Goal: Task Accomplishment & Management: Manage account settings

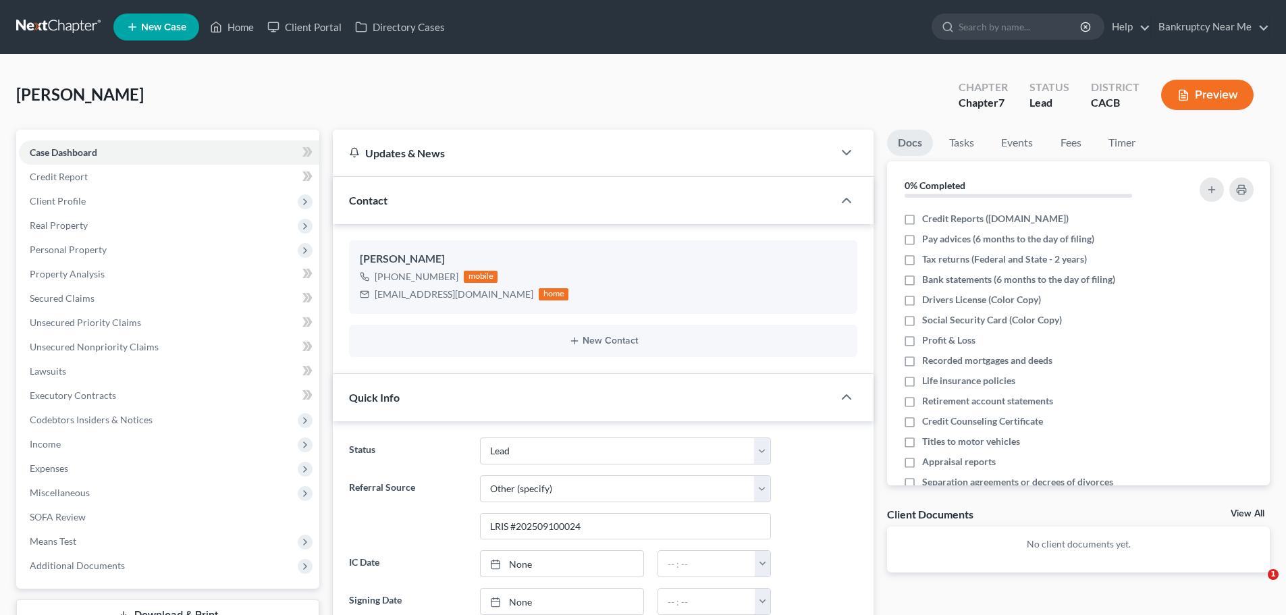
select select "10"
select select "6"
click at [41, 25] on link at bounding box center [59, 27] width 86 height 24
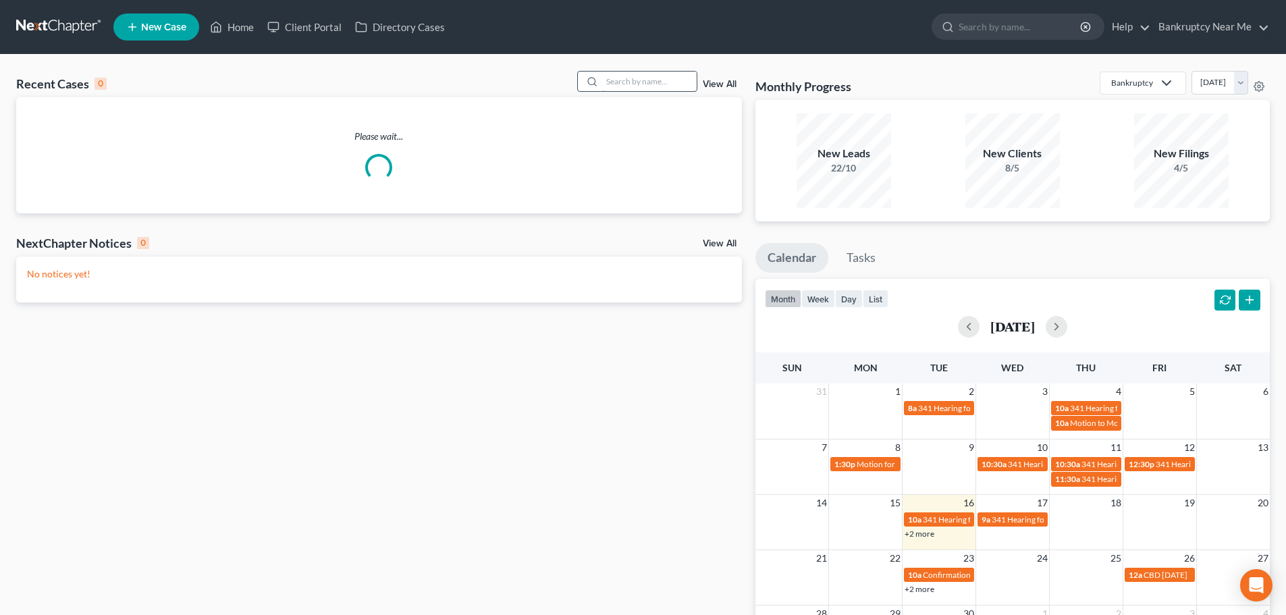
click at [656, 82] on input "search" at bounding box center [649, 82] width 95 height 20
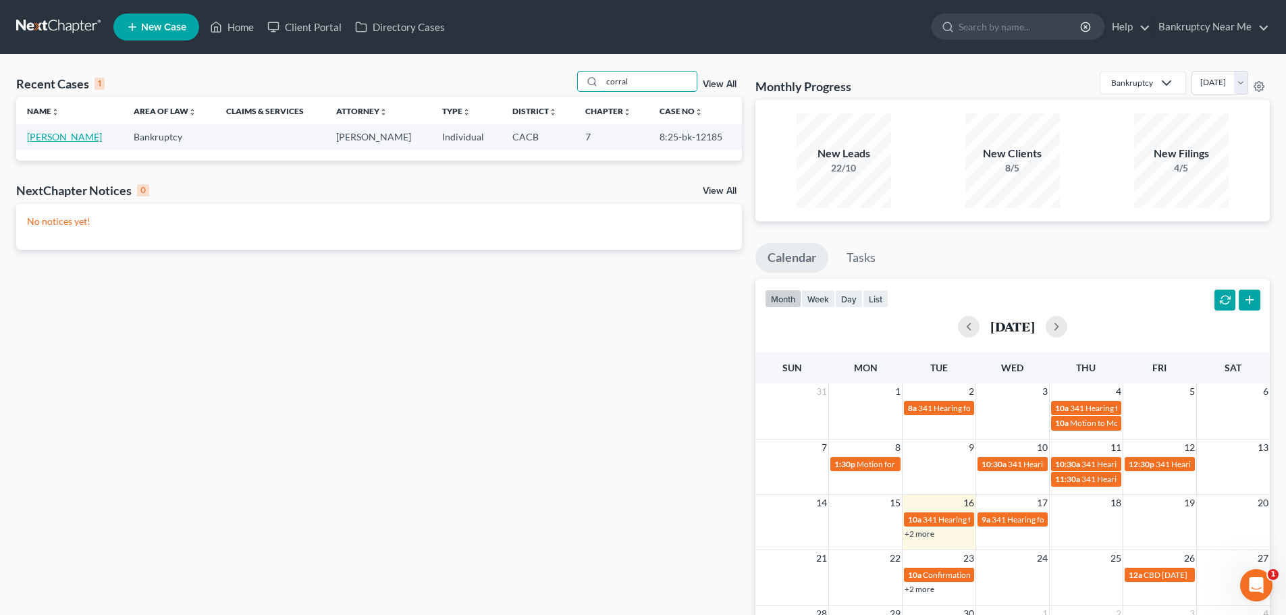
type input "corral"
click at [60, 135] on link "[PERSON_NAME]" at bounding box center [64, 136] width 75 height 11
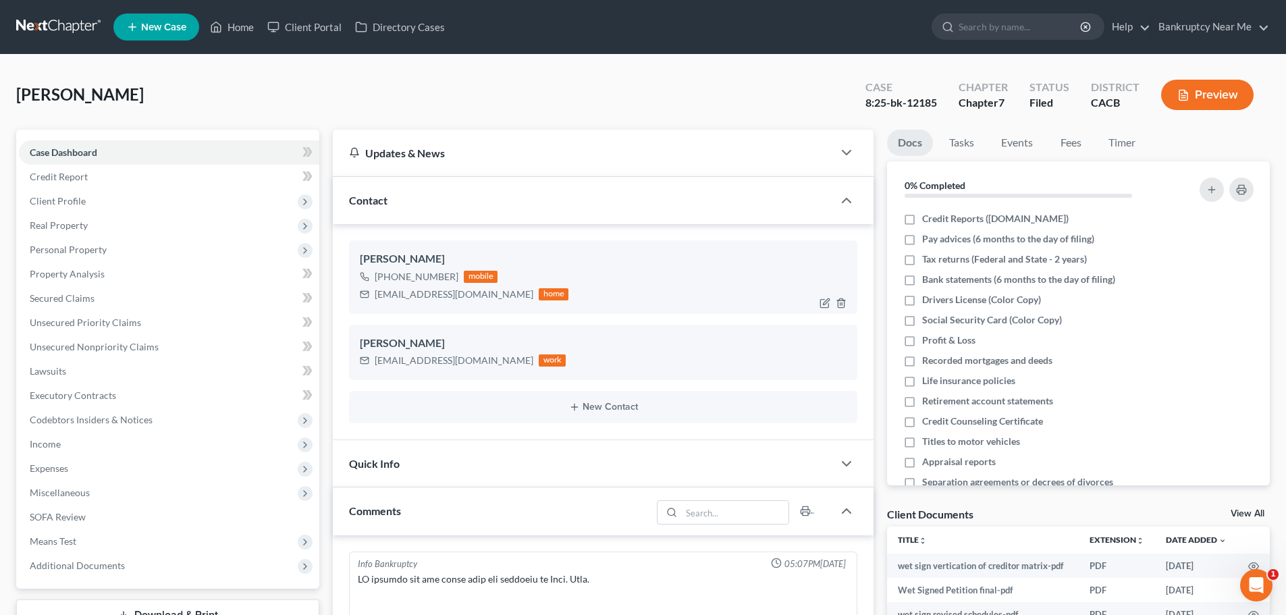
scroll to position [6735, 0]
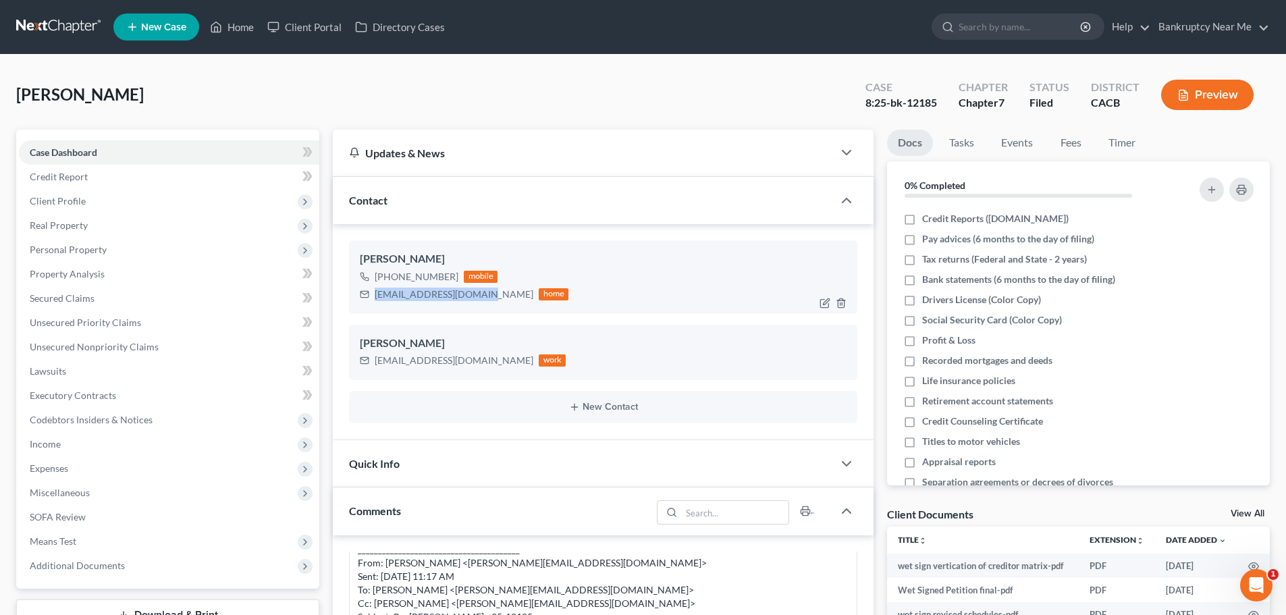
drag, startPoint x: 479, startPoint y: 298, endPoint x: 361, endPoint y: 303, distance: 117.6
click at [361, 303] on div "Jonathan Corral +1 (562) 522-4225 mobile jrclegacy523@gmail.com home" at bounding box center [603, 276] width 508 height 73
copy div "jrclegacy523@gmail.com"
drag, startPoint x: 1025, startPoint y: 138, endPoint x: 1032, endPoint y: 138, distance: 6.8
click at [1026, 138] on link "Events" at bounding box center [1016, 143] width 53 height 26
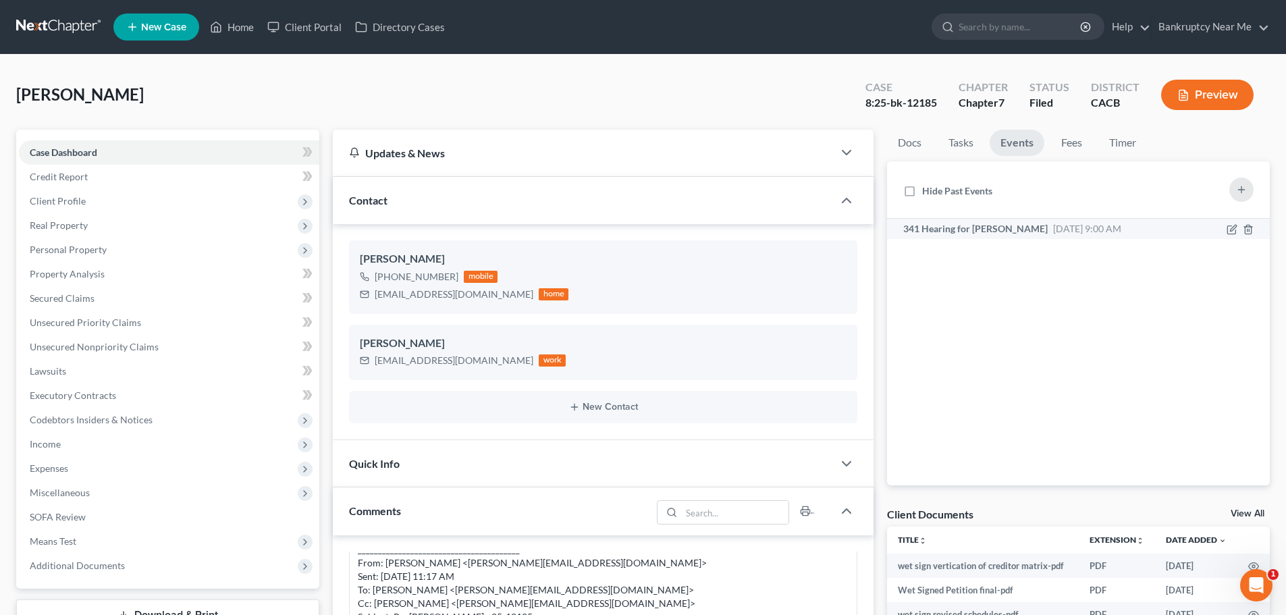
click at [1092, 228] on span "Sep 17, 2025 9:00 AM" at bounding box center [1087, 228] width 68 height 11
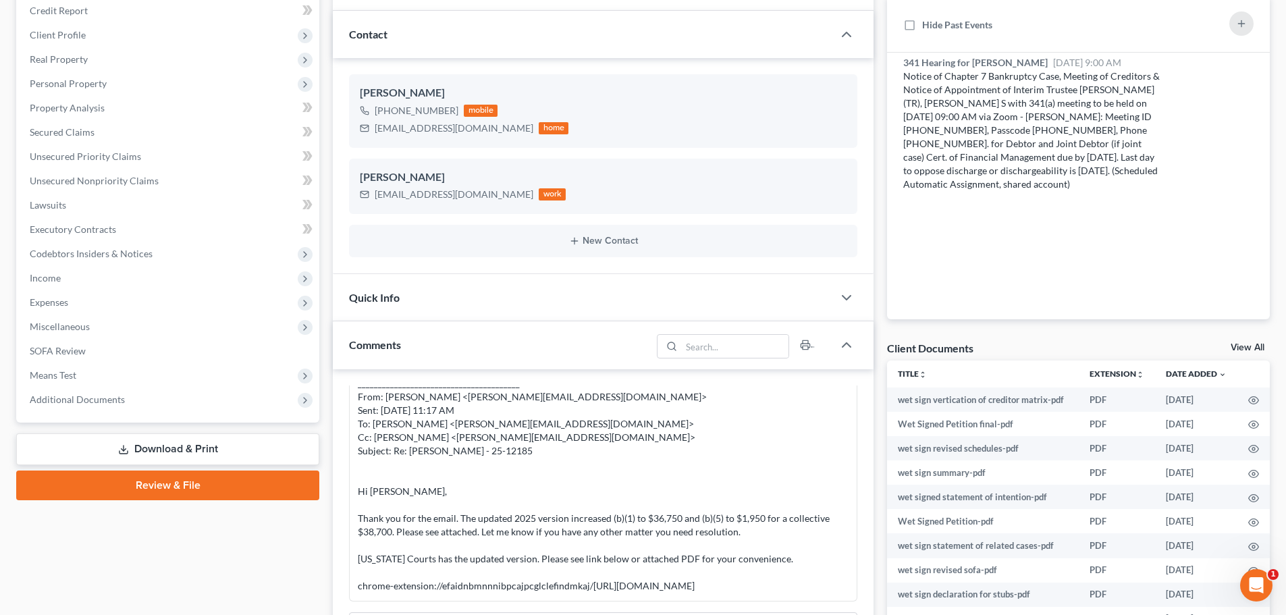
scroll to position [68, 0]
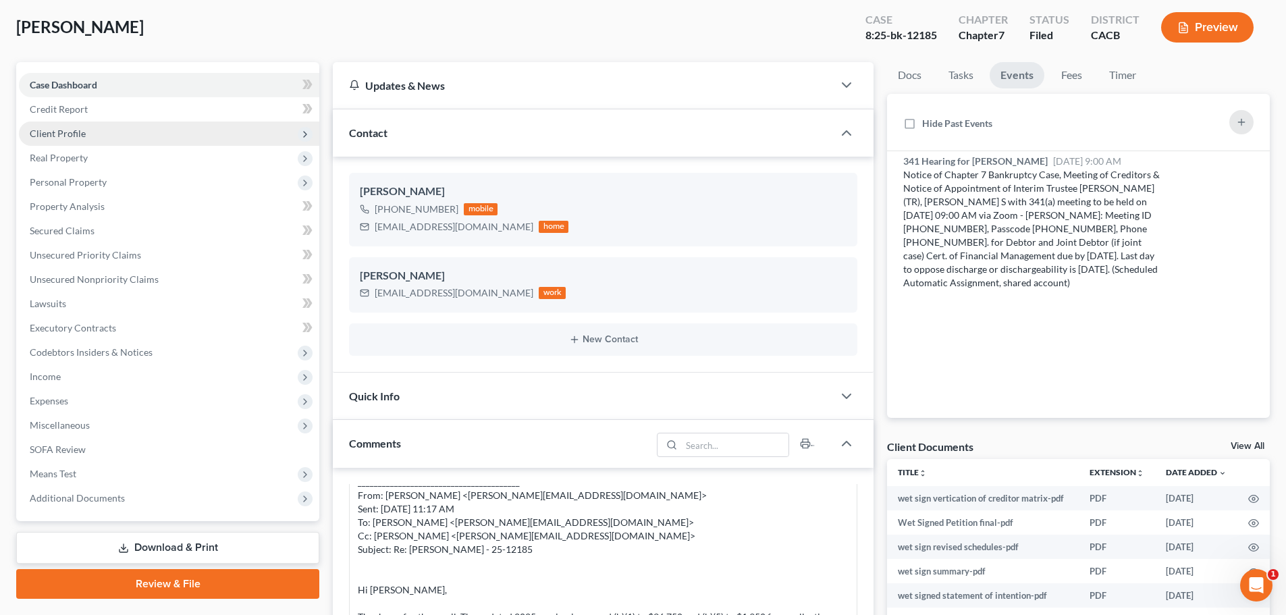
click at [132, 138] on span "Client Profile" at bounding box center [169, 134] width 300 height 24
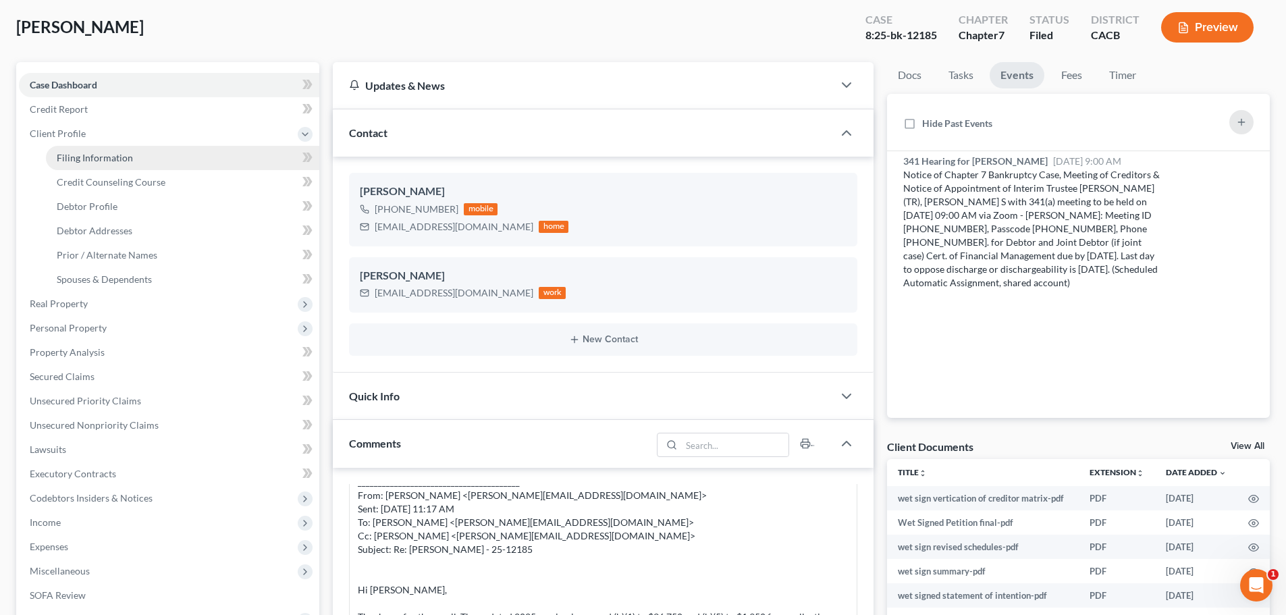
click at [155, 161] on link "Filing Information" at bounding box center [182, 158] width 273 height 24
select select "1"
select select "0"
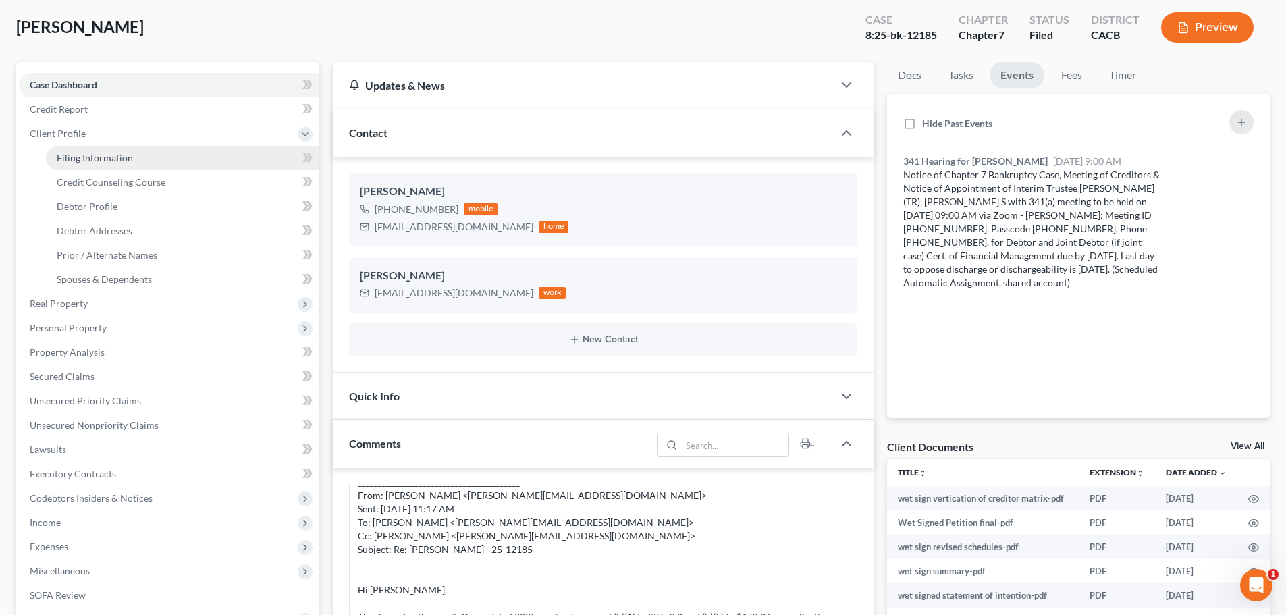
select select "4"
select select "0"
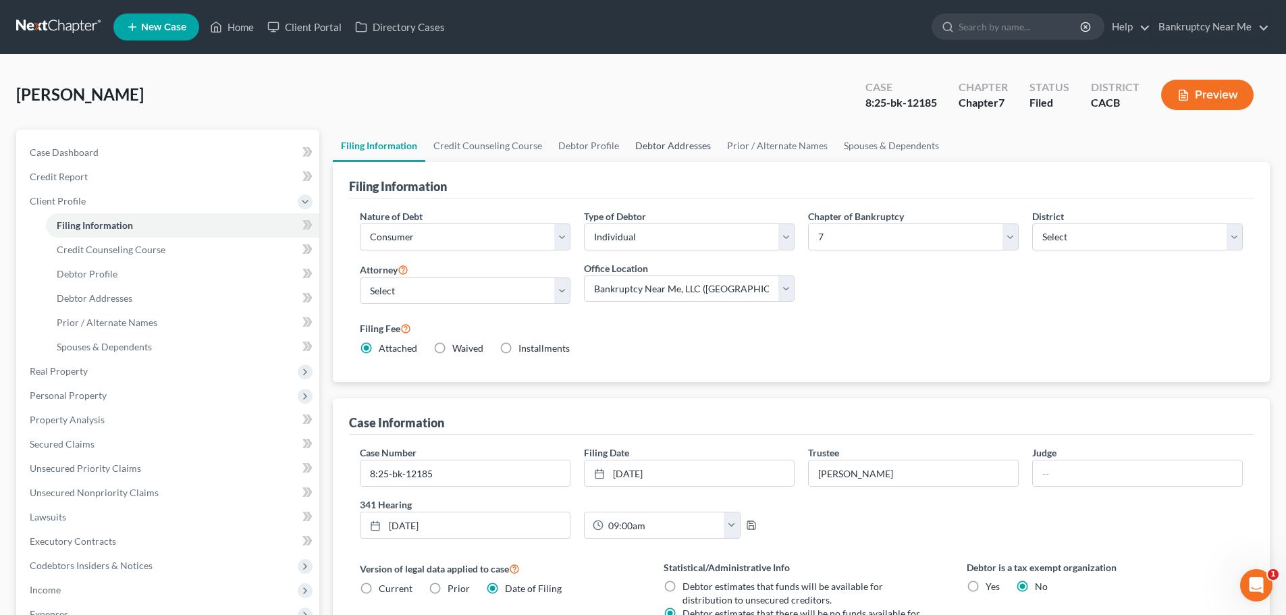
click at [703, 140] on link "Debtor Addresses" at bounding box center [673, 146] width 92 height 32
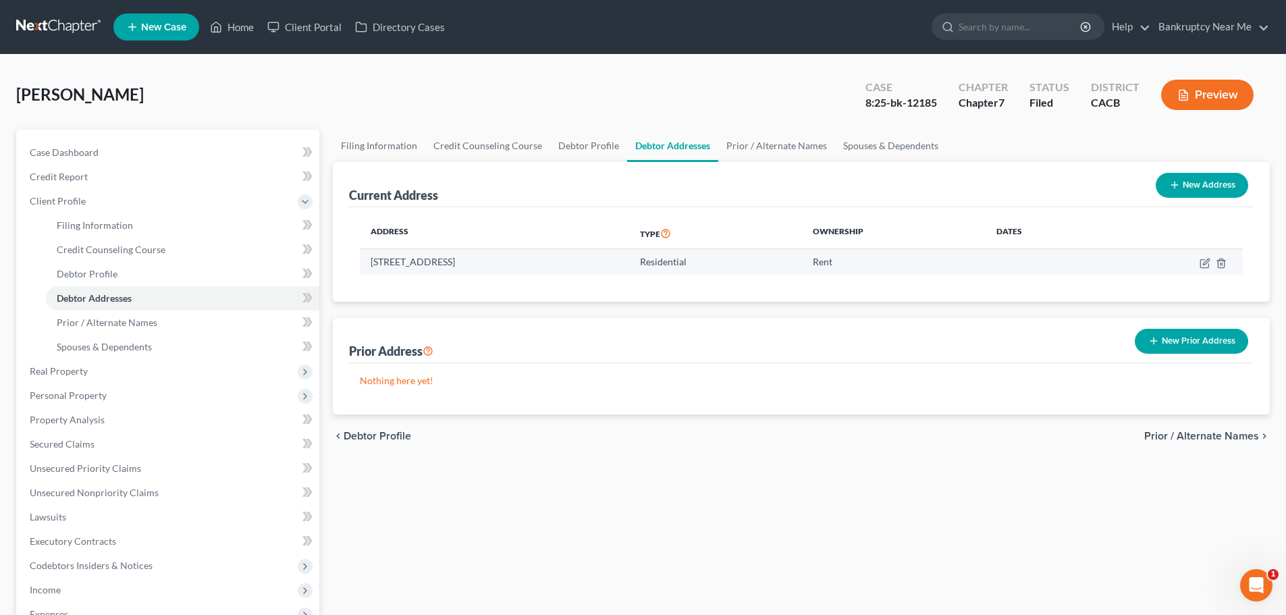
drag, startPoint x: 539, startPoint y: 263, endPoint x: 367, endPoint y: 269, distance: 172.2
click at [367, 269] on td "1103 Hamal, Apt 326, Irvine, CA 92618" at bounding box center [494, 262] width 269 height 26
copy td "1103 Hamal, Apt 326, Irvine, CA 92618"
click at [589, 143] on link "Debtor Profile" at bounding box center [588, 146] width 77 height 32
select select "0"
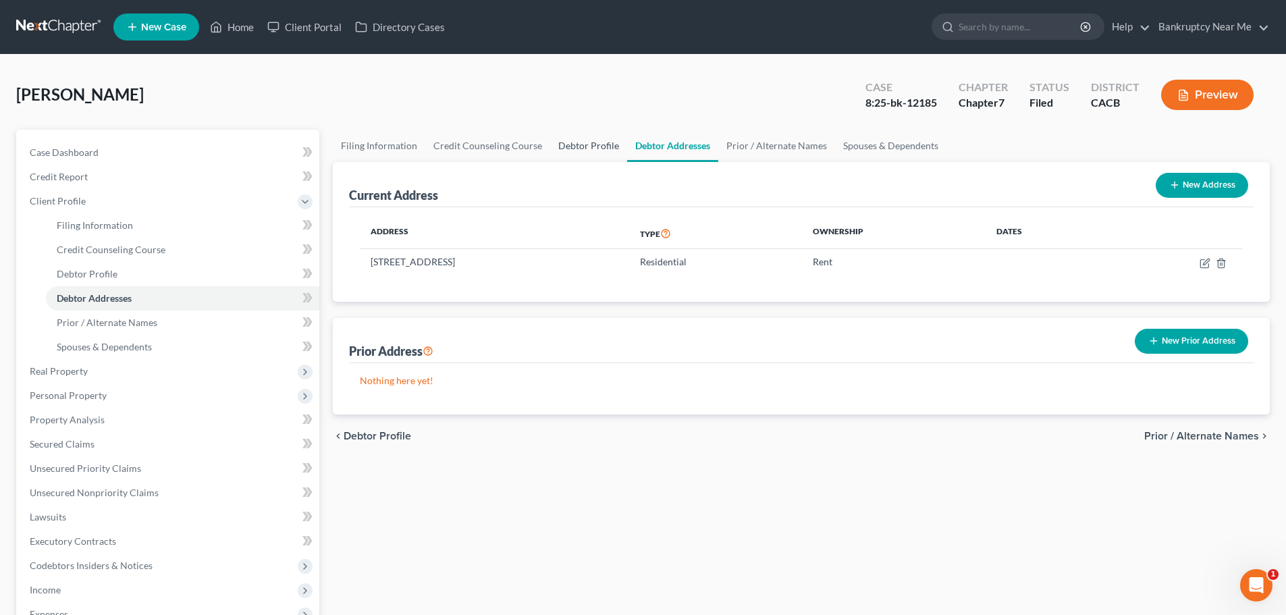
select select "0"
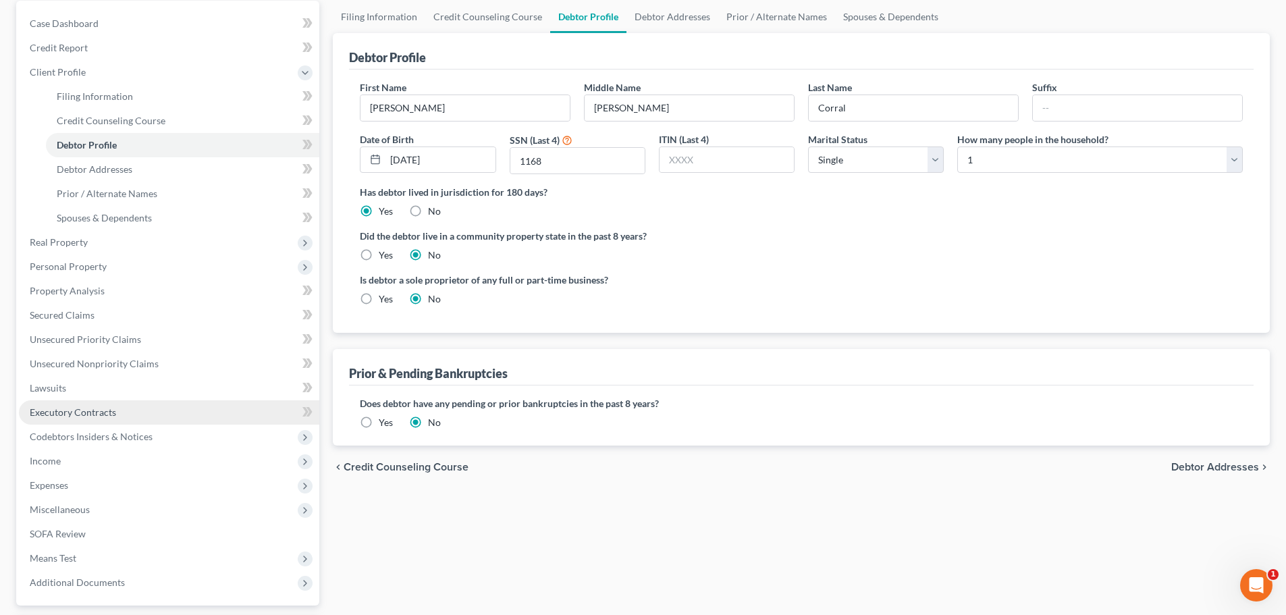
scroll to position [135, 0]
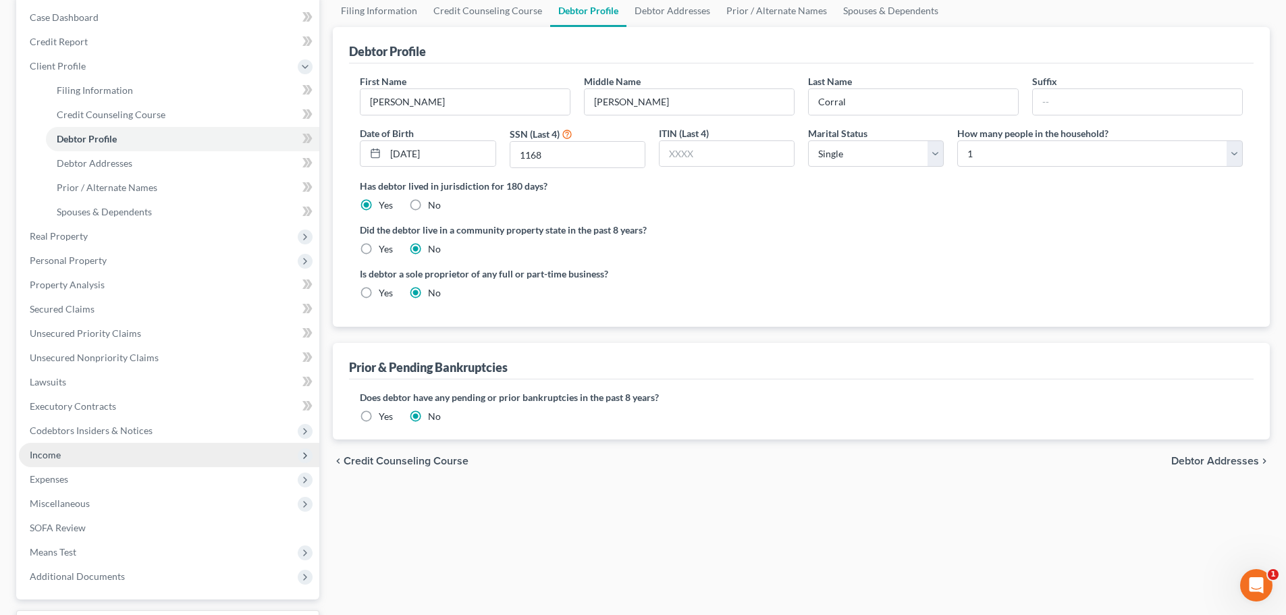
click at [74, 461] on span "Income" at bounding box center [169, 455] width 300 height 24
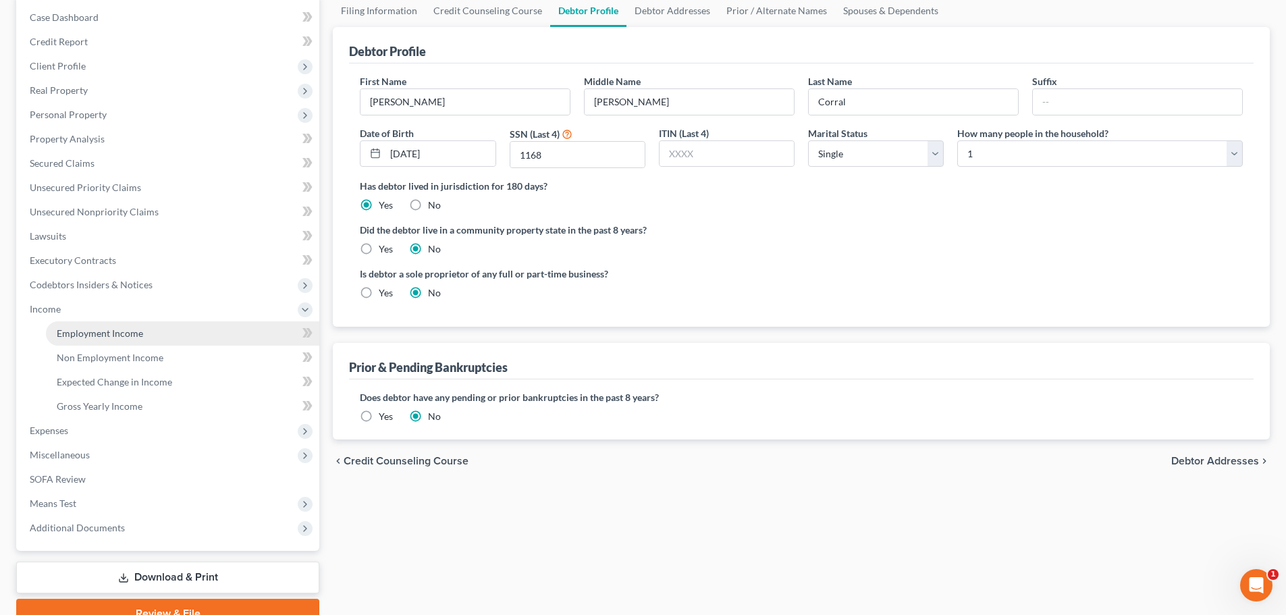
click at [142, 335] on link "Employment Income" at bounding box center [182, 333] width 273 height 24
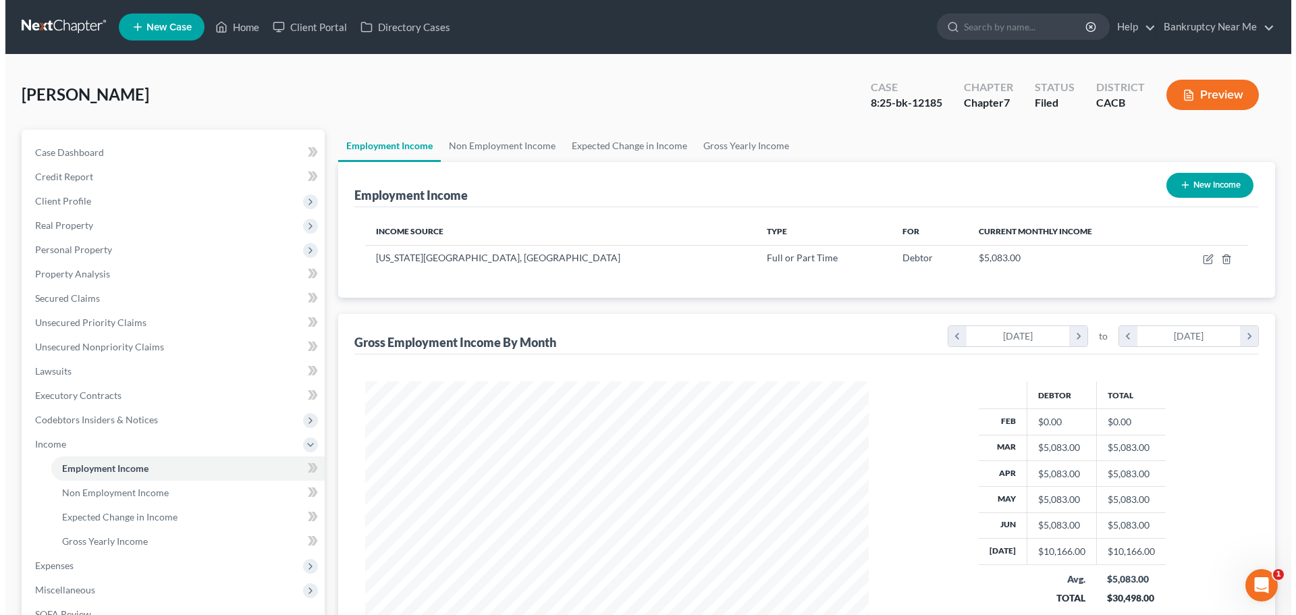
scroll to position [252, 531]
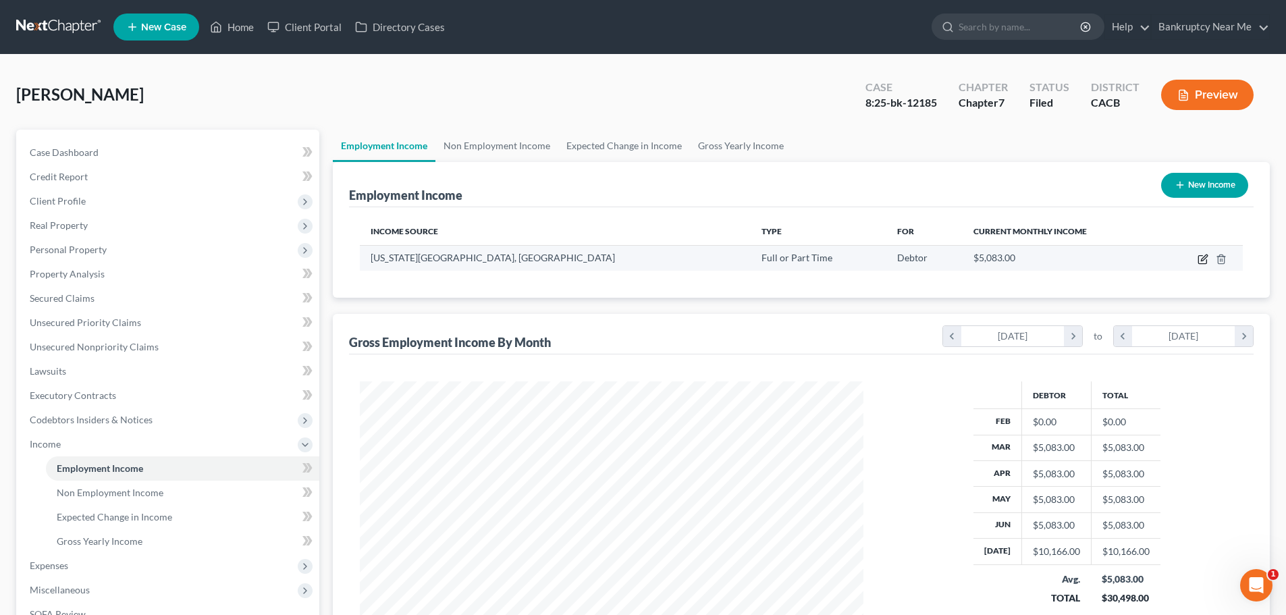
click at [1203, 260] on icon "button" at bounding box center [1203, 259] width 11 height 11
select select "0"
select select "4"
select select "0"
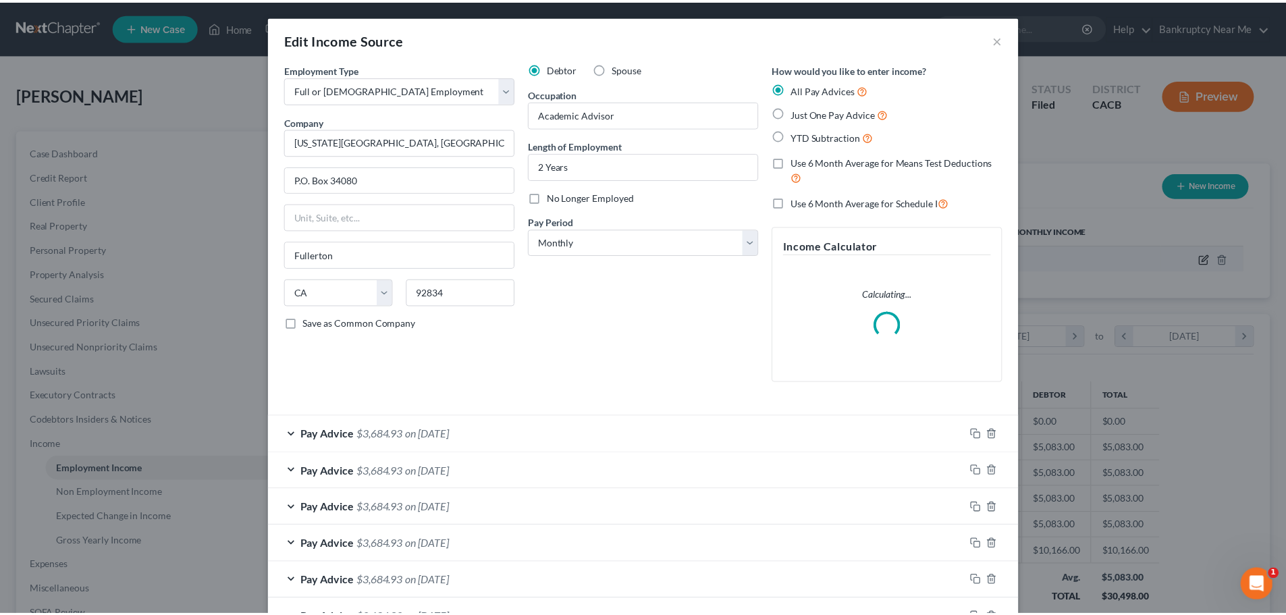
scroll to position [254, 535]
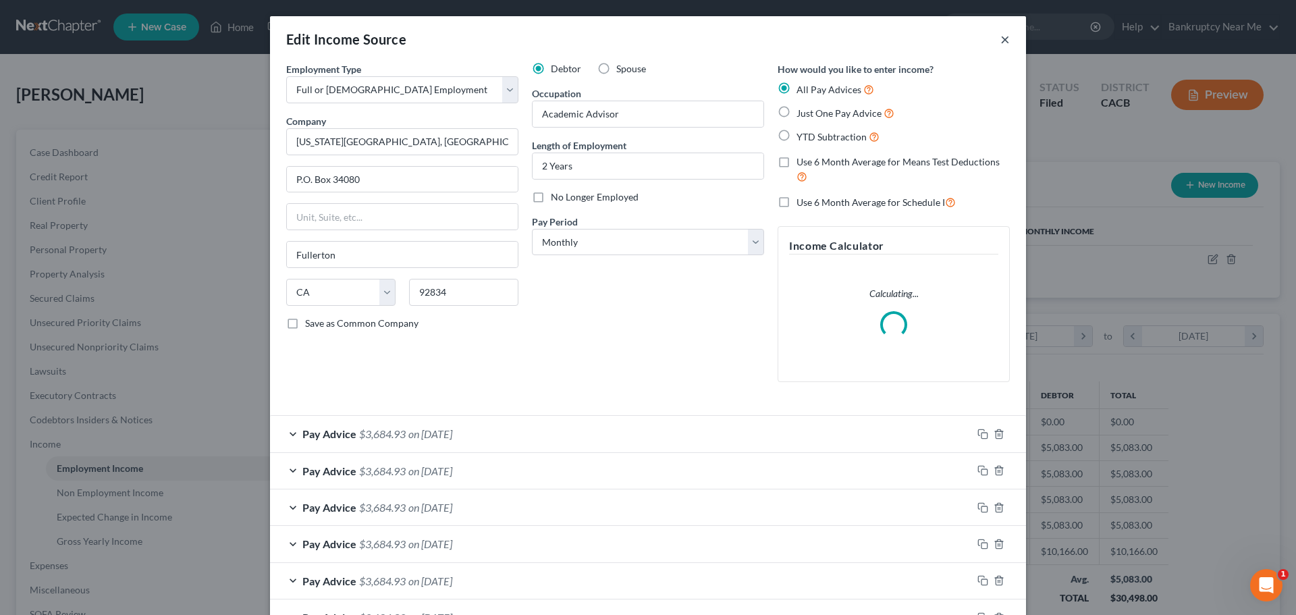
click at [1002, 36] on button "×" at bounding box center [1005, 39] width 9 height 16
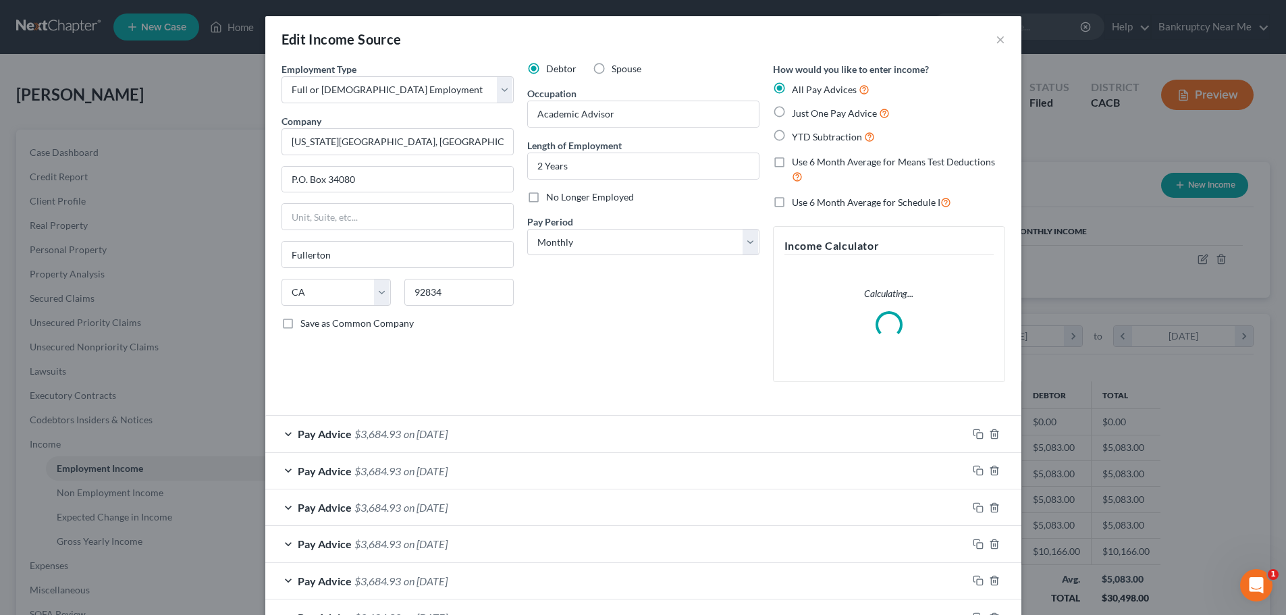
scroll to position [674850, 674571]
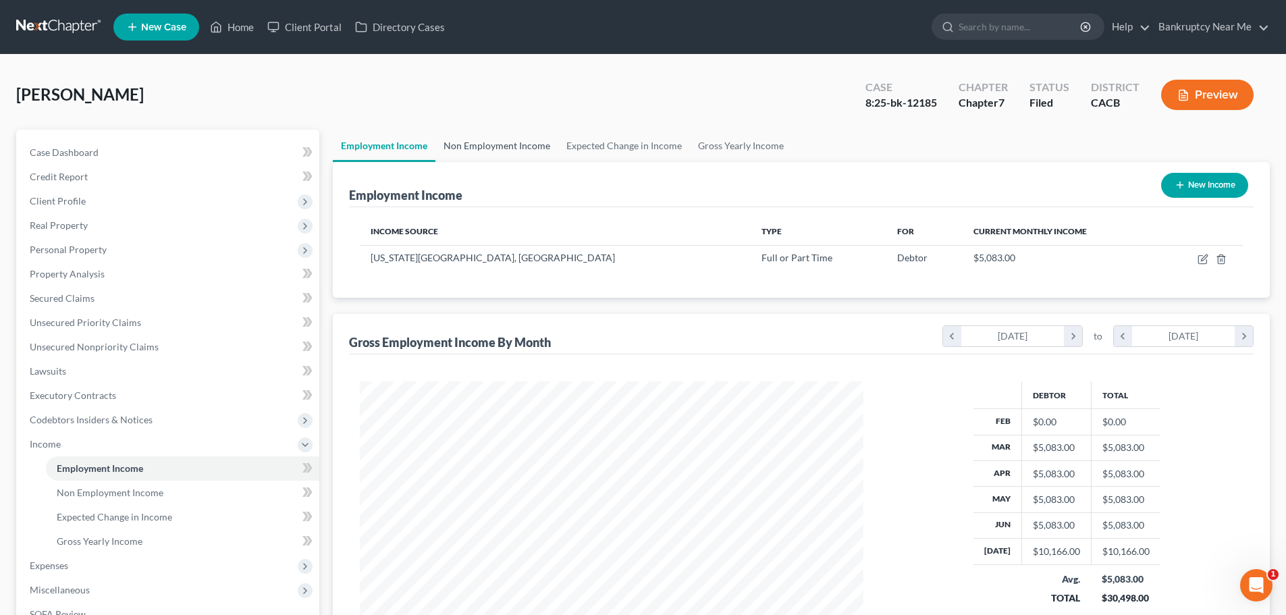
click at [496, 134] on link "Non Employment Income" at bounding box center [496, 146] width 123 height 32
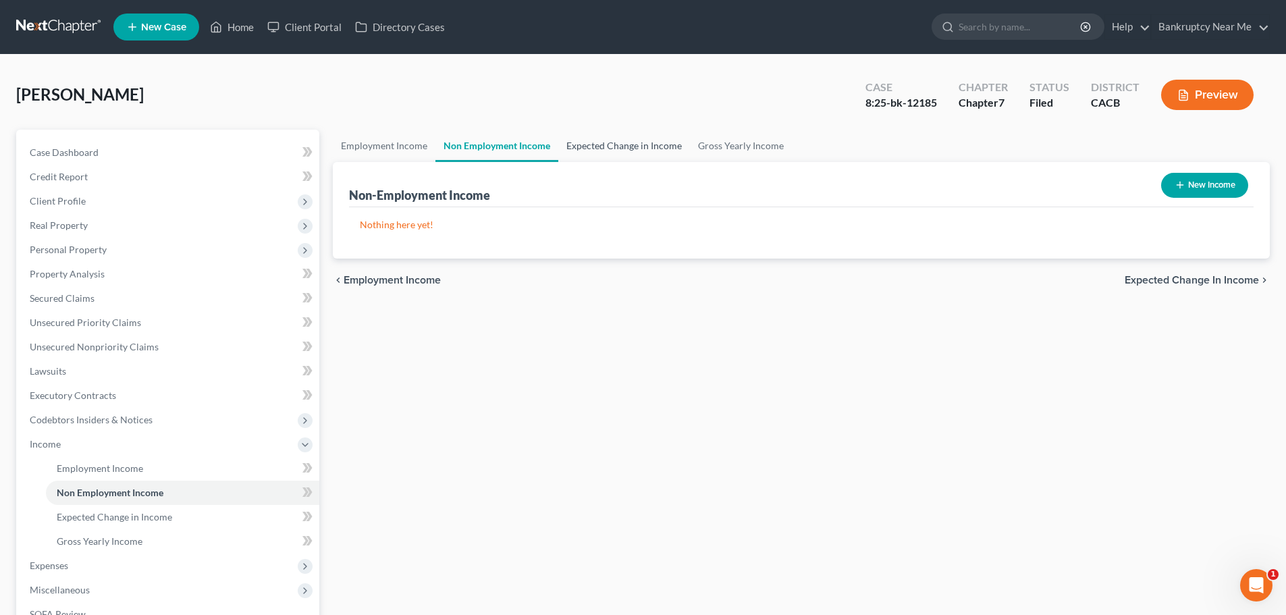
click at [591, 150] on link "Expected Change in Income" at bounding box center [624, 146] width 132 height 32
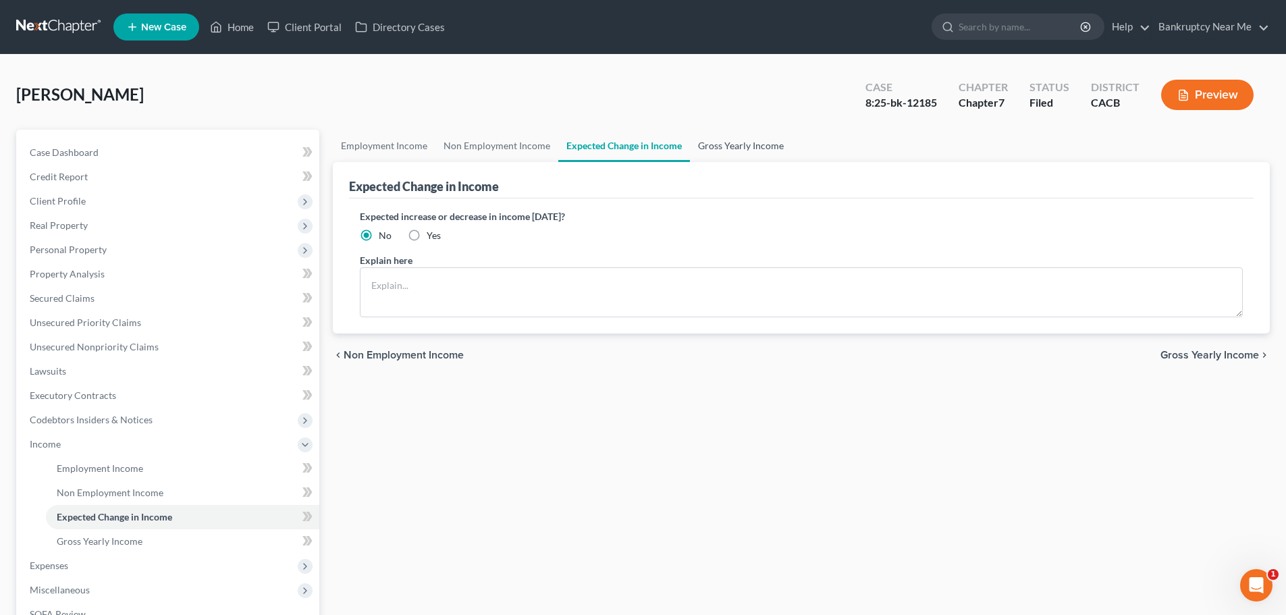
click at [726, 148] on link "Gross Yearly Income" at bounding box center [741, 146] width 102 height 32
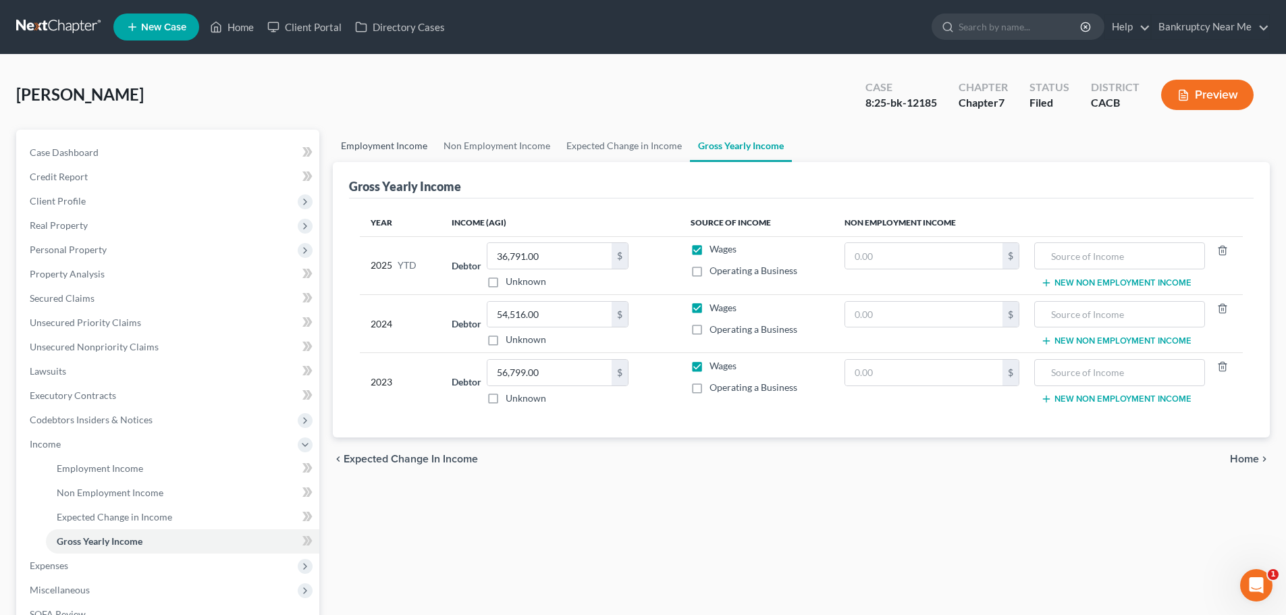
click at [390, 142] on link "Employment Income" at bounding box center [384, 146] width 103 height 32
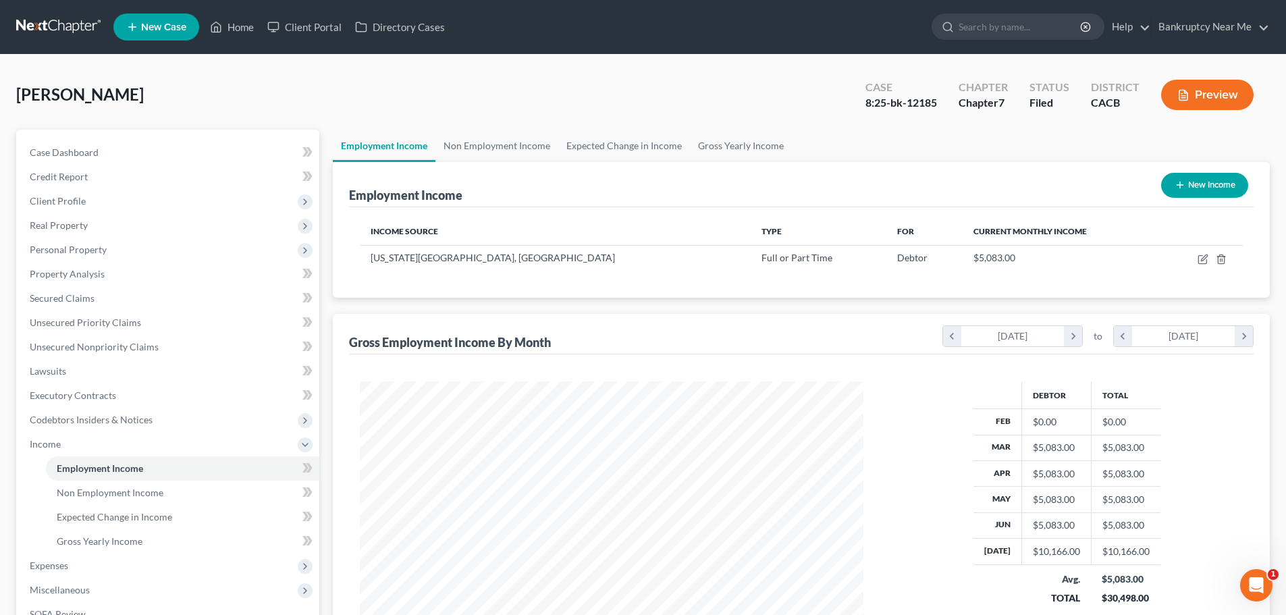
scroll to position [252, 531]
click at [86, 227] on span "Real Property" at bounding box center [59, 224] width 58 height 11
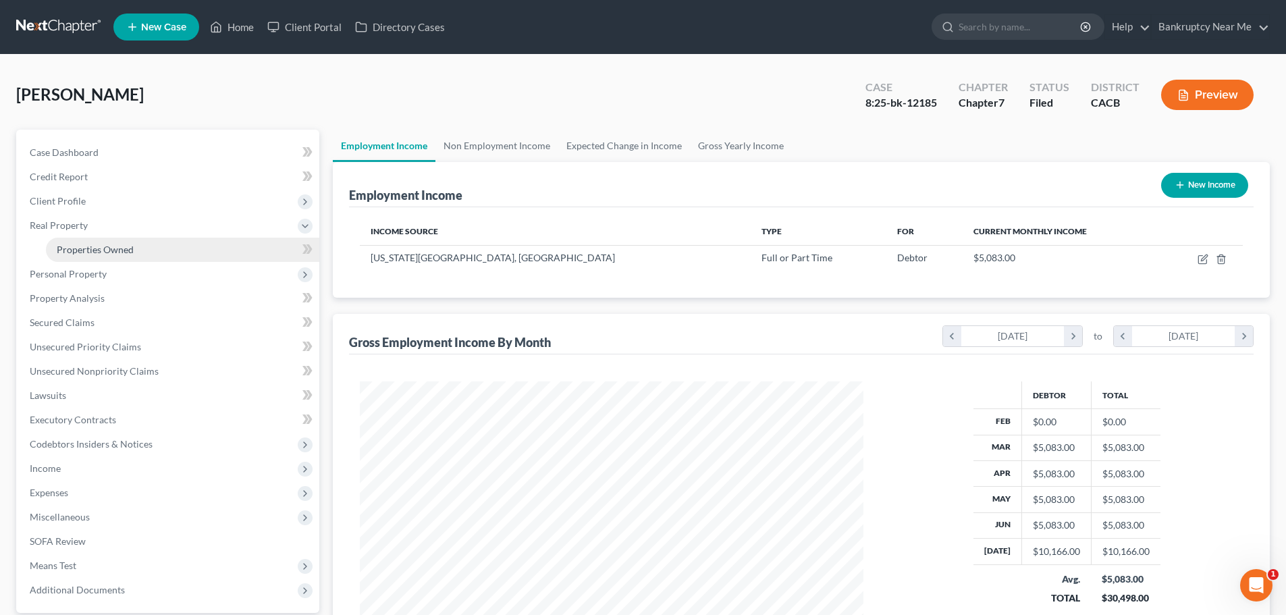
click at [88, 244] on span "Properties Owned" at bounding box center [95, 249] width 77 height 11
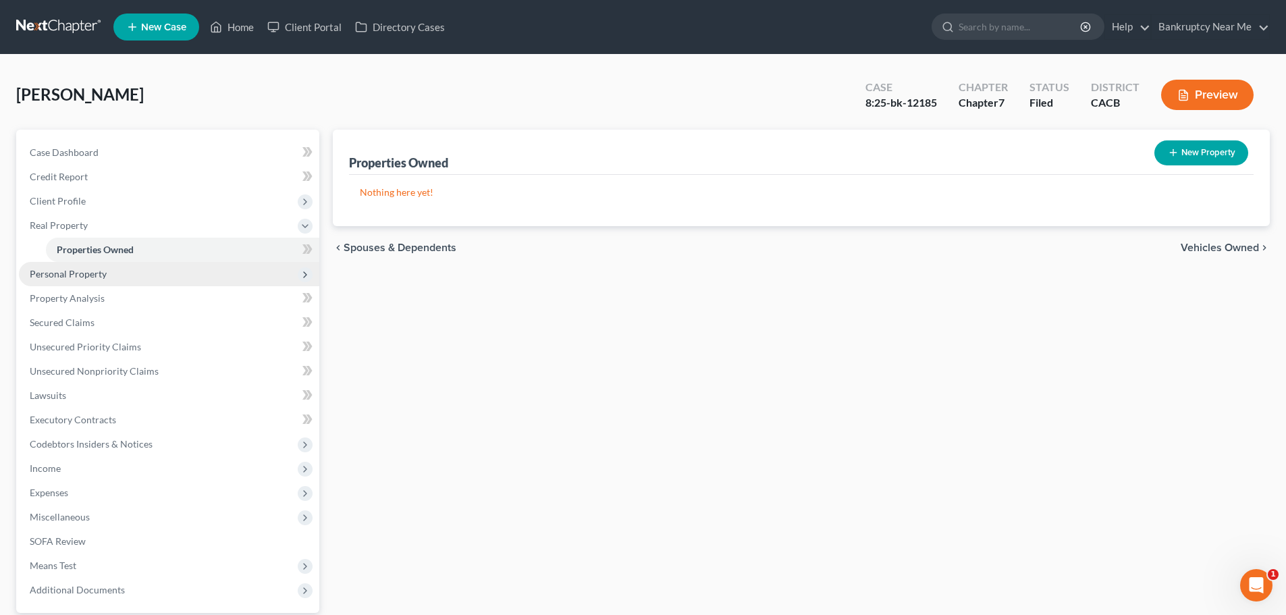
click at [107, 273] on span "Personal Property" at bounding box center [169, 274] width 300 height 24
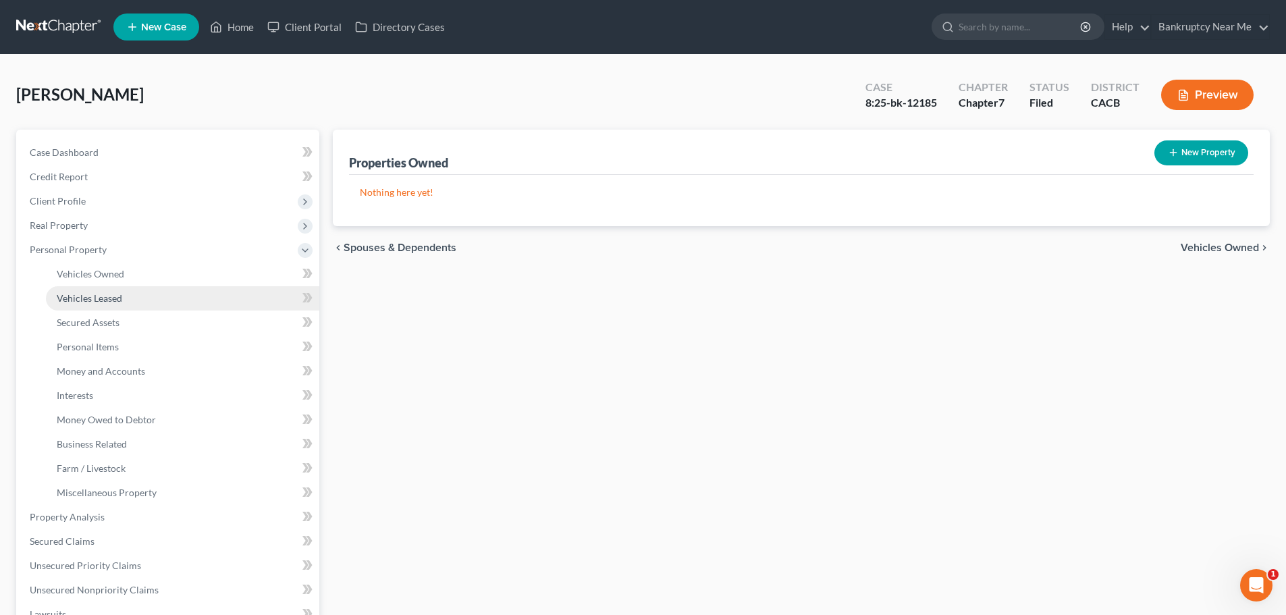
click at [122, 302] on span "Vehicles Leased" at bounding box center [89, 297] width 65 height 11
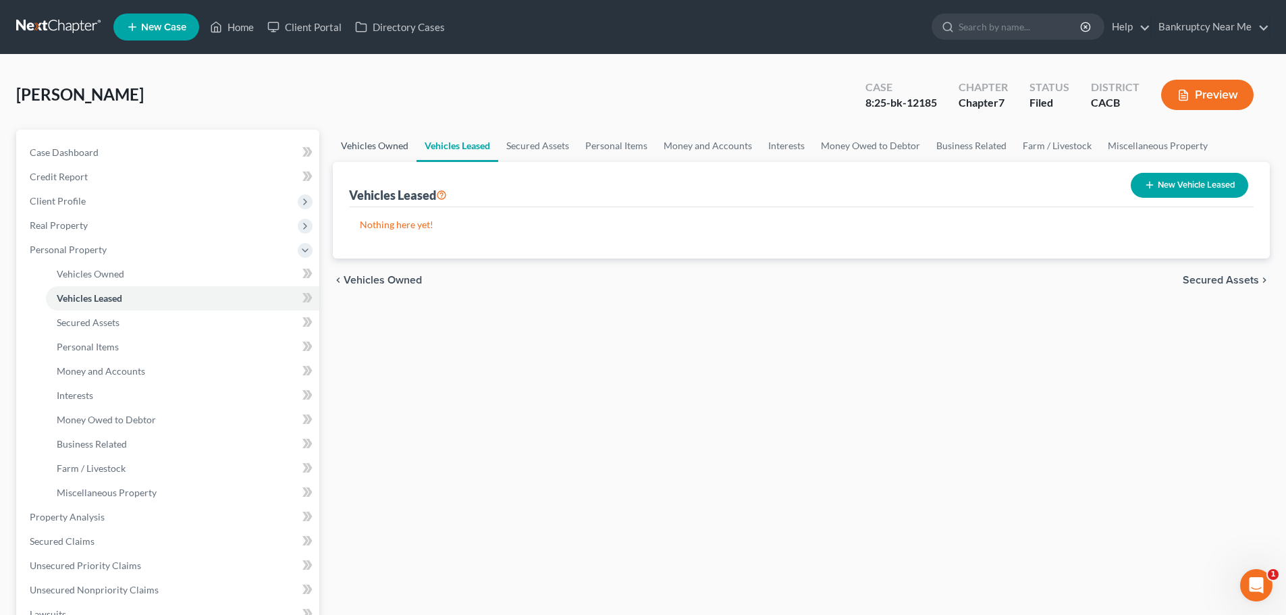
click at [368, 151] on link "Vehicles Owned" at bounding box center [375, 146] width 84 height 32
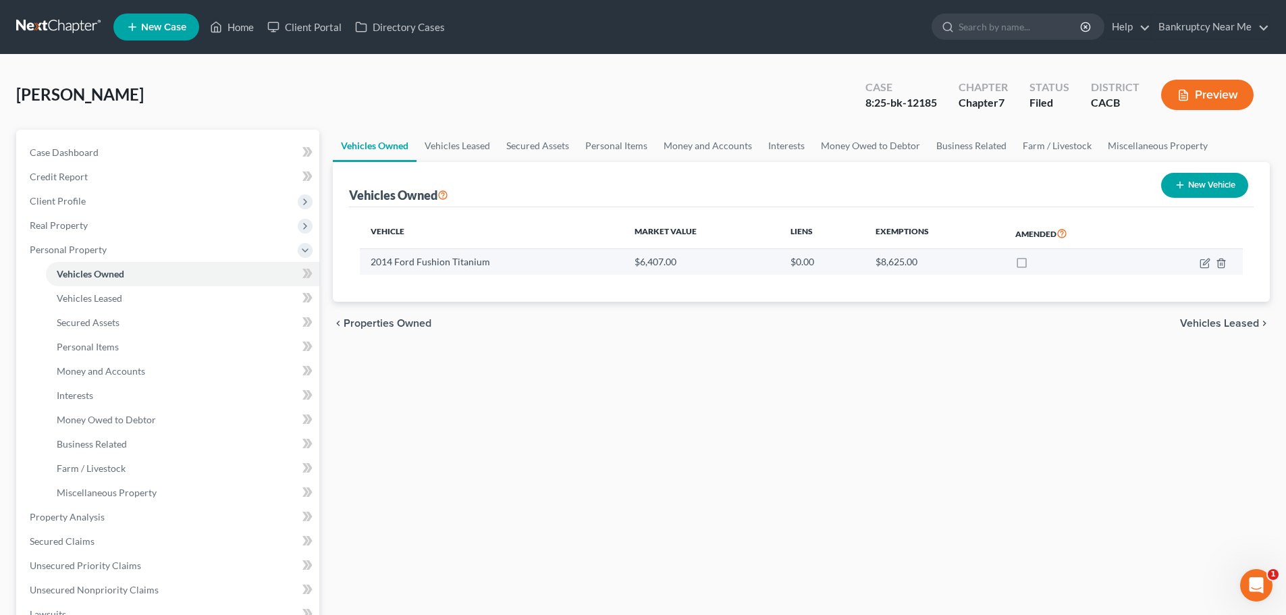
click at [431, 265] on td "2014 Ford Fushion Titanium" at bounding box center [491, 262] width 263 height 26
click at [1203, 265] on icon "button" at bounding box center [1206, 262] width 6 height 6
select select "0"
select select "12"
select select "1"
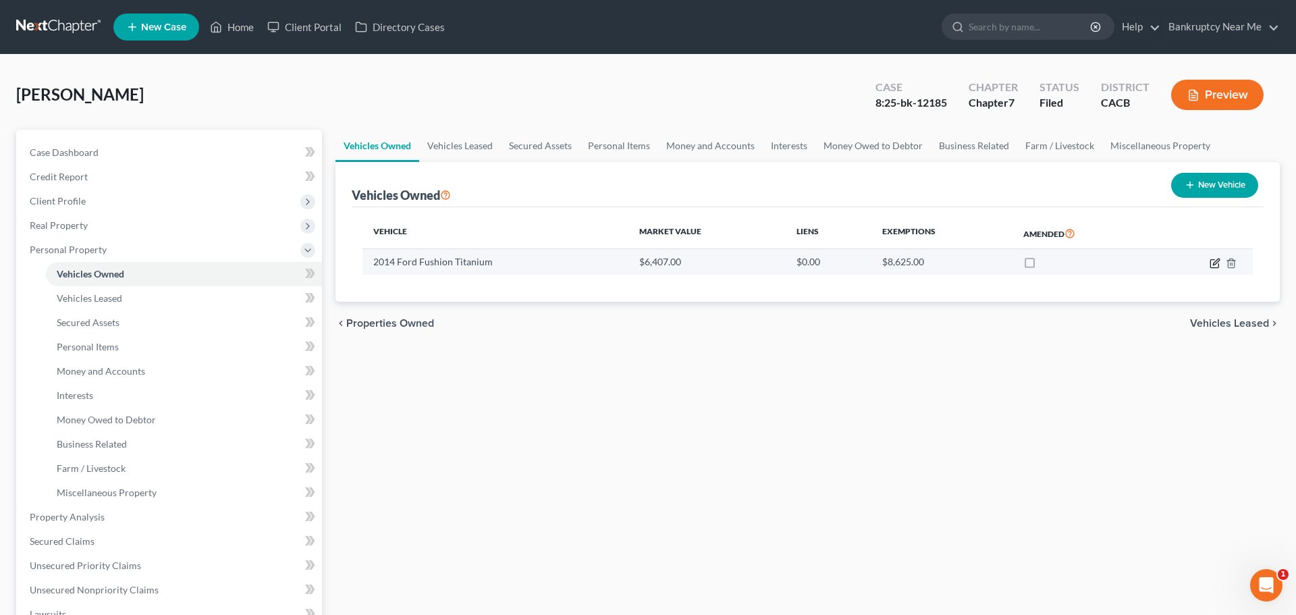
select select "0"
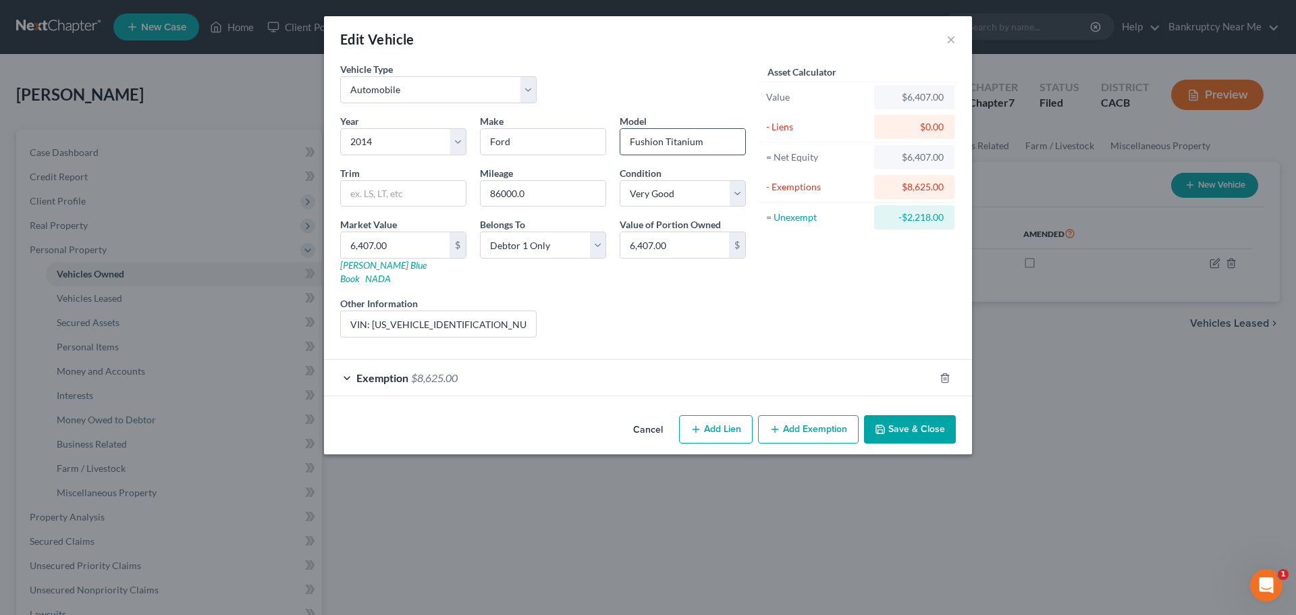
click at [644, 144] on input "Fushion Titanium" at bounding box center [682, 142] width 125 height 26
type input "Fusion Titanium"
click at [912, 415] on button "Save & Close" at bounding box center [910, 429] width 92 height 28
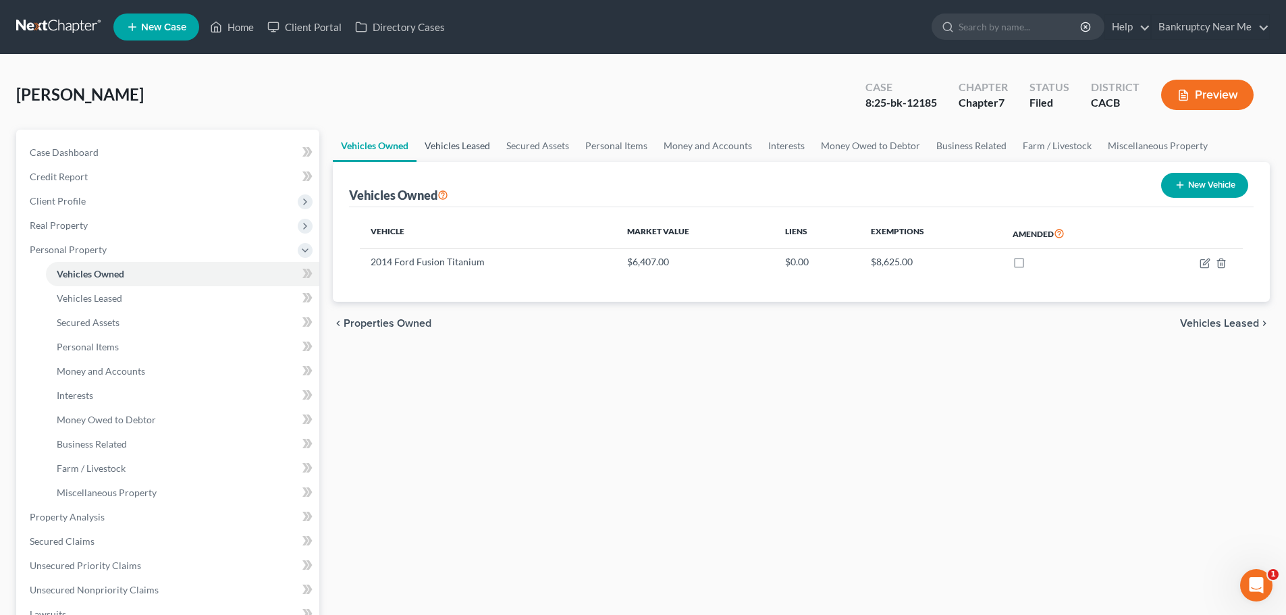
click at [442, 134] on link "Vehicles Leased" at bounding box center [458, 146] width 82 height 32
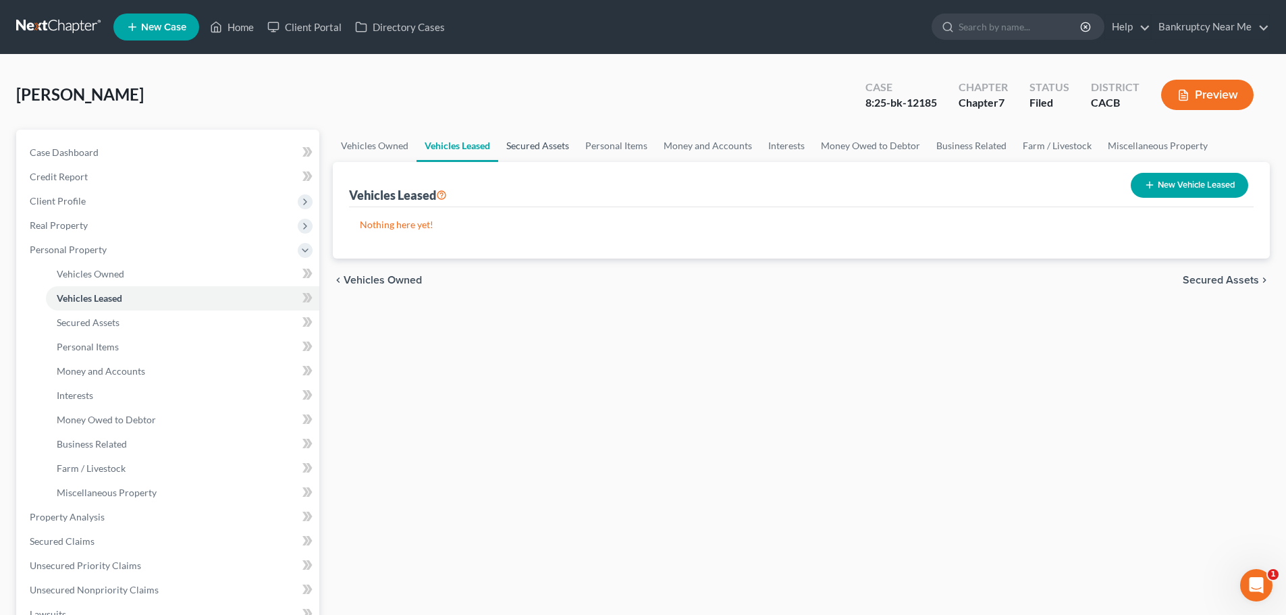
click at [511, 150] on link "Secured Assets" at bounding box center [537, 146] width 79 height 32
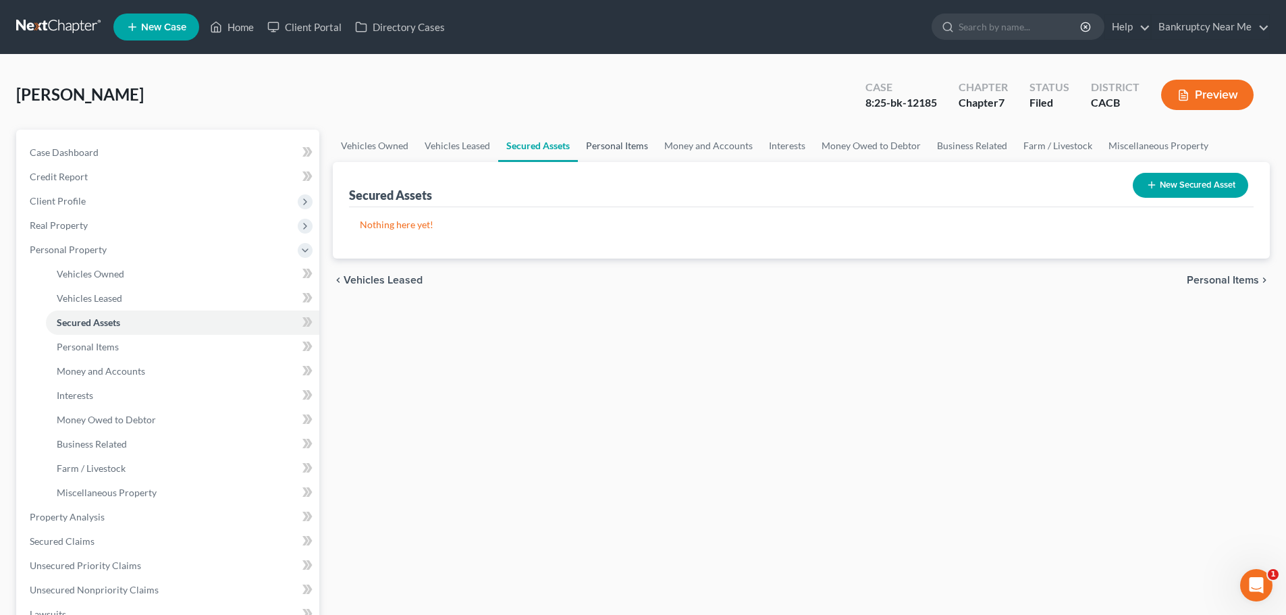
click at [618, 148] on link "Personal Items" at bounding box center [617, 146] width 78 height 32
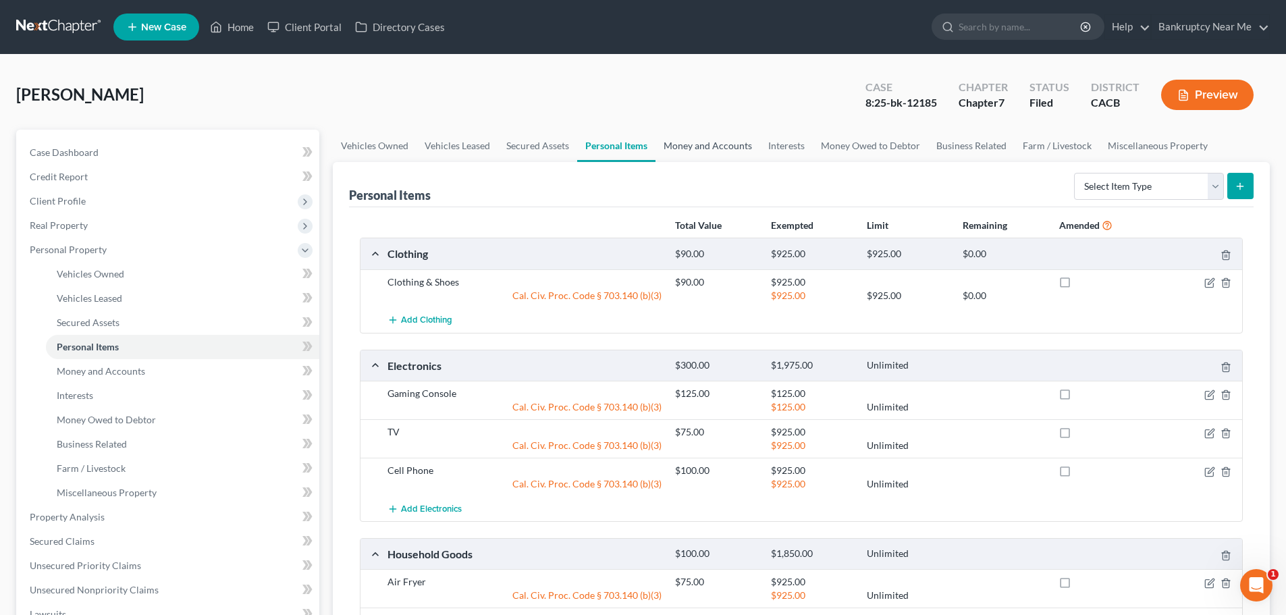
click at [678, 150] on link "Money and Accounts" at bounding box center [708, 146] width 105 height 32
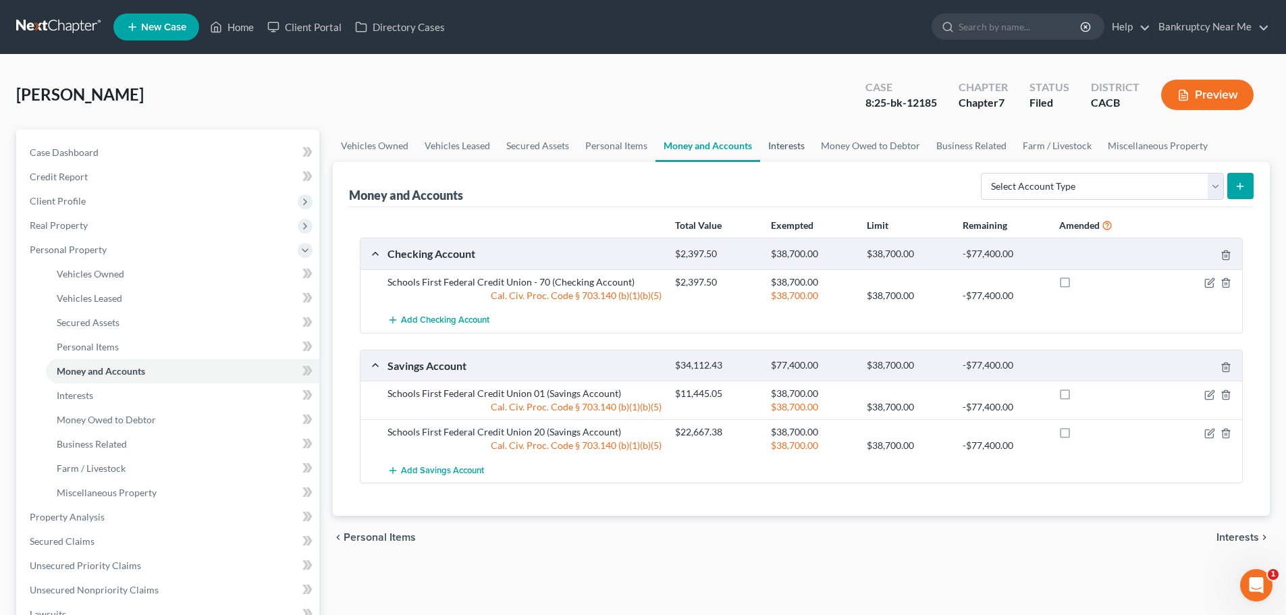
click at [809, 146] on link "Interests" at bounding box center [786, 146] width 53 height 32
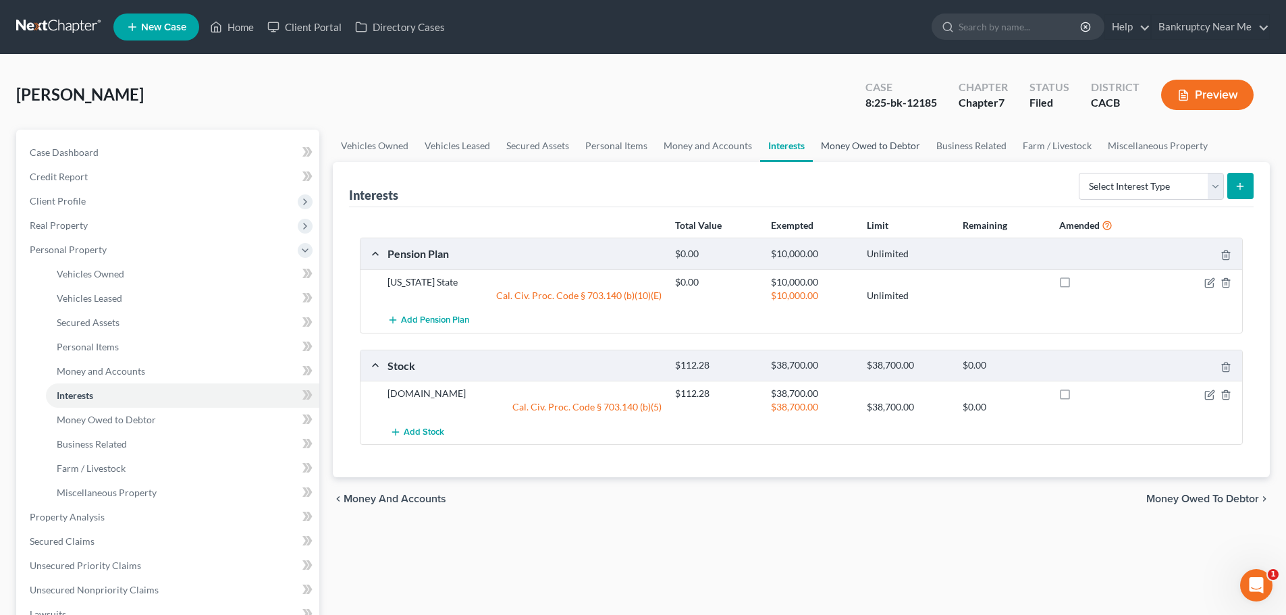
click at [842, 149] on link "Money Owed to Debtor" at bounding box center [870, 146] width 115 height 32
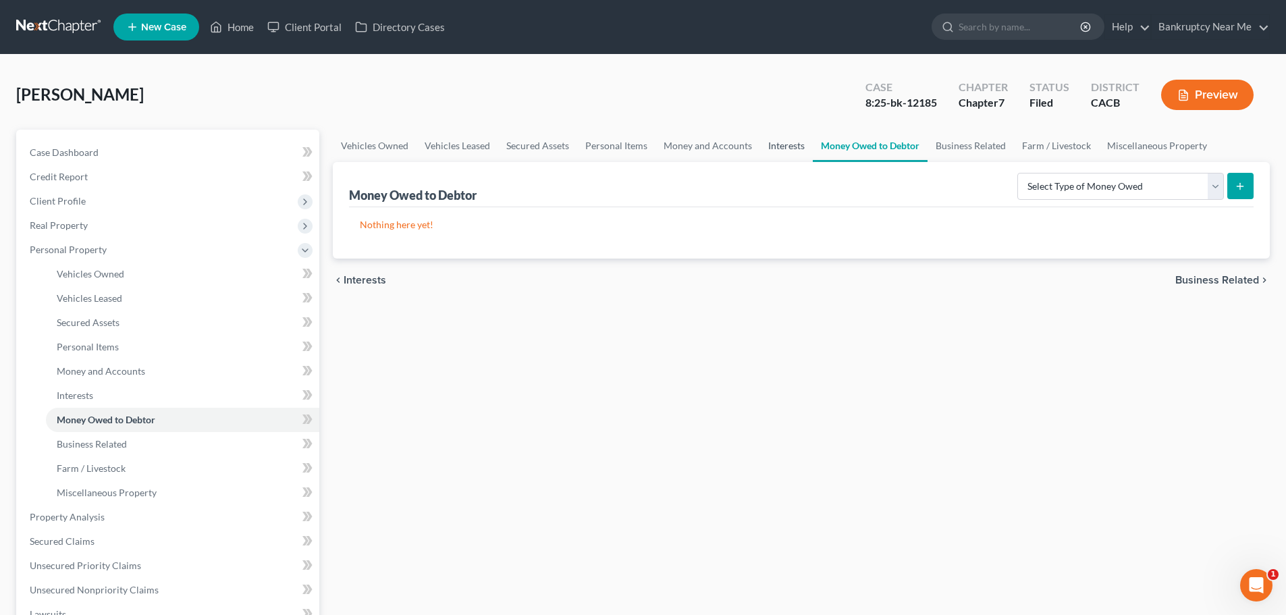
click at [800, 146] on link "Interests" at bounding box center [786, 146] width 53 height 32
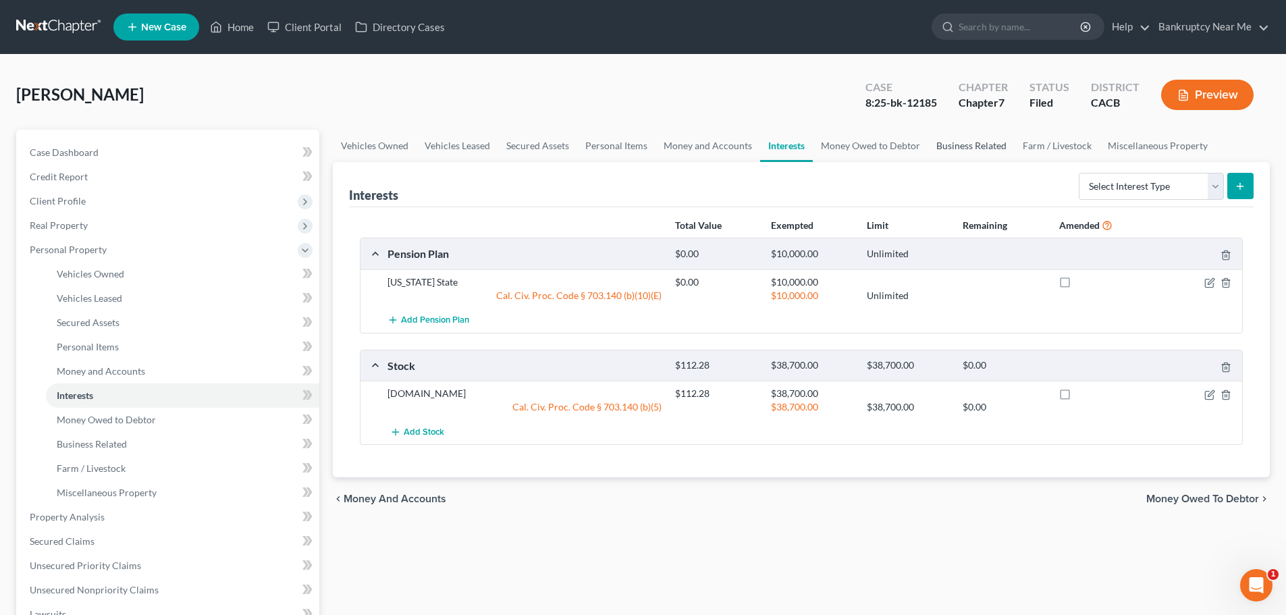
click at [950, 144] on link "Business Related" at bounding box center [971, 146] width 86 height 32
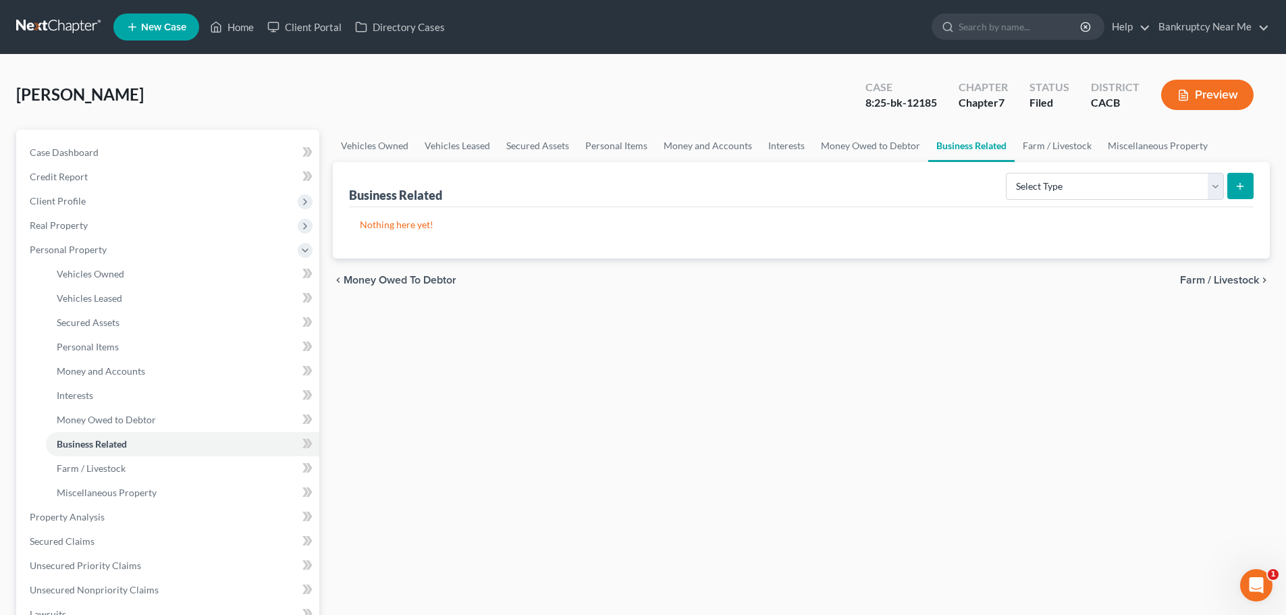
click at [1009, 156] on link "Business Related" at bounding box center [971, 146] width 86 height 32
click at [1065, 155] on link "Farm / Livestock" at bounding box center [1057, 146] width 85 height 32
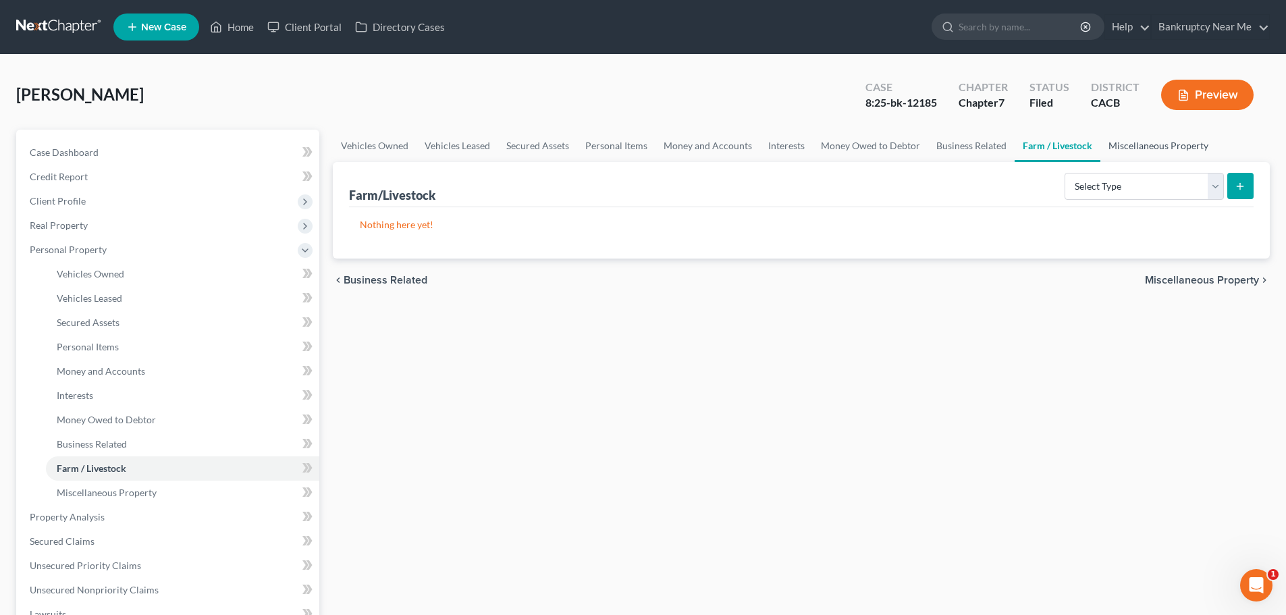
click at [1140, 155] on link "Miscellaneous Property" at bounding box center [1158, 146] width 116 height 32
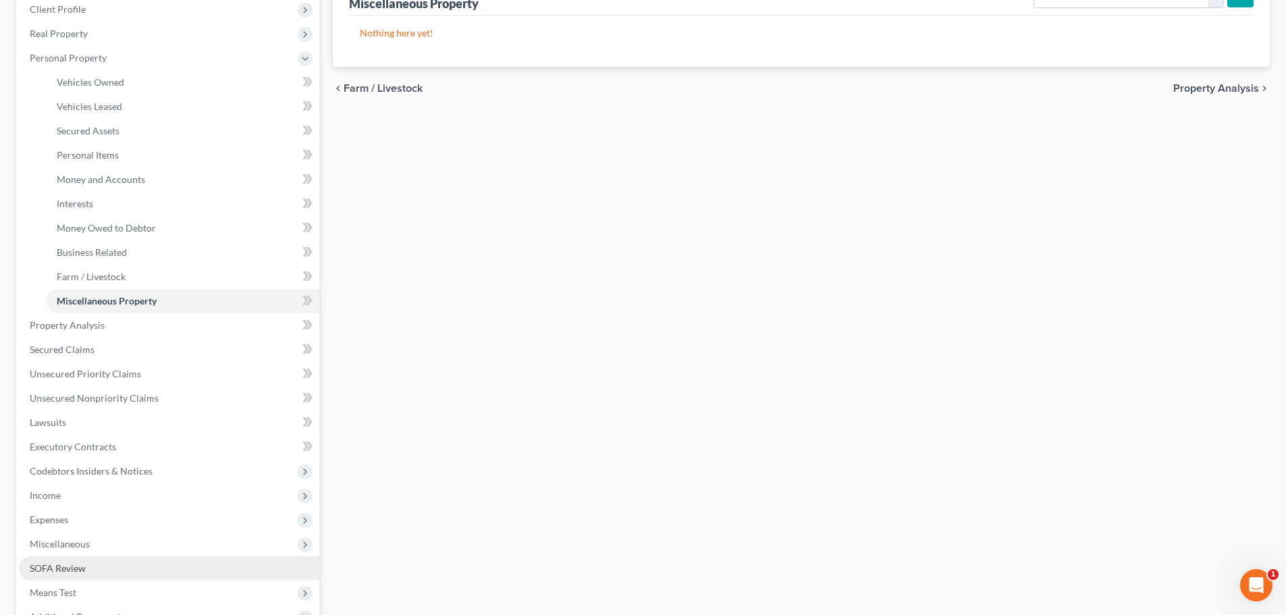
scroll to position [270, 0]
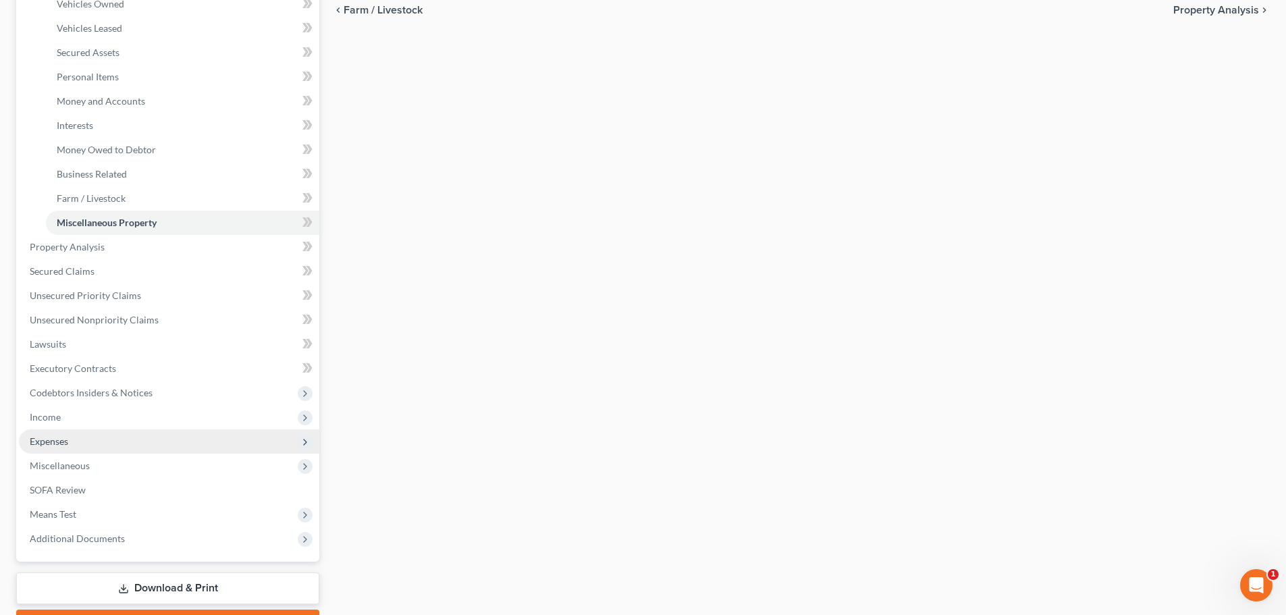
click at [105, 441] on span "Expenses" at bounding box center [169, 441] width 300 height 24
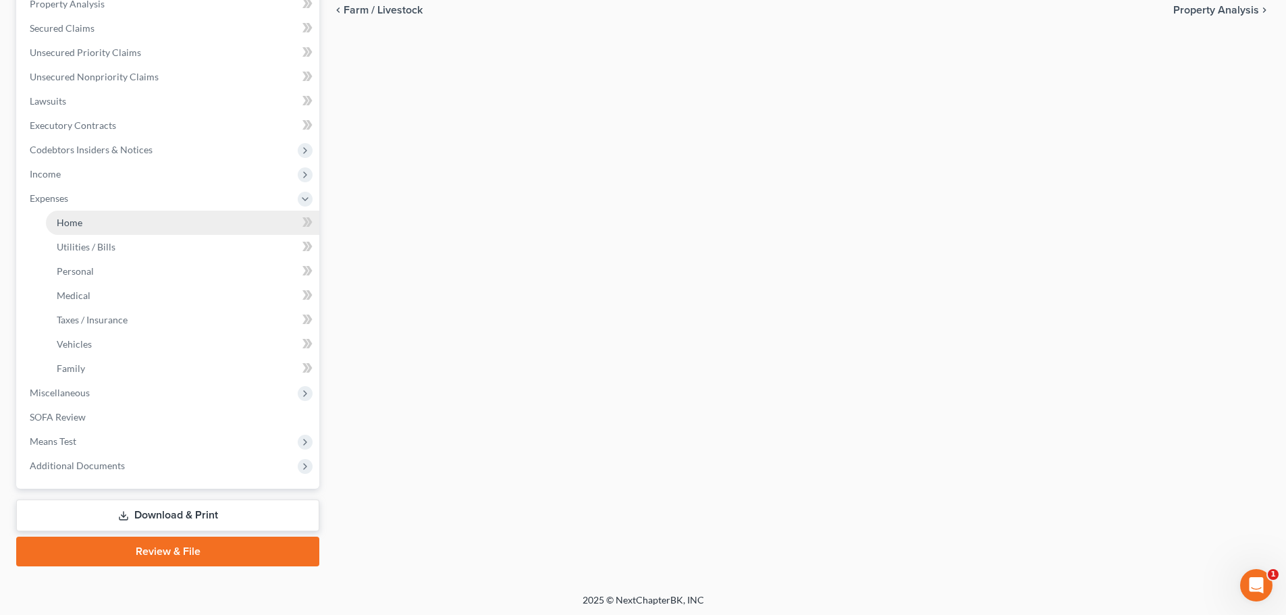
click at [140, 232] on link "Home" at bounding box center [182, 223] width 273 height 24
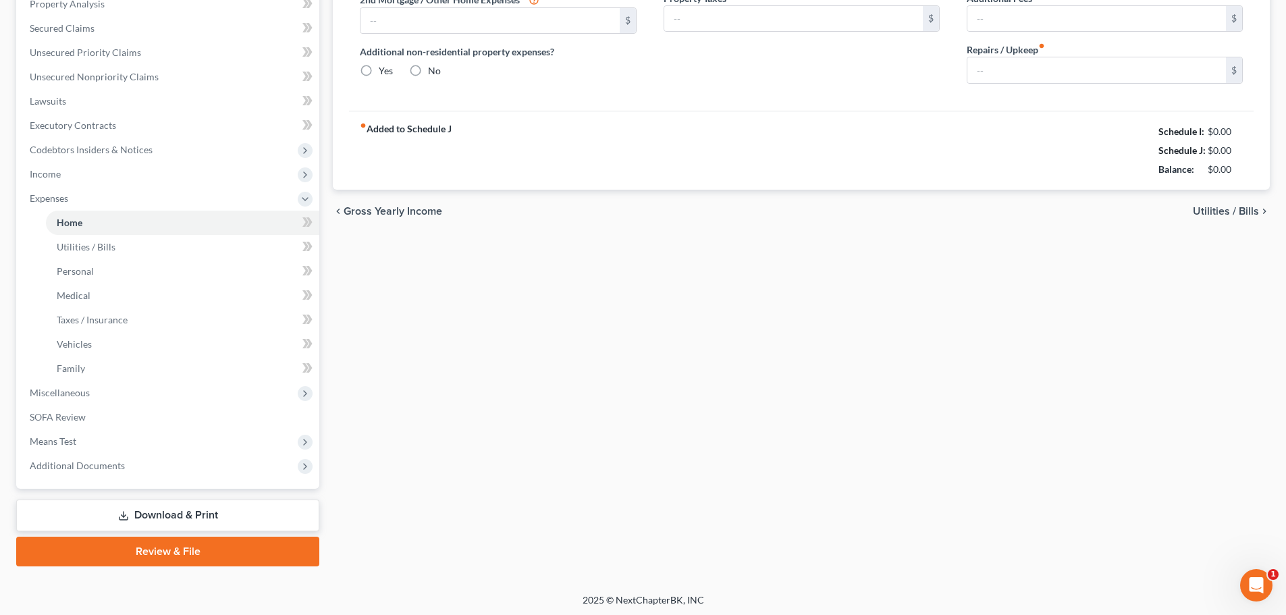
type input "1,300.00"
type input "0.00"
radio input "true"
type input "0.00"
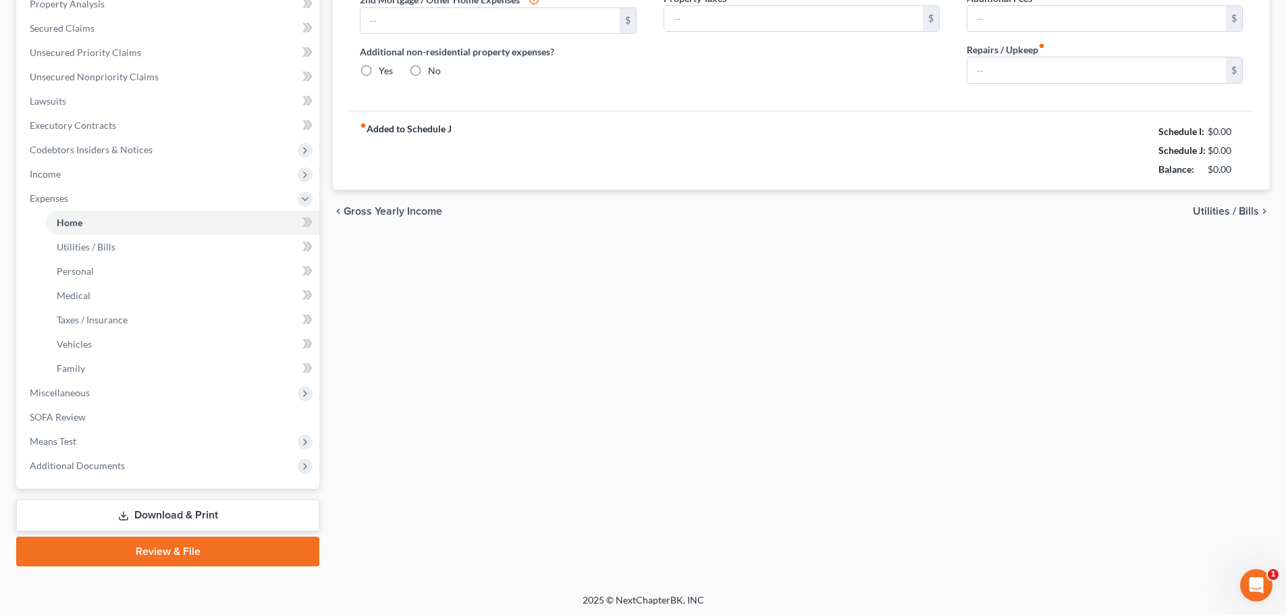
type input "0.00"
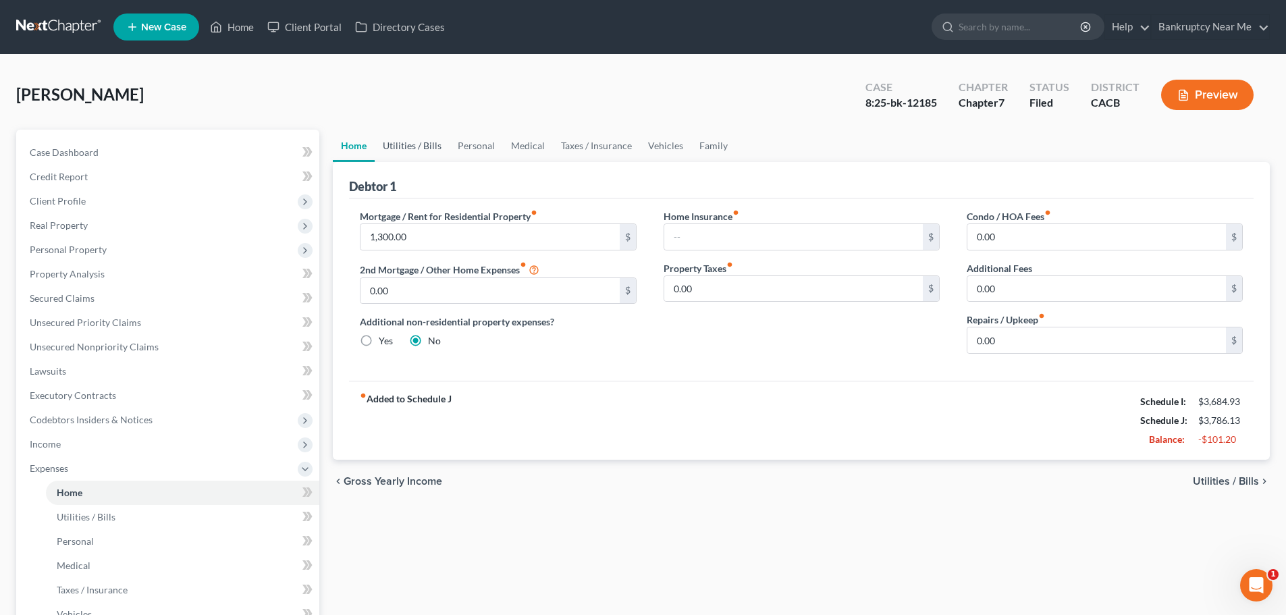
click at [402, 140] on link "Utilities / Bills" at bounding box center [412, 146] width 75 height 32
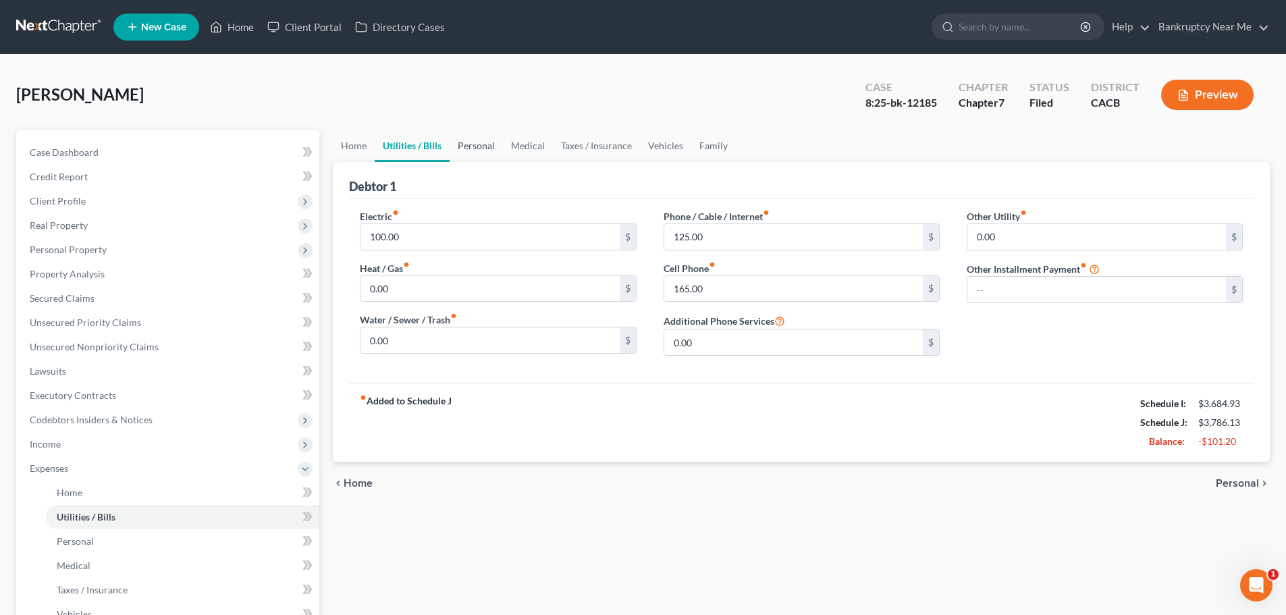
drag, startPoint x: 477, startPoint y: 147, endPoint x: 487, endPoint y: 144, distance: 10.7
click at [479, 147] on link "Personal" at bounding box center [476, 146] width 53 height 32
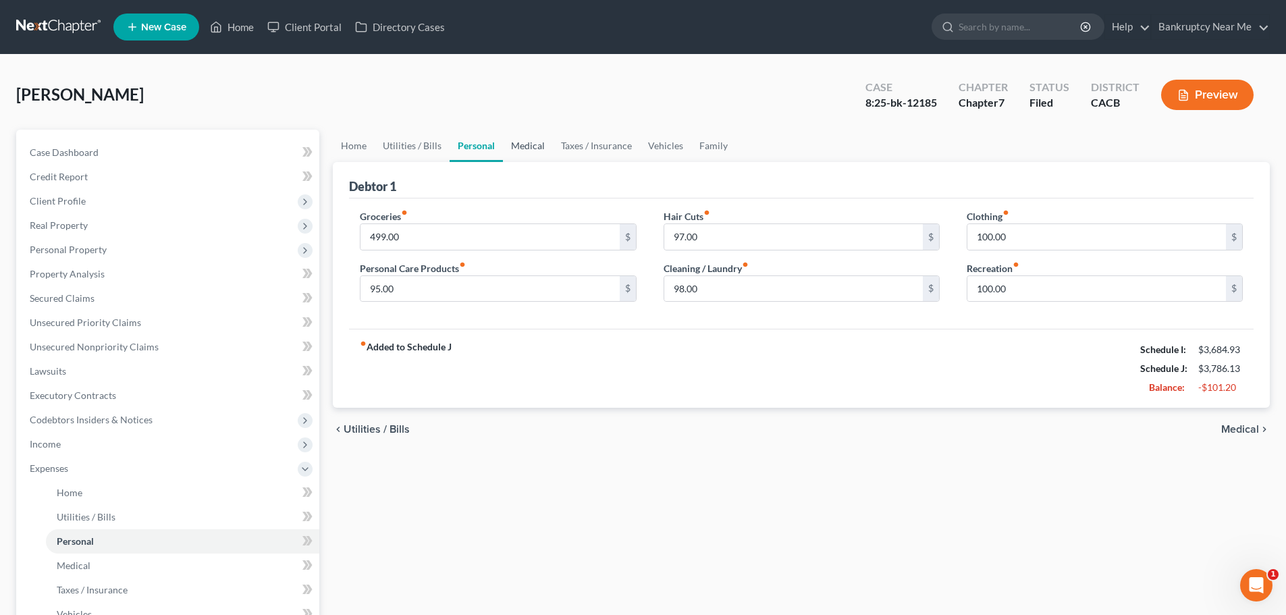
click at [540, 142] on link "Medical" at bounding box center [528, 146] width 50 height 32
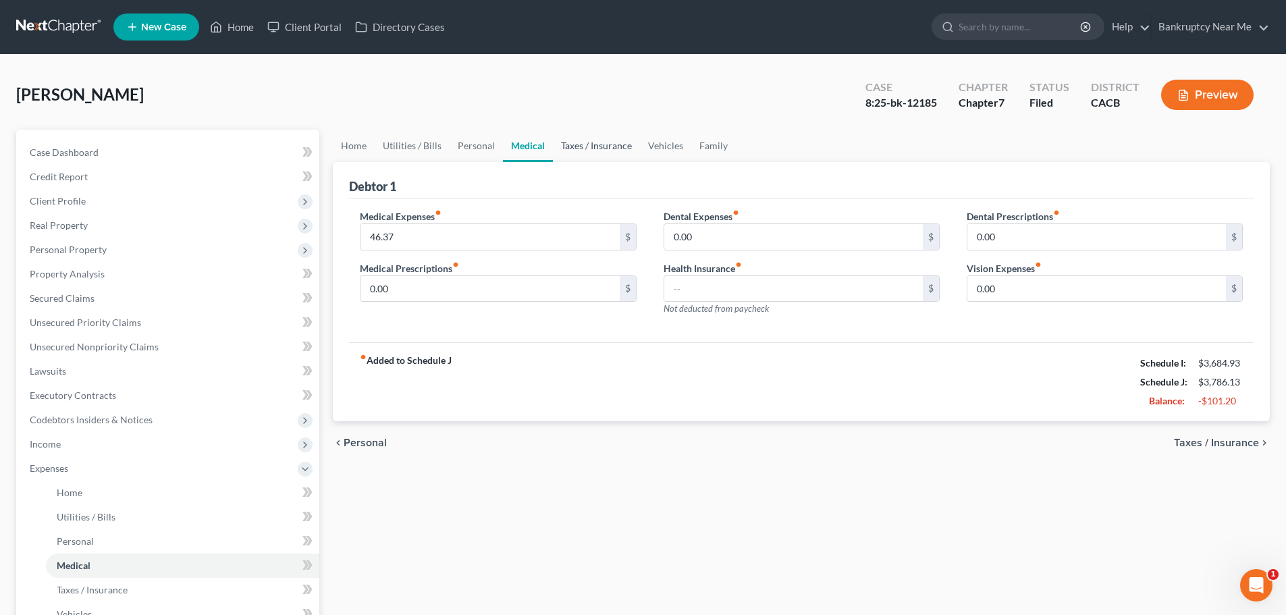
click at [583, 142] on link "Taxes / Insurance" at bounding box center [596, 146] width 87 height 32
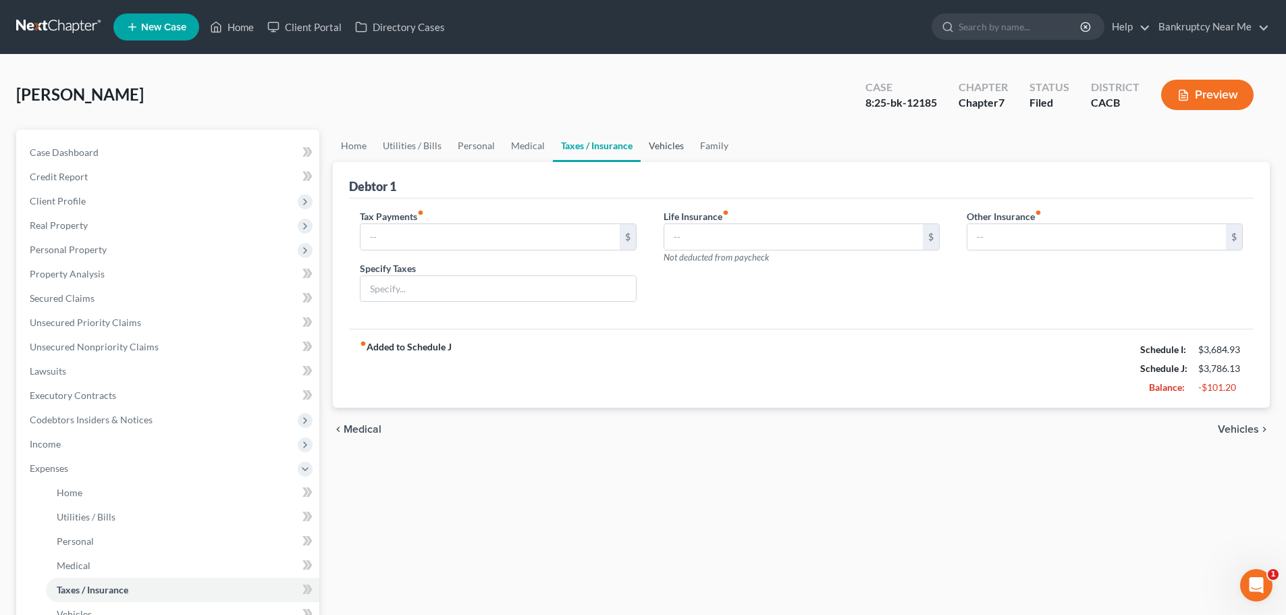
click at [676, 153] on link "Vehicles" at bounding box center [666, 146] width 51 height 32
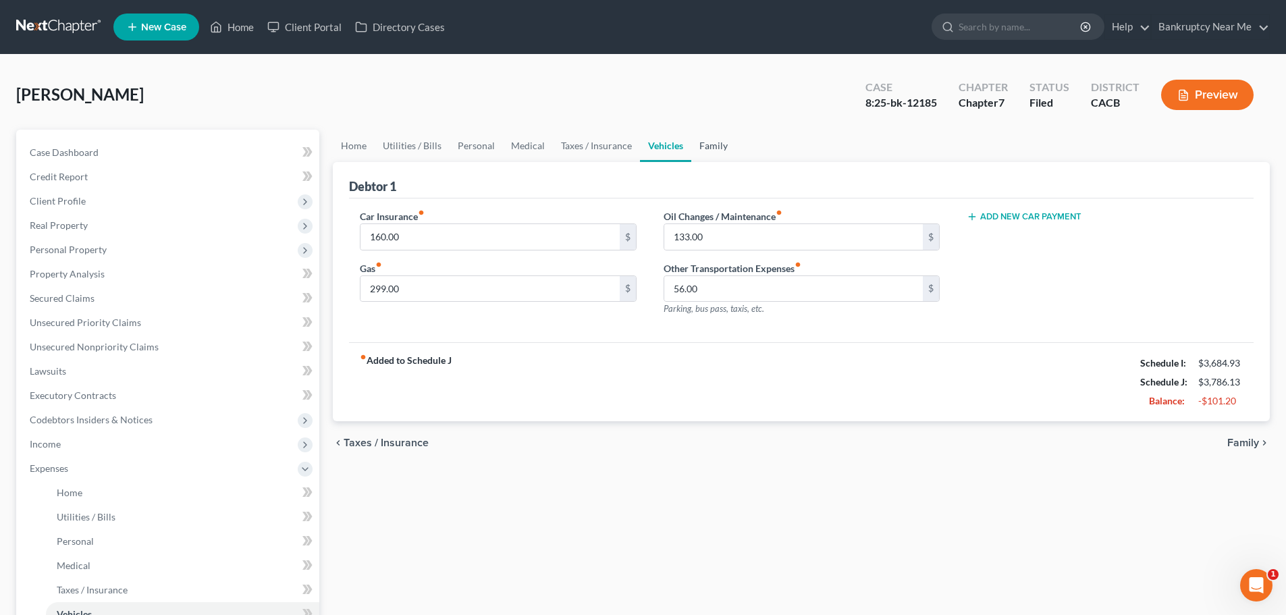
click at [714, 144] on link "Family" at bounding box center [713, 146] width 45 height 32
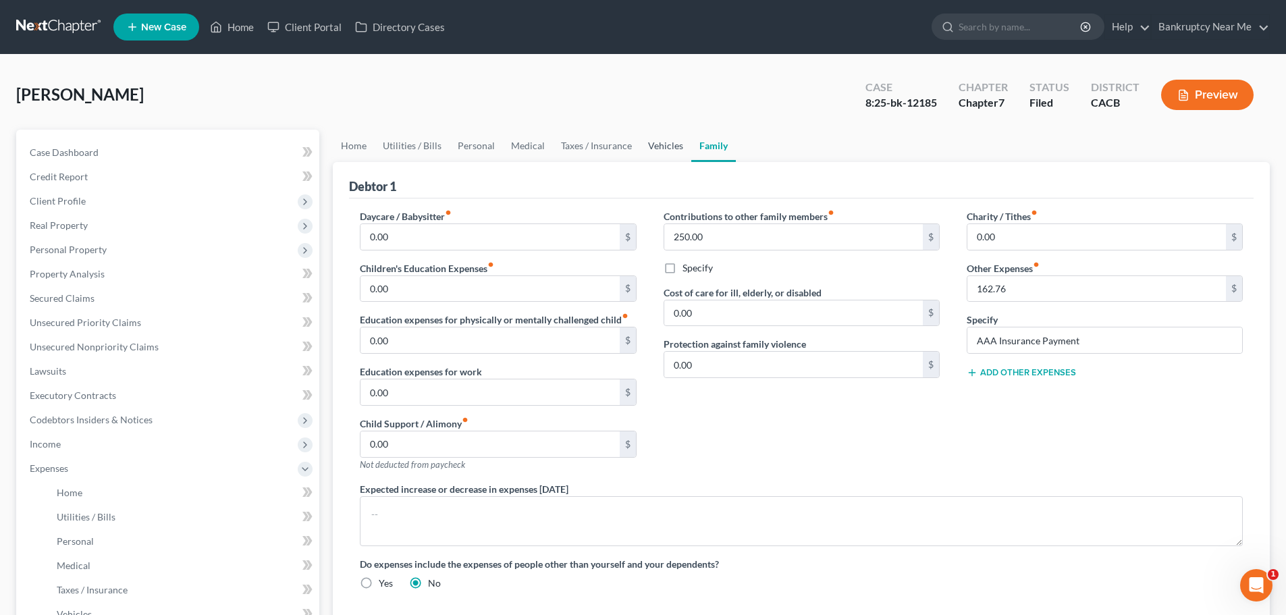
click at [647, 149] on link "Vehicles" at bounding box center [665, 146] width 51 height 32
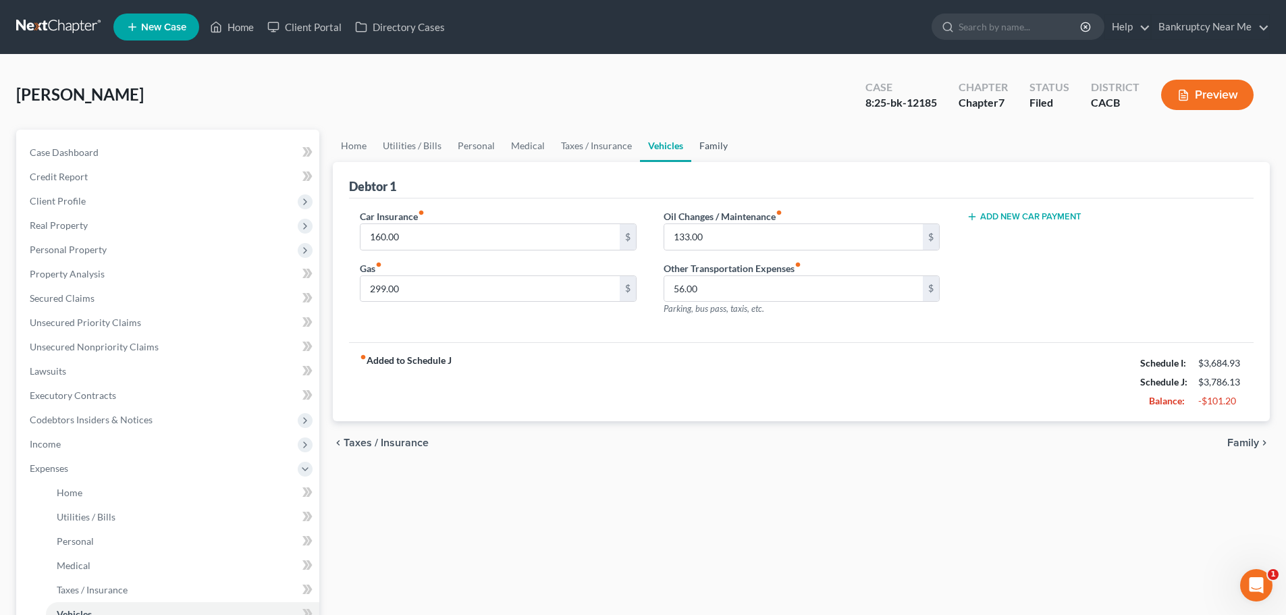
click at [718, 152] on link "Family" at bounding box center [713, 146] width 45 height 32
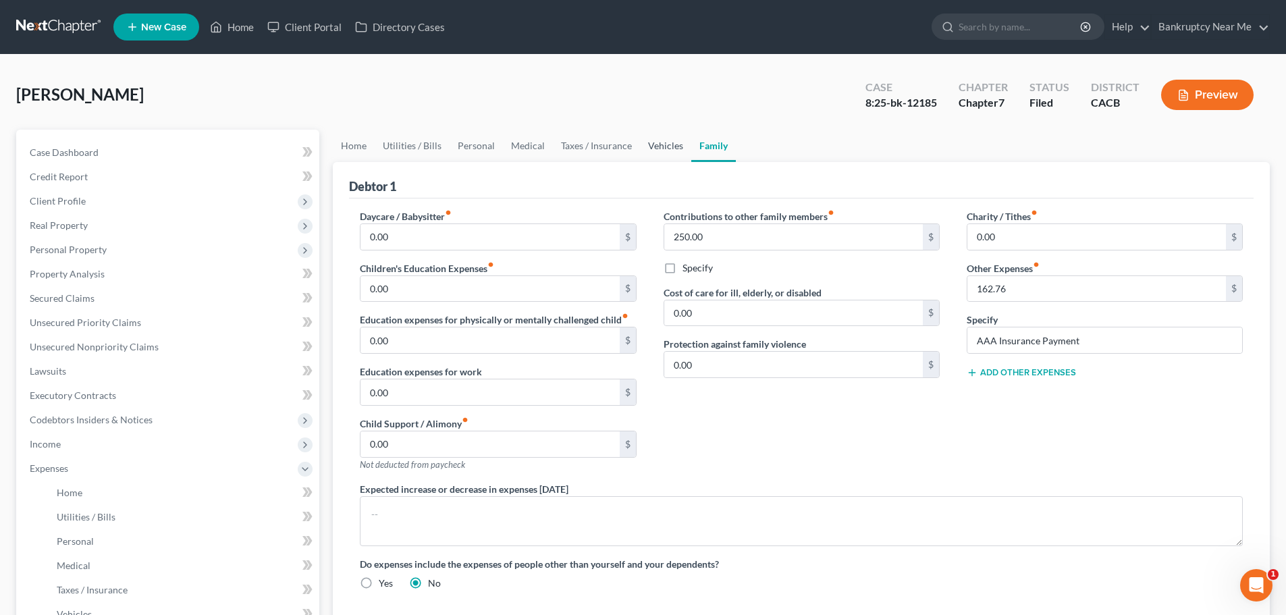
click at [660, 146] on link "Vehicles" at bounding box center [665, 146] width 51 height 32
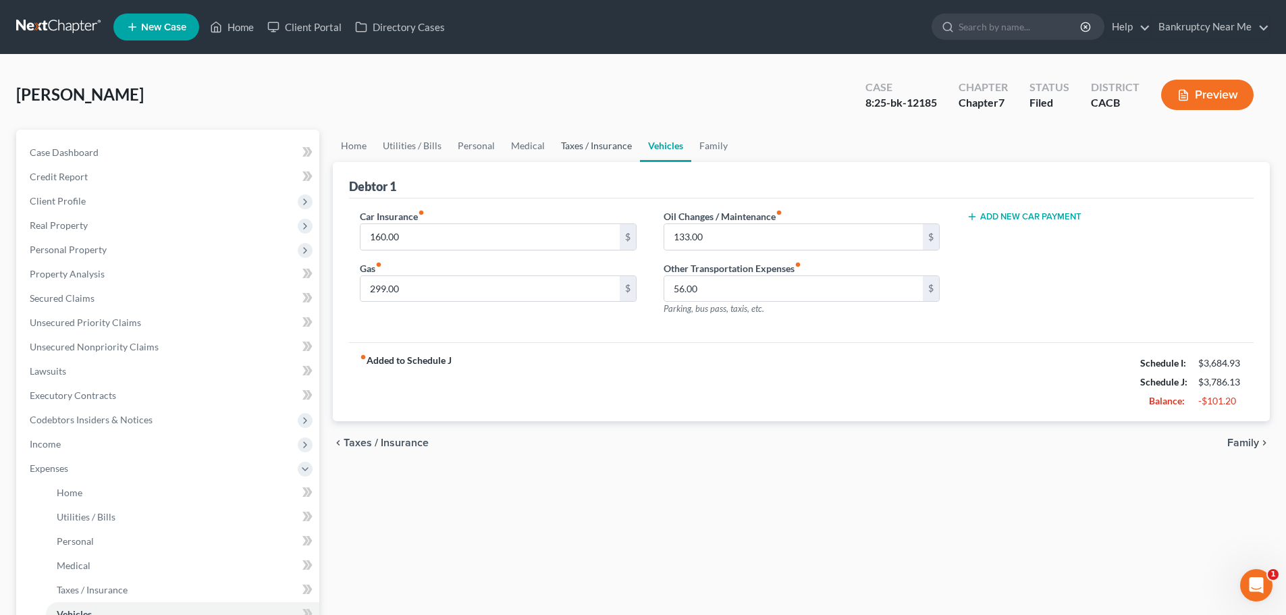
click at [608, 149] on link "Taxes / Insurance" at bounding box center [596, 146] width 87 height 32
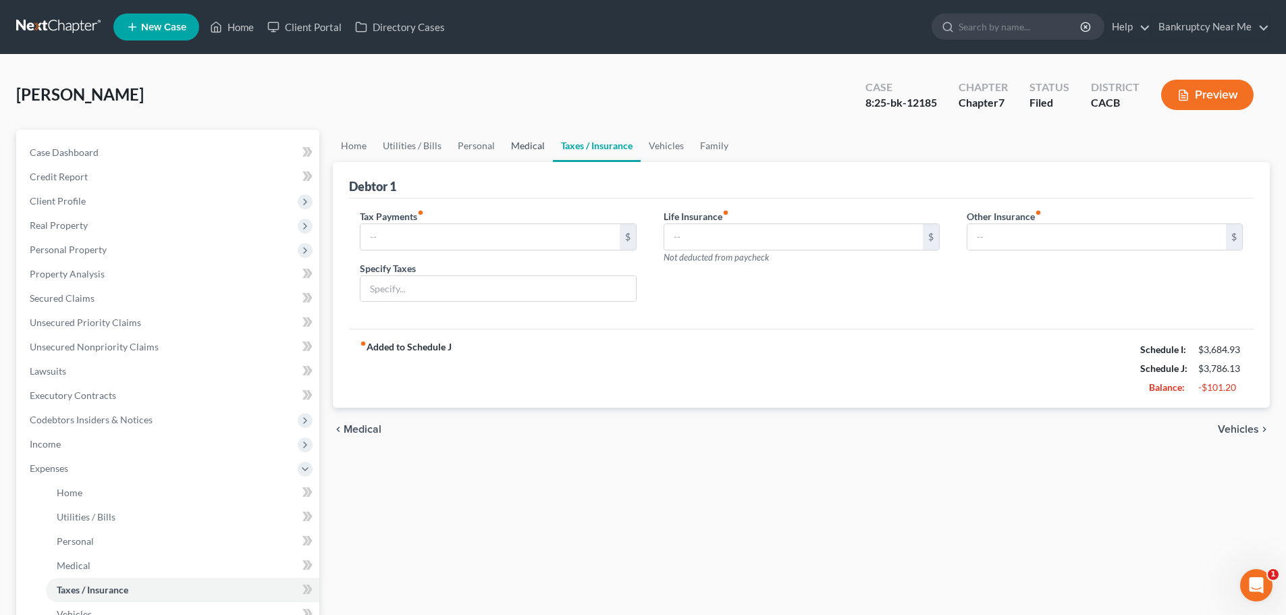
click at [525, 143] on link "Medical" at bounding box center [528, 146] width 50 height 32
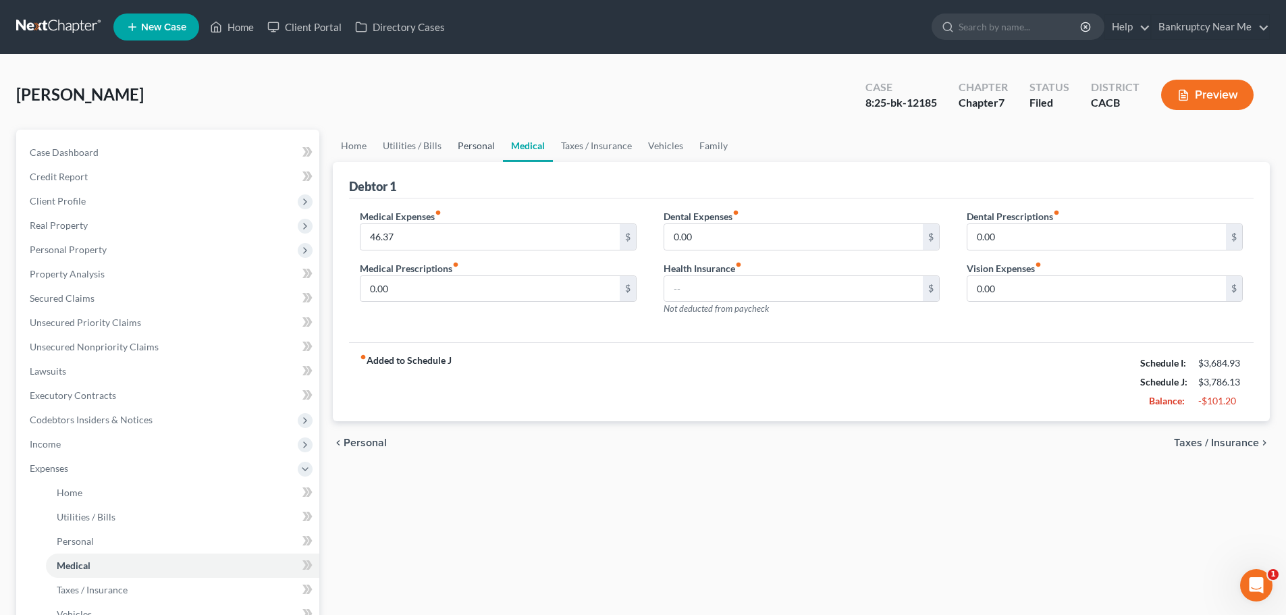
click at [466, 146] on link "Personal" at bounding box center [476, 146] width 53 height 32
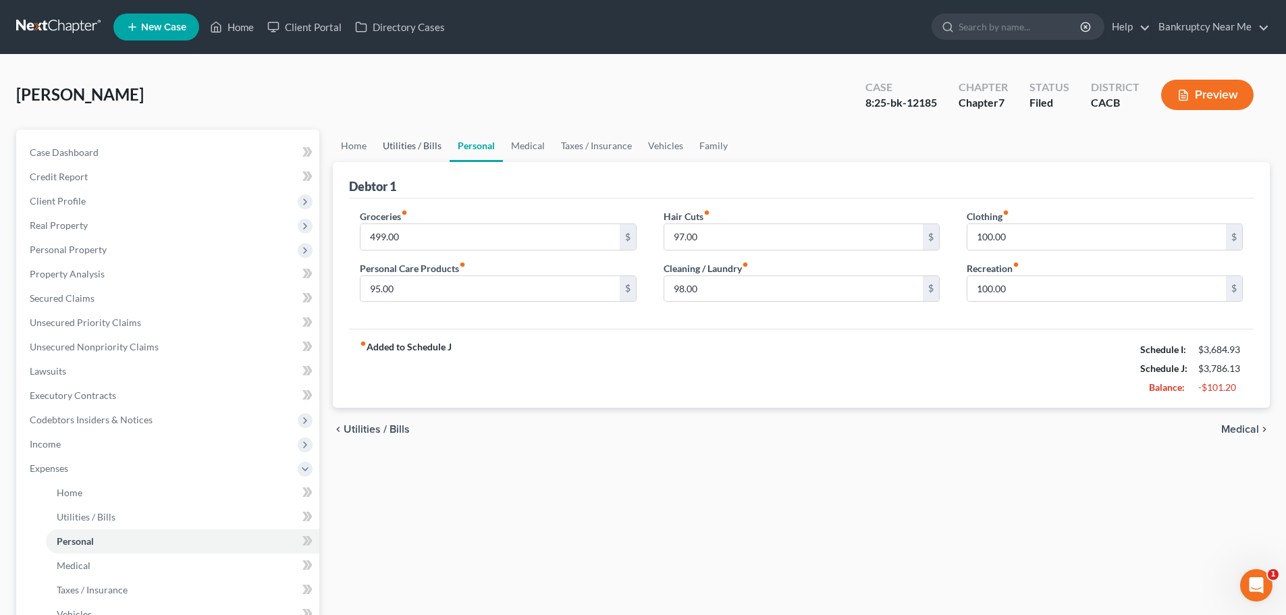
click at [383, 140] on link "Utilities / Bills" at bounding box center [412, 146] width 75 height 32
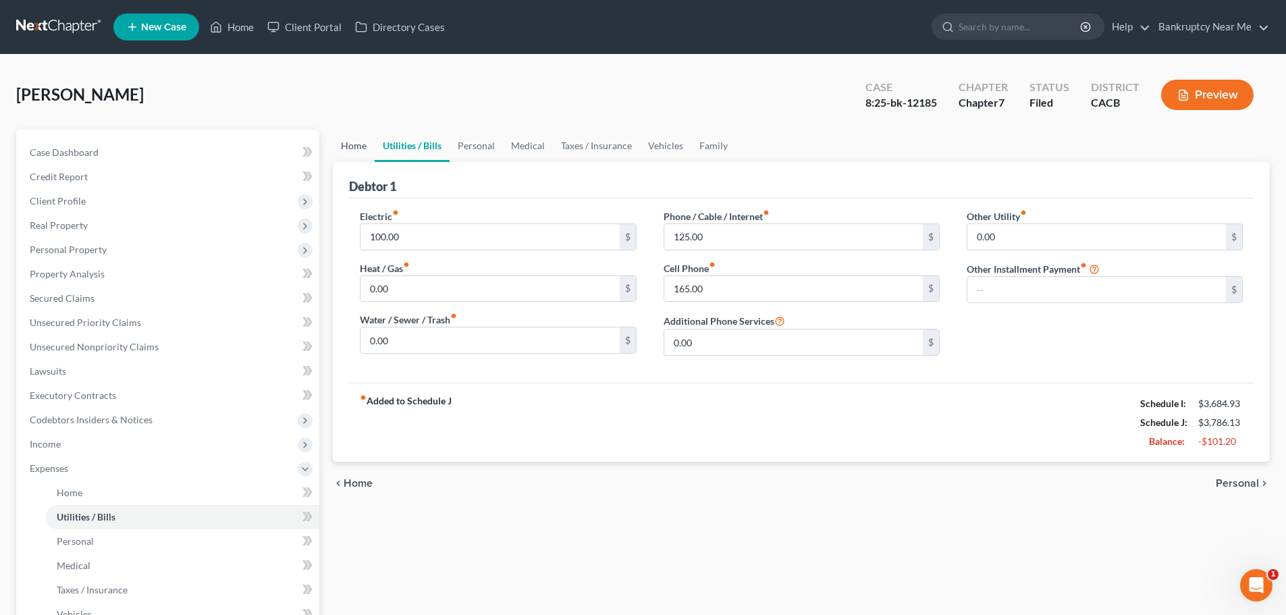
click at [352, 145] on link "Home" at bounding box center [354, 146] width 42 height 32
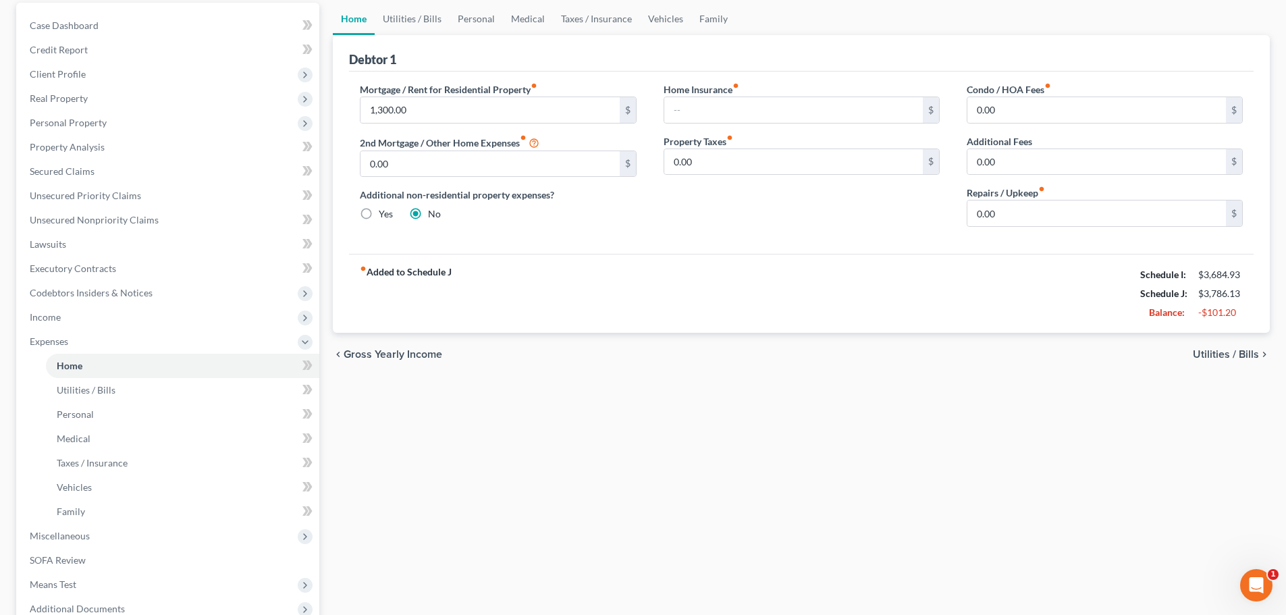
scroll to position [270, 0]
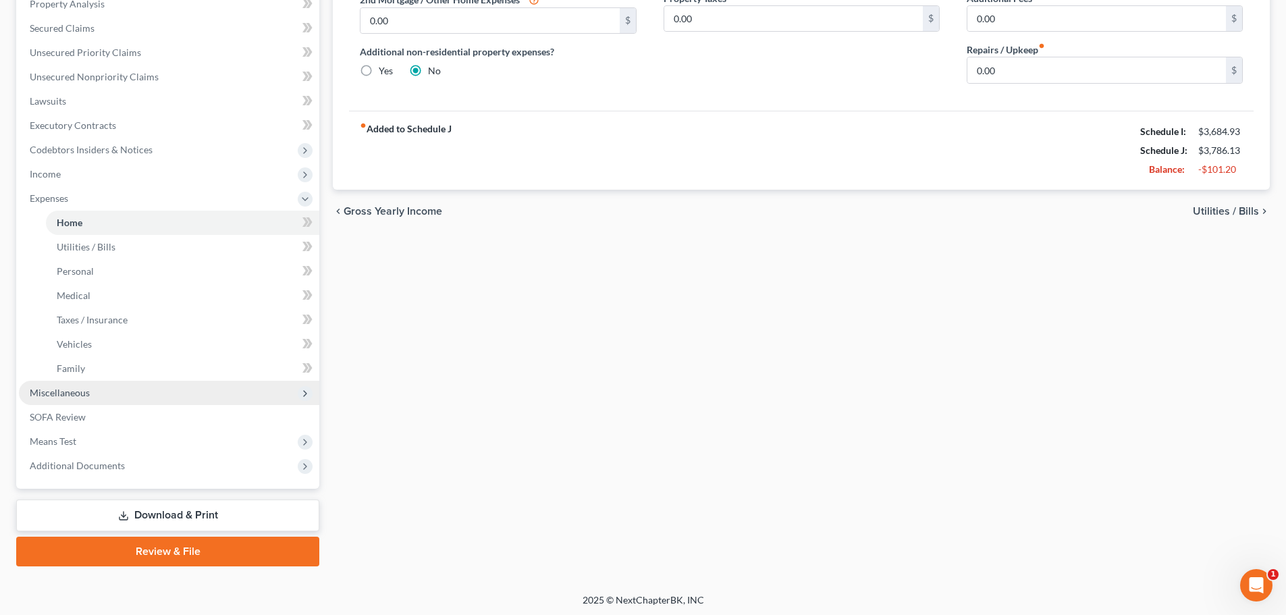
click at [121, 388] on span "Miscellaneous" at bounding box center [169, 393] width 300 height 24
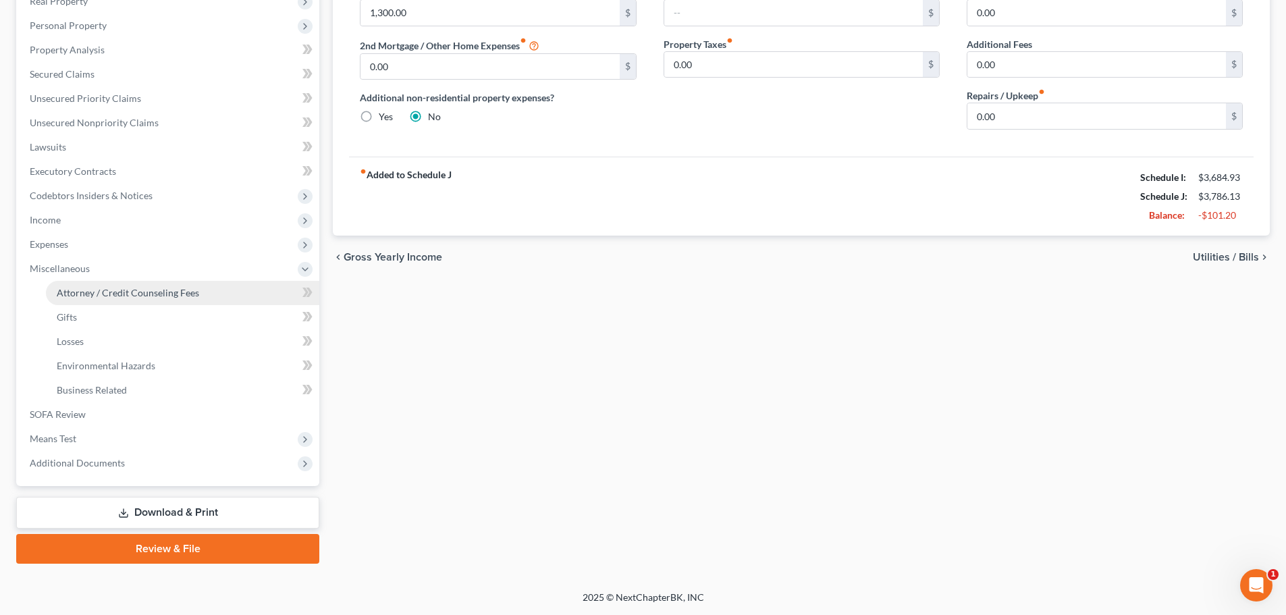
click at [167, 284] on link "Attorney / Credit Counseling Fees" at bounding box center [182, 293] width 273 height 24
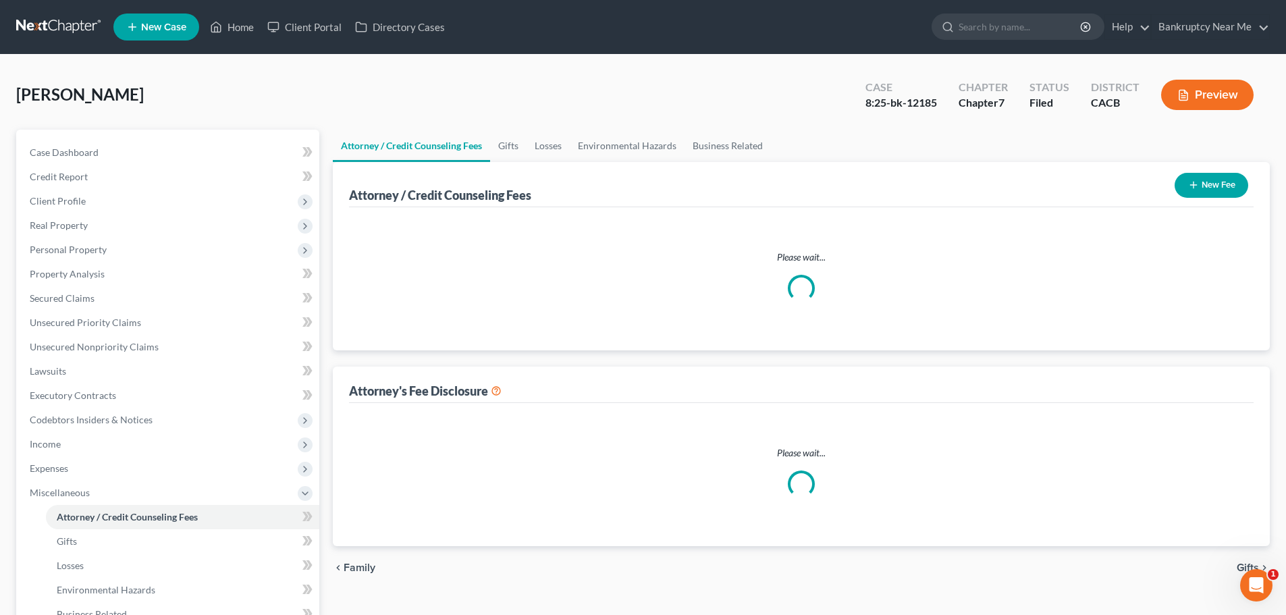
select select "0"
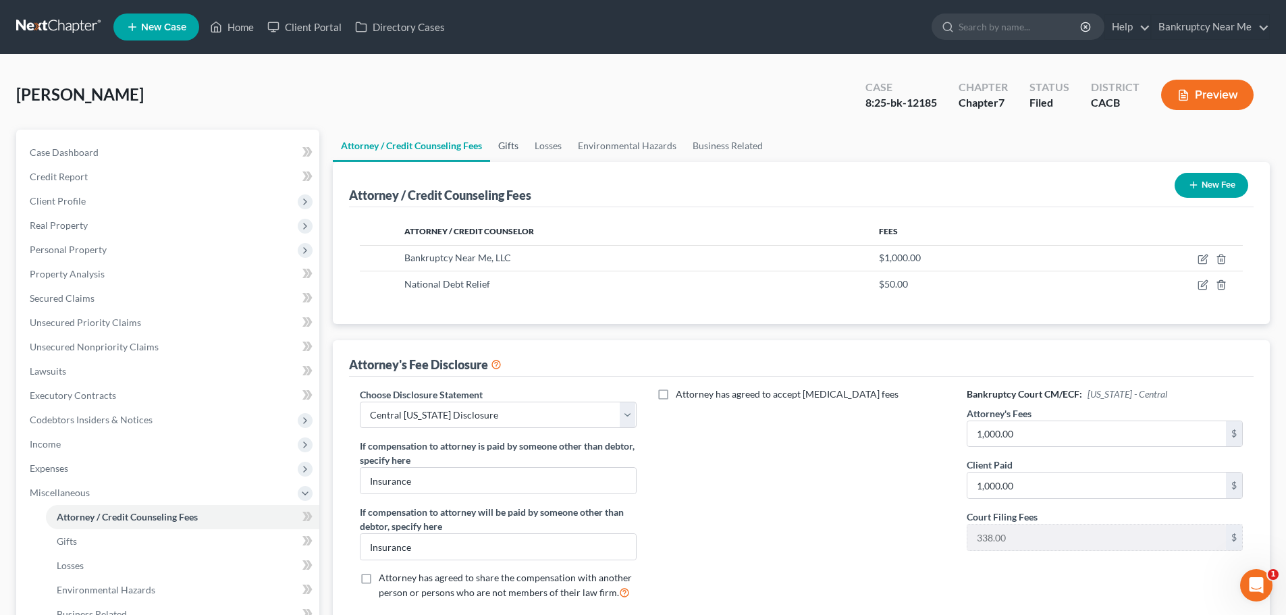
click at [501, 149] on link "Gifts" at bounding box center [508, 146] width 36 height 32
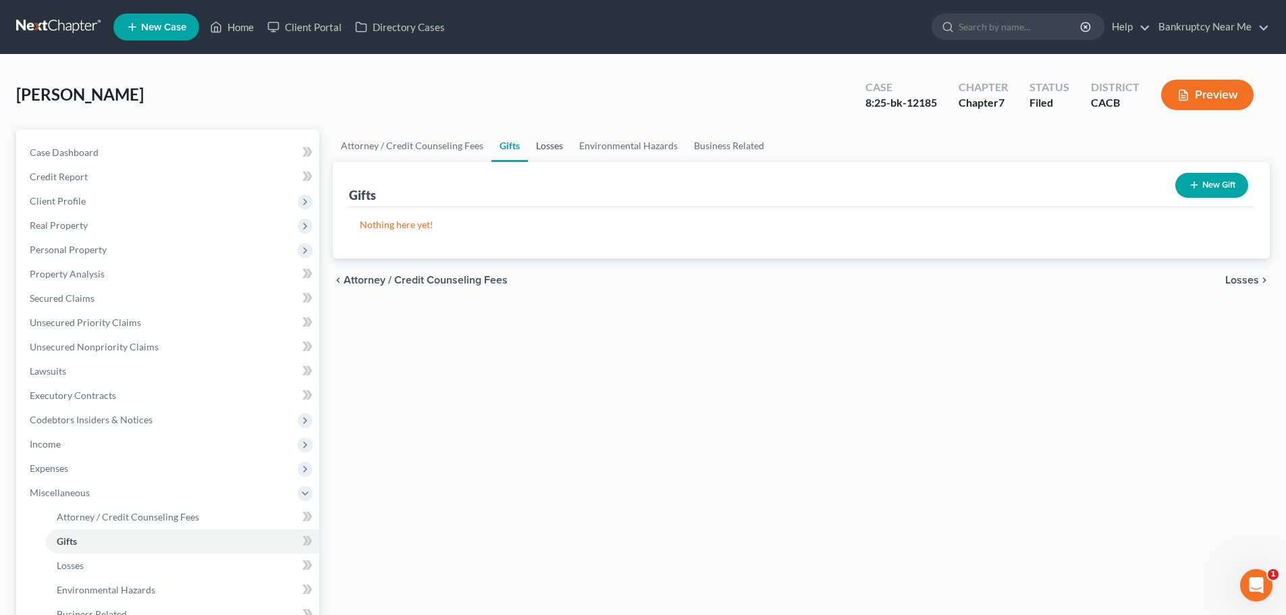
click at [548, 146] on link "Losses" at bounding box center [549, 146] width 43 height 32
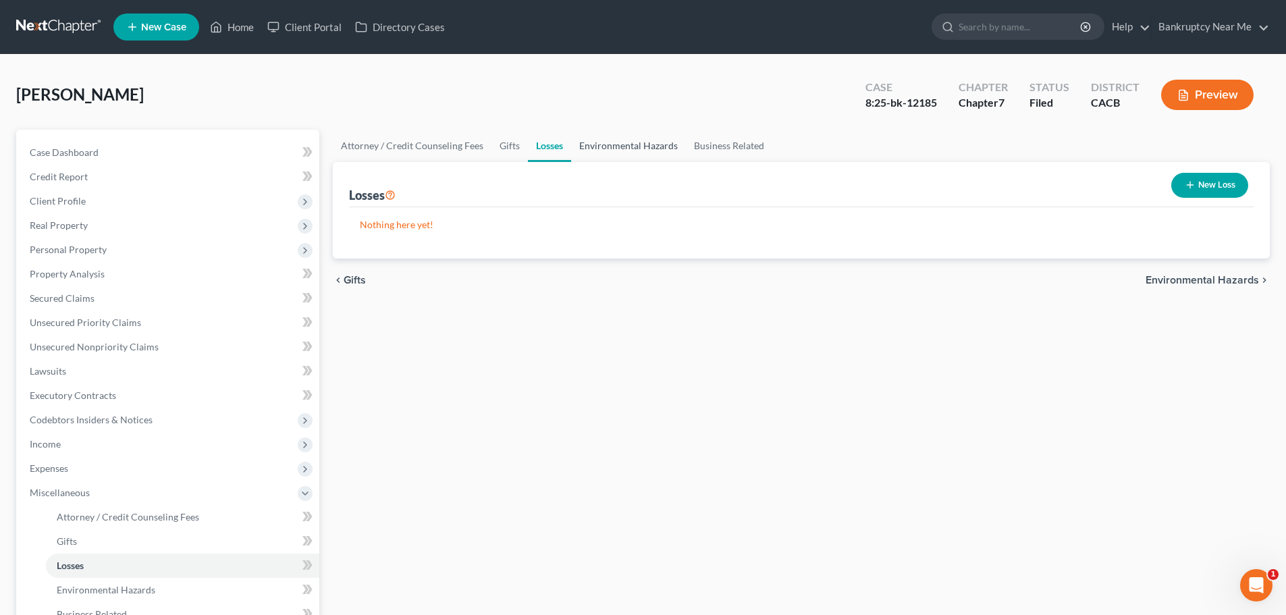
click at [616, 143] on link "Environmental Hazards" at bounding box center [628, 146] width 115 height 32
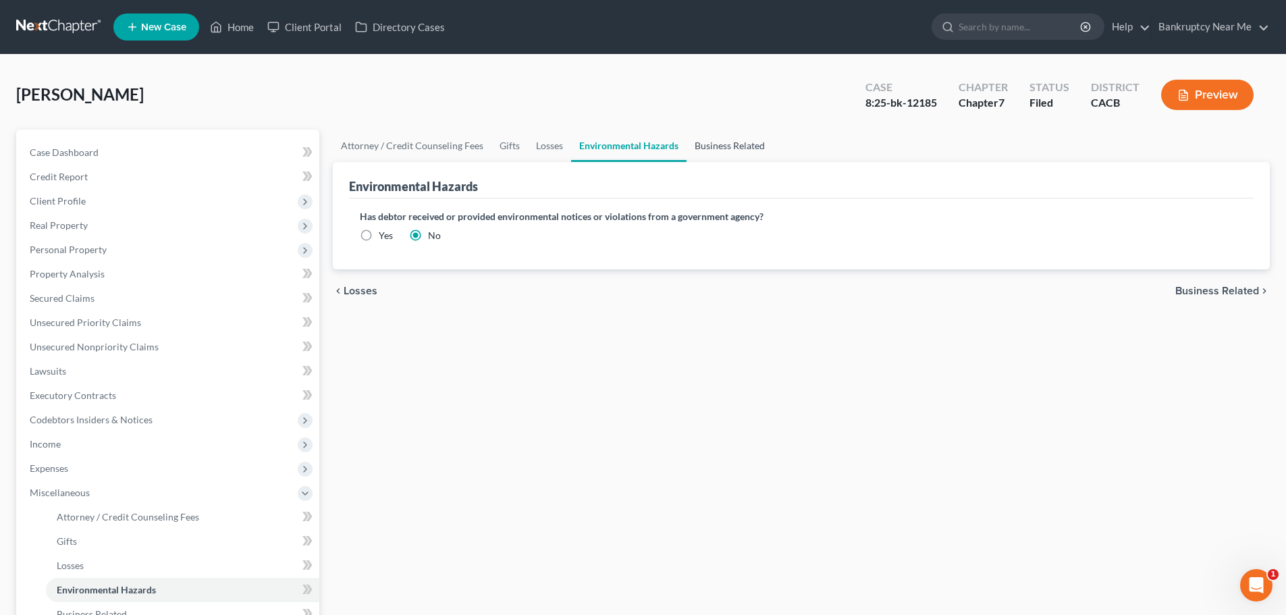
click at [726, 141] on link "Business Related" at bounding box center [730, 146] width 86 height 32
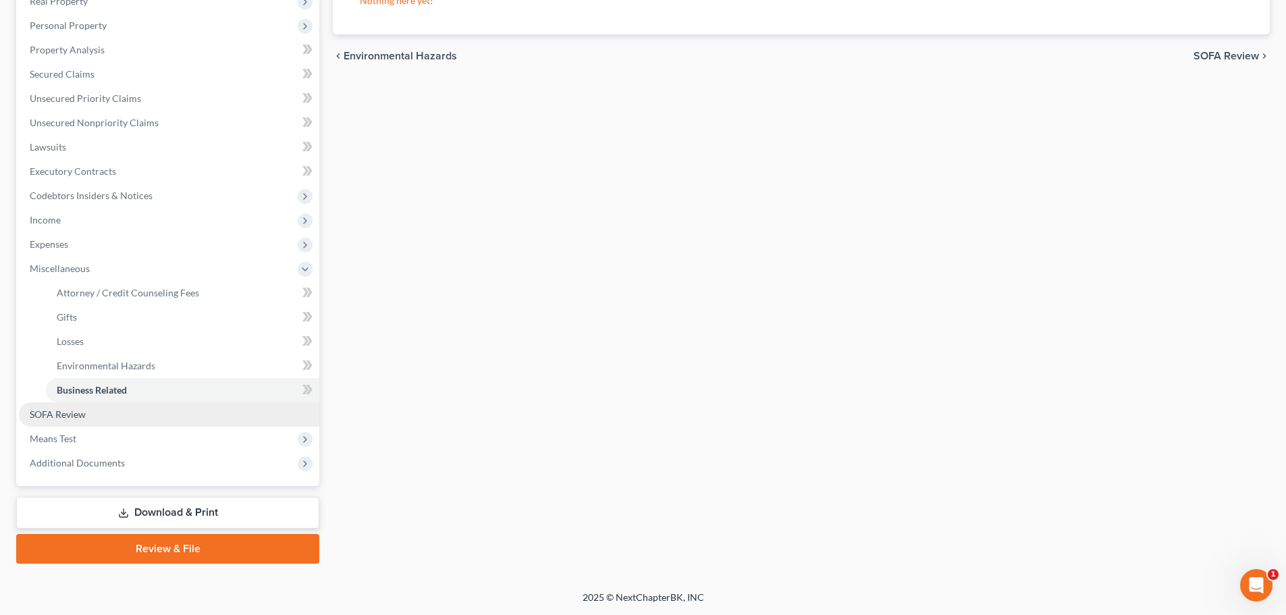
drag, startPoint x: 115, startPoint y: 412, endPoint x: 169, endPoint y: 373, distance: 65.8
click at [114, 412] on link "SOFA Review" at bounding box center [169, 414] width 300 height 24
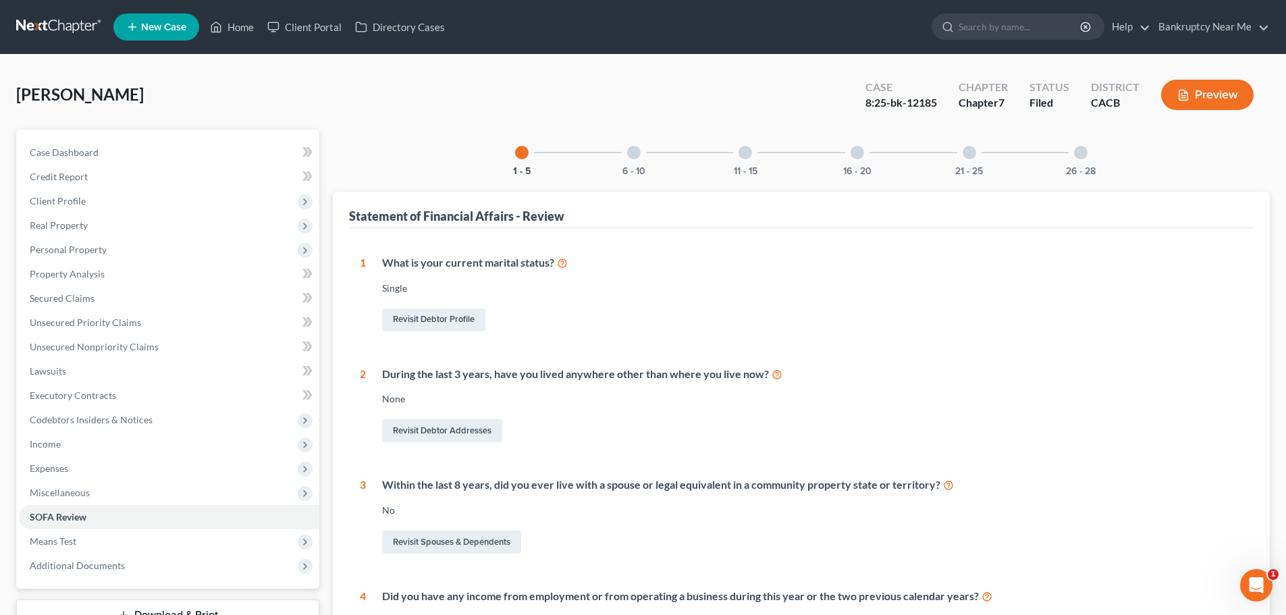
click at [622, 163] on div "6 - 10" at bounding box center [634, 153] width 46 height 46
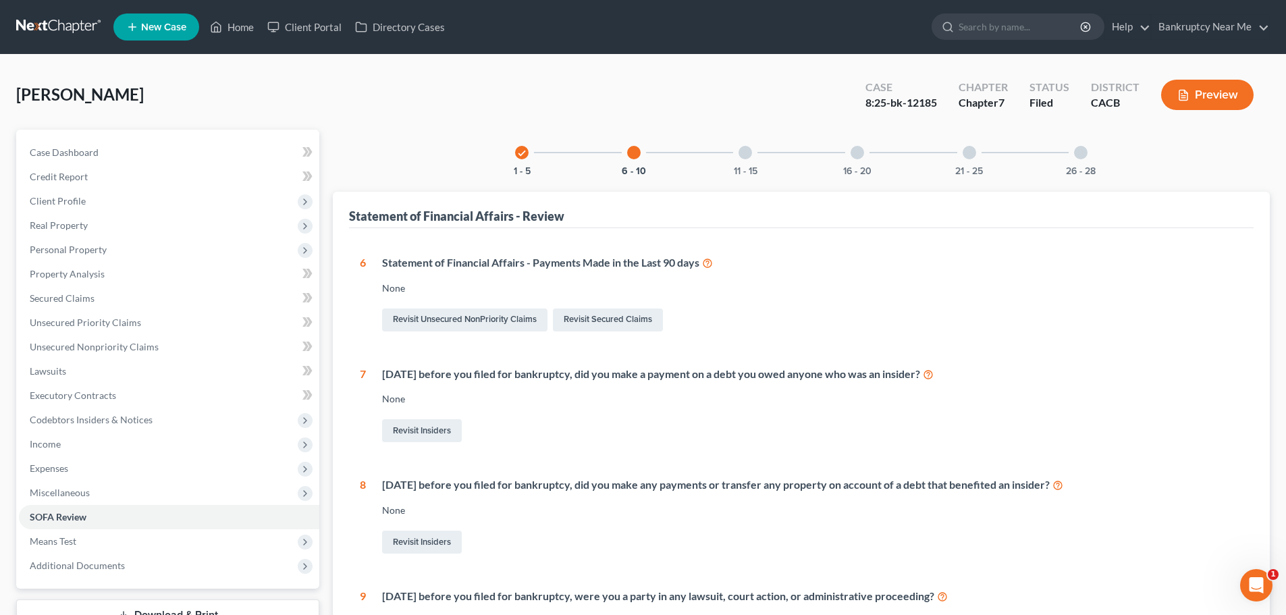
click at [756, 163] on div "11 - 15" at bounding box center [745, 153] width 46 height 46
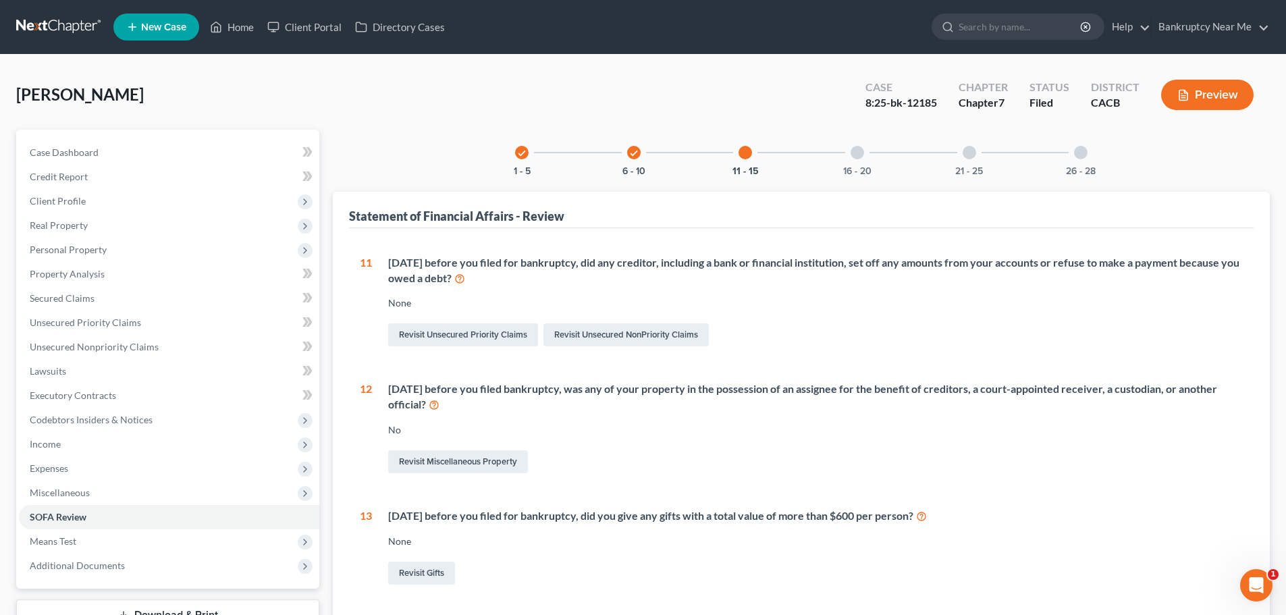
click at [834, 153] on div "16 - 20" at bounding box center [857, 153] width 46 height 46
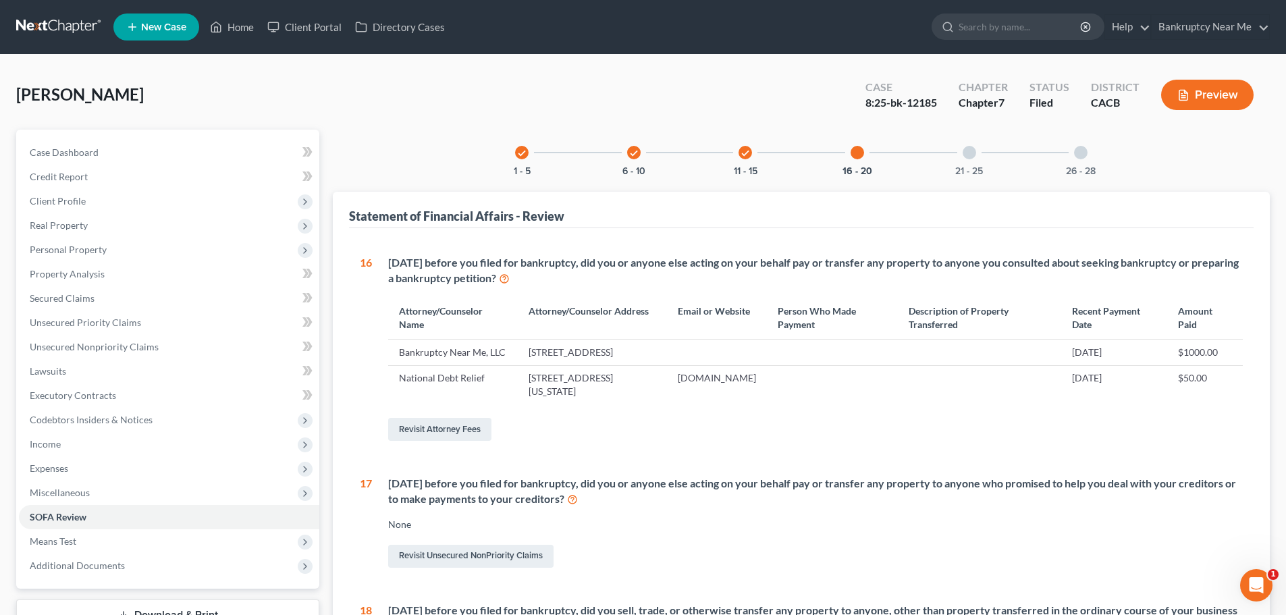
click at [963, 142] on div "21 - 25" at bounding box center [969, 153] width 46 height 46
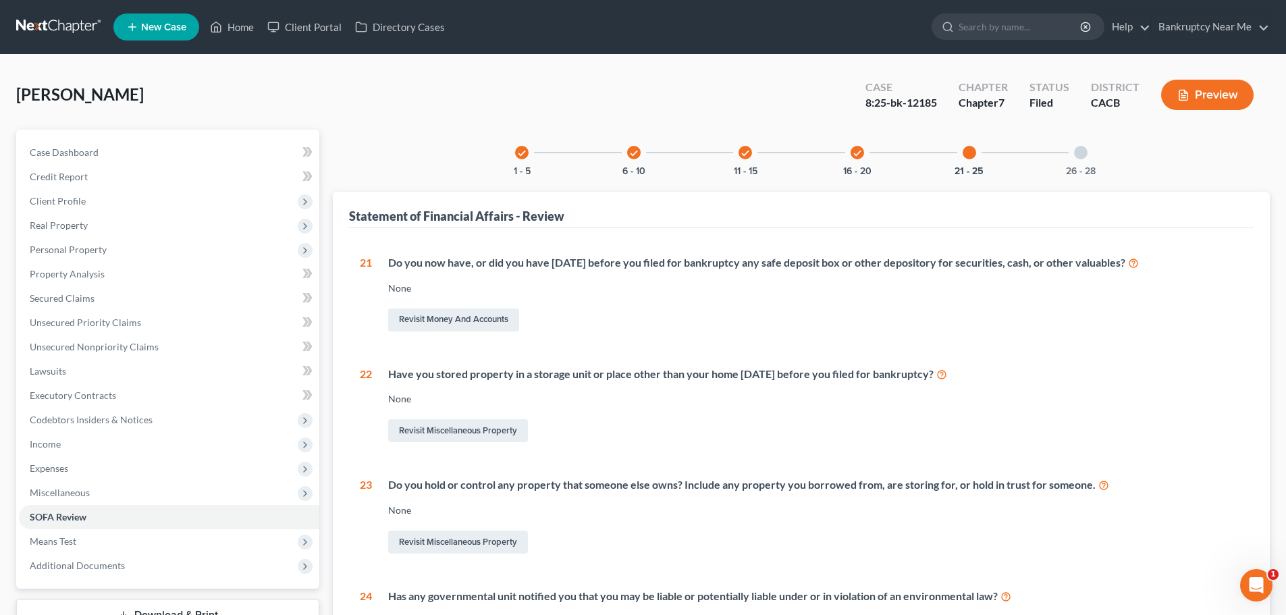
click at [1086, 154] on div at bounding box center [1081, 153] width 14 height 14
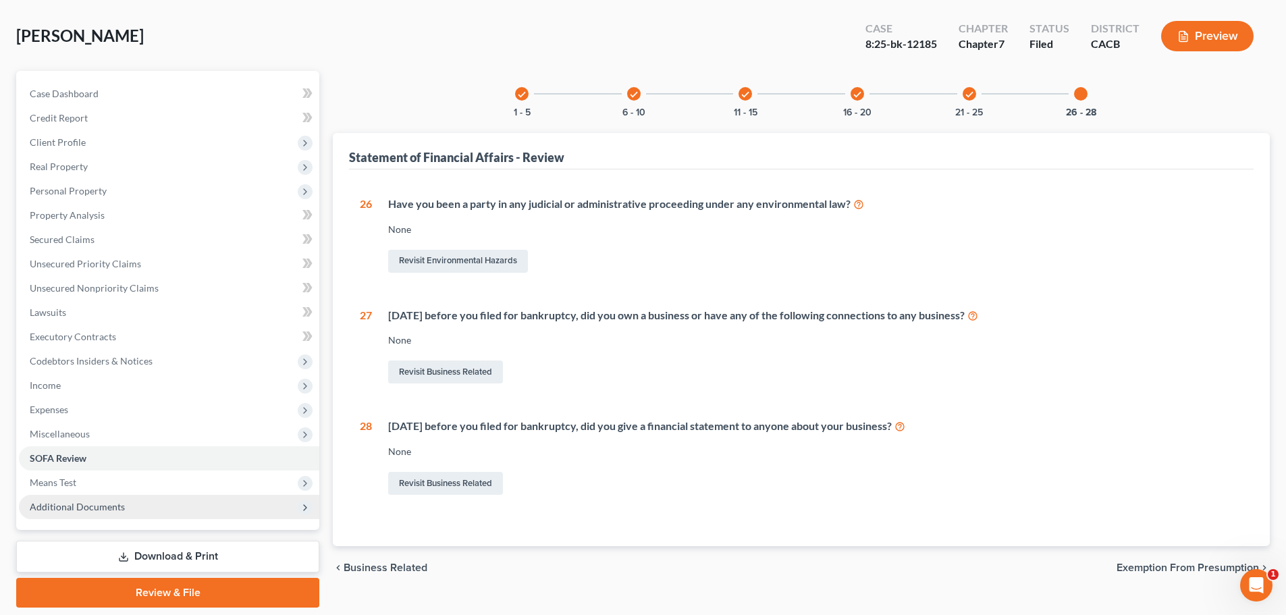
scroll to position [103, 0]
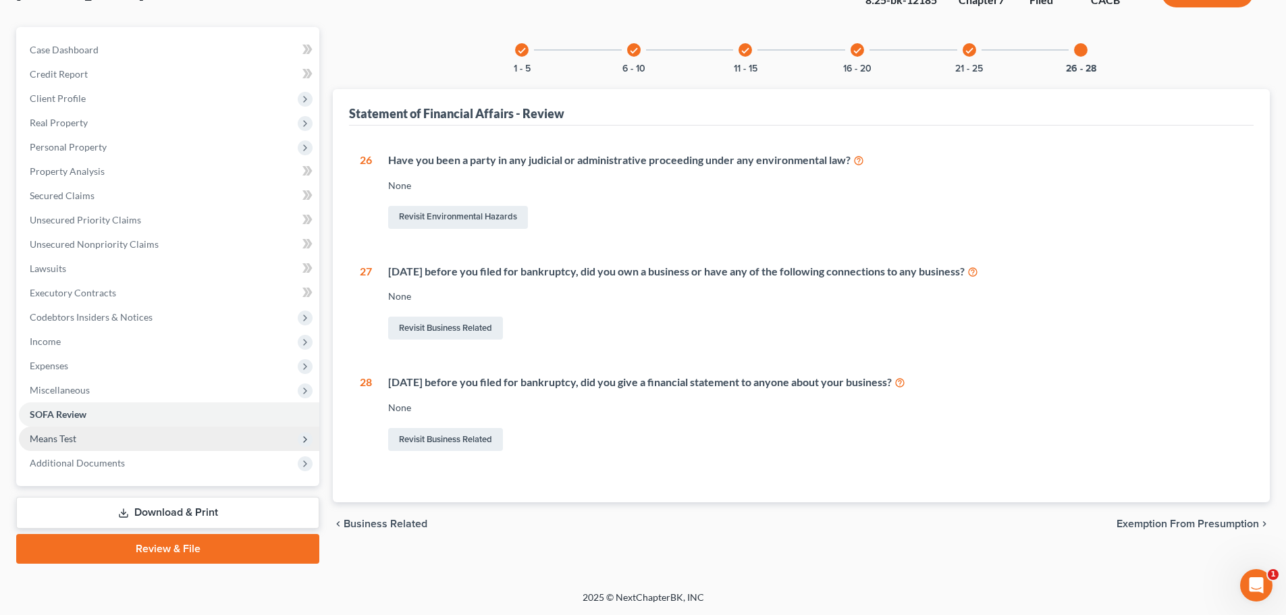
click at [134, 433] on span "Means Test" at bounding box center [169, 439] width 300 height 24
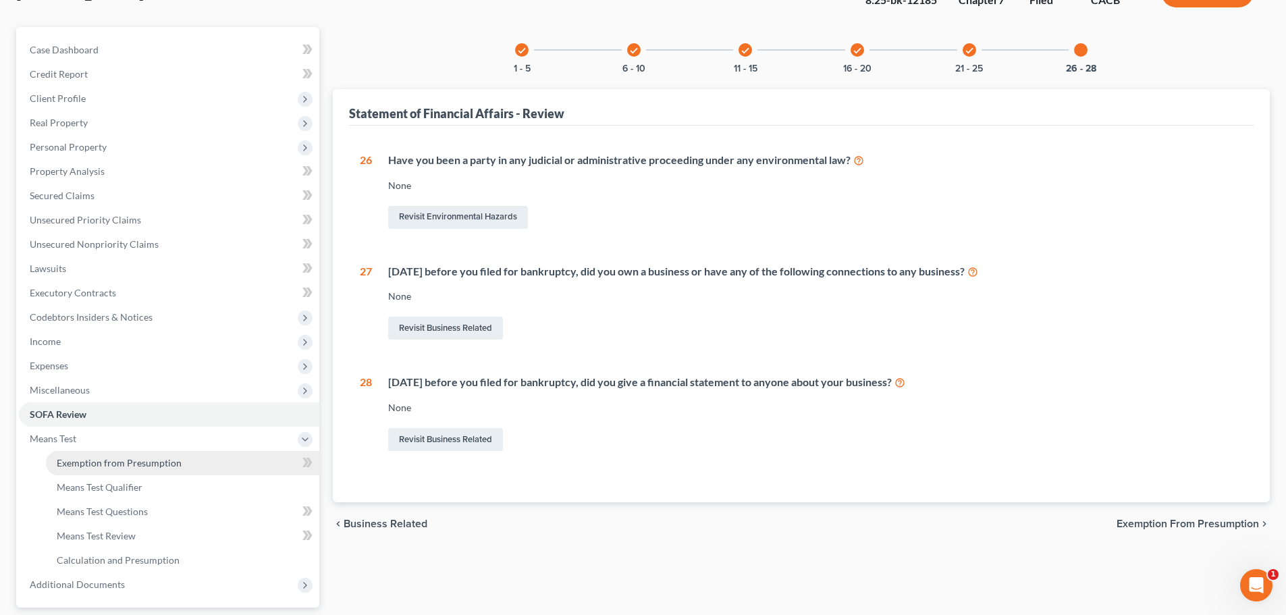
click at [194, 467] on link "Exemption from Presumption" at bounding box center [182, 463] width 273 height 24
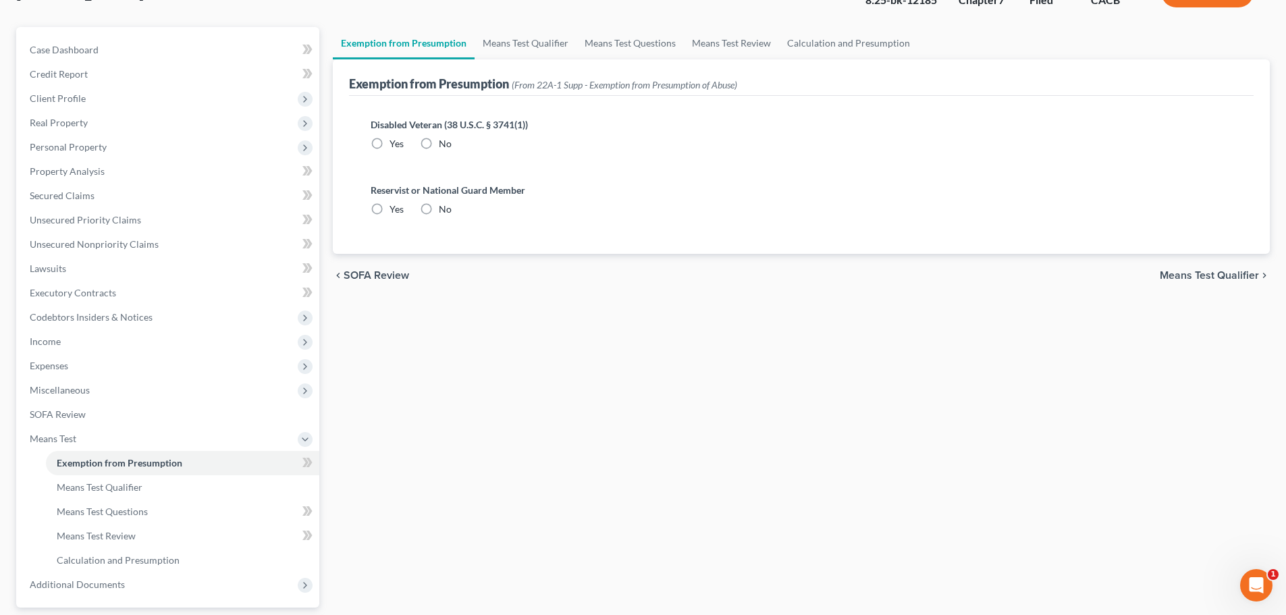
scroll to position [9, 0]
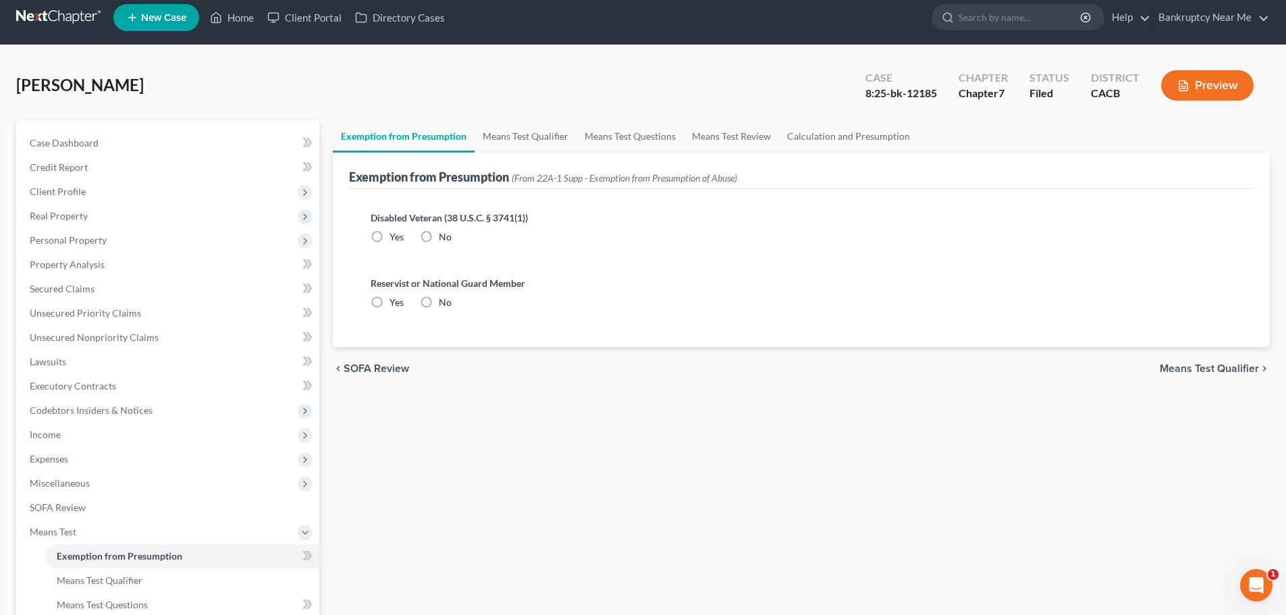
radio input "true"
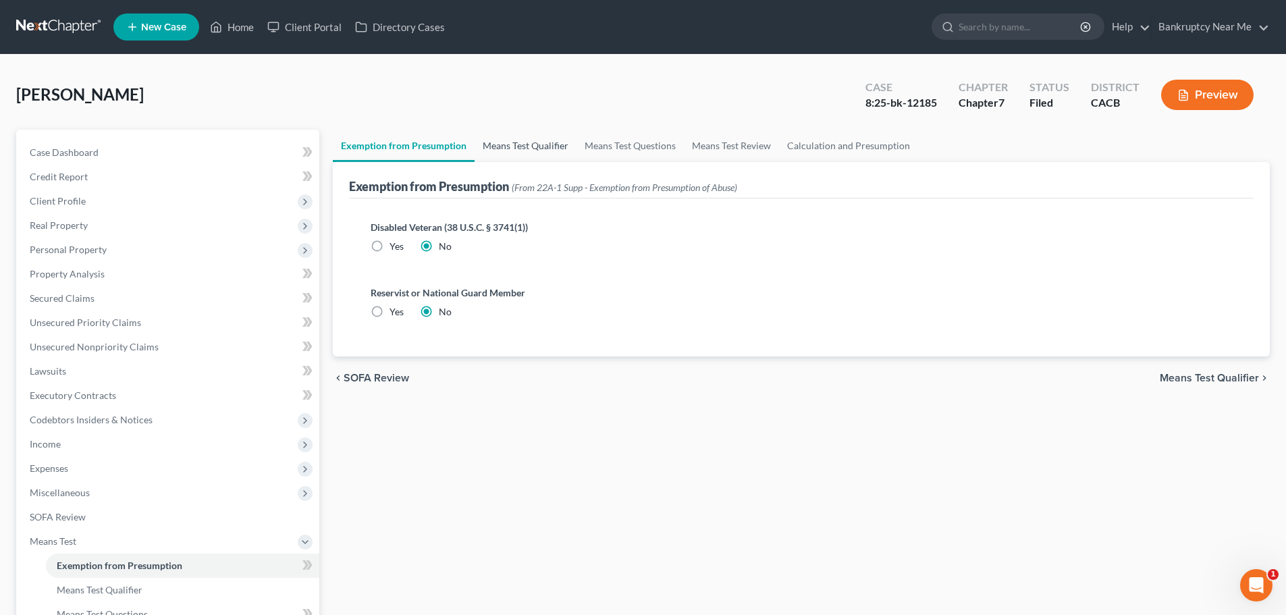
click at [540, 159] on link "Means Test Qualifier" at bounding box center [526, 146] width 102 height 32
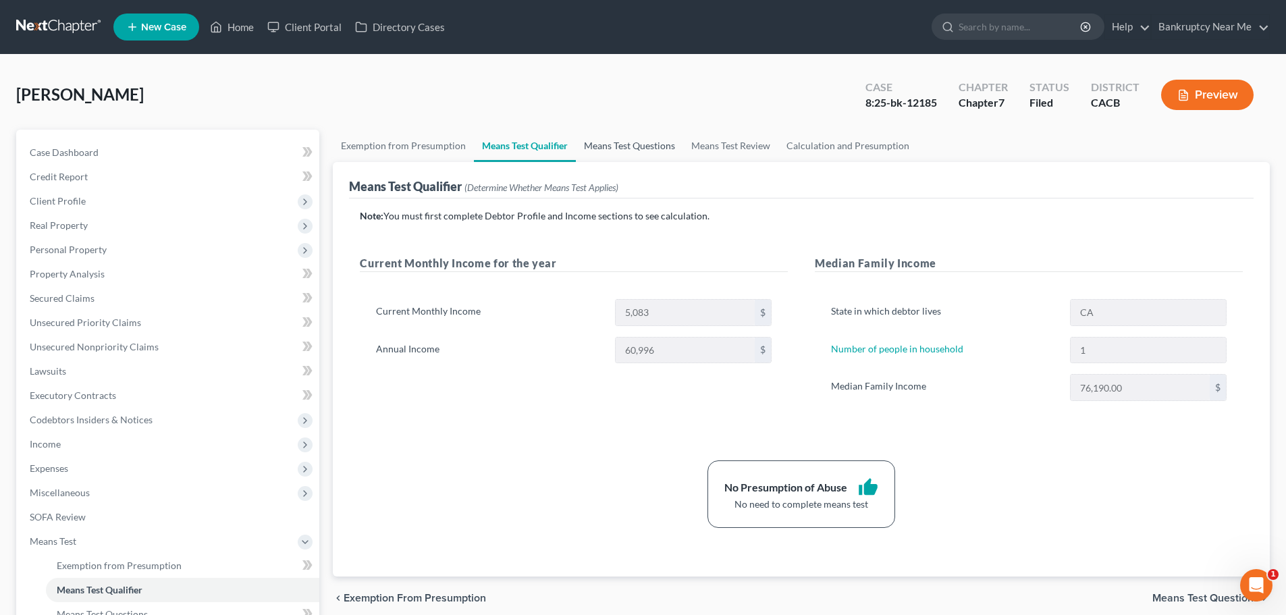
click at [616, 140] on link "Means Test Questions" at bounding box center [629, 146] width 107 height 32
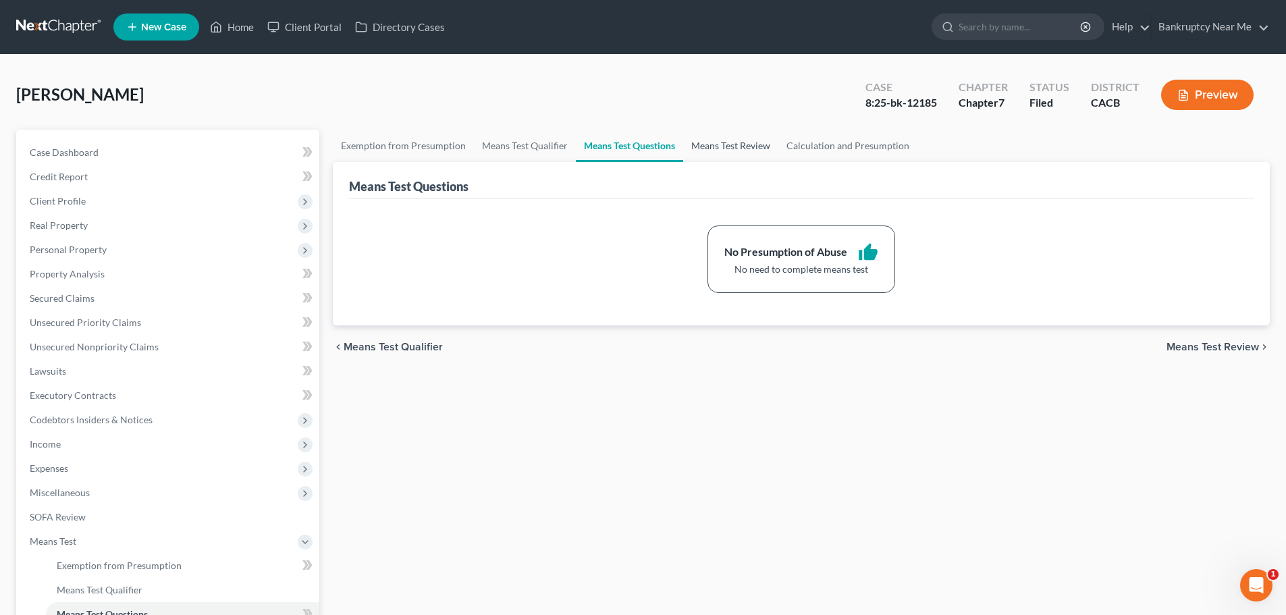
click at [750, 142] on link "Means Test Review" at bounding box center [730, 146] width 95 height 32
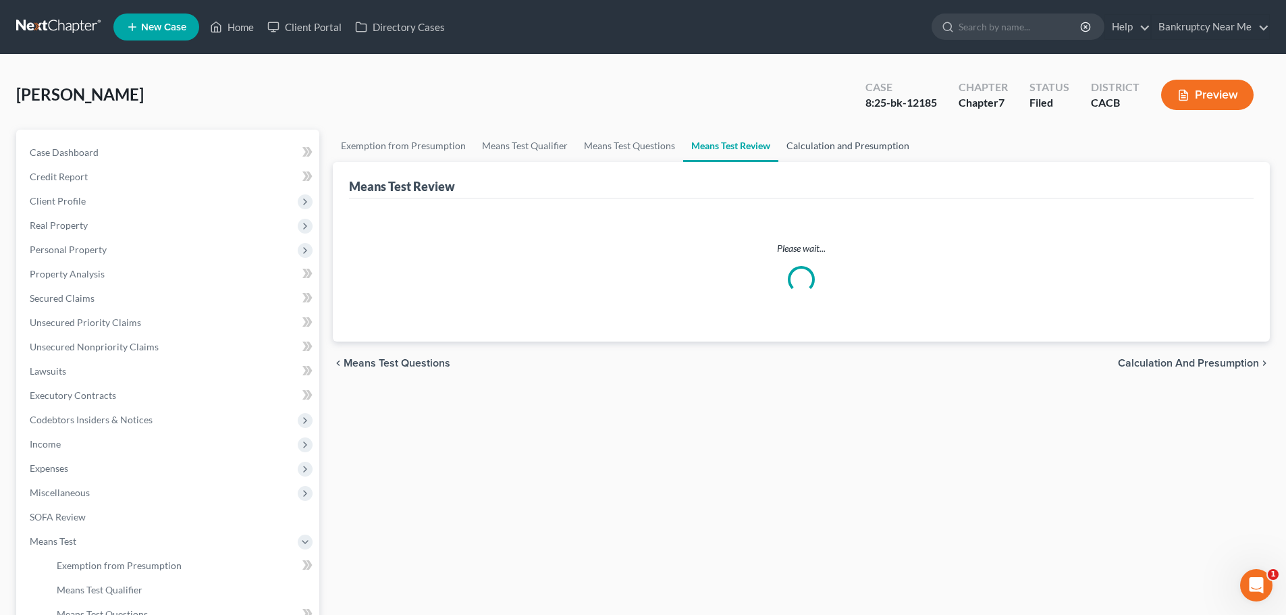
click at [812, 139] on link "Calculation and Presumption" at bounding box center [847, 146] width 139 height 32
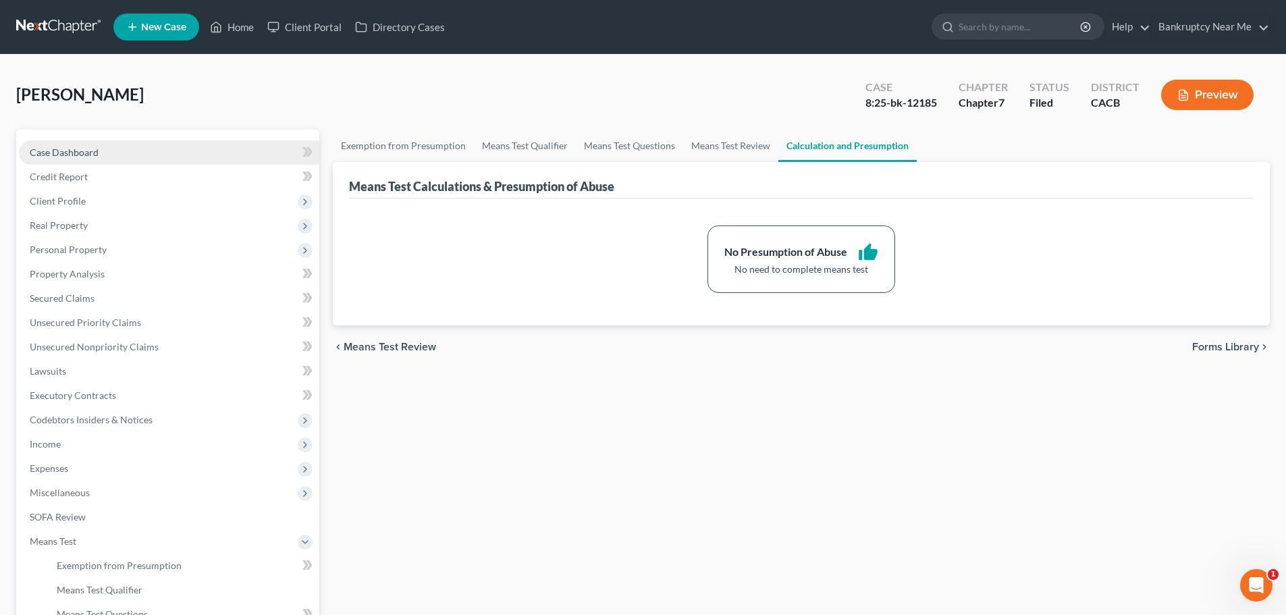
click at [105, 152] on link "Case Dashboard" at bounding box center [169, 152] width 300 height 24
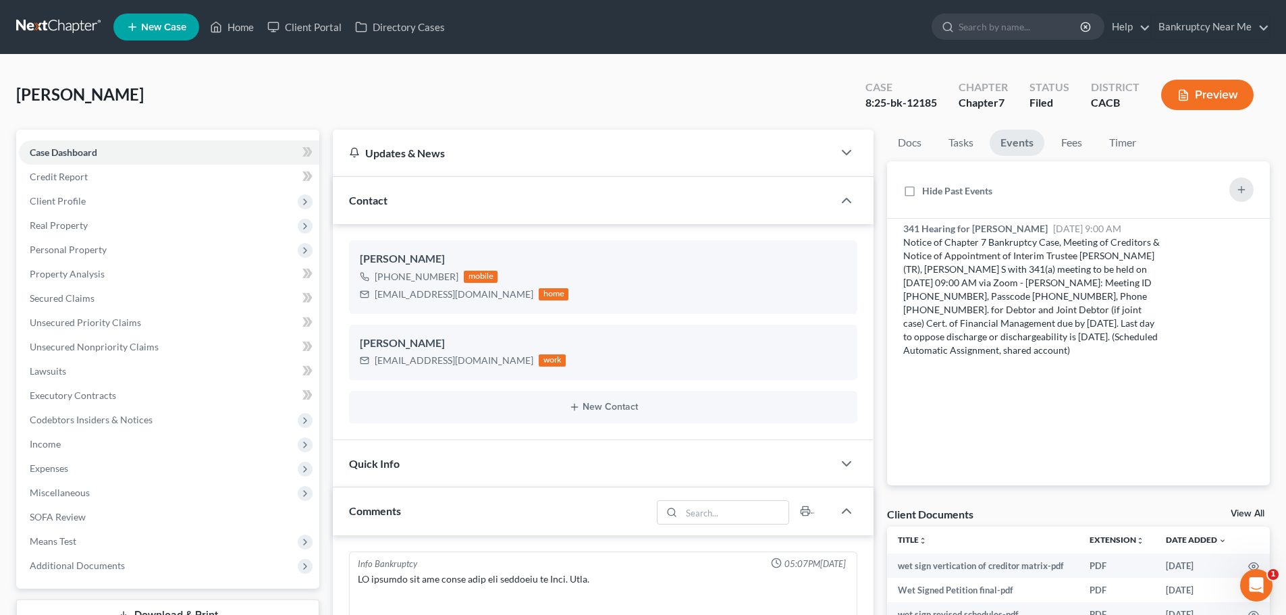
scroll to position [6735, 0]
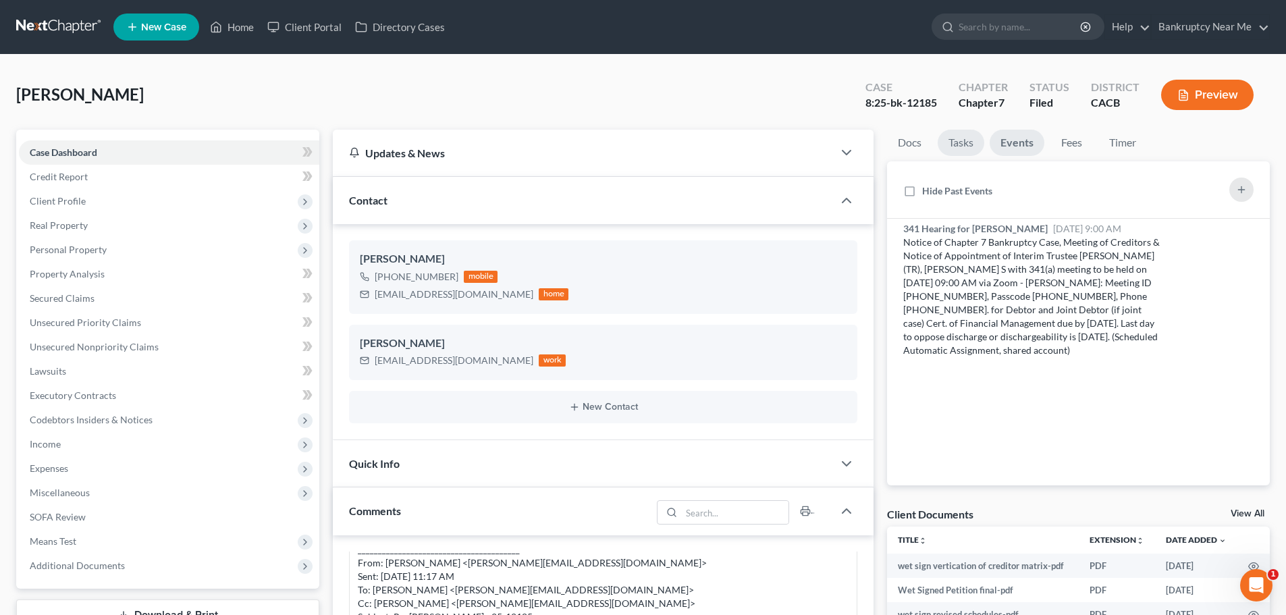
click at [953, 153] on link "Tasks" at bounding box center [961, 143] width 47 height 26
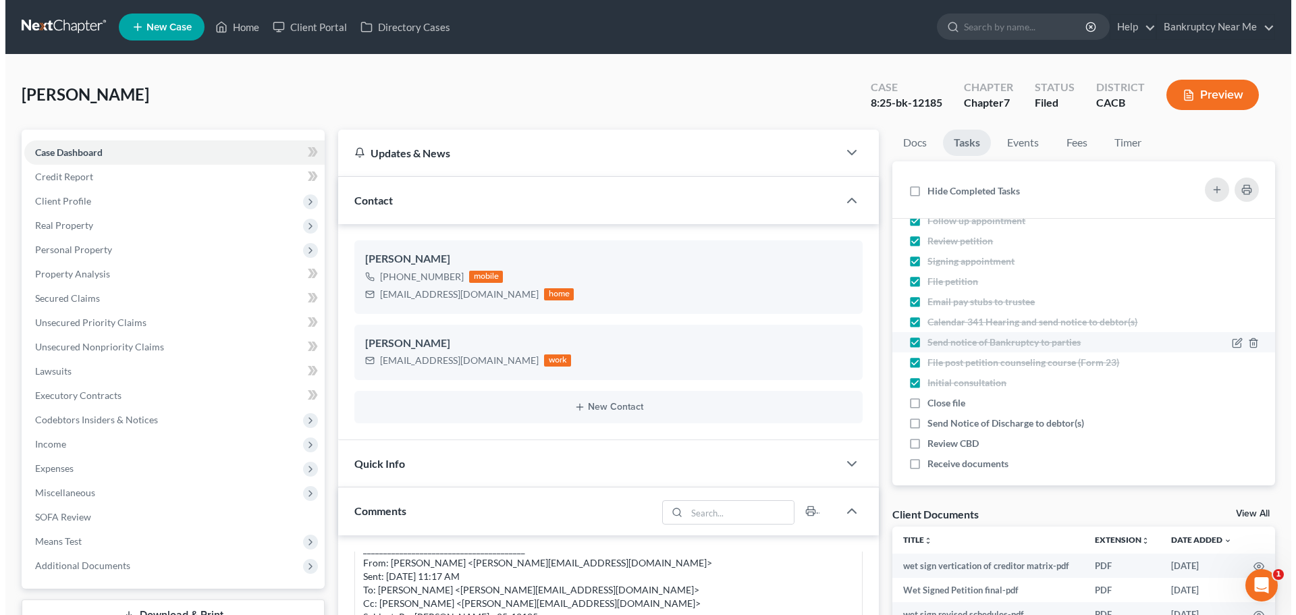
scroll to position [29, 0]
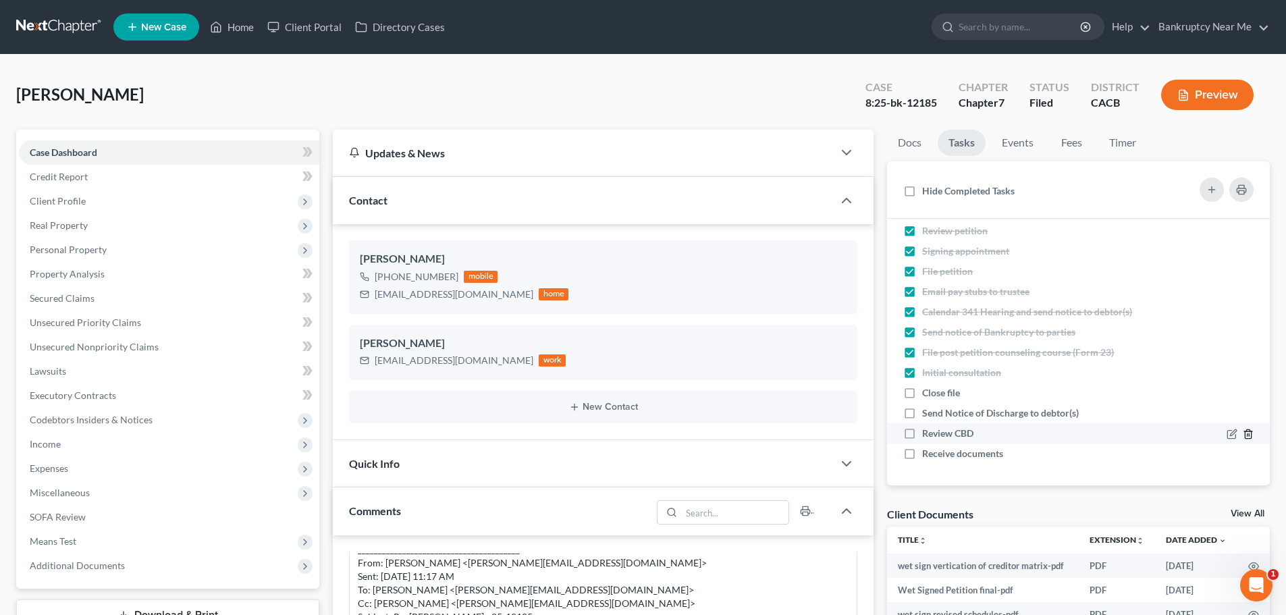
click at [1243, 435] on icon "button" at bounding box center [1248, 434] width 11 height 11
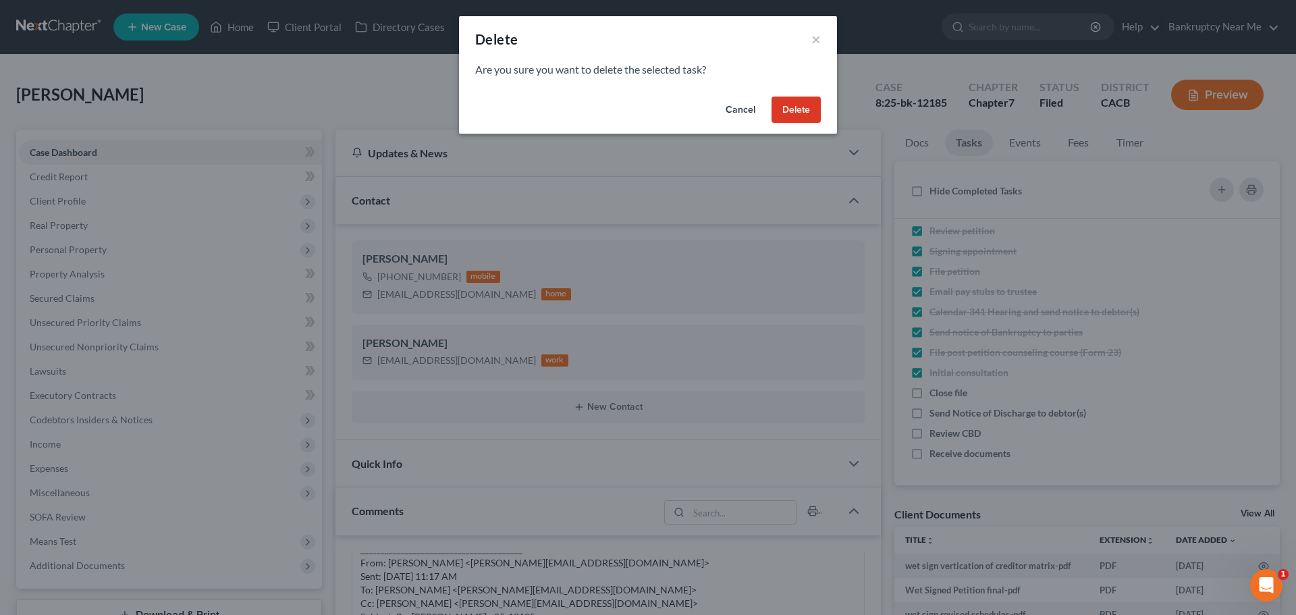
click at [805, 117] on button "Delete" at bounding box center [796, 110] width 49 height 27
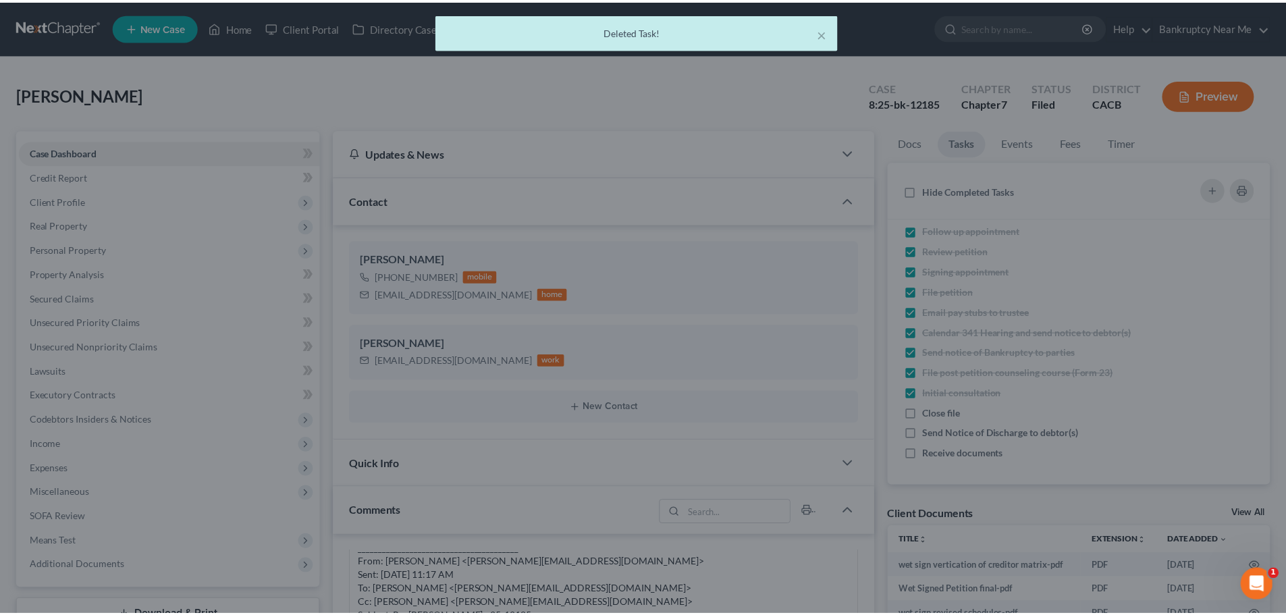
scroll to position [9, 0]
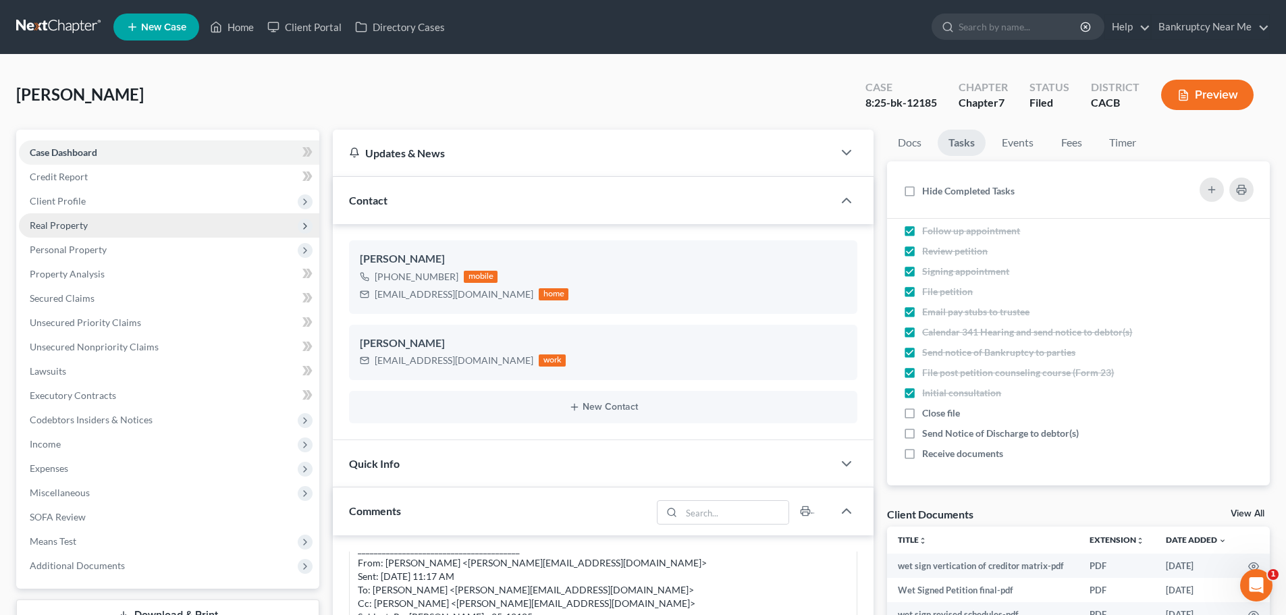
drag, startPoint x: 99, startPoint y: 205, endPoint x: 124, endPoint y: 219, distance: 28.1
click at [99, 205] on span "Client Profile" at bounding box center [169, 201] width 300 height 24
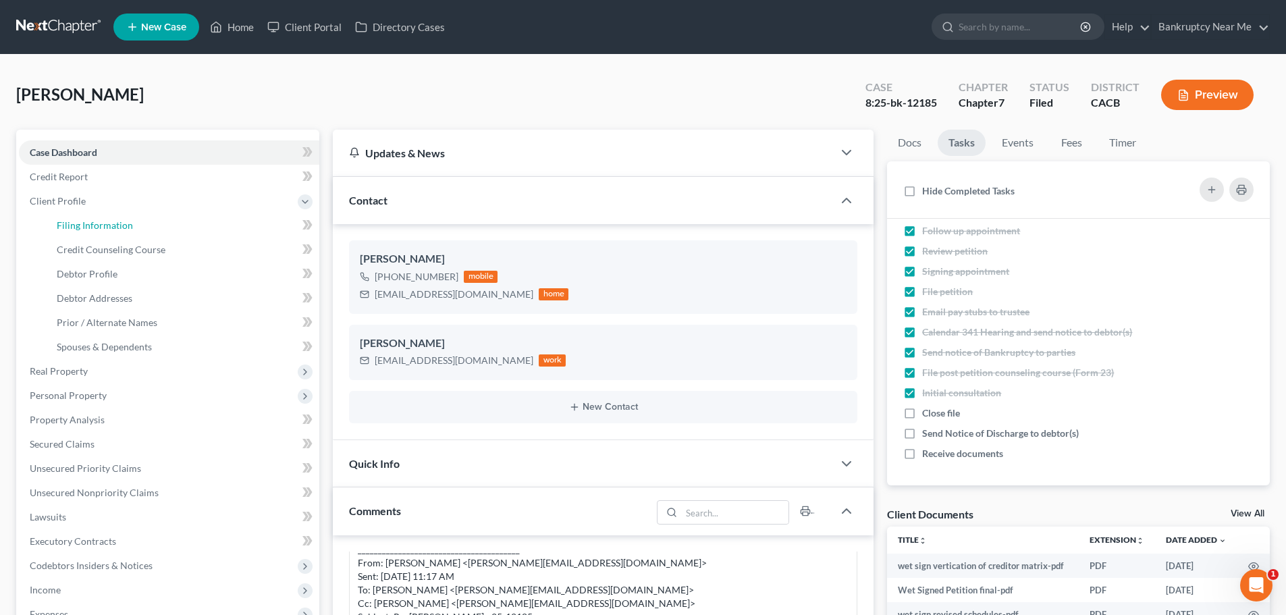
drag, startPoint x: 124, startPoint y: 219, endPoint x: 568, endPoint y: 187, distance: 445.3
click at [124, 219] on span "Filing Information" at bounding box center [95, 224] width 76 height 11
select select "1"
select select "0"
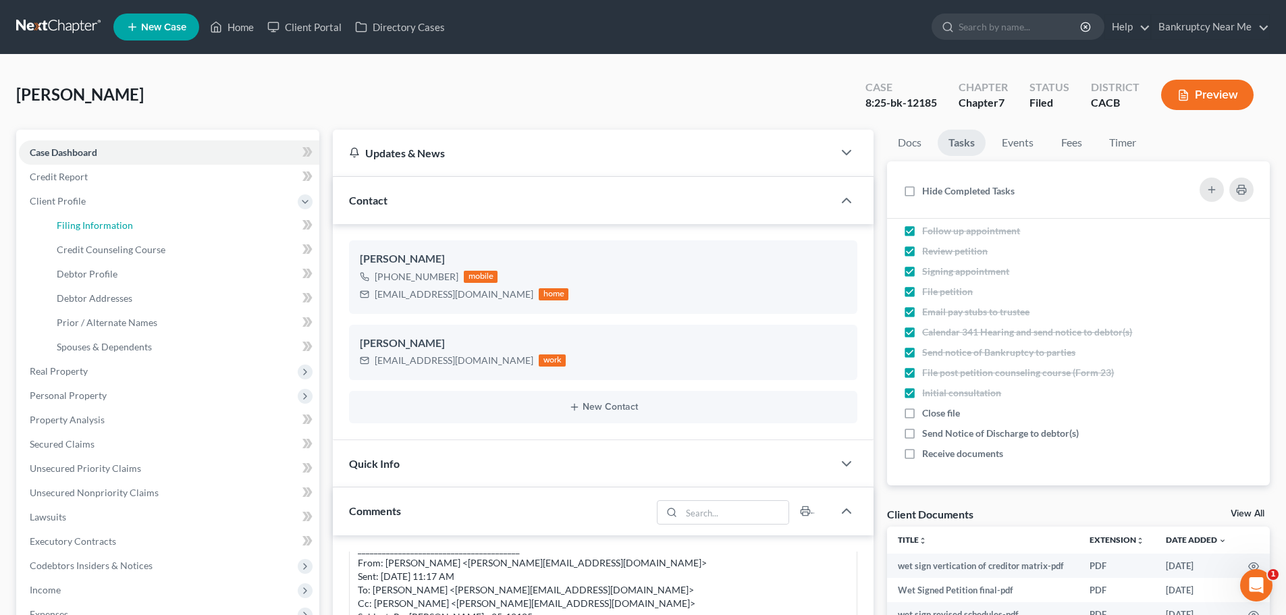
select select "7"
select select "1"
select select "0"
select select "4"
select select "0"
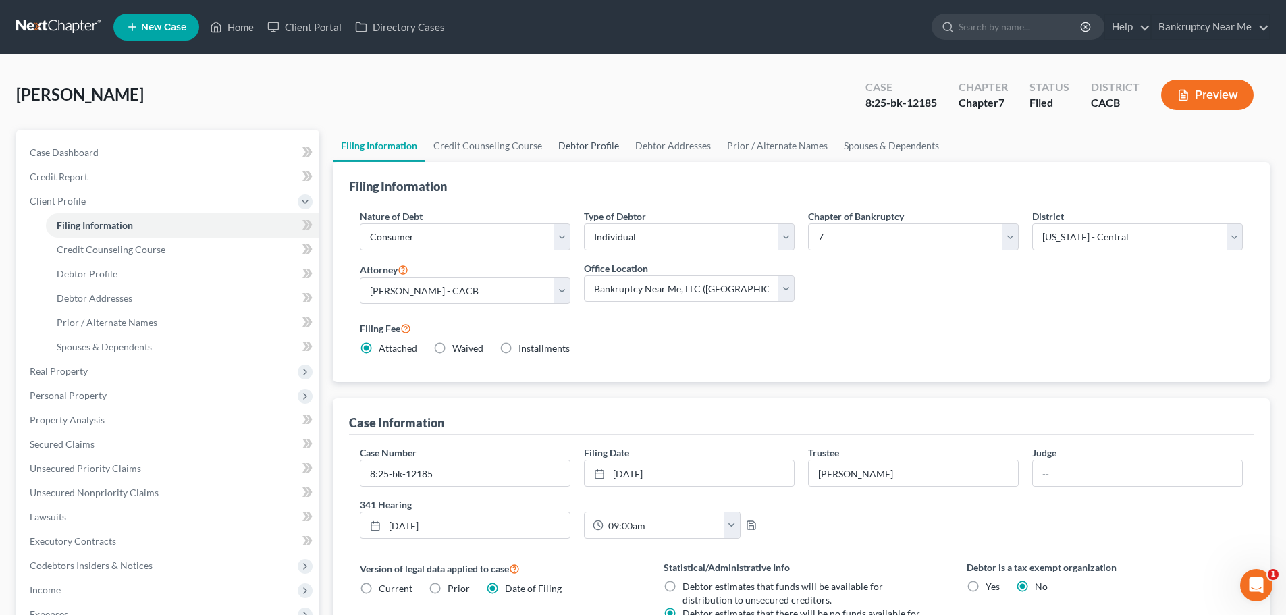
click at [604, 146] on link "Debtor Profile" at bounding box center [588, 146] width 77 height 32
select select "0"
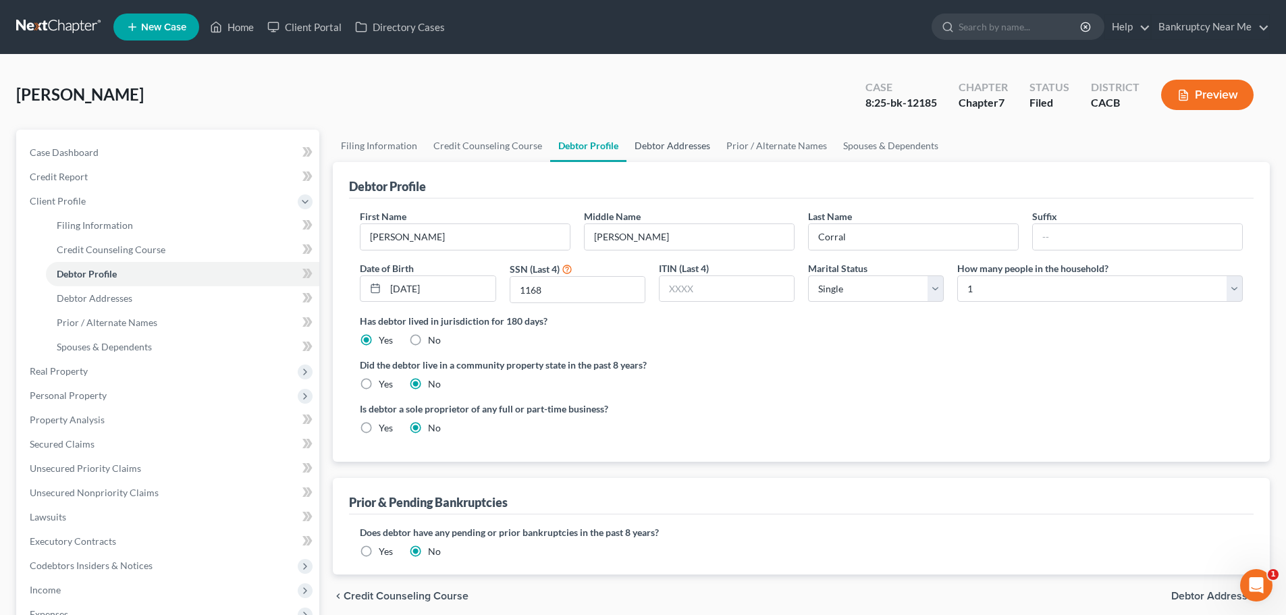
click at [685, 147] on link "Debtor Addresses" at bounding box center [672, 146] width 92 height 32
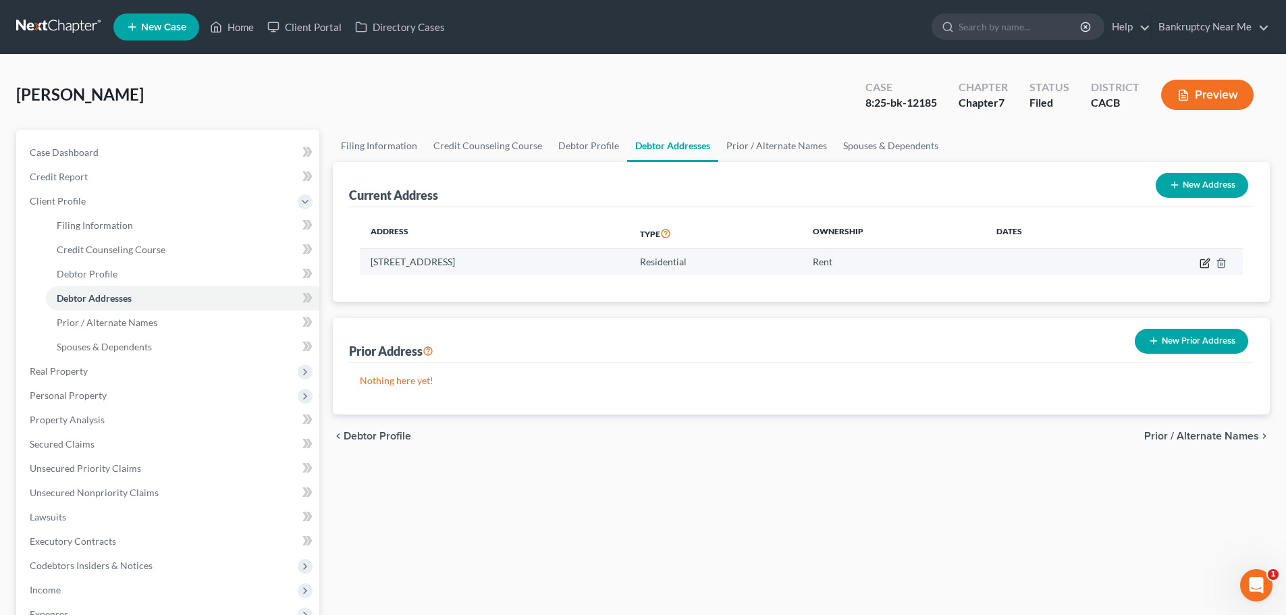
click at [1202, 267] on icon "button" at bounding box center [1205, 263] width 11 height 11
select select "4"
select select "0"
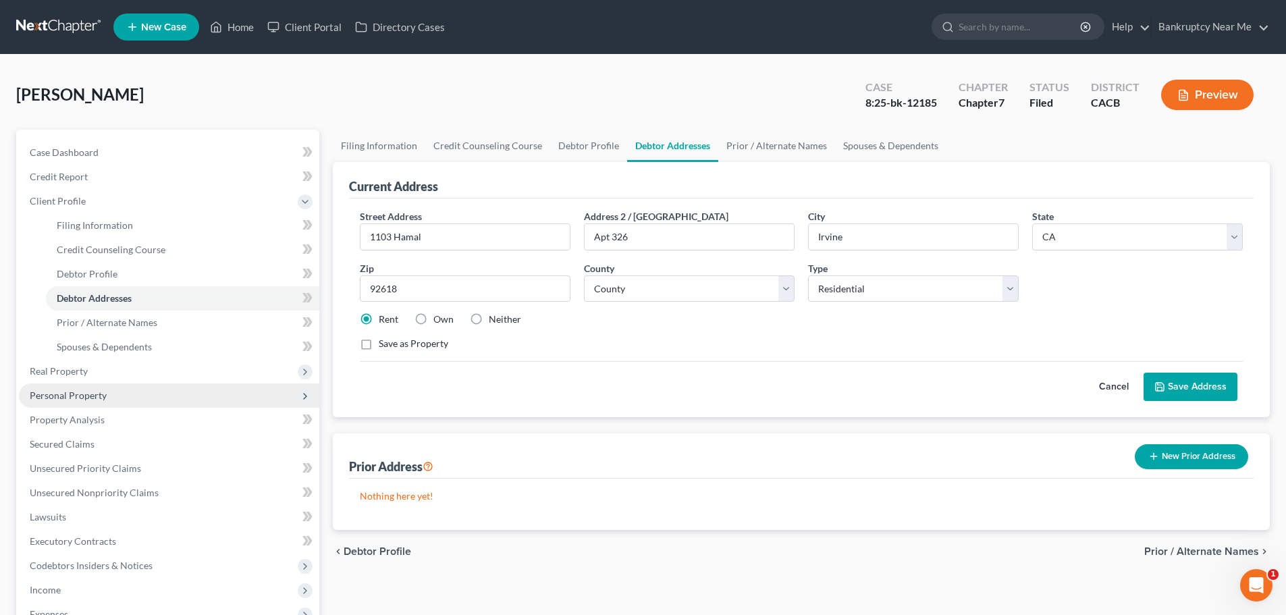
click at [118, 393] on span "Personal Property" at bounding box center [169, 395] width 300 height 24
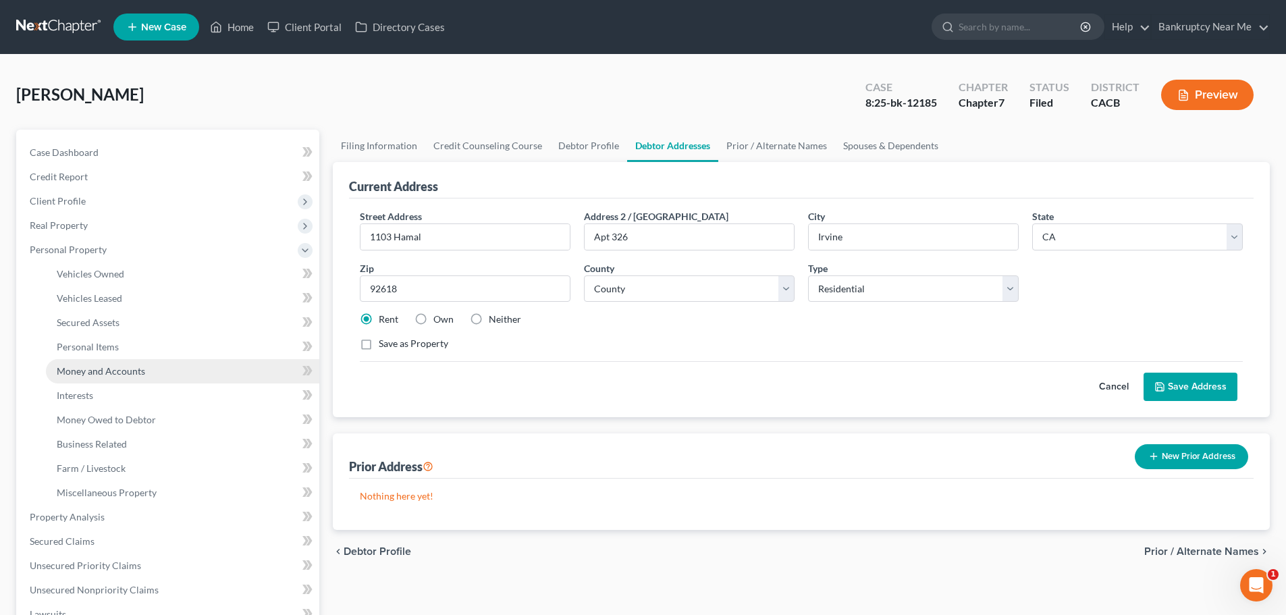
click at [157, 369] on link "Money and Accounts" at bounding box center [182, 371] width 273 height 24
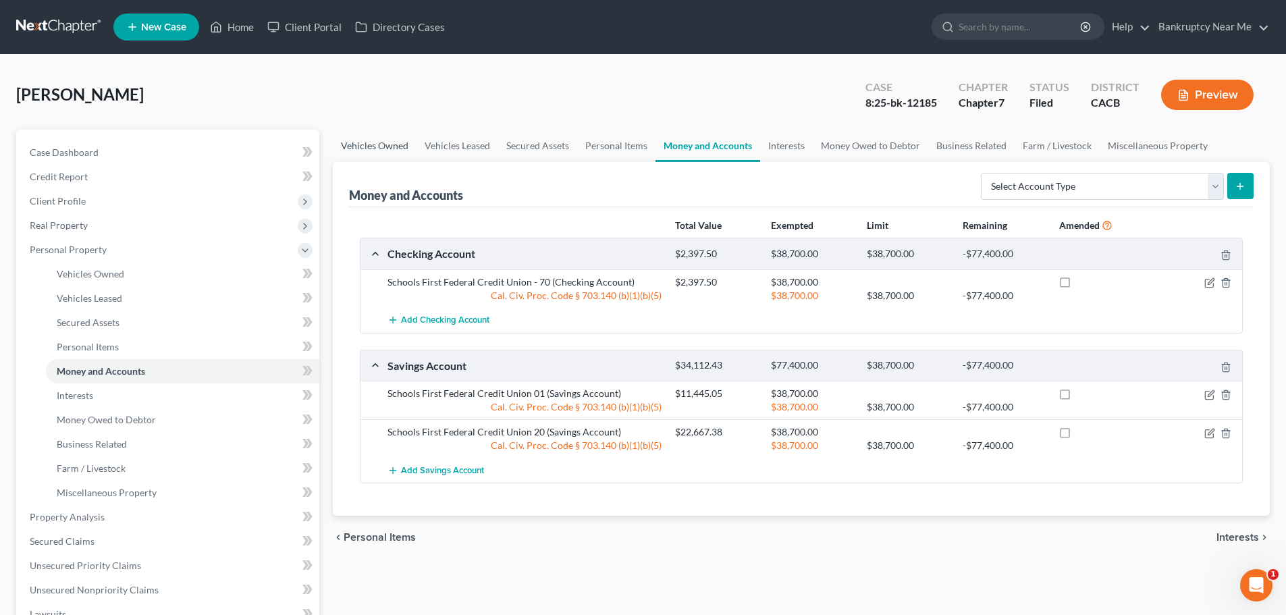
click at [369, 148] on link "Vehicles Owned" at bounding box center [375, 146] width 84 height 32
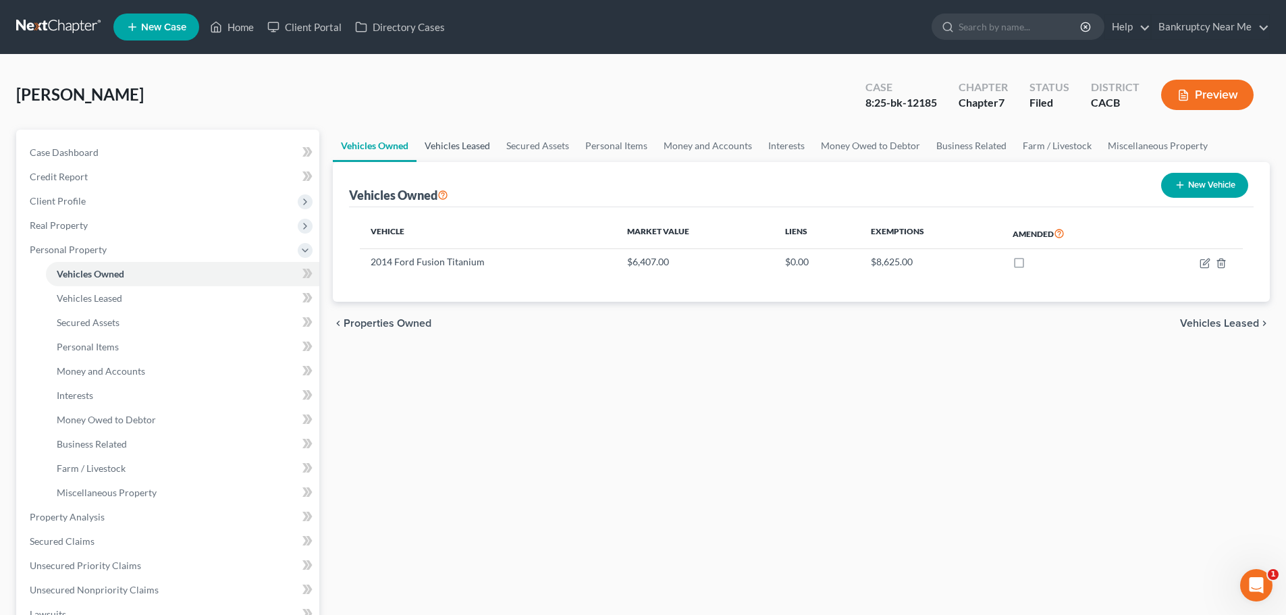
click at [454, 144] on link "Vehicles Leased" at bounding box center [458, 146] width 82 height 32
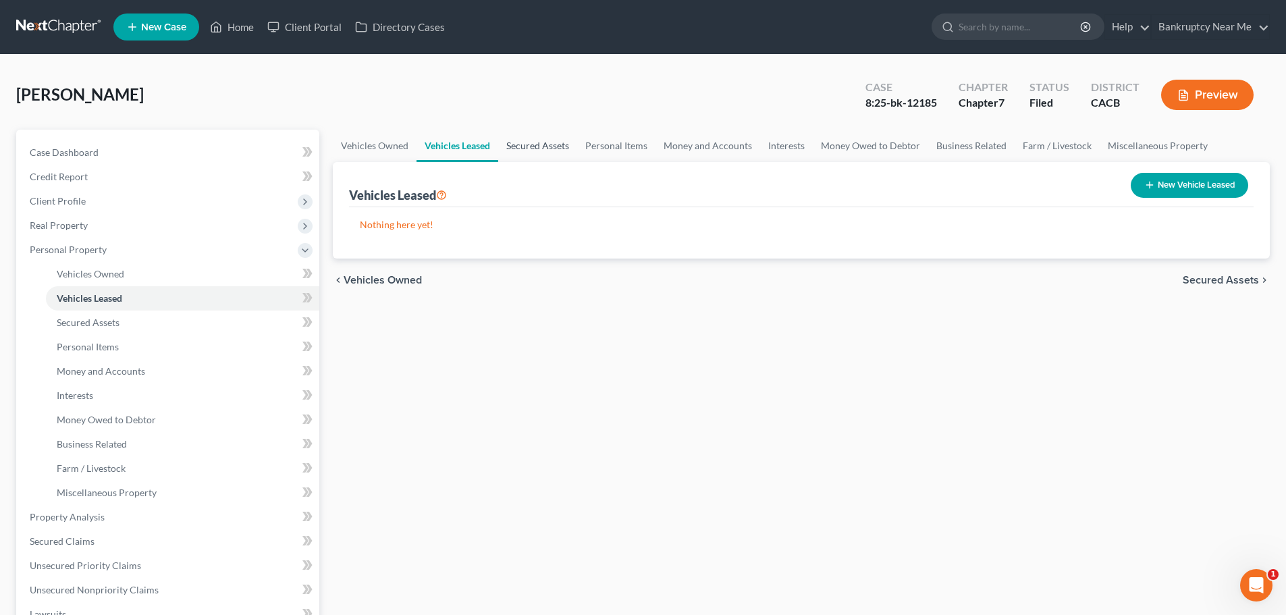
click at [557, 146] on link "Secured Assets" at bounding box center [537, 146] width 79 height 32
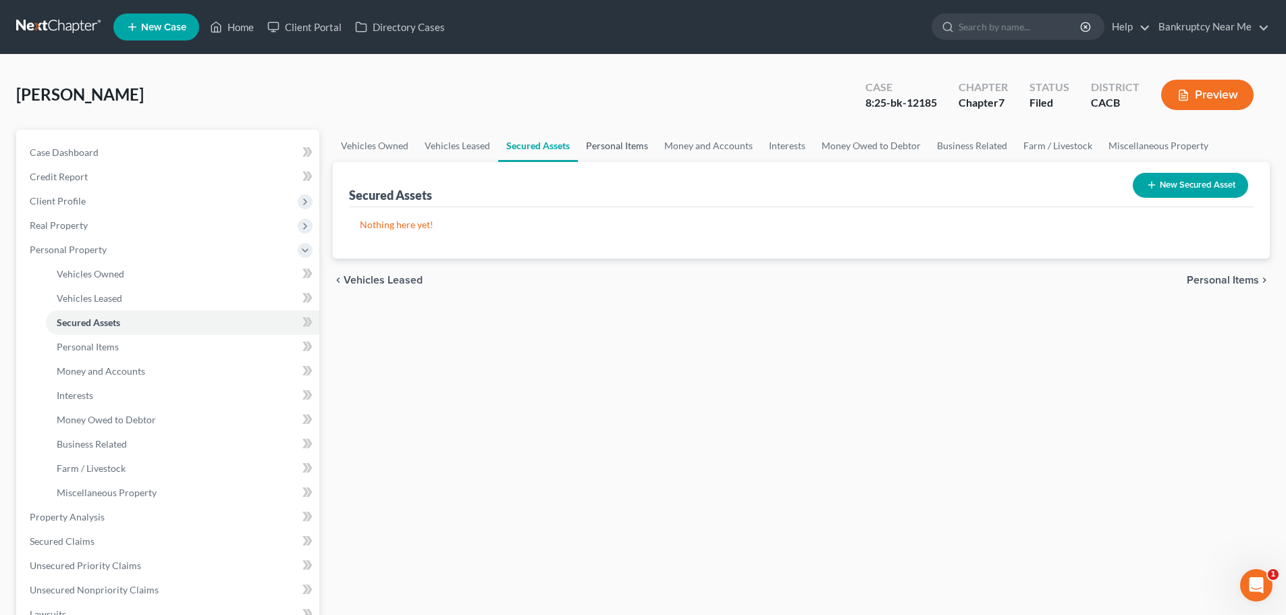
click at [625, 148] on link "Personal Items" at bounding box center [617, 146] width 78 height 32
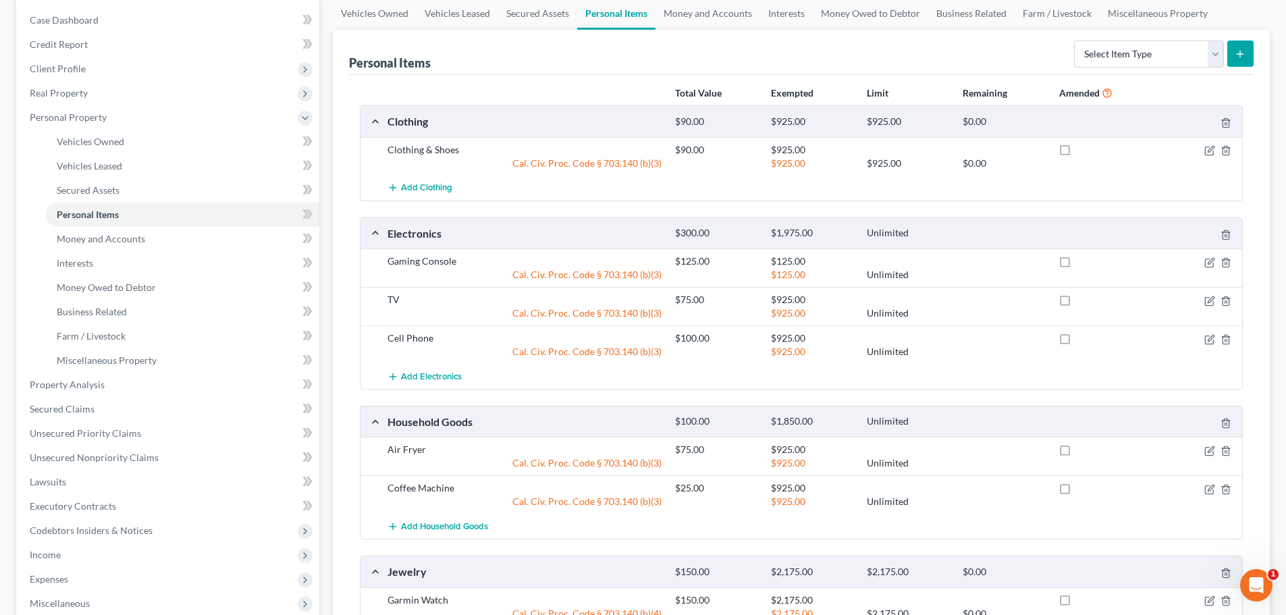
scroll to position [2, 0]
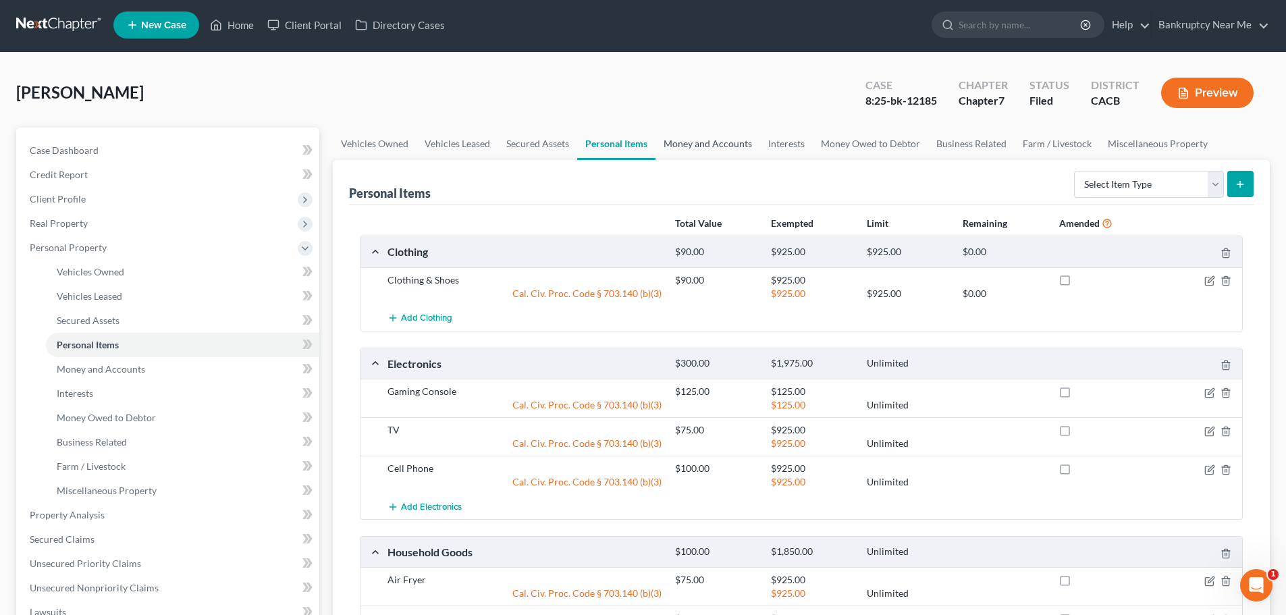
click at [683, 151] on link "Money and Accounts" at bounding box center [708, 144] width 105 height 32
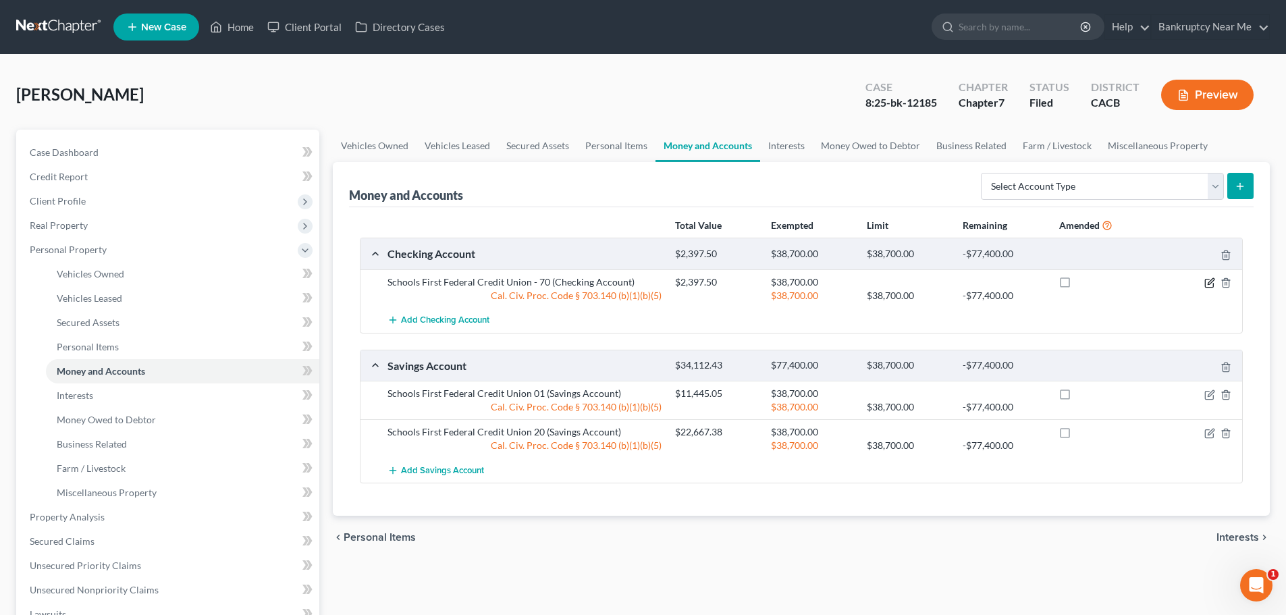
click at [1210, 286] on icon "button" at bounding box center [1209, 282] width 11 height 11
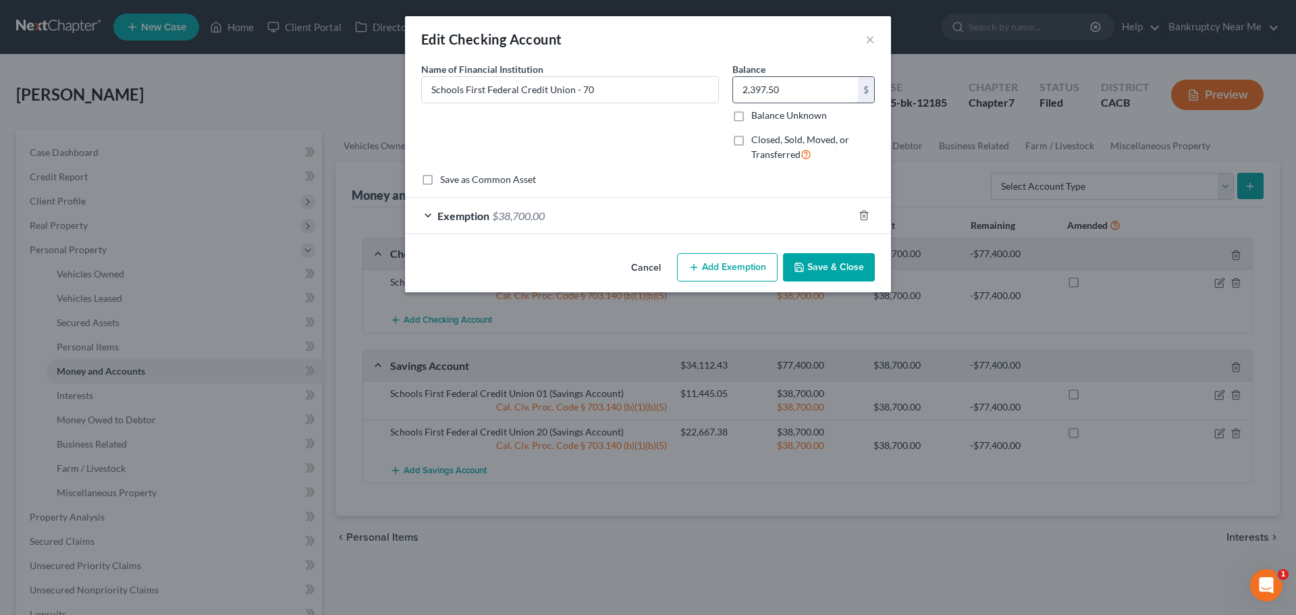
click at [803, 94] on input "2,397.50" at bounding box center [795, 90] width 125 height 26
click at [683, 221] on div "Exemption $38,700.00" at bounding box center [629, 216] width 448 height 36
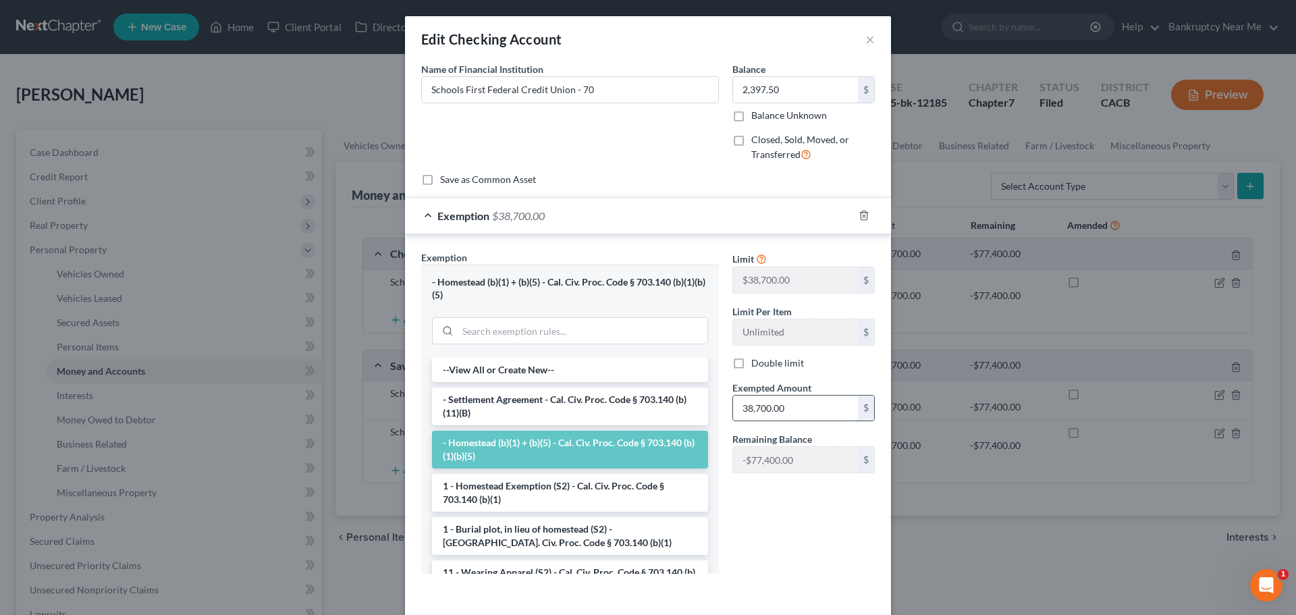
click at [805, 412] on input "38,700.00" at bounding box center [795, 409] width 125 height 26
paste input "2,397.5"
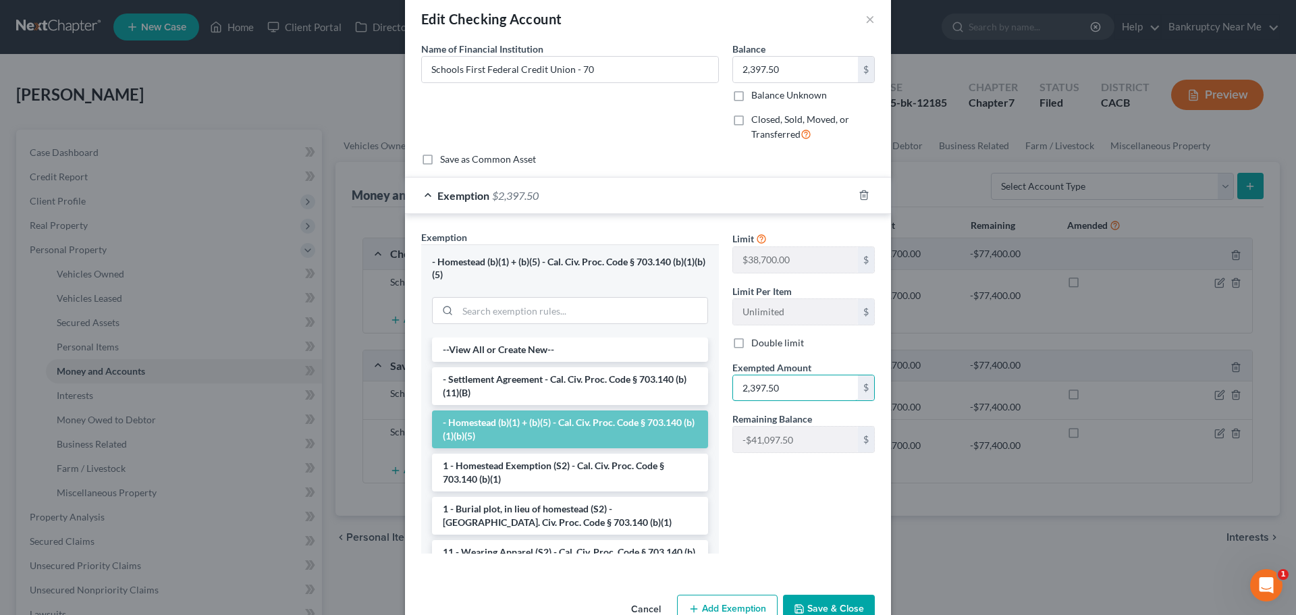
scroll to position [55, 0]
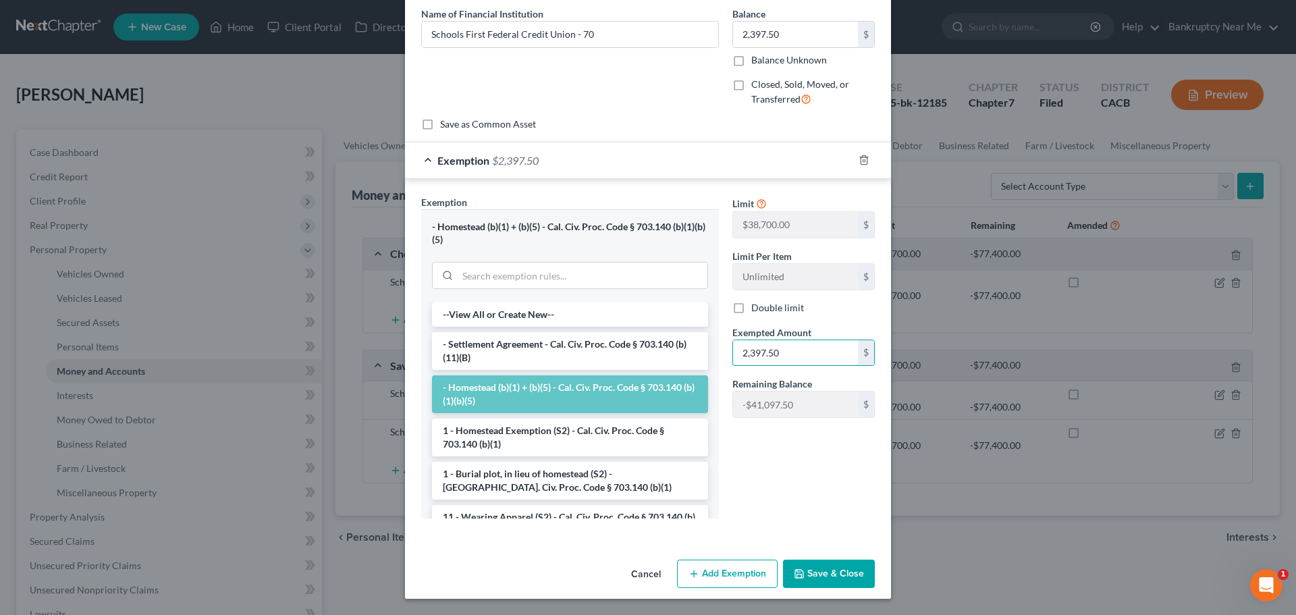
type input "2,397.50"
click at [812, 574] on button "Save & Close" at bounding box center [829, 574] width 92 height 28
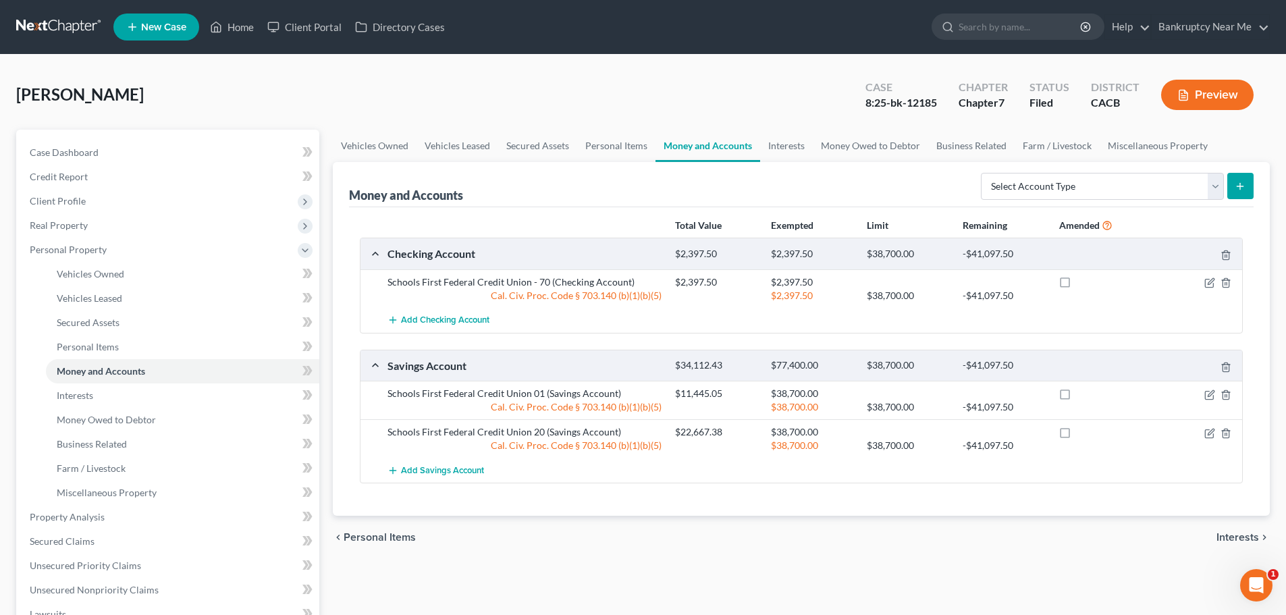
click at [774, 404] on div "$38,700.00" at bounding box center [812, 407] width 96 height 14
click at [1208, 396] on icon "button" at bounding box center [1211, 393] width 6 height 6
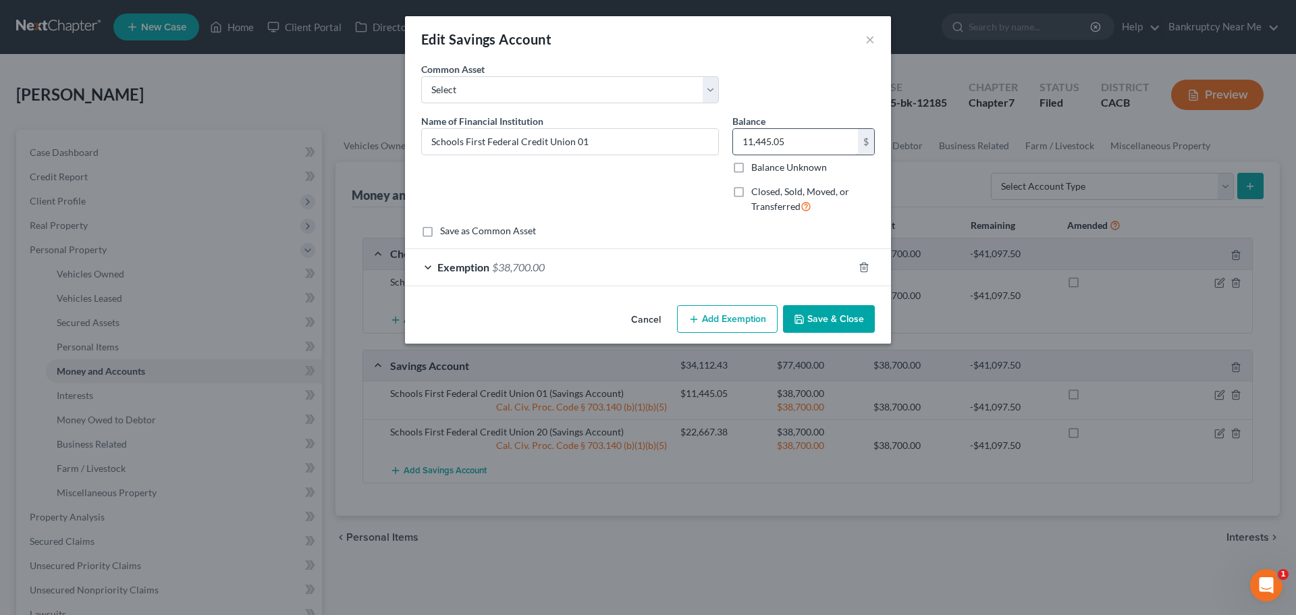
click at [792, 135] on input "11,445.05" at bounding box center [795, 142] width 125 height 26
drag, startPoint x: 697, startPoint y: 265, endPoint x: 728, endPoint y: 275, distance: 32.7
click at [697, 265] on div "Exemption $38,700.00" at bounding box center [629, 267] width 448 height 36
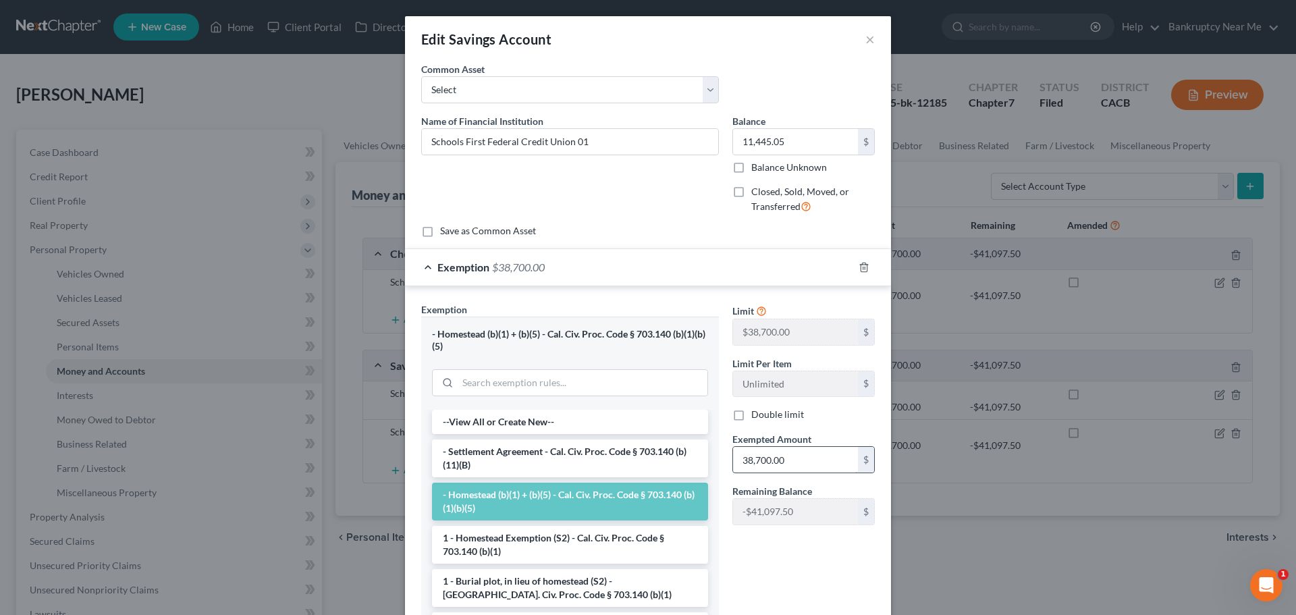
click at [805, 462] on input "38,700.00" at bounding box center [795, 460] width 125 height 26
paste input "11,445.05"
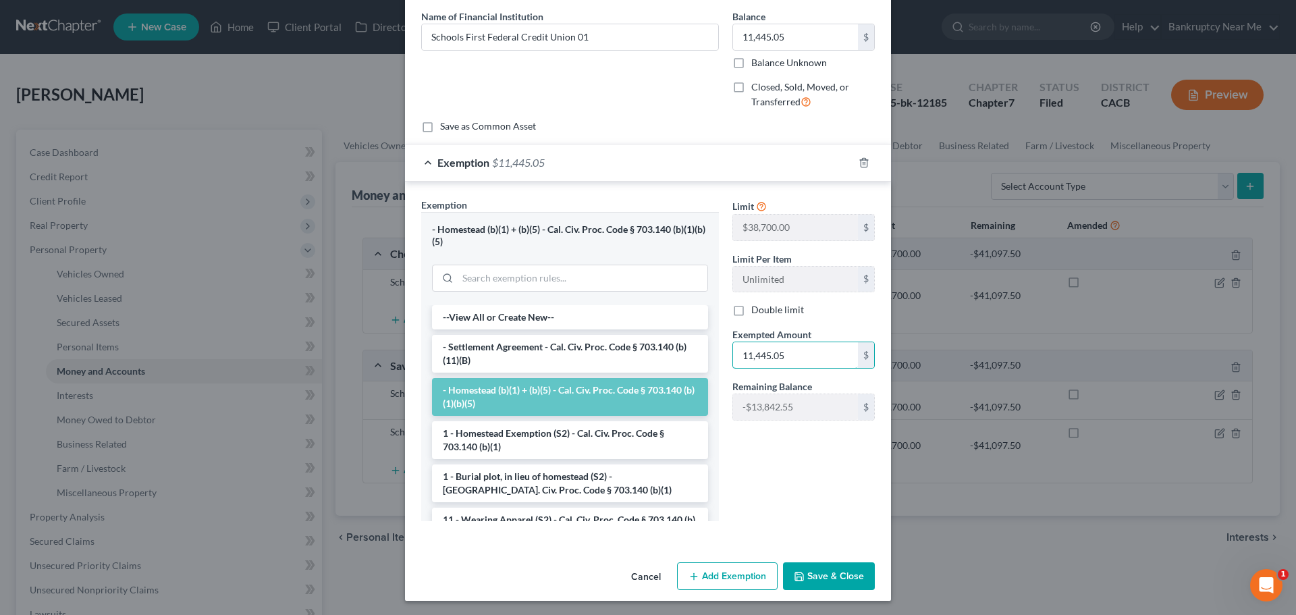
scroll to position [107, 0]
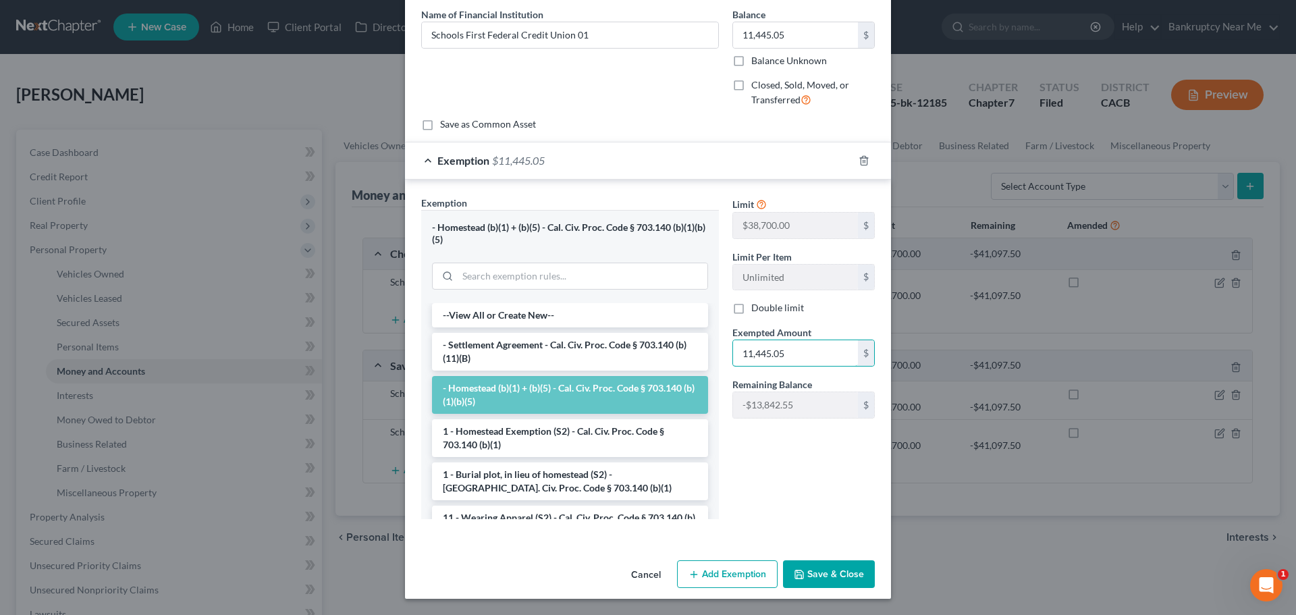
type input "11,445.05"
drag, startPoint x: 824, startPoint y: 568, endPoint x: 818, endPoint y: 566, distance: 6.9
click at [824, 568] on button "Save & Close" at bounding box center [829, 574] width 92 height 28
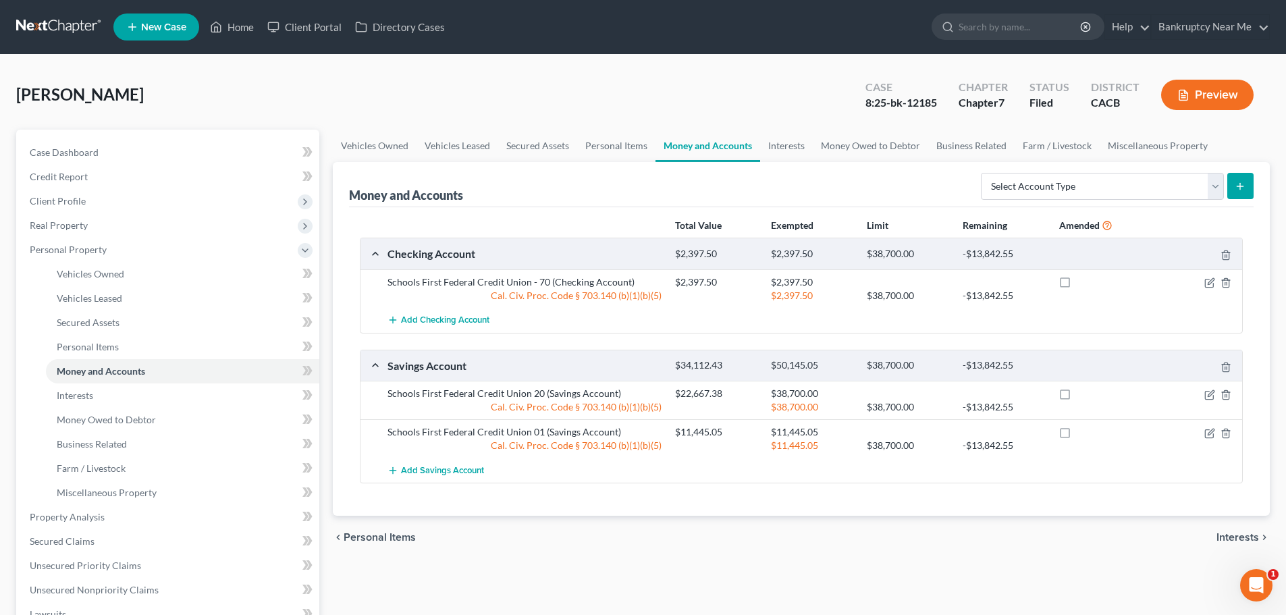
click at [768, 439] on div "$11,445.05" at bounding box center [812, 446] width 96 height 14
click at [1206, 396] on icon "button" at bounding box center [1209, 395] width 11 height 11
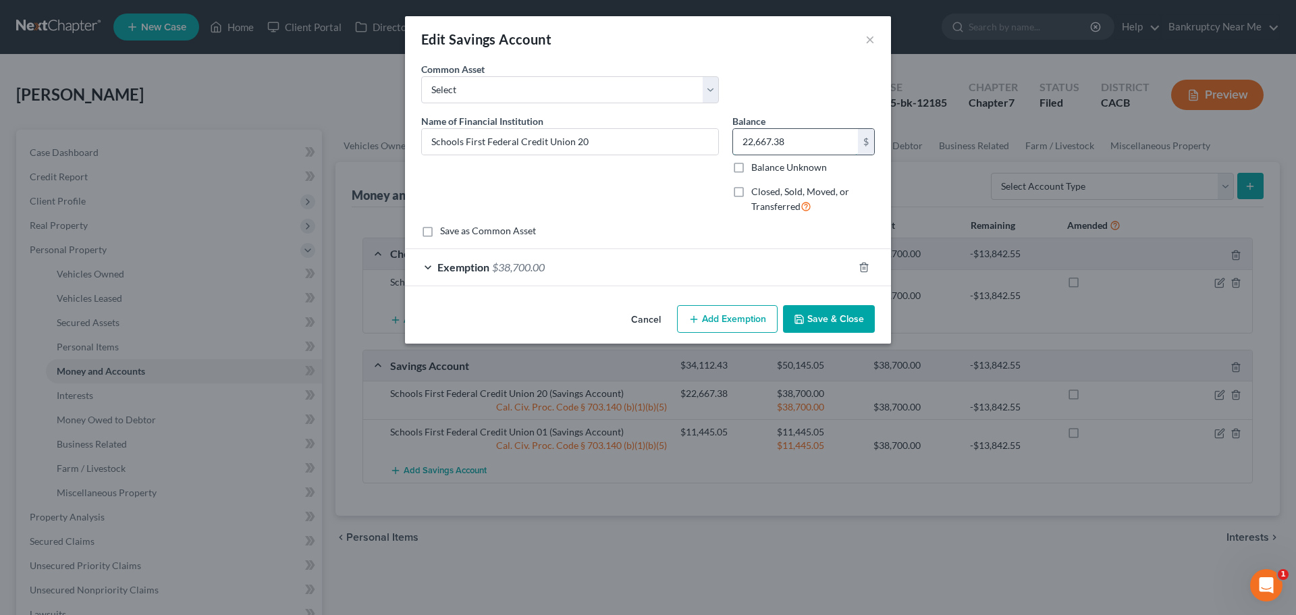
click at [797, 132] on input "22,667.38" at bounding box center [795, 142] width 125 height 26
click at [719, 272] on div "Exemption $38,700.00" at bounding box center [629, 267] width 448 height 36
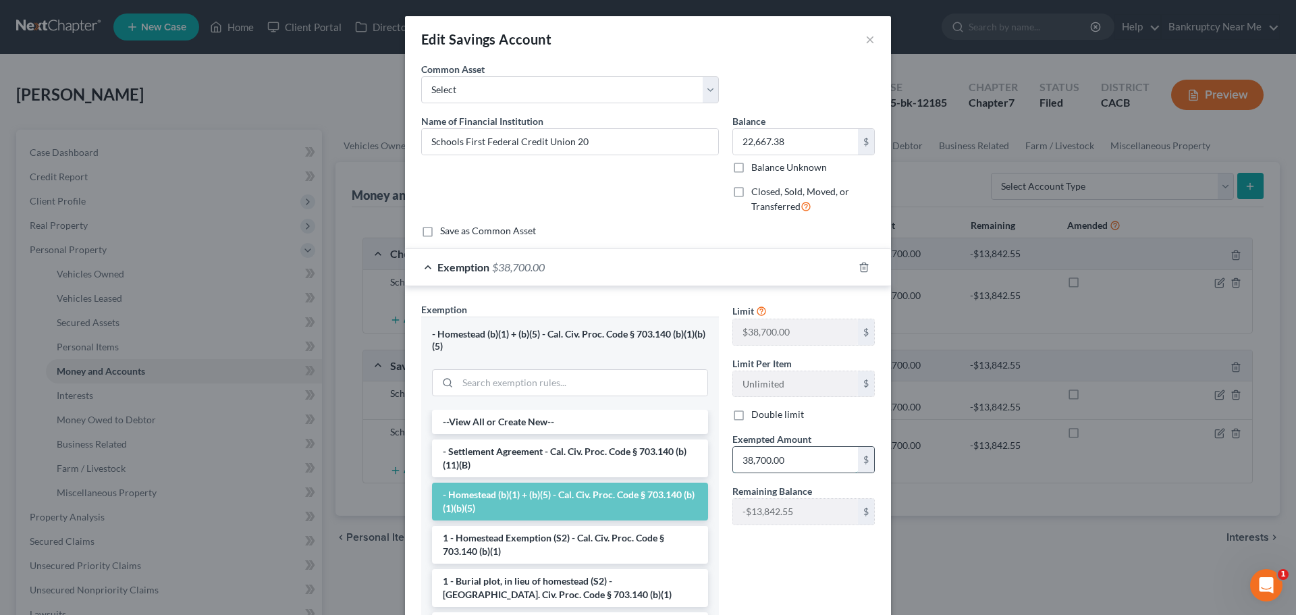
click at [776, 448] on input "38,700.00" at bounding box center [795, 460] width 125 height 26
paste input "22,667.38"
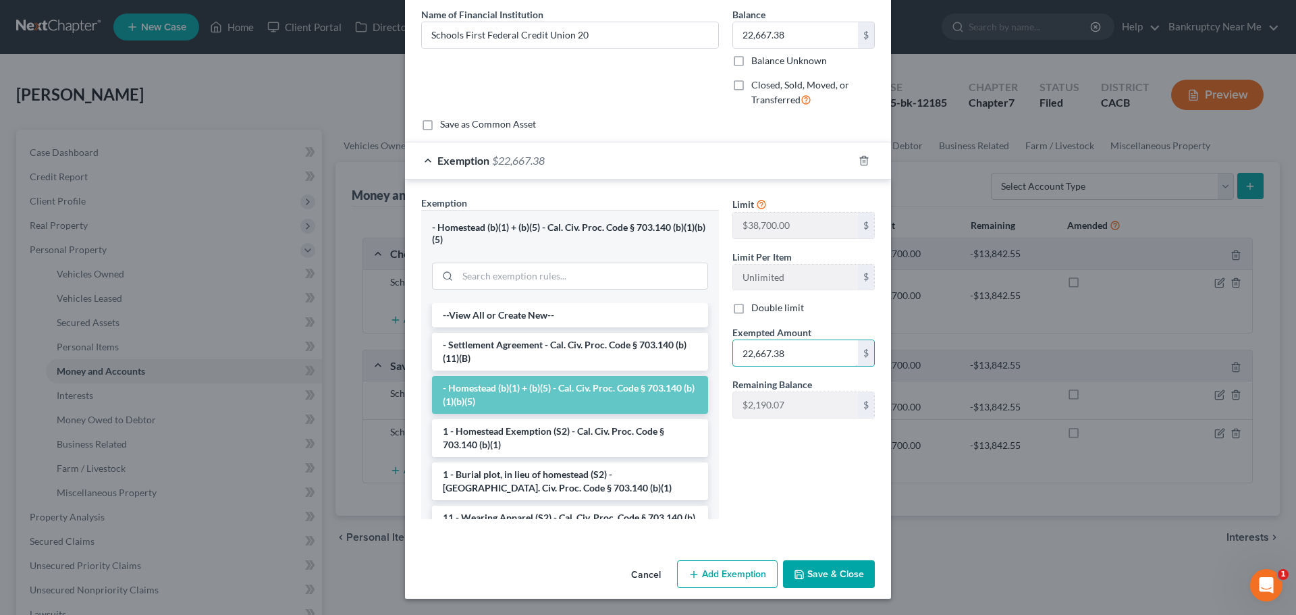
type input "22,667.38"
click at [814, 578] on button "Save & Close" at bounding box center [829, 574] width 92 height 28
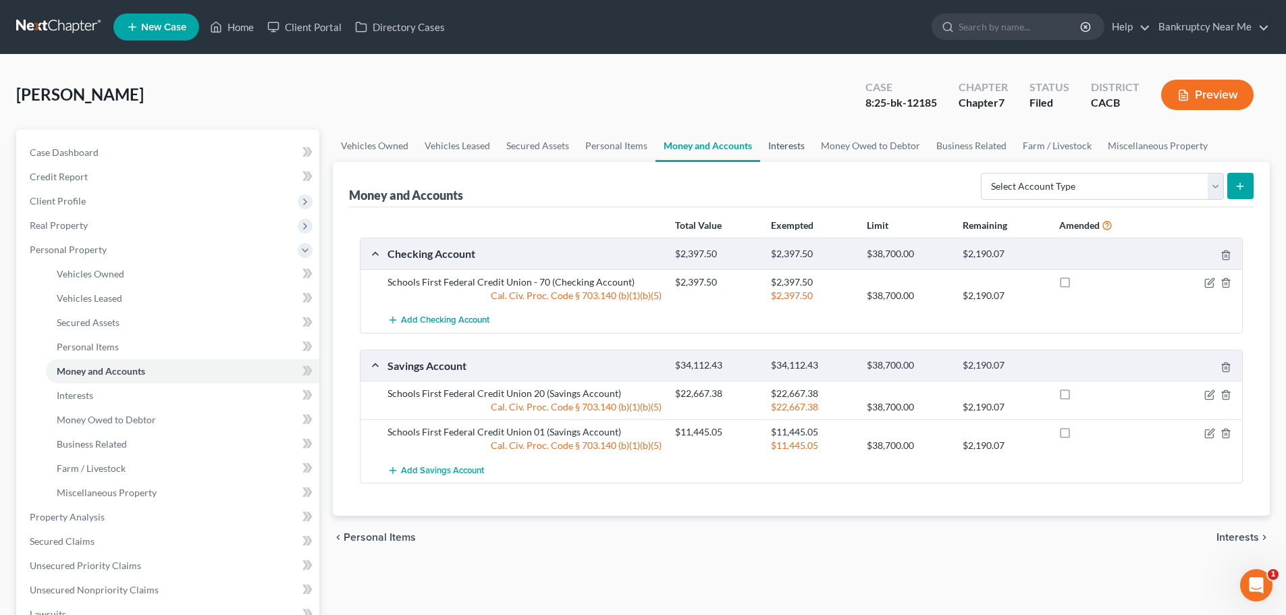
click at [793, 147] on link "Interests" at bounding box center [786, 146] width 53 height 32
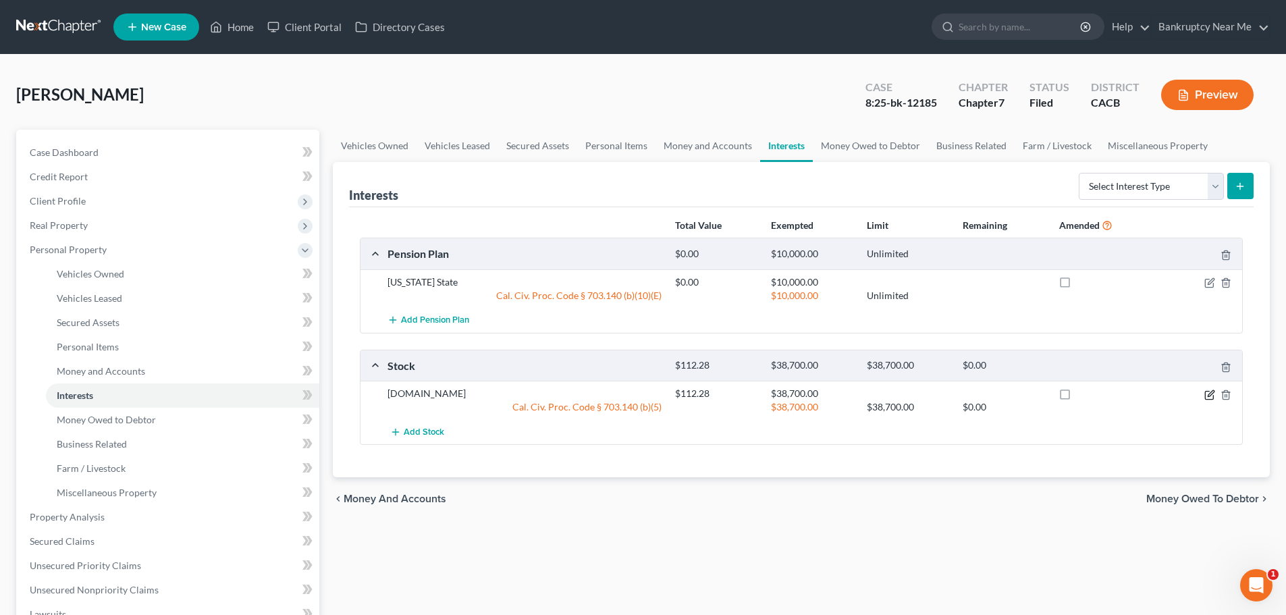
click at [1206, 394] on icon "button" at bounding box center [1209, 395] width 11 height 11
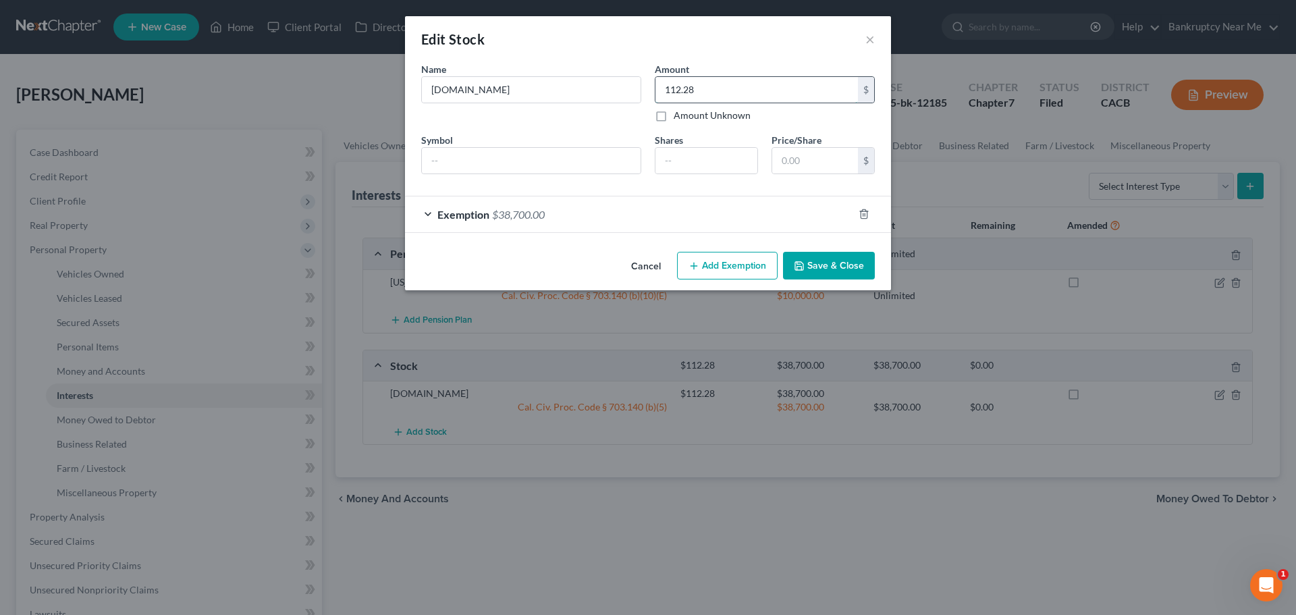
click at [745, 77] on input "112.28" at bounding box center [757, 90] width 203 height 26
click at [693, 219] on div "Exemption $38,700.00" at bounding box center [629, 214] width 448 height 36
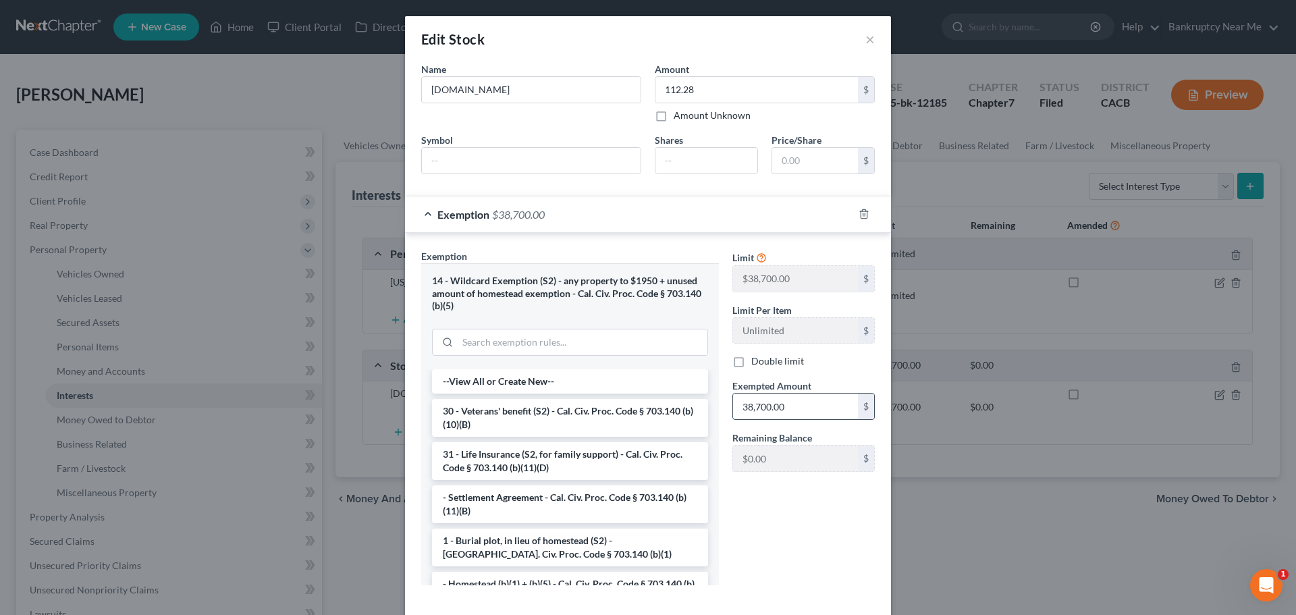
click at [791, 403] on input "38,700.00" at bounding box center [795, 407] width 125 height 26
paste input "112.28"
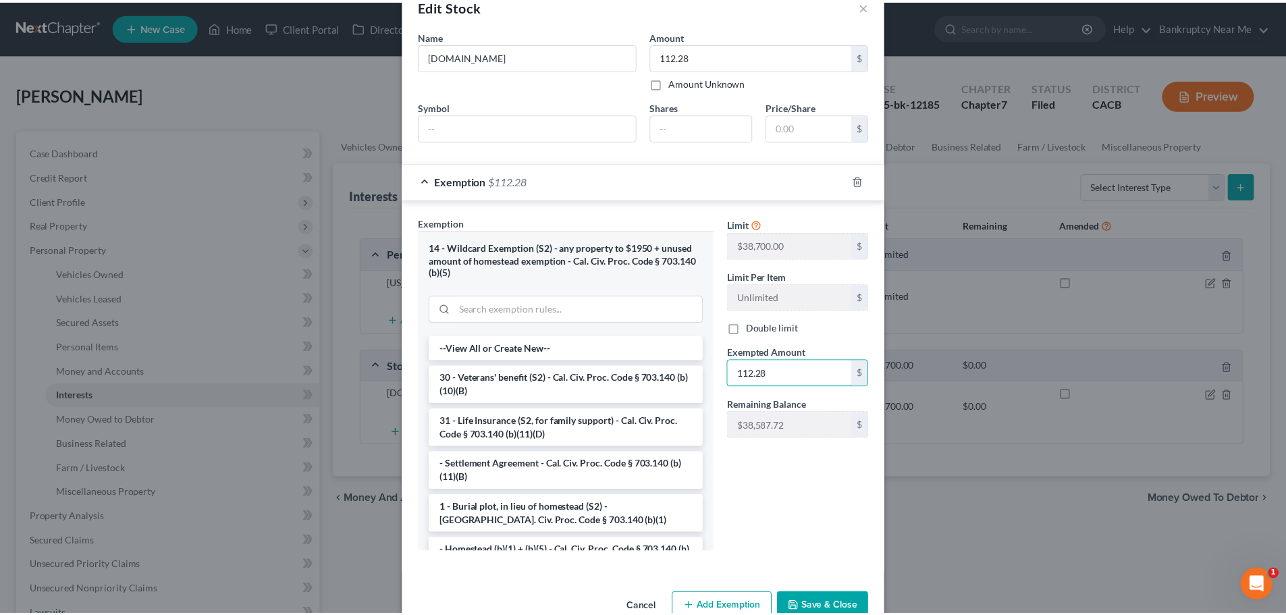
scroll to position [66, 0]
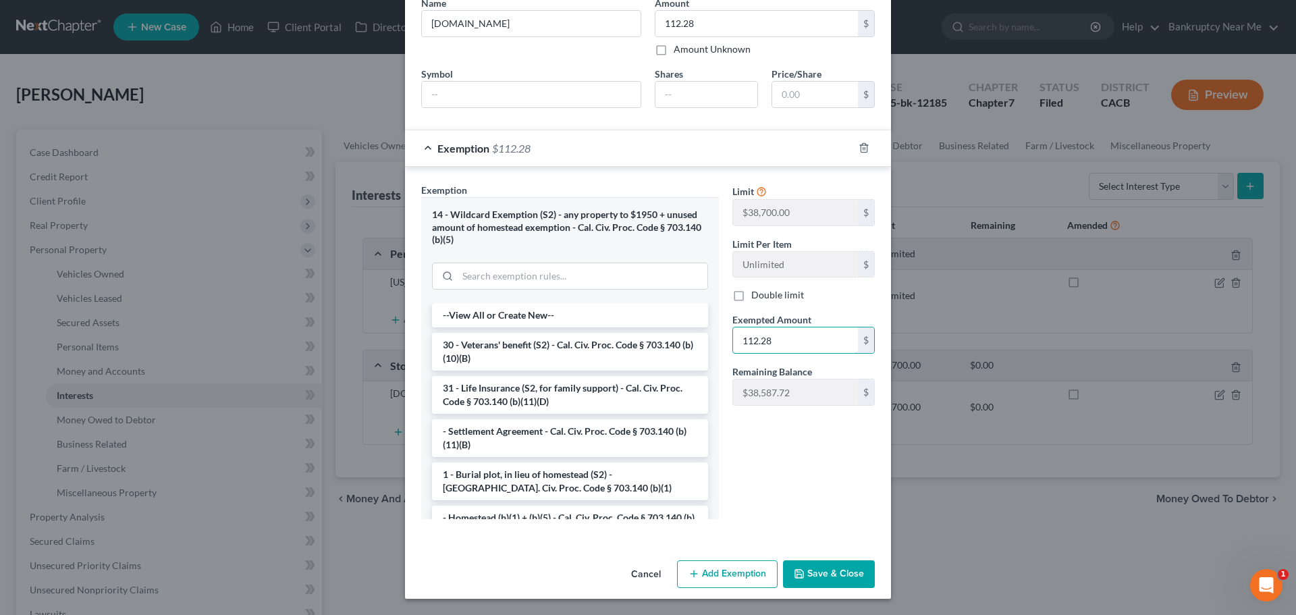
type input "112.28"
click at [816, 579] on button "Save & Close" at bounding box center [829, 574] width 92 height 28
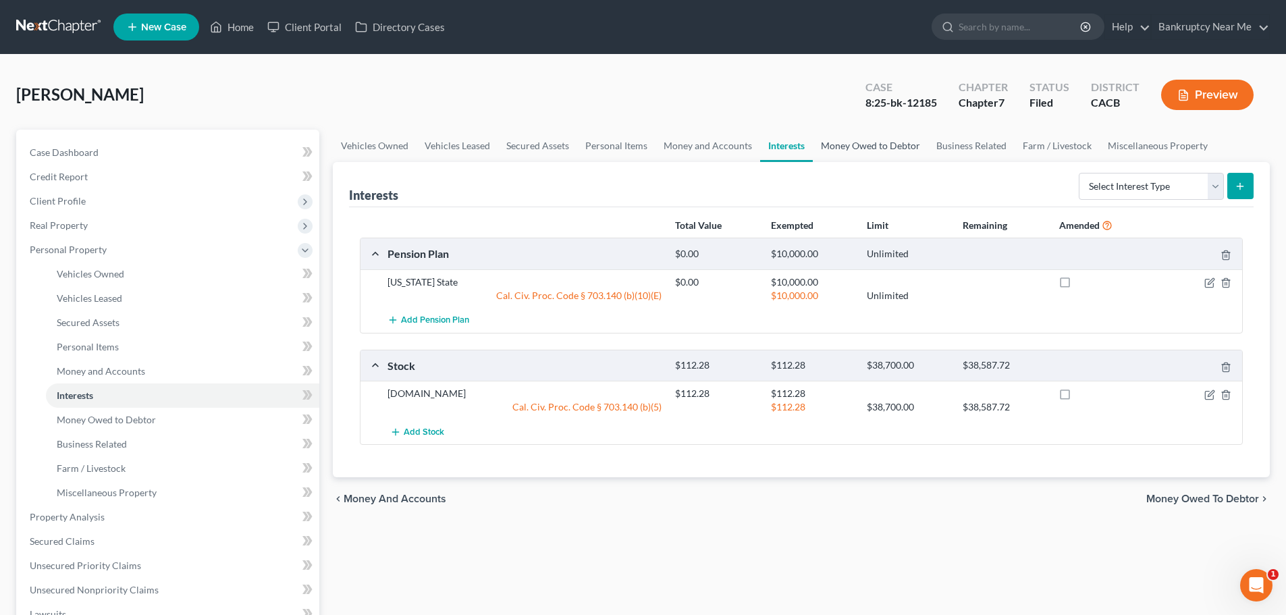
click at [841, 143] on link "Money Owed to Debtor" at bounding box center [870, 146] width 115 height 32
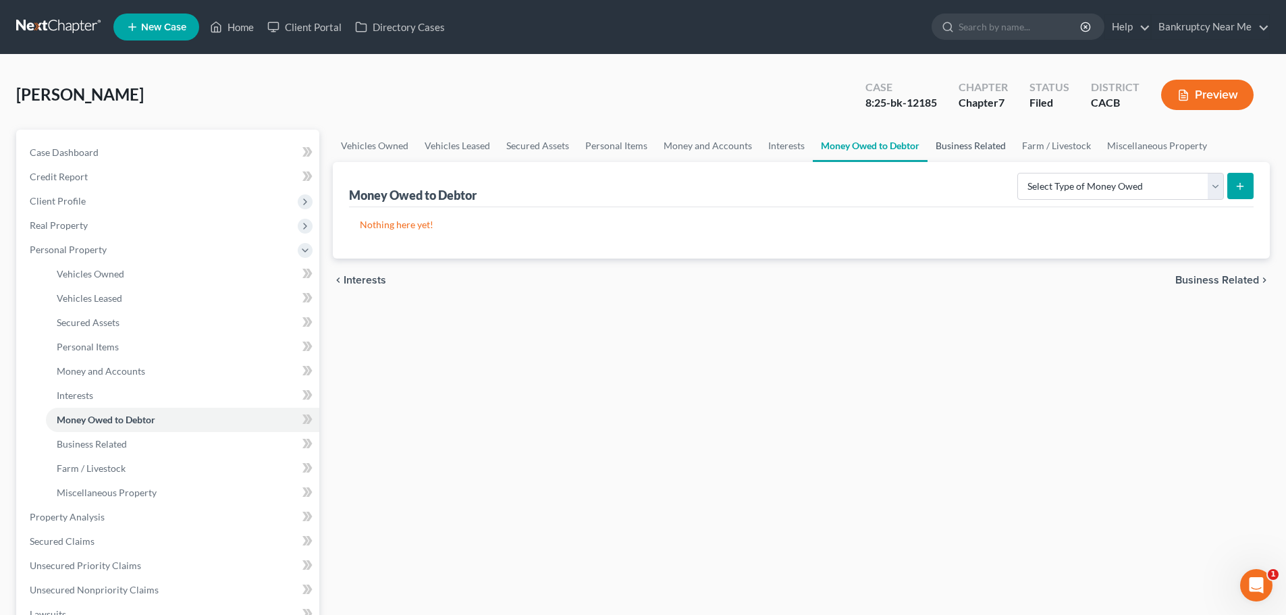
click at [944, 153] on link "Business Related" at bounding box center [971, 146] width 86 height 32
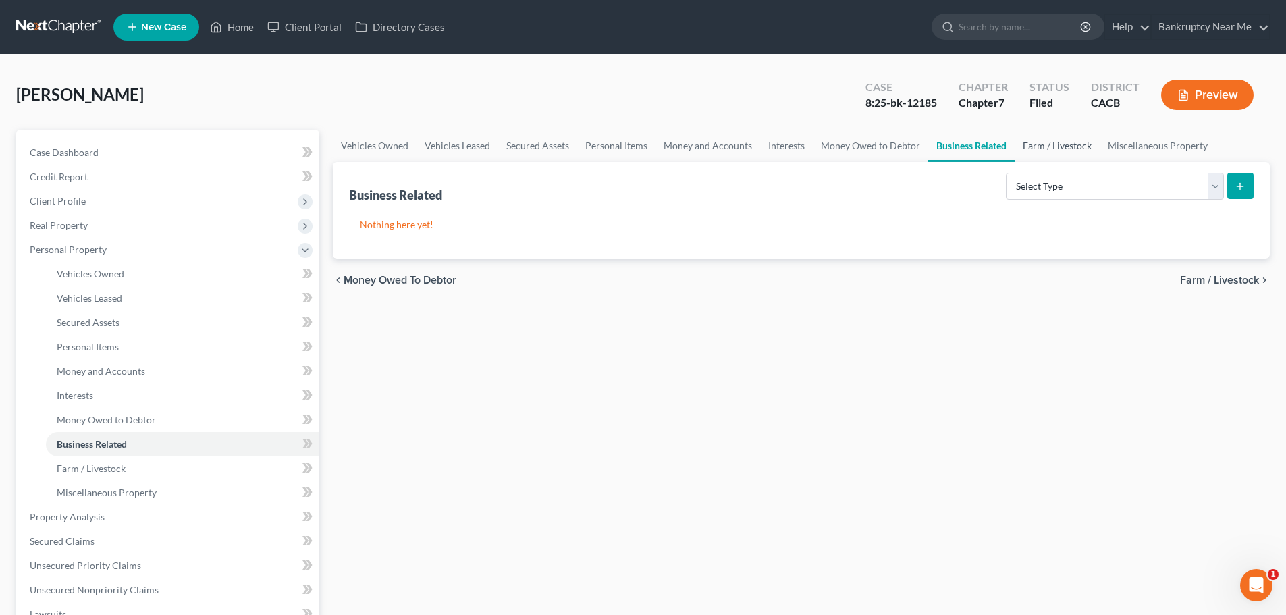
click at [1034, 137] on link "Farm / Livestock" at bounding box center [1057, 146] width 85 height 32
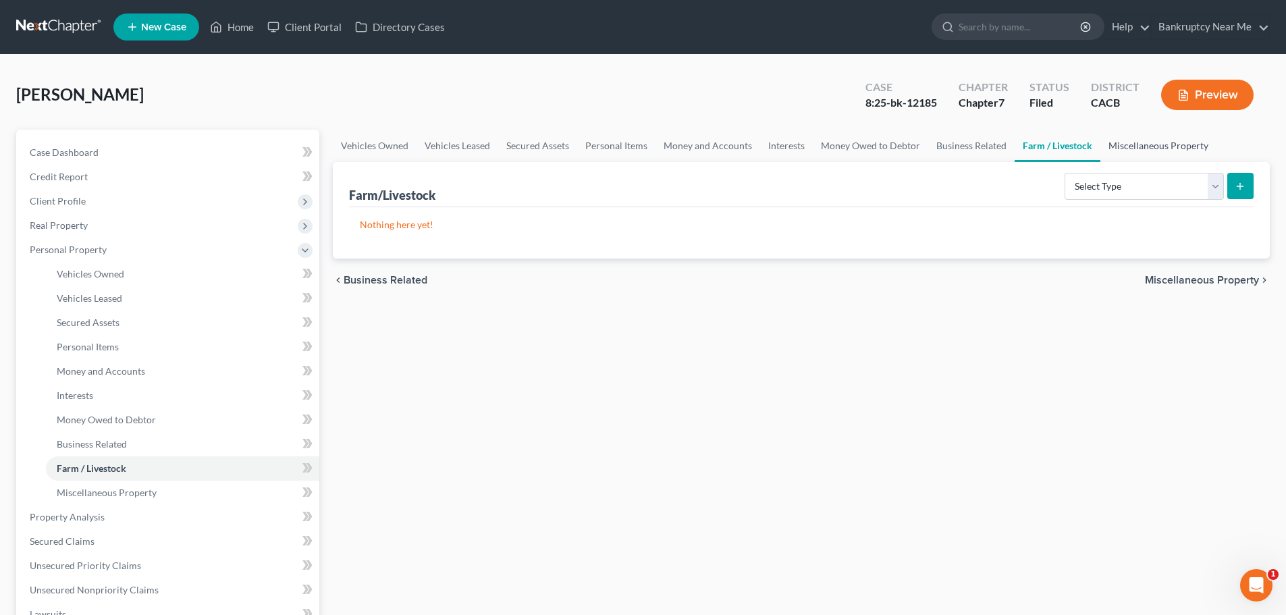
click at [1138, 134] on link "Miscellaneous Property" at bounding box center [1158, 146] width 116 height 32
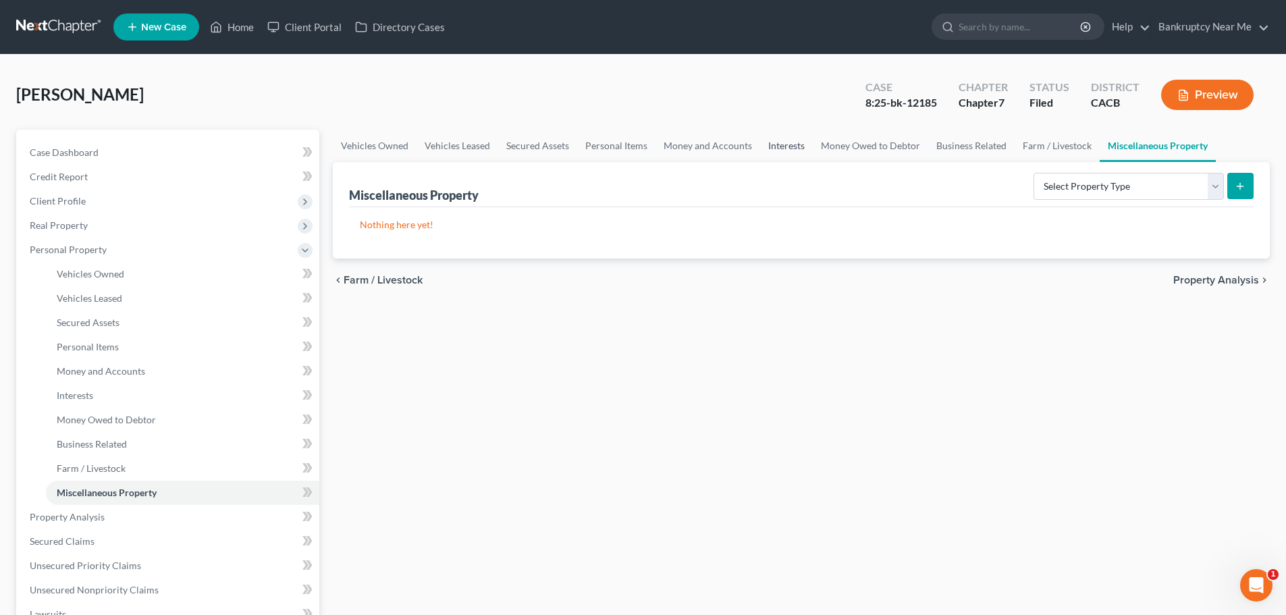
click at [772, 144] on link "Interests" at bounding box center [786, 146] width 53 height 32
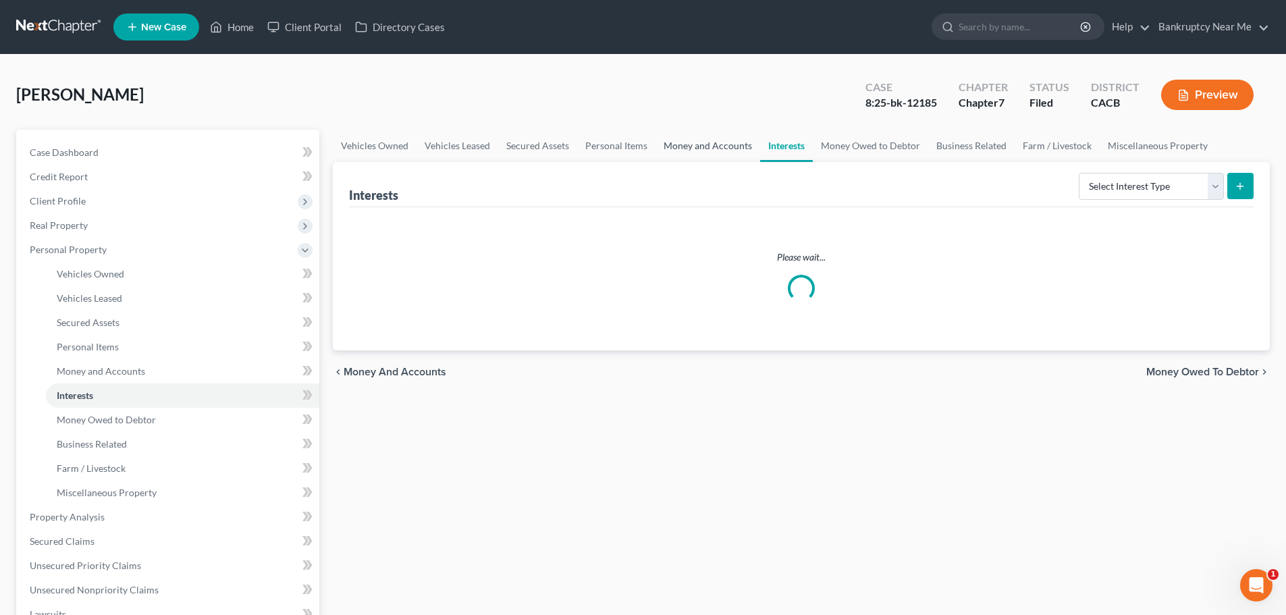
click at [695, 144] on link "Money and Accounts" at bounding box center [708, 146] width 105 height 32
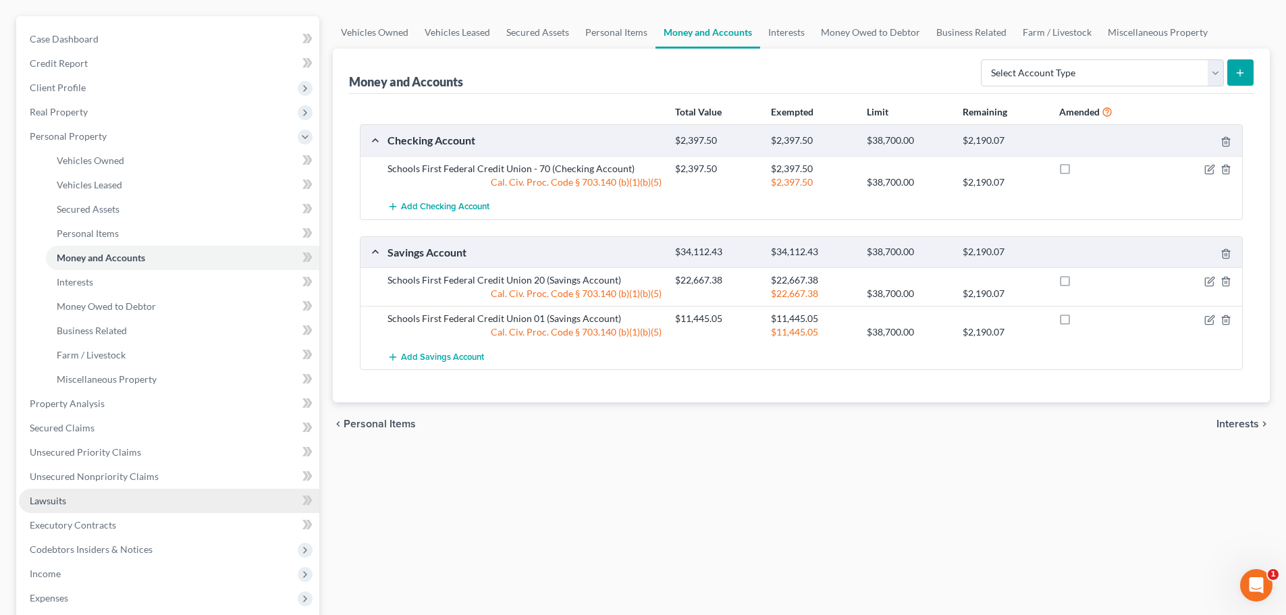
scroll to position [203, 0]
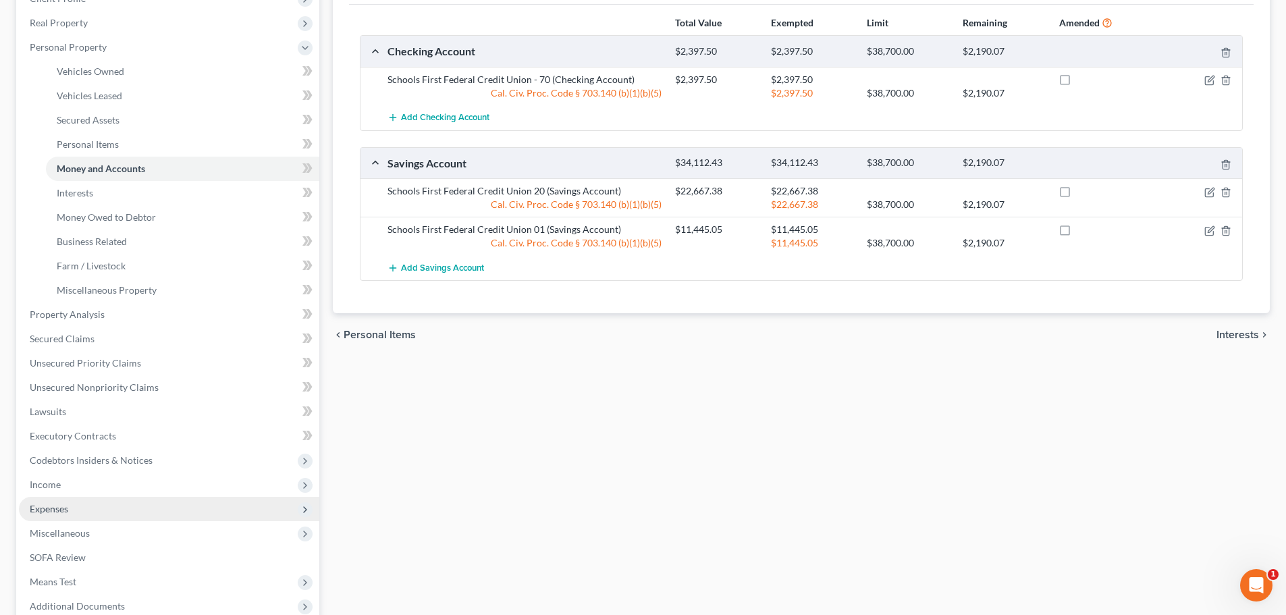
click at [82, 503] on span "Expenses" at bounding box center [169, 509] width 300 height 24
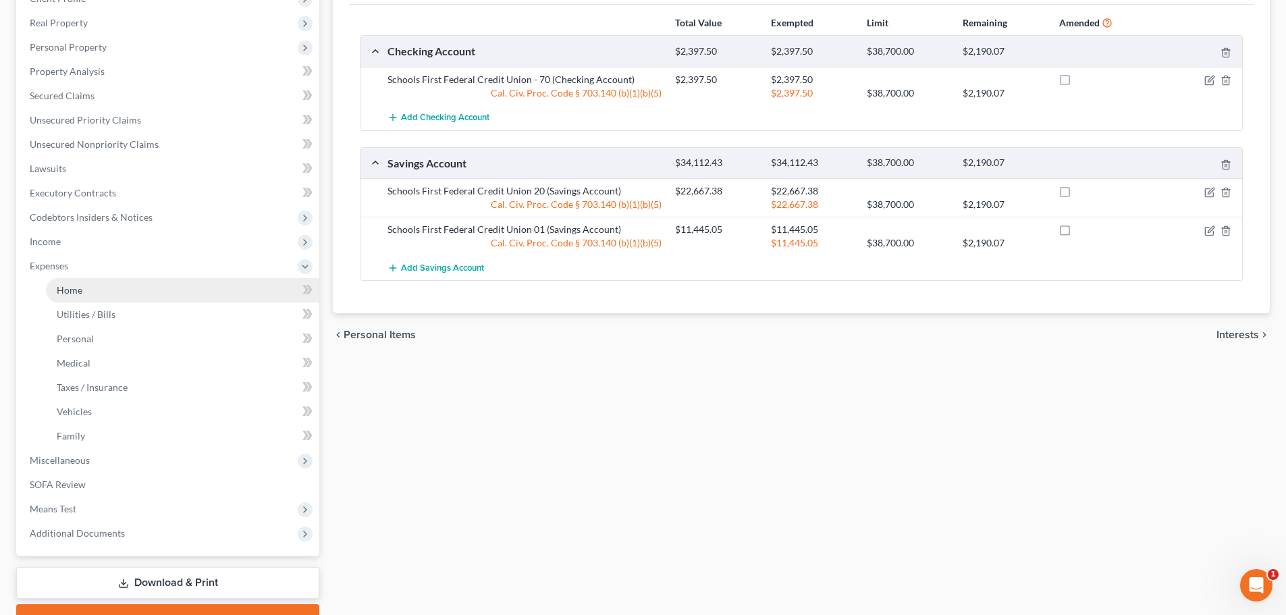
click at [115, 291] on link "Home" at bounding box center [182, 290] width 273 height 24
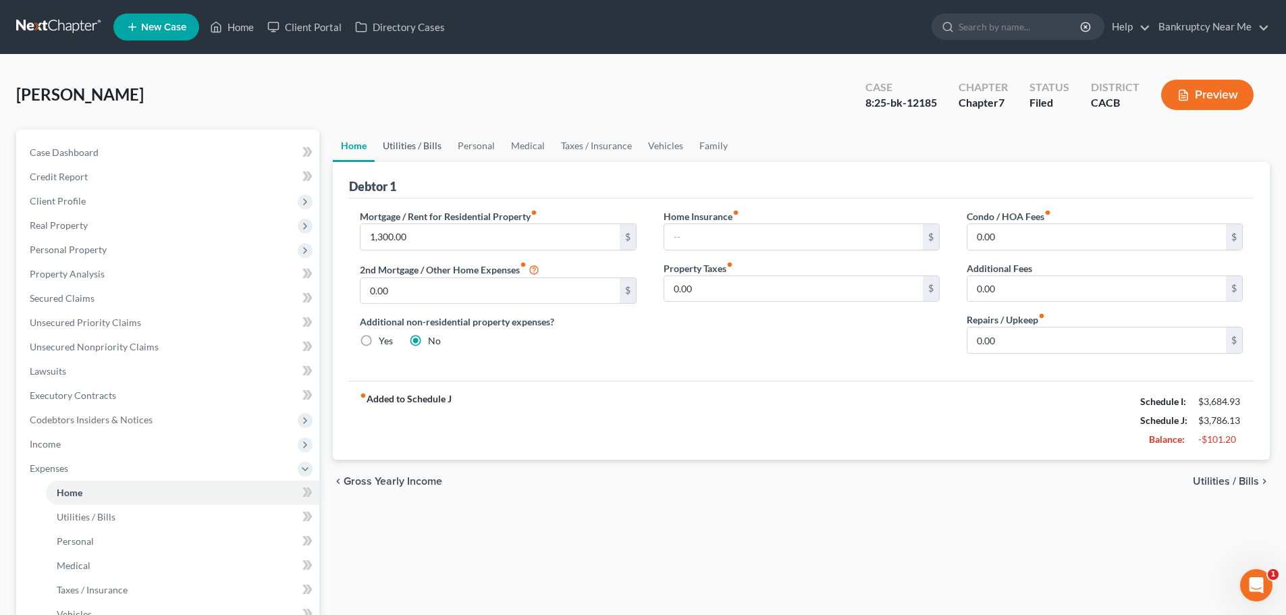
click at [419, 149] on link "Utilities / Bills" at bounding box center [412, 146] width 75 height 32
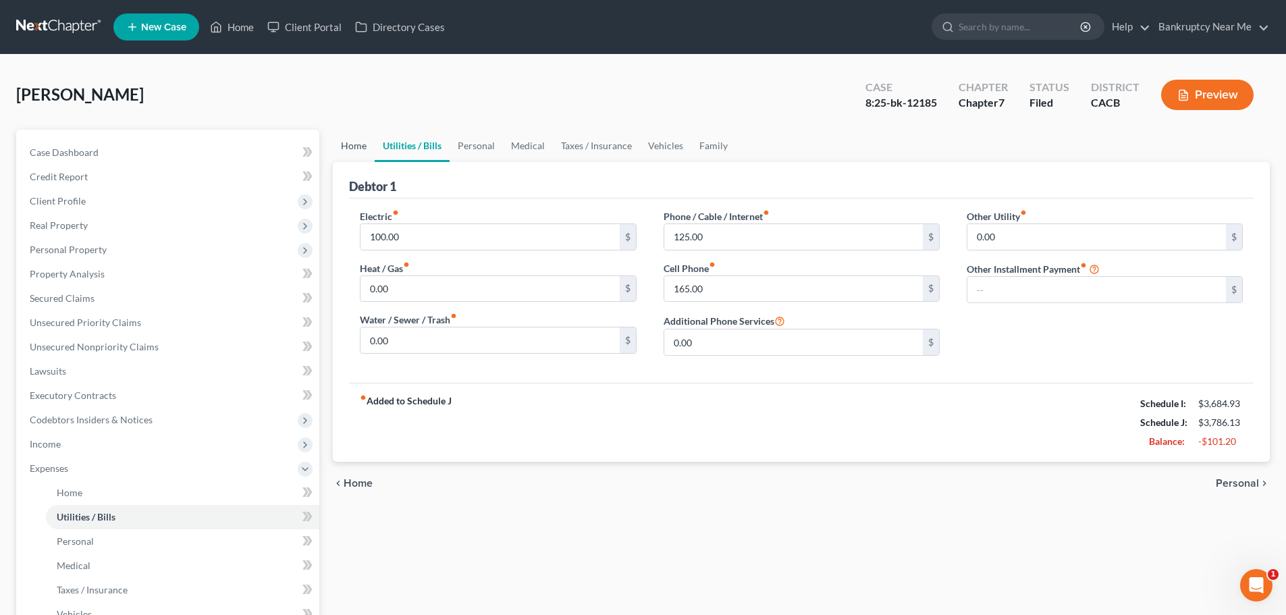
click at [362, 152] on link "Home" at bounding box center [354, 146] width 42 height 32
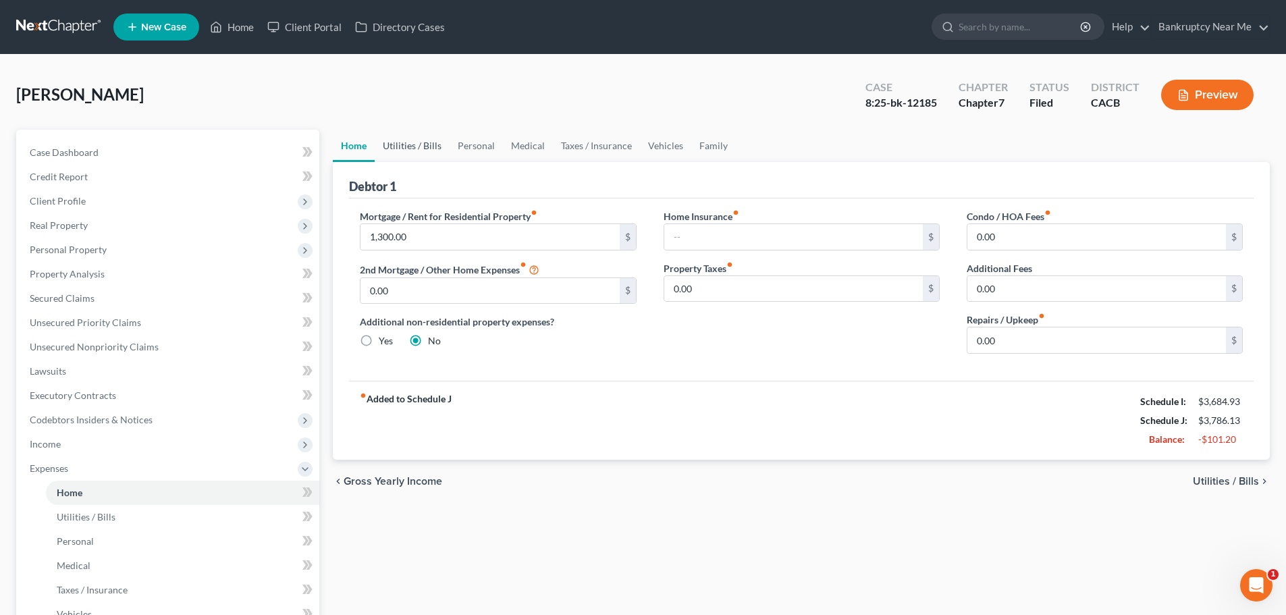
click at [429, 155] on link "Utilities / Bills" at bounding box center [412, 146] width 75 height 32
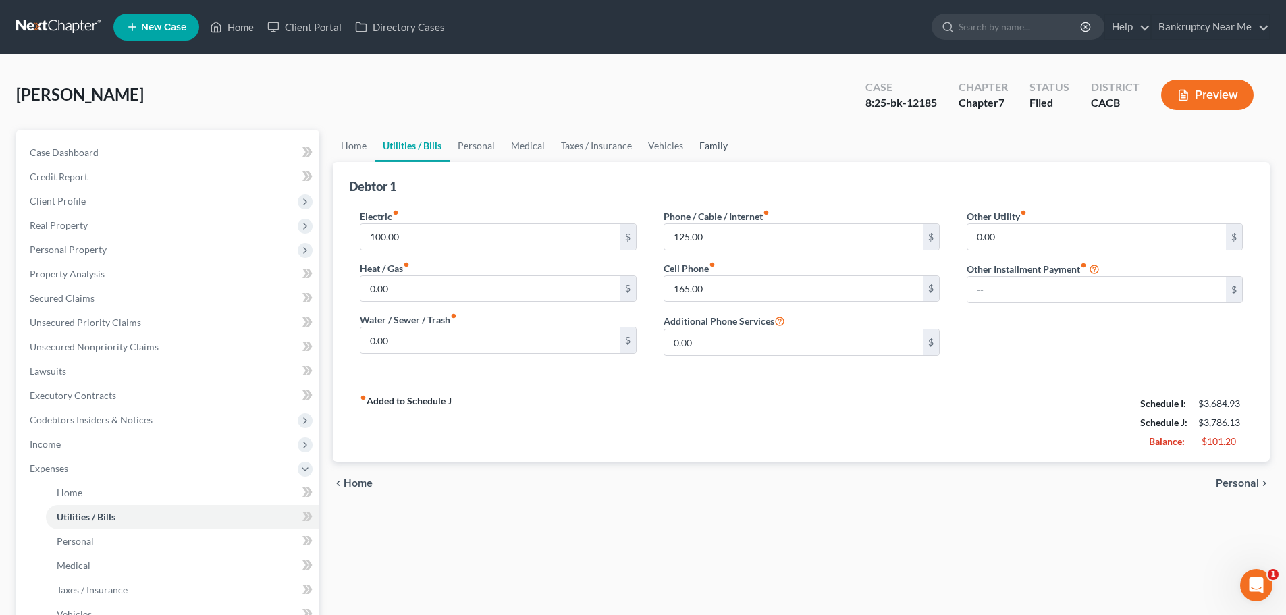
click at [705, 142] on link "Family" at bounding box center [713, 146] width 45 height 32
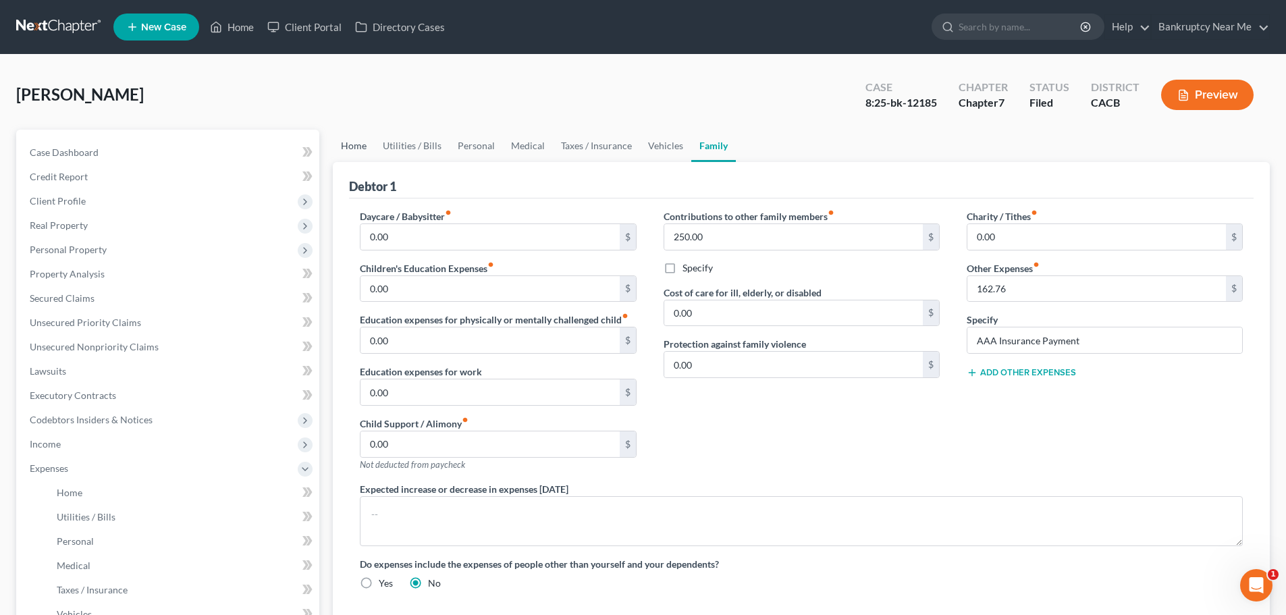
drag, startPoint x: 351, startPoint y: 141, endPoint x: 363, endPoint y: 138, distance: 12.4
click at [351, 141] on link "Home" at bounding box center [354, 146] width 42 height 32
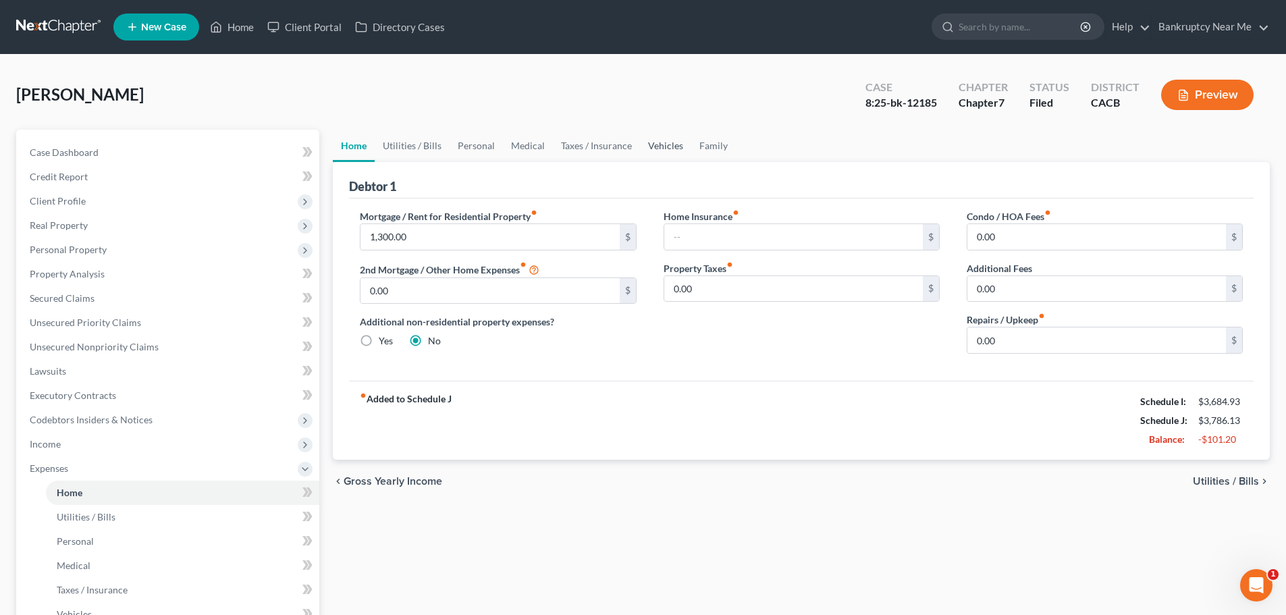
click at [681, 145] on link "Vehicles" at bounding box center [665, 146] width 51 height 32
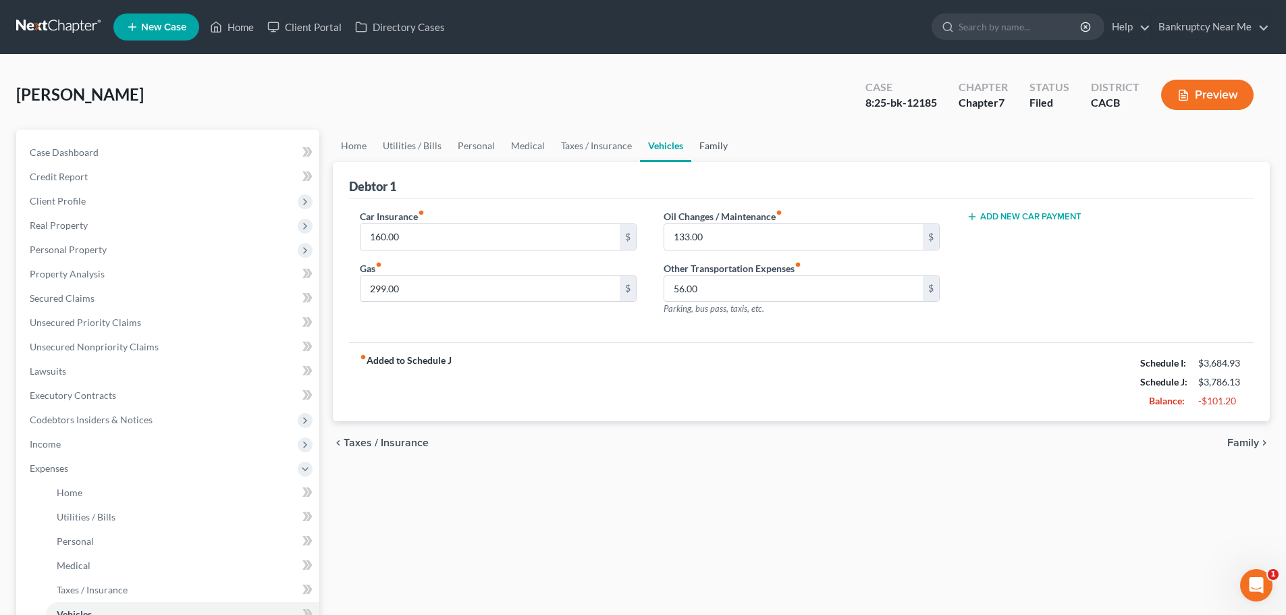
click at [716, 143] on link "Family" at bounding box center [713, 146] width 45 height 32
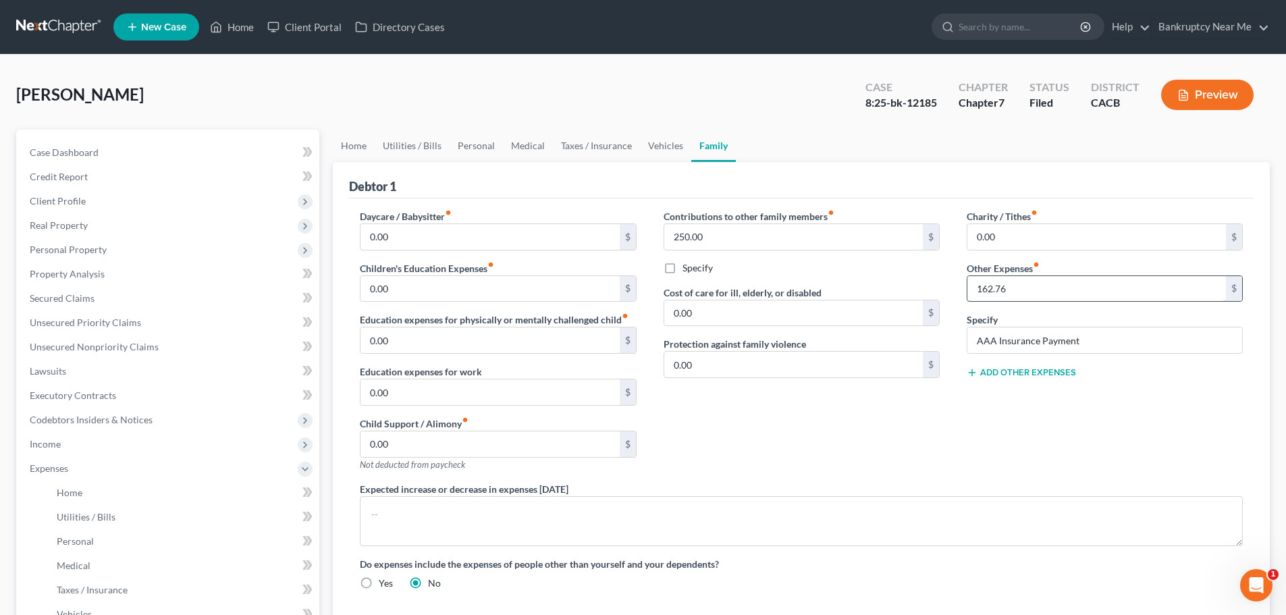
click at [1045, 294] on input "162.76" at bounding box center [1096, 289] width 259 height 26
click at [648, 144] on link "Vehicles" at bounding box center [665, 146] width 51 height 32
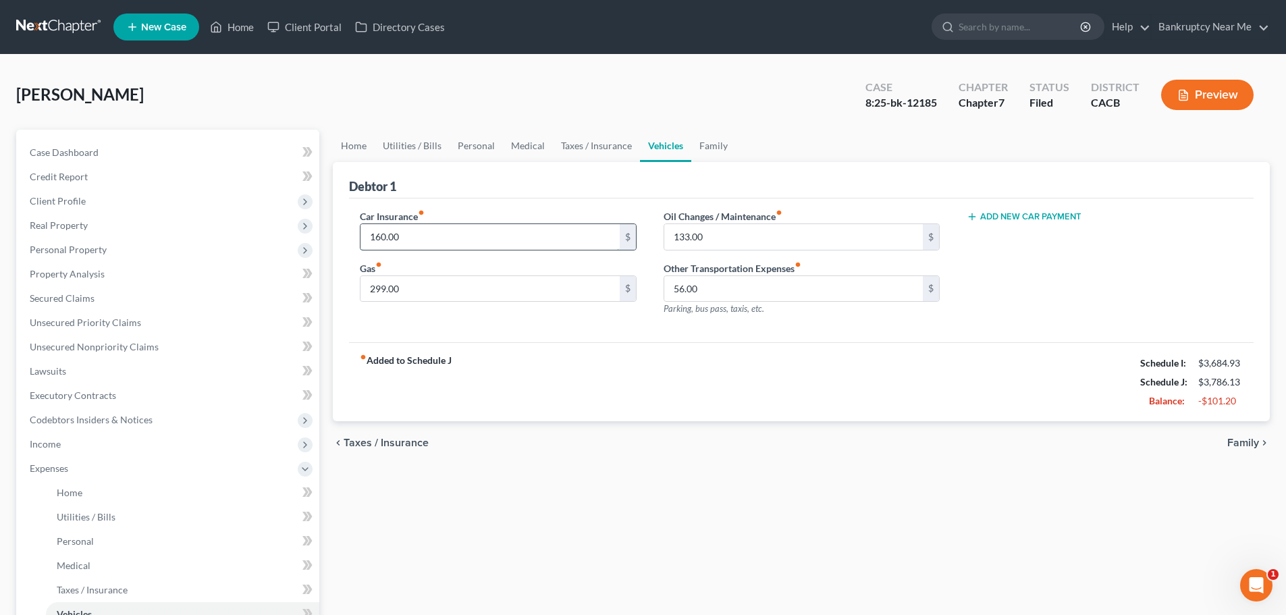
click at [459, 237] on input "160.00" at bounding box center [490, 237] width 259 height 26
drag, startPoint x: 391, startPoint y: 238, endPoint x: 352, endPoint y: 237, distance: 38.5
click at [352, 237] on div "Car Insurance fiber_manual_record 14 $ Gas fiber_manual_record 299.00 $" at bounding box center [497, 267] width 303 height 117
type input "160"
click at [700, 149] on link "Family" at bounding box center [713, 146] width 45 height 32
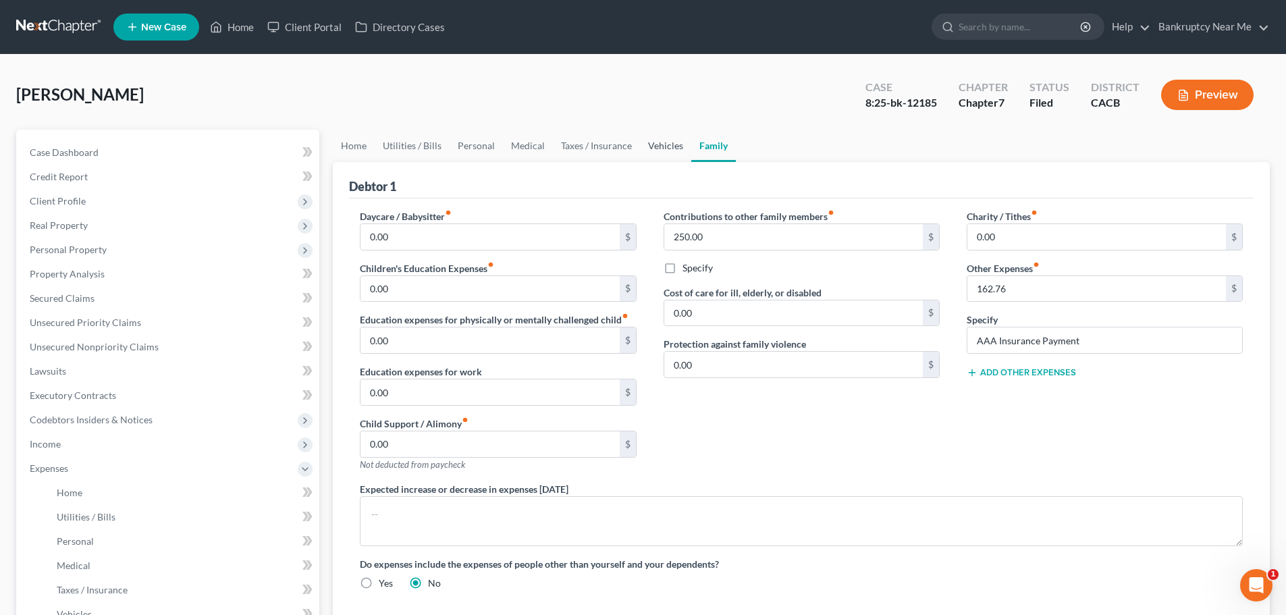
click at [644, 153] on link "Vehicles" at bounding box center [665, 146] width 51 height 32
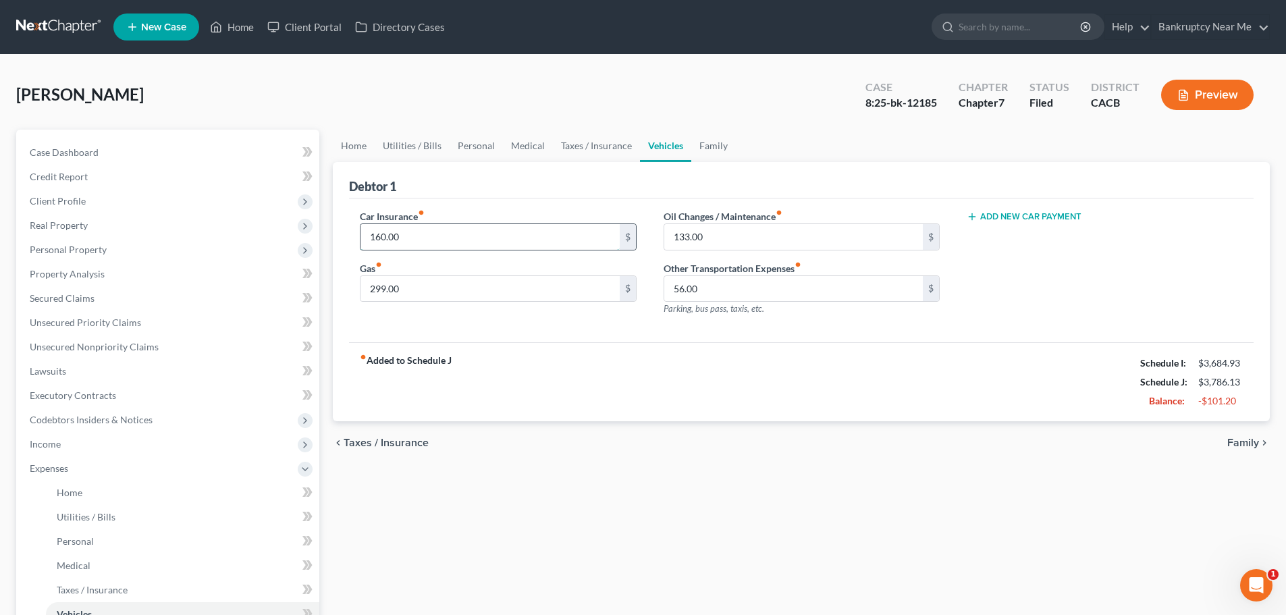
click at [427, 242] on input "160.00" at bounding box center [490, 237] width 259 height 26
click at [388, 236] on input "160.00" at bounding box center [490, 237] width 259 height 26
drag, startPoint x: 381, startPoint y: 236, endPoint x: 630, endPoint y: 190, distance: 253.3
click at [673, 221] on div "Car Insurance fiber_manual_record 160.00 $ Gas fiber_manual_record 299.00 $ Oil…" at bounding box center [801, 267] width 910 height 117
type input "162.76"
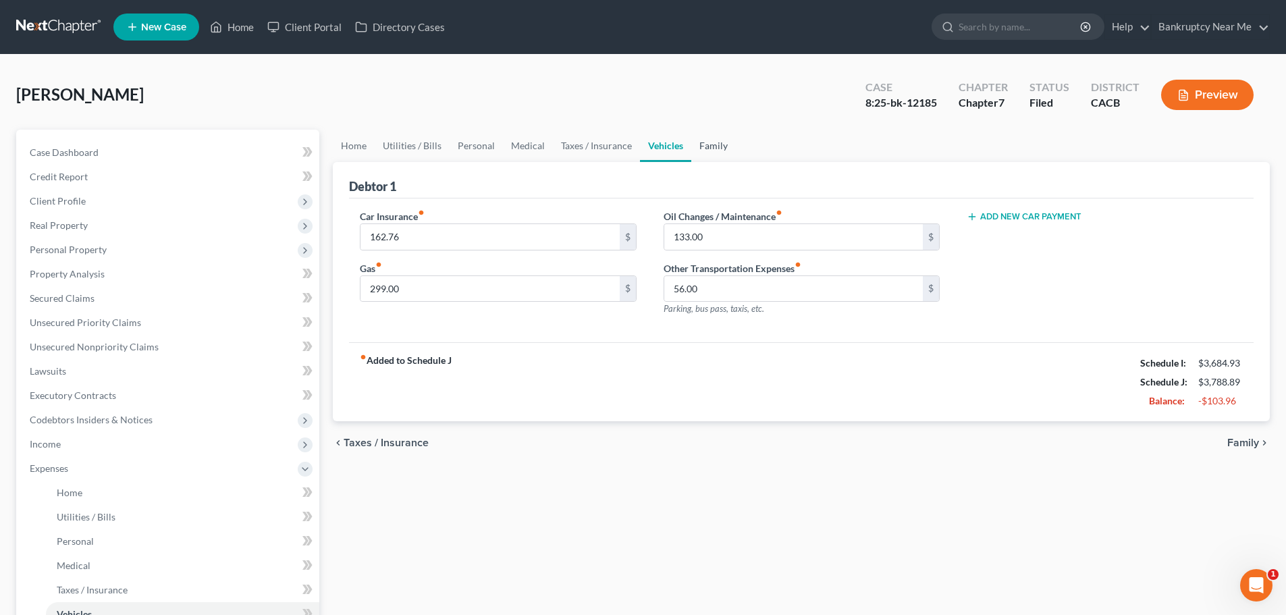
click at [703, 148] on link "Family" at bounding box center [713, 146] width 45 height 32
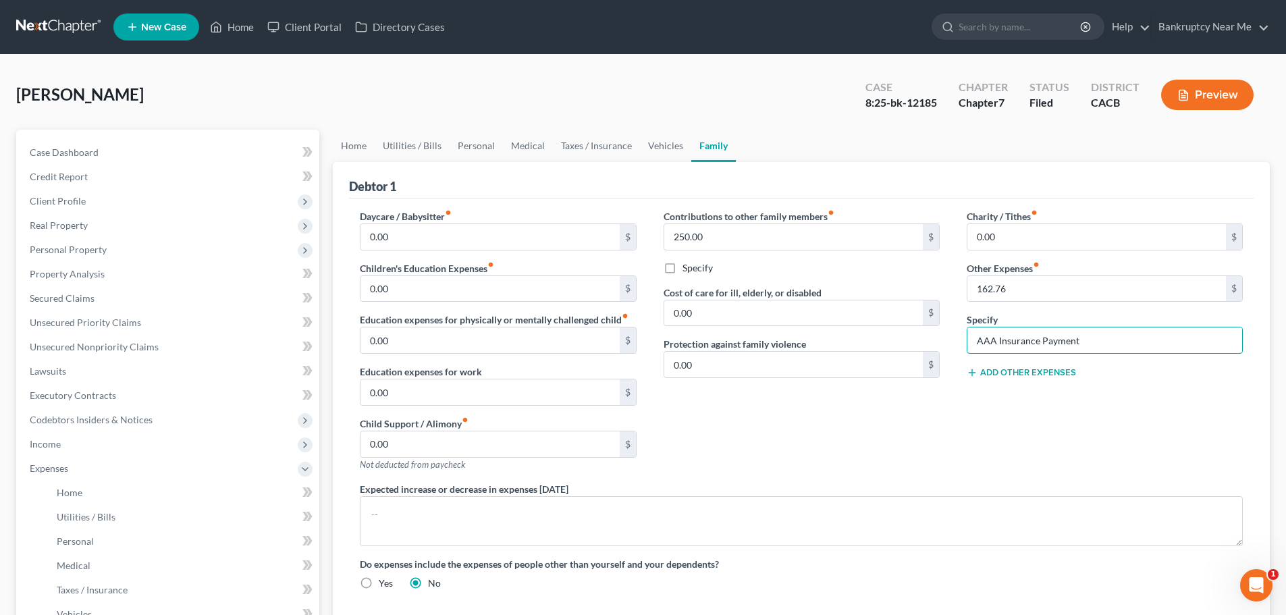
drag, startPoint x: 1100, startPoint y: 348, endPoint x: 845, endPoint y: 336, distance: 256.2
click at [851, 336] on div "Daycare / Babysitter fiber_manual_record 0.00 $ Children's Education Expenses f…" at bounding box center [801, 405] width 910 height 392
click at [1004, 338] on input "text" at bounding box center [1104, 340] width 275 height 26
type input "AAA annual payment amortized"
click at [1015, 295] on input "text" at bounding box center [1096, 289] width 259 height 26
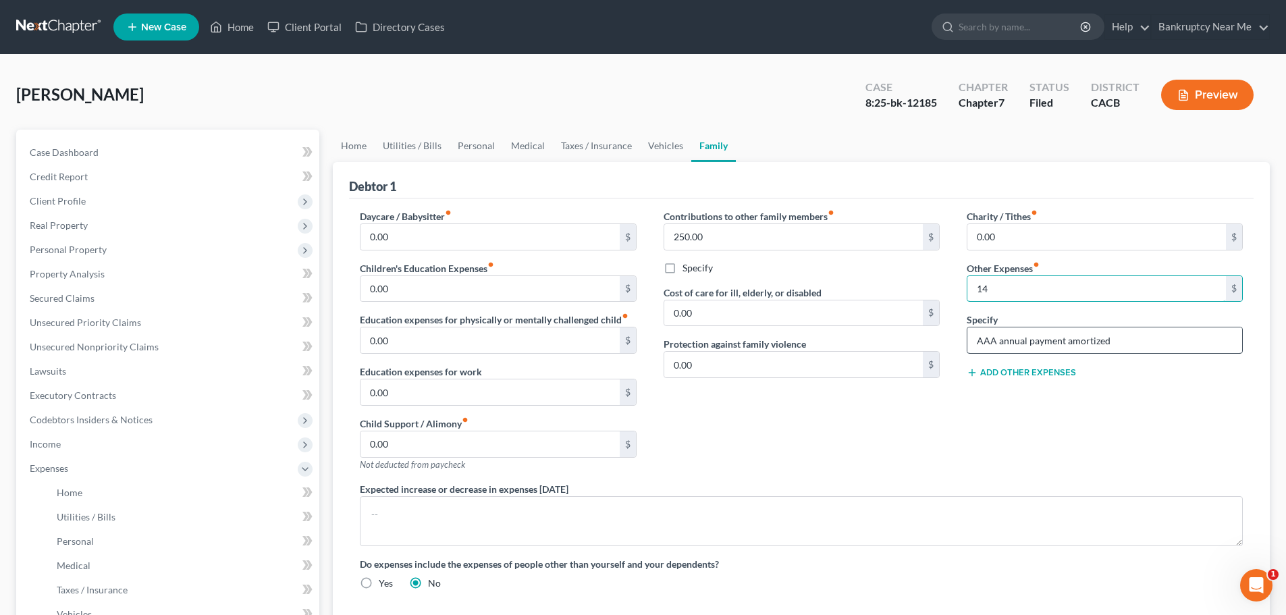
type input "14"
click at [1027, 342] on input "AAA annual payment amortized" at bounding box center [1104, 340] width 275 height 26
type input "AAA annual membership payment amortized"
click at [473, 153] on link "Personal" at bounding box center [476, 146] width 53 height 32
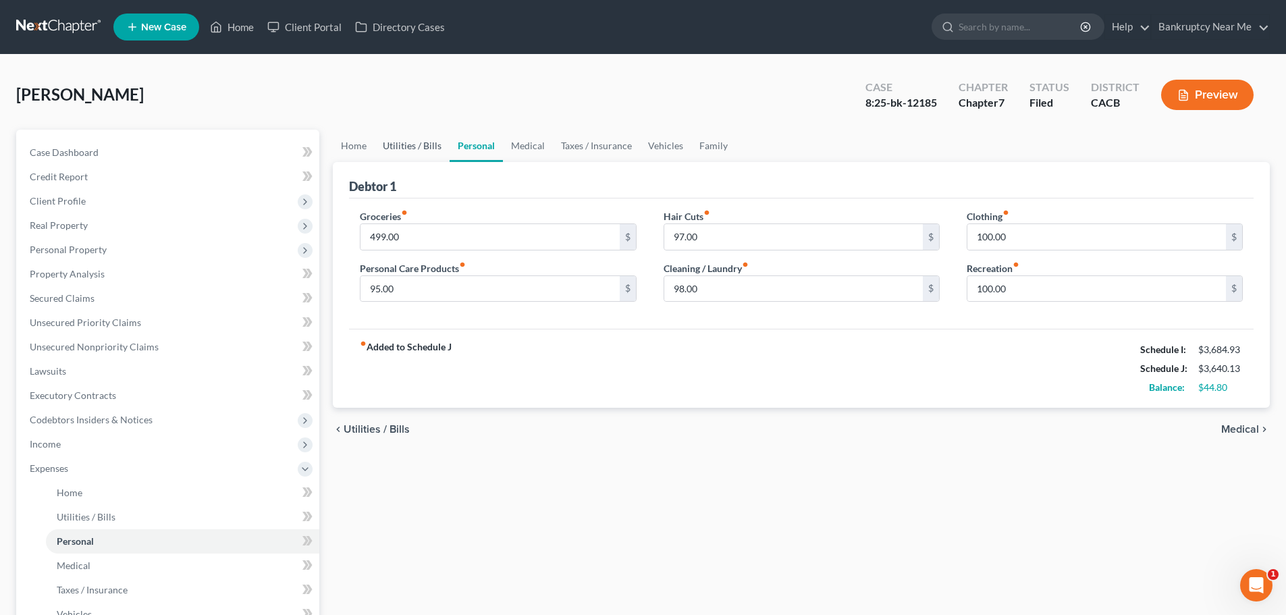
click at [424, 151] on link "Utilities / Bills" at bounding box center [412, 146] width 75 height 32
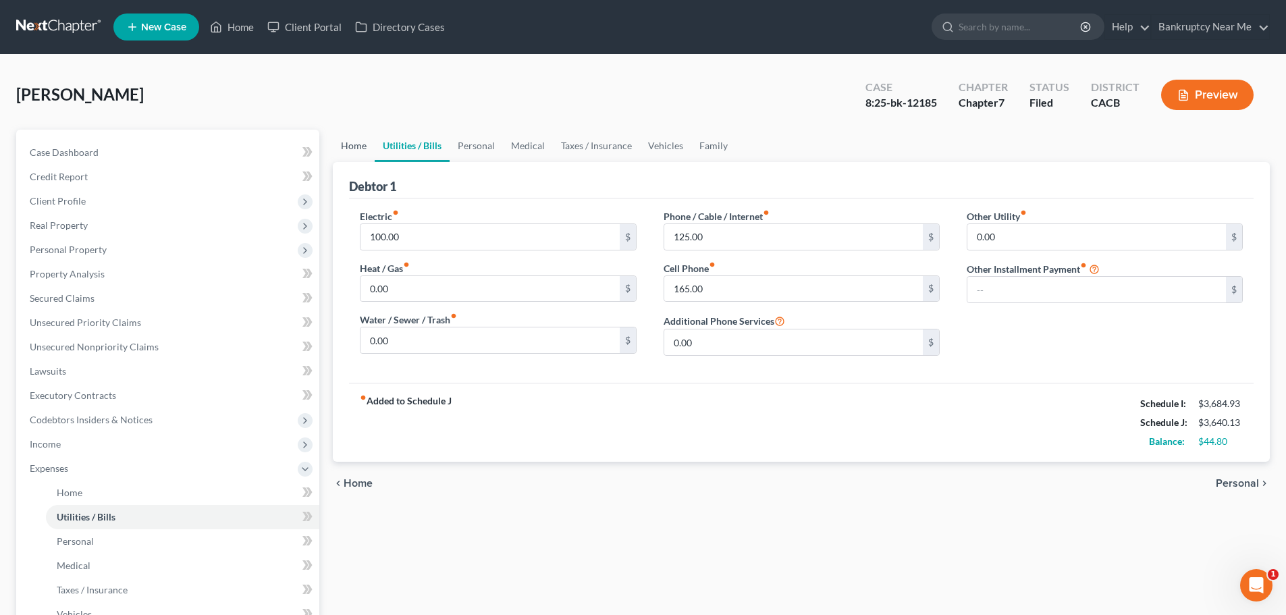
click at [350, 143] on link "Home" at bounding box center [354, 146] width 42 height 32
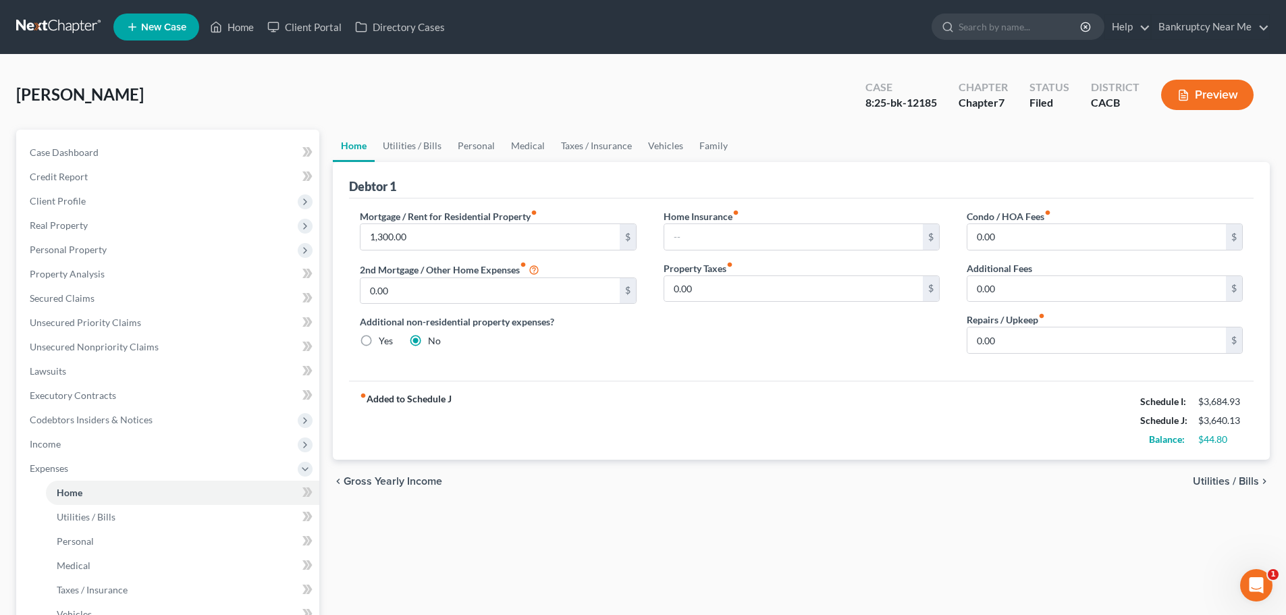
drag, startPoint x: 703, startPoint y: 217, endPoint x: 712, endPoint y: 221, distance: 10.3
click at [703, 218] on label "Home Insurance fiber_manual_record" at bounding box center [702, 216] width 76 height 14
click at [714, 225] on input "text" at bounding box center [793, 237] width 259 height 26
drag, startPoint x: 811, startPoint y: 242, endPoint x: 650, endPoint y: 242, distance: 161.3
click at [650, 242] on div "Home Insurance fiber_manual_record 14 $ Property Taxes fiber_manual_record 0.00…" at bounding box center [801, 286] width 303 height 155
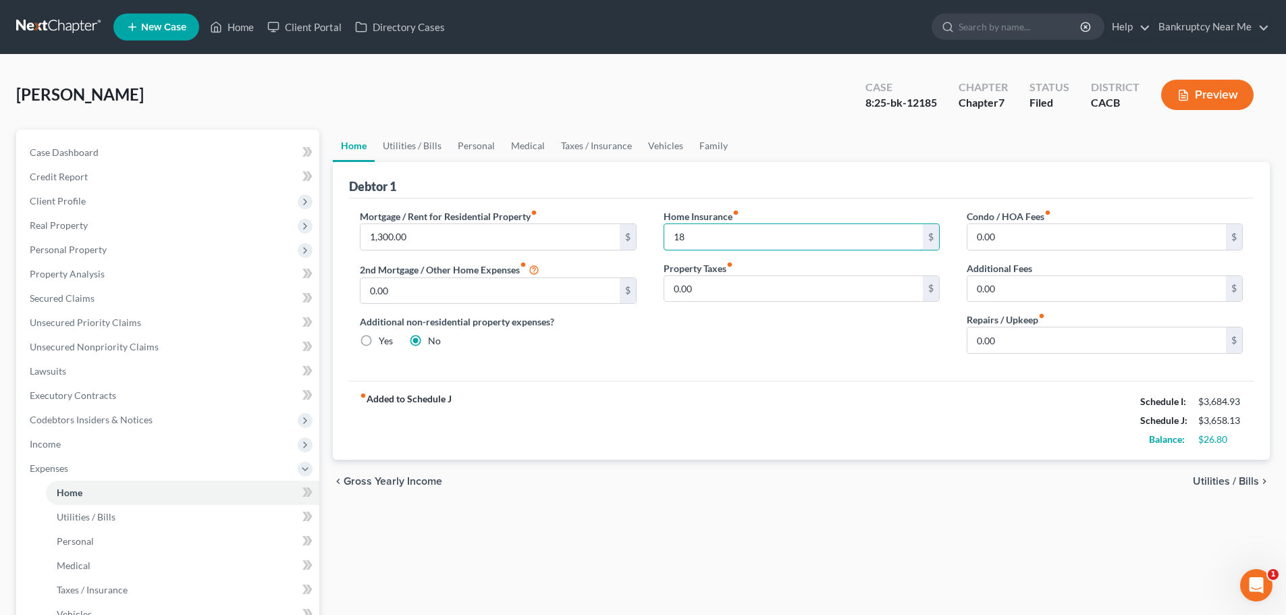
type input "18"
drag, startPoint x: 634, startPoint y: 362, endPoint x: 650, endPoint y: 358, distance: 16.7
click at [634, 362] on div "Mortgage / Rent for Residential Property fiber_manual_record 1,300.00 $ 2nd Mor…" at bounding box center [497, 286] width 303 height 155
drag, startPoint x: 1086, startPoint y: 338, endPoint x: 1098, endPoint y: 336, distance: 12.4
click at [1086, 338] on input "0.00" at bounding box center [1096, 340] width 259 height 26
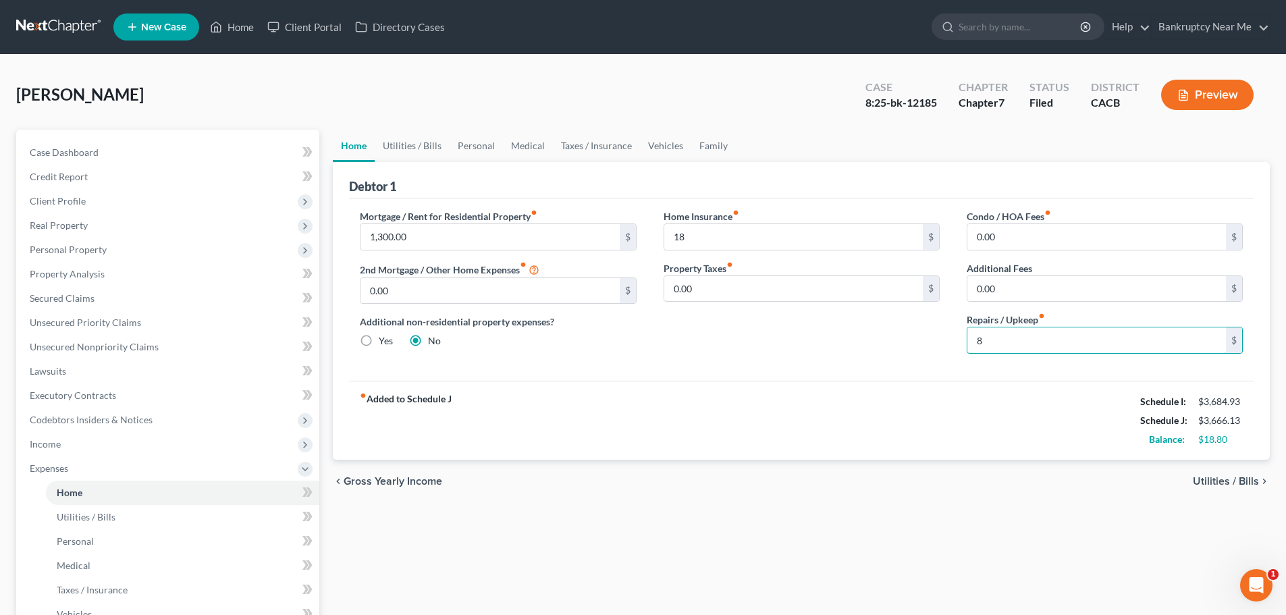
type input "8"
click at [905, 435] on div "fiber_manual_record Added to Schedule J Schedule I: $3,684.93 Schedule J: $3,66…" at bounding box center [801, 420] width 905 height 79
click at [1016, 348] on input "8" at bounding box center [1096, 340] width 259 height 26
click at [1028, 346] on input "text" at bounding box center [1096, 340] width 259 height 26
type input "17"
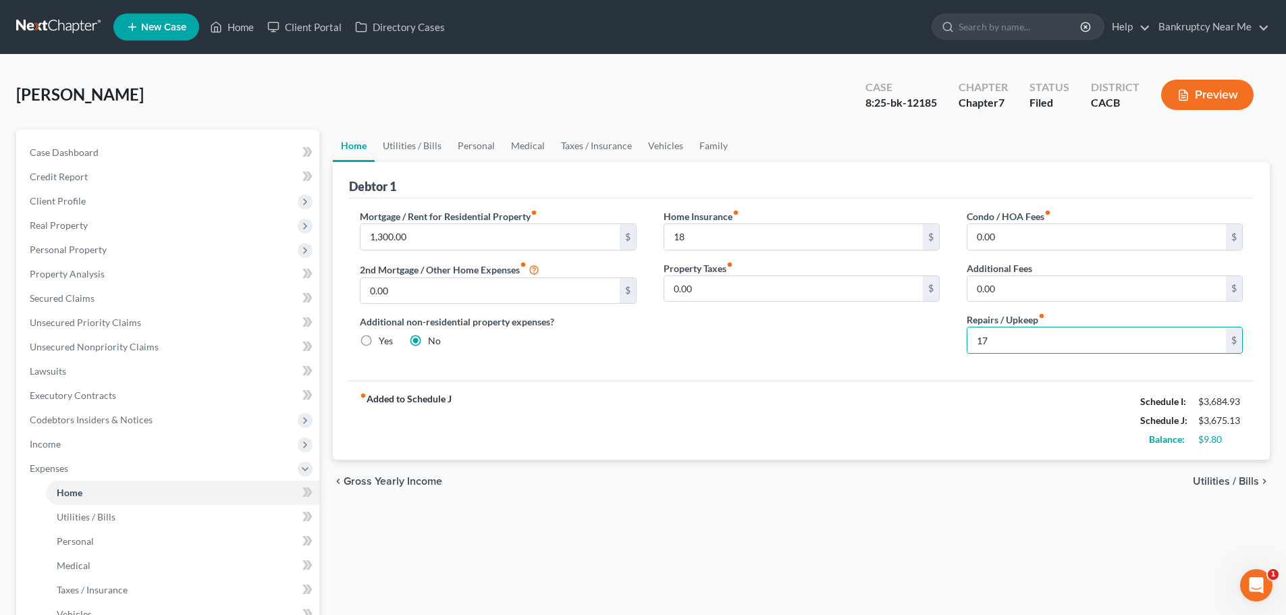
click at [903, 425] on div "fiber_manual_record Added to Schedule J Schedule I: $3,684.93 Schedule J: $3,67…" at bounding box center [801, 420] width 905 height 79
click at [705, 138] on link "Family" at bounding box center [713, 146] width 45 height 32
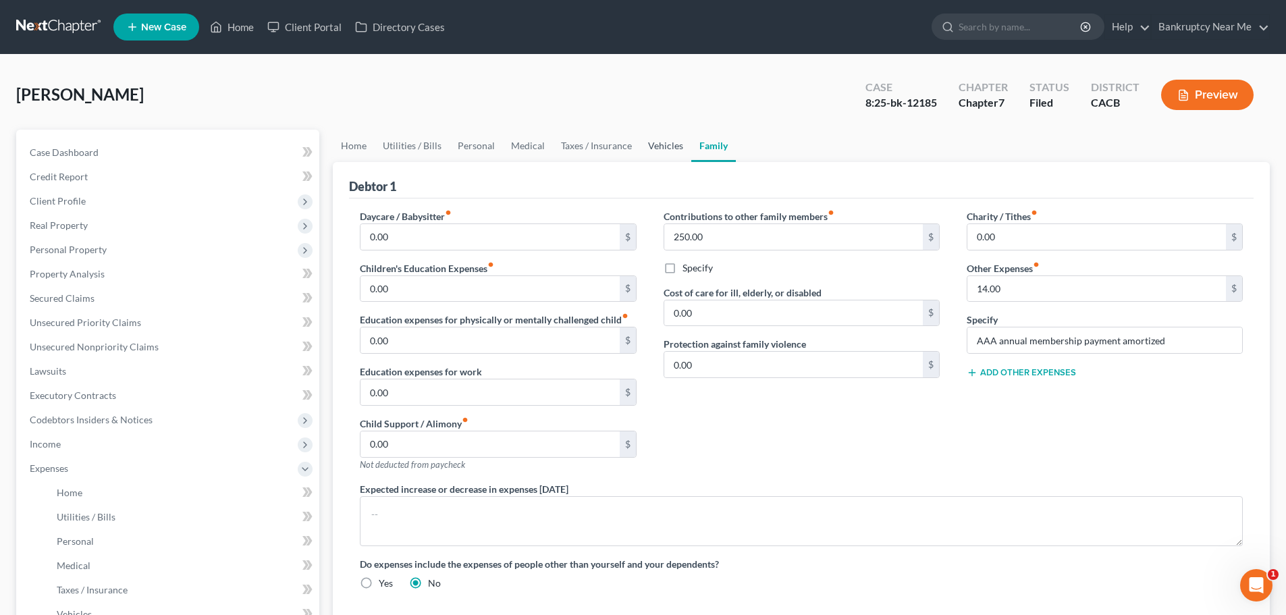
click at [668, 151] on link "Vehicles" at bounding box center [665, 146] width 51 height 32
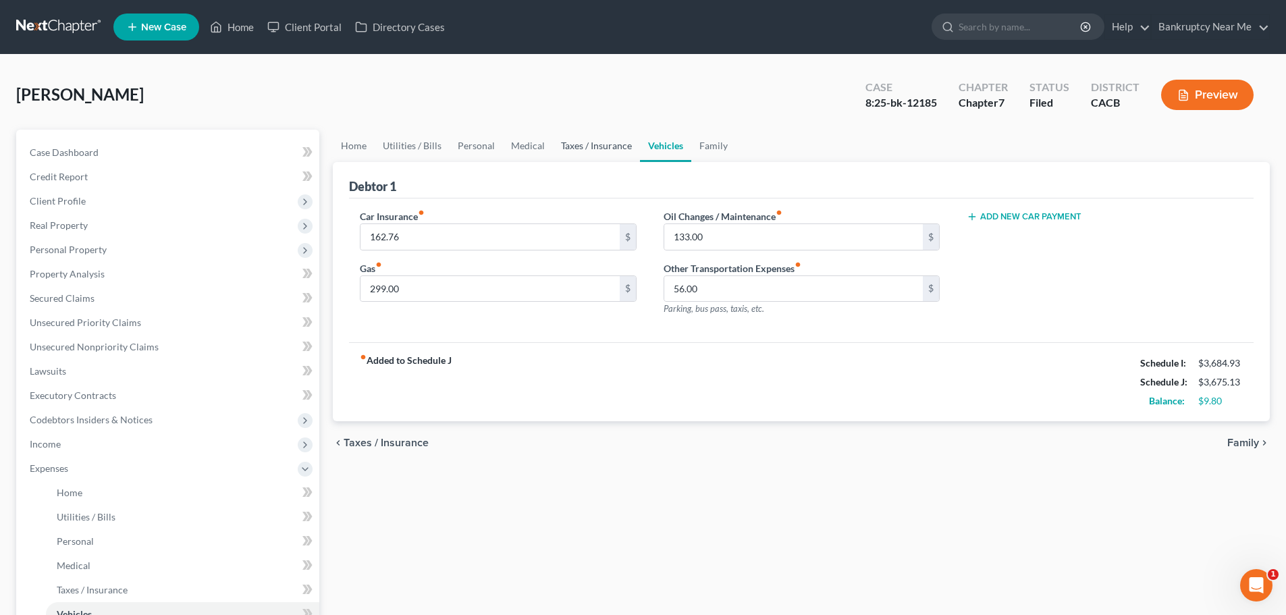
click at [588, 152] on link "Taxes / Insurance" at bounding box center [596, 146] width 87 height 32
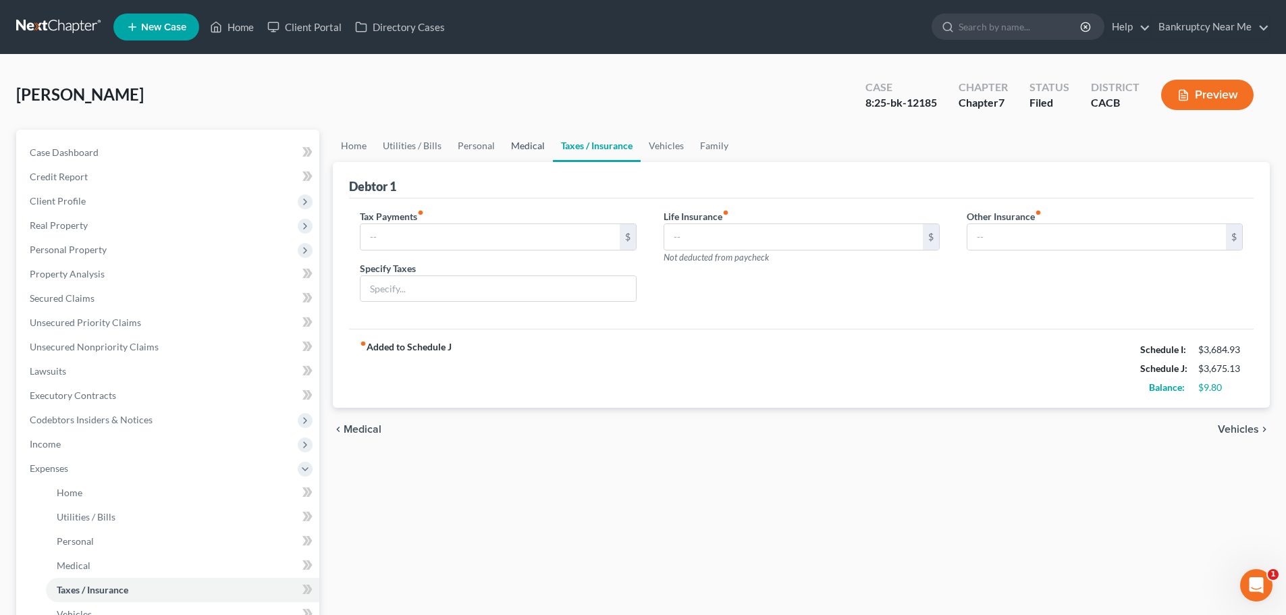
click at [524, 150] on link "Medical" at bounding box center [528, 146] width 50 height 32
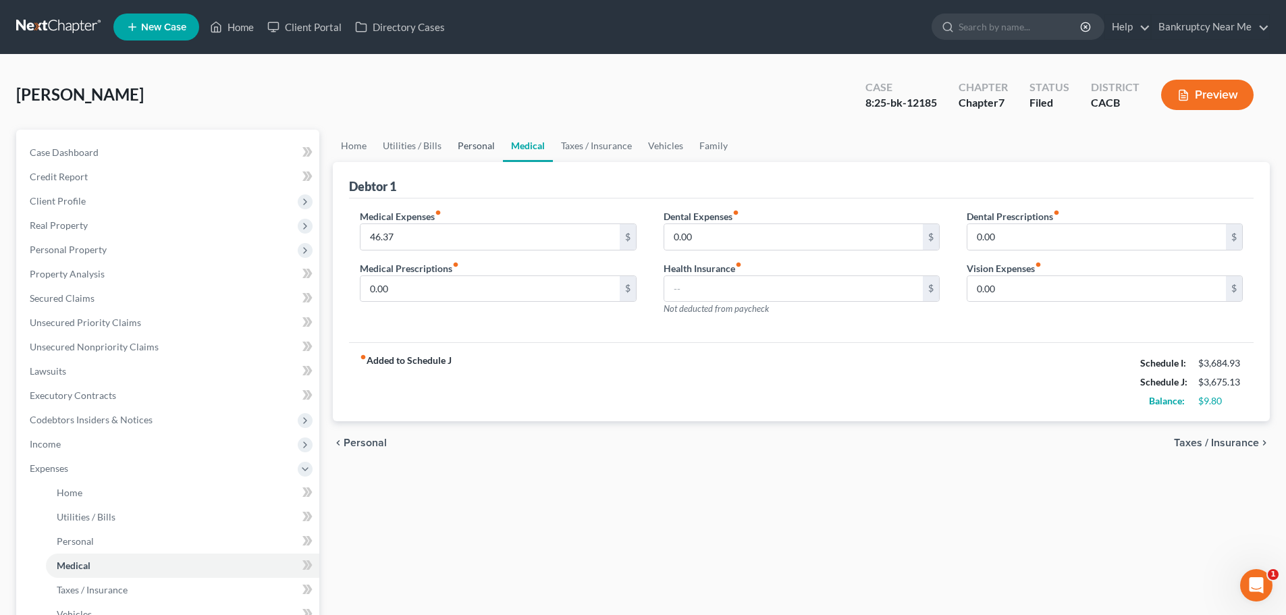
click at [453, 151] on link "Personal" at bounding box center [476, 146] width 53 height 32
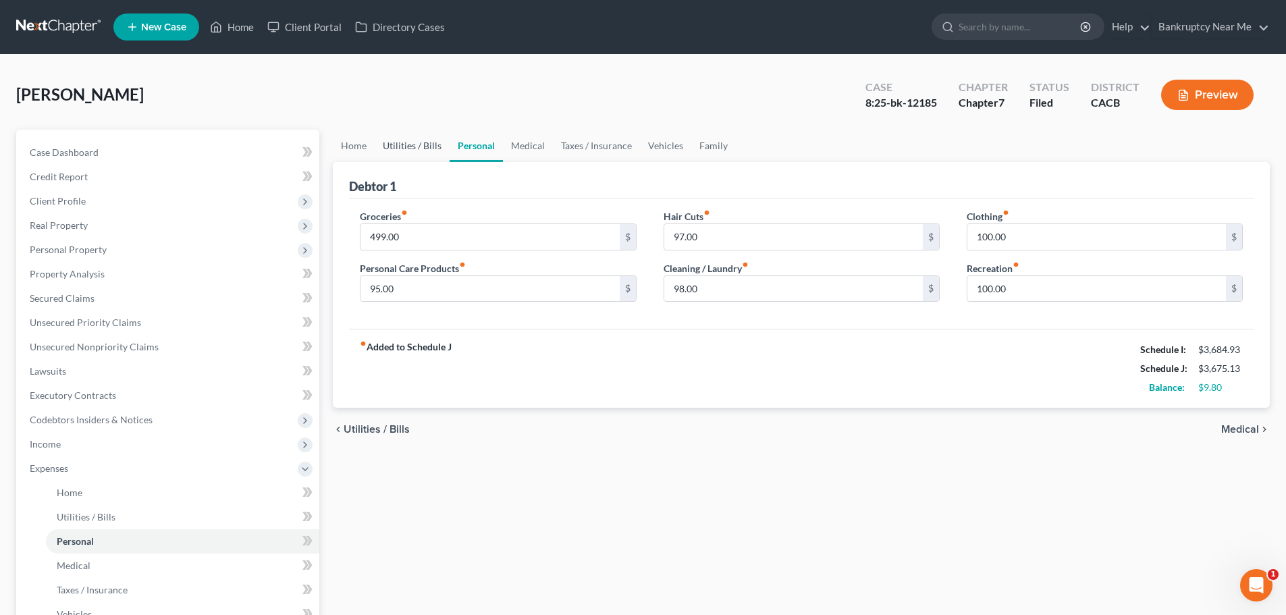
click at [390, 153] on link "Utilities / Bills" at bounding box center [412, 146] width 75 height 32
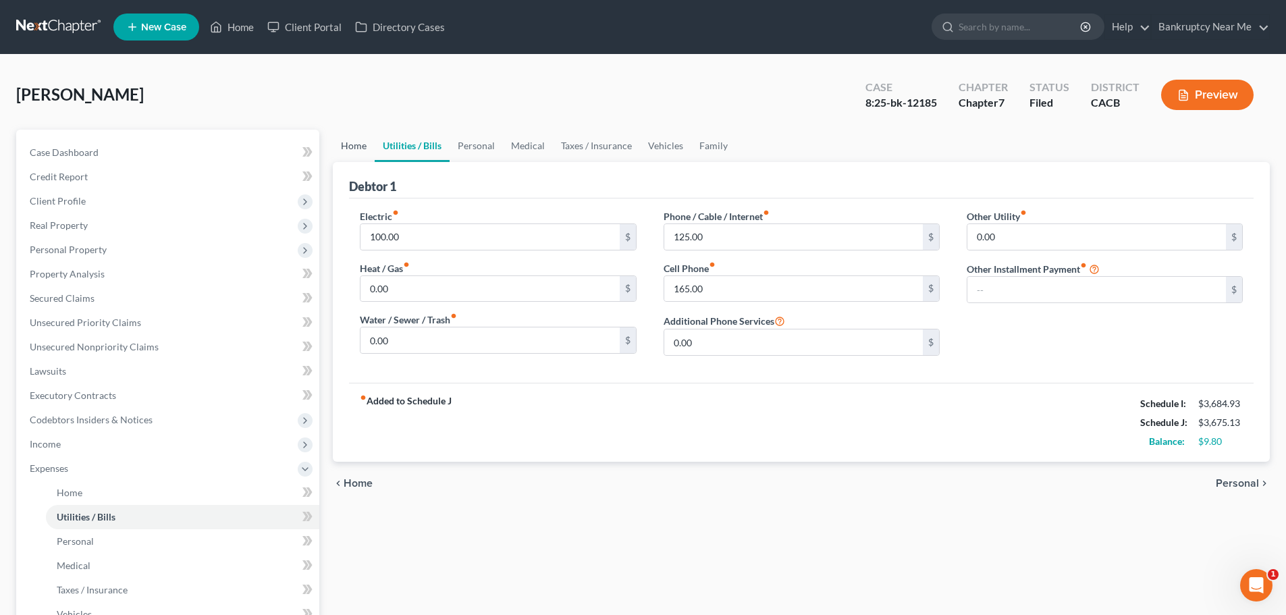
click at [347, 155] on link "Home" at bounding box center [354, 146] width 42 height 32
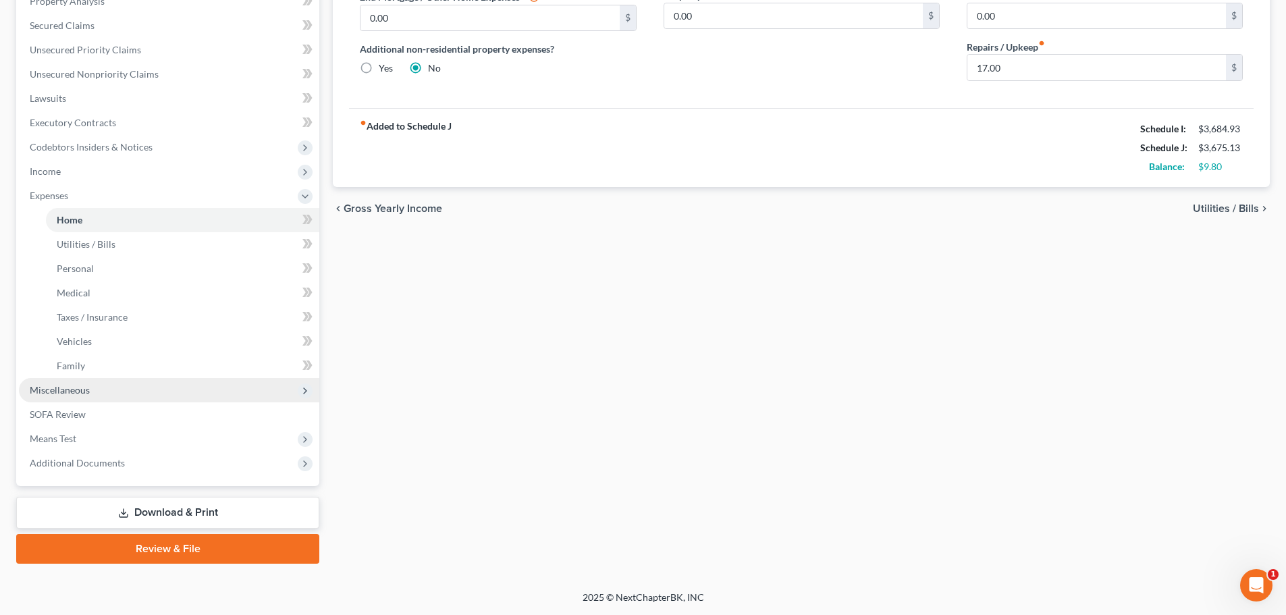
scroll to position [138, 0]
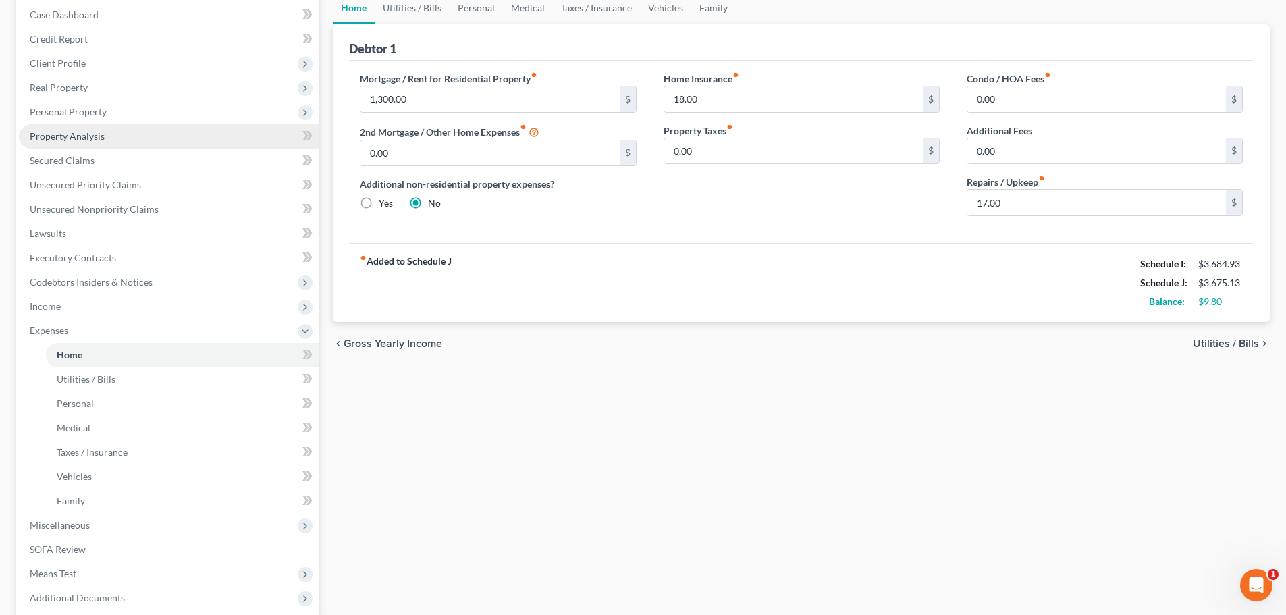
click at [97, 140] on span "Property Analysis" at bounding box center [67, 135] width 75 height 11
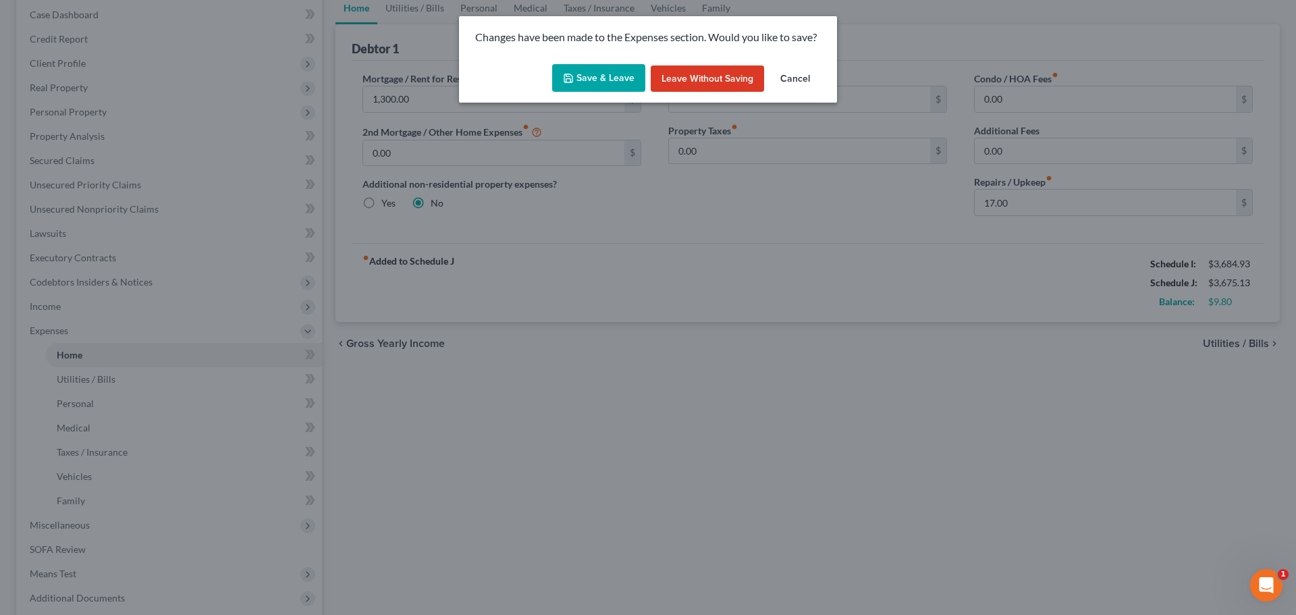
click at [595, 62] on div "Save & Leave Leave without Saving Cancel" at bounding box center [648, 81] width 378 height 45
click at [601, 73] on button "Save & Leave" at bounding box center [598, 78] width 93 height 28
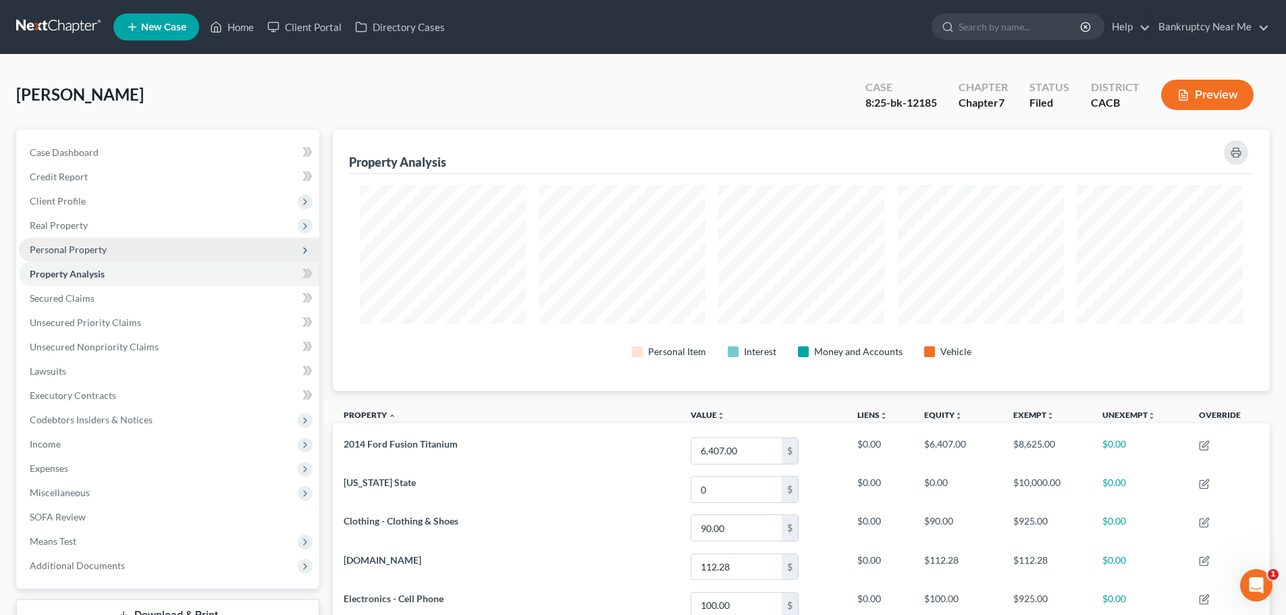
click at [92, 252] on span "Personal Property" at bounding box center [68, 249] width 77 height 11
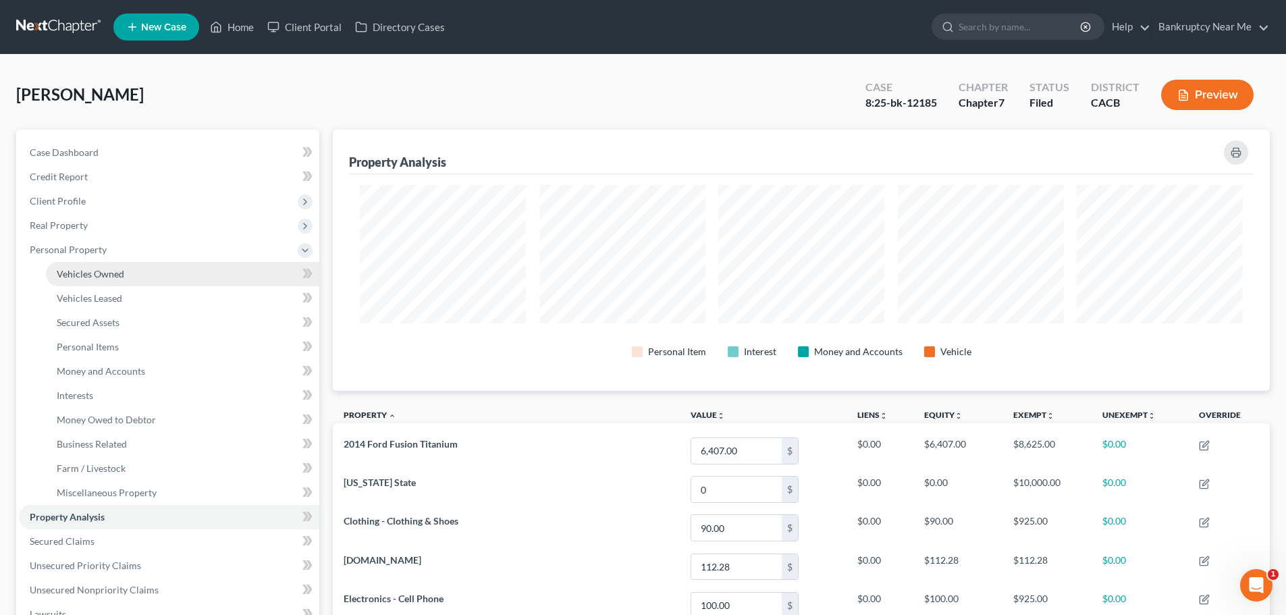
click at [88, 279] on span "Vehicles Owned" at bounding box center [91, 273] width 68 height 11
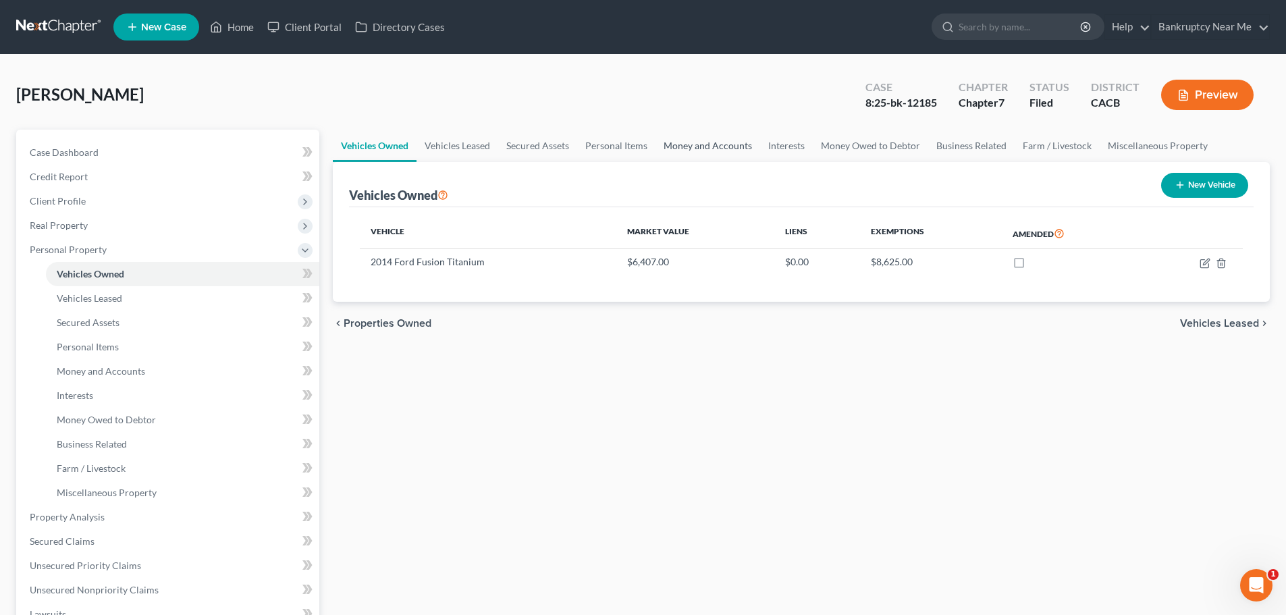
click at [712, 149] on link "Money and Accounts" at bounding box center [708, 146] width 105 height 32
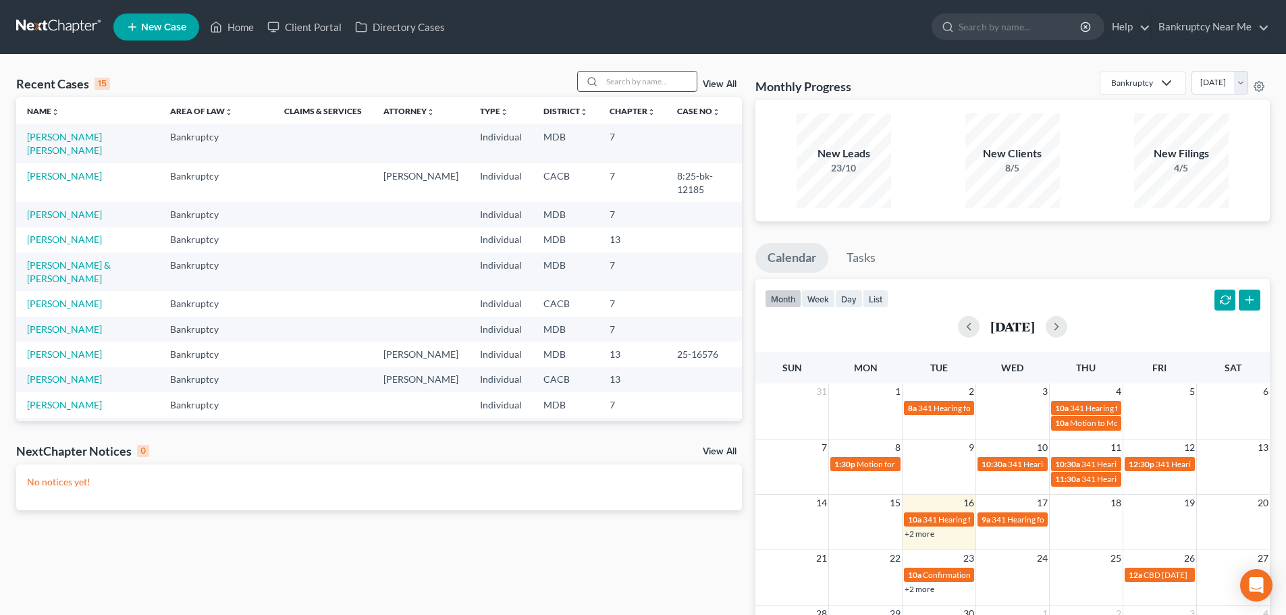
click at [618, 83] on input "search" at bounding box center [649, 82] width 95 height 20
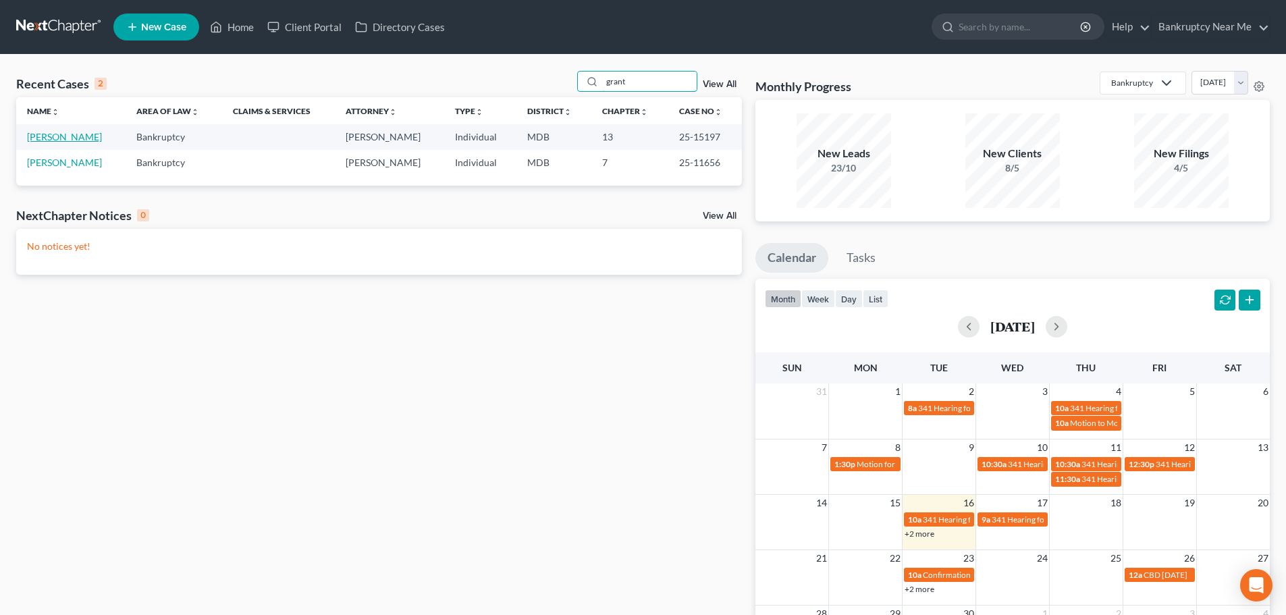
type input "grant"
click at [53, 136] on link "[PERSON_NAME]" at bounding box center [64, 136] width 75 height 11
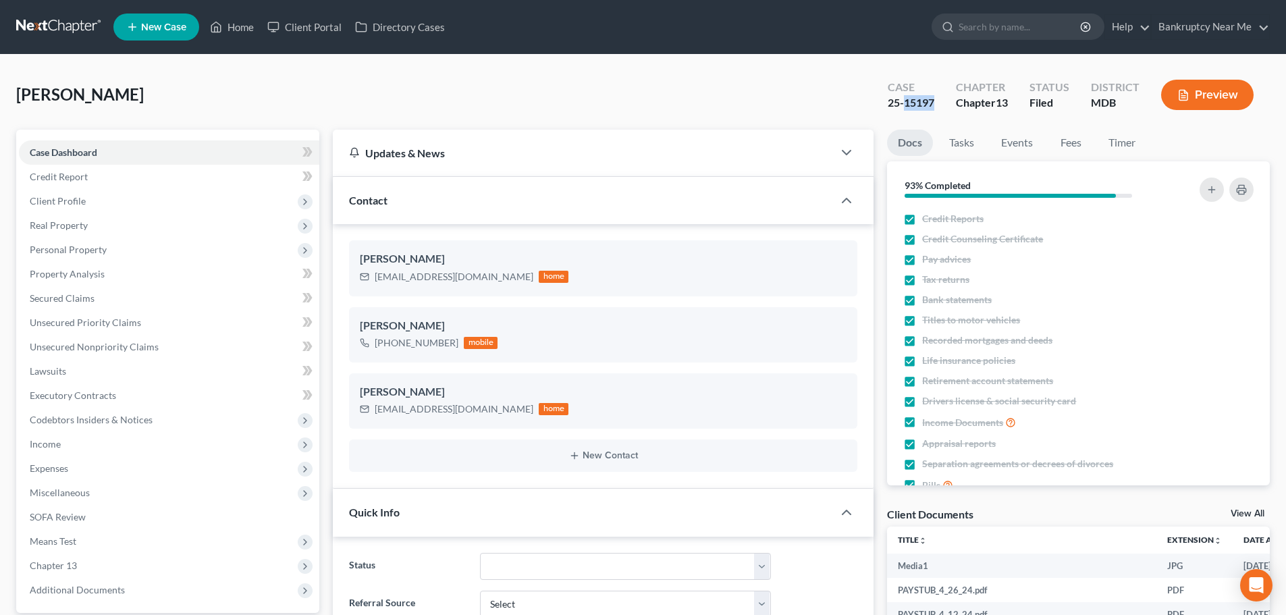
scroll to position [612, 0]
drag, startPoint x: 938, startPoint y: 105, endPoint x: 913, endPoint y: 68, distance: 44.6
click at [864, 105] on div "Grant, Tiffani Upgraded Case 25-15197 Chapter Chapter 13 Status Filed District …" at bounding box center [643, 100] width 1254 height 59
copy div "25-15197"
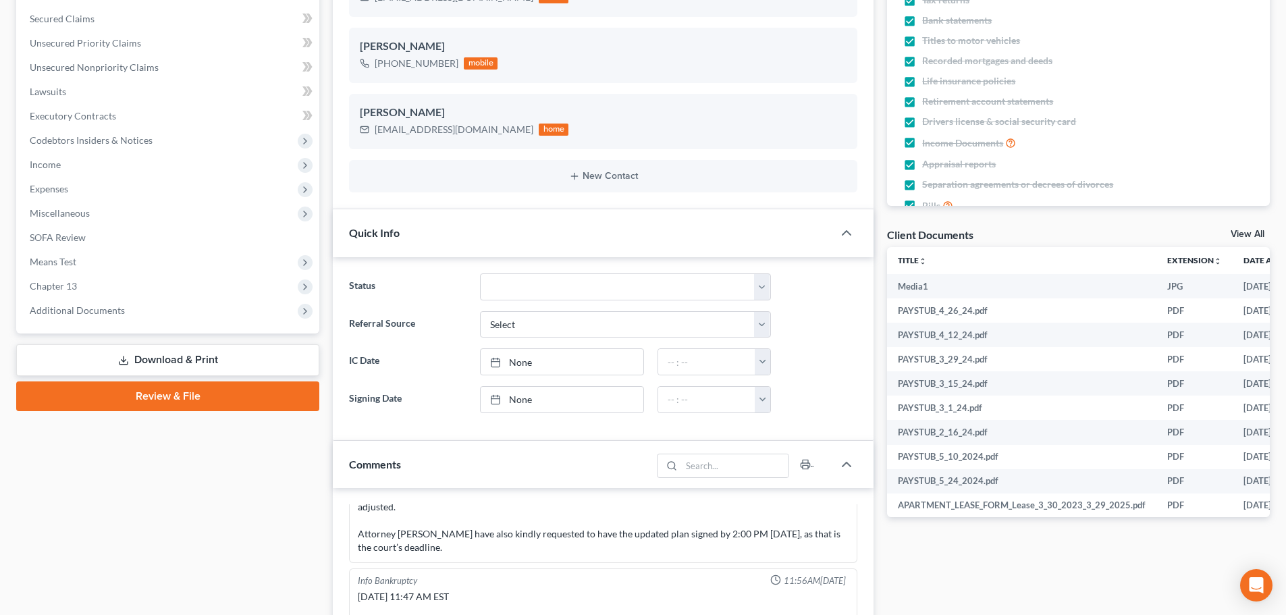
scroll to position [473, 0]
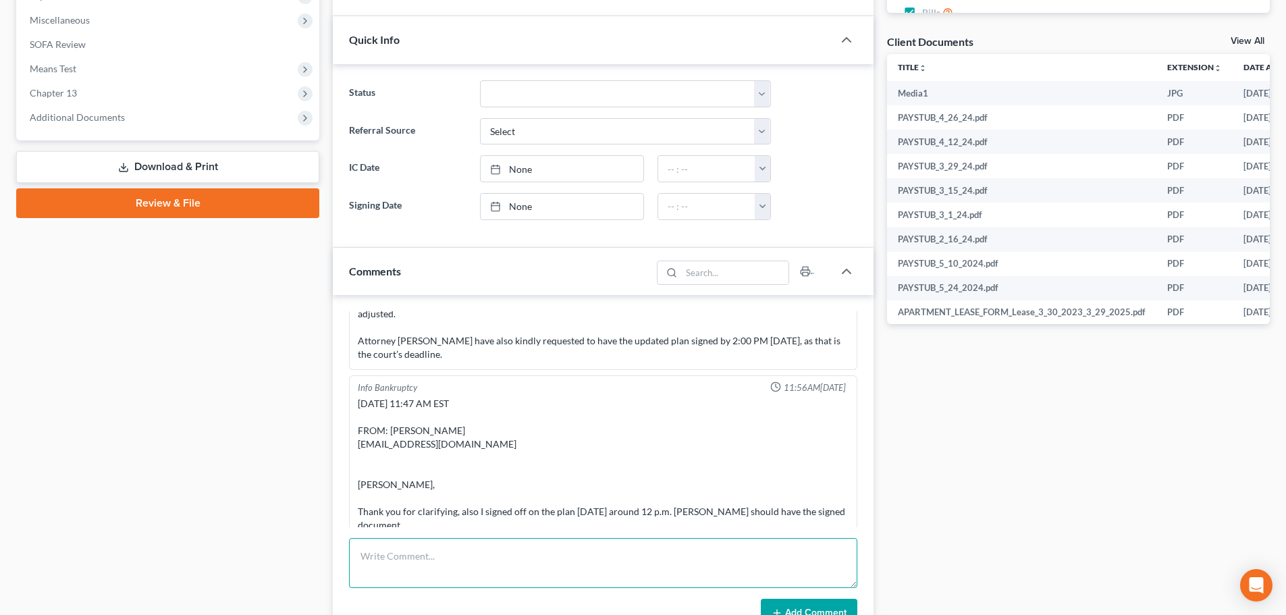
click at [463, 567] on textarea at bounding box center [603, 563] width 508 height 50
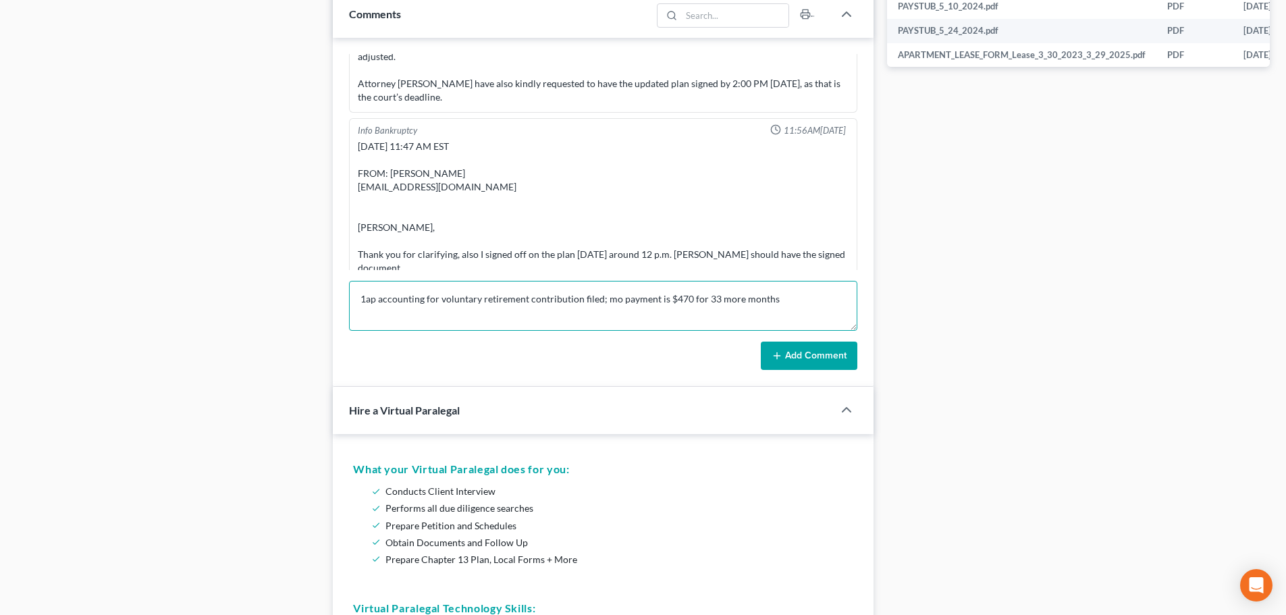
scroll to position [743, 0]
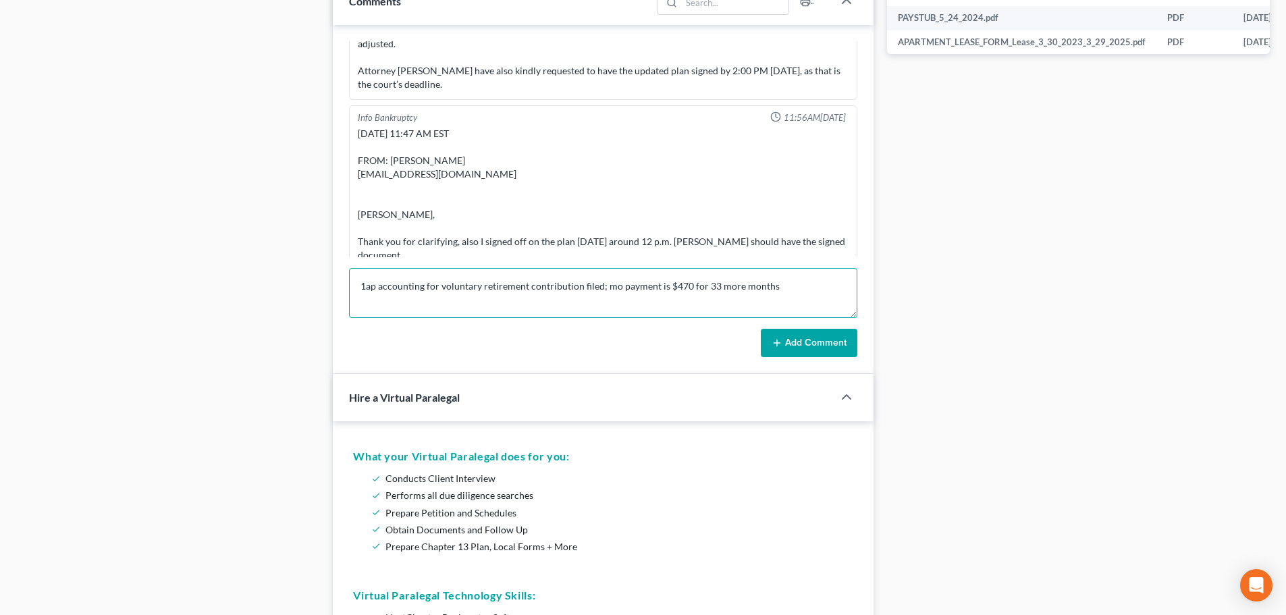
type textarea "1ap accounting for voluntary retirement contribution filed; mo payment is $470 …"
click at [794, 358] on div "Iris Kwon 10:55AM, 03/29/2024 Iris Kwon 10:57AM, 03/29/2024 She received notice…" at bounding box center [603, 199] width 541 height 349
click at [803, 340] on button "Add Comment" at bounding box center [809, 343] width 97 height 28
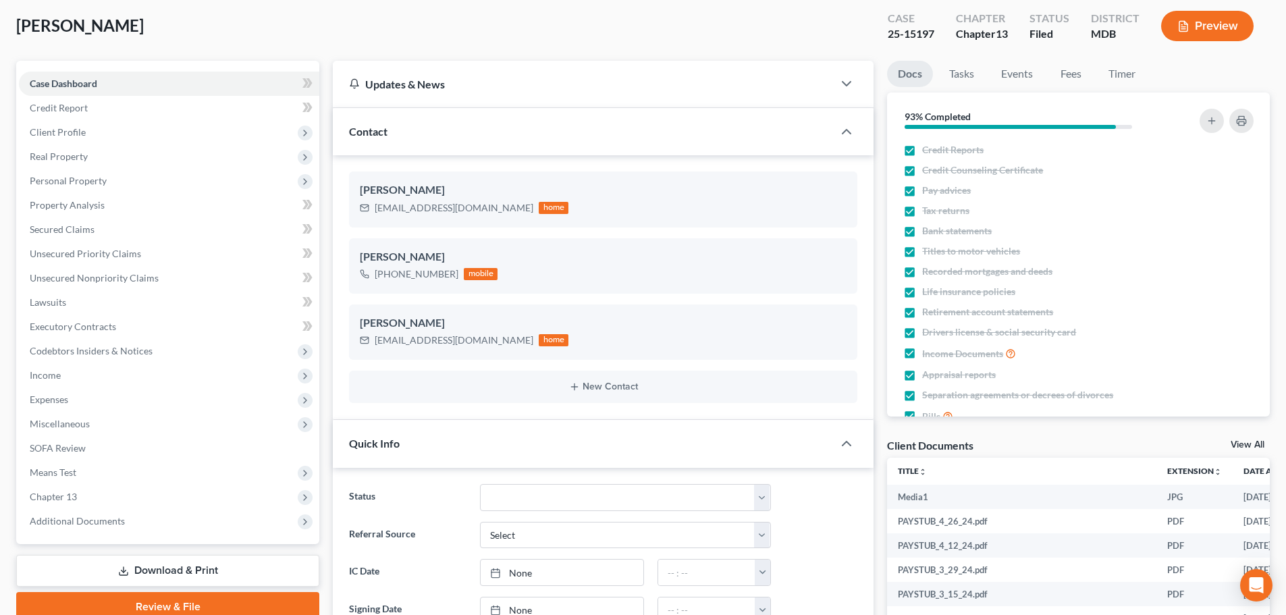
scroll to position [0, 0]
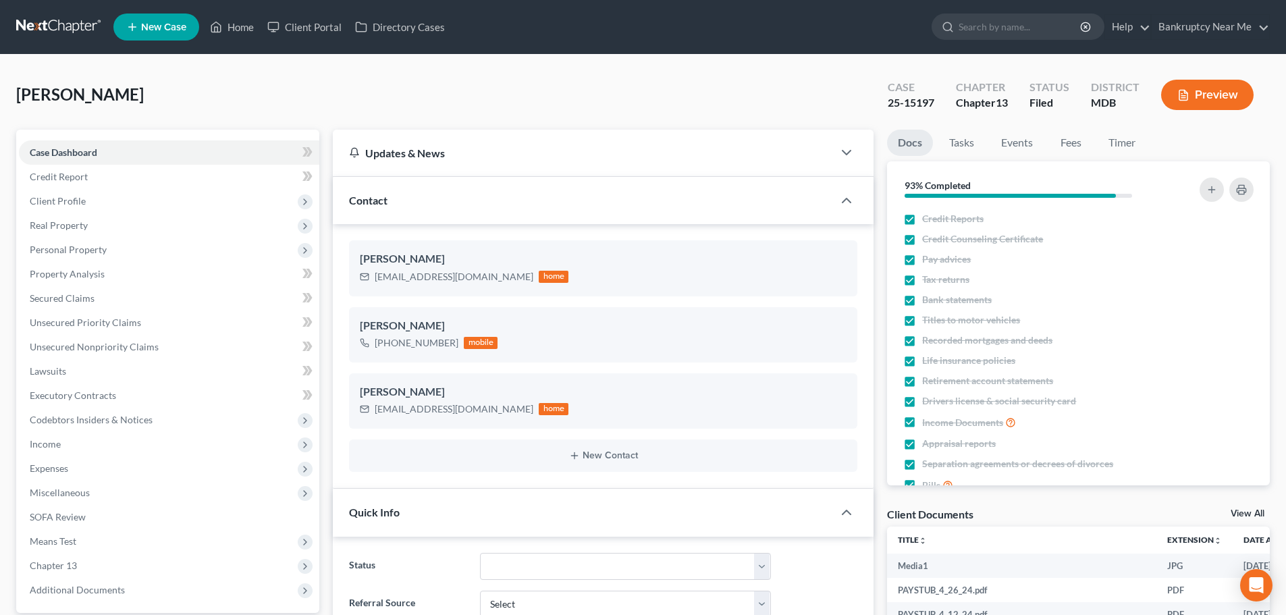
click at [79, 29] on link at bounding box center [59, 27] width 86 height 24
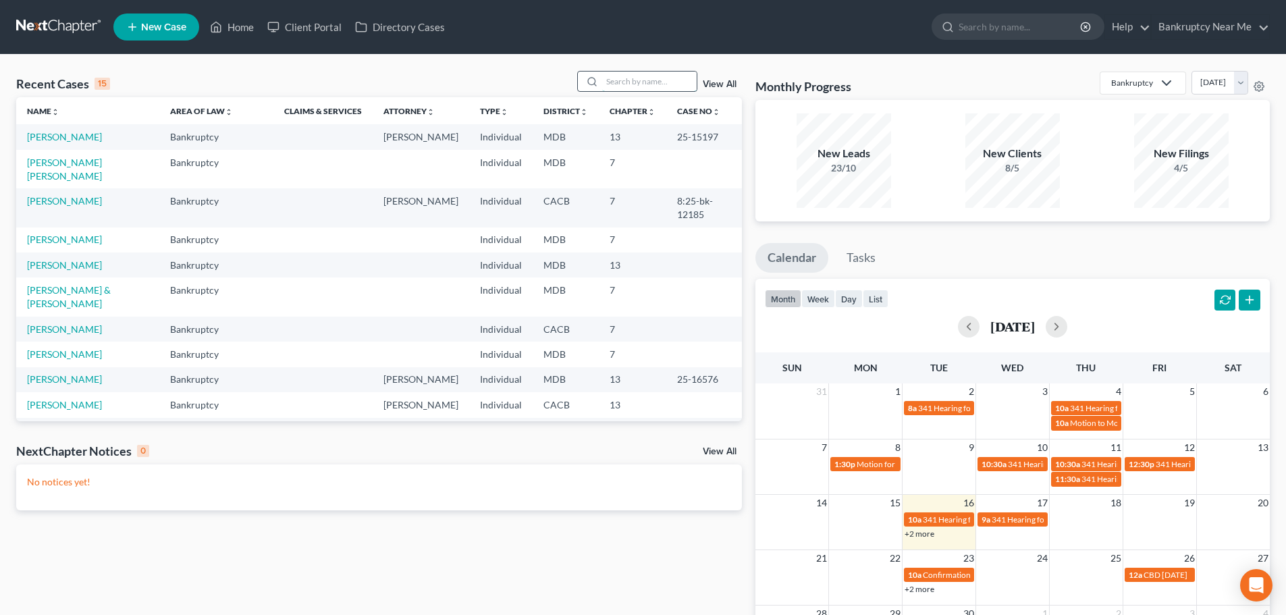
click at [658, 84] on input "search" at bounding box center [649, 82] width 95 height 20
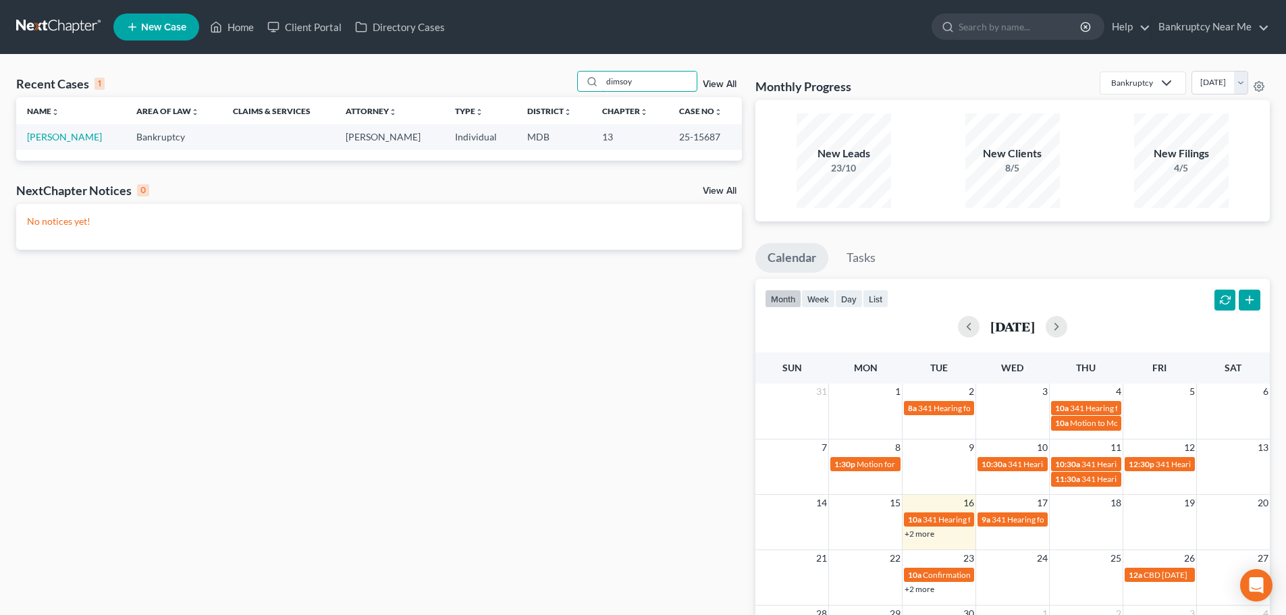
type input "dimsoy"
click at [126, 127] on td "[PERSON_NAME]" at bounding box center [70, 136] width 109 height 25
click at [102, 136] on link "[PERSON_NAME]" at bounding box center [64, 136] width 75 height 11
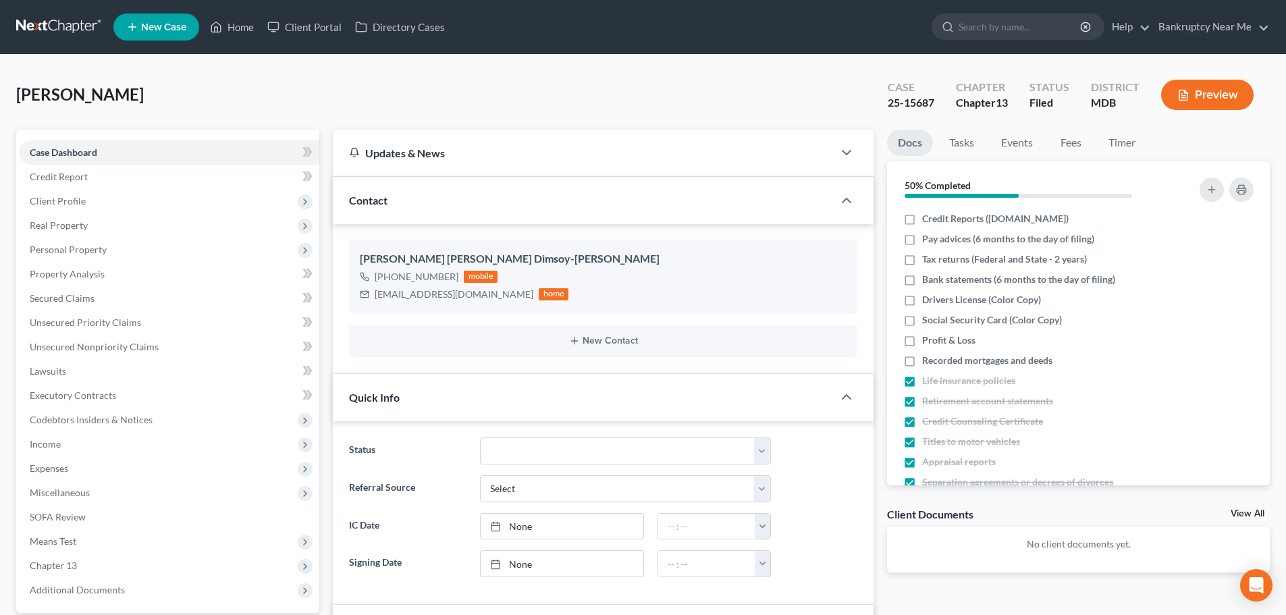
scroll to position [6732, 0]
drag, startPoint x: 933, startPoint y: 99, endPoint x: 888, endPoint y: 109, distance: 46.2
click at [888, 109] on div "25-15687" at bounding box center [911, 103] width 47 height 16
copy div "25-15687"
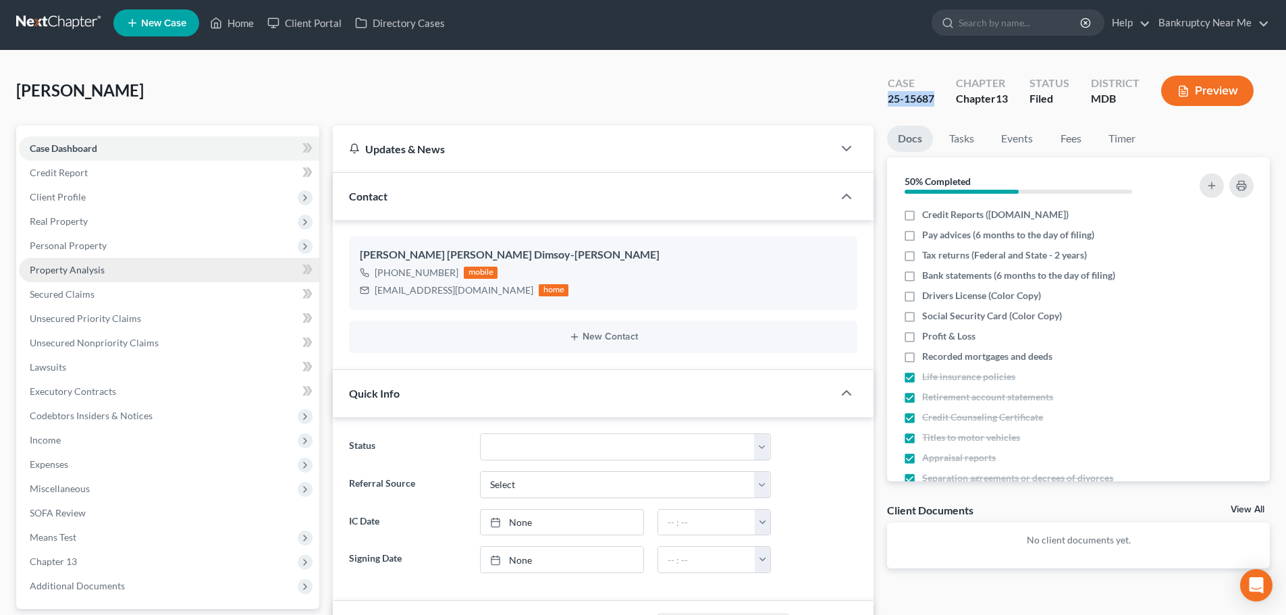
scroll to position [270, 0]
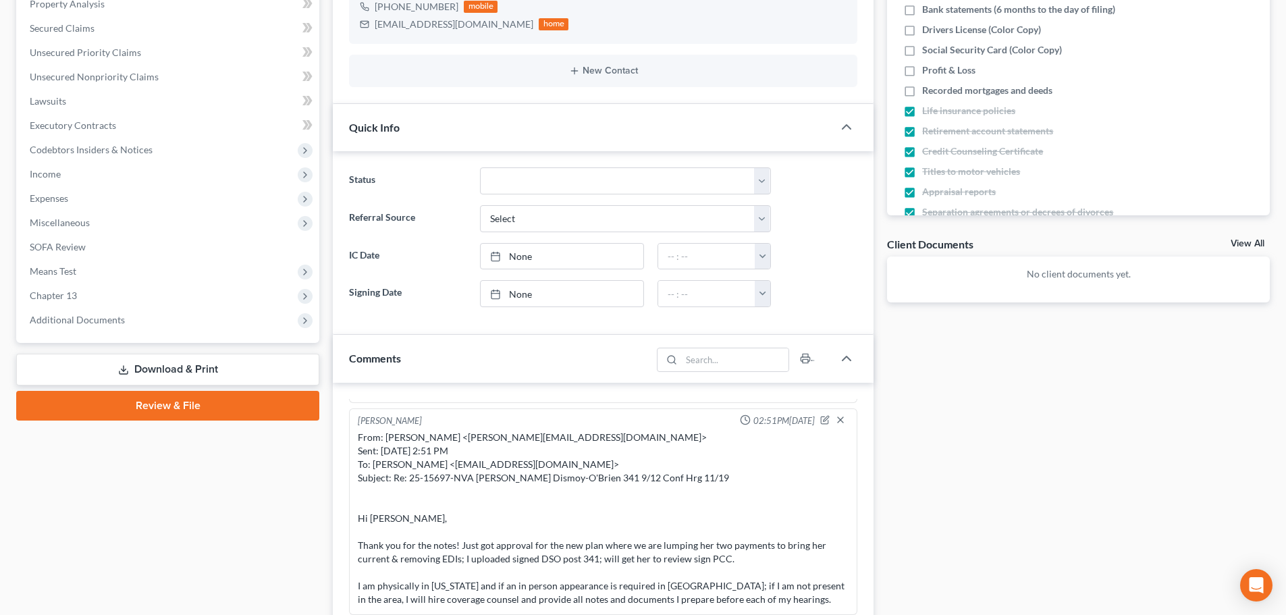
click at [139, 383] on link "Download & Print" at bounding box center [167, 370] width 303 height 32
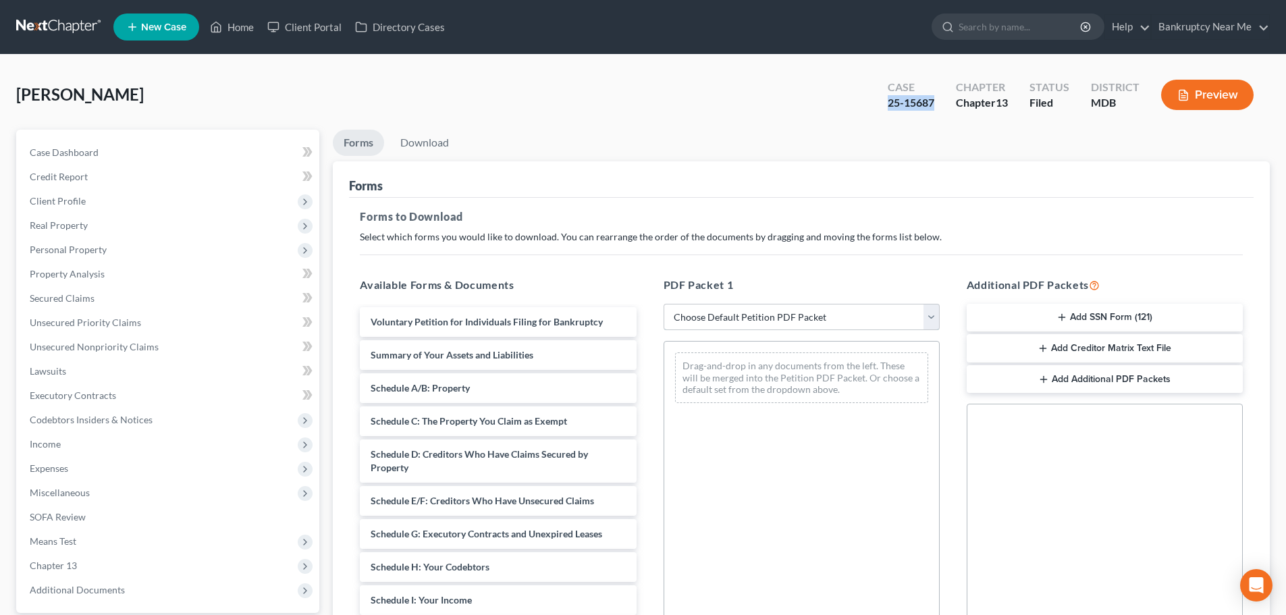
click at [703, 307] on select "Choose Default Petition PDF Packet Complete Bankruptcy Petition (all forms and …" at bounding box center [802, 317] width 276 height 27
drag, startPoint x: 678, startPoint y: 267, endPoint x: 661, endPoint y: 281, distance: 22.1
click at [678, 267] on div "PDF Packet 1 Choose Default Petition PDF Packet Complete Bankruptcy Petition (a…" at bounding box center [801, 495] width 303 height 458
click at [109, 298] on link "Secured Claims" at bounding box center [169, 298] width 300 height 24
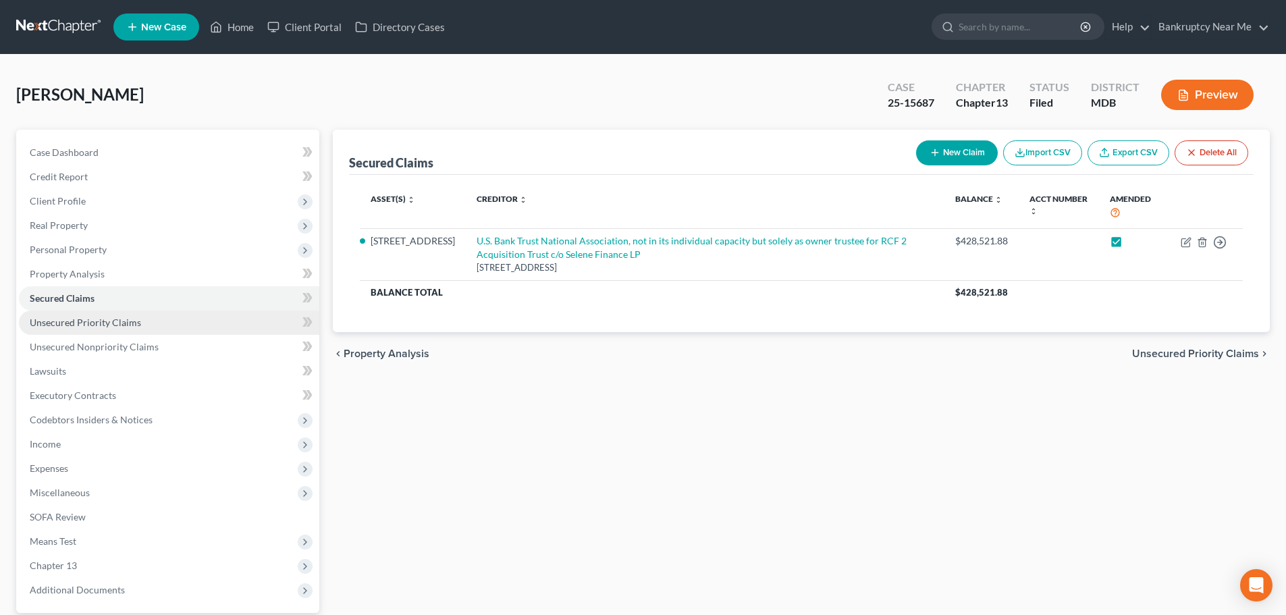
click at [123, 334] on link "Unsecured Priority Claims" at bounding box center [169, 323] width 300 height 24
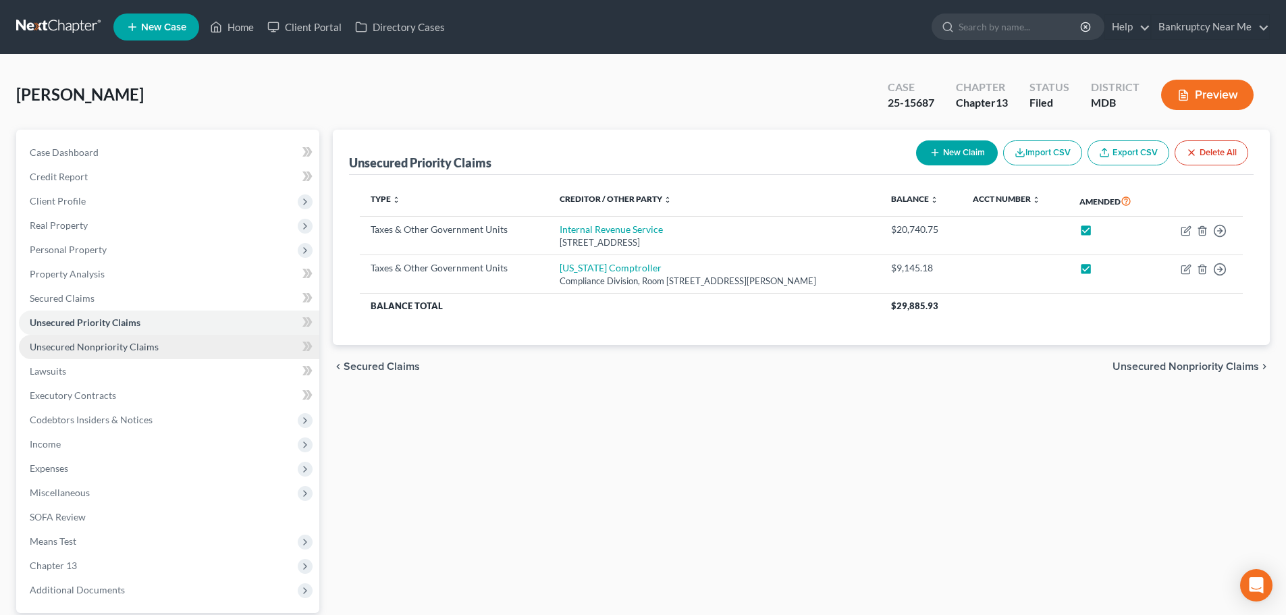
click at [141, 352] on span "Unsecured Nonpriority Claims" at bounding box center [94, 346] width 129 height 11
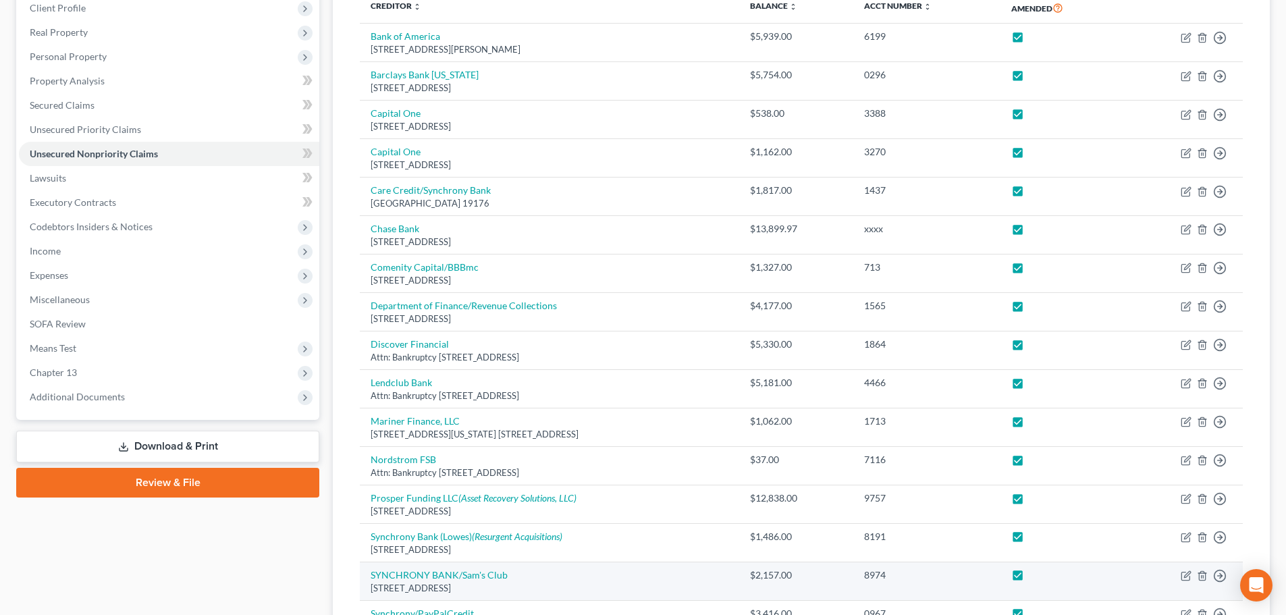
scroll to position [402, 0]
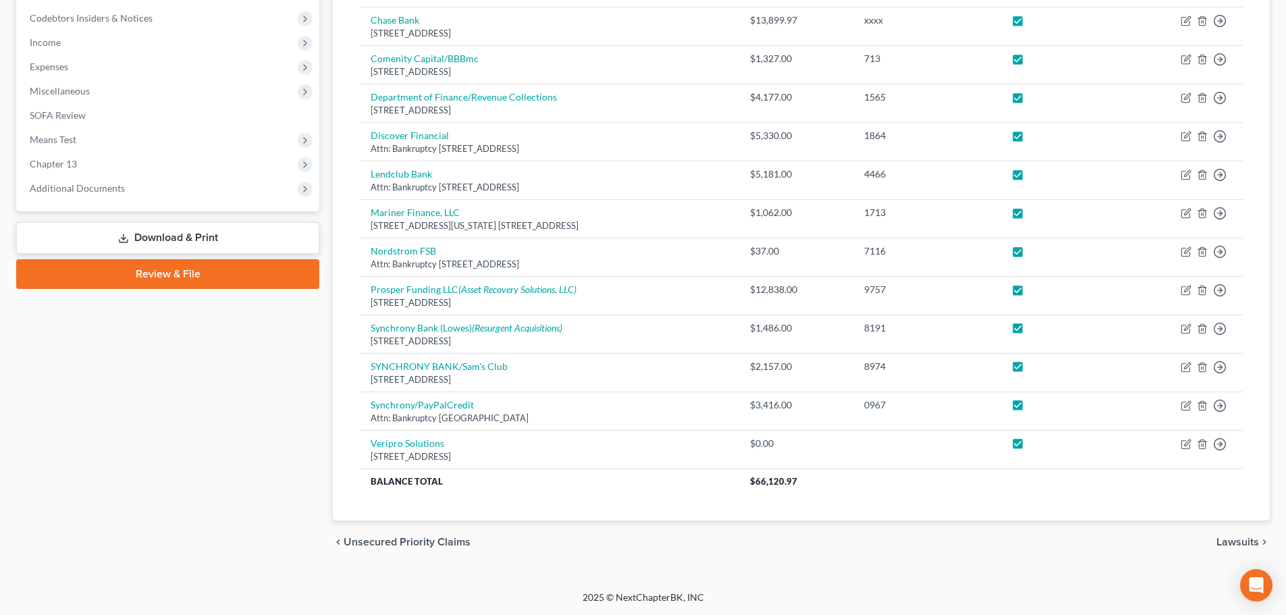
click at [169, 240] on link "Download & Print" at bounding box center [167, 238] width 303 height 32
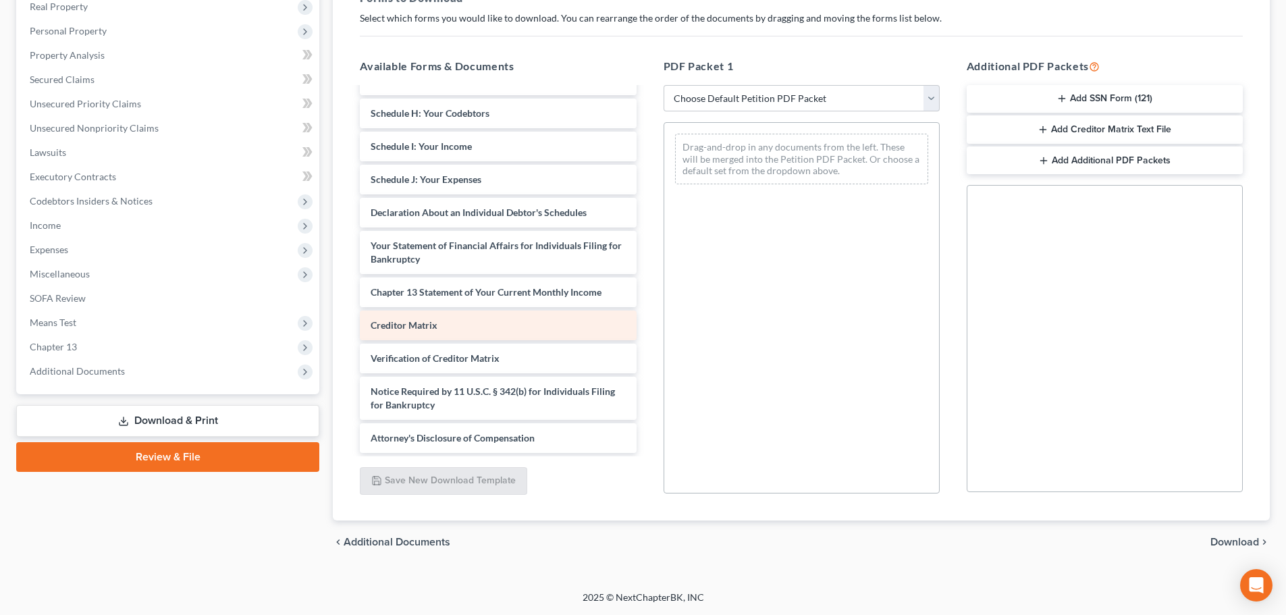
scroll to position [202, 0]
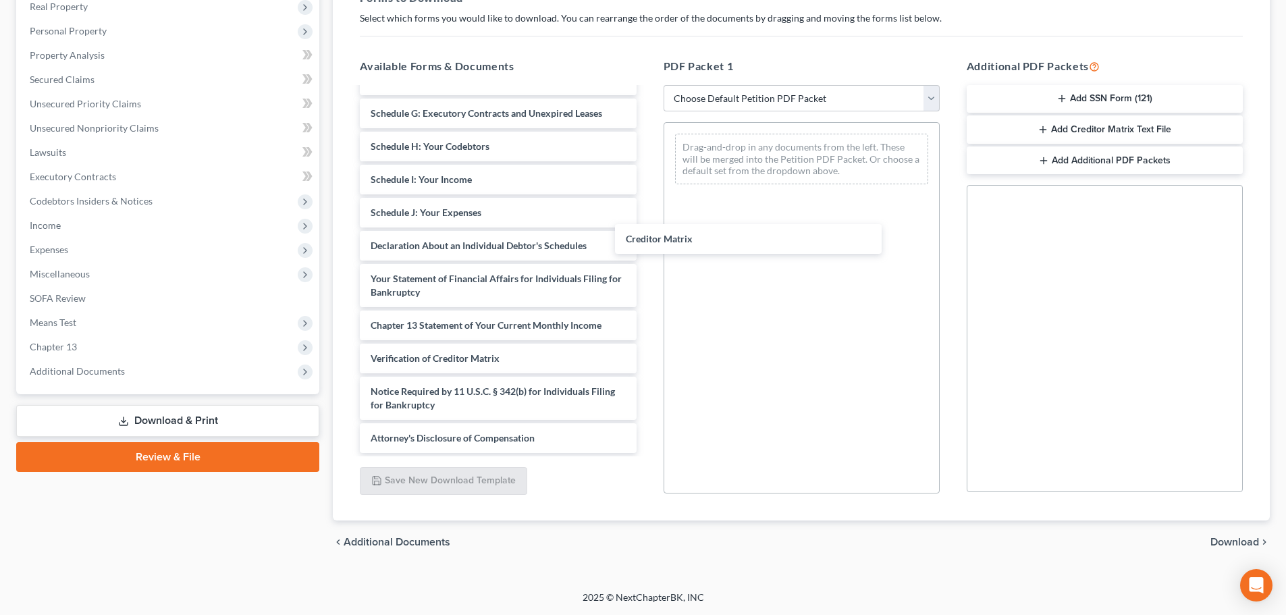
drag, startPoint x: 495, startPoint y: 331, endPoint x: 752, endPoint y: 250, distance: 269.7
click at [647, 242] on div "Creditor Matrix Voluntary Petition for Individuals Filing for Bankruptcy Summar…" at bounding box center [498, 170] width 298 height 566
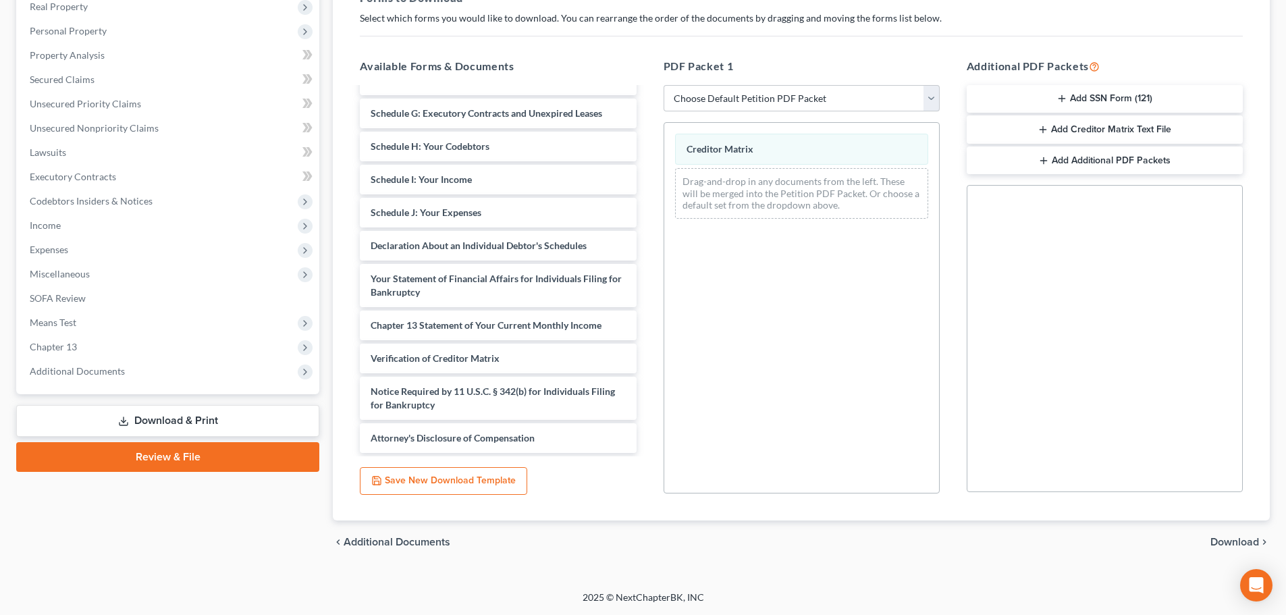
click at [1242, 542] on span "Download" at bounding box center [1234, 542] width 49 height 11
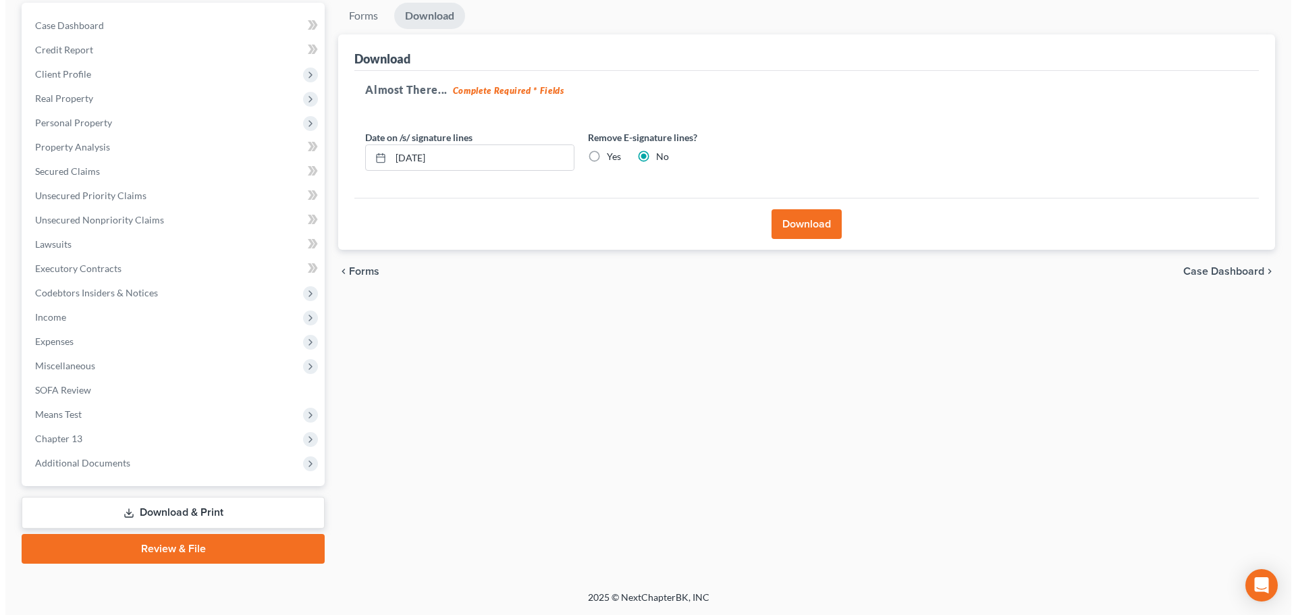
scroll to position [127, 0]
click at [805, 228] on button "Download" at bounding box center [801, 224] width 70 height 30
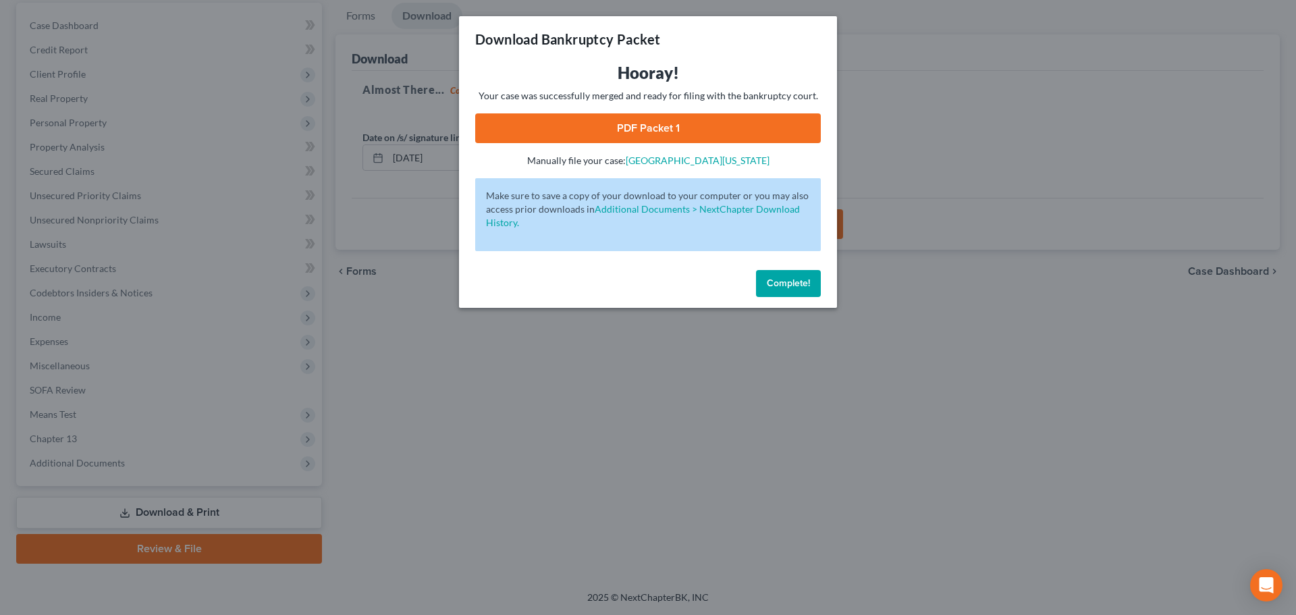
click at [644, 127] on link "PDF Packet 1" at bounding box center [648, 128] width 346 height 30
click at [726, 129] on link "PDF Packet 1" at bounding box center [648, 128] width 346 height 30
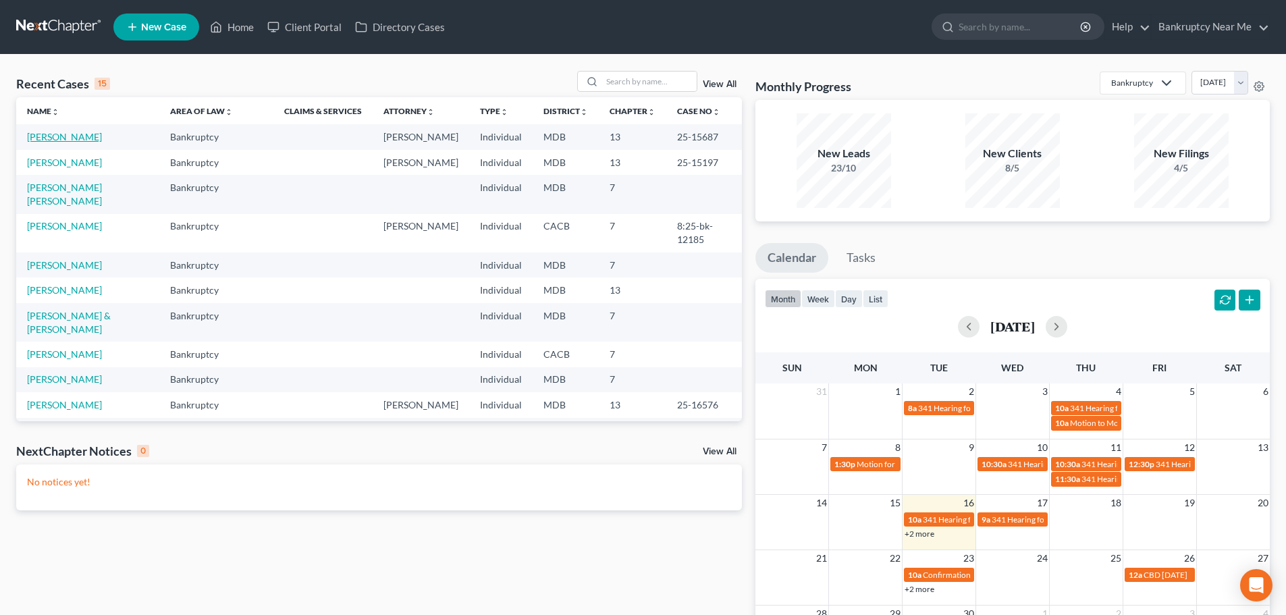
click at [102, 133] on link "[PERSON_NAME]" at bounding box center [64, 136] width 75 height 11
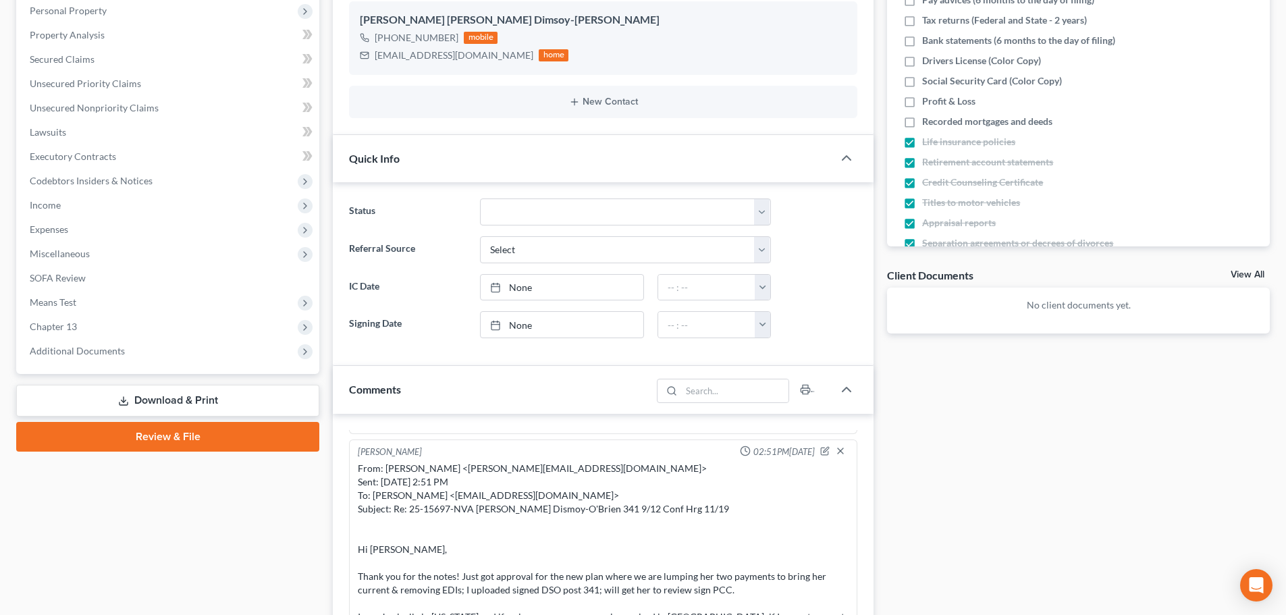
scroll to position [473, 0]
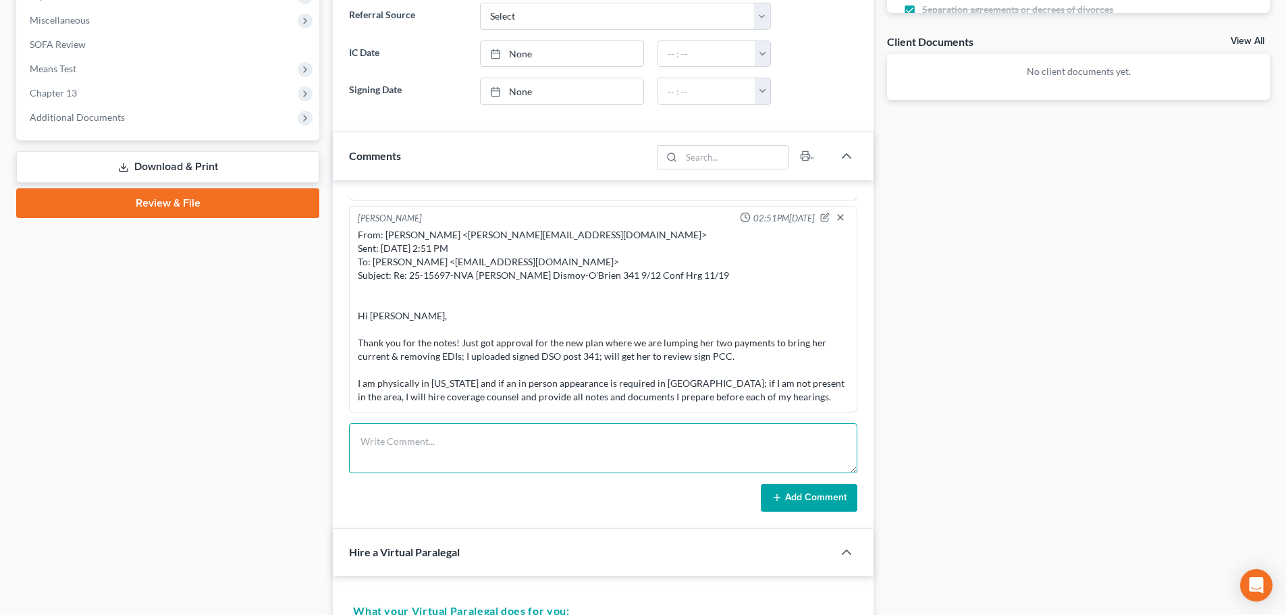
drag, startPoint x: 618, startPoint y: 452, endPoint x: 694, endPoint y: 474, distance: 79.3
click at [617, 453] on textarea at bounding box center [603, 448] width 508 height 50
paste textarea "________________________________________ From: [PERSON_NAME] <[PERSON_NAME][EMA…"
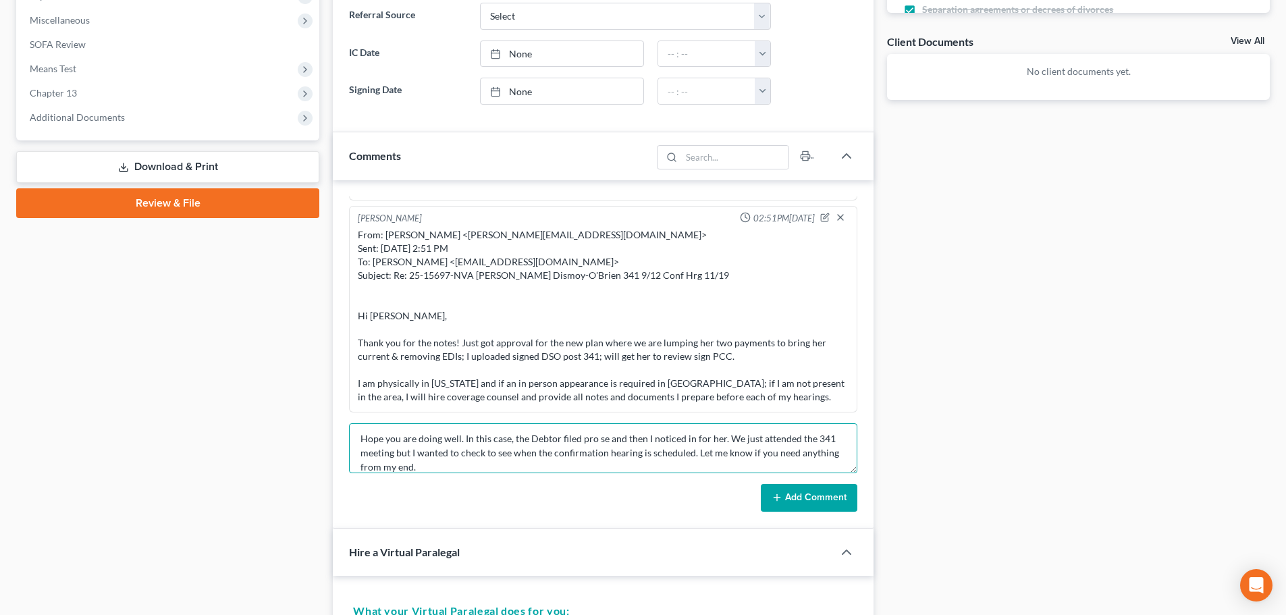
type textarea "________________________________________ From: Iris Kwon <iris@bankruptcynearme…"
click at [778, 493] on icon at bounding box center [777, 497] width 11 height 11
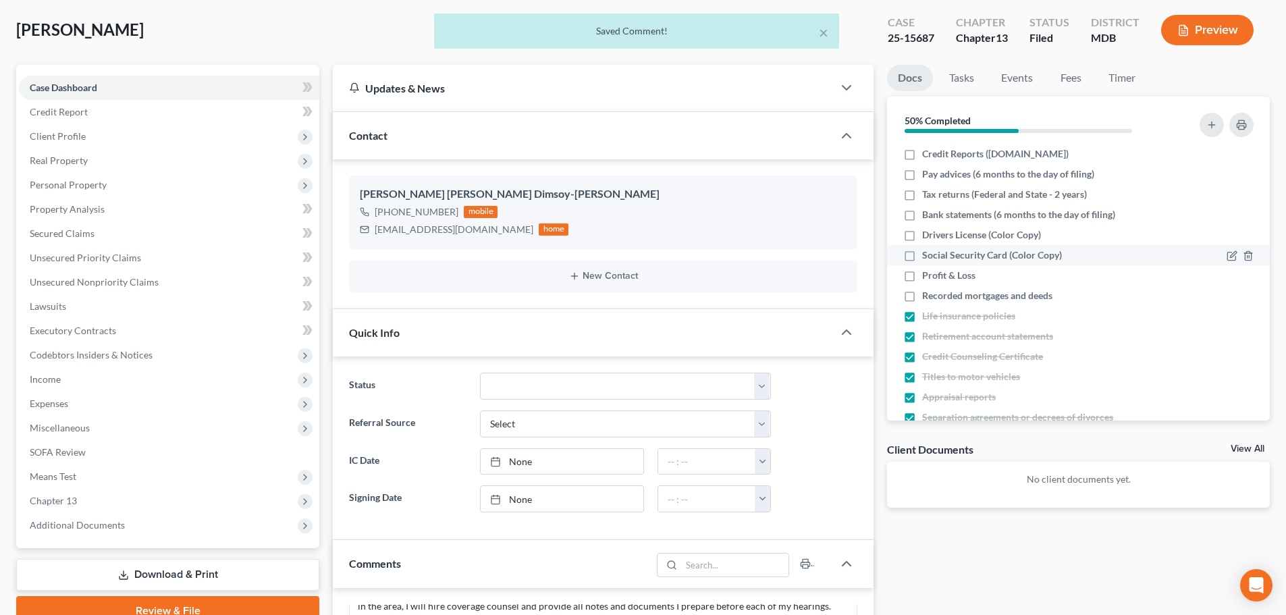
scroll to position [0, 0]
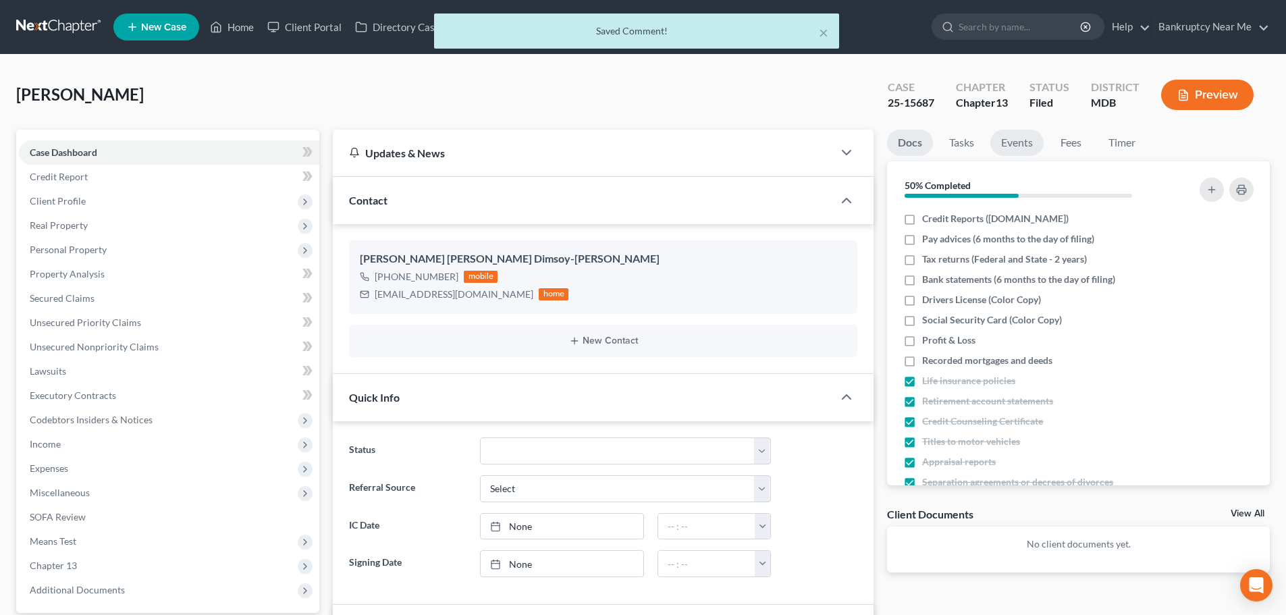
click at [1006, 144] on link "Events" at bounding box center [1016, 143] width 53 height 26
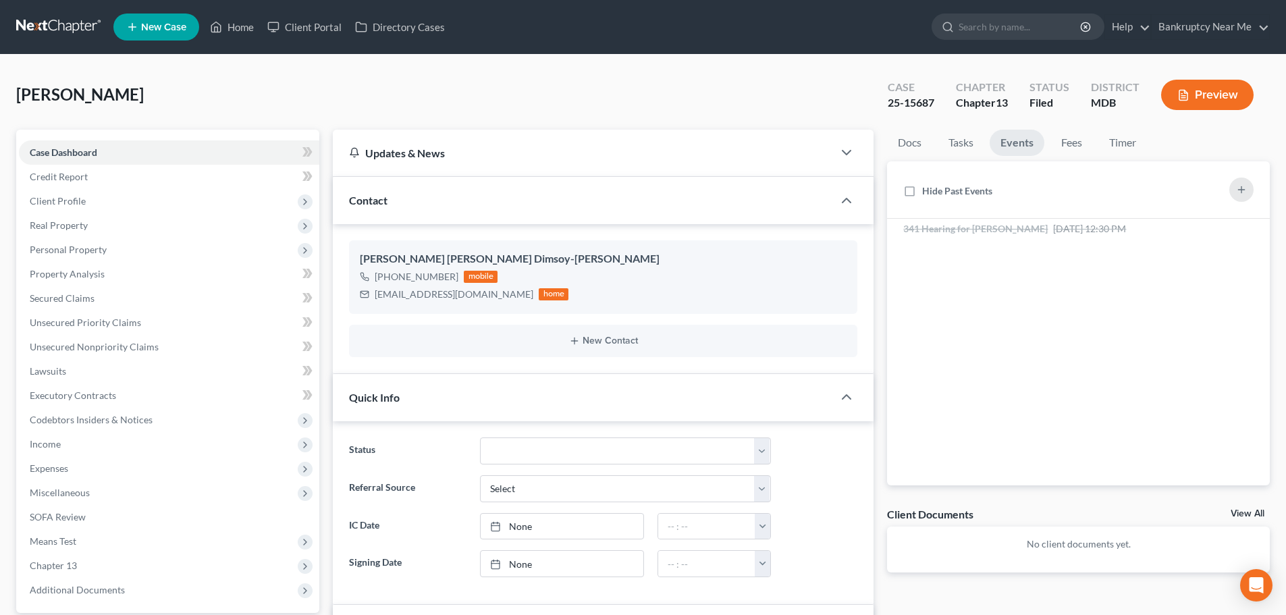
click at [60, 15] on link at bounding box center [59, 27] width 86 height 24
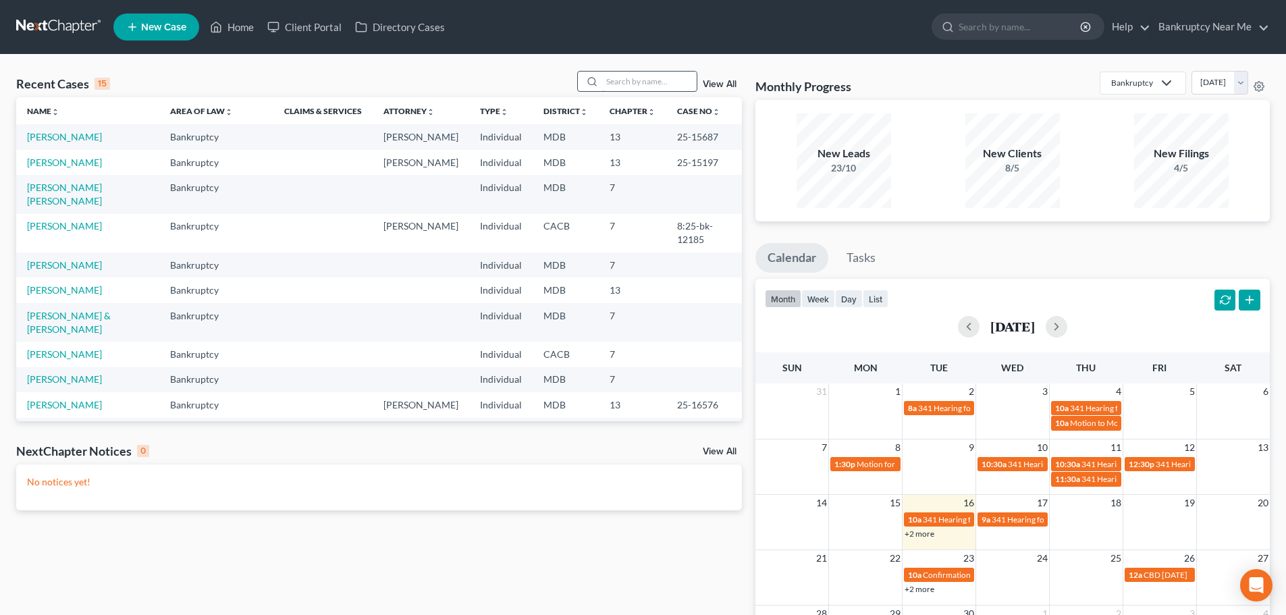
click at [615, 78] on input "search" at bounding box center [649, 82] width 95 height 20
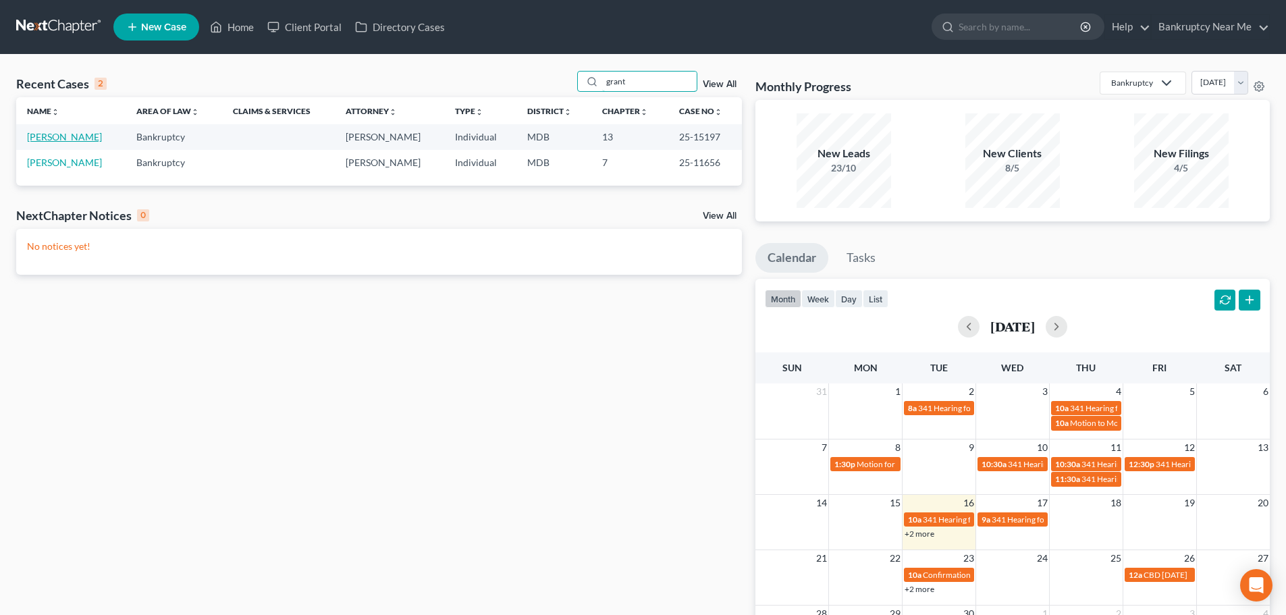
type input "grant"
click at [72, 139] on link "[PERSON_NAME]" at bounding box center [64, 136] width 75 height 11
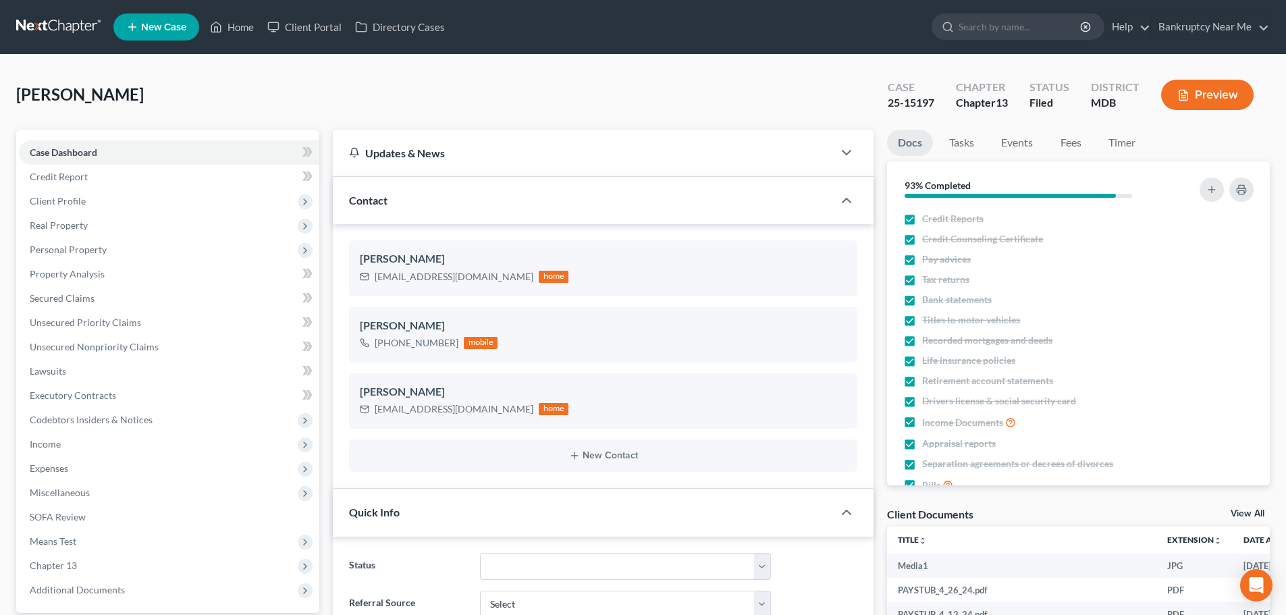
click at [71, 21] on link at bounding box center [59, 27] width 86 height 24
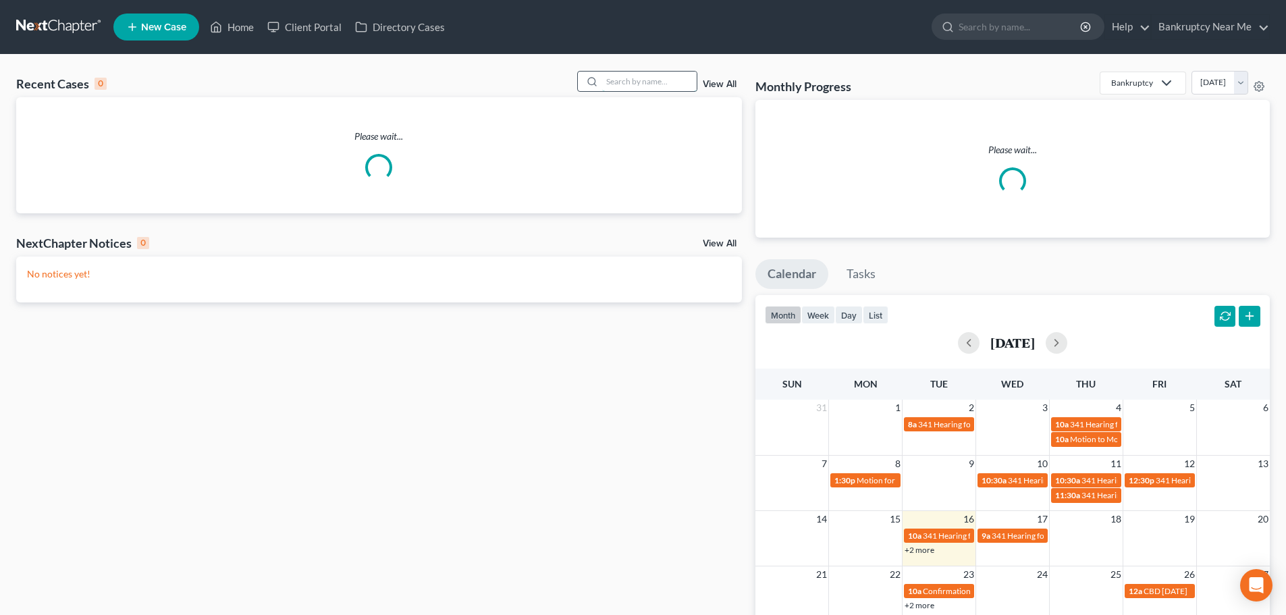
click at [670, 84] on input "search" at bounding box center [649, 82] width 95 height 20
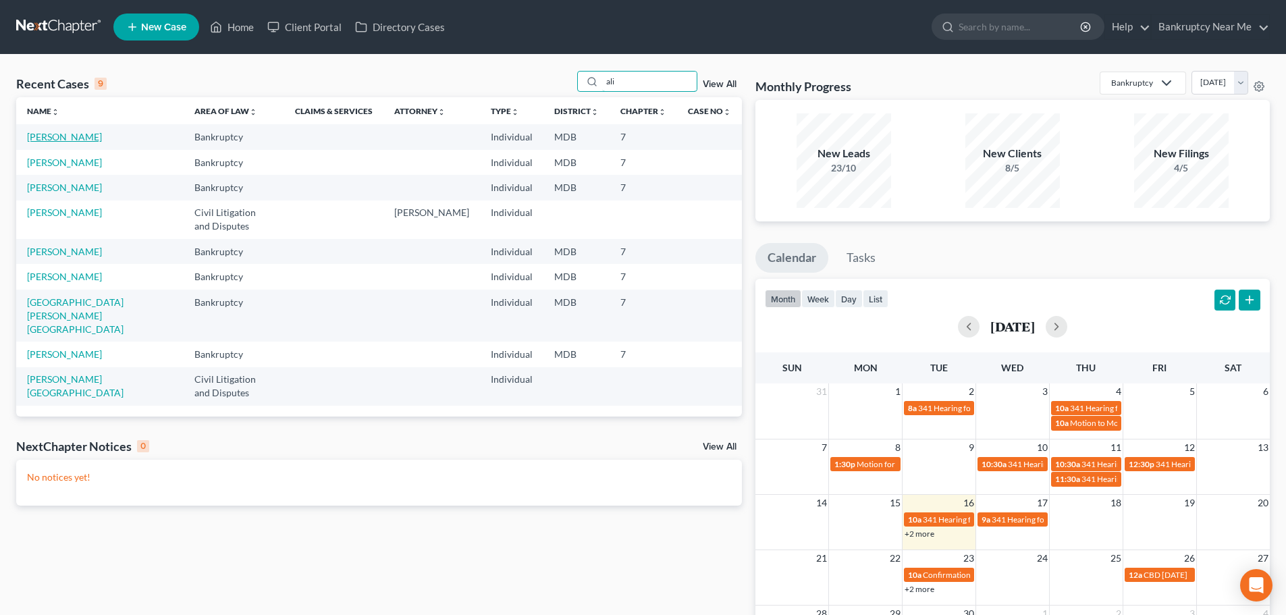
type input "ali"
click at [63, 134] on link "[PERSON_NAME]" at bounding box center [64, 136] width 75 height 11
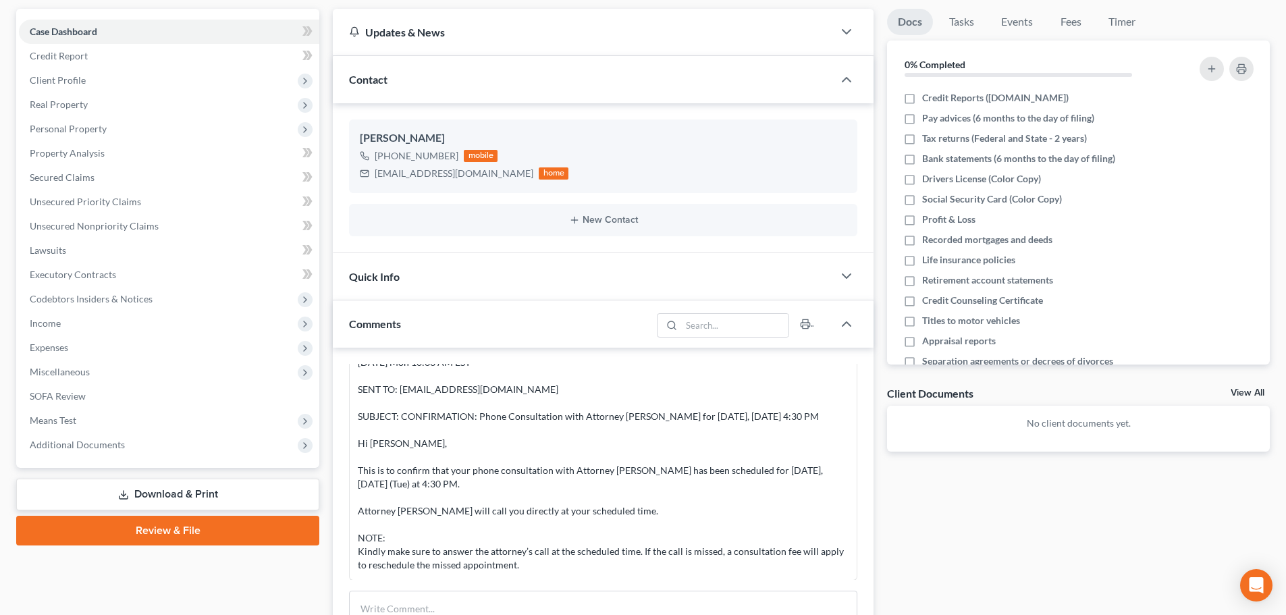
scroll to position [396, 0]
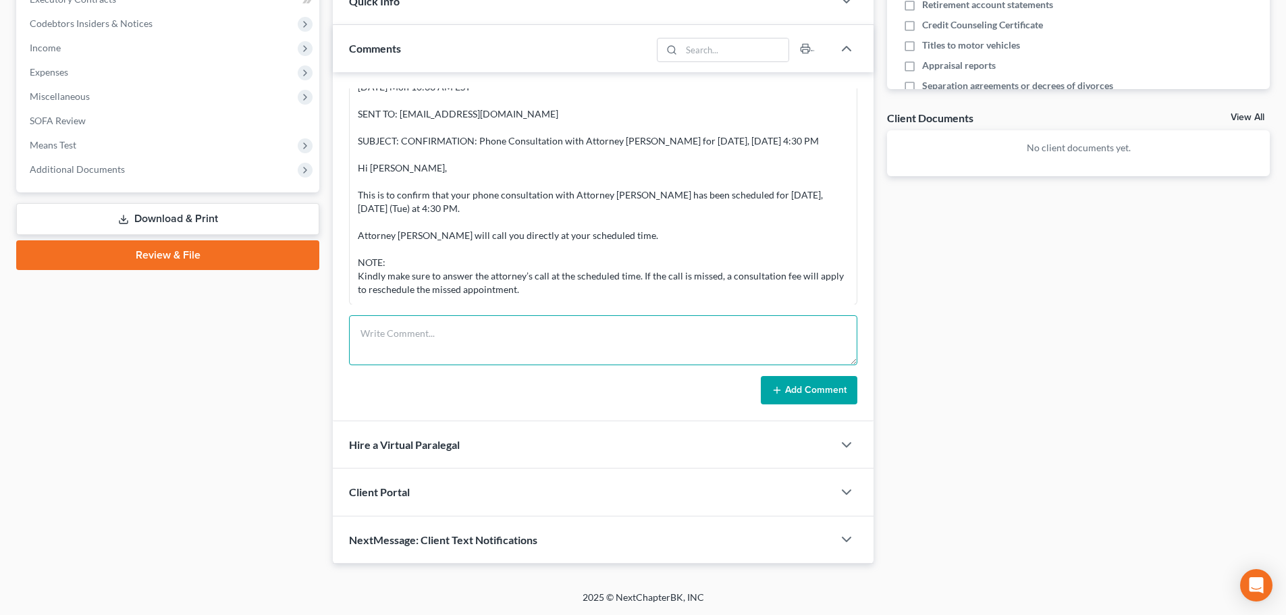
click at [623, 344] on textarea at bounding box center [603, 340] width 508 height 50
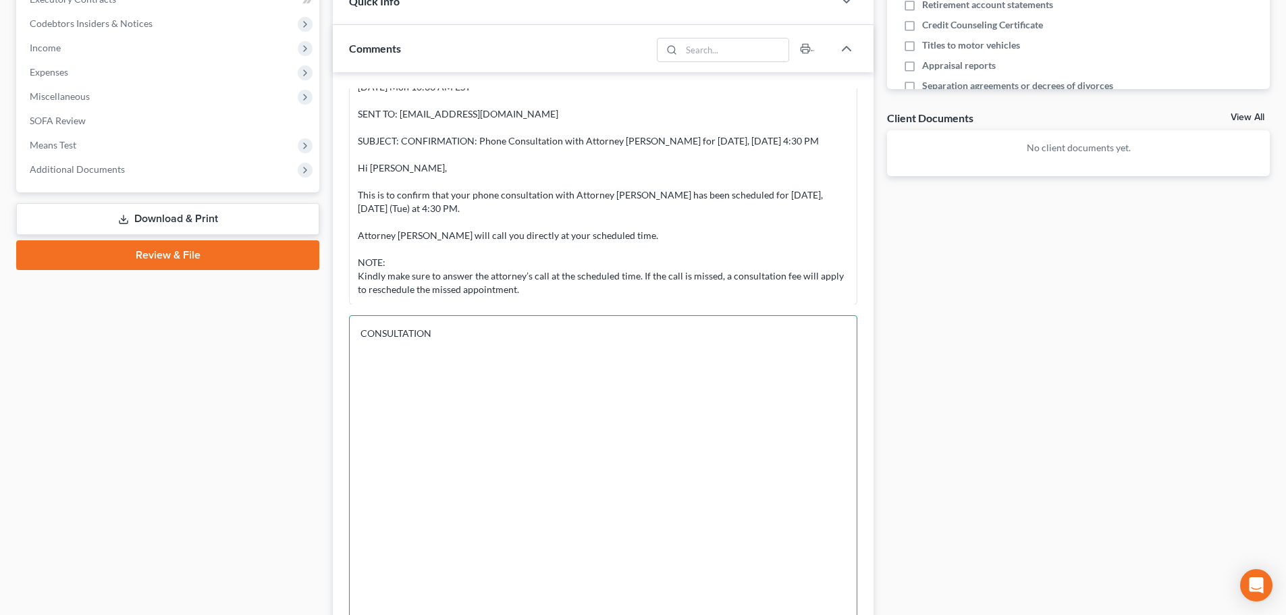
drag, startPoint x: 855, startPoint y: 361, endPoint x: 854, endPoint y: 647, distance: 285.6
click at [854, 614] on html "Home New Case Client Portal Directory Cases Bankruptcy Near Me iris@bankruptcyn…" at bounding box center [643, 252] width 1286 height 1297
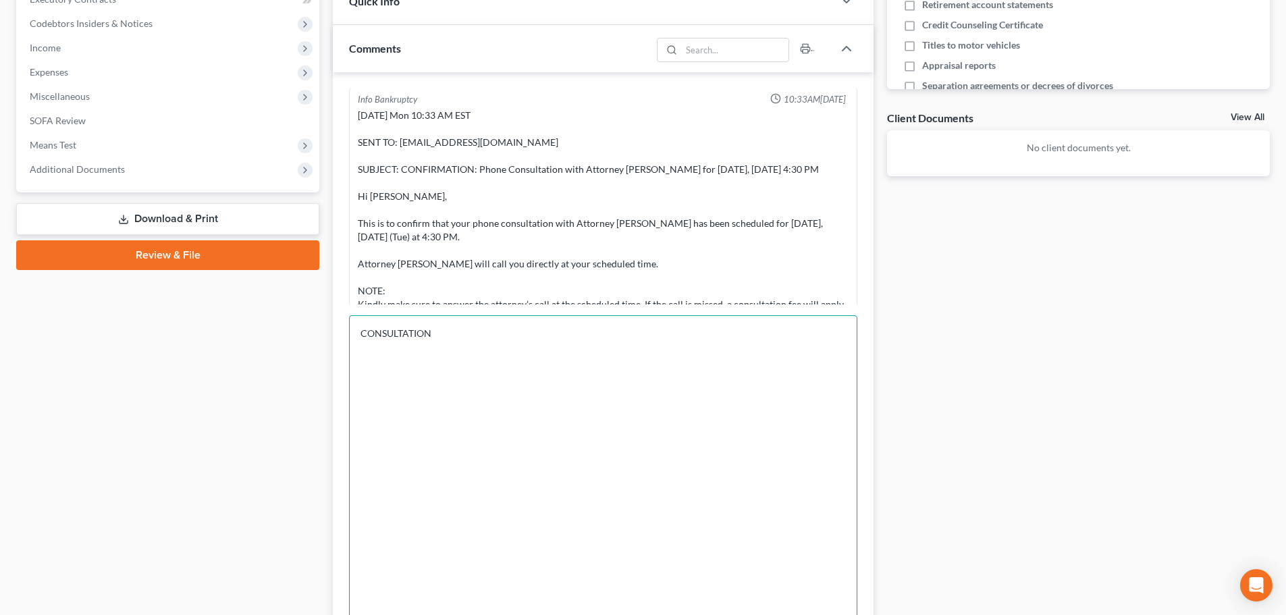
scroll to position [376, 0]
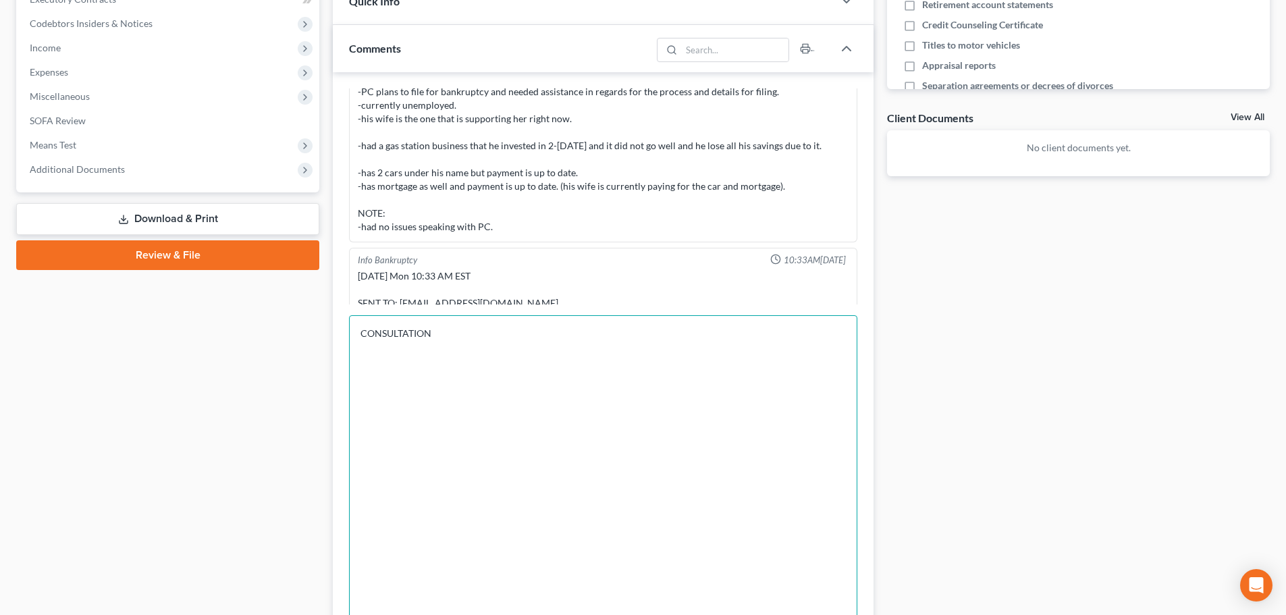
type textarea "CONSULTATION"
click at [577, 3] on div "Quick Info" at bounding box center [583, 1] width 500 height 47
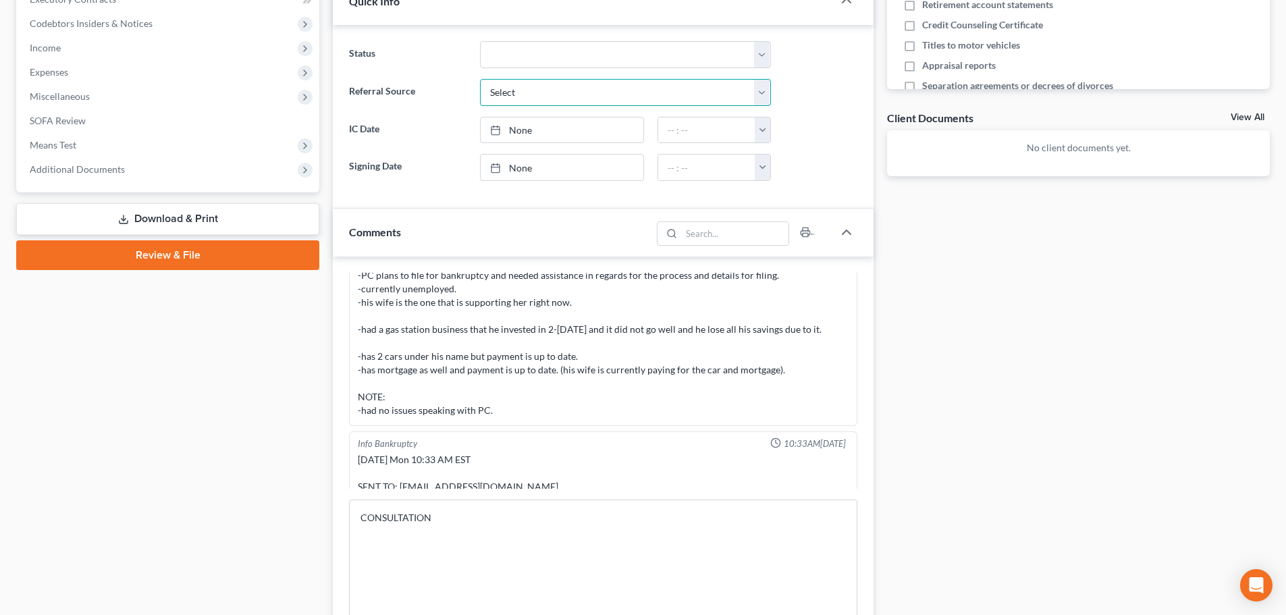
click at [582, 84] on select "Select Word Of Mouth Previous Clients Direct Mail Website Google Search Modern …" at bounding box center [625, 92] width 291 height 27
select select "6"
click at [480, 79] on select "Select Word Of Mouth Previous Clients Direct Mail Website Google Search Modern …" at bounding box center [625, 92] width 291 height 27
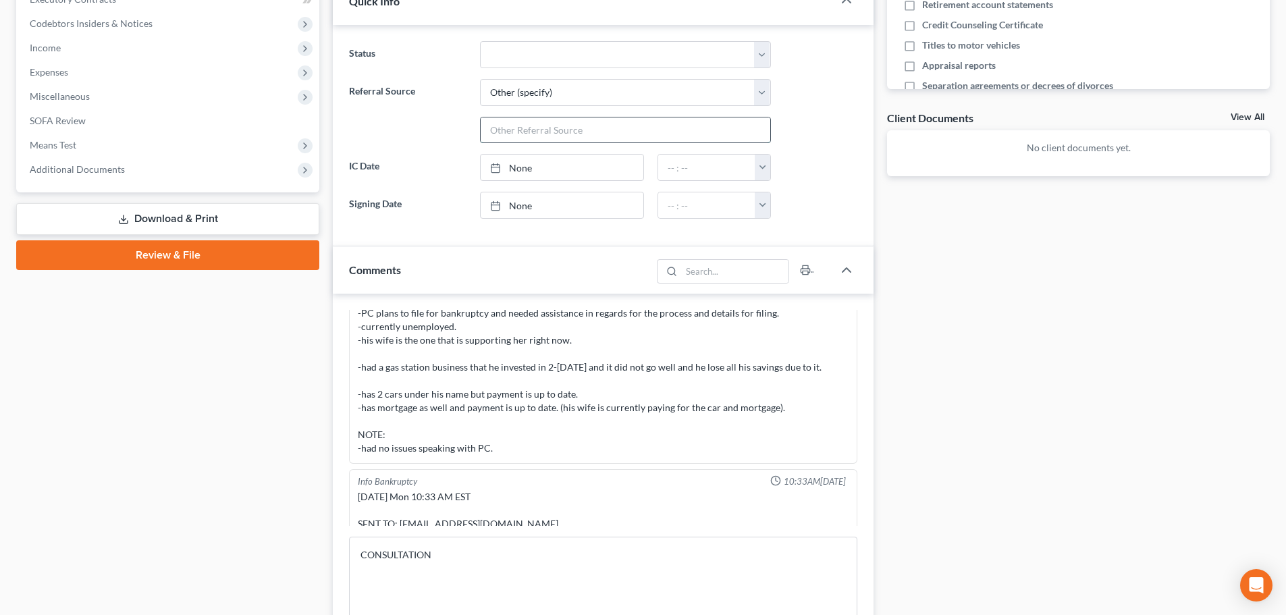
click at [562, 124] on input "text" at bounding box center [626, 130] width 290 height 26
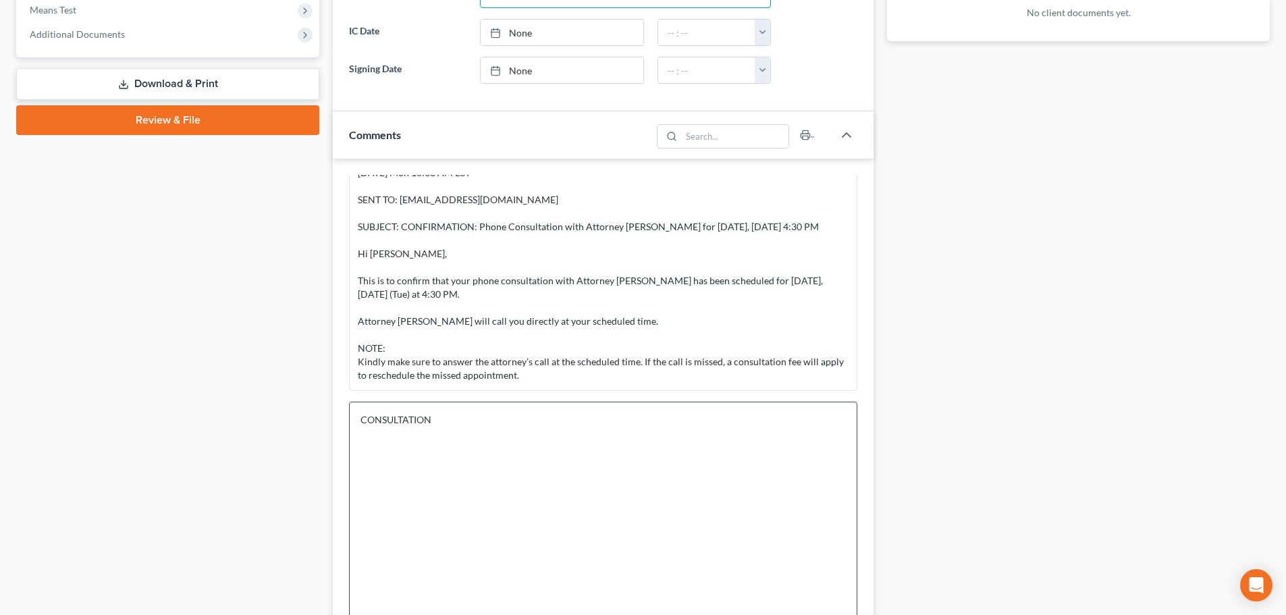
scroll to position [666, 0]
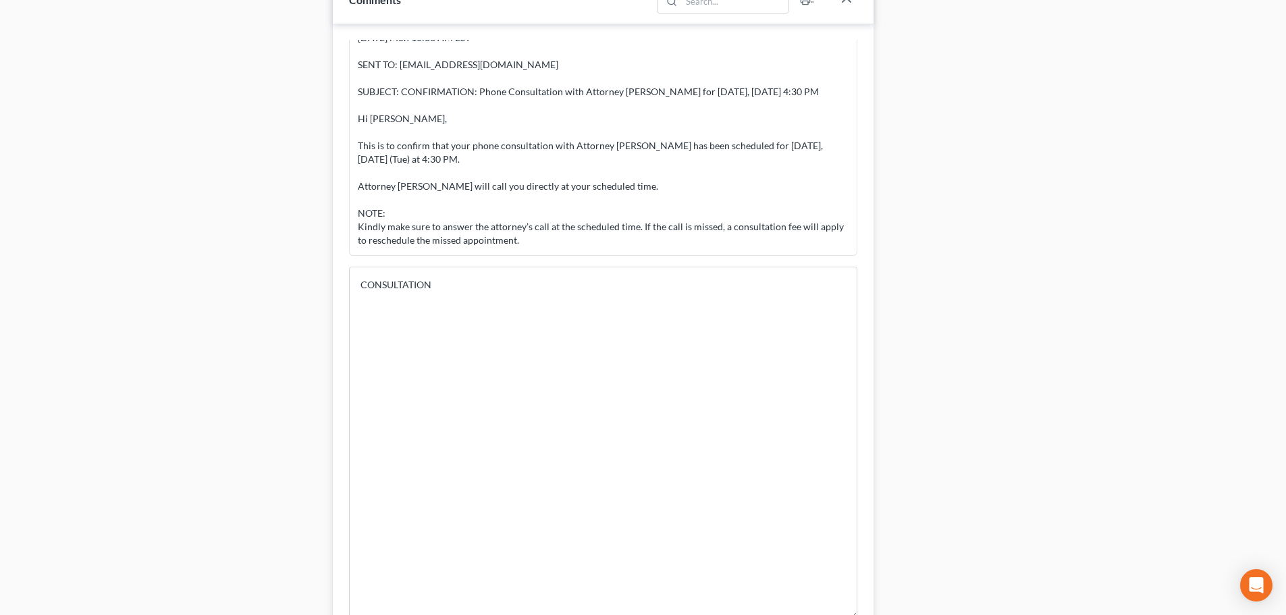
drag, startPoint x: 853, startPoint y: 595, endPoint x: 845, endPoint y: 647, distance: 52.5
click at [845, 614] on html "Home New Case Client Portal Directory Cases Bankruptcy Near Me iris@bankruptcyn…" at bounding box center [643, 101] width 1286 height 1535
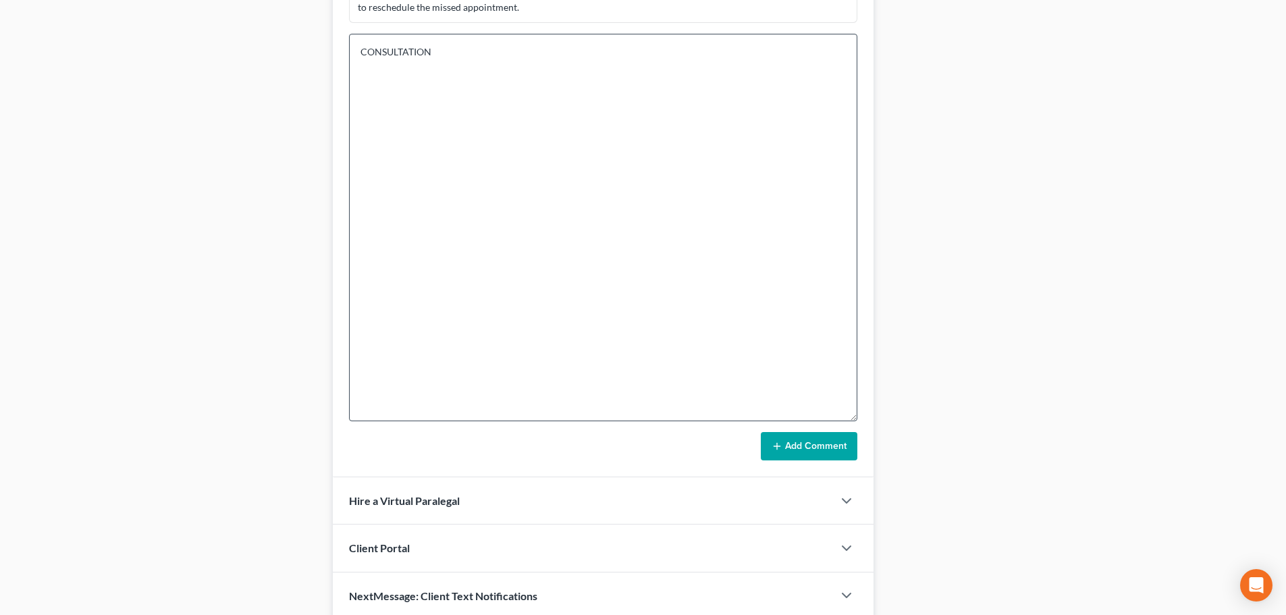
scroll to position [869, 0]
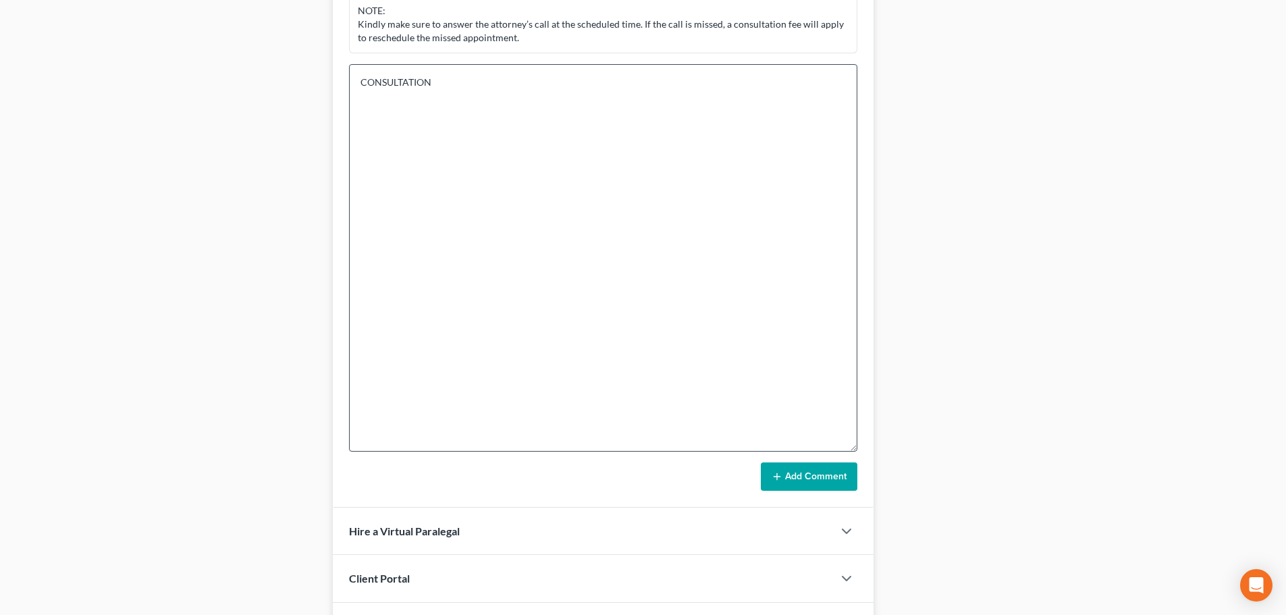
type input "MD Courts"
click at [526, 128] on textarea "CONSULTATION" at bounding box center [603, 258] width 508 height 388
click at [510, 127] on textarea "CONSULTATION - MD 30 years - BK - filed in MD 20 year ago - chapter 7 - dischar…" at bounding box center [603, 258] width 508 height 388
click at [771, 138] on textarea "CONSULTATION - MD 30 years - BK - filed in MD 20 year ago - chapter 7 - dischar…" at bounding box center [603, 258] width 508 height 388
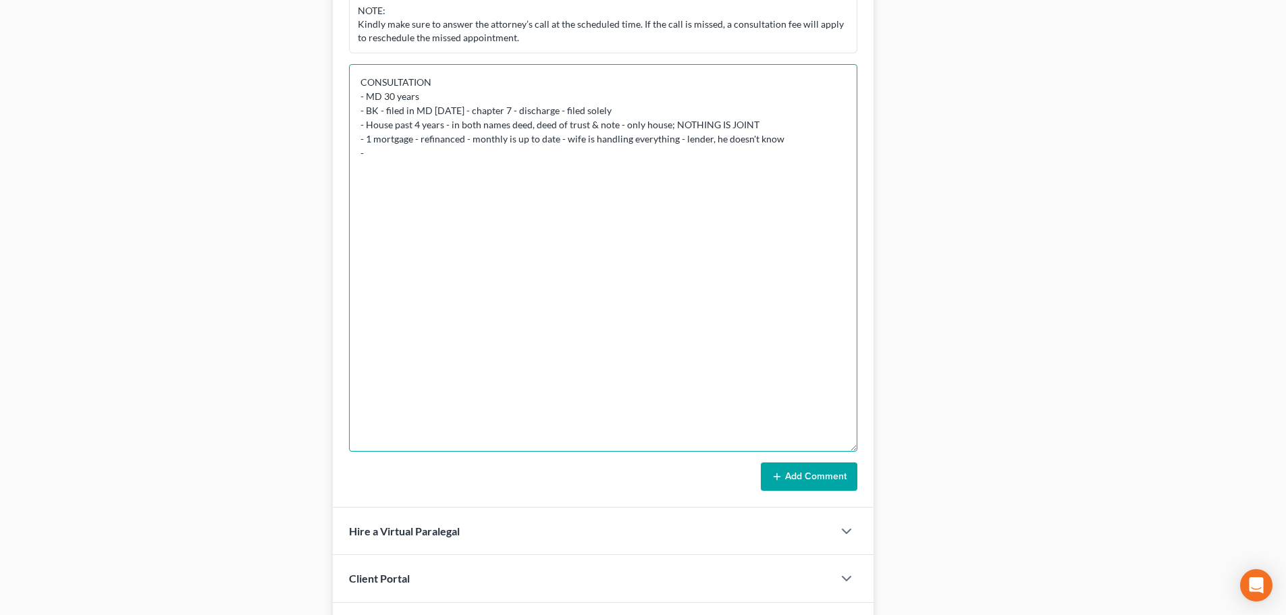
click at [786, 137] on textarea "CONSULTATION - MD 30 years - BK - filed in MD 20 year ago - chapter 7 - dischar…" at bounding box center [603, 258] width 508 height 388
click at [521, 209] on textarea "CONSULTATION - MD 30 years - BK - filed in MD 20 year ago - chapter 7 - dischar…" at bounding box center [603, 258] width 508 height 388
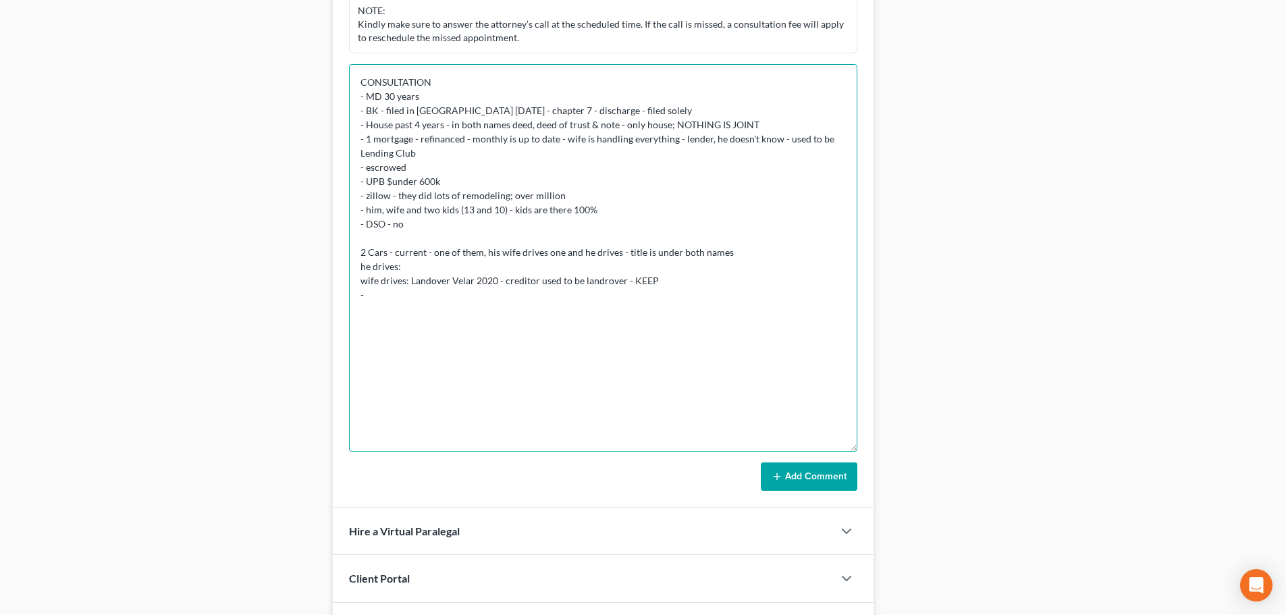
click at [504, 85] on textarea "CONSULTATION - MD 30 years - BK - filed in MD 20 year ago - chapter 7 - dischar…" at bounding box center [603, 258] width 508 height 388
click at [600, 282] on textarea "CONSULTATION - he wants to file by himself - MD 30 years - BK - filed in MD 20 …" at bounding box center [603, 258] width 508 height 388
drag, startPoint x: 599, startPoint y: 283, endPoint x: 611, endPoint y: 282, distance: 11.6
click at [601, 283] on textarea "CONSULTATION - he wants to file by himself - MD 30 years - BK - filed in MD 20 …" at bounding box center [603, 258] width 508 height 388
click at [478, 291] on textarea "CONSULTATION - he wants to file by himself - MD 30 years - BK - filed in MD 20 …" at bounding box center [603, 258] width 508 height 388
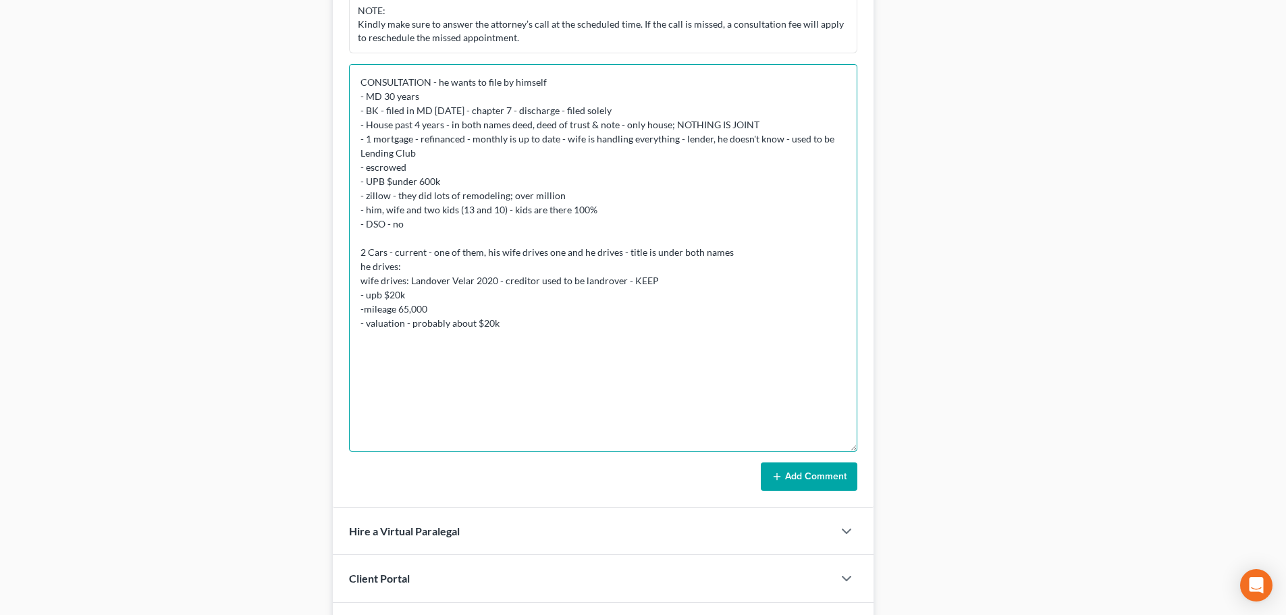
click at [476, 267] on textarea "CONSULTATION - he wants to file by himself - MD 30 years - BK - filed in MD 20 …" at bounding box center [603, 258] width 508 height 388
click at [363, 269] on textarea "CONSULTATION - he wants to file by himself - MD 30 years - BK - filed in MD 20 …" at bounding box center [603, 258] width 508 height 388
click at [442, 269] on textarea "CONSULTATION - he wants to file by himself - MD 30 years - BK - filed in MD 20 …" at bounding box center [603, 258] width 508 height 388
click at [361, 294] on textarea "CONSULTATION - he wants to file by himself - MD 30 years - BK - filed in MD 20 …" at bounding box center [603, 258] width 508 height 388
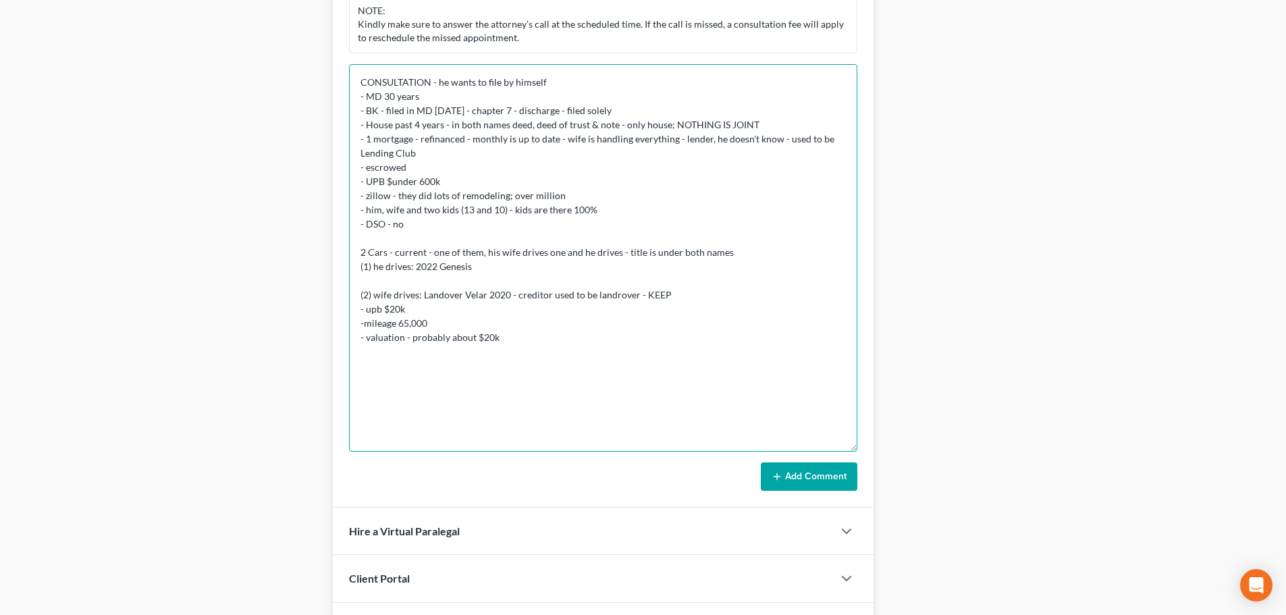
click at [472, 265] on textarea "CONSULTATION - he wants to file by himself - MD 30 years - BK - filed in MD 20 …" at bounding box center [603, 258] width 508 height 388
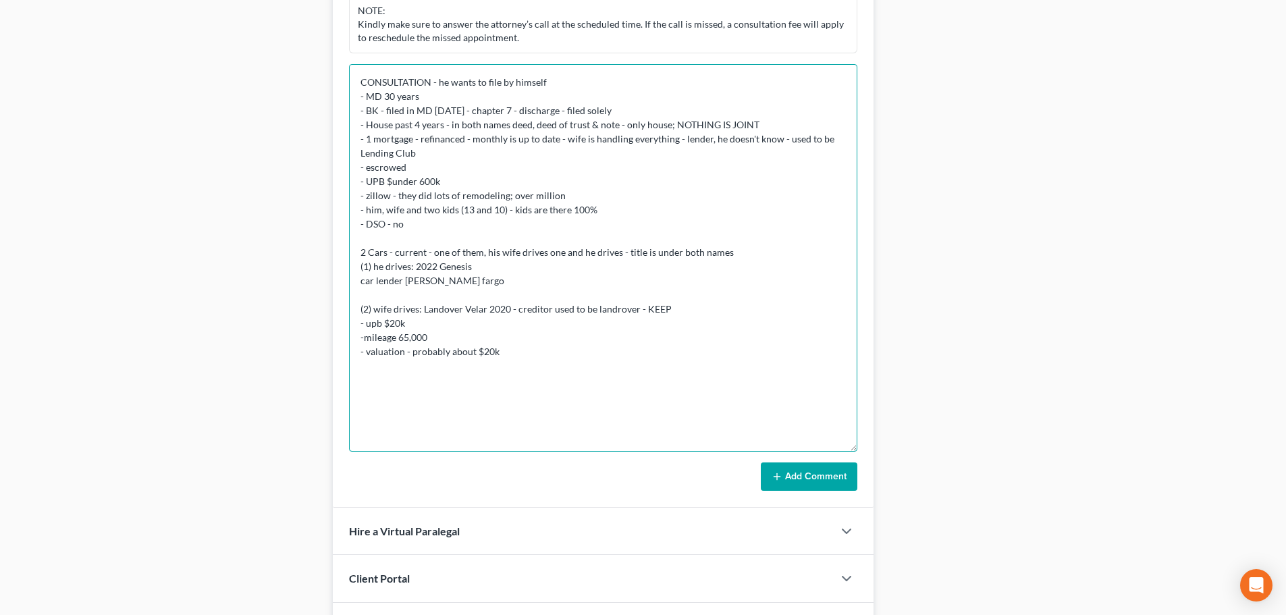
click at [489, 261] on textarea "CONSULTATION - he wants to file by himself - MD 30 years - BK - filed in MD 20 …" at bounding box center [603, 258] width 508 height 388
click at [718, 311] on textarea "CONSULTATION - he wants to file by himself - MD 30 years - BK - filed in MD 20 …" at bounding box center [603, 258] width 508 height 388
click at [523, 278] on textarea "CONSULTATION - he wants to file by himself - MD 30 years - BK - filed in MD 20 …" at bounding box center [603, 258] width 508 height 388
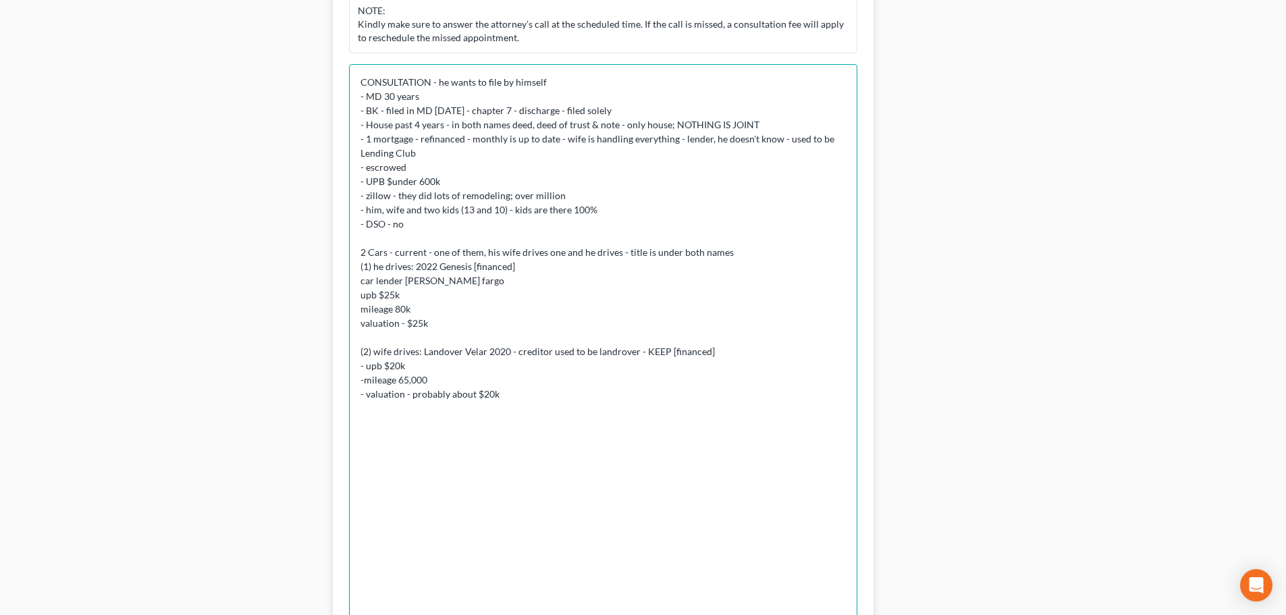
drag, startPoint x: 855, startPoint y: 446, endPoint x: 856, endPoint y: 643, distance: 197.1
click at [856, 614] on html "Home New Case Client Portal Directory Cases Bankruptcy Near Me iris@bankruptcyn…" at bounding box center [643, 16] width 1286 height 1771
click at [743, 434] on textarea "CONSULTATION - he wants to file by himself - MD 30 years - BK - filed in MD 20 …" at bounding box center [603, 356] width 508 height 585
click at [440, 440] on textarea "CONSULTATION - he wants to file by himself - MD 30 years - BK - filed in MD 20 …" at bounding box center [603, 356] width 508 height 585
drag, startPoint x: 464, startPoint y: 421, endPoint x: 438, endPoint y: 421, distance: 26.3
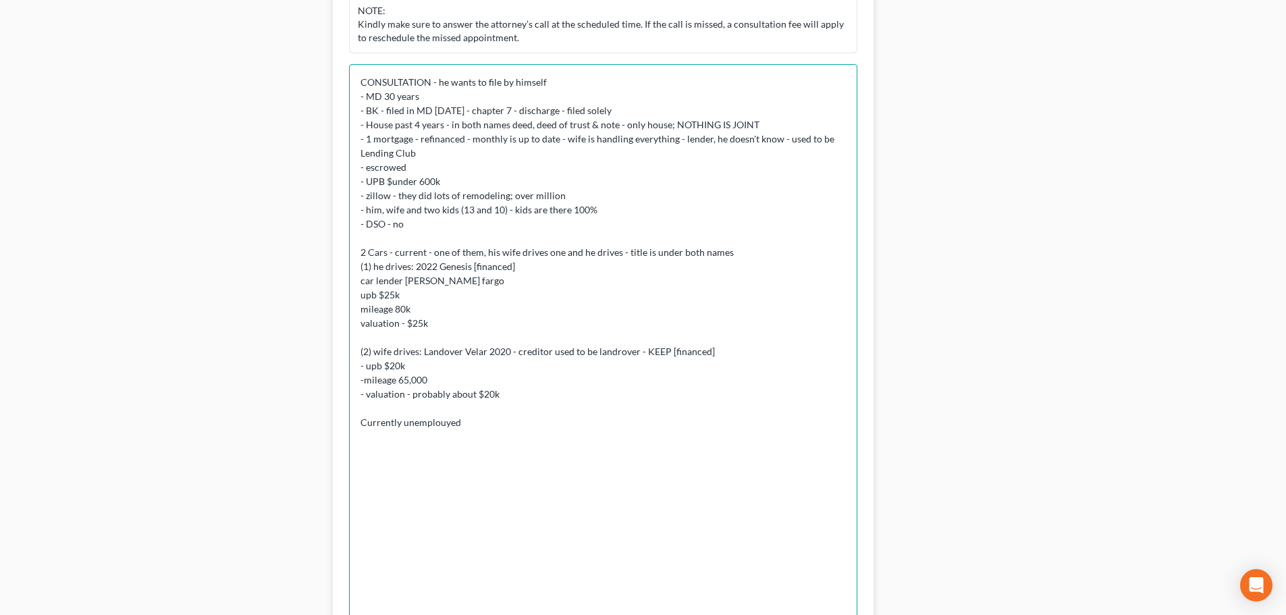
click at [438, 421] on textarea "CONSULTATION - he wants to file by himself - MD 30 years - BK - filed in MD 20 …" at bounding box center [603, 356] width 508 height 585
click at [649, 429] on textarea "CONSULTATION - he wants to file by himself - MD 30 years - BK - filed in MD 20 …" at bounding box center [603, 356] width 508 height 585
paste textarea "-had a gas station business that he invested in 2-3 years ago and it did not go…"
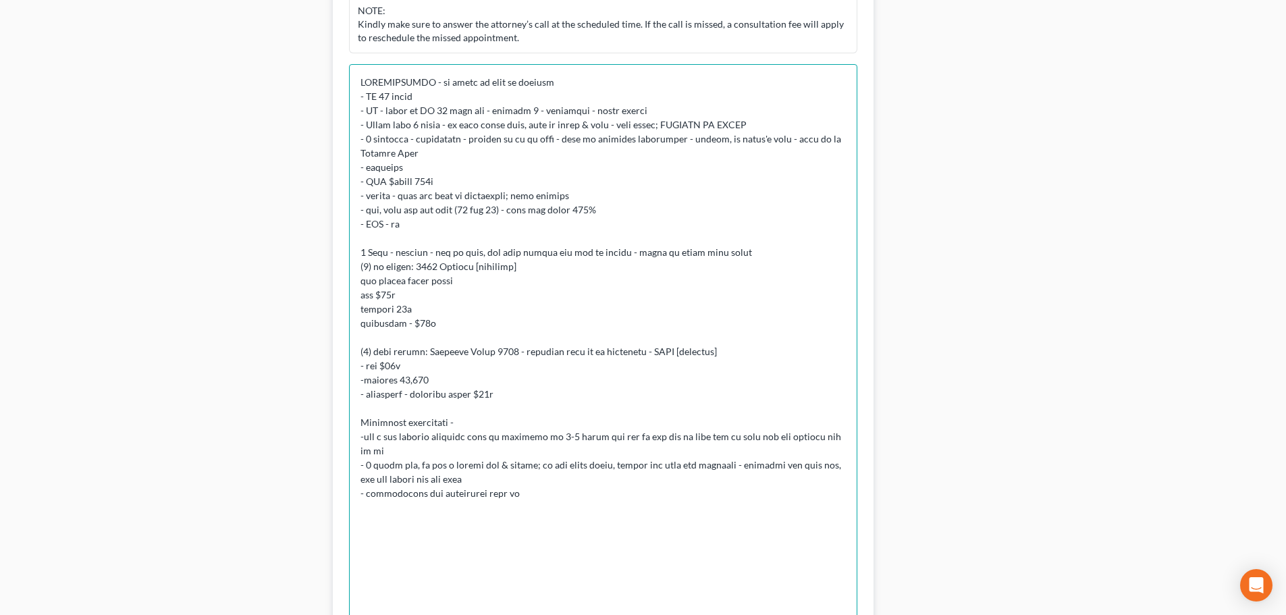
click at [570, 446] on textarea at bounding box center [603, 356] width 508 height 585
click at [556, 466] on textarea at bounding box center [603, 356] width 508 height 585
click at [553, 475] on textarea at bounding box center [603, 356] width 508 height 585
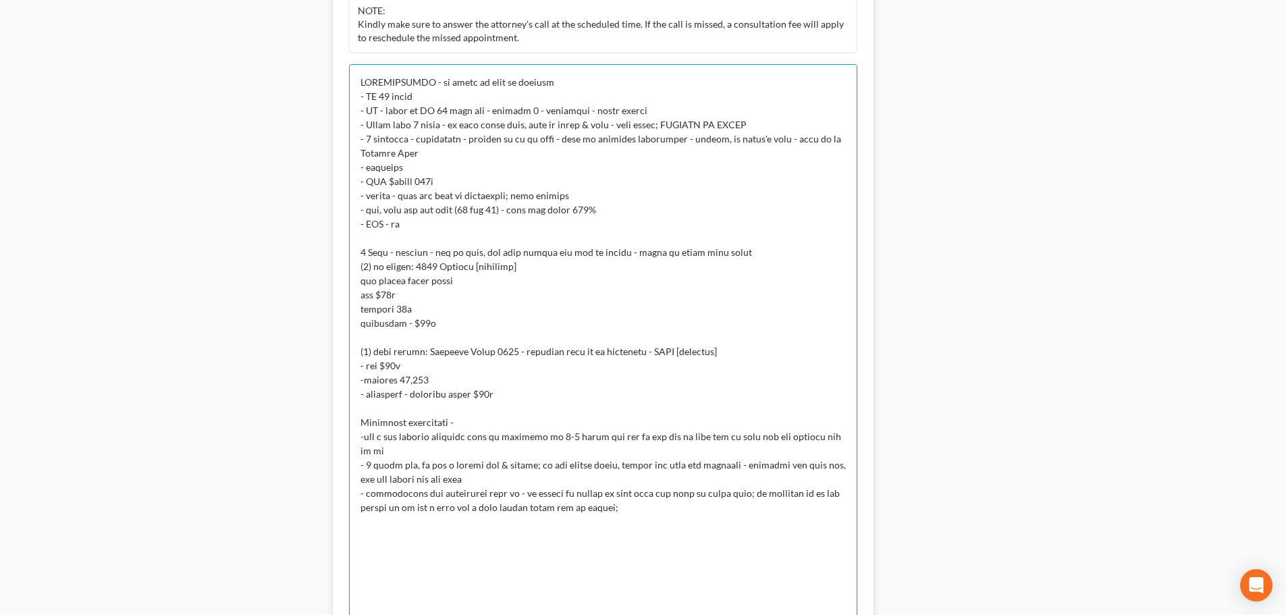
click at [519, 498] on textarea at bounding box center [603, 356] width 508 height 585
click at [662, 496] on textarea at bounding box center [603, 356] width 508 height 585
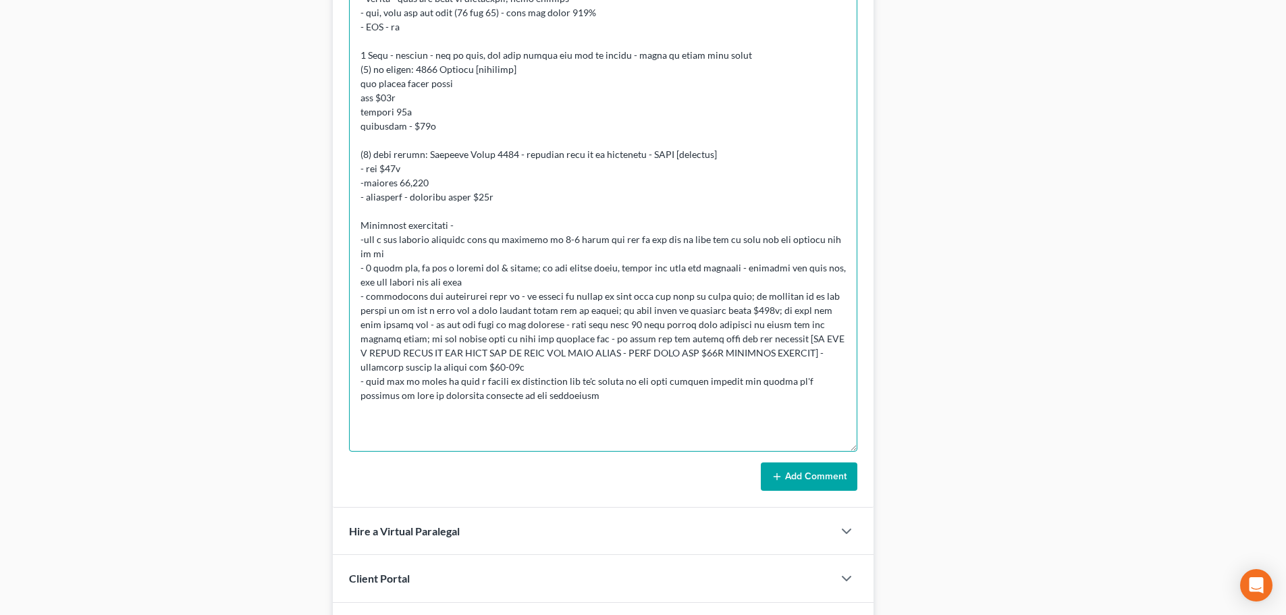
scroll to position [1071, 0]
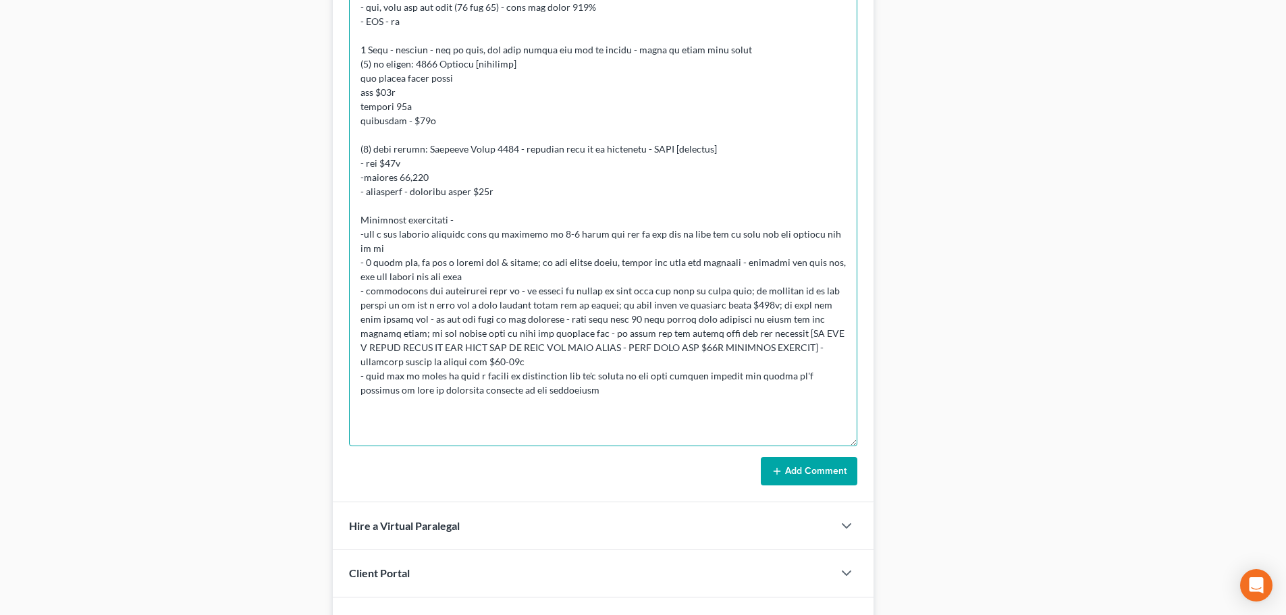
click at [607, 383] on textarea at bounding box center [603, 154] width 508 height 585
click at [788, 370] on textarea at bounding box center [603, 154] width 508 height 585
click at [805, 371] on textarea at bounding box center [603, 154] width 508 height 585
type textarea "CONSULTATION - he wants to file by himself - MD 30 years - BK - filed in MD 20 …"
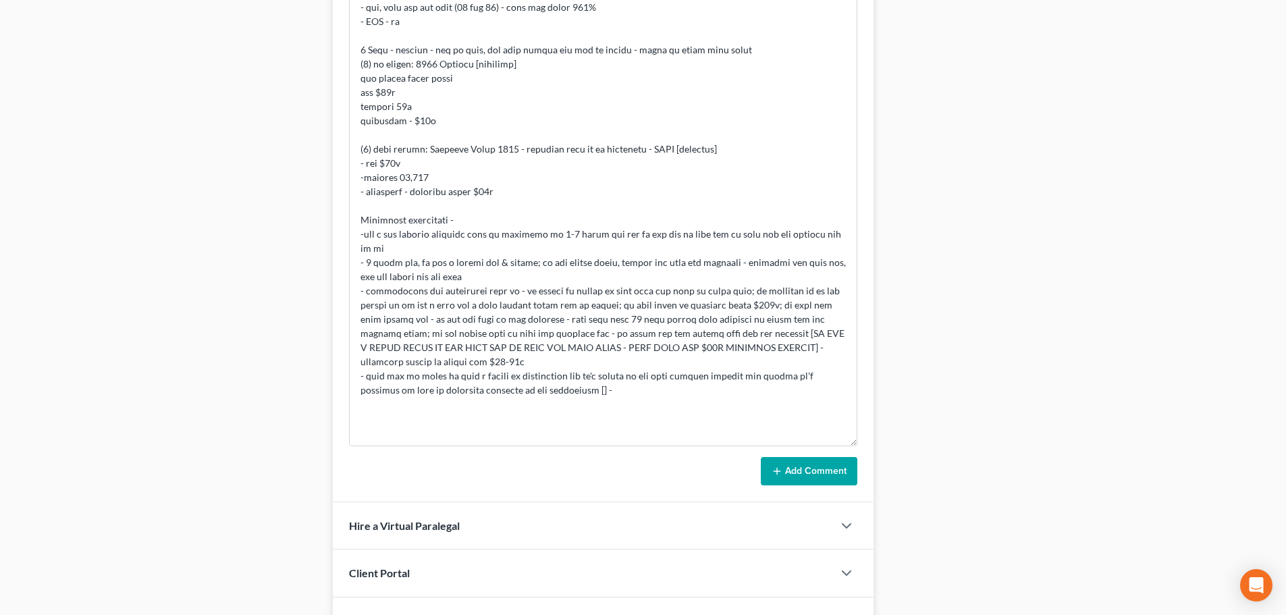
click at [801, 477] on button "Add Comment" at bounding box center [809, 471] width 97 height 28
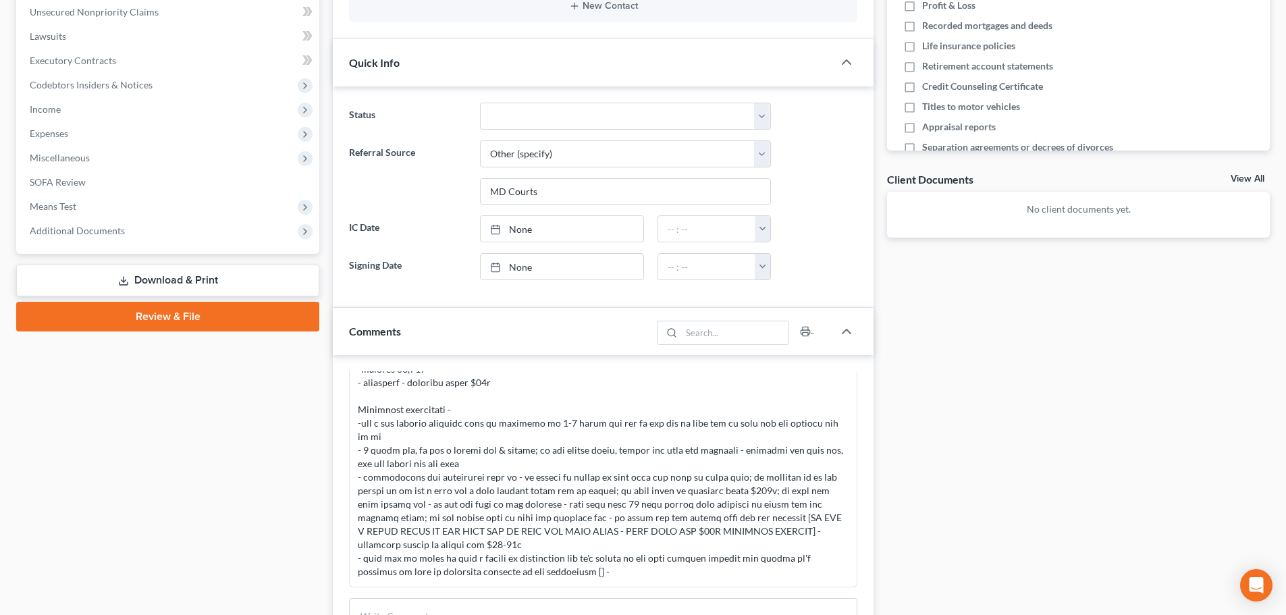
scroll to position [540, 0]
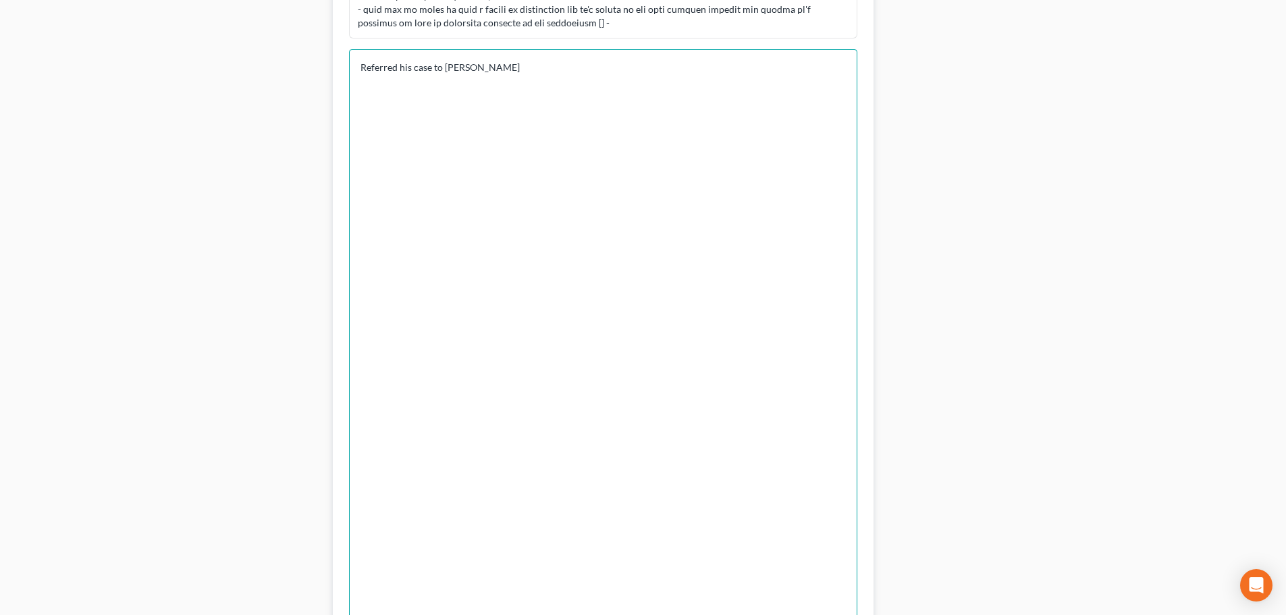
scroll to position [945, 0]
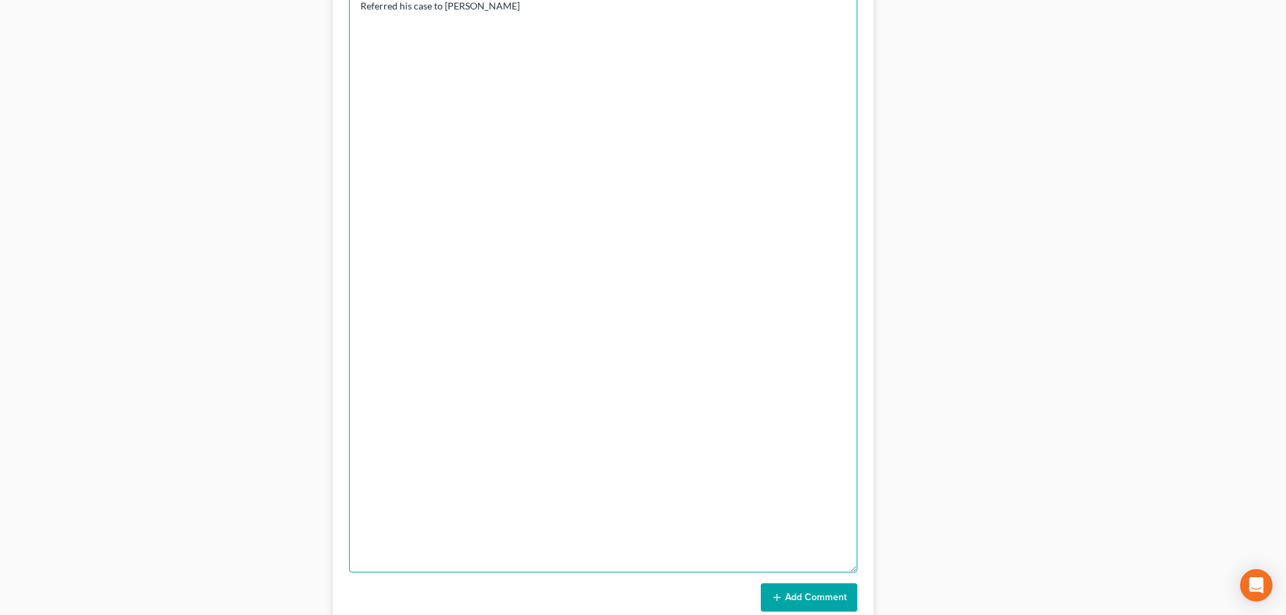
type textarea "Referred his case to Gregory Kline"
click at [820, 594] on button "Add Comment" at bounding box center [809, 597] width 97 height 28
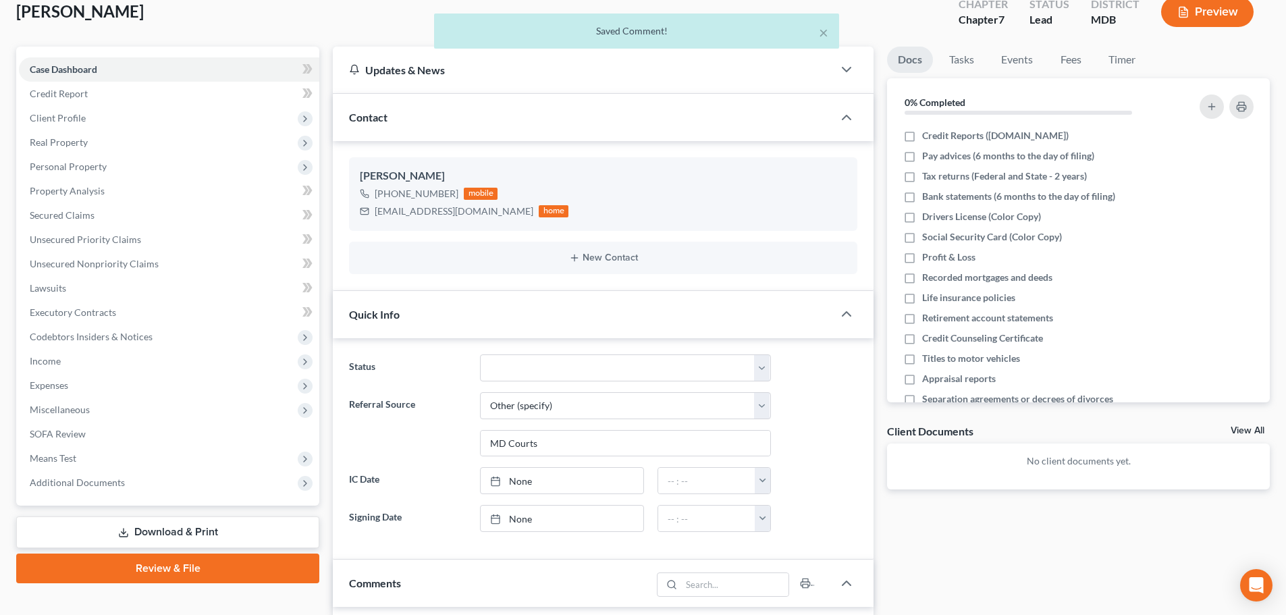
scroll to position [0, 0]
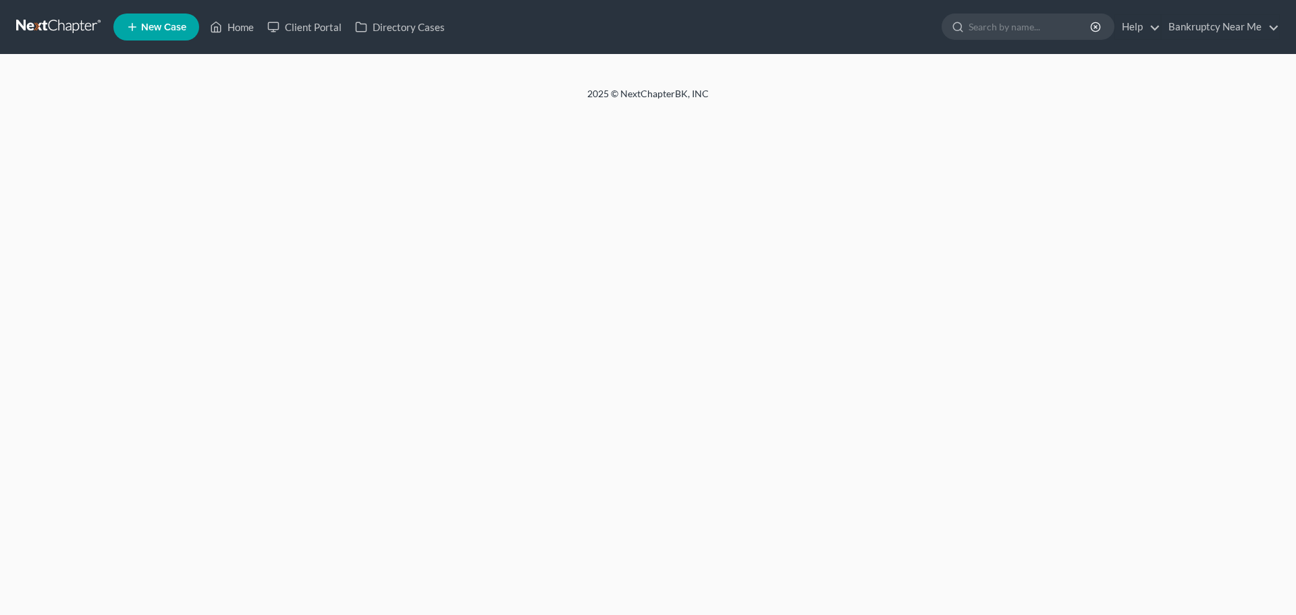
click at [768, 255] on div "Home New Case Client Portal Directory Cases Bankruptcy Near Me [EMAIL_ADDRESS][…" at bounding box center [648, 307] width 1296 height 615
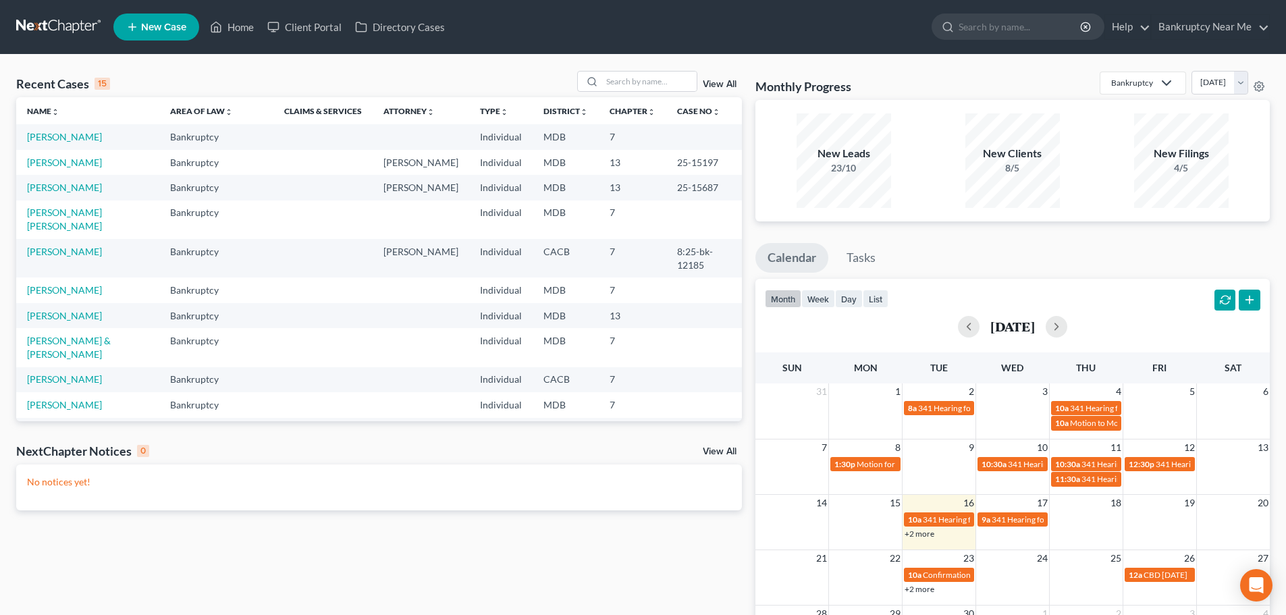
click at [69, 259] on td "[PERSON_NAME]" at bounding box center [87, 258] width 143 height 38
click at [74, 252] on link "[PERSON_NAME]" at bounding box center [64, 251] width 75 height 11
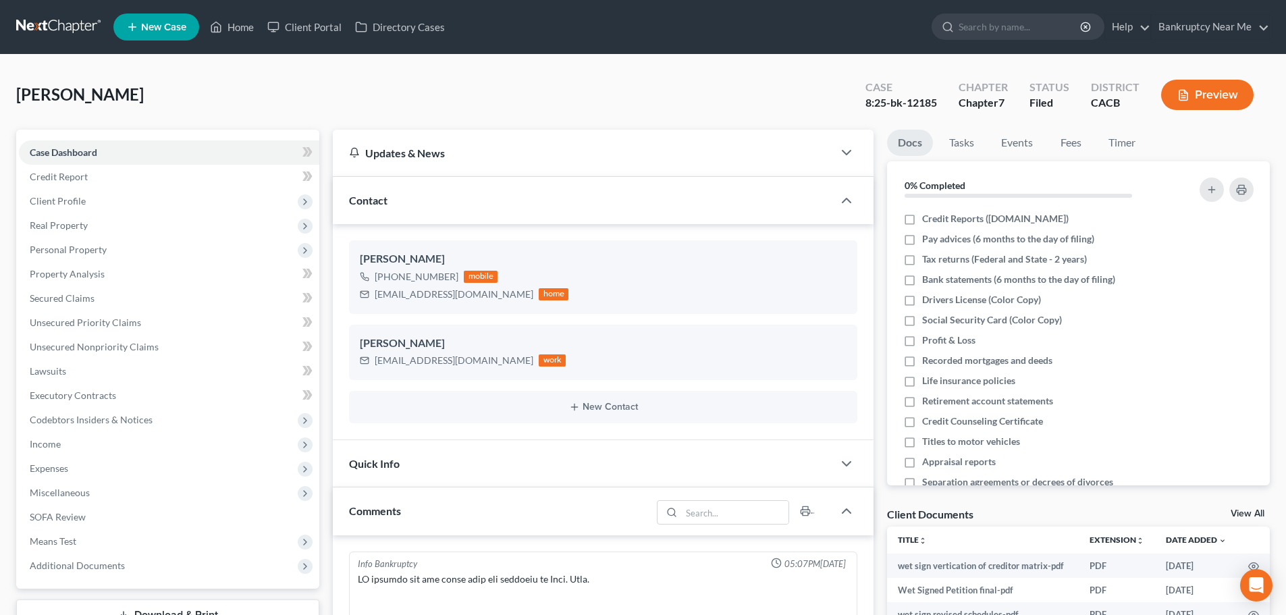
scroll to position [6735, 0]
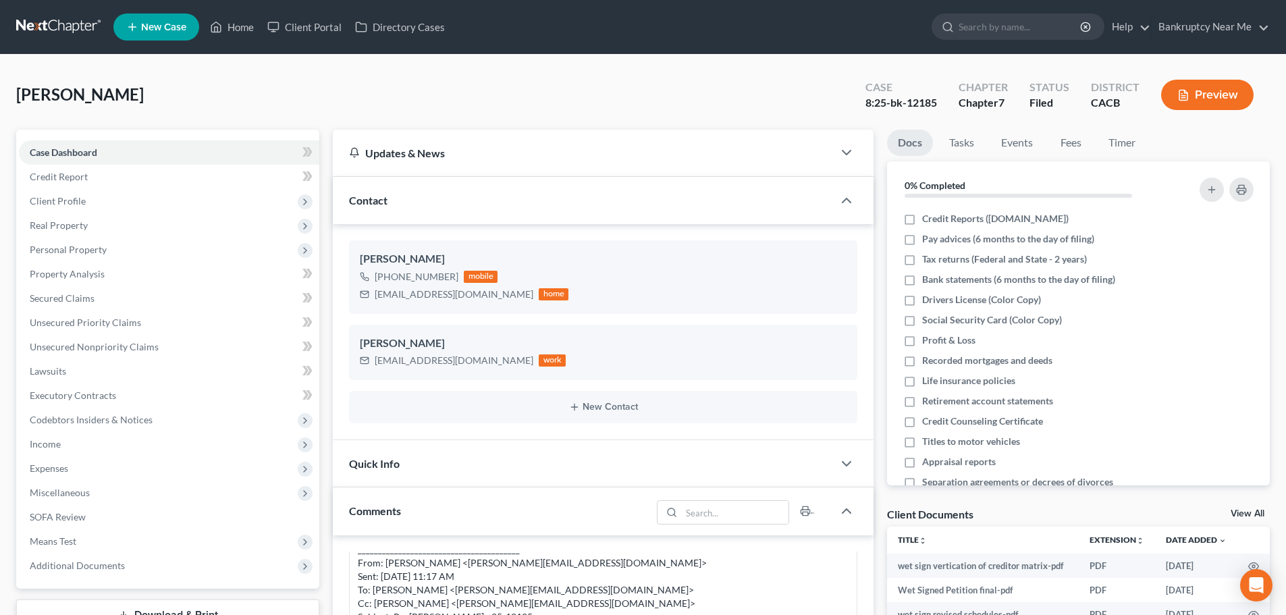
click at [52, 24] on link at bounding box center [59, 27] width 86 height 24
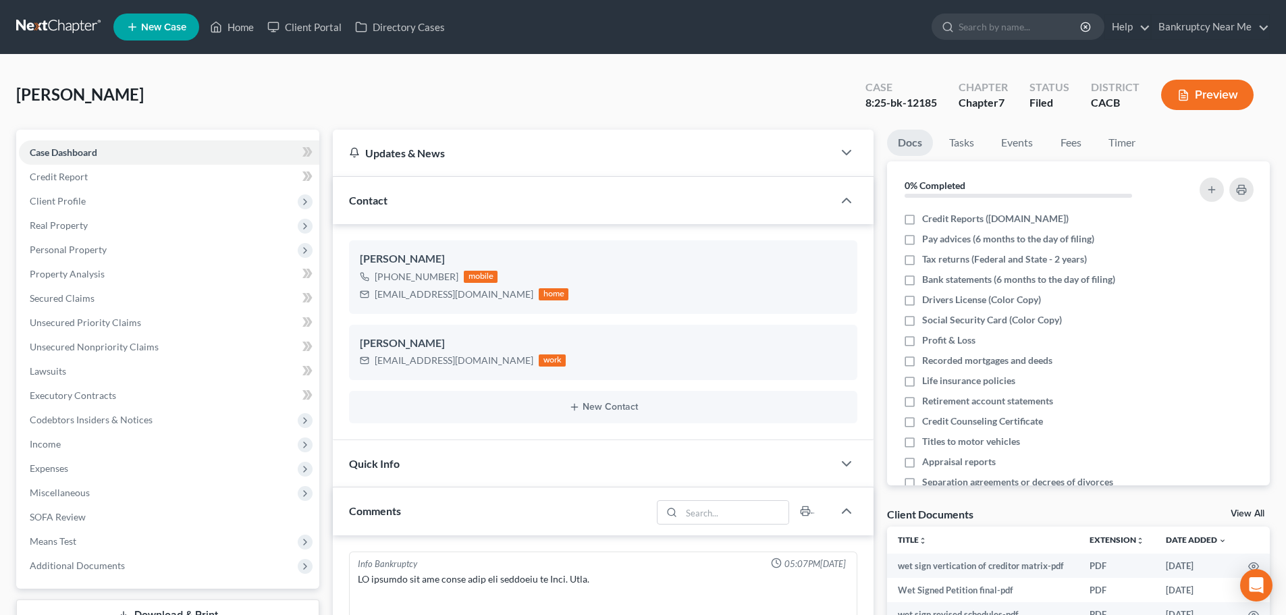
scroll to position [6735, 0]
click at [63, 26] on link at bounding box center [59, 27] width 86 height 24
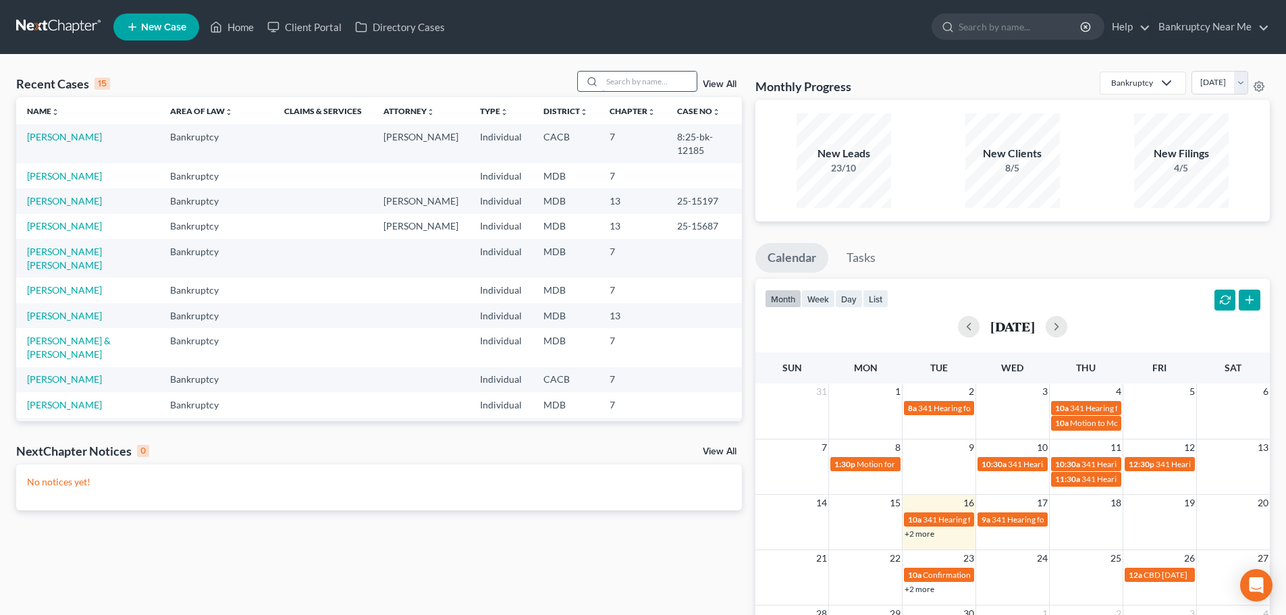
click at [635, 89] on input "search" at bounding box center [649, 82] width 95 height 20
type input "e"
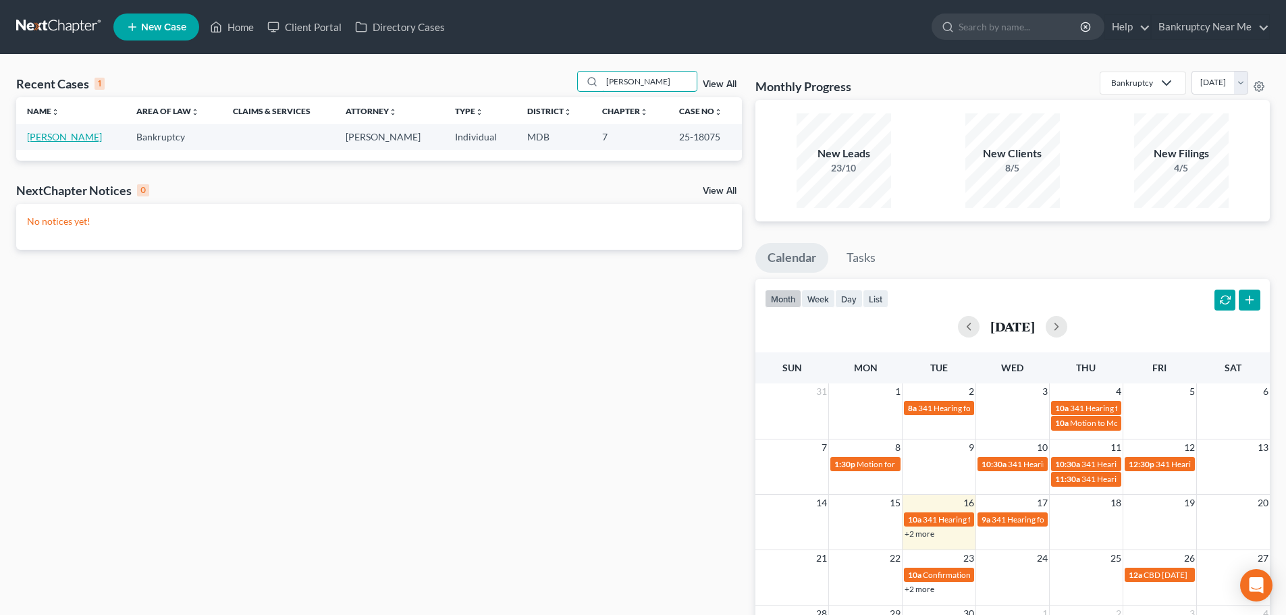
type input "[PERSON_NAME]"
click at [80, 137] on link "[PERSON_NAME]" at bounding box center [64, 136] width 75 height 11
select select "6"
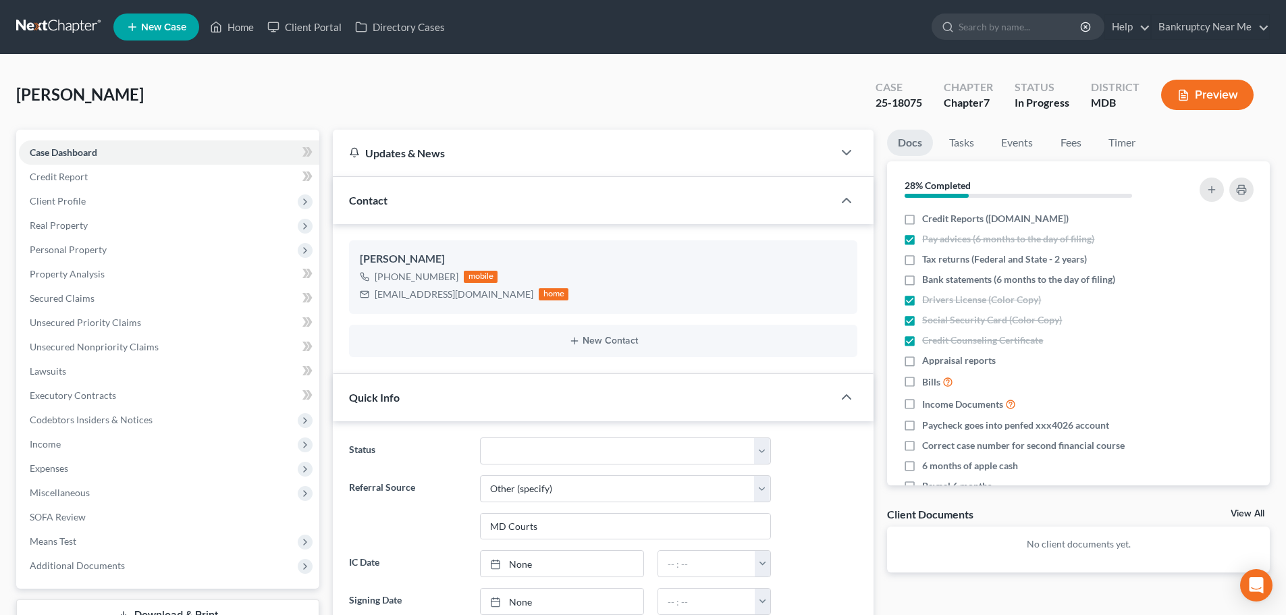
scroll to position [2440, 0]
drag, startPoint x: 489, startPoint y: 301, endPoint x: 371, endPoint y: 302, distance: 118.1
click at [371, 302] on div "[EMAIL_ADDRESS][DOMAIN_NAME] home" at bounding box center [464, 295] width 209 height 18
copy div "[EMAIL_ADDRESS][DOMAIN_NAME]"
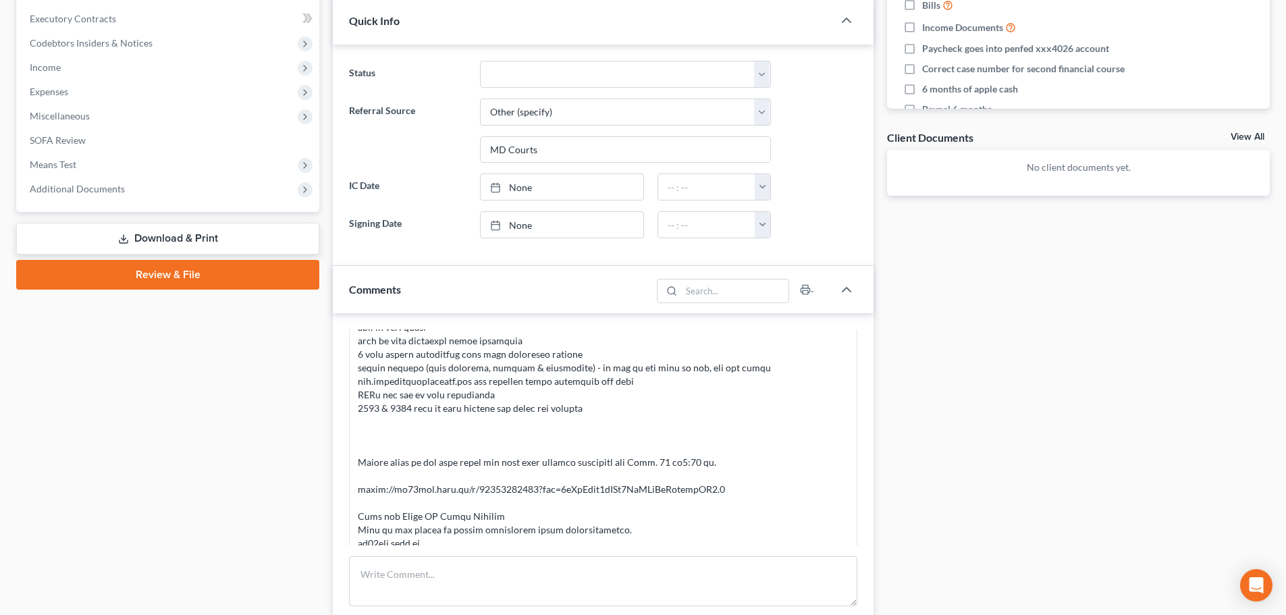
scroll to position [405, 0]
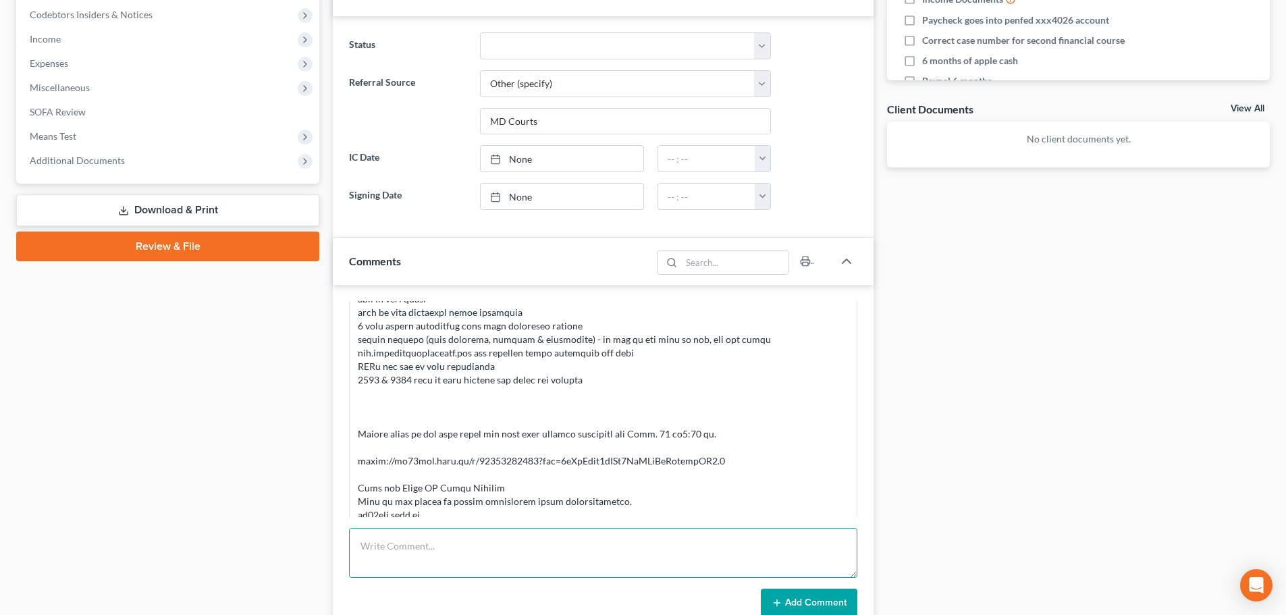
click at [631, 535] on textarea at bounding box center [603, 553] width 508 height 50
paste textarea "From: W Private W <[EMAIL_ADDRESS][DOMAIN_NAME]> Sent: [DATE] 9:26 PM To: [PERS…"
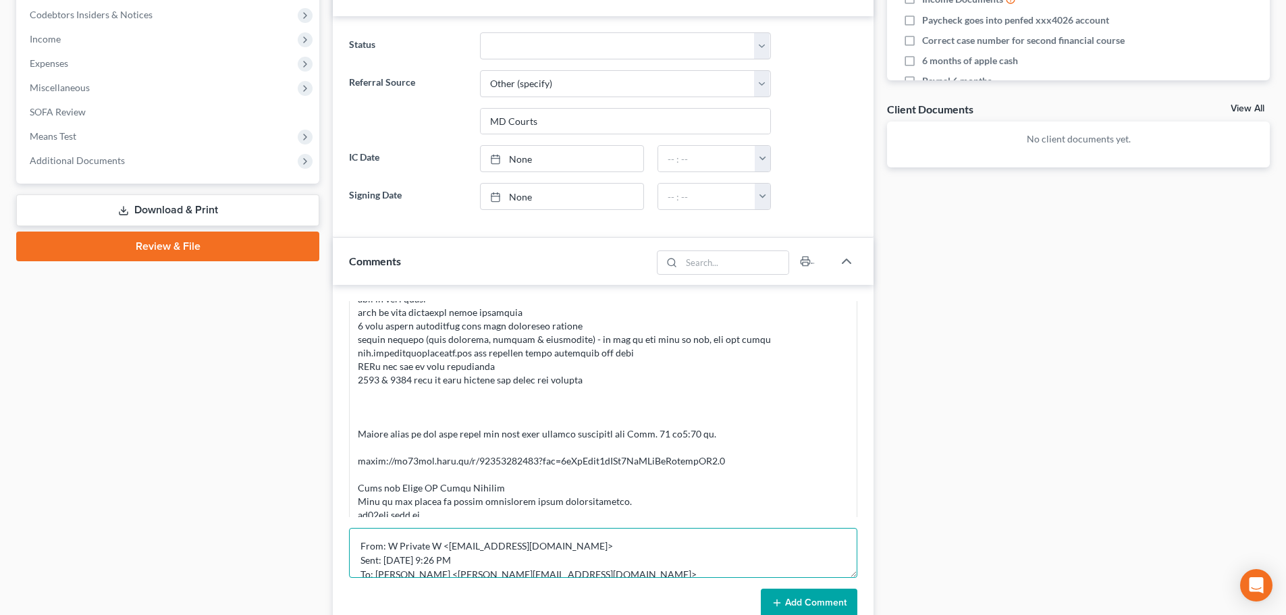
scroll to position [60, 0]
type textarea "From: W Private W <[EMAIL_ADDRESS][DOMAIN_NAME]> Sent: [DATE] 9:26 PM To: [PERS…"
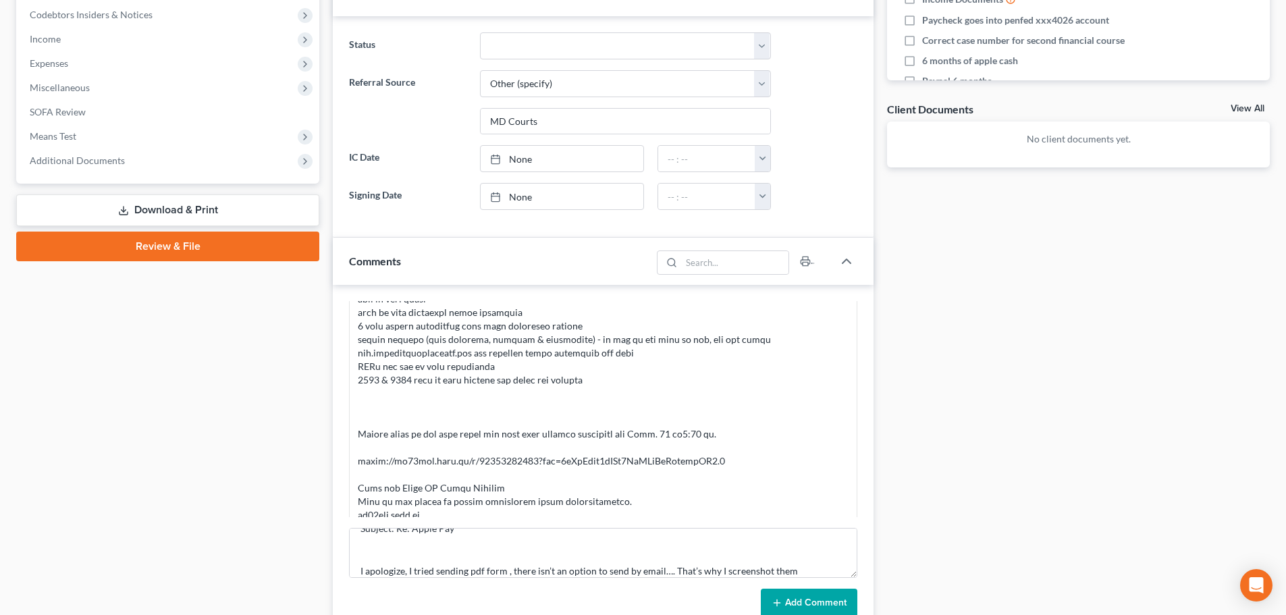
drag, startPoint x: 797, startPoint y: 592, endPoint x: 801, endPoint y: 582, distance: 10.7
click at [799, 591] on button "Add Comment" at bounding box center [809, 603] width 97 height 28
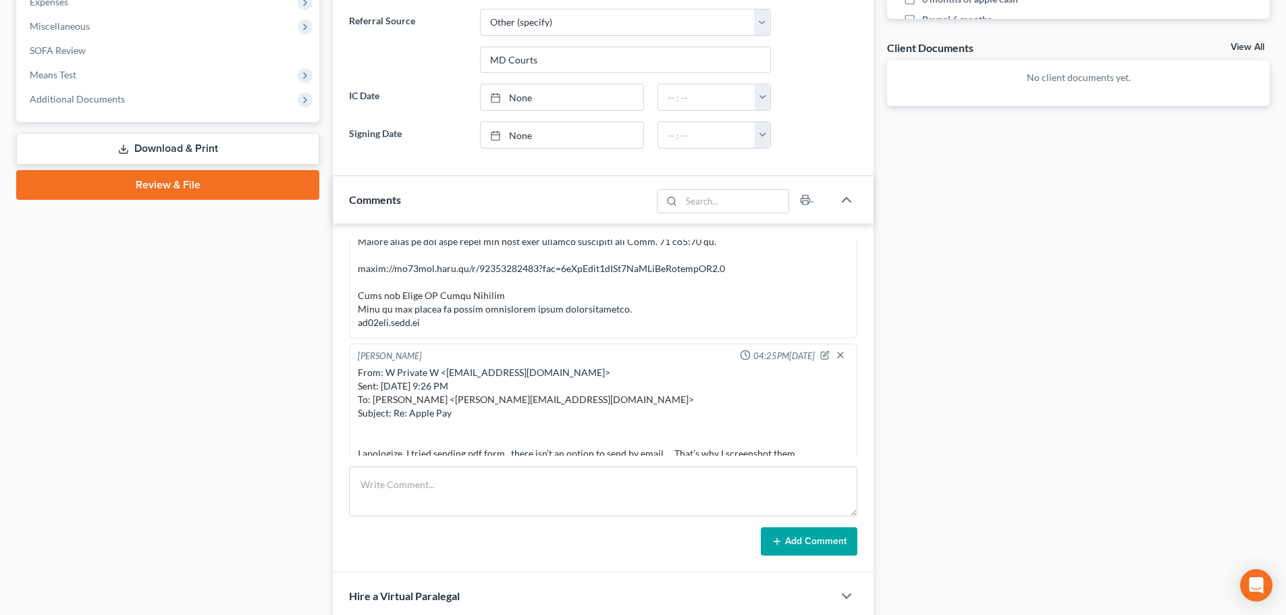
scroll to position [473, 0]
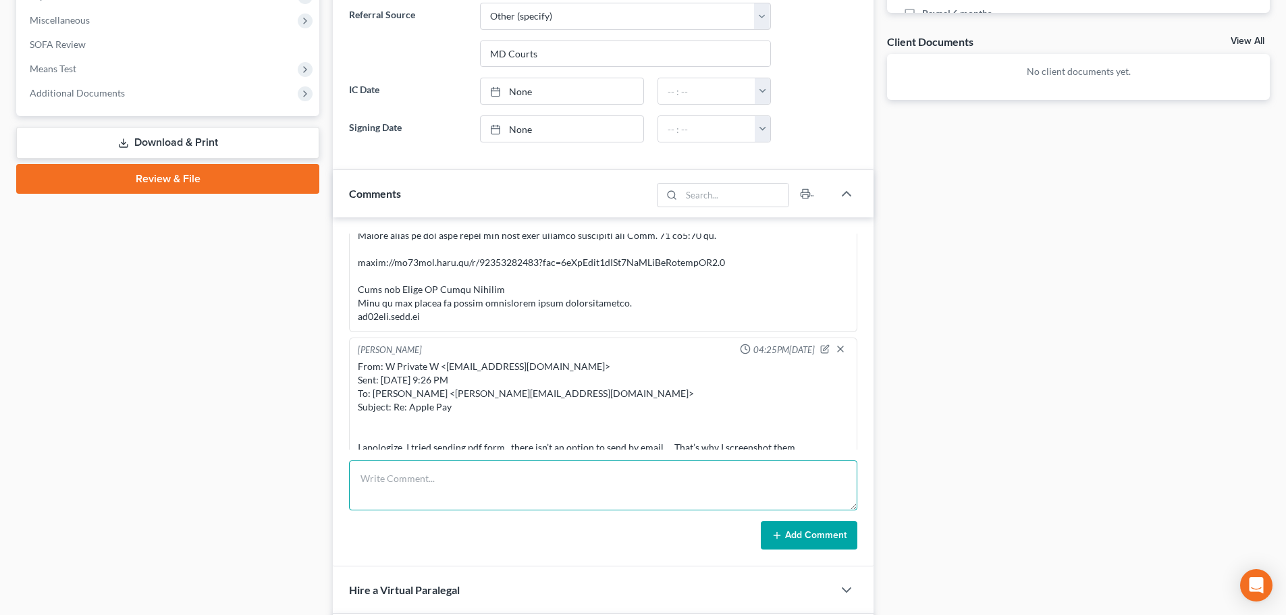
click at [641, 481] on textarea at bounding box center [603, 485] width 508 height 50
drag, startPoint x: 716, startPoint y: 494, endPoint x: 602, endPoint y: 498, distance: 114.2
click at [602, 498] on textarea "ATTY NOTES: - Apple Pay: why did you send [PERSON_NAME] $800 on [DATE]; another…" at bounding box center [603, 485] width 508 height 50
click at [681, 497] on textarea "ATTY NOTES: - Apple Pay: why did you send [PERSON_NAME] $800 on [DATE]; who is …" at bounding box center [603, 485] width 508 height 50
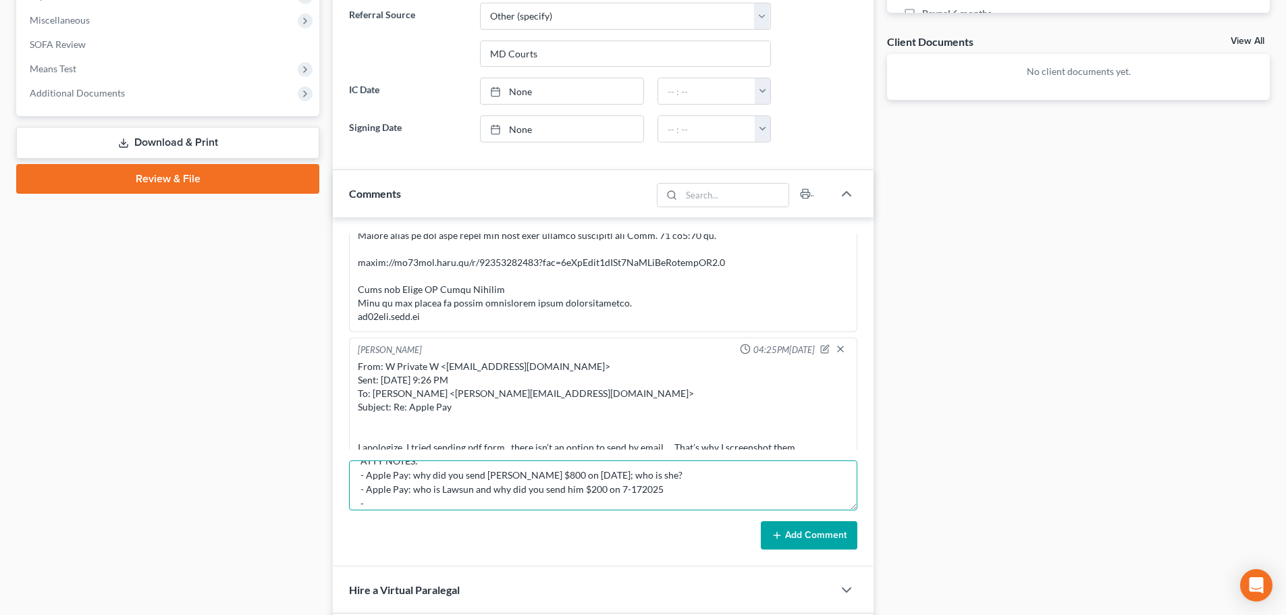
click at [634, 492] on textarea "ATTY NOTES: - Apple Pay: why did you send [PERSON_NAME] $800 on [DATE]; who is …" at bounding box center [603, 485] width 508 height 50
click at [714, 479] on textarea "ATTY NOTES: - Apple Pay: why did you send [PERSON_NAME] $800 on [DATE]; who is …" at bounding box center [603, 485] width 508 height 50
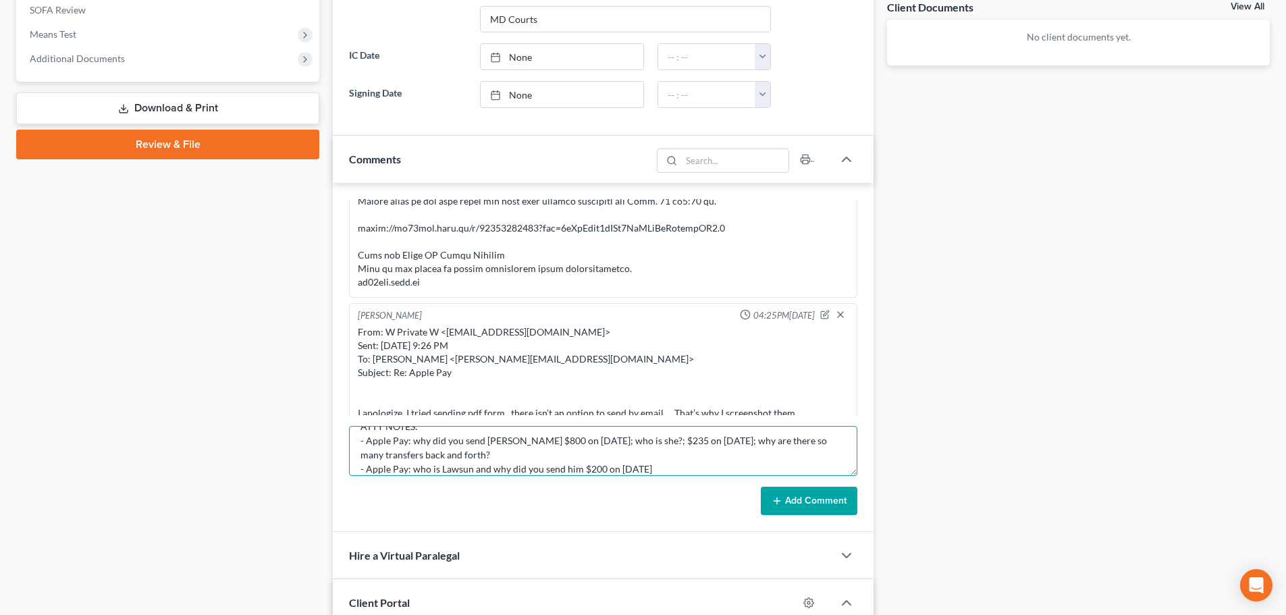
scroll to position [540, 0]
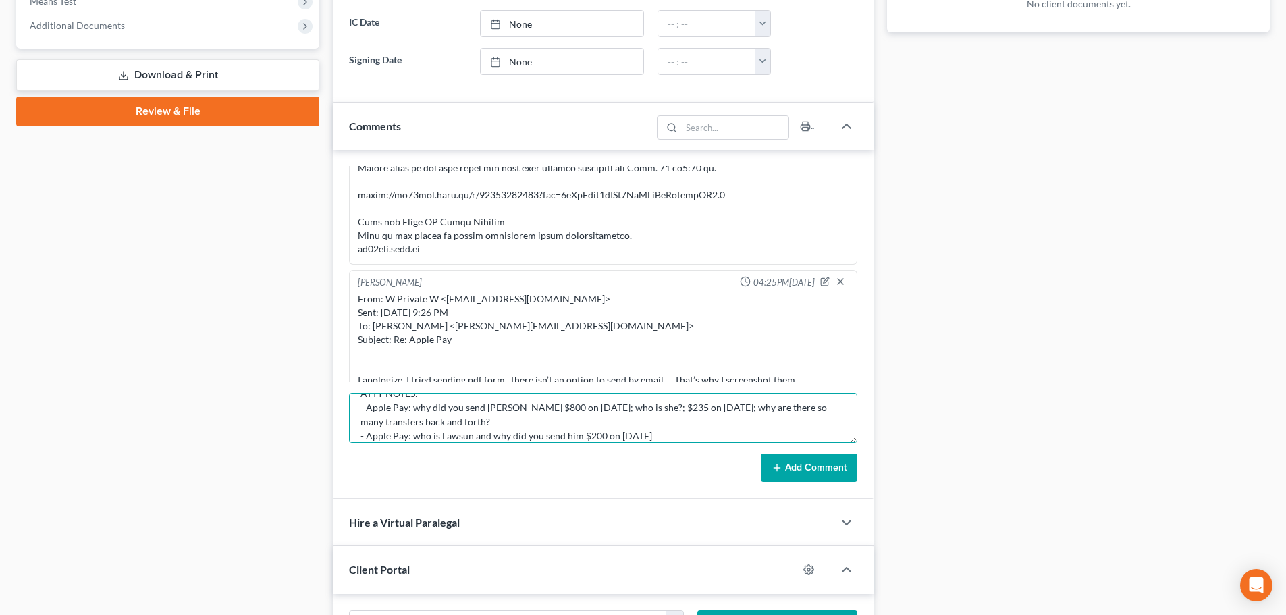
drag, startPoint x: 853, startPoint y: 443, endPoint x: 853, endPoint y: 450, distance: 7.4
click at [853, 450] on form "ATTY NOTES: - Apple Pay: why did you send [PERSON_NAME] $800 on [DATE]; who is …" at bounding box center [603, 437] width 508 height 89
click at [851, 434] on textarea "ATTY NOTES: - Apple Pay: why did you send [PERSON_NAME] $800 on [DATE]; who is …" at bounding box center [603, 418] width 508 height 50
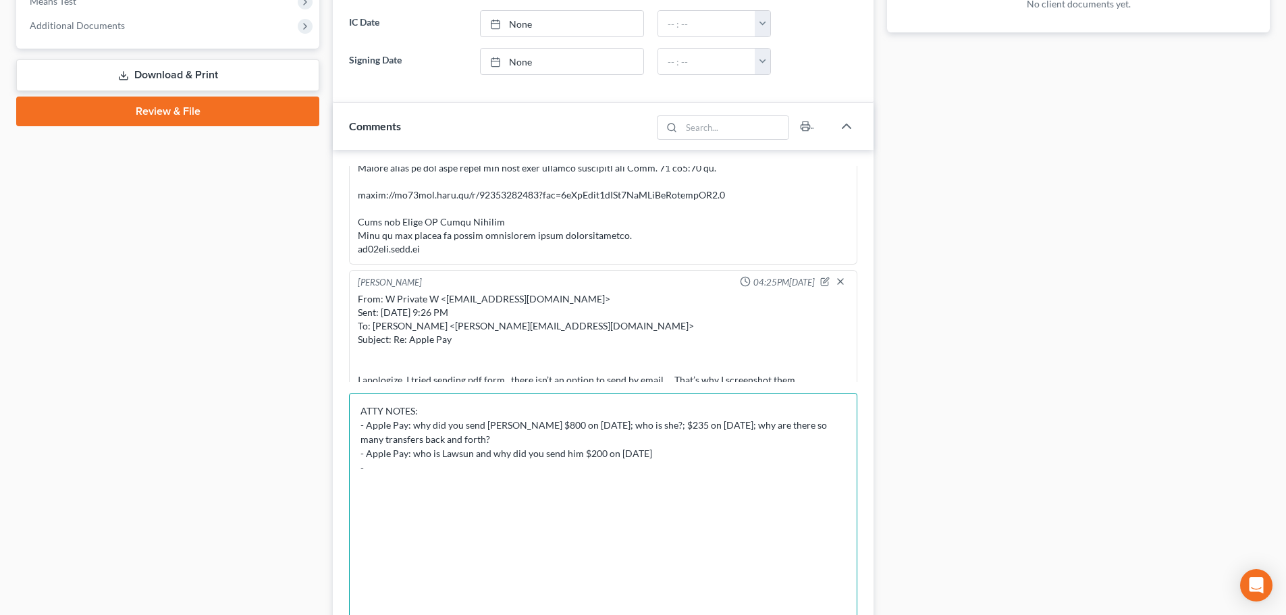
drag, startPoint x: 852, startPoint y: 437, endPoint x: 856, endPoint y: 643, distance: 205.3
click at [856, 614] on html "Home New Case Client Portal Directory Cases Bankruptcy Near Me [EMAIL_ADDRESS][…" at bounding box center [643, 215] width 1286 height 1510
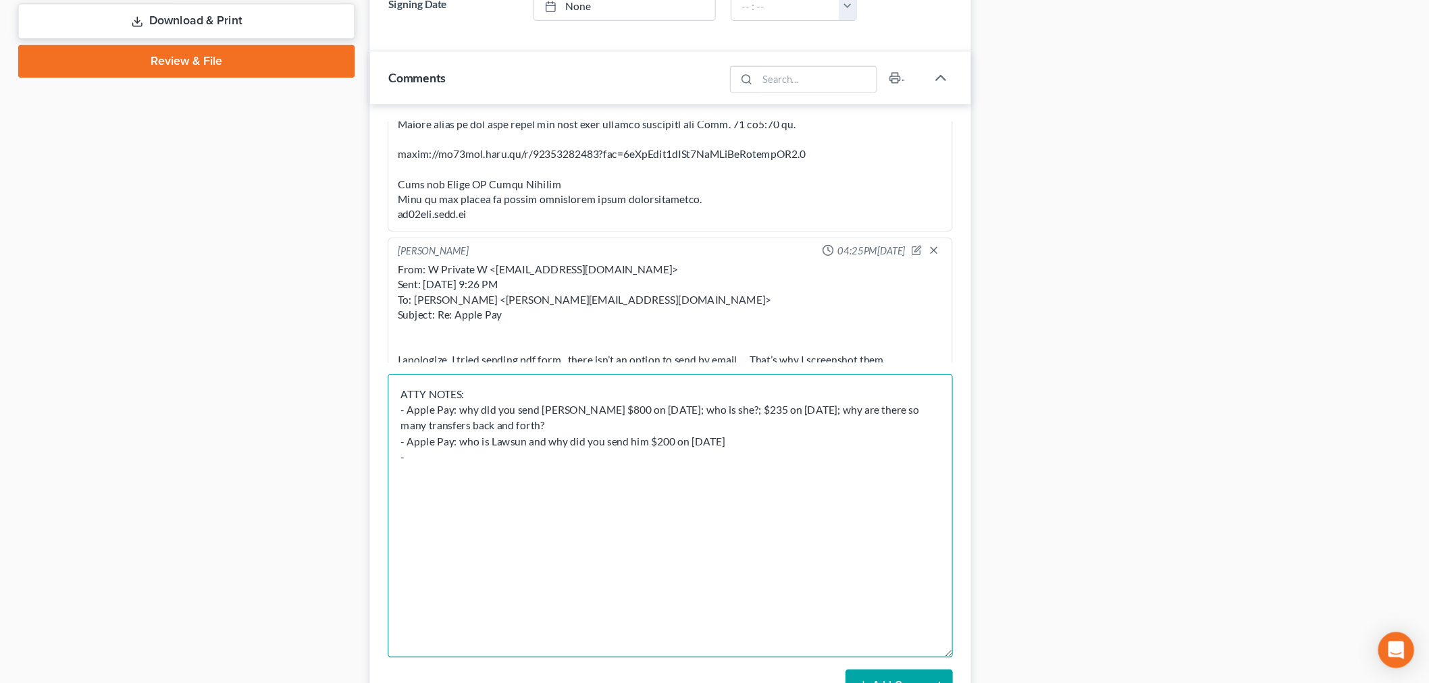
scroll to position [675, 0]
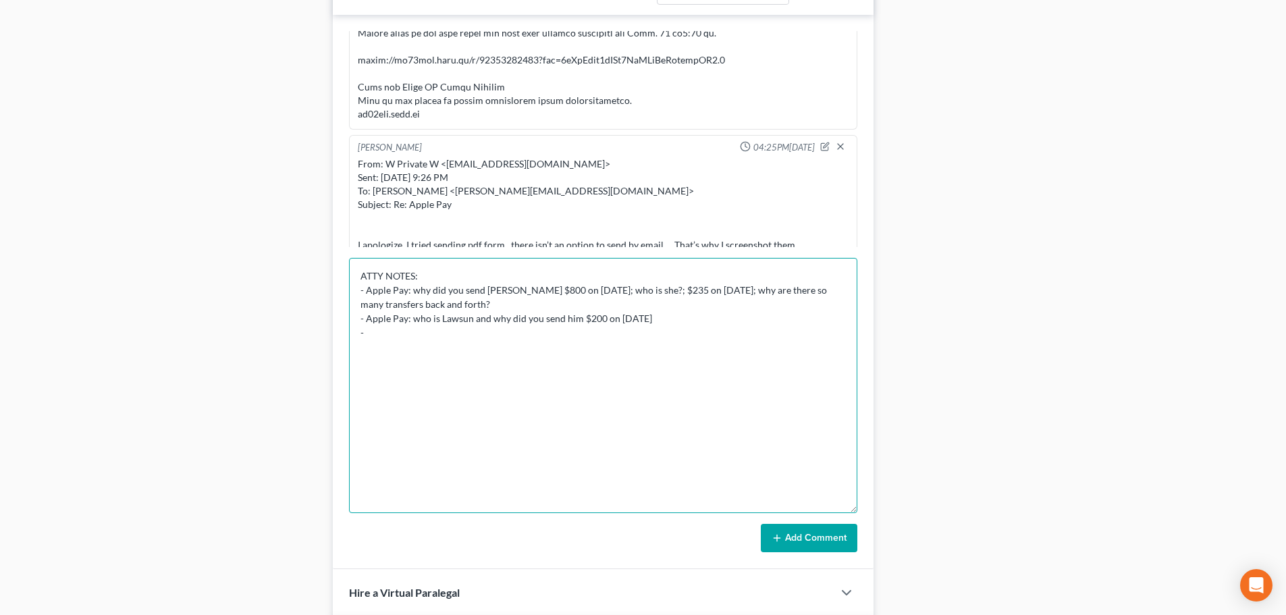
click at [797, 344] on textarea "ATTY NOTES: - Apple Pay: why did you send [PERSON_NAME] $800 on [DATE]; who is …" at bounding box center [603, 385] width 508 height 255
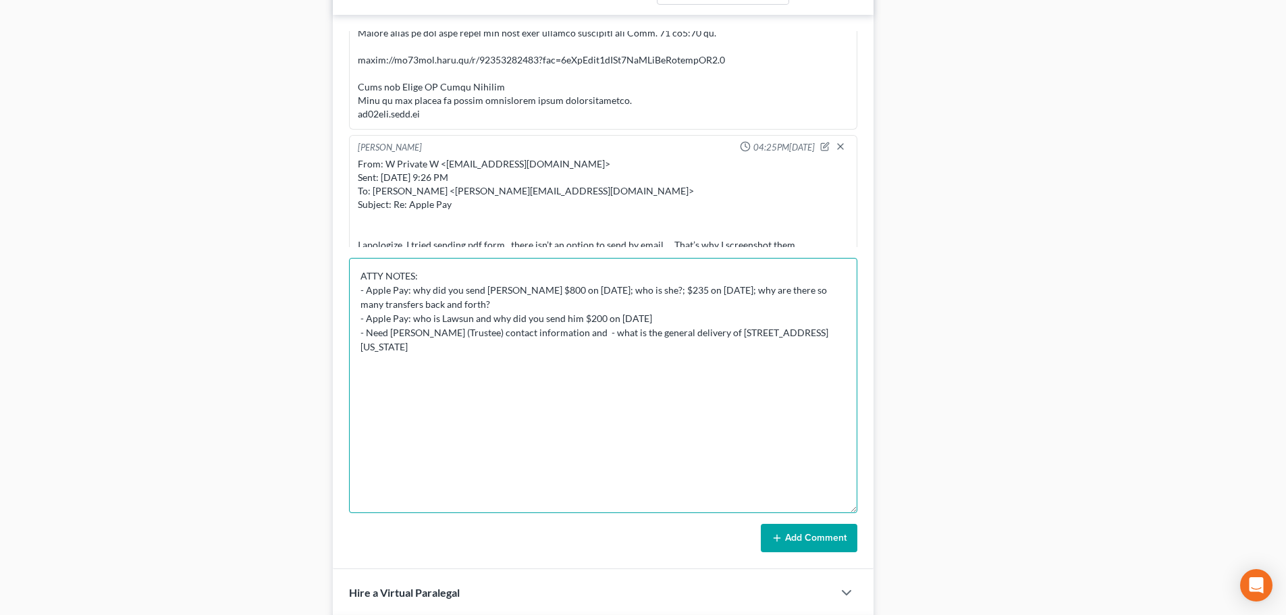
drag, startPoint x: 506, startPoint y: 360, endPoint x: 366, endPoint y: 333, distance: 143.0
click at [366, 333] on textarea "ATTY NOTES: - Apple Pay: why did you send Timyra $800 on 8-28-2025; who is she?…" at bounding box center [603, 385] width 508 height 255
click at [590, 388] on textarea "ATTY NOTES: - Apple Pay: why did you send Timyra $800 on 8-28-2025; who is she?…" at bounding box center [603, 385] width 508 height 255
drag, startPoint x: 789, startPoint y: 351, endPoint x: 770, endPoint y: 332, distance: 27.2
click at [770, 332] on textarea "ATTY NOTES: - Apple Pay: why did you send Timyra $800 on 8-28-2025; who is she?…" at bounding box center [603, 385] width 508 height 255
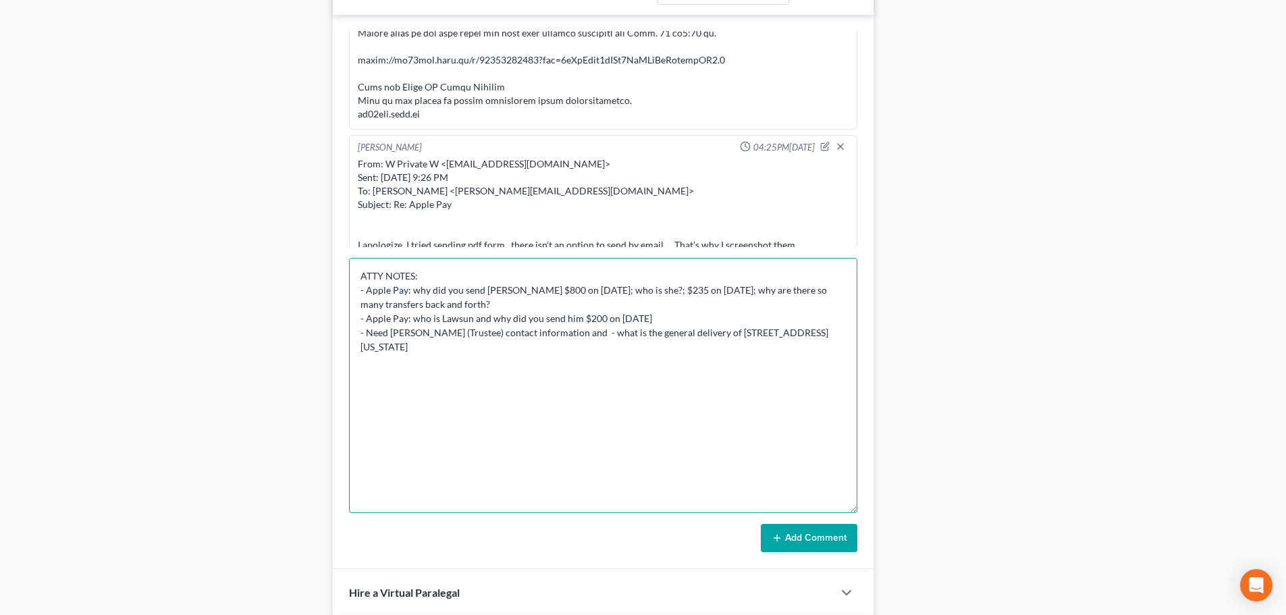
click at [571, 356] on textarea "ATTY NOTES: - Apple Pay: why did you send Timyra $800 on 8-28-2025; who is she?…" at bounding box center [603, 385] width 508 height 255
paste textarea "[EMAIL_ADDRESS][DOMAIN_NAME]"
click at [599, 354] on textarea "ATTY NOTES: - Apple Pay: why did you send Timyra $800 on 8-28-2025; who is she?…" at bounding box center [603, 385] width 508 height 255
click at [604, 350] on textarea "ATTY NOTES: - Apple Pay: why did you send Timyra $800 on 8-28-2025; who is she?…" at bounding box center [603, 385] width 508 height 255
click at [765, 351] on textarea "ATTY NOTES: - Apple Pay: why did you send Timyra $800 on 8-28-2025; who is she?…" at bounding box center [603, 385] width 508 height 255
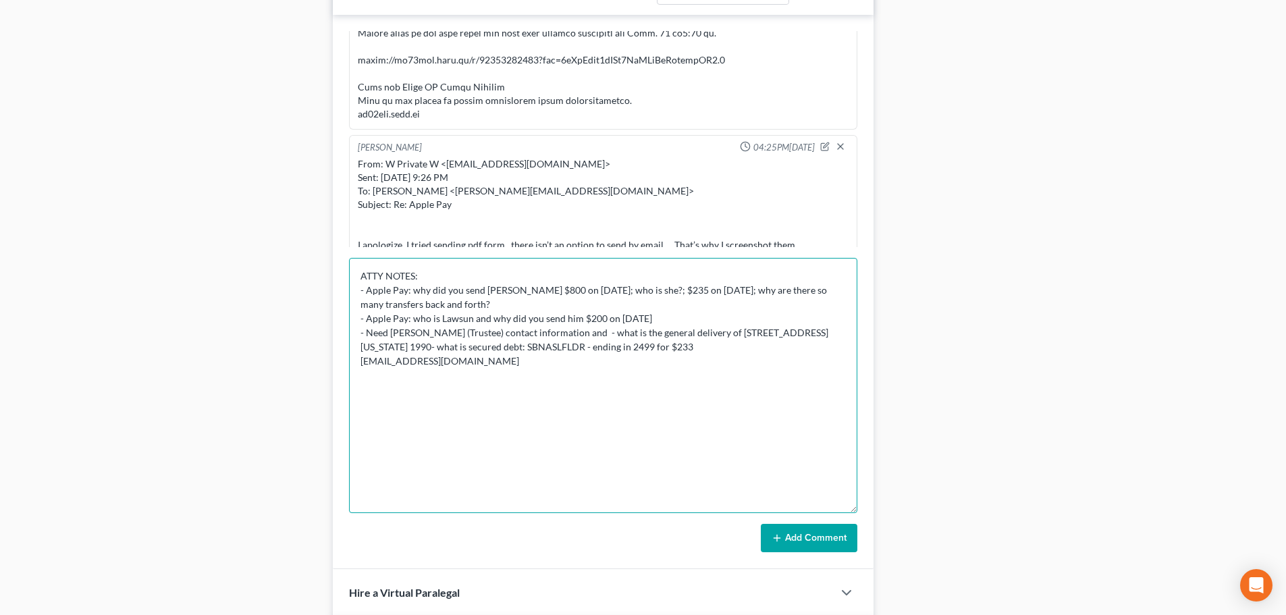
click at [671, 382] on textarea "ATTY NOTES: - Apple Pay: why did you send Timyra $800 on 8-28-2025; who is she?…" at bounding box center [603, 385] width 508 height 255
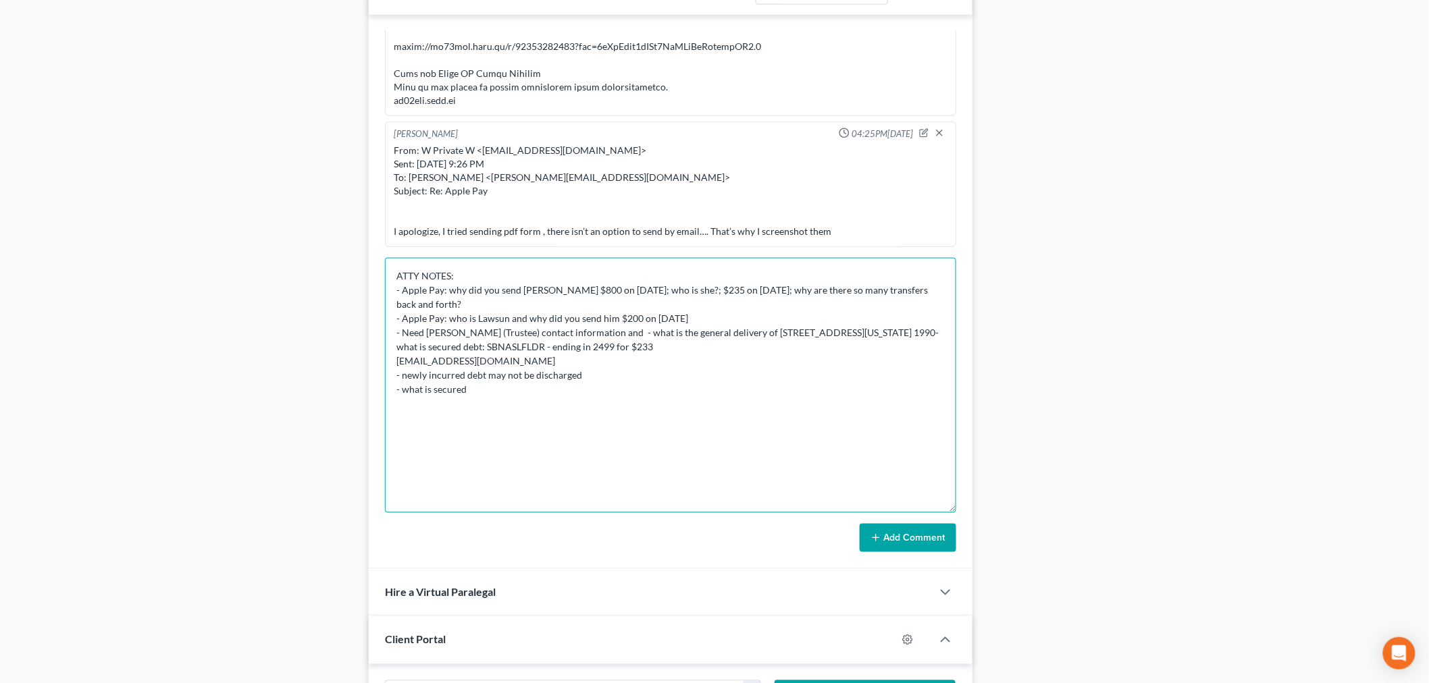
scroll to position [2543, 0]
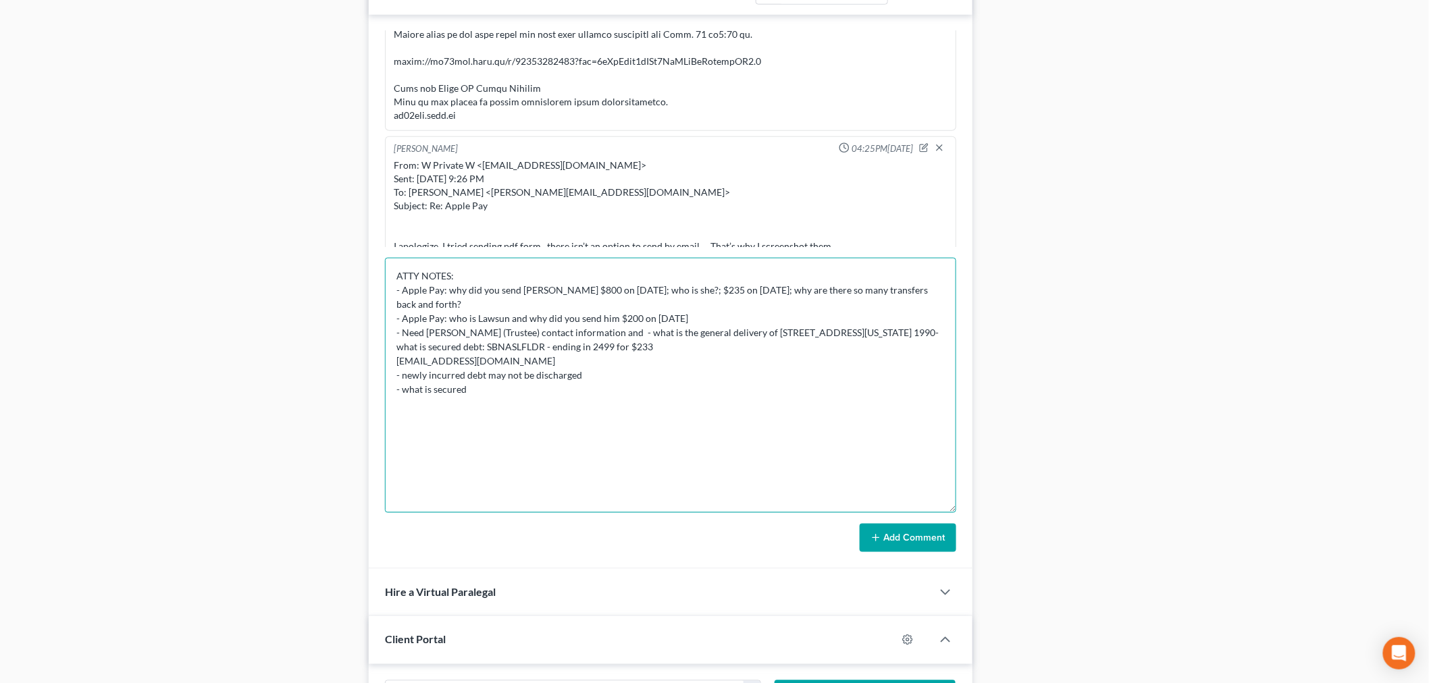
click at [681, 388] on textarea "ATTY NOTES: - Apple Pay: why did you send Timyra $800 on 8-28-2025; who is she?…" at bounding box center [670, 385] width 571 height 255
type textarea "ATTY NOTES: - Apple Pay: why did you send Timyra $800 on 8-28-2025; who is she?…"
drag, startPoint x: 911, startPoint y: 543, endPoint x: 991, endPoint y: 157, distance: 393.6
click at [911, 540] on button "Add Comment" at bounding box center [907, 538] width 97 height 28
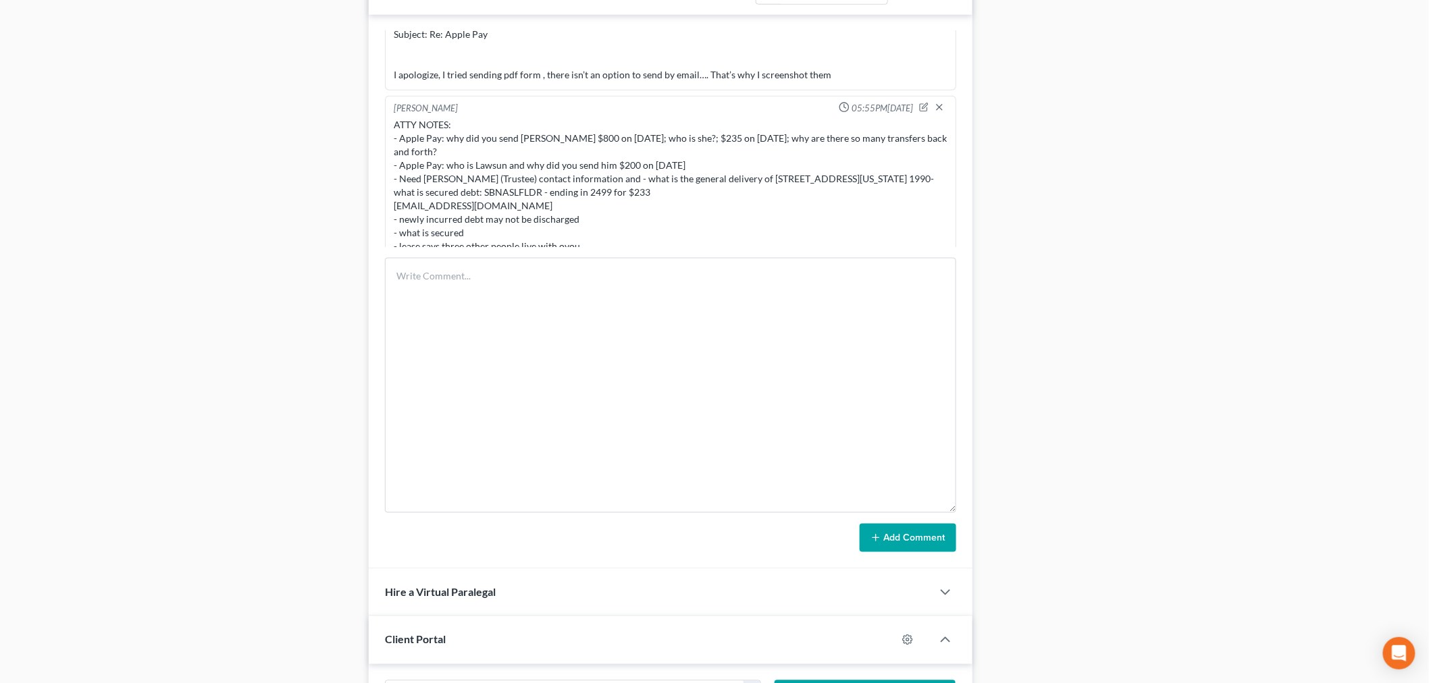
scroll to position [2640, 0]
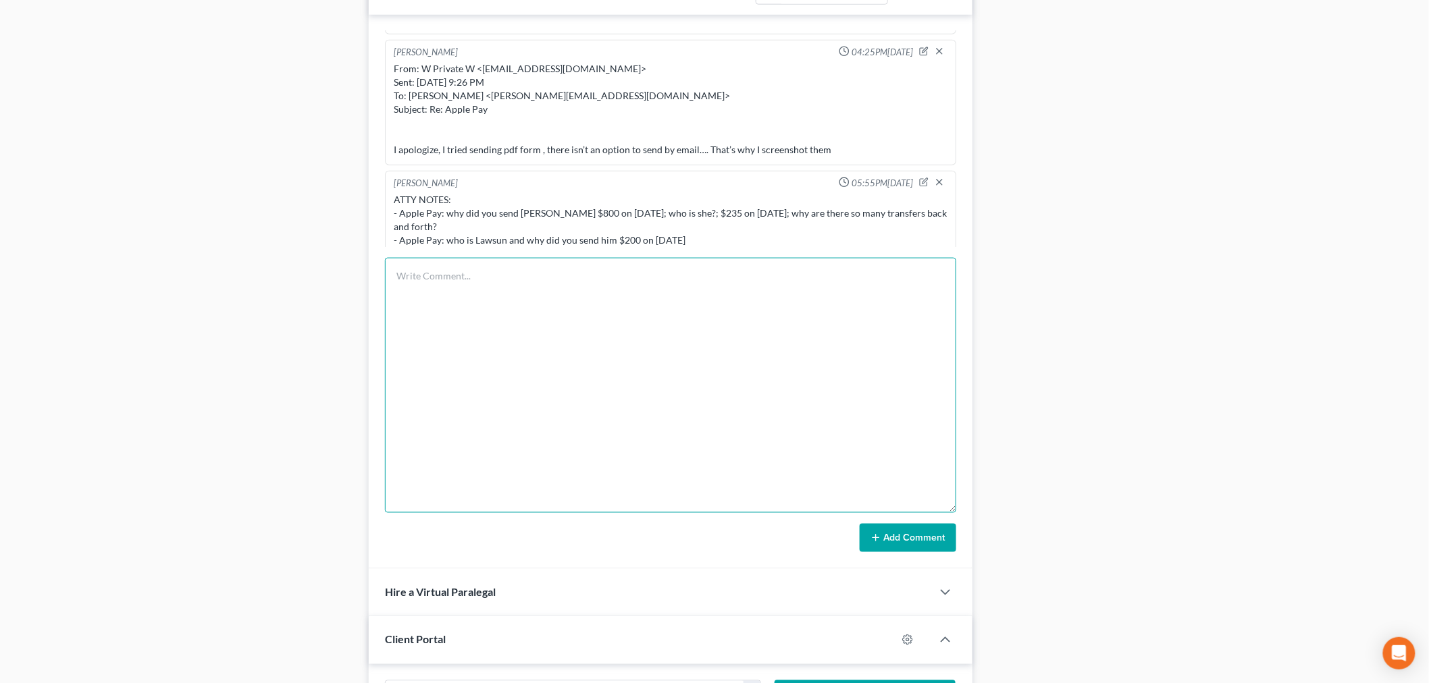
click at [765, 373] on textarea at bounding box center [670, 385] width 571 height 255
click at [629, 281] on textarea "rental agreement is from 5 years ago - they havent livedd there for over 5 years" at bounding box center [670, 385] width 571 height 255
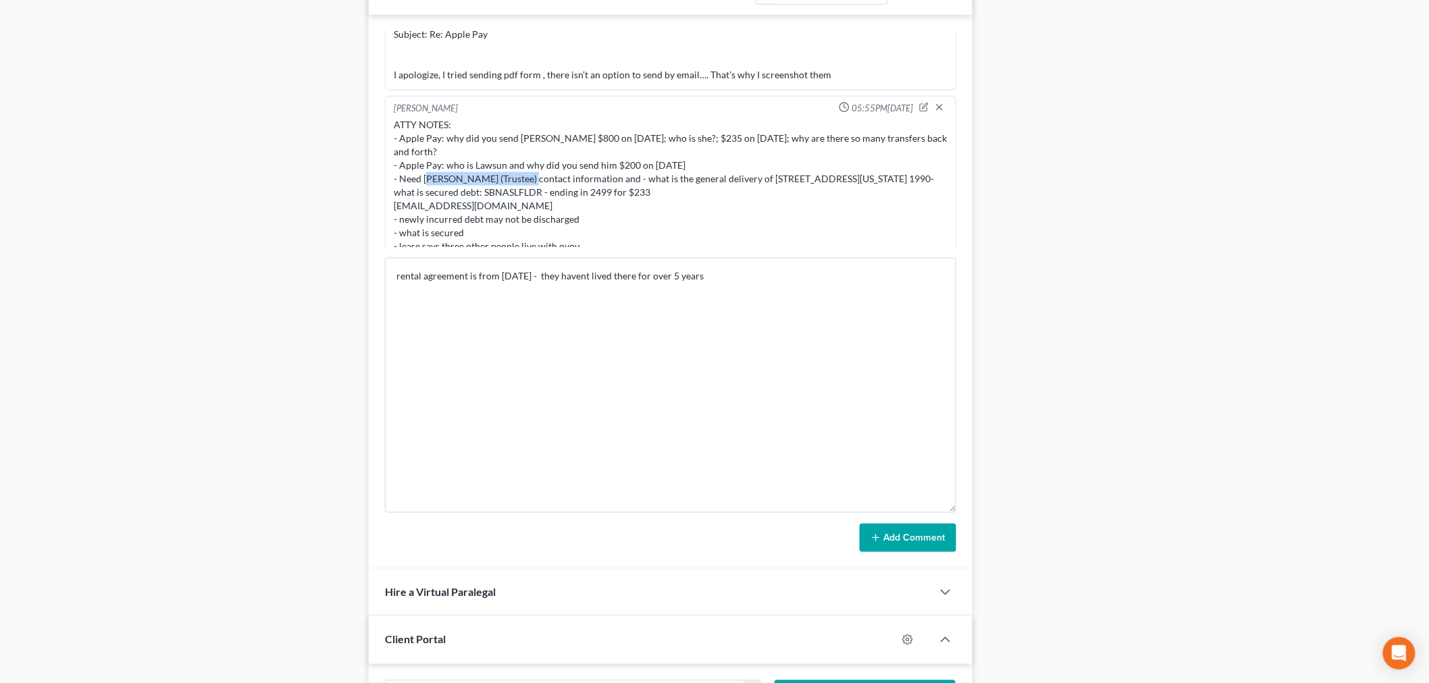
drag, startPoint x: 425, startPoint y: 163, endPoint x: 529, endPoint y: 165, distance: 104.0
click at [529, 165] on div "ATTY NOTES: - Apple Pay: why did you send Timyra $800 on 8-28-2025; who is she?…" at bounding box center [671, 185] width 554 height 135
copy div "Timyra Whitney-Hawkins"
click at [732, 261] on textarea "rental agreement is from 5 years ago - they havent lived there for over 5 years" at bounding box center [670, 385] width 571 height 255
paste textarea "Timyra Whitney-Hawkins"
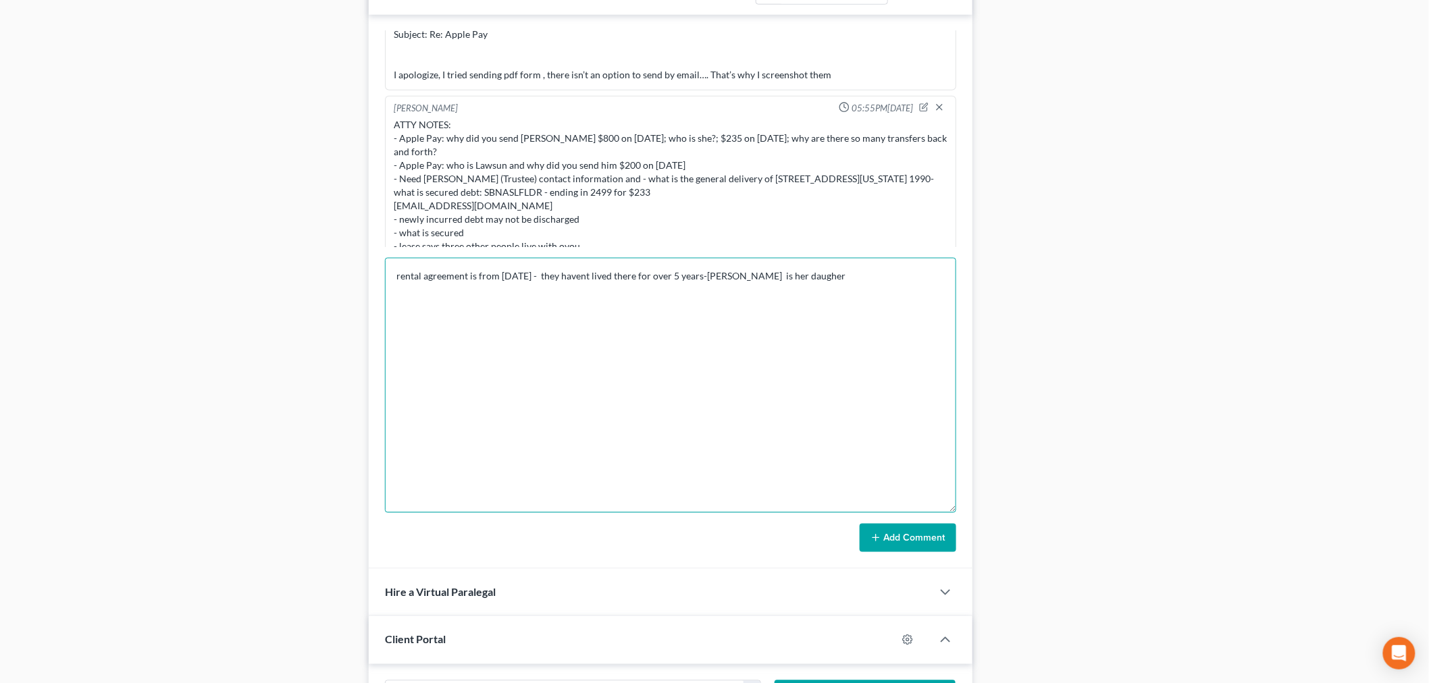
click at [870, 280] on textarea "rental agreement is from 5 years ago - they havent lived there for over 5 years…" at bounding box center [670, 385] width 571 height 255
click at [871, 280] on textarea "rental agreement is from 5 years ago - they havent lived there for over 5 years…" at bounding box center [670, 385] width 571 height 255
click at [714, 272] on textarea "rental agreement is from 5 years ago - they havent lived there for over 5 years…" at bounding box center [670, 385] width 571 height 255
click at [665, 288] on textarea "rental agreement is from 5 years ago - they havent lived there for over 5 years…" at bounding box center [670, 385] width 571 height 255
click at [397, 280] on textarea "rental agreement is from 5 years ago - they havent lived there for over 5 years…" at bounding box center [670, 385] width 571 height 255
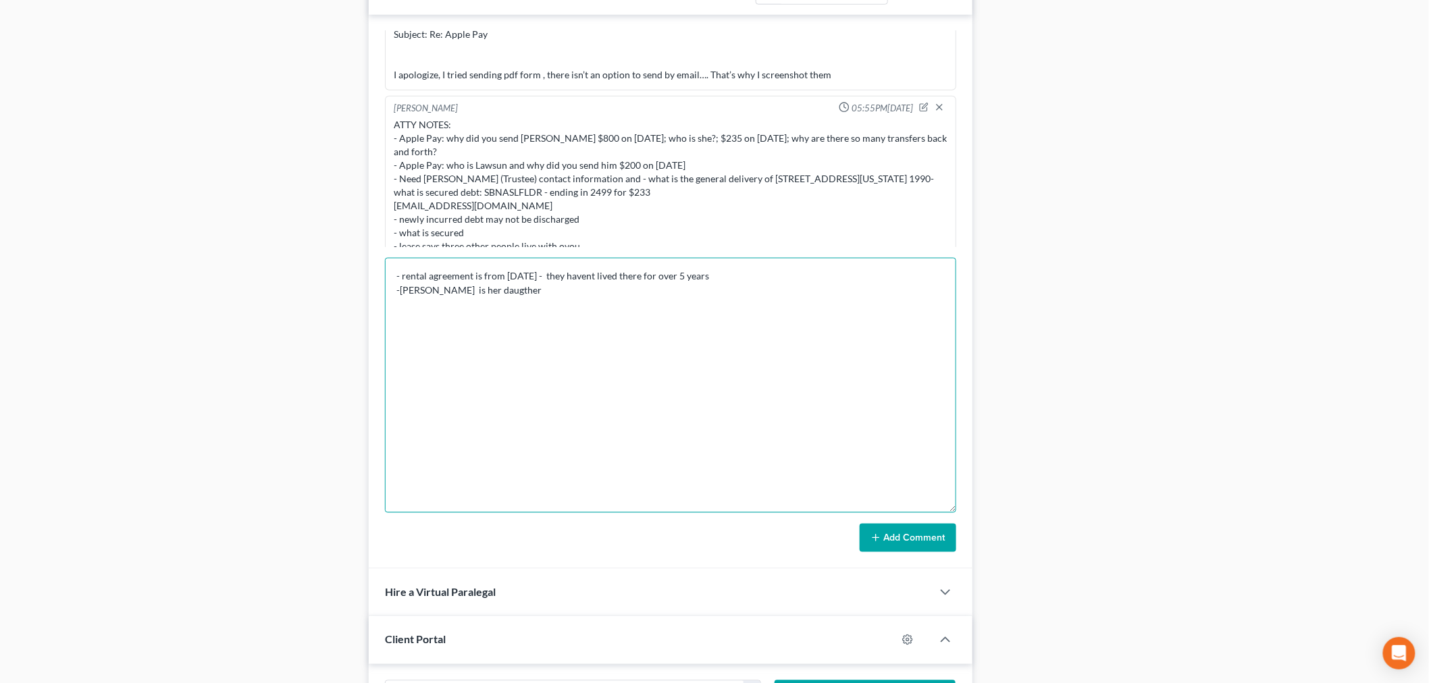
click at [581, 295] on textarea "- rental agreement is from 5 years ago - they havent lived there for over 5 yea…" at bounding box center [670, 385] width 571 height 255
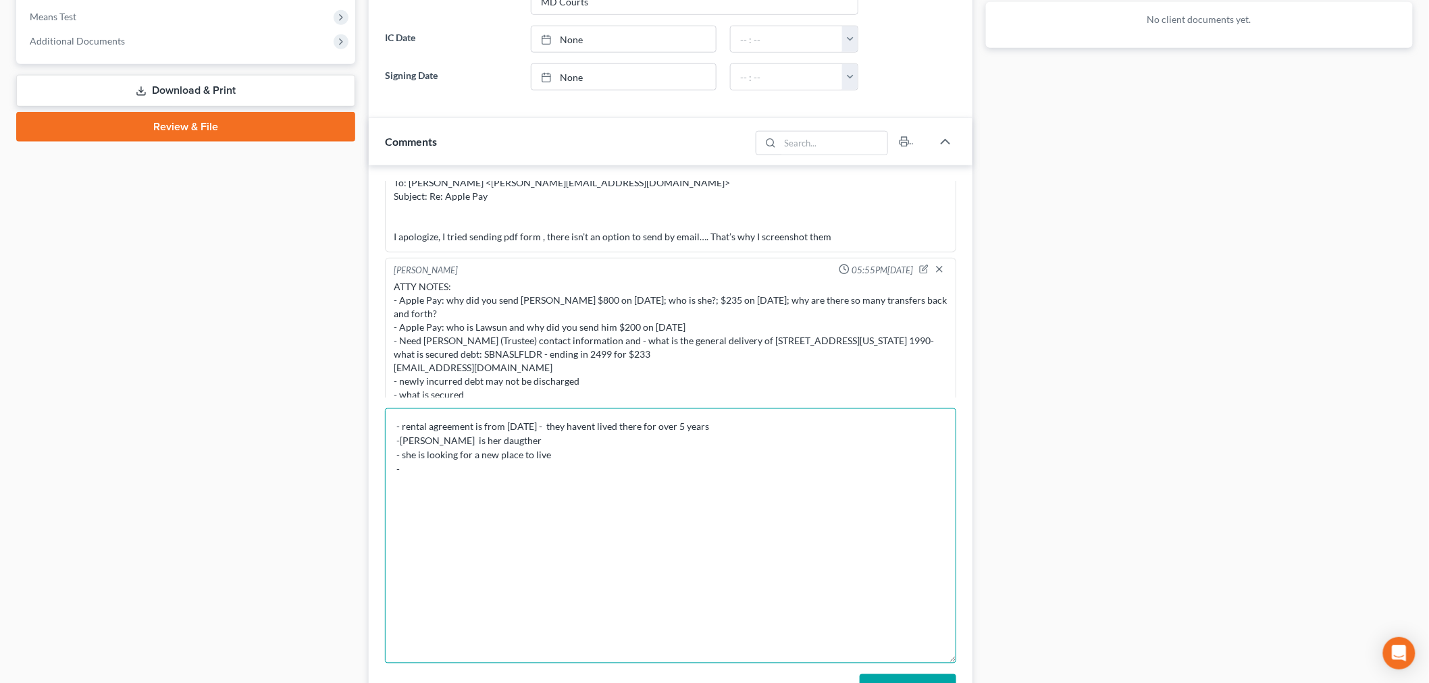
scroll to position [2703, 0]
click at [628, 473] on textarea "- rental agreement is from 5 years ago - they havent lived there for over 5 yea…" at bounding box center [670, 535] width 571 height 255
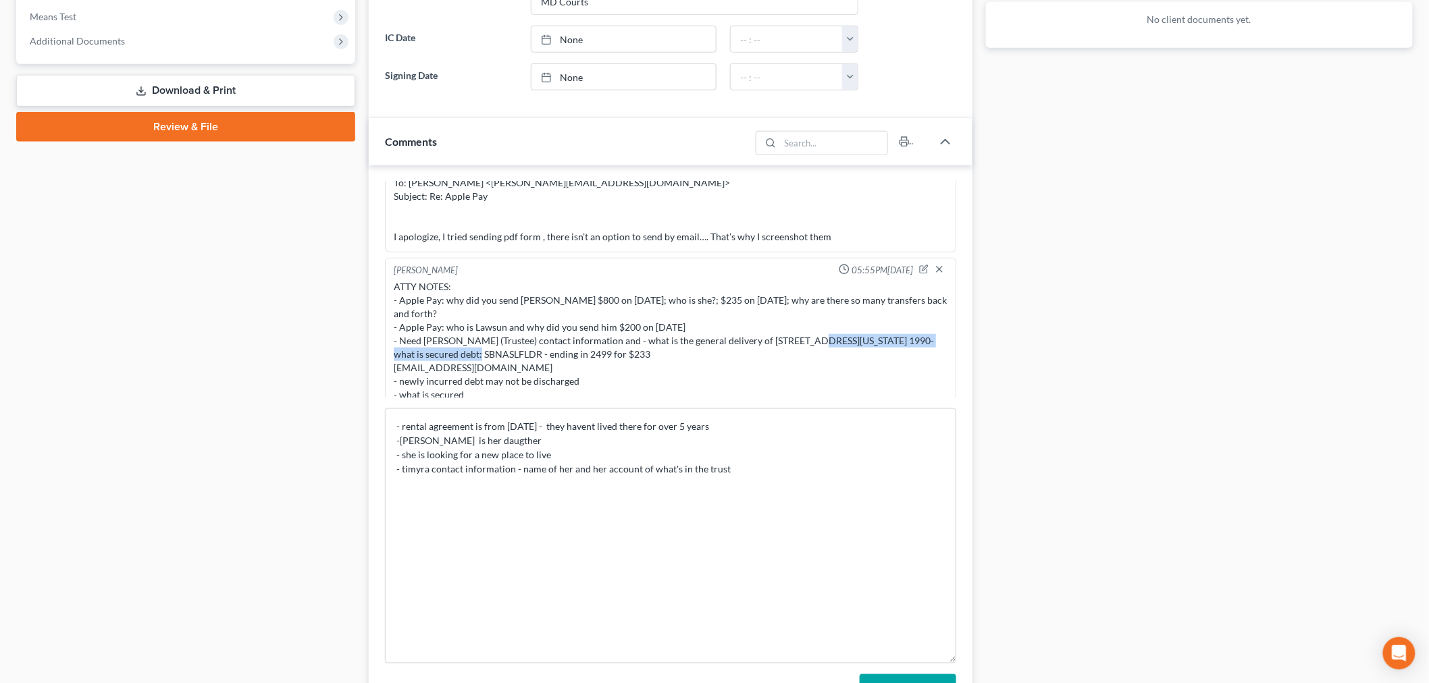
drag, startPoint x: 799, startPoint y: 321, endPoint x: 458, endPoint y: 340, distance: 342.1
click at [458, 340] on div "ATTY NOTES: - Apple Pay: why did you send Timyra $800 on 8-28-2025; who is she?…" at bounding box center [671, 347] width 554 height 135
copy div "8 The Green Suite 18161 Dover, Delaware 1990"
click at [760, 460] on textarea "- rental agreement is from 5 years ago - they havent lived there for over 5 yea…" at bounding box center [670, 535] width 571 height 255
click at [752, 466] on textarea "- rental agreement is from 5 years ago - they havent lived there for over 5 yea…" at bounding box center [670, 535] width 571 height 255
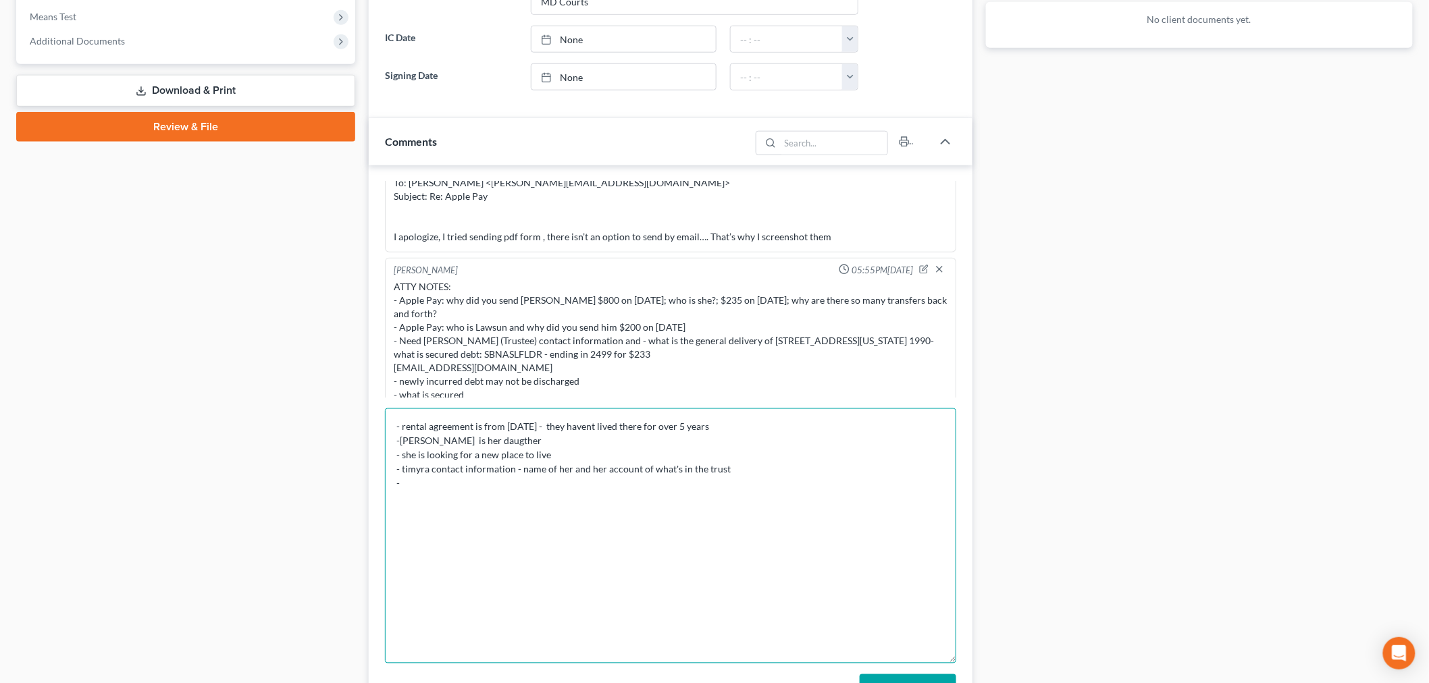
paste textarea "8 The Green Suite 18161 Dover, Delaware 1990"
drag, startPoint x: 714, startPoint y: 475, endPoint x: 730, endPoint y: 477, distance: 16.3
click at [714, 475] on textarea "- rental agreement is from 5 years ago - they havent lived there for over 5 yea…" at bounding box center [670, 535] width 571 height 255
click at [746, 485] on textarea "- rental agreement is from 5 years ago - they havent lived there for over 5 yea…" at bounding box center [670, 535] width 571 height 255
click at [720, 481] on textarea "- rental agreement is from 5 years ago - they havent lived there for over 5 yea…" at bounding box center [670, 535] width 571 height 255
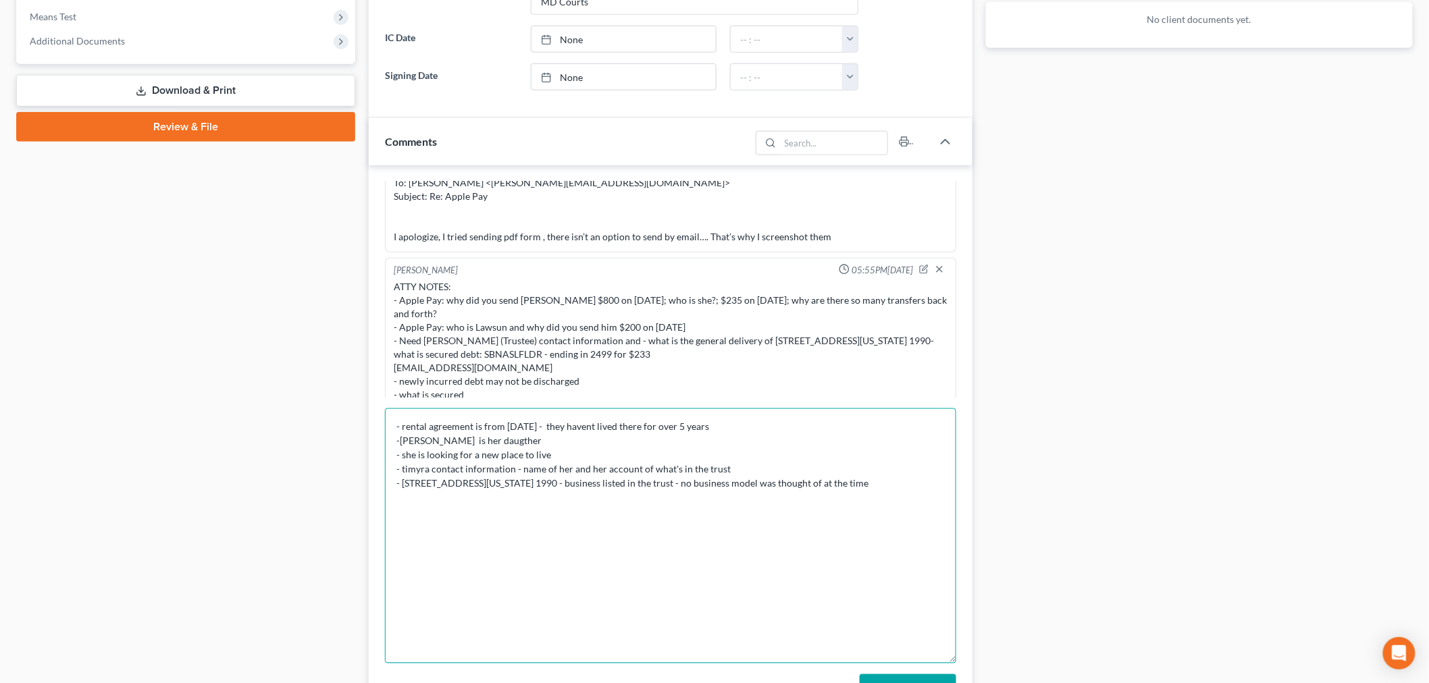
click at [908, 485] on textarea "- rental agreement is from 5 years ago - they havent lived there for over 5 yea…" at bounding box center [670, 535] width 571 height 255
click at [909, 483] on textarea "- rental agreement is from 5 years ago - they havent lived there for over 5 yea…" at bounding box center [670, 535] width 571 height 255
click at [599, 483] on textarea "- rental agreement is from 5 years ago - they havent lived there for over 5 yea…" at bounding box center [670, 535] width 571 height 255
click at [618, 508] on textarea "- rental agreement is from 5 years ago - they havent lived there for over 5 yea…" at bounding box center [670, 535] width 571 height 255
click at [699, 496] on textarea "- rental agreement is from 5 years ago - they havent lived there for over 5 yea…" at bounding box center [670, 535] width 571 height 255
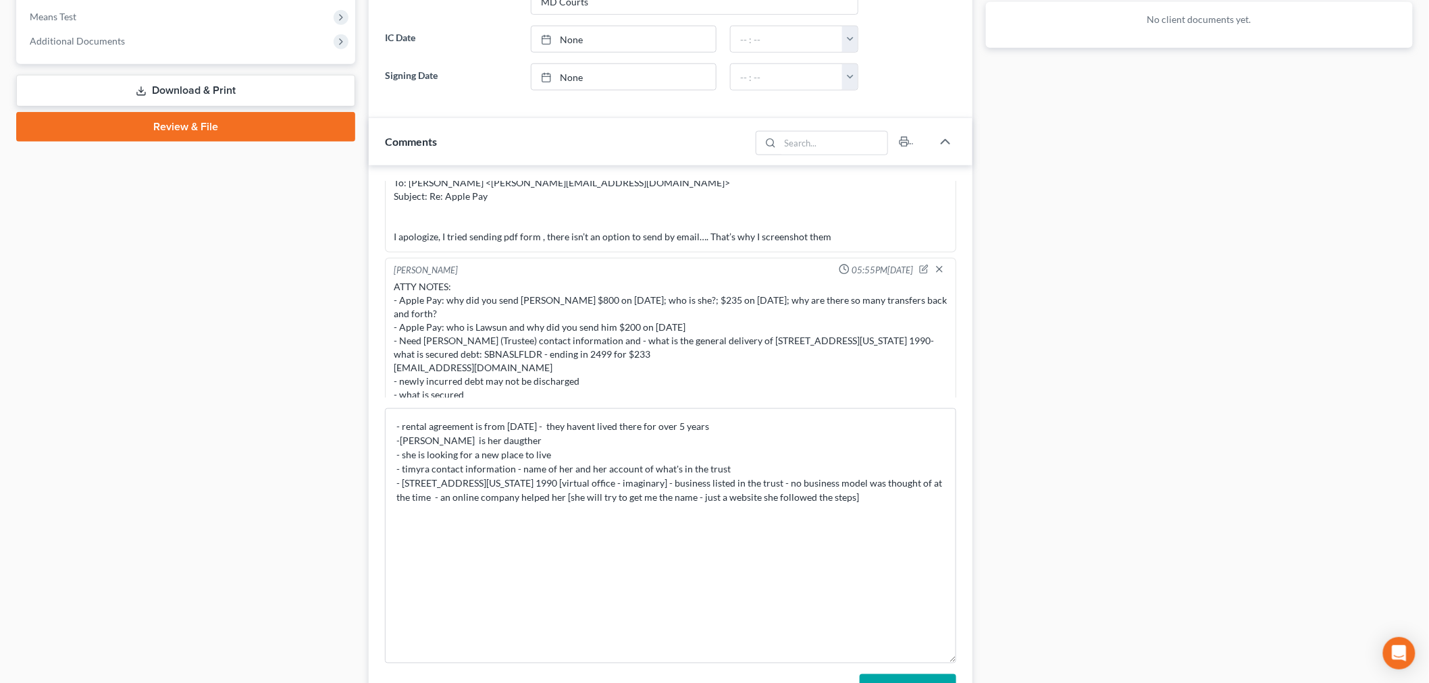
click at [1296, 99] on div "Docs Tasks Events Fees Timer 28% Completed Nothing here yet! Credit Reports (ww…" at bounding box center [1199, 282] width 441 height 1354
click at [564, 442] on textarea "- rental agreement is from 5 years ago - they havent lived there for over 5 yea…" at bounding box center [670, 535] width 571 height 255
click at [911, 498] on textarea "- rental agreement is from 5 years ago - they havent lived there for over 5 yea…" at bounding box center [670, 535] width 571 height 255
click at [548, 520] on textarea "- rental agreement is from 5 years ago - they havent lived there for over 5 yea…" at bounding box center [670, 535] width 571 height 255
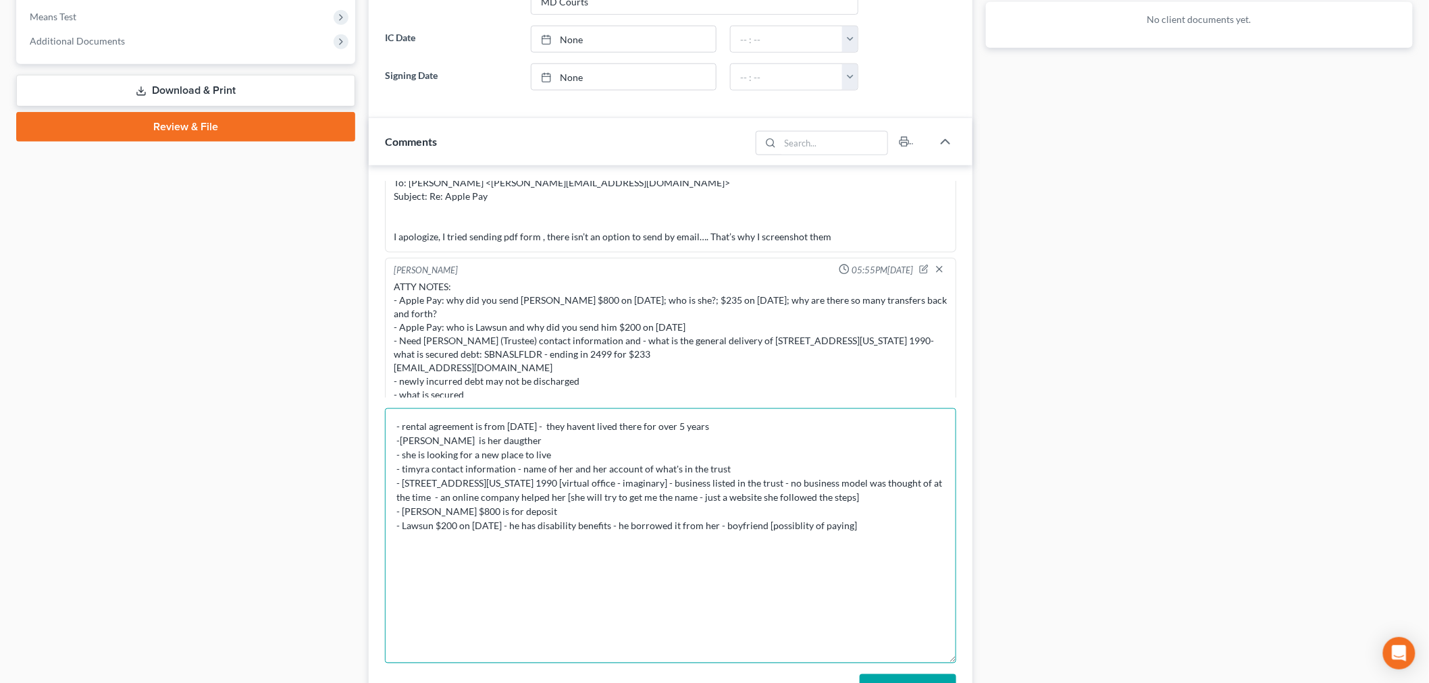
drag, startPoint x: 886, startPoint y: 523, endPoint x: 778, endPoint y: 534, distance: 108.6
click at [778, 534] on textarea "- rental agreement is from 5 years ago - they havent lived there for over 5 yea…" at bounding box center [670, 535] width 571 height 255
type textarea "- rental agreement is from 5 years ago - they havent lived there for over 5 yea…"
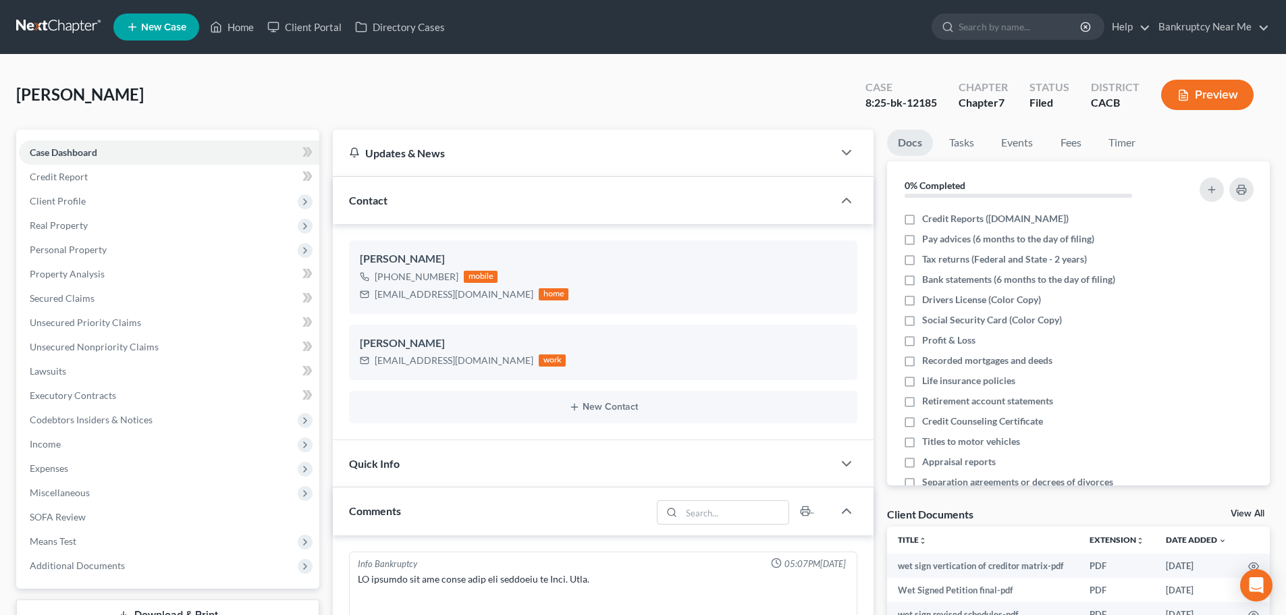
scroll to position [6735, 0]
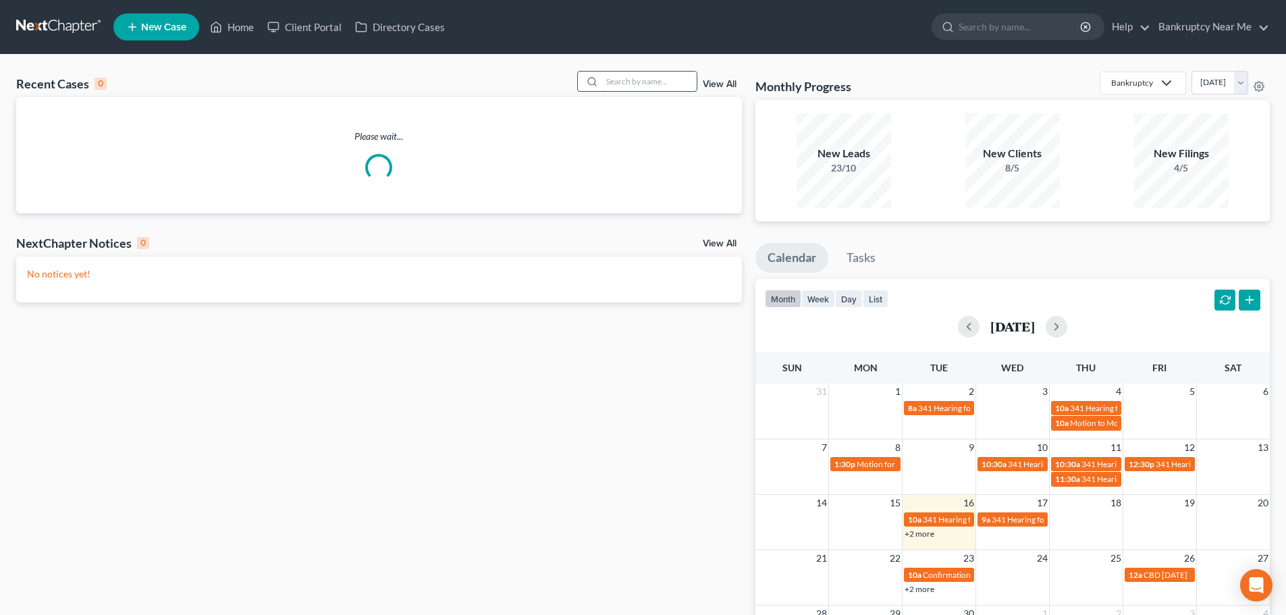
click at [663, 81] on input "search" at bounding box center [649, 82] width 95 height 20
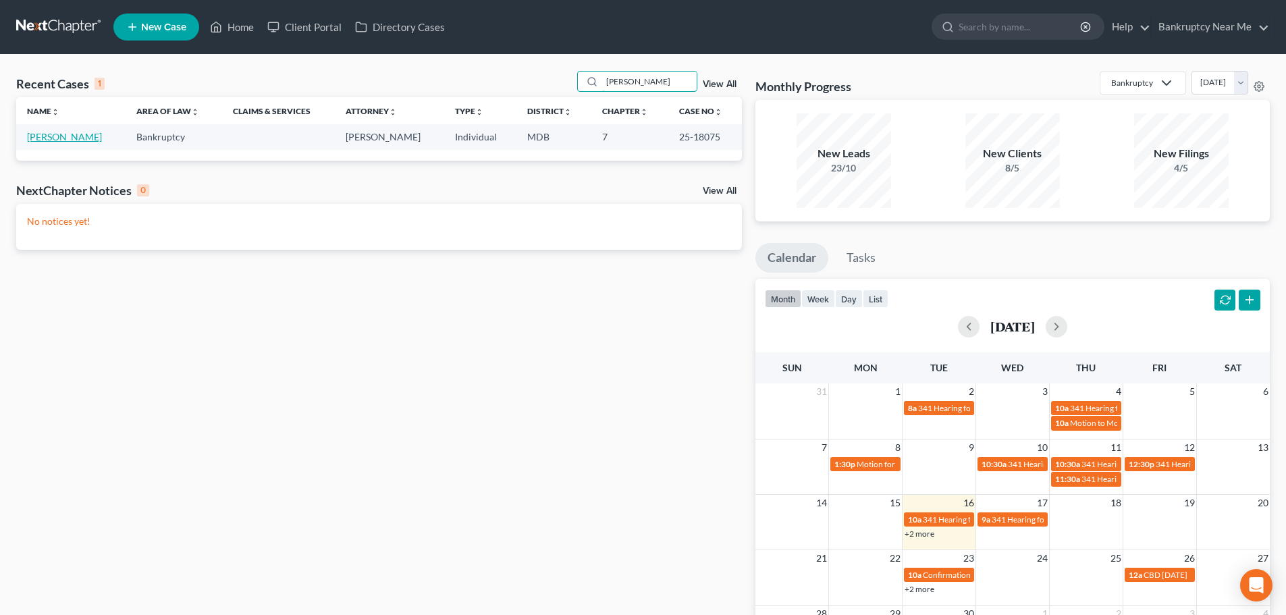
type input "[PERSON_NAME]"
click at [92, 138] on link "[PERSON_NAME]" at bounding box center [64, 136] width 75 height 11
select select "6"
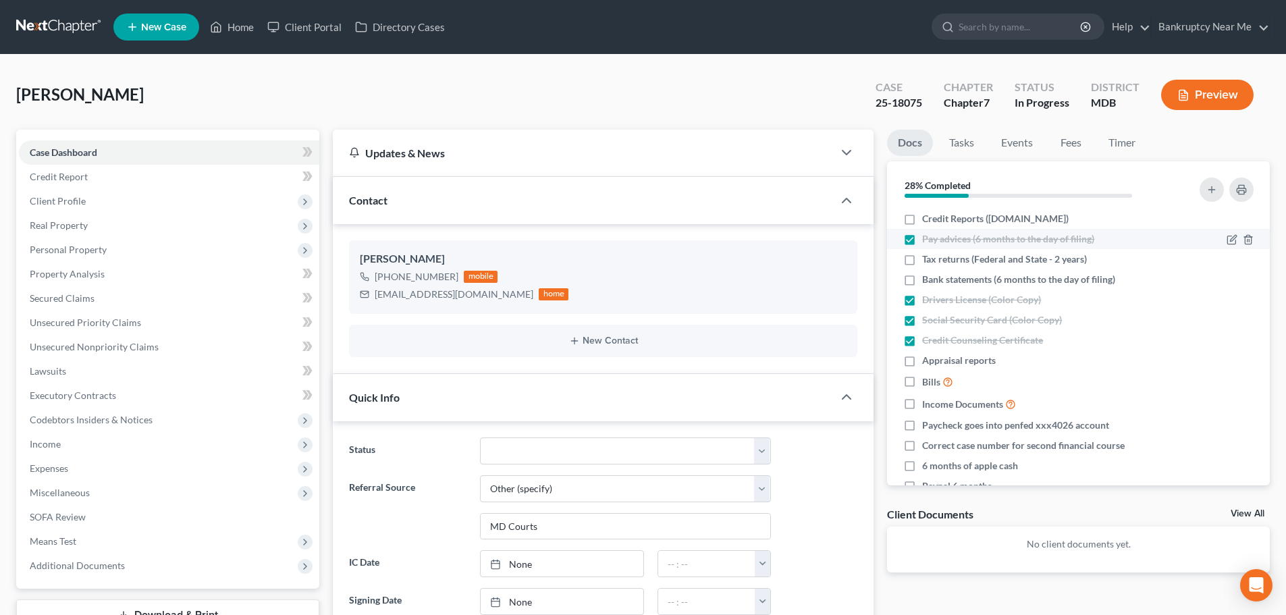
scroll to position [2571, 0]
drag, startPoint x: 124, startPoint y: 350, endPoint x: 140, endPoint y: 341, distance: 18.8
click at [124, 348] on span "Unsecured Nonpriority Claims" at bounding box center [94, 346] width 129 height 11
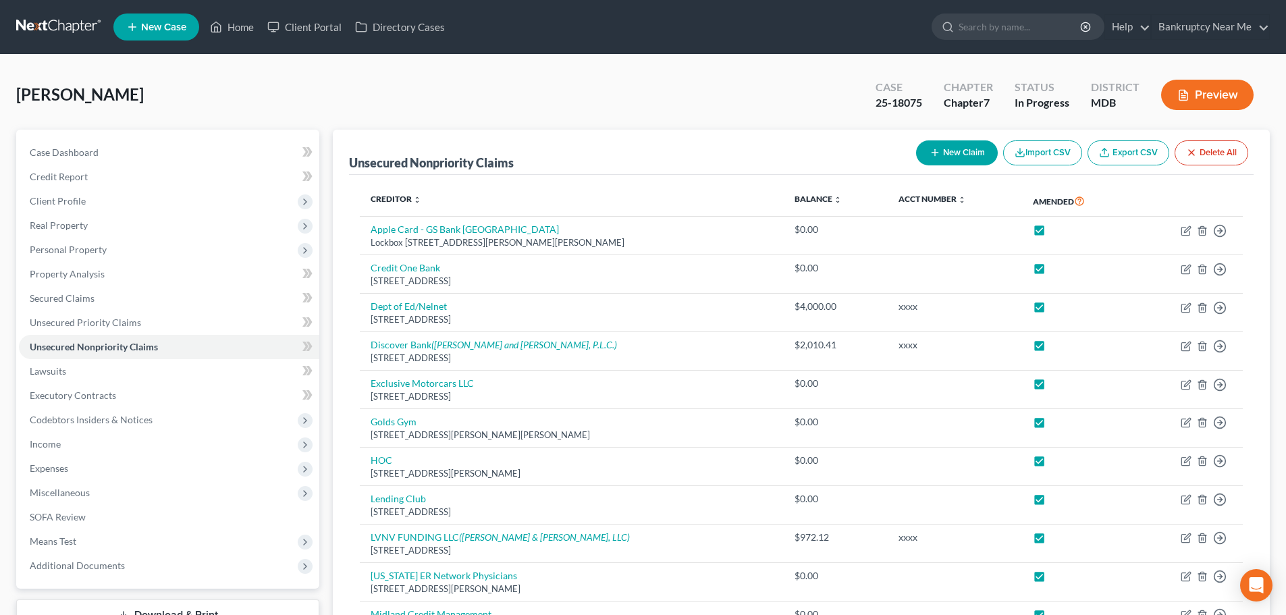
click at [949, 144] on button "New Claim" at bounding box center [957, 152] width 82 height 25
select select "0"
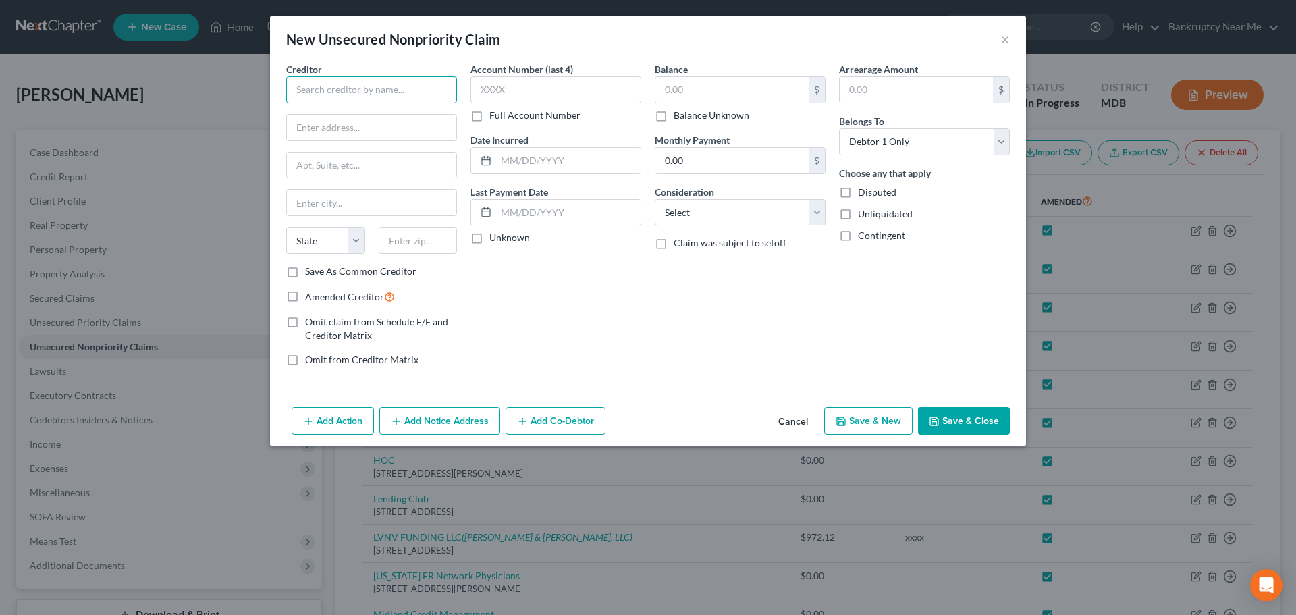
click at [435, 82] on input "text" at bounding box center [371, 89] width 171 height 27
type input "w"
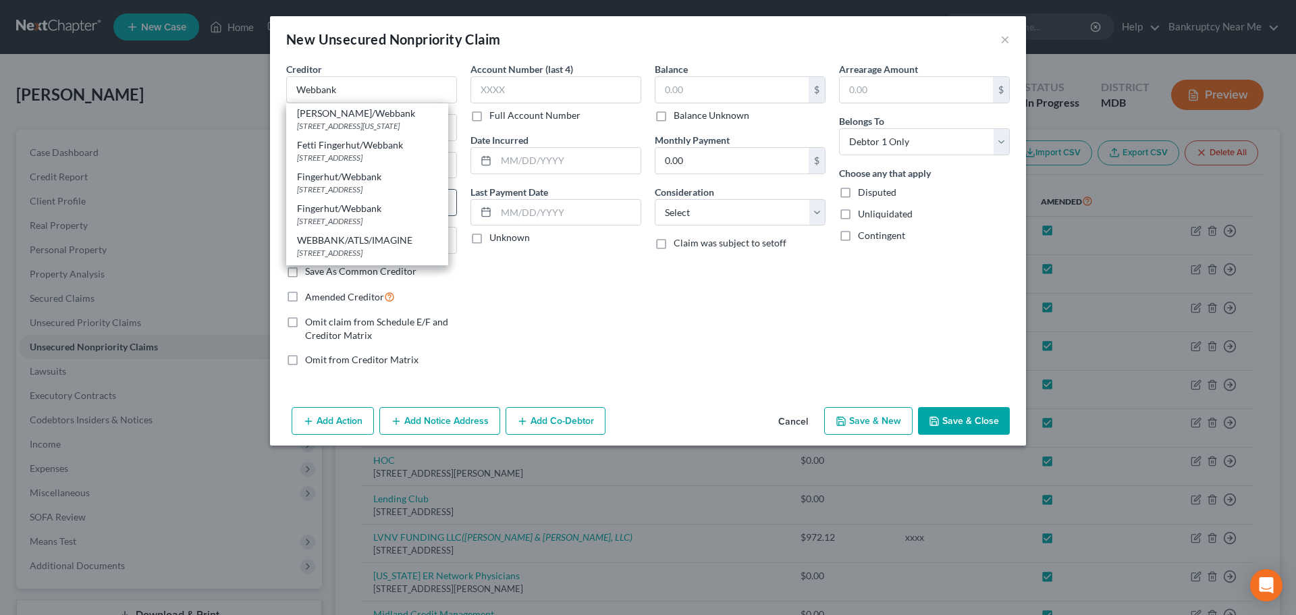
click at [400, 213] on div "Fingerhut/Webbank" at bounding box center [367, 209] width 140 height 14
type input "Fingerhut/Webbank"
type input "[STREET_ADDRESS]"
type input "Saint Cloud"
select select "24"
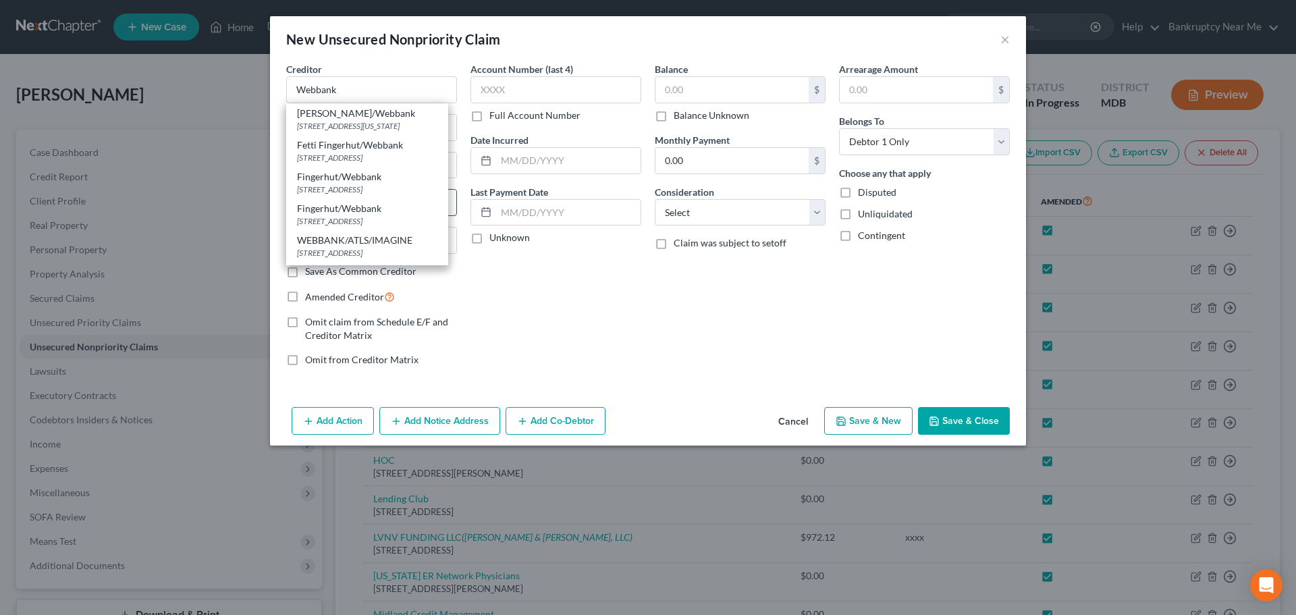
type input "56303"
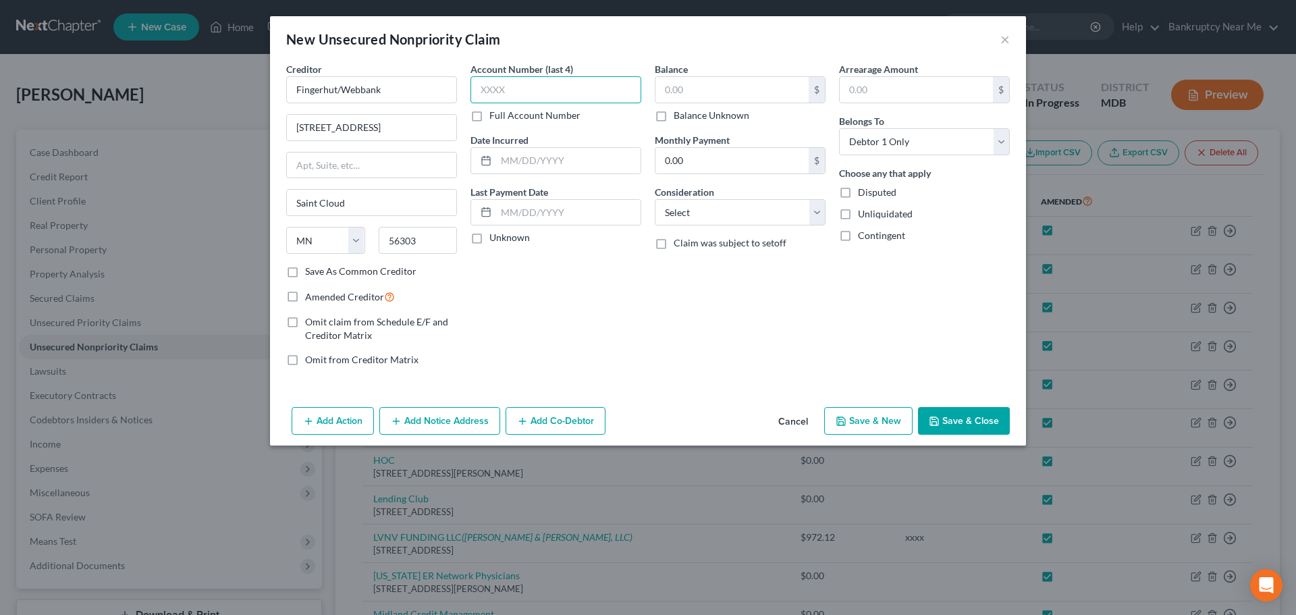
click at [538, 89] on input "text" at bounding box center [556, 89] width 171 height 27
type input "xxxx"
click at [953, 412] on button "Save & Close" at bounding box center [964, 421] width 92 height 28
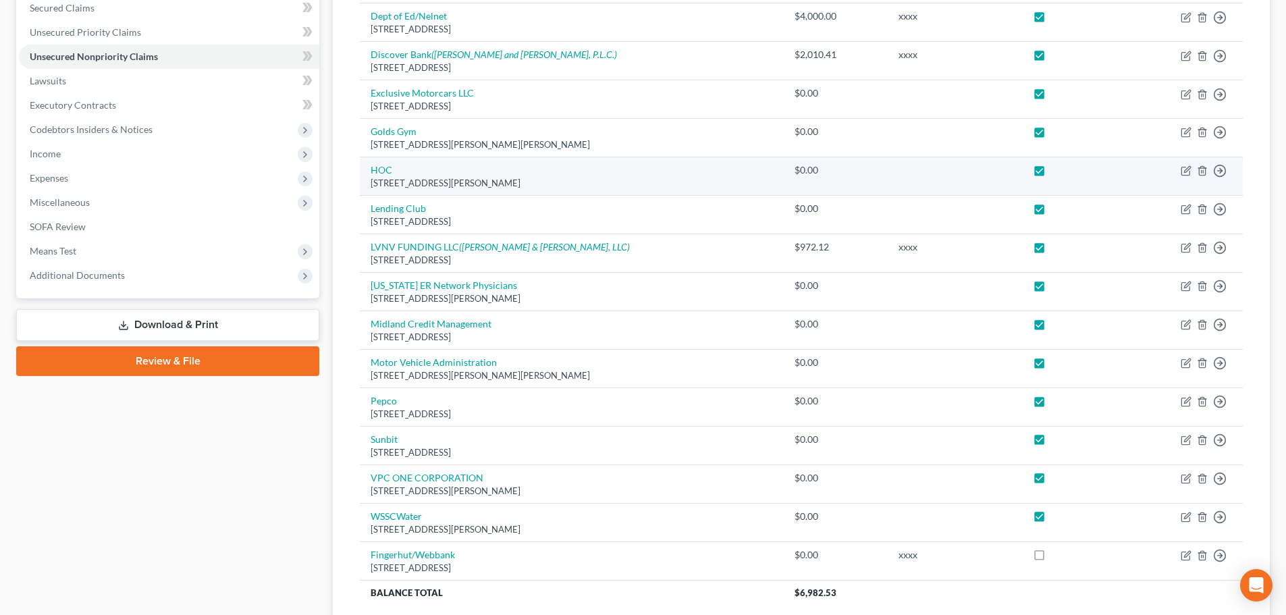
scroll to position [64, 0]
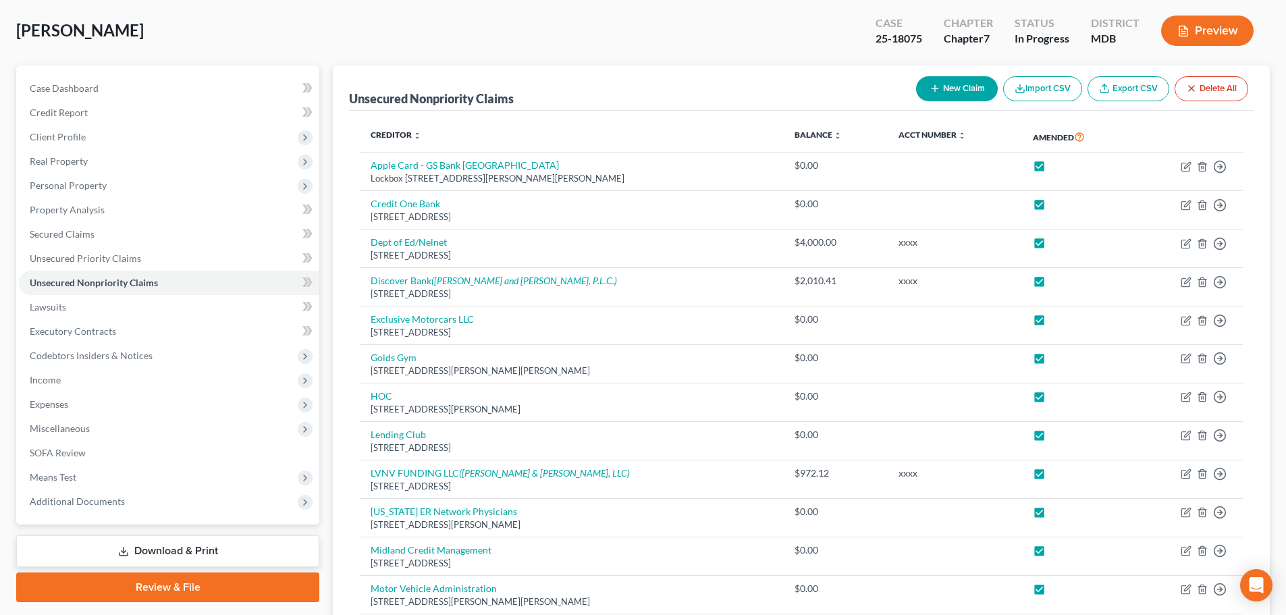
click at [934, 87] on icon "button" at bounding box center [935, 88] width 11 height 11
select select "0"
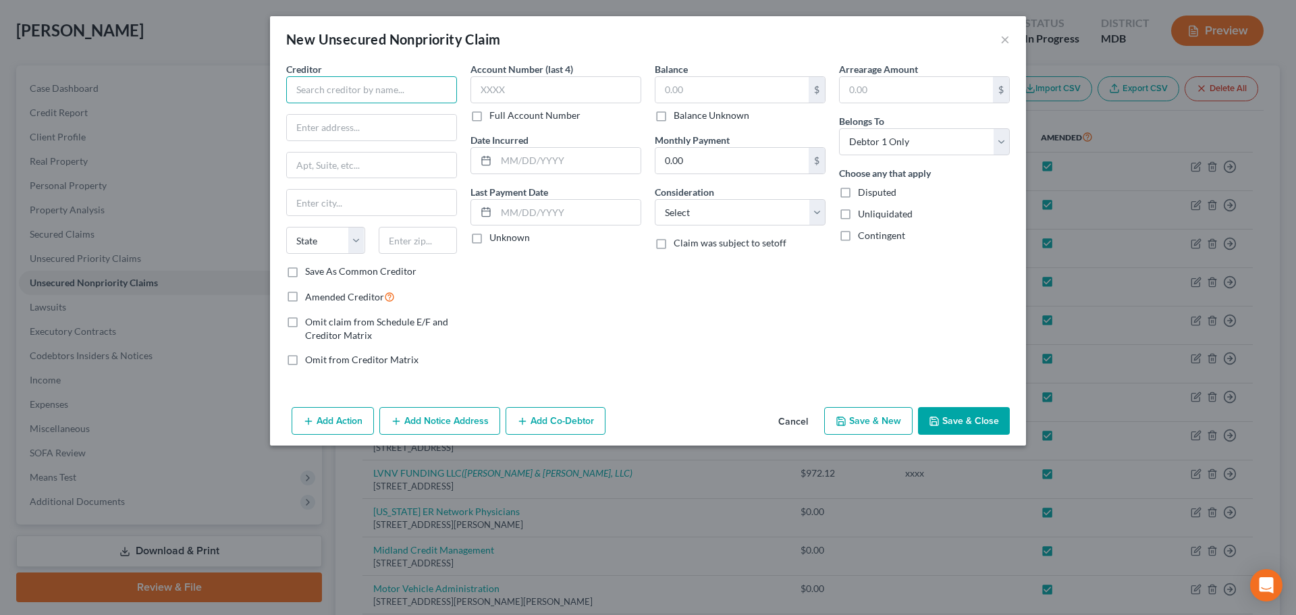
drag, startPoint x: 454, startPoint y: 92, endPoint x: 433, endPoint y: 94, distance: 21.0
click at [454, 92] on input "text" at bounding box center [371, 89] width 171 height 27
click at [433, 94] on input "text" at bounding box center [371, 89] width 171 height 27
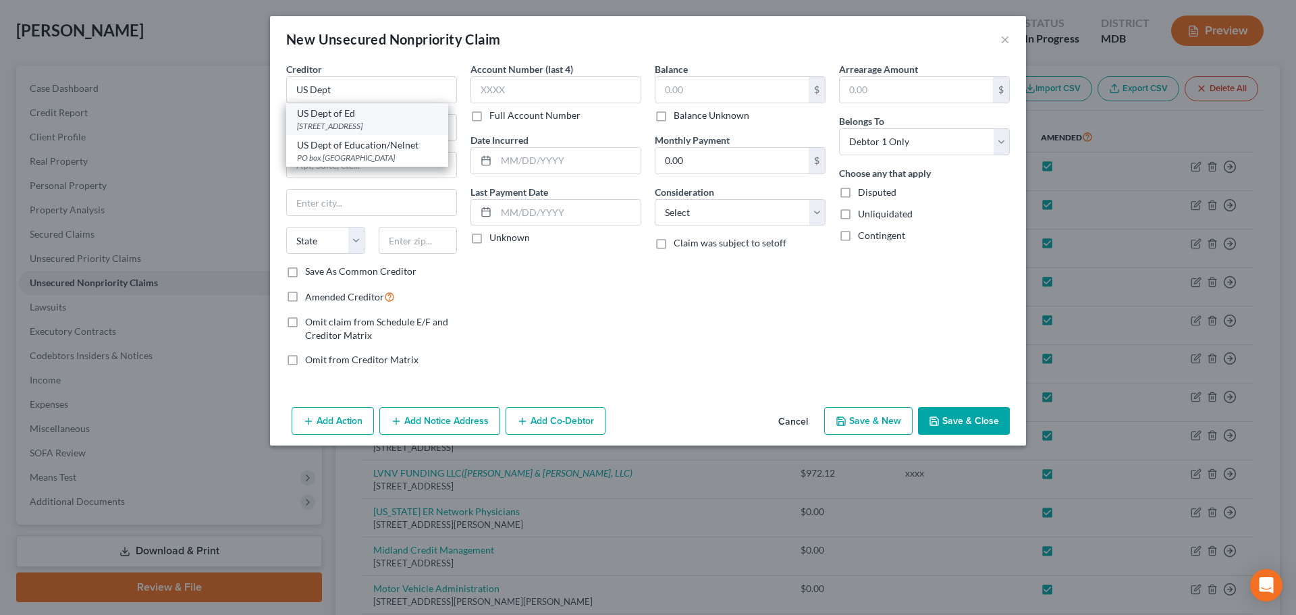
click at [404, 120] on div "PO BOX 7860, Madison, WI 53707" at bounding box center [367, 125] width 140 height 11
type input "US Dept of Ed"
type input "PO BOX 7860"
type input "Madison"
select select "52"
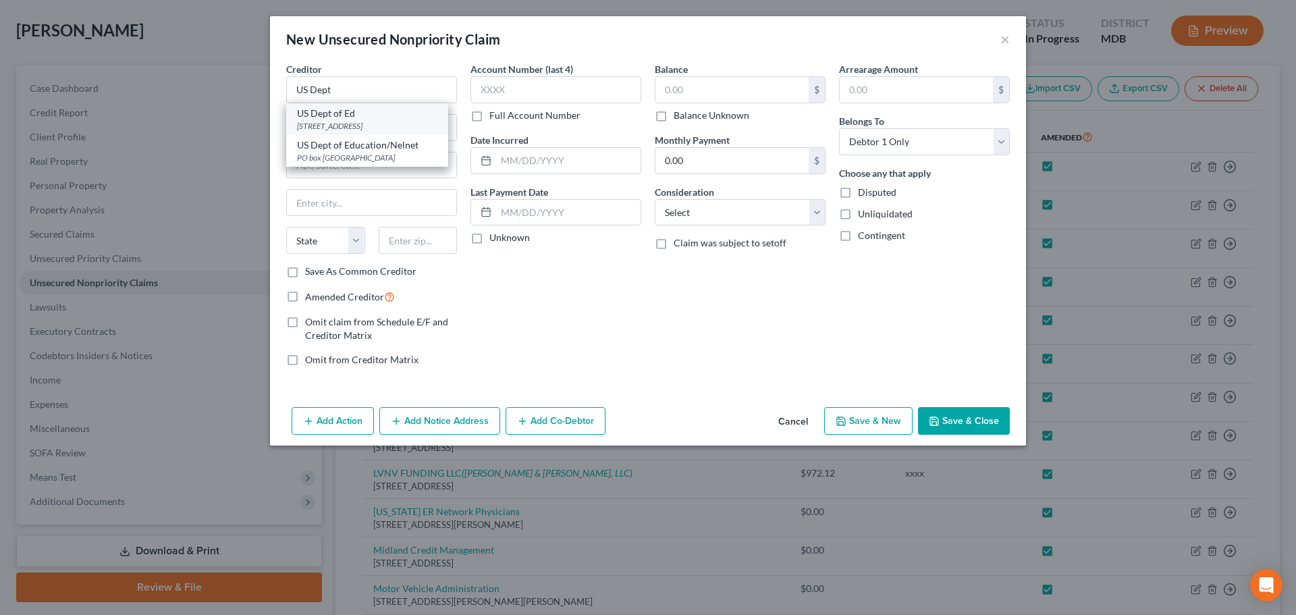
type input "53707"
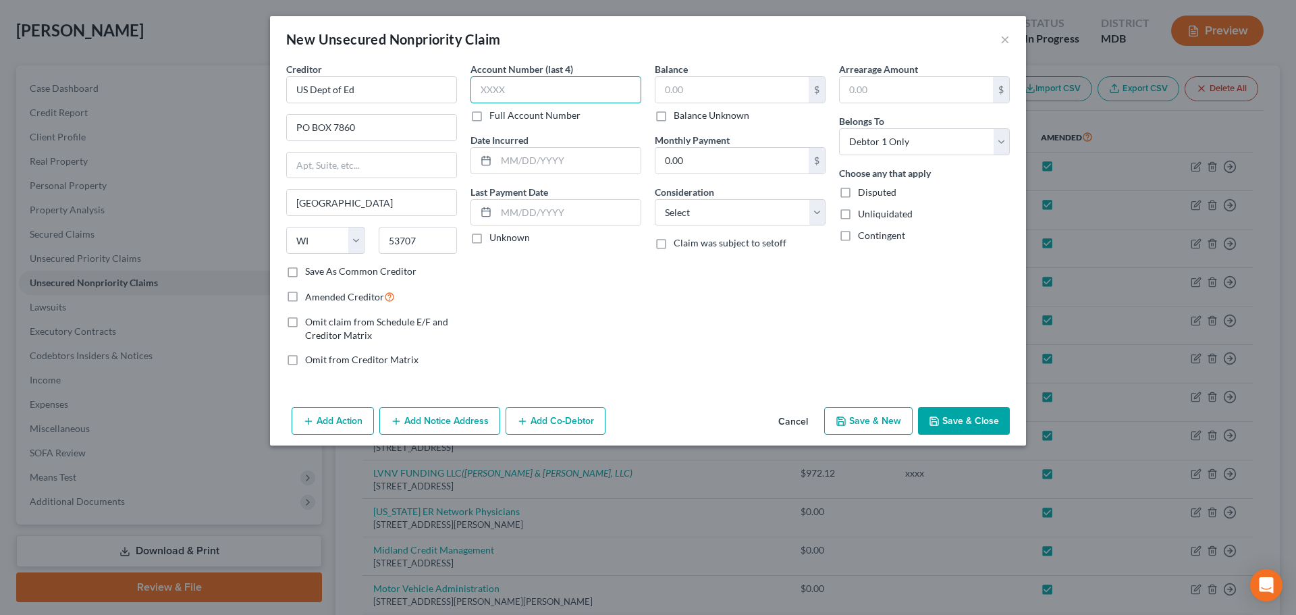
click at [539, 84] on input "text" at bounding box center [556, 89] width 171 height 27
type input "xxxx"
click at [982, 413] on button "Save & Close" at bounding box center [964, 421] width 92 height 28
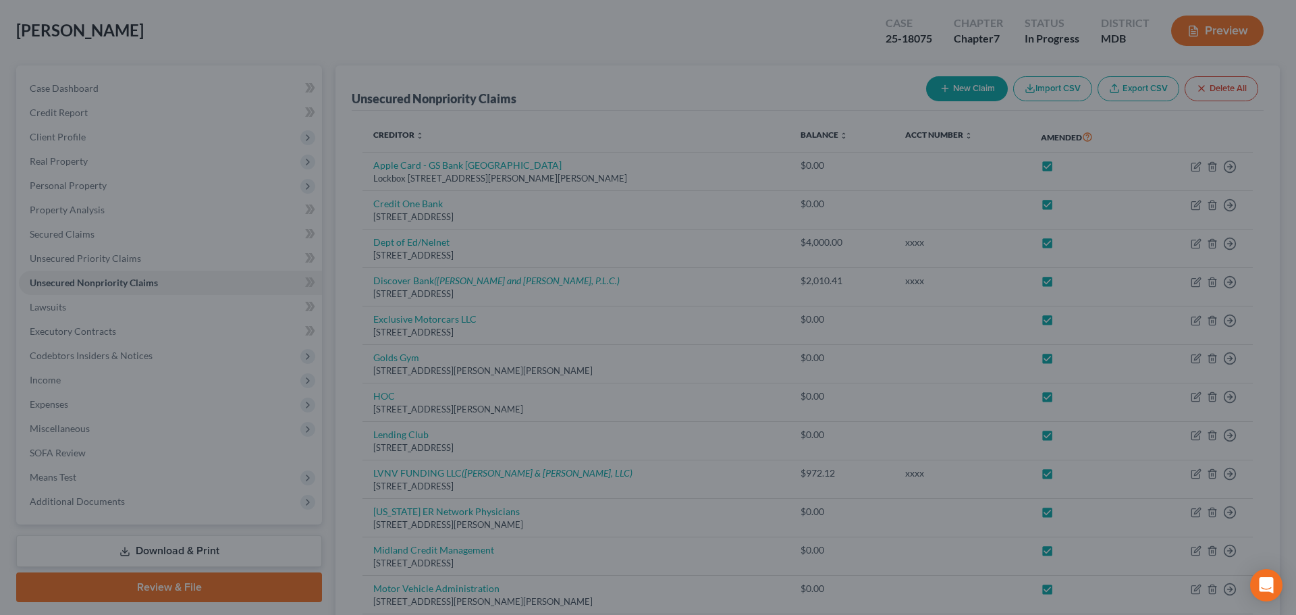
type input "0.00"
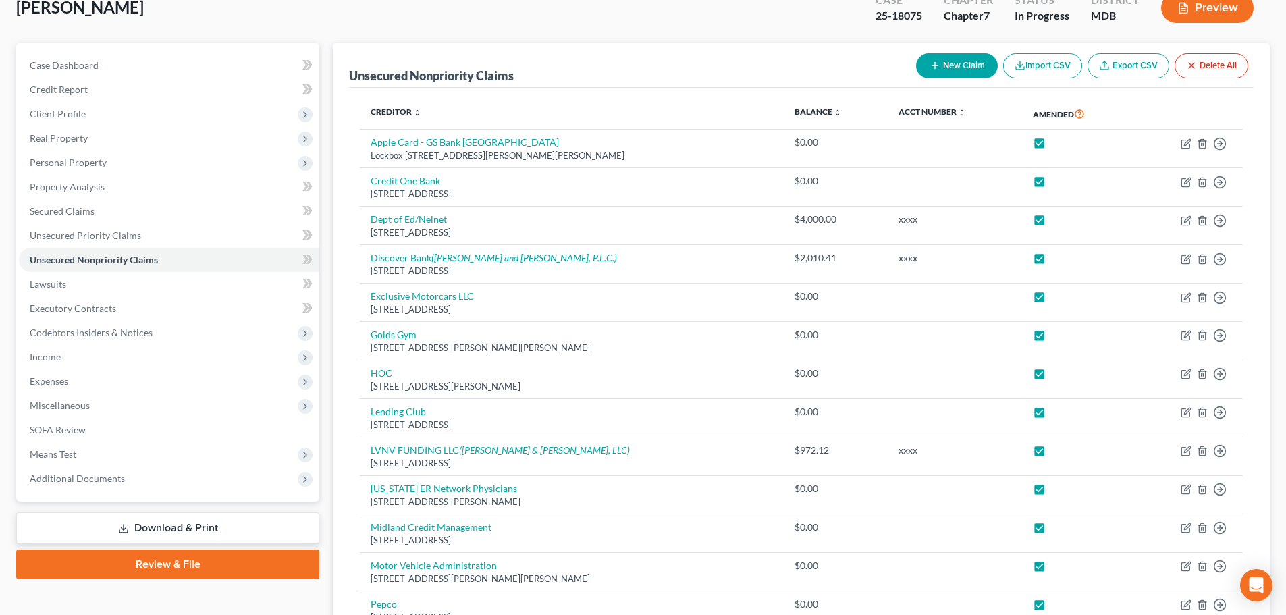
scroll to position [0, 0]
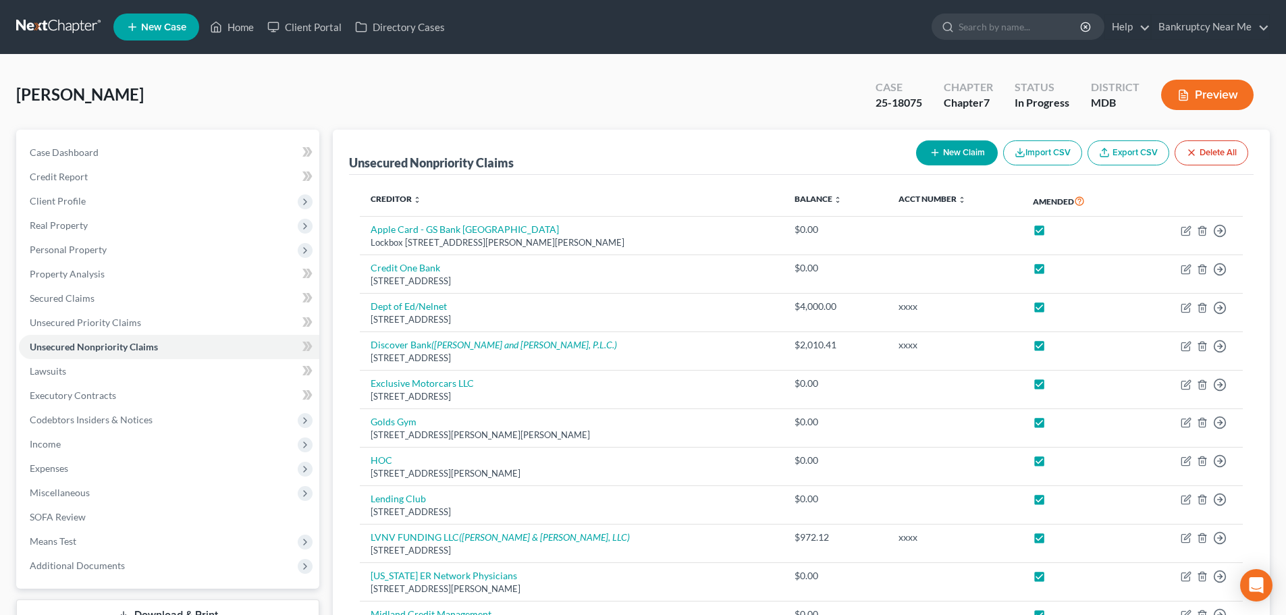
click at [955, 157] on button "New Claim" at bounding box center [957, 152] width 82 height 25
select select "0"
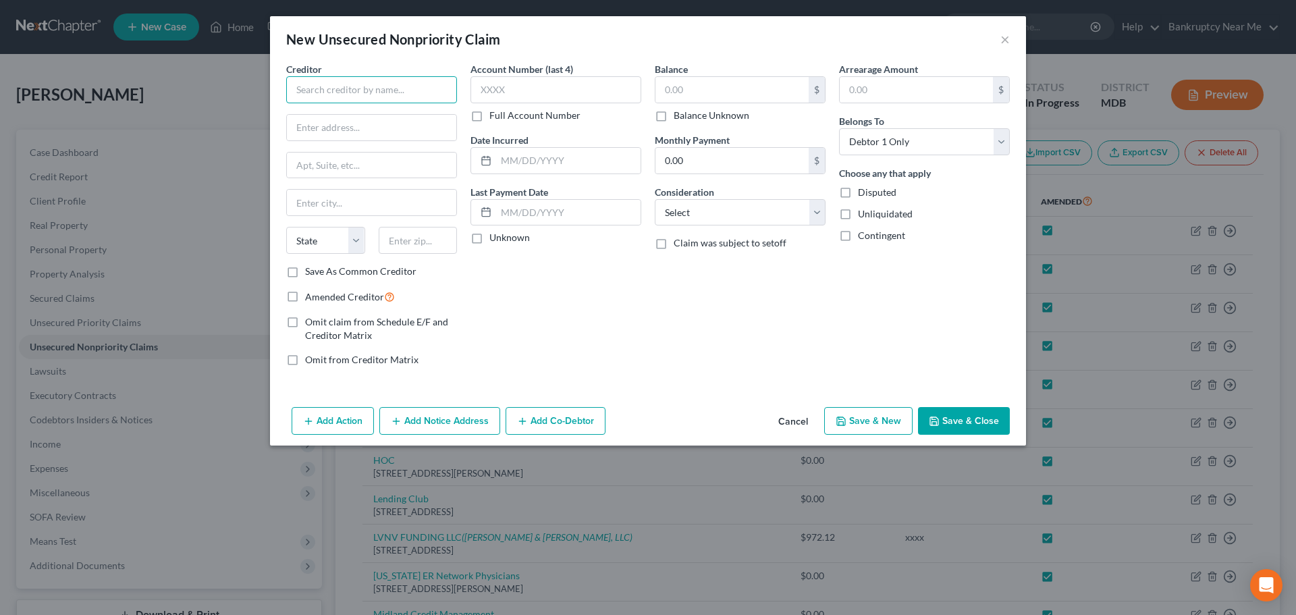
click at [379, 86] on input "text" at bounding box center [371, 89] width 171 height 27
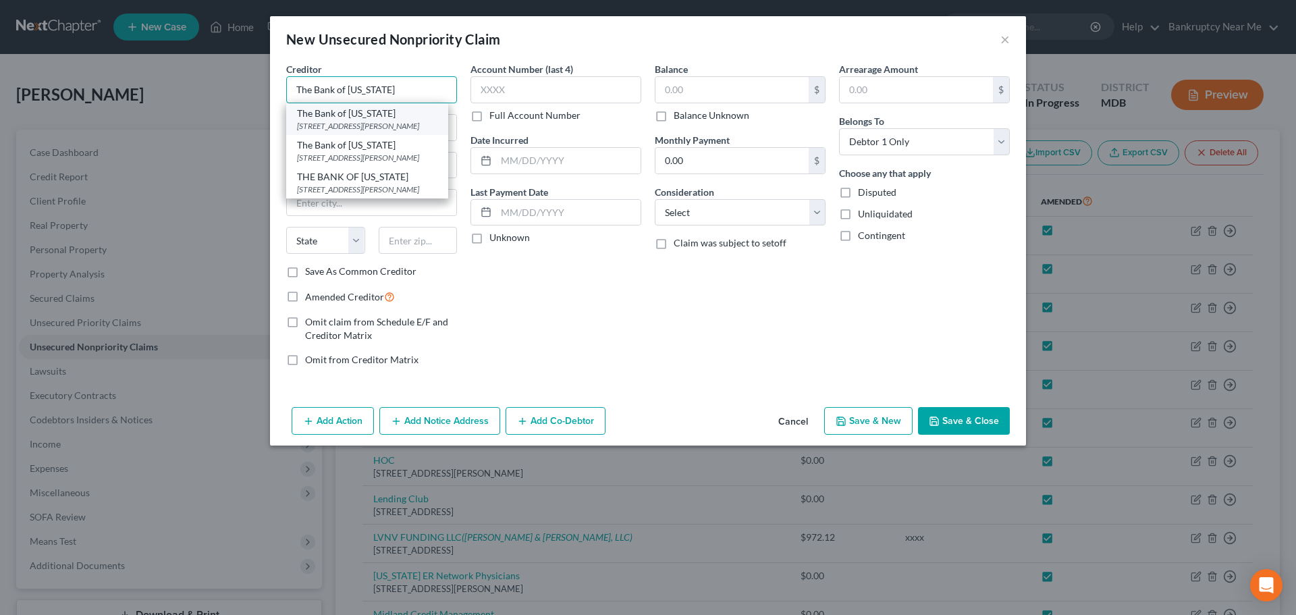
type input "The Bank of Missouri"
click at [398, 127] on div "216 West 2nd Street, Dixon, MO 65459" at bounding box center [367, 125] width 140 height 11
type input "216 West 2nd Street"
type input "Dixon"
select select "26"
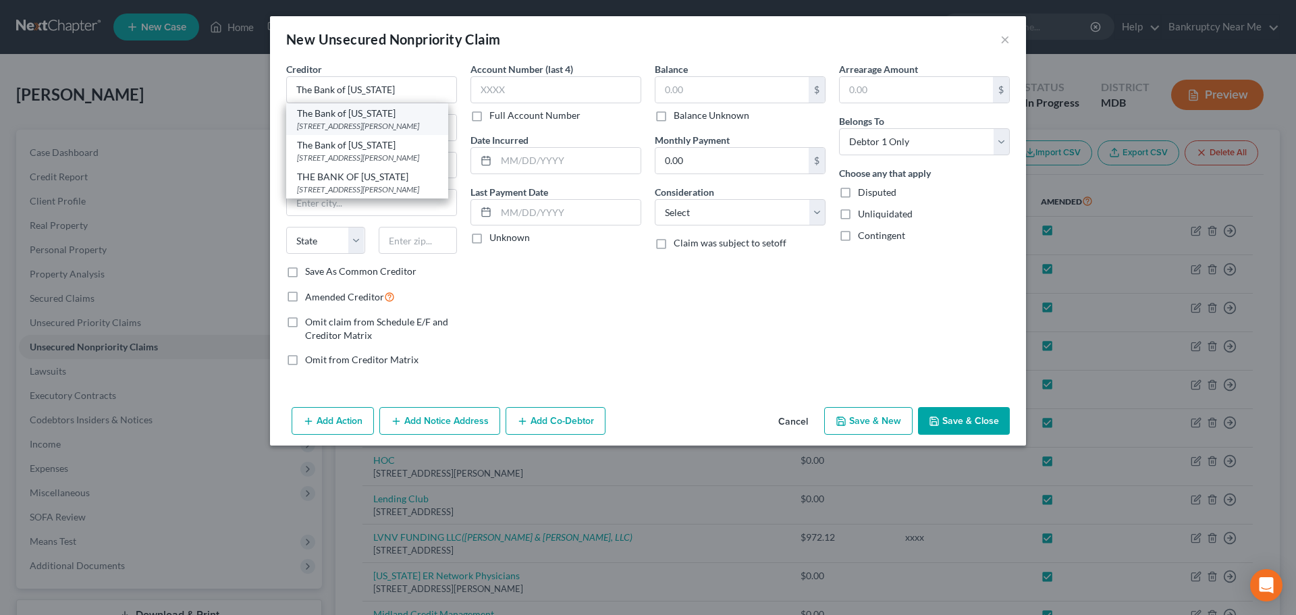
type input "65459"
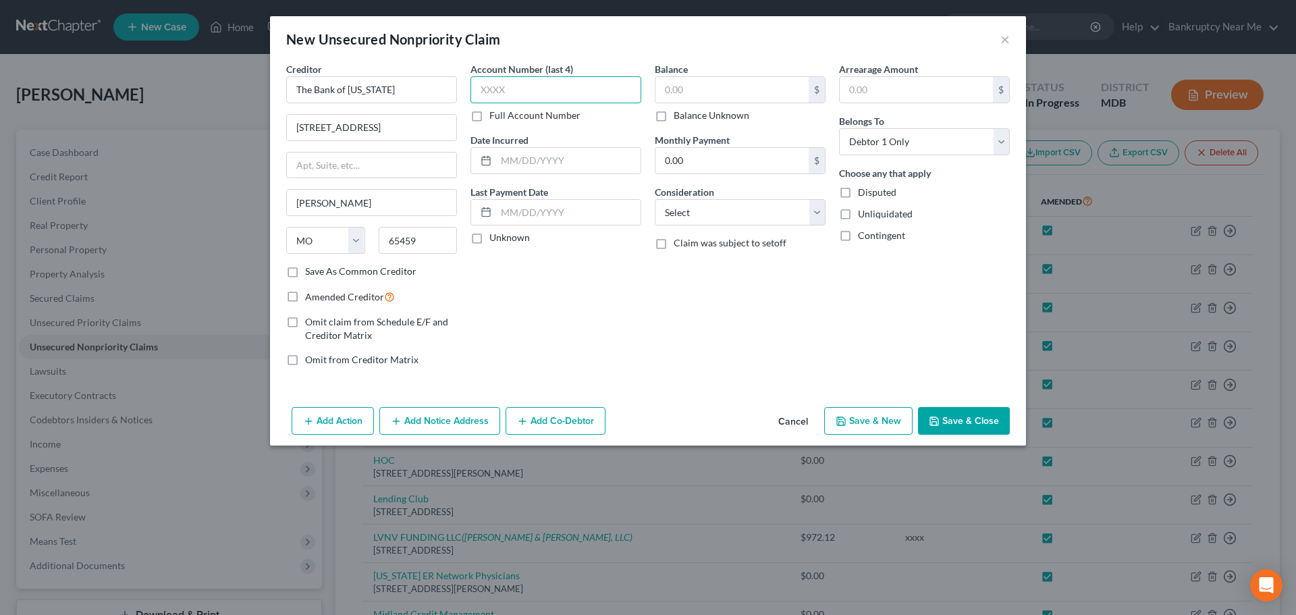
click at [574, 82] on input "text" at bounding box center [556, 89] width 171 height 27
type input "xxxx"
click at [949, 412] on button "Save & Close" at bounding box center [964, 421] width 92 height 28
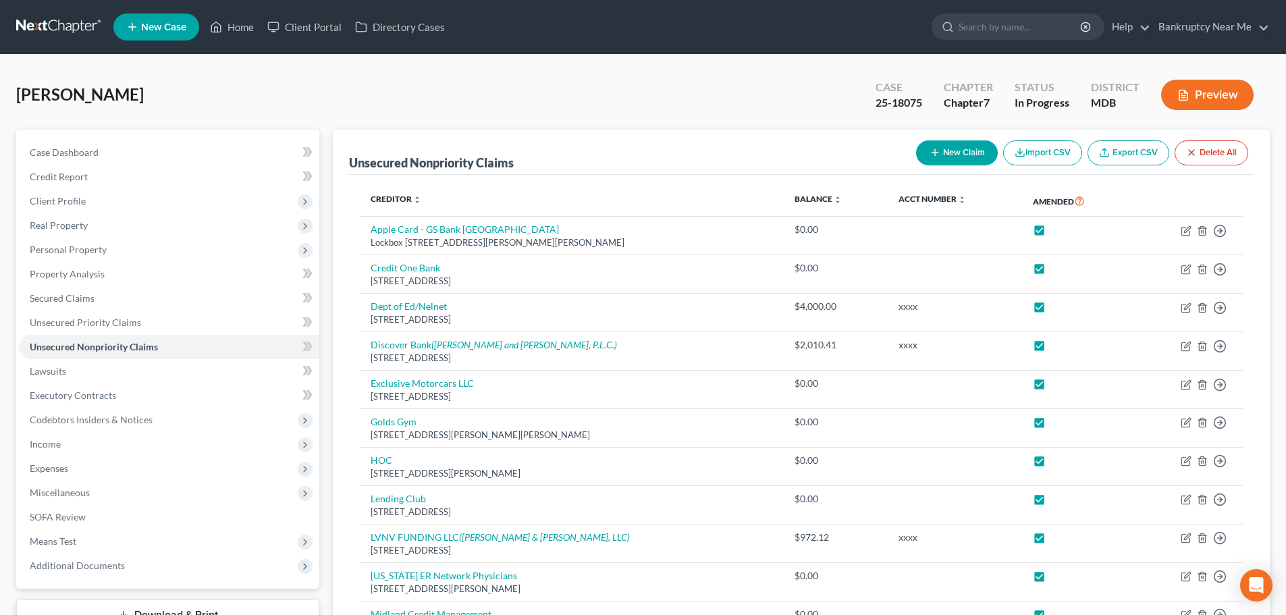
click at [990, 151] on button "New Claim" at bounding box center [957, 152] width 82 height 25
select select "0"
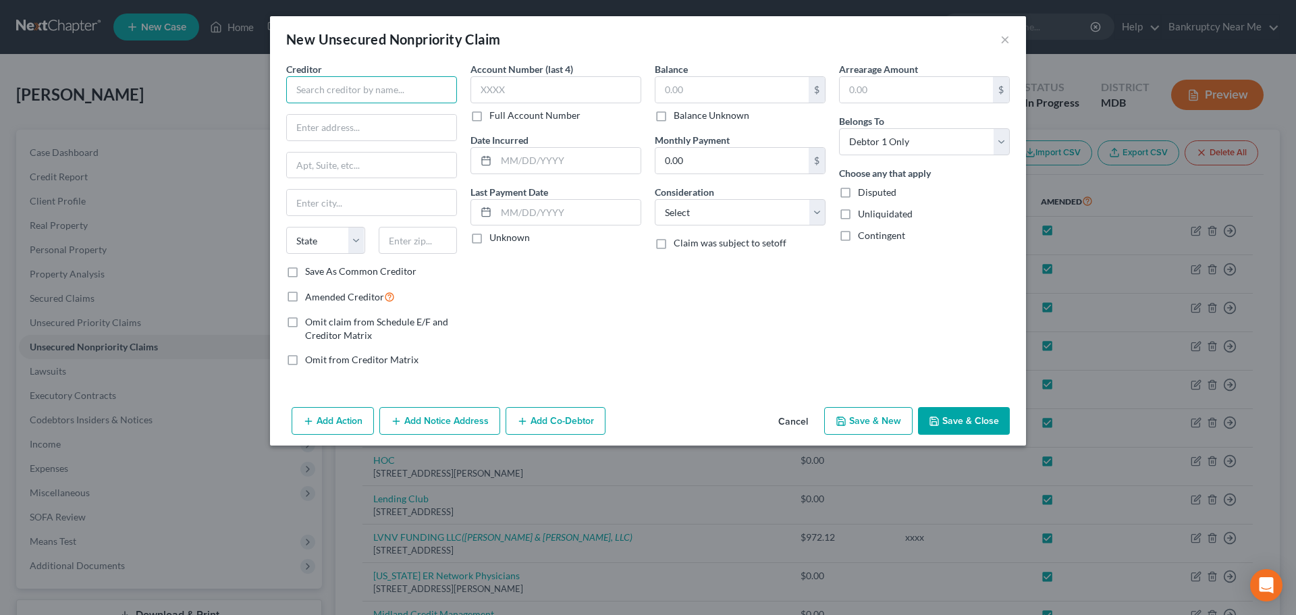
click at [423, 97] on input "text" at bounding box center [371, 89] width 171 height 27
click at [403, 122] on div "700 Nicollet Mall Suite 460, Minneapolis, MN 55402" at bounding box center [367, 125] width 140 height 11
type input "Sezzle, Inc."
type input "700 Nicollet Mall"
type input "Suite 460"
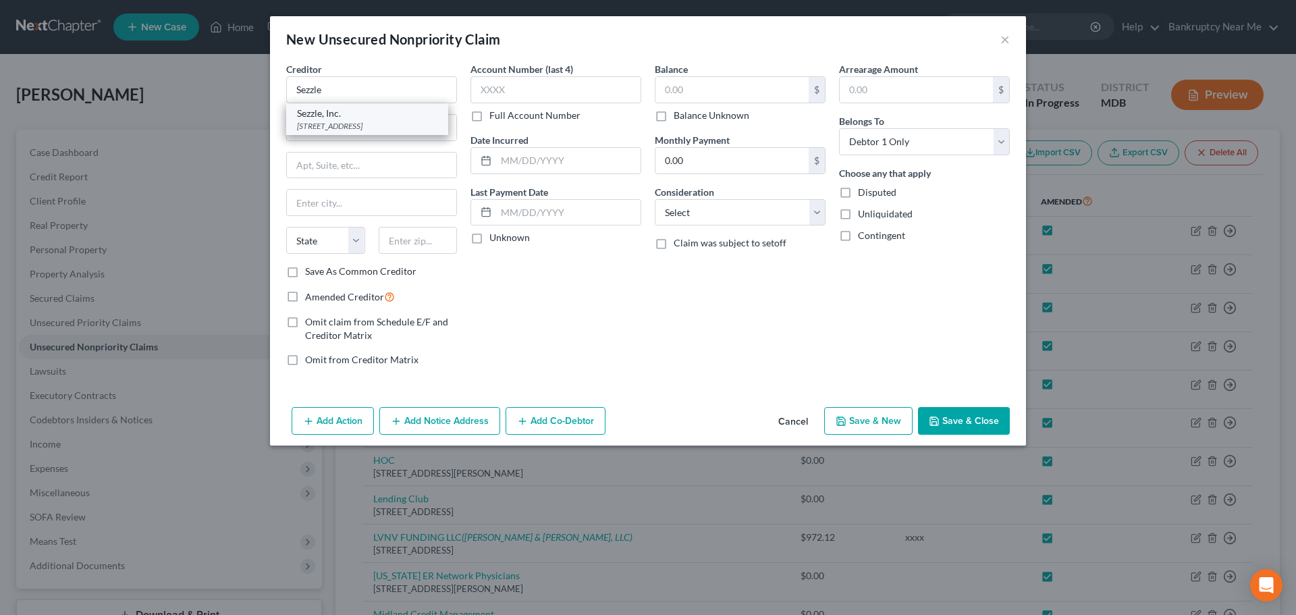
type input "Minneapolis"
select select "24"
type input "55402"
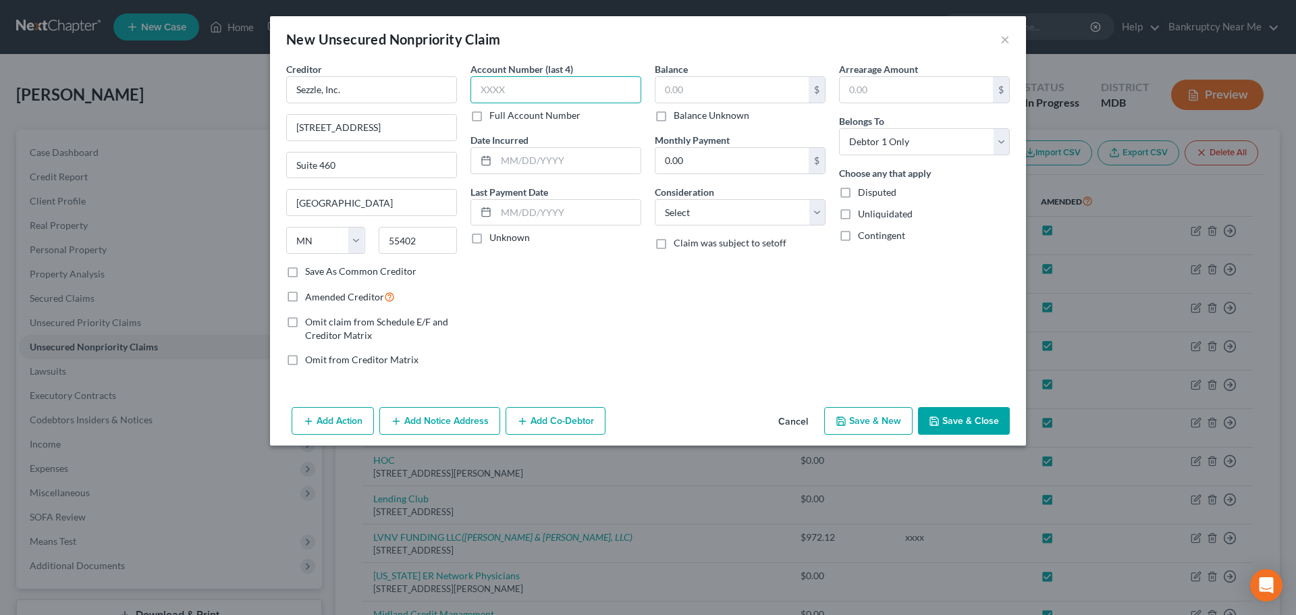
click at [514, 97] on input "text" at bounding box center [556, 89] width 171 height 27
type input "xxxx"
click at [982, 427] on button "Save & Close" at bounding box center [964, 421] width 92 height 28
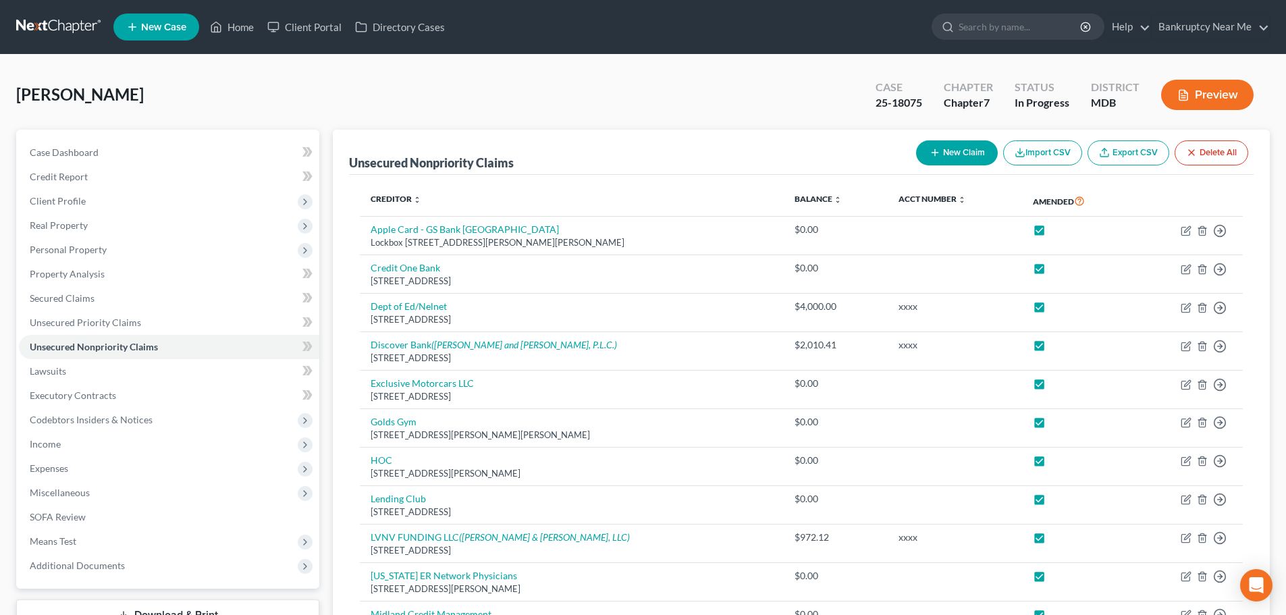
click at [920, 141] on button "New Claim" at bounding box center [957, 152] width 82 height 25
select select "0"
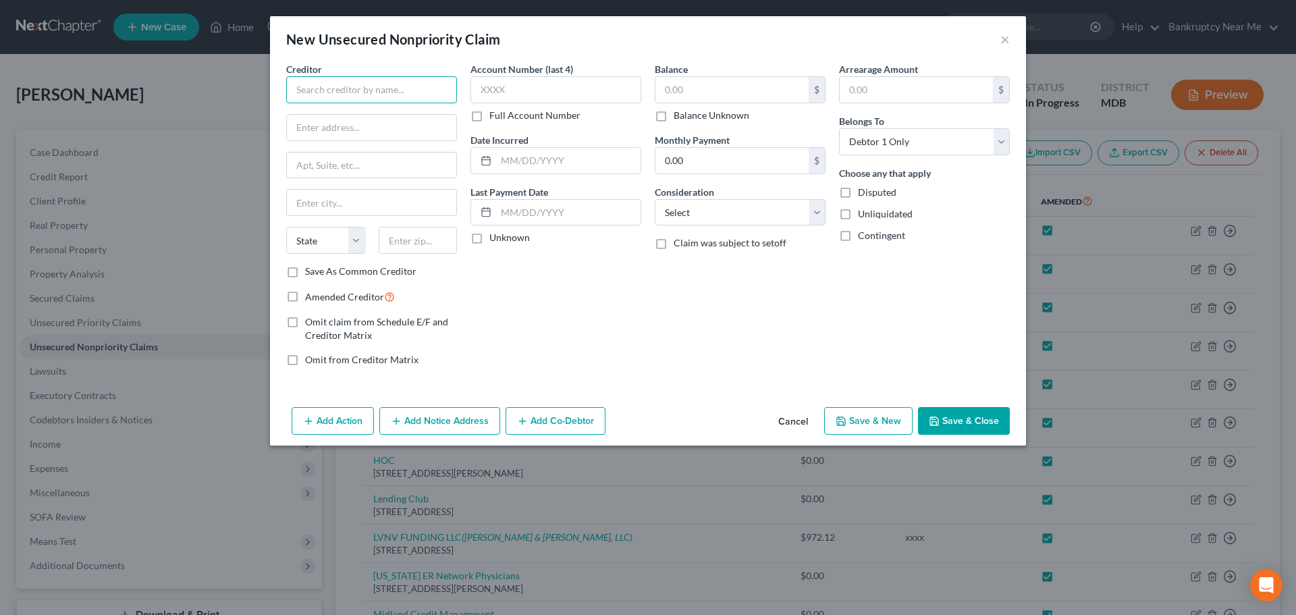
click at [449, 99] on input "text" at bounding box center [371, 89] width 171 height 27
click at [392, 85] on input "Self Finance" at bounding box center [371, 89] width 171 height 27
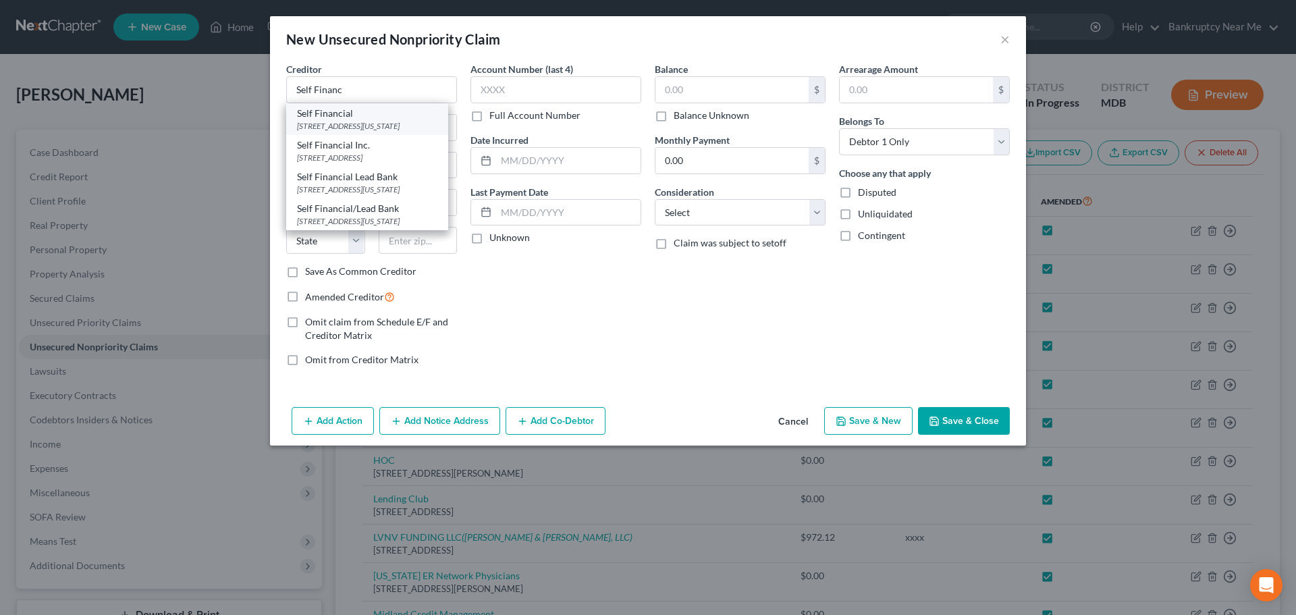
click at [357, 112] on div "Self Financial" at bounding box center [367, 114] width 140 height 14
type input "Self Financial"
type input "1801 Main Street"
type input "Kansas City"
select select "26"
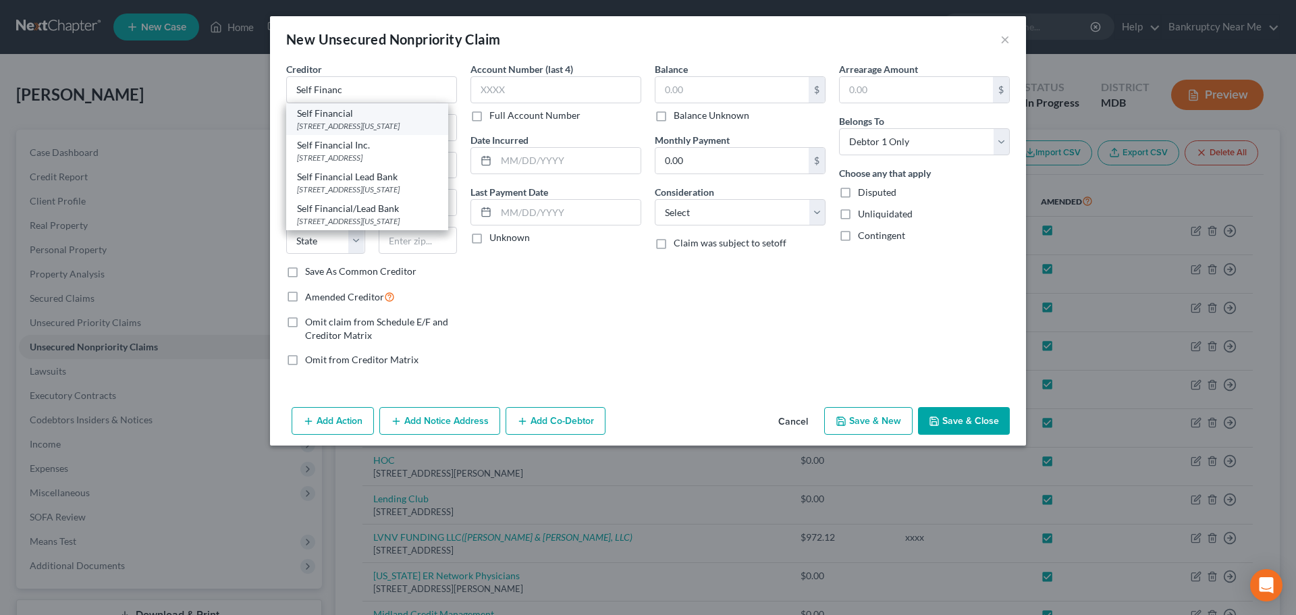
type input "64108"
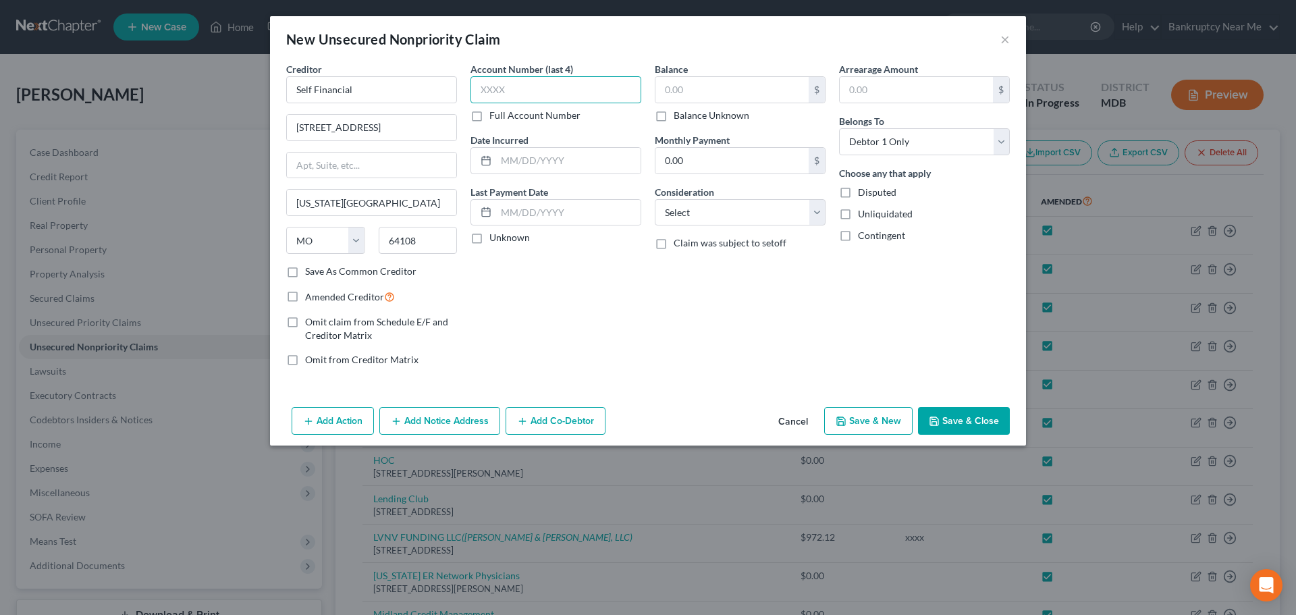
click at [487, 96] on input "text" at bounding box center [556, 89] width 171 height 27
type input "xxxx"
click at [360, 298] on span "Amended Creditor" at bounding box center [344, 296] width 79 height 11
click at [319, 298] on input "Amended Creditor" at bounding box center [315, 293] width 9 height 9
checkbox input "true"
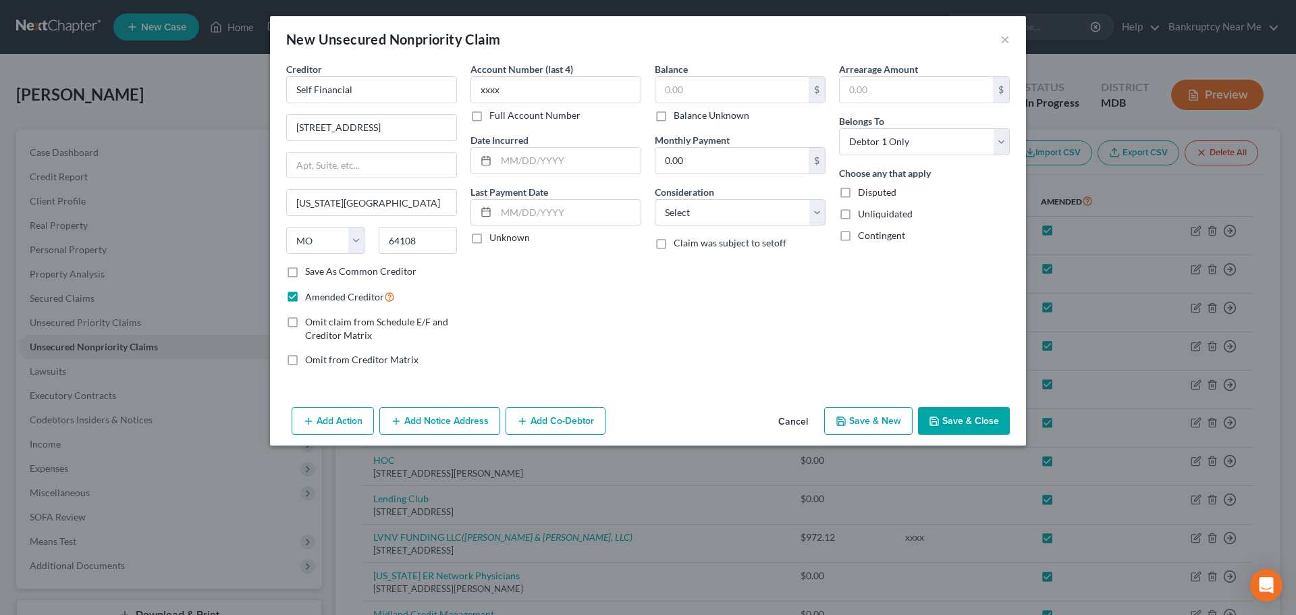
click at [947, 413] on button "Save & Close" at bounding box center [964, 421] width 92 height 28
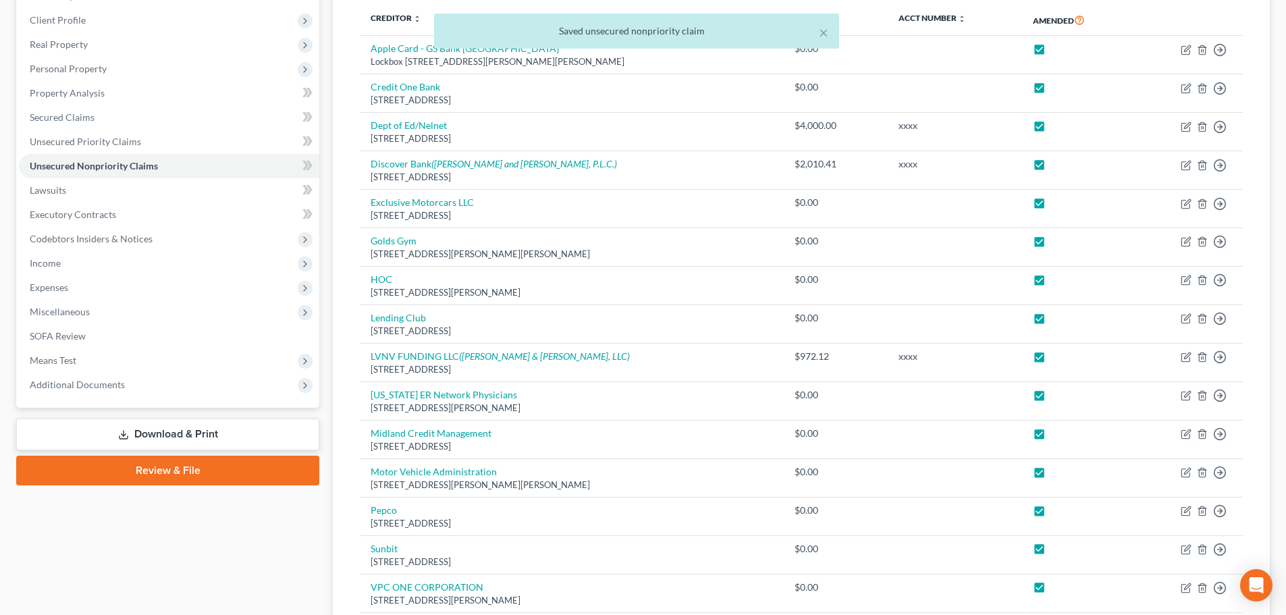
scroll to position [540, 0]
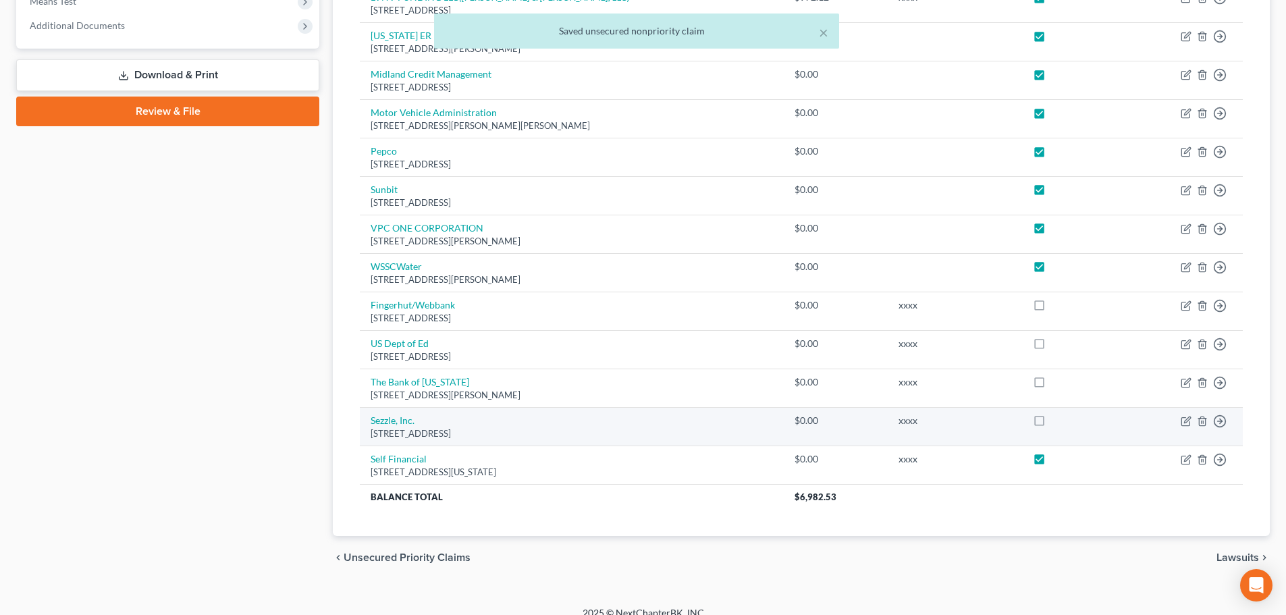
drag, startPoint x: 1041, startPoint y: 421, endPoint x: 1052, endPoint y: 385, distance: 37.4
click at [1052, 424] on label at bounding box center [1052, 424] width 0 height 0
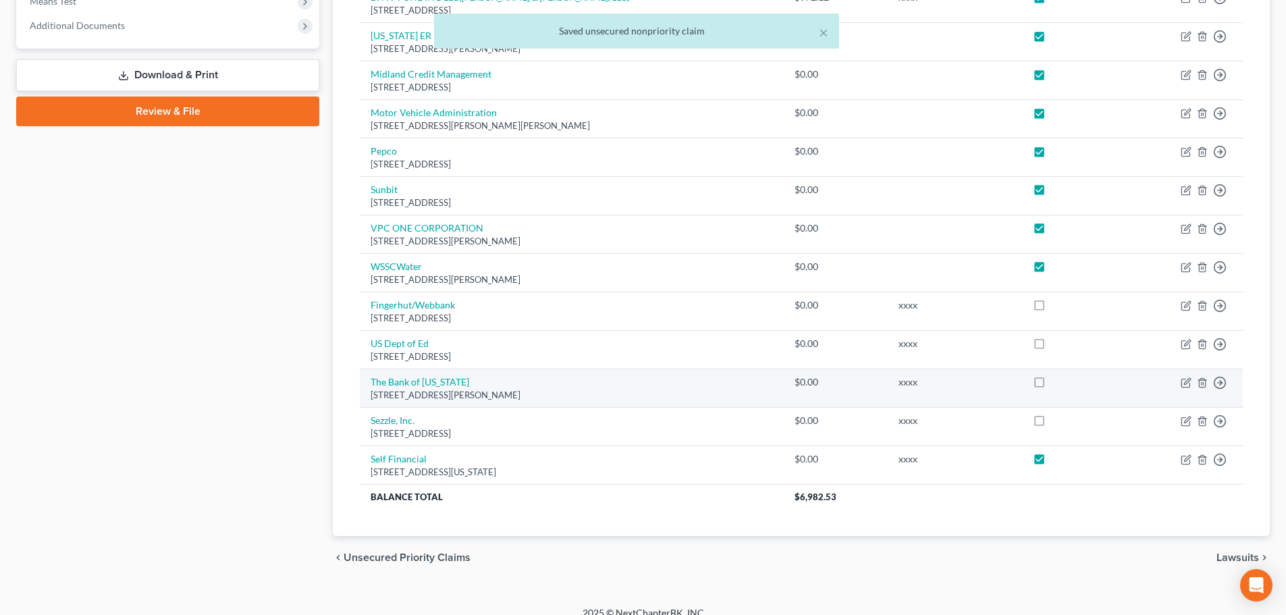
click at [1057, 421] on input "checkbox" at bounding box center [1061, 418] width 9 height 9
checkbox input "true"
click at [1052, 385] on label at bounding box center [1052, 385] width 0 height 0
click at [1057, 384] on input "checkbox" at bounding box center [1061, 379] width 9 height 9
checkbox input "true"
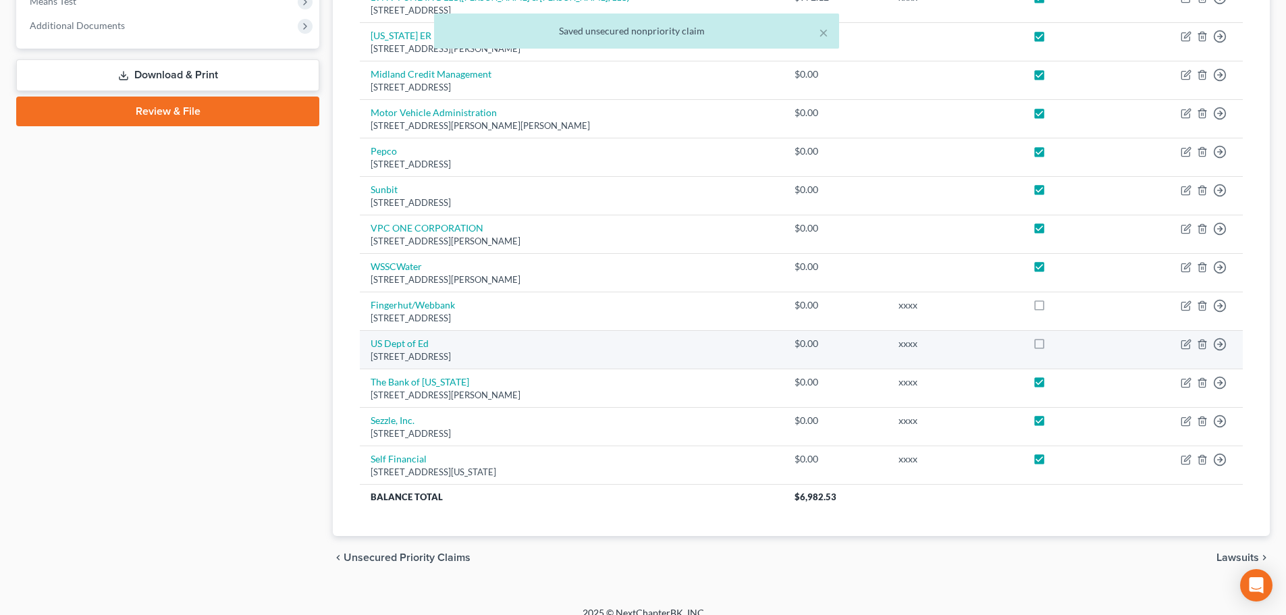
click at [1052, 347] on label at bounding box center [1052, 347] width 0 height 0
click at [1057, 346] on input "checkbox" at bounding box center [1061, 341] width 9 height 9
checkbox input "true"
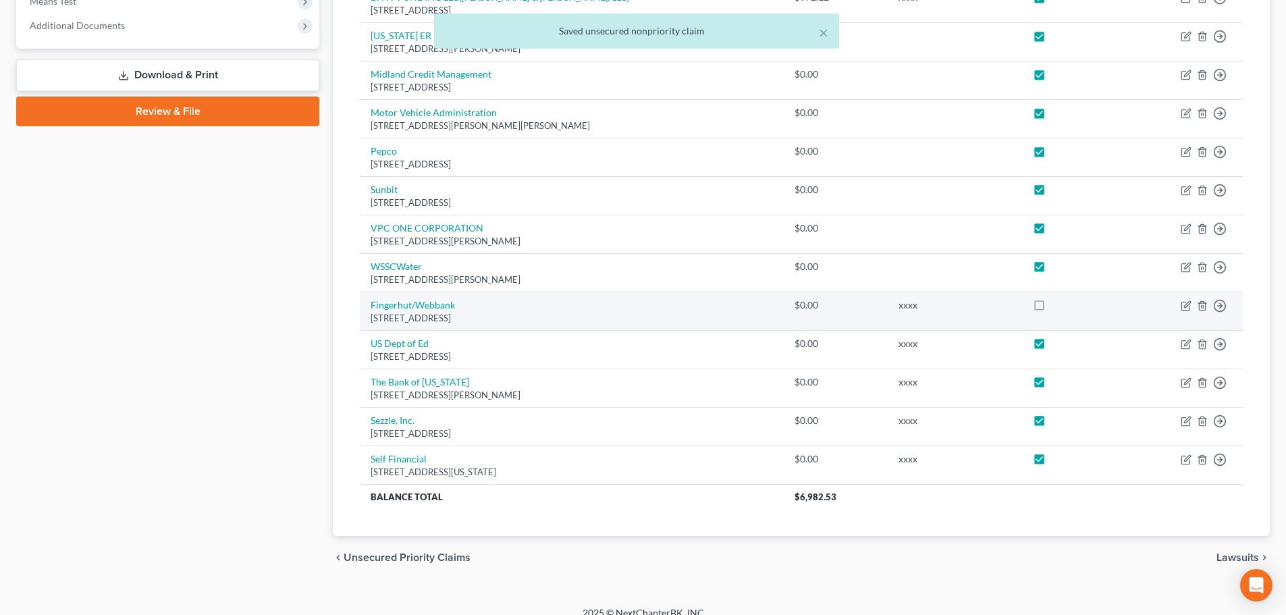
click at [1052, 309] on label at bounding box center [1052, 309] width 0 height 0
click at [1057, 299] on input "checkbox" at bounding box center [1061, 302] width 9 height 9
checkbox input "true"
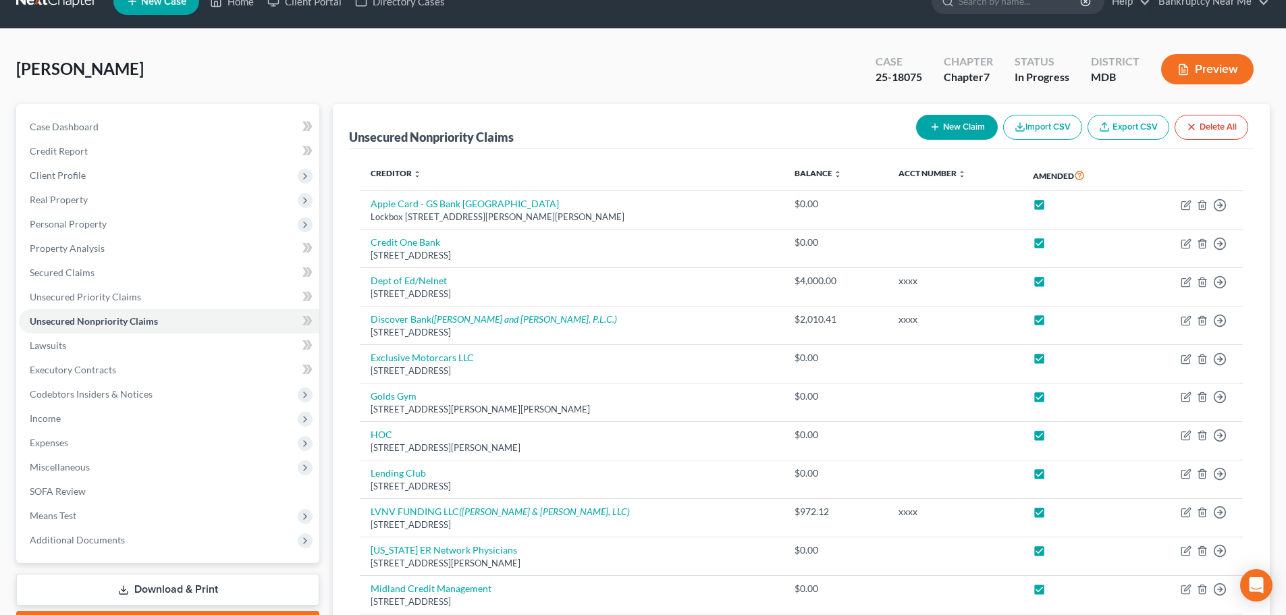
scroll to position [0, 0]
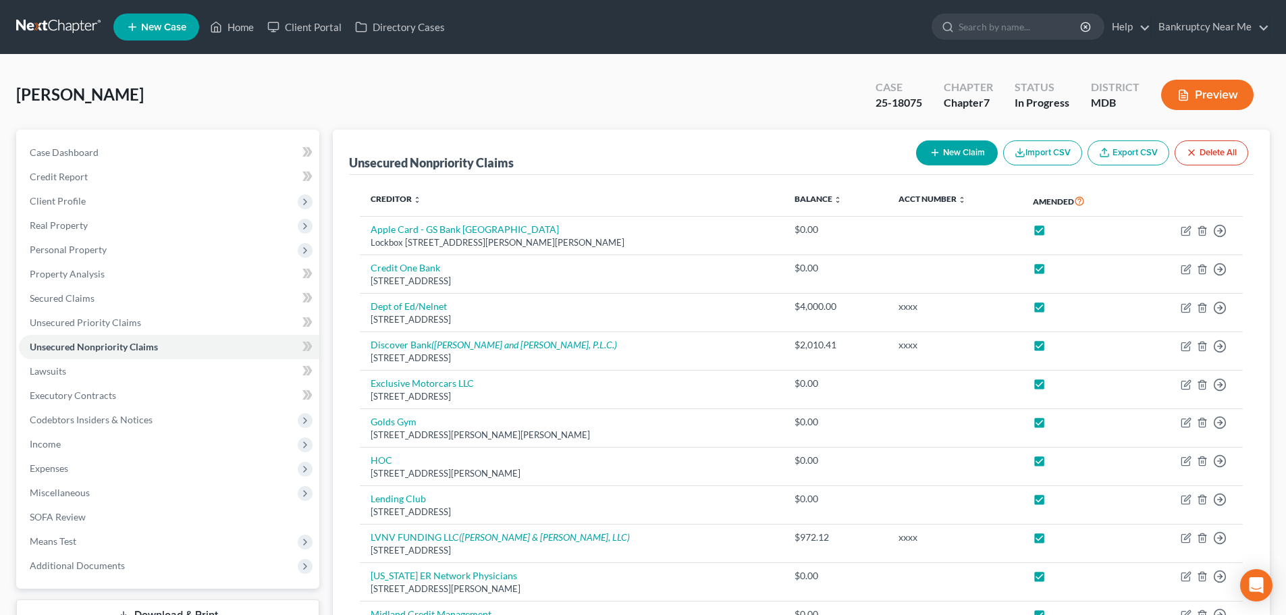
click at [961, 140] on button "New Claim" at bounding box center [957, 152] width 82 height 25
select select "0"
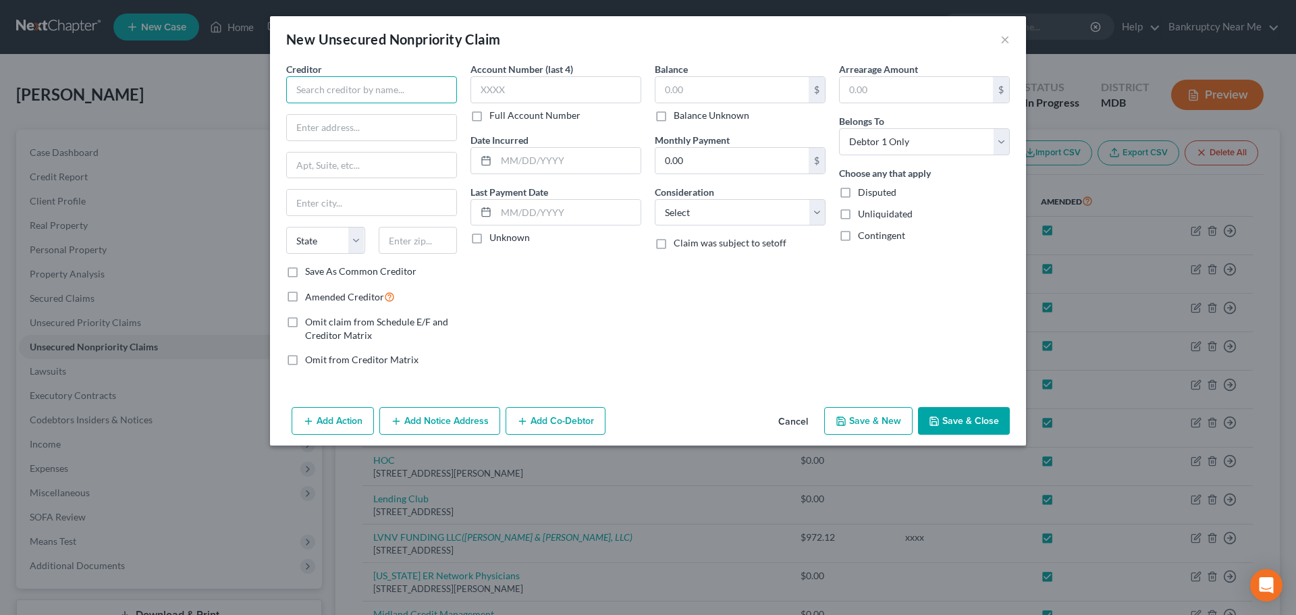
click at [402, 102] on input "text" at bounding box center [371, 89] width 171 height 27
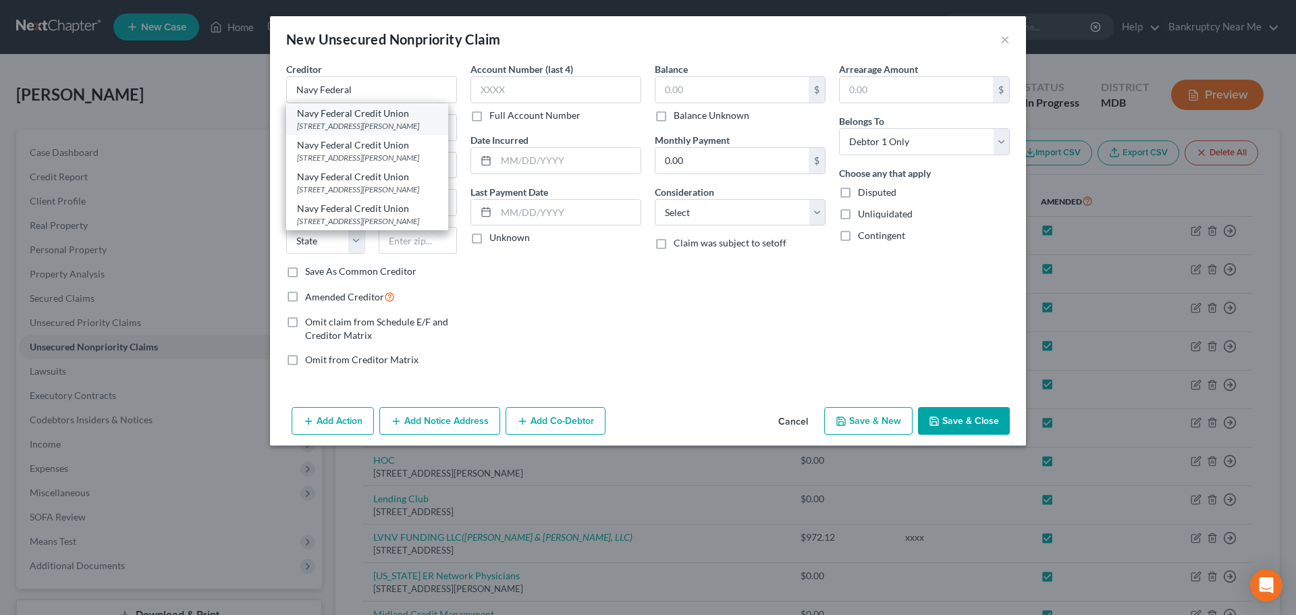
click at [364, 125] on div "PO Box 3700, Merrifield, VA 22119" at bounding box center [367, 125] width 140 height 11
type input "Navy Federal Credit Union"
type input "PO Box 3700"
type input "Merrifield"
select select "48"
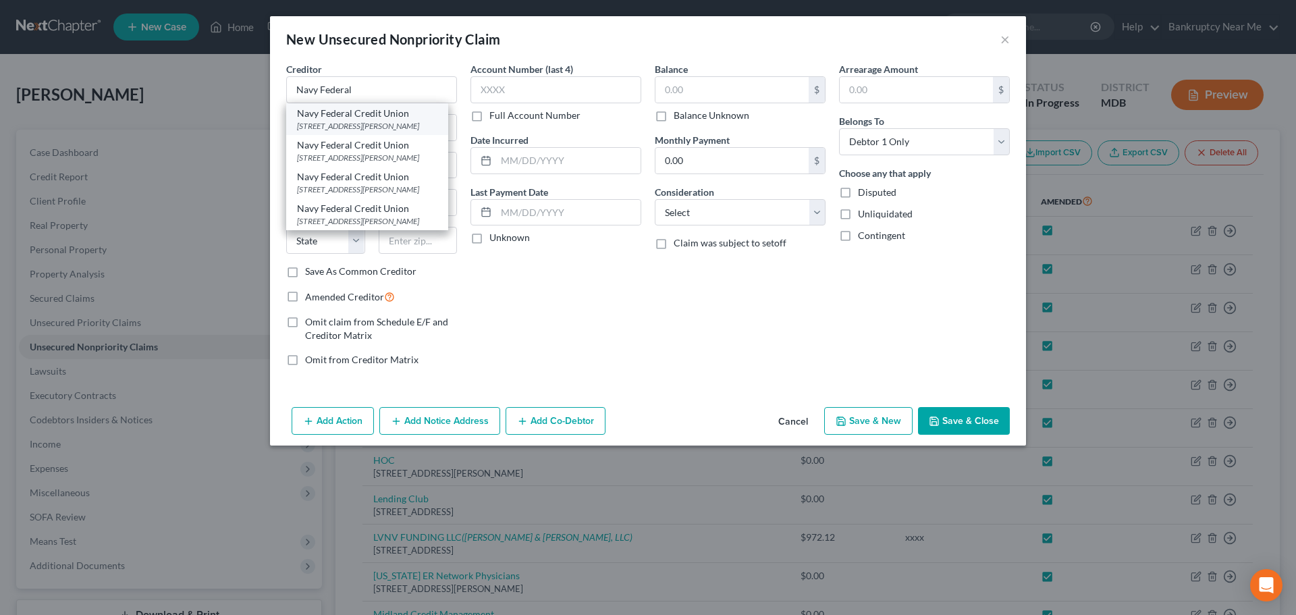
type input "22119"
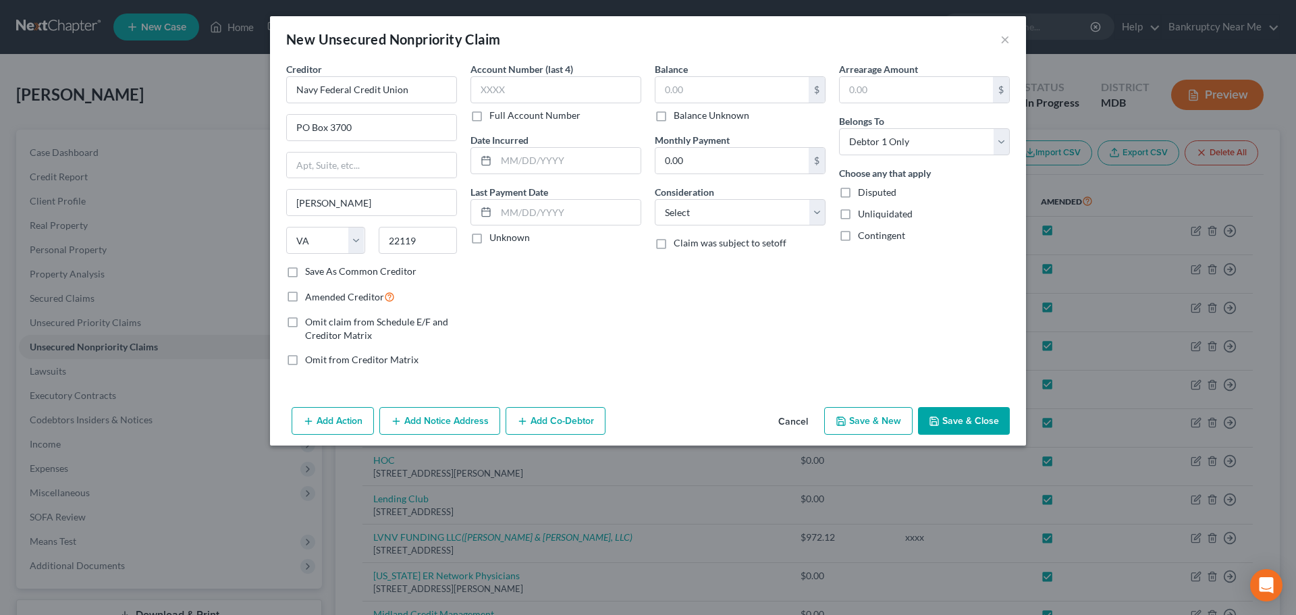
click at [602, 113] on div "Full Account Number" at bounding box center [556, 116] width 171 height 14
click at [602, 107] on div "Account Number (last 4) Full Account Number" at bounding box center [556, 92] width 171 height 60
click at [589, 99] on input "text" at bounding box center [556, 89] width 171 height 27
type input "xxxx"
click at [361, 301] on span "Amended Creditor" at bounding box center [344, 296] width 79 height 11
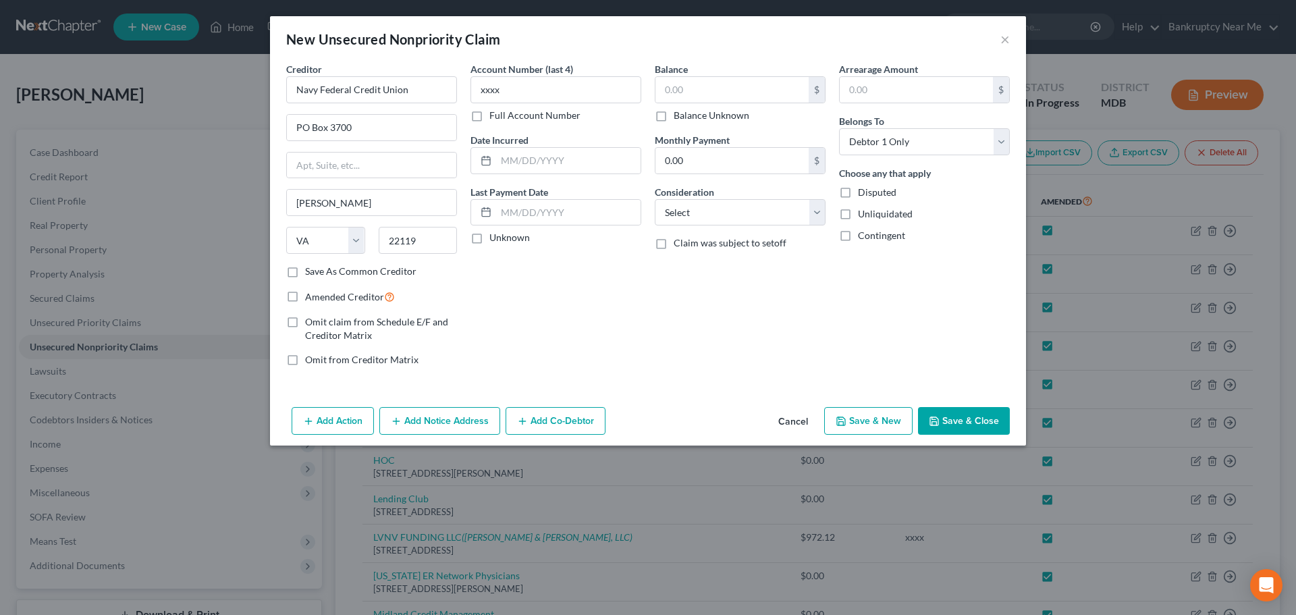
click at [319, 298] on input "Amended Creditor" at bounding box center [315, 293] width 9 height 9
checkbox input "true"
click at [971, 421] on button "Save & Close" at bounding box center [964, 421] width 92 height 28
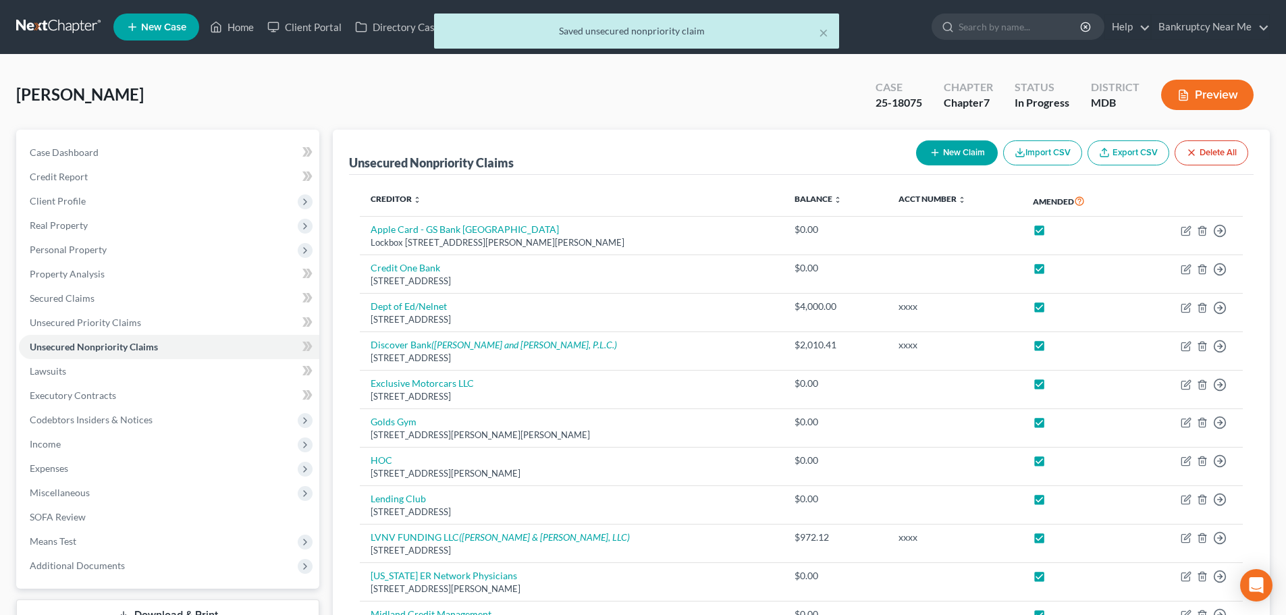
click at [940, 152] on button "New Claim" at bounding box center [957, 152] width 82 height 25
select select "0"
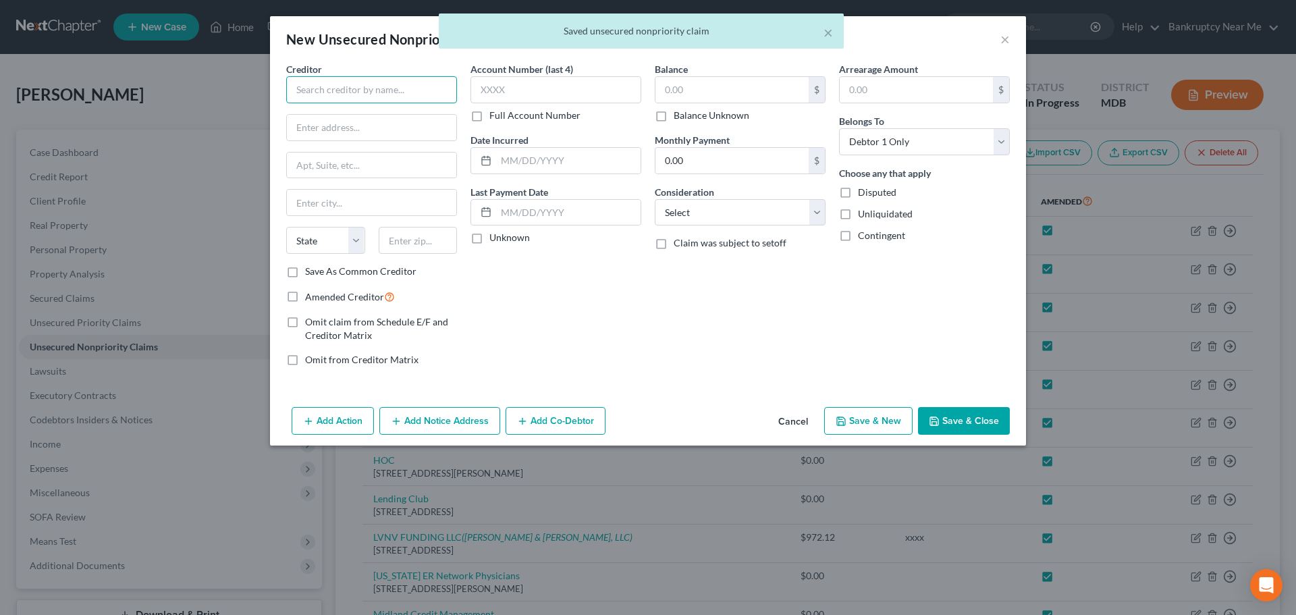
click at [324, 95] on input "text" at bounding box center [371, 89] width 171 height 27
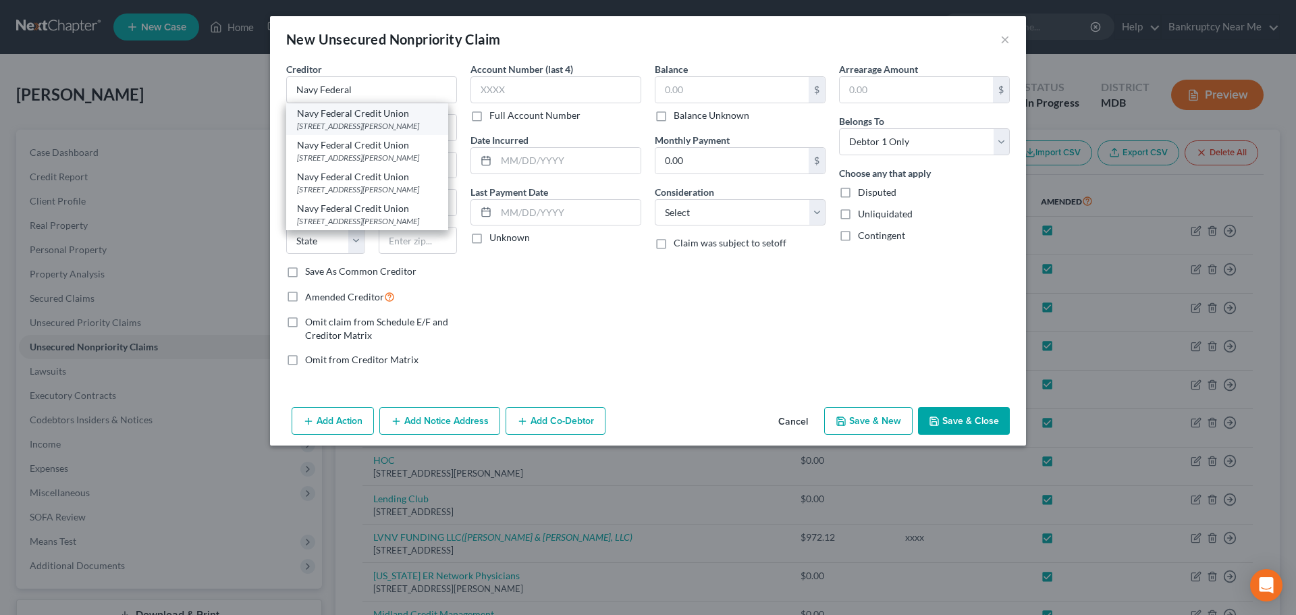
click at [383, 126] on div "PO Box 3700, Merrifield, VA 22119" at bounding box center [367, 125] width 140 height 11
type input "Navy Federal Credit Union"
type input "PO Box 3700"
type input "Merrifield"
select select "48"
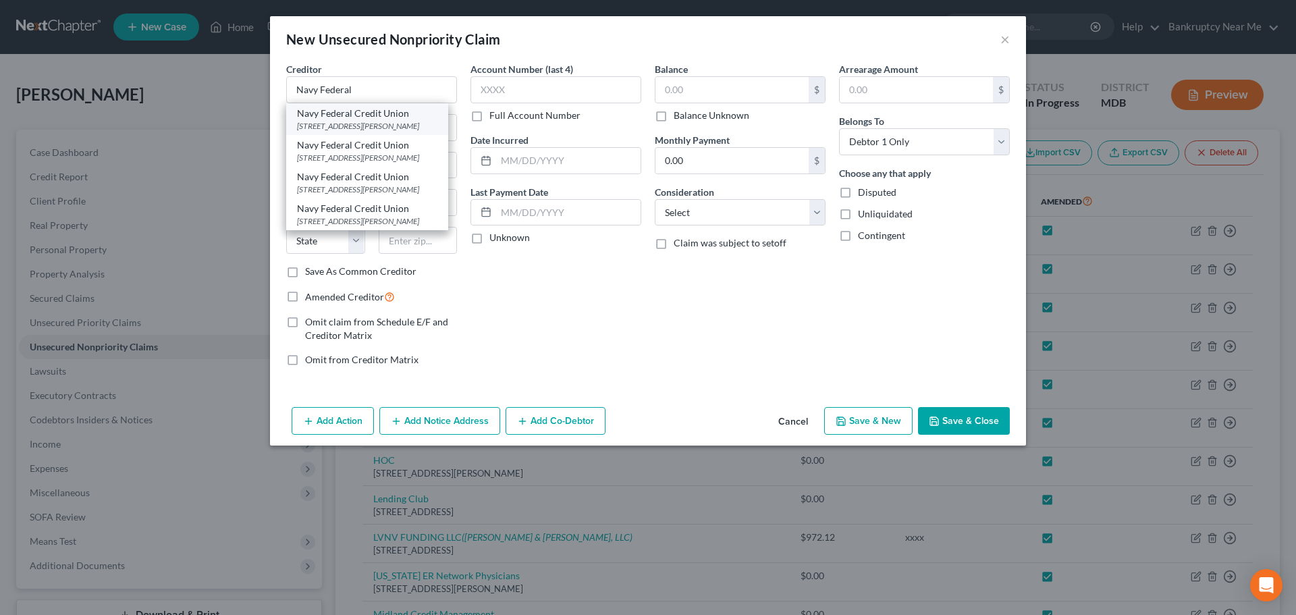
type input "22119"
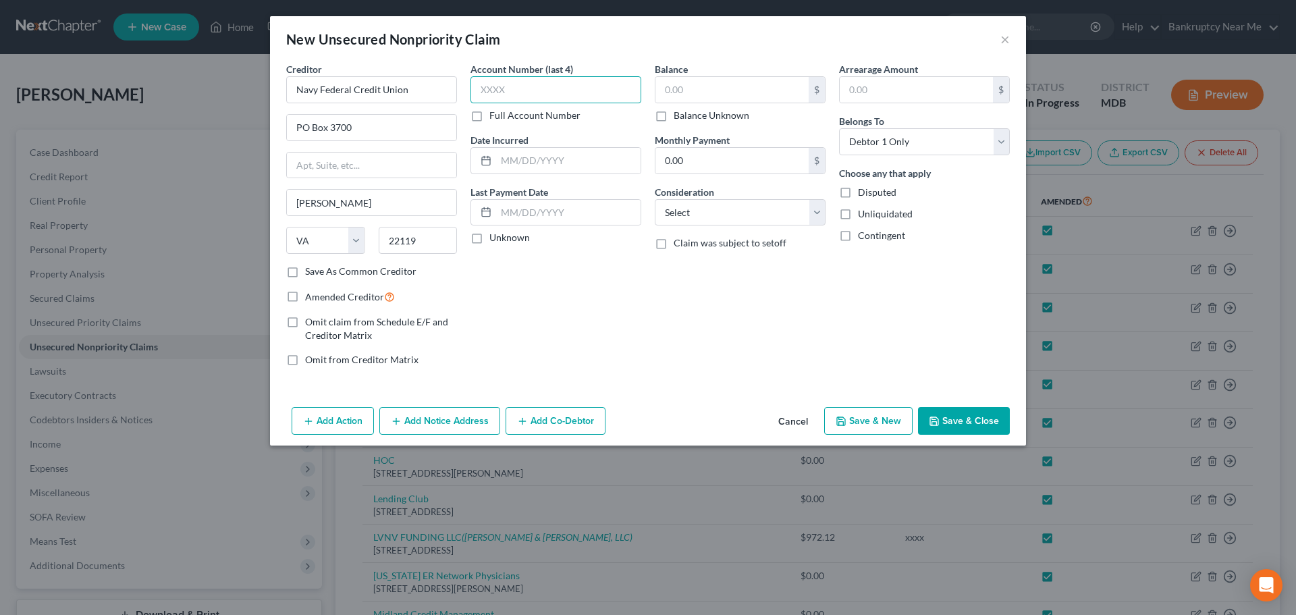
click at [586, 100] on input "text" at bounding box center [556, 89] width 171 height 27
type input "xxxx"
drag, startPoint x: 361, startPoint y: 293, endPoint x: 408, endPoint y: 303, distance: 47.7
click at [361, 293] on span "Amended Creditor" at bounding box center [344, 296] width 79 height 11
click at [319, 293] on input "Amended Creditor" at bounding box center [315, 293] width 9 height 9
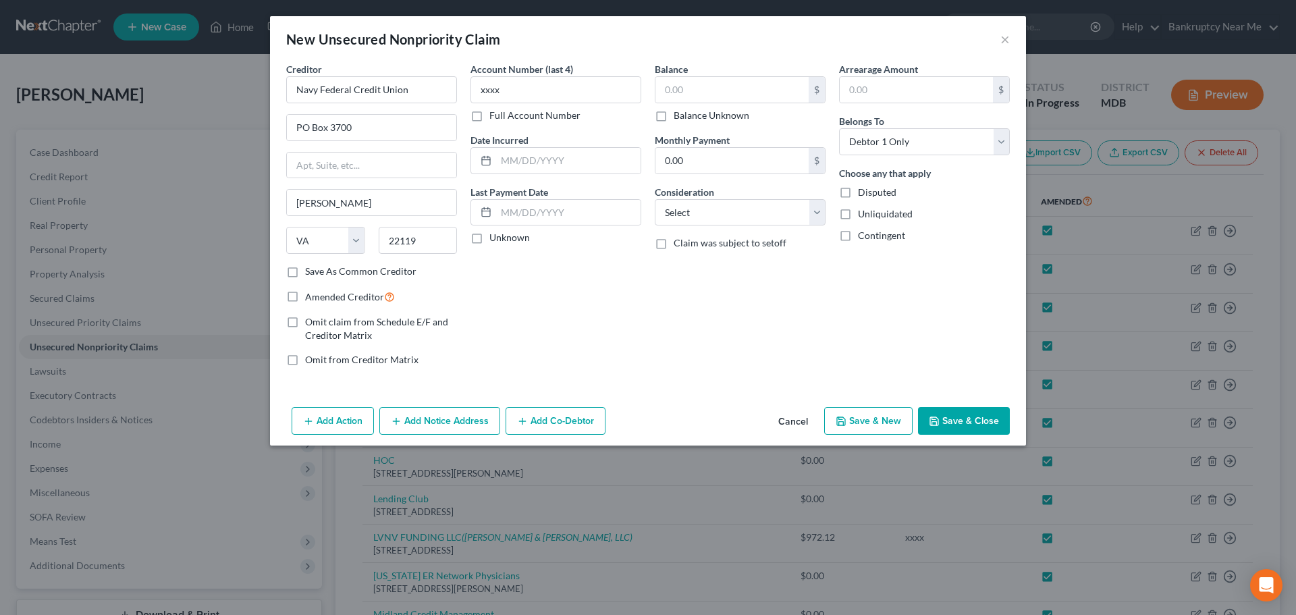
checkbox input "true"
click at [969, 424] on button "Save & Close" at bounding box center [964, 421] width 92 height 28
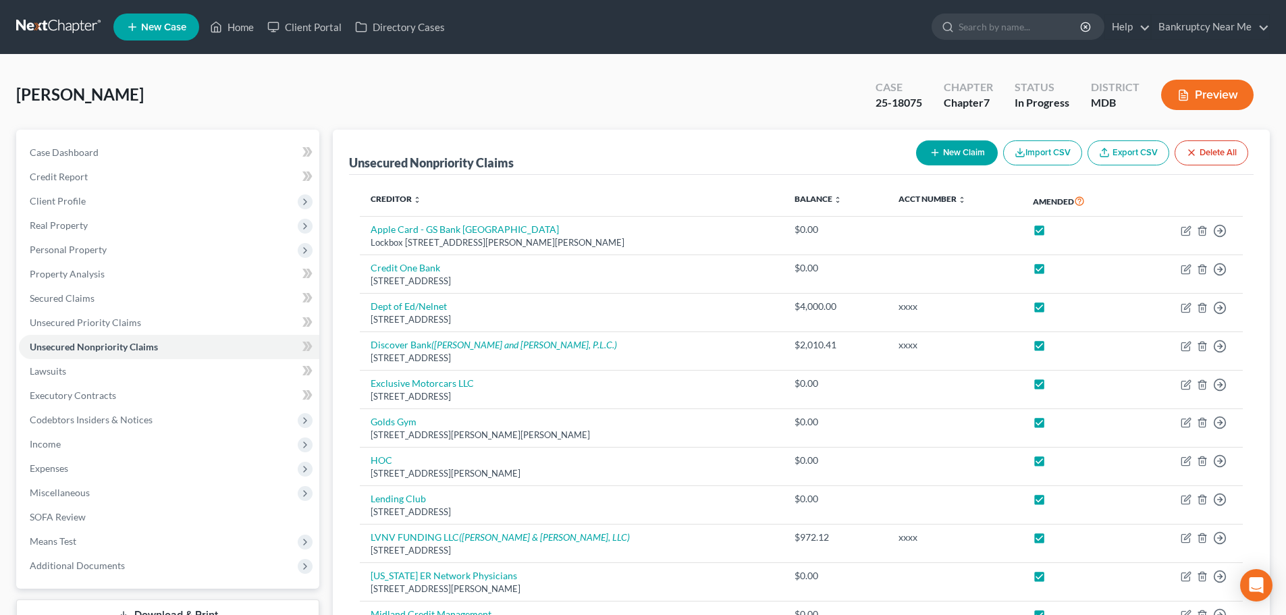
click at [942, 155] on button "New Claim" at bounding box center [957, 152] width 82 height 25
select select "0"
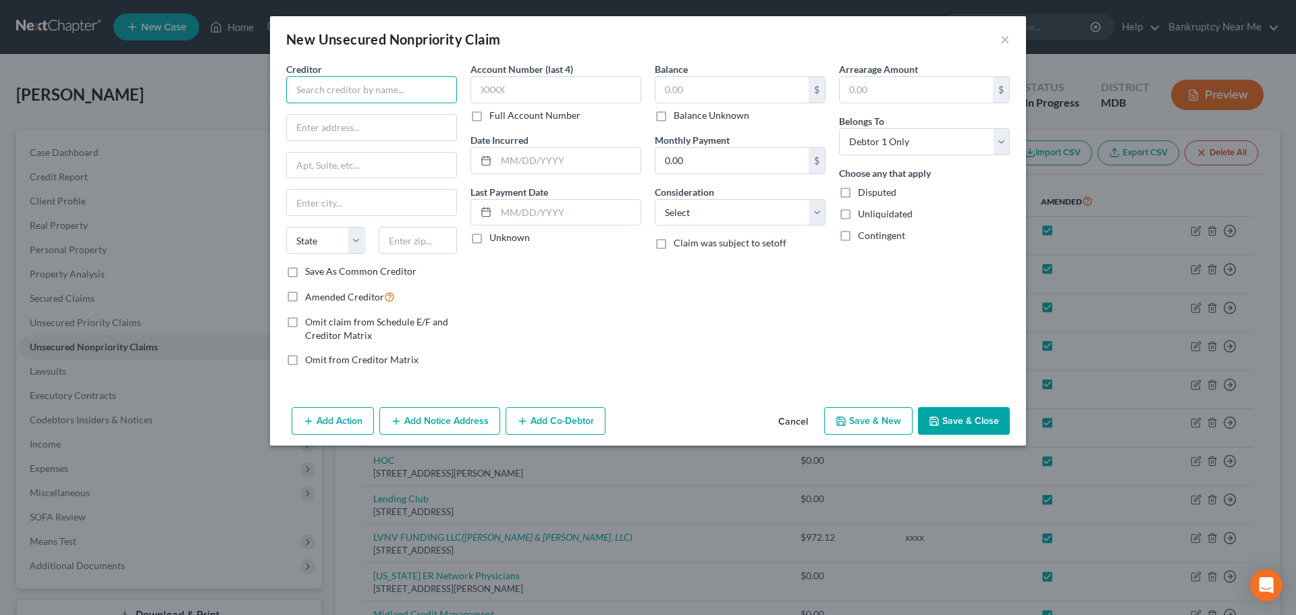
click at [354, 82] on input "text" at bounding box center [371, 89] width 171 height 27
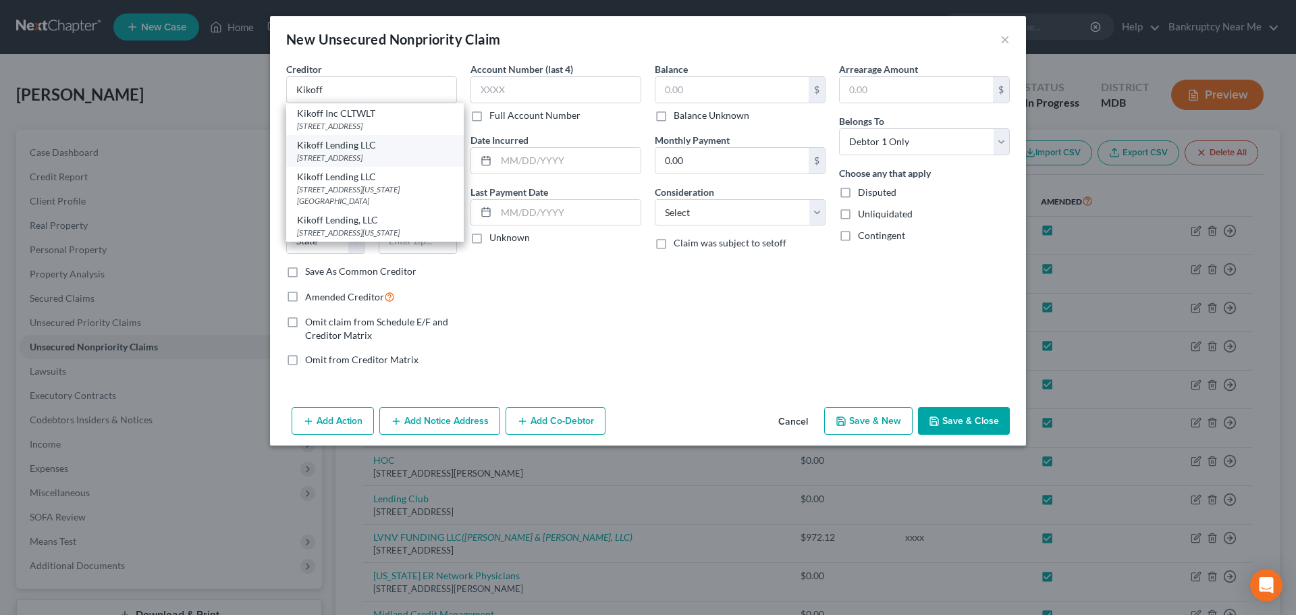
drag, startPoint x: 405, startPoint y: 122, endPoint x: 405, endPoint y: 156, distance: 34.4
click at [405, 156] on div "Kikoff Inc CLTWLT 75 Broadway Suite 202, San Francisco, CA 94111 Kikoff Lending…" at bounding box center [375, 172] width 178 height 139
click at [397, 116] on div "Kikoff Inc CLTWLT" at bounding box center [375, 114] width 156 height 14
type input "Kikoff Inc CLTWLT"
type input "75 Broadway"
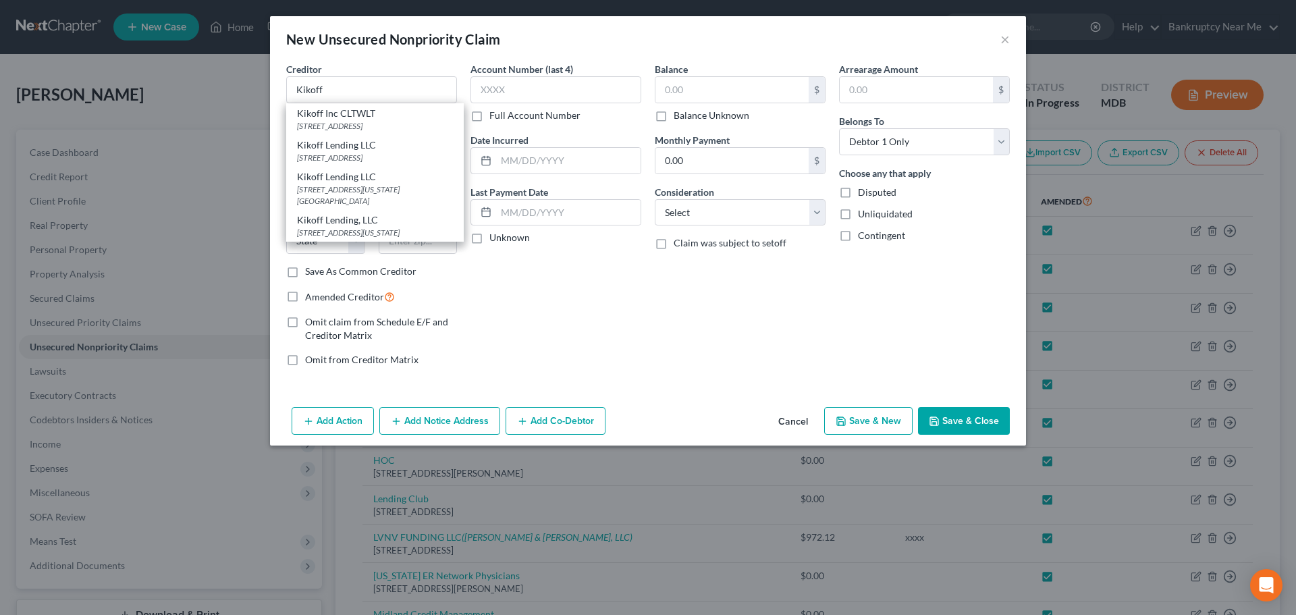
type input "Suite 202"
type input "San Francisco"
select select "4"
type input "94111"
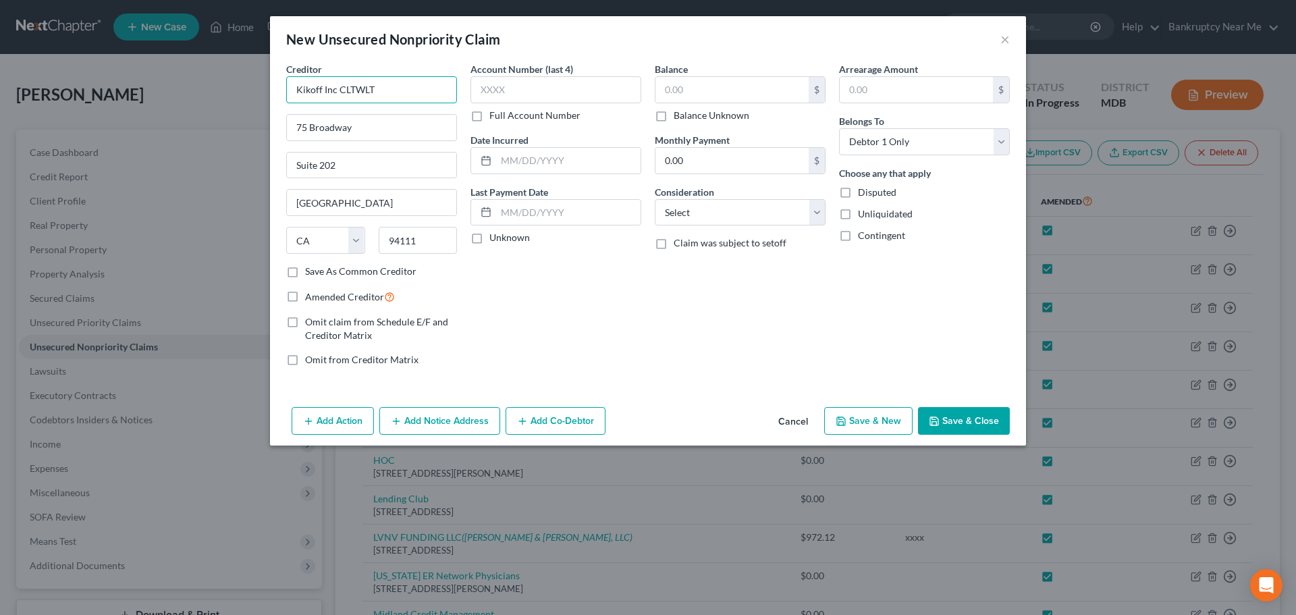
drag, startPoint x: 339, startPoint y: 92, endPoint x: 467, endPoint y: 78, distance: 129.1
click at [467, 78] on div "Creditor * Kikoff Inc CLTWLT 75 Broadway Suite 202 San Francisco State AL AK AR…" at bounding box center [647, 219] width 737 height 315
type input "Kikoff Inc"
click at [491, 94] on input "text" at bounding box center [556, 89] width 171 height 27
type input "x"
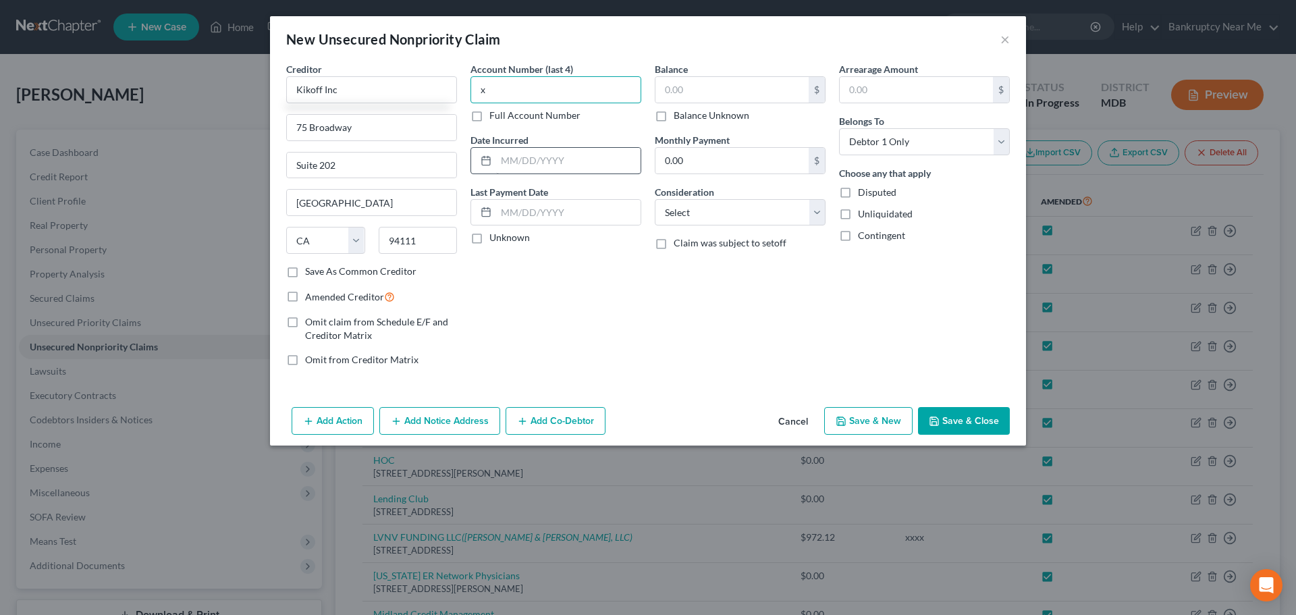
type input "Kikoff Inc"
type input "xxxx"
click at [373, 296] on span "Amended Creditor" at bounding box center [344, 296] width 79 height 11
click at [319, 296] on input "Amended Creditor" at bounding box center [315, 293] width 9 height 9
checkbox input "true"
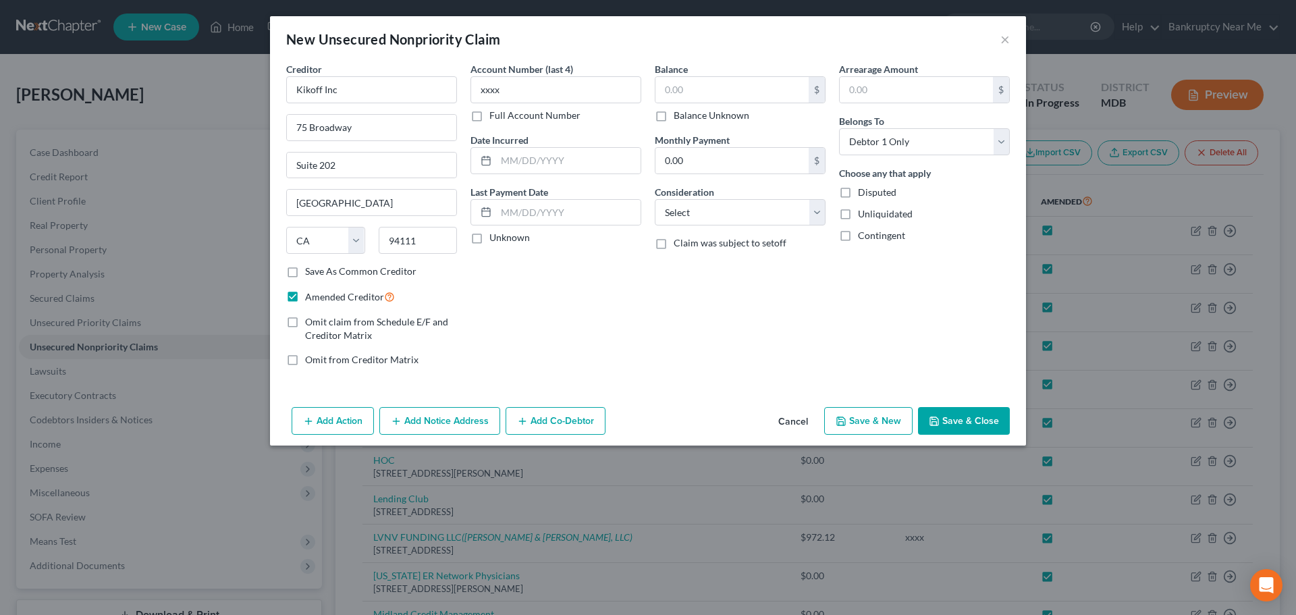
click at [950, 410] on button "Save & Close" at bounding box center [964, 421] width 92 height 28
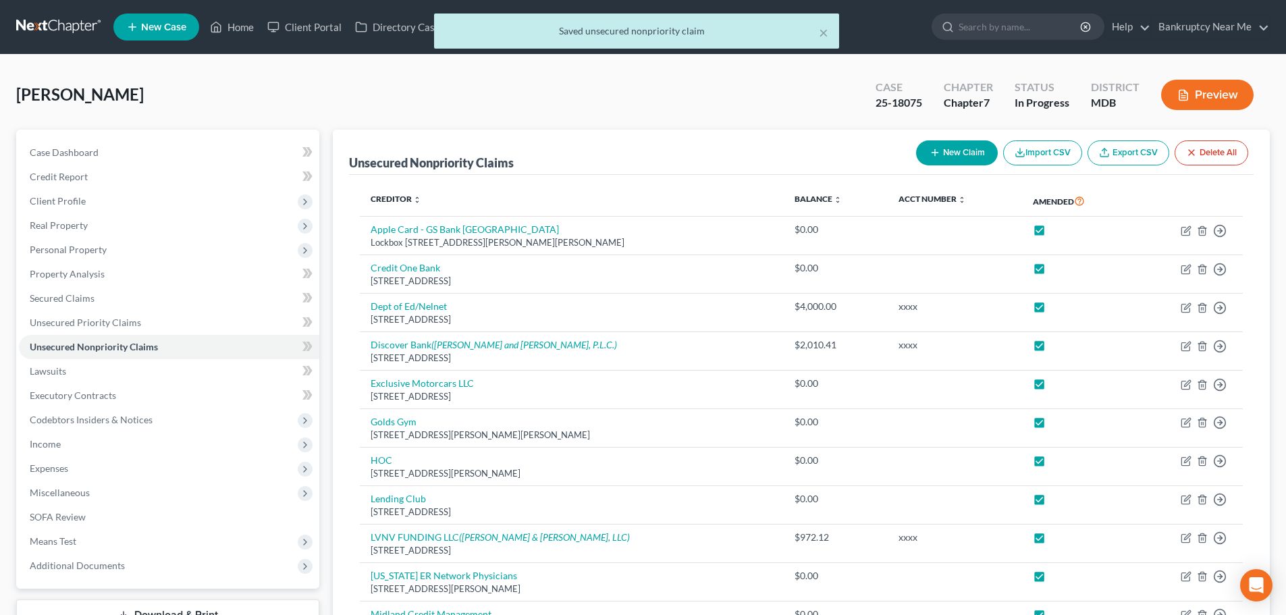
click at [940, 149] on button "New Claim" at bounding box center [957, 152] width 82 height 25
select select "0"
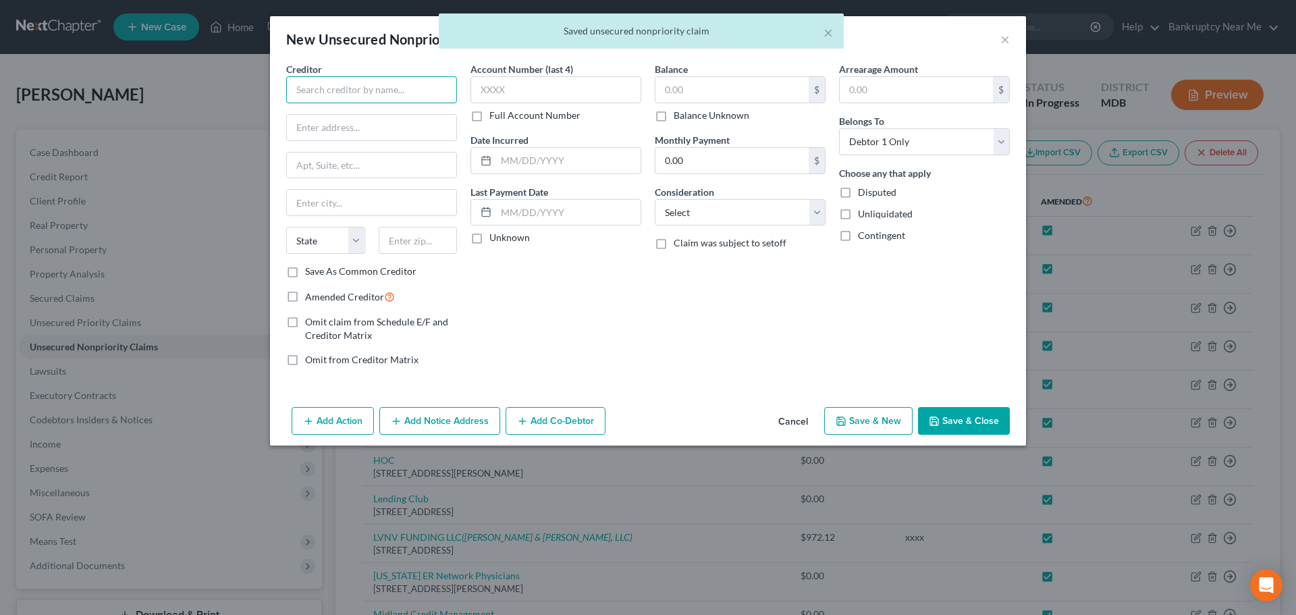
click at [324, 94] on input "text" at bounding box center [371, 89] width 171 height 27
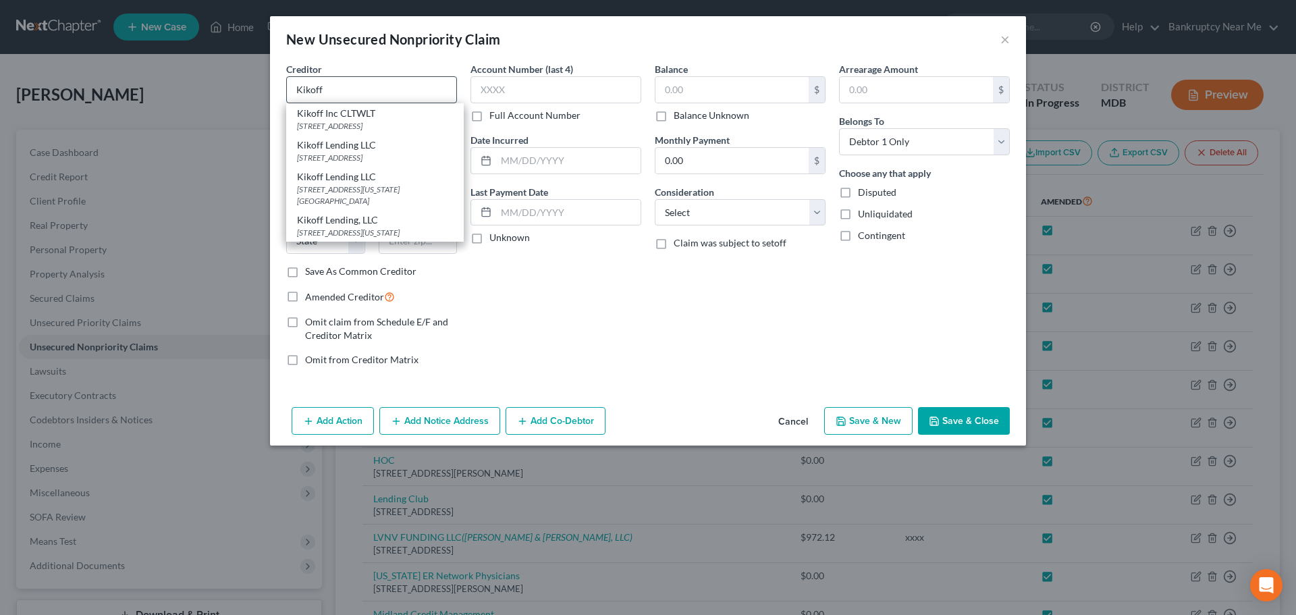
drag, startPoint x: 405, startPoint y: 117, endPoint x: 373, endPoint y: 94, distance: 40.1
click at [404, 117] on div "Kikoff Inc CLTWLT" at bounding box center [375, 114] width 156 height 14
type input "Kikoff Inc CLTWLT"
type input "75 Broadway"
type input "Suite 202"
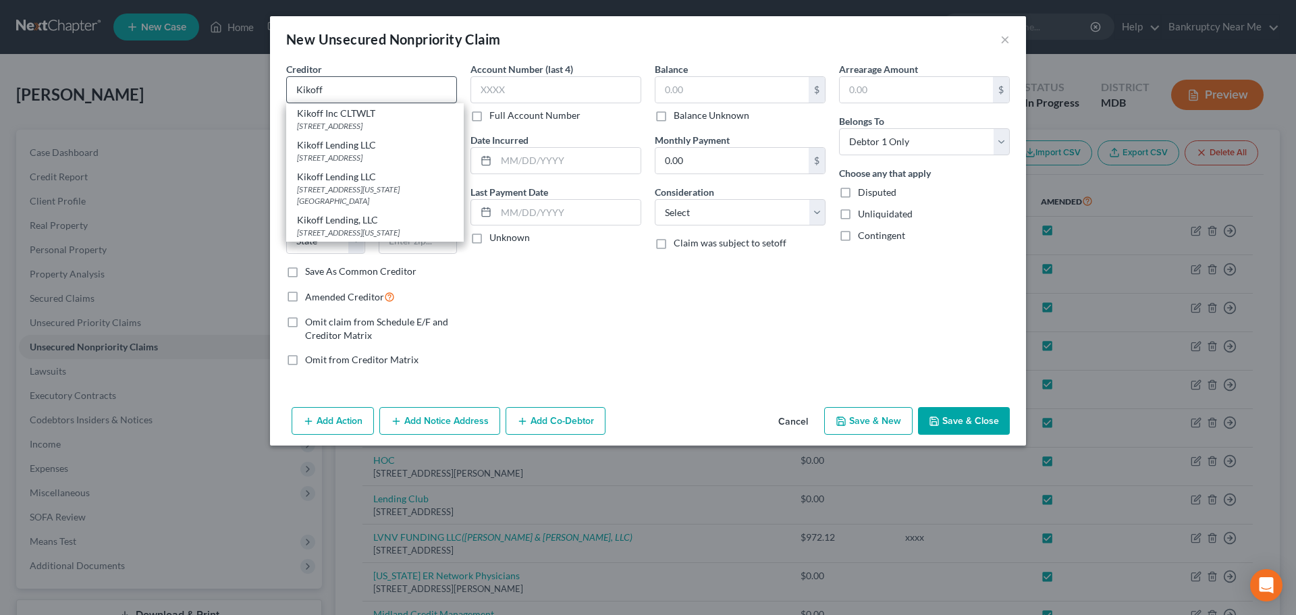
type input "San Francisco"
select select "4"
type input "94111"
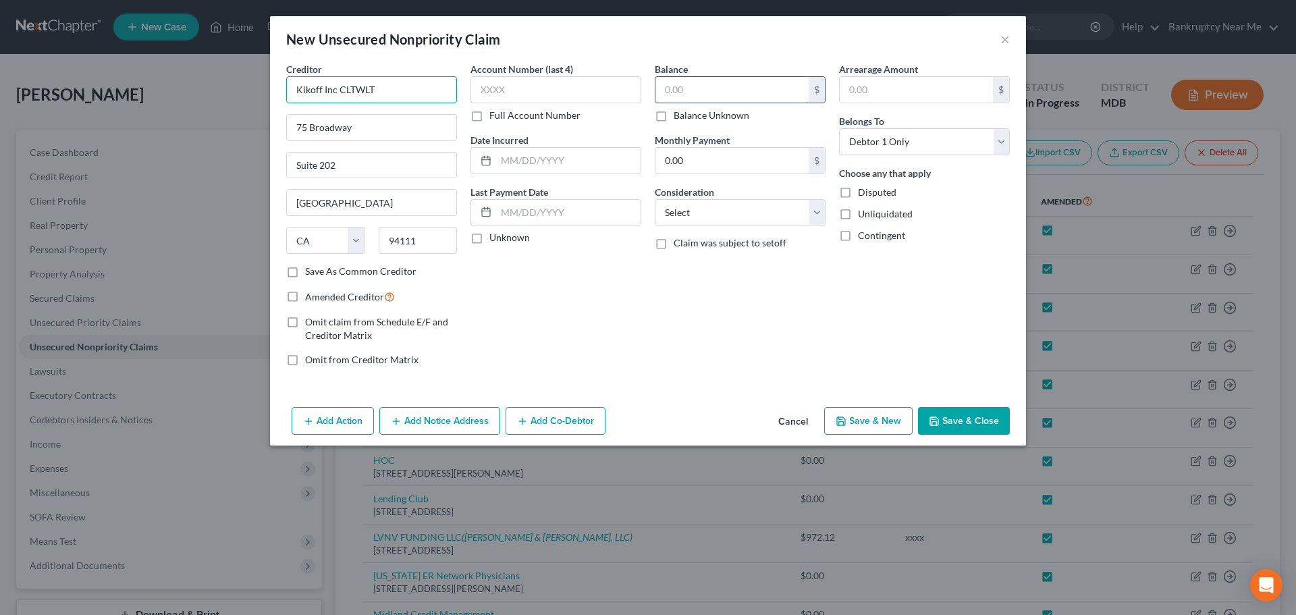
drag, startPoint x: 341, startPoint y: 89, endPoint x: 664, endPoint y: 80, distance: 323.5
click at [664, 80] on div "Creditor * Kikoff Inc CLTWLT 75 Broadway Suite 202 San Francisco State AL AK AR…" at bounding box center [647, 219] width 737 height 315
type input "Kikoff Inc CLGMPX"
click at [578, 82] on input "text" at bounding box center [556, 89] width 171 height 27
type input "xxxx"
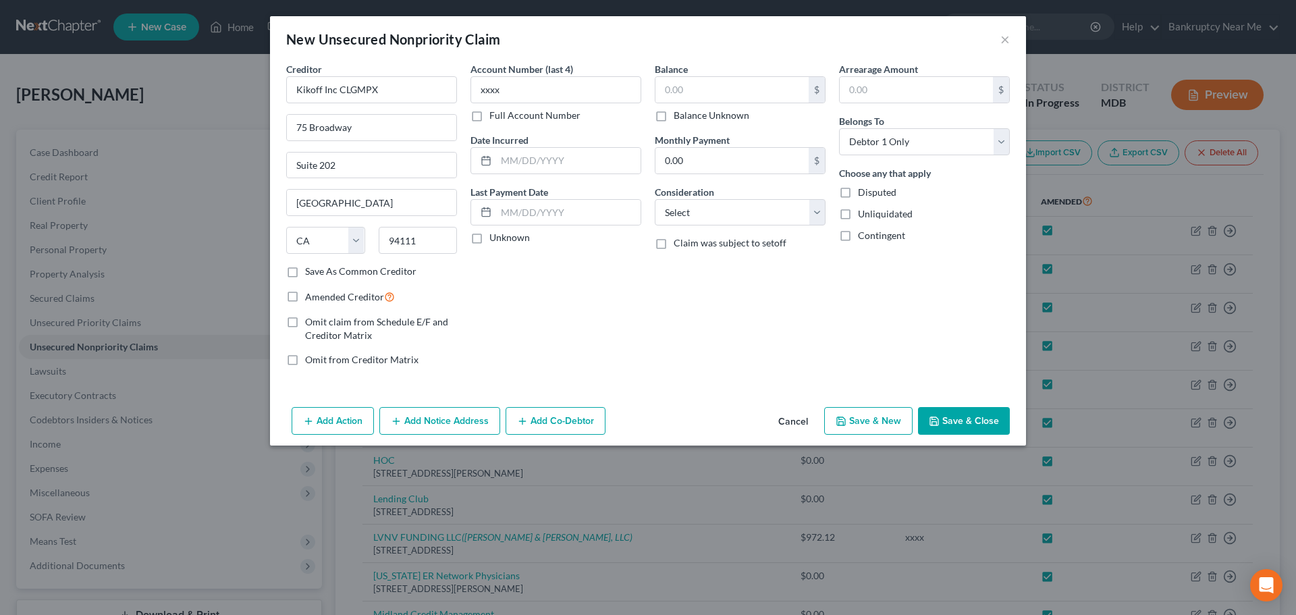
click at [394, 275] on label "Save As Common Creditor" at bounding box center [360, 272] width 111 height 14
click at [319, 273] on input "Save As Common Creditor" at bounding box center [315, 269] width 9 height 9
click at [978, 423] on button "Save & Close" at bounding box center [964, 421] width 92 height 28
checkbox input "false"
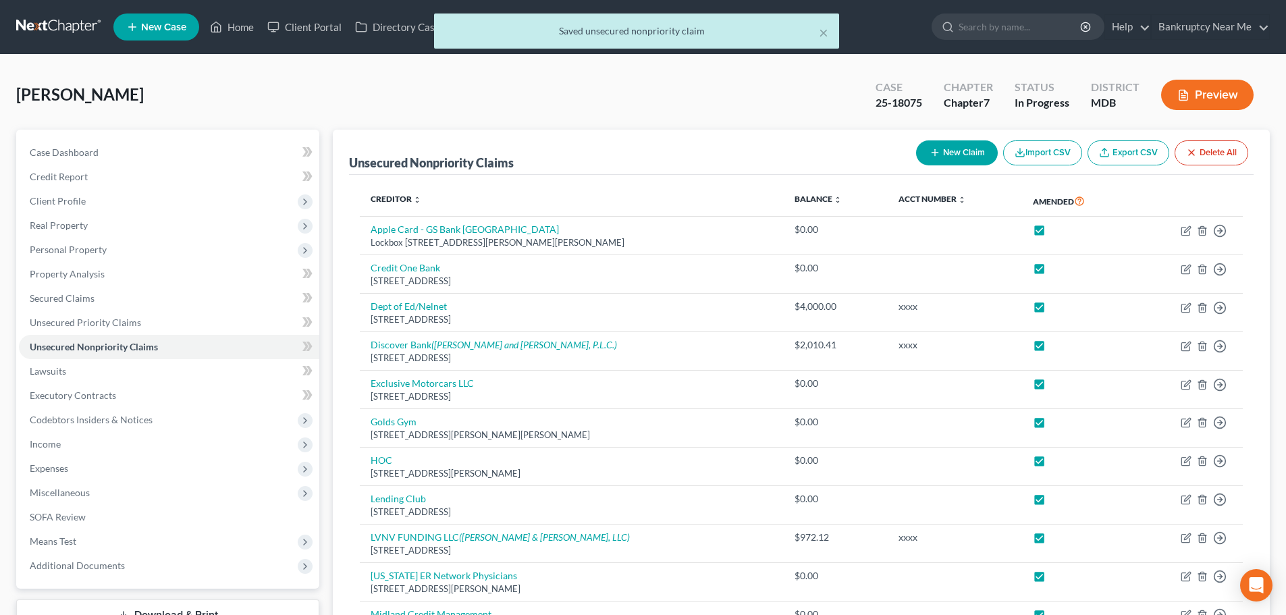
click at [923, 157] on button "New Claim" at bounding box center [957, 152] width 82 height 25
select select "0"
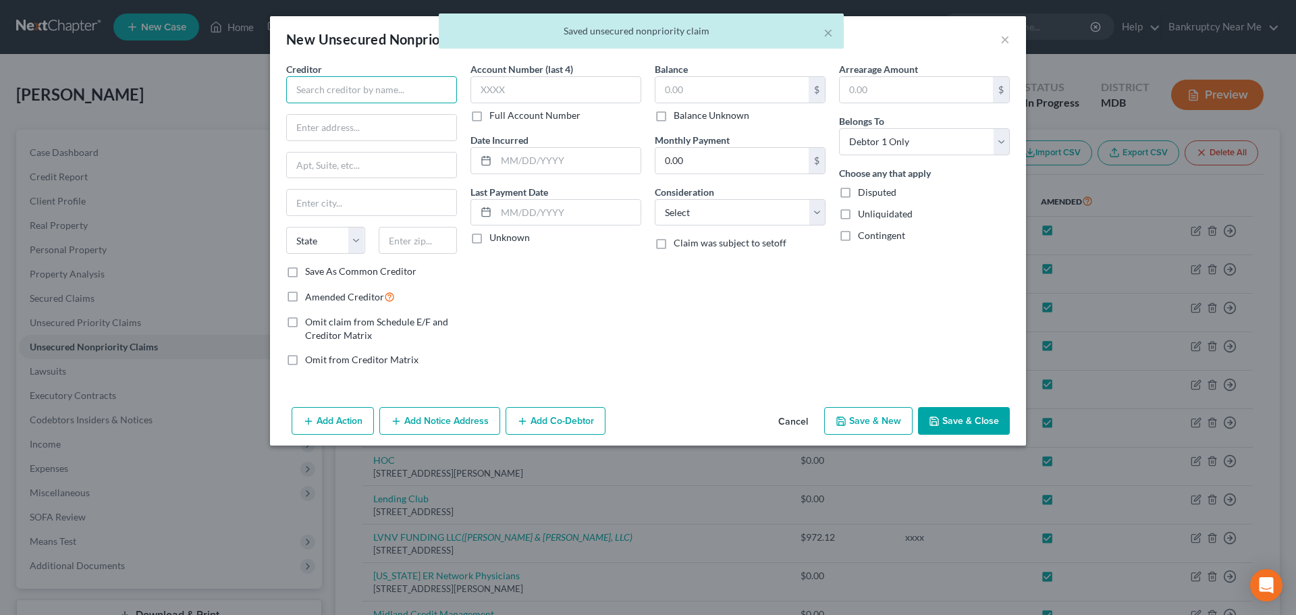
click at [361, 92] on input "text" at bounding box center [371, 89] width 171 height 27
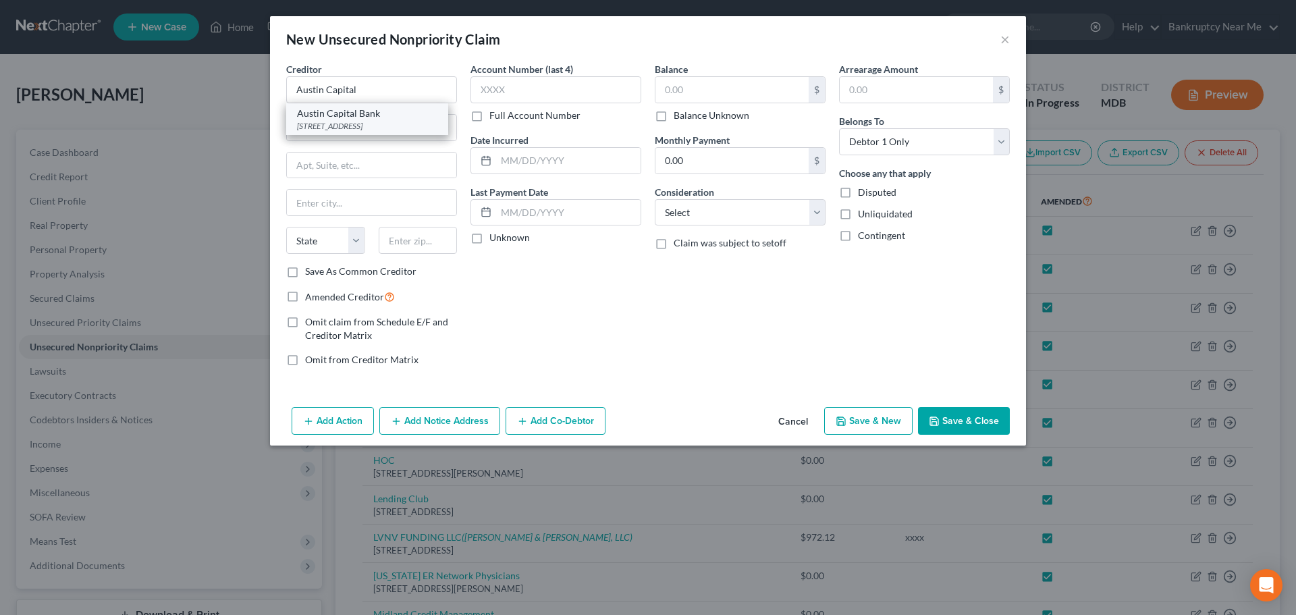
click at [352, 123] on div "8100 Shoal Creek Boulevard, Austin, TX 78757" at bounding box center [367, 125] width 140 height 11
type input "Austin Capital Bank"
type input "8100 Shoal Creek Boulevard"
type input "Austin"
select select "45"
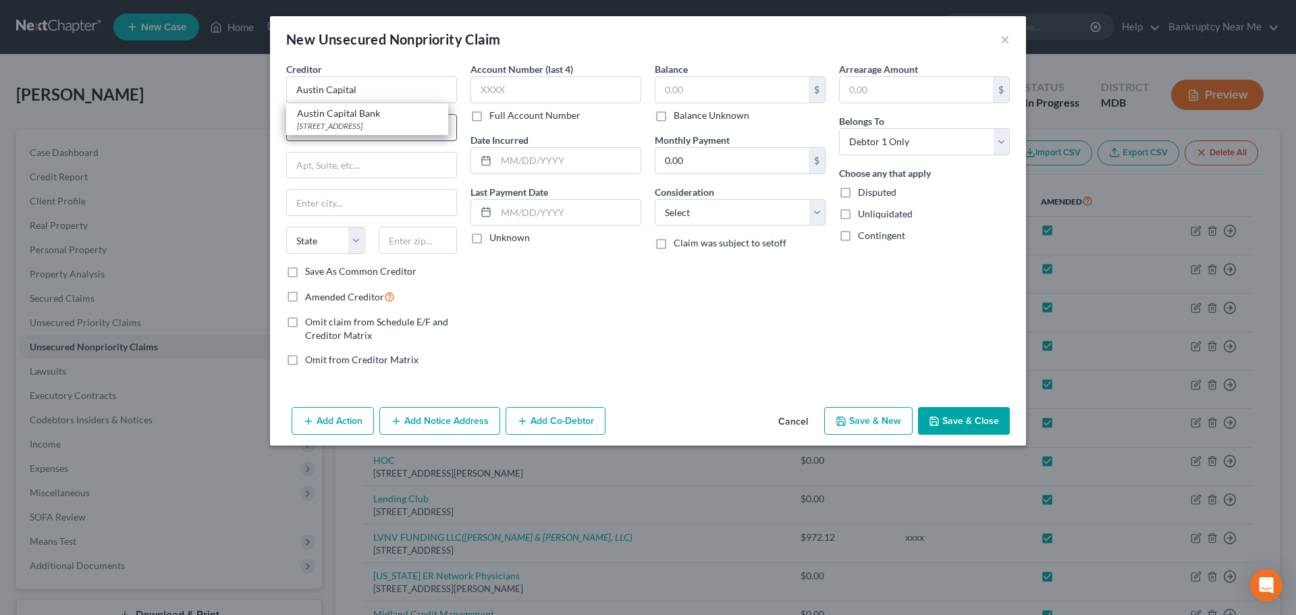
type input "78757"
click at [427, 96] on input "Austin Capital Bank" at bounding box center [371, 89] width 171 height 27
type input "Austin Capital Bank SSB"
click at [367, 295] on span "Amended Creditor" at bounding box center [344, 296] width 79 height 11
click at [319, 295] on input "Amended Creditor" at bounding box center [315, 293] width 9 height 9
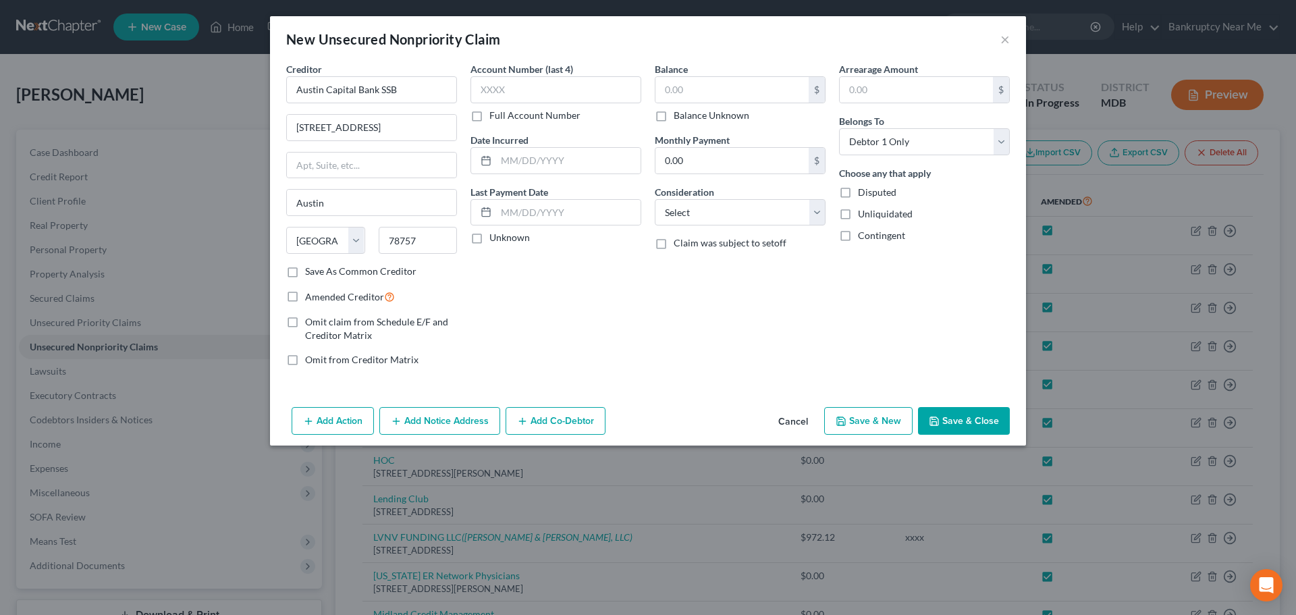
checkbox input "true"
drag, startPoint x: 971, startPoint y: 408, endPoint x: 1213, endPoint y: 342, distance: 251.2
click at [976, 402] on div "Add Action Add Notice Address Add Co-Debtor Cancel Save & New Save & Close" at bounding box center [648, 424] width 756 height 45
drag, startPoint x: 953, startPoint y: 408, endPoint x: 953, endPoint y: 399, distance: 9.5
click at [953, 408] on button "Save & Close" at bounding box center [964, 421] width 92 height 28
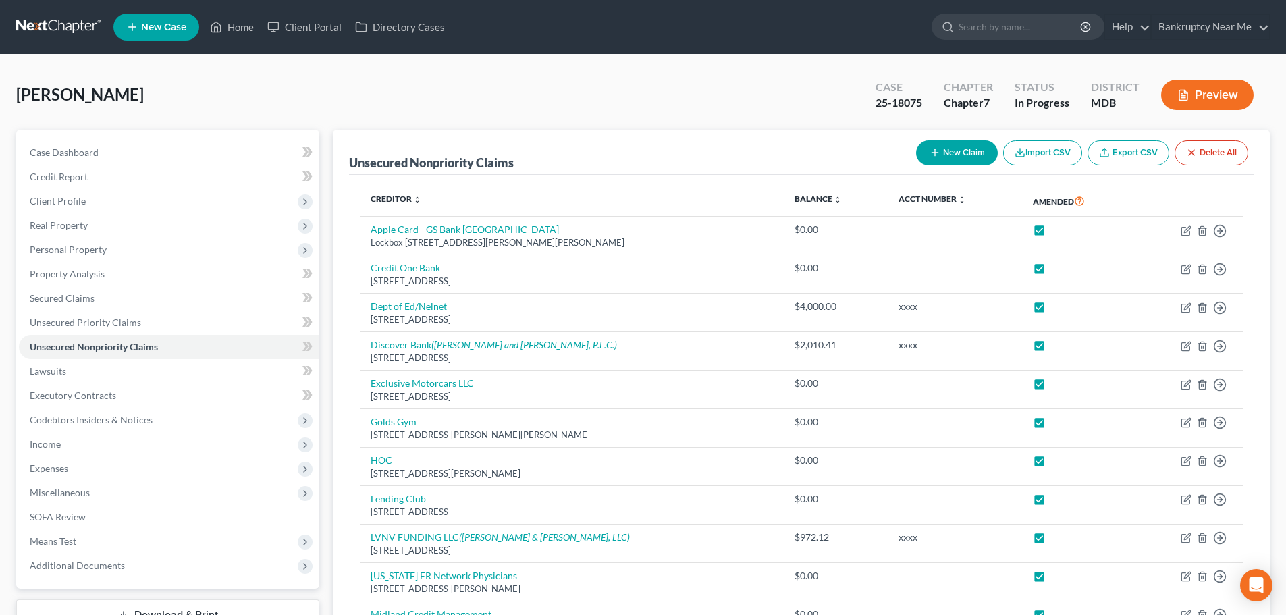
click at [936, 149] on icon "button" at bounding box center [935, 152] width 11 height 11
select select "0"
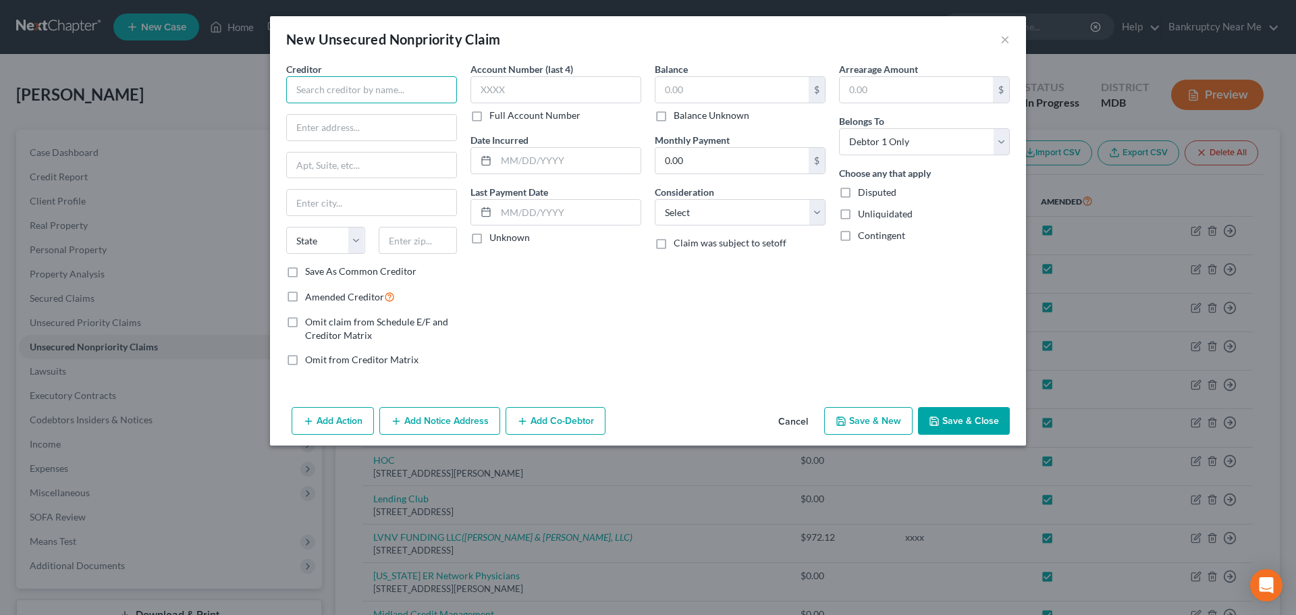
click at [344, 89] on input "text" at bounding box center [371, 89] width 171 height 27
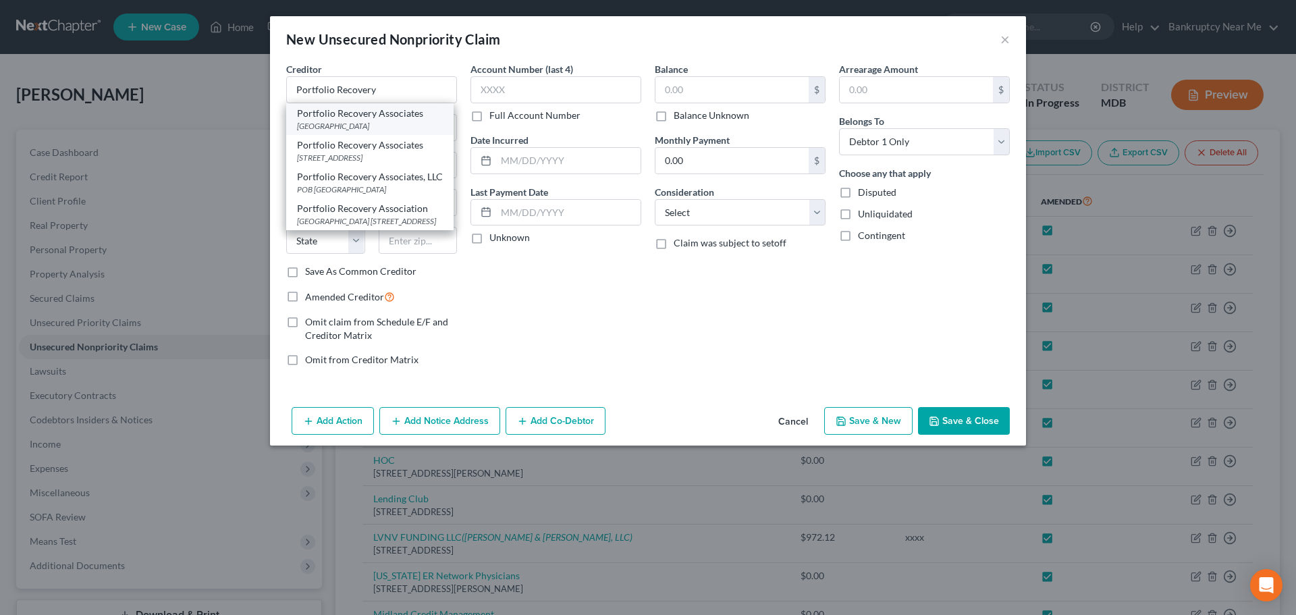
click at [378, 130] on div "Riverside Commerce Center, Norfolk, VA 23502" at bounding box center [370, 125] width 146 height 11
type input "Portfolio Recovery Associates"
type input "Riverside Commerce Center"
type input "Norfolk"
select select "48"
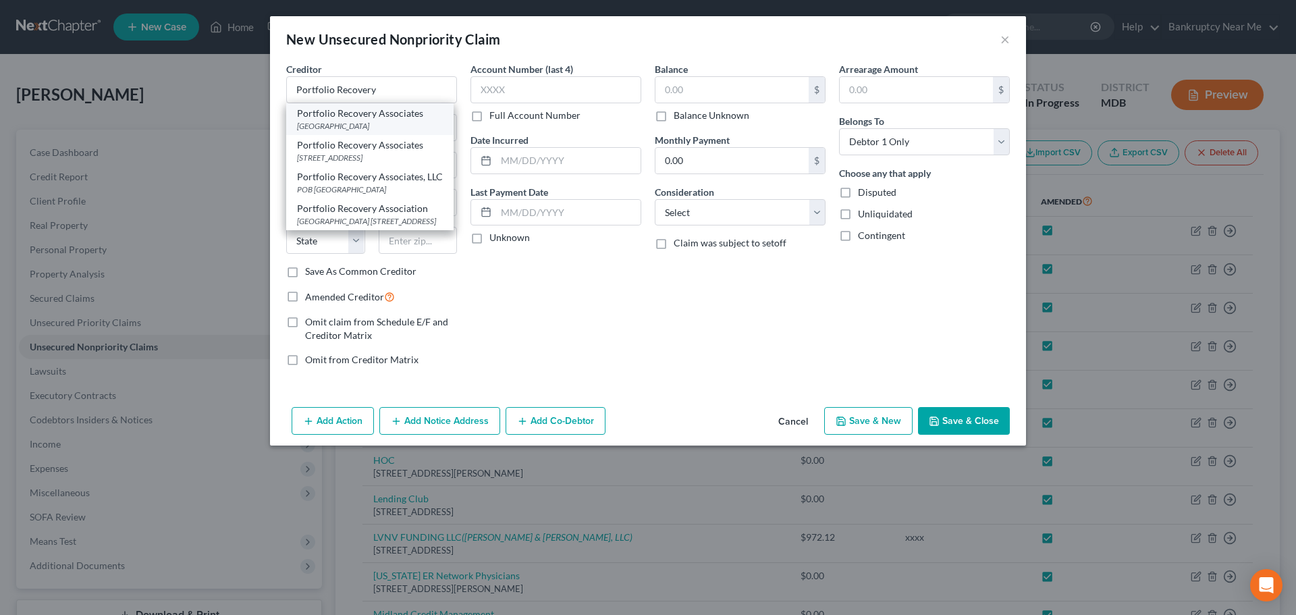
type input "23502"
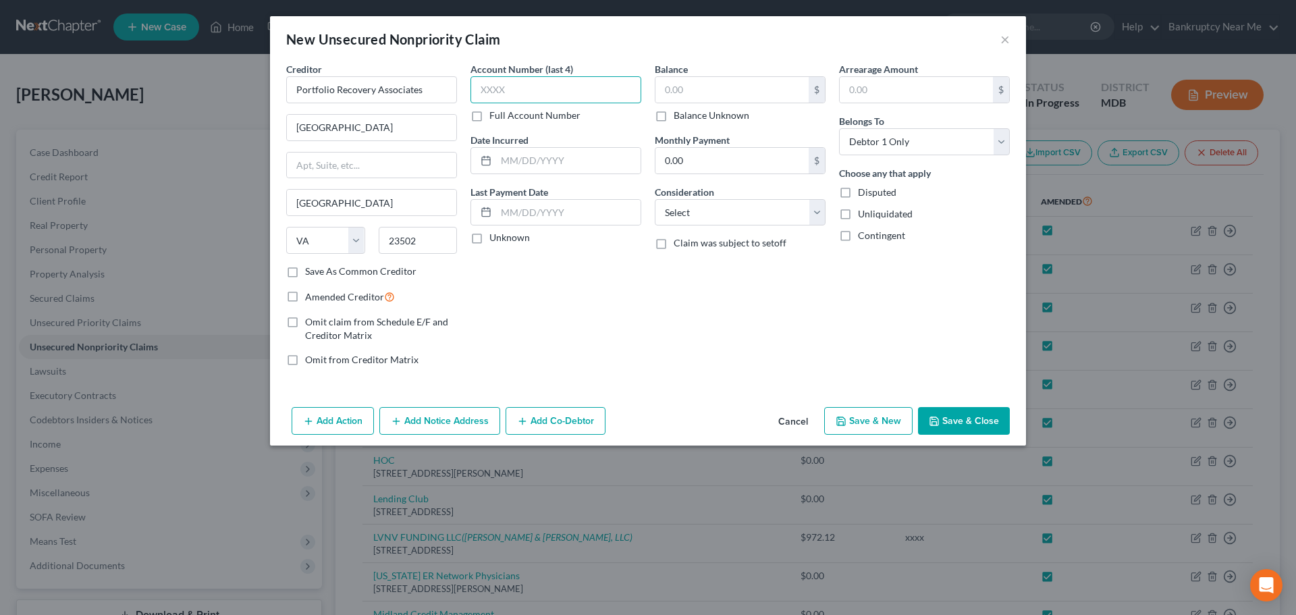
click at [531, 88] on input "text" at bounding box center [556, 89] width 171 height 27
type input "xxxx"
click at [359, 298] on span "Amended Creditor" at bounding box center [344, 296] width 79 height 11
click at [319, 298] on input "Amended Creditor" at bounding box center [315, 293] width 9 height 9
checkbox input "true"
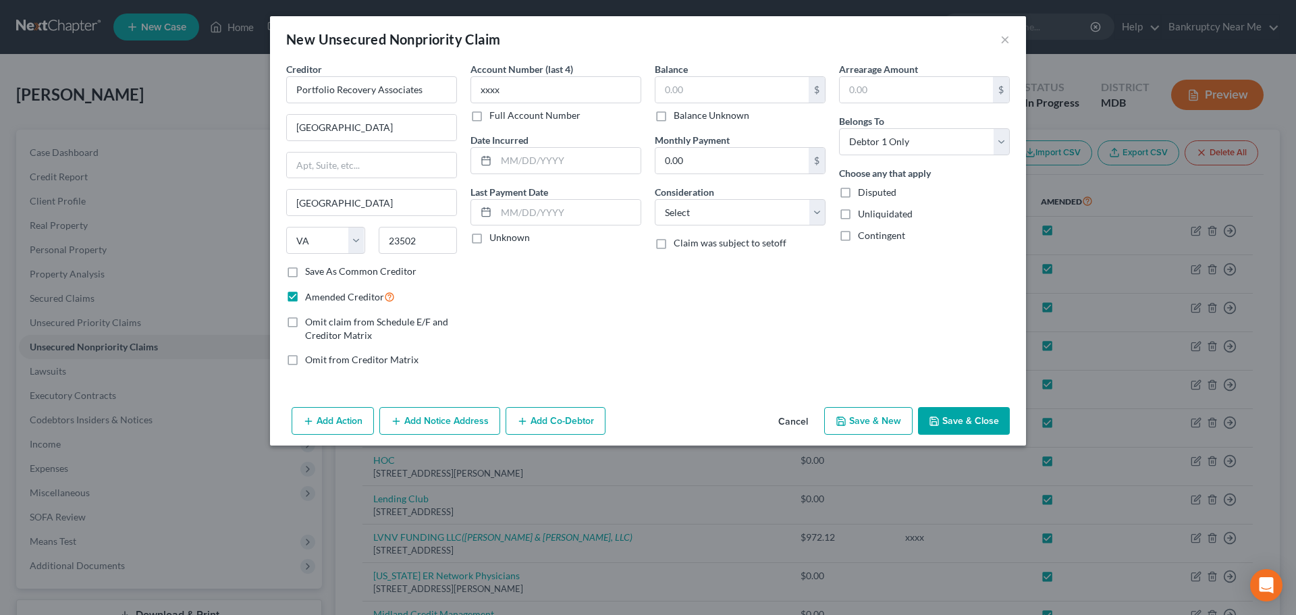
drag, startPoint x: 965, startPoint y: 425, endPoint x: 1266, endPoint y: 347, distance: 311.1
click at [967, 425] on button "Save & Close" at bounding box center [964, 421] width 92 height 28
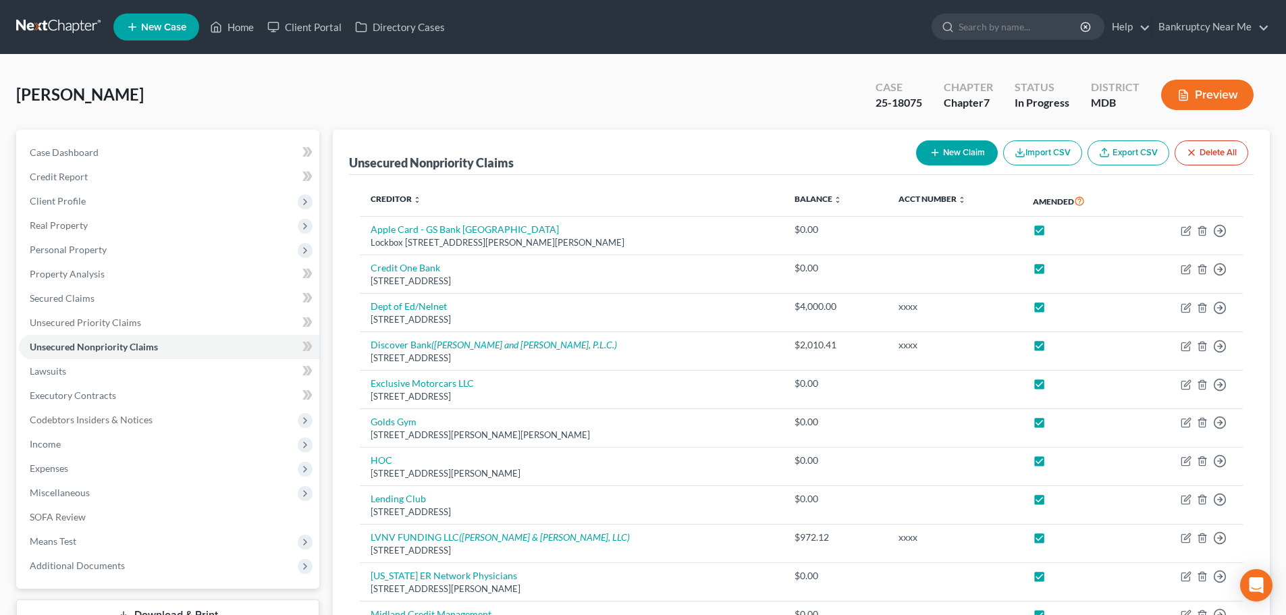
click at [941, 140] on button "New Claim" at bounding box center [957, 152] width 82 height 25
select select "0"
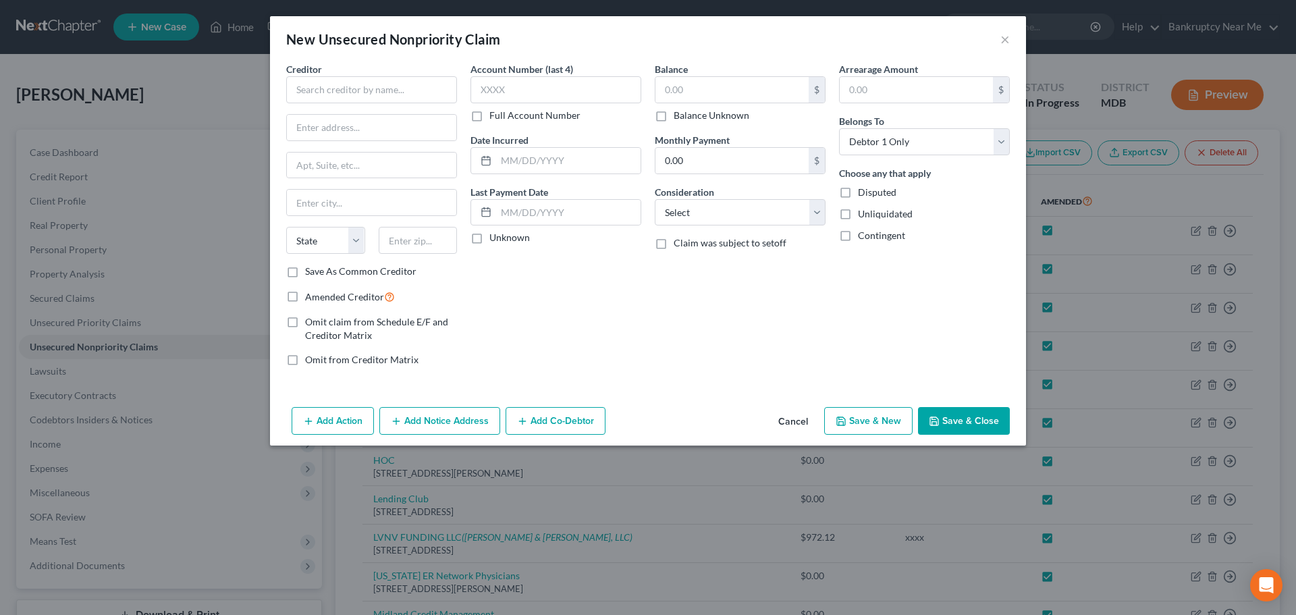
click at [364, 105] on div "Creditor * State AL AK AR AZ CA CO CT DE DC FL GA GU HI ID IL IN IA KS KY LA ME…" at bounding box center [371, 163] width 171 height 203
click at [371, 95] on input "text" at bounding box center [371, 89] width 171 height 27
click at [363, 95] on input "text" at bounding box center [371, 89] width 171 height 27
type input "Aldous and Associates"
click at [367, 272] on label "Save As Common Creditor" at bounding box center [360, 272] width 111 height 14
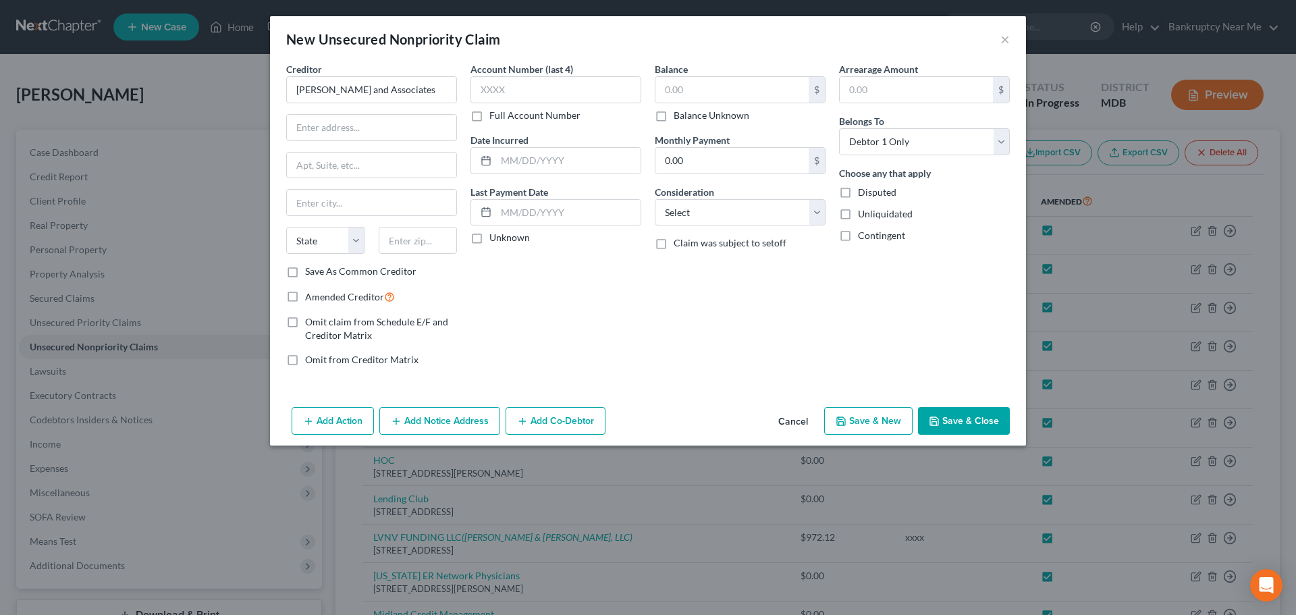
click at [319, 272] on input "Save As Common Creditor" at bounding box center [315, 269] width 9 height 9
checkbox input "true"
drag, startPoint x: 340, startPoint y: 301, endPoint x: 354, endPoint y: 284, distance: 23.0
click at [340, 300] on span "Amended Creditor" at bounding box center [344, 296] width 79 height 11
click at [319, 298] on input "Amended Creditor" at bounding box center [315, 293] width 9 height 9
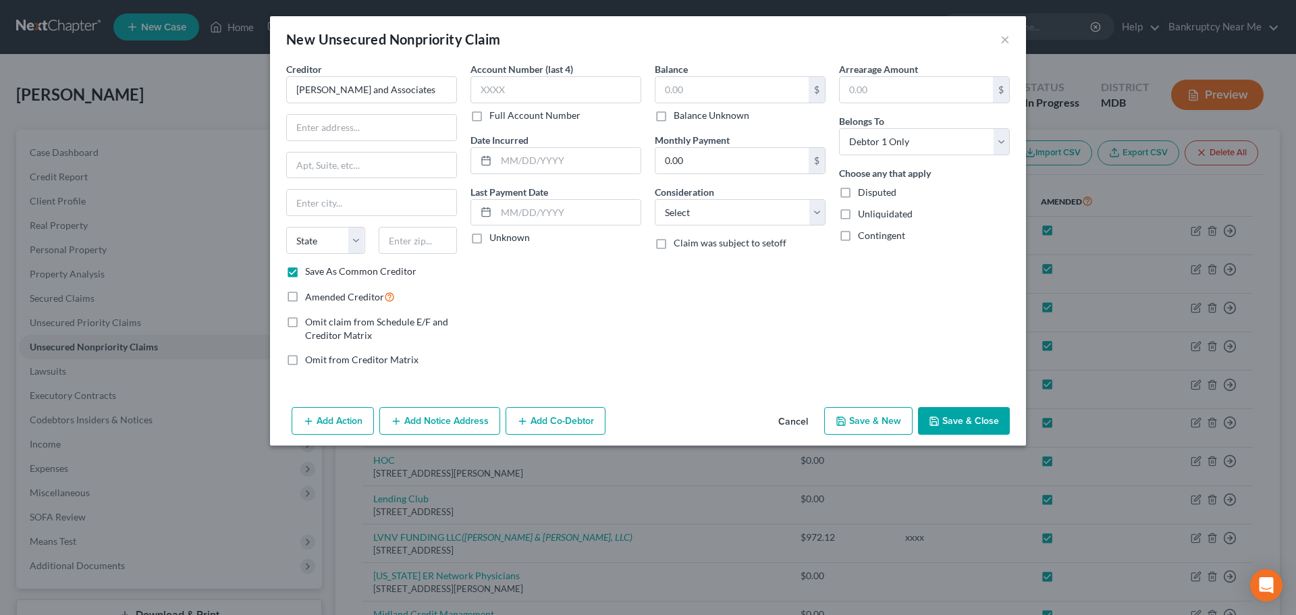
checkbox input "true"
click at [406, 122] on input "text" at bounding box center [371, 128] width 169 height 26
type input "PO Box 171374"
click at [418, 240] on input "text" at bounding box center [418, 240] width 79 height 27
type input "84117"
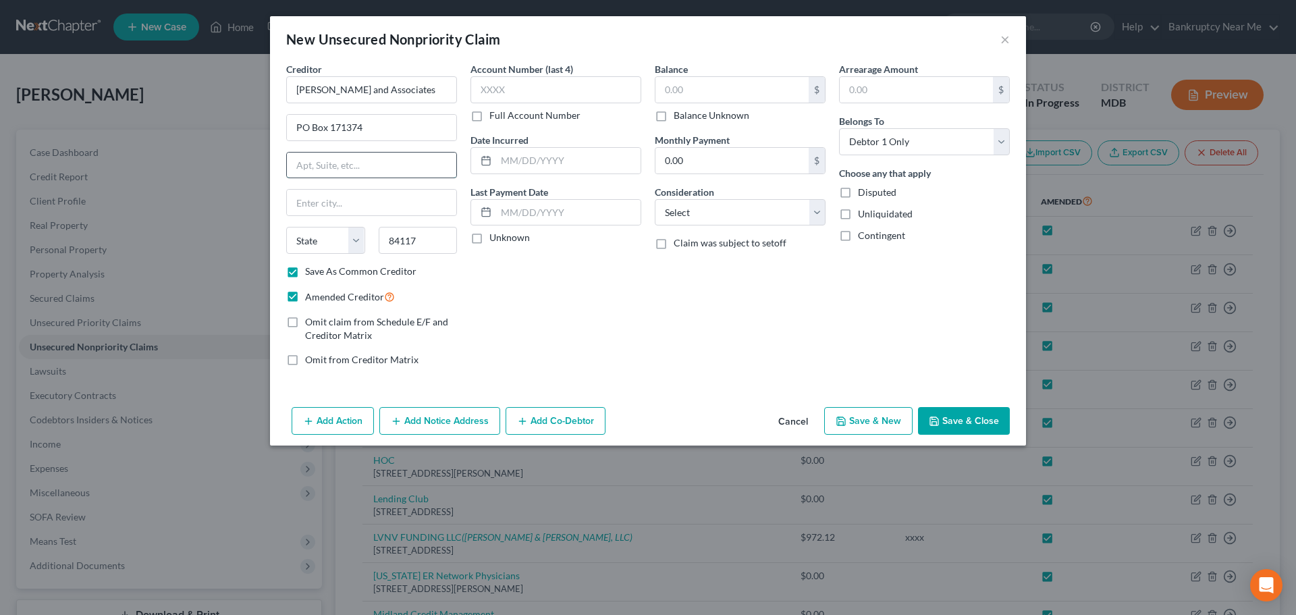
drag, startPoint x: 405, startPoint y: 166, endPoint x: 413, endPoint y: 166, distance: 8.1
click at [405, 166] on input "text" at bounding box center [371, 166] width 169 height 26
type input "Salt Lake City"
select select "46"
drag, startPoint x: 662, startPoint y: 363, endPoint x: 671, endPoint y: 361, distance: 9.0
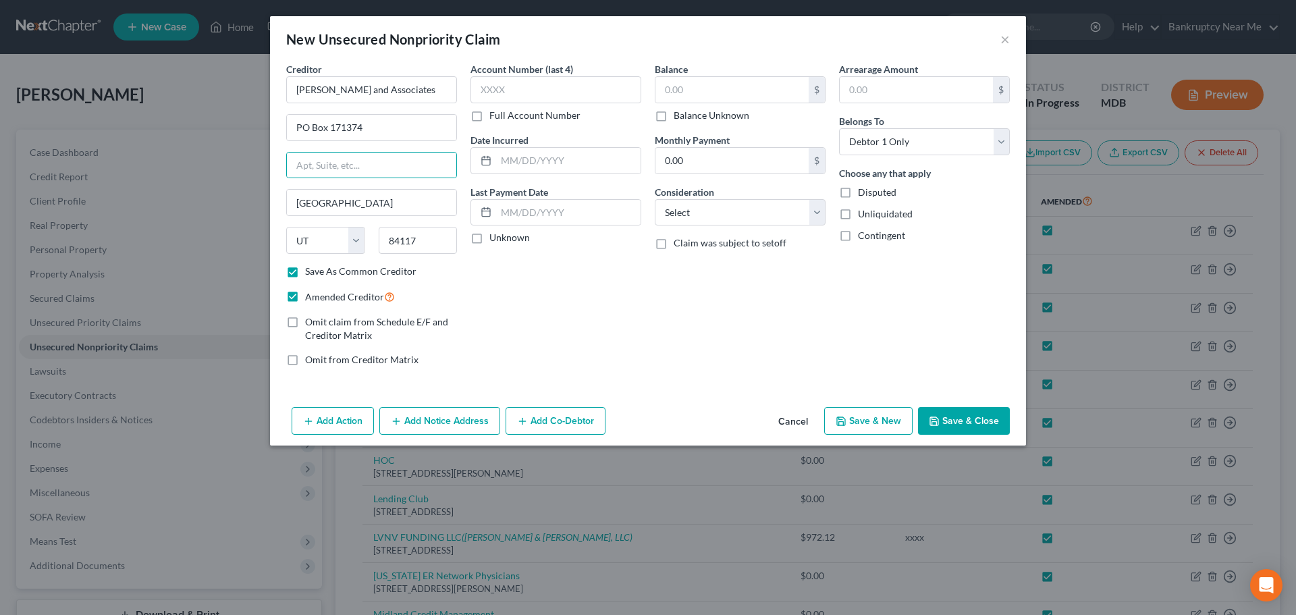
click at [665, 363] on div "Balance $ Balance Unknown Balance Undetermined $ Balance Unknown Monthly Paymen…" at bounding box center [740, 219] width 184 height 315
drag, startPoint x: 978, startPoint y: 413, endPoint x: 662, endPoint y: 100, distance: 444.9
click at [718, 132] on div "New Unsecured Nonpriority Claim × Creditor * Aldous and Associates PO Box 17137…" at bounding box center [648, 230] width 756 height 429
click at [616, 90] on input "text" at bounding box center [556, 89] width 171 height 27
type input "xxxx"
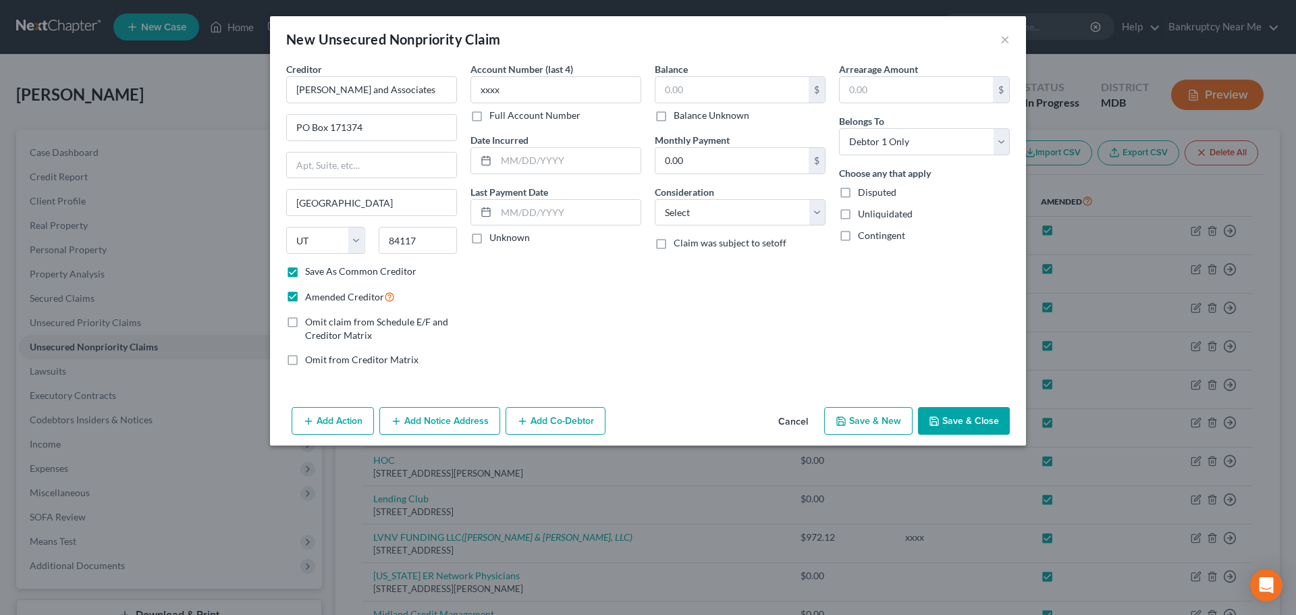
click at [986, 430] on button "Save & Close" at bounding box center [964, 421] width 92 height 28
checkbox input "false"
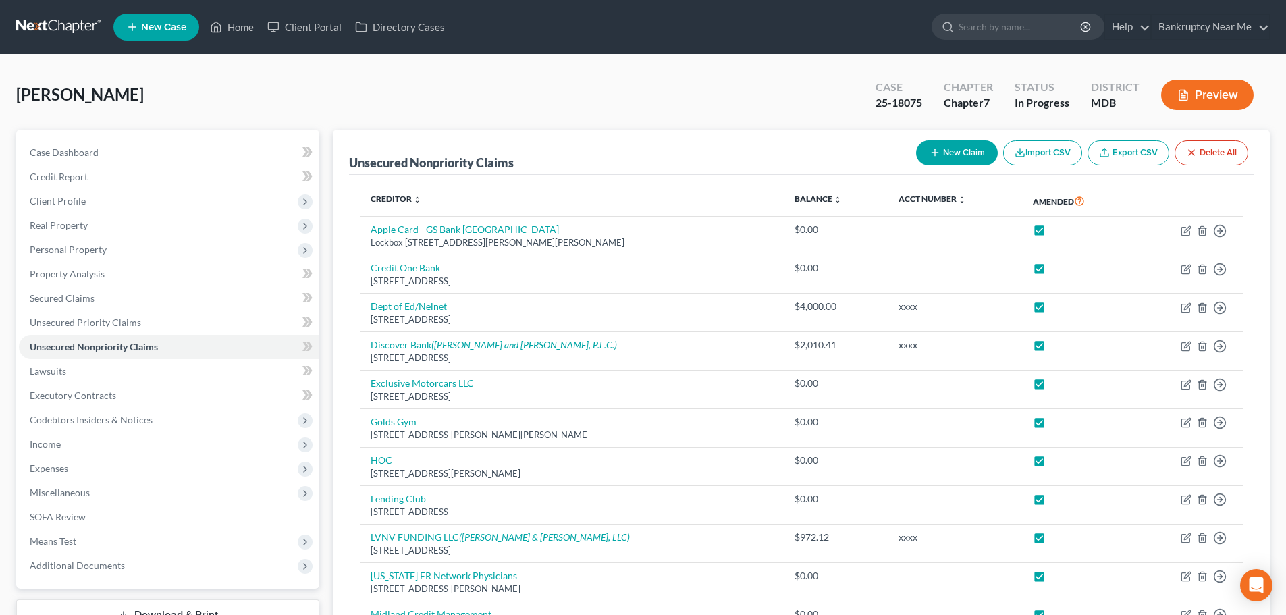
click at [959, 144] on button "New Claim" at bounding box center [957, 152] width 82 height 25
select select "0"
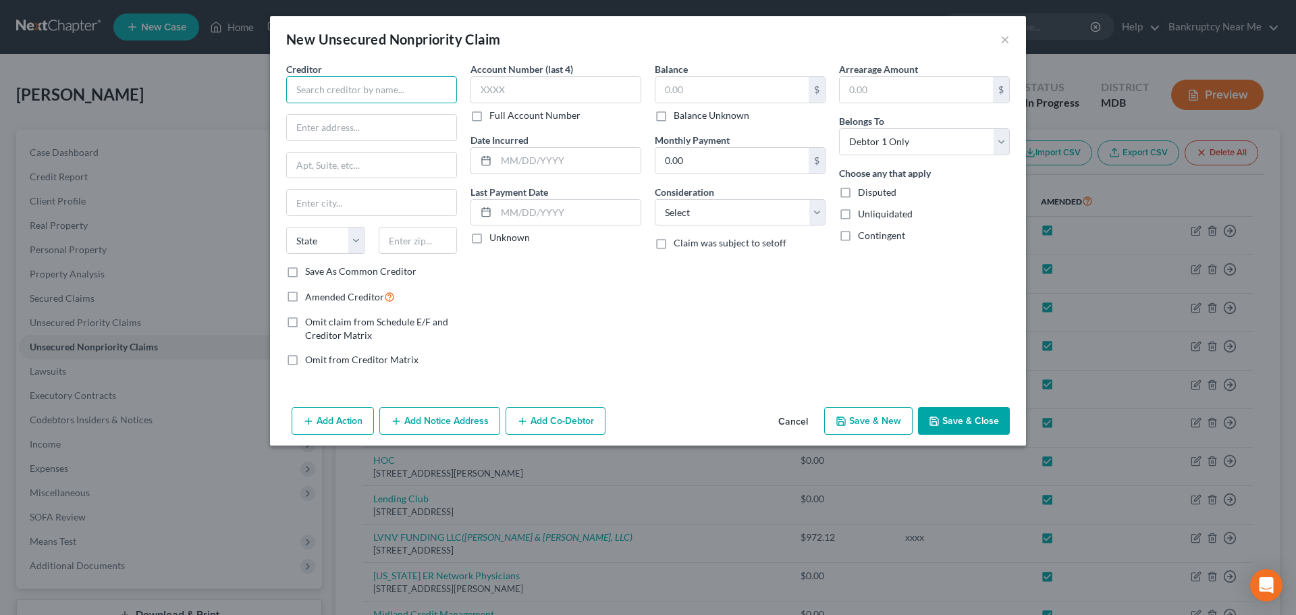
click at [384, 78] on input "text" at bounding box center [371, 89] width 171 height 27
type input "Sunrise Bank Self Lender"
click at [342, 268] on label "Save As Common Creditor" at bounding box center [360, 272] width 111 height 14
click at [319, 268] on input "Save As Common Creditor" at bounding box center [315, 269] width 9 height 9
checkbox input "true"
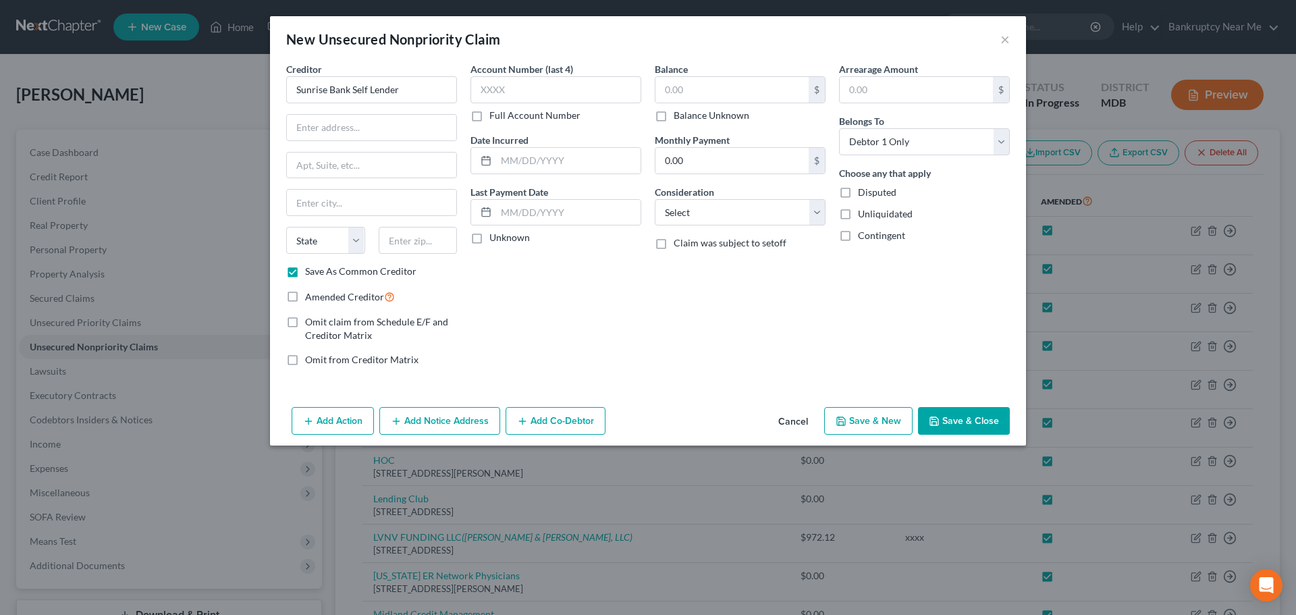
click at [330, 295] on span "Amended Creditor" at bounding box center [344, 296] width 79 height 11
click at [319, 295] on input "Amended Creditor" at bounding box center [315, 293] width 9 height 9
checkbox input "true"
click at [396, 128] on input "text" at bounding box center [371, 128] width 169 height 26
type input "515 Congress Ave"
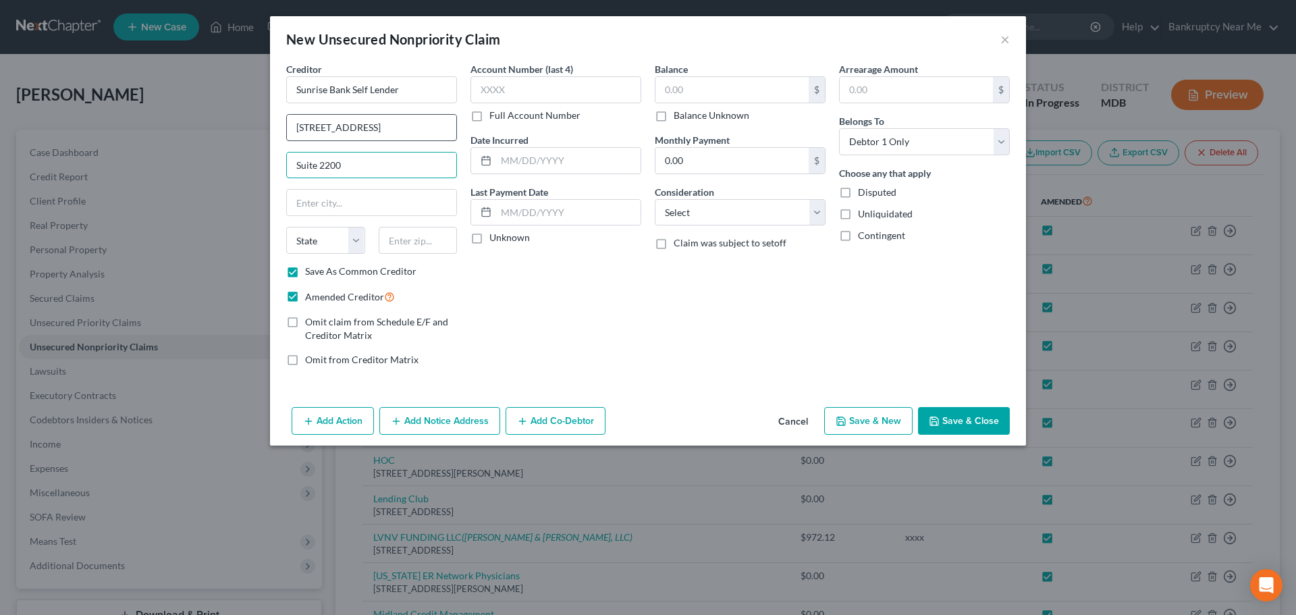
type input "Suite 2200"
drag, startPoint x: 387, startPoint y: 132, endPoint x: 261, endPoint y: 130, distance: 125.6
click at [261, 130] on div "New Unsecured Nonpriority Claim × Creditor * Sunrise Bank Self Lender 515 Congr…" at bounding box center [648, 307] width 1296 height 615
click at [427, 240] on input "text" at bounding box center [418, 240] width 79 height 27
type input "8"
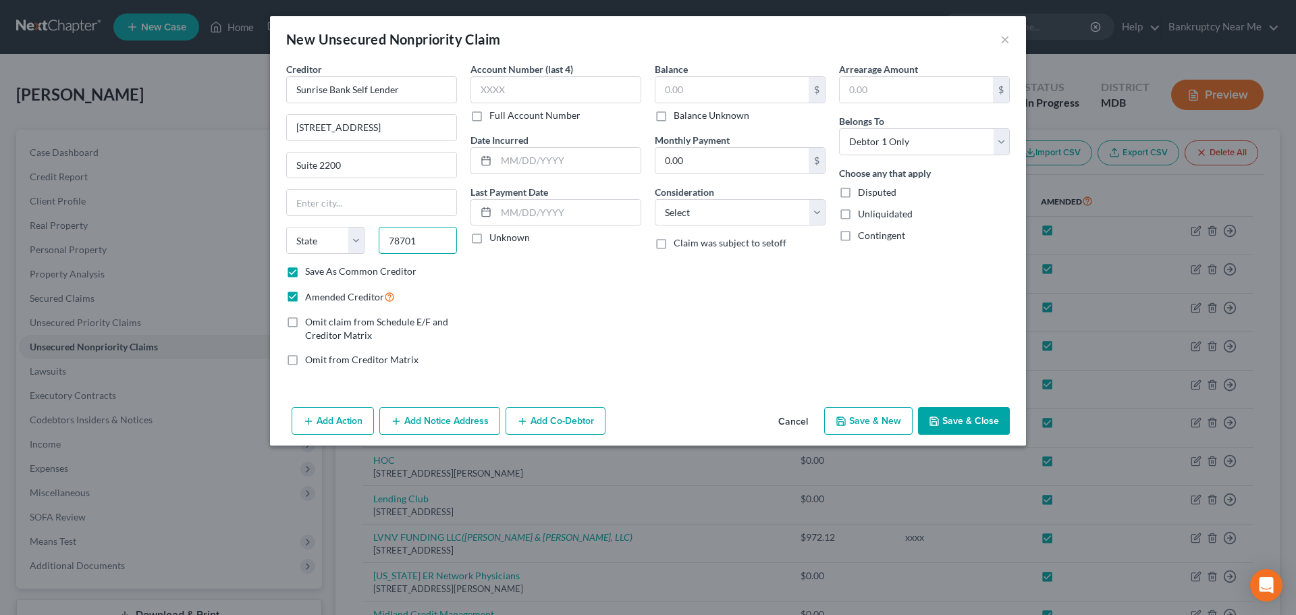
type input "78701"
click at [407, 188] on div "Creditor * Sunrise Bank Self Lender 515 Congress Ave Suite 2200 State AL AK AR …" at bounding box center [371, 163] width 171 height 203
type input "Austin"
select select "45"
click at [928, 417] on button "Save & Close" at bounding box center [964, 421] width 92 height 28
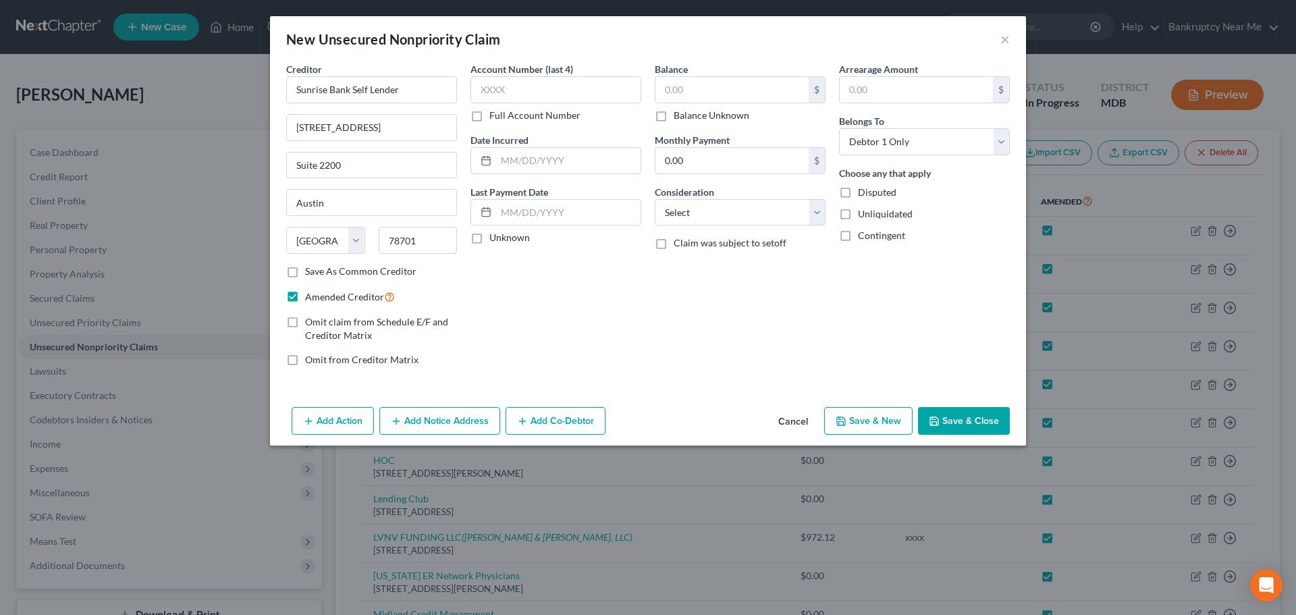
checkbox input "false"
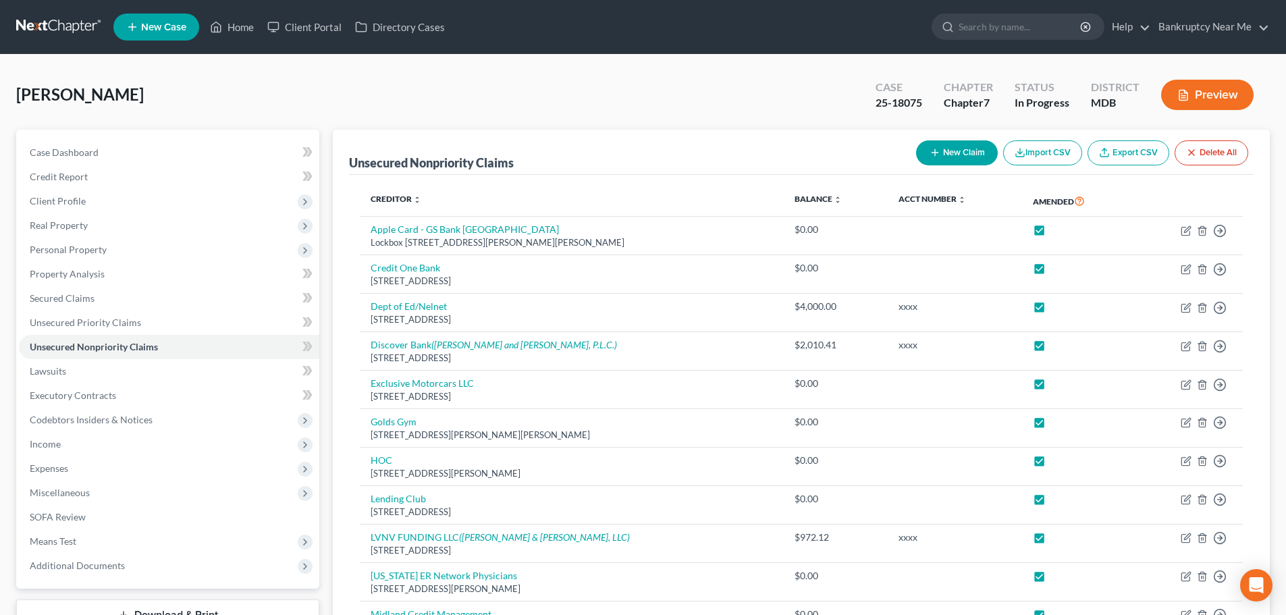
click at [944, 149] on button "New Claim" at bounding box center [957, 152] width 82 height 25
select select "0"
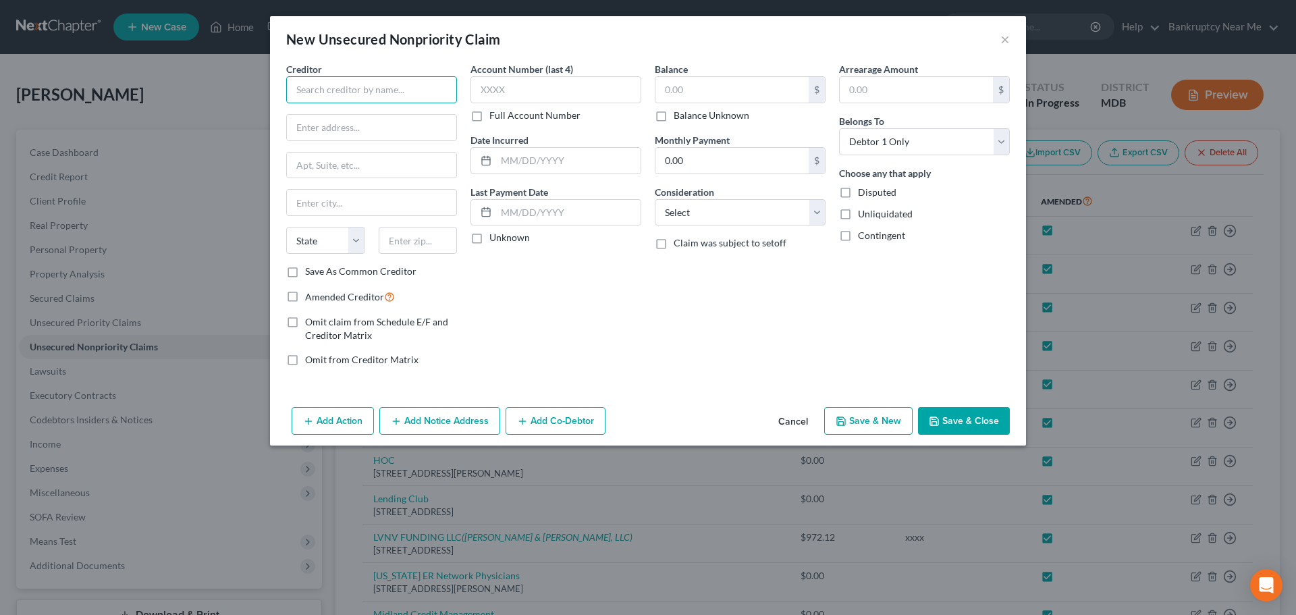
click at [382, 88] on input "text" at bounding box center [371, 89] width 171 height 27
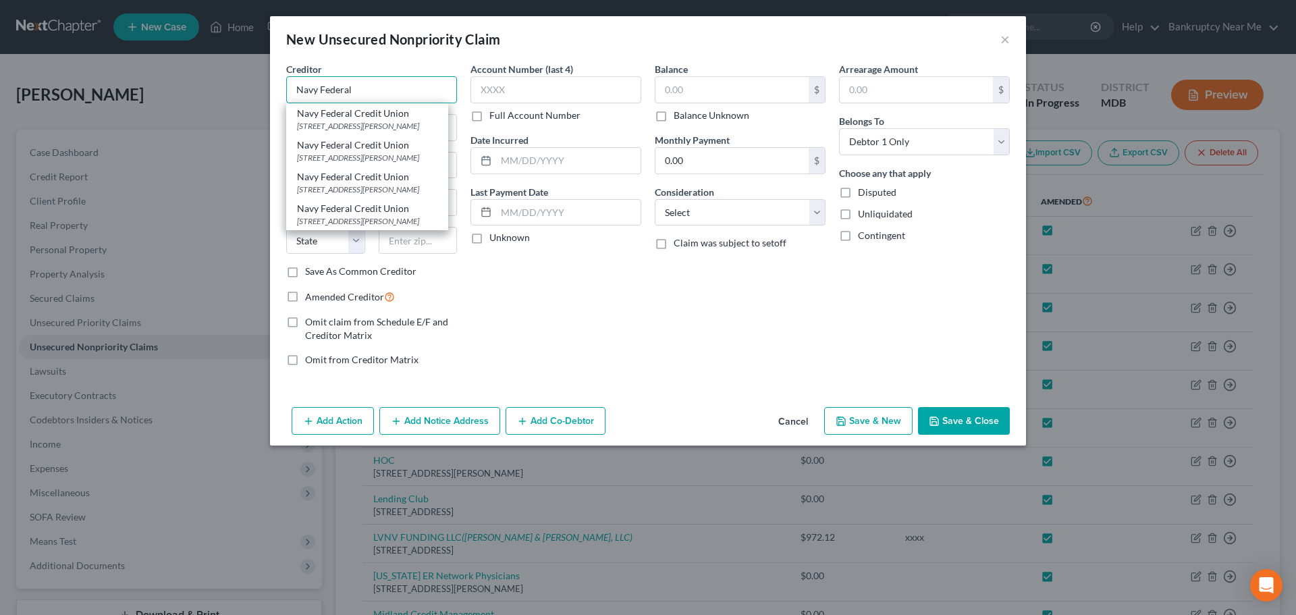
type input "Navy Federal"
click at [326, 271] on label "Save As Common Creditor" at bounding box center [360, 272] width 111 height 14
click at [319, 271] on input "Save As Common Creditor" at bounding box center [315, 269] width 9 height 9
checkbox input "true"
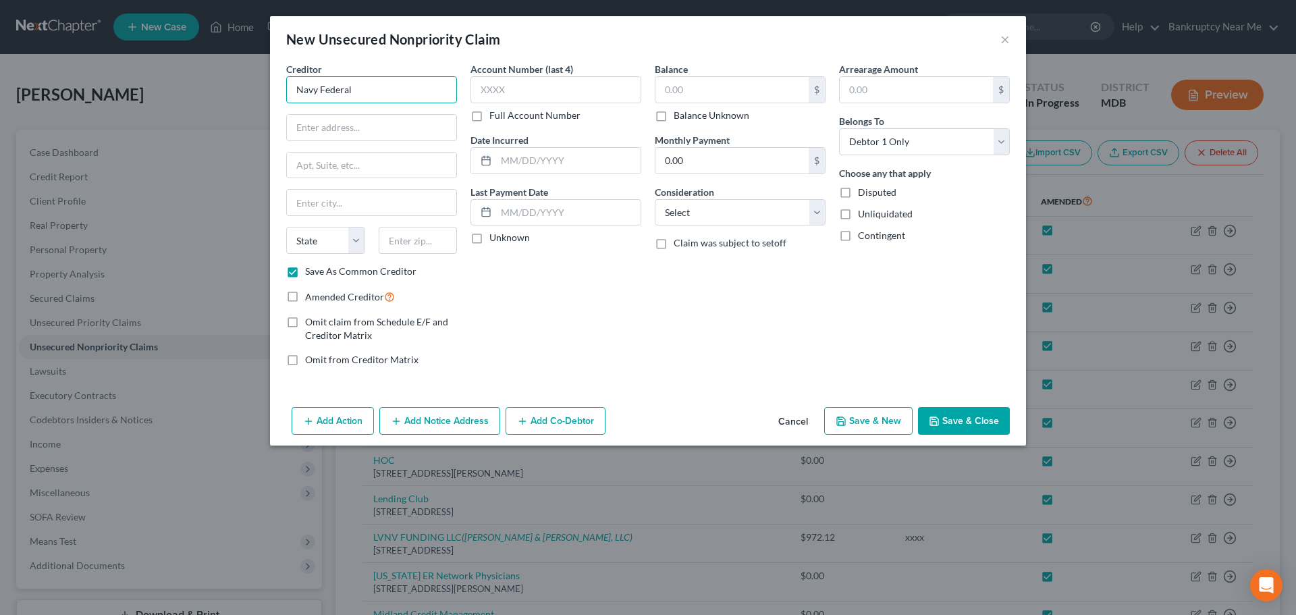
click at [389, 88] on input "Navy Federal" at bounding box center [371, 89] width 171 height 27
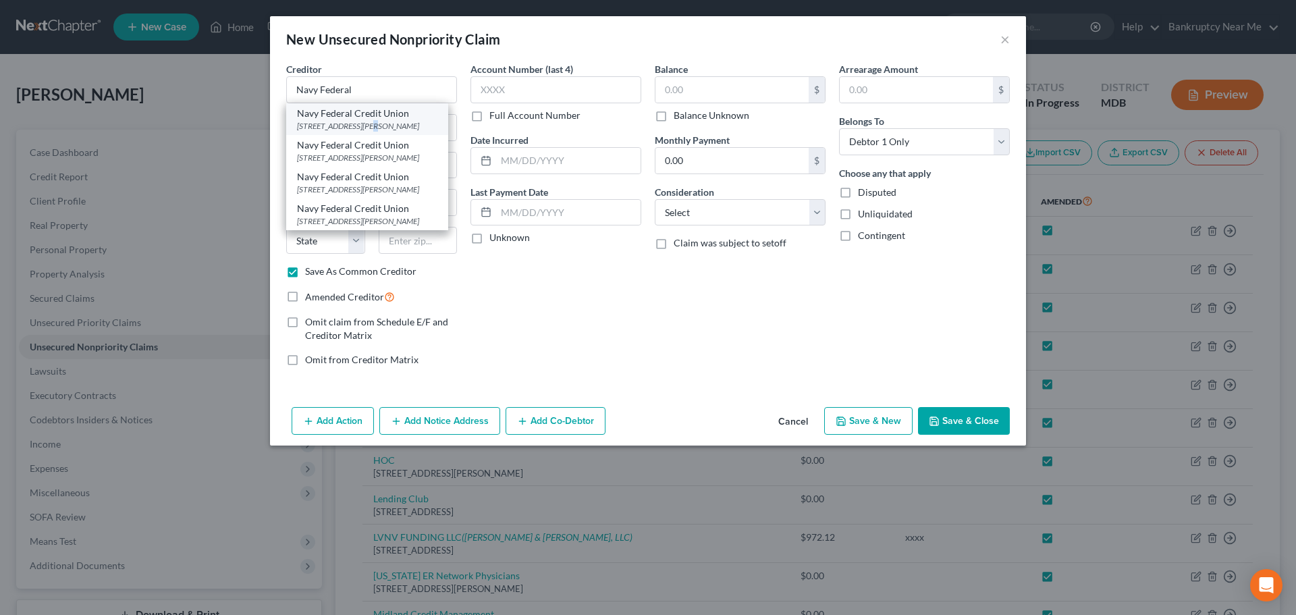
click at [367, 126] on div "PO Box 3700, Merrifield, VA 22119" at bounding box center [367, 125] width 140 height 11
type input "Navy Federal Credit Union"
type input "PO Box 3700"
type input "Merrifield"
select select "48"
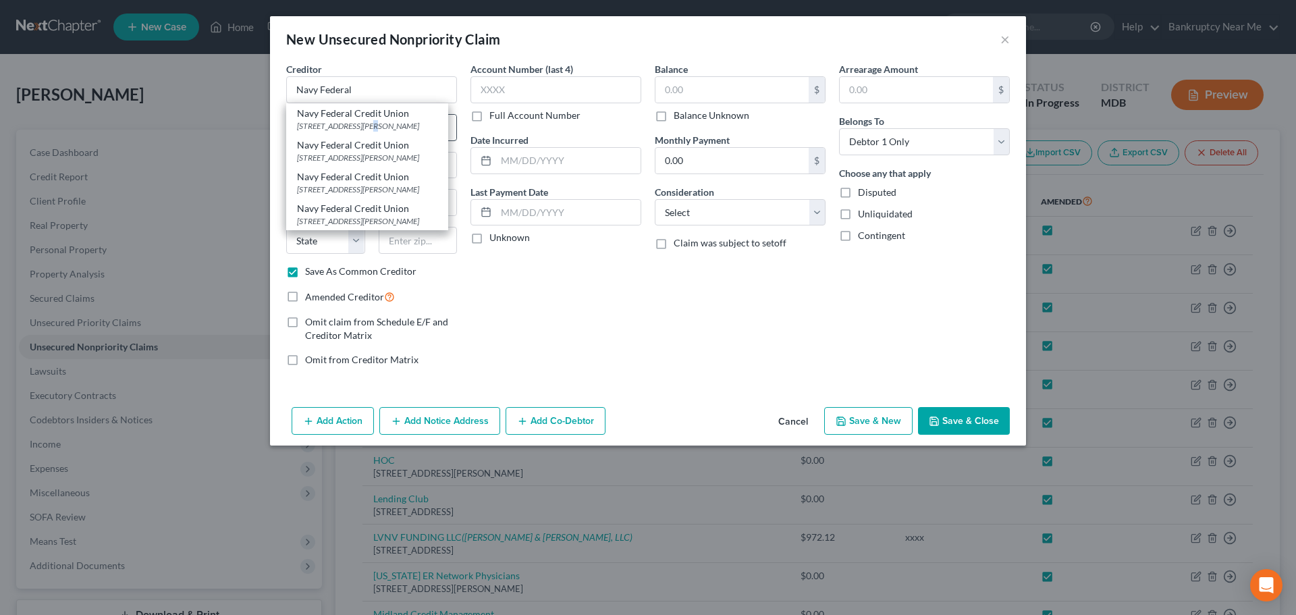
type input "22119"
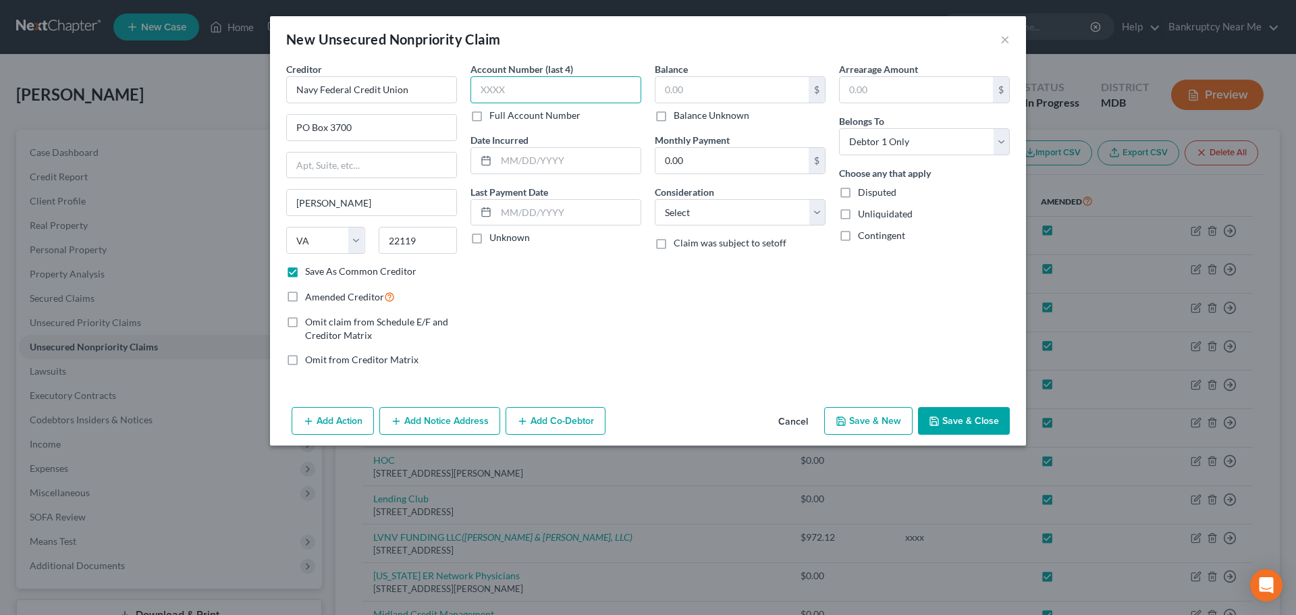
click at [554, 86] on input "text" at bounding box center [556, 89] width 171 height 27
type input "xxxx"
click at [365, 302] on label "Amended Creditor" at bounding box center [350, 297] width 90 height 16
click at [319, 298] on input "Amended Creditor" at bounding box center [315, 293] width 9 height 9
checkbox input "true"
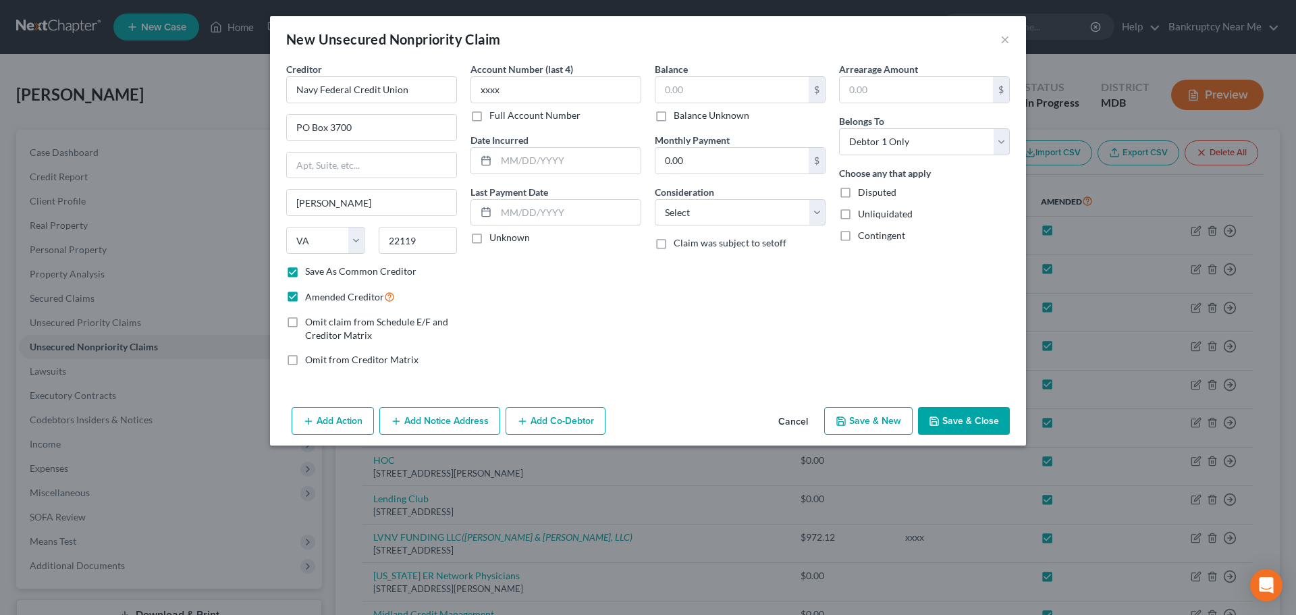
drag, startPoint x: 377, startPoint y: 271, endPoint x: 398, endPoint y: 268, distance: 20.5
click at [378, 271] on label "Save As Common Creditor" at bounding box center [360, 272] width 111 height 14
click at [319, 271] on input "Save As Common Creditor" at bounding box center [315, 269] width 9 height 9
checkbox input "false"
click at [959, 427] on button "Save & Close" at bounding box center [964, 421] width 92 height 28
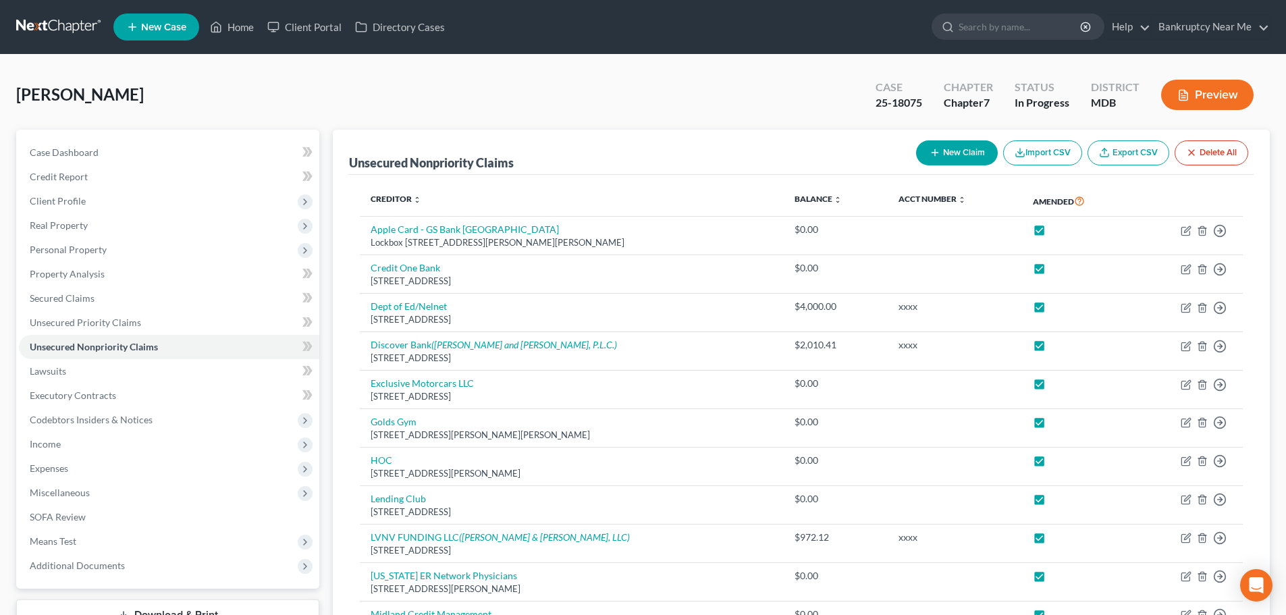
click at [967, 156] on button "New Claim" at bounding box center [957, 152] width 82 height 25
select select "0"
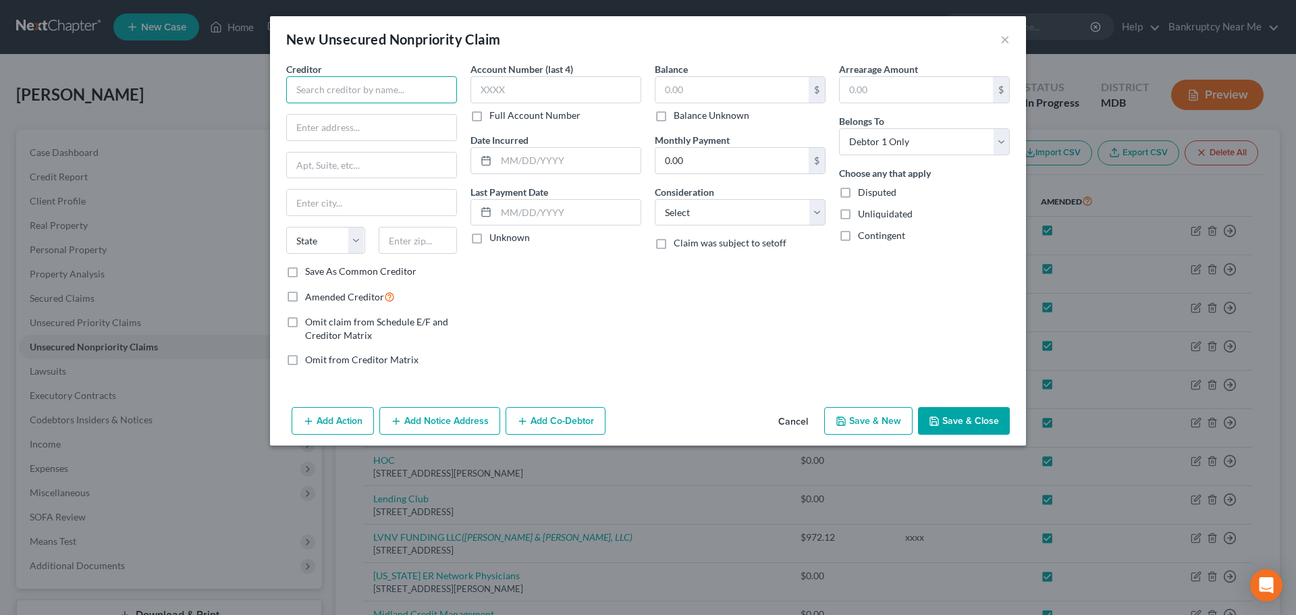
click at [382, 93] on input "text" at bounding box center [371, 89] width 171 height 27
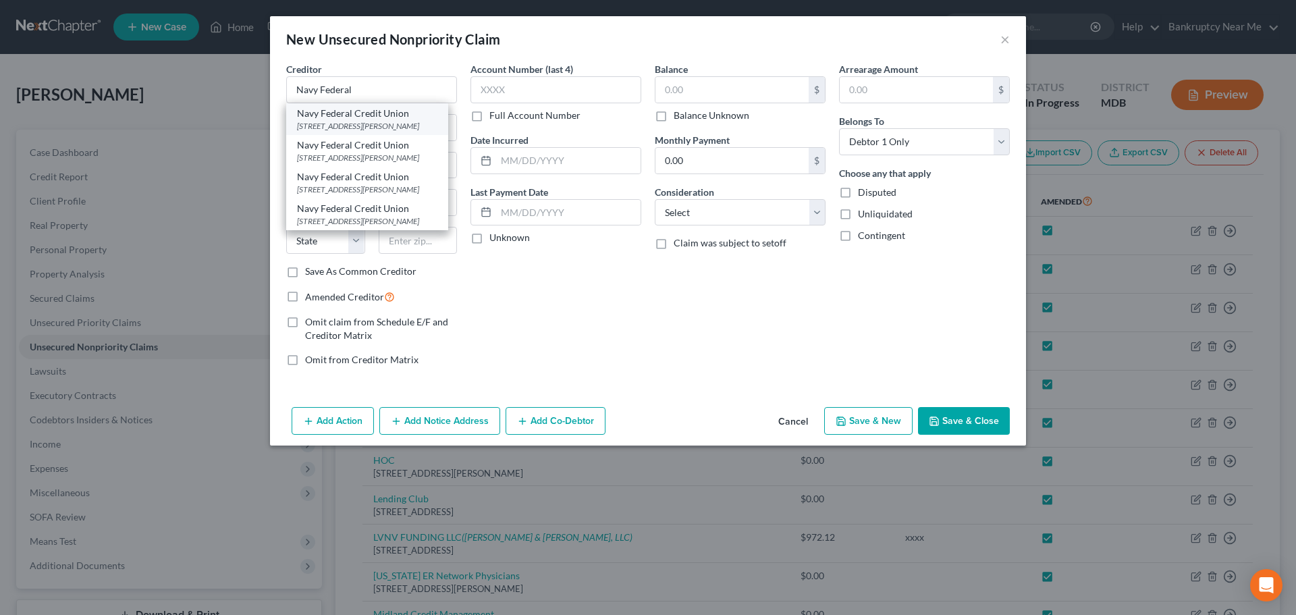
drag, startPoint x: 365, startPoint y: 120, endPoint x: 531, endPoint y: 84, distance: 169.4
click at [369, 117] on div "Navy Federal Credit Union PO Box 3700, Merrifield, VA 22119" at bounding box center [367, 119] width 162 height 32
type input "Navy Federal Credit Union"
type input "PO Box 3700"
type input "Merrifield"
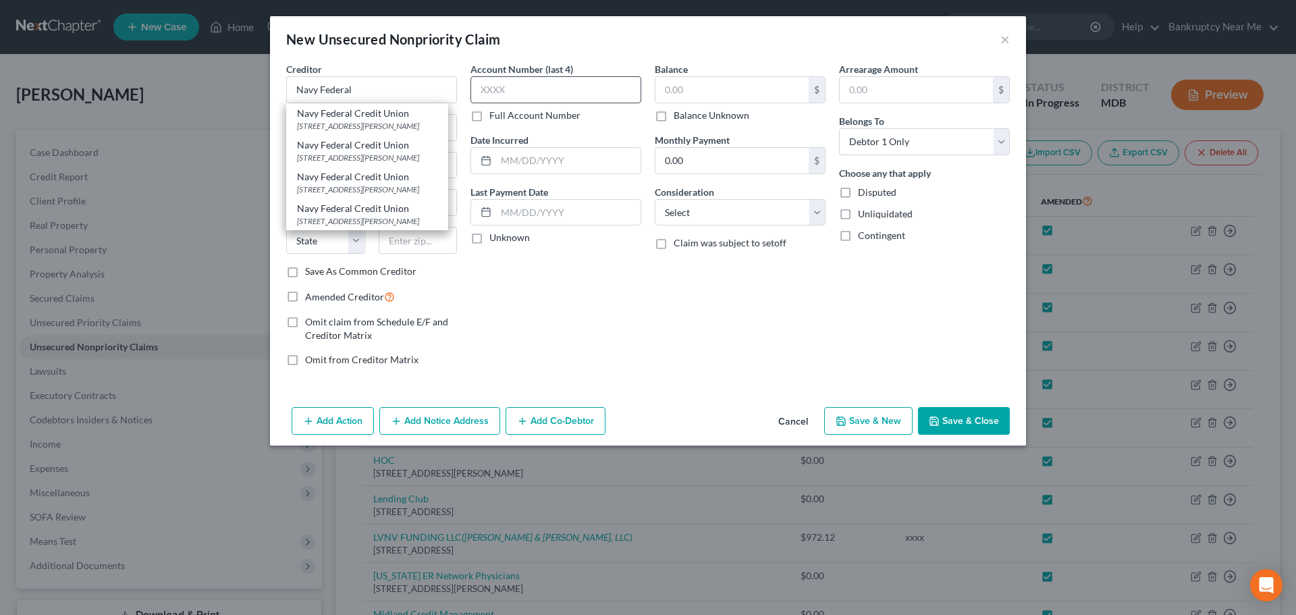
select select "48"
type input "22119"
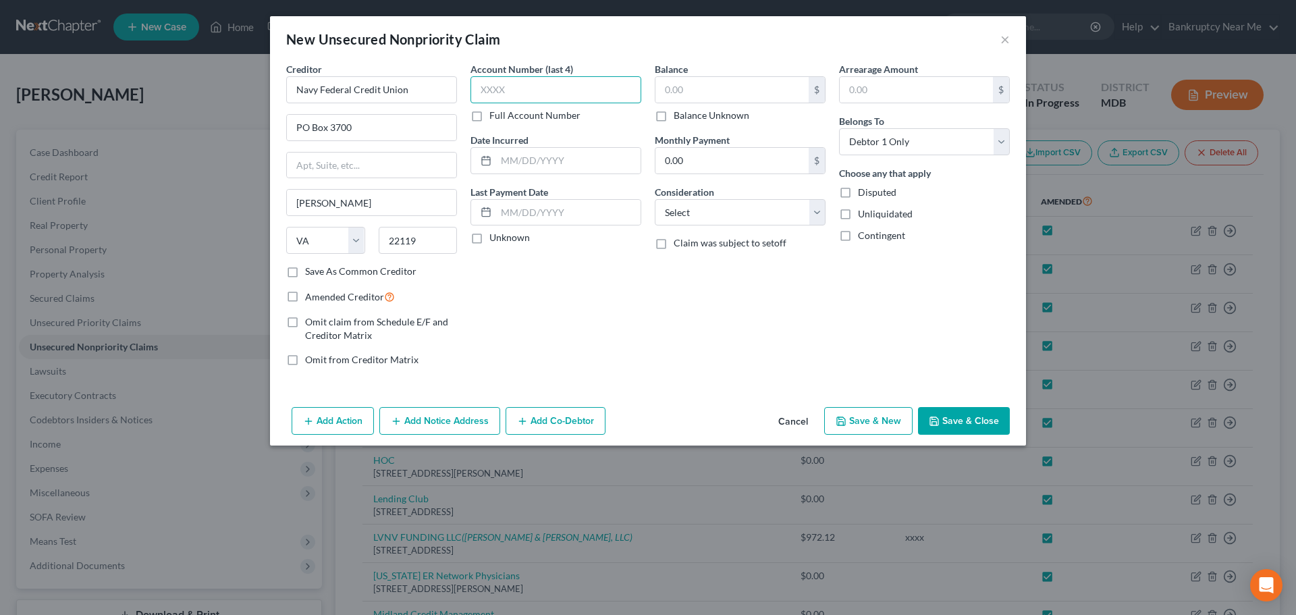
click at [554, 76] on input "text" at bounding box center [556, 89] width 171 height 27
type input "xxxx"
click at [341, 298] on span "Amended Creditor" at bounding box center [344, 296] width 79 height 11
click at [319, 298] on input "Amended Creditor" at bounding box center [315, 293] width 9 height 9
checkbox input "true"
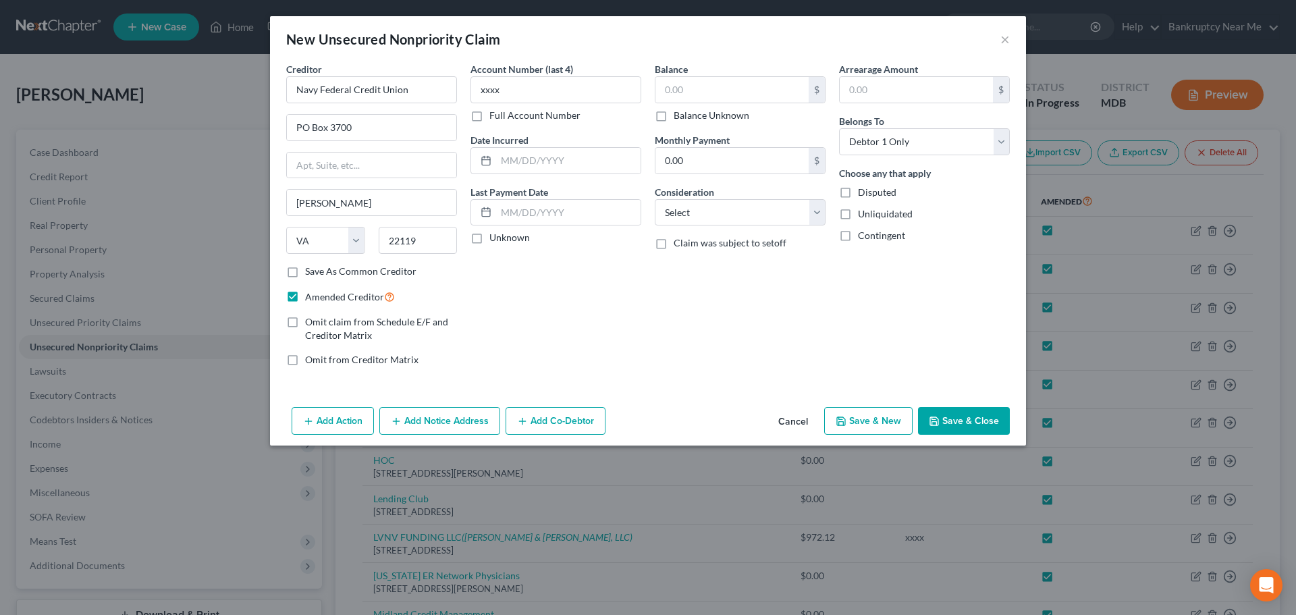
click at [965, 419] on button "Save & Close" at bounding box center [964, 421] width 92 height 28
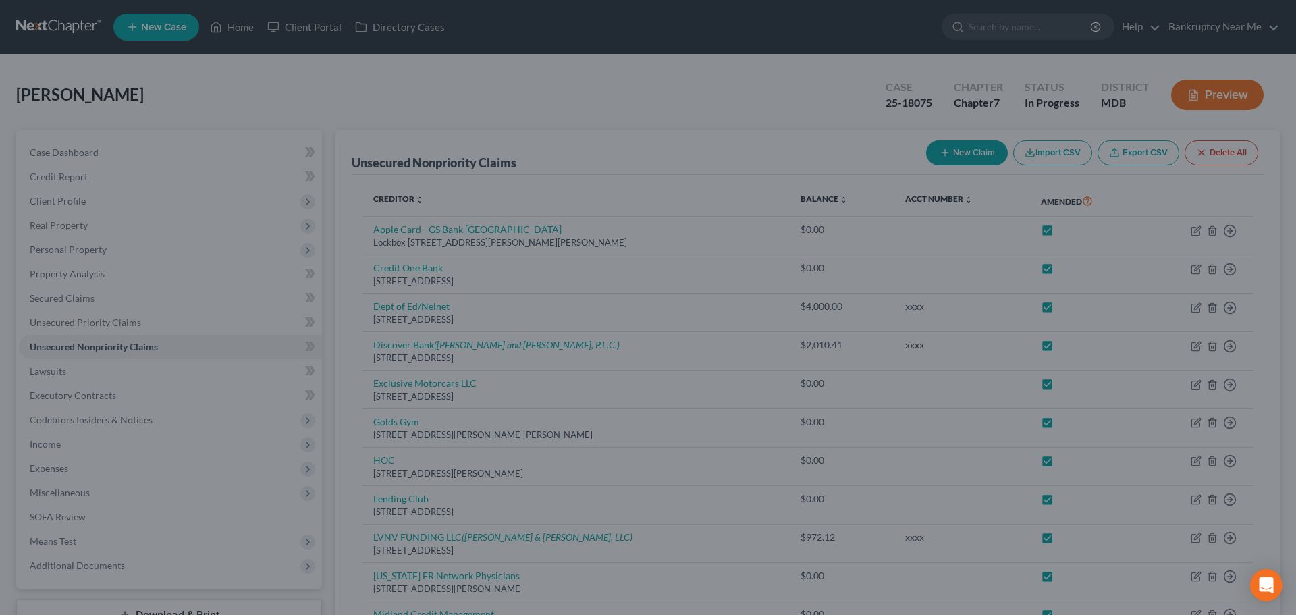
type input "0.00"
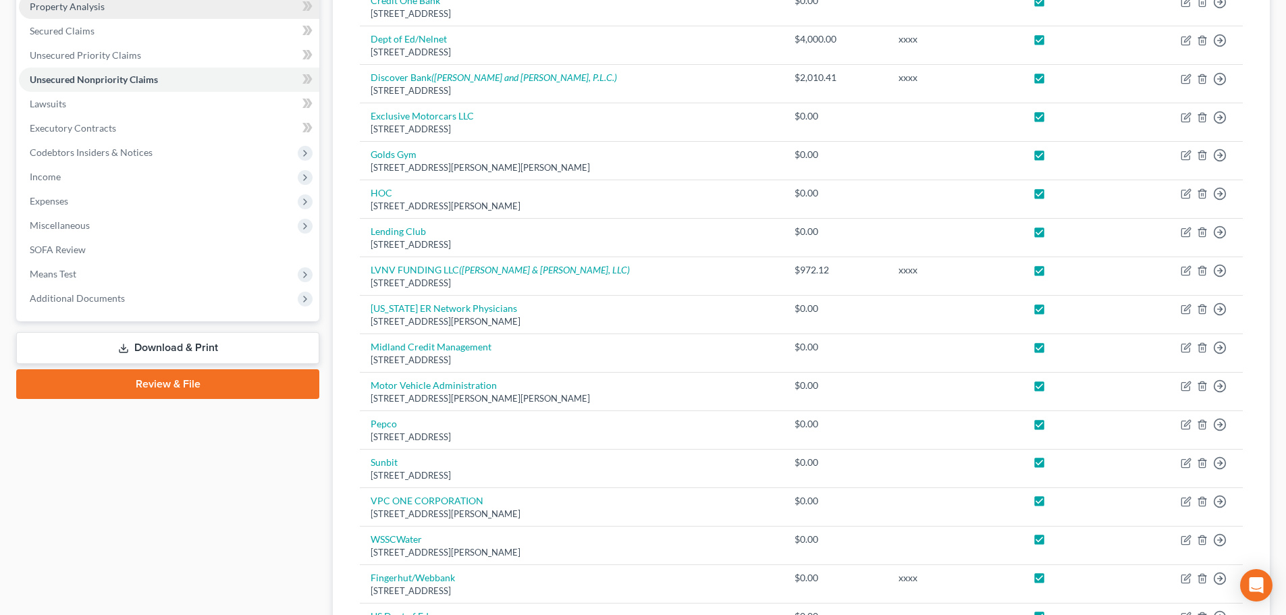
scroll to position [62, 0]
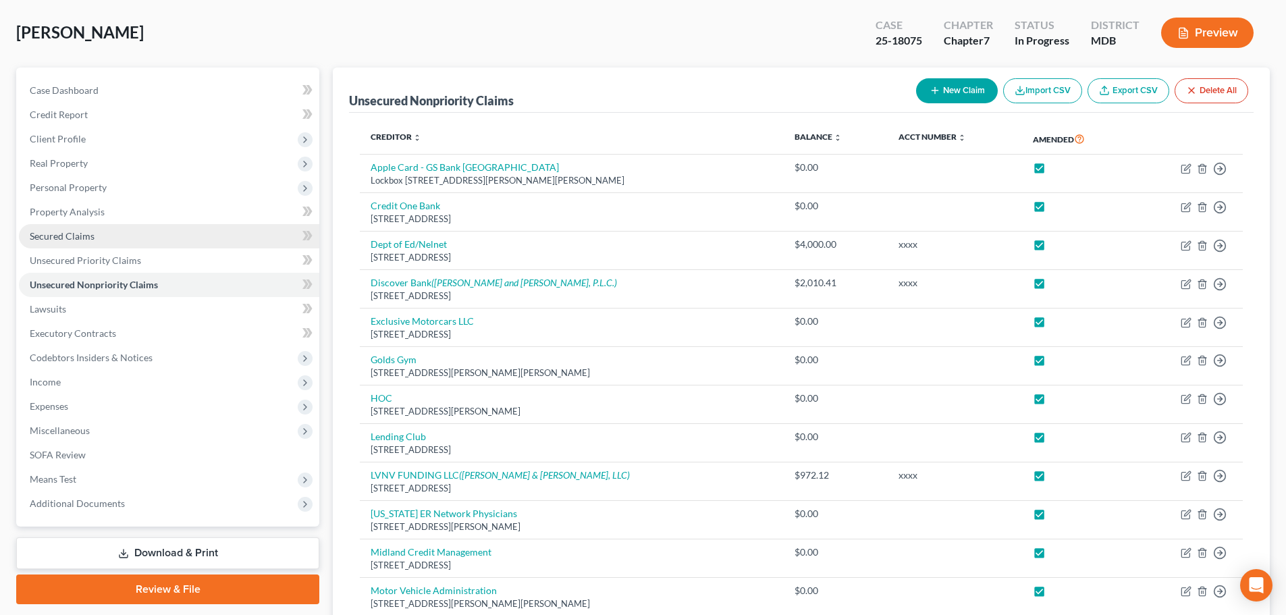
click at [119, 236] on link "Secured Claims" at bounding box center [169, 236] width 300 height 24
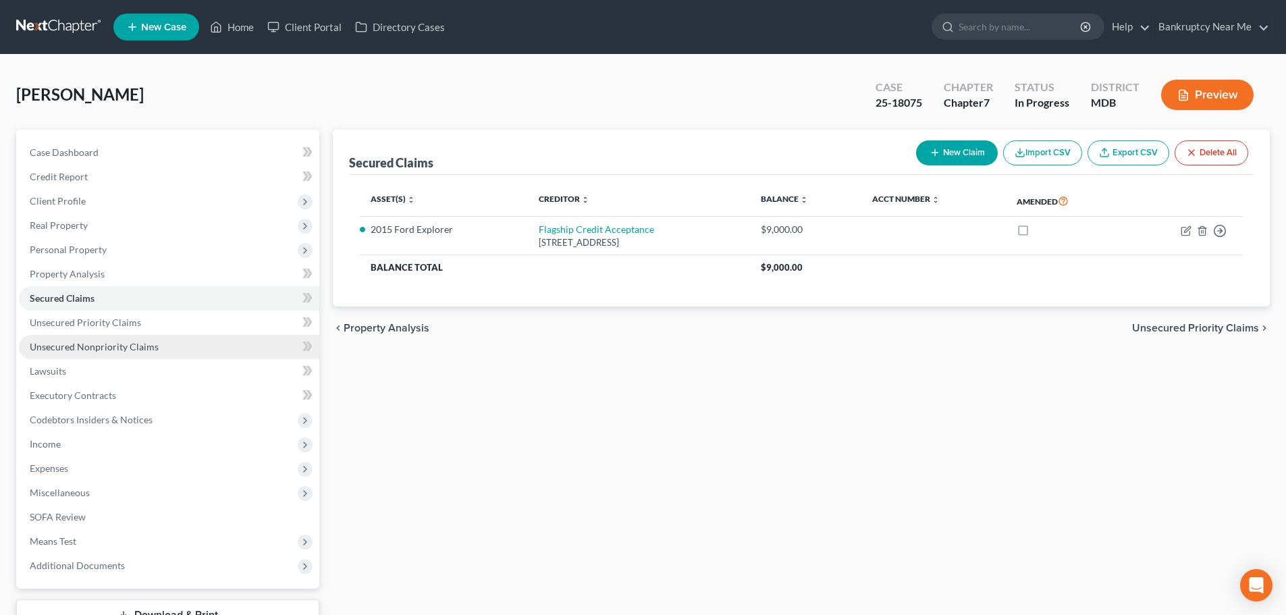
click at [83, 347] on span "Unsecured Nonpriority Claims" at bounding box center [94, 346] width 129 height 11
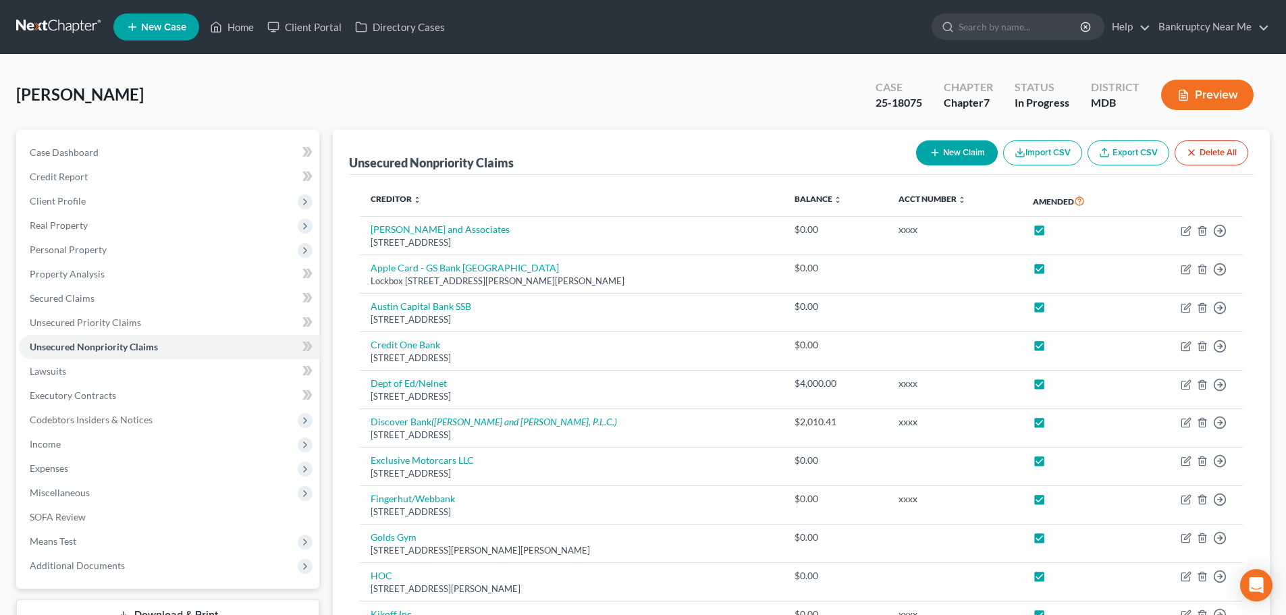
click at [948, 152] on button "New Claim" at bounding box center [957, 152] width 82 height 25
select select "0"
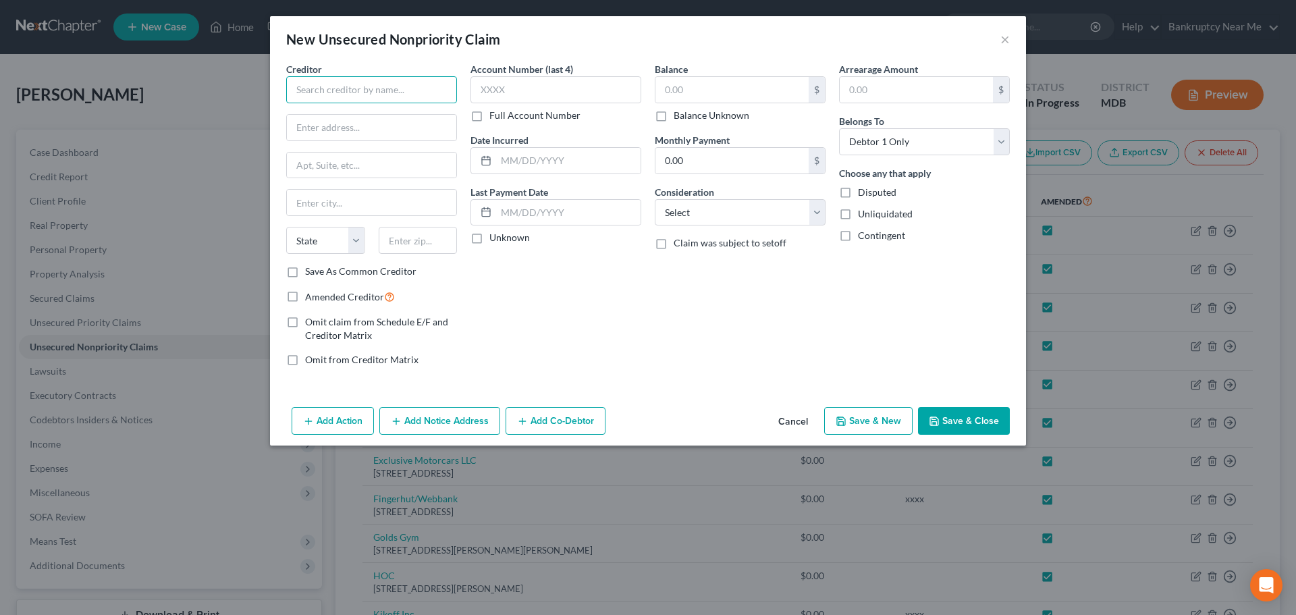
click at [409, 92] on input "text" at bounding box center [371, 89] width 171 height 27
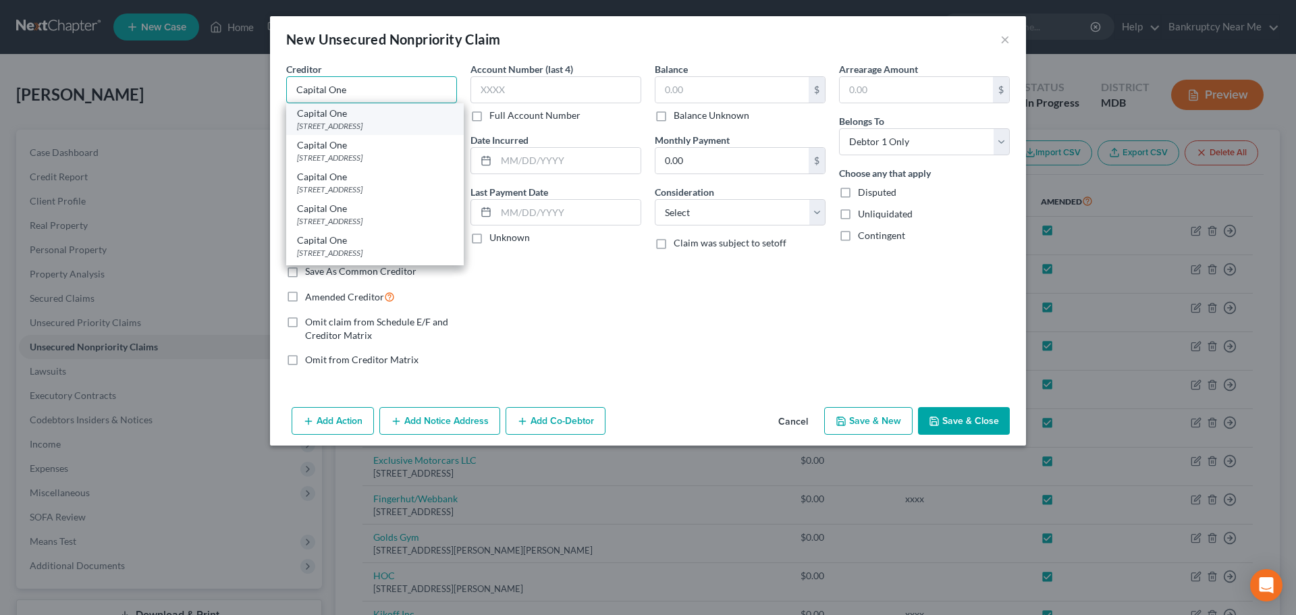
type input "Capital One"
click at [322, 125] on div "PO Box 3115, Milwaukee, WI 53201" at bounding box center [375, 125] width 156 height 11
type input "PO Box 3115"
type input "Milwaukee"
select select "52"
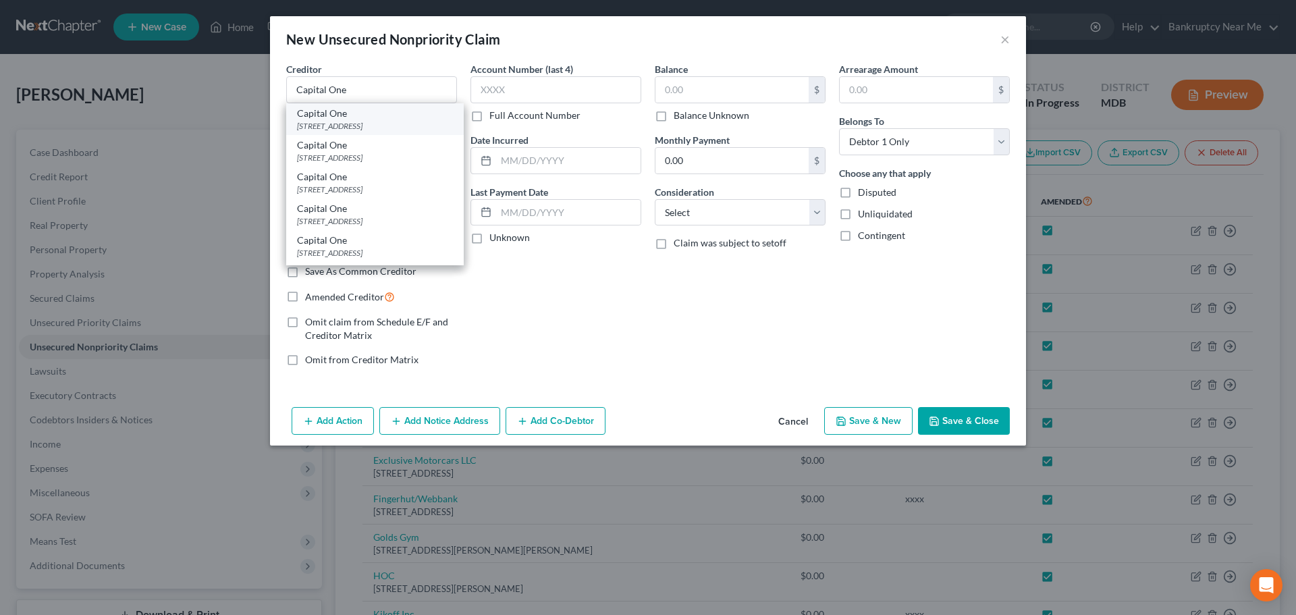
type input "53201"
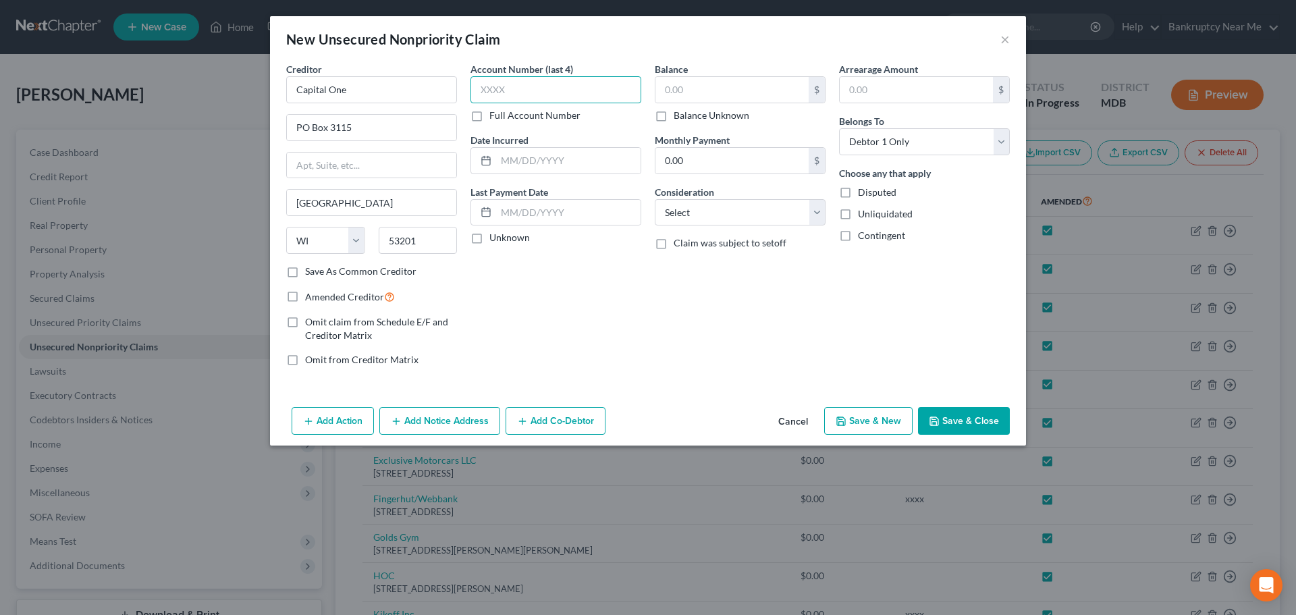
click at [504, 97] on input "text" at bounding box center [556, 89] width 171 height 27
type input "xxxx"
click at [358, 296] on span "Amended Creditor" at bounding box center [344, 296] width 79 height 11
click at [319, 296] on input "Amended Creditor" at bounding box center [315, 293] width 9 height 9
checkbox input "true"
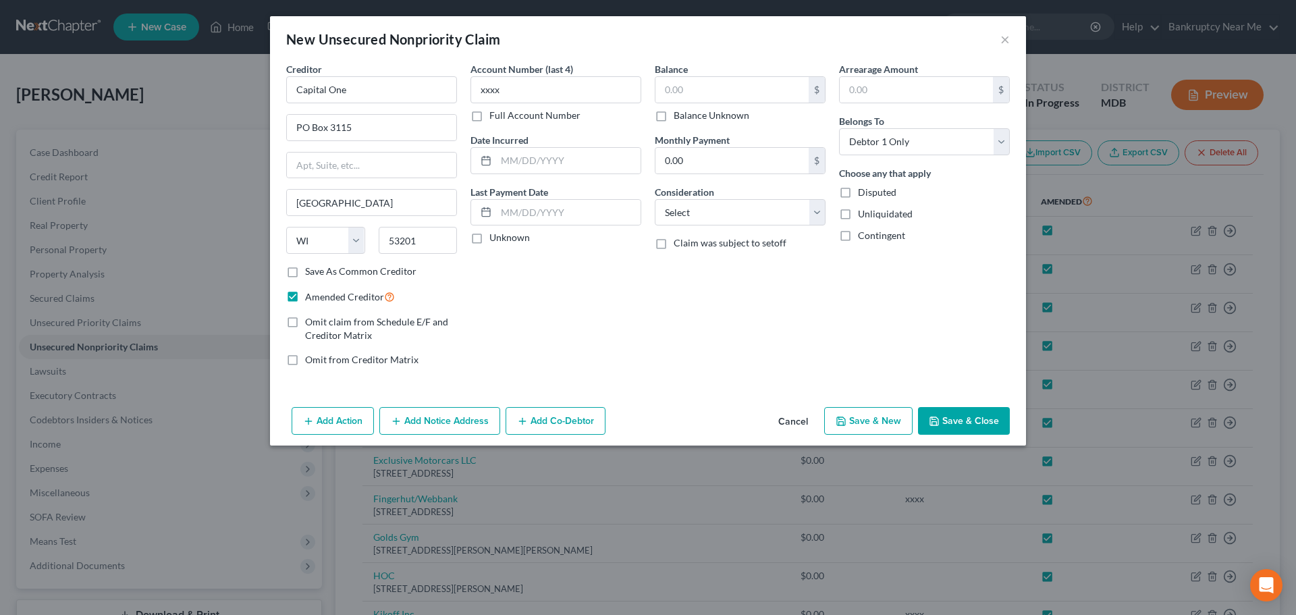
click at [1003, 419] on button "Save & Close" at bounding box center [964, 421] width 92 height 28
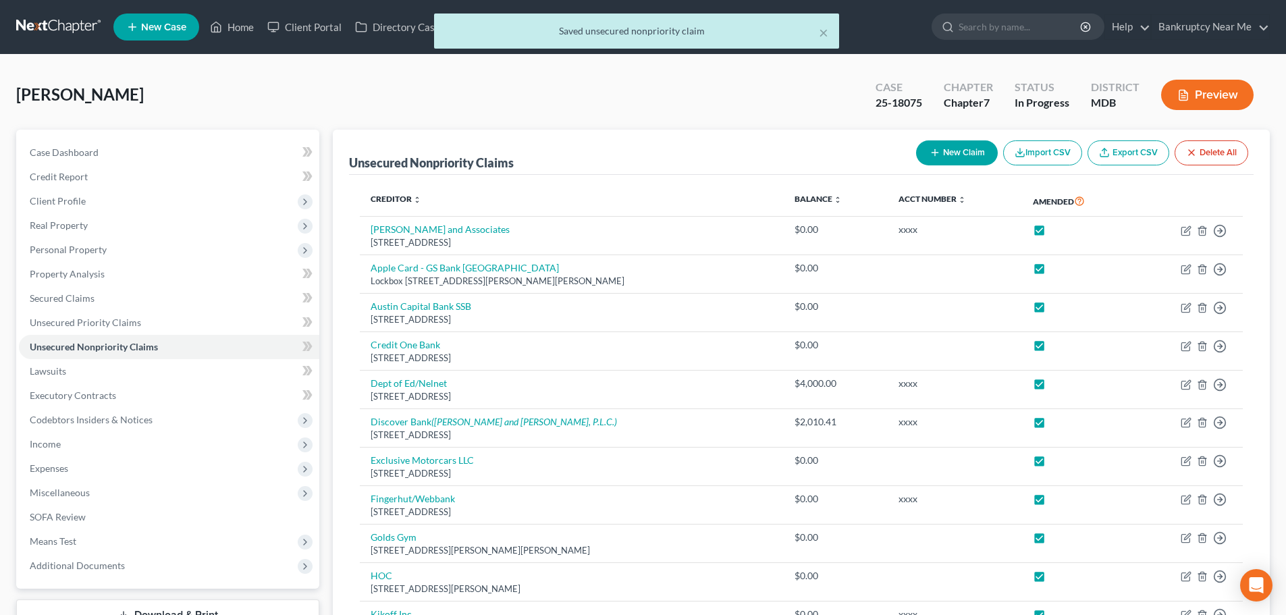
click at [930, 153] on icon "button" at bounding box center [935, 152] width 11 height 11
select select "0"
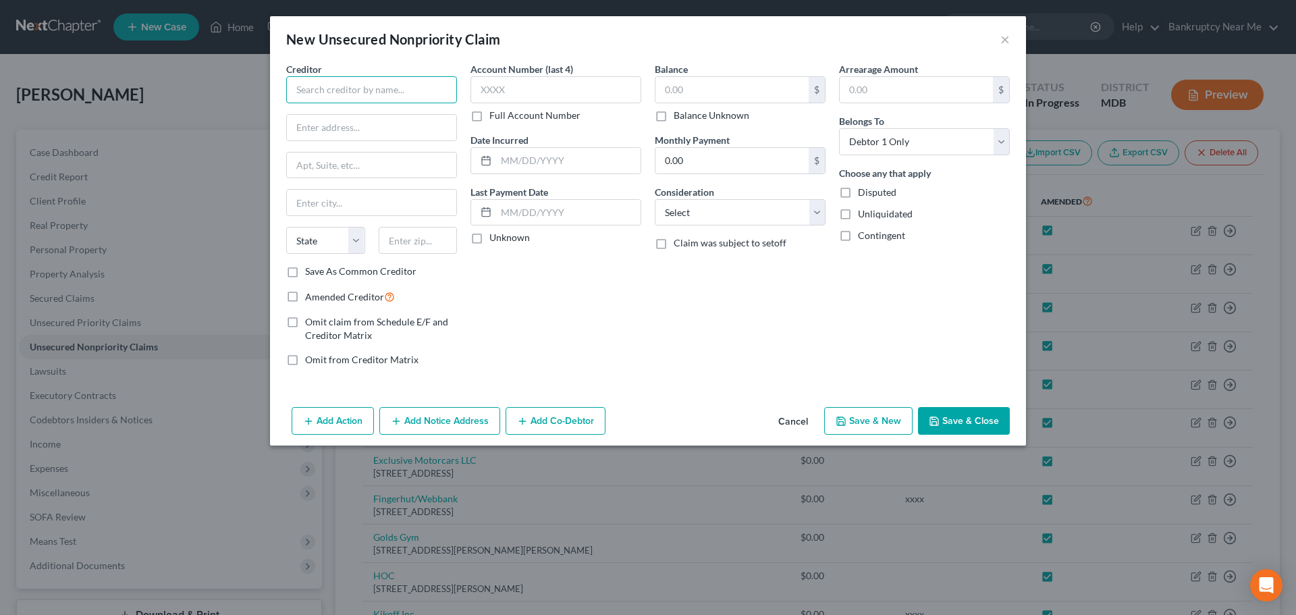
click at [329, 86] on input "text" at bounding box center [371, 89] width 171 height 27
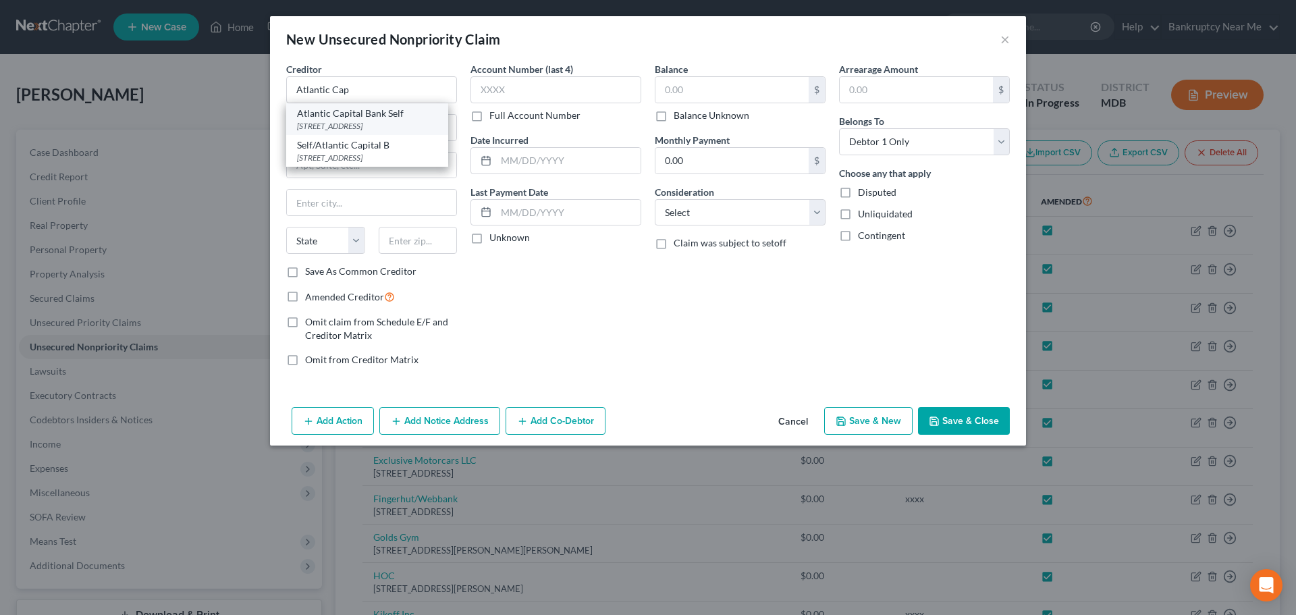
click at [351, 127] on div "515 Congress Ave Suite 2200, Austin, TX 78701" at bounding box center [367, 125] width 140 height 11
type input "Atlantic Capital Bank Self"
type input "515 Congress Ave"
type input "Suite 2200"
type input "Austin"
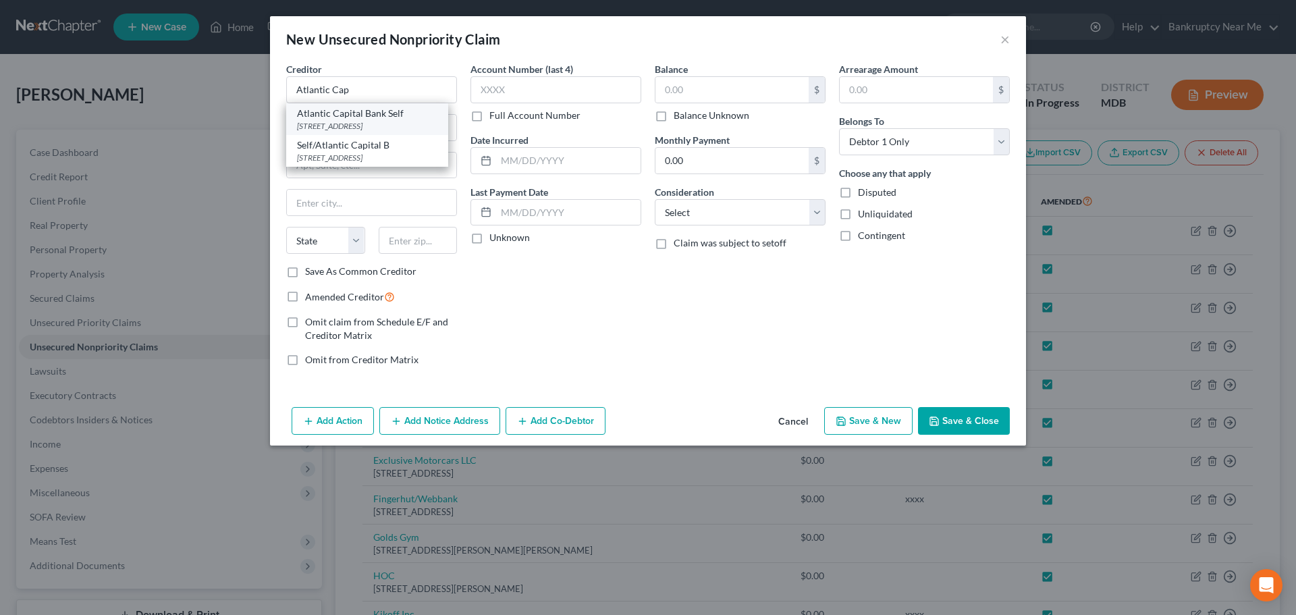
select select "45"
type input "78701"
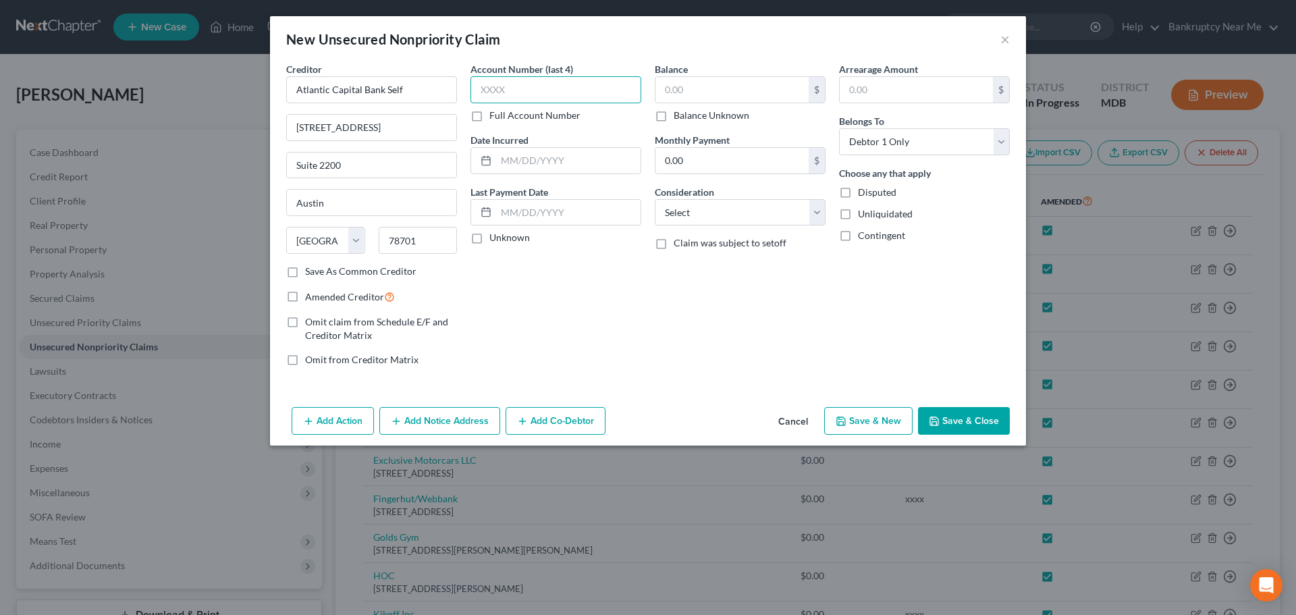
click at [524, 86] on input "text" at bounding box center [556, 89] width 171 height 27
type input "xxxx"
click at [357, 294] on span "Amended Creditor" at bounding box center [344, 296] width 79 height 11
click at [319, 294] on input "Amended Creditor" at bounding box center [315, 293] width 9 height 9
checkbox input "true"
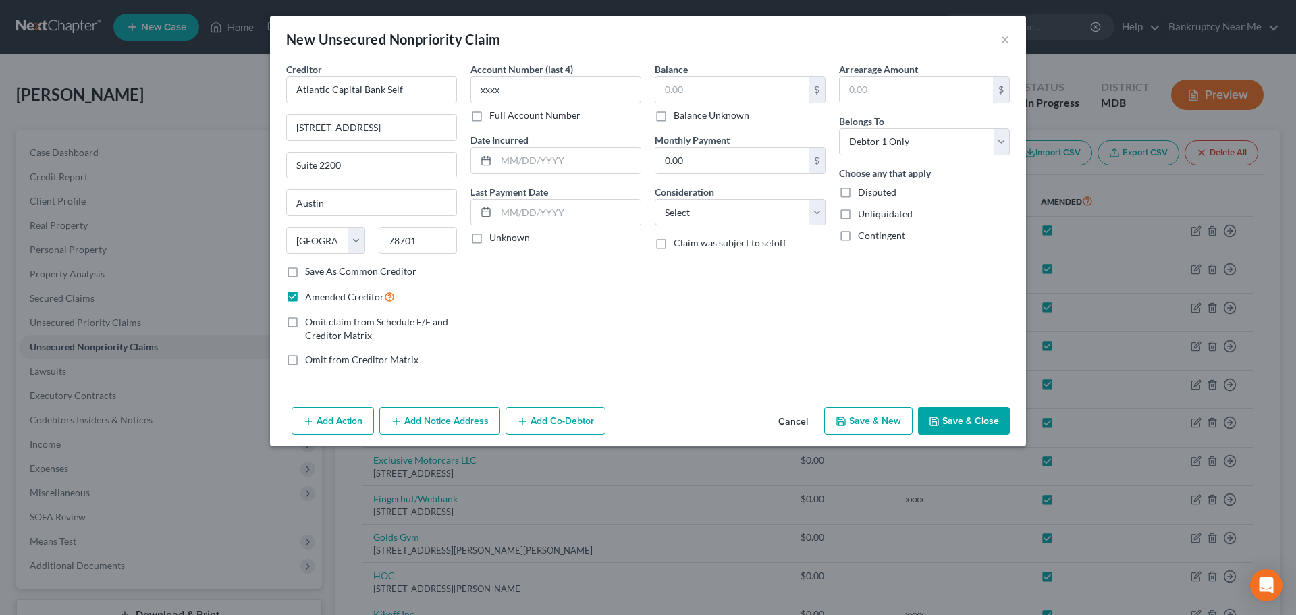
click at [952, 417] on button "Save & Close" at bounding box center [964, 421] width 92 height 28
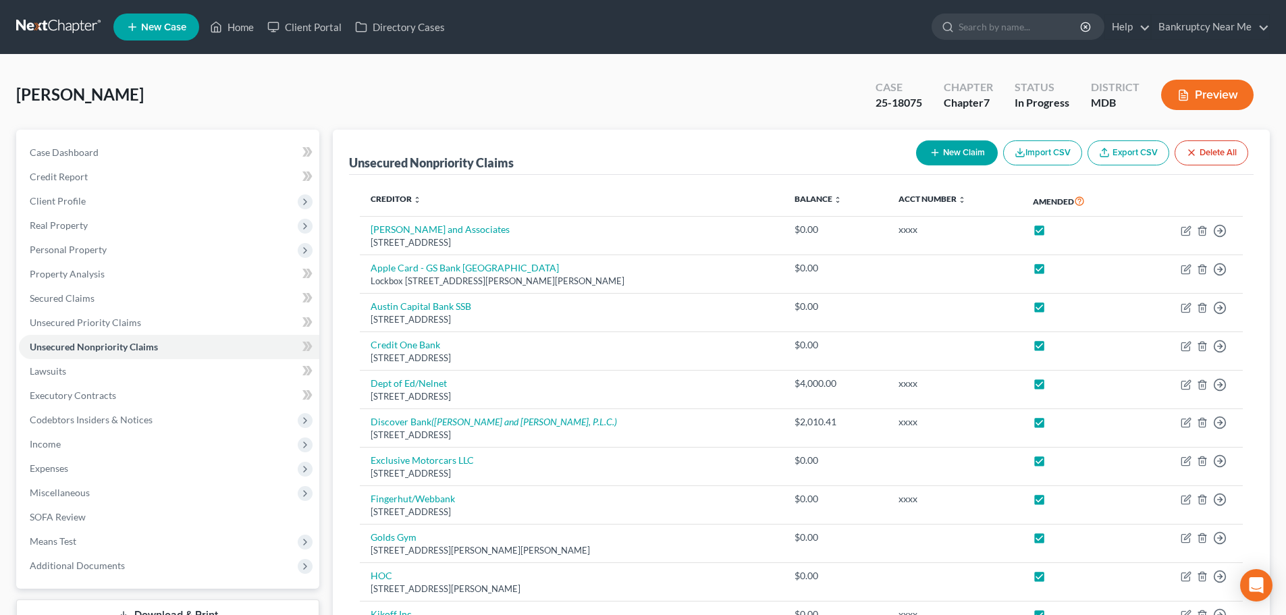
click at [95, 135] on div "Case Dashboard Payments Invoices Payments Payments Credit Report Client Profile…" at bounding box center [167, 359] width 303 height 459
click at [98, 151] on link "Case Dashboard" at bounding box center [169, 152] width 300 height 24
select select "6"
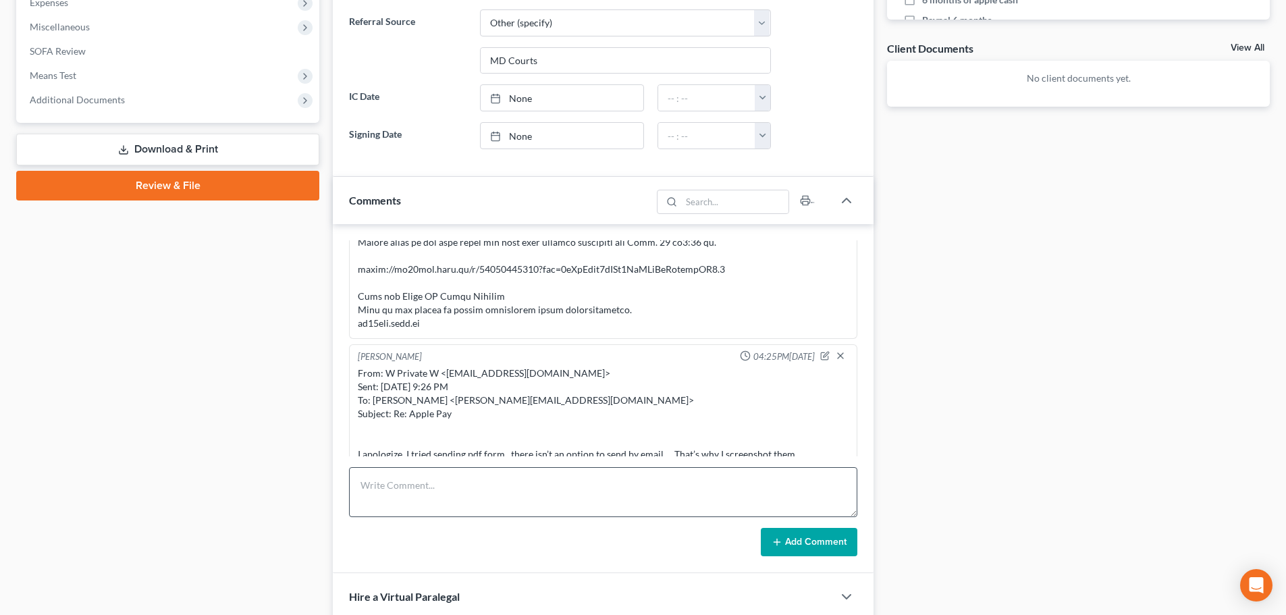
scroll to position [540, 0]
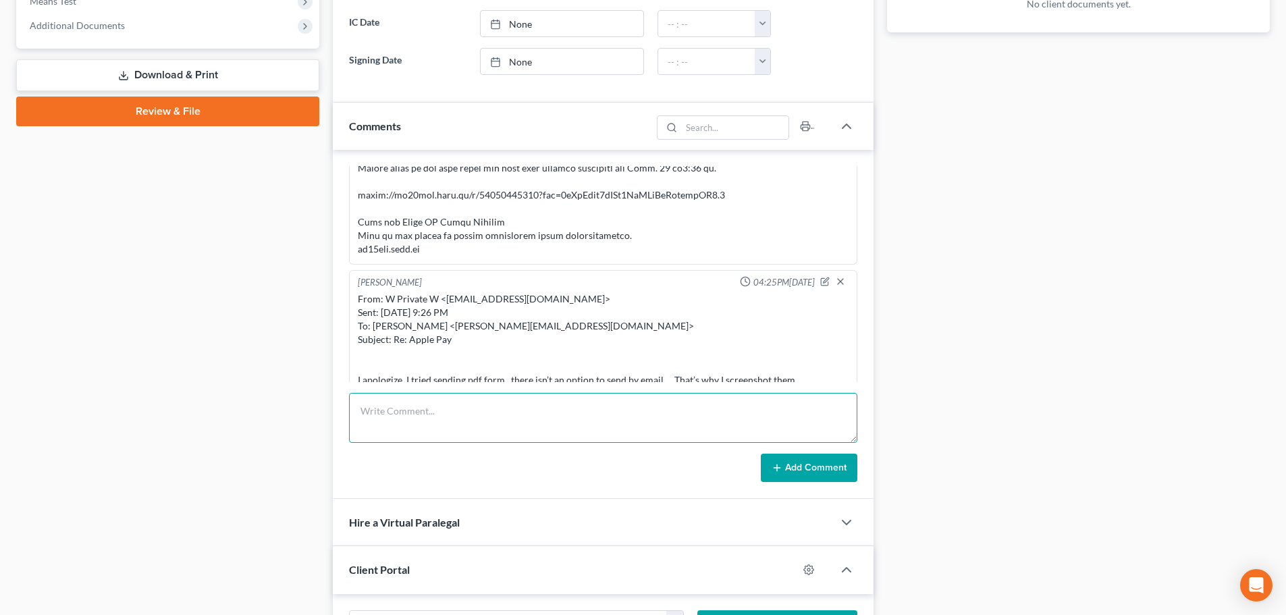
click at [577, 433] on textarea at bounding box center [603, 418] width 508 height 50
paste textarea "From: W Private W <wlwhitney1791@gmail.com> Sent: Monday, September 15, 2025 11…"
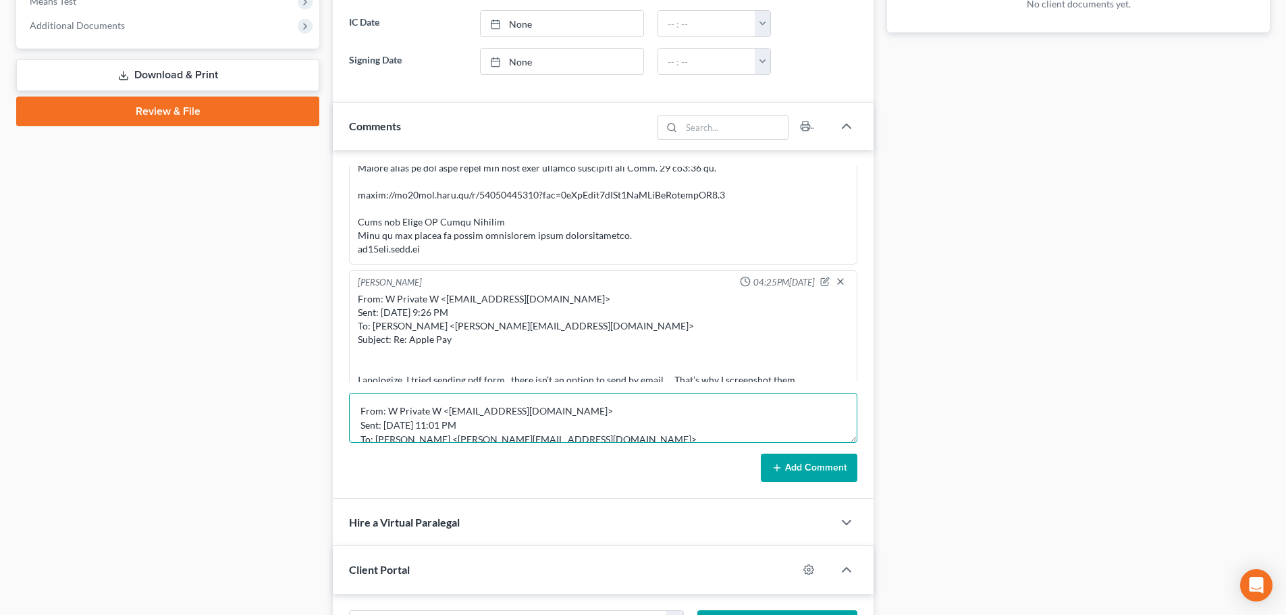
scroll to position [103, 0]
type textarea "From: W Private W <wlwhitney1791@gmail.com> Sent: Monday, September 15, 2025 11…"
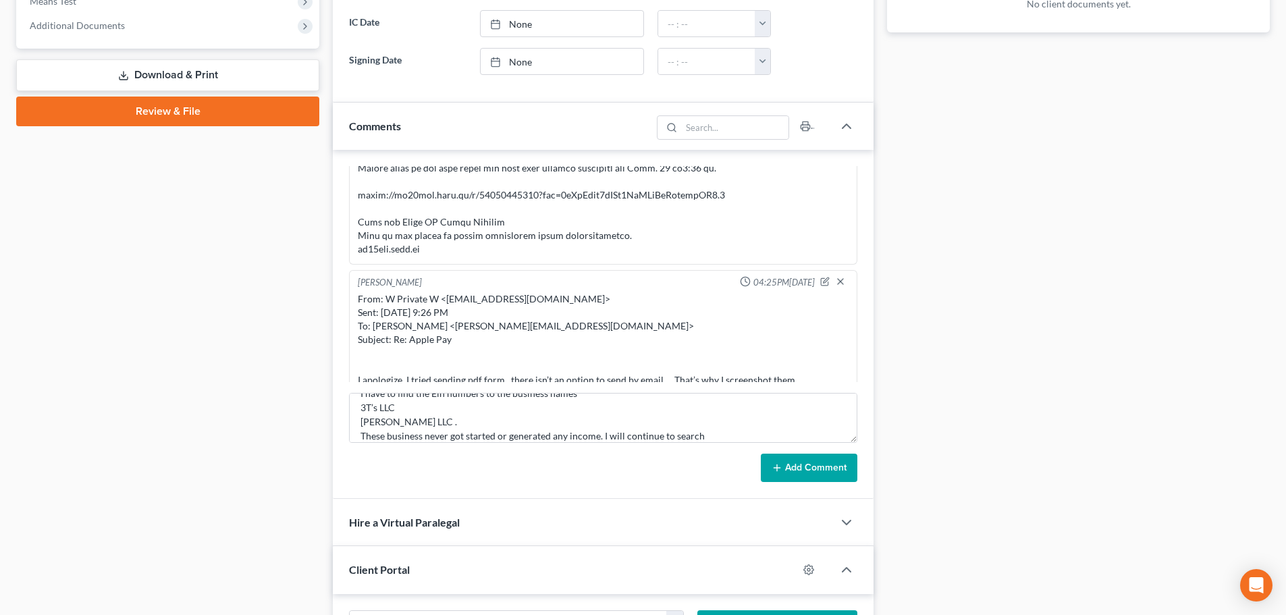
click at [808, 484] on div "Info Bankruptcy 01:49PM, 09/12/2025 -PC reached out via phone call but was miss…" at bounding box center [603, 324] width 541 height 349
click at [800, 472] on button "Add Comment" at bounding box center [809, 468] width 97 height 28
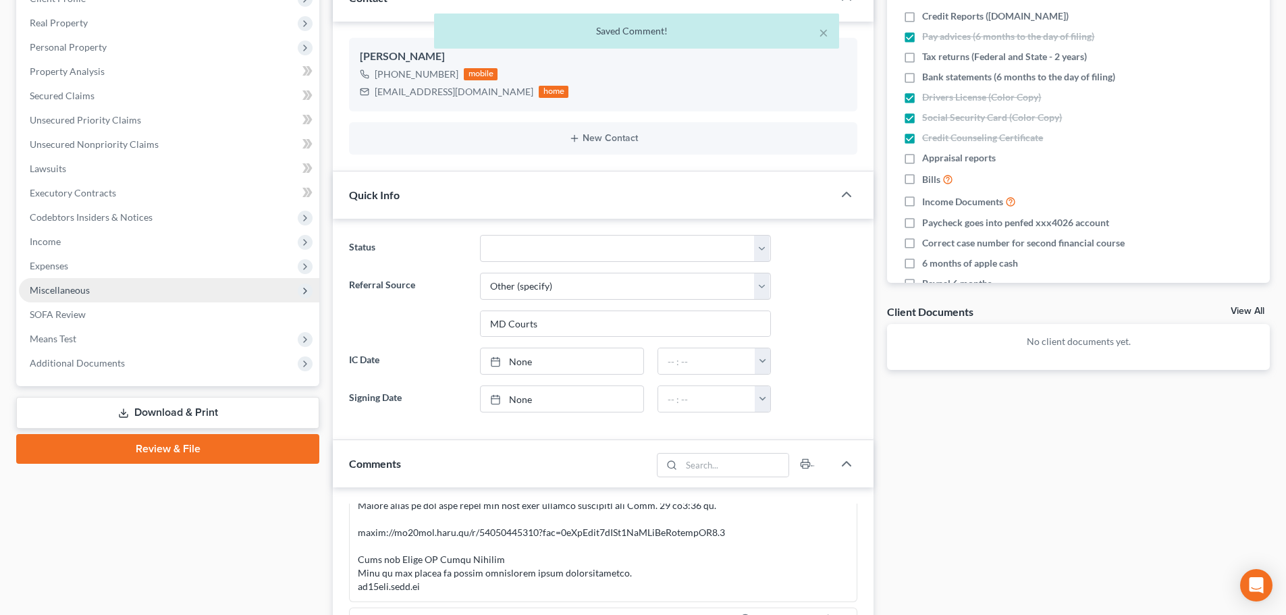
scroll to position [2743, 0]
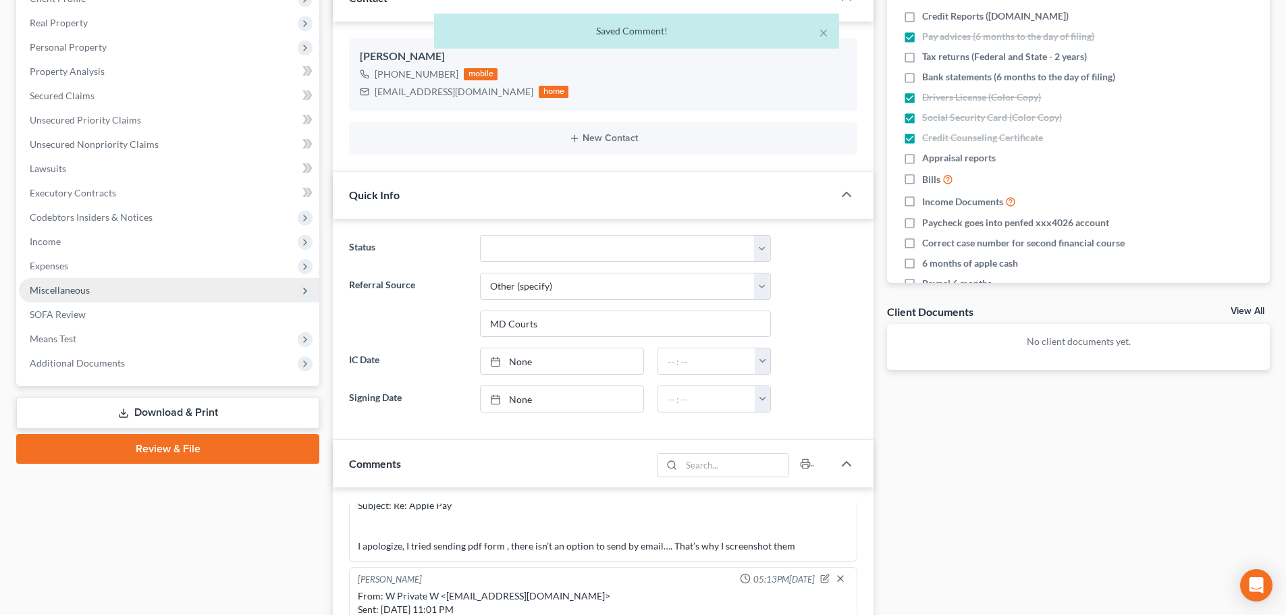
click at [101, 284] on span "Miscellaneous" at bounding box center [169, 290] width 300 height 24
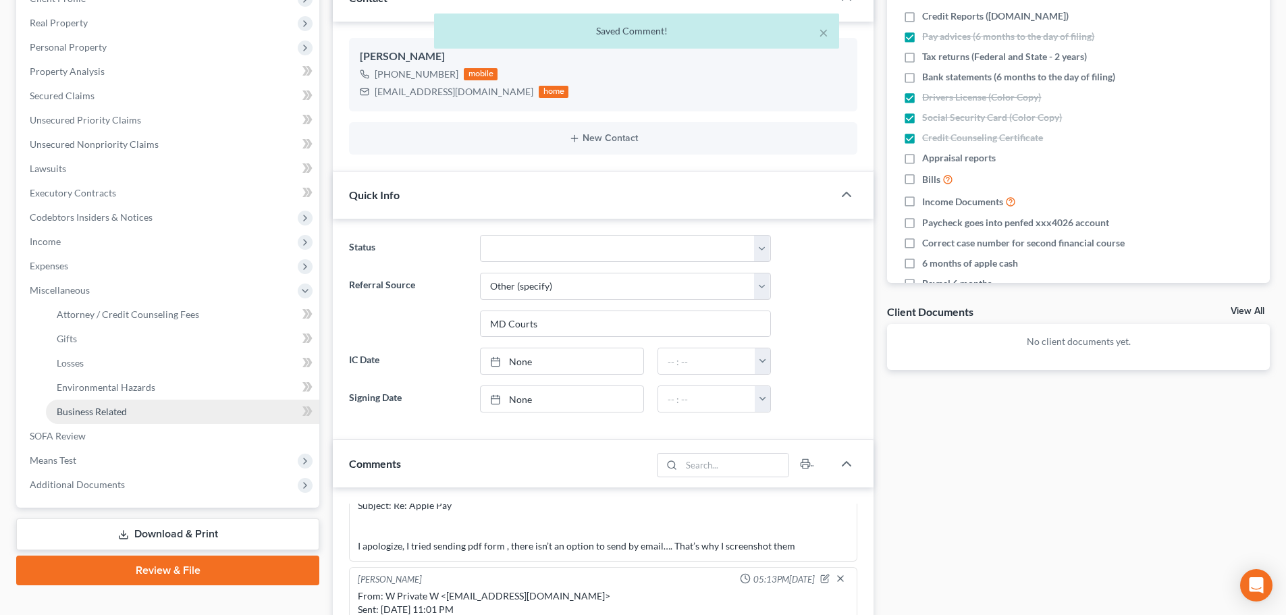
click at [126, 408] on span "Business Related" at bounding box center [92, 411] width 70 height 11
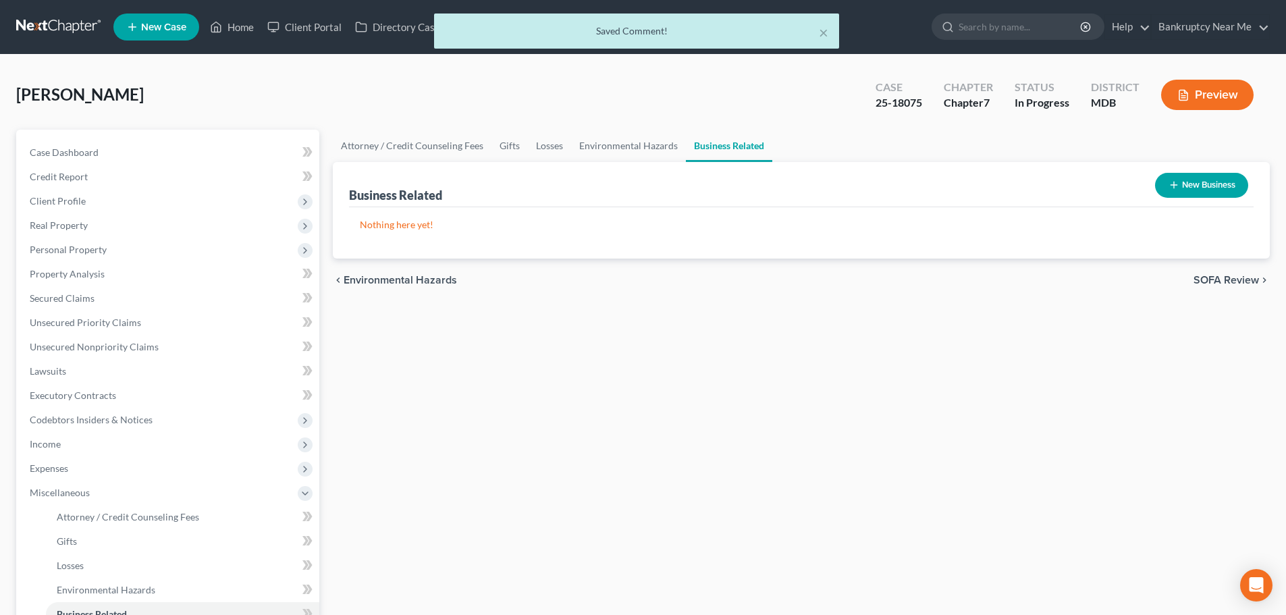
click at [1182, 181] on button "New Business" at bounding box center [1201, 185] width 93 height 25
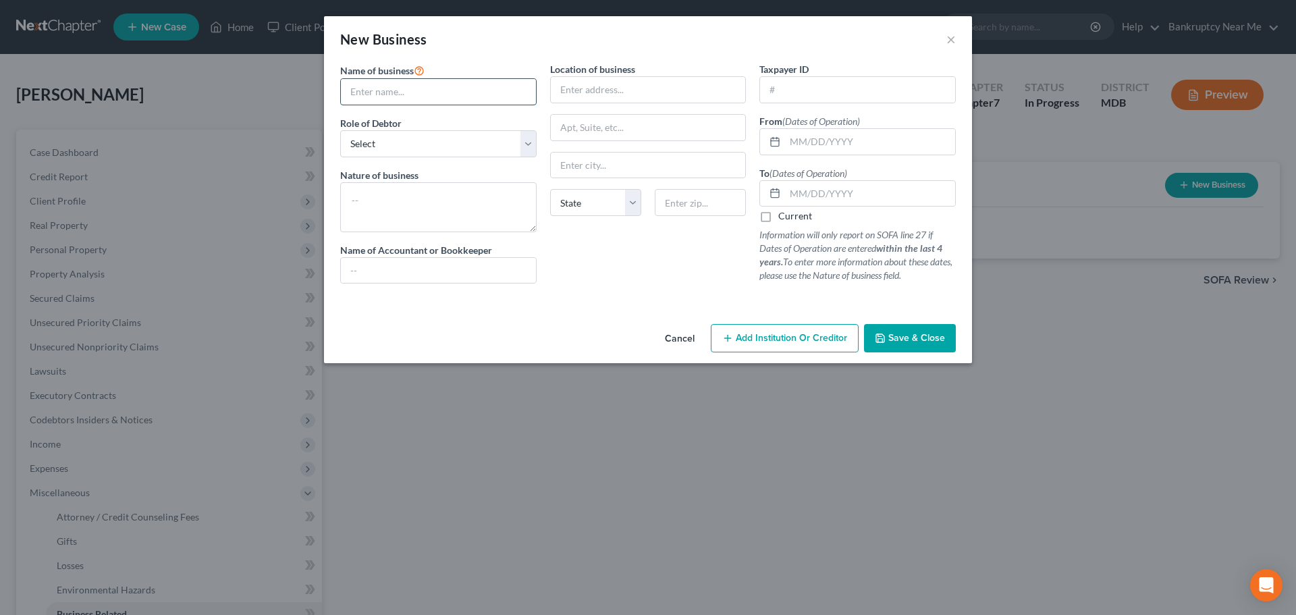
click at [446, 96] on input "text" at bounding box center [438, 92] width 195 height 26
type input "3T's LLC"
click at [484, 140] on select "Select A member of a limited liability company (LLC) or limited liability partn…" at bounding box center [438, 143] width 196 height 27
select select "sole_proprietor"
click at [340, 130] on select "Select A member of a limited liability company (LLC) or limited liability partn…" at bounding box center [438, 143] width 196 height 27
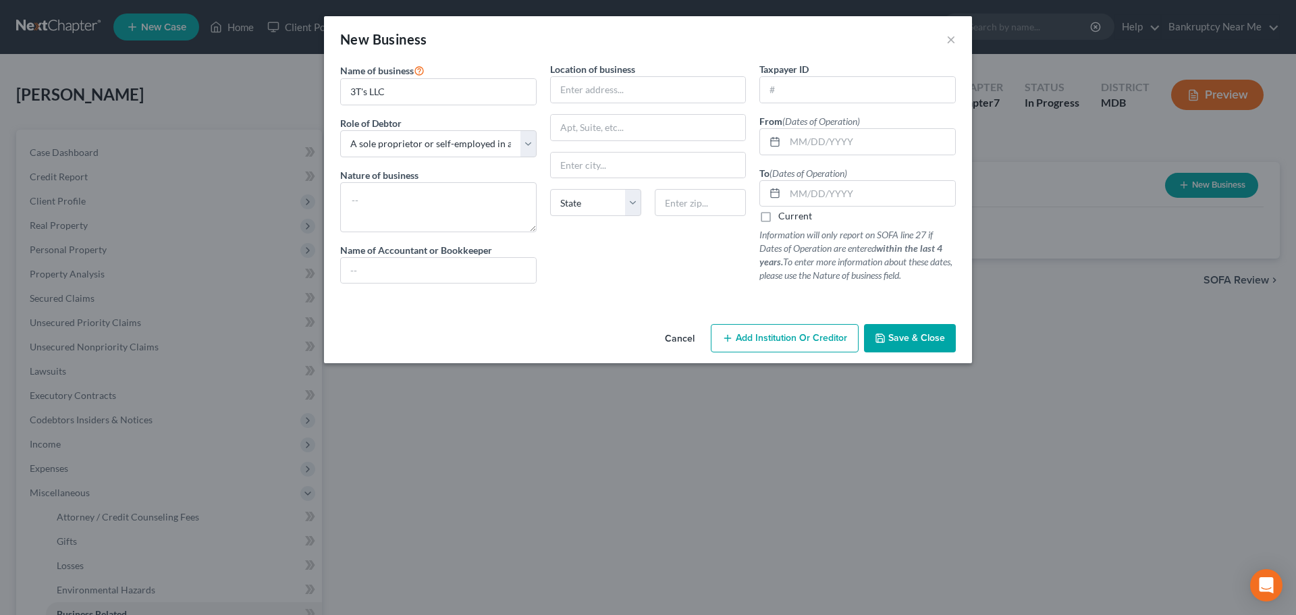
click at [917, 337] on span "Save & Close" at bounding box center [916, 337] width 57 height 11
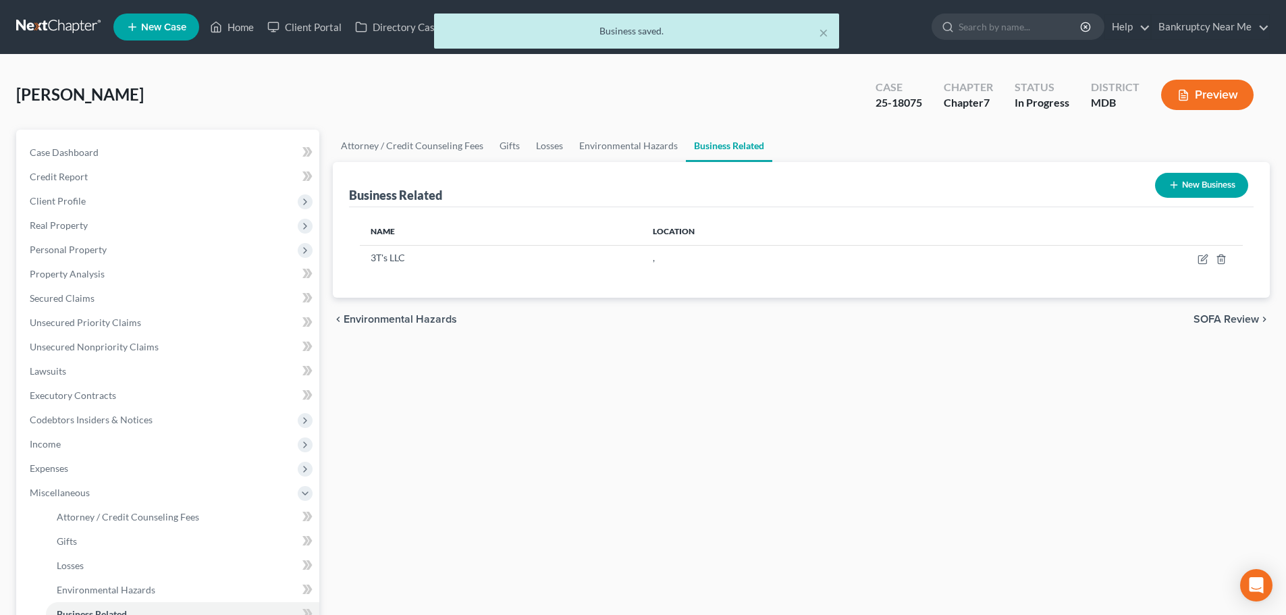
click at [1210, 190] on button "New Business" at bounding box center [1201, 185] width 93 height 25
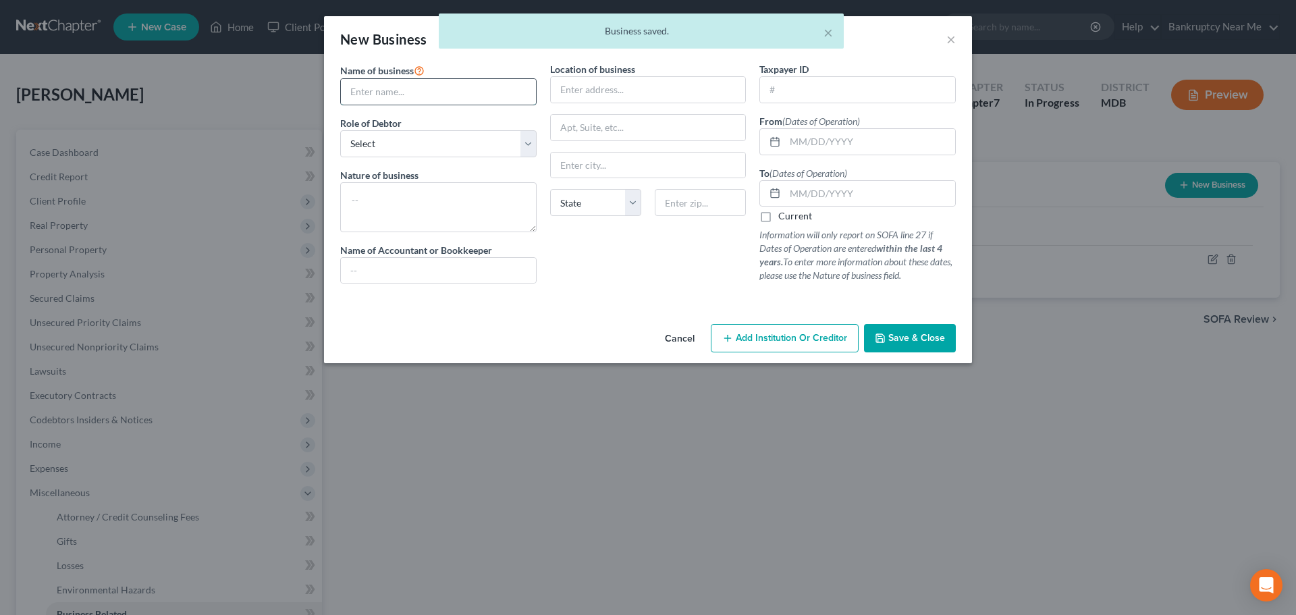
click at [439, 94] on input "text" at bounding box center [438, 92] width 195 height 26
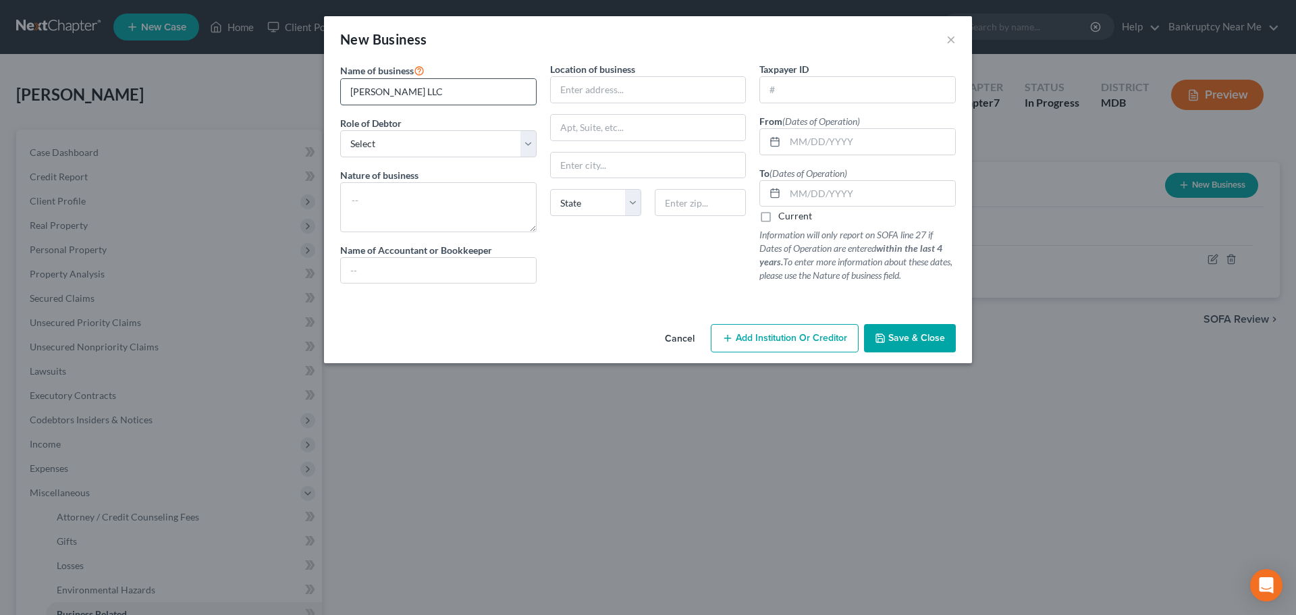
click at [414, 95] on input "Wanda Whitney LLC" at bounding box center [438, 92] width 195 height 26
type input "Wanda Whitney, LLC"
click at [408, 144] on select "Select A member of a limited liability company (LLC) or limited liability partn…" at bounding box center [438, 143] width 196 height 27
select select "sole_proprietor"
click at [340, 130] on select "Select A member of a limited liability company (LLC) or limited liability partn…" at bounding box center [438, 143] width 196 height 27
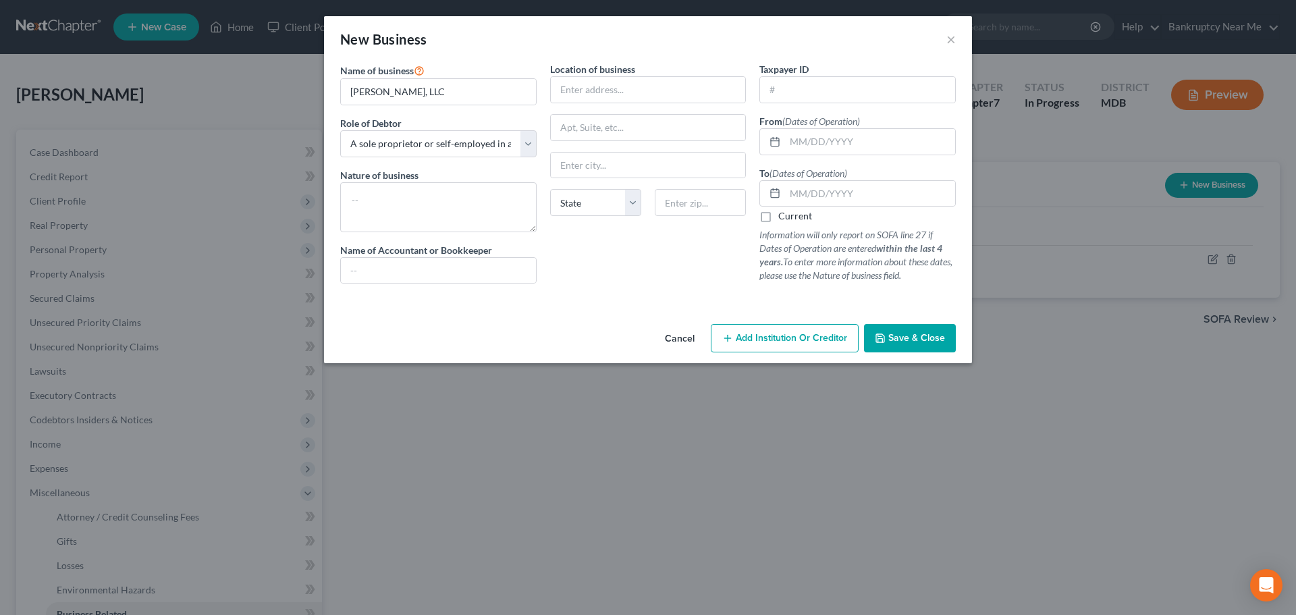
click at [899, 348] on button "Save & Close" at bounding box center [910, 338] width 92 height 28
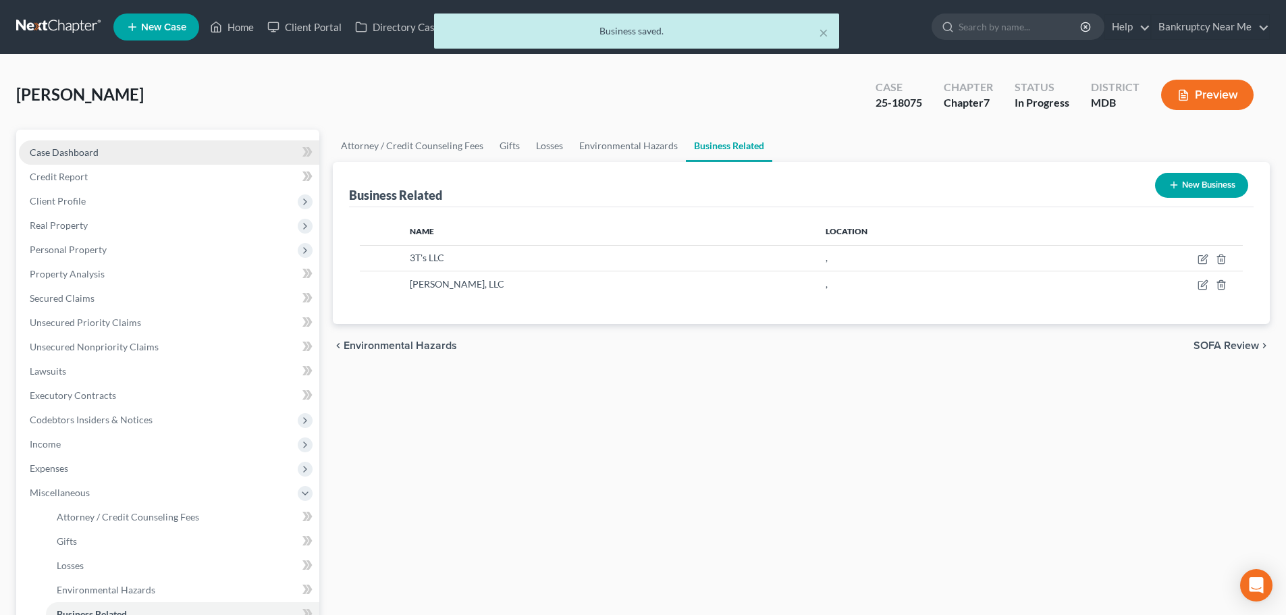
click at [146, 151] on link "Case Dashboard" at bounding box center [169, 152] width 300 height 24
select select "6"
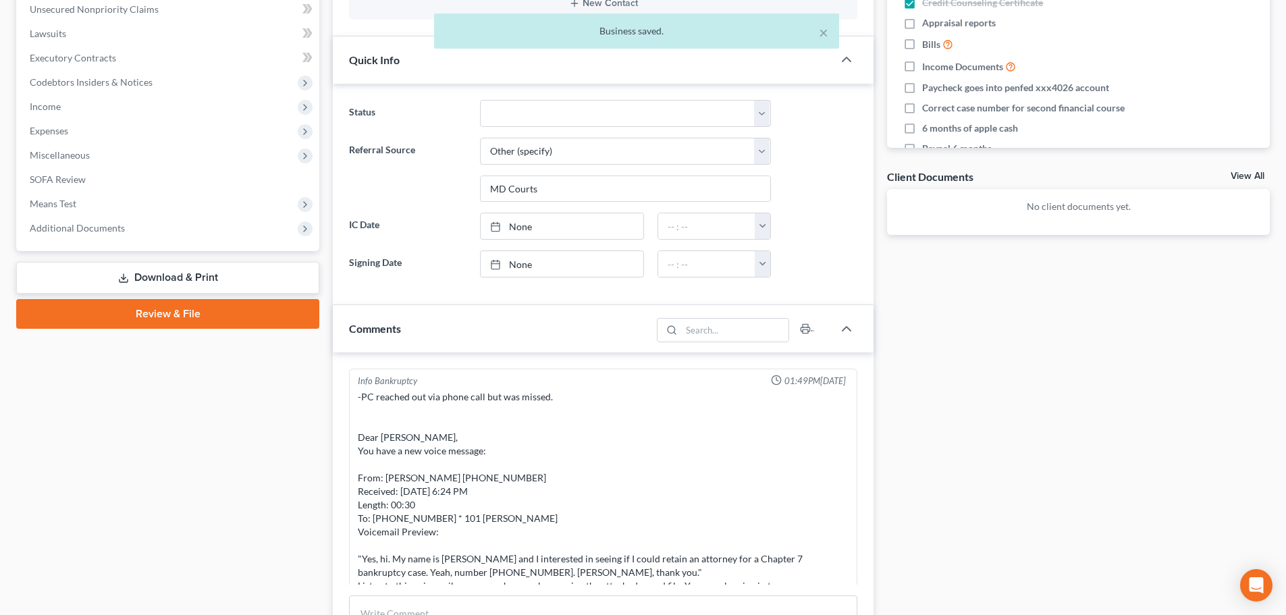
scroll to position [2743, 0]
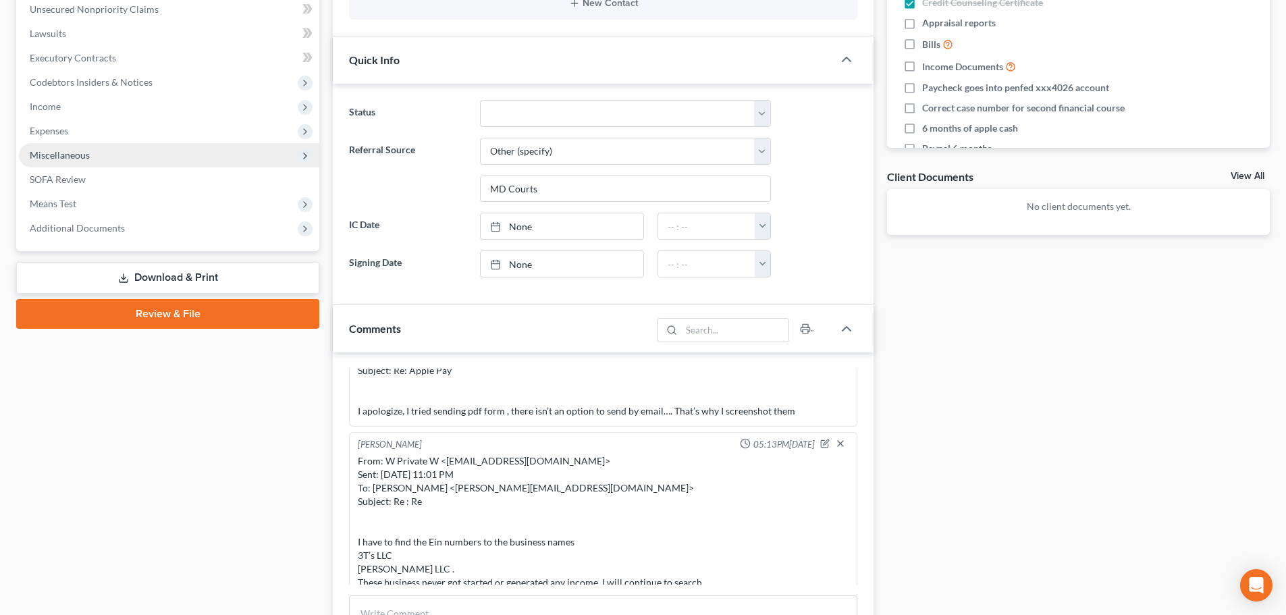
click at [88, 156] on span "Miscellaneous" at bounding box center [60, 154] width 60 height 11
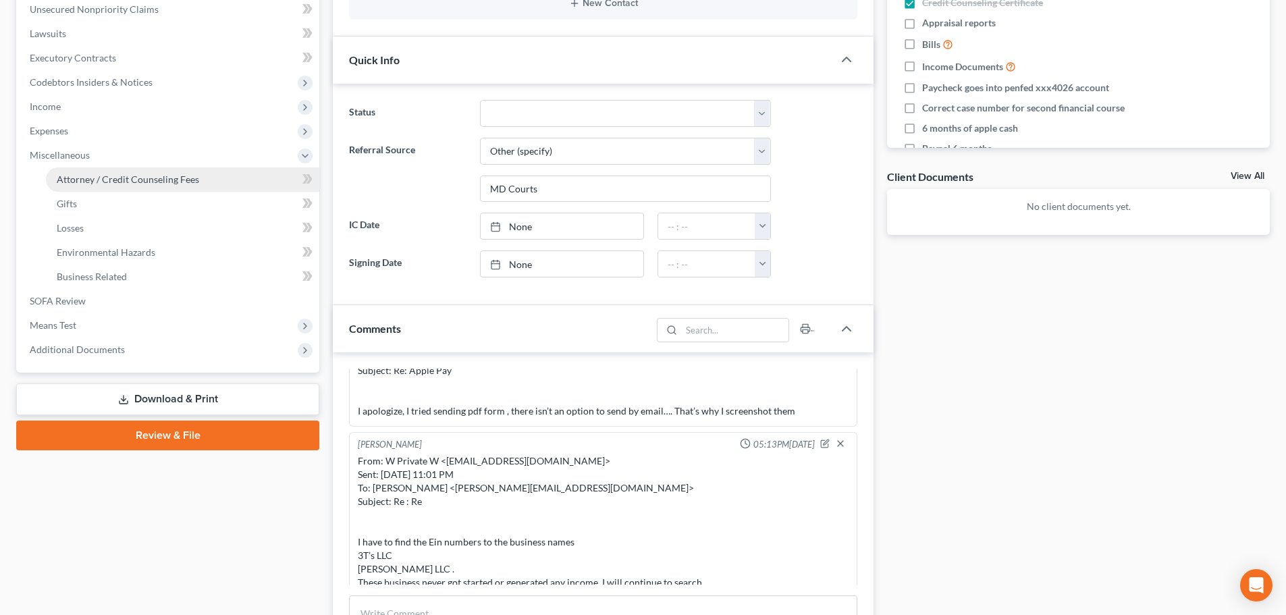
click at [182, 180] on span "Attorney / Credit Counseling Fees" at bounding box center [128, 179] width 142 height 11
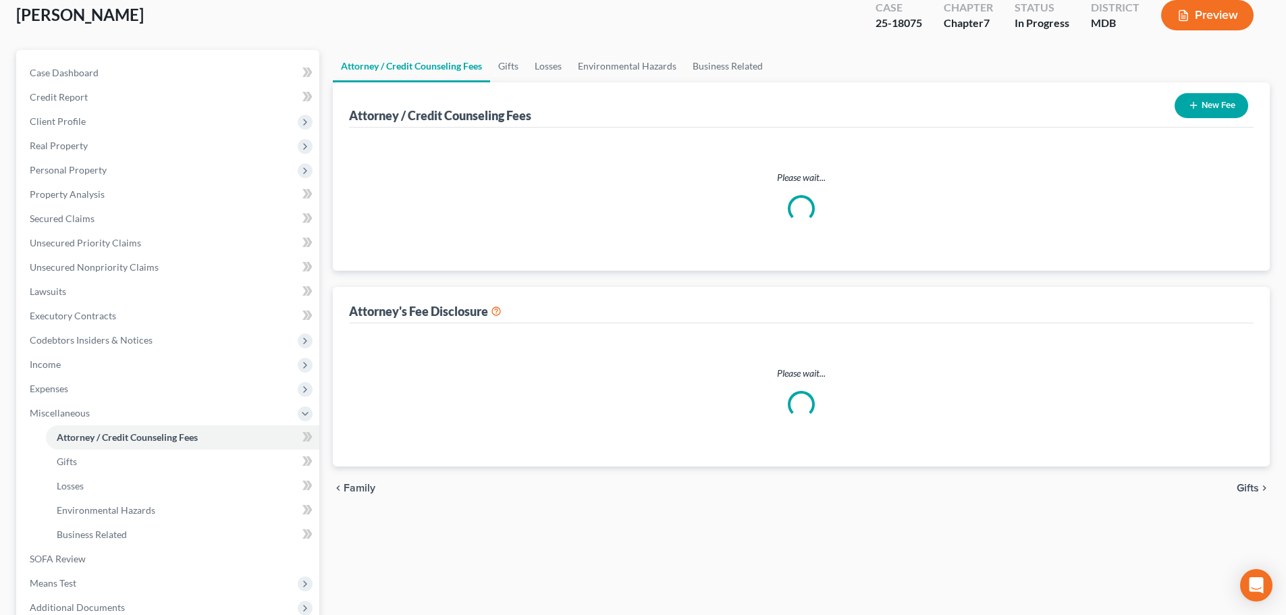
select select "1"
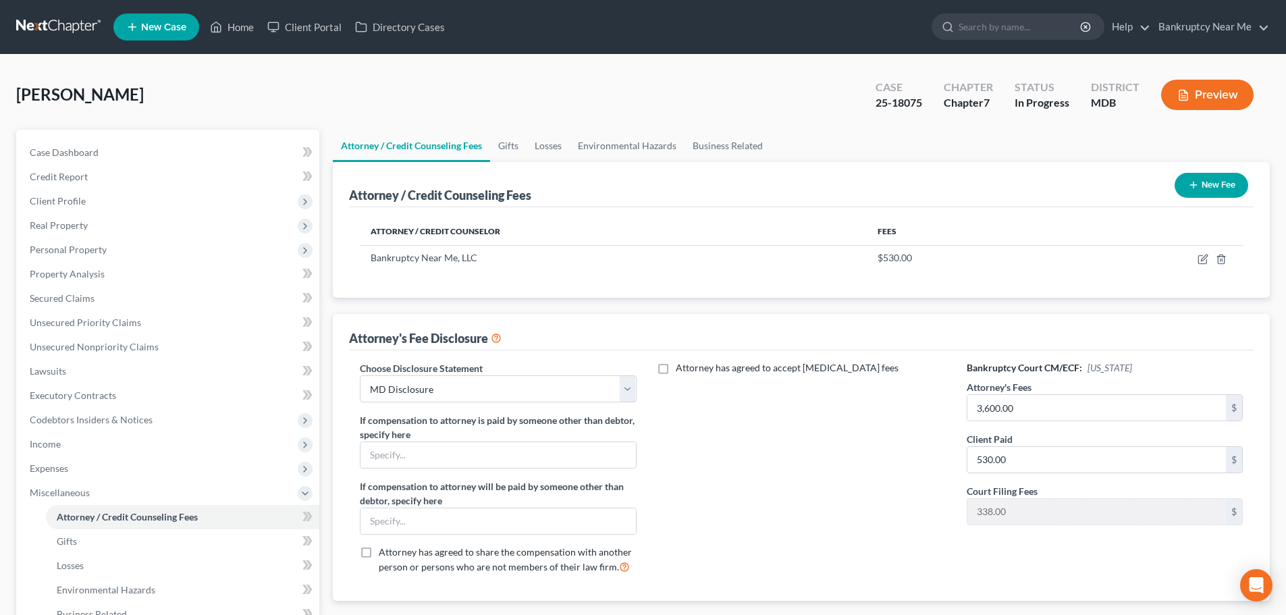
click at [735, 127] on div "Whitney, Wanda Upgraded Case 25-18075 Chapter Chapter 7 Status In Progress Dist…" at bounding box center [643, 100] width 1254 height 59
click at [740, 148] on link "Business Related" at bounding box center [728, 146] width 86 height 32
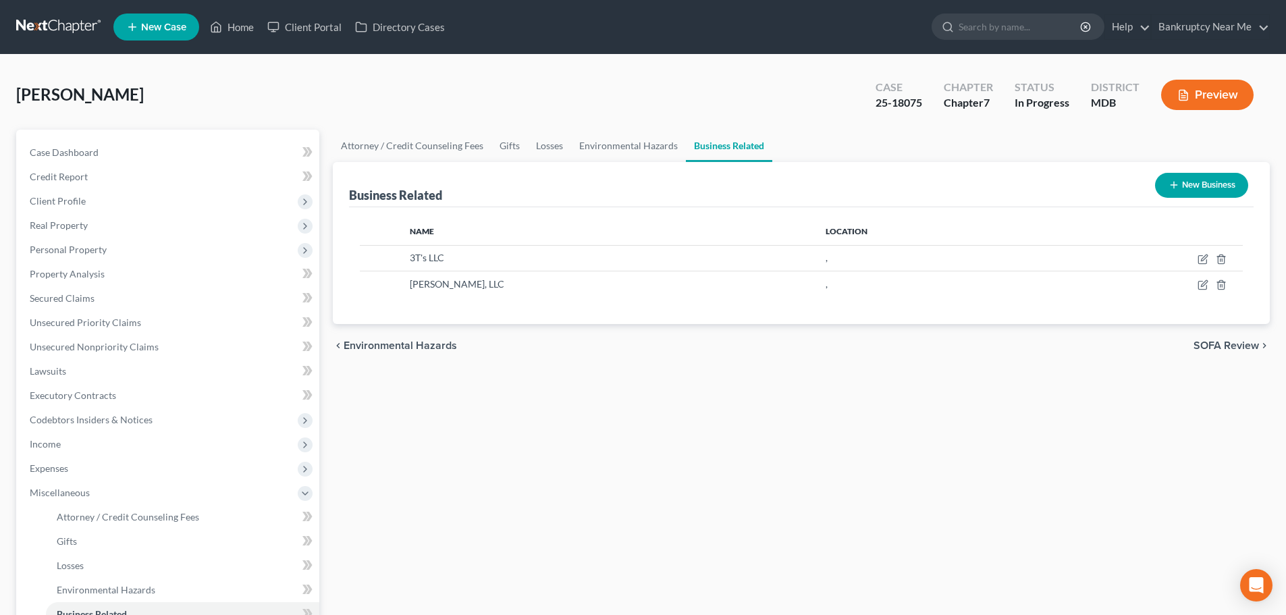
click at [1213, 193] on button "New Business" at bounding box center [1201, 185] width 93 height 25
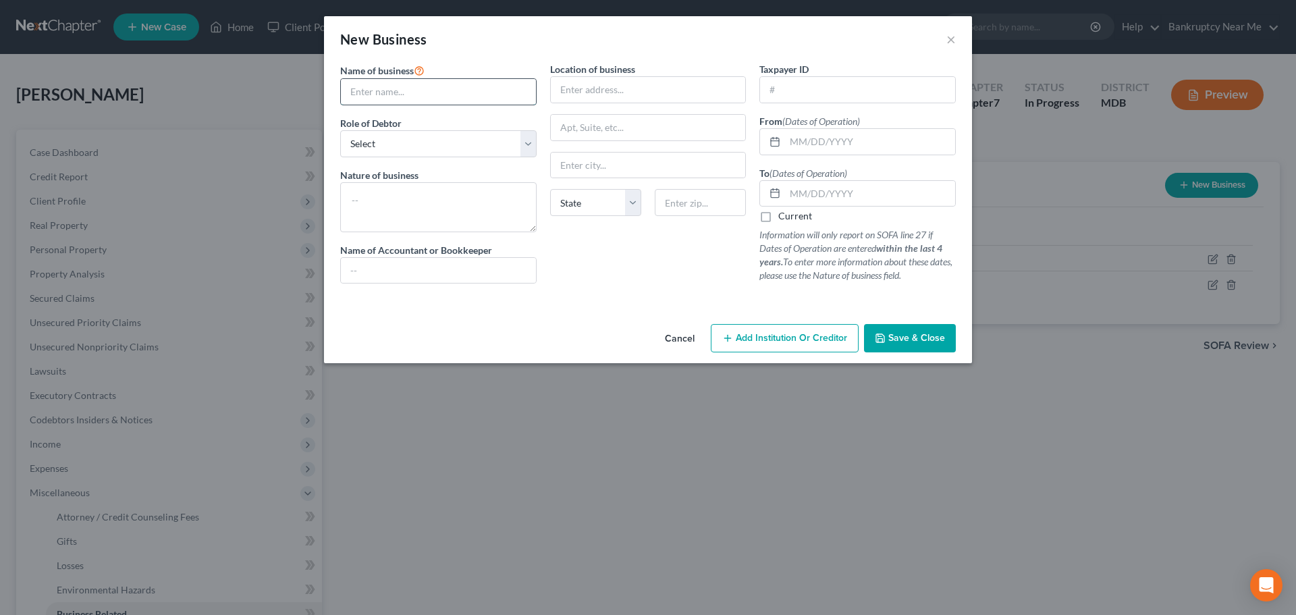
click at [425, 87] on input "text" at bounding box center [438, 92] width 195 height 26
type input "WLW Consulting, LLC"
click at [408, 163] on div "Name of business * WLW Consulting, LLC Role of Debtor * Select A member of a li…" at bounding box center [439, 178] width 210 height 232
click at [416, 147] on select "Select A member of a limited liability company (LLC) or limited liability partn…" at bounding box center [438, 143] width 196 height 27
select select "sole_proprietor"
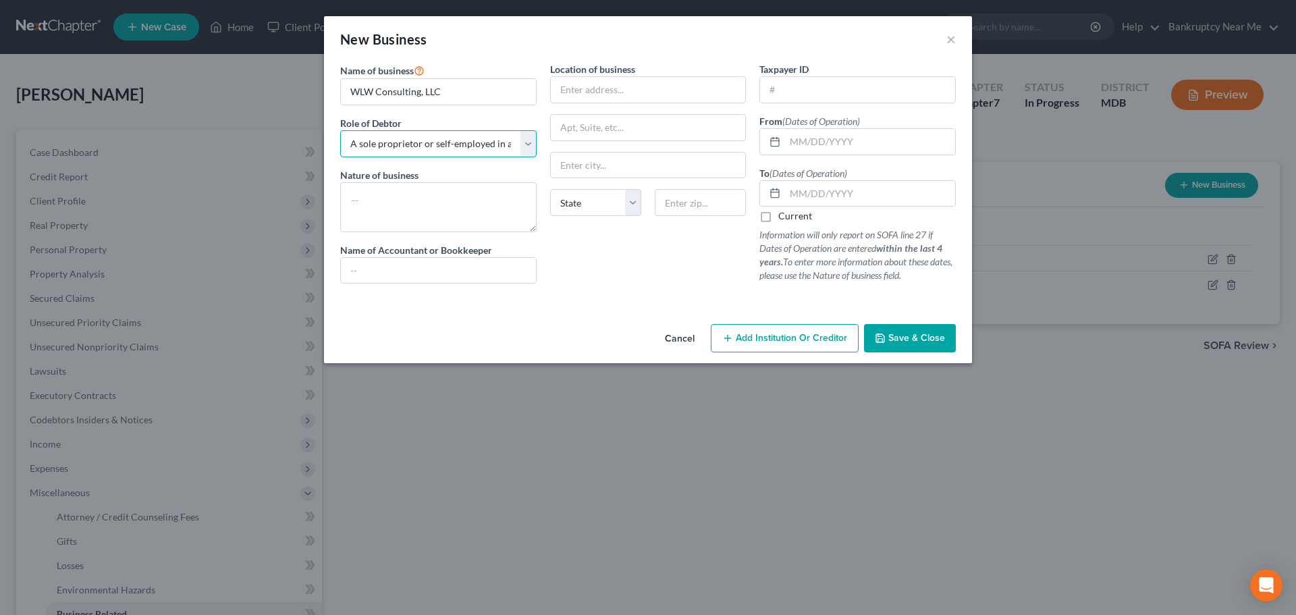
click at [340, 130] on select "Select A member of a limited liability company (LLC) or limited liability partn…" at bounding box center [438, 143] width 196 height 27
click at [662, 80] on input "text" at bounding box center [648, 90] width 195 height 26
type input "254 Chapman Road"
type input "Suite 208"
drag, startPoint x: 722, startPoint y: 205, endPoint x: 724, endPoint y: 198, distance: 7.3
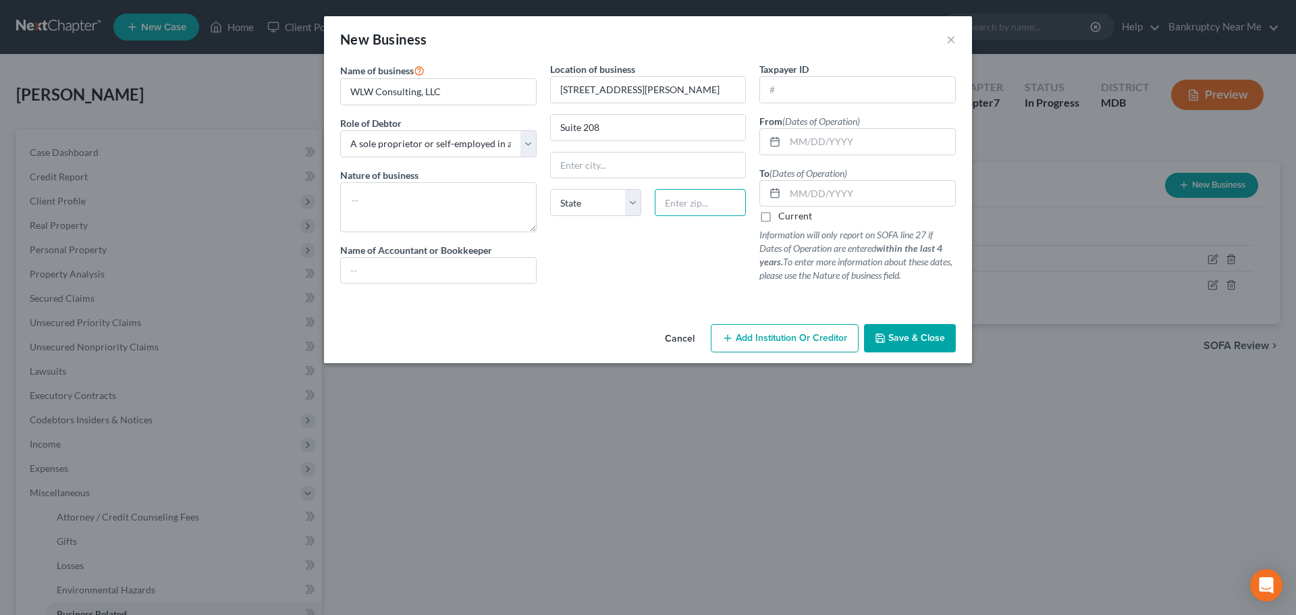
click at [722, 205] on input "text" at bounding box center [700, 202] width 91 height 27
type input "19702"
type input "Newark"
select select "7"
click at [659, 128] on input "Suite 208" at bounding box center [648, 128] width 195 height 26
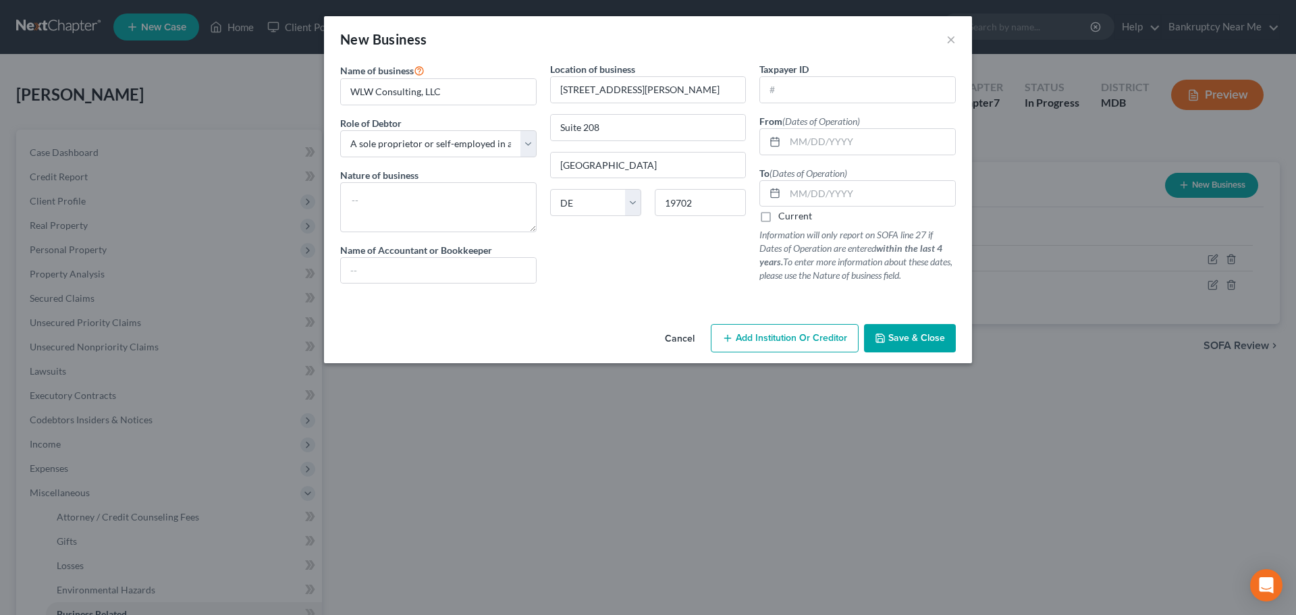
click at [905, 346] on button "Save & Close" at bounding box center [910, 338] width 92 height 28
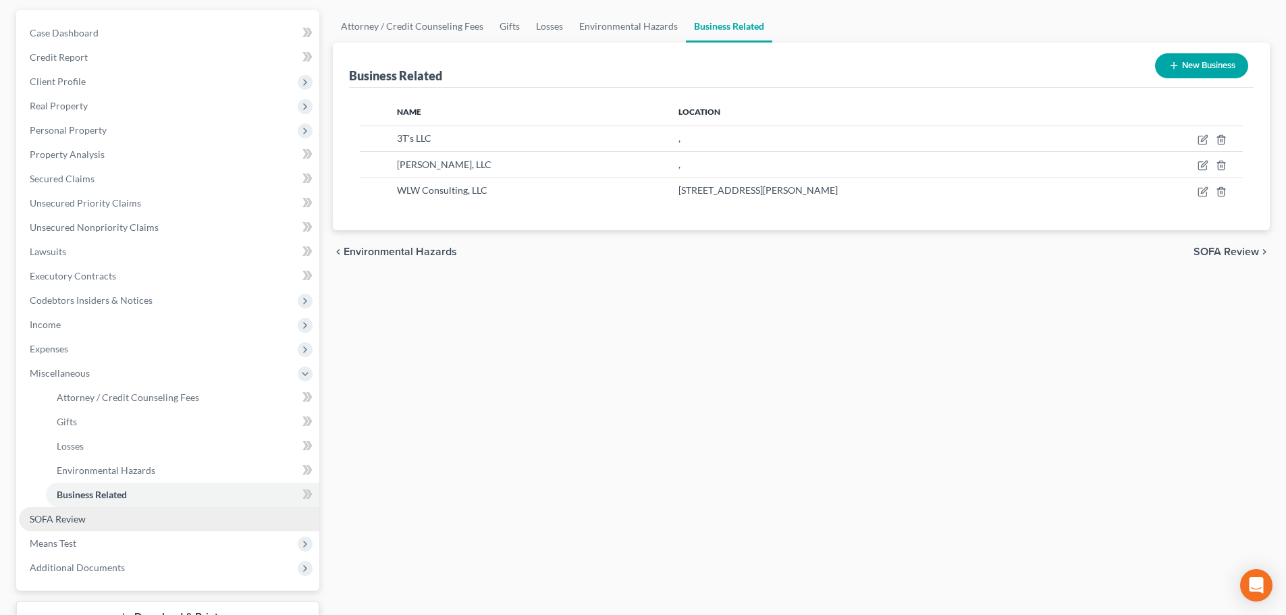
scroll to position [224, 0]
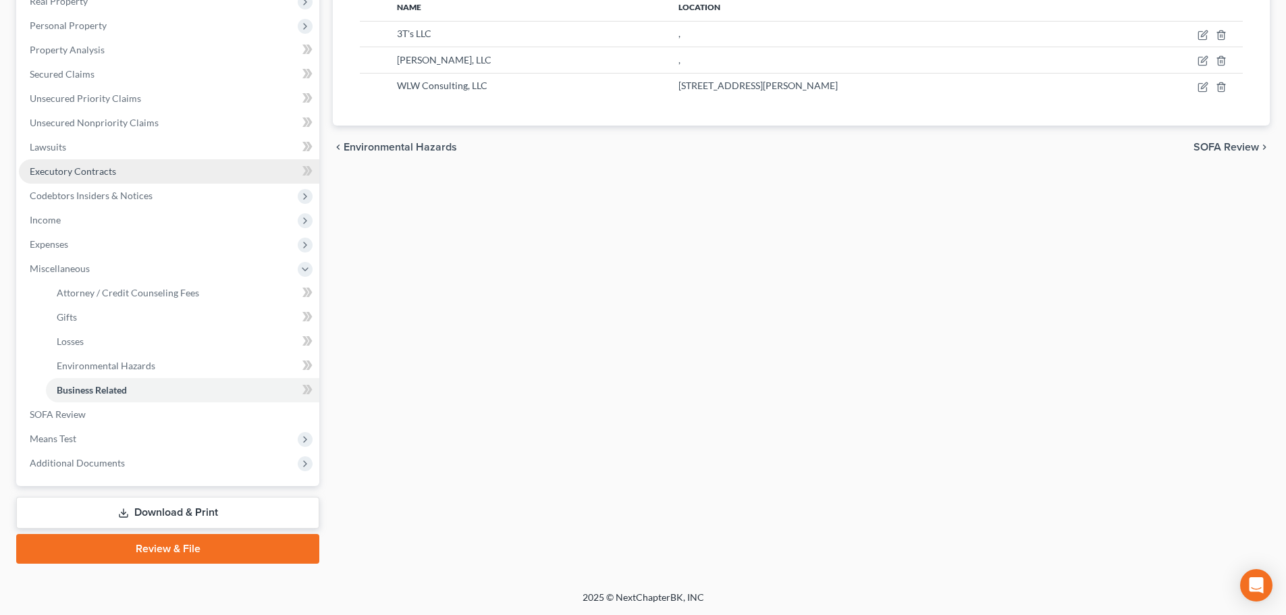
click at [95, 181] on link "Executory Contracts" at bounding box center [169, 171] width 300 height 24
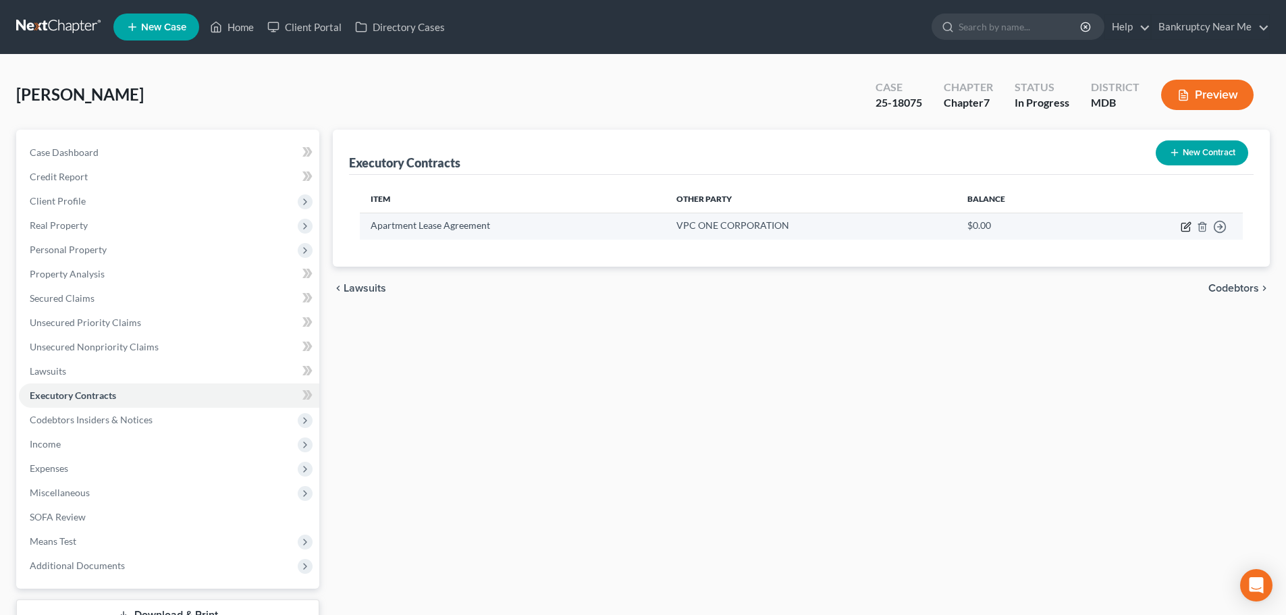
click at [1186, 228] on icon "button" at bounding box center [1187, 225] width 6 height 6
select select "3"
select select "21"
select select "0"
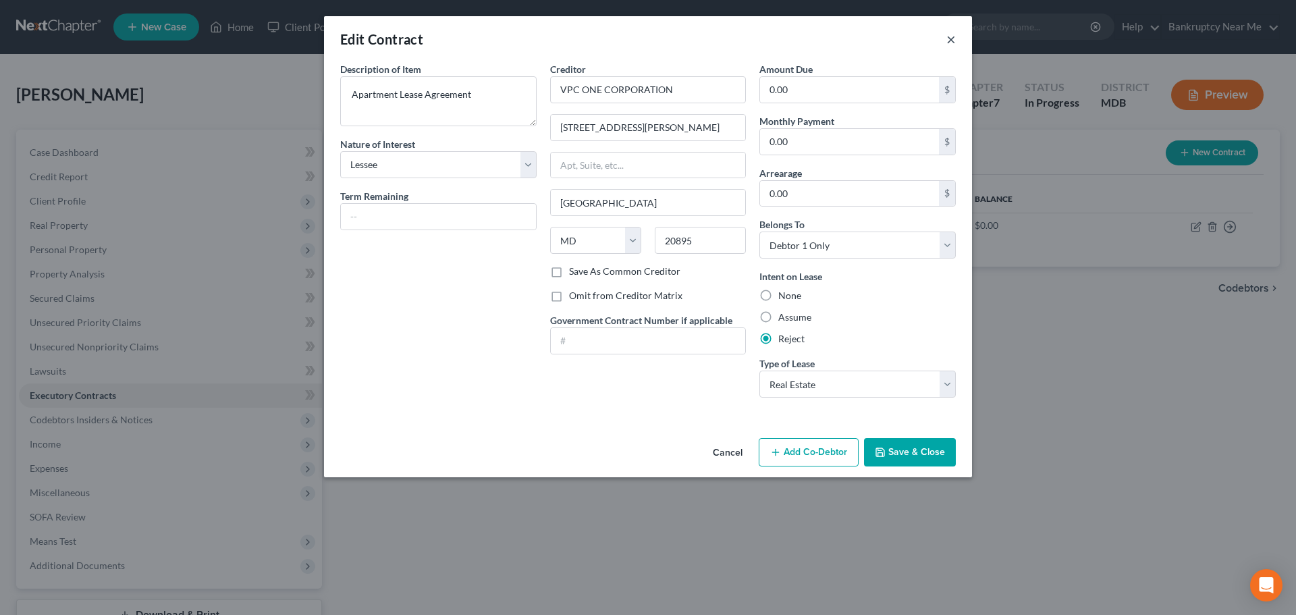
click at [950, 34] on button "×" at bounding box center [950, 39] width 9 height 16
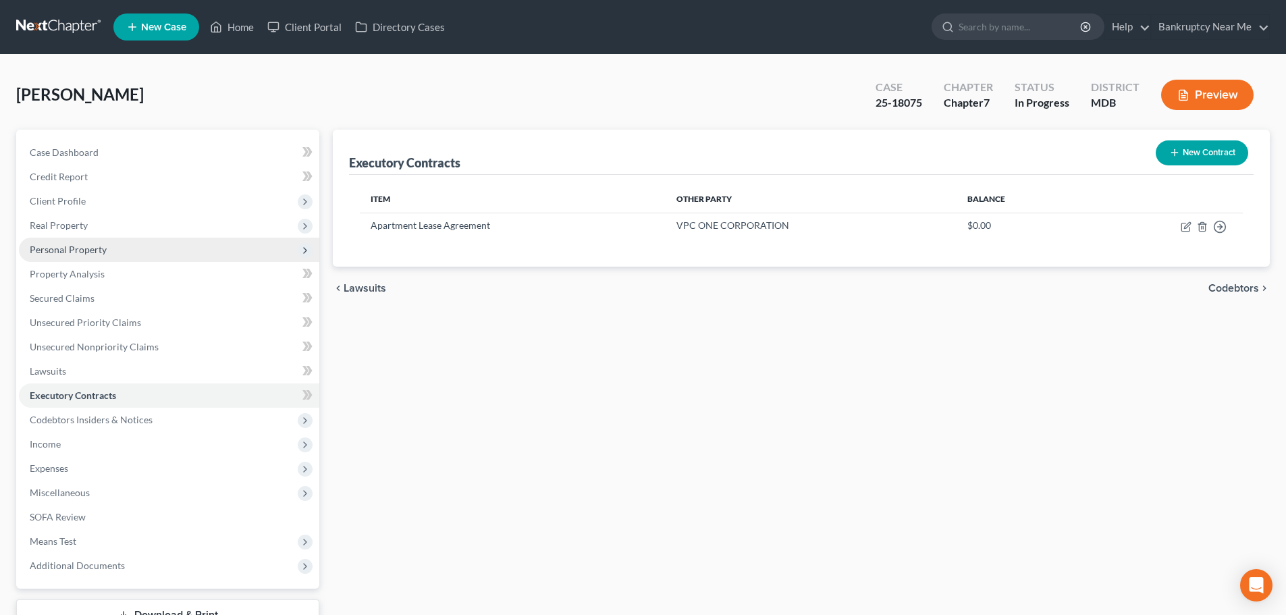
drag, startPoint x: 88, startPoint y: 252, endPoint x: 104, endPoint y: 249, distance: 15.8
click at [88, 252] on span "Personal Property" at bounding box center [68, 249] width 77 height 11
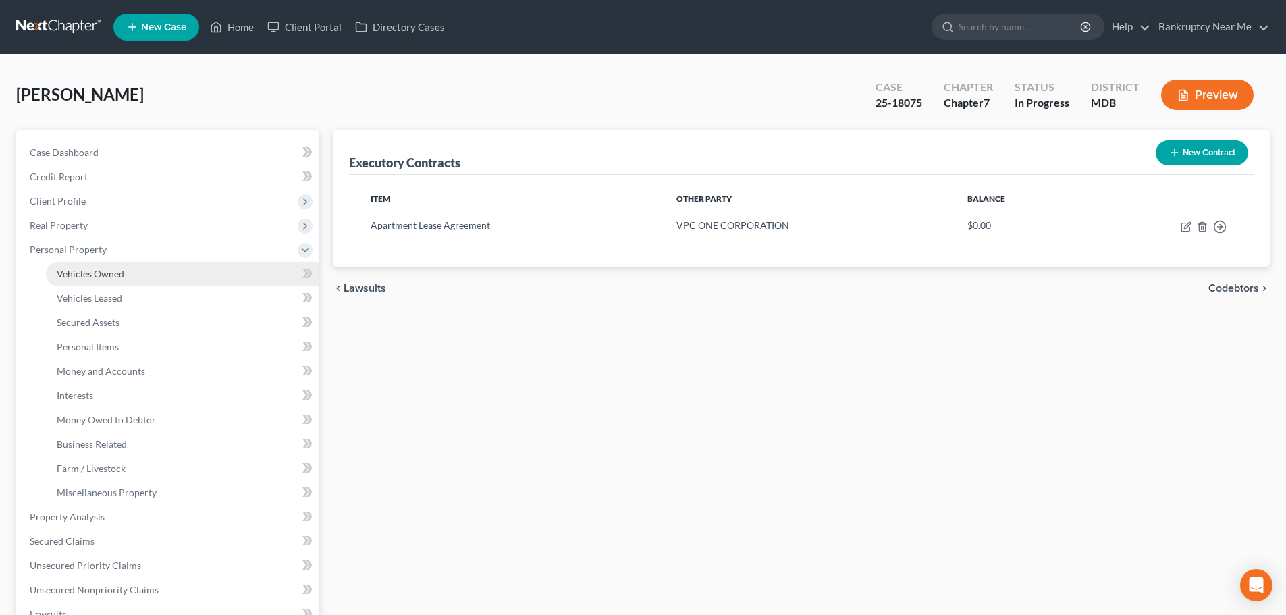
click at [139, 263] on link "Vehicles Owned" at bounding box center [182, 274] width 273 height 24
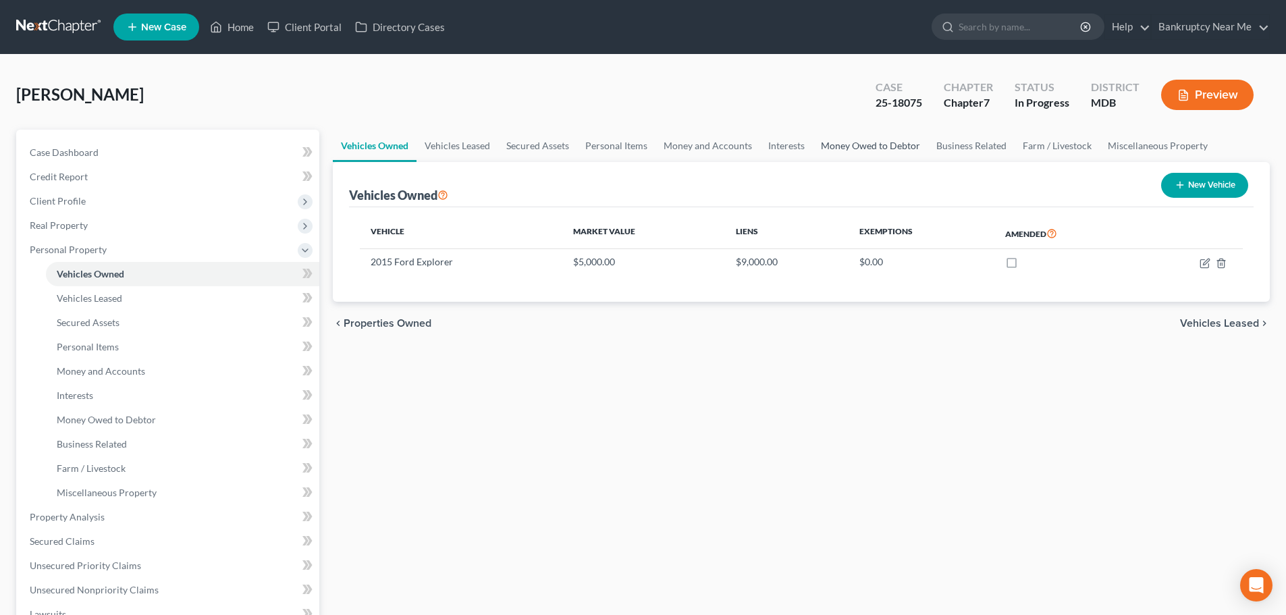
click at [899, 149] on link "Money Owed to Debtor" at bounding box center [870, 146] width 115 height 32
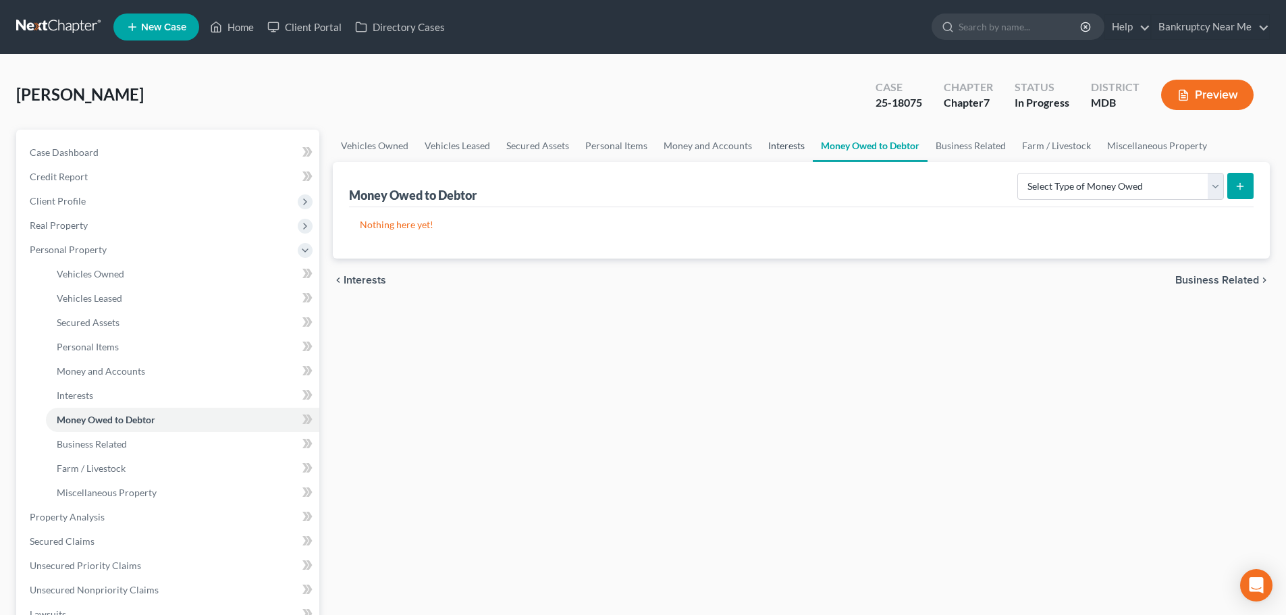
click at [800, 143] on link "Interests" at bounding box center [786, 146] width 53 height 32
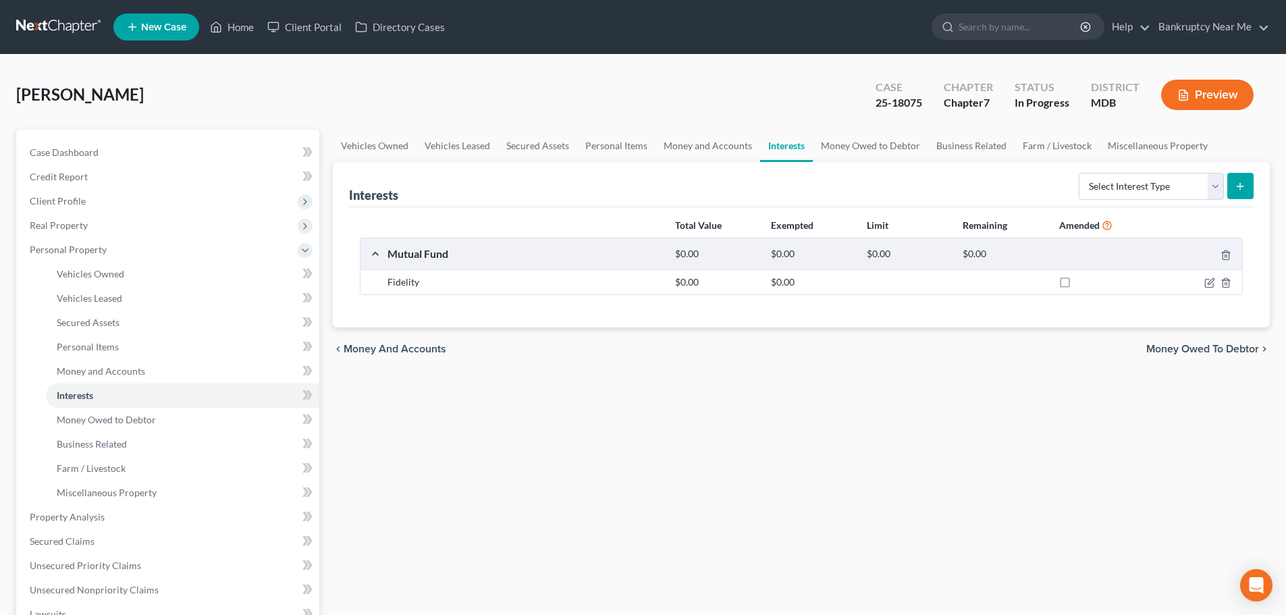
click at [1140, 201] on div "Select Interest Type 401K Annuity Bond Education IRA Government Bond Government…" at bounding box center [1163, 185] width 180 height 36
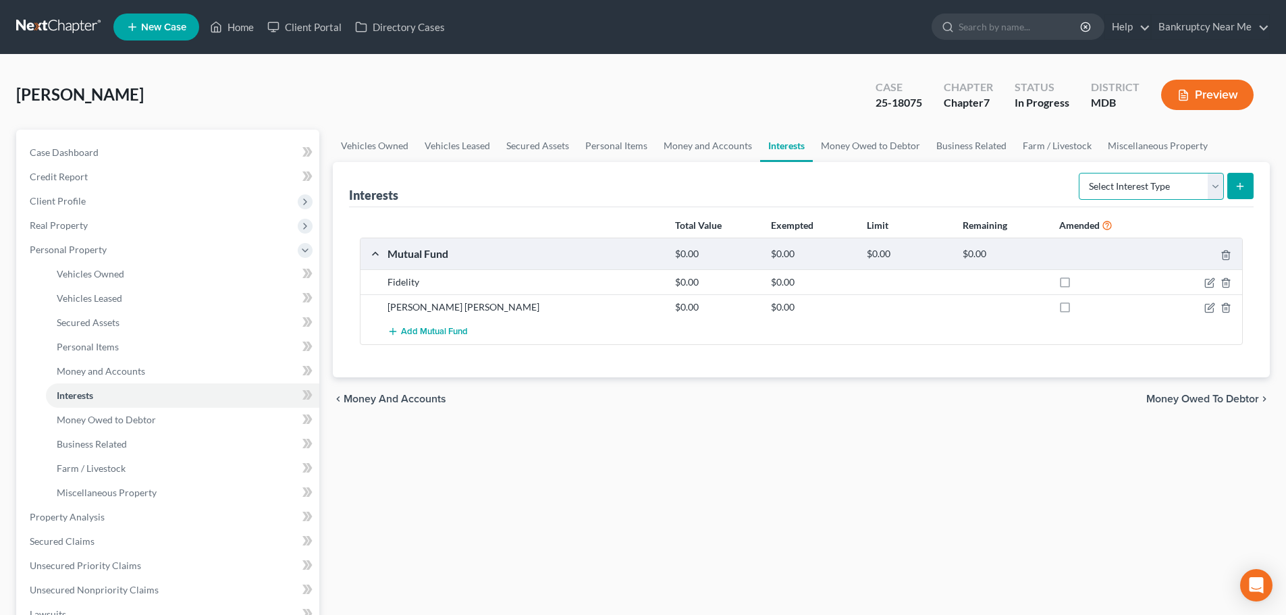
click at [1136, 191] on select "Select Interest Type 401K Annuity Bond Education IRA Government Bond Government…" at bounding box center [1151, 186] width 145 height 27
click at [681, 145] on link "Money and Accounts" at bounding box center [708, 146] width 105 height 32
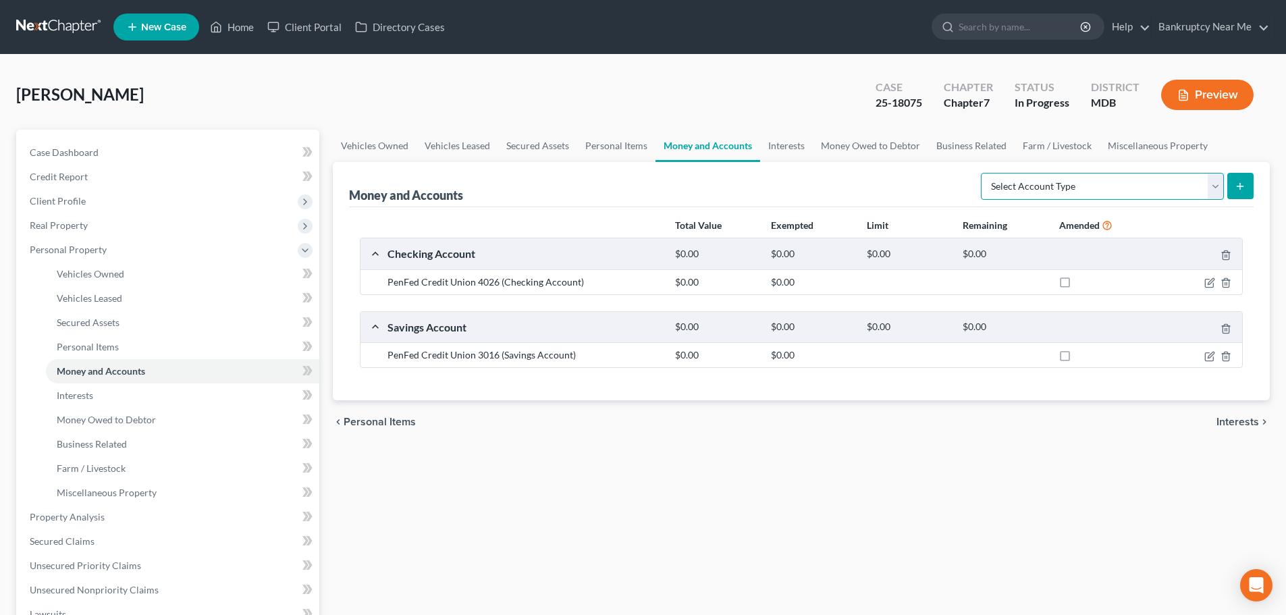
click at [1082, 184] on select "Select Account Type Brokerage Cash on Hand Certificates of Deposit Checking Acc…" at bounding box center [1102, 186] width 243 height 27
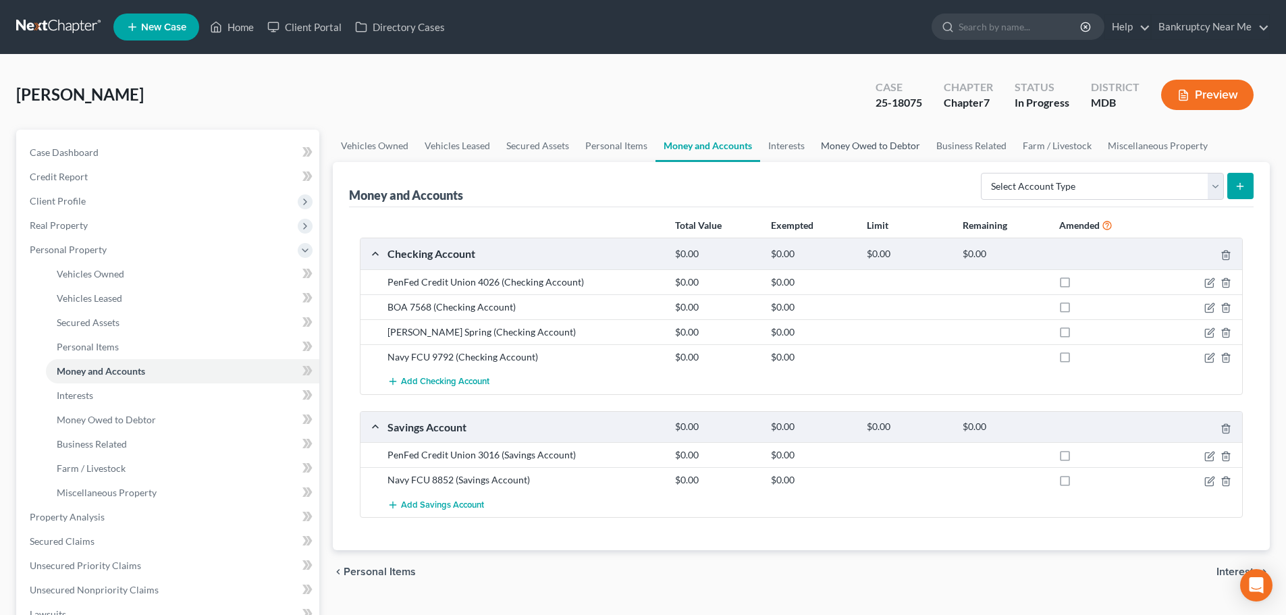
click at [879, 147] on link "Money Owed to Debtor" at bounding box center [870, 146] width 115 height 32
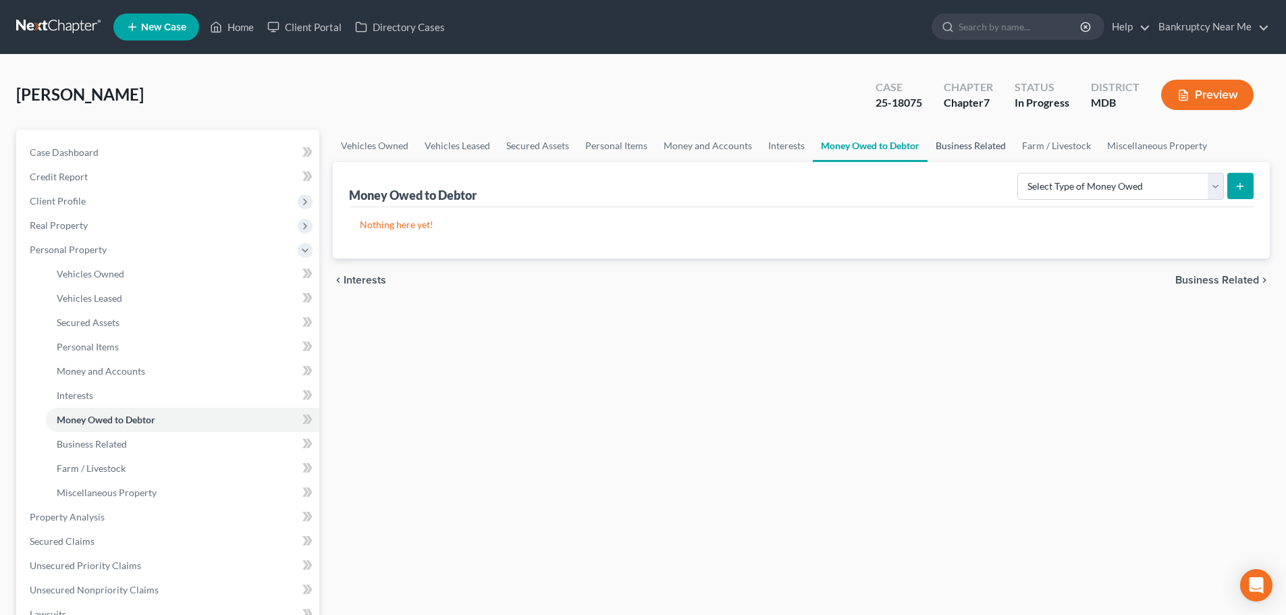
click at [976, 151] on link "Business Related" at bounding box center [971, 146] width 86 height 32
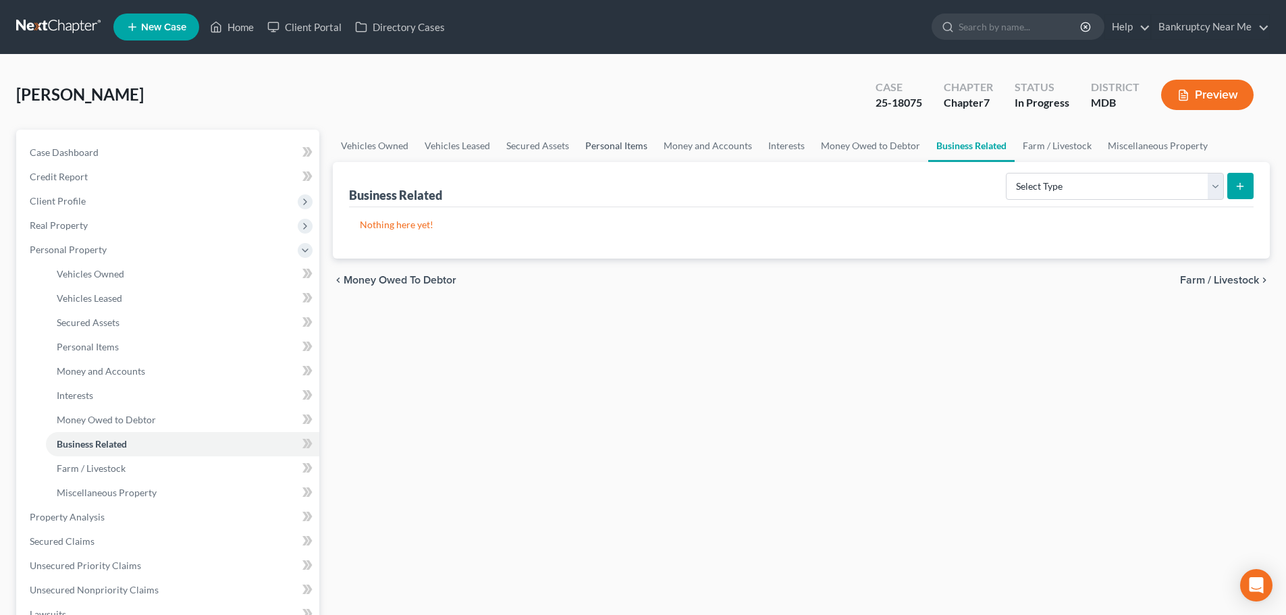
click at [633, 141] on link "Personal Items" at bounding box center [616, 146] width 78 height 32
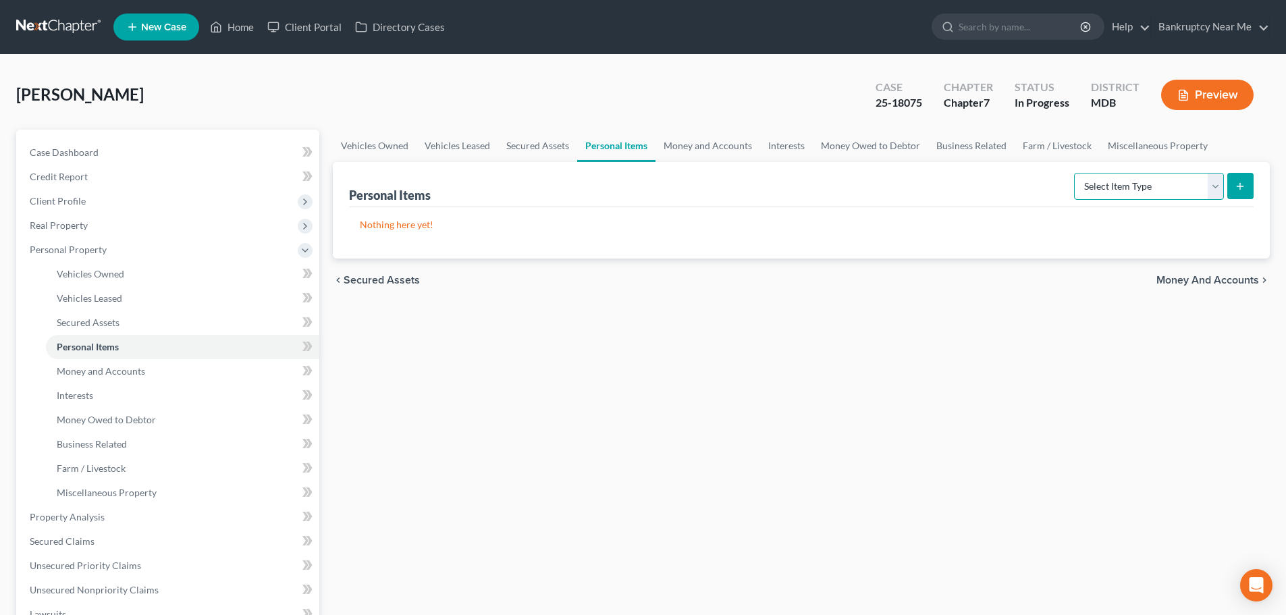
click at [1154, 179] on select "Select Item Type Clothing Collectibles Of Value Electronics Firearms Household …" at bounding box center [1149, 186] width 150 height 27
click at [1145, 138] on link "Miscellaneous Property" at bounding box center [1158, 146] width 116 height 32
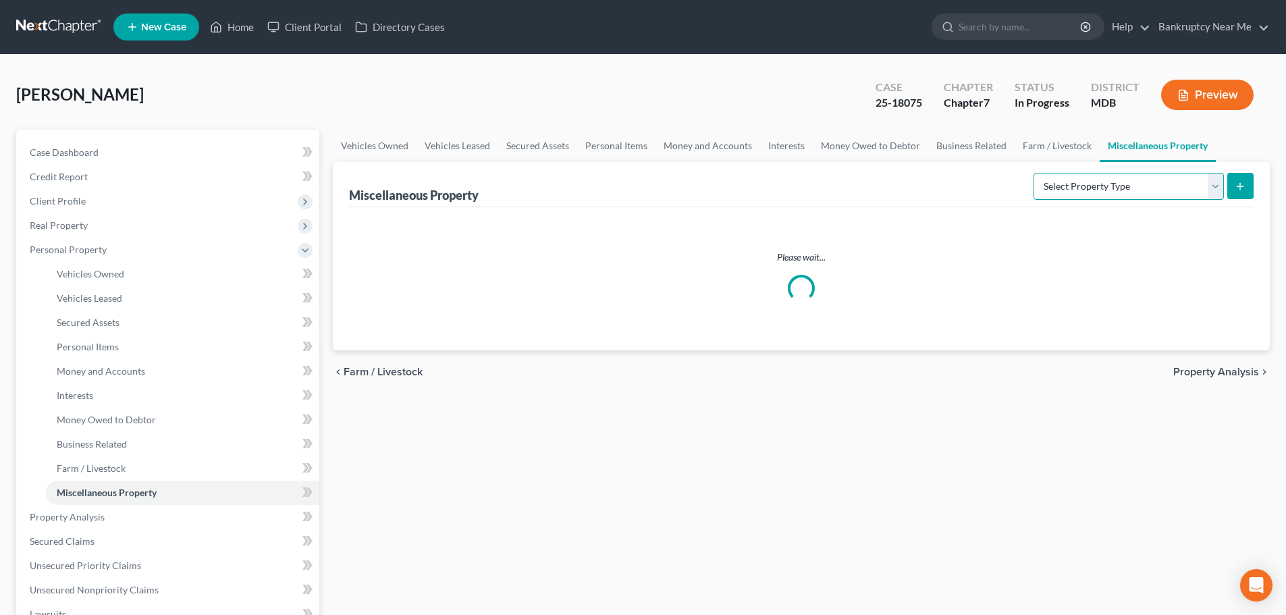
click at [1143, 184] on select "Select Property Type Assigned for Creditor Benefit Within 1 Year Holding for An…" at bounding box center [1129, 186] width 190 height 27
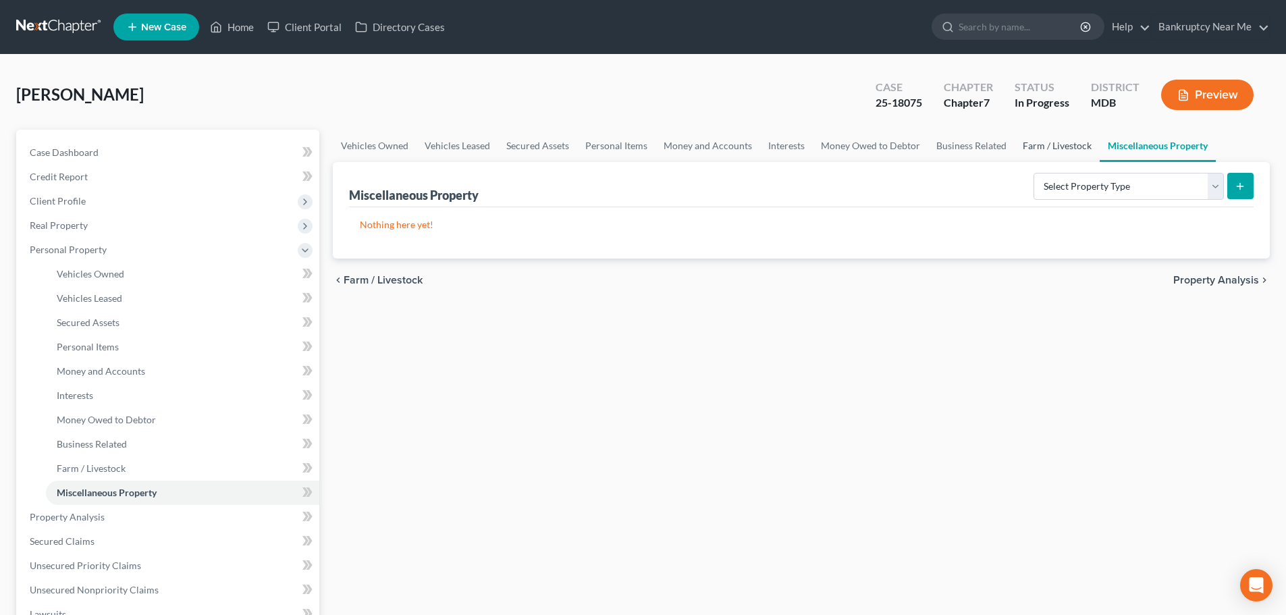
click at [1028, 144] on link "Farm / Livestock" at bounding box center [1057, 146] width 85 height 32
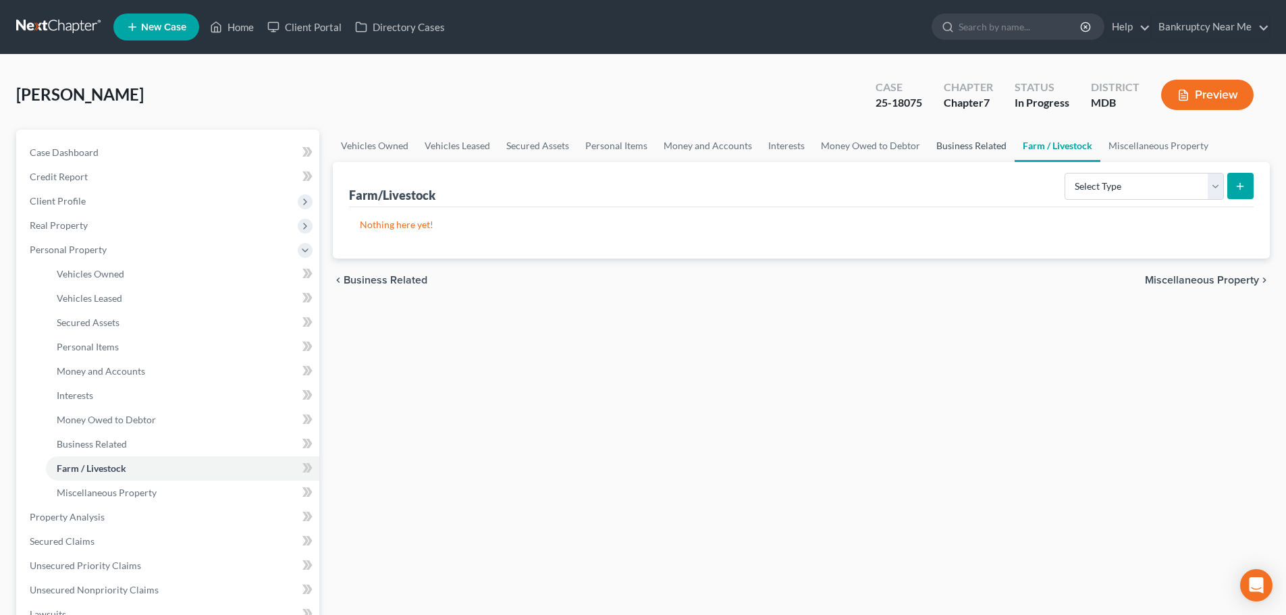
click at [963, 140] on link "Business Related" at bounding box center [971, 146] width 86 height 32
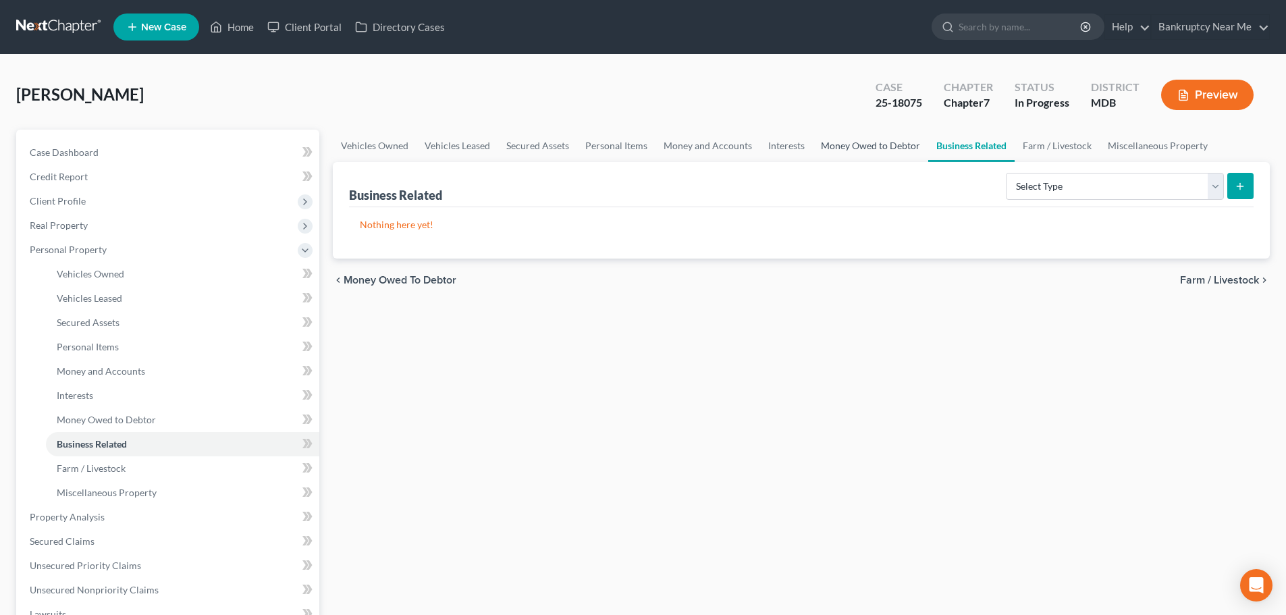
click at [864, 144] on link "Money Owed to Debtor" at bounding box center [870, 146] width 115 height 32
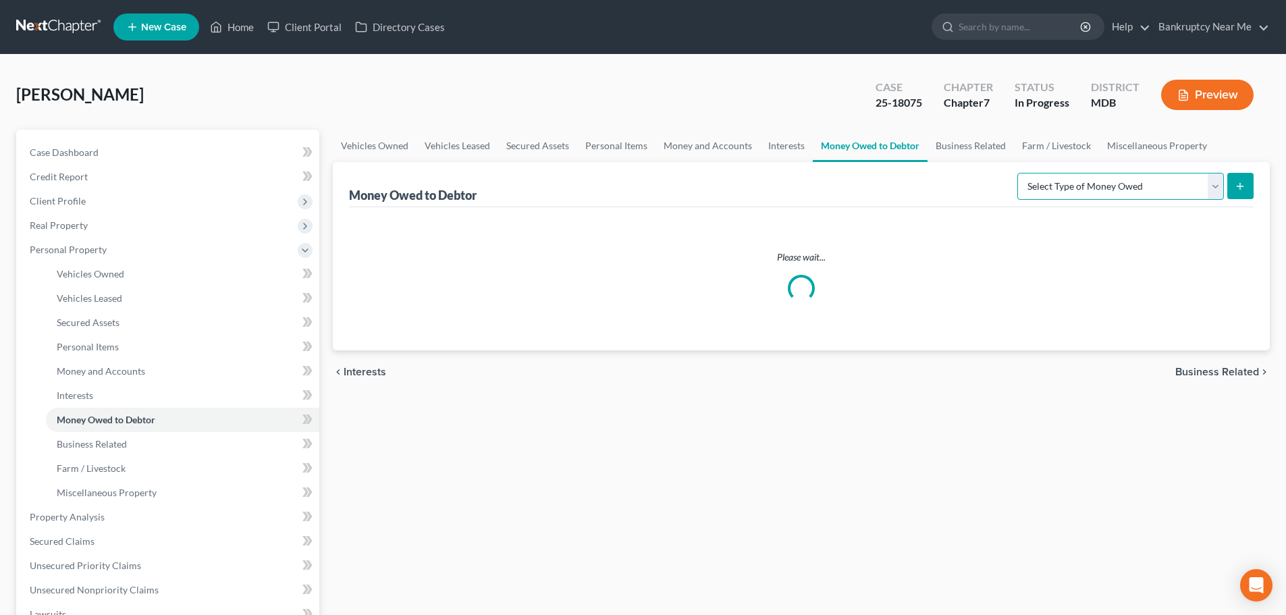
click at [1124, 190] on select "Select Type of Money Owed Accounts Receivable Alimony Child Support Claims Agai…" at bounding box center [1120, 186] width 207 height 27
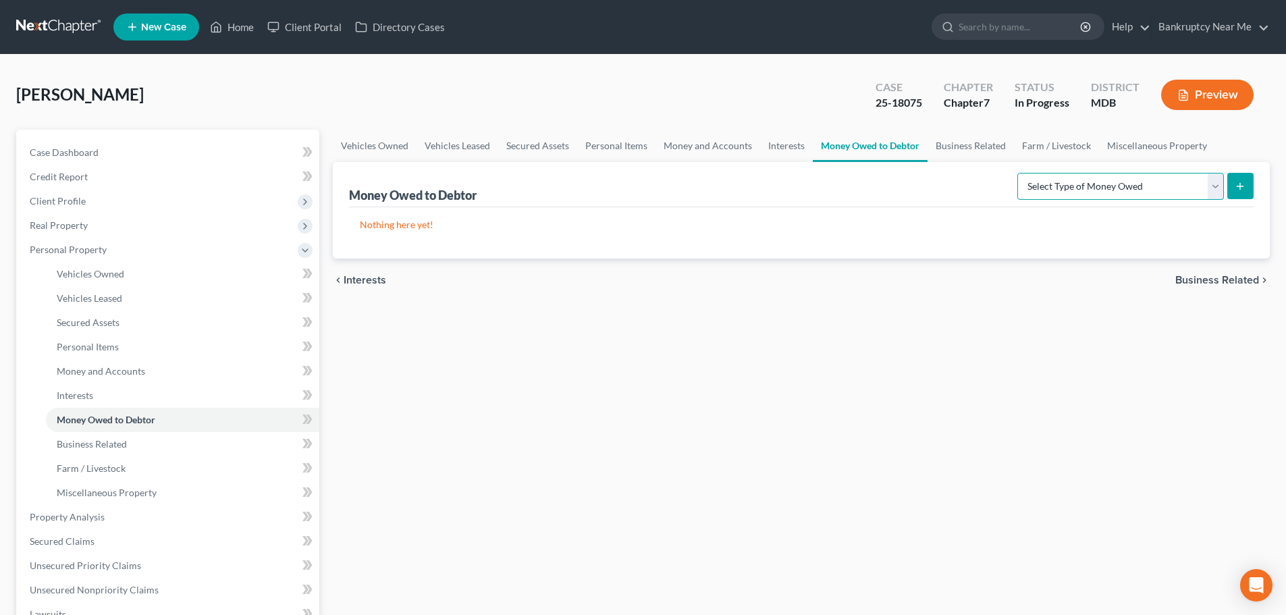
select select "trusts"
click at [1019, 173] on select "Select Type of Money Owed Accounts Receivable Alimony Child Support Claims Agai…" at bounding box center [1120, 186] width 207 height 27
click at [1235, 192] on button "submit" at bounding box center [1240, 186] width 26 height 26
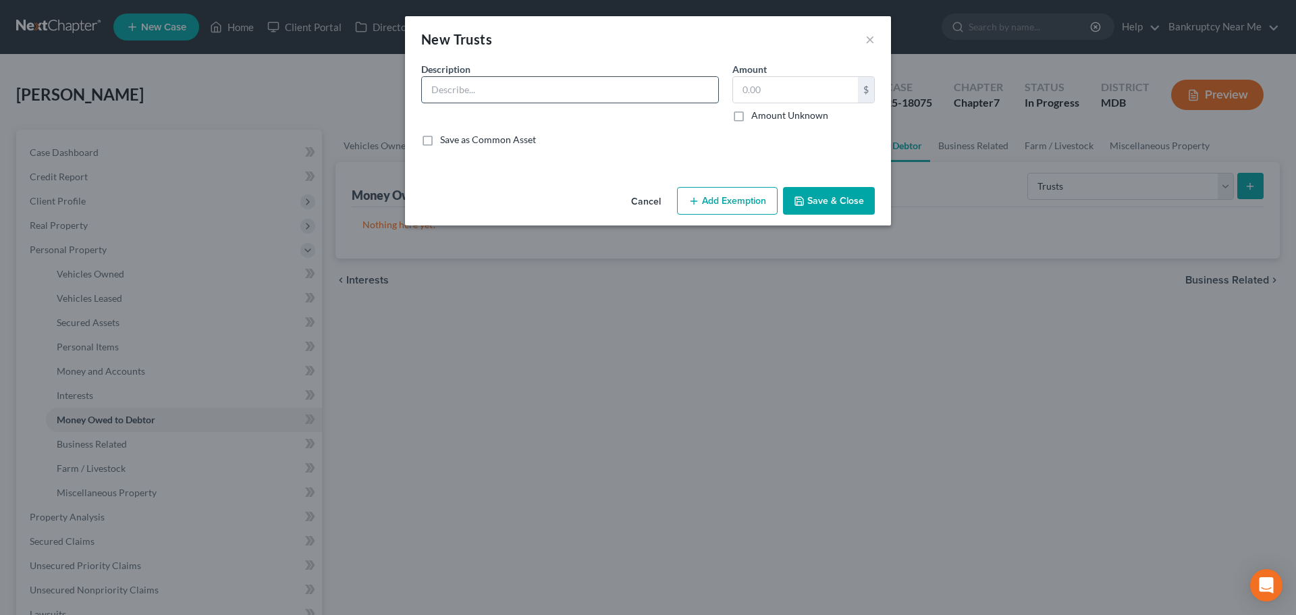
click at [622, 90] on input "text" at bounding box center [570, 90] width 296 height 26
type input "Life Estate & Trust of Wanda Linette Whitney"
click at [808, 203] on button "Save & Close" at bounding box center [829, 201] width 92 height 28
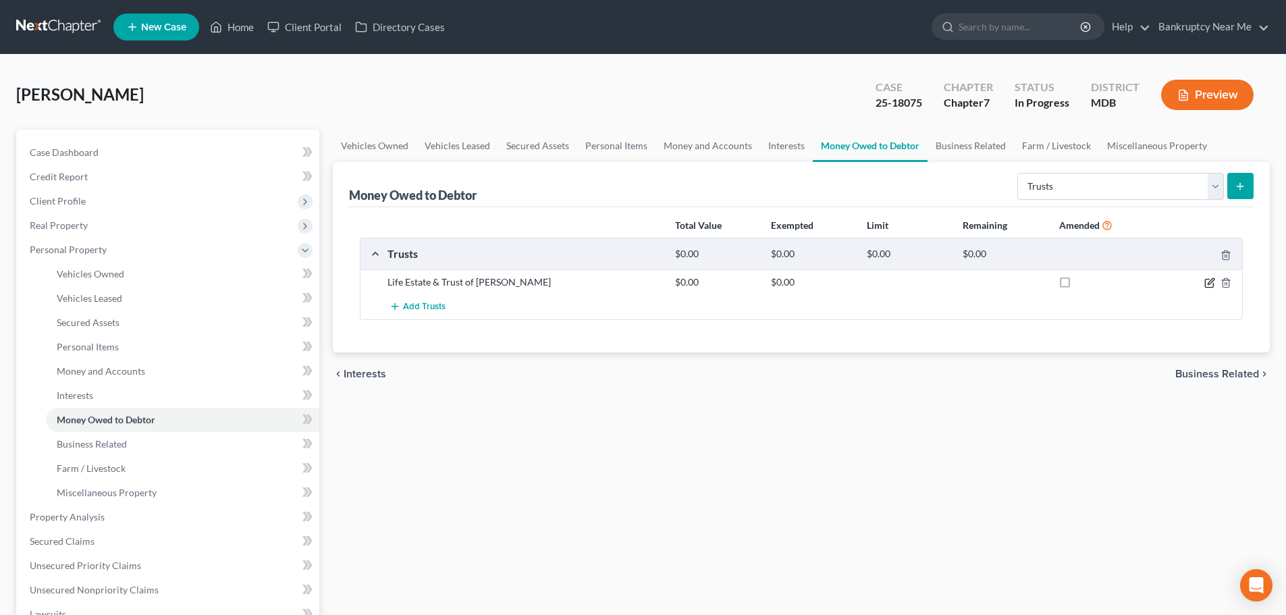
drag, startPoint x: 1206, startPoint y: 286, endPoint x: 1099, endPoint y: 307, distance: 108.7
click at [1169, 313] on div "Life Estate & Trust of Wanda Linette Whitney $0.00 $0.00 Add Trusts" at bounding box center [802, 294] width 882 height 50
click at [448, 147] on link "Vehicles Leased" at bounding box center [458, 146] width 82 height 32
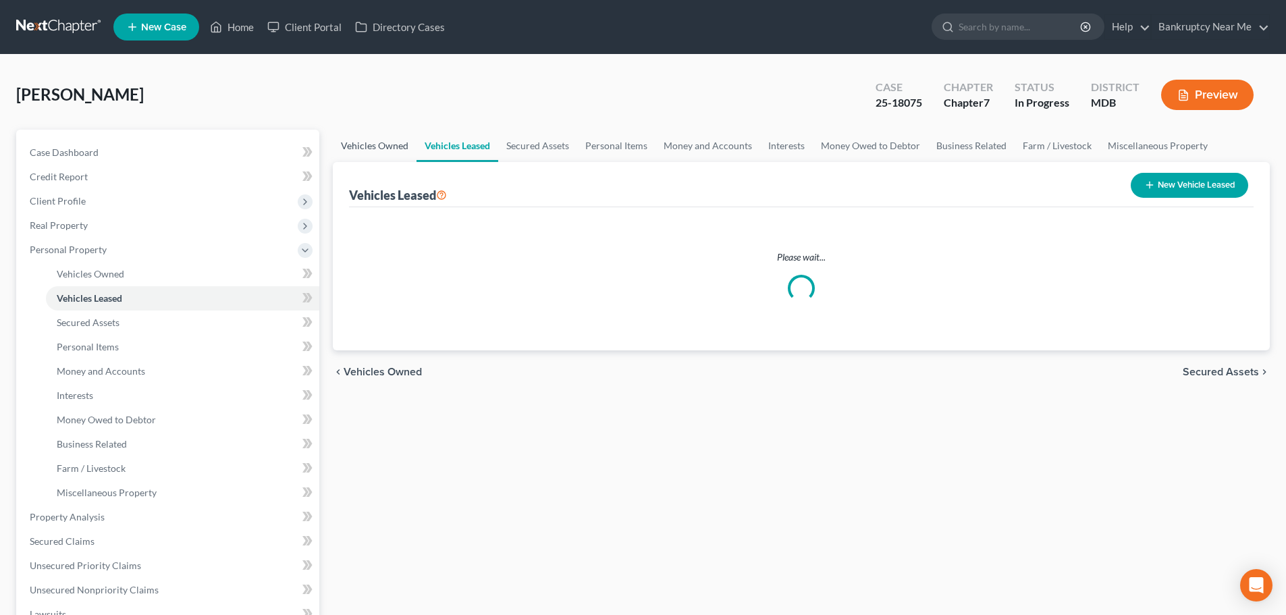
click at [365, 147] on link "Vehicles Owned" at bounding box center [375, 146] width 84 height 32
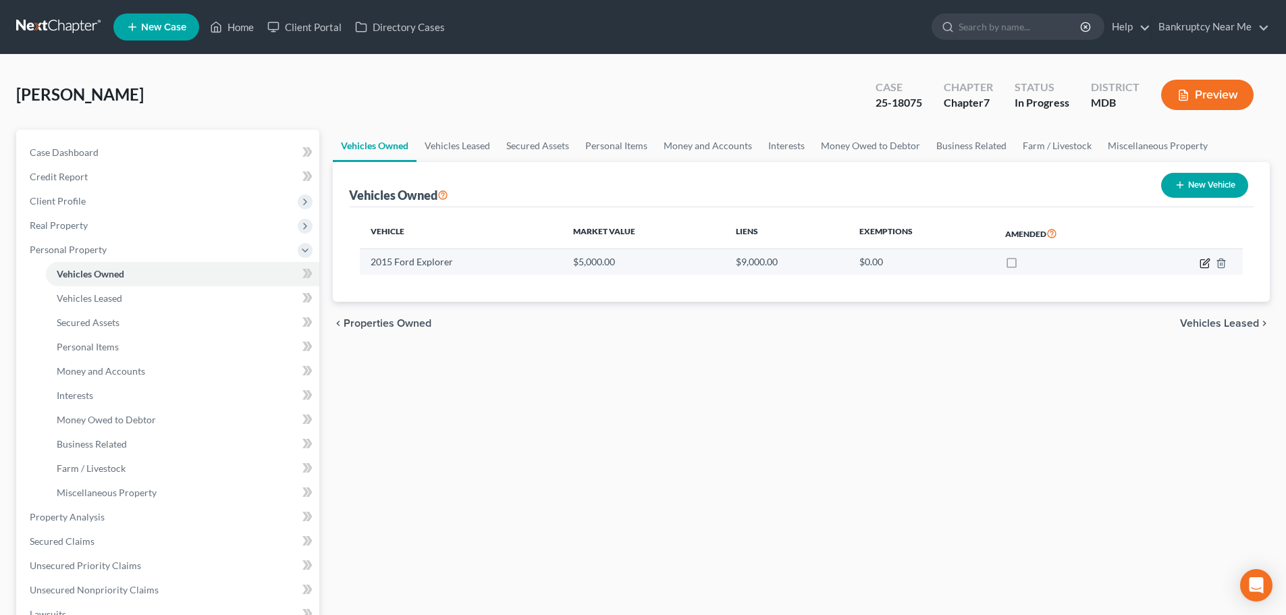
click at [1206, 264] on icon "button" at bounding box center [1205, 263] width 11 height 11
select select "0"
select select "11"
select select "4"
select select "0"
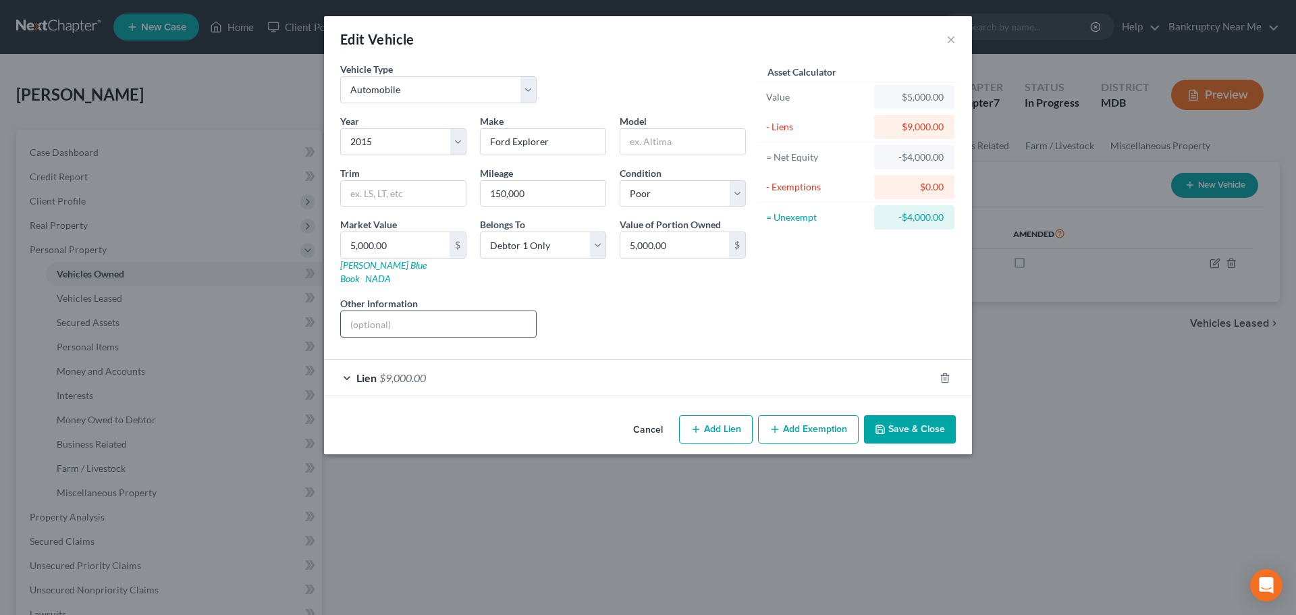
click at [482, 311] on input "text" at bounding box center [438, 324] width 195 height 26
paste input "1FM5K7D83DGC09489"
drag, startPoint x: 364, startPoint y: 310, endPoint x: 295, endPoint y: 317, distance: 69.2
click at [301, 317] on div "Edit Vehicle × Vehicle Type Select Automobile Truck Trailer Watercraft Aircraft…" at bounding box center [648, 307] width 1296 height 615
type input "VIN 1FM5K7D83DGC09489"
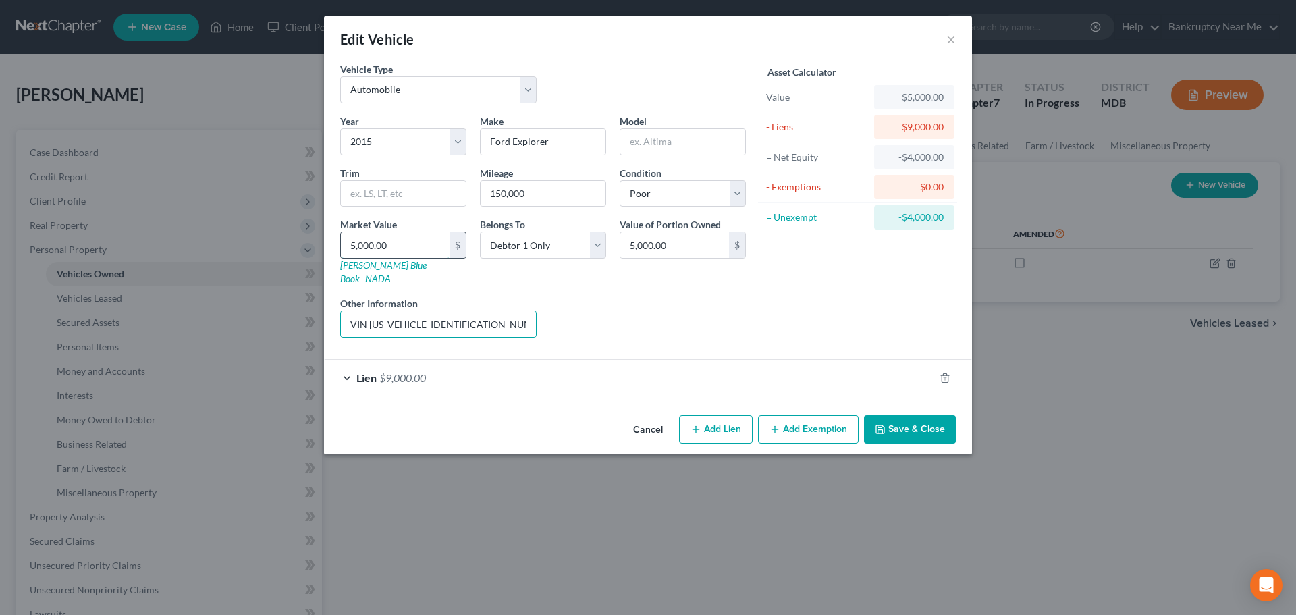
click at [406, 250] on input "5,000.00" at bounding box center [395, 245] width 109 height 26
type input "3"
type input "3.00"
type input "32"
type input "32.00"
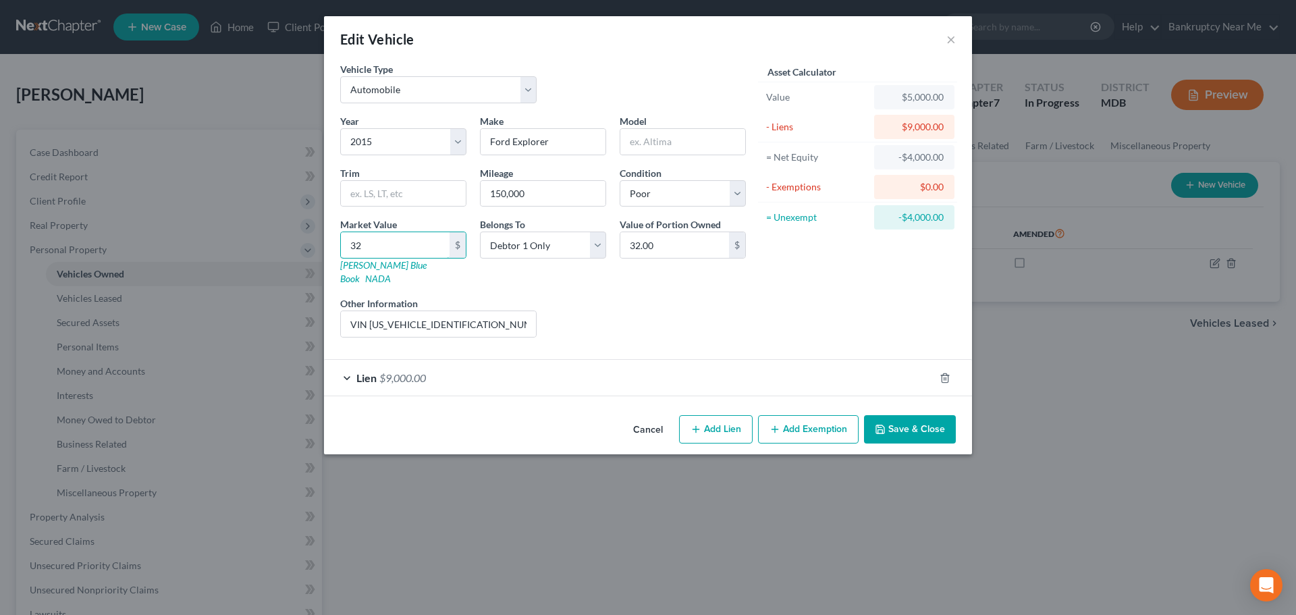
type input "322"
type input "322.00"
type input "3226"
type input "3,226.00"
type input "3,226"
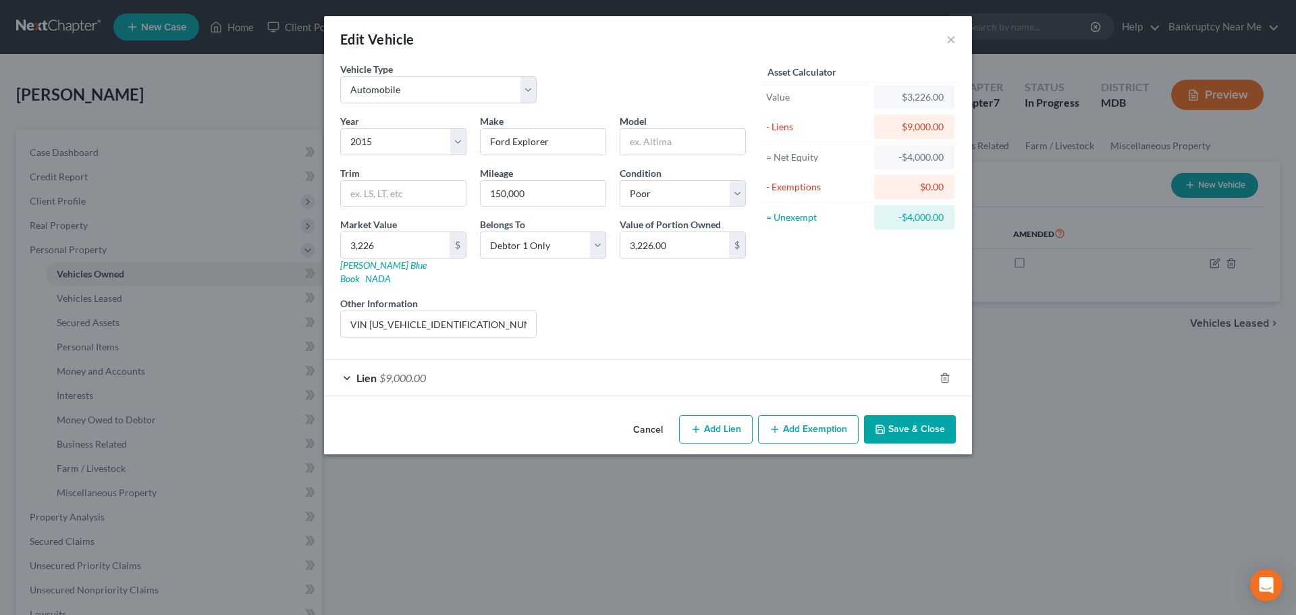
click at [934, 416] on button "Save & Close" at bounding box center [910, 429] width 92 height 28
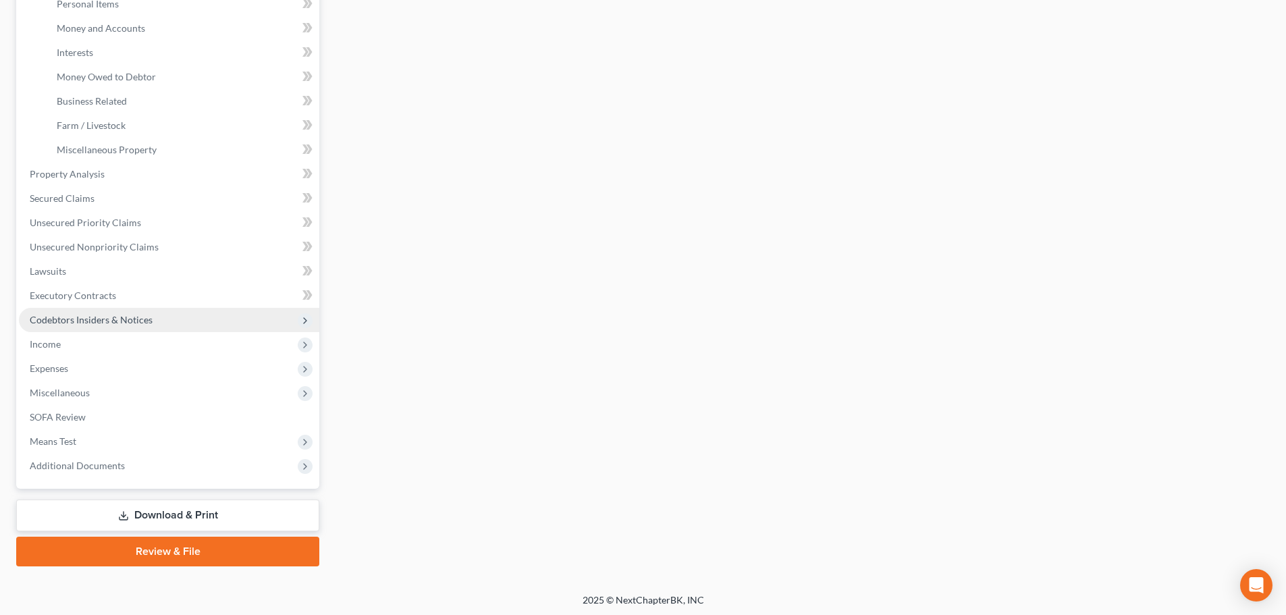
scroll to position [346, 0]
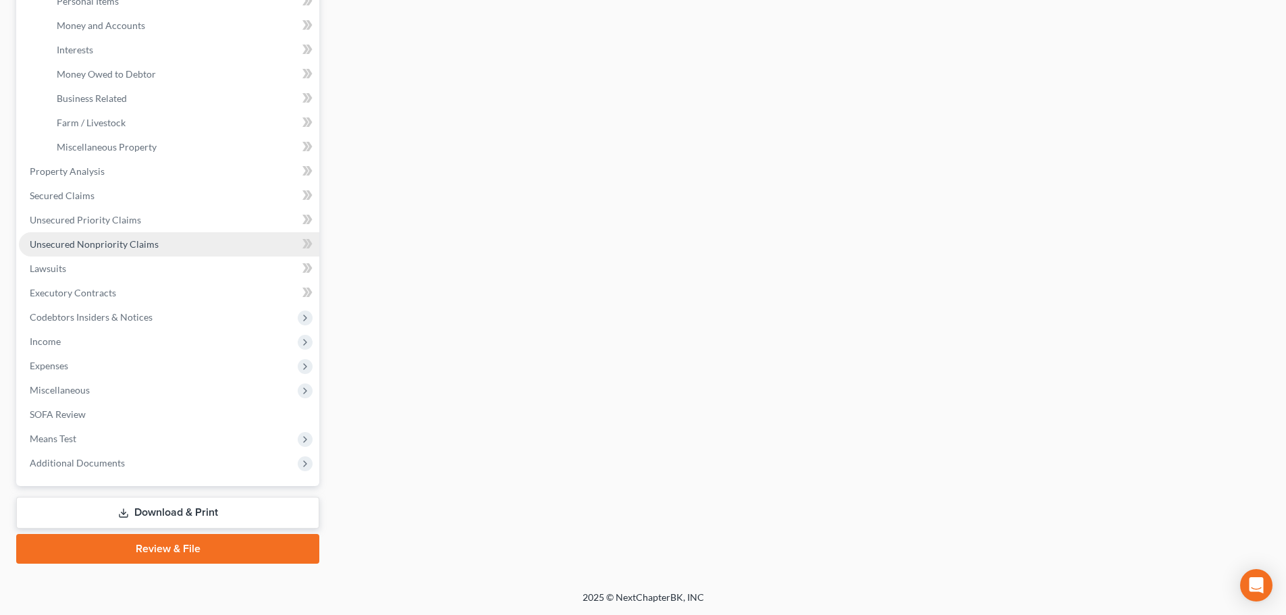
click at [147, 236] on link "Unsecured Nonpriority Claims" at bounding box center [169, 244] width 300 height 24
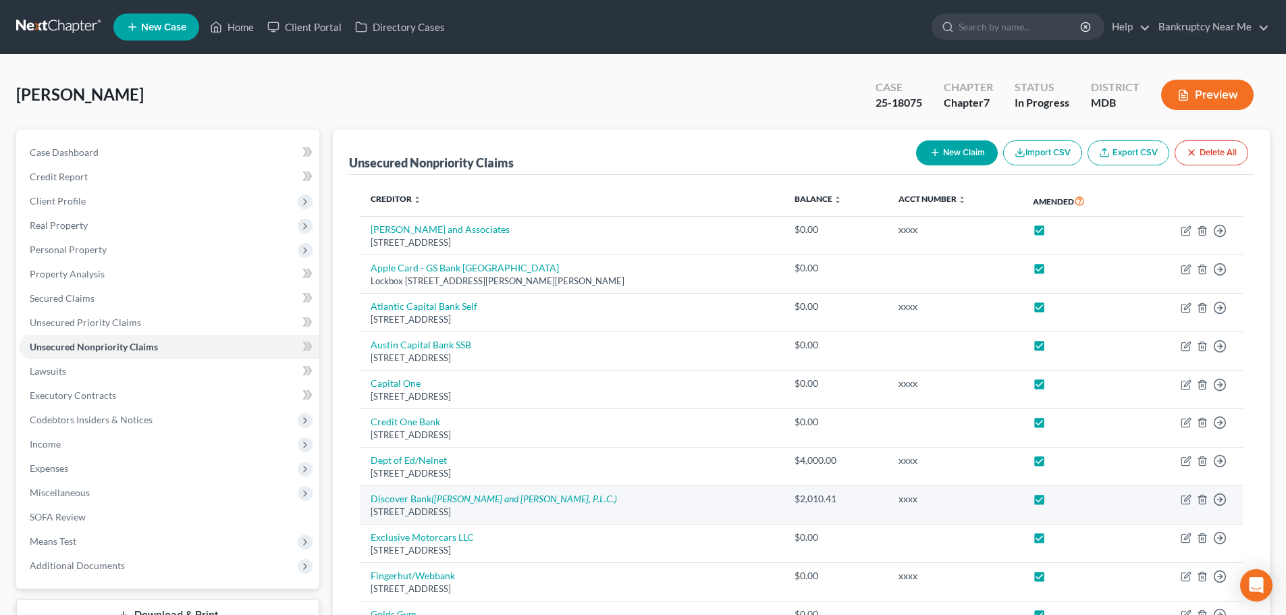
click at [1192, 500] on td "Move to D Move to E Move to G Move to Notice Only" at bounding box center [1188, 505] width 110 height 38
click at [1181, 501] on icon "button" at bounding box center [1185, 500] width 8 height 8
select select "7"
select select "8"
select select "0"
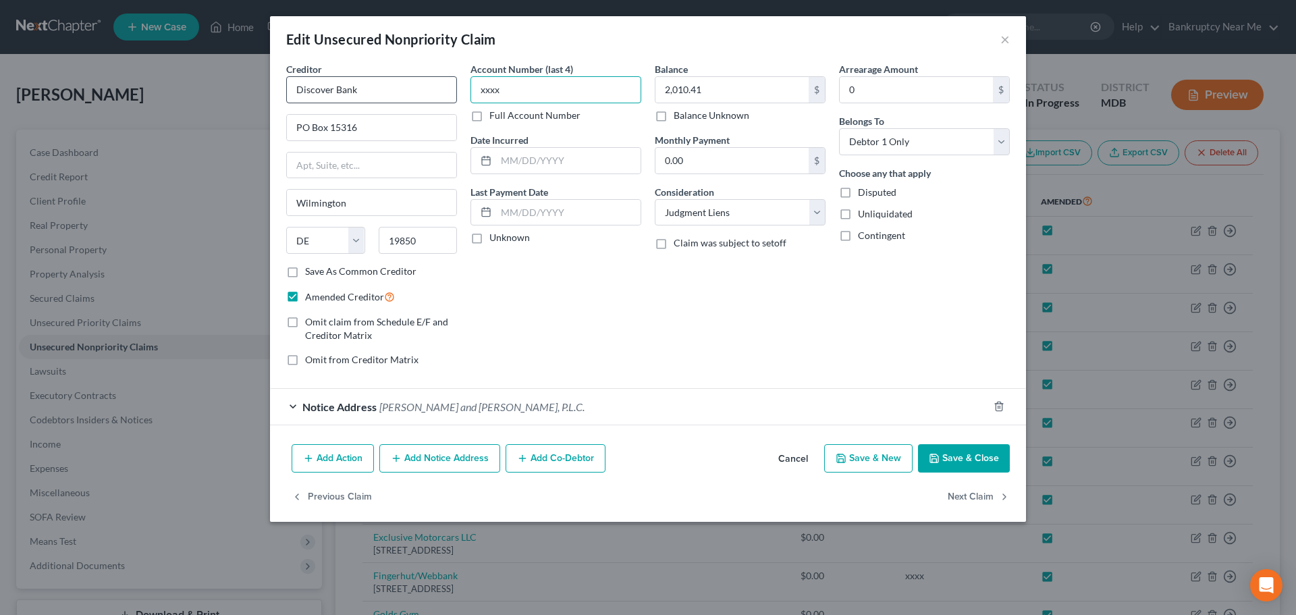
drag, startPoint x: 569, startPoint y: 88, endPoint x: 429, endPoint y: 89, distance: 140.4
click at [429, 89] on div "Creditor * Discover Bank PO Box 15316 Wilmington State AL AK AR AZ CA CO CT DE …" at bounding box center [647, 219] width 737 height 315
type input "1660"
click at [580, 159] on input "text" at bounding box center [568, 161] width 144 height 26
type input "05/03/2022"
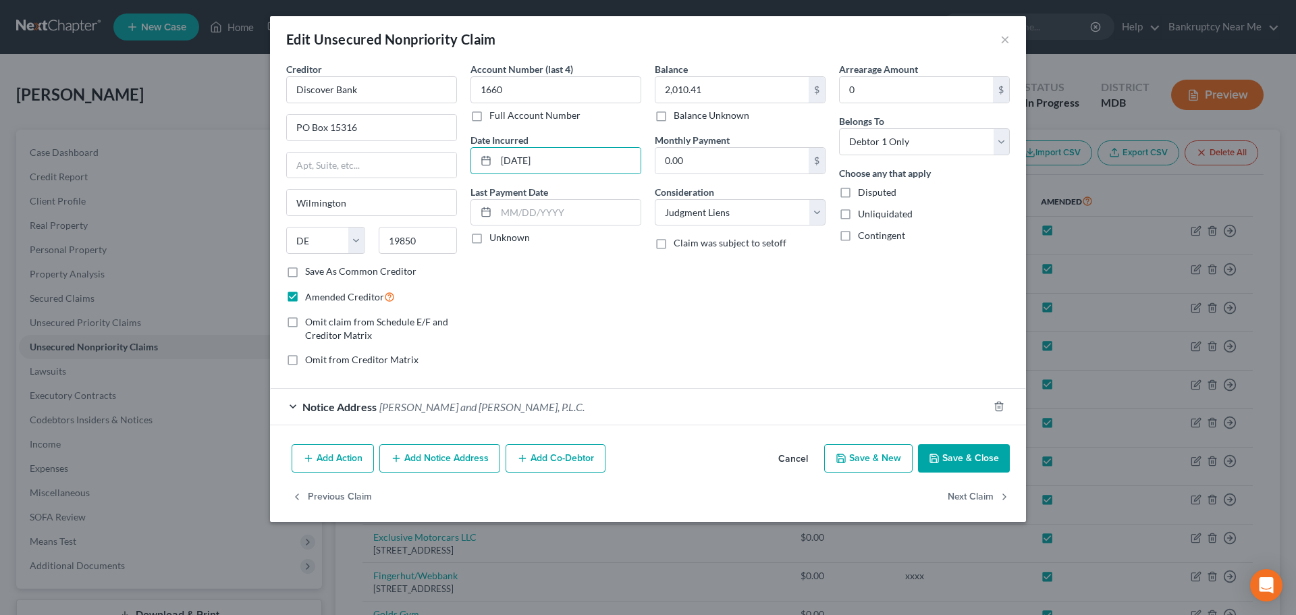
click at [968, 460] on button "Save & Close" at bounding box center [964, 458] width 92 height 28
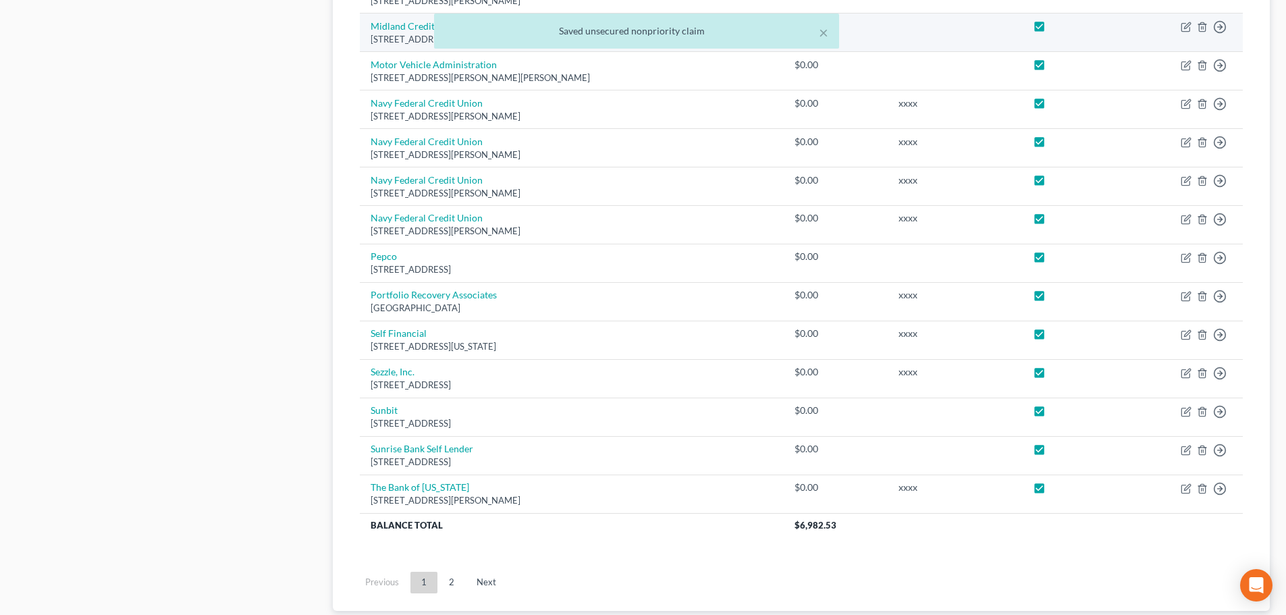
scroll to position [878, 0]
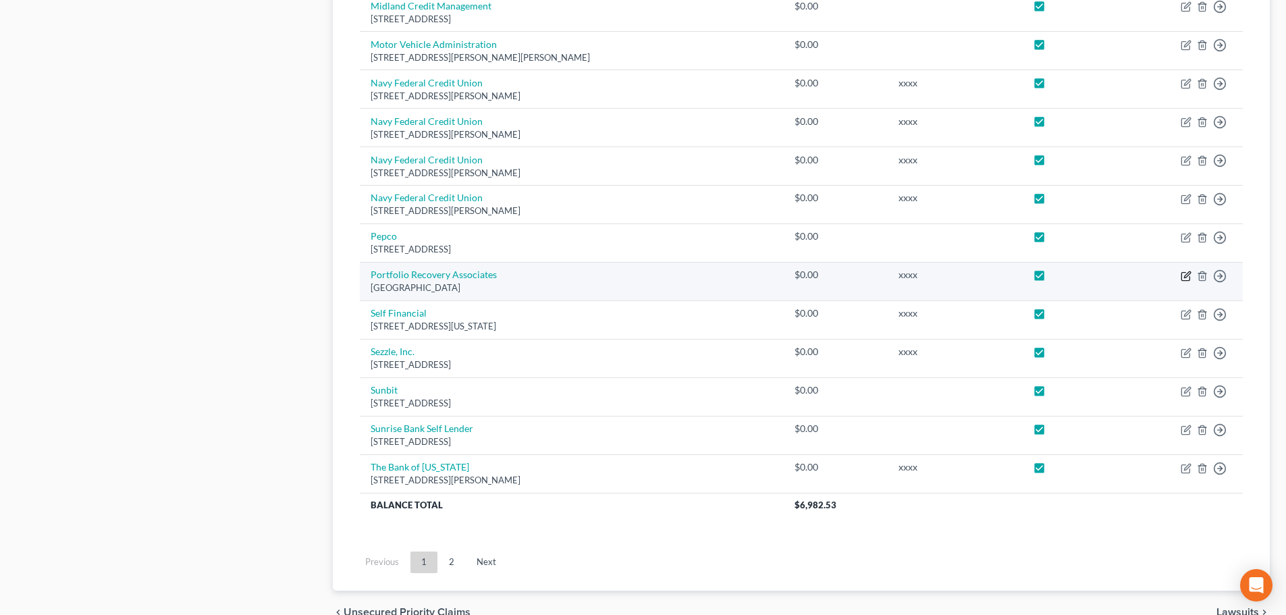
click at [1183, 276] on icon "button" at bounding box center [1186, 276] width 11 height 11
select select "48"
select select "0"
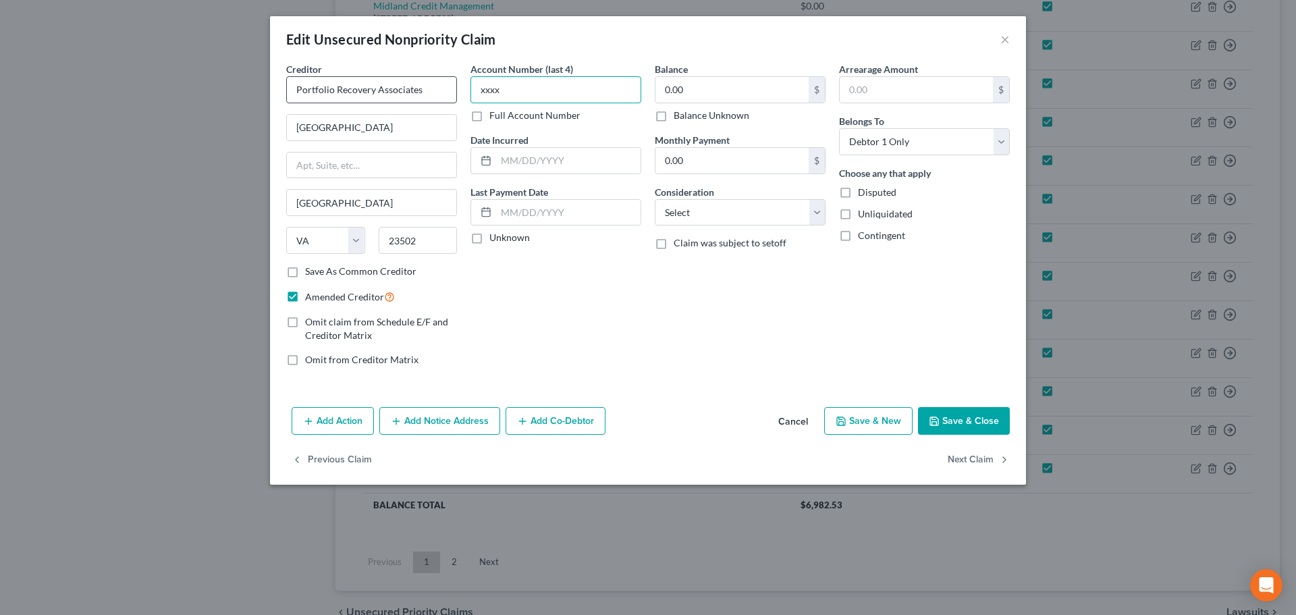
click at [422, 85] on div "Creditor * Portfolio Recovery Associates Riverside Commerce Center Norfolk Stat…" at bounding box center [647, 219] width 737 height 315
click at [614, 161] on input "text" at bounding box center [568, 161] width 144 height 26
click at [726, 76] on div "0.00 $" at bounding box center [740, 89] width 171 height 27
click at [724, 81] on div "Balance 0.00 $ Balance Unknown Balance Undetermined 0.00 $ Balance Unknown" at bounding box center [740, 92] width 171 height 60
click at [646, 95] on div "Account Number (last 4) 1195 Full Account Number Date Incurred 02/21/2025 Last …" at bounding box center [556, 219] width 184 height 315
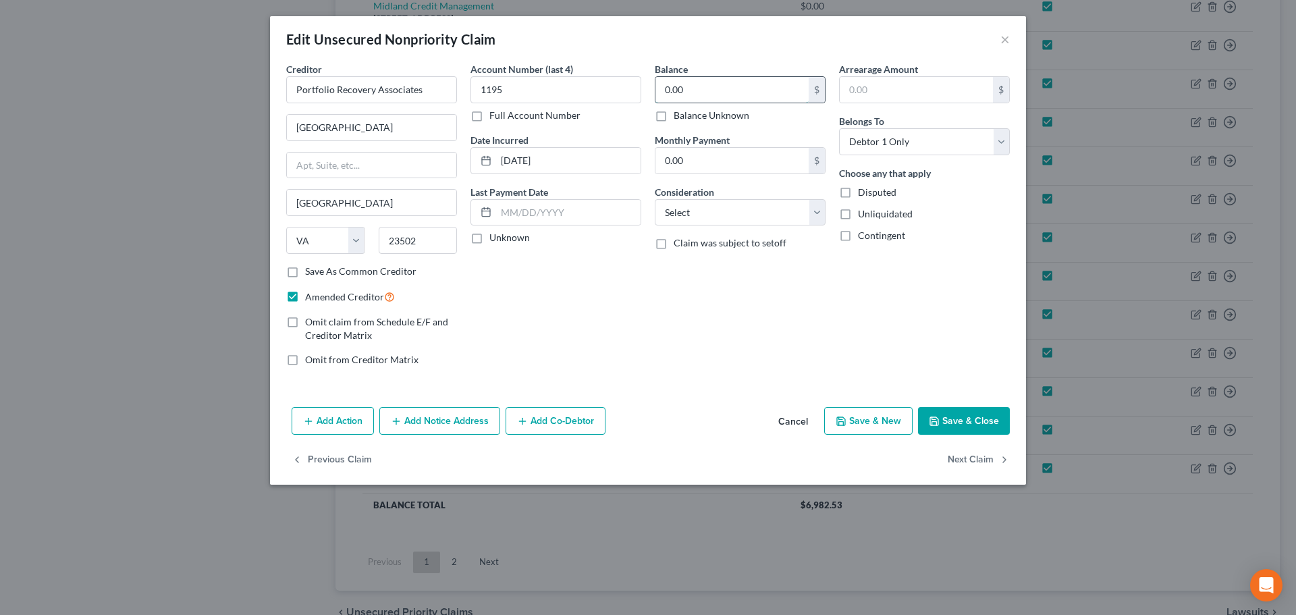
click at [722, 97] on input "0.00" at bounding box center [732, 90] width 153 height 26
click at [985, 428] on button "Save & Close" at bounding box center [964, 421] width 92 height 28
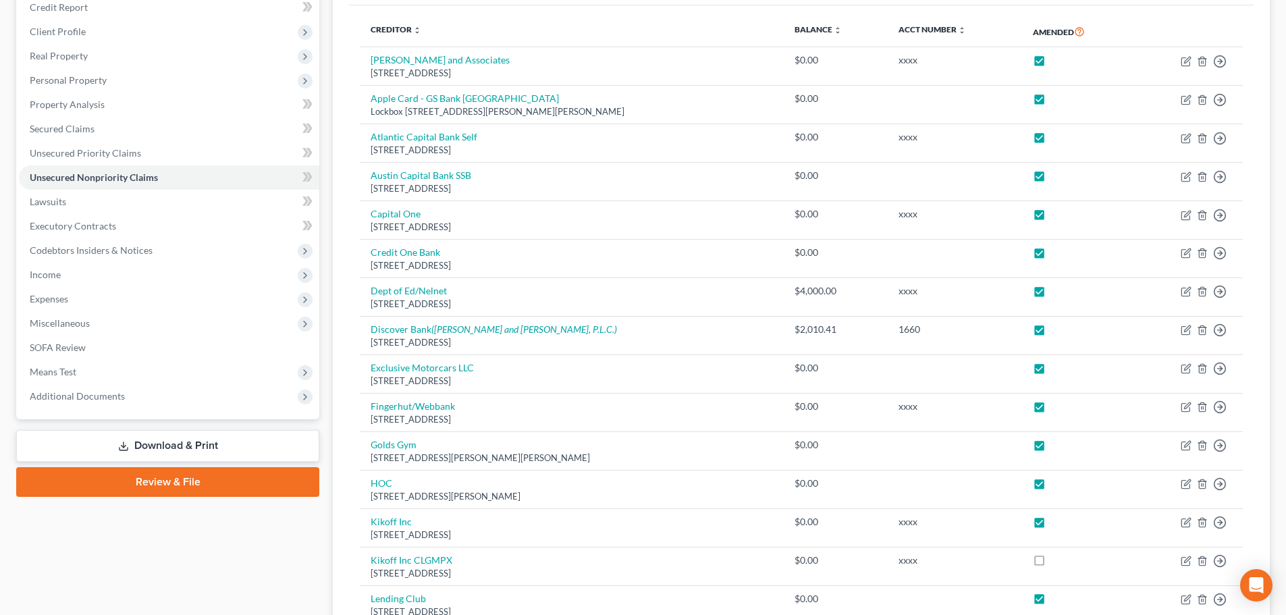
scroll to position [135, 0]
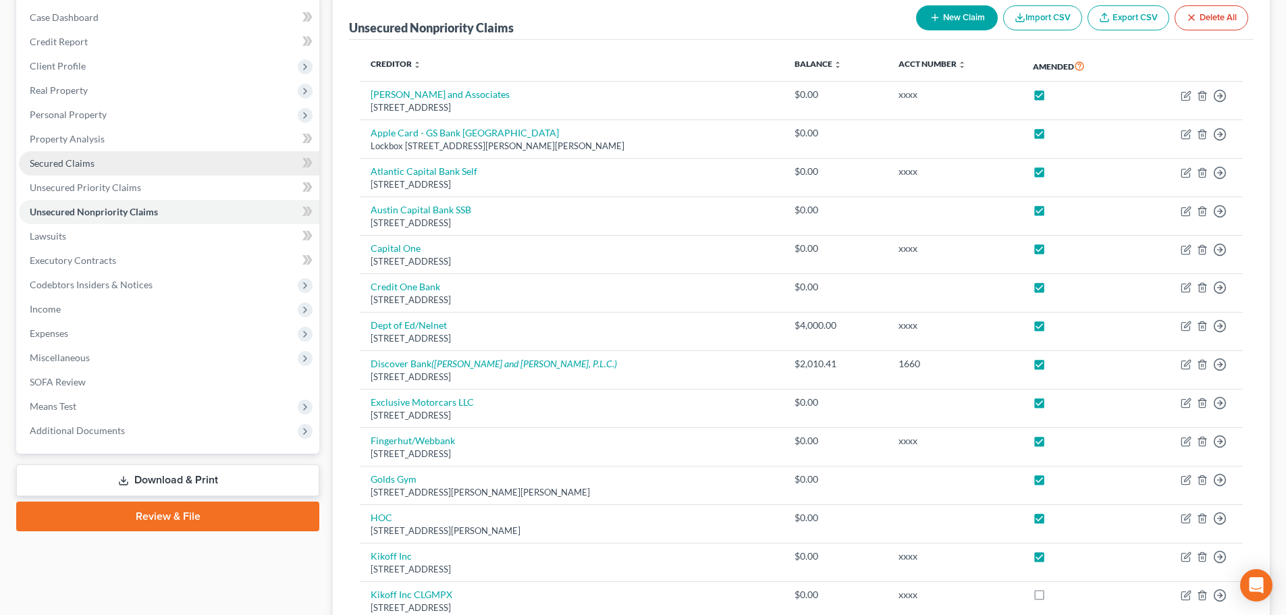
click at [152, 172] on link "Secured Claims" at bounding box center [169, 163] width 300 height 24
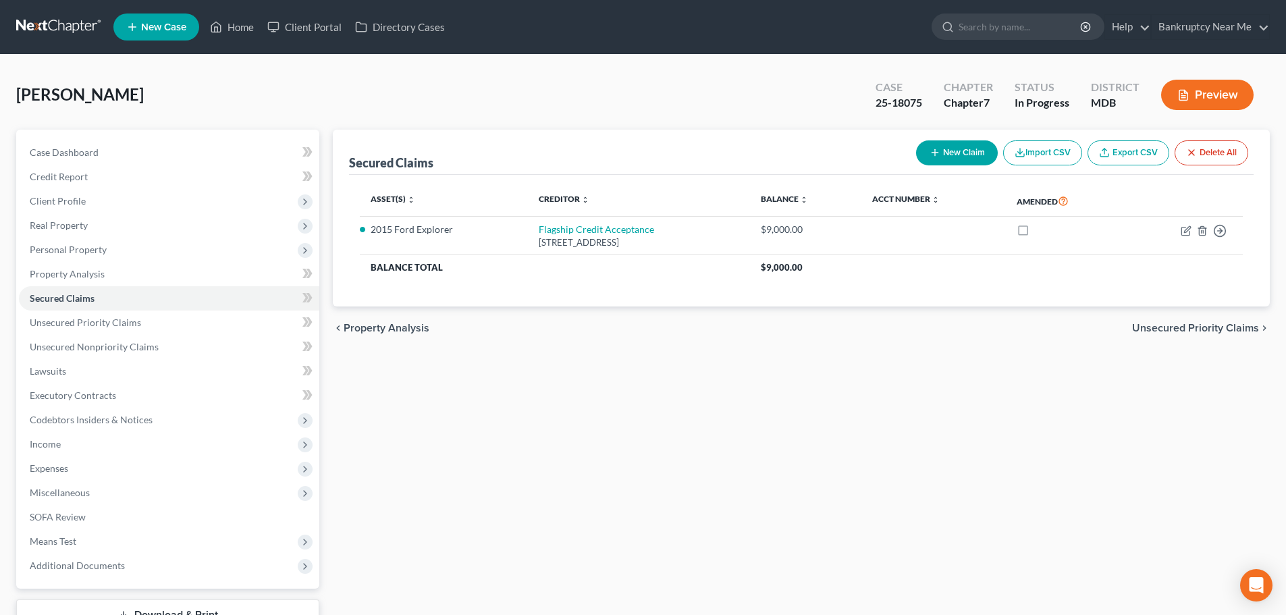
click at [991, 135] on div "New Claim Import CSV Export CSV Delete All" at bounding box center [1082, 153] width 343 height 36
click at [950, 153] on button "New Claim" at bounding box center [957, 152] width 82 height 25
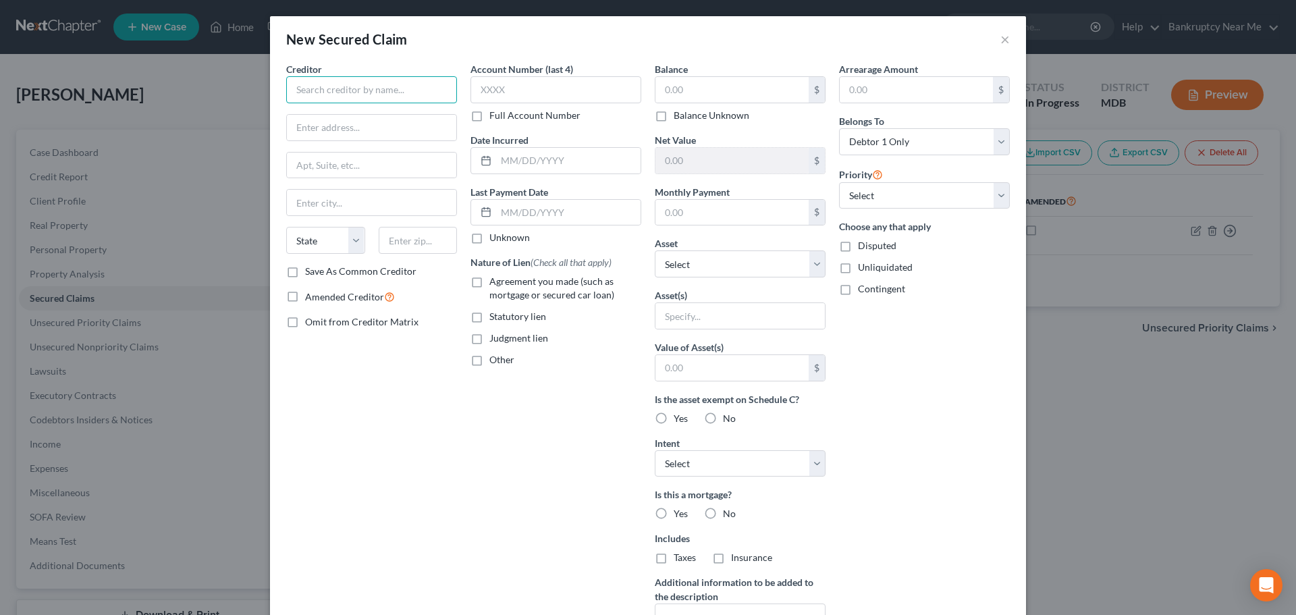
click at [294, 93] on input "text" at bounding box center [371, 89] width 171 height 27
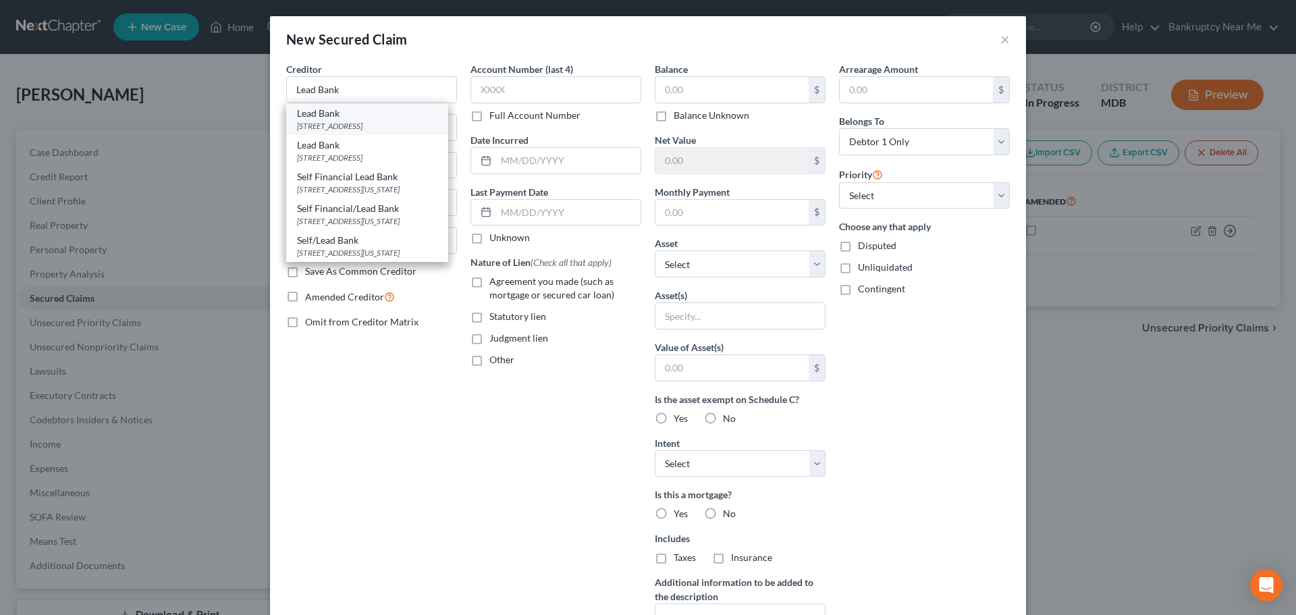
click at [390, 129] on div "515 Congress Ave Suite 2200, Austin, TX 78723" at bounding box center [367, 125] width 140 height 11
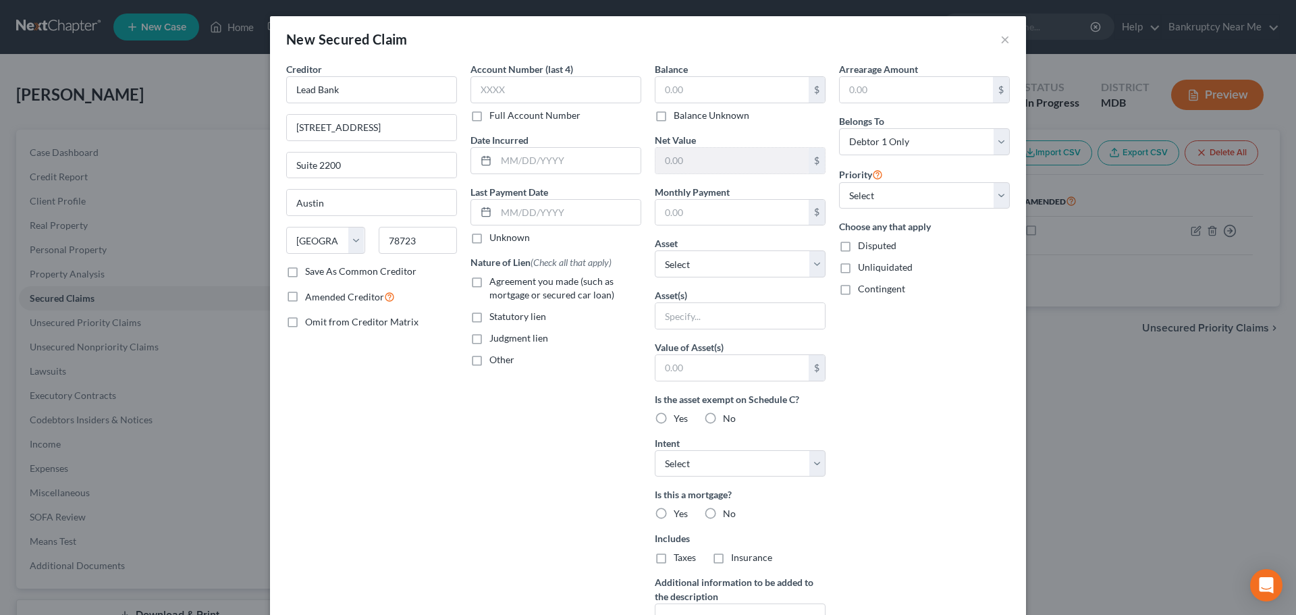
click at [344, 298] on span "Amended Creditor" at bounding box center [344, 296] width 79 height 11
click at [319, 298] on input "Amended Creditor" at bounding box center [315, 293] width 9 height 9
click at [544, 90] on input "text" at bounding box center [556, 89] width 171 height 27
click at [715, 91] on input "text" at bounding box center [732, 90] width 153 height 26
click at [720, 265] on select "Select Other Multiple Assets PenFed Credit Union 4026 (Checking Account) - $0.0…" at bounding box center [740, 263] width 171 height 27
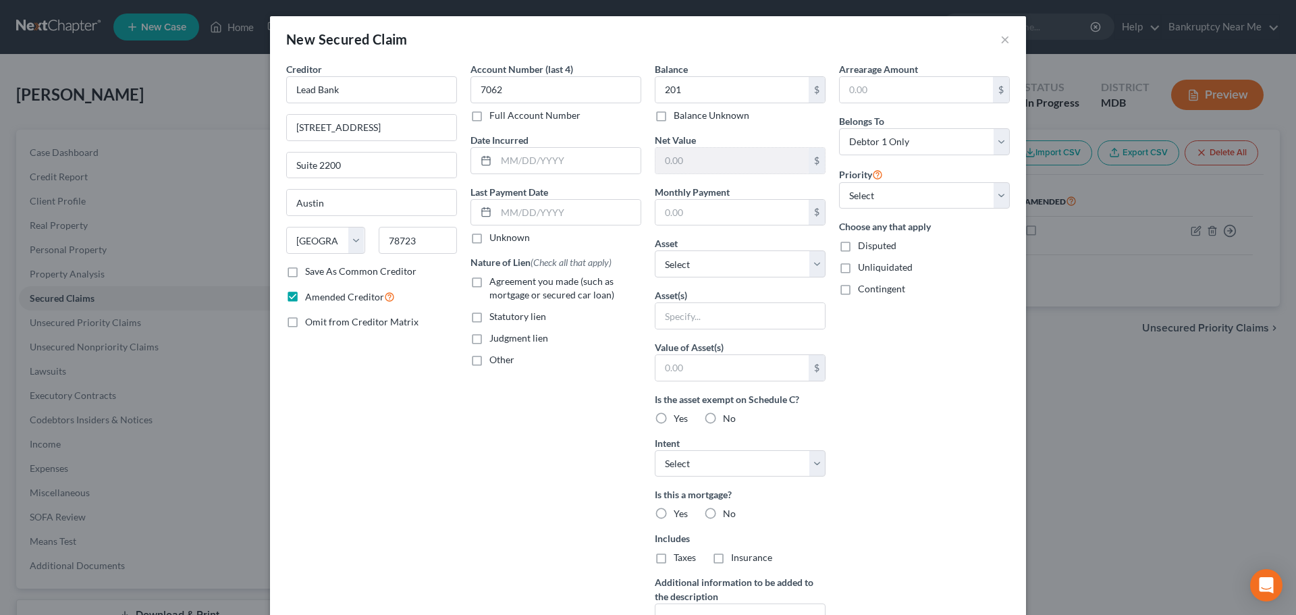
drag, startPoint x: 590, startPoint y: 396, endPoint x: 641, endPoint y: 370, distance: 57.1
click at [593, 393] on div "Account Number (last 4) 7062 Full Account Number Date Incurred Last Payment Dat…" at bounding box center [556, 363] width 184 height 602
click at [705, 313] on input "text" at bounding box center [740, 316] width 169 height 26
click at [545, 209] on input "text" at bounding box center [568, 213] width 144 height 26
drag, startPoint x: 552, startPoint y: 159, endPoint x: 566, endPoint y: 153, distance: 15.4
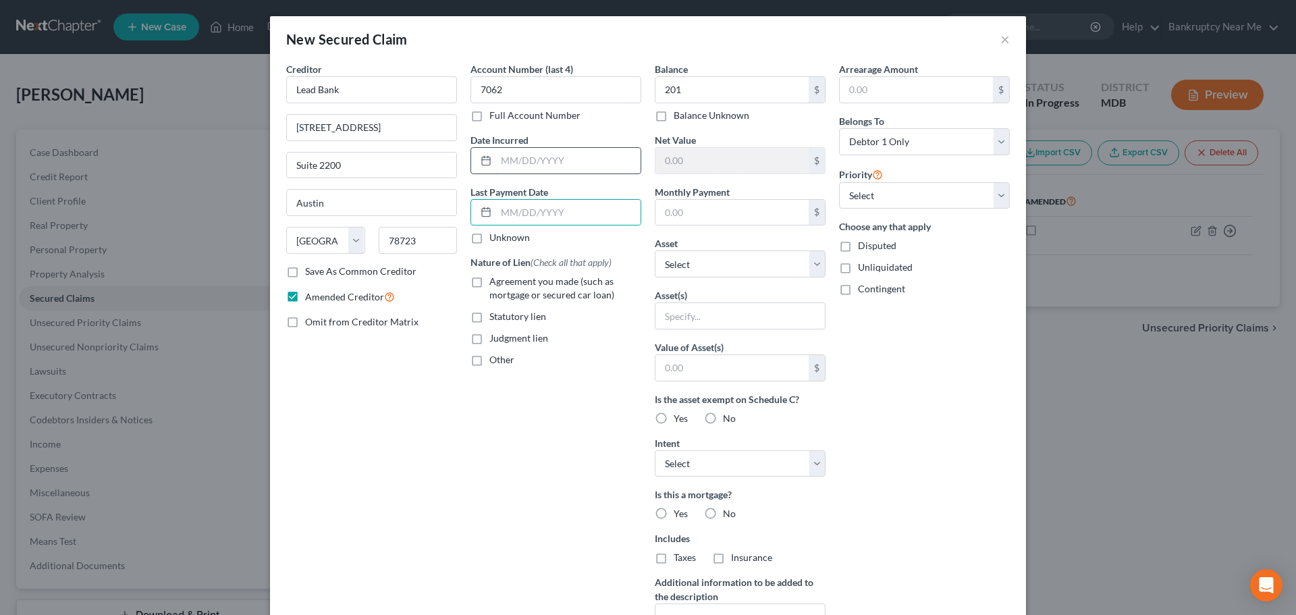
click at [552, 159] on input "text" at bounding box center [568, 161] width 144 height 26
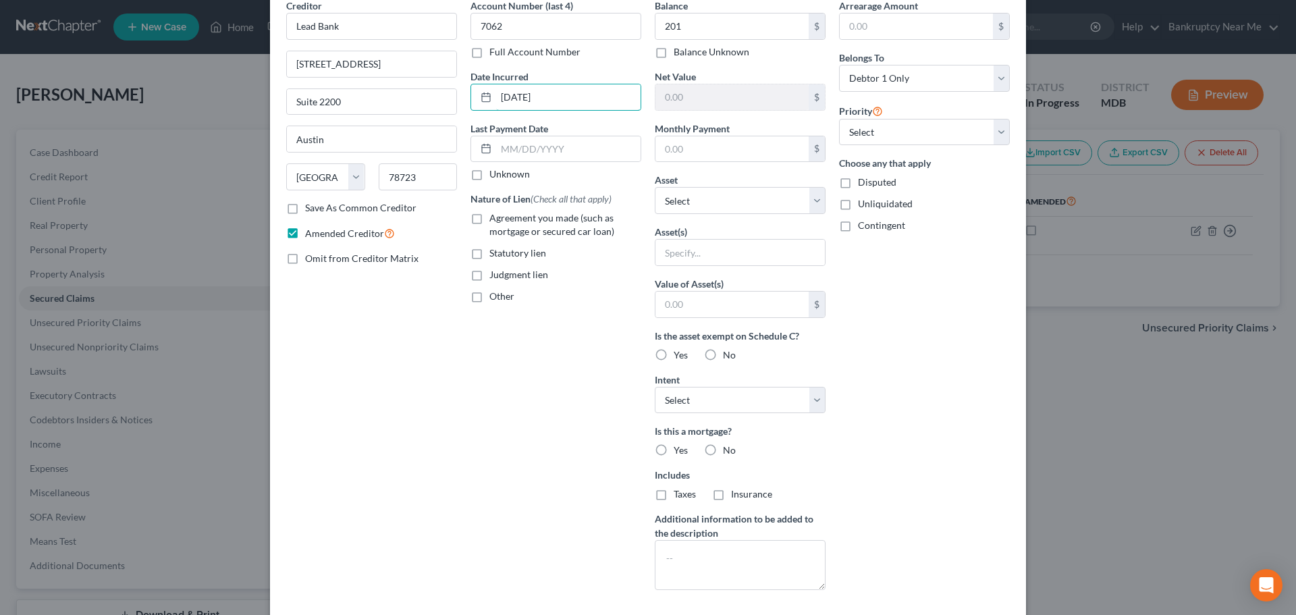
scroll to position [134, 0]
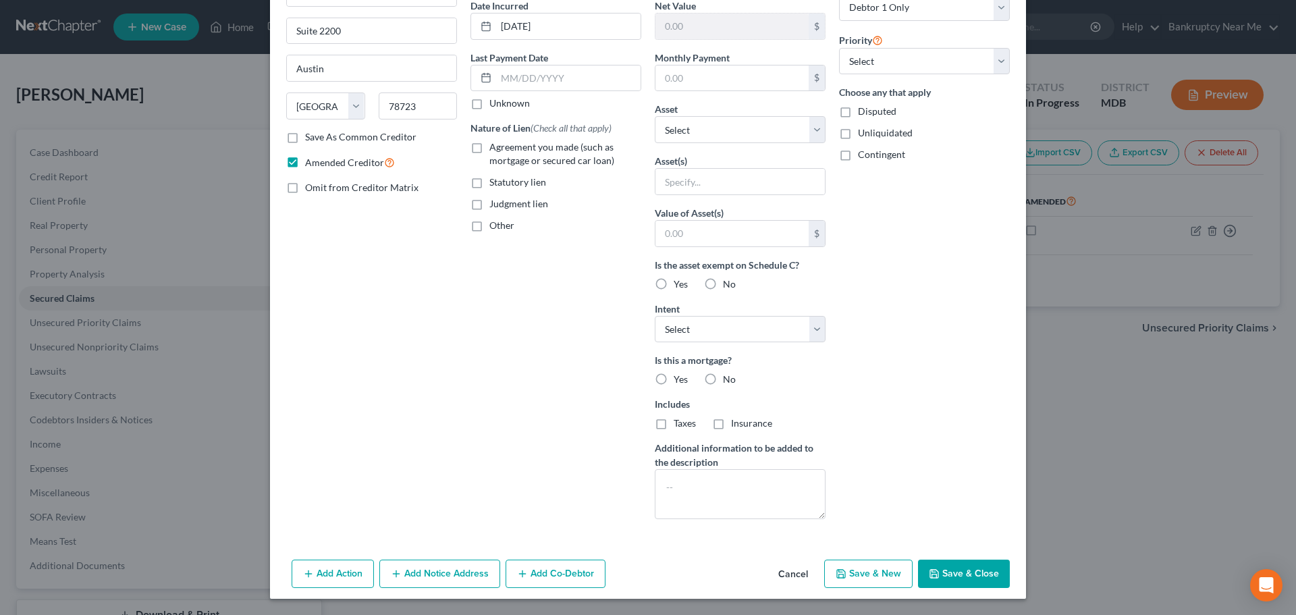
click at [957, 562] on button "Save & Close" at bounding box center [964, 574] width 92 height 28
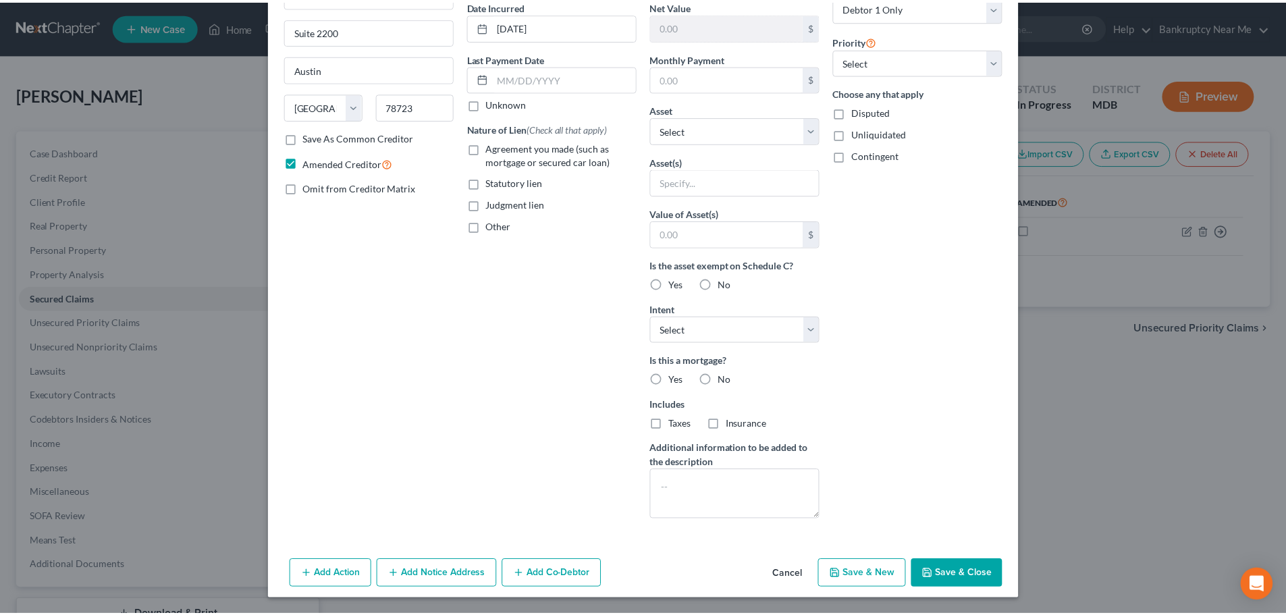
scroll to position [0, 0]
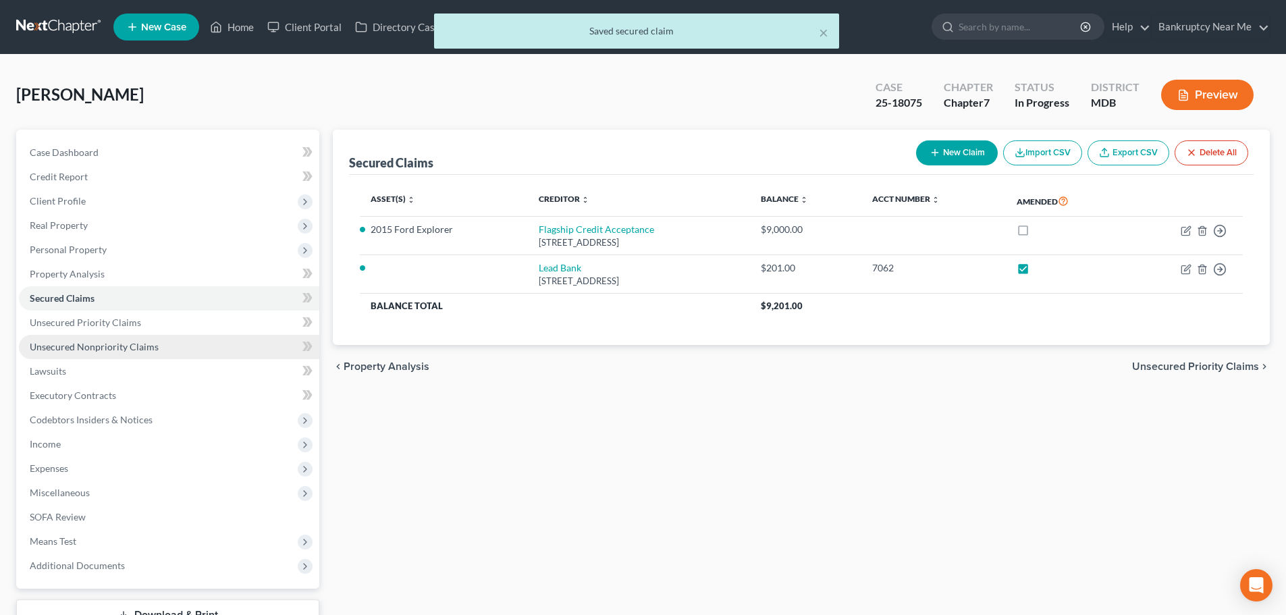
drag, startPoint x: 185, startPoint y: 348, endPoint x: 195, endPoint y: 347, distance: 10.2
click at [185, 348] on link "Unsecured Nonpriority Claims" at bounding box center [169, 347] width 300 height 24
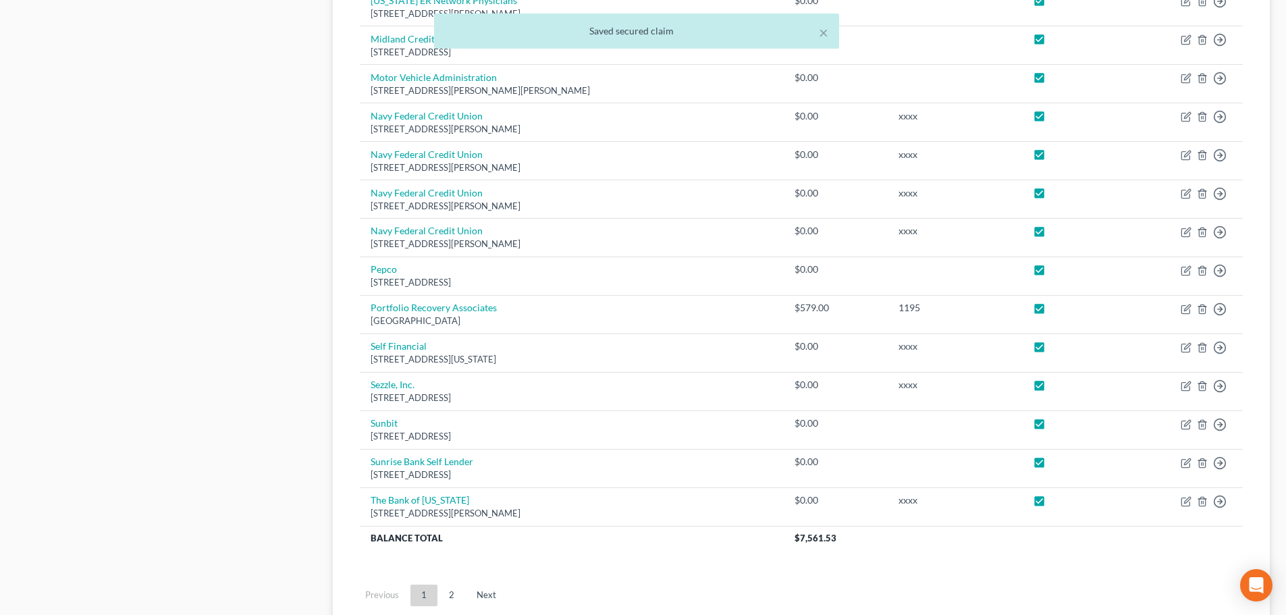
scroll to position [948, 0]
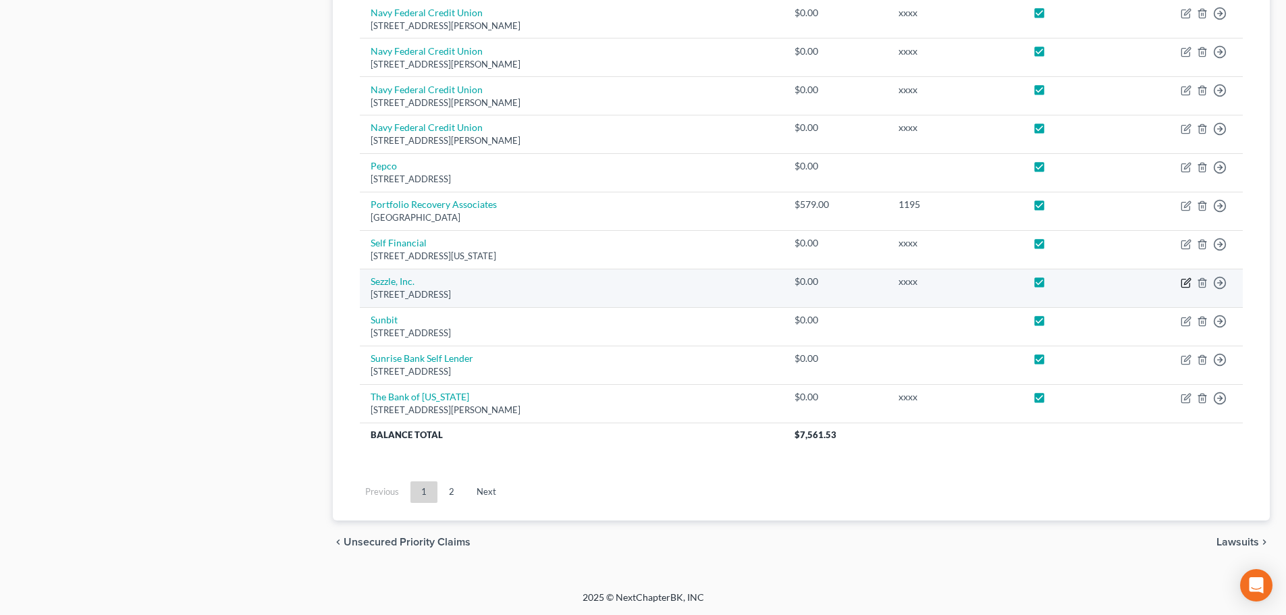
click at [1187, 279] on icon "button" at bounding box center [1186, 282] width 11 height 11
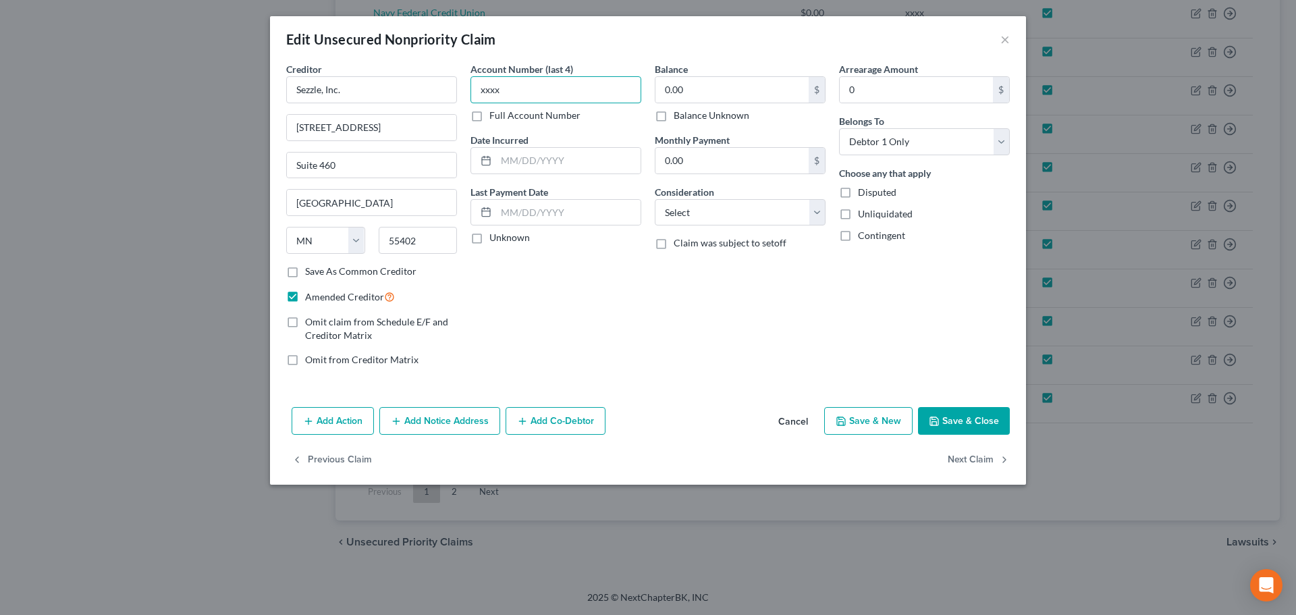
drag, startPoint x: 579, startPoint y: 93, endPoint x: 452, endPoint y: 107, distance: 127.7
click at [452, 107] on div "Creditor * Sezzle, Inc. 700 Nicollet Mall Suite 460 Minneapolis State AL AK AR …" at bounding box center [647, 219] width 737 height 315
click at [710, 216] on select "Select Cable / Satellite Services Collection Agency Credit Card Debt Debt Couns…" at bounding box center [740, 212] width 171 height 27
click at [655, 199] on select "Select Cable / Satellite Services Collection Agency Credit Card Debt Debt Couns…" at bounding box center [740, 212] width 171 height 27
click at [768, 203] on select "Select Cable / Satellite Services Collection Agency Credit Card Debt Debt Couns…" at bounding box center [740, 212] width 171 height 27
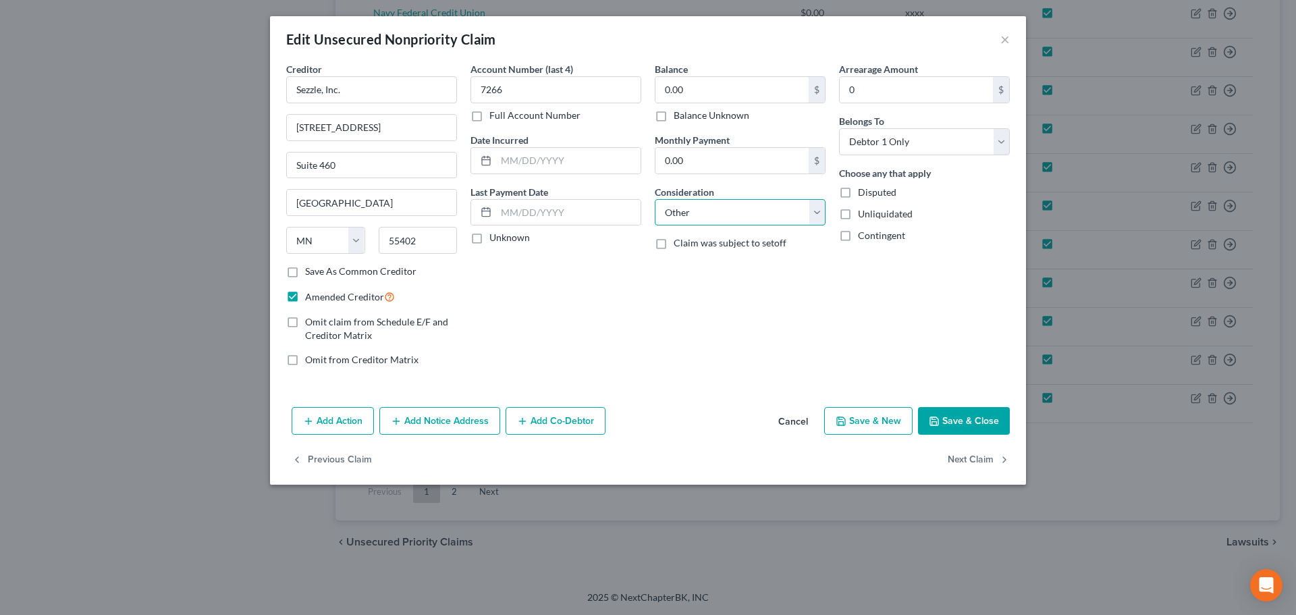
click at [655, 199] on select "Select Cable / Satellite Services Collection Agency Credit Card Debt Debt Couns…" at bounding box center [740, 212] width 171 height 27
click at [708, 268] on input "text" at bounding box center [740, 264] width 169 height 26
drag, startPoint x: 533, startPoint y: 163, endPoint x: 572, endPoint y: 147, distance: 42.4
click at [533, 163] on input "text" at bounding box center [568, 161] width 144 height 26
click at [503, 217] on input "text" at bounding box center [568, 213] width 144 height 26
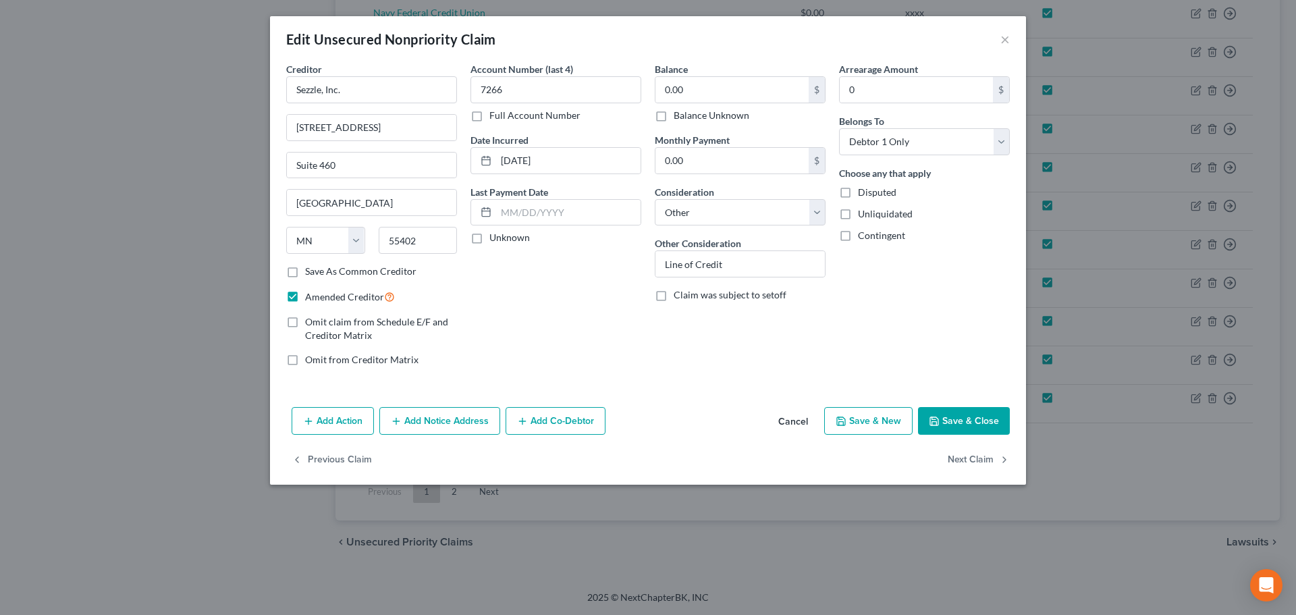
drag, startPoint x: 955, startPoint y: 420, endPoint x: 1174, endPoint y: 373, distance: 223.8
click at [954, 420] on button "Save & Close" at bounding box center [964, 421] width 92 height 28
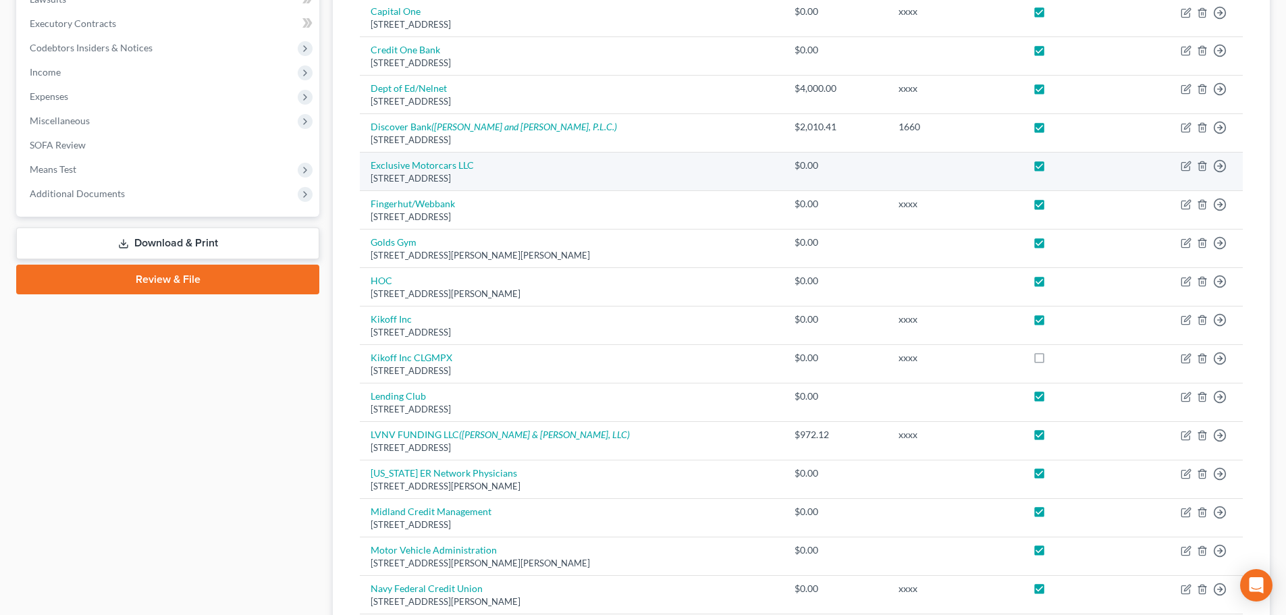
scroll to position [340, 0]
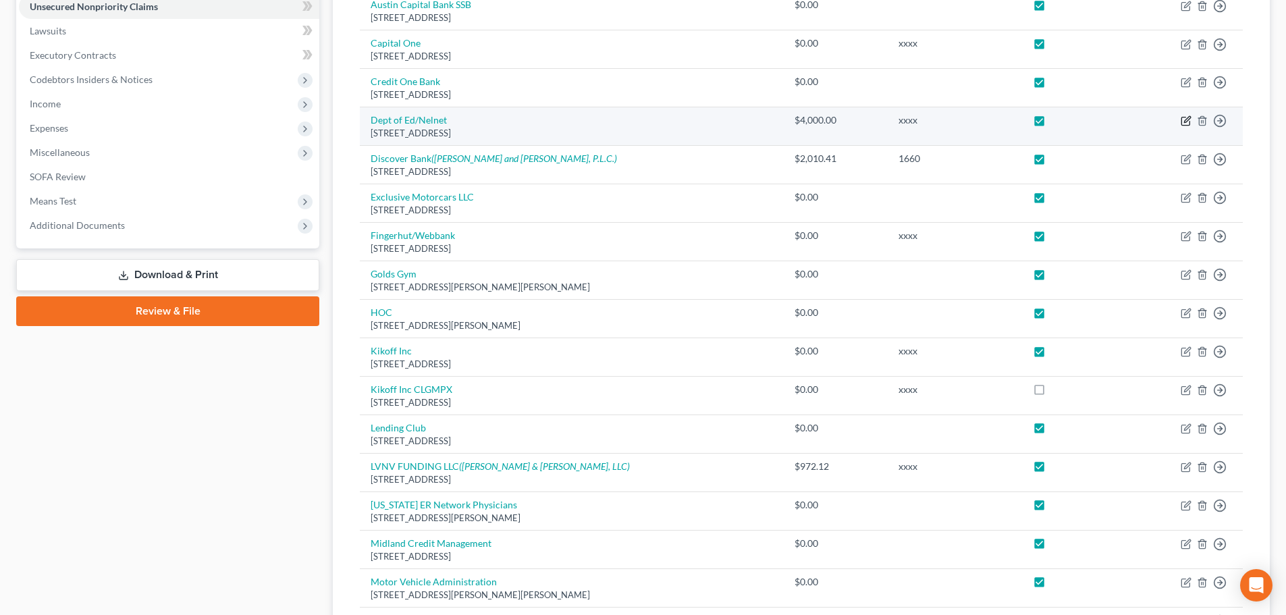
click at [1188, 118] on icon "button" at bounding box center [1187, 120] width 6 height 6
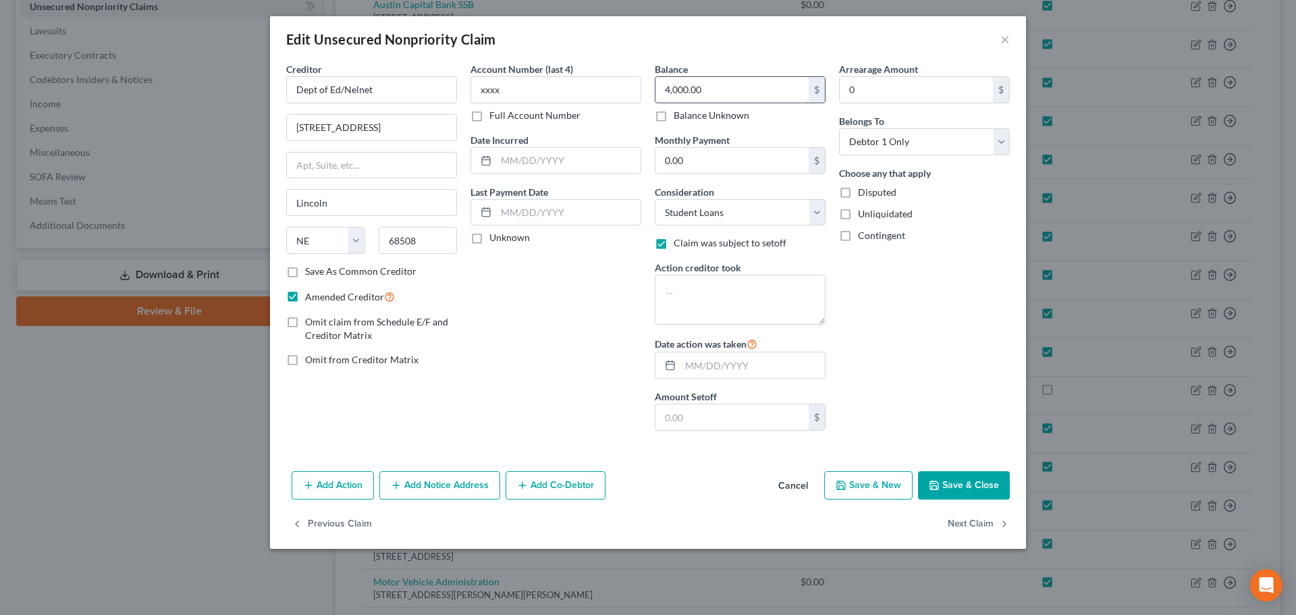
click at [715, 90] on input "4,000.00" at bounding box center [732, 90] width 153 height 26
click at [752, 248] on span "Claim was subject to setoff" at bounding box center [730, 242] width 113 height 11
click at [688, 245] on input "Claim was subject to setoff" at bounding box center [683, 240] width 9 height 9
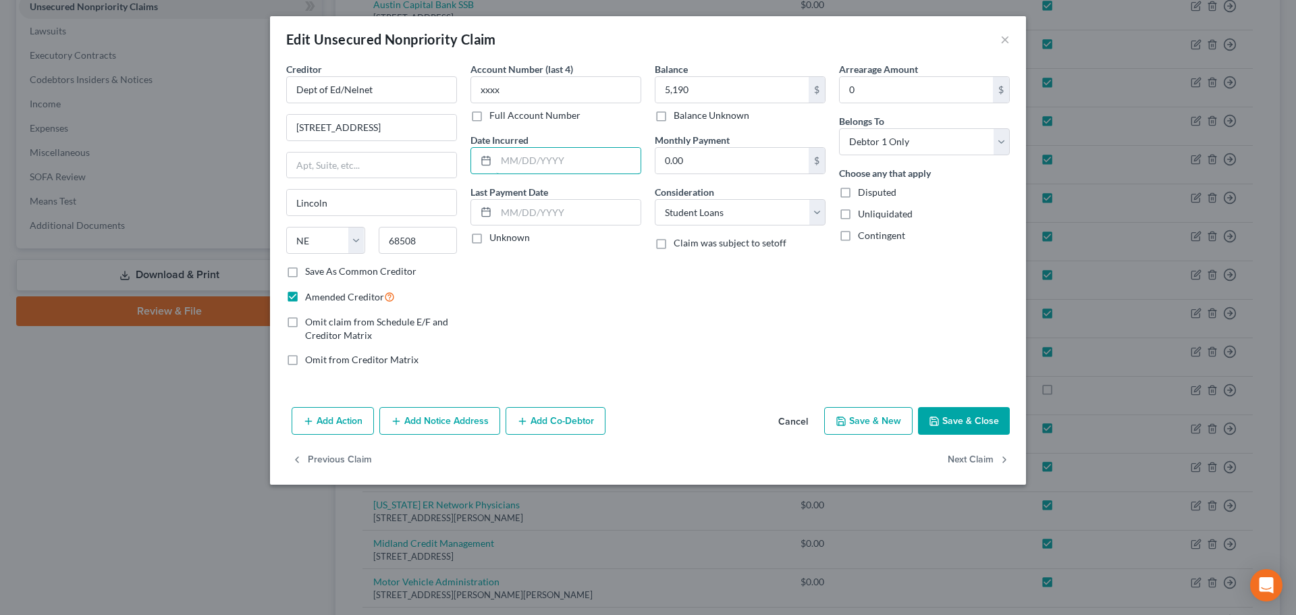
drag, startPoint x: 556, startPoint y: 165, endPoint x: 659, endPoint y: 134, distance: 107.2
click at [556, 165] on input "text" at bounding box center [568, 161] width 144 height 26
click at [604, 82] on input "xxxx" at bounding box center [556, 89] width 171 height 27
click at [932, 421] on icon "button" at bounding box center [934, 421] width 11 height 11
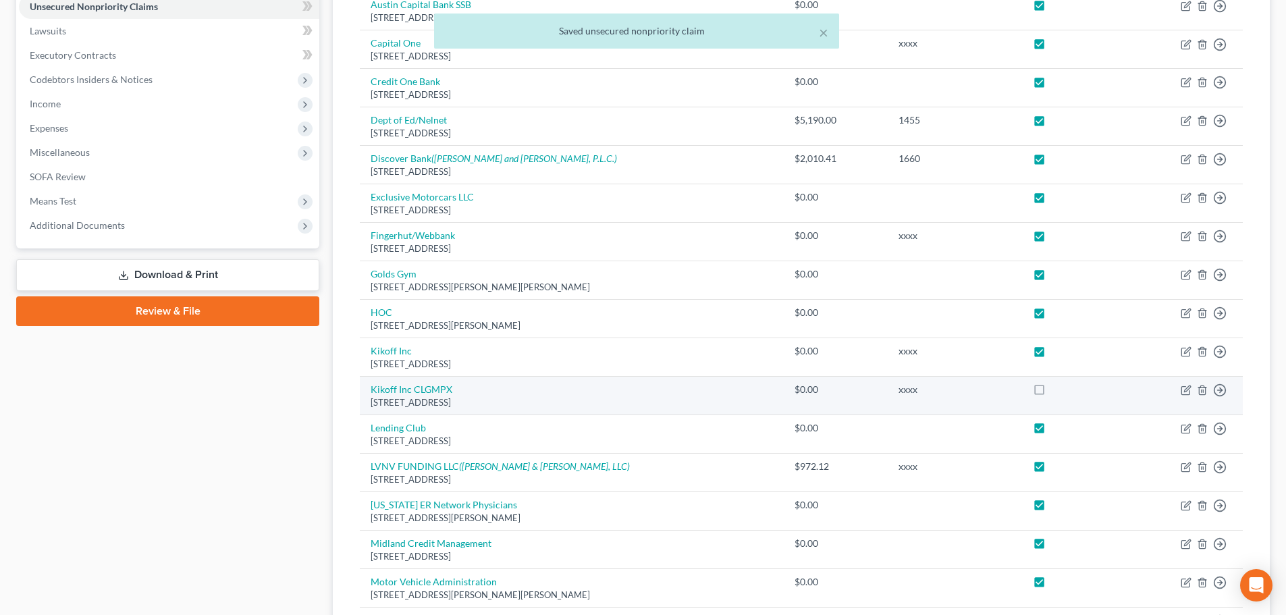
click at [1052, 393] on label at bounding box center [1052, 393] width 0 height 0
click at [1057, 392] on input "checkbox" at bounding box center [1061, 387] width 9 height 9
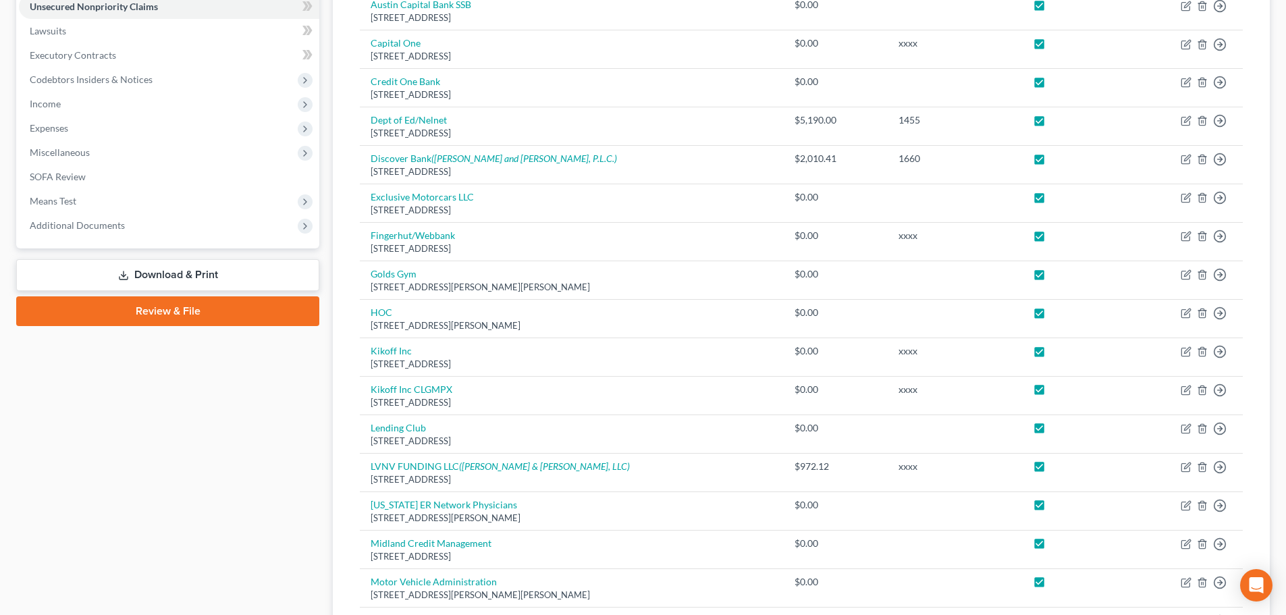
scroll to position [880, 0]
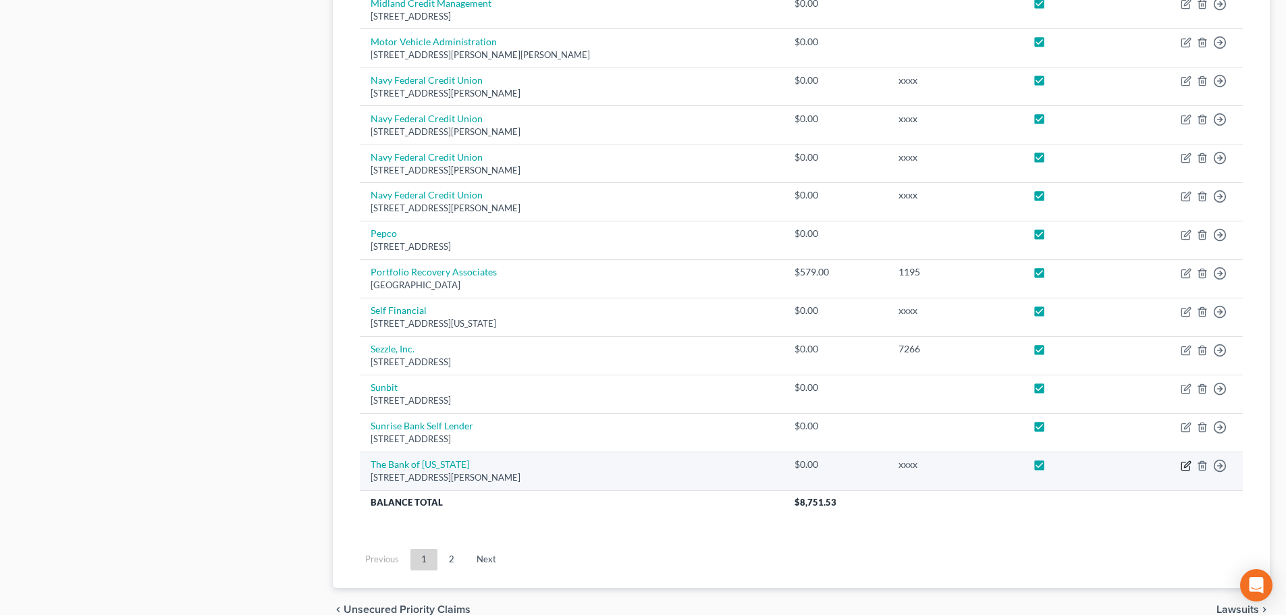
click at [1182, 462] on icon "button" at bounding box center [1185, 466] width 8 height 8
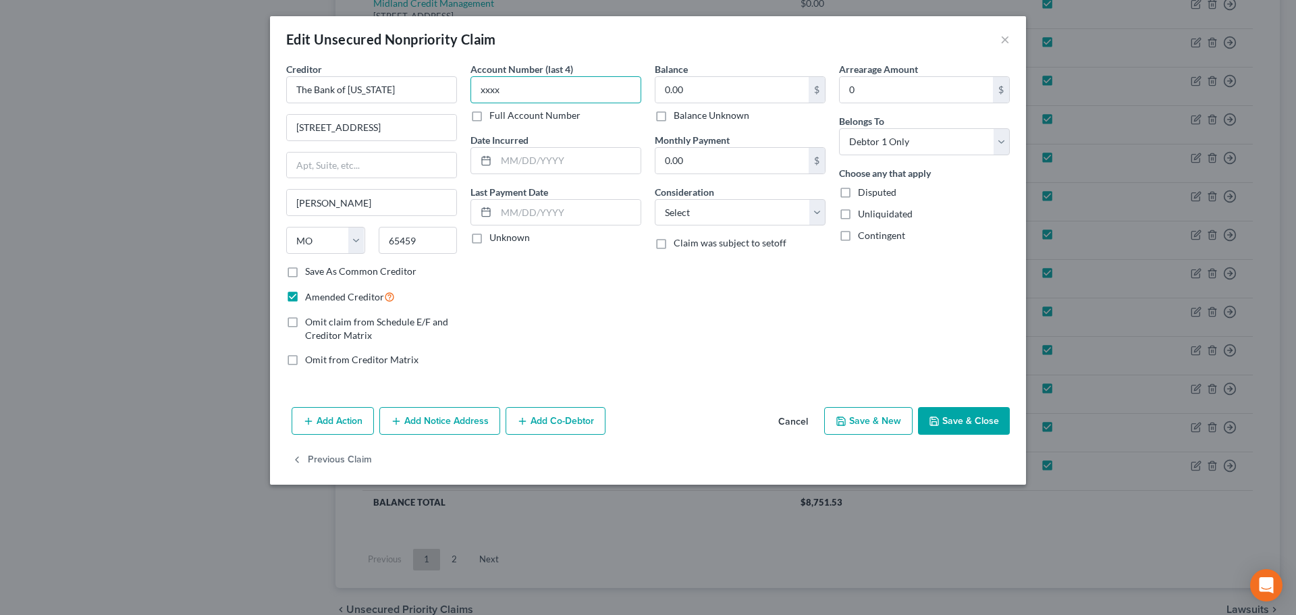
click at [599, 95] on input "xxxx" at bounding box center [556, 89] width 171 height 27
drag, startPoint x: 600, startPoint y: 94, endPoint x: 331, endPoint y: 83, distance: 269.6
click at [331, 83] on div "Creditor * The Bank of Missouri 216 West 2nd Street Dixon State AL AK AR AZ CA …" at bounding box center [647, 219] width 737 height 315
click at [668, 95] on input "0.00" at bounding box center [732, 90] width 153 height 26
click at [586, 154] on input "text" at bounding box center [568, 161] width 144 height 26
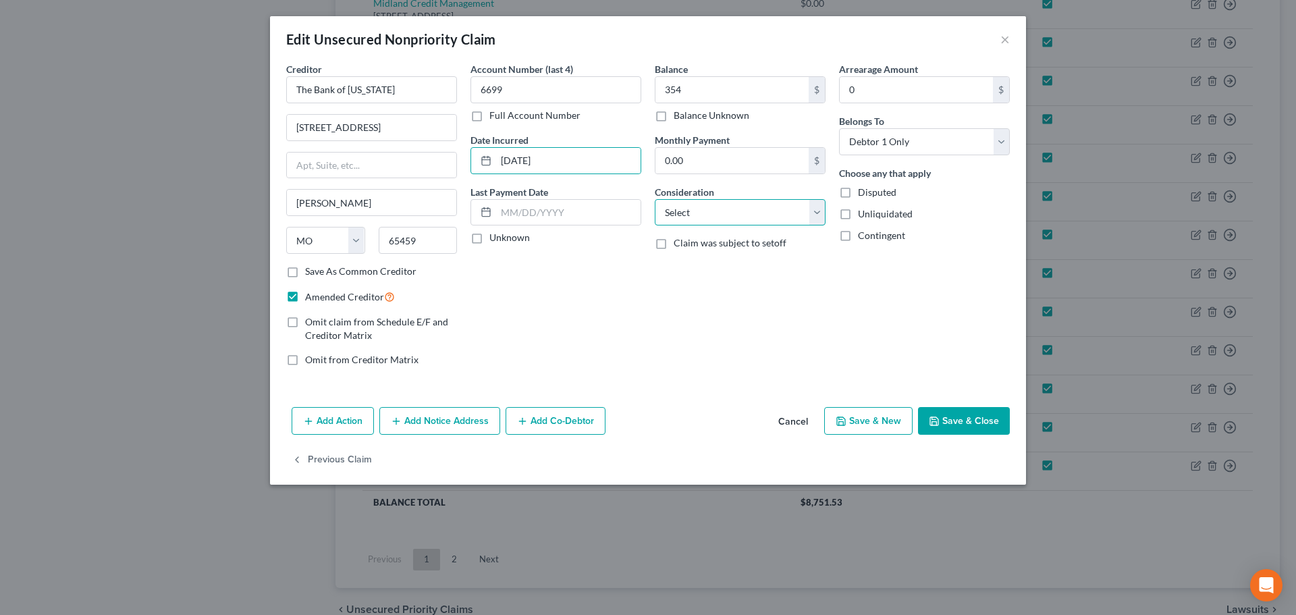
click at [743, 213] on select "Select Cable / Satellite Services Collection Agency Credit Card Debt Debt Couns…" at bounding box center [740, 212] width 171 height 27
click at [655, 199] on select "Select Cable / Satellite Services Collection Agency Credit Card Debt Debt Couns…" at bounding box center [740, 212] width 171 height 27
click at [978, 417] on button "Save & Close" at bounding box center [964, 421] width 92 height 28
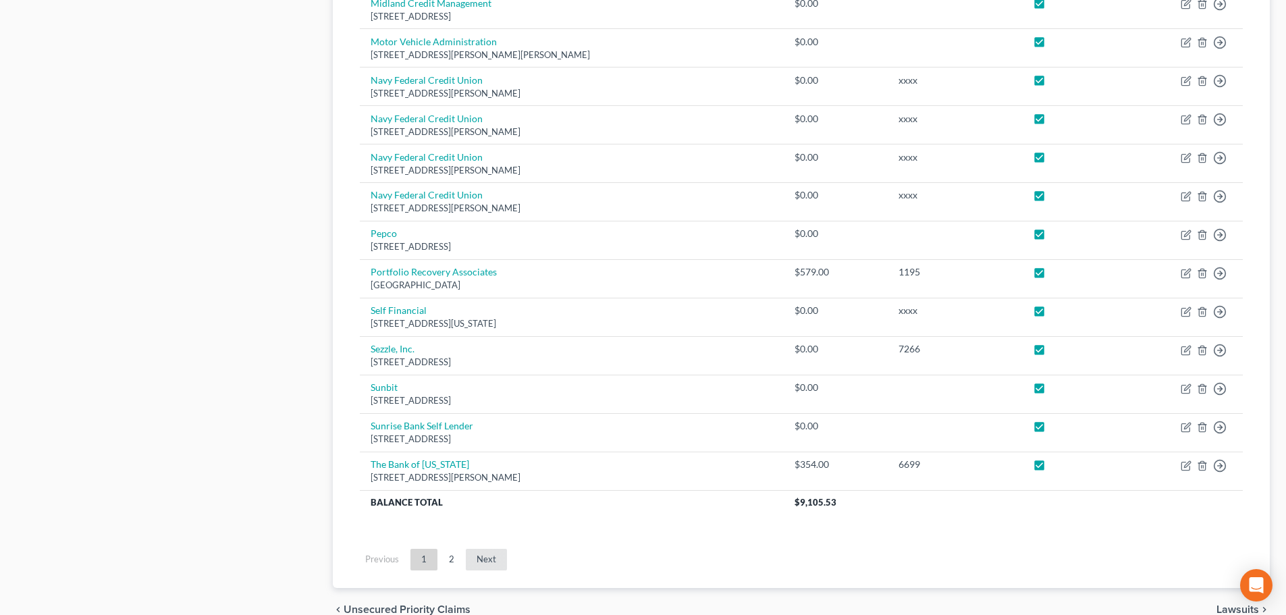
click at [481, 560] on link "Next" at bounding box center [486, 560] width 41 height 22
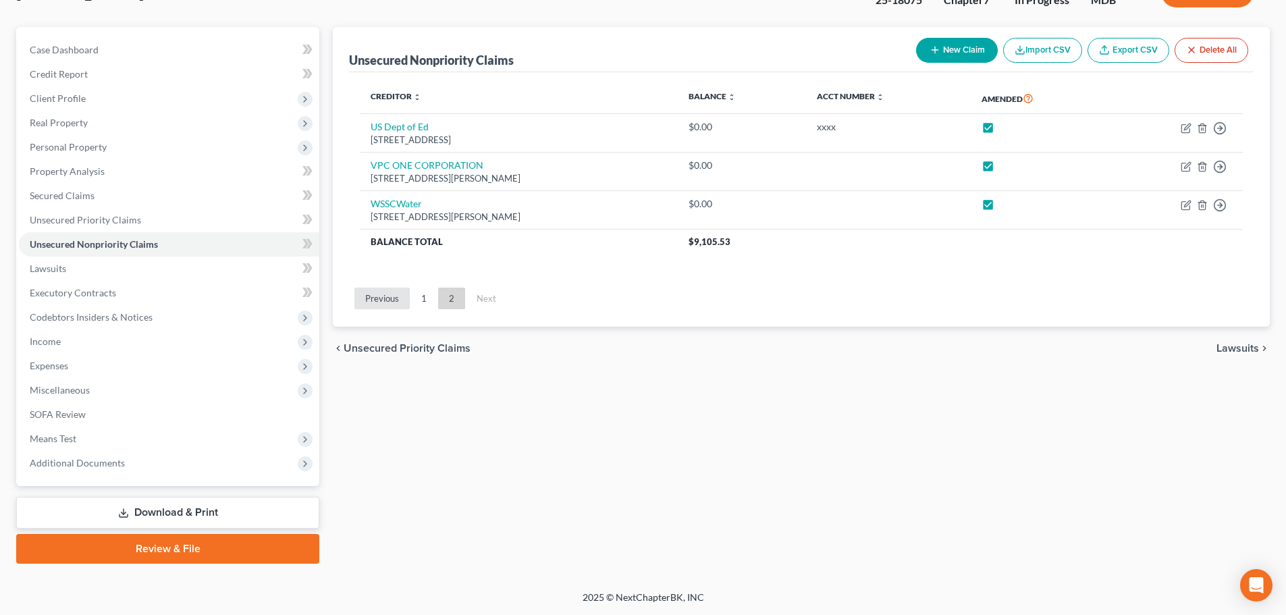
click at [388, 298] on link "Previous" at bounding box center [381, 299] width 55 height 22
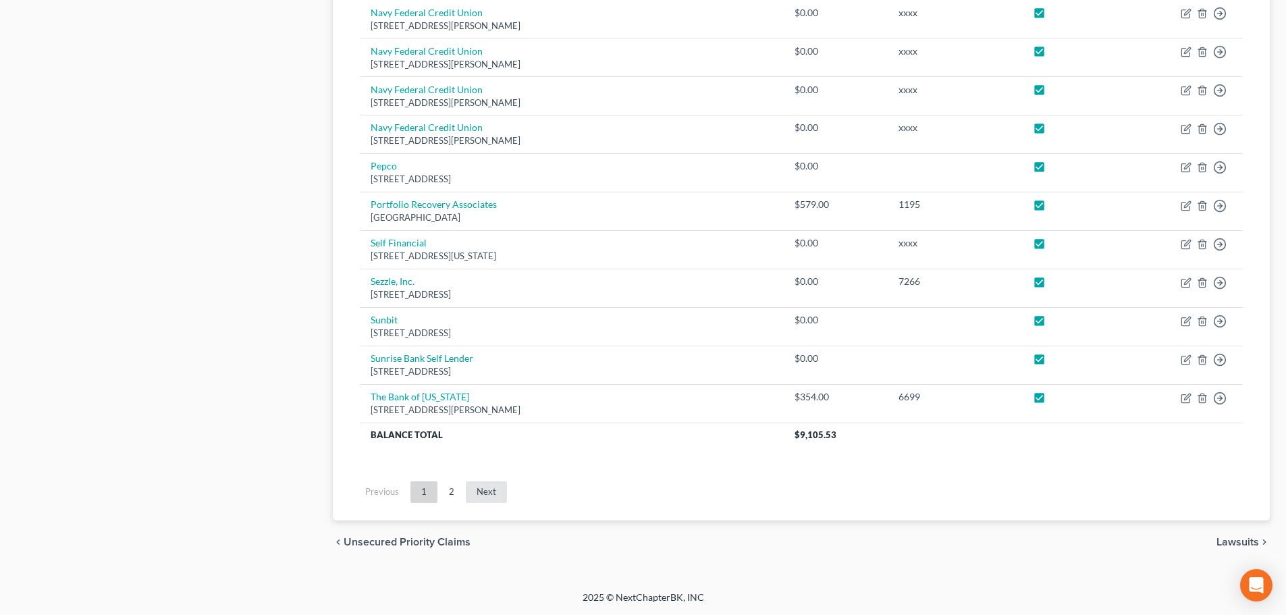
drag, startPoint x: 492, startPoint y: 492, endPoint x: 501, endPoint y: 471, distance: 23.3
click at [491, 492] on link "Next" at bounding box center [486, 492] width 41 height 22
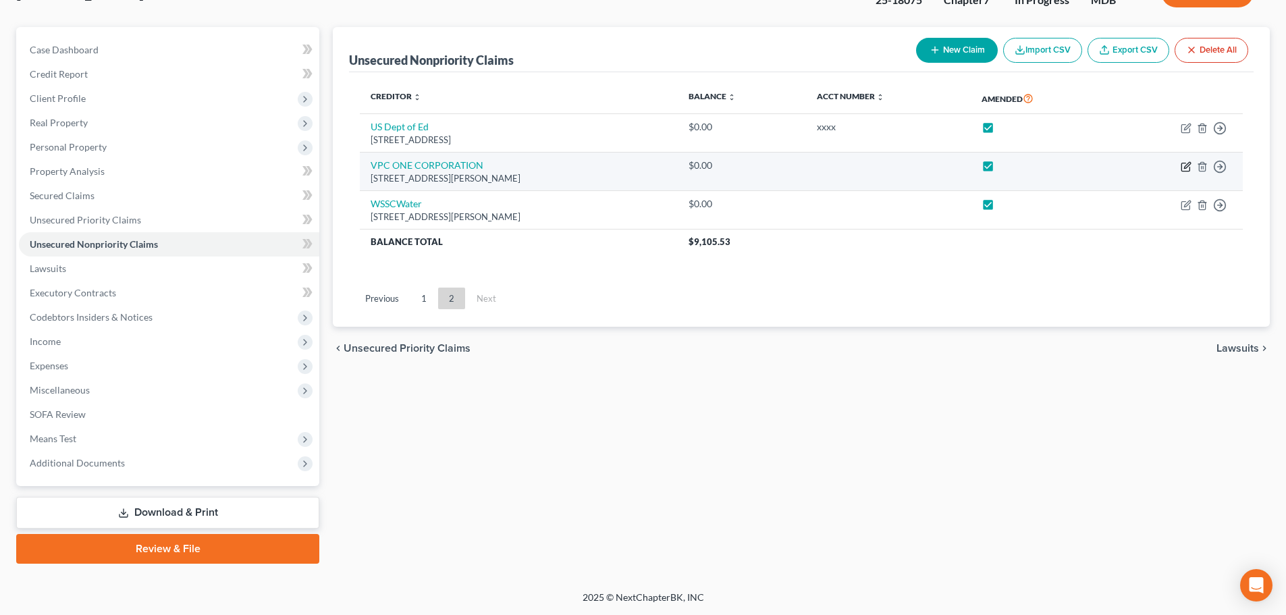
click at [1183, 169] on icon "button" at bounding box center [1186, 166] width 11 height 11
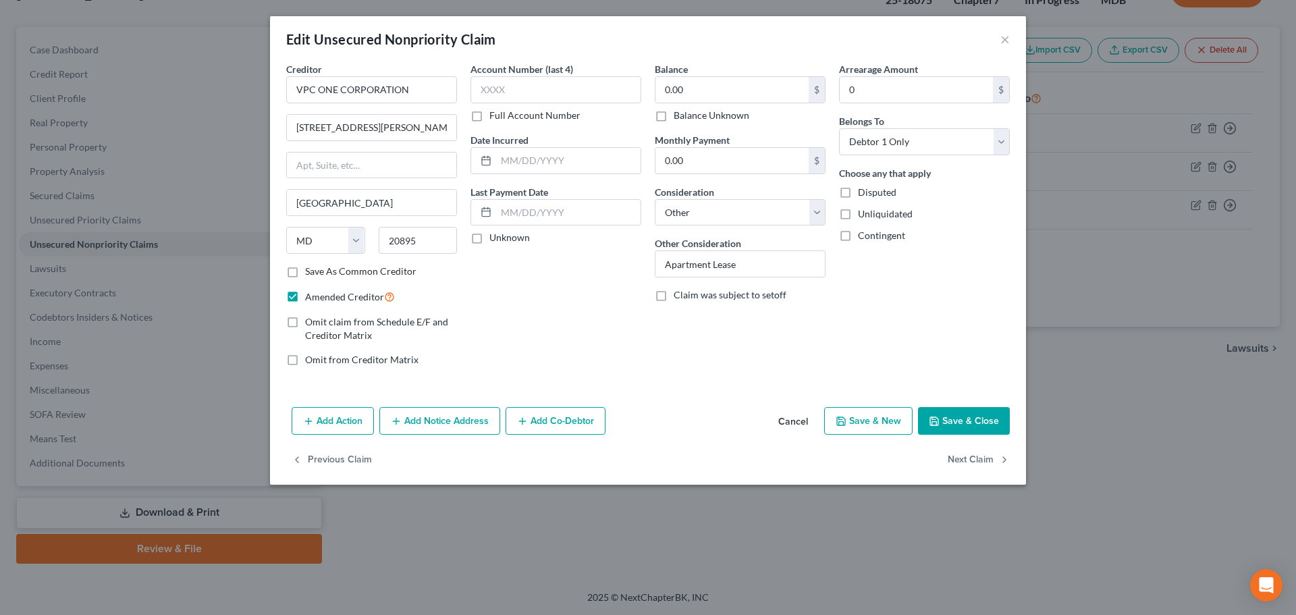
click at [704, 75] on div "Balance 0.00 $ Balance Unknown Balance Undetermined 0.00 $ Balance Unknown" at bounding box center [740, 92] width 171 height 60
click at [704, 94] on input "0.00" at bounding box center [732, 90] width 153 height 26
drag, startPoint x: 959, startPoint y: 417, endPoint x: 952, endPoint y: 419, distance: 7.0
click at [956, 417] on button "Save & Close" at bounding box center [964, 421] width 92 height 28
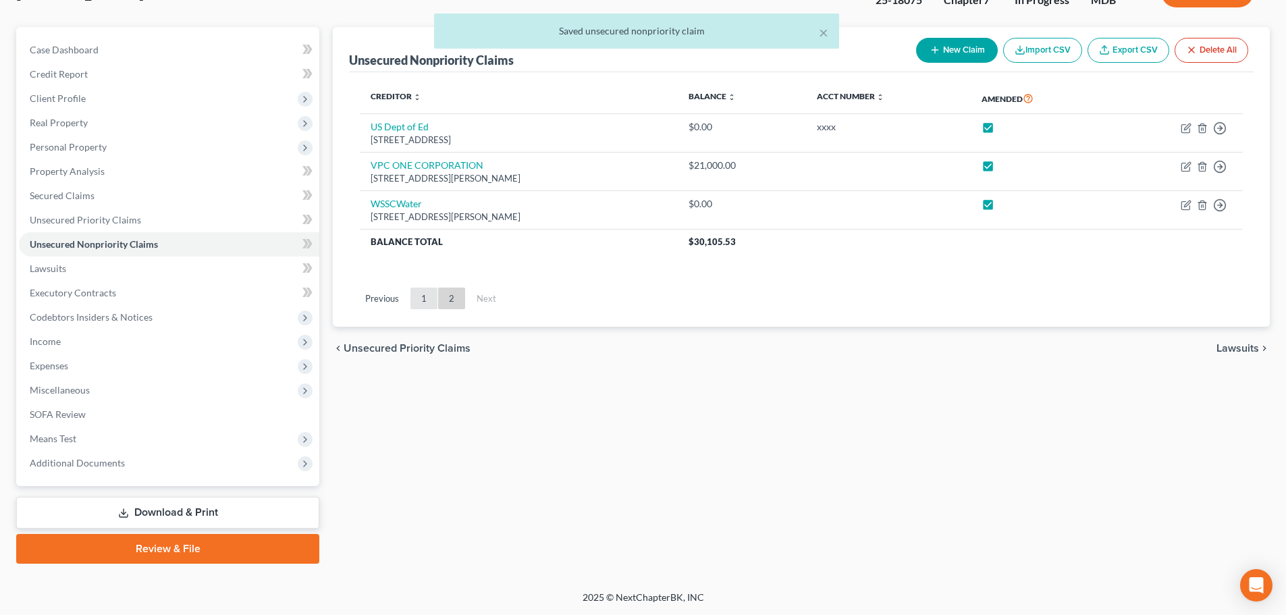
click at [425, 297] on link "1" at bounding box center [423, 299] width 27 height 22
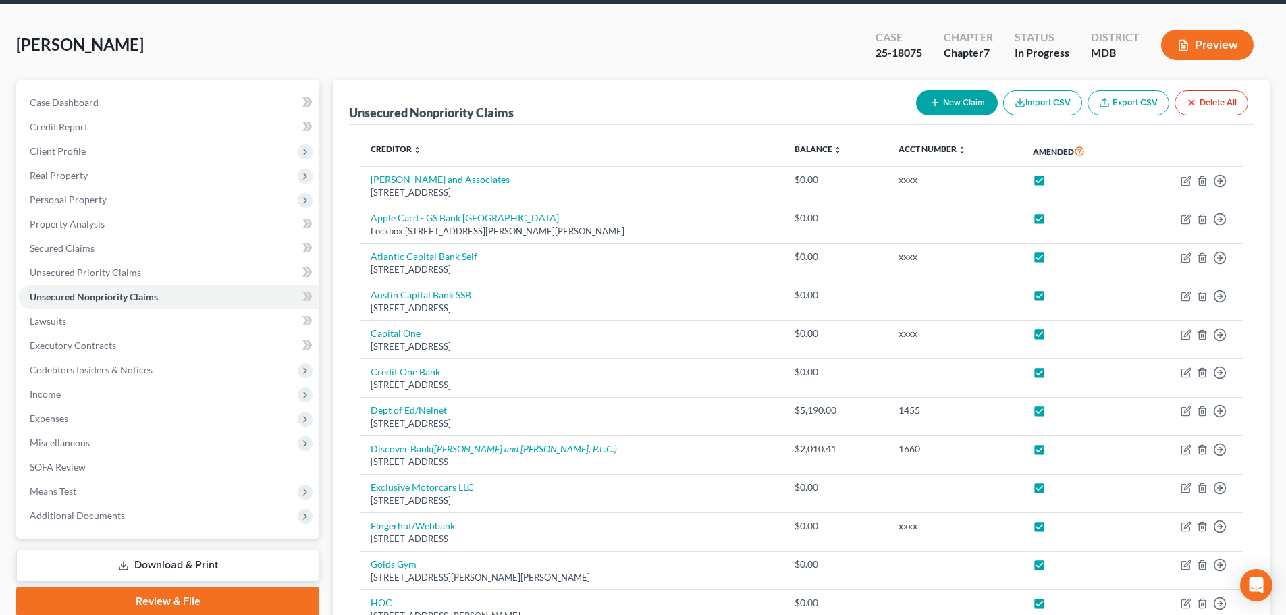
scroll to position [0, 0]
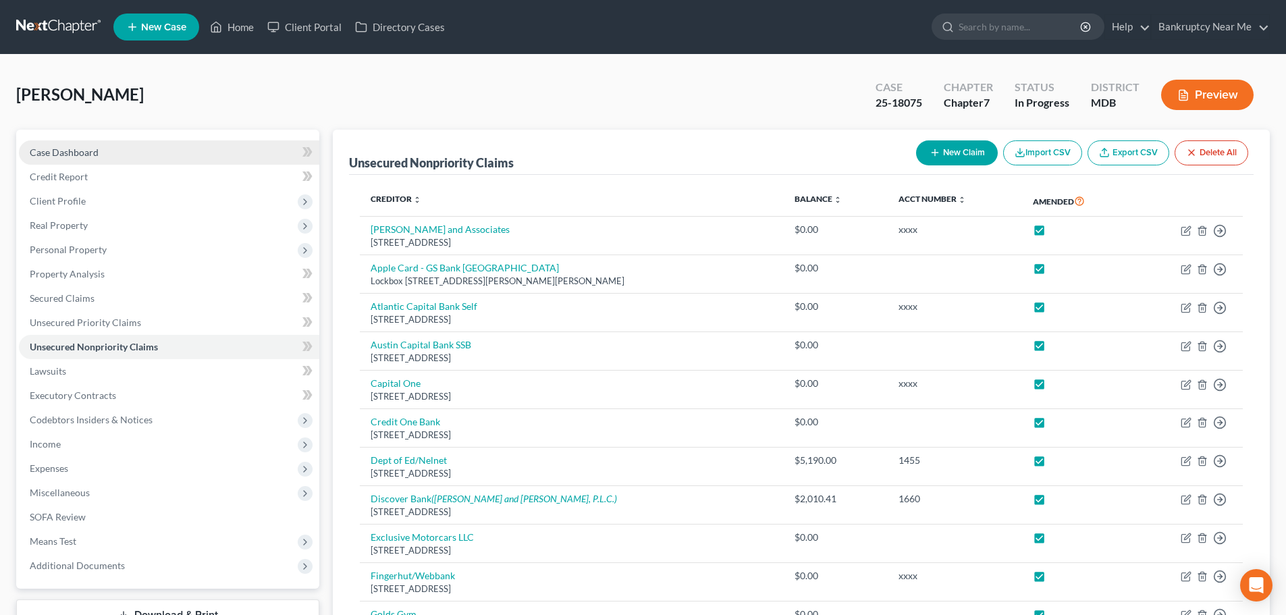
click at [132, 152] on link "Case Dashboard" at bounding box center [169, 152] width 300 height 24
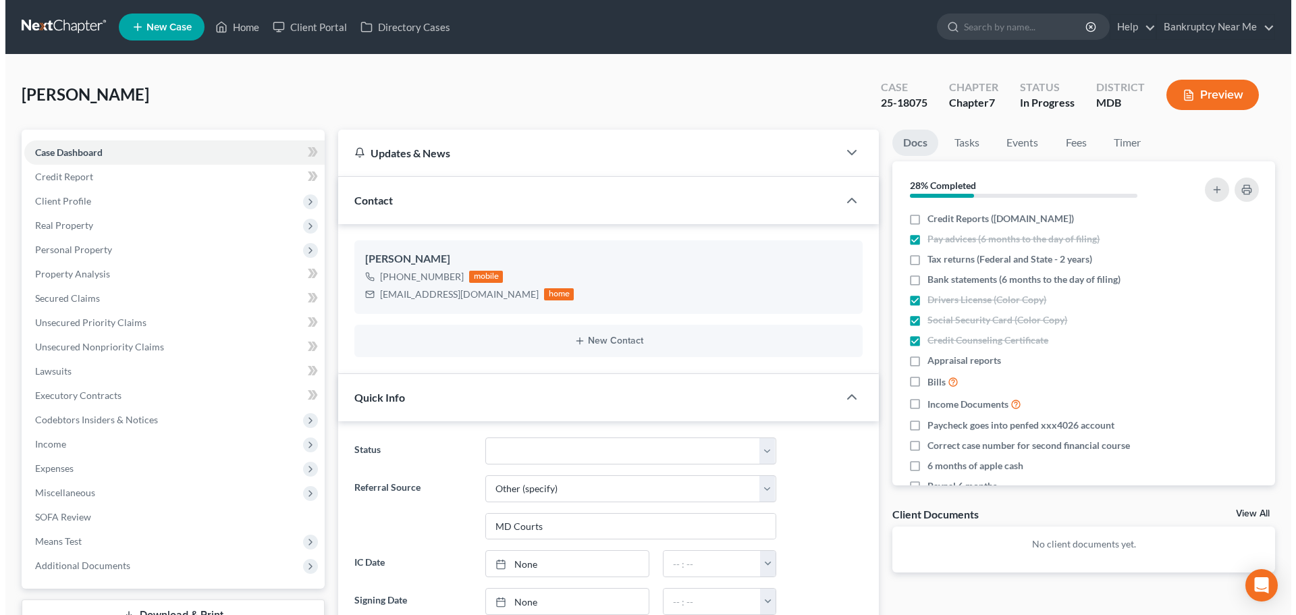
scroll to position [2743, 0]
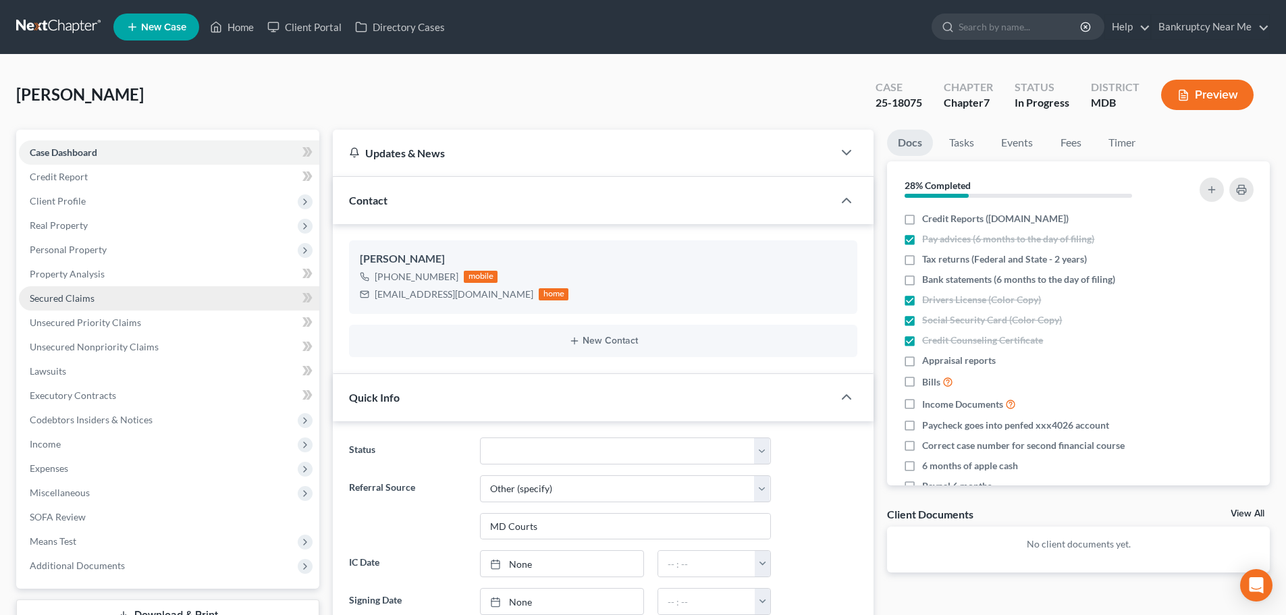
drag, startPoint x: 123, startPoint y: 290, endPoint x: 161, endPoint y: 288, distance: 38.6
click at [123, 290] on link "Secured Claims" at bounding box center [169, 298] width 300 height 24
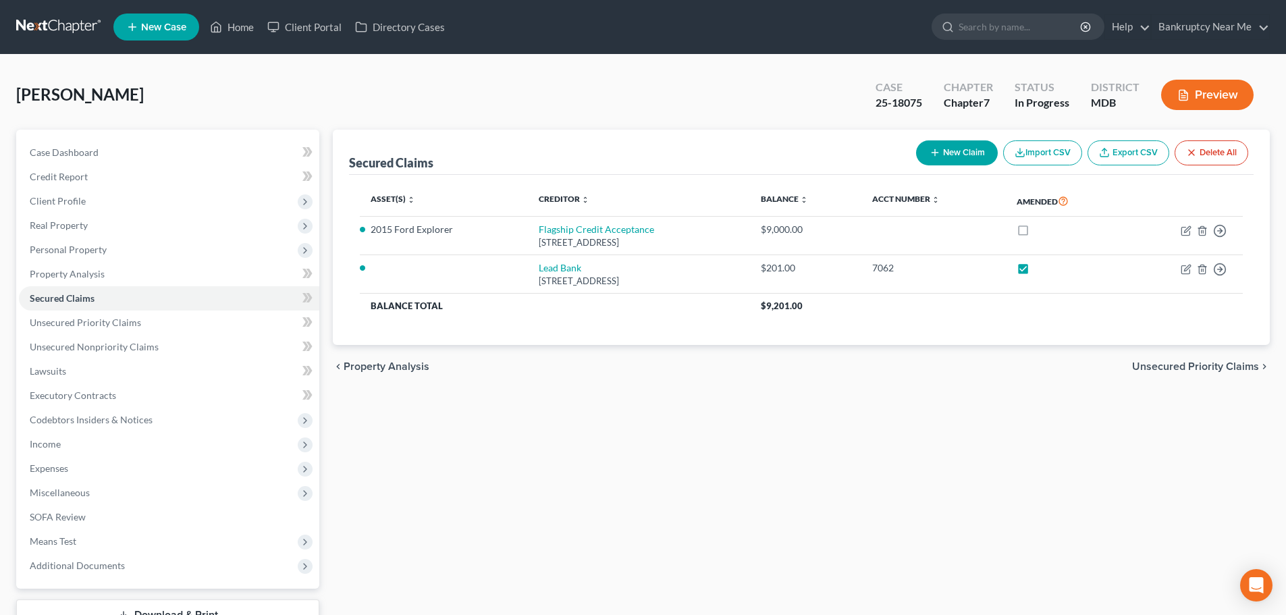
click at [975, 151] on button "New Claim" at bounding box center [957, 152] width 82 height 25
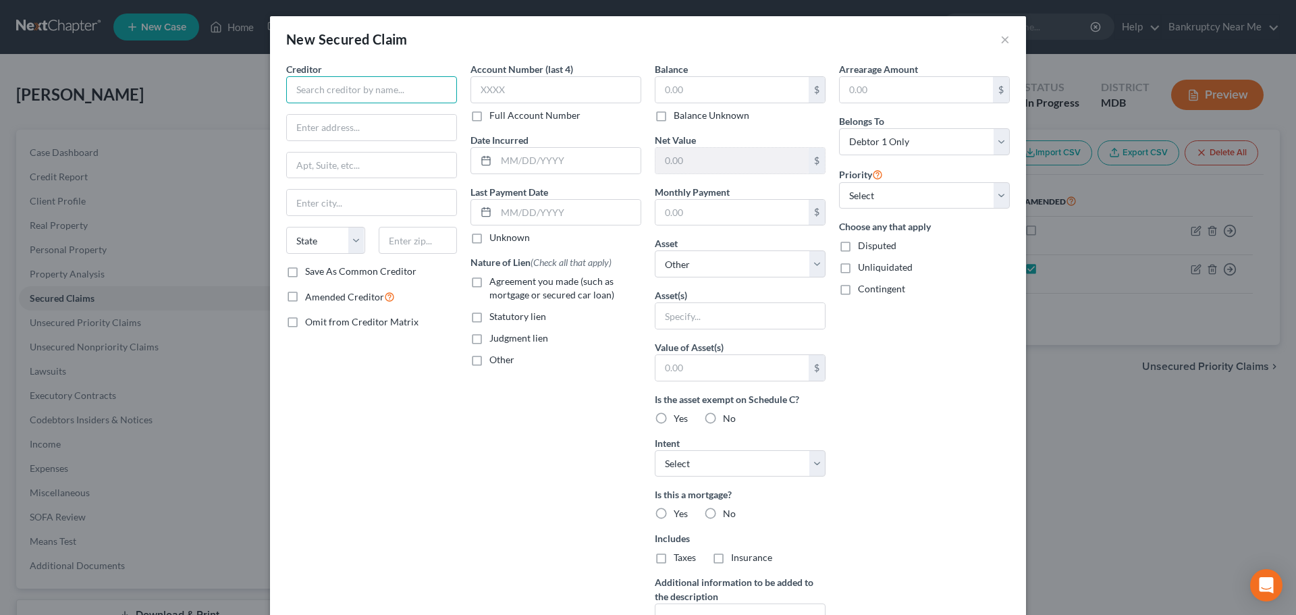
click at [419, 94] on input "text" at bounding box center [371, 89] width 171 height 27
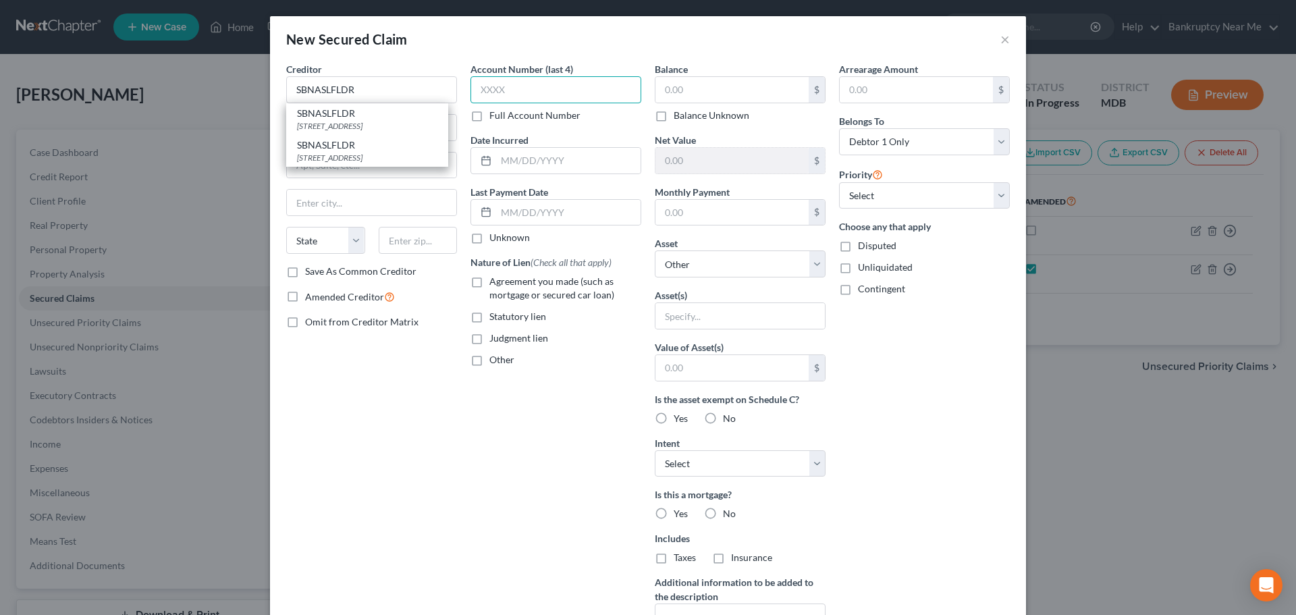
click at [496, 86] on input "text" at bounding box center [556, 89] width 171 height 27
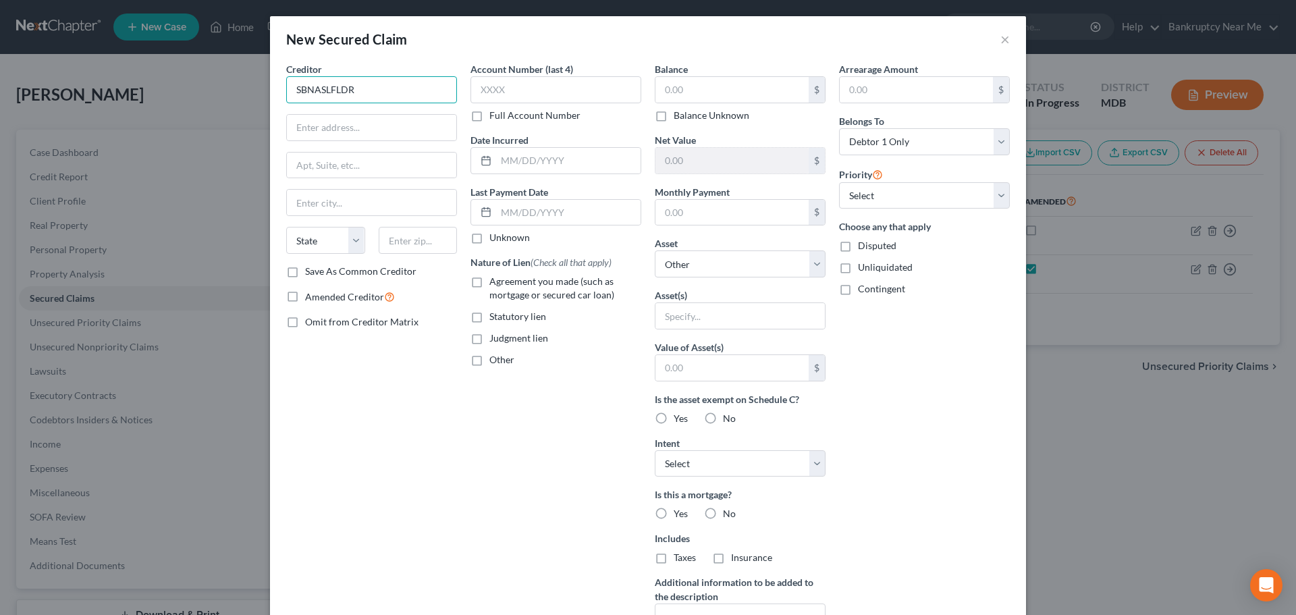
click at [437, 88] on input "SBNASLFLDR" at bounding box center [371, 89] width 171 height 27
click at [340, 115] on div "SBNASLFLDR" at bounding box center [367, 114] width 140 height 14
click at [510, 88] on input "text" at bounding box center [556, 89] width 171 height 27
drag, startPoint x: 368, startPoint y: 281, endPoint x: 367, endPoint y: 271, distance: 9.5
click at [366, 279] on div "Creditor * SBNASLFLDR 901 E 6th Street Unit 400 Austin State AL AK AR AZ CA CO …" at bounding box center [371, 363] width 184 height 602
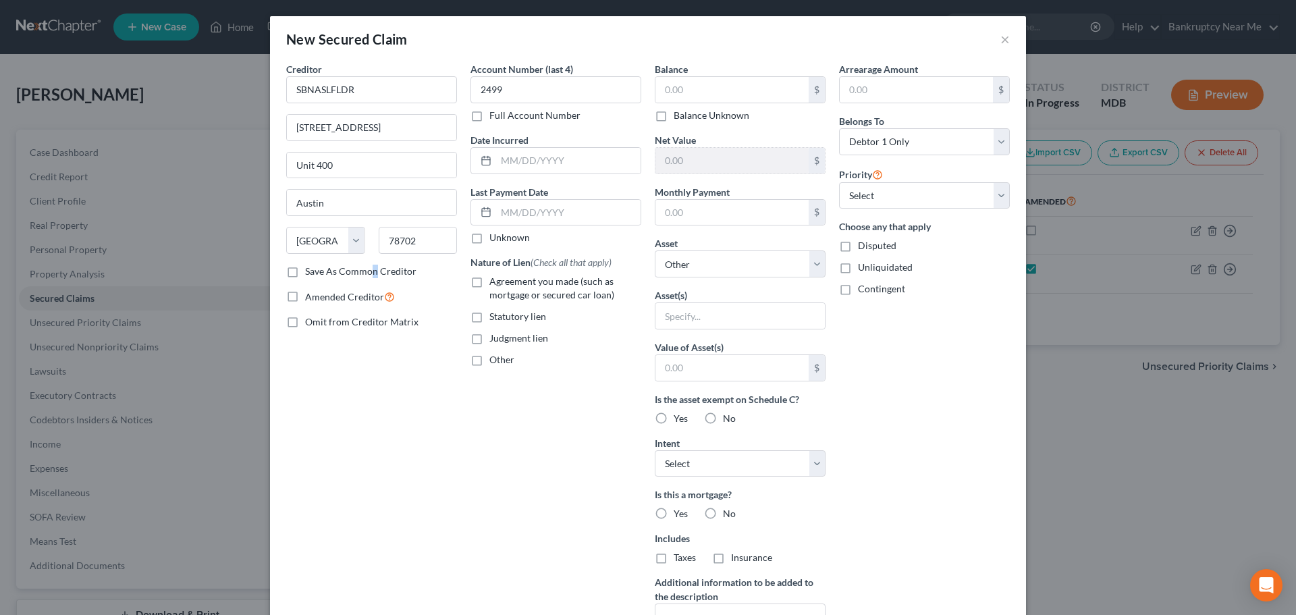
click at [367, 271] on label "Save As Common Creditor" at bounding box center [360, 272] width 111 height 14
click at [319, 271] on input "Save As Common Creditor" at bounding box center [315, 269] width 9 height 9
click at [554, 159] on input "text" at bounding box center [568, 161] width 144 height 26
click at [689, 90] on input "text" at bounding box center [732, 90] width 153 height 26
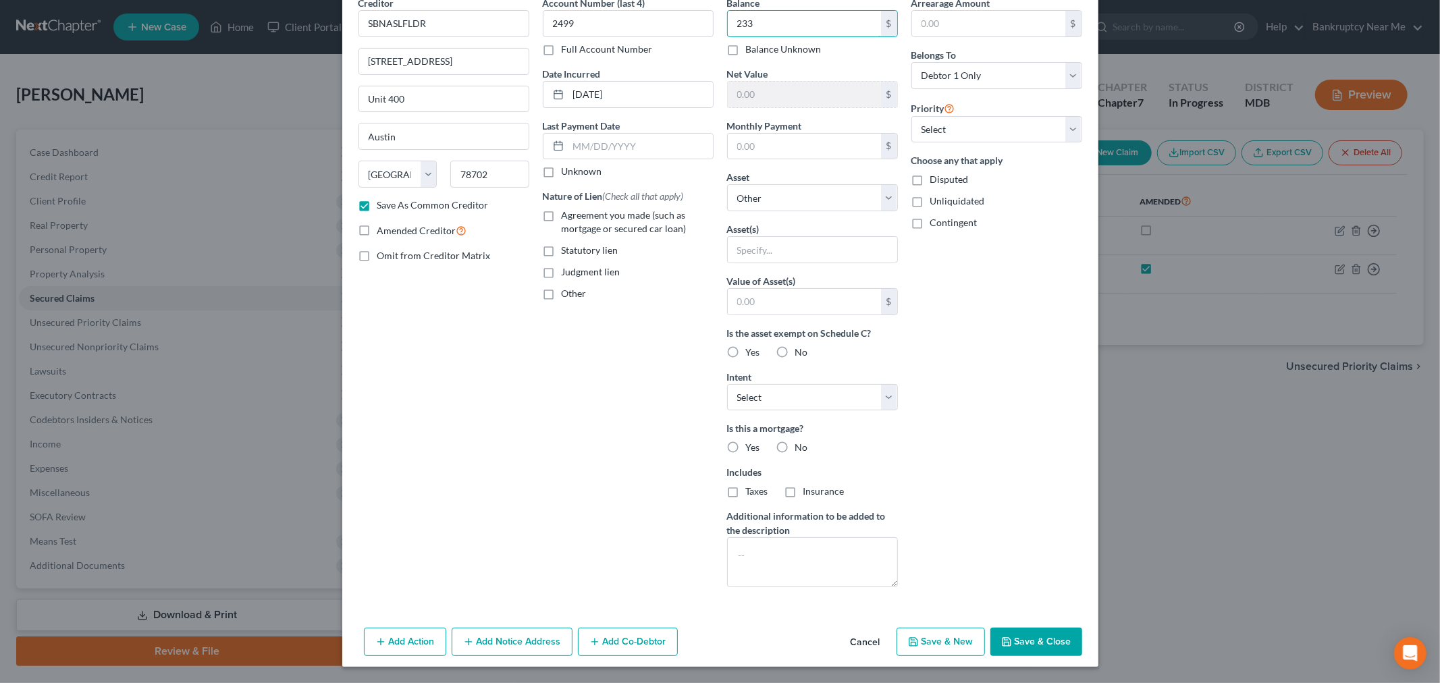
scroll to position [66, 0]
click at [1038, 614] on button "Save & Close" at bounding box center [1036, 642] width 92 height 28
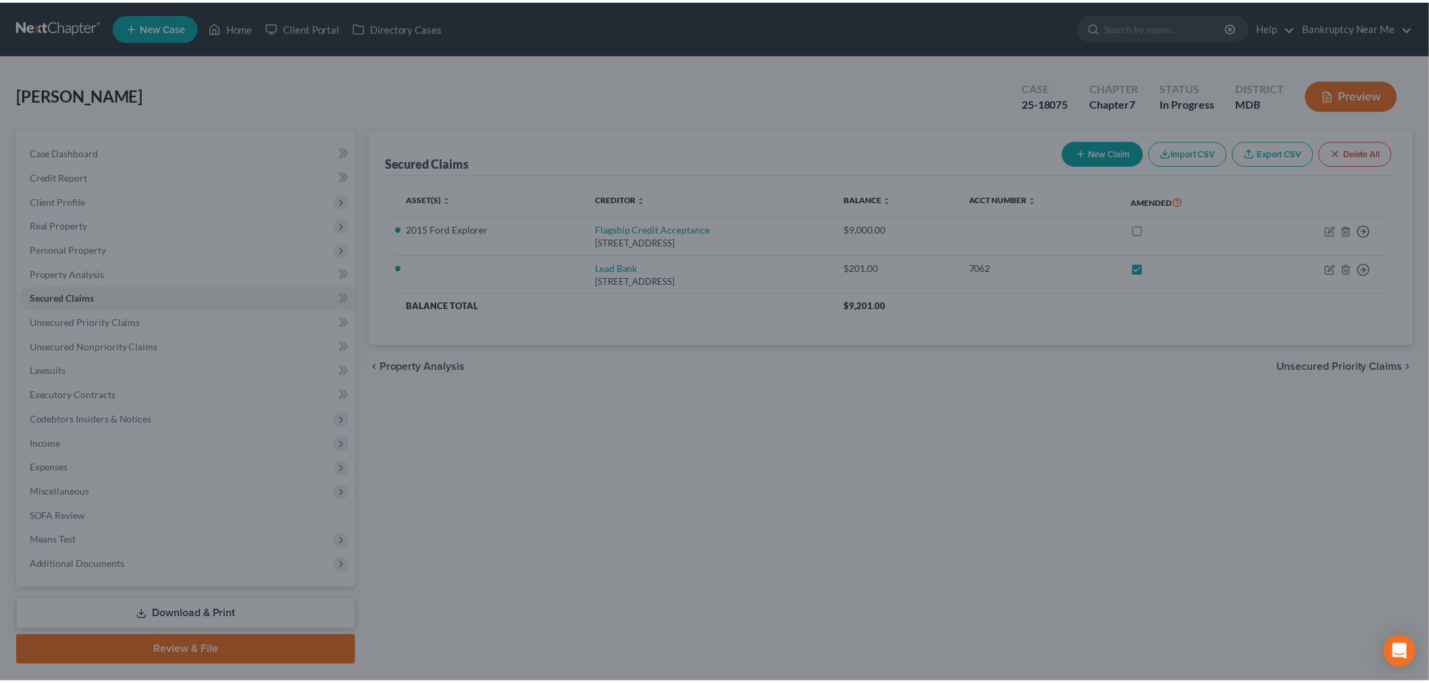
scroll to position [0, 0]
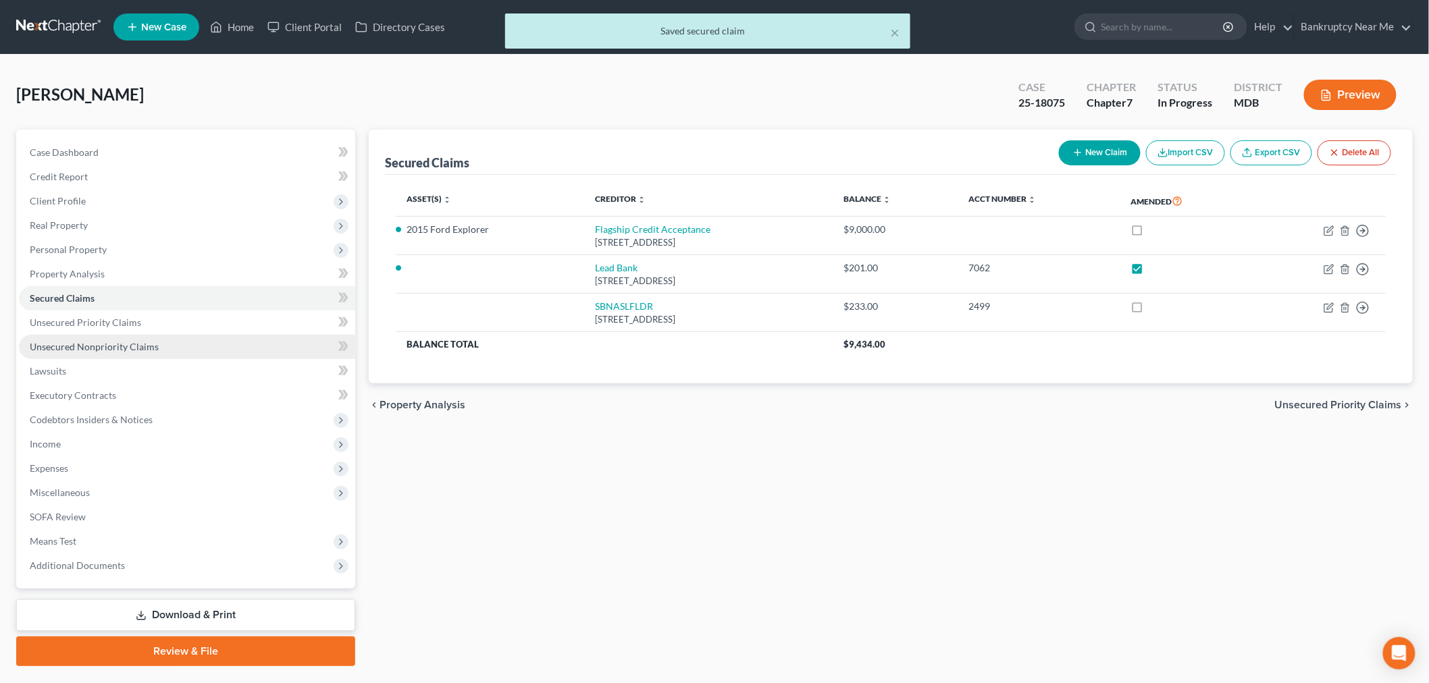
click at [110, 346] on span "Unsecured Nonpriority Claims" at bounding box center [94, 346] width 129 height 11
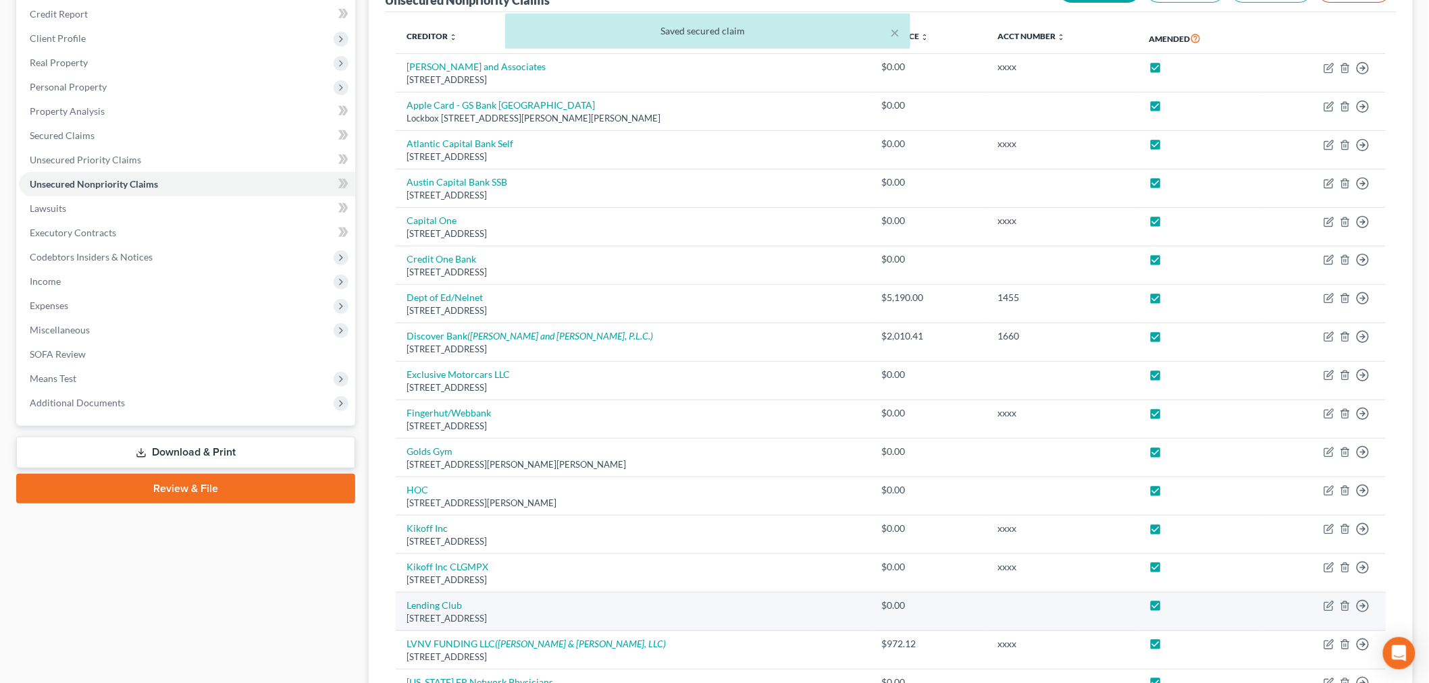
scroll to position [525, 0]
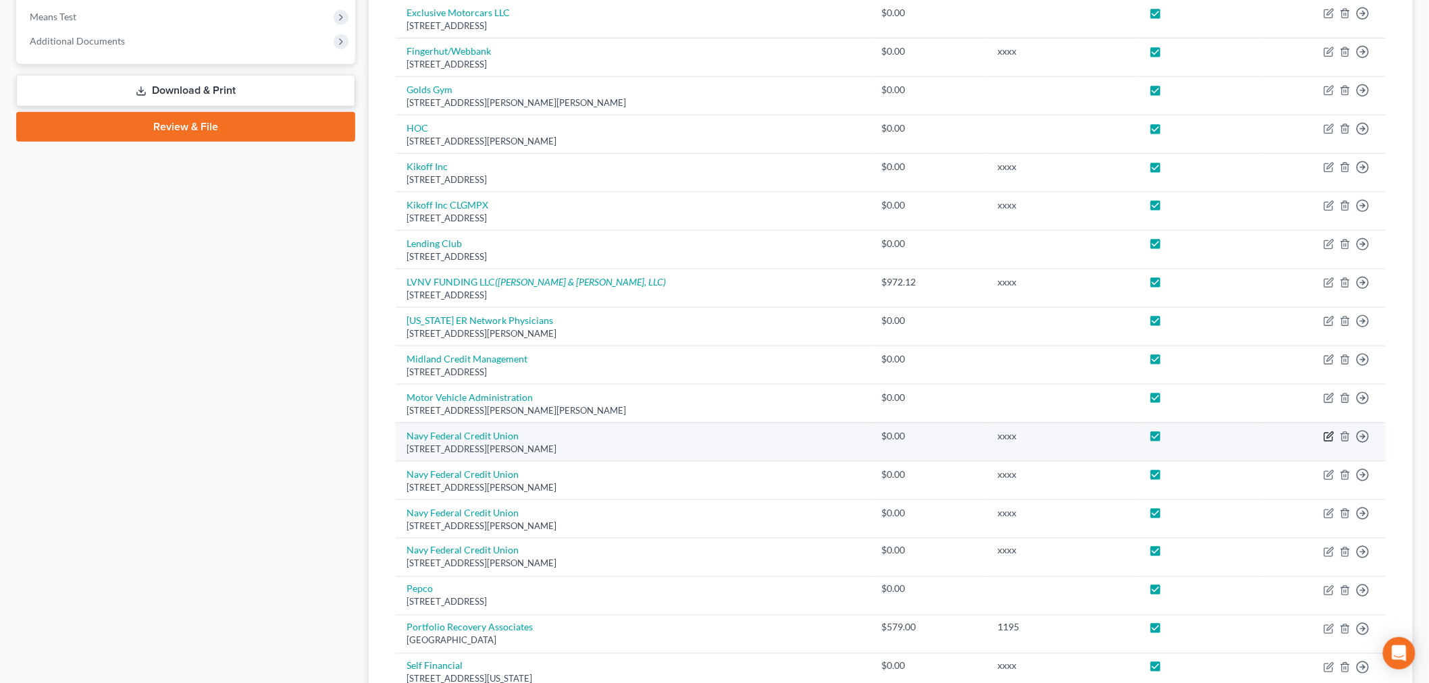
click at [1296, 439] on icon "button" at bounding box center [1328, 436] width 11 height 11
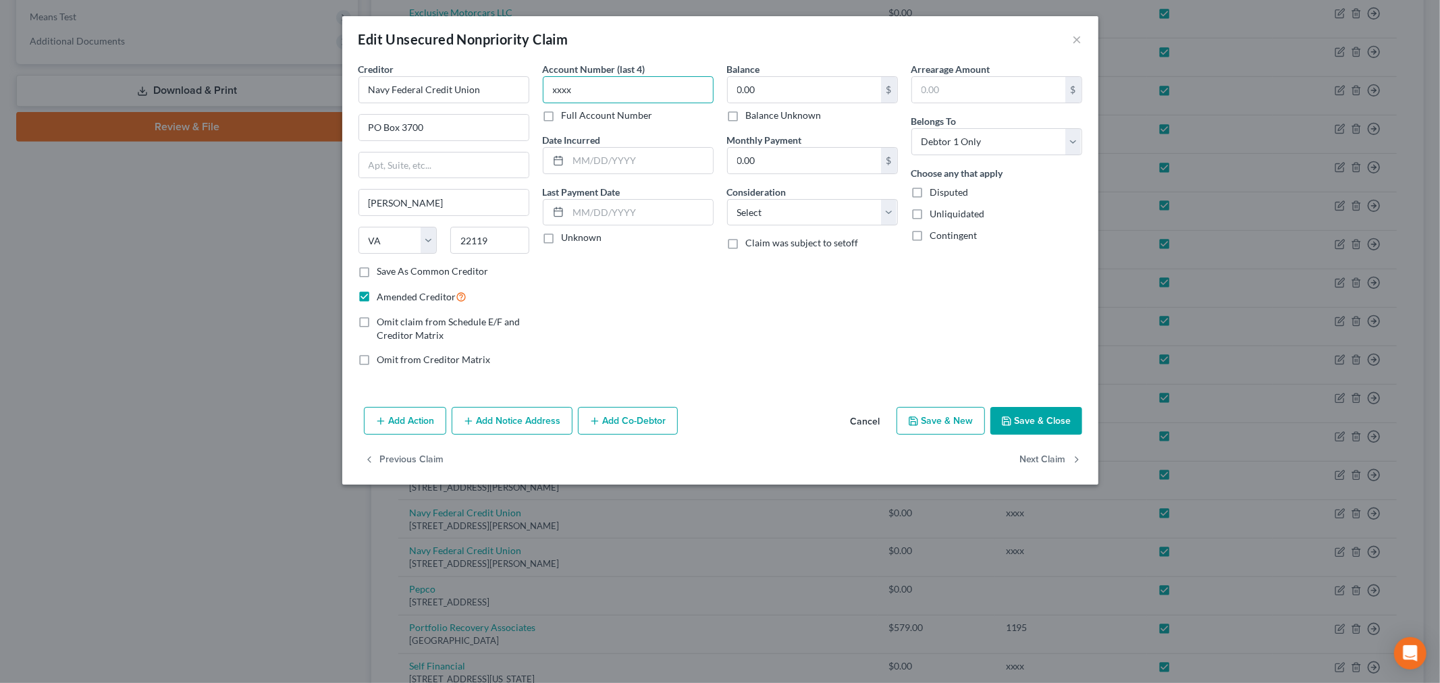
click at [647, 97] on input "xxxx" at bounding box center [628, 89] width 171 height 27
drag, startPoint x: 647, startPoint y: 97, endPoint x: 518, endPoint y: 102, distance: 128.4
click at [518, 102] on div "Creditor * Navy Federal Credit Union PO Box 3700 Merrifield State AL AK AR AZ C…" at bounding box center [720, 219] width 737 height 315
click at [811, 86] on input "0.00" at bounding box center [804, 90] width 153 height 26
click at [777, 208] on select "Select Cable / Satellite Services Collection Agency Credit Card Debt Debt Couns…" at bounding box center [812, 212] width 171 height 27
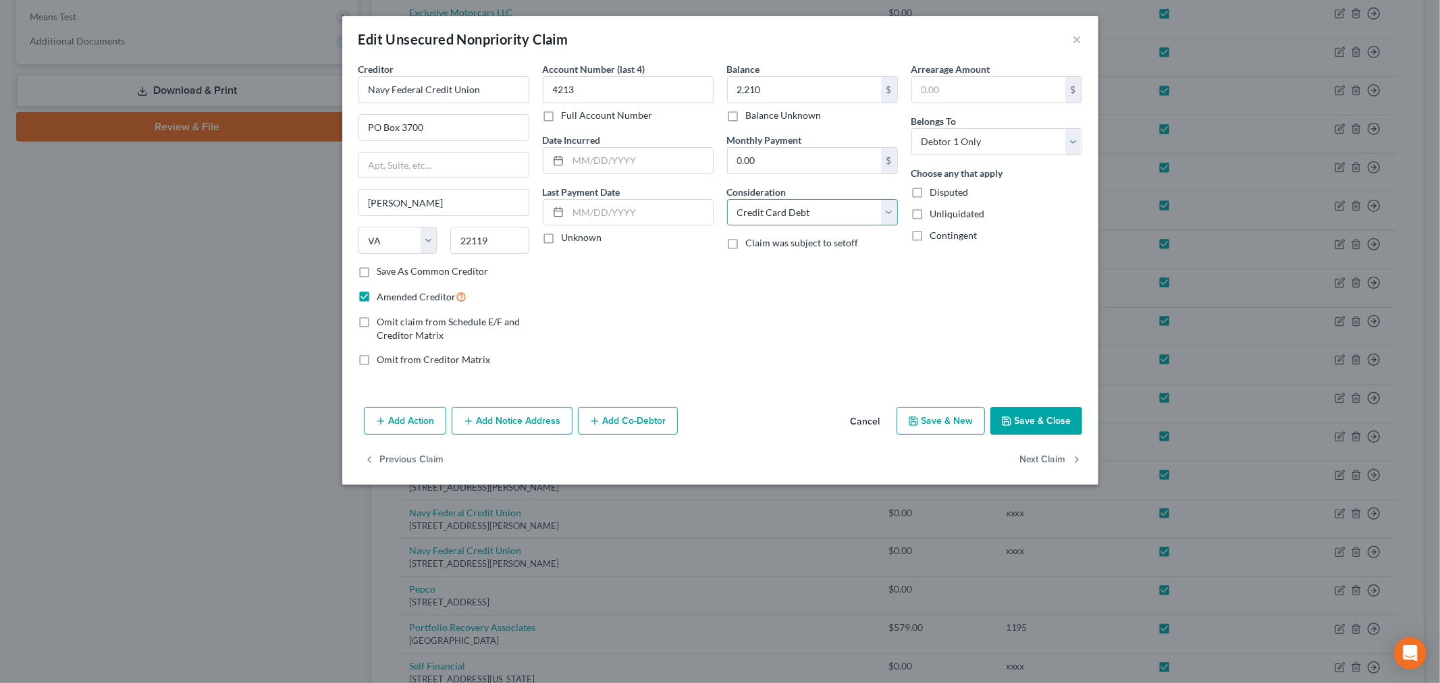
click at [727, 199] on select "Select Cable / Satellite Services Collection Agency Credit Card Debt Debt Couns…" at bounding box center [812, 212] width 171 height 27
click at [679, 152] on input "text" at bounding box center [640, 161] width 144 height 26
drag, startPoint x: 1038, startPoint y: 421, endPoint x: 1295, endPoint y: 358, distance: 264.1
click at [1037, 421] on button "Save & Close" at bounding box center [1036, 421] width 92 height 28
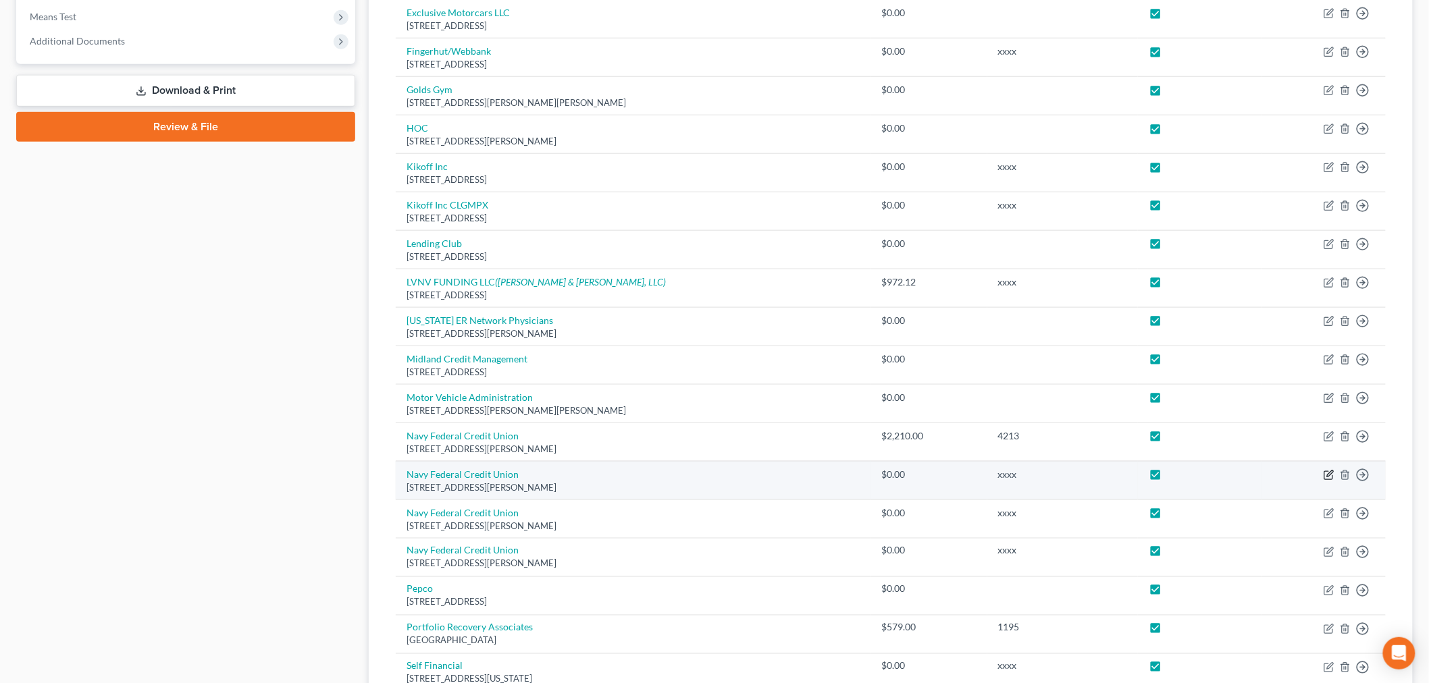
click at [1296, 475] on icon "button" at bounding box center [1328, 475] width 11 height 11
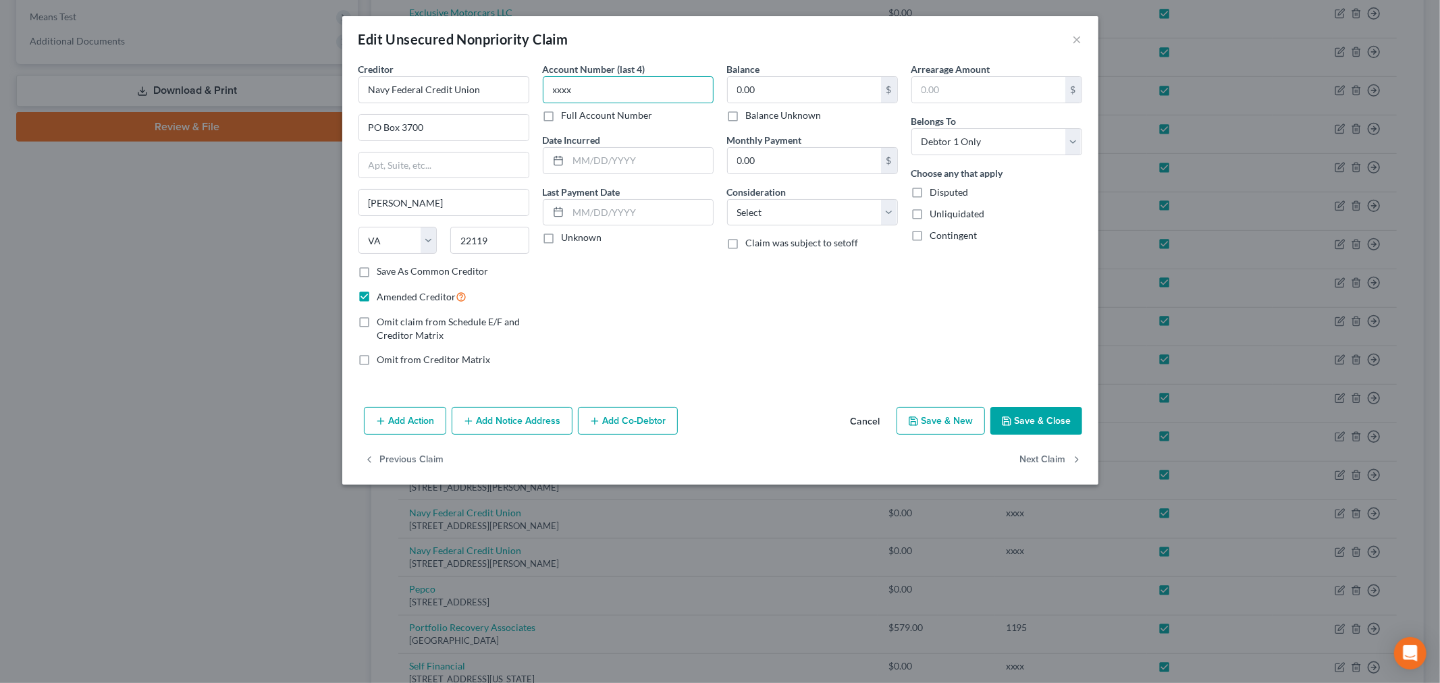
click at [674, 86] on input "xxxx" at bounding box center [628, 89] width 171 height 27
drag, startPoint x: 674, startPoint y: 86, endPoint x: 495, endPoint y: 80, distance: 179.0
click at [495, 80] on div "Creditor * Navy Federal Credit Union PO Box 3700 Merrifield State AL AK AR AZ C…" at bounding box center [720, 219] width 737 height 315
click at [810, 86] on input "0.00" at bounding box center [804, 90] width 153 height 26
click at [820, 218] on select "Select Cable / Satellite Services Collection Agency Credit Card Debt Debt Couns…" at bounding box center [812, 212] width 171 height 27
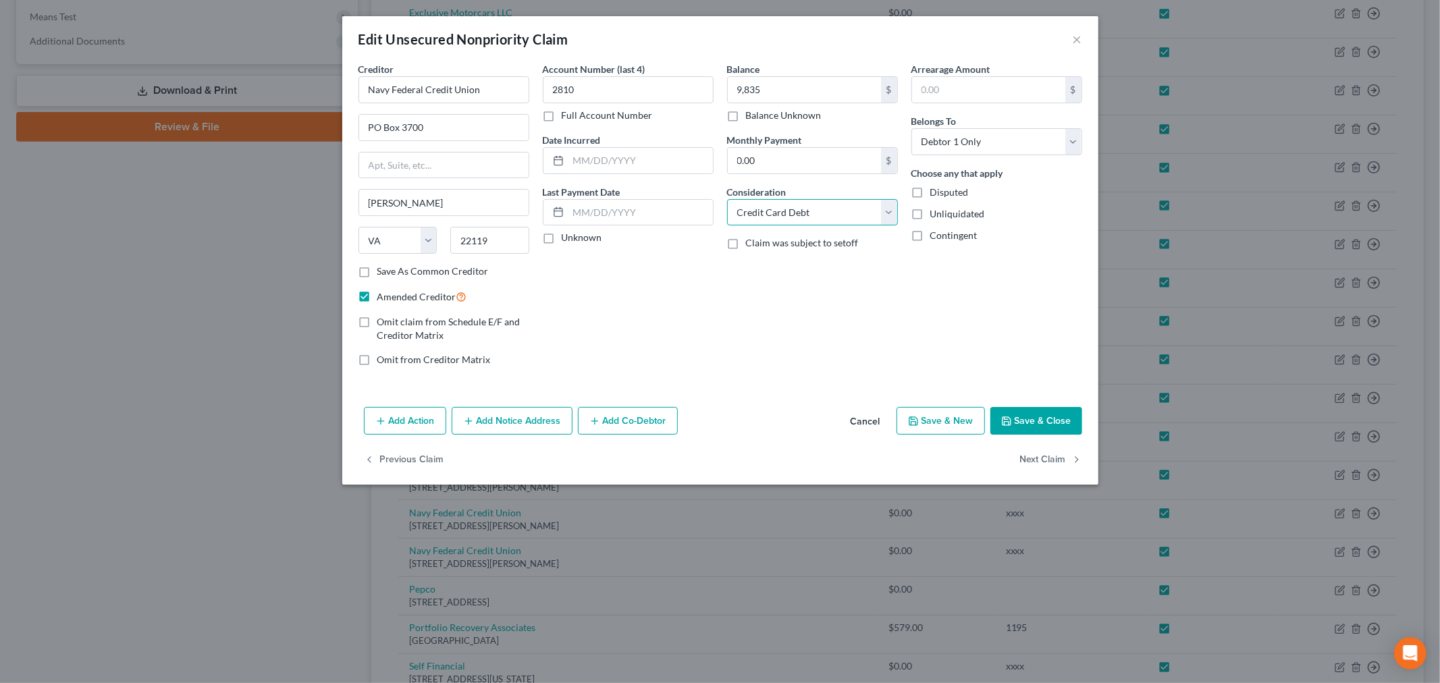
click at [727, 199] on select "Select Cable / Satellite Services Collection Agency Credit Card Debt Debt Couns…" at bounding box center [812, 212] width 171 height 27
click at [636, 167] on input "text" at bounding box center [640, 161] width 144 height 26
drag, startPoint x: 1031, startPoint y: 409, endPoint x: 1068, endPoint y: 401, distance: 38.0
click at [1031, 409] on button "Save & Close" at bounding box center [1036, 421] width 92 height 28
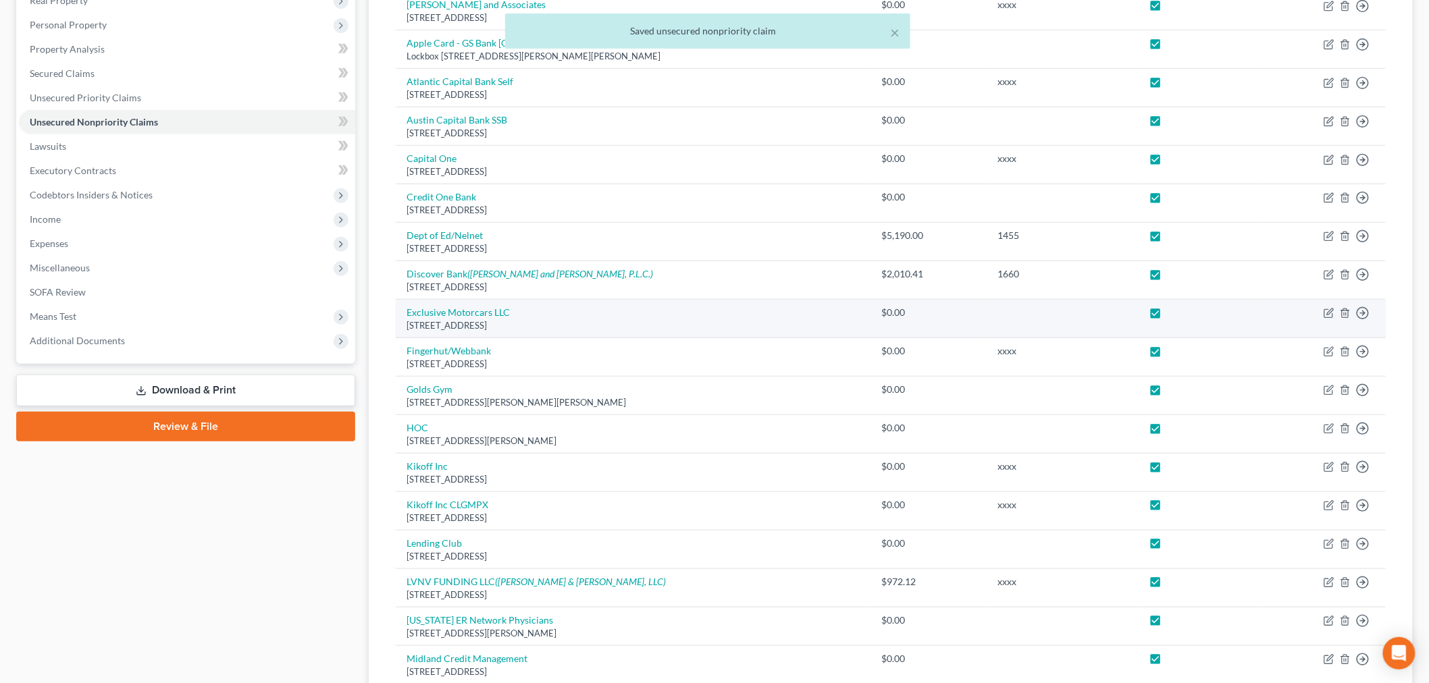
scroll to position [0, 0]
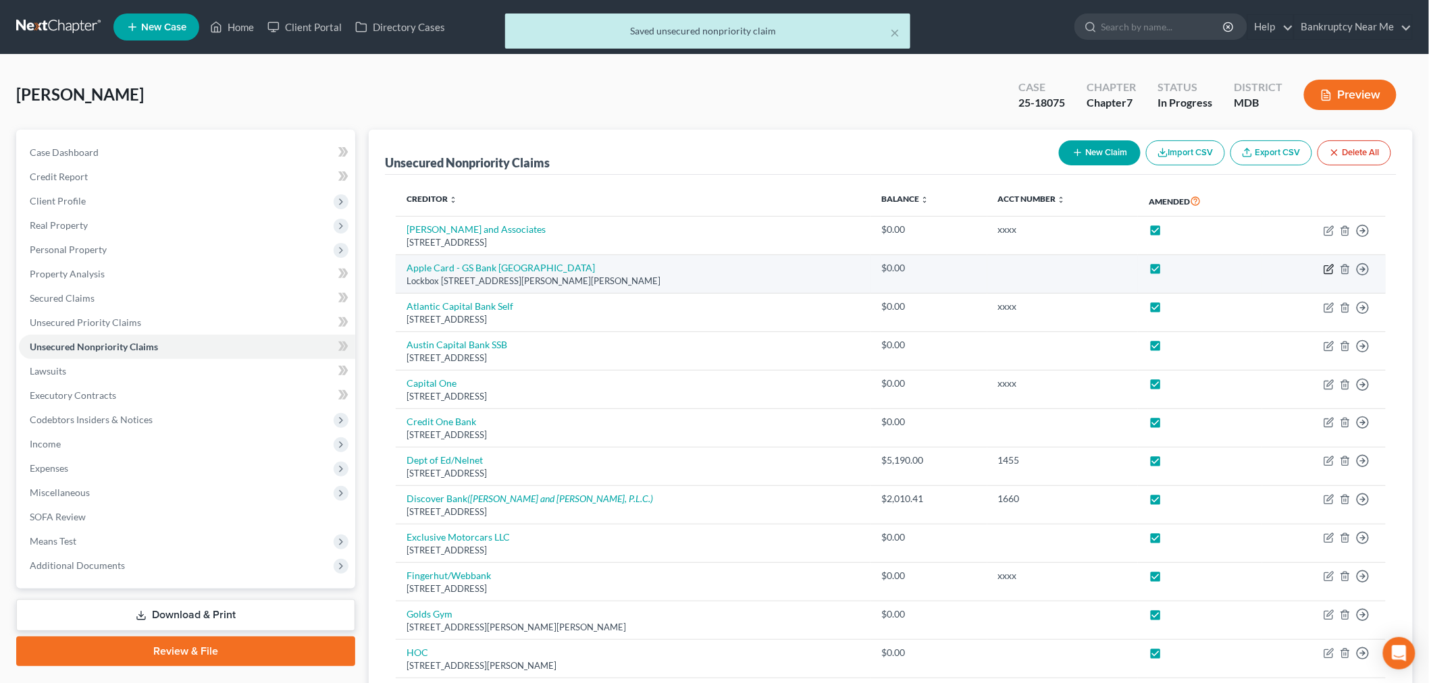
click at [1296, 269] on icon "button" at bounding box center [1330, 268] width 6 height 6
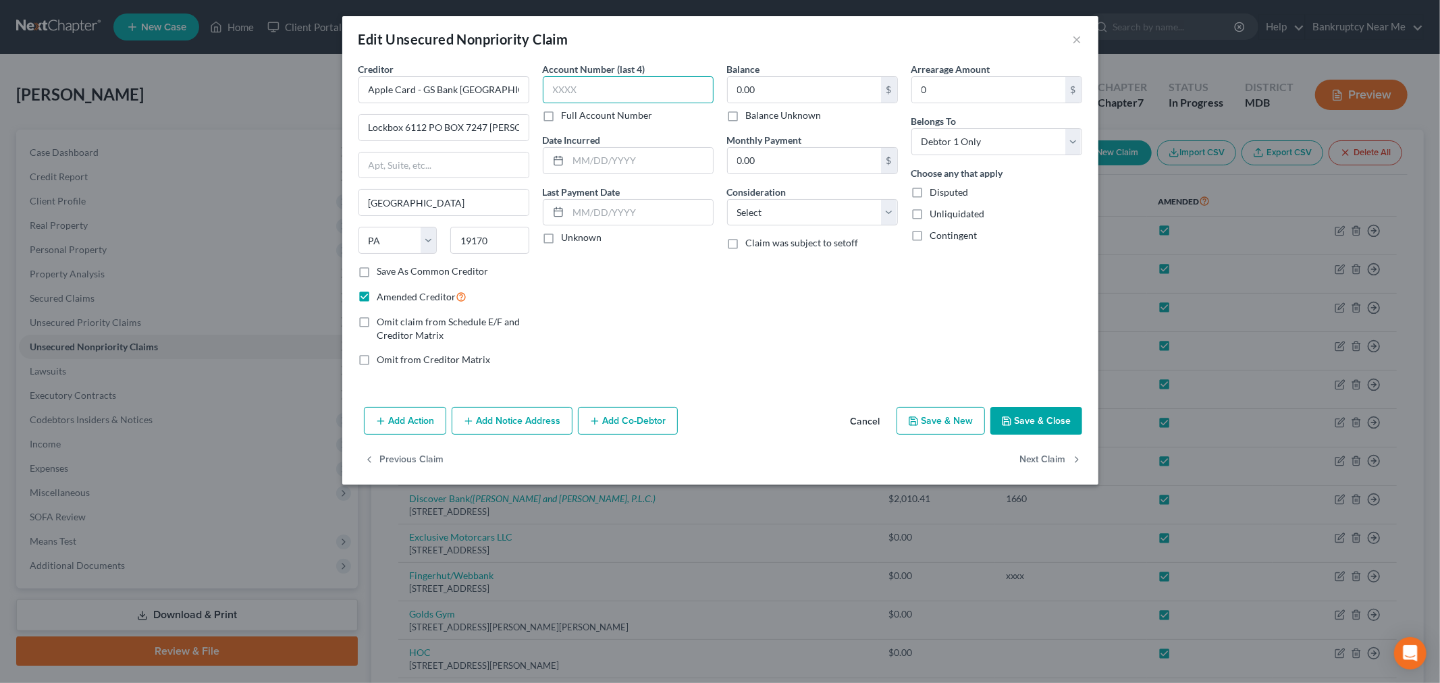
click at [651, 97] on input "text" at bounding box center [628, 89] width 171 height 27
click at [774, 86] on input "0.00" at bounding box center [804, 90] width 153 height 26
click at [805, 216] on select "Select Cable / Satellite Services Collection Agency Credit Card Debt Debt Couns…" at bounding box center [812, 212] width 171 height 27
click at [727, 199] on select "Select Cable / Satellite Services Collection Agency Credit Card Debt Debt Couns…" at bounding box center [812, 212] width 171 height 27
click at [581, 159] on input "text" at bounding box center [640, 161] width 144 height 26
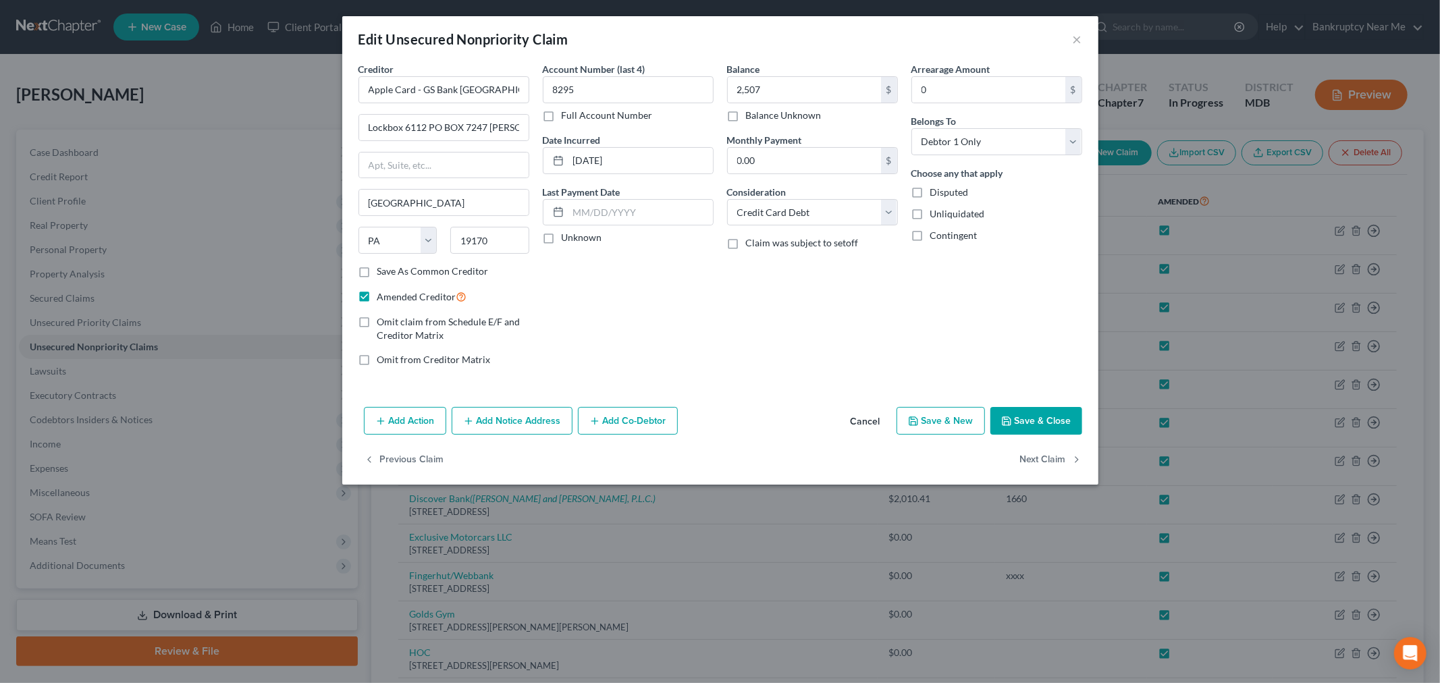
click at [1024, 419] on button "Save & Close" at bounding box center [1036, 421] width 92 height 28
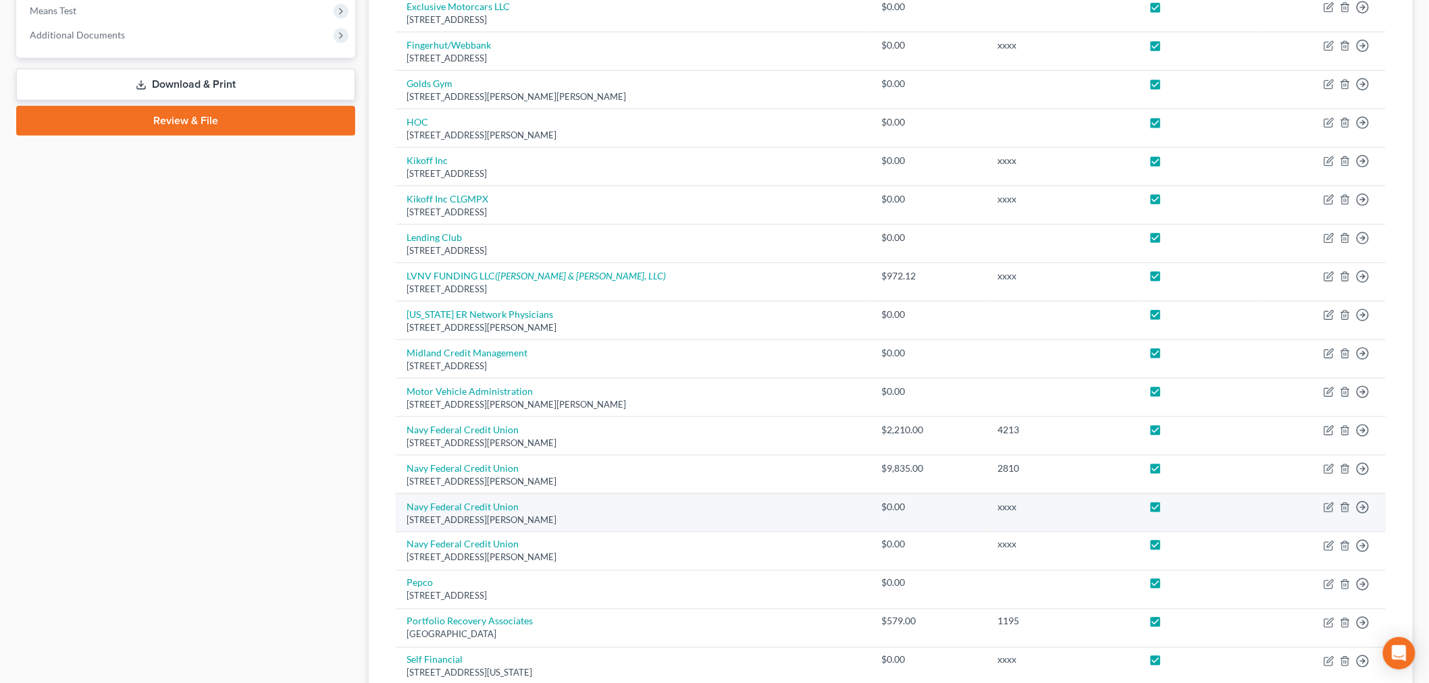
scroll to position [450, 0]
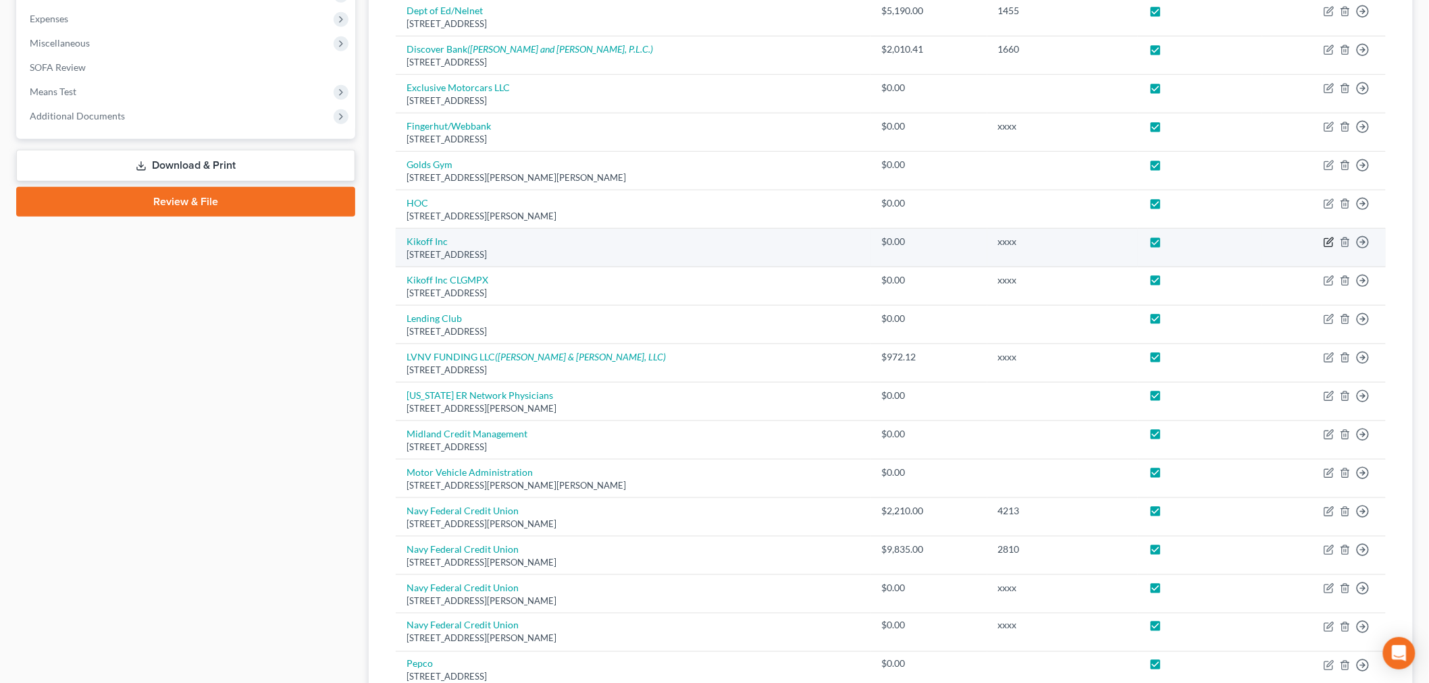
click at [1296, 243] on icon "button" at bounding box center [1328, 242] width 11 height 11
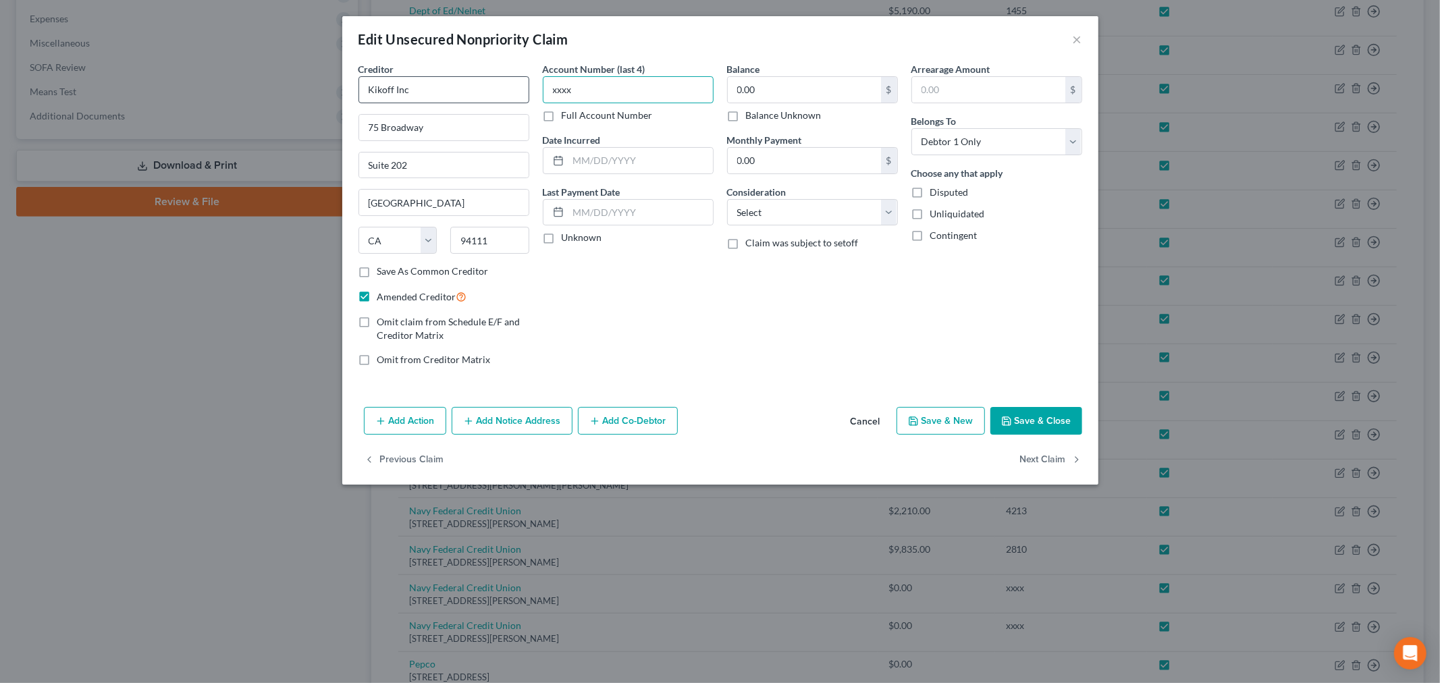
drag, startPoint x: 610, startPoint y: 95, endPoint x: 517, endPoint y: 95, distance: 93.2
click at [517, 95] on div "Creditor * Kikoff Inc 75 Broadway Suite 202 San Francisco State AL AK AR AZ CA …" at bounding box center [720, 219] width 737 height 315
click at [761, 98] on input "0.00" at bounding box center [804, 90] width 153 height 26
drag, startPoint x: 761, startPoint y: 219, endPoint x: 770, endPoint y: 223, distance: 10.3
click at [761, 219] on select "Select Cable / Satellite Services Collection Agency Credit Card Debt Debt Couns…" at bounding box center [812, 212] width 171 height 27
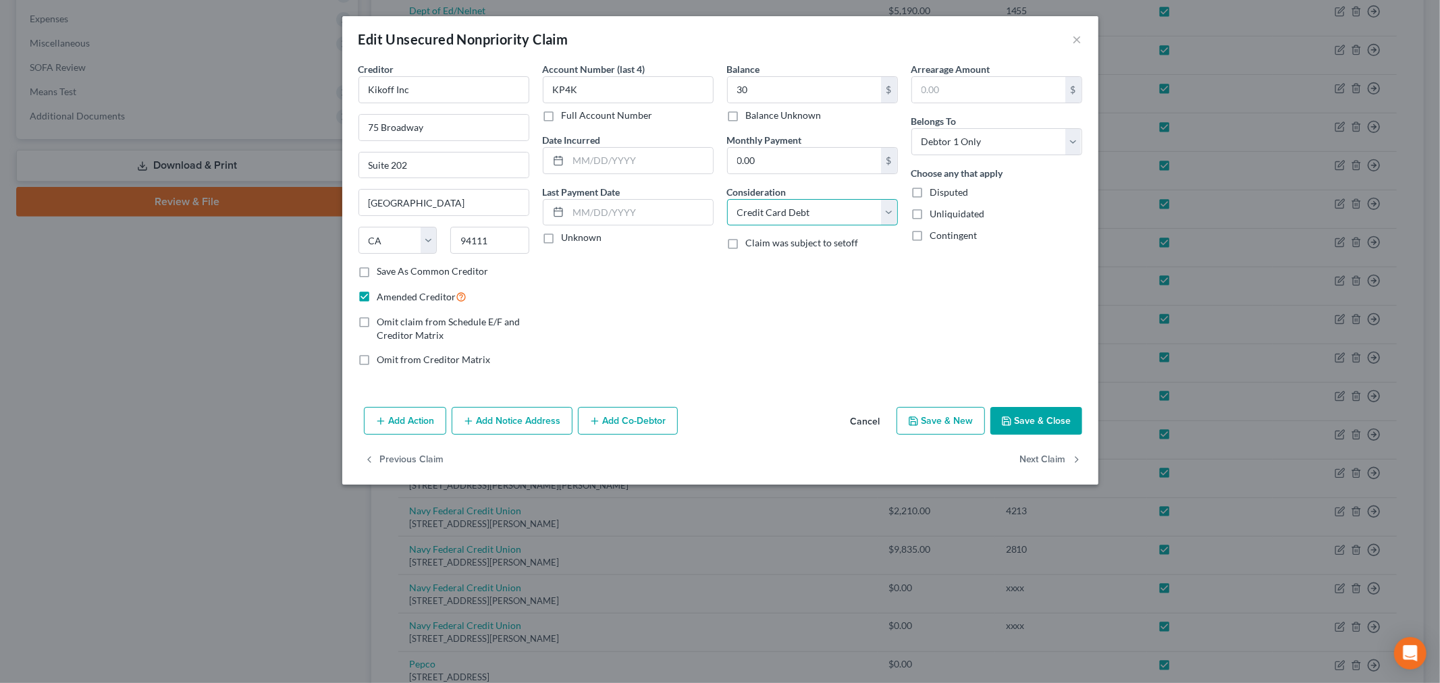
click at [727, 199] on select "Select Cable / Satellite Services Collection Agency Credit Card Debt Debt Couns…" at bounding box center [812, 212] width 171 height 27
click at [676, 165] on input "text" at bounding box center [640, 161] width 144 height 26
click at [1043, 427] on button "Save & Close" at bounding box center [1036, 421] width 92 height 28
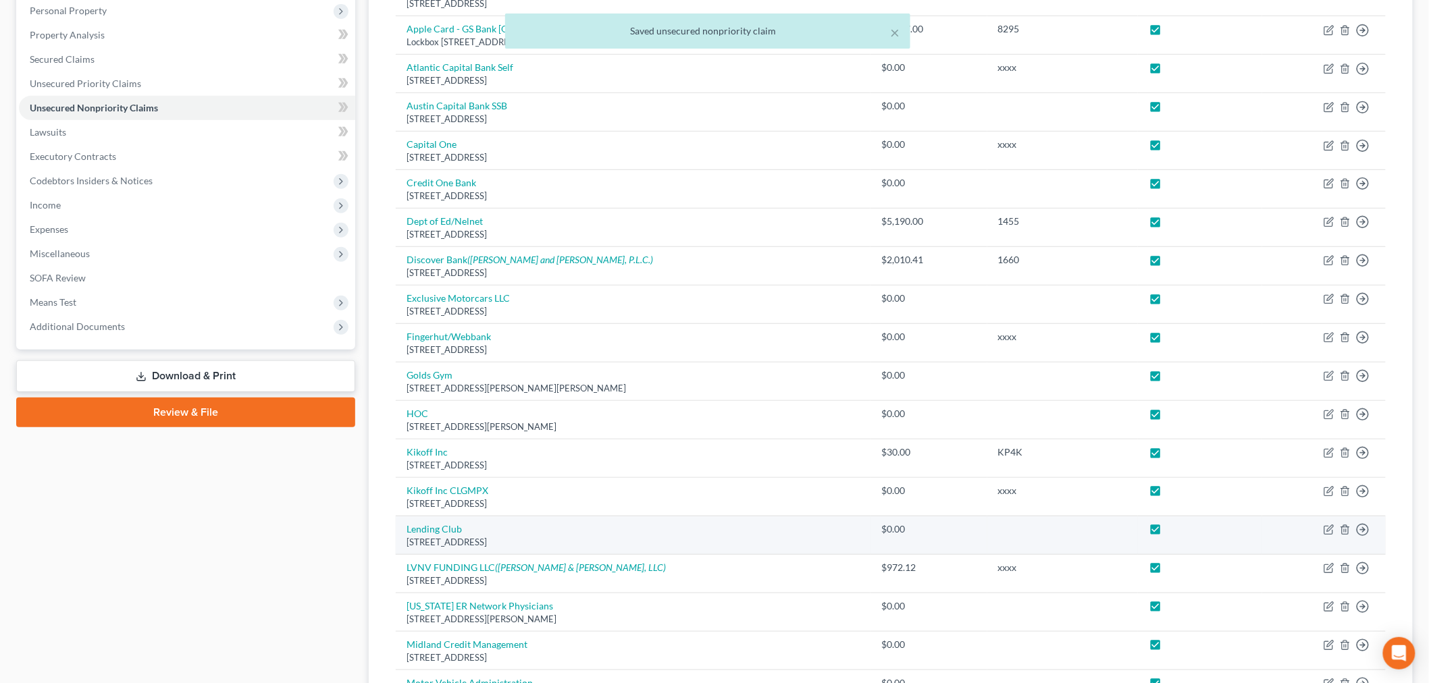
scroll to position [0, 0]
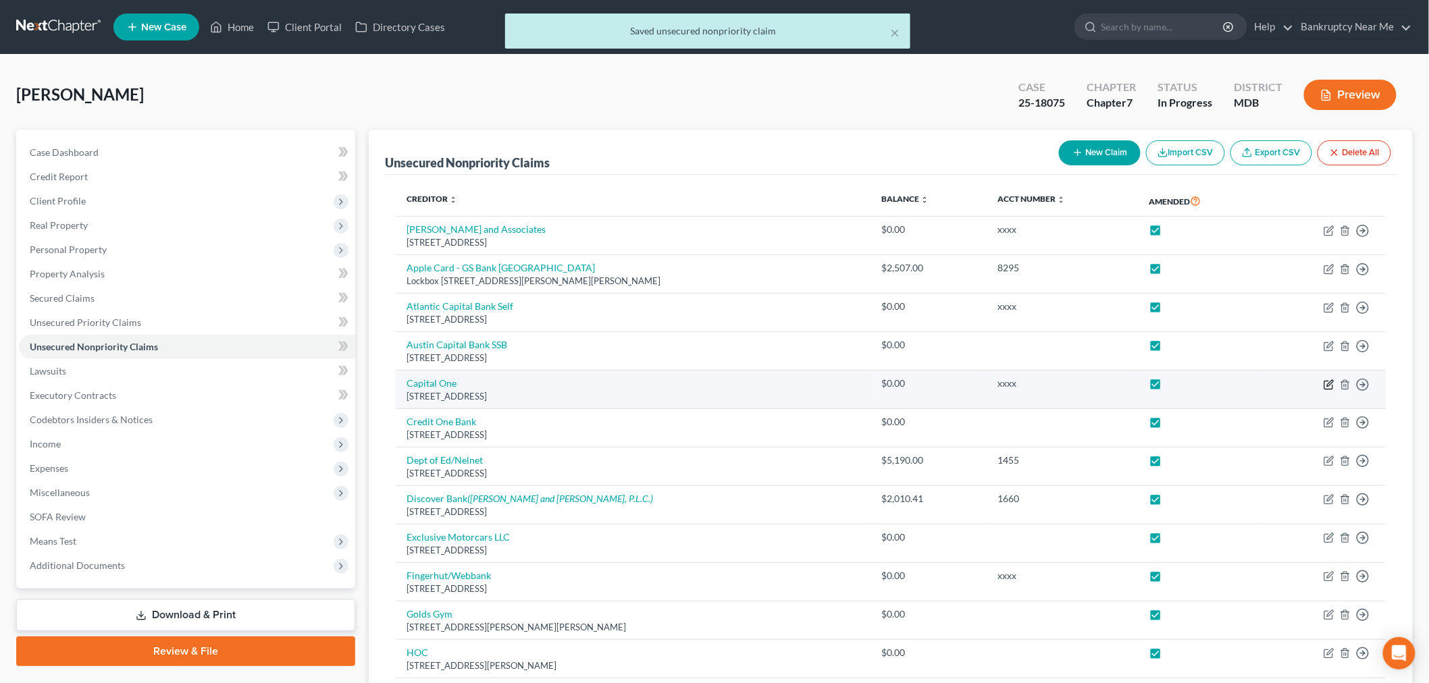
click at [1296, 383] on icon "button" at bounding box center [1328, 384] width 11 height 11
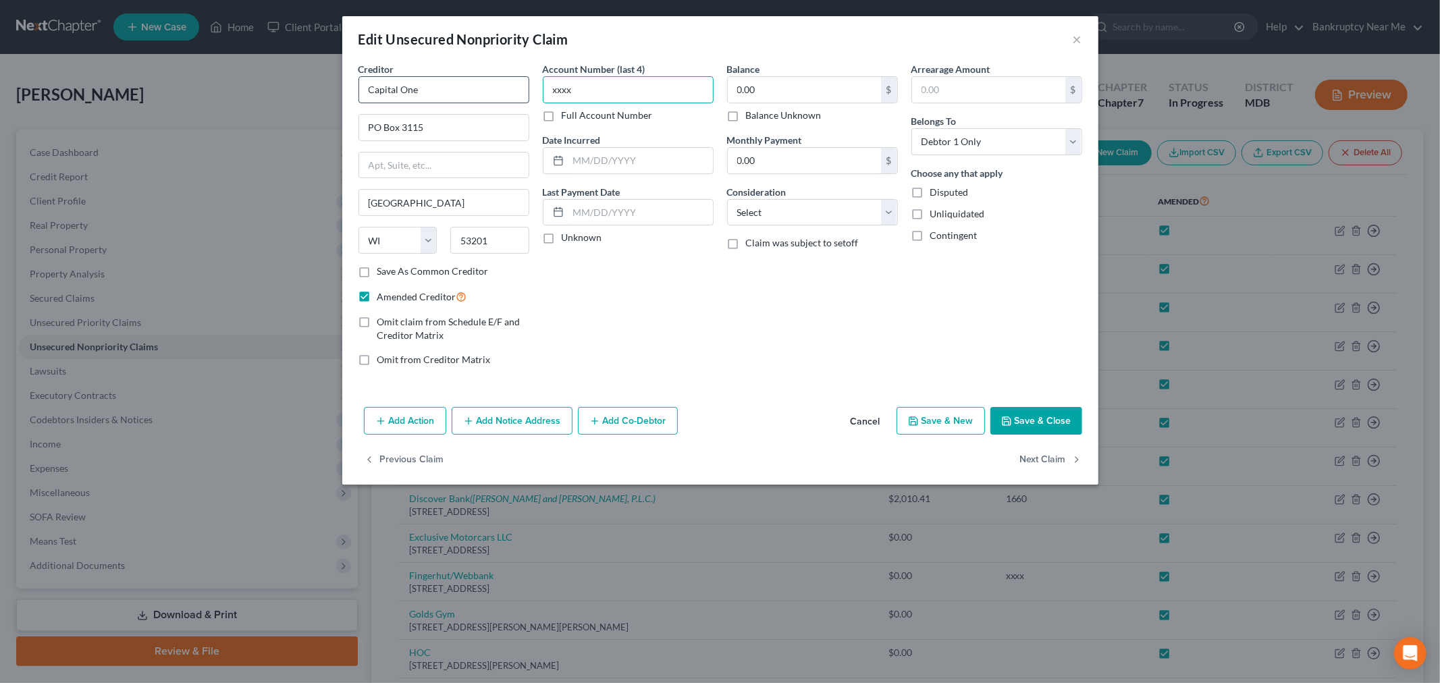
drag, startPoint x: 664, startPoint y: 86, endPoint x: 426, endPoint y: 80, distance: 237.7
click at [426, 80] on div "Creditor * Capital One PO Box 3115 Milwaukee State AL AK AR AZ CA CO CT DE DC F…" at bounding box center [720, 219] width 737 height 315
click at [733, 78] on input "0.00" at bounding box center [804, 90] width 153 height 26
click at [841, 224] on select "Select Cable / Satellite Services Collection Agency Credit Card Debt Debt Couns…" at bounding box center [812, 212] width 171 height 27
click at [727, 199] on select "Select Cable / Satellite Services Collection Agency Credit Card Debt Debt Couns…" at bounding box center [812, 212] width 171 height 27
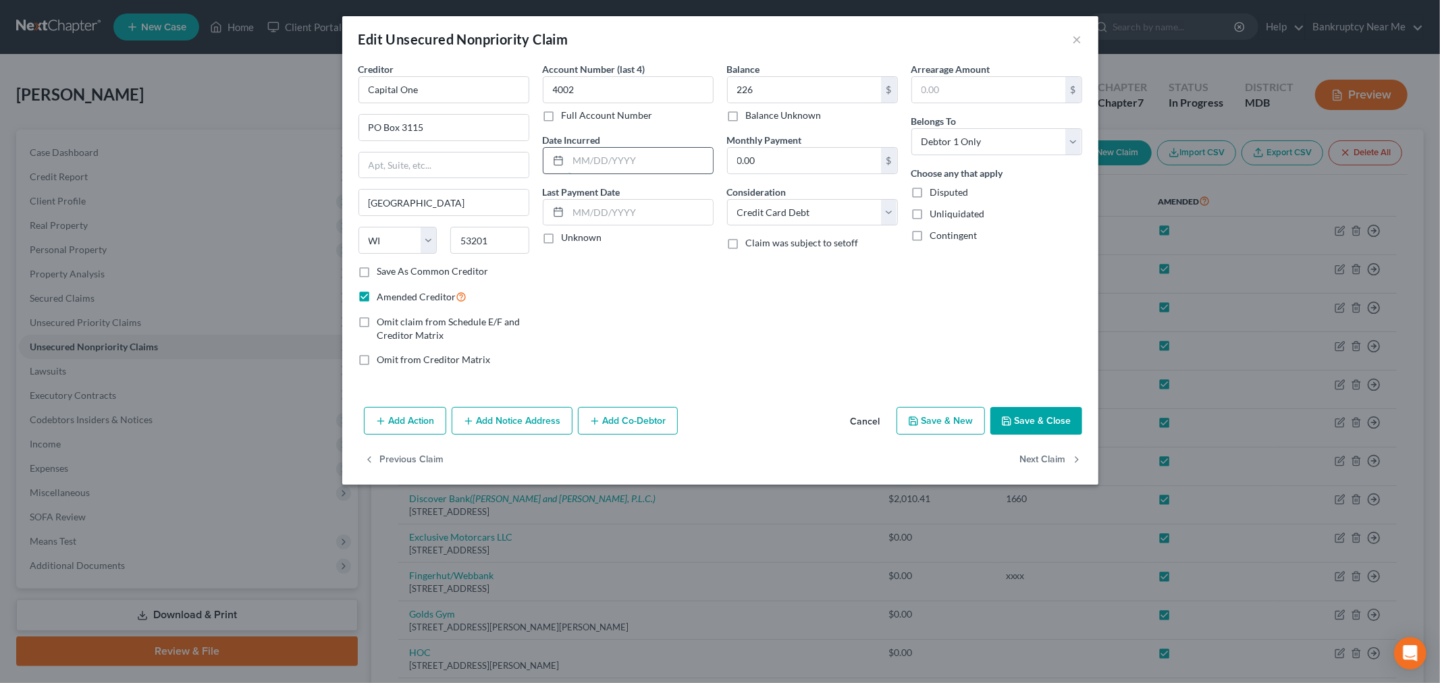
click at [651, 153] on input "text" at bounding box center [640, 161] width 144 height 26
click at [1034, 417] on button "Save & Close" at bounding box center [1036, 421] width 92 height 28
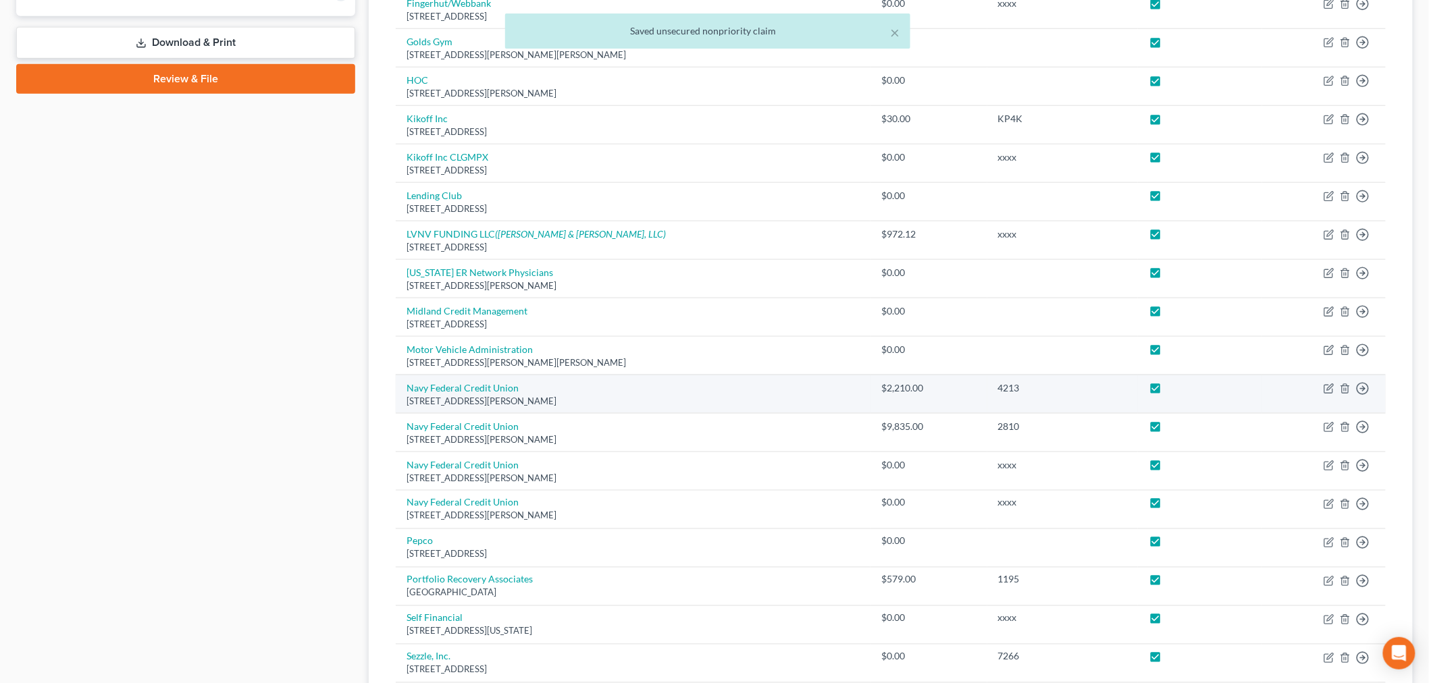
scroll to position [599, 0]
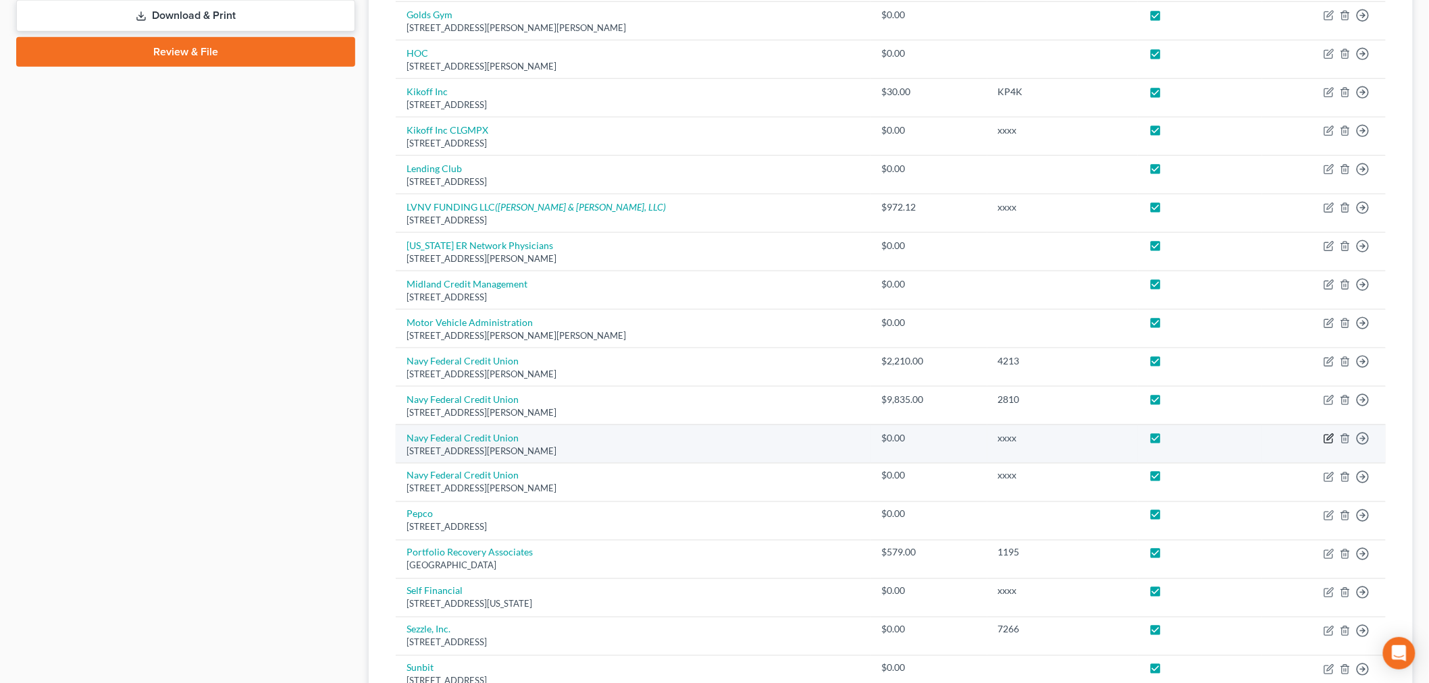
click at [1296, 442] on icon "button" at bounding box center [1328, 438] width 11 height 11
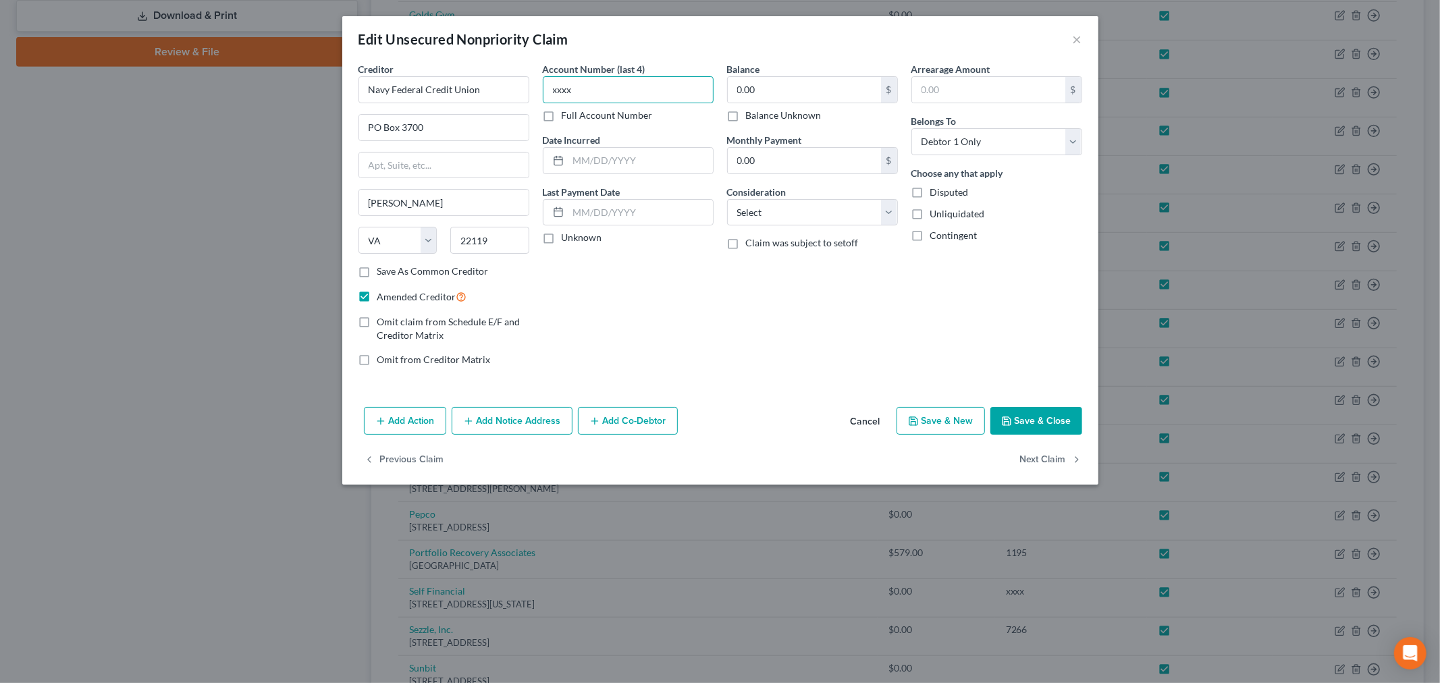
click at [635, 92] on input "xxxx" at bounding box center [628, 89] width 171 height 27
click at [855, 221] on select "Select Cable / Satellite Services Collection Agency Credit Card Debt Debt Couns…" at bounding box center [812, 212] width 171 height 27
click at [727, 199] on select "Select Cable / Satellite Services Collection Agency Credit Card Debt Debt Couns…" at bounding box center [812, 212] width 171 height 27
click at [693, 151] on input "text" at bounding box center [640, 161] width 144 height 26
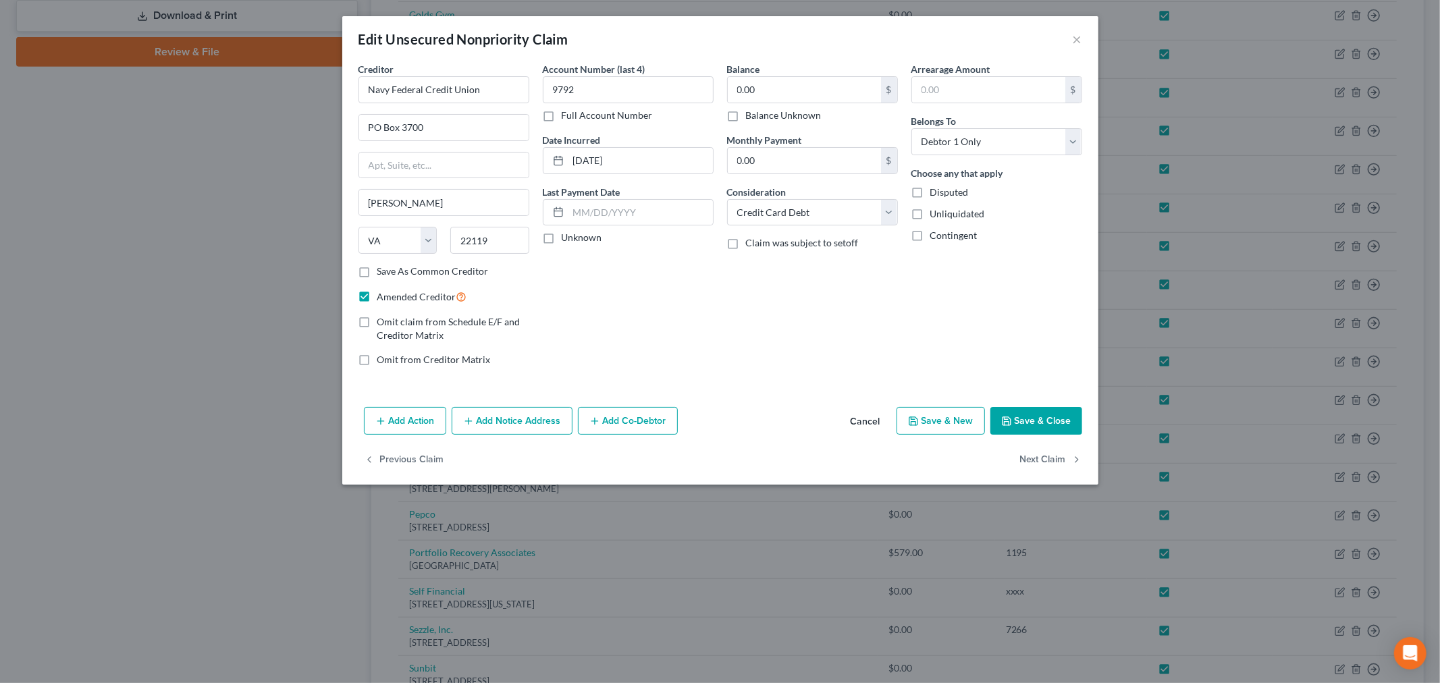
click at [1040, 434] on button "Save & Close" at bounding box center [1036, 421] width 92 height 28
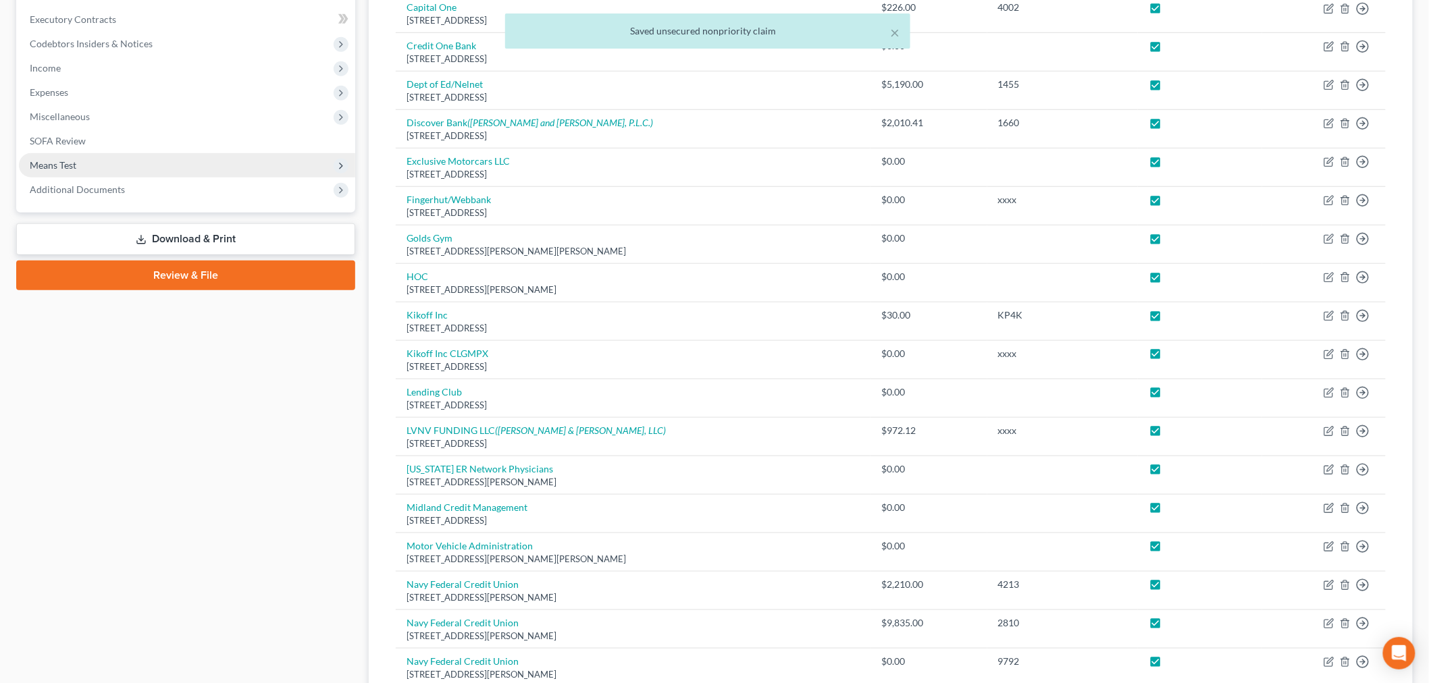
scroll to position [225, 0]
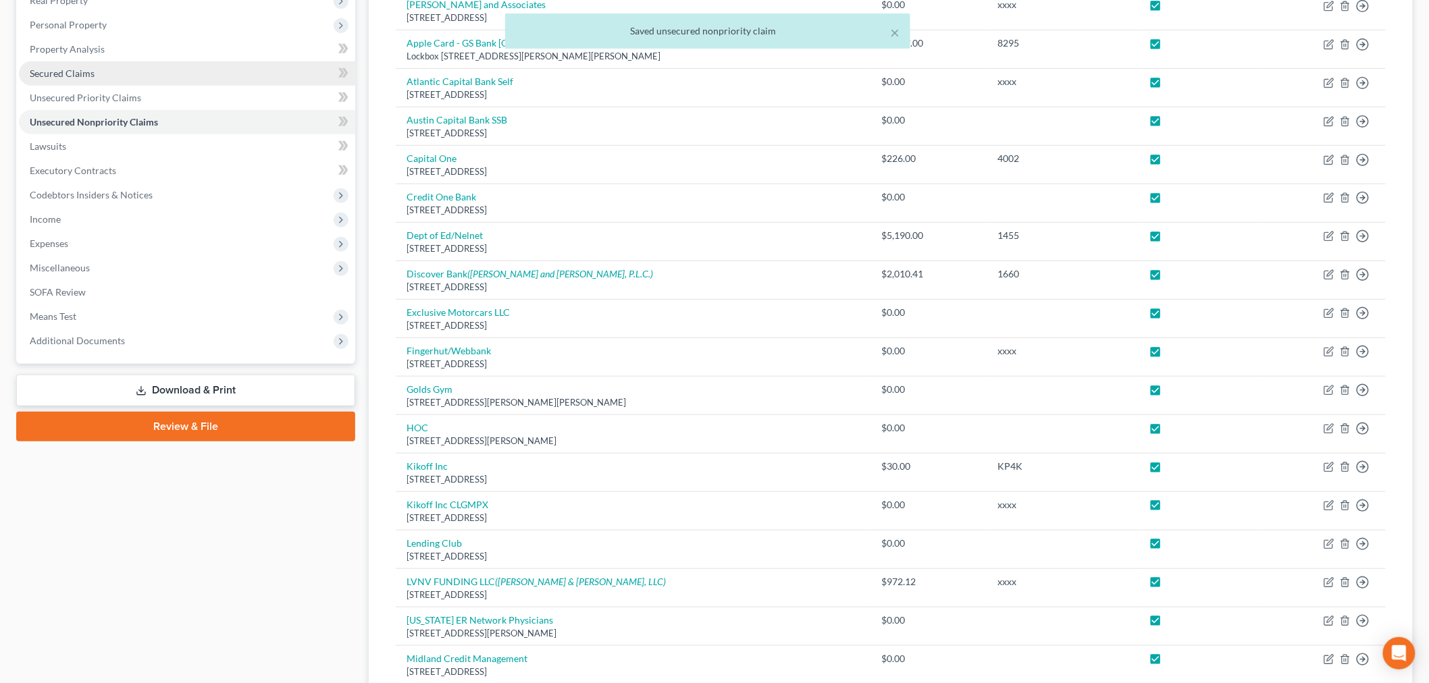
click at [109, 76] on link "Secured Claims" at bounding box center [187, 73] width 336 height 24
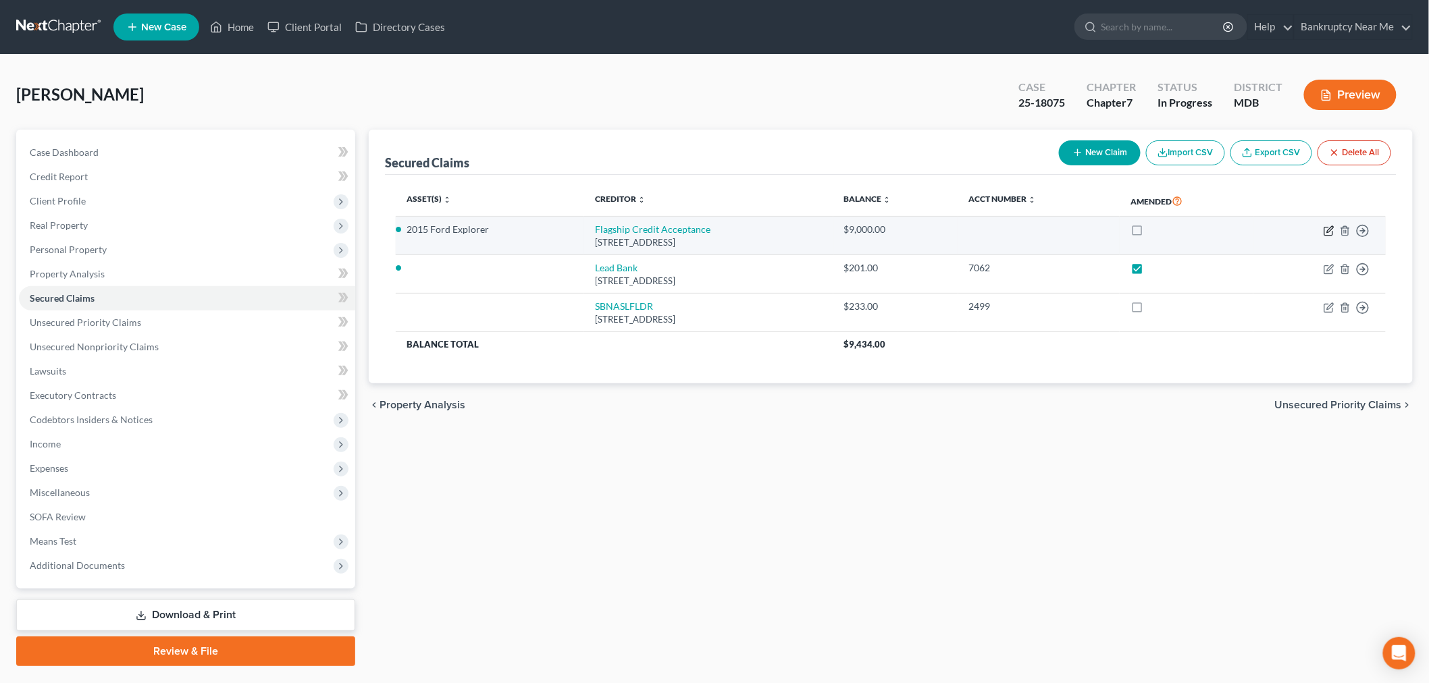
click at [1296, 231] on td "Move to E Move to F Move to G Move to Notice Only" at bounding box center [1319, 236] width 132 height 38
click at [1149, 233] on label at bounding box center [1149, 233] width 0 height 0
click at [1156, 225] on input "checkbox" at bounding box center [1158, 227] width 9 height 9
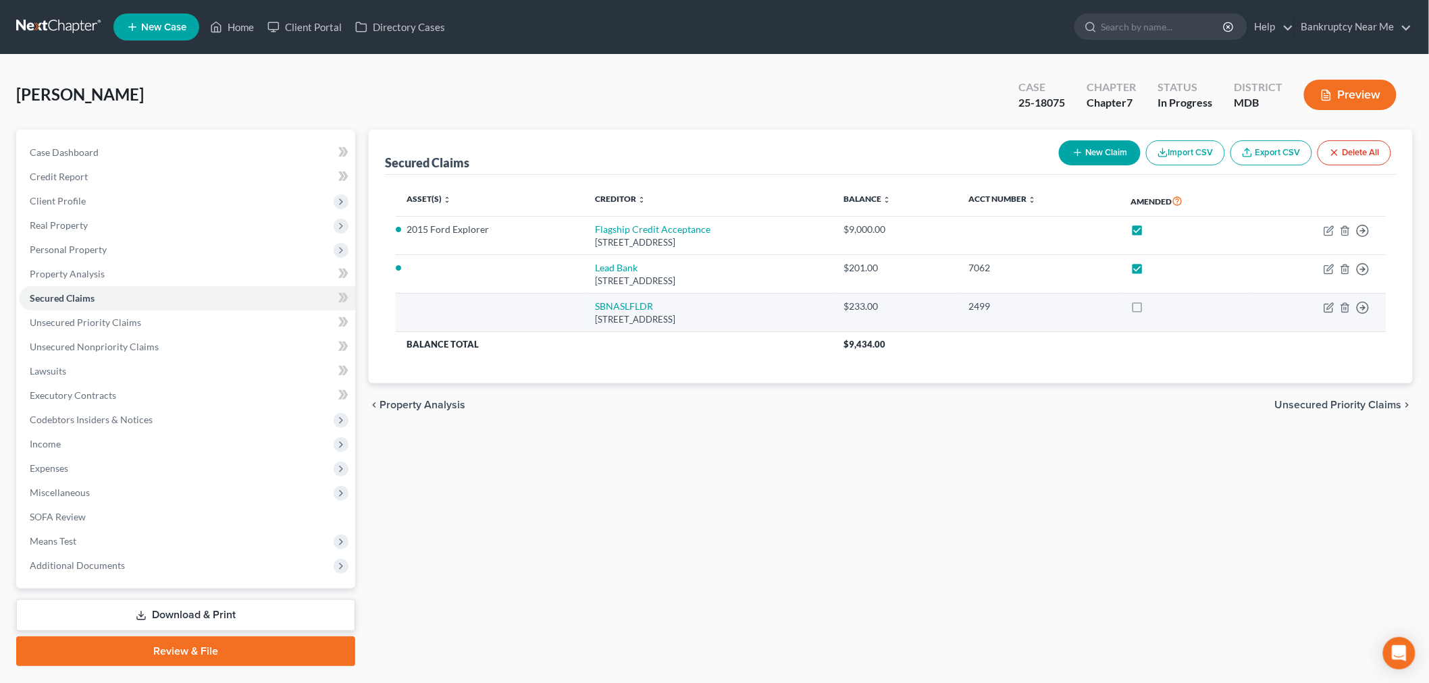
click at [1149, 310] on label at bounding box center [1149, 310] width 0 height 0
click at [1163, 304] on input "checkbox" at bounding box center [1158, 304] width 9 height 9
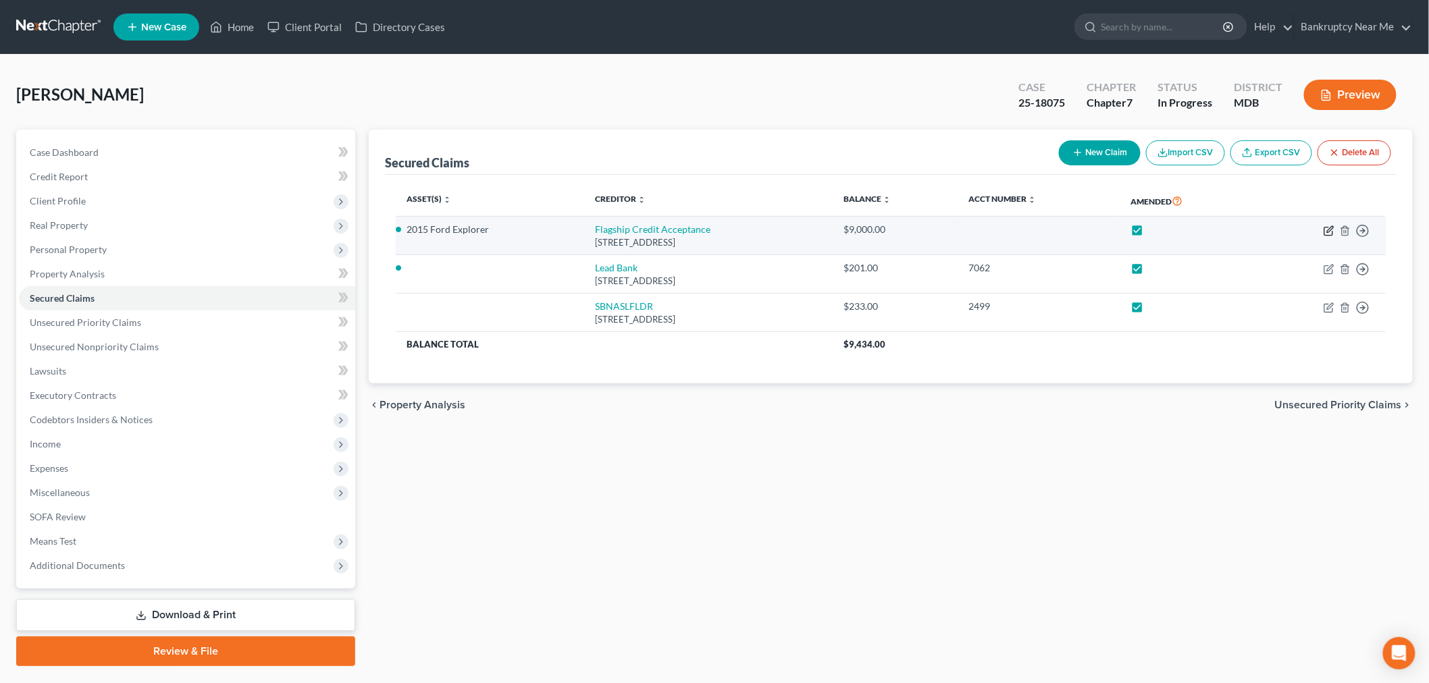
click at [1296, 228] on icon "button" at bounding box center [1328, 230] width 11 height 11
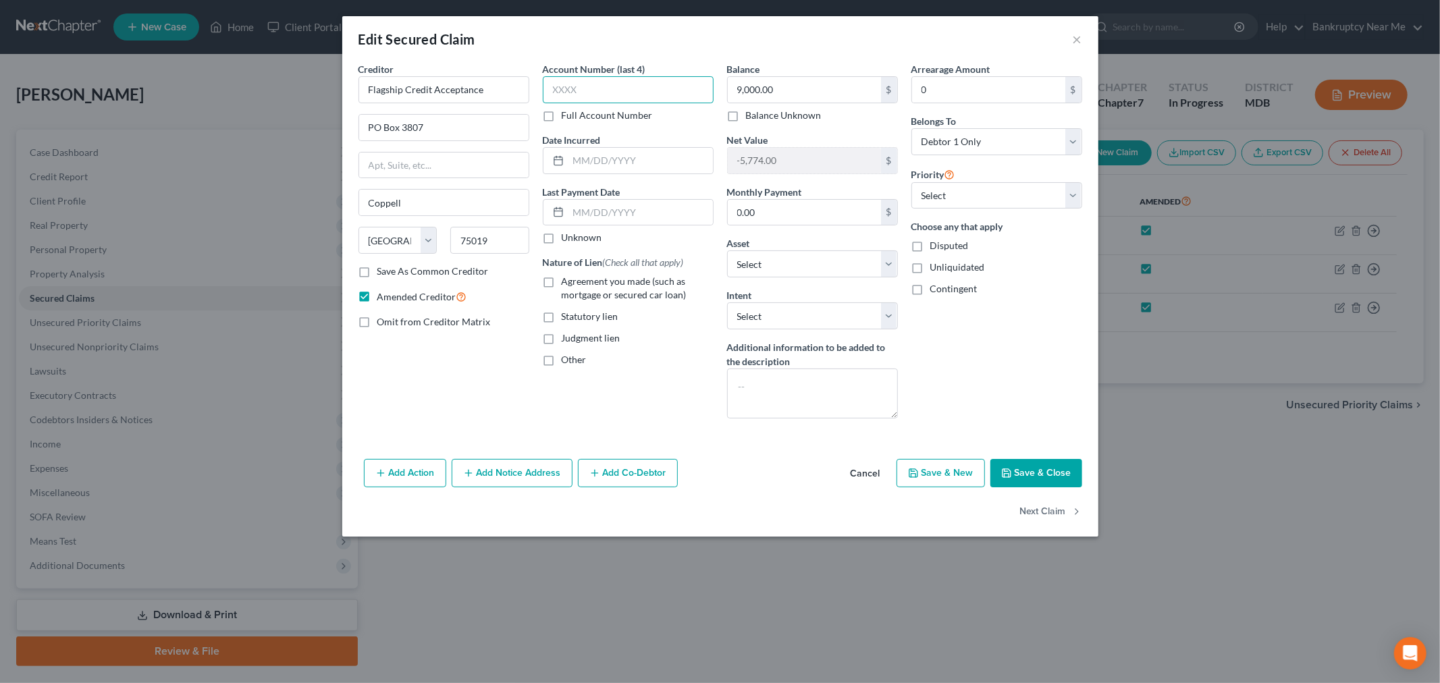
click at [672, 86] on input "text" at bounding box center [628, 89] width 171 height 27
click at [656, 144] on div "Date Incurred" at bounding box center [628, 153] width 171 height 41
click at [658, 156] on input "text" at bounding box center [640, 161] width 144 height 26
click at [797, 219] on input "0.00" at bounding box center [804, 213] width 153 height 26
click at [1036, 483] on button "Save & Close" at bounding box center [1036, 473] width 92 height 28
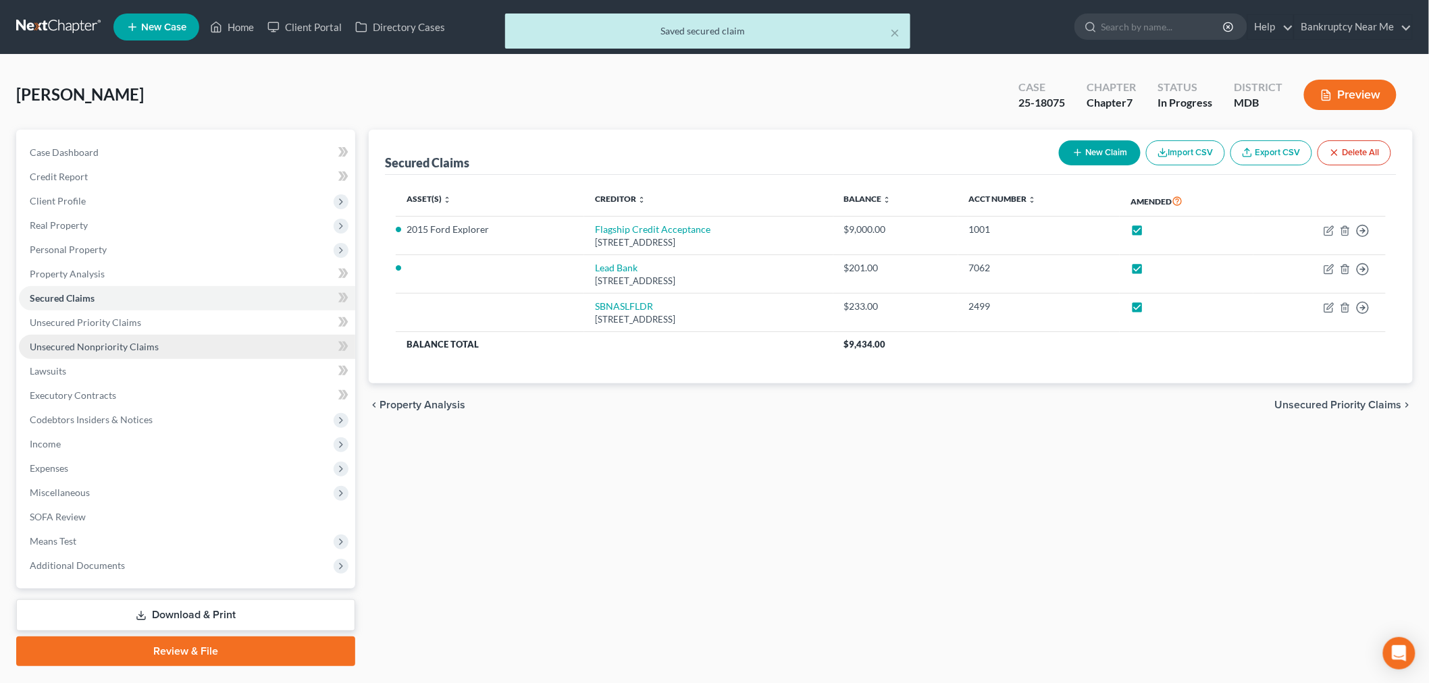
drag, startPoint x: 150, startPoint y: 340, endPoint x: 181, endPoint y: 334, distance: 31.6
click at [150, 341] on span "Unsecured Nonpriority Claims" at bounding box center [94, 346] width 129 height 11
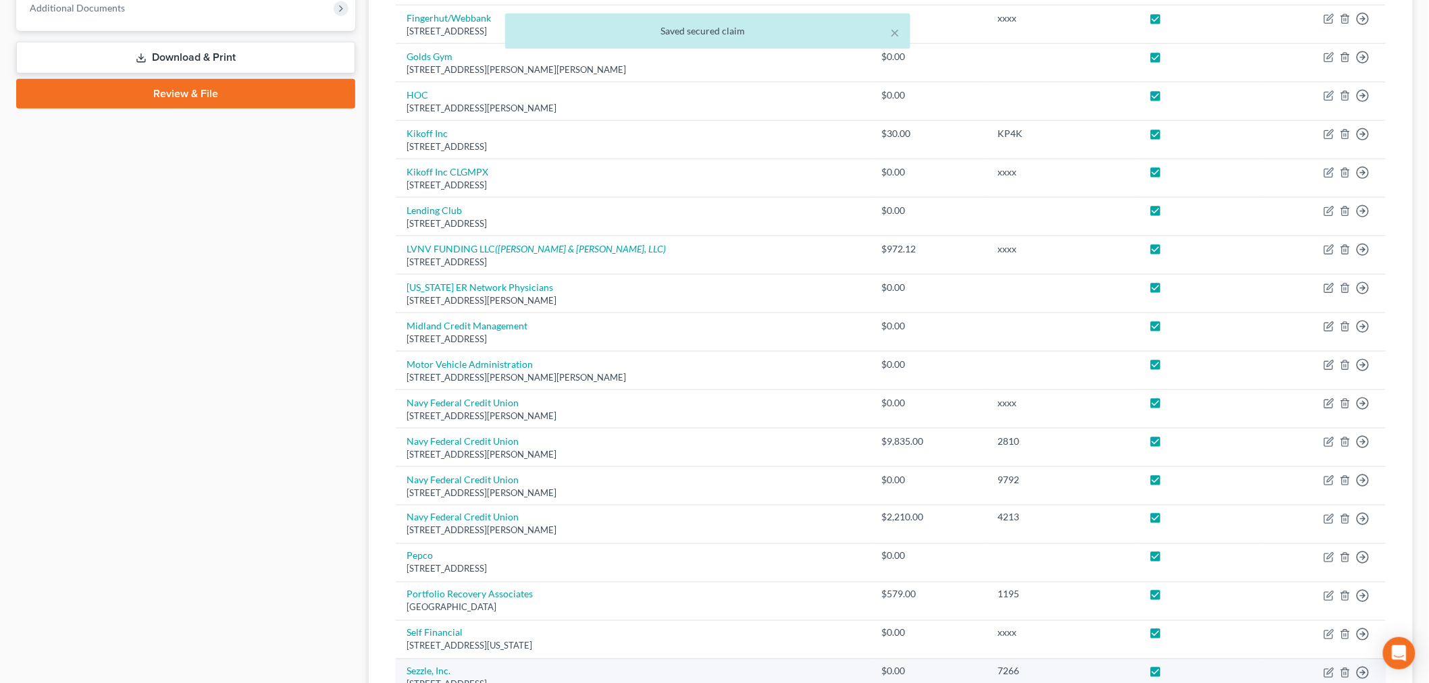
scroll to position [333, 0]
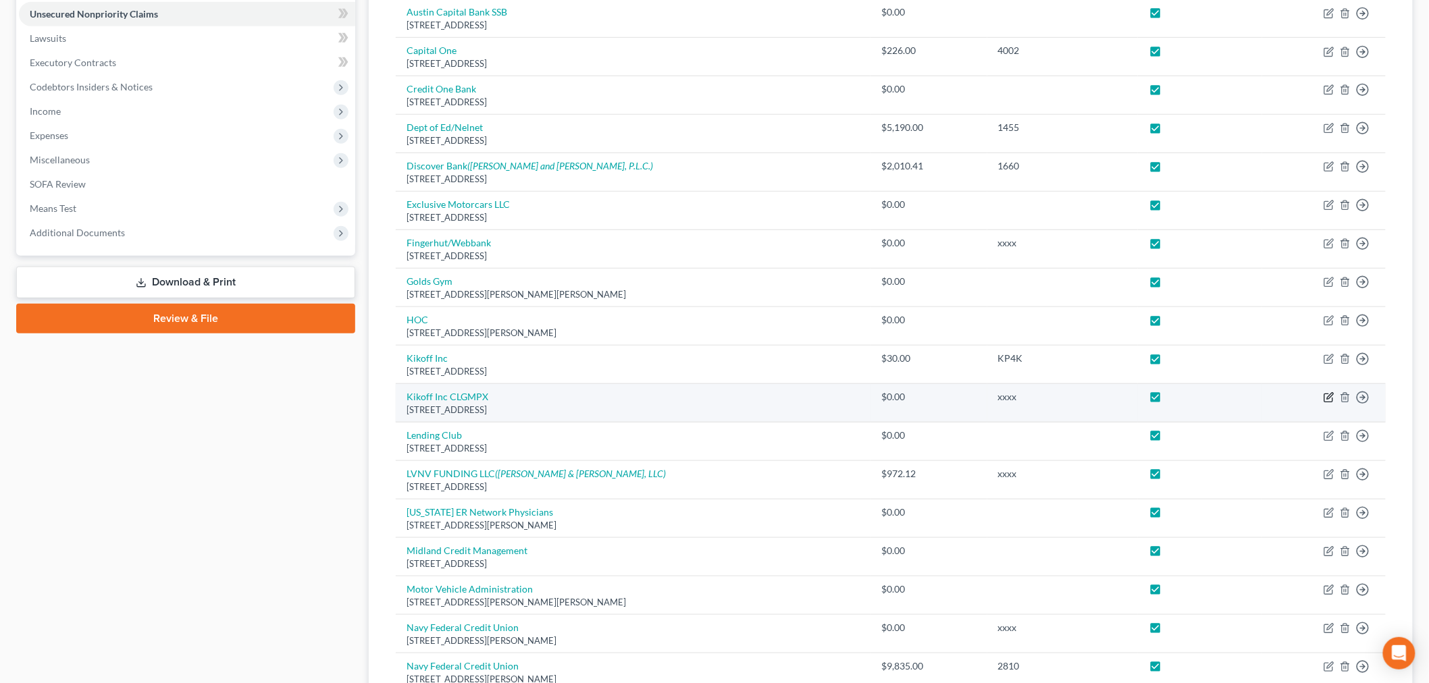
click at [1296, 396] on icon "button" at bounding box center [1330, 396] width 6 height 6
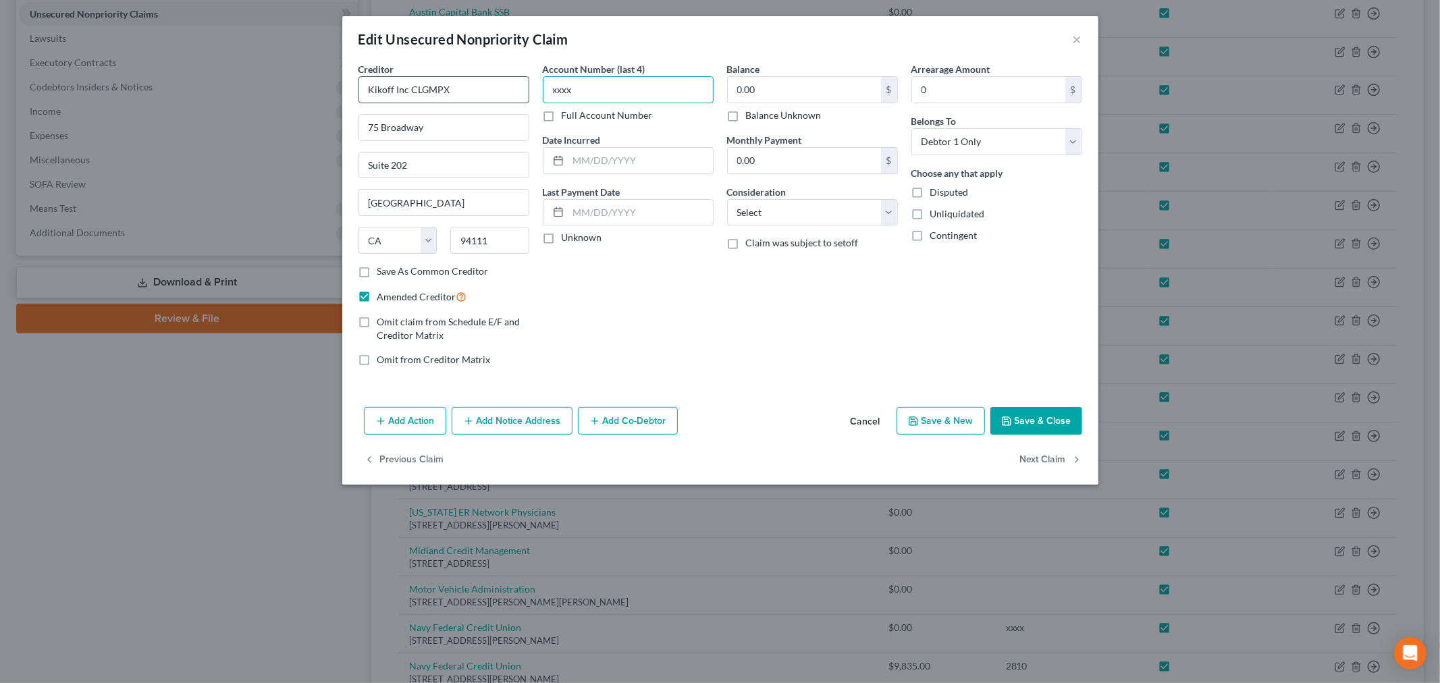
drag, startPoint x: 658, startPoint y: 88, endPoint x: 387, endPoint y: 79, distance: 271.6
click at [387, 79] on div "Creditor * Kikoff Inc CLGMPX 75 Broadway Suite 202 San Francisco State AL AK AR…" at bounding box center [720, 219] width 737 height 315
drag, startPoint x: 556, startPoint y: 88, endPoint x: 727, endPoint y: 75, distance: 171.3
click at [727, 75] on div "Creditor * Kikoff Inc CLGMPX 75 Broadway Suite 202 San Francisco State AL AK AR…" at bounding box center [720, 219] width 737 height 315
click at [844, 80] on input "0.00" at bounding box center [804, 90] width 153 height 26
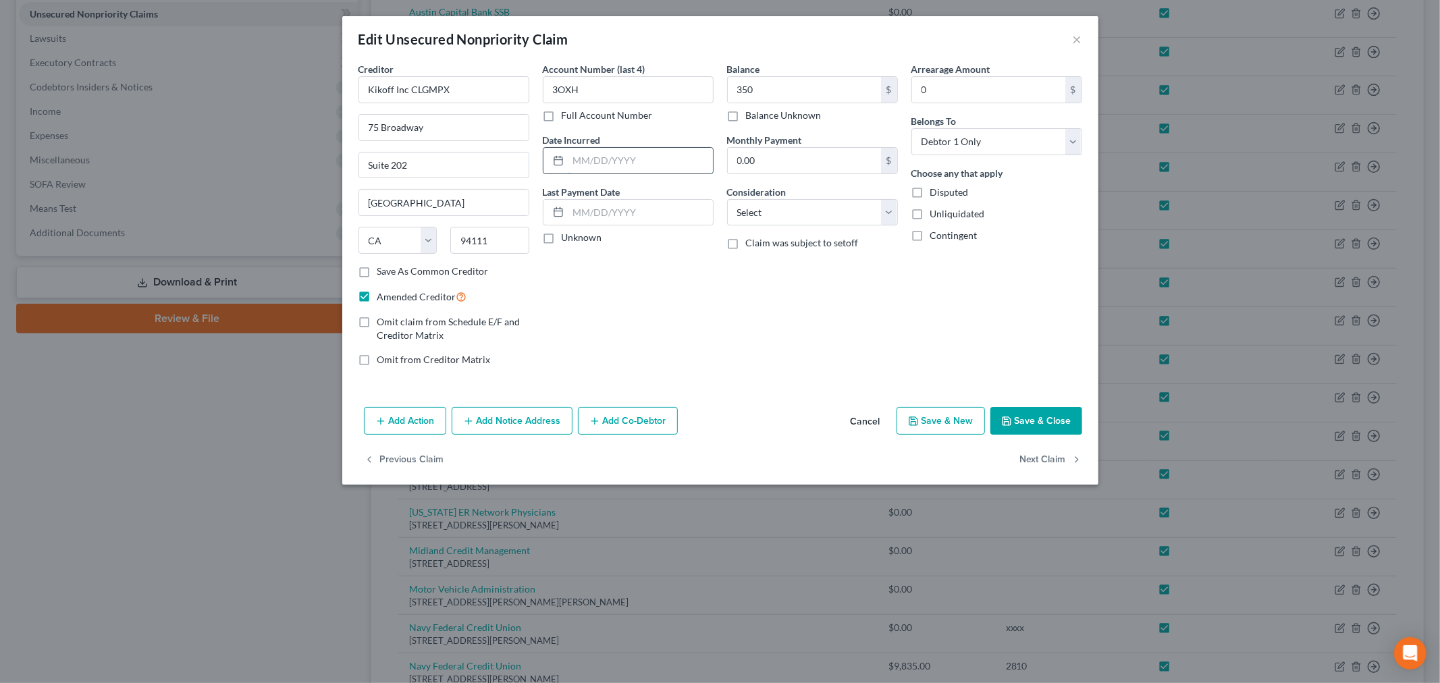
click at [608, 160] on input "text" at bounding box center [640, 161] width 144 height 26
click at [824, 220] on select "Select Cable / Satellite Services Collection Agency Credit Card Debt Debt Couns…" at bounding box center [812, 212] width 171 height 27
click at [727, 199] on select "Select Cable / Satellite Services Collection Agency Credit Card Debt Debt Couns…" at bounding box center [812, 212] width 171 height 27
drag, startPoint x: 1061, startPoint y: 439, endPoint x: 1053, endPoint y: 422, distance: 19.1
click at [1060, 439] on div "Add Action Add Notice Address Add Co-Debtor Cancel Save & New Save & Close" at bounding box center [720, 424] width 756 height 45
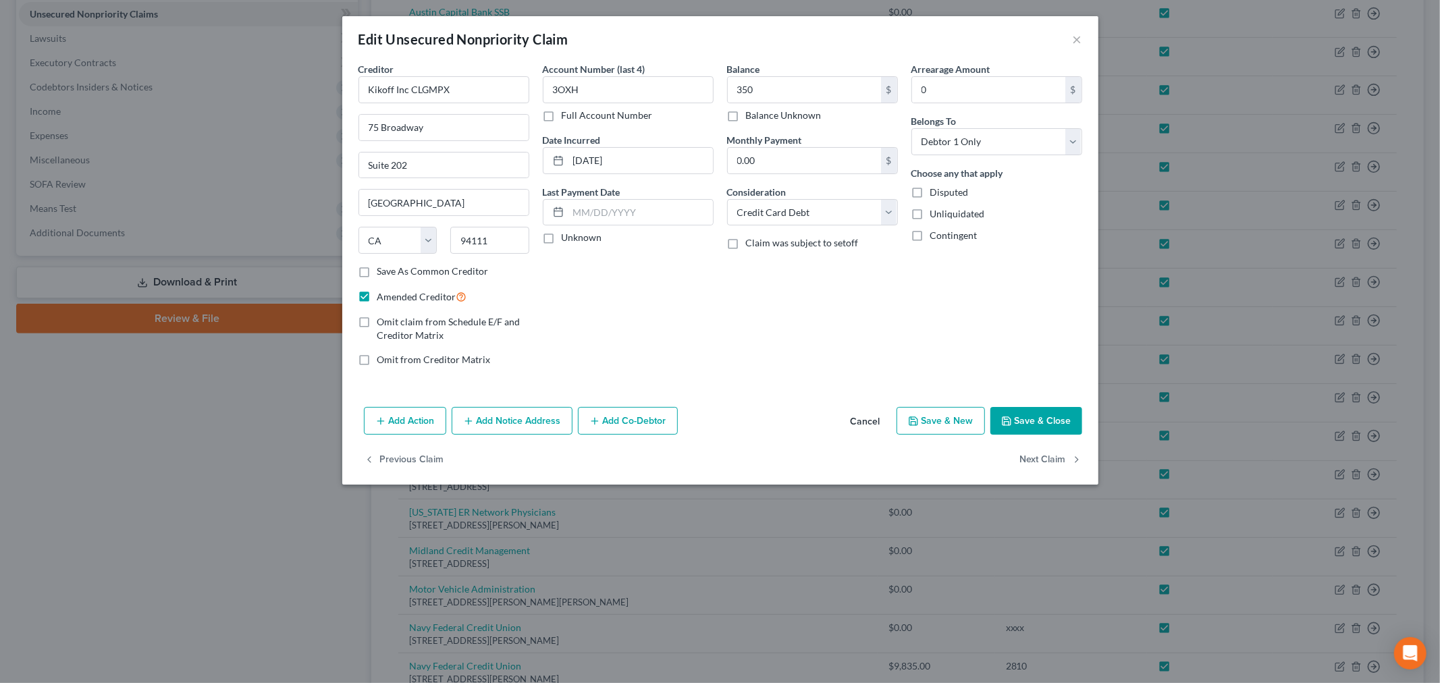
drag, startPoint x: 1053, startPoint y: 422, endPoint x: 1078, endPoint y: 410, distance: 27.5
click at [1052, 422] on button "Save & Close" at bounding box center [1036, 421] width 92 height 28
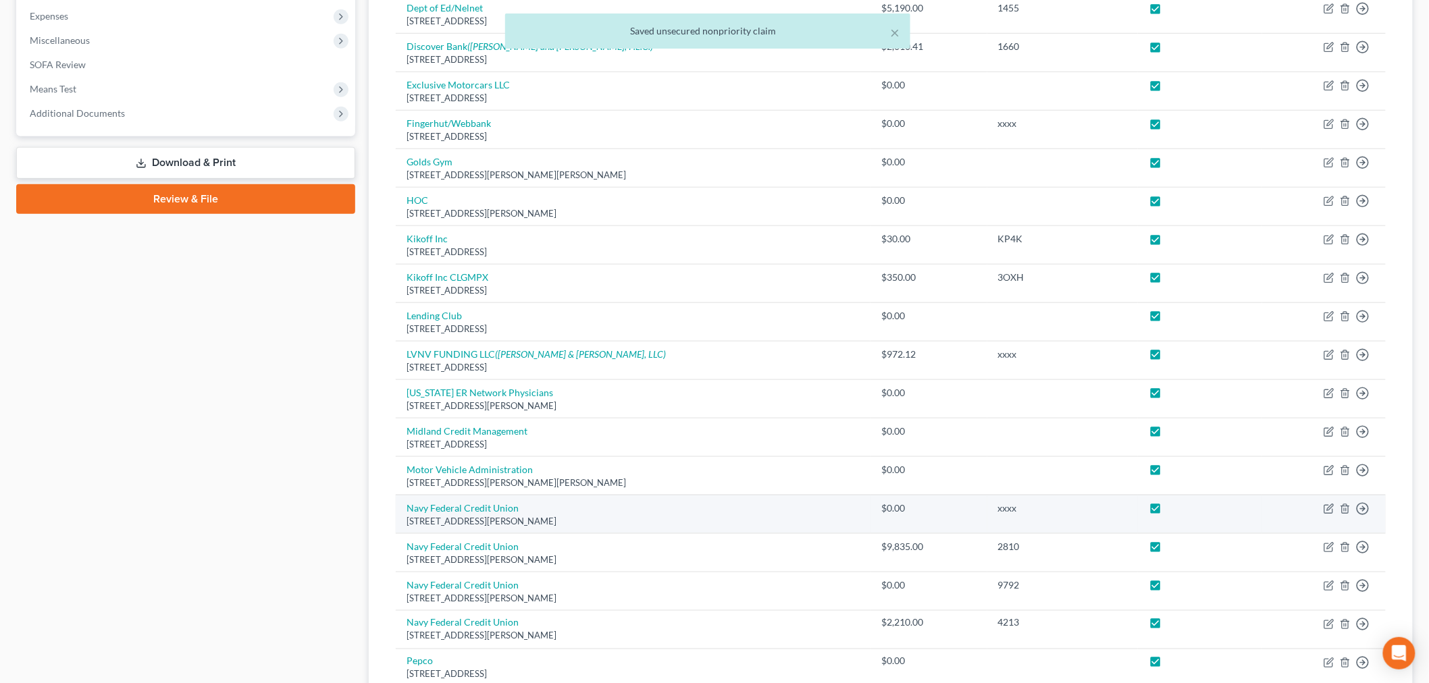
scroll to position [558, 0]
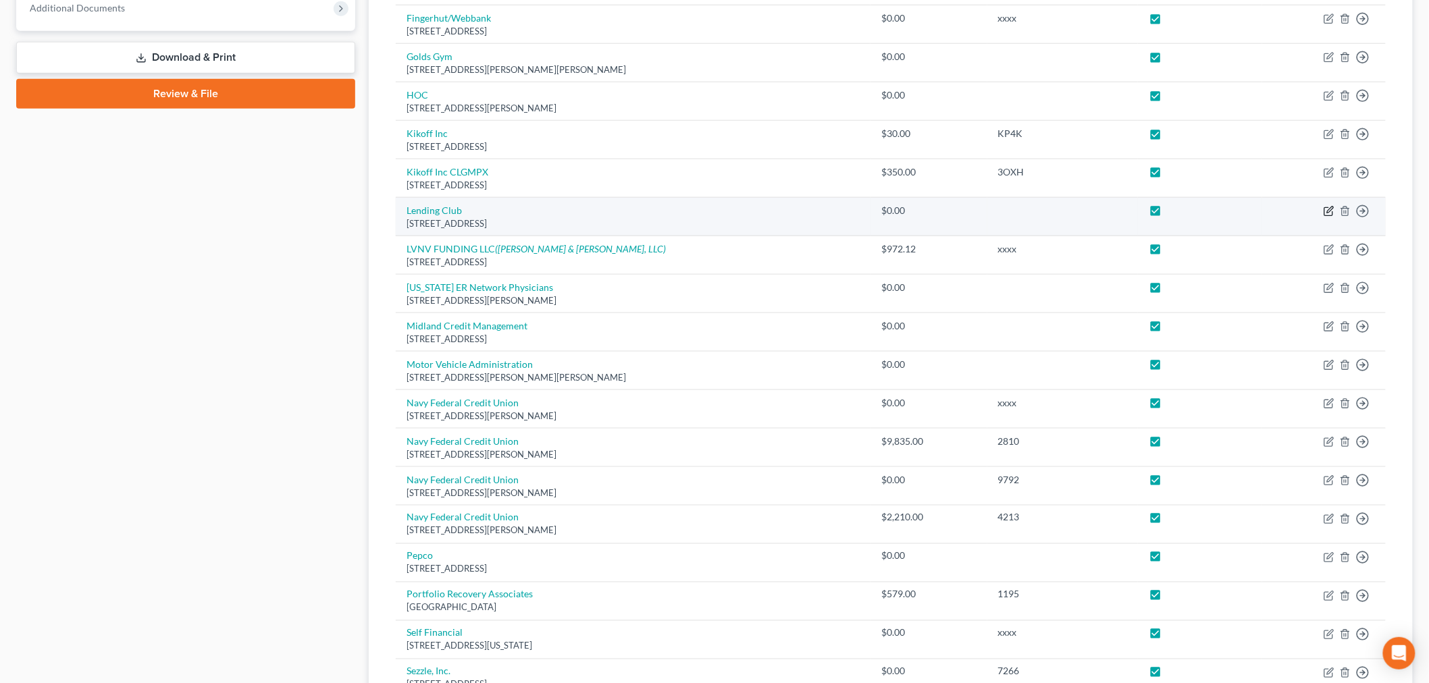
click at [1296, 209] on icon "button" at bounding box center [1328, 211] width 11 height 11
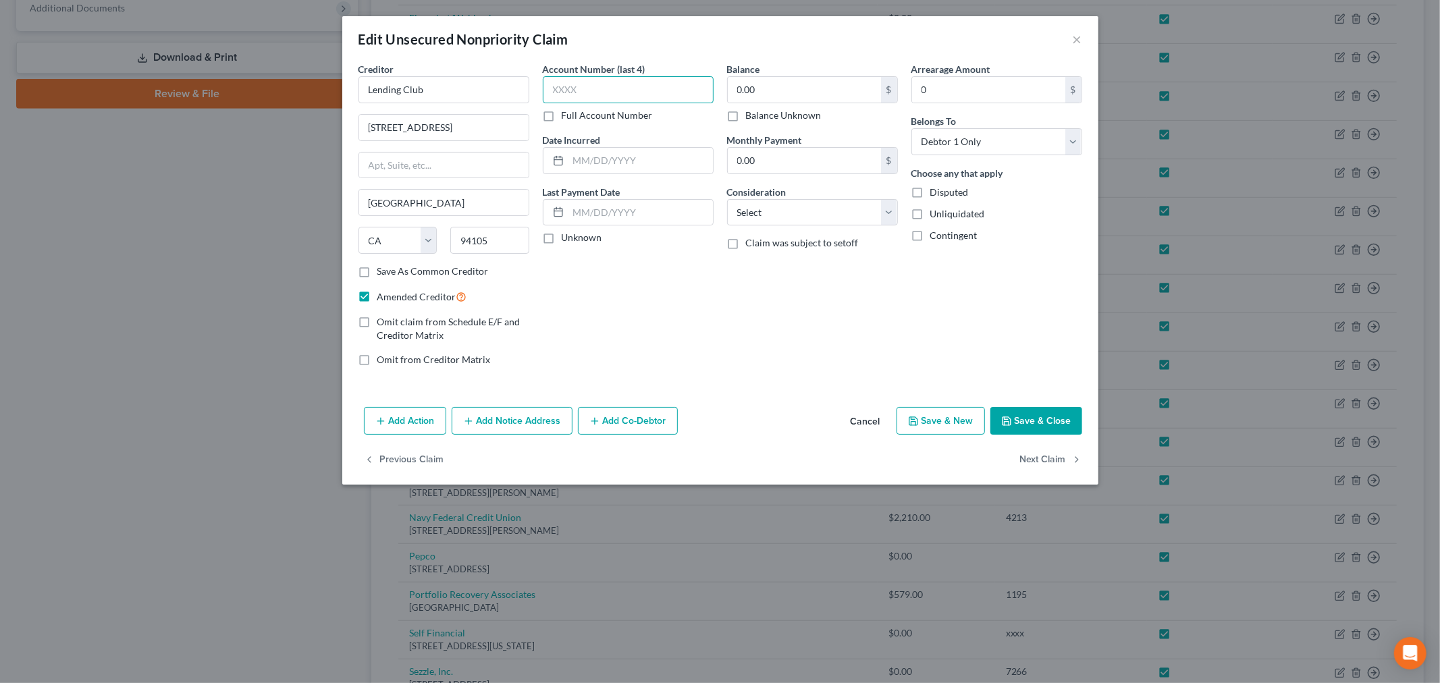
click at [679, 96] on input "text" at bounding box center [628, 89] width 171 height 27
click at [782, 203] on select "Select Cable / Satellite Services Collection Agency Credit Card Debt Debt Couns…" at bounding box center [812, 212] width 171 height 27
click at [727, 199] on select "Select Cable / Satellite Services Collection Agency Credit Card Debt Debt Couns…" at bounding box center [812, 212] width 171 height 27
click at [651, 164] on input "text" at bounding box center [640, 161] width 144 height 26
click at [1035, 428] on button "Save & Close" at bounding box center [1036, 421] width 92 height 28
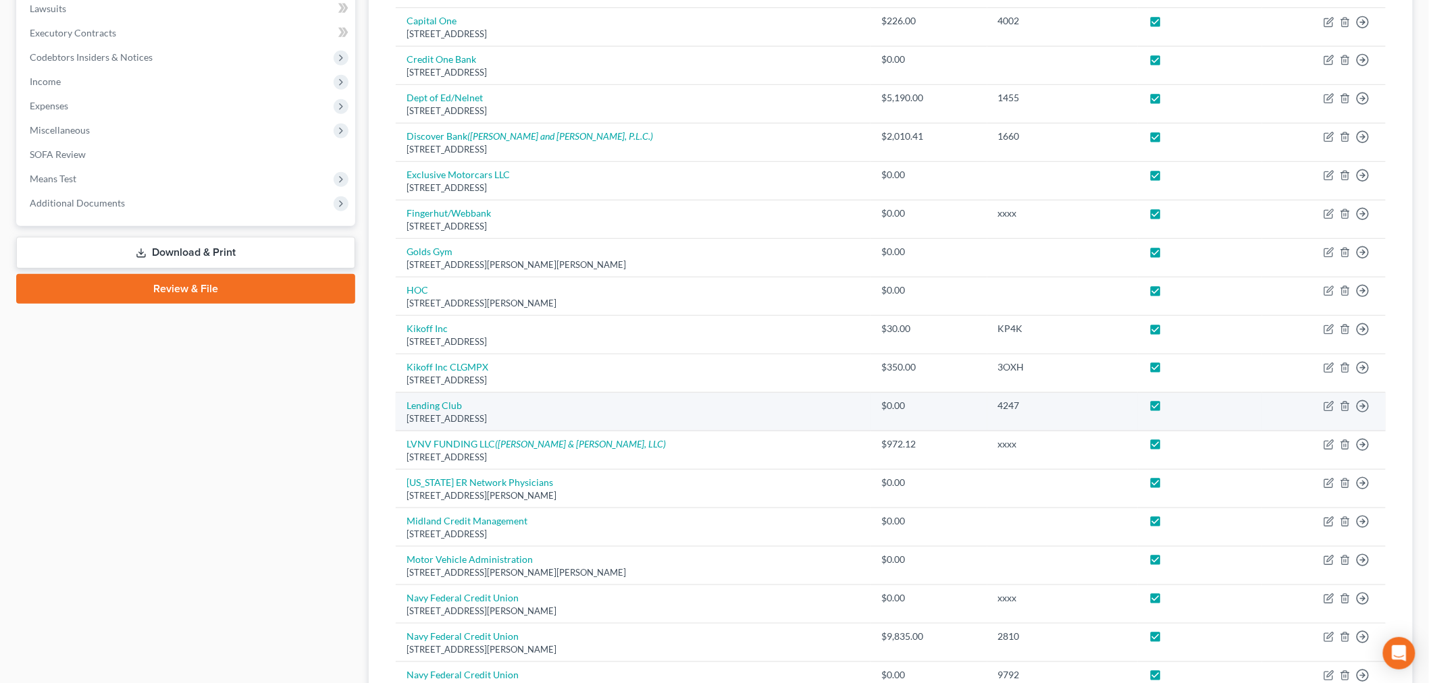
scroll to position [356, 0]
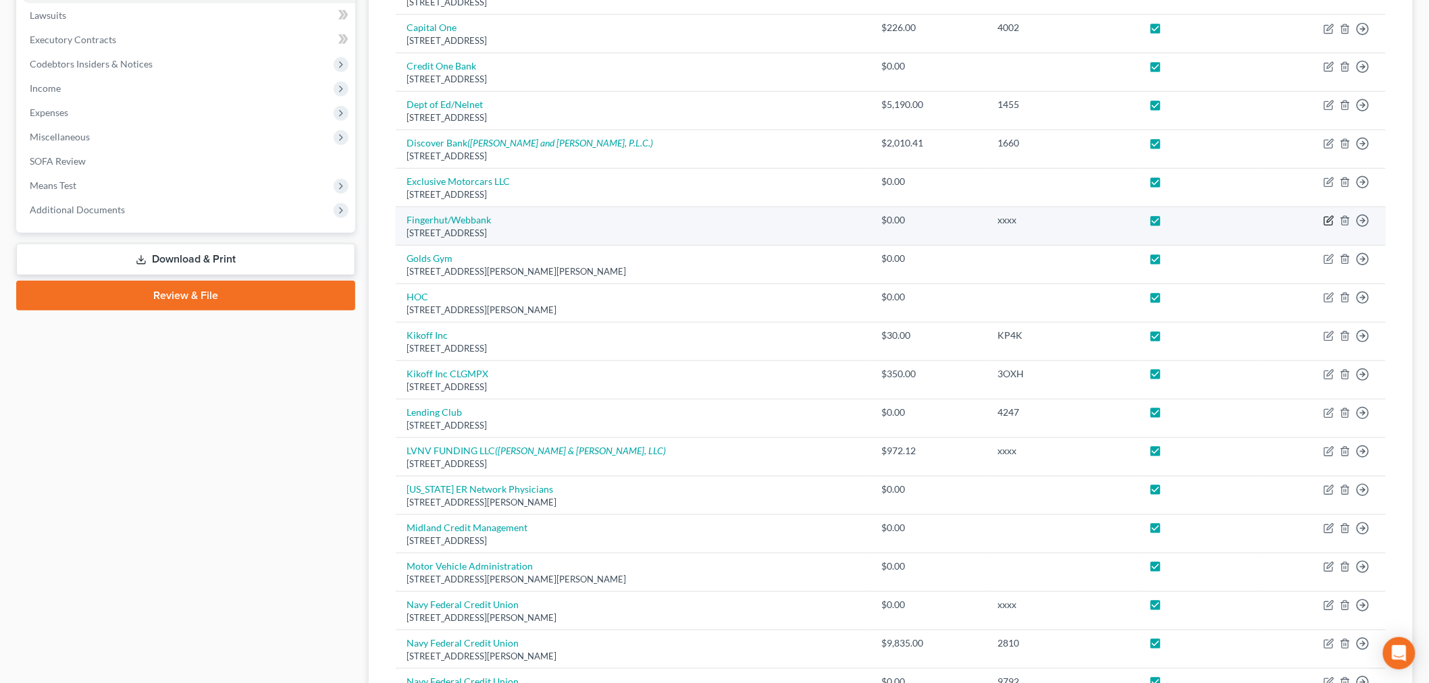
click at [1296, 219] on icon "button" at bounding box center [1328, 220] width 11 height 11
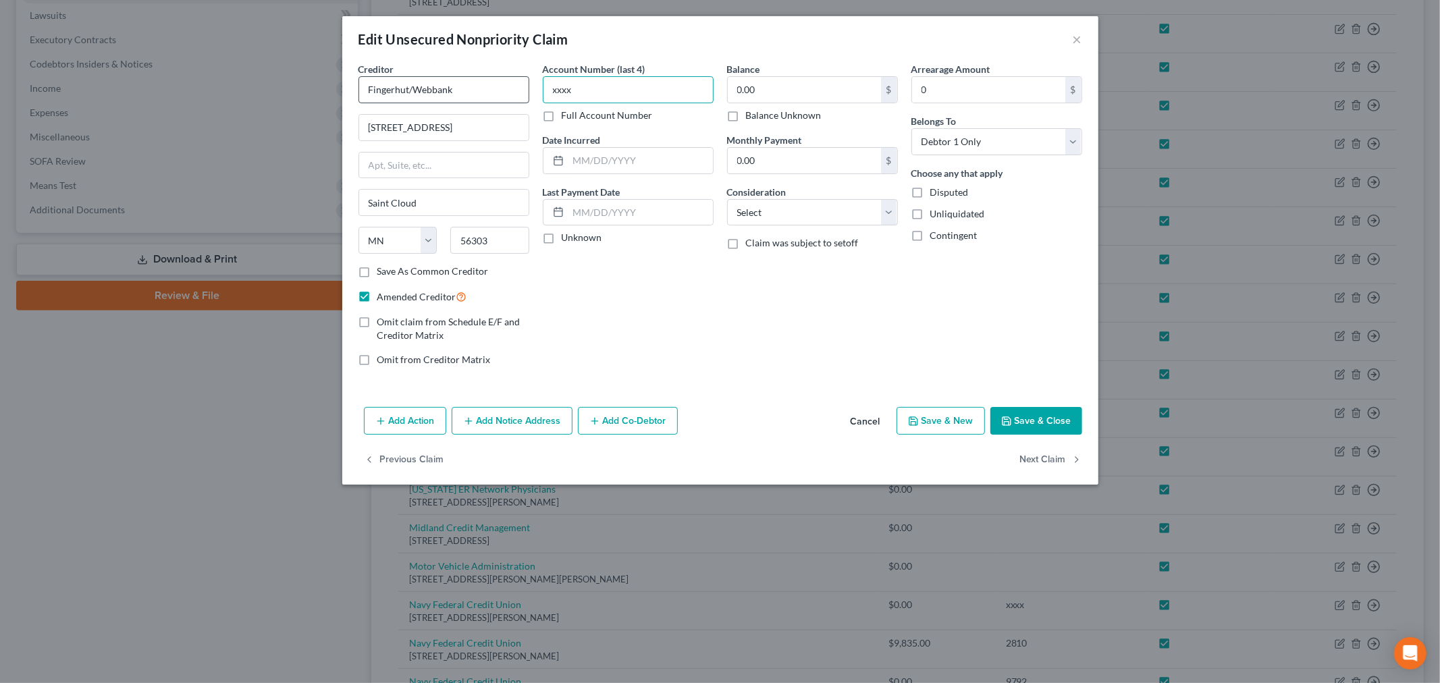
drag, startPoint x: 672, startPoint y: 80, endPoint x: 484, endPoint y: 84, distance: 188.4
click at [484, 84] on div "Creditor * Fingerhut/Webbank 6250 Ridgewood Road Saint Cloud State AL AK AR AZ …" at bounding box center [720, 219] width 737 height 315
drag, startPoint x: 795, startPoint y: 206, endPoint x: 795, endPoint y: 214, distance: 8.1
click at [793, 207] on select "Select Cable / Satellite Services Collection Agency Credit Card Debt Debt Couns…" at bounding box center [812, 212] width 171 height 27
click at [727, 199] on select "Select Cable / Satellite Services Collection Agency Credit Card Debt Debt Couns…" at bounding box center [812, 212] width 171 height 27
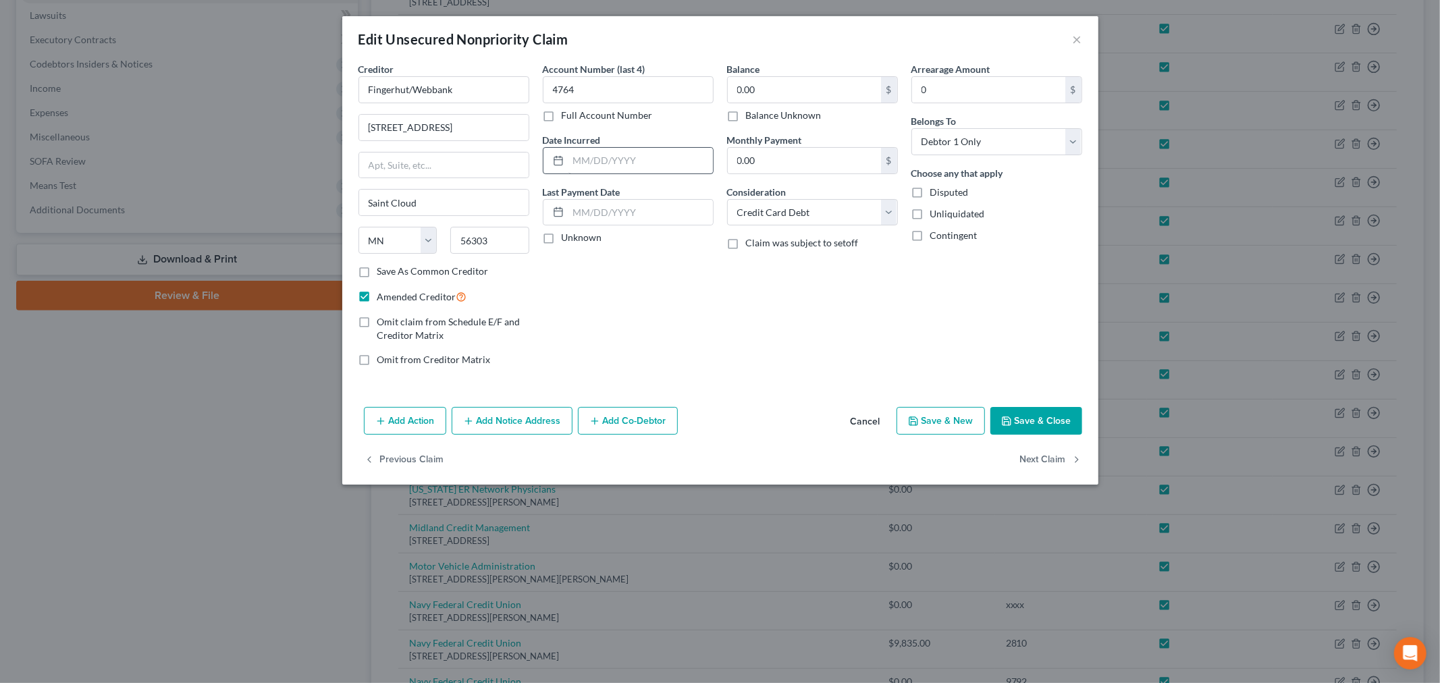
drag, startPoint x: 670, startPoint y: 139, endPoint x: 653, endPoint y: 167, distance: 32.4
click at [667, 142] on div "Date Incurred" at bounding box center [628, 153] width 171 height 41
click at [653, 167] on input "text" at bounding box center [640, 161] width 144 height 26
click at [1052, 428] on button "Save & Close" at bounding box center [1036, 421] width 92 height 28
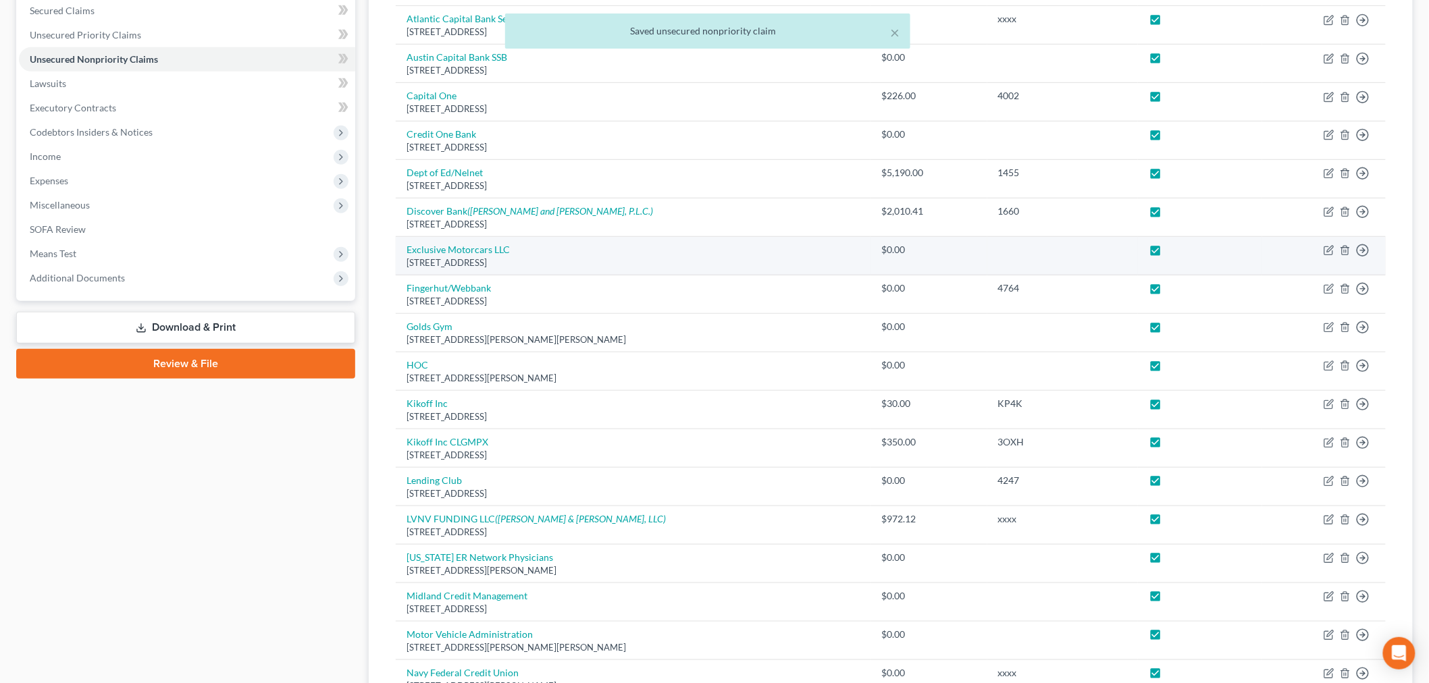
scroll to position [0, 0]
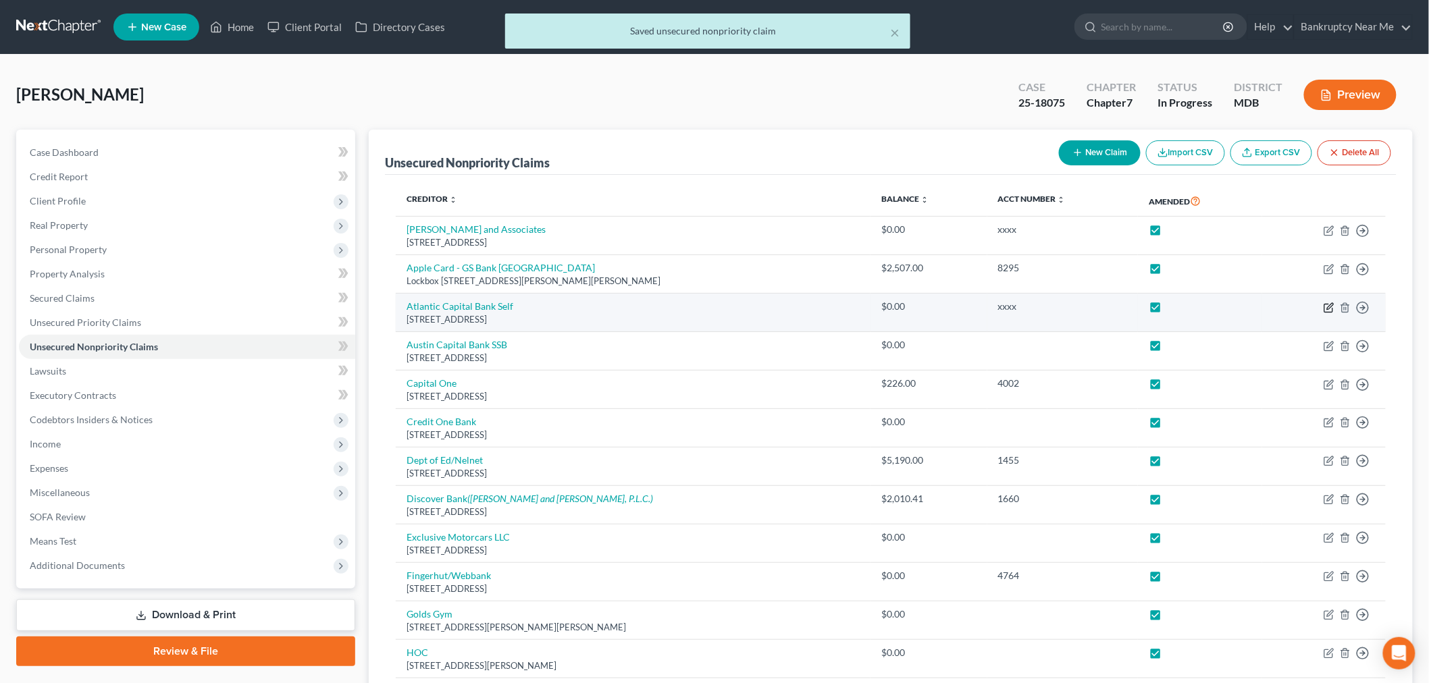
click at [1296, 307] on icon "button" at bounding box center [1330, 306] width 6 height 6
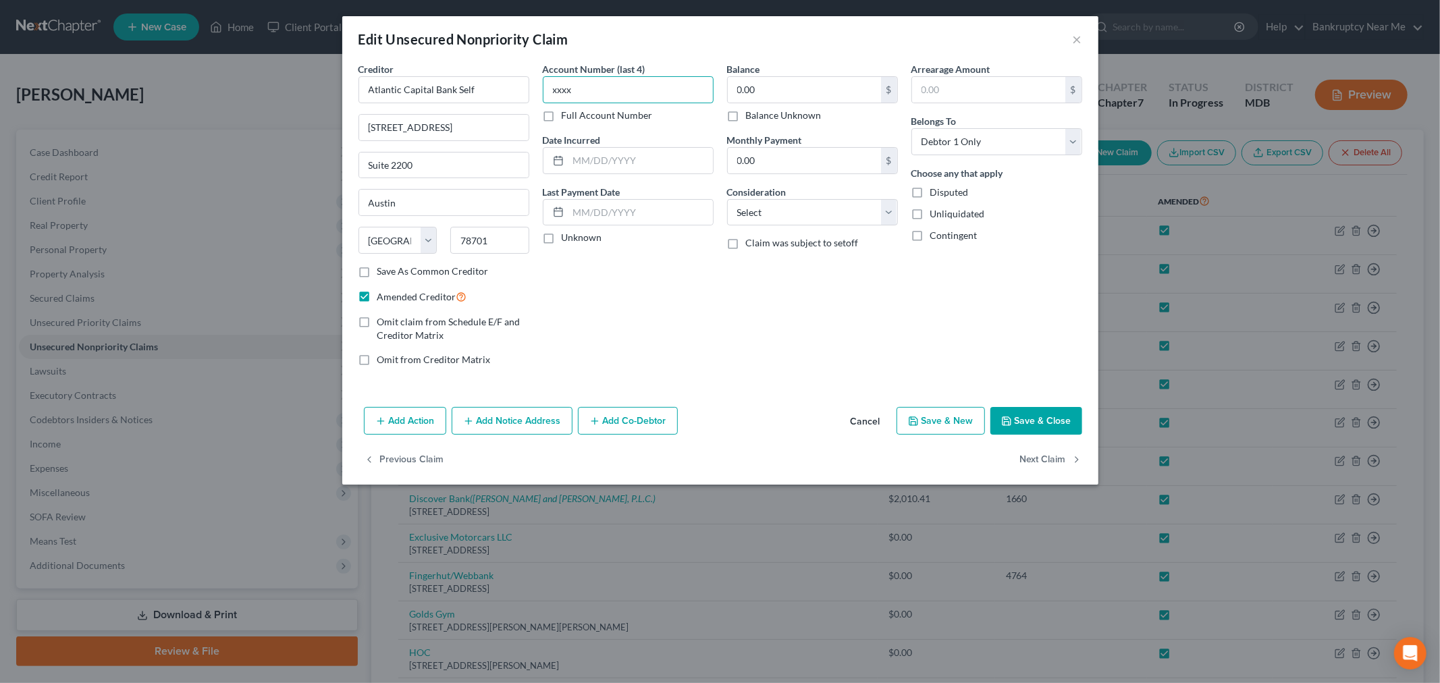
drag, startPoint x: 678, startPoint y: 93, endPoint x: 536, endPoint y: 93, distance: 142.4
click at [536, 93] on div "Account Number (last 4) xxxx Full Account Number Date Incurred Last Payment Dat…" at bounding box center [628, 219] width 184 height 315
click at [781, 209] on select "Select Cable / Satellite Services Collection Agency Credit Card Debt Debt Couns…" at bounding box center [812, 212] width 171 height 27
click at [727, 199] on select "Select Cable / Satellite Services Collection Agency Credit Card Debt Debt Couns…" at bounding box center [812, 212] width 171 height 27
click at [651, 151] on input "text" at bounding box center [640, 161] width 144 height 26
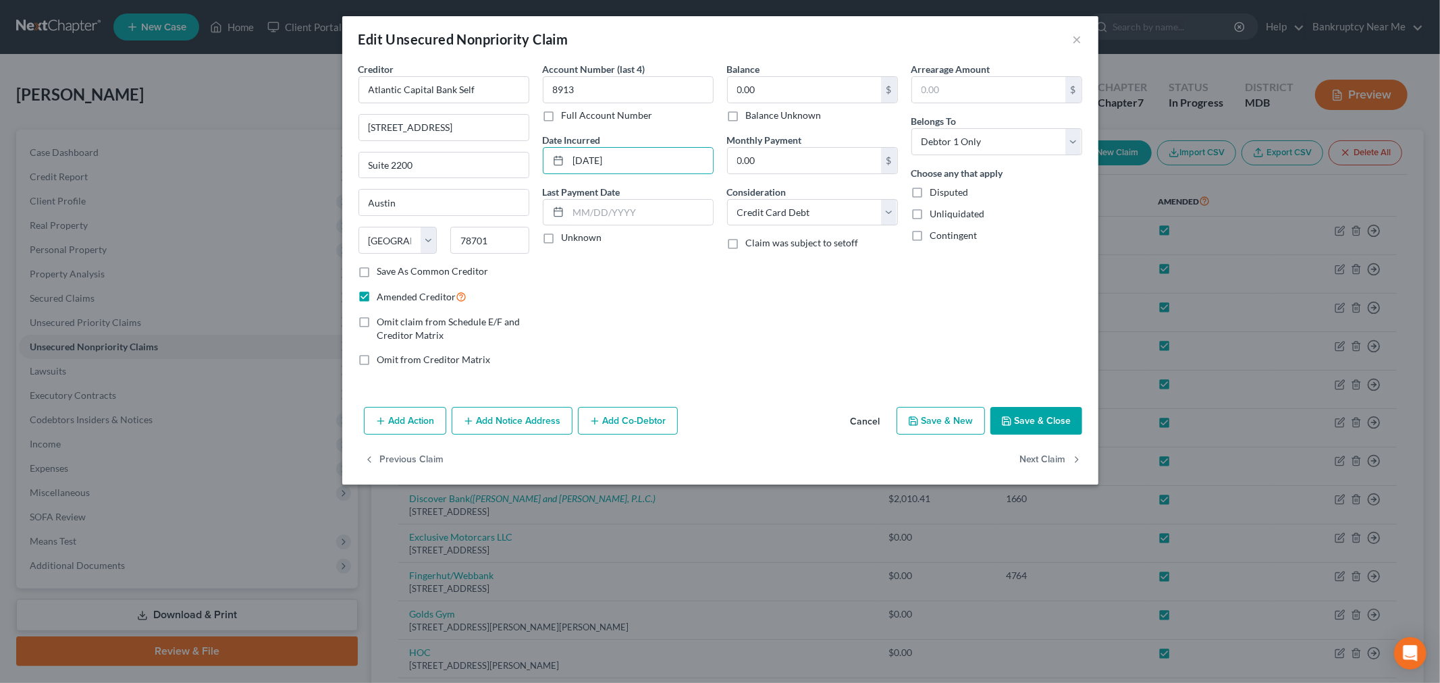
drag, startPoint x: 1017, startPoint y: 423, endPoint x: 1056, endPoint y: 414, distance: 39.5
click at [1017, 423] on button "Save & Close" at bounding box center [1036, 421] width 92 height 28
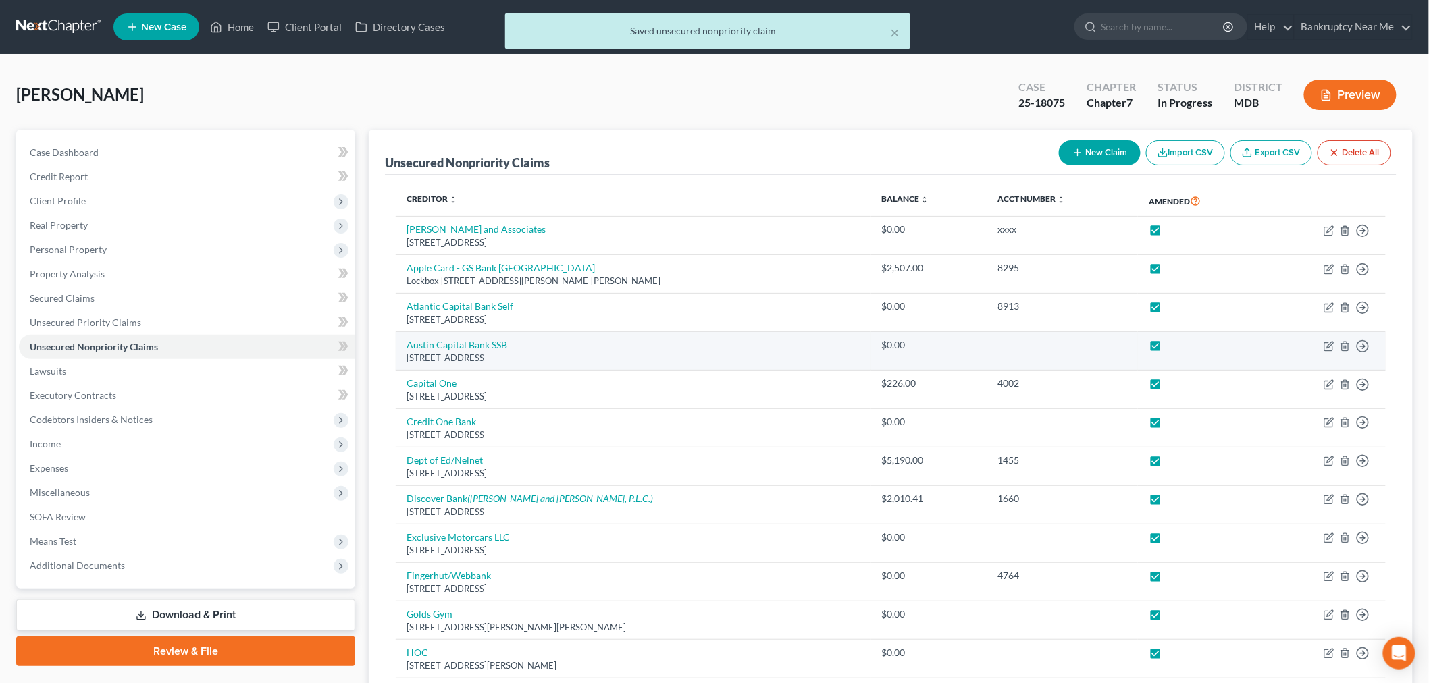
click at [1296, 343] on td "Move to D Move to E Move to G Move to Notice Only" at bounding box center [1324, 351] width 124 height 38
click at [1296, 345] on td "Move to D Move to E Move to G Move to Notice Only" at bounding box center [1324, 351] width 124 height 38
click at [1296, 347] on icon "button" at bounding box center [1328, 346] width 11 height 11
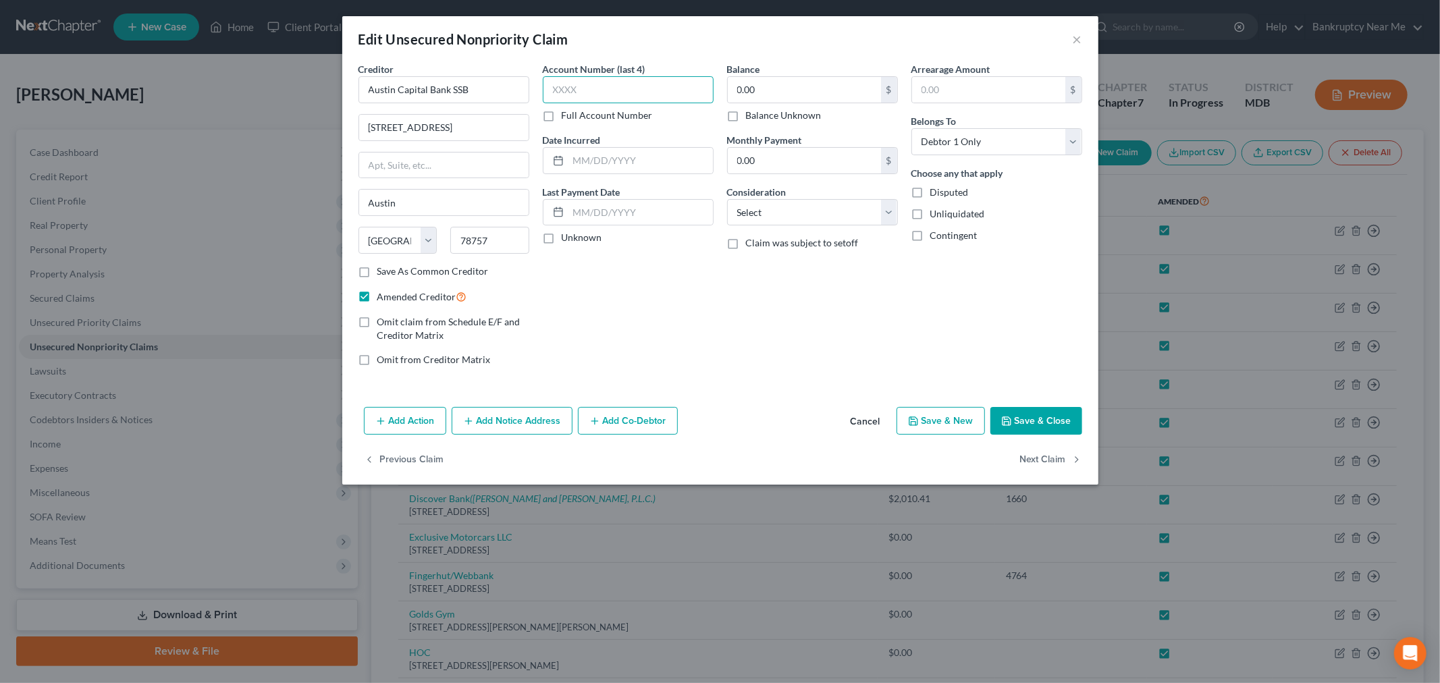
click at [655, 86] on input "text" at bounding box center [628, 89] width 171 height 27
click at [667, 165] on input "text" at bounding box center [640, 161] width 144 height 26
click at [791, 225] on select "Select Cable / Satellite Services Collection Agency Credit Card Debt Debt Couns…" at bounding box center [812, 212] width 171 height 27
click at [727, 199] on select "Select Cable / Satellite Services Collection Agency Credit Card Debt Debt Couns…" at bounding box center [812, 212] width 171 height 27
click at [1038, 414] on button "Save & Close" at bounding box center [1036, 421] width 92 height 28
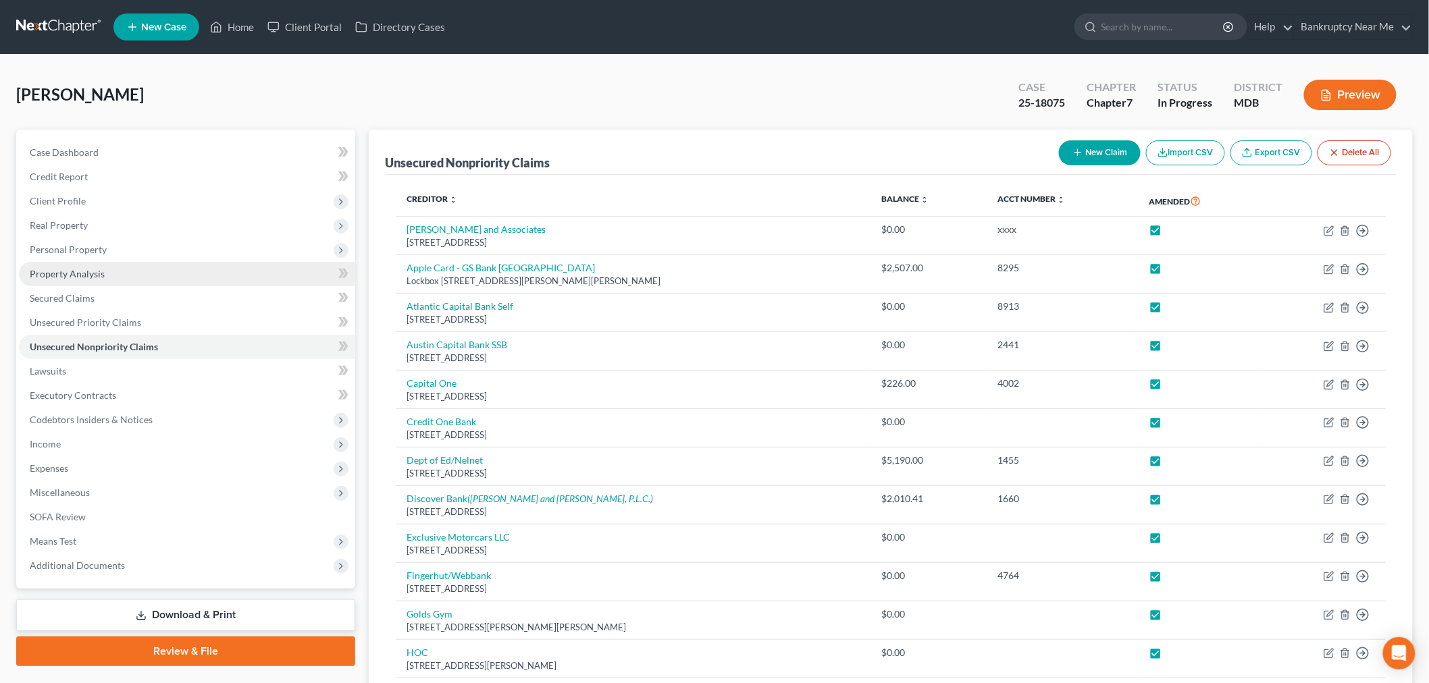
click at [173, 92] on div "Whitney, Wanda Upgraded Case 25-18075 Chapter Chapter 7 Status In Progress Dist…" at bounding box center [714, 100] width 1396 height 59
click at [102, 393] on span "Executory Contracts" at bounding box center [73, 395] width 86 height 11
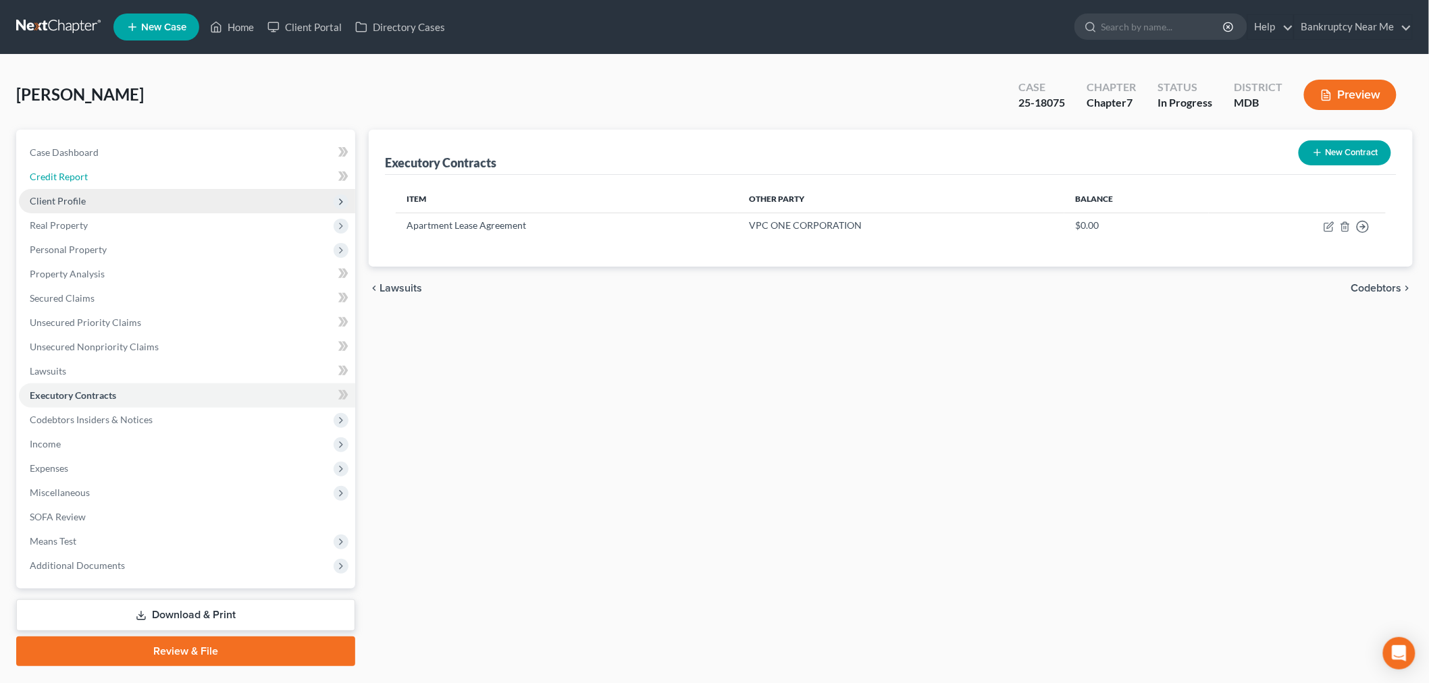
drag, startPoint x: 68, startPoint y: 186, endPoint x: 72, endPoint y: 192, distance: 7.5
click at [69, 188] on ul "Case Dashboard Payments Invoices Payments Payments Credit Report Client Profile" at bounding box center [187, 358] width 336 height 437
click at [76, 204] on span "Client Profile" at bounding box center [58, 200] width 56 height 11
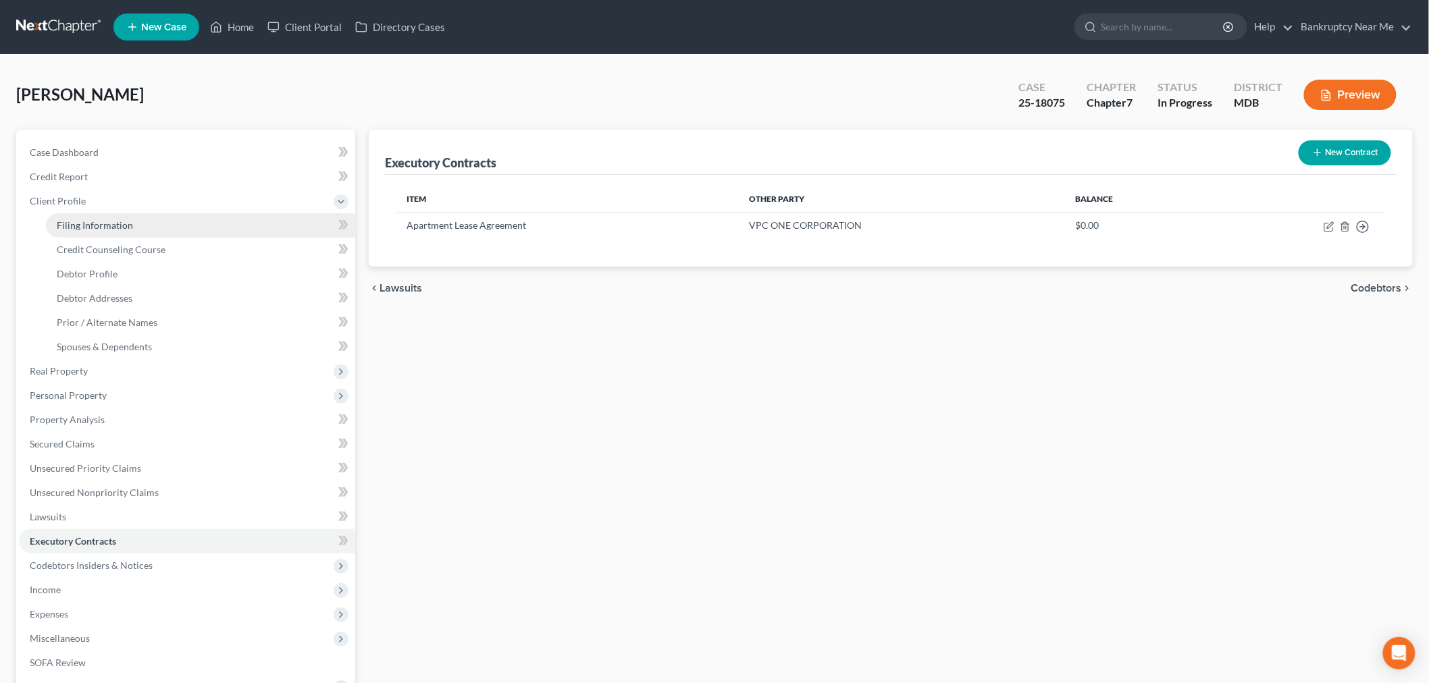
click at [123, 217] on link "Filing Information" at bounding box center [200, 225] width 309 height 24
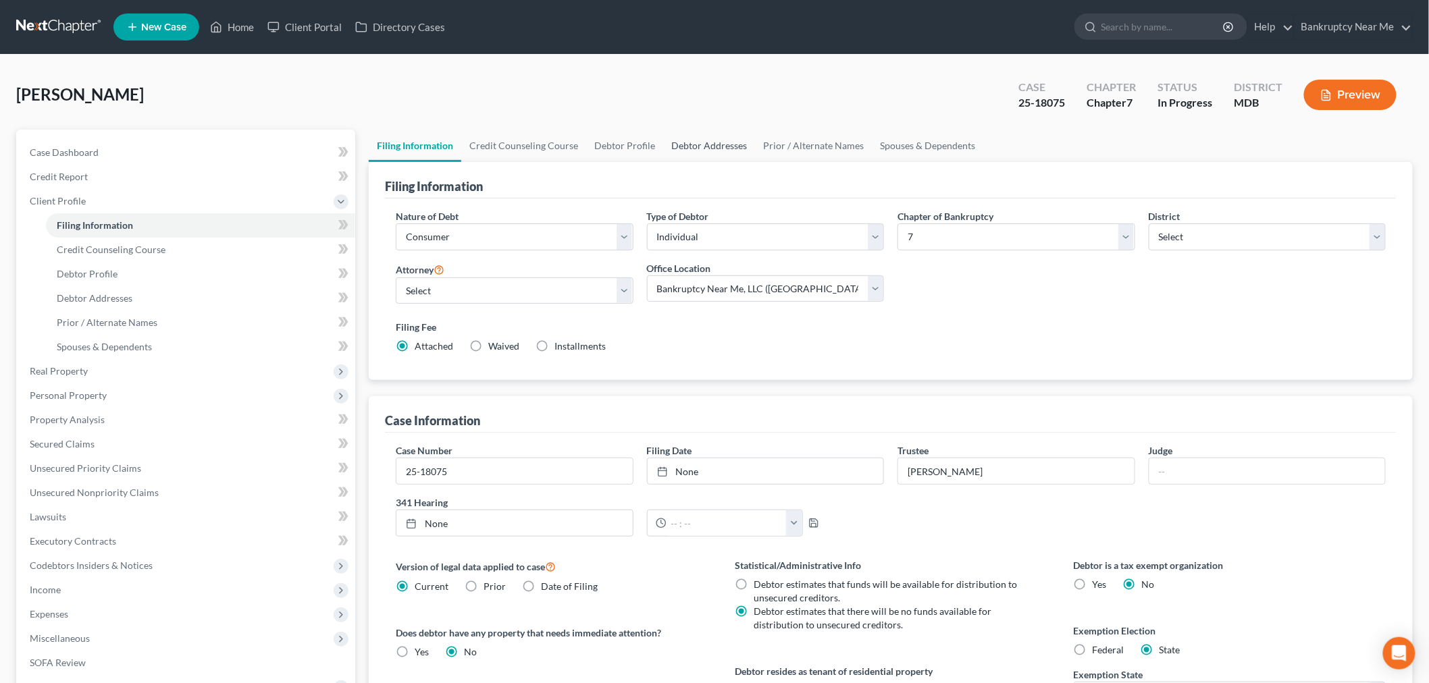
drag, startPoint x: 691, startPoint y: 146, endPoint x: 660, endPoint y: 144, distance: 30.4
click at [691, 145] on link "Debtor Addresses" at bounding box center [709, 146] width 92 height 32
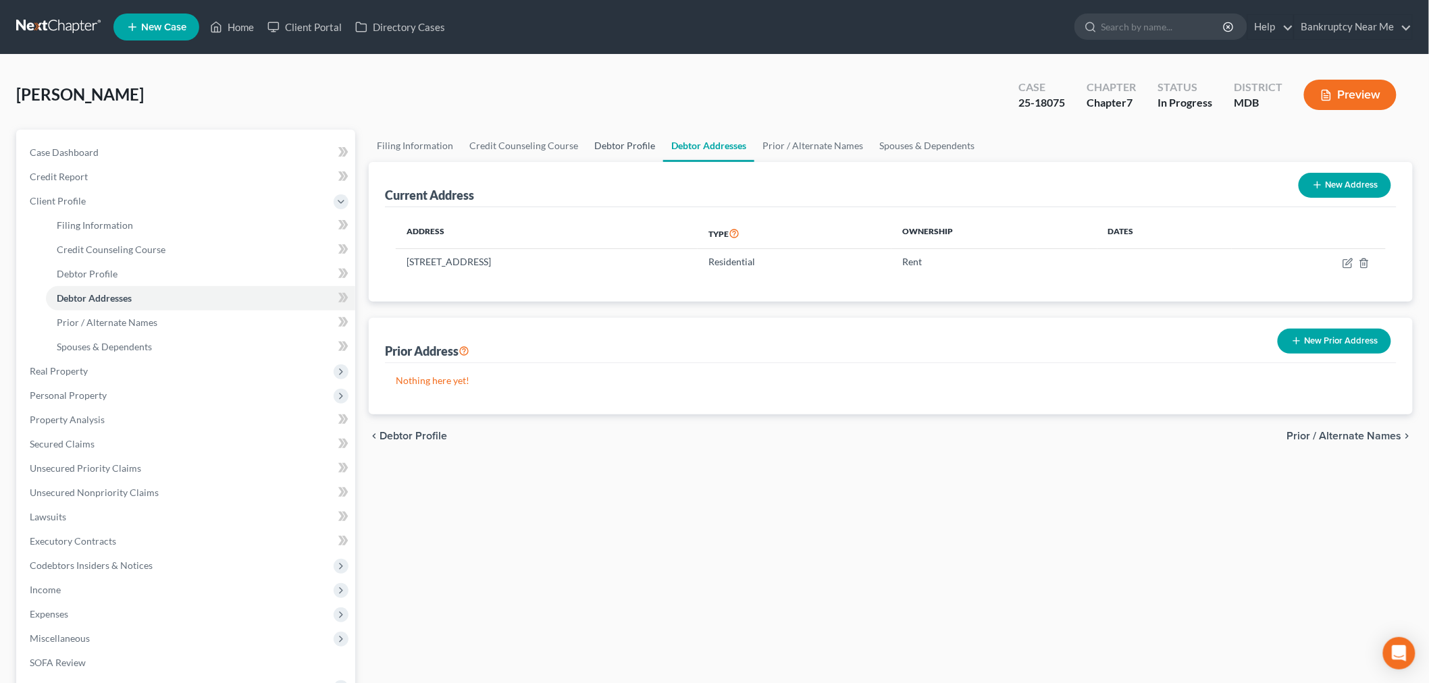
click at [604, 140] on link "Debtor Profile" at bounding box center [624, 146] width 77 height 32
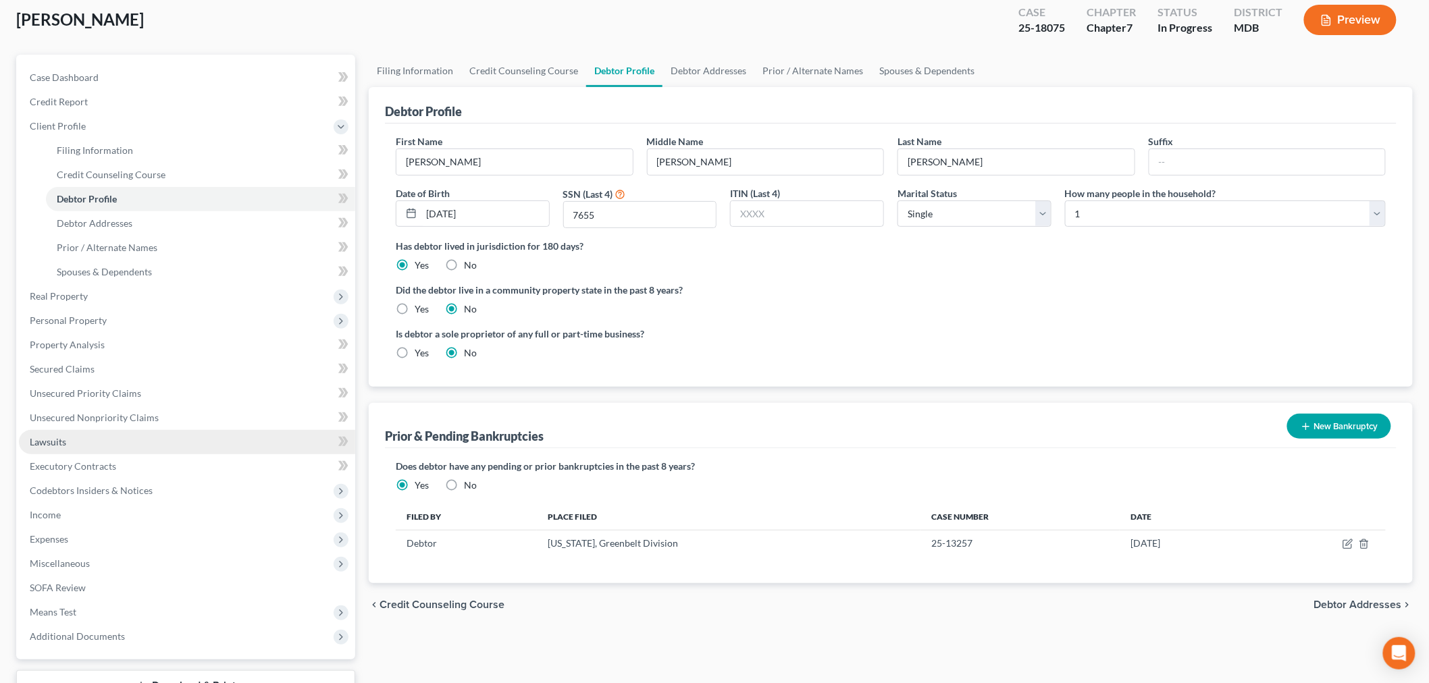
scroll to position [178, 0]
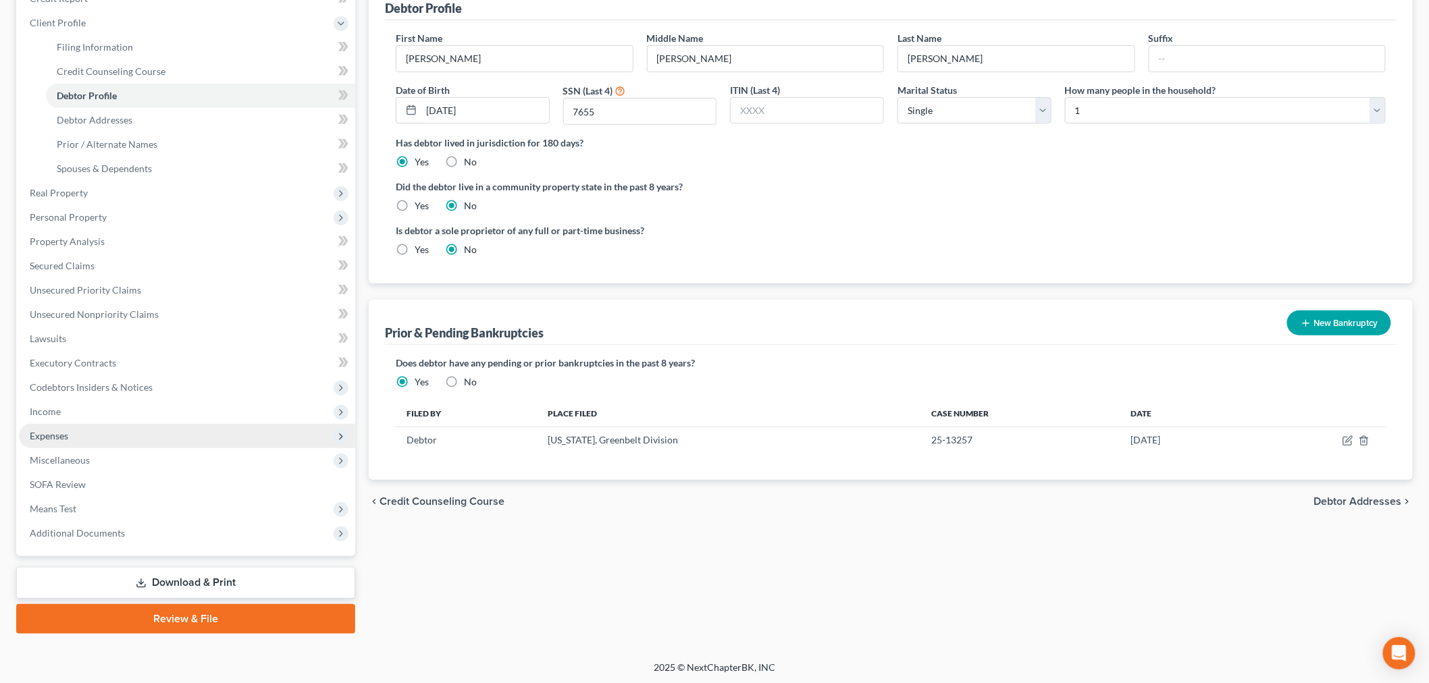
click at [77, 428] on span "Expenses" at bounding box center [187, 436] width 336 height 24
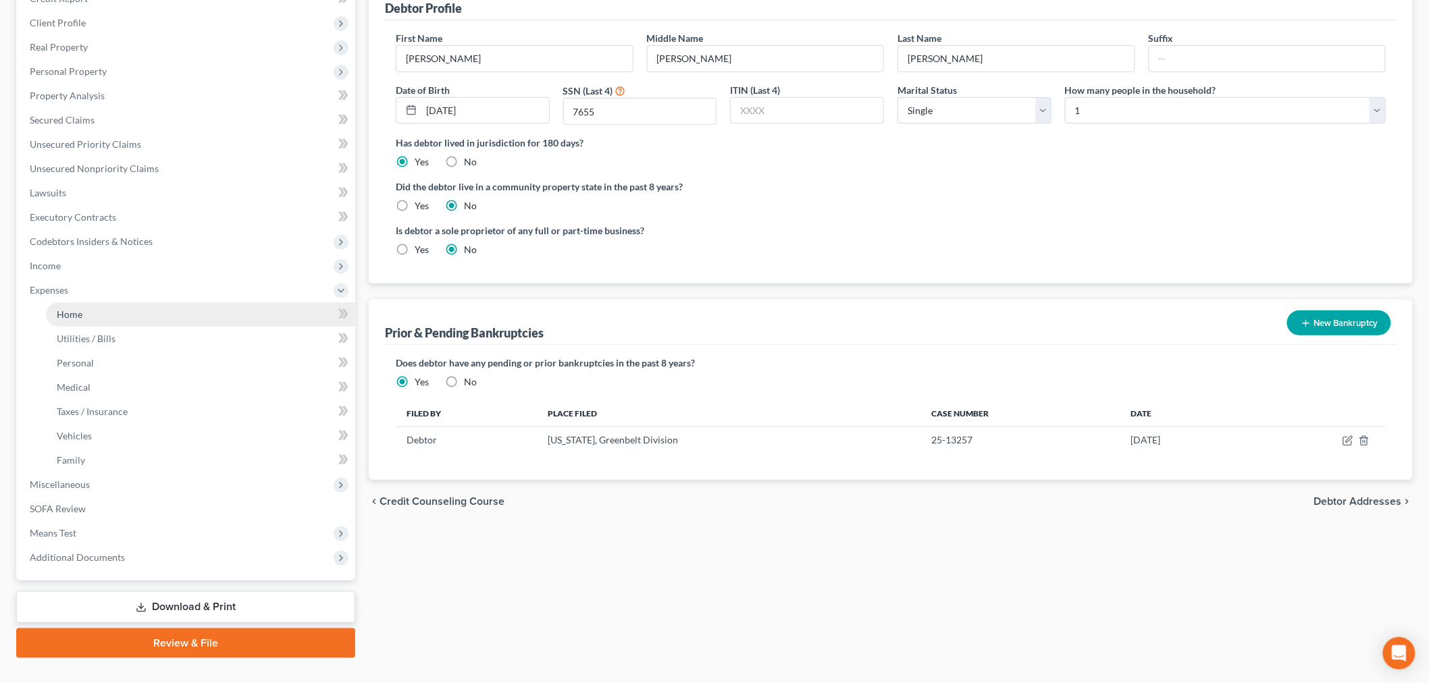
click at [176, 318] on link "Home" at bounding box center [200, 314] width 309 height 24
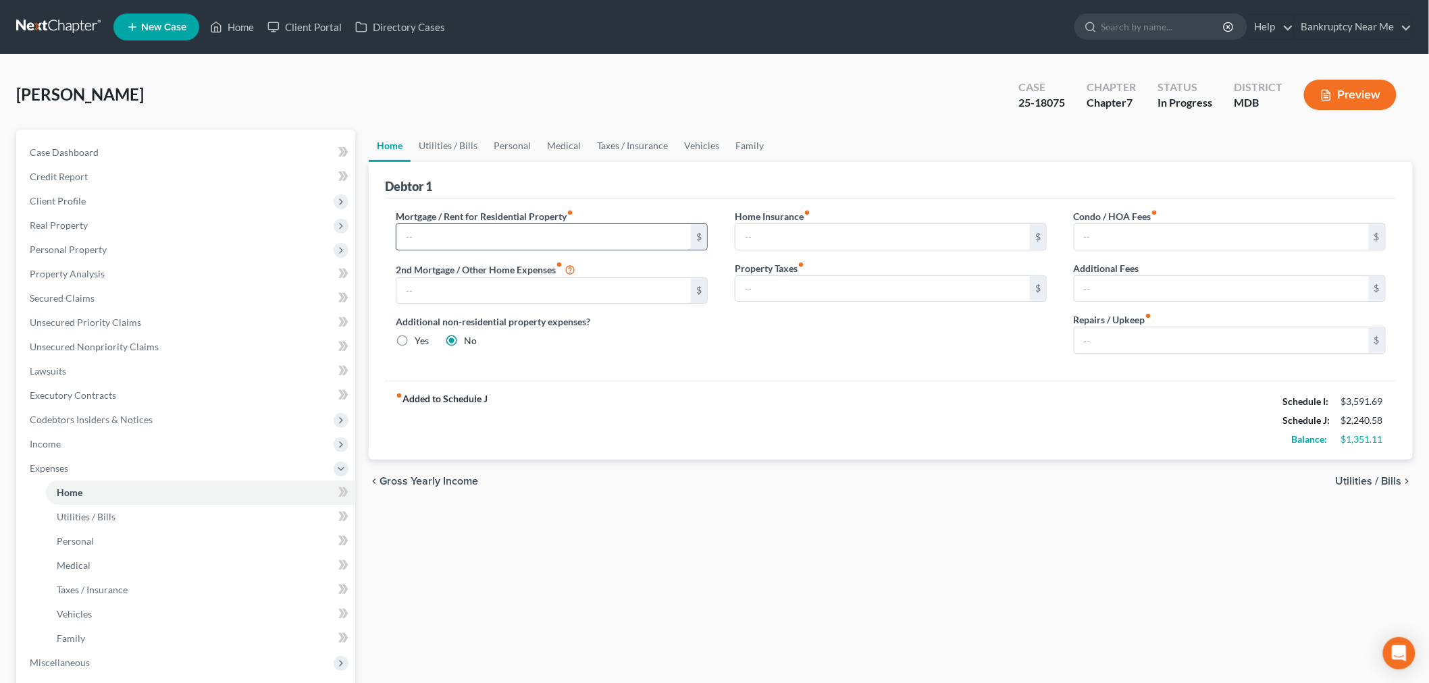
drag, startPoint x: 421, startPoint y: 226, endPoint x: 429, endPoint y: 223, distance: 8.5
click at [421, 226] on input "text" at bounding box center [543, 237] width 294 height 26
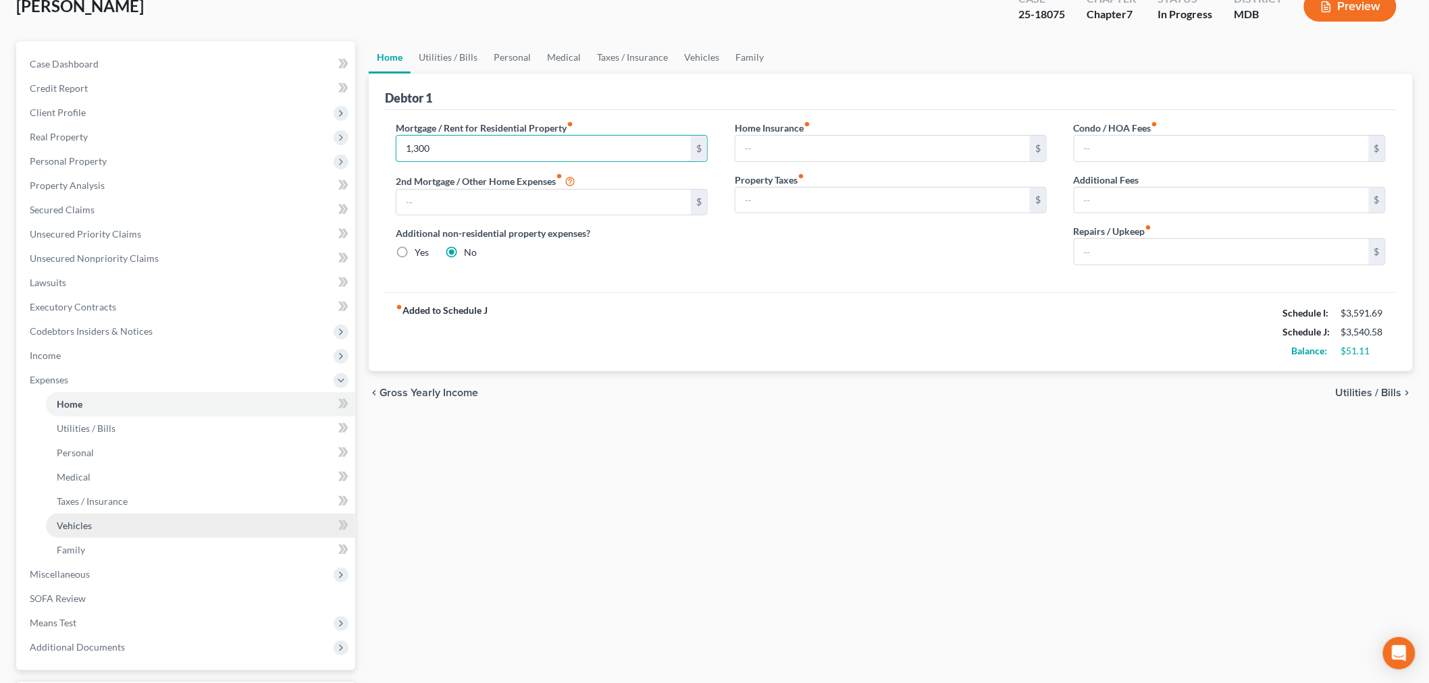
scroll to position [203, 0]
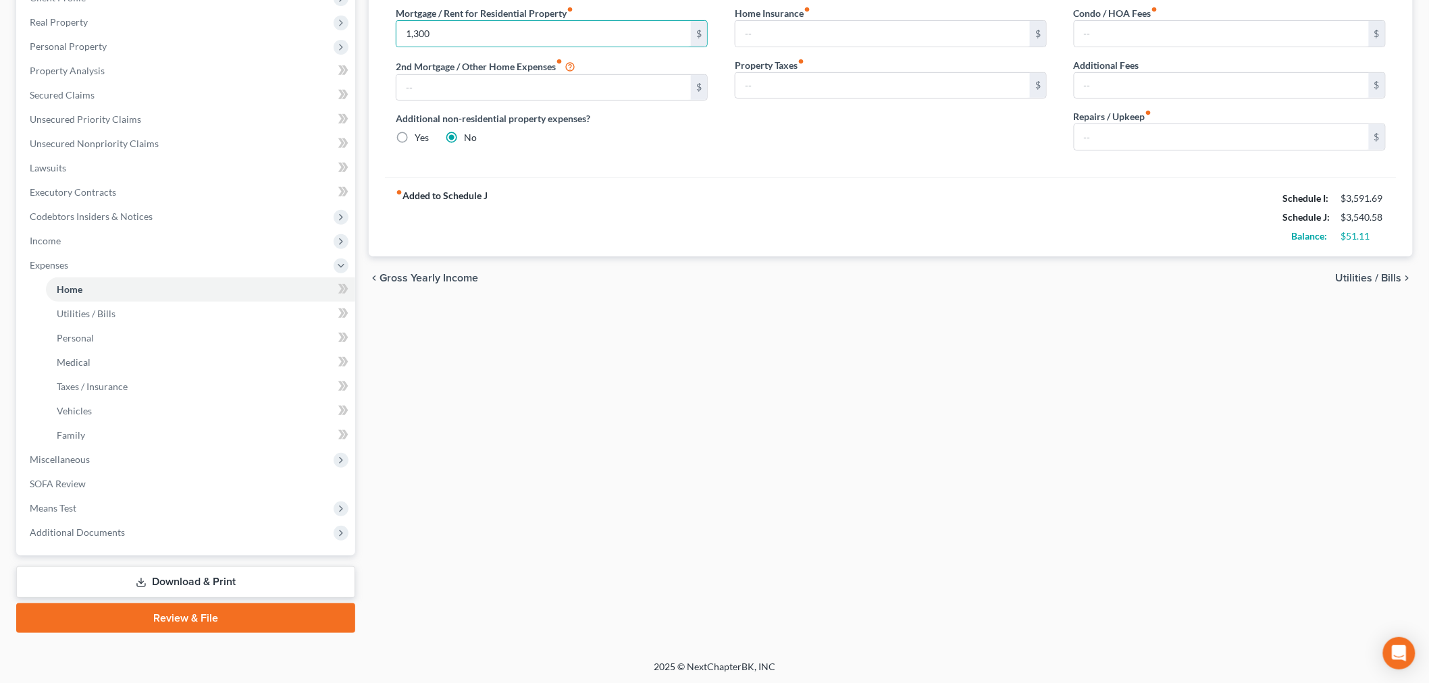
click at [153, 575] on link "Download & Print" at bounding box center [185, 582] width 339 height 32
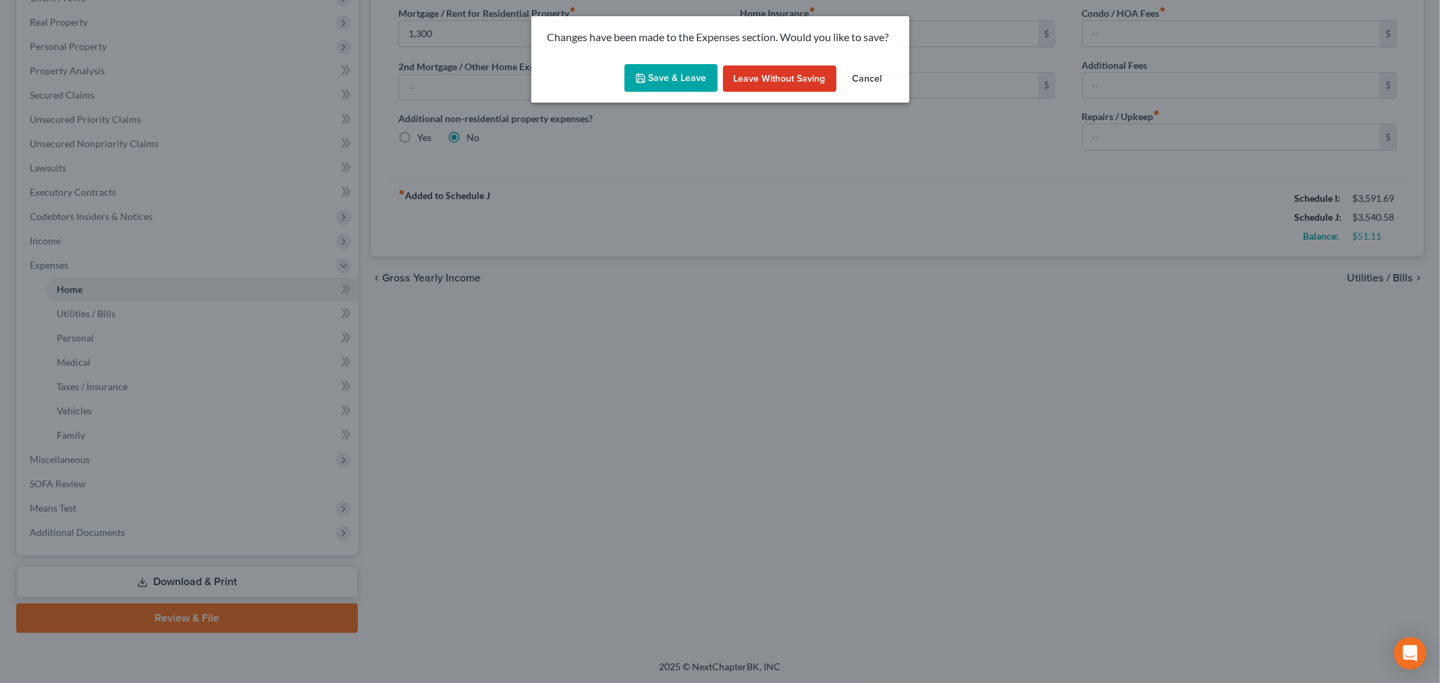
click at [667, 78] on button "Save & Leave" at bounding box center [670, 78] width 93 height 28
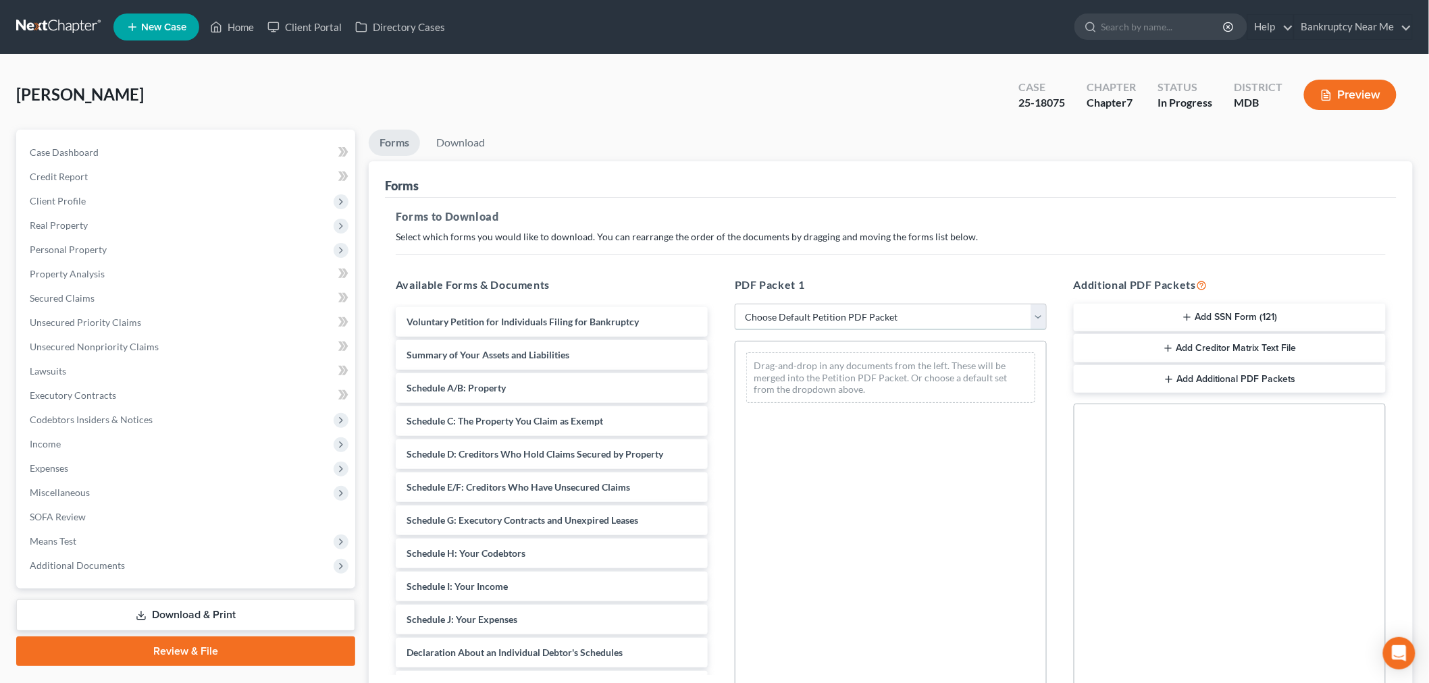
click at [944, 306] on select "Choose Default Petition PDF Packet Complete Bankruptcy Petition (all forms and …" at bounding box center [891, 317] width 312 height 27
click at [735, 304] on select "Choose Default Petition PDF Packet Complete Bankruptcy Petition (all forms and …" at bounding box center [891, 317] width 312 height 27
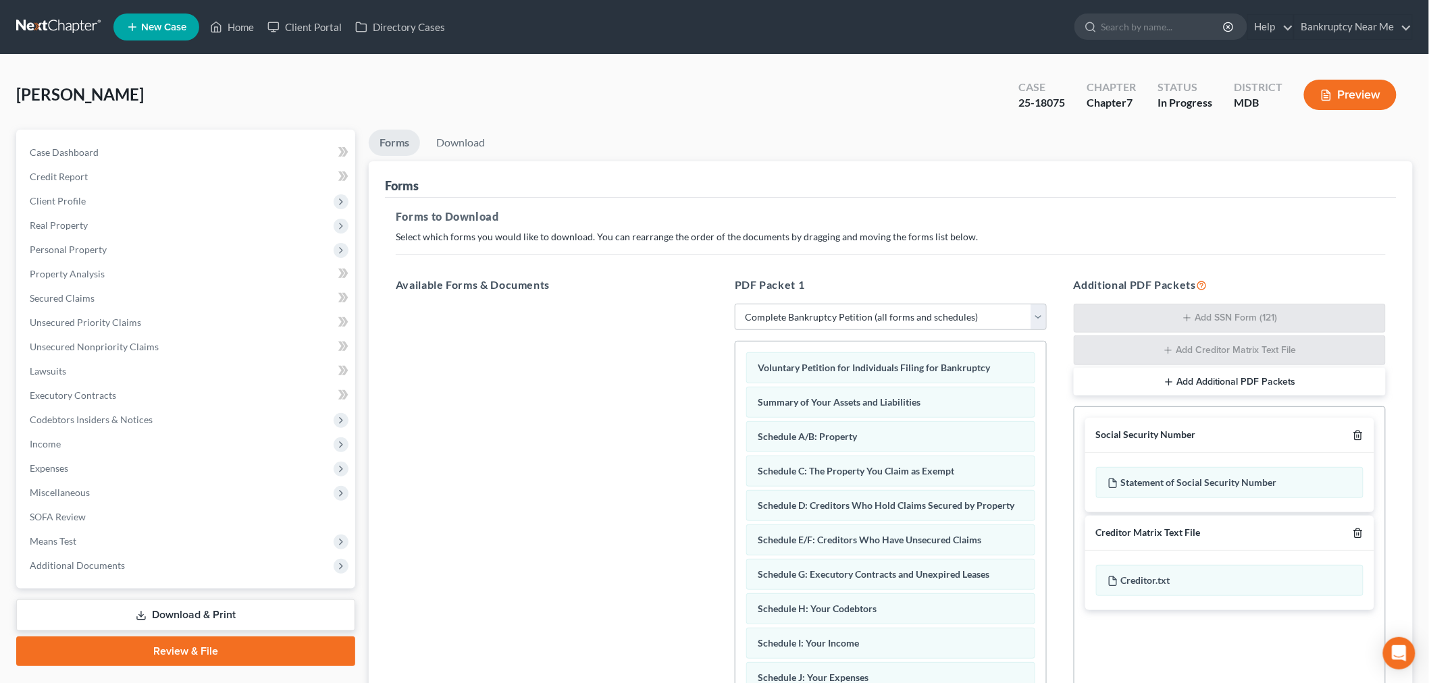
click at [1296, 437] on icon "button" at bounding box center [1357, 435] width 11 height 11
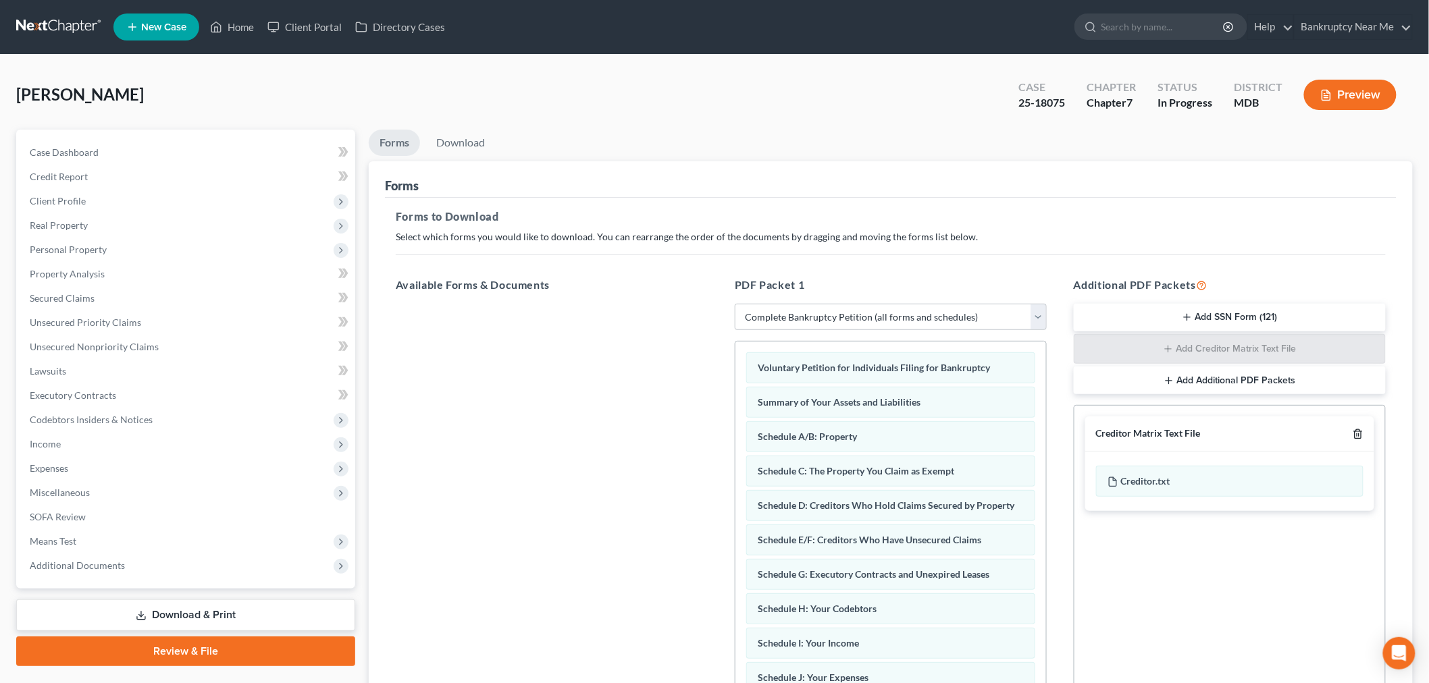
click at [1296, 437] on icon "button" at bounding box center [1357, 434] width 11 height 11
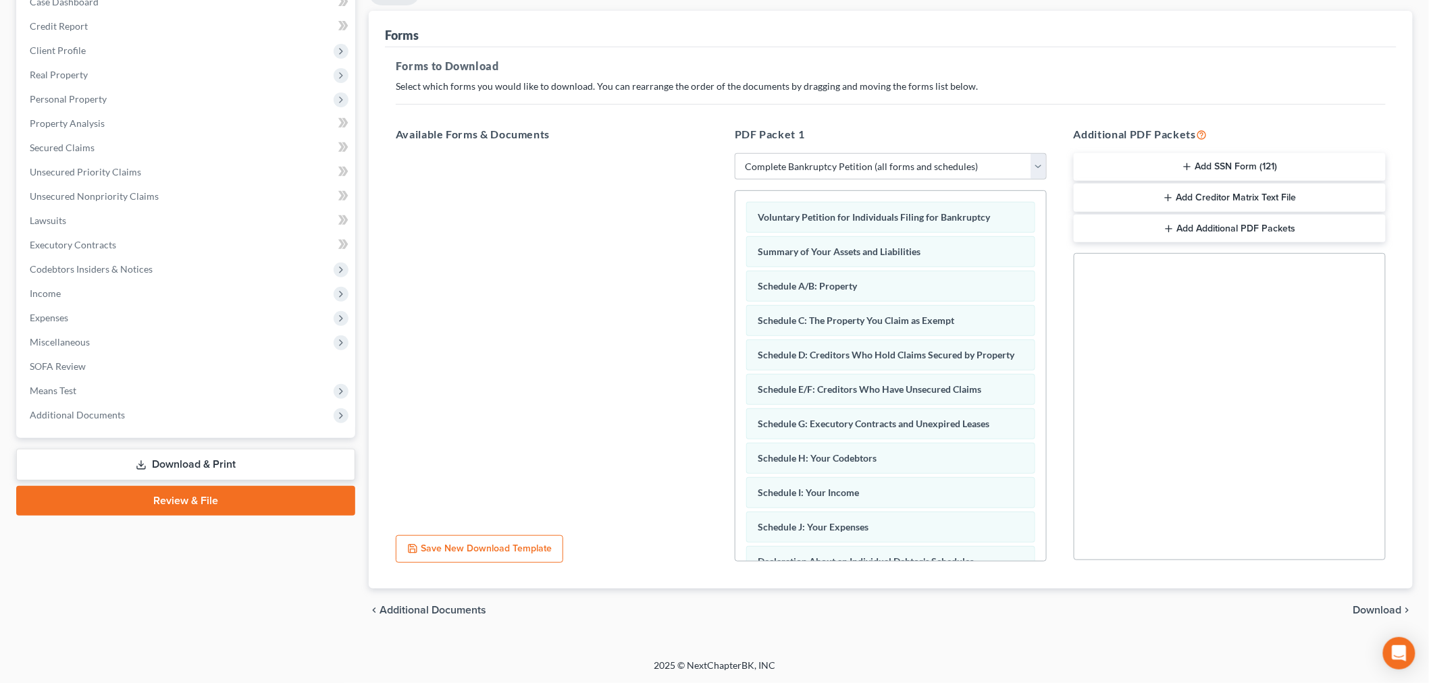
scroll to position [392, 0]
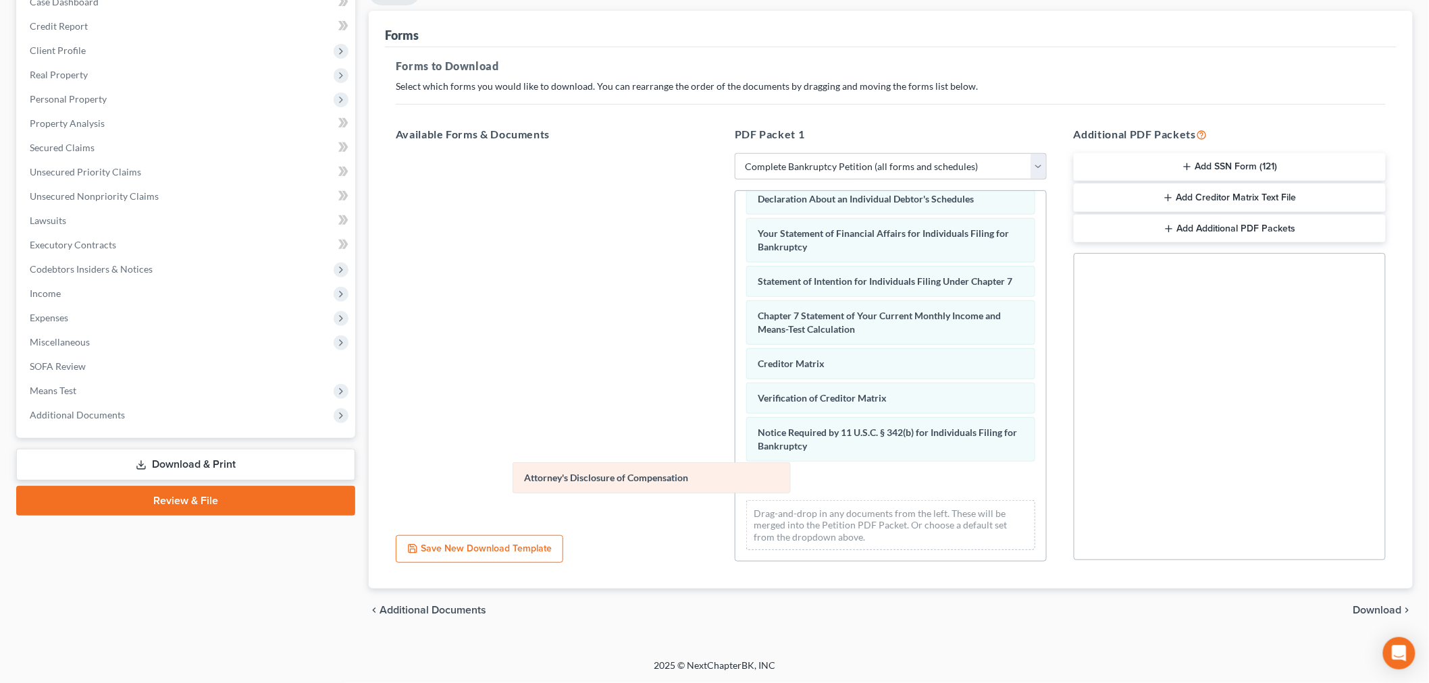
drag, startPoint x: 900, startPoint y: 490, endPoint x: 569, endPoint y: 481, distance: 330.9
click at [735, 487] on div "Attorney's Disclosure of Compensation Voluntary Petition for Individuals Filing…" at bounding box center [890, 195] width 311 height 732
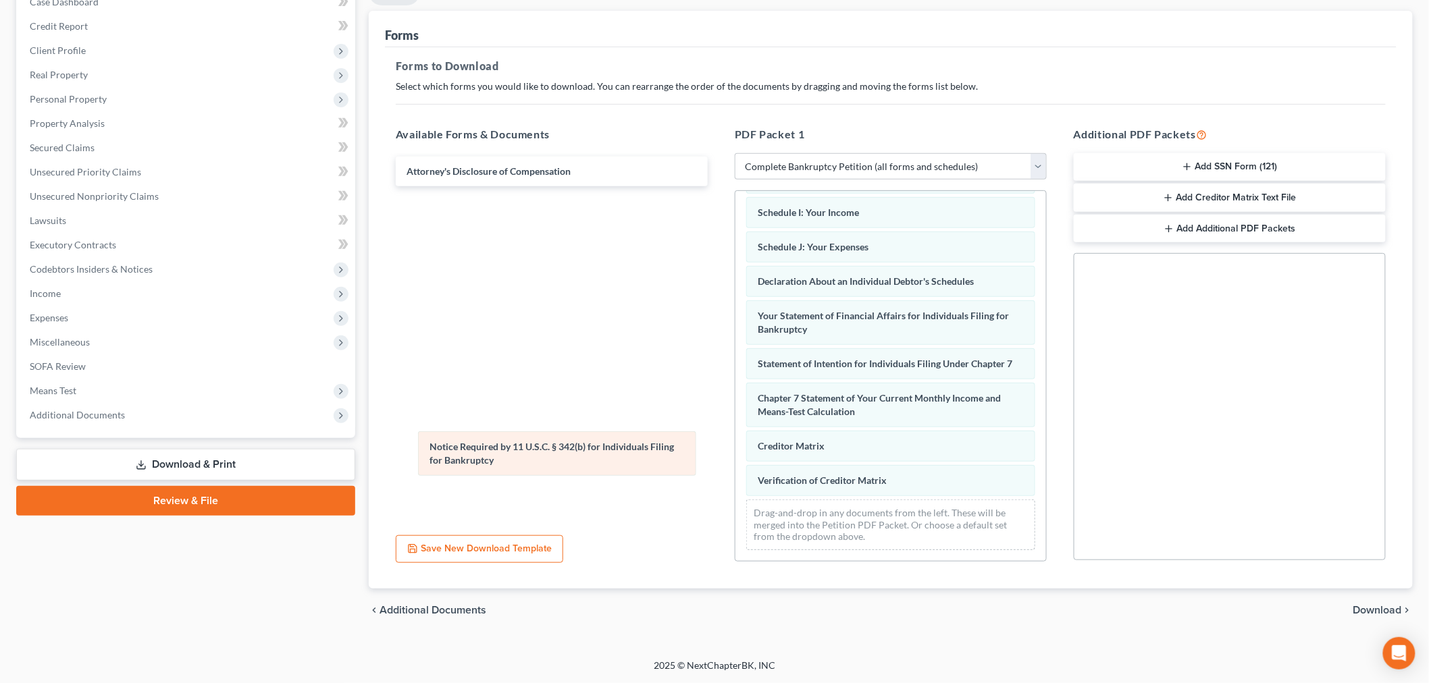
scroll to position [309, 0]
drag, startPoint x: 909, startPoint y: 481, endPoint x: 511, endPoint y: 450, distance: 398.9
click at [735, 450] on div "Notice Required by 11 U.S.C. § 342(b) for Individuals Filing for Bankruptcy Vol…" at bounding box center [890, 236] width 311 height 650
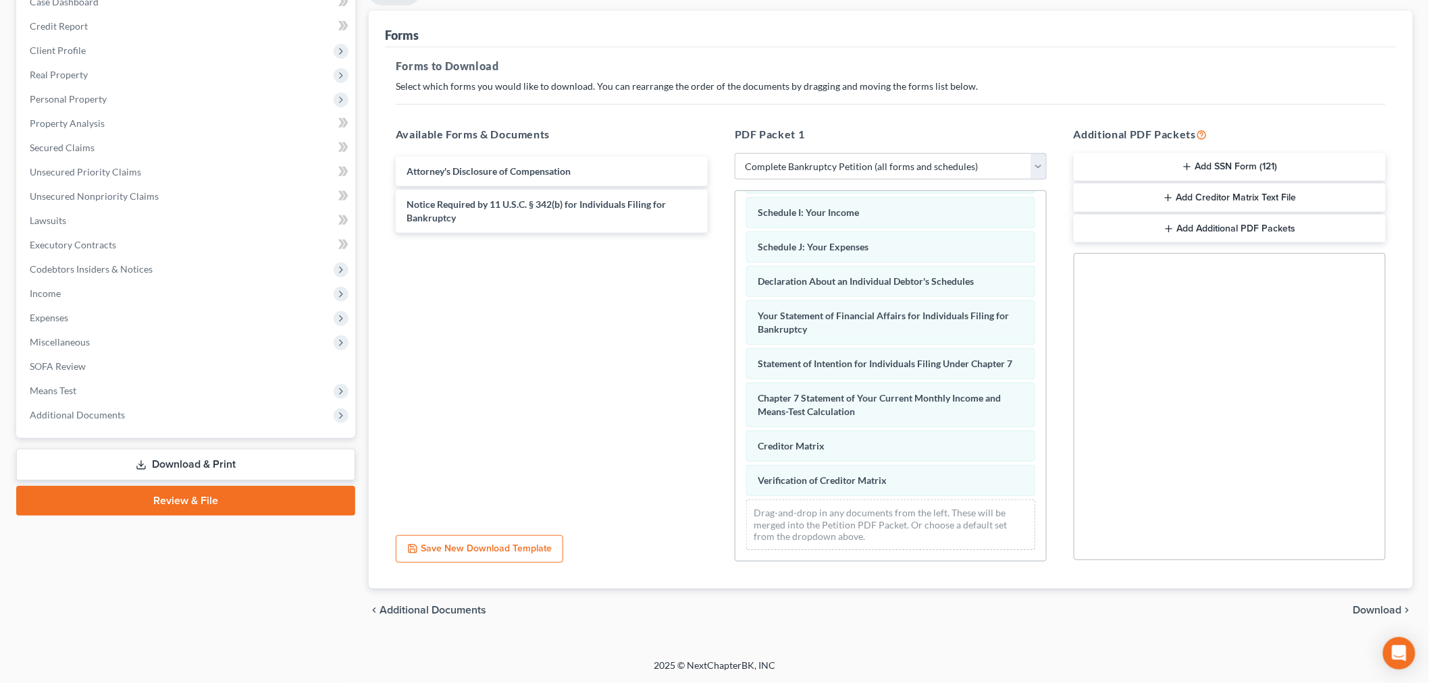
click at [1296, 610] on span "Download" at bounding box center [1377, 610] width 49 height 11
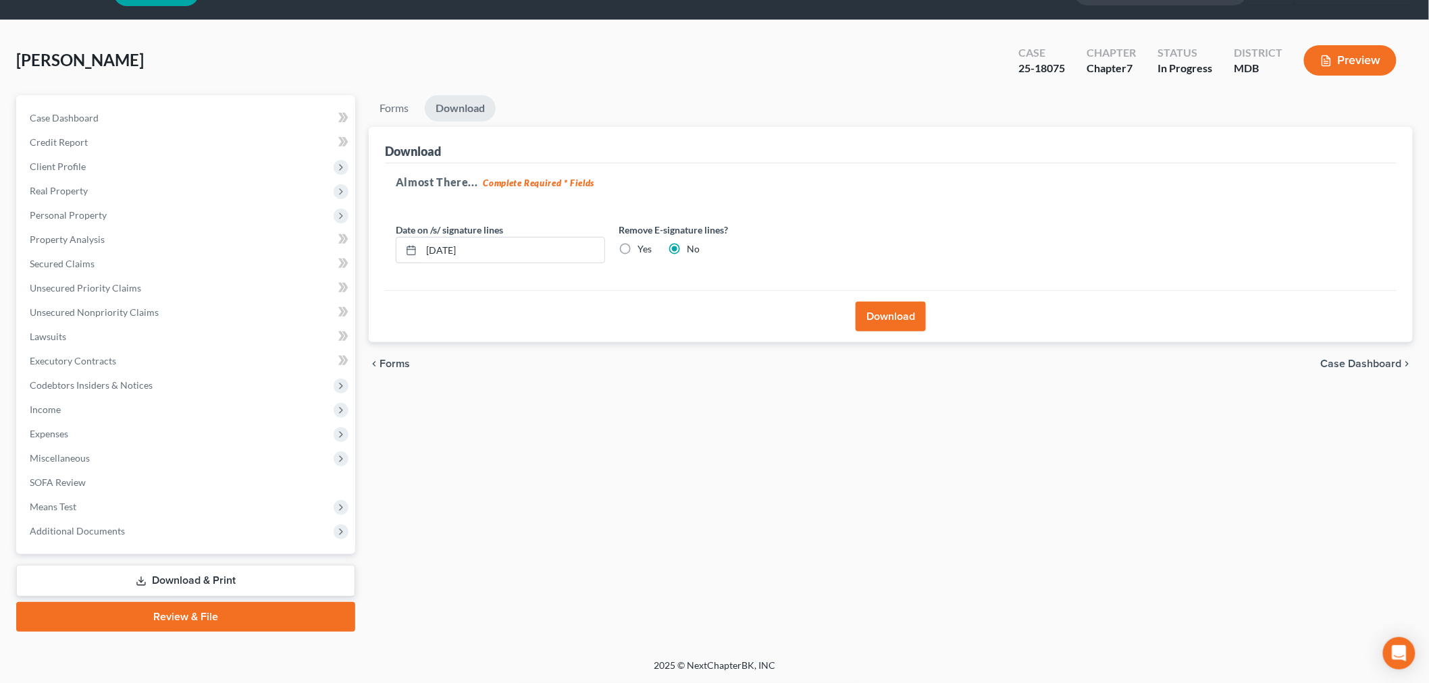
scroll to position [32, 0]
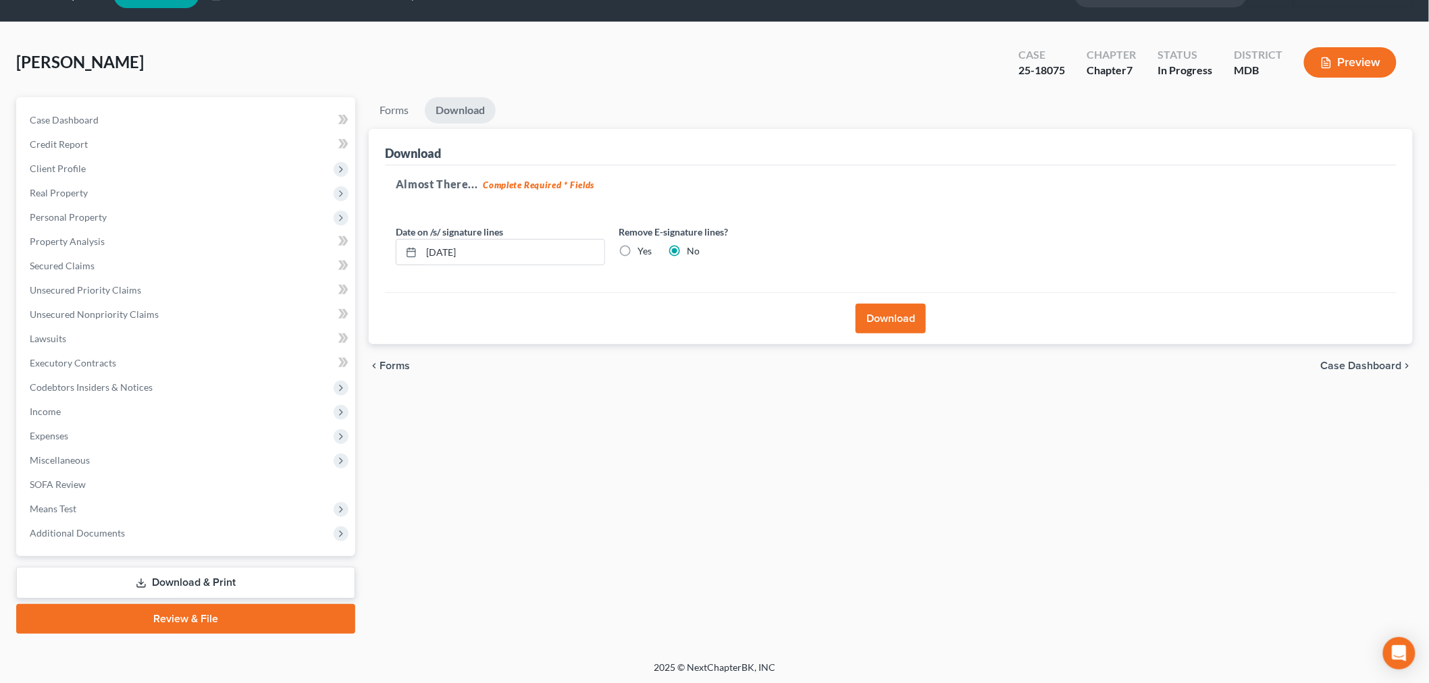
click at [902, 318] on button "Download" at bounding box center [890, 319] width 70 height 30
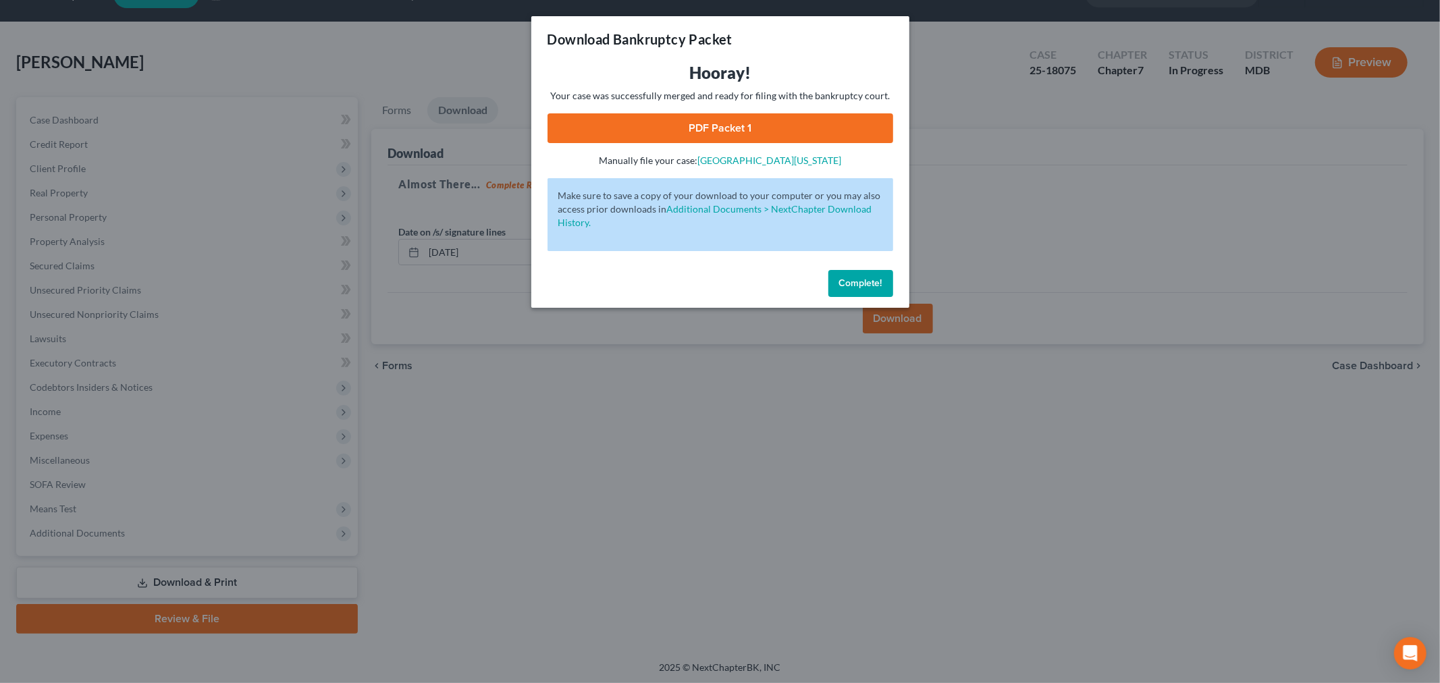
click at [774, 122] on link "PDF Packet 1" at bounding box center [721, 128] width 346 height 30
click at [854, 286] on span "Complete!" at bounding box center [860, 282] width 43 height 11
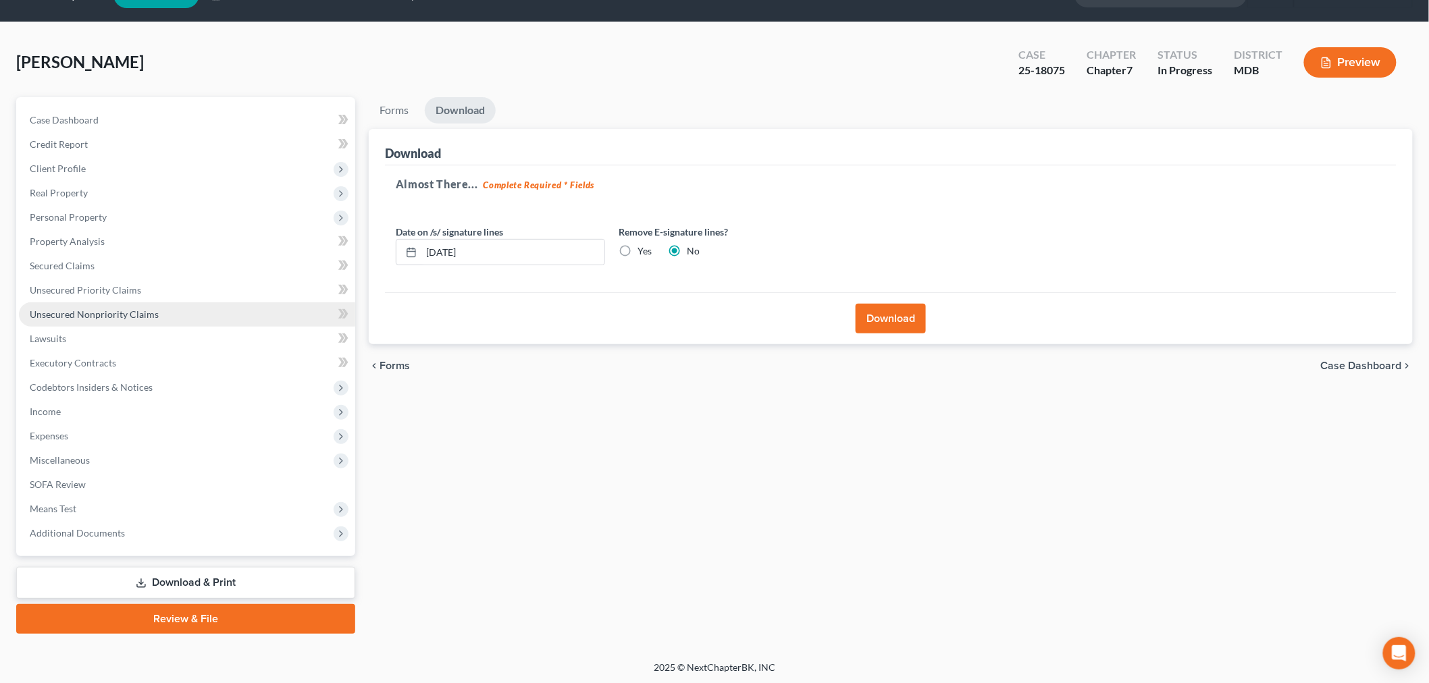
click at [142, 302] on link "Unsecured Nonpriority Claims" at bounding box center [187, 314] width 336 height 24
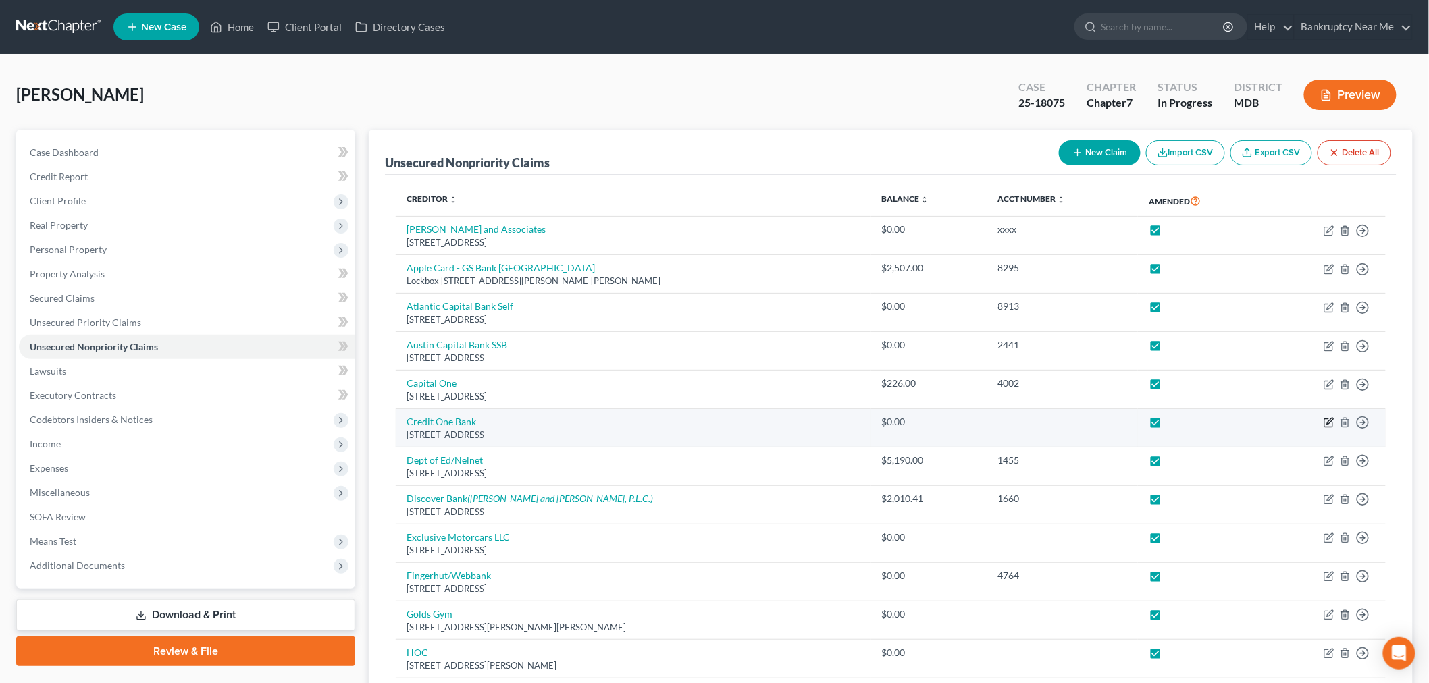
click at [1296, 424] on icon "button" at bounding box center [1328, 422] width 11 height 11
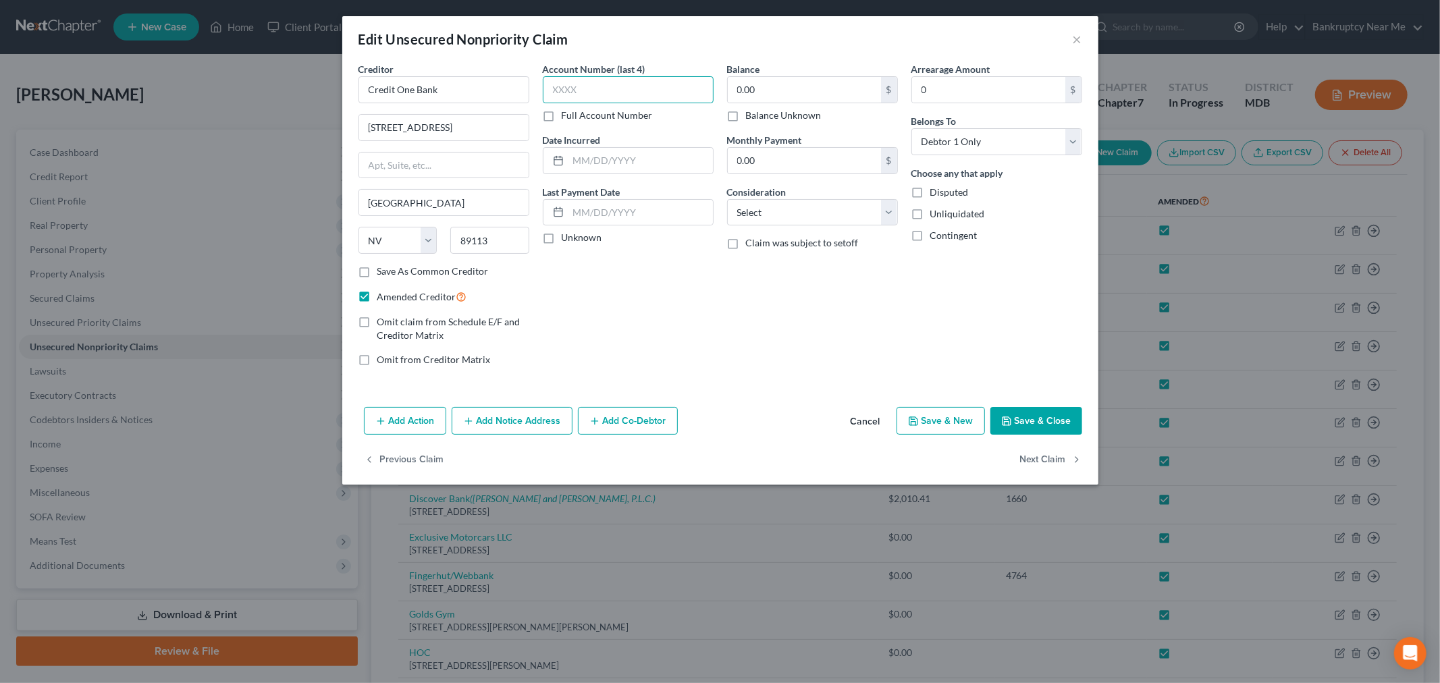
drag, startPoint x: 651, startPoint y: 85, endPoint x: 646, endPoint y: 90, distance: 7.2
click at [651, 86] on input "text" at bounding box center [628, 89] width 171 height 27
click at [1044, 416] on button "Save & Close" at bounding box center [1036, 421] width 92 height 28
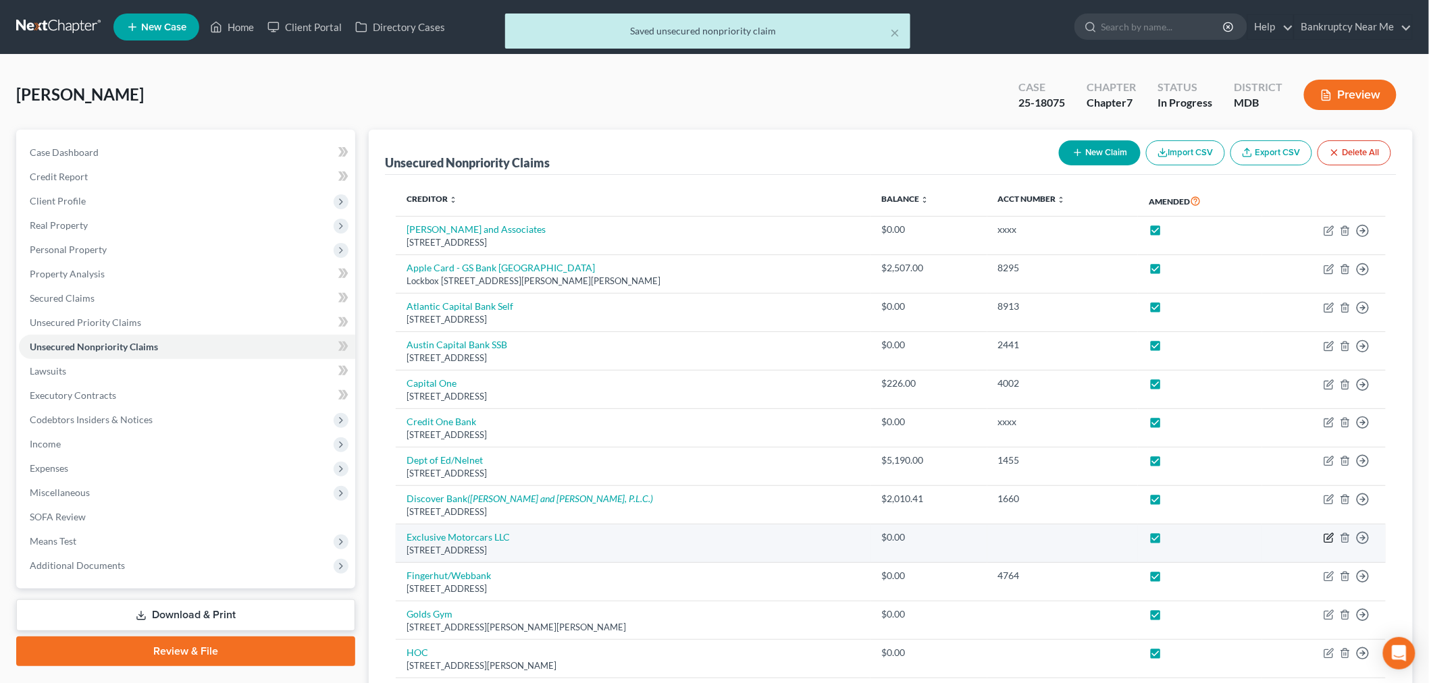
click at [1296, 537] on icon "button" at bounding box center [1328, 538] width 11 height 11
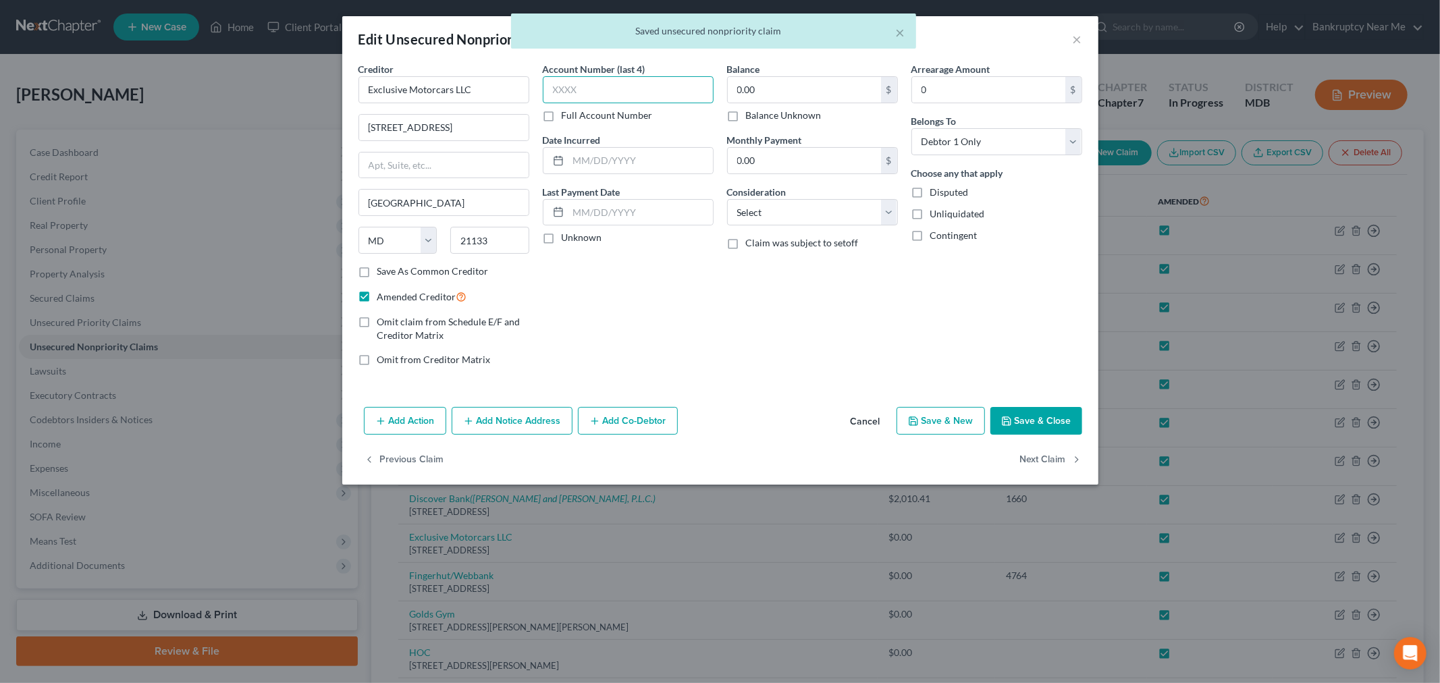
click at [644, 85] on input "text" at bounding box center [628, 89] width 171 height 27
click at [1035, 416] on button "Save & Close" at bounding box center [1036, 421] width 92 height 28
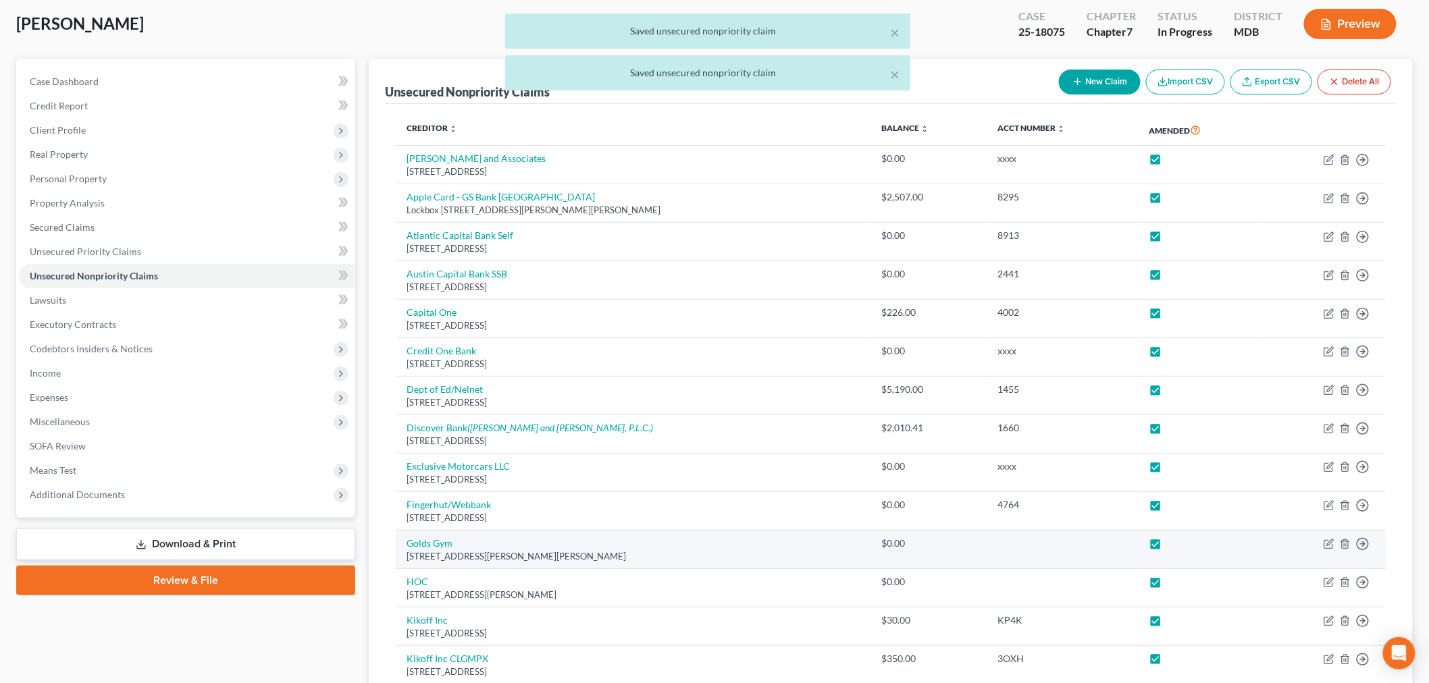
scroll to position [150, 0]
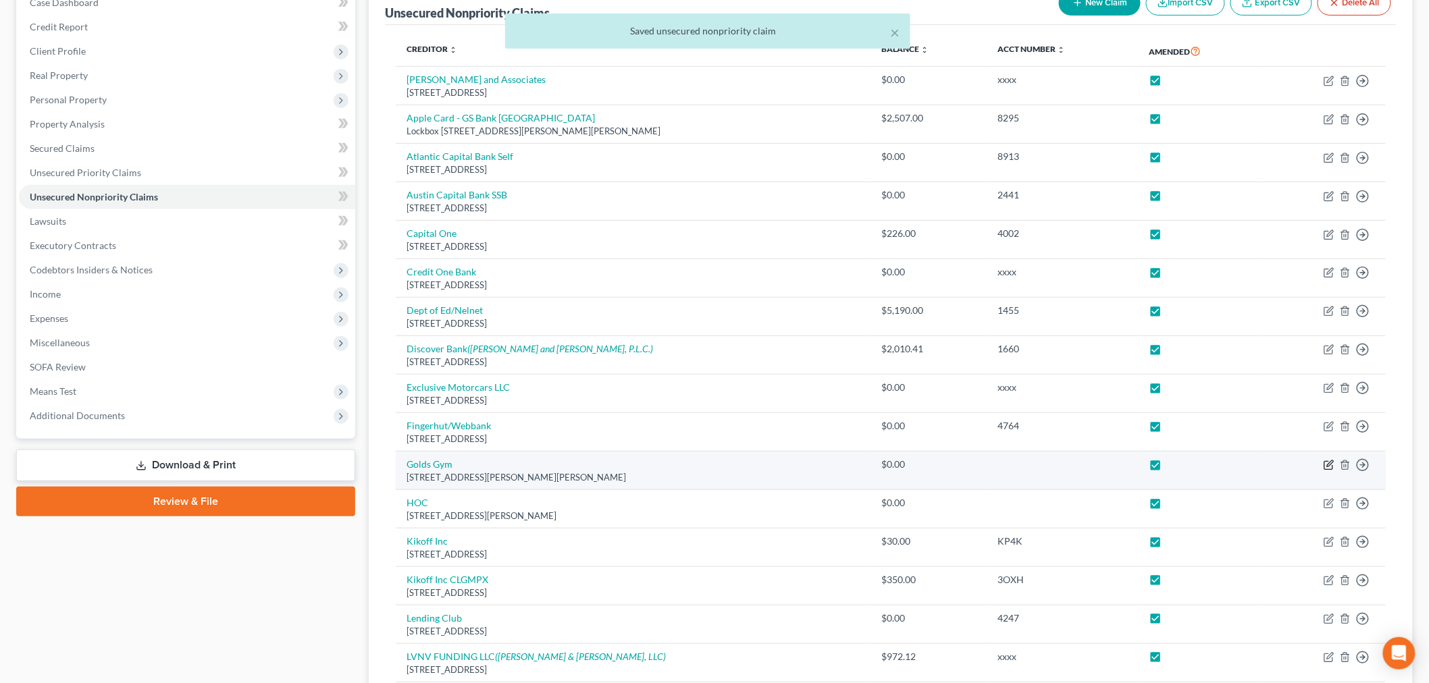
click at [1296, 469] on icon "button" at bounding box center [1328, 465] width 11 height 11
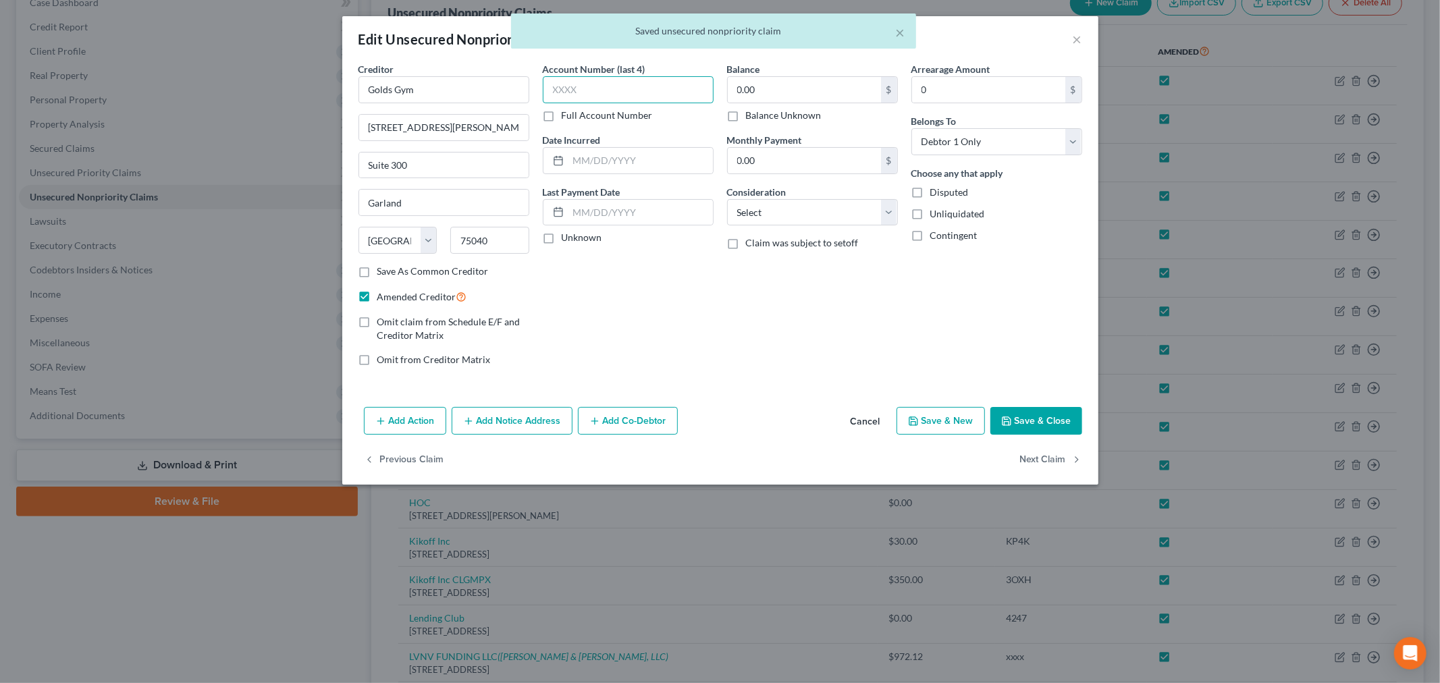
click at [619, 82] on input "text" at bounding box center [628, 89] width 171 height 27
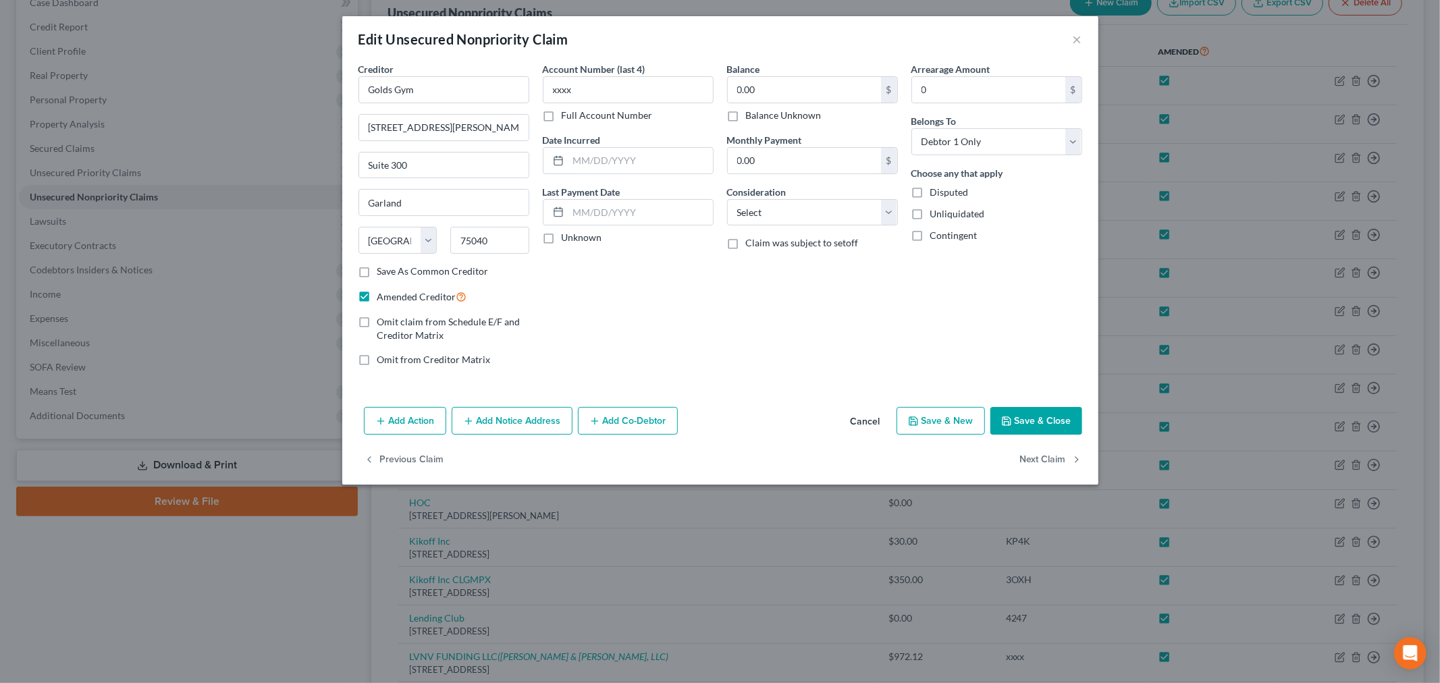
click at [1061, 421] on button "Save & Close" at bounding box center [1036, 421] width 92 height 28
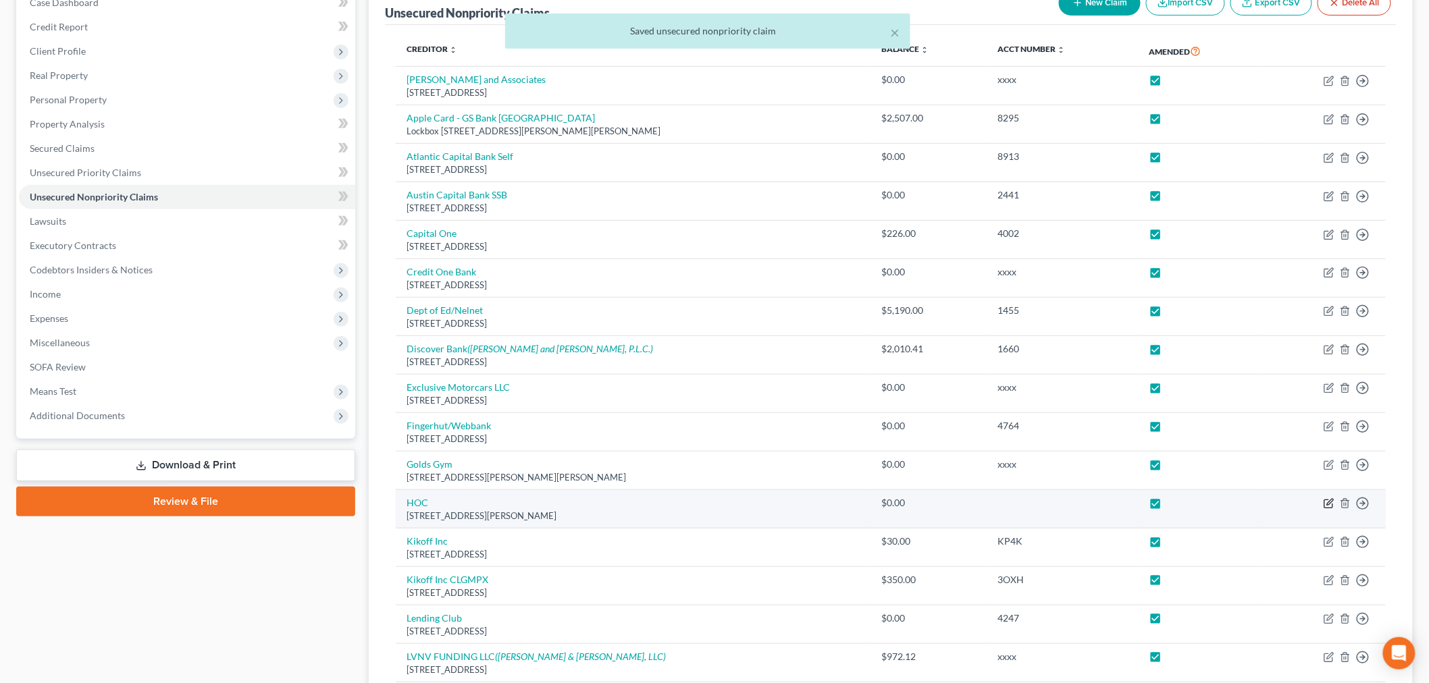
click at [1296, 508] on icon "button" at bounding box center [1328, 503] width 11 height 11
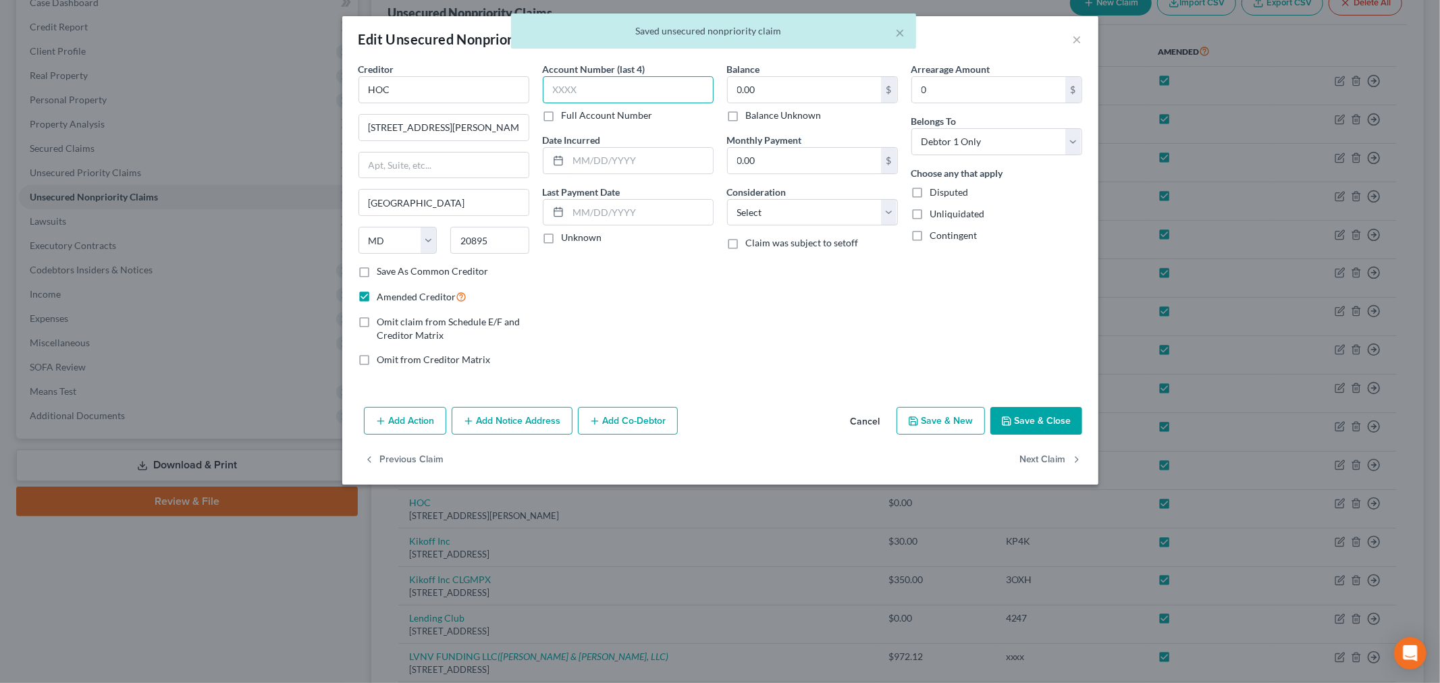
click at [616, 88] on input "text" at bounding box center [628, 89] width 171 height 27
drag, startPoint x: 1040, startPoint y: 434, endPoint x: 1038, endPoint y: 427, distance: 7.5
click at [1040, 434] on button "Save & Close" at bounding box center [1036, 421] width 92 height 28
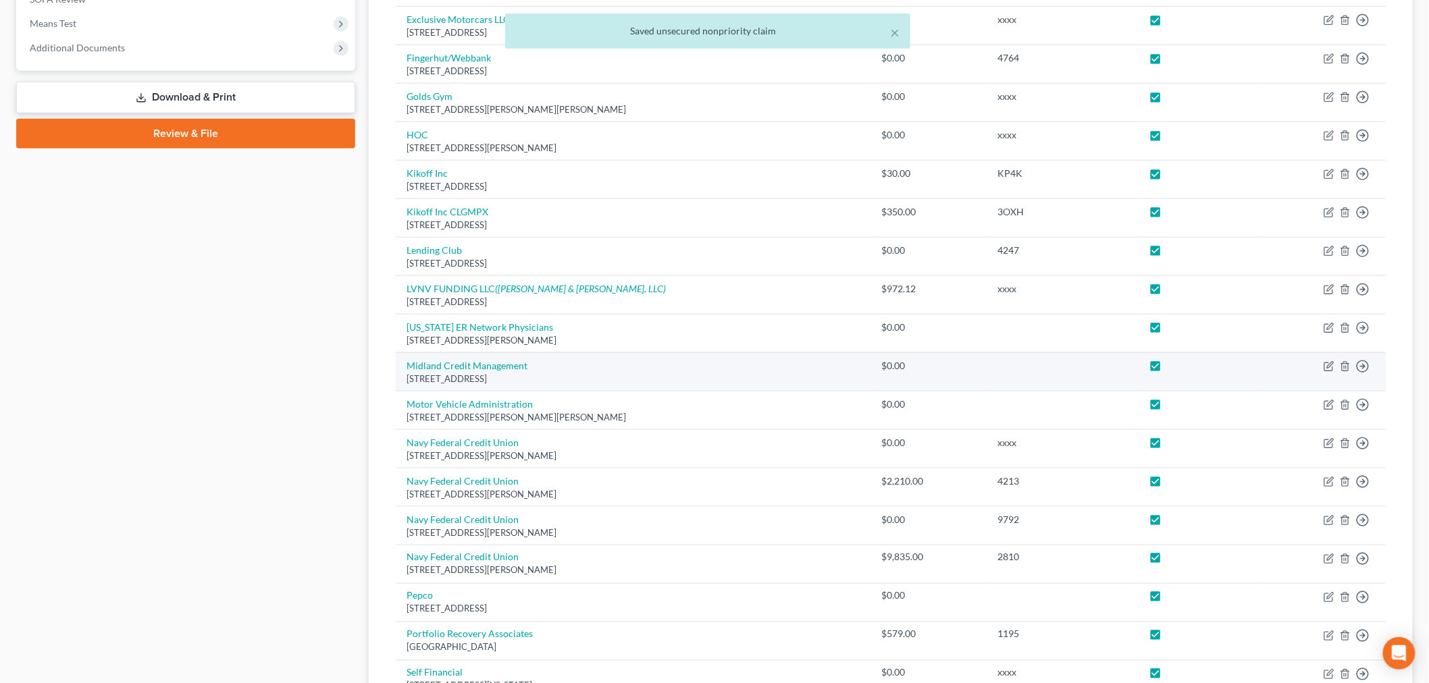
scroll to position [525, 0]
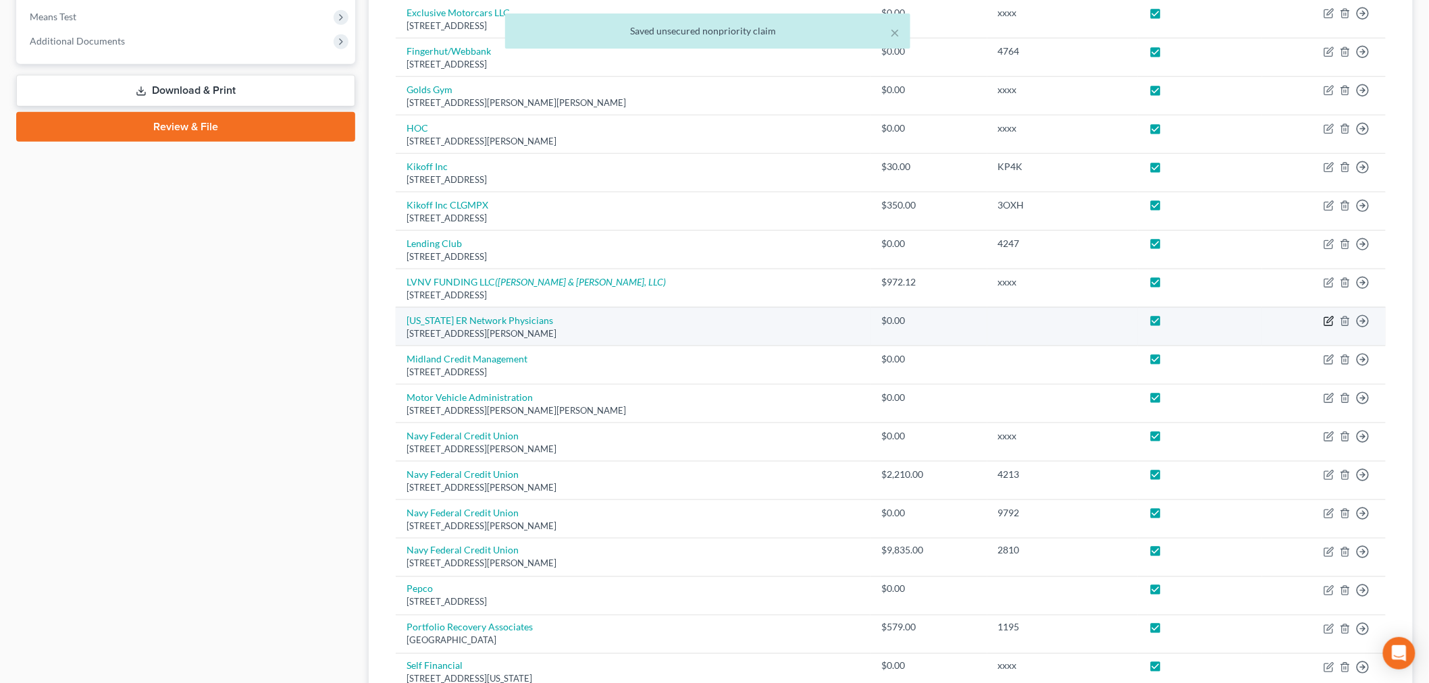
click at [1296, 322] on icon "button" at bounding box center [1330, 320] width 6 height 6
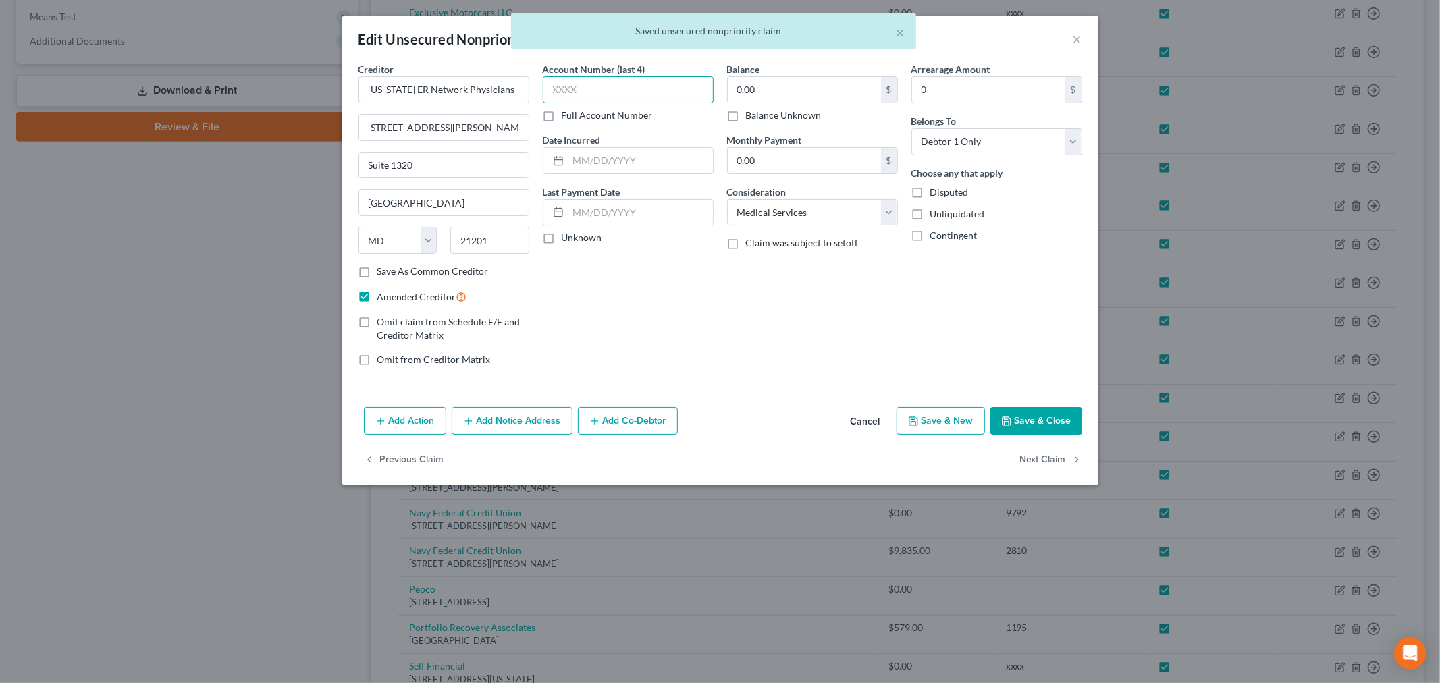
click at [675, 89] on input "text" at bounding box center [628, 89] width 171 height 27
click at [1035, 423] on button "Save & Close" at bounding box center [1036, 421] width 92 height 28
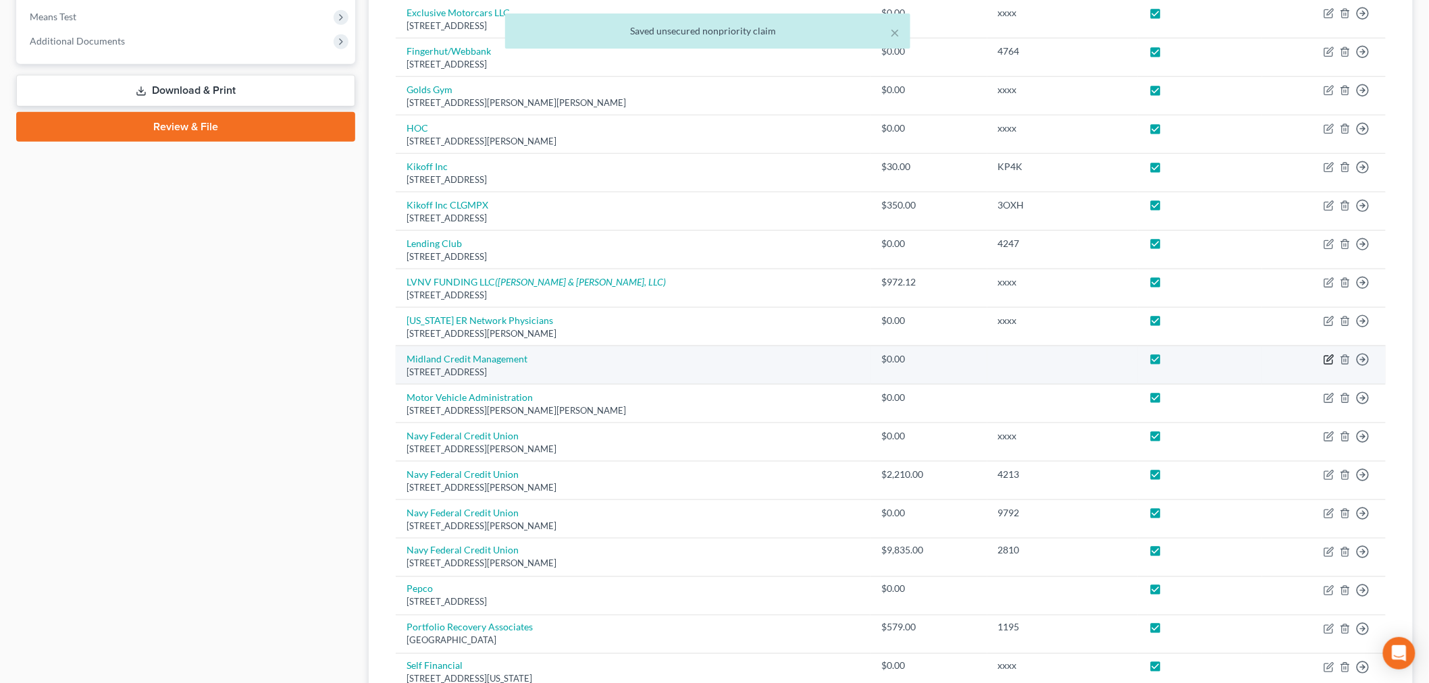
click at [1296, 358] on icon "button" at bounding box center [1328, 359] width 11 height 11
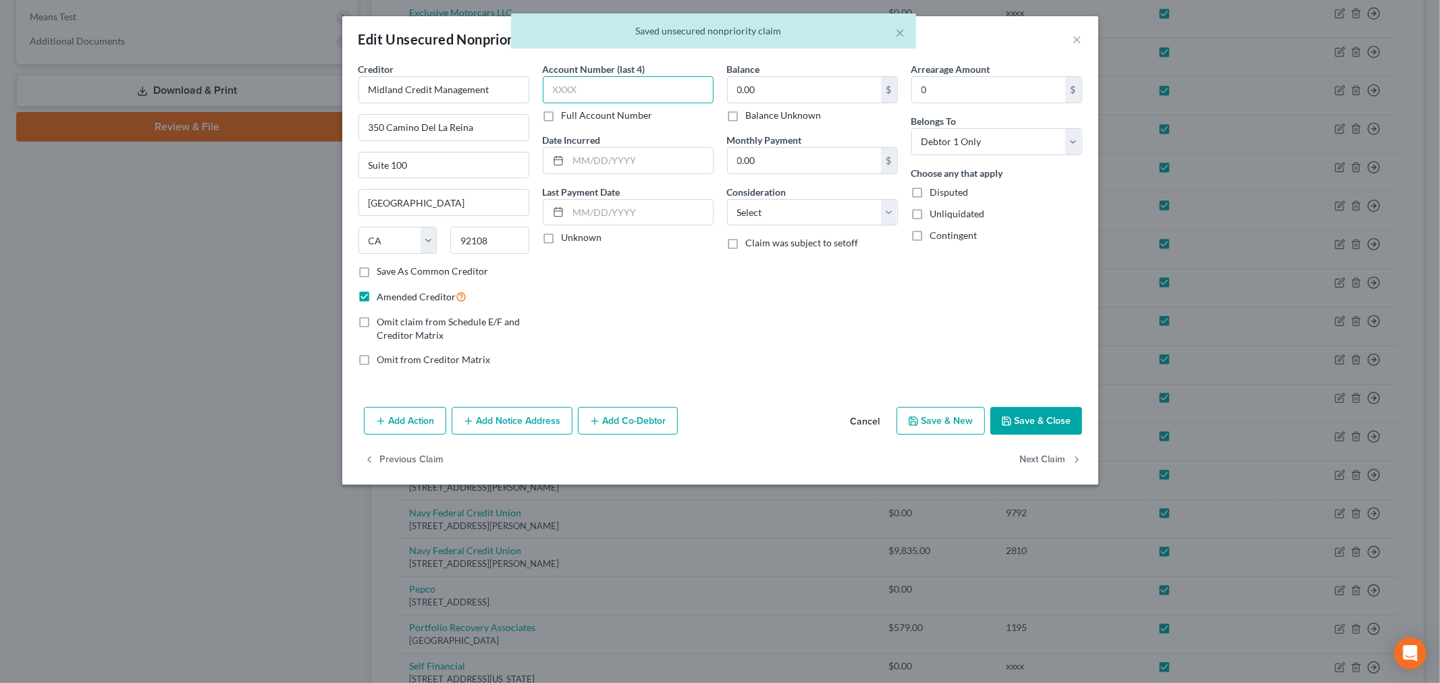
click at [653, 82] on input "text" at bounding box center [628, 89] width 171 height 27
click at [1037, 421] on button "Save & Close" at bounding box center [1036, 421] width 92 height 28
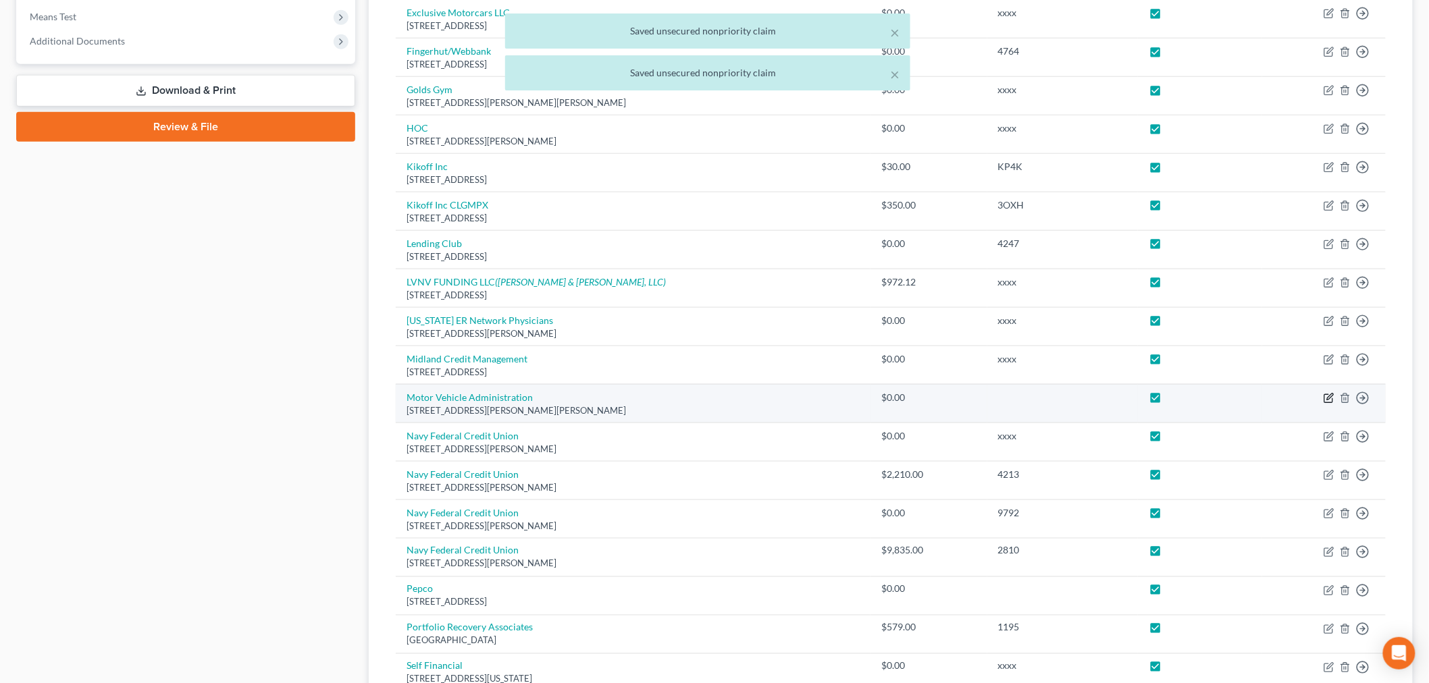
click at [1296, 396] on icon "button" at bounding box center [1328, 398] width 11 height 11
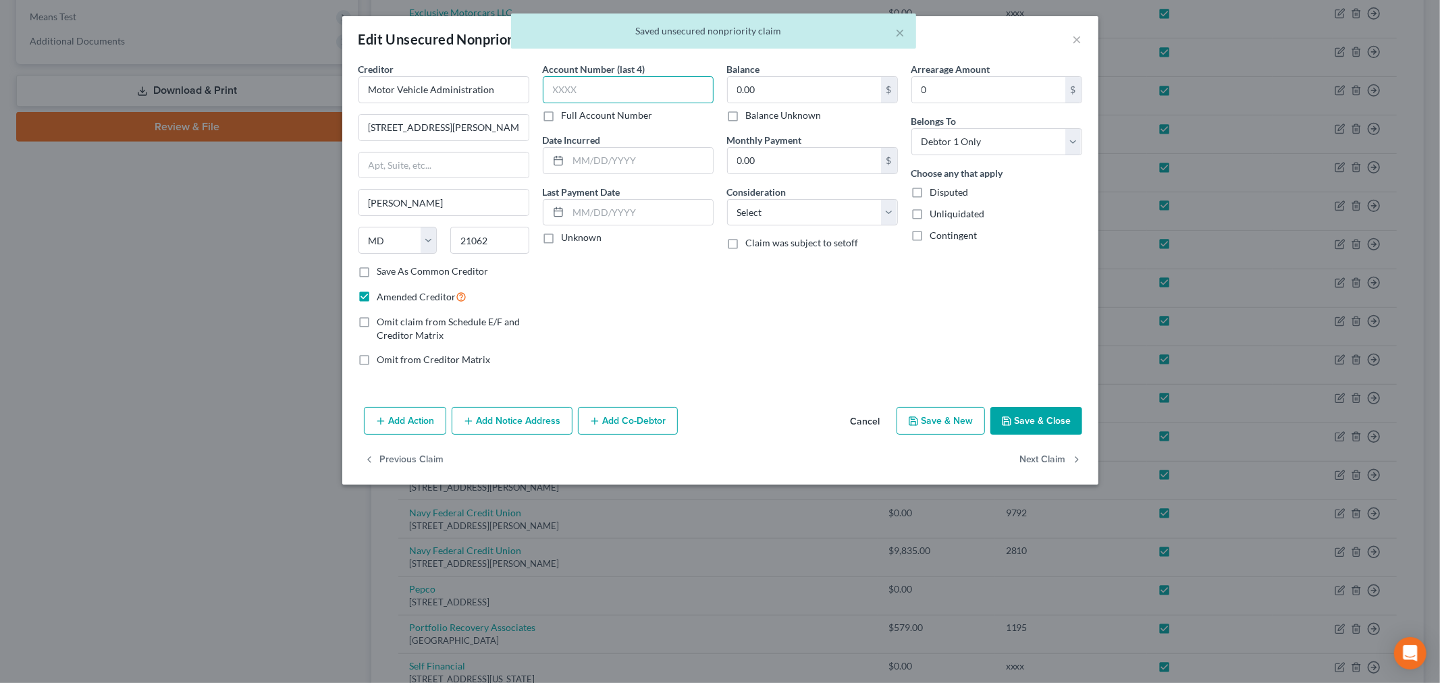
click at [594, 81] on input "text" at bounding box center [628, 89] width 171 height 27
click at [1028, 412] on button "Save & Close" at bounding box center [1036, 421] width 92 height 28
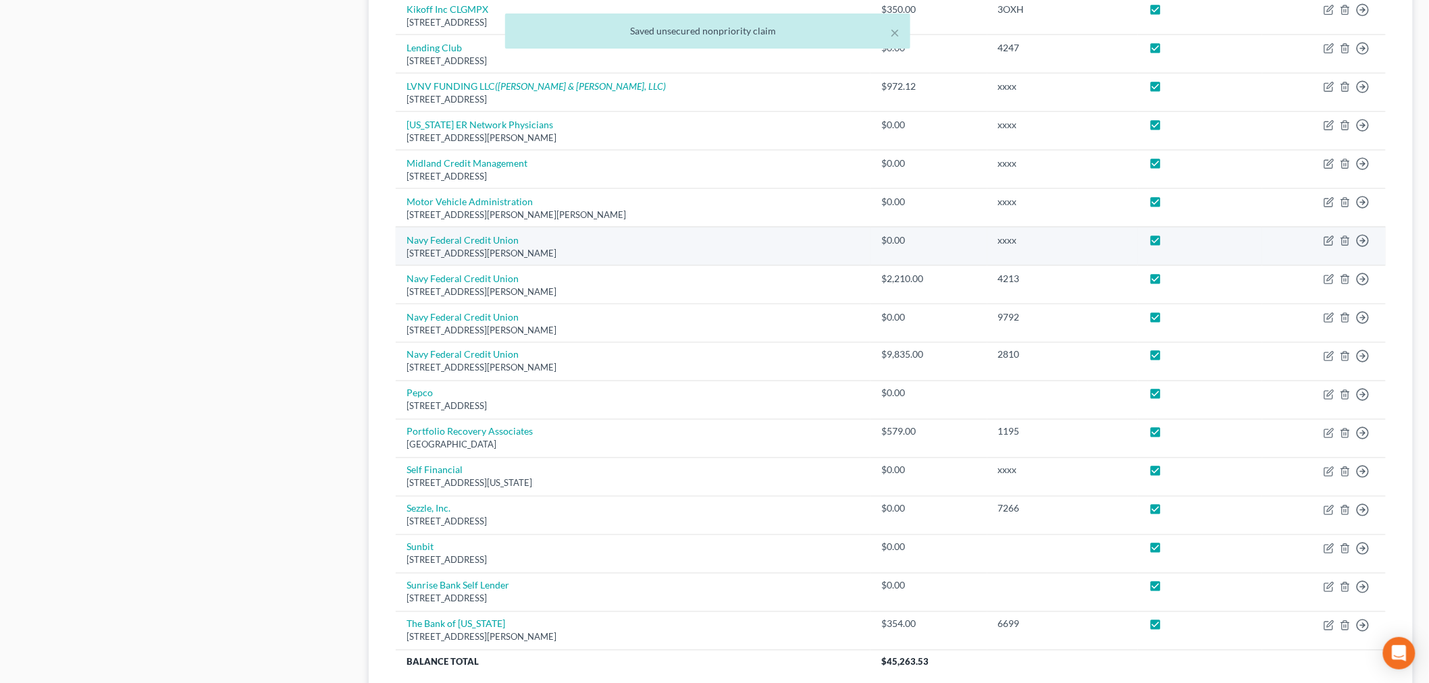
scroll to position [750, 0]
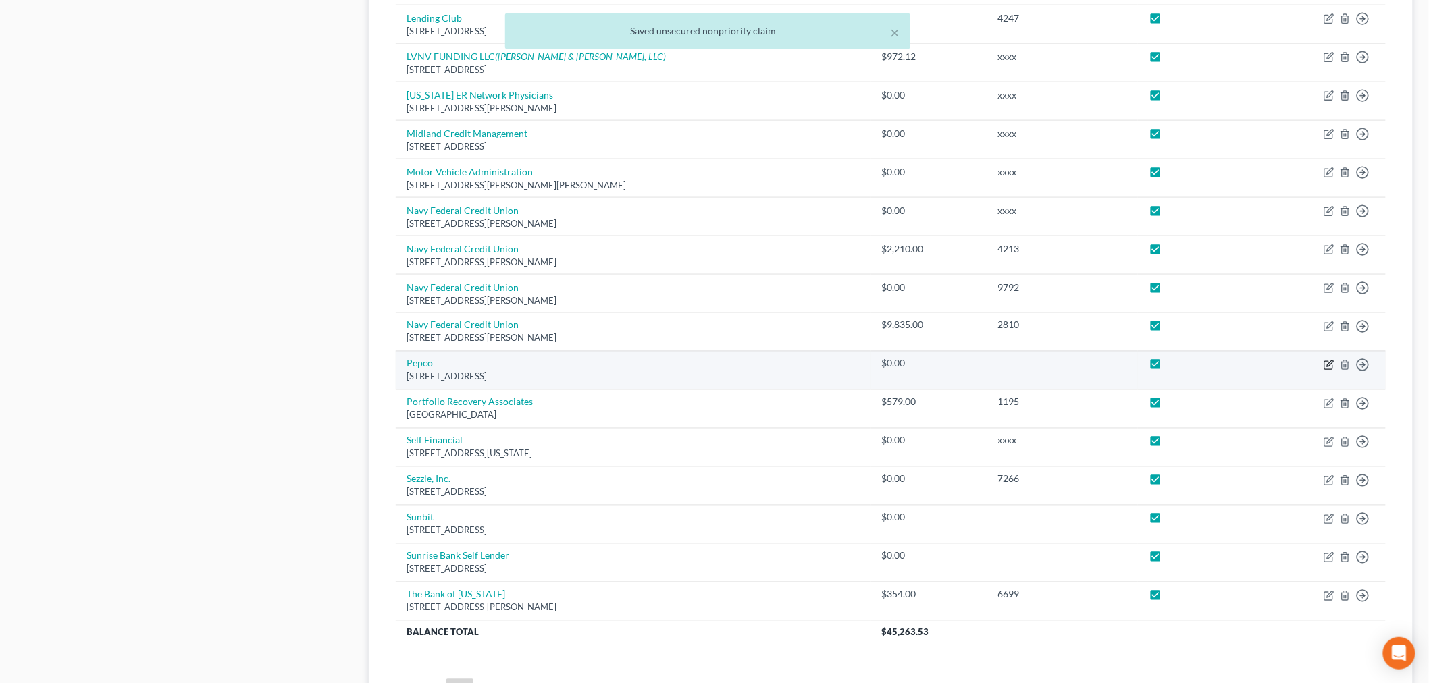
click at [1296, 362] on icon "button" at bounding box center [1328, 365] width 11 height 11
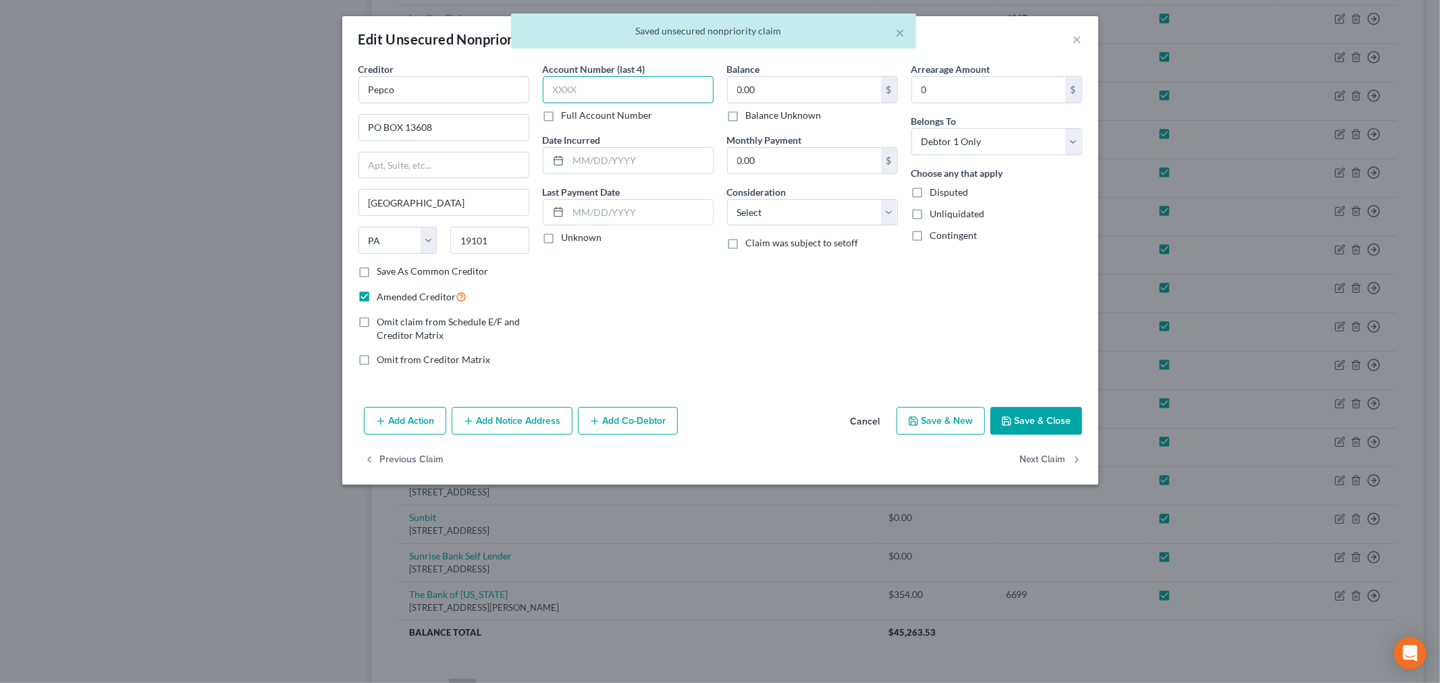
click at [624, 96] on input "text" at bounding box center [628, 89] width 171 height 27
click at [1011, 416] on icon "button" at bounding box center [1006, 421] width 11 height 11
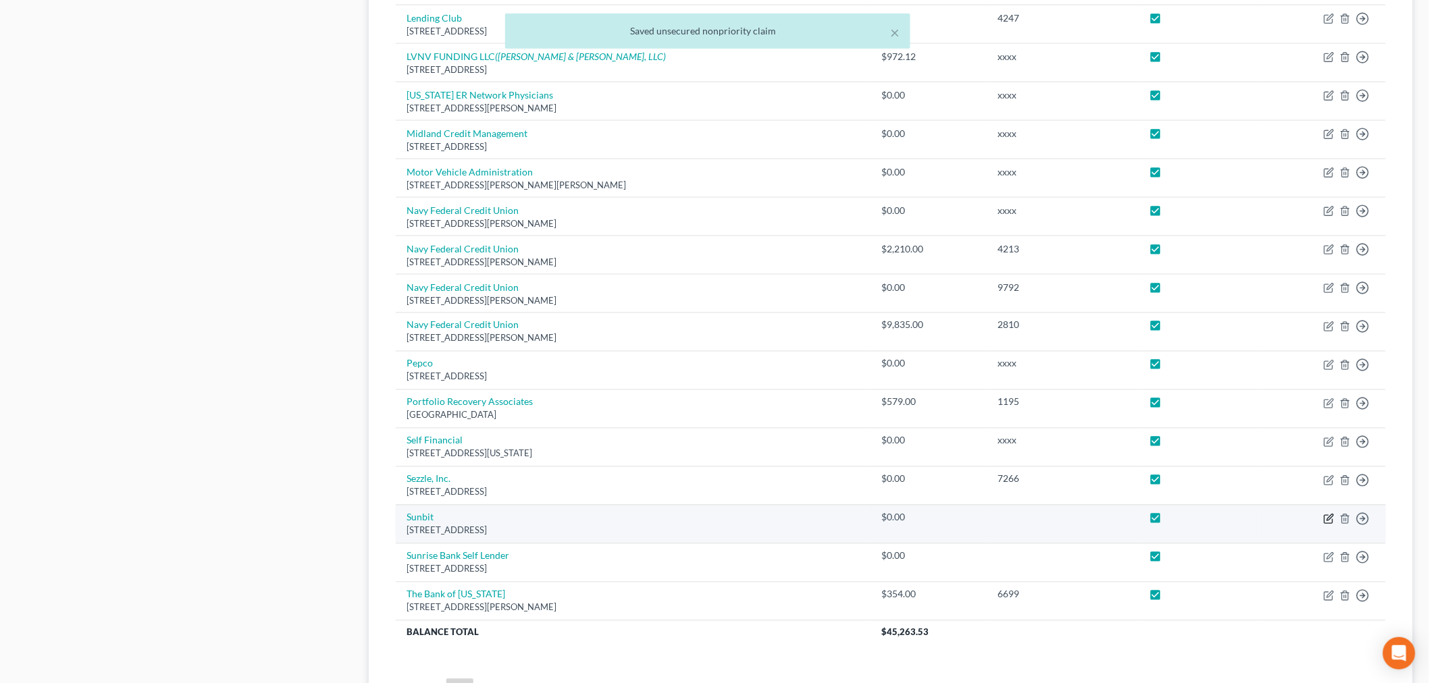
click at [1296, 521] on icon "button" at bounding box center [1330, 517] width 6 height 6
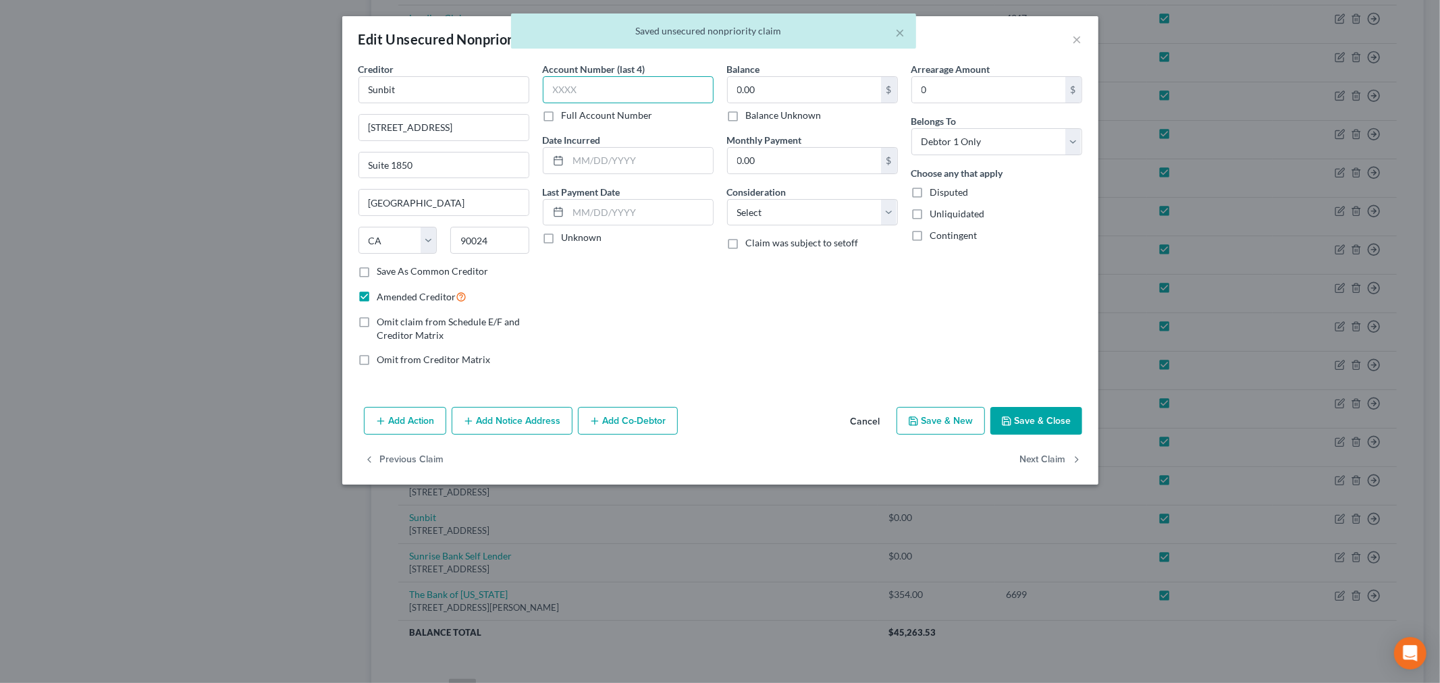
click at [626, 89] on input "text" at bounding box center [628, 89] width 171 height 27
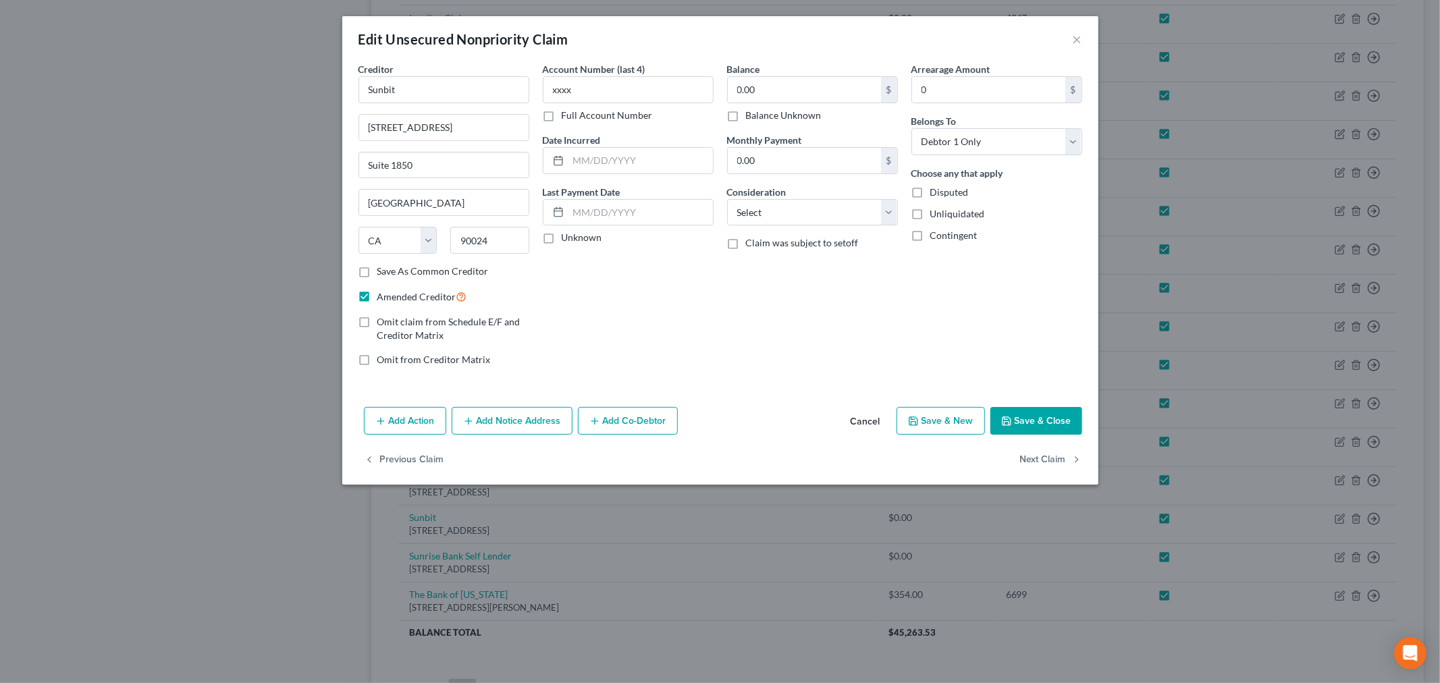
click at [1062, 417] on button "Save & Close" at bounding box center [1036, 421] width 92 height 28
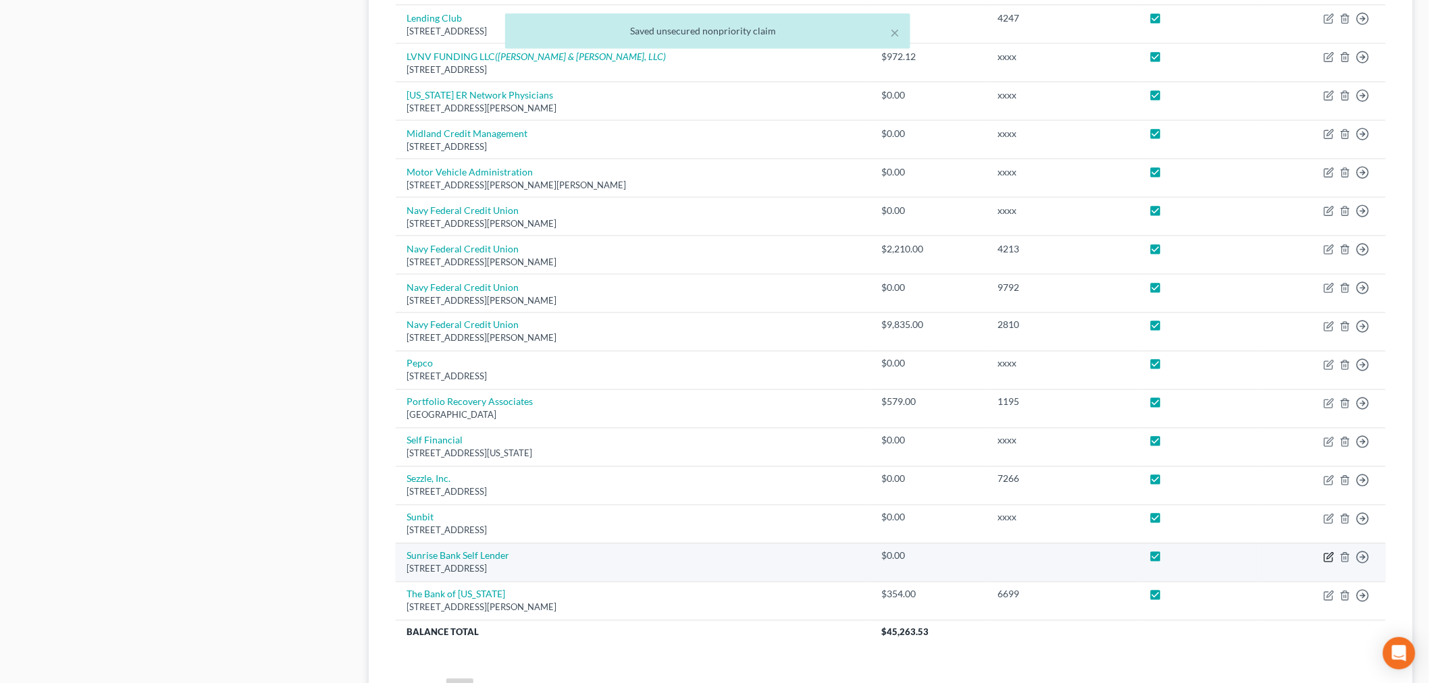
click at [1296, 561] on icon "button" at bounding box center [1328, 557] width 11 height 11
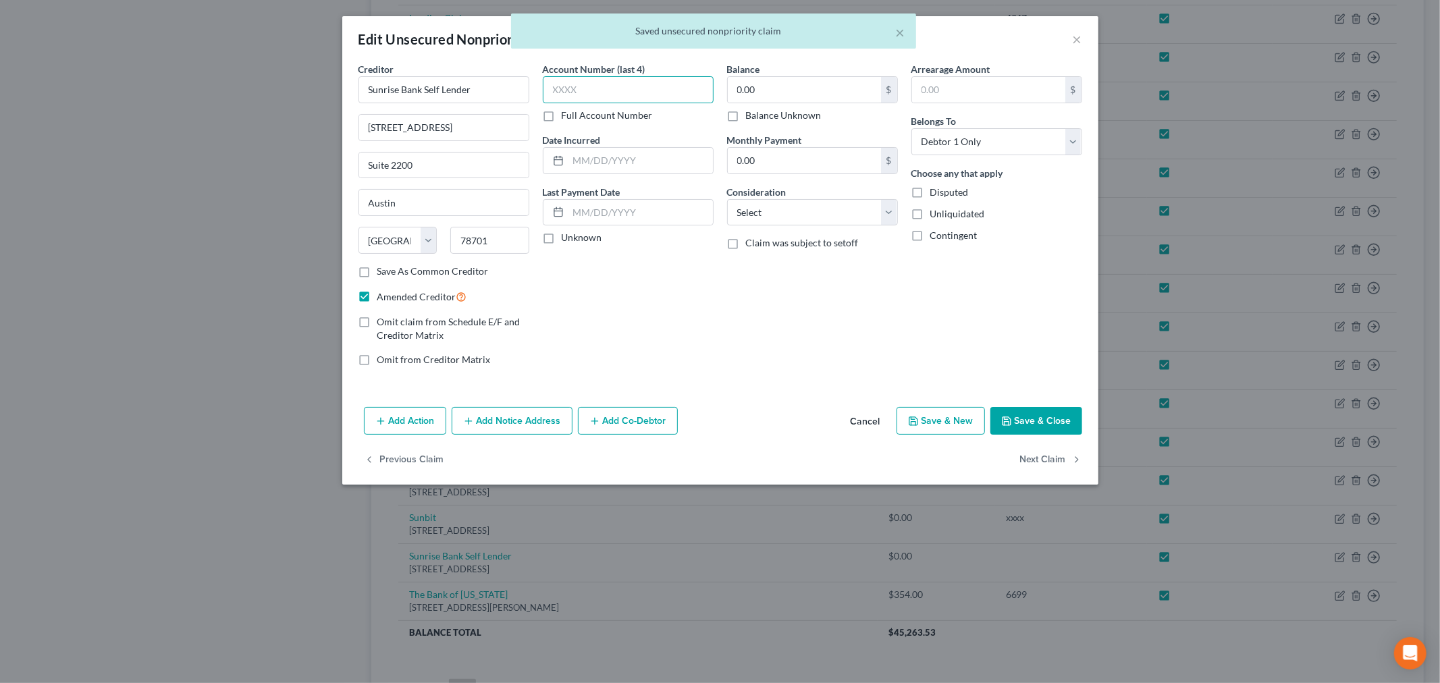
click at [670, 98] on input "text" at bounding box center [628, 89] width 171 height 27
click at [1042, 422] on button "Save & Close" at bounding box center [1036, 421] width 92 height 28
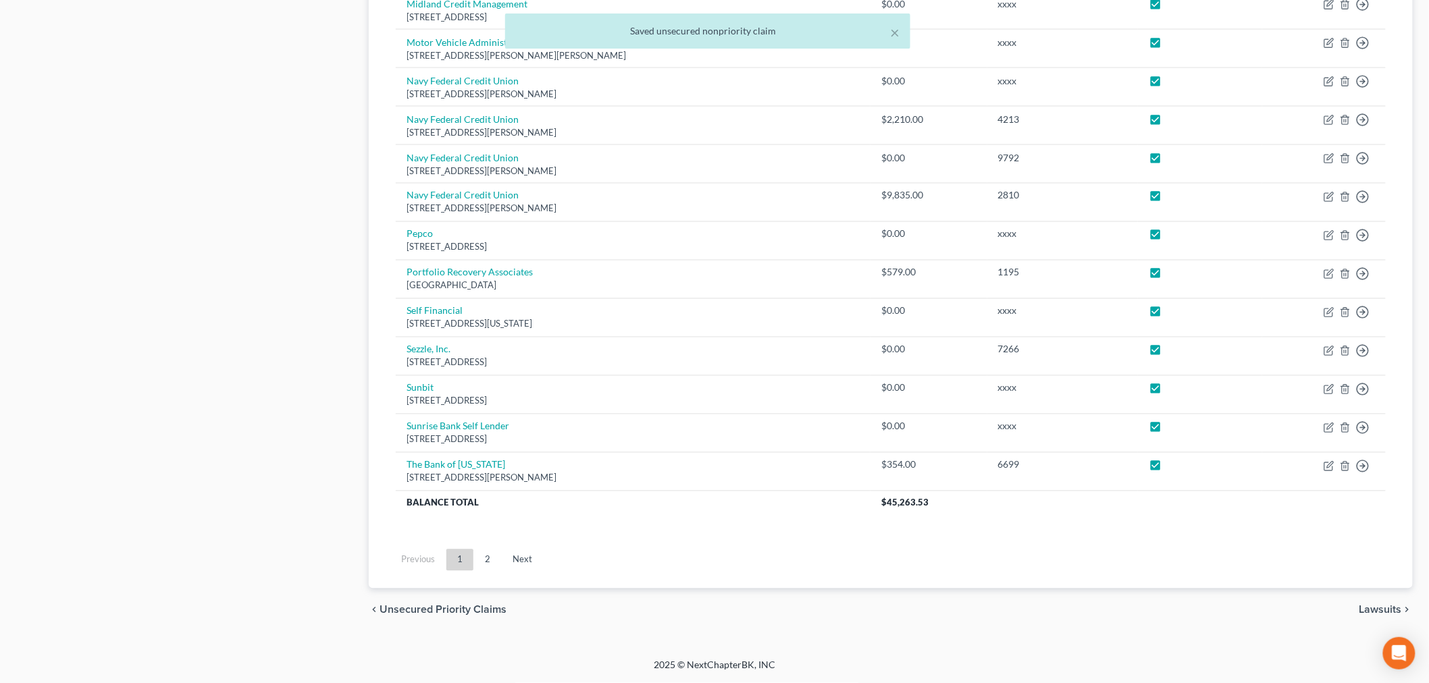
scroll to position [881, 0]
click at [527, 556] on link "Next" at bounding box center [522, 561] width 41 height 22
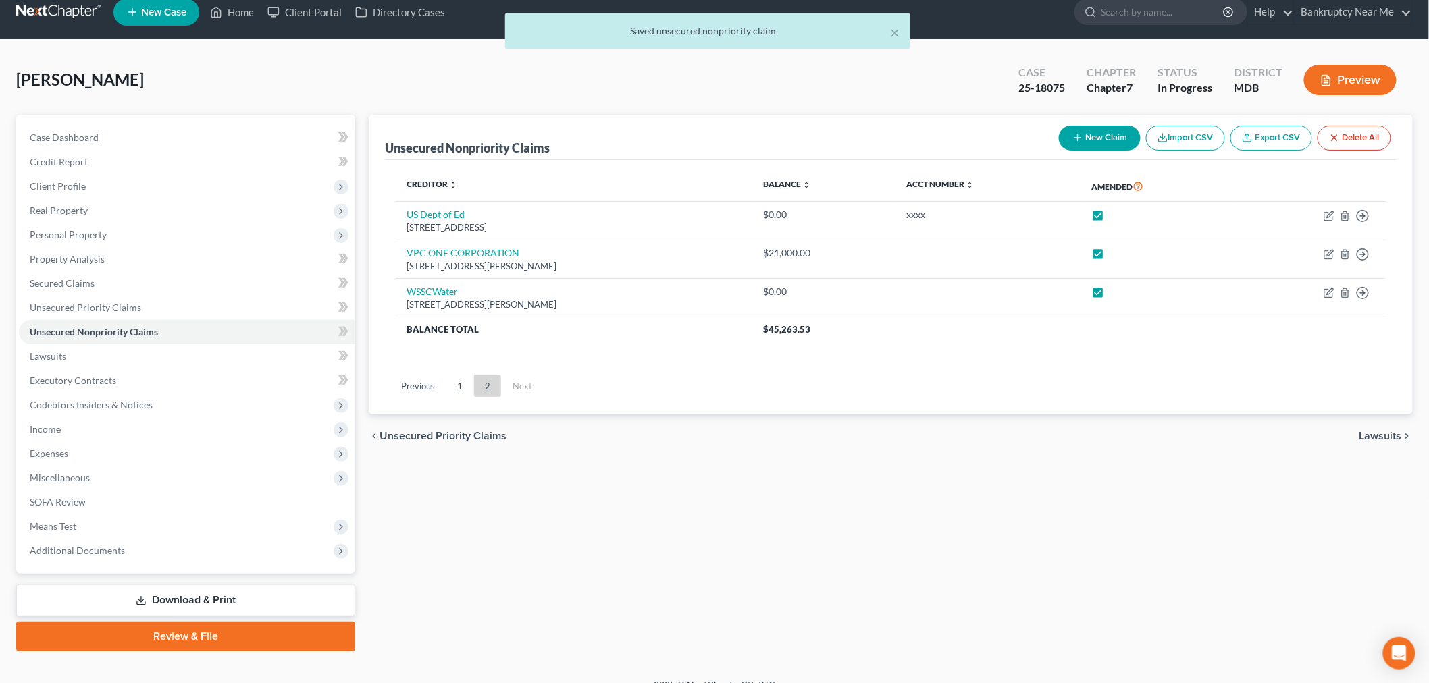
scroll to position [0, 0]
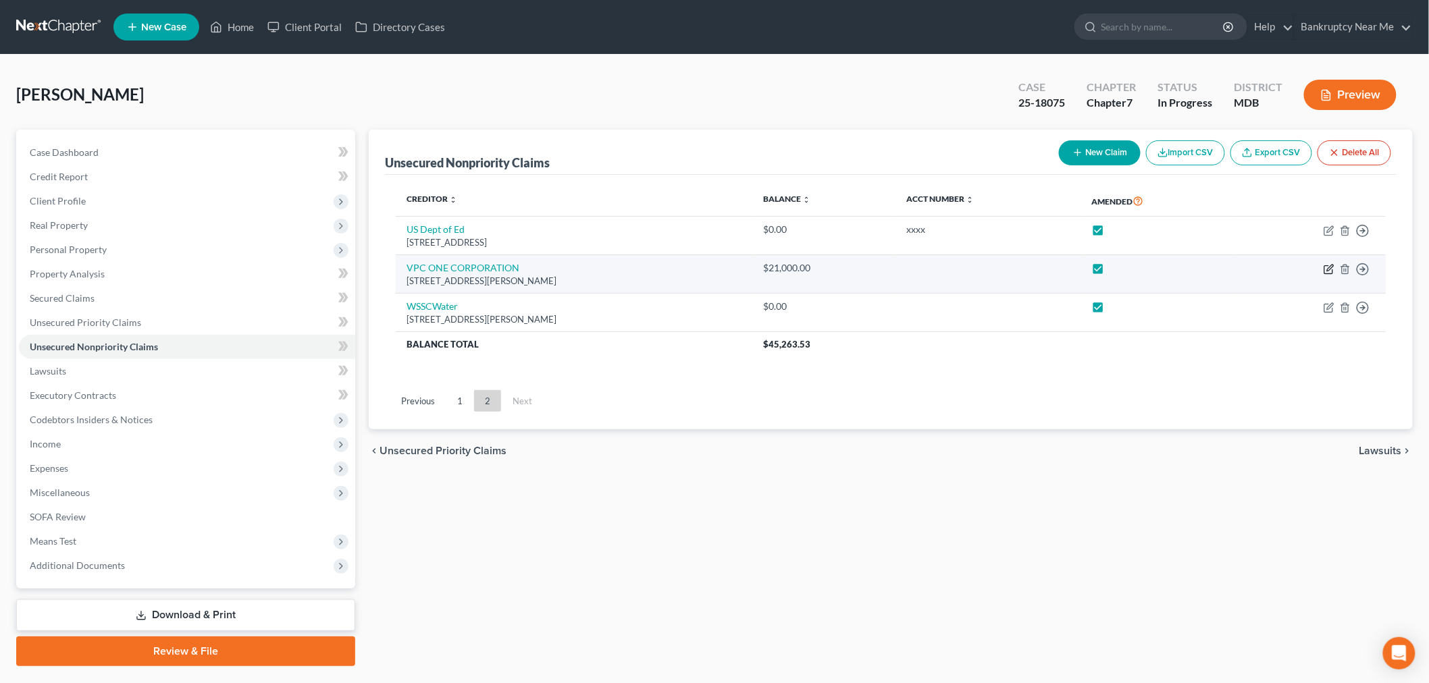
click at [1296, 266] on icon "button" at bounding box center [1328, 269] width 11 height 11
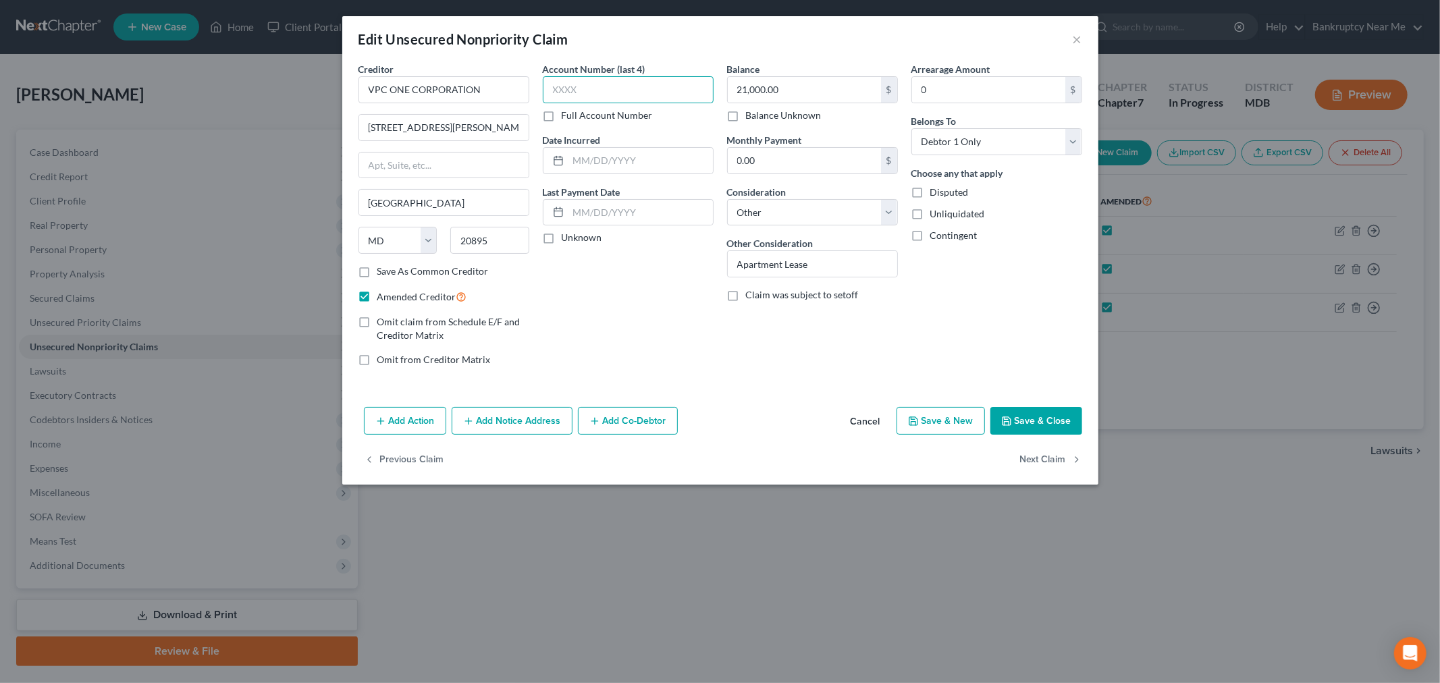
click at [660, 86] on input "text" at bounding box center [628, 89] width 171 height 27
drag, startPoint x: 1023, startPoint y: 425, endPoint x: 1032, endPoint y: 397, distance: 29.5
click at [1024, 425] on button "Save & Close" at bounding box center [1036, 421] width 92 height 28
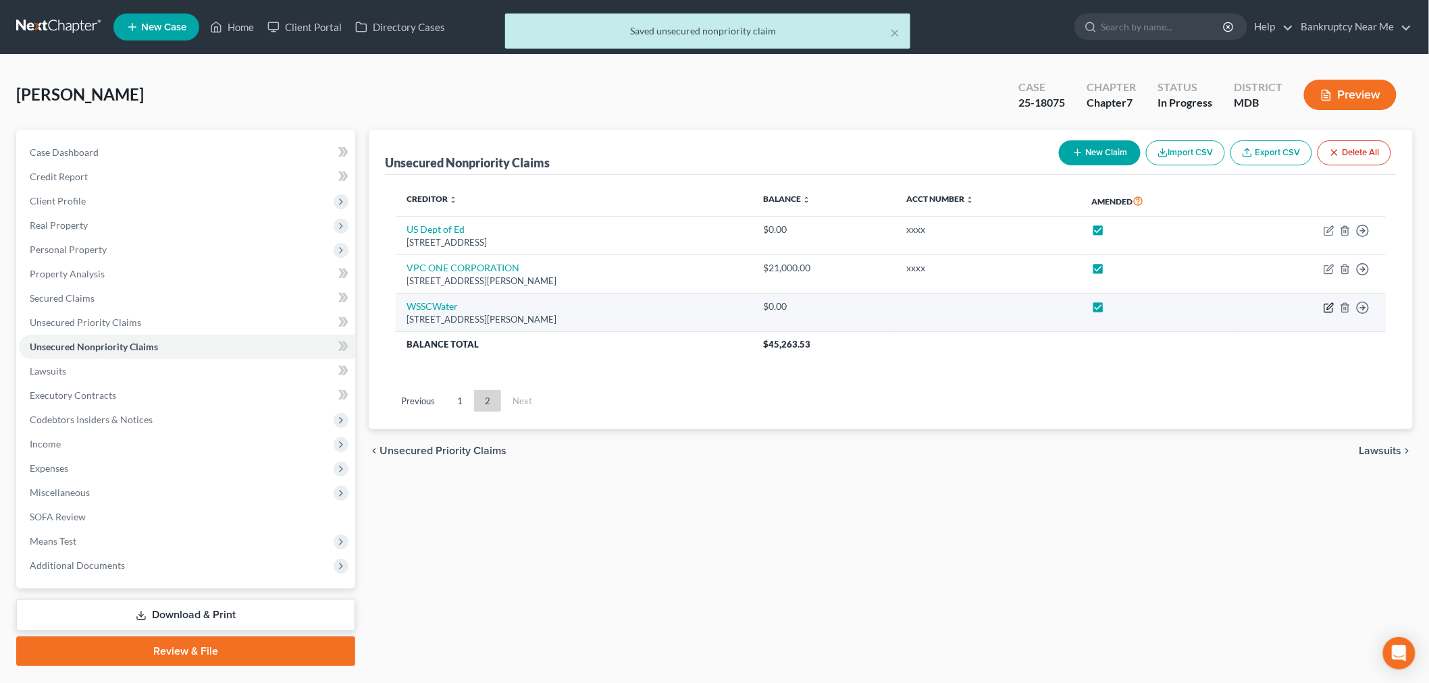
click at [1296, 308] on icon "button" at bounding box center [1328, 307] width 11 height 11
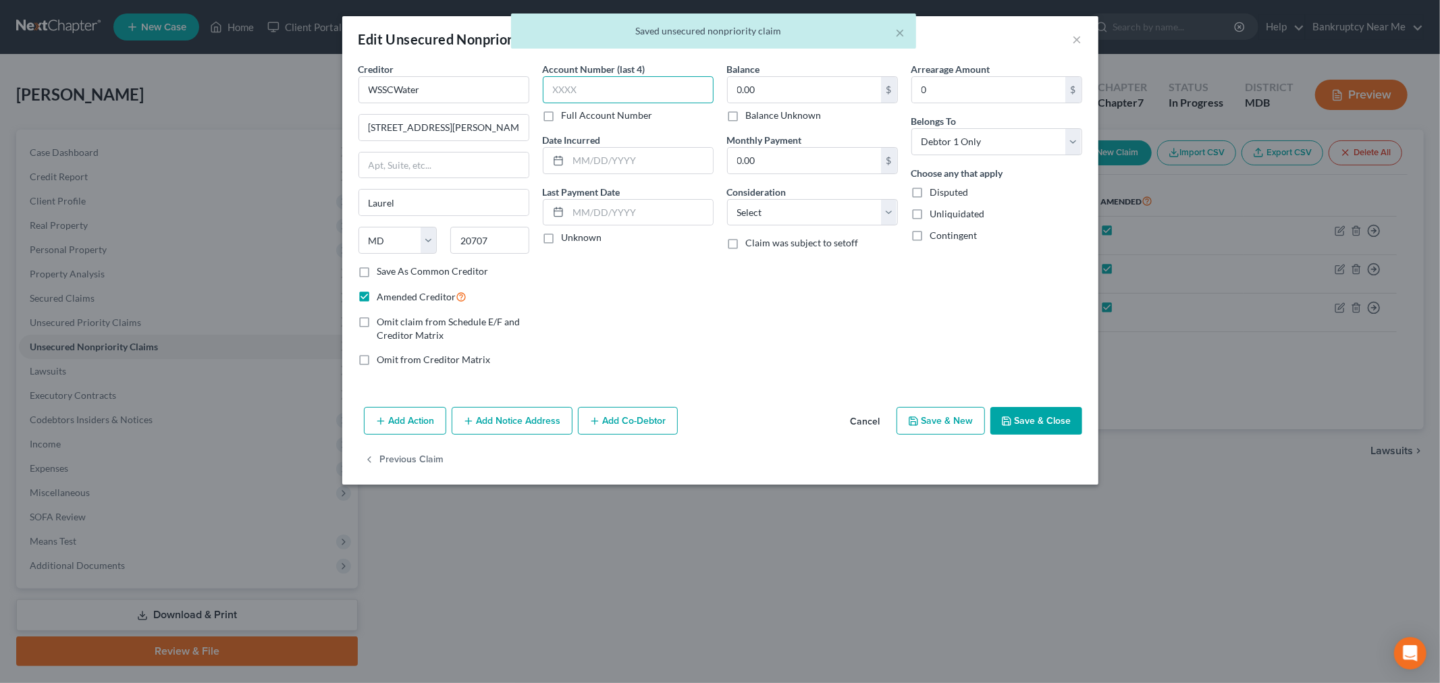
click at [666, 76] on input "text" at bounding box center [628, 89] width 171 height 27
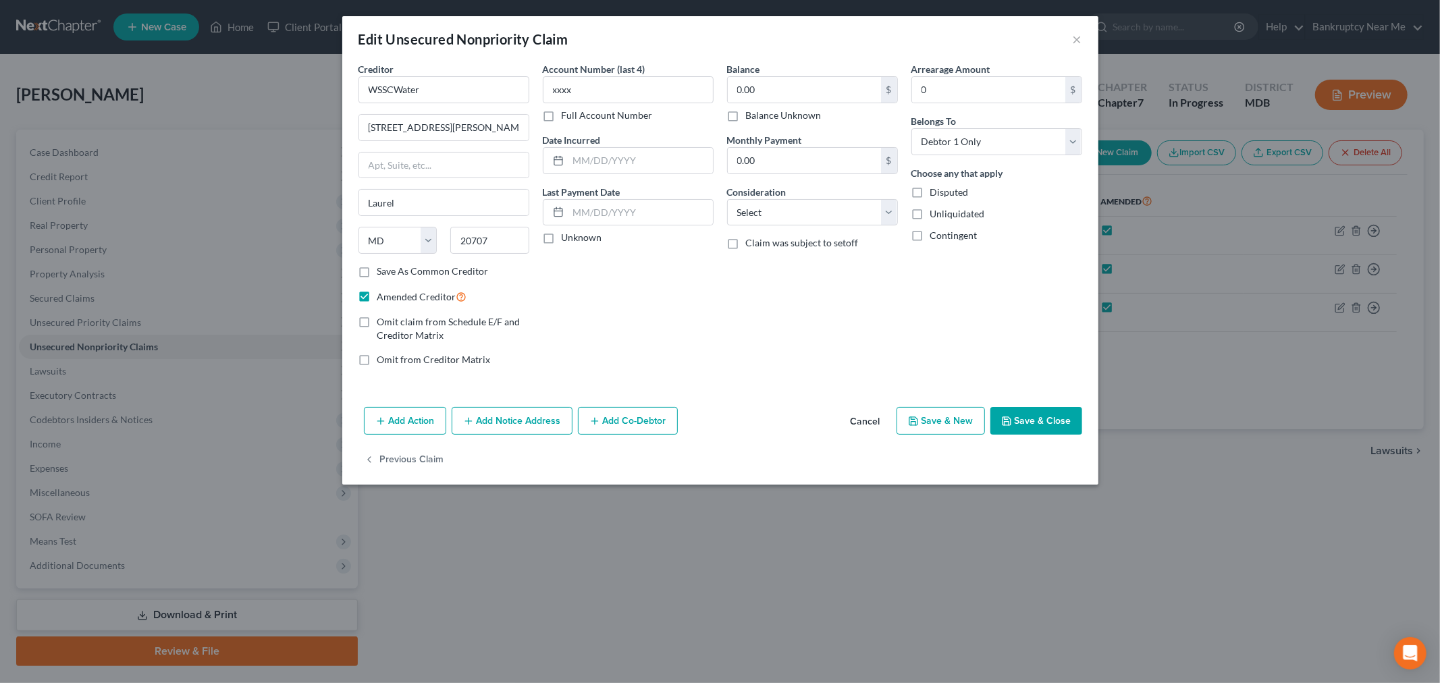
click at [1040, 409] on button "Save & Close" at bounding box center [1036, 421] width 92 height 28
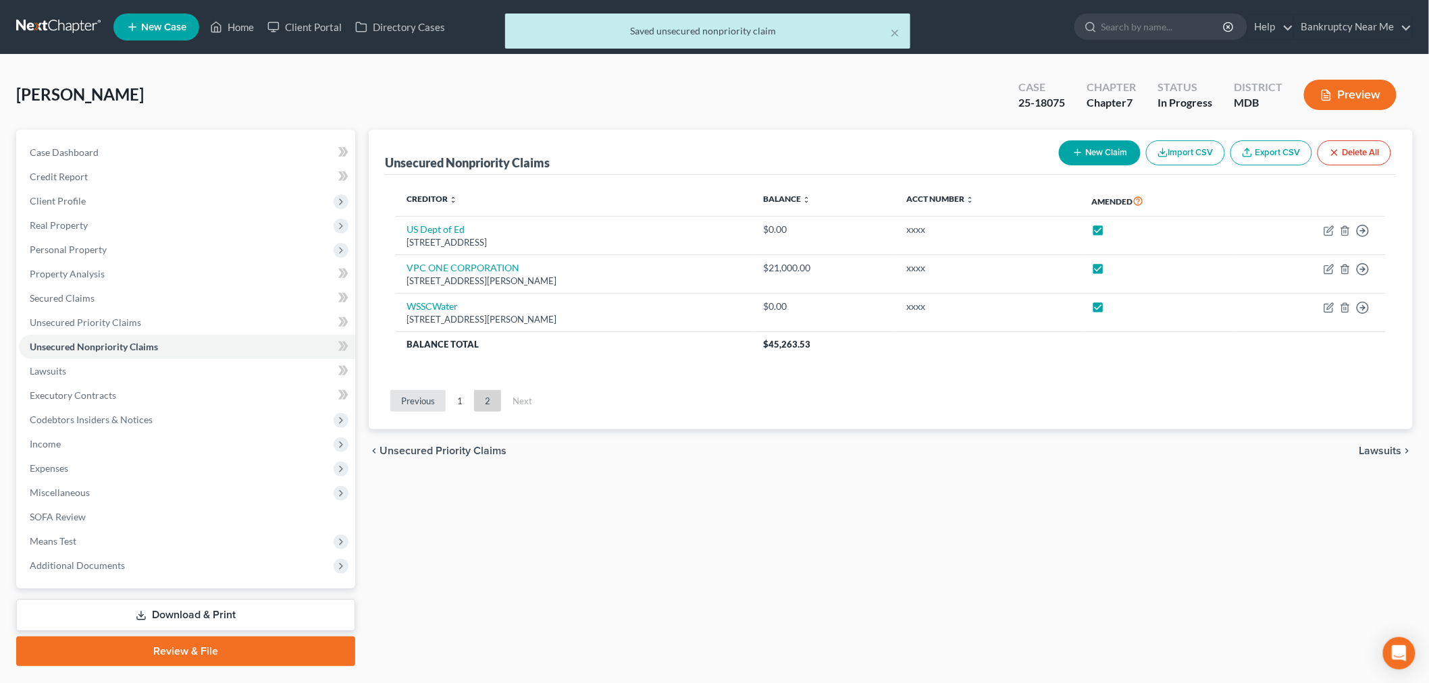
click at [435, 403] on link "Previous" at bounding box center [417, 401] width 55 height 22
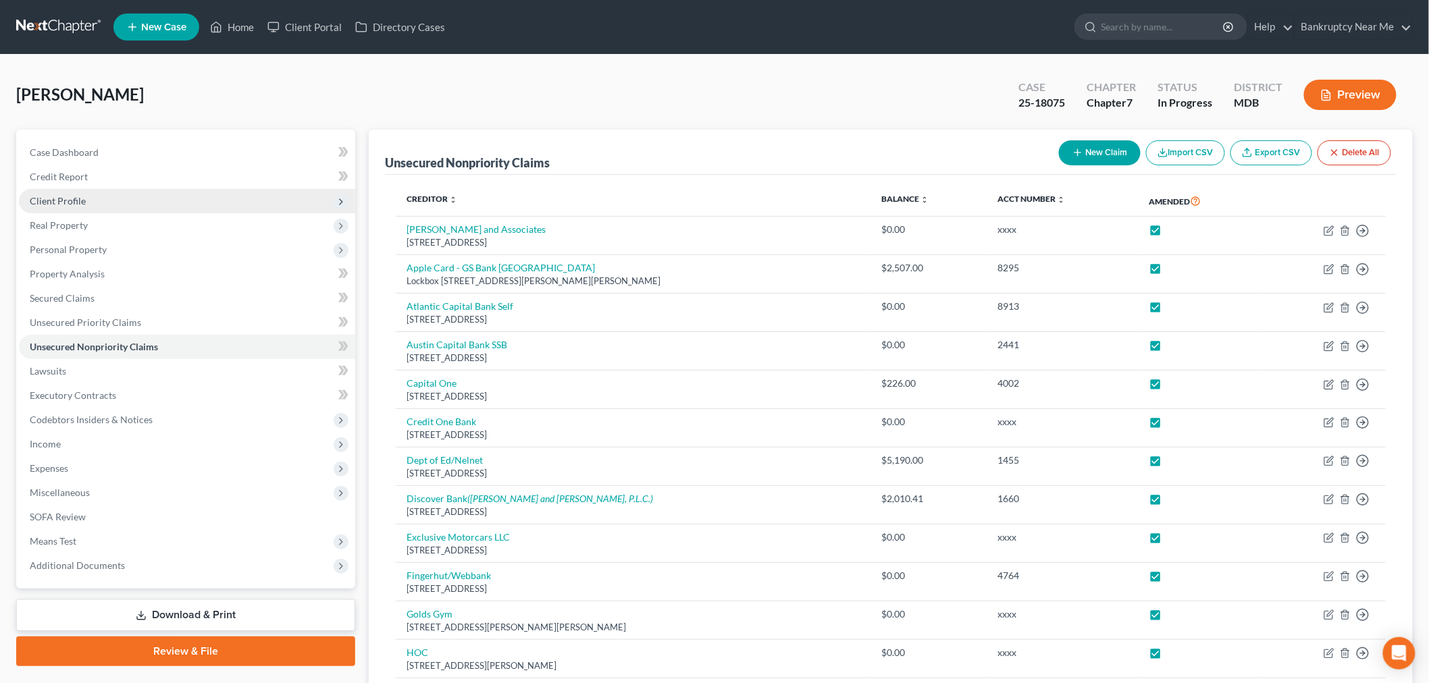
click at [109, 203] on span "Client Profile" at bounding box center [187, 201] width 336 height 24
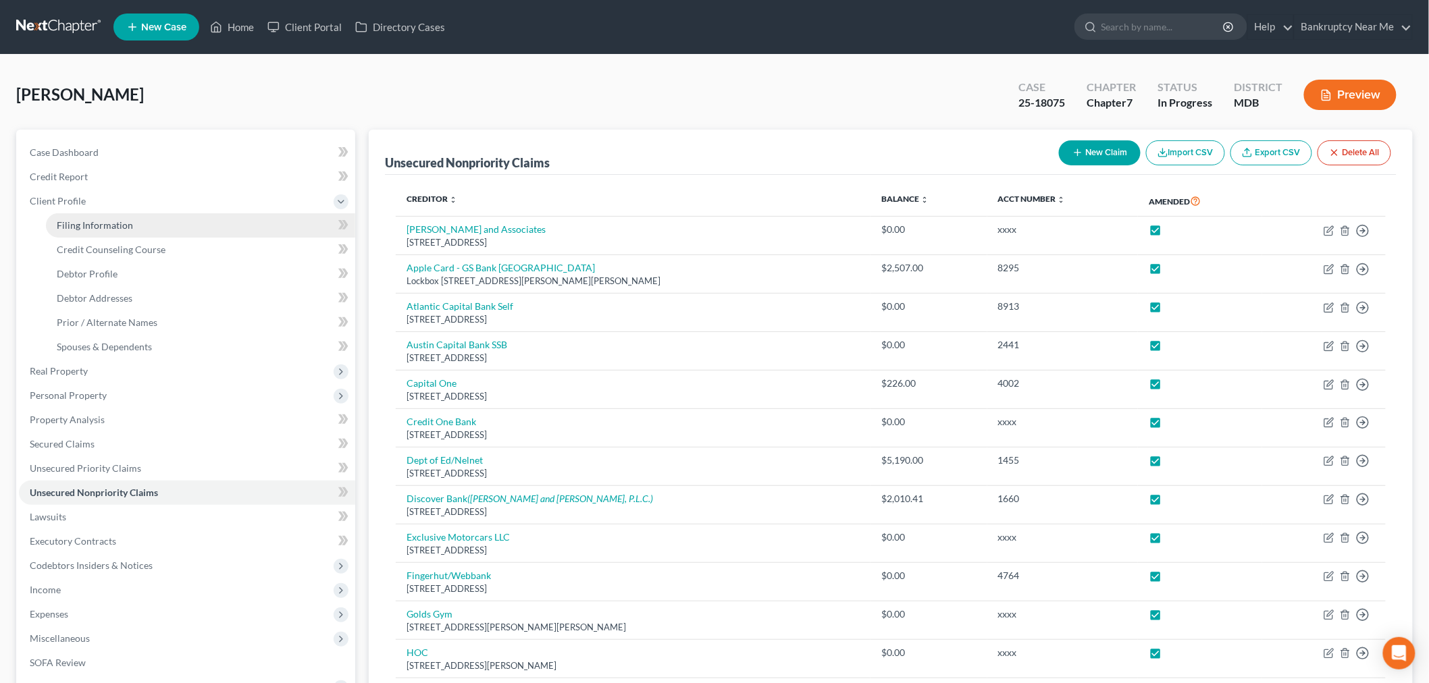
click at [154, 225] on link "Filing Information" at bounding box center [200, 225] width 309 height 24
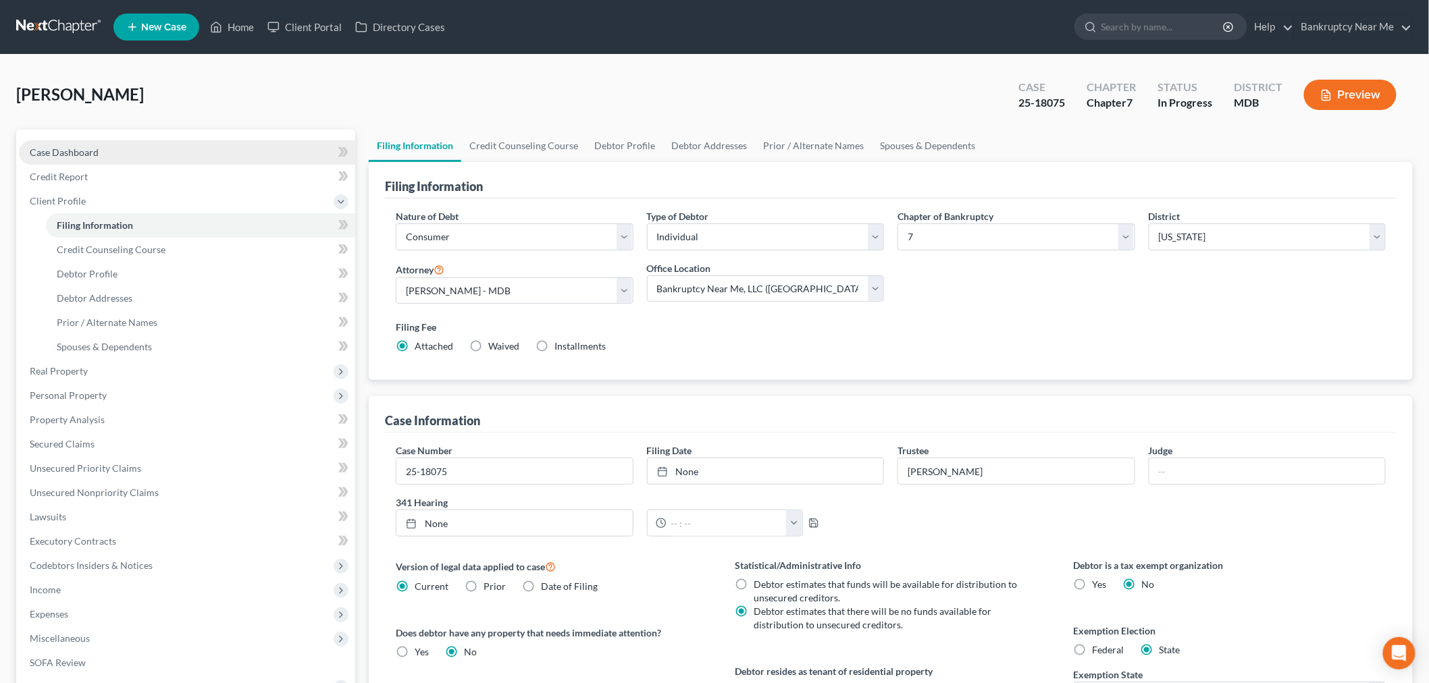
click at [145, 151] on link "Case Dashboard" at bounding box center [187, 152] width 336 height 24
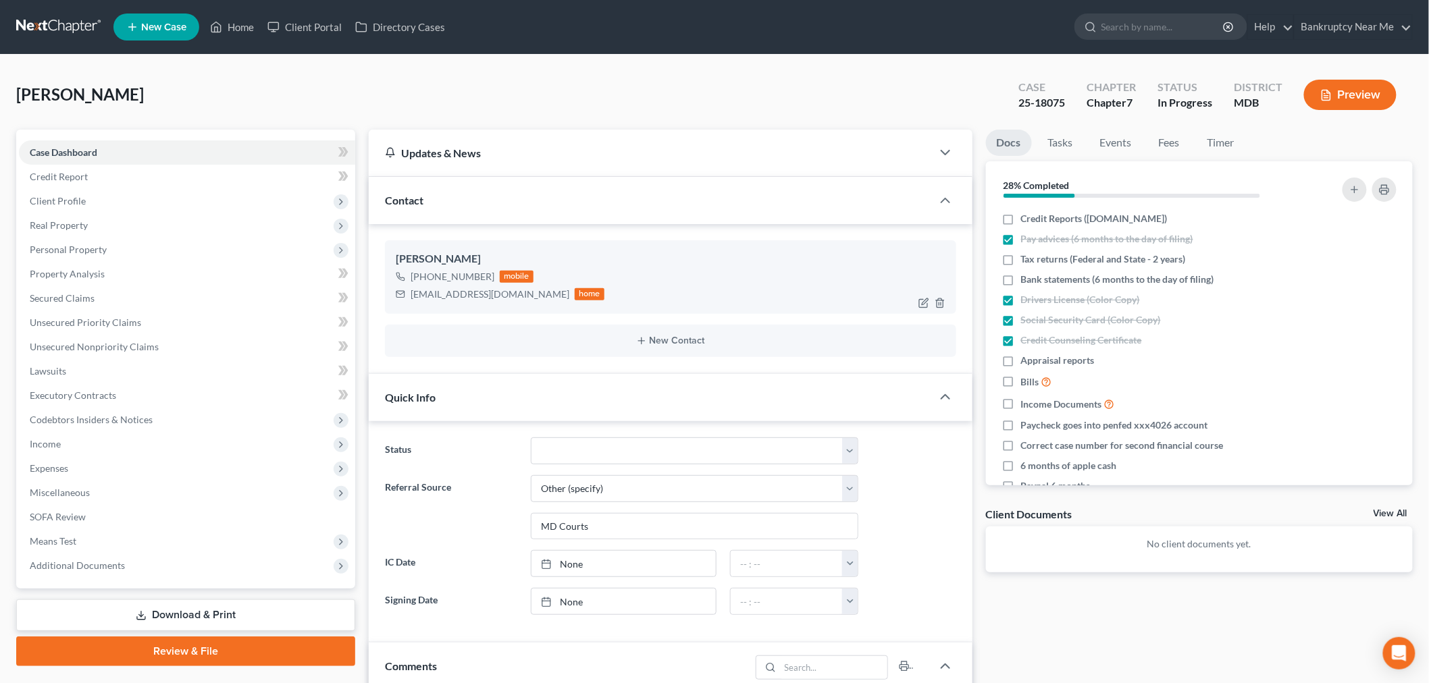
scroll to position [2715, 0]
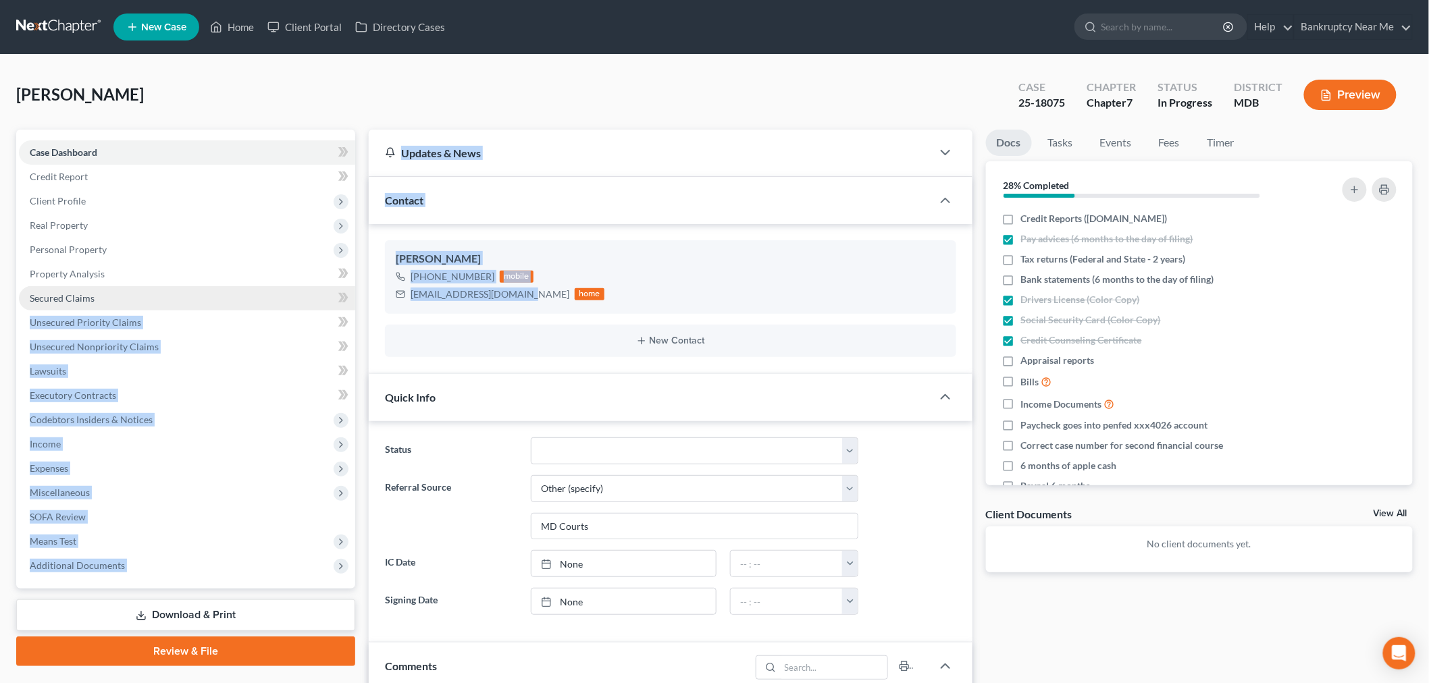
drag, startPoint x: 524, startPoint y: 289, endPoint x: 296, endPoint y: 288, distance: 228.2
click at [518, 288] on div "wlwhitney1791@gmail.com" at bounding box center [489, 295] width 159 height 14
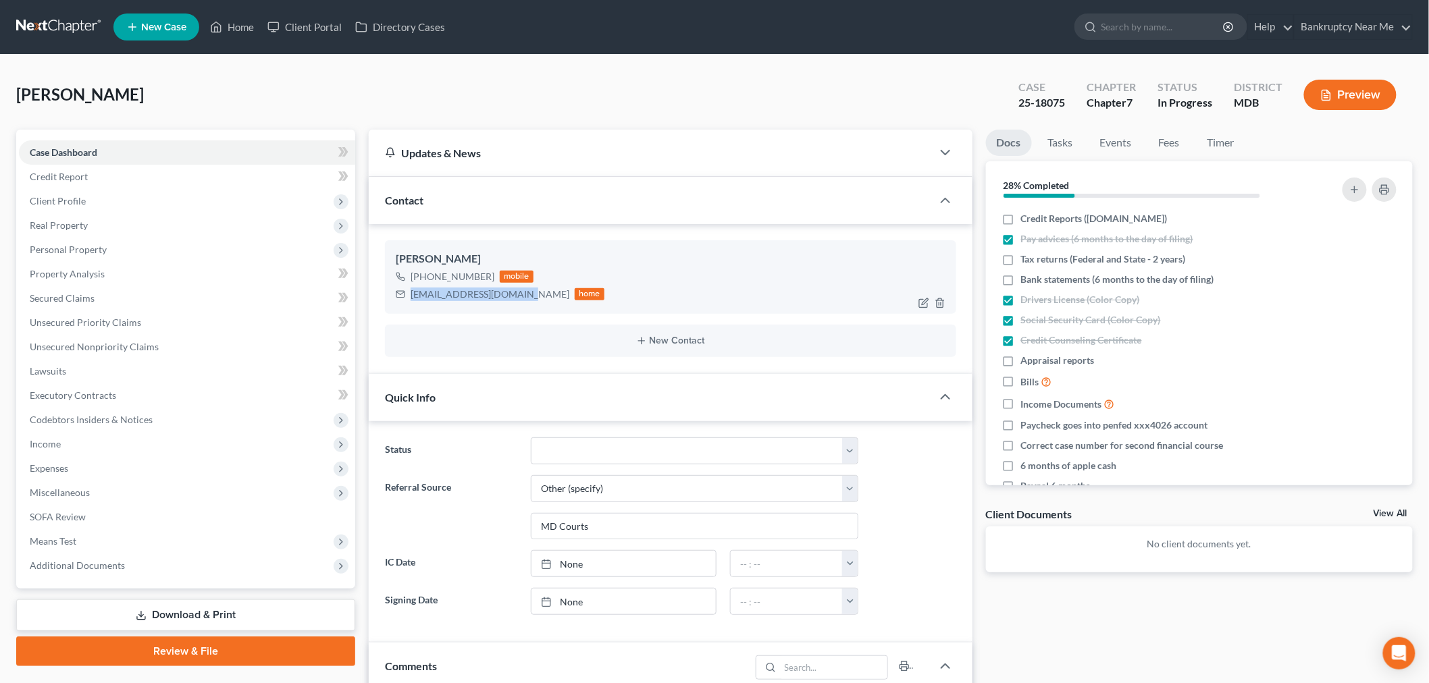
drag, startPoint x: 523, startPoint y: 294, endPoint x: 406, endPoint y: 294, distance: 116.8
click at [406, 294] on div "wlwhitney1791@gmail.com home" at bounding box center [500, 295] width 209 height 18
copy div "wlwhitney1791@gmail.com"
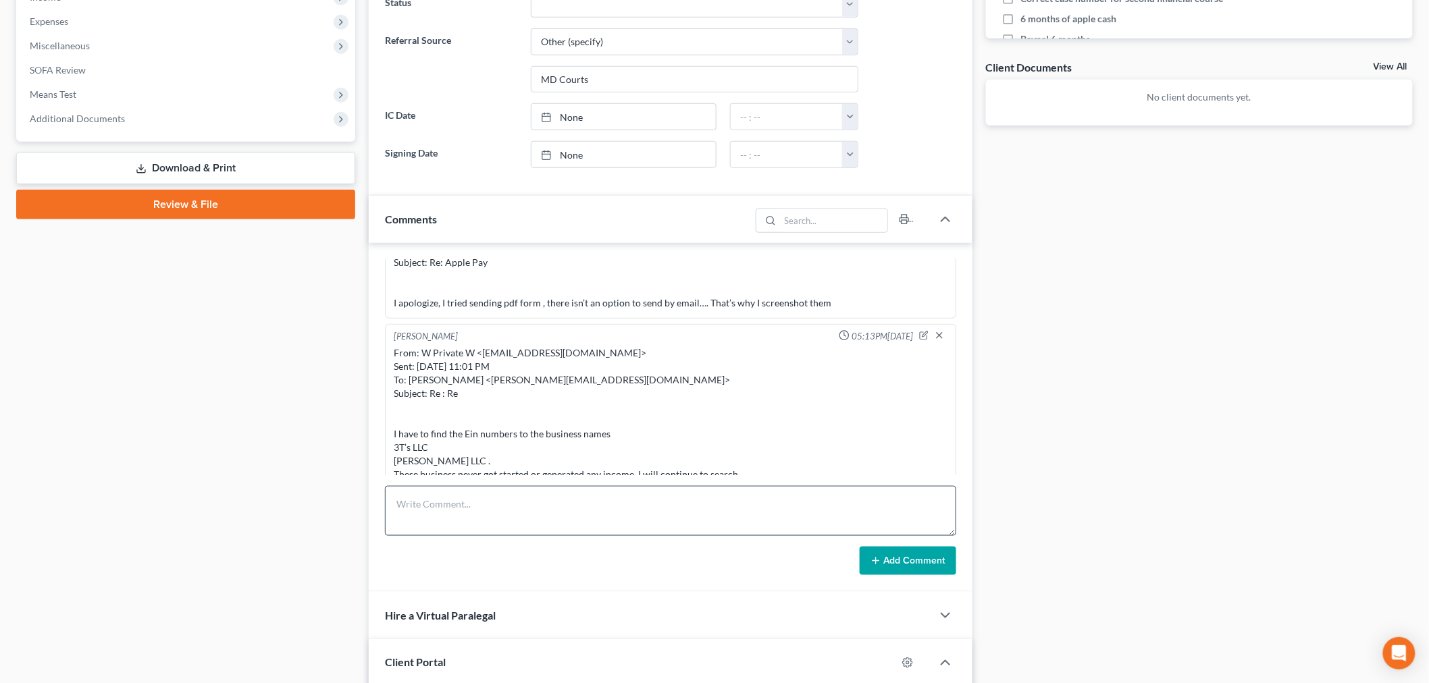
scroll to position [450, 0]
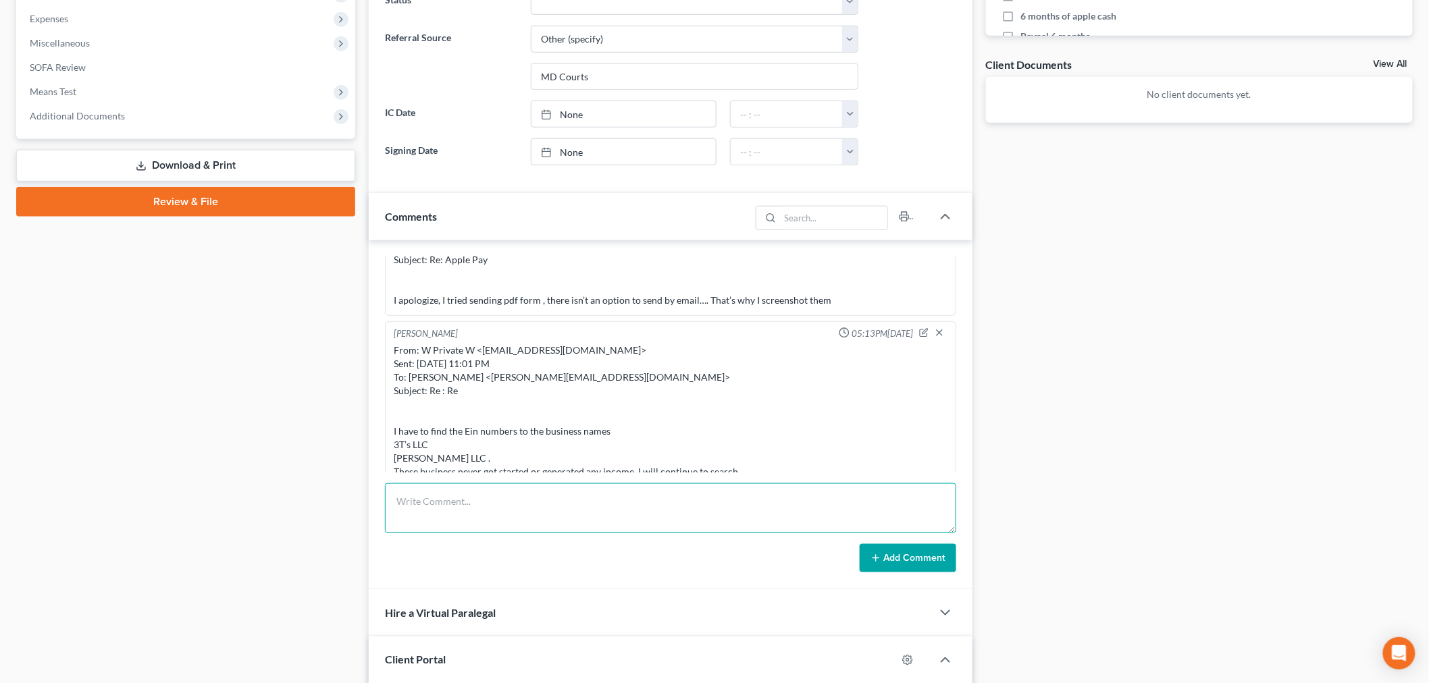
click at [560, 516] on textarea at bounding box center [670, 508] width 571 height 50
click at [880, 572] on button "Add Comment" at bounding box center [907, 558] width 97 height 28
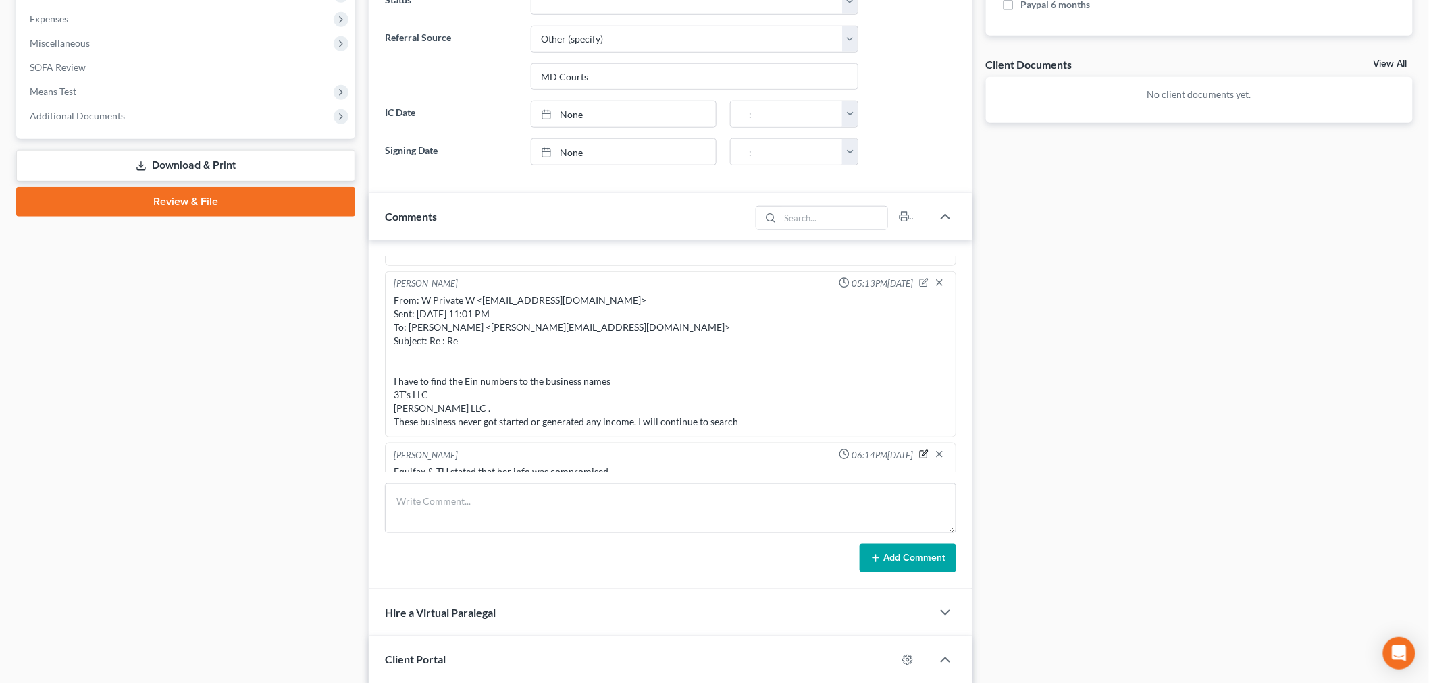
click at [919, 450] on icon "button" at bounding box center [923, 454] width 9 height 9
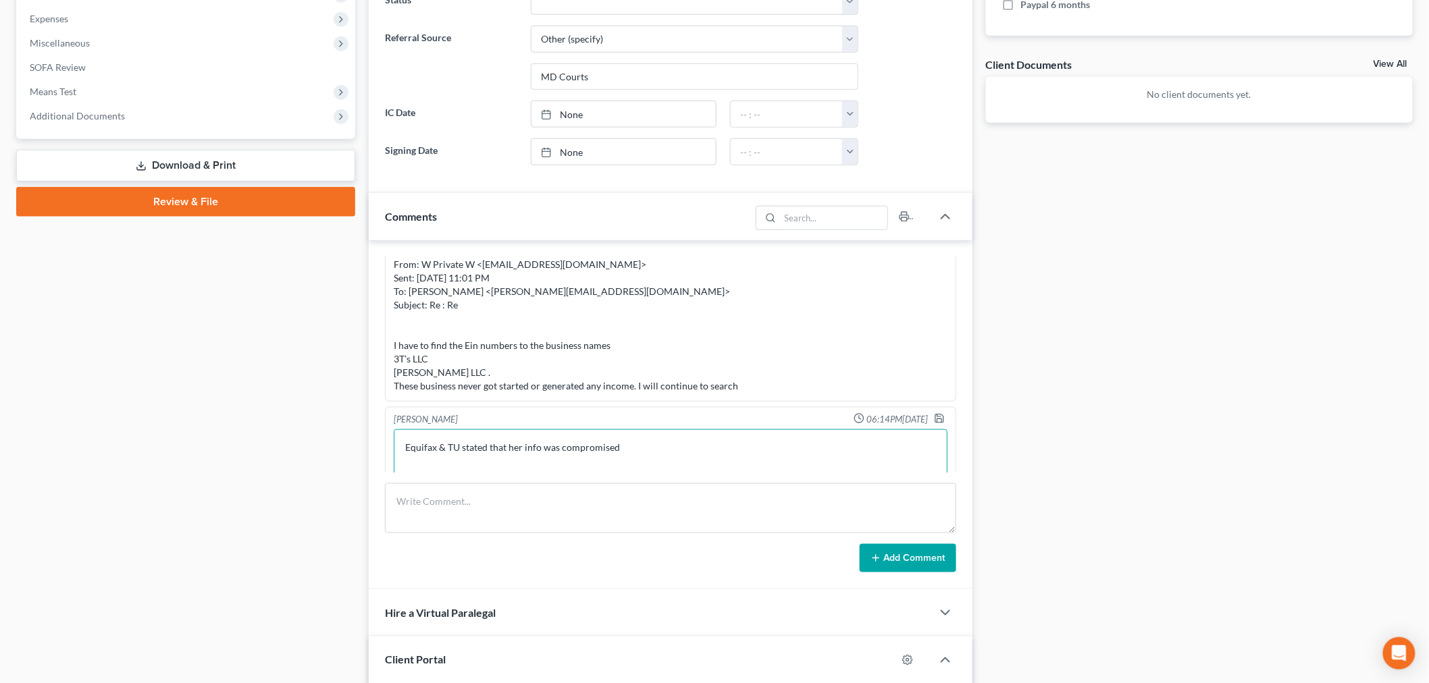
click at [716, 441] on textarea "Equifax & TU stated that her info was compromised" at bounding box center [671, 454] width 554 height 50
drag, startPoint x: 930, startPoint y: 408, endPoint x: 922, endPoint y: 405, distance: 8.2
click at [934, 413] on icon "button" at bounding box center [939, 418] width 11 height 11
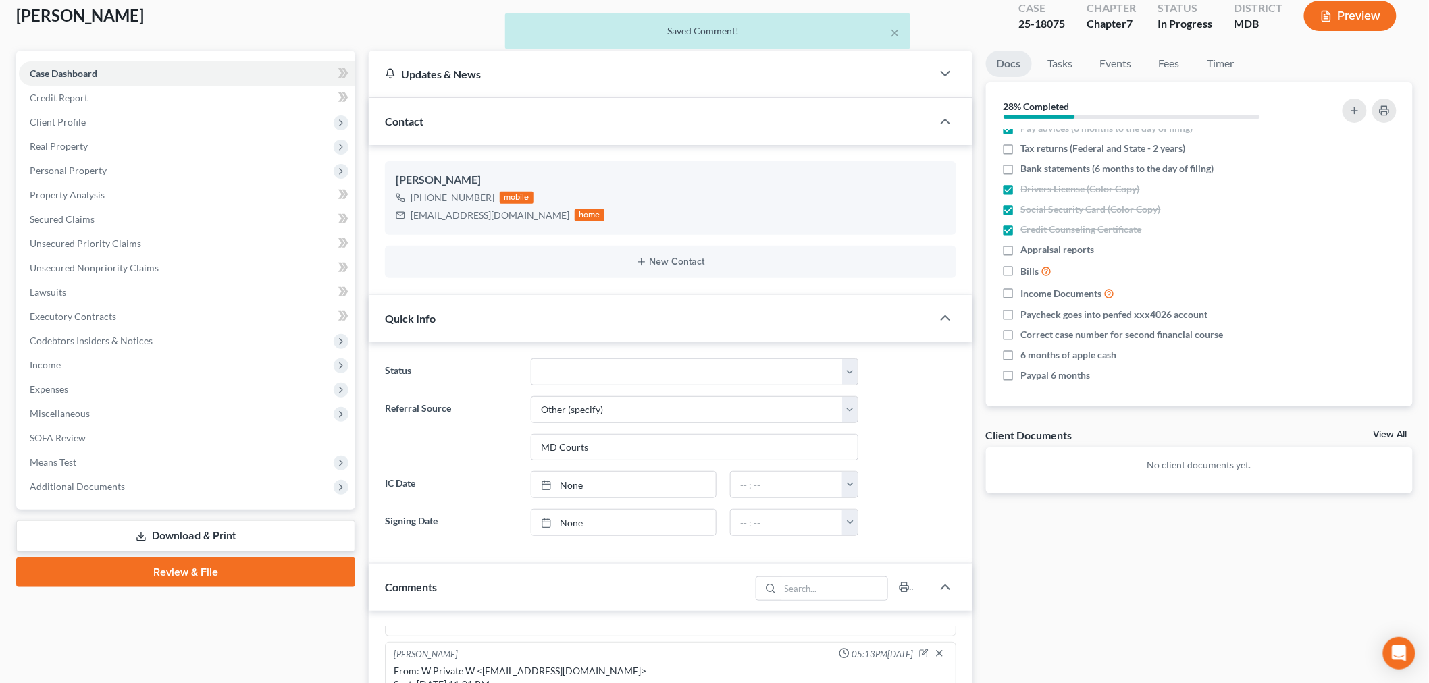
scroll to position [0, 0]
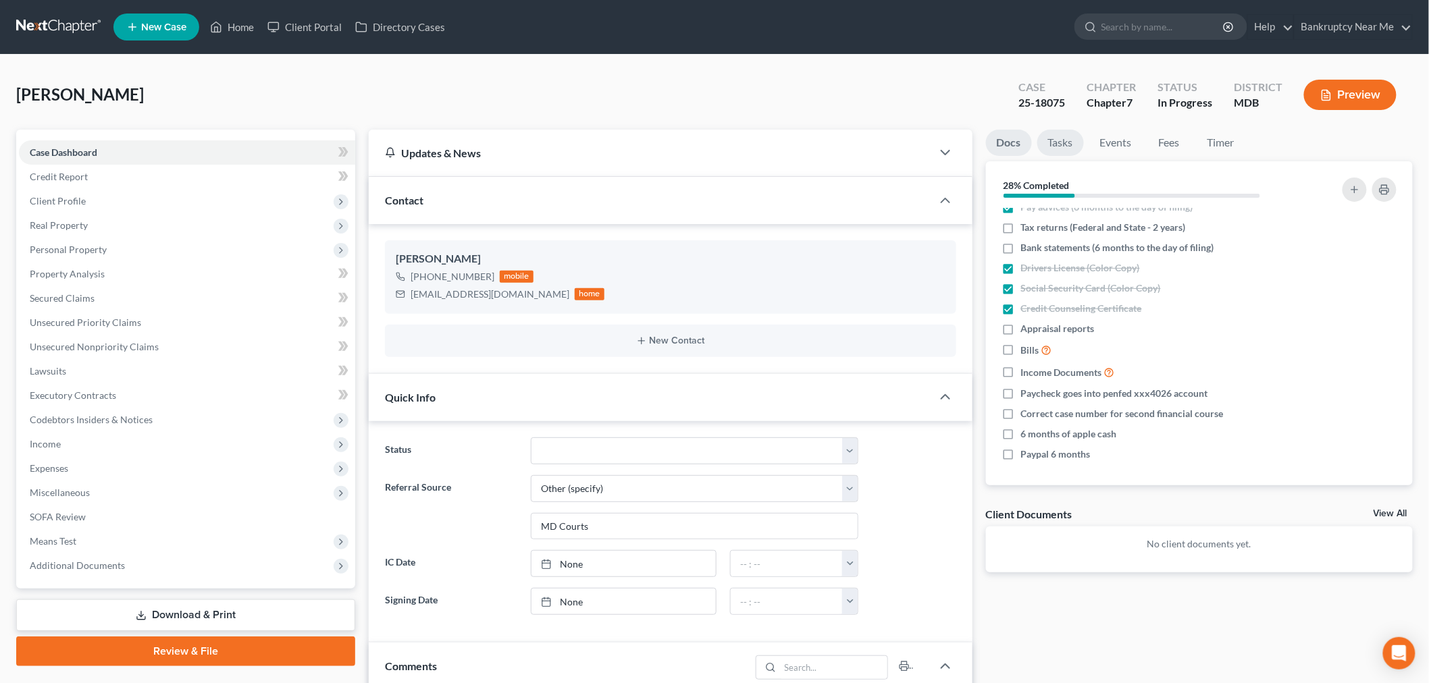
click at [1068, 142] on link "Tasks" at bounding box center [1060, 143] width 47 height 26
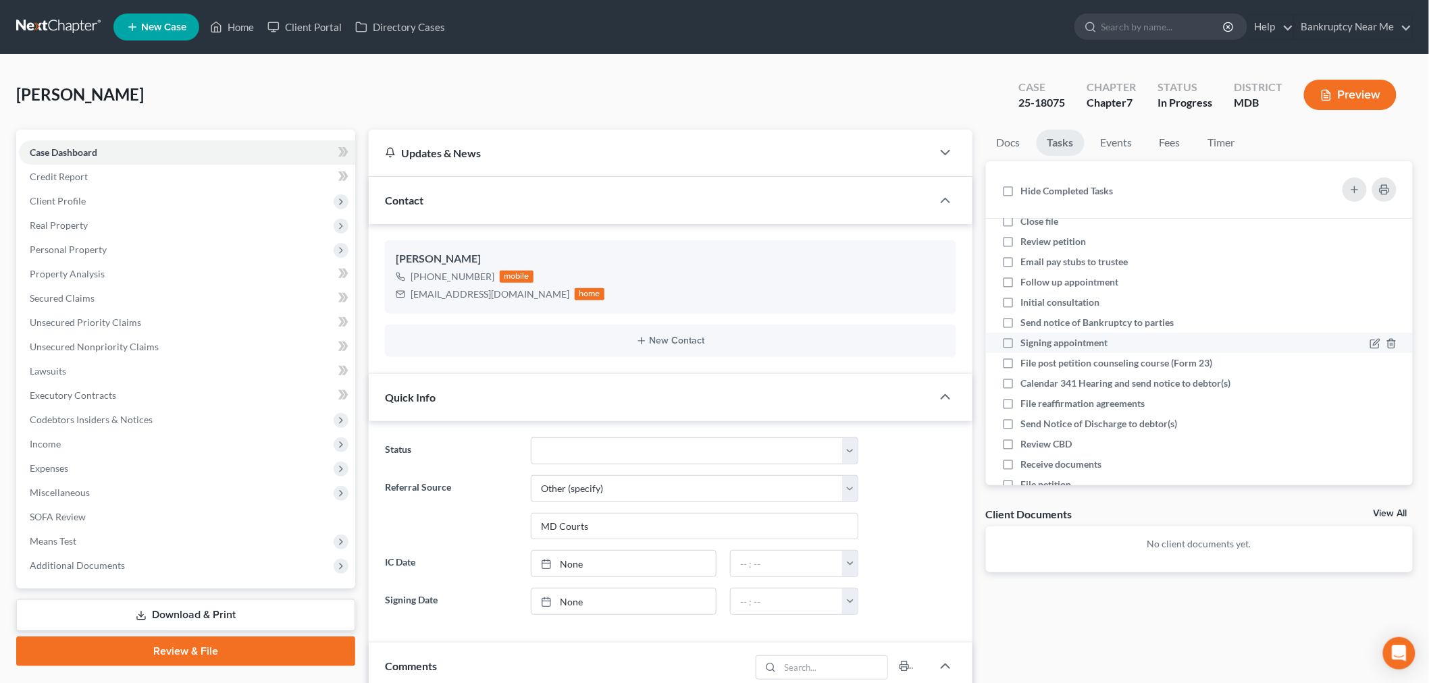
scroll to position [49, 0]
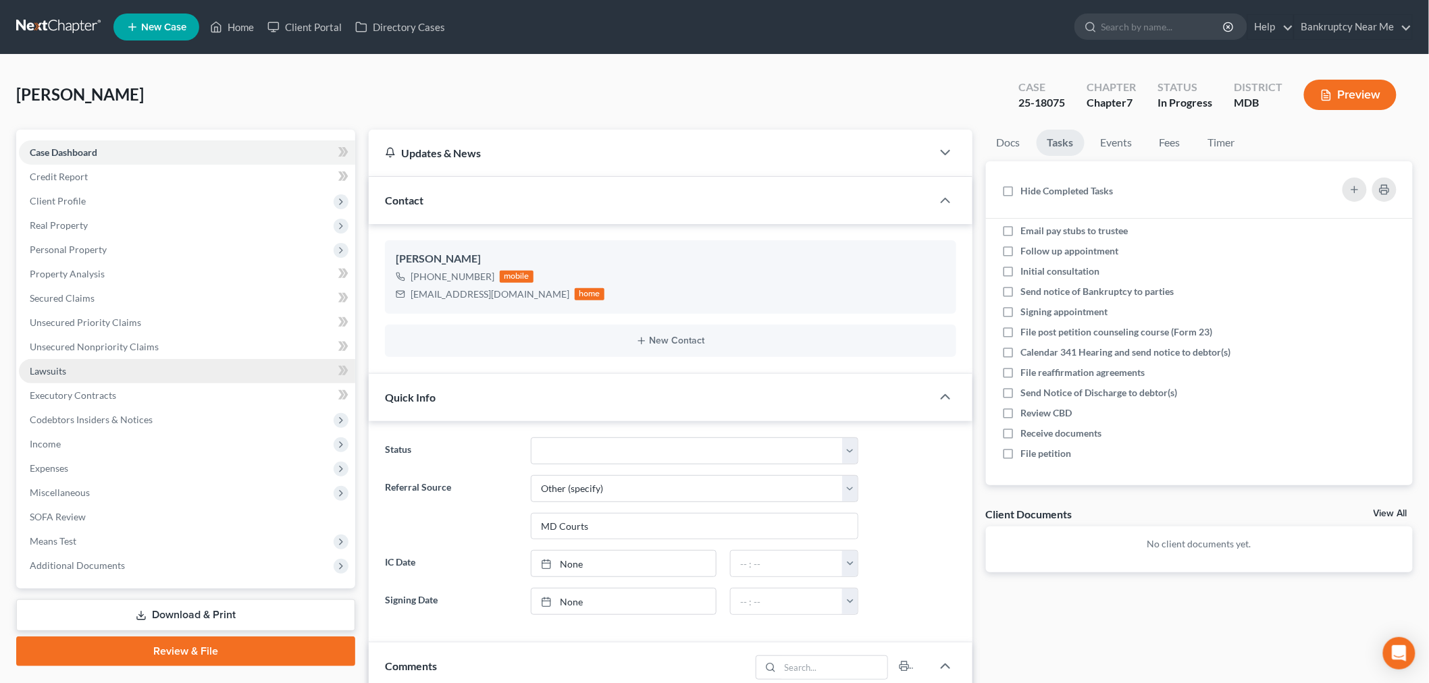
click at [101, 373] on link "Lawsuits" at bounding box center [187, 371] width 336 height 24
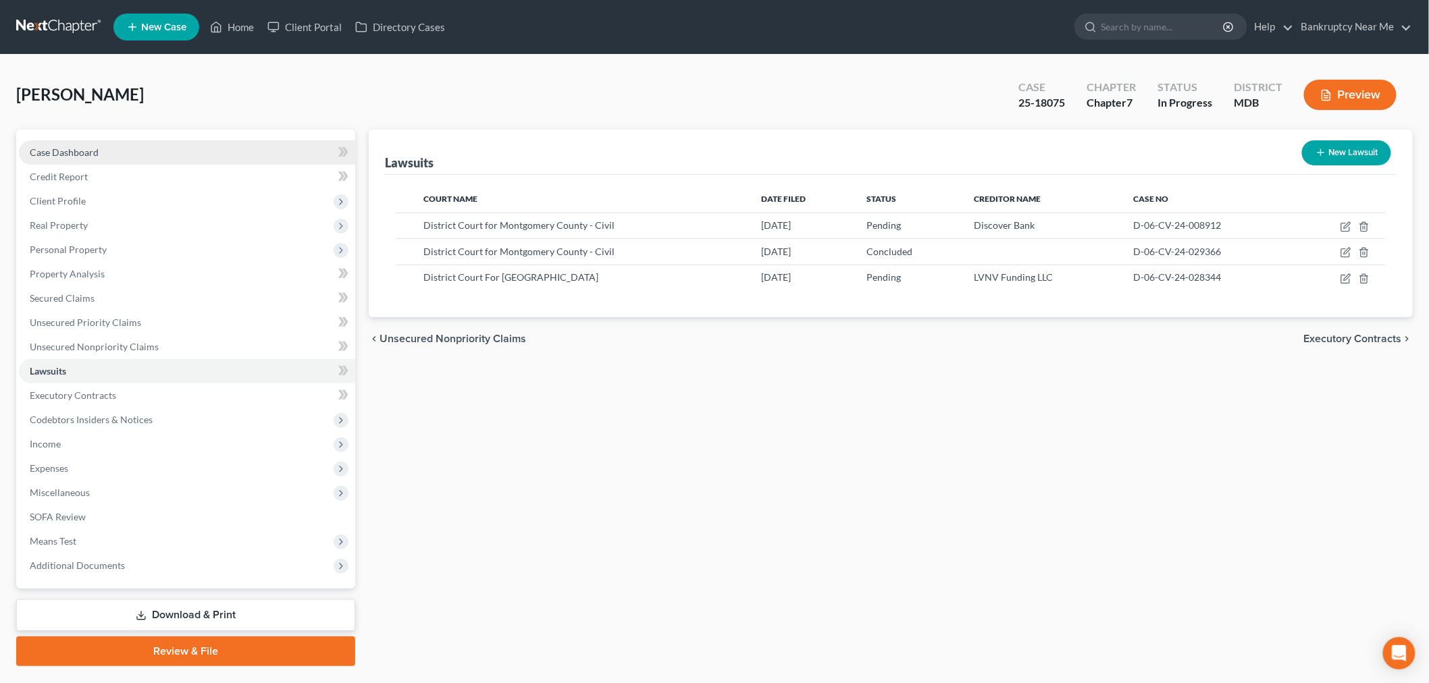
click at [138, 157] on link "Case Dashboard" at bounding box center [187, 152] width 336 height 24
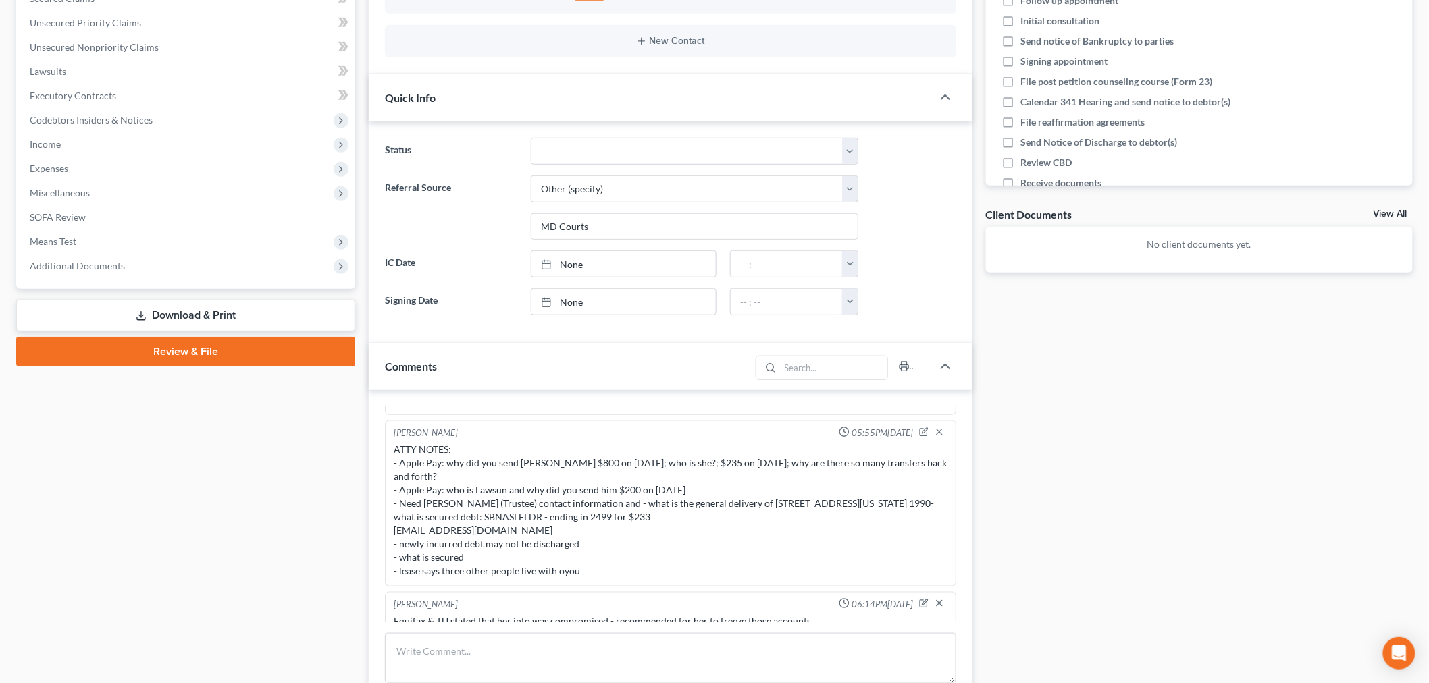
scroll to position [2935, 0]
drag, startPoint x: 500, startPoint y: 630, endPoint x: 498, endPoint y: 651, distance: 21.1
click at [500, 614] on div "Info Bankruptcy 01:49PM, 09/12/2025 -PC reached out via phone call but was miss…" at bounding box center [671, 564] width 604 height 349
click at [496, 614] on textarea at bounding box center [670, 658] width 571 height 50
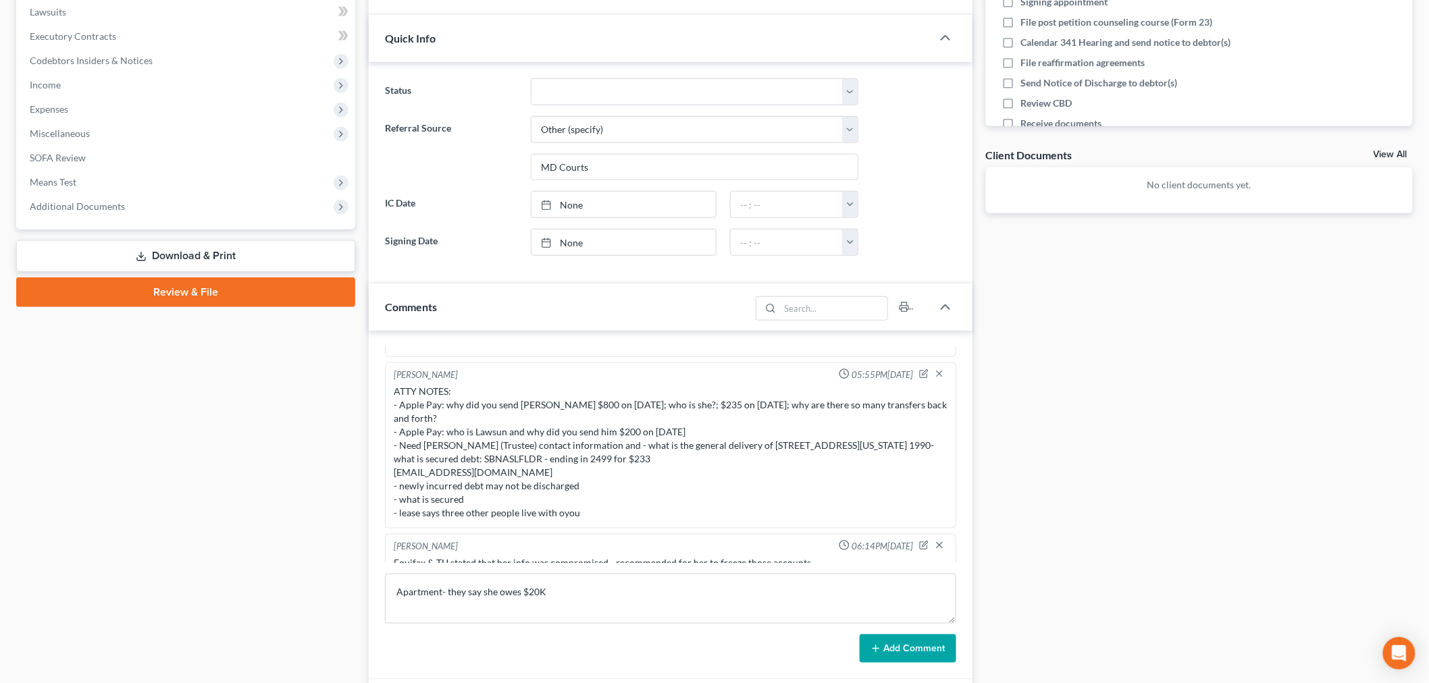
scroll to position [450, 0]
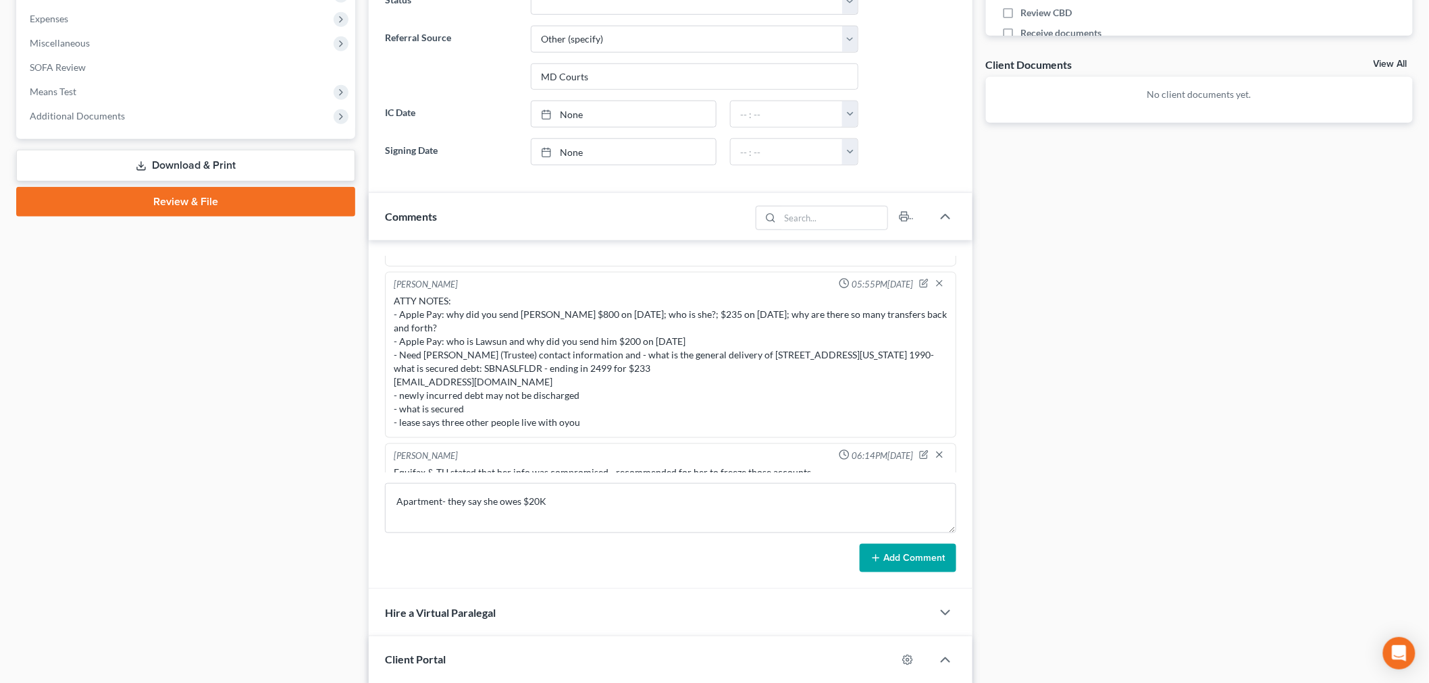
click at [926, 554] on button "Add Comment" at bounding box center [907, 558] width 97 height 28
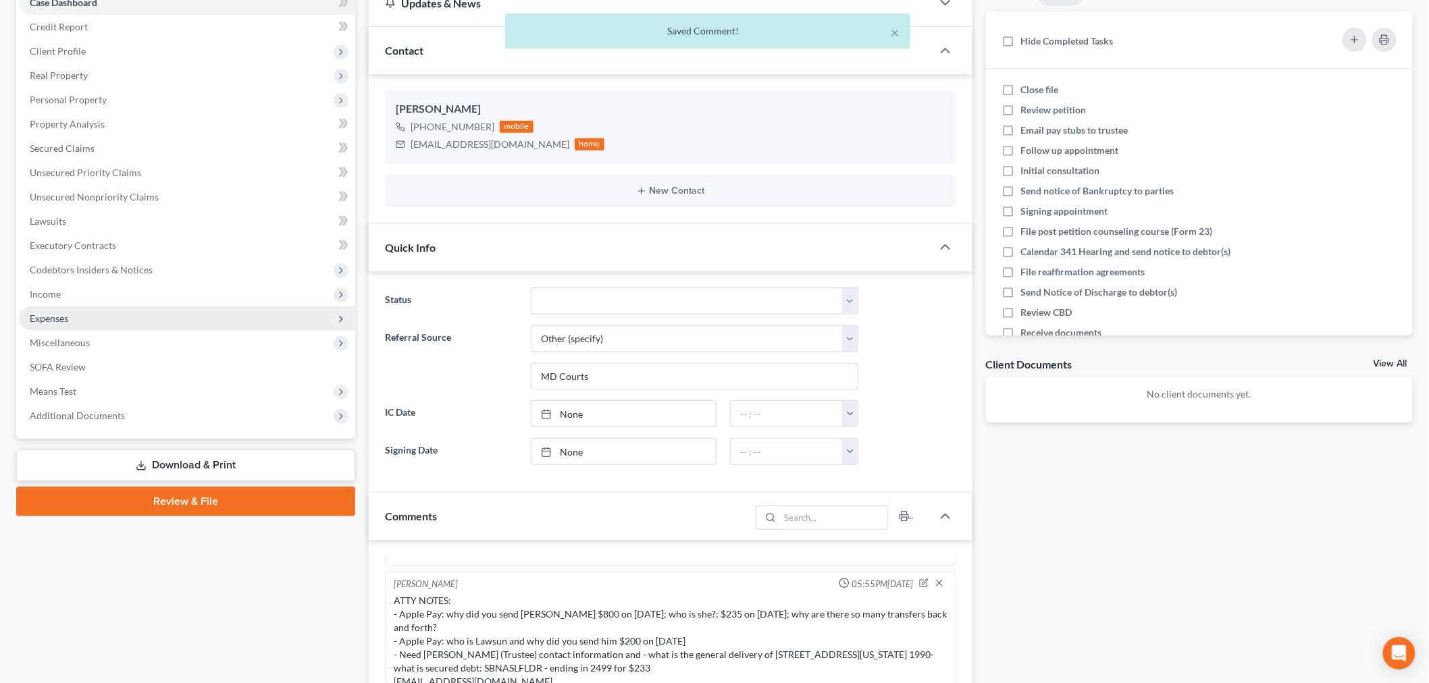
scroll to position [2986, 0]
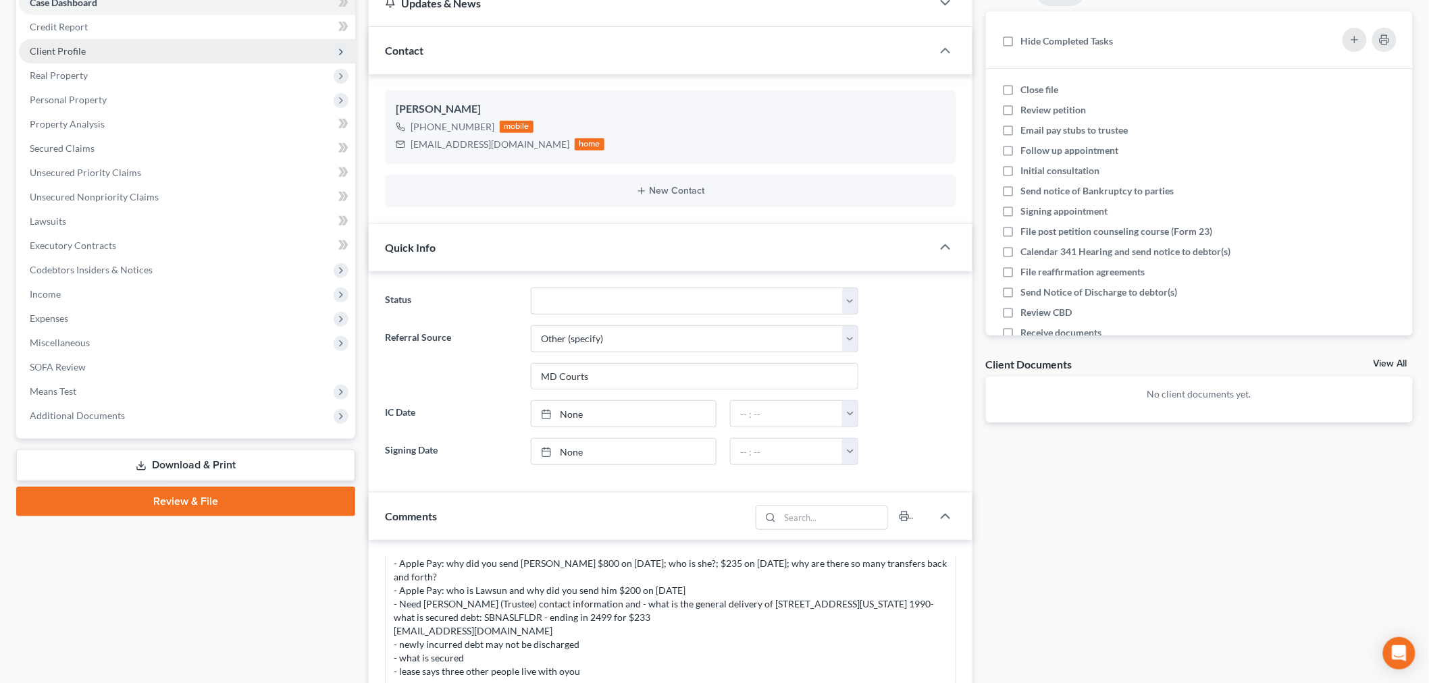
click at [122, 51] on span "Client Profile" at bounding box center [187, 51] width 336 height 24
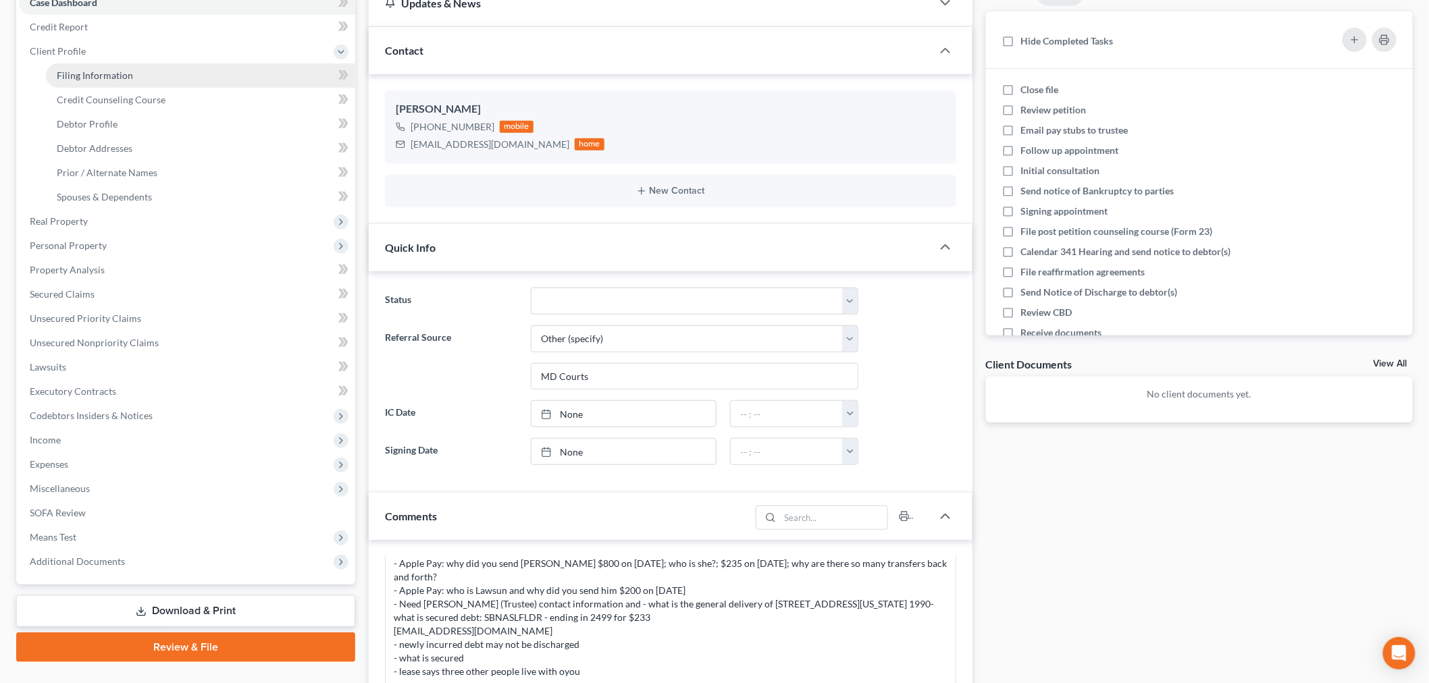
click at [154, 73] on link "Filing Information" at bounding box center [200, 75] width 309 height 24
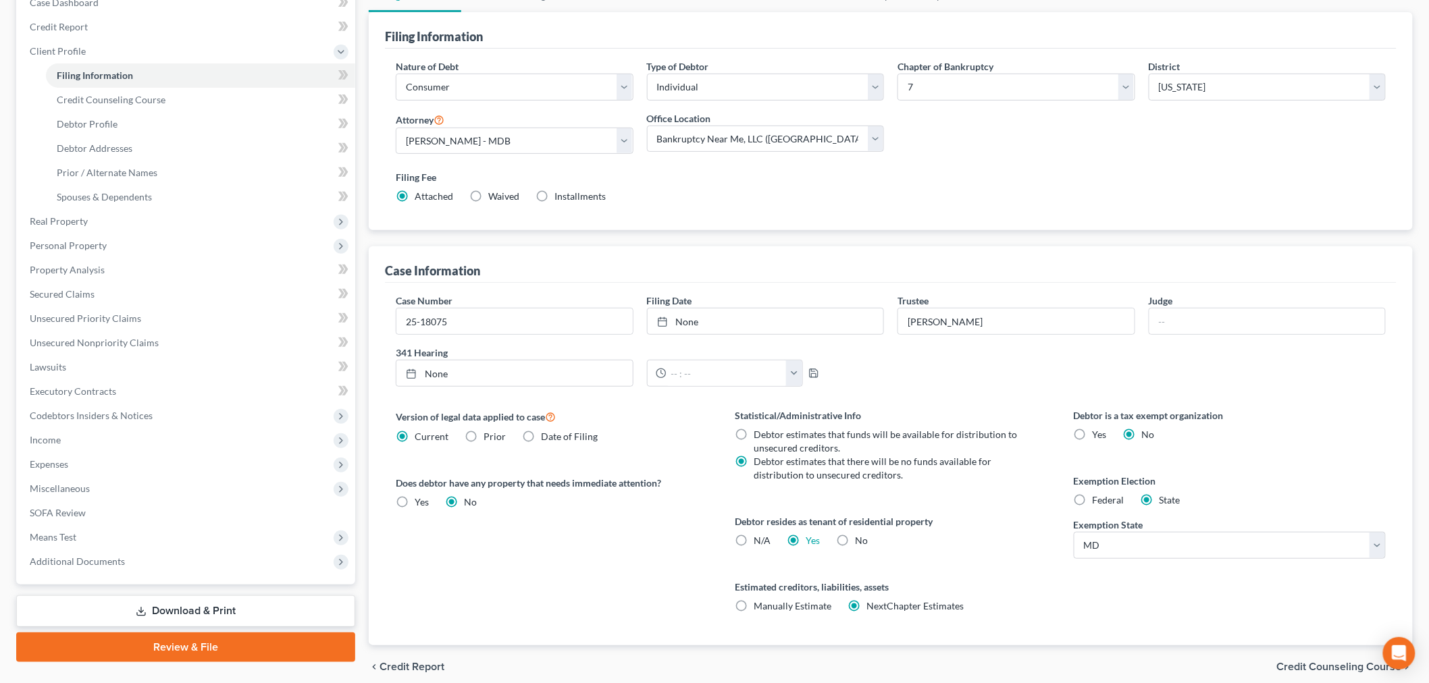
scroll to position [206, 0]
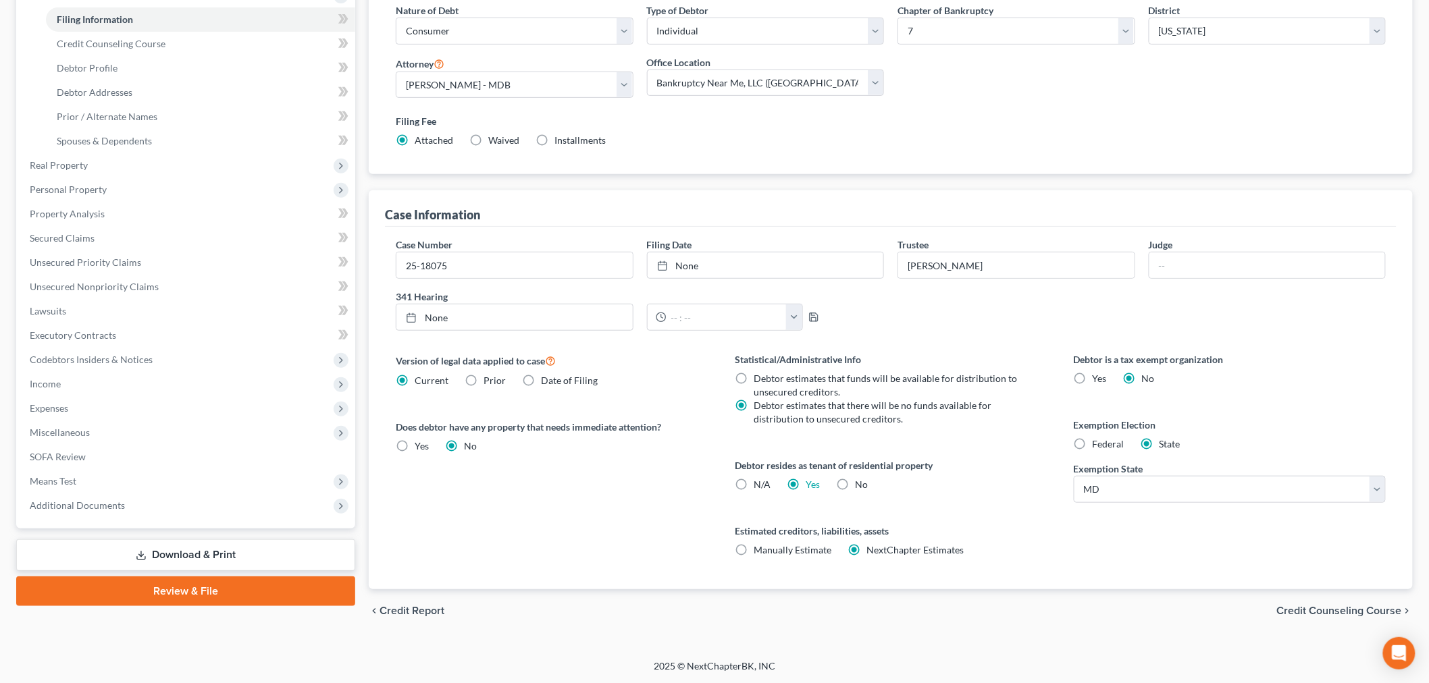
click at [805, 483] on label "Yes Yes" at bounding box center [812, 485] width 14 height 14
click at [811, 483] on input "Yes Yes" at bounding box center [815, 482] width 9 height 9
click at [818, 487] on link "Yes" at bounding box center [812, 484] width 14 height 11
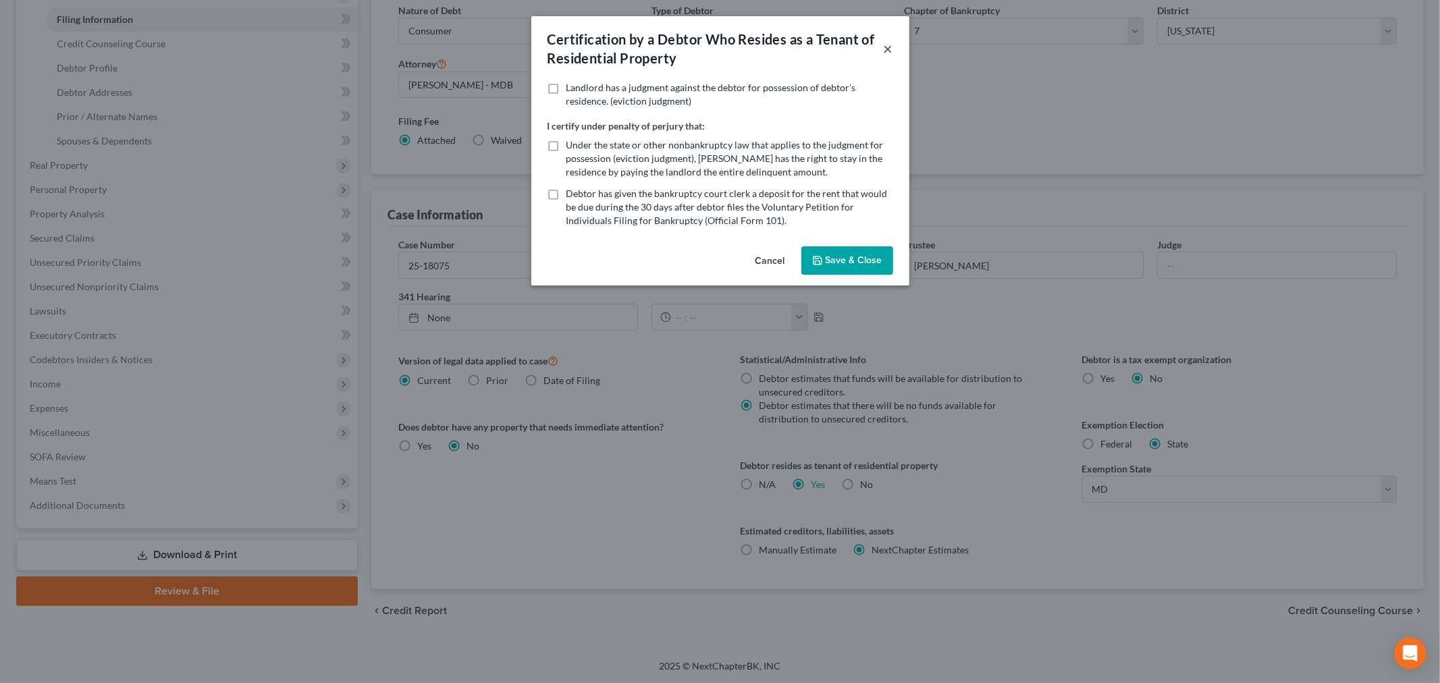
click at [891, 41] on button "×" at bounding box center [888, 49] width 9 height 16
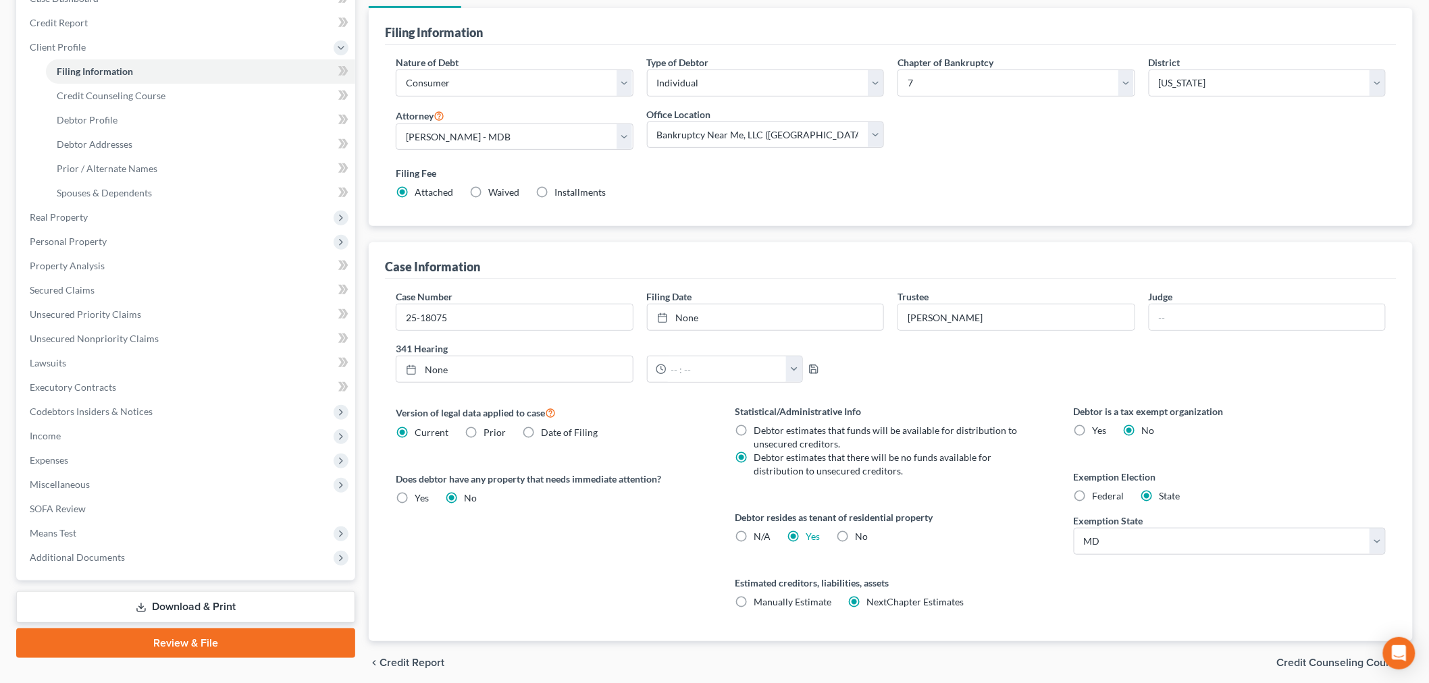
scroll to position [0, 0]
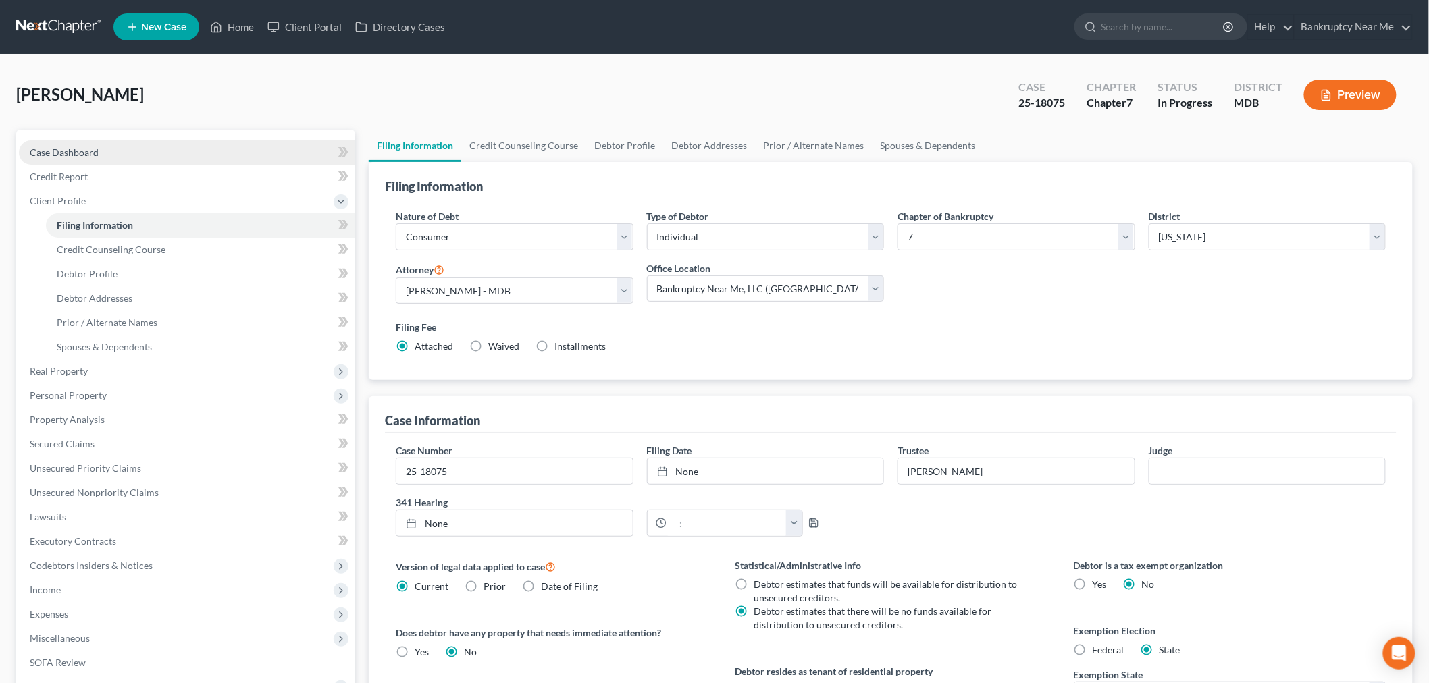
click at [187, 153] on link "Case Dashboard" at bounding box center [187, 152] width 336 height 24
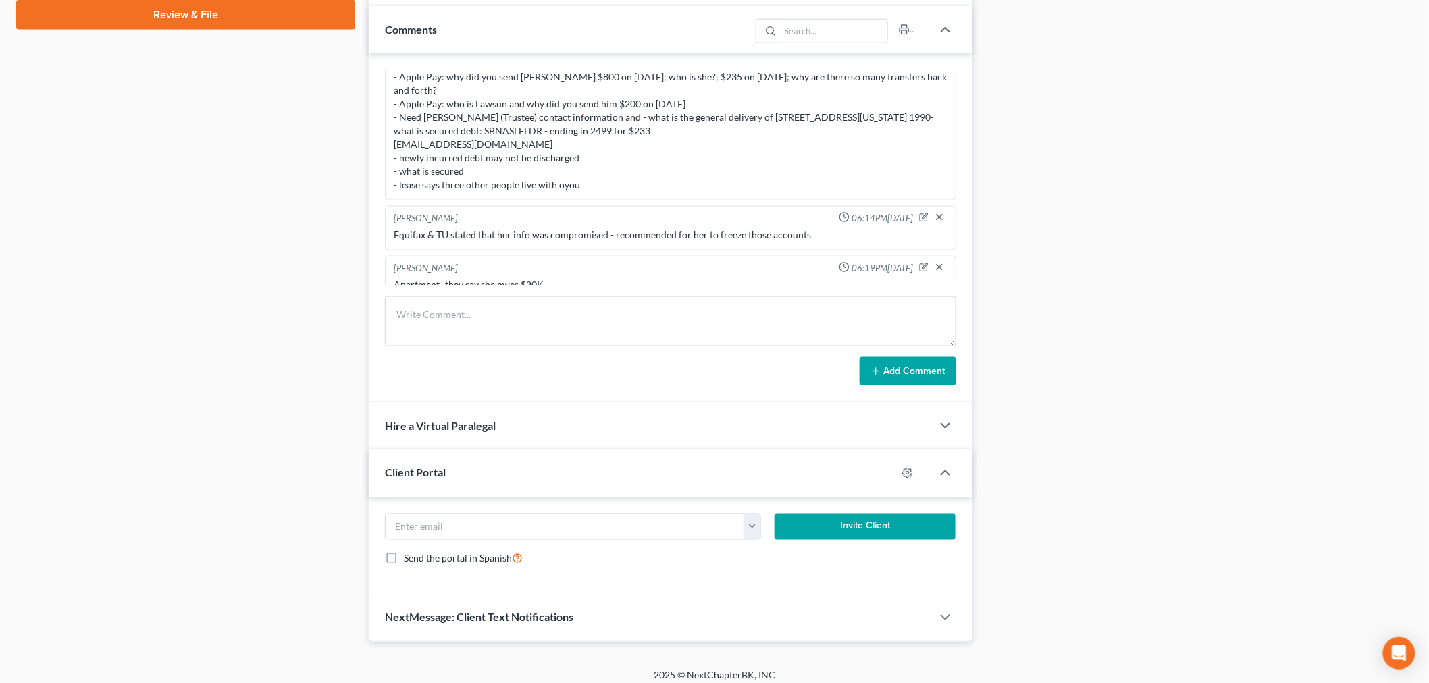
scroll to position [647, 0]
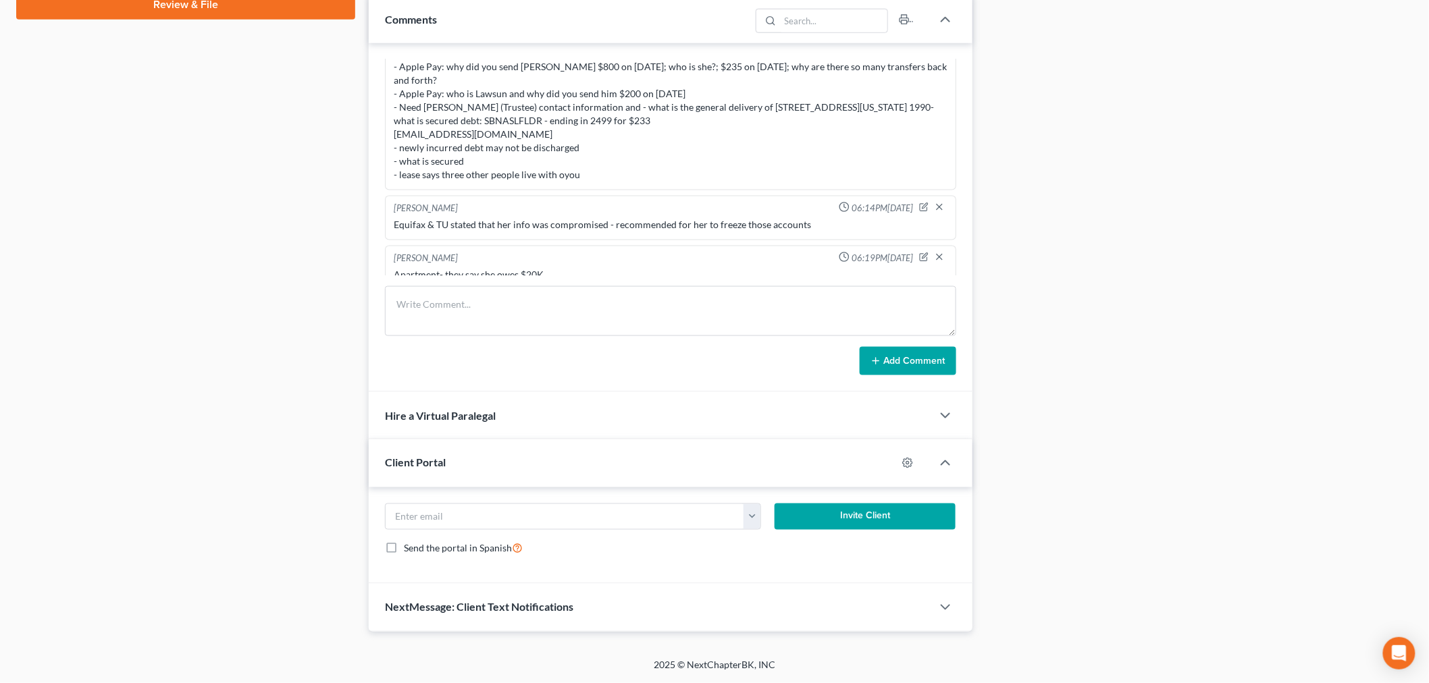
drag, startPoint x: 702, startPoint y: 611, endPoint x: 753, endPoint y: 568, distance: 66.6
click at [701, 608] on div "NextMessage: Client Text Notifications" at bounding box center [650, 607] width 563 height 47
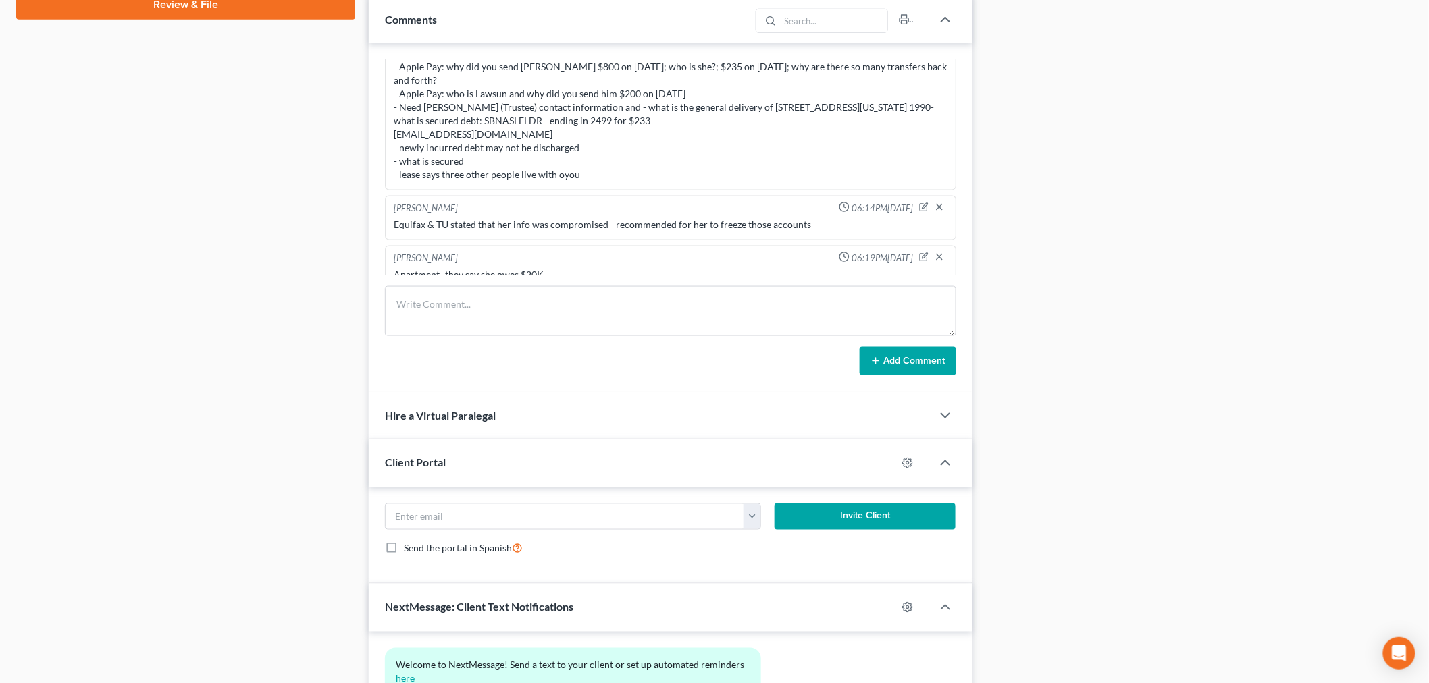
scroll to position [772, 0]
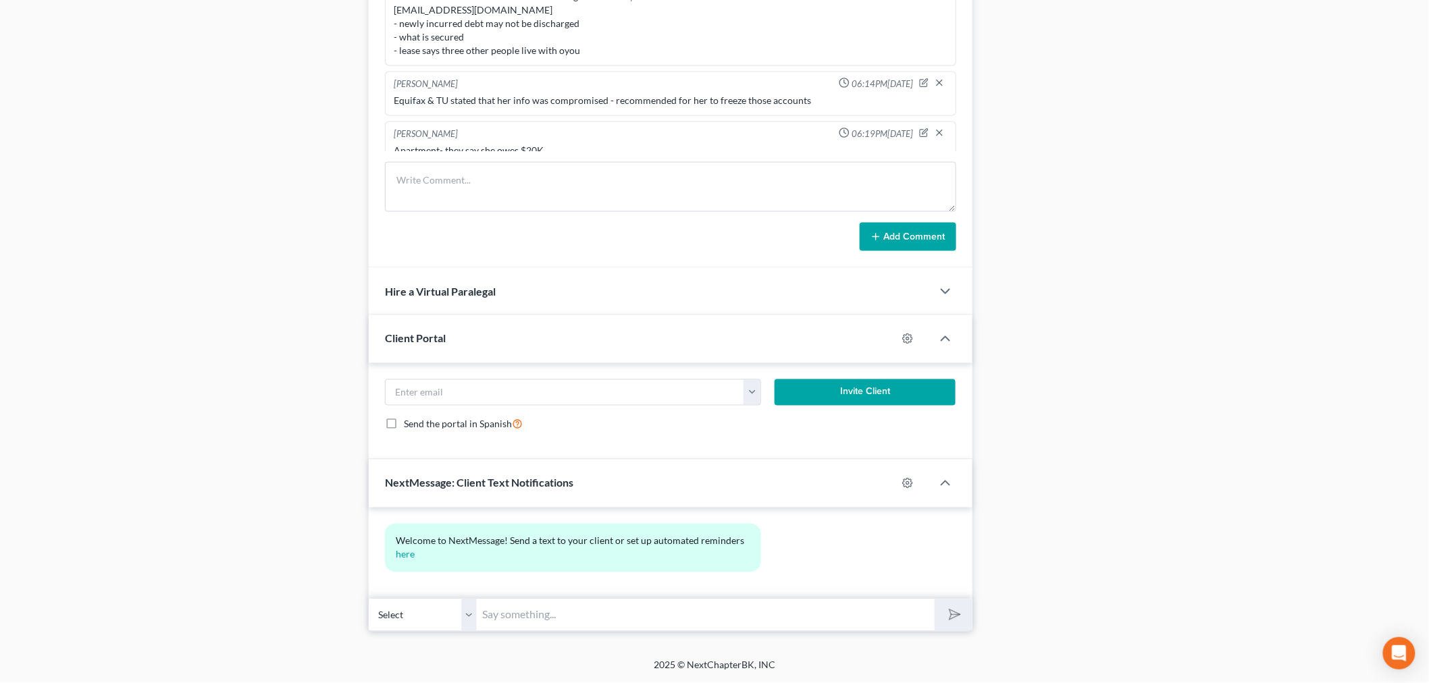
drag, startPoint x: 697, startPoint y: 609, endPoint x: 745, endPoint y: 594, distance: 50.2
click at [697, 609] on input "text" at bounding box center [706, 615] width 458 height 33
click at [934, 599] on button "submit" at bounding box center [952, 615] width 37 height 32
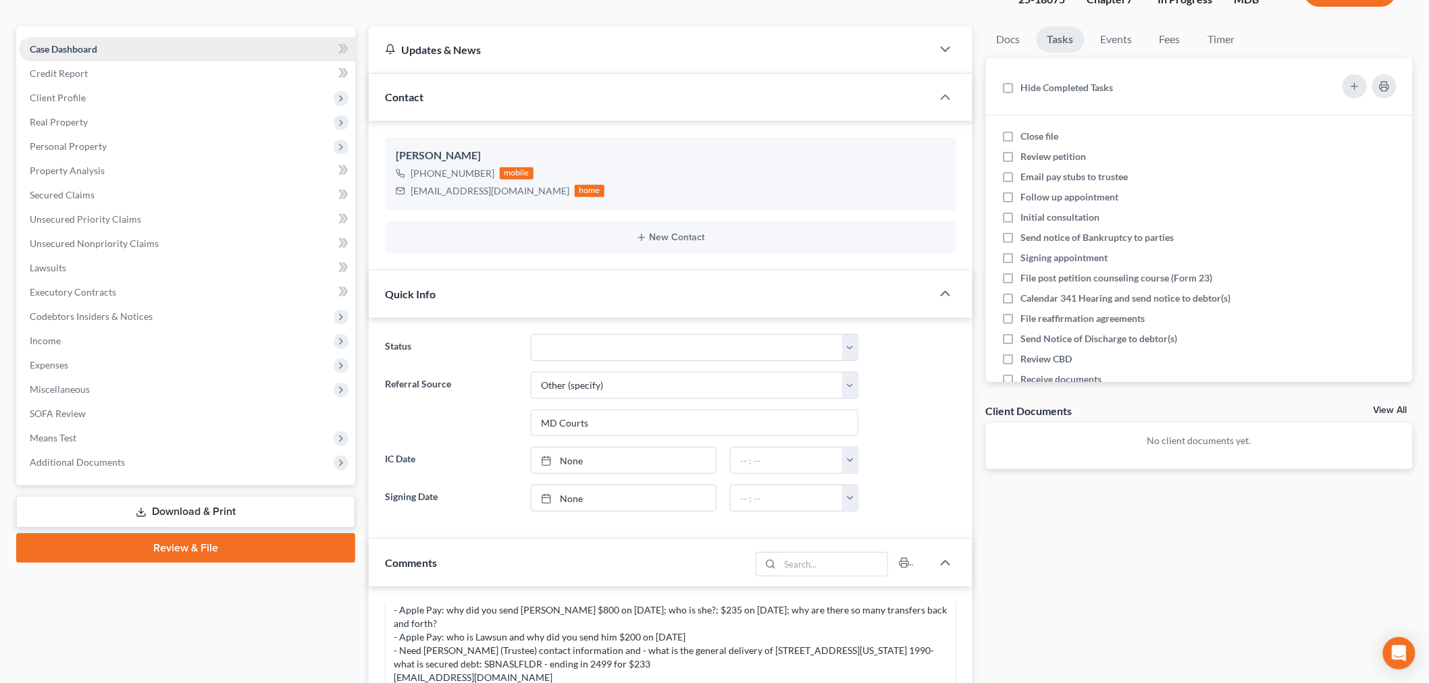
scroll to position [0, 0]
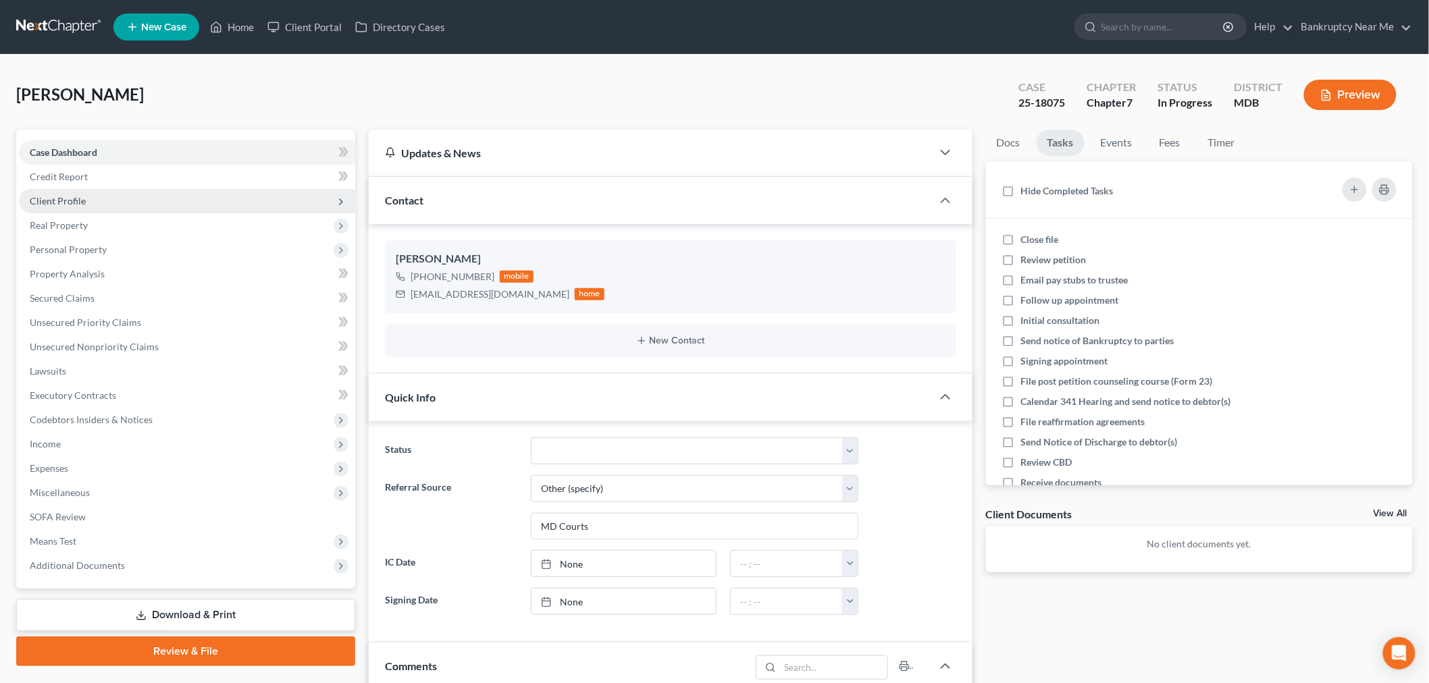
drag, startPoint x: 92, startPoint y: 201, endPoint x: 133, endPoint y: 210, distance: 42.1
click at [92, 201] on span "Client Profile" at bounding box center [187, 201] width 336 height 24
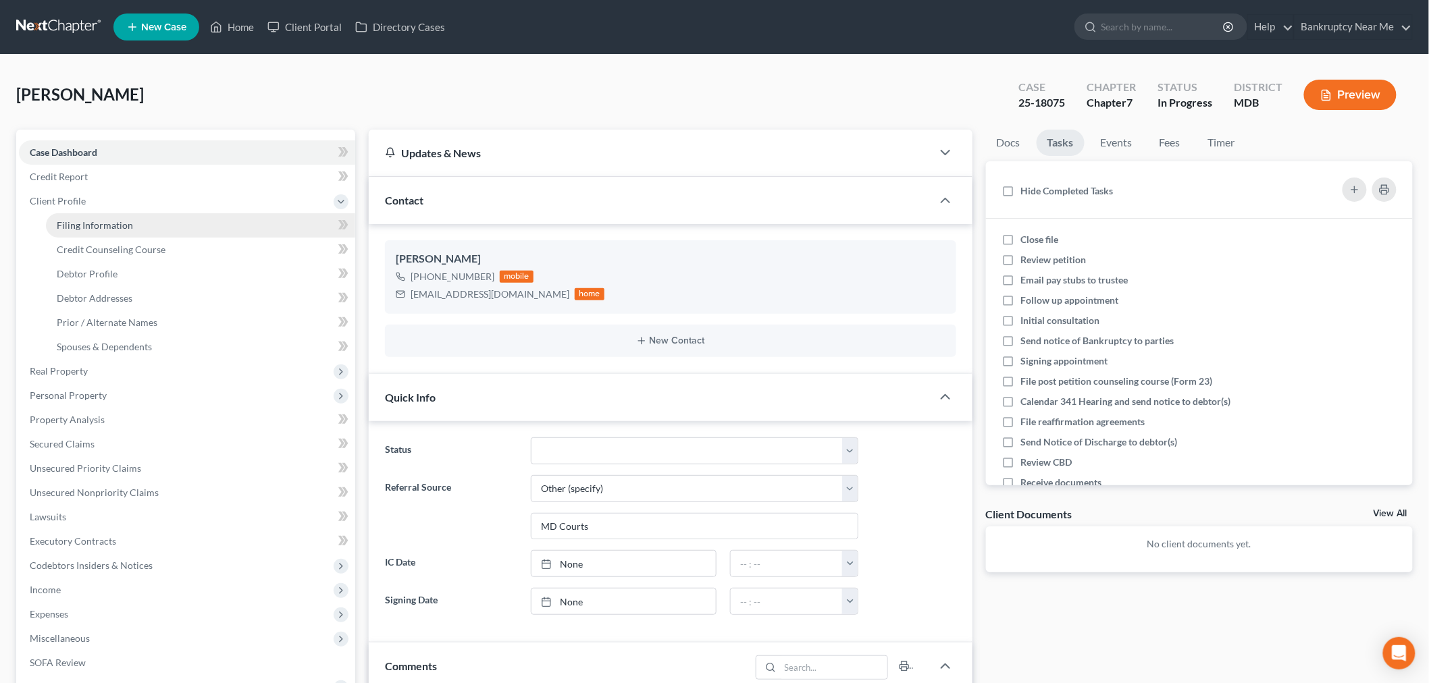
click at [126, 221] on span "Filing Information" at bounding box center [95, 224] width 76 height 11
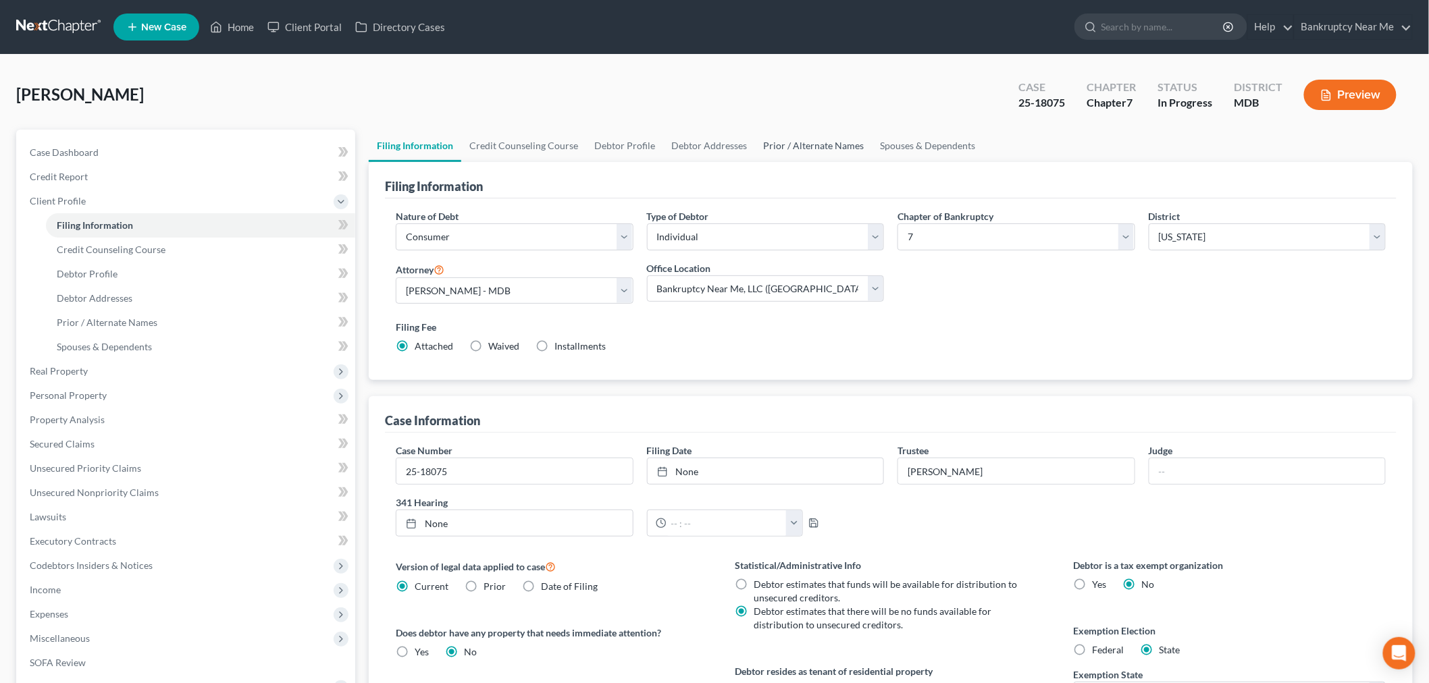
click at [805, 151] on link "Prior / Alternate Names" at bounding box center [813, 146] width 117 height 32
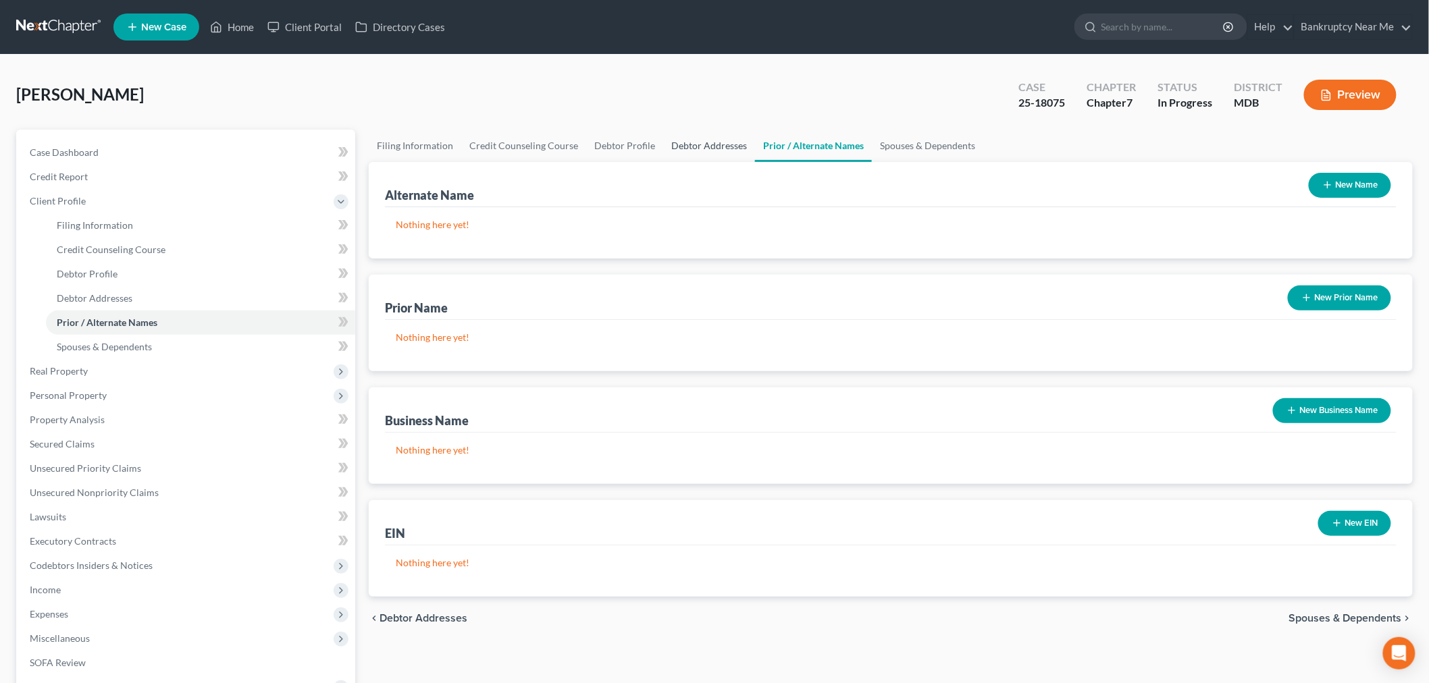
click at [713, 146] on link "Debtor Addresses" at bounding box center [709, 146] width 92 height 32
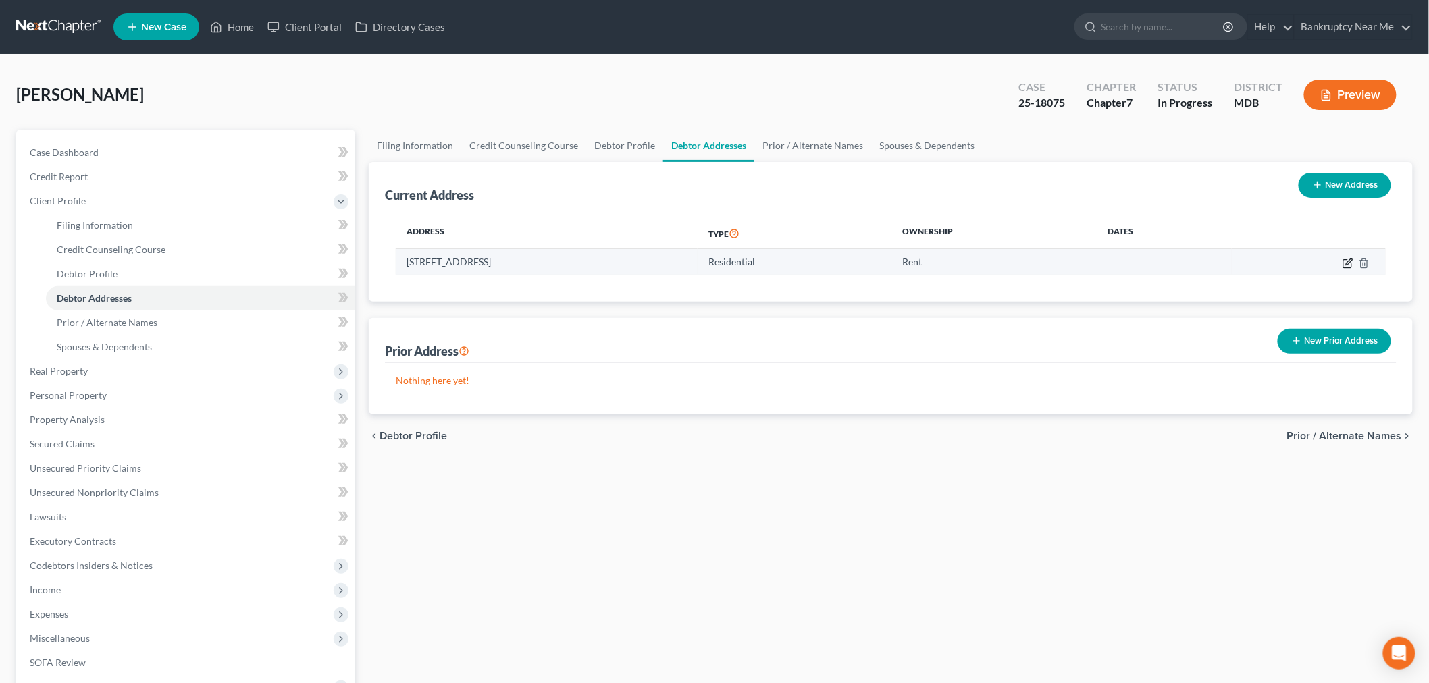
click at [1296, 264] on icon "button" at bounding box center [1347, 263] width 11 height 11
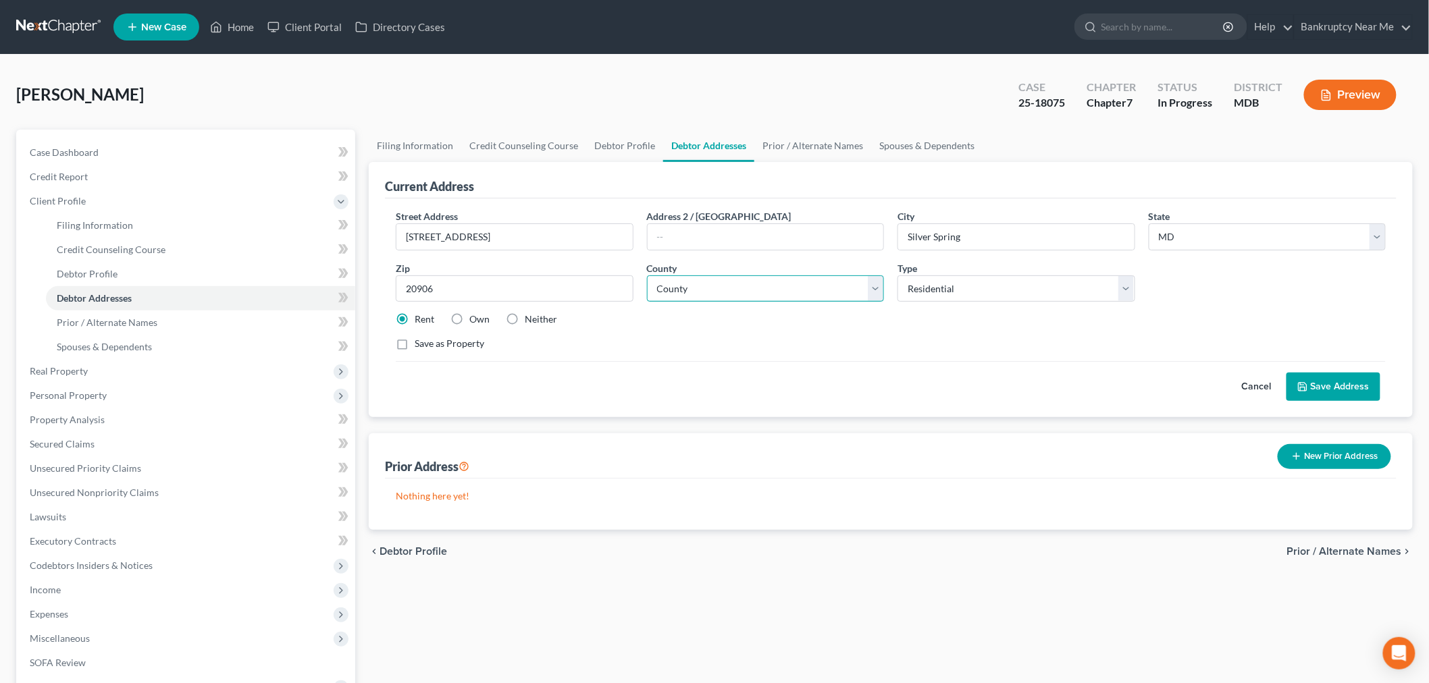
click at [826, 282] on select "County Allegany County Anne Arundel County Baltimore County Baltimore city Calv…" at bounding box center [766, 288] width 238 height 27
click at [647, 275] on select "County Allegany County Anne Arundel County Baltimore County Baltimore city Calv…" at bounding box center [766, 288] width 238 height 27
click at [1296, 381] on button "Save Address" at bounding box center [1333, 387] width 94 height 28
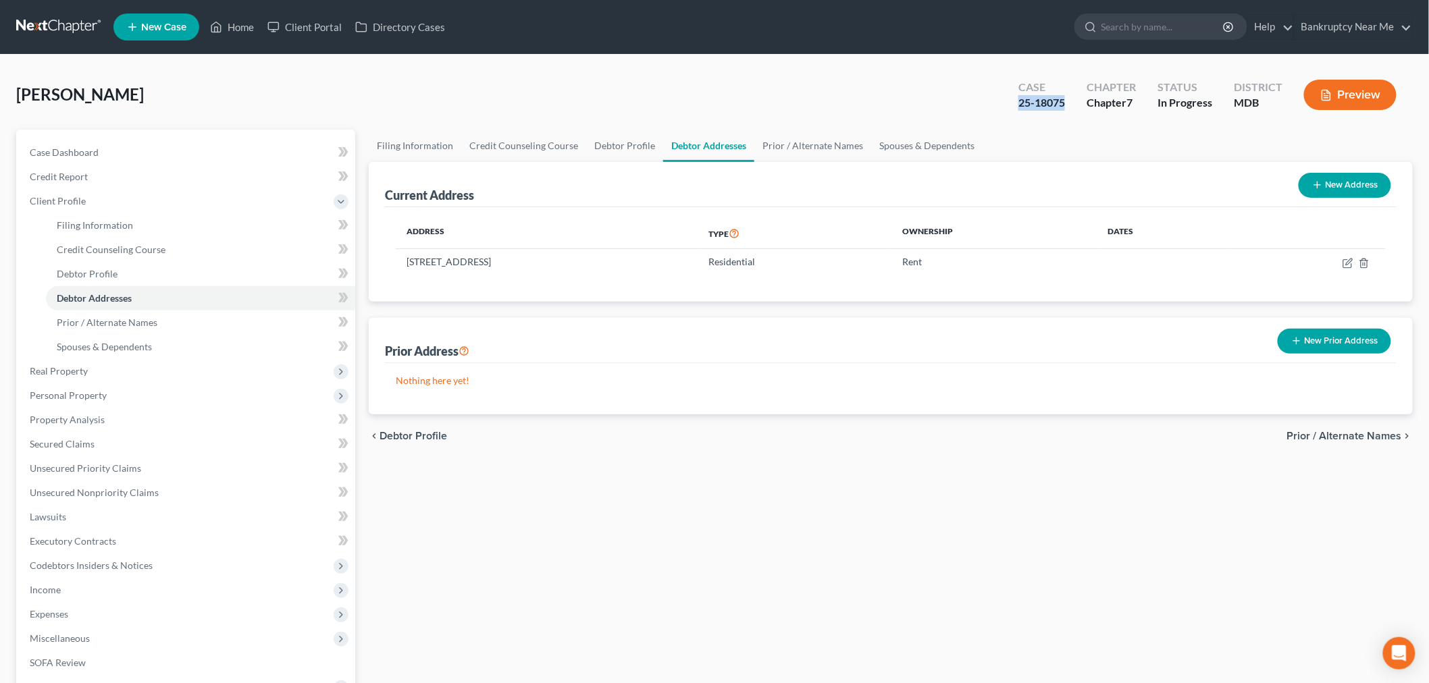
drag, startPoint x: 1065, startPoint y: 103, endPoint x: 1017, endPoint y: 103, distance: 47.9
click at [996, 109] on div "Whitney, Wanda Upgraded Case 25-18075 Chapter Chapter 7 Status In Progress Dist…" at bounding box center [714, 100] width 1396 height 59
click at [192, 155] on link "Case Dashboard" at bounding box center [187, 152] width 336 height 24
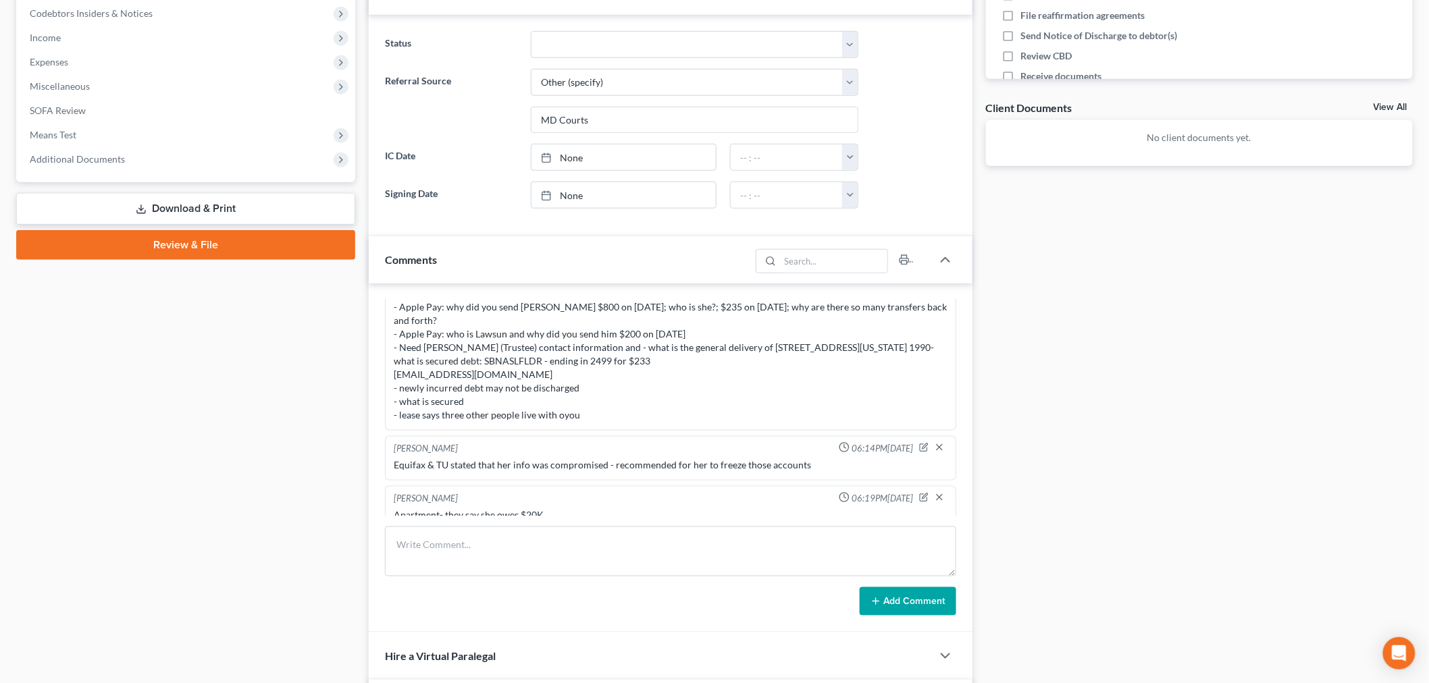
scroll to position [468, 0]
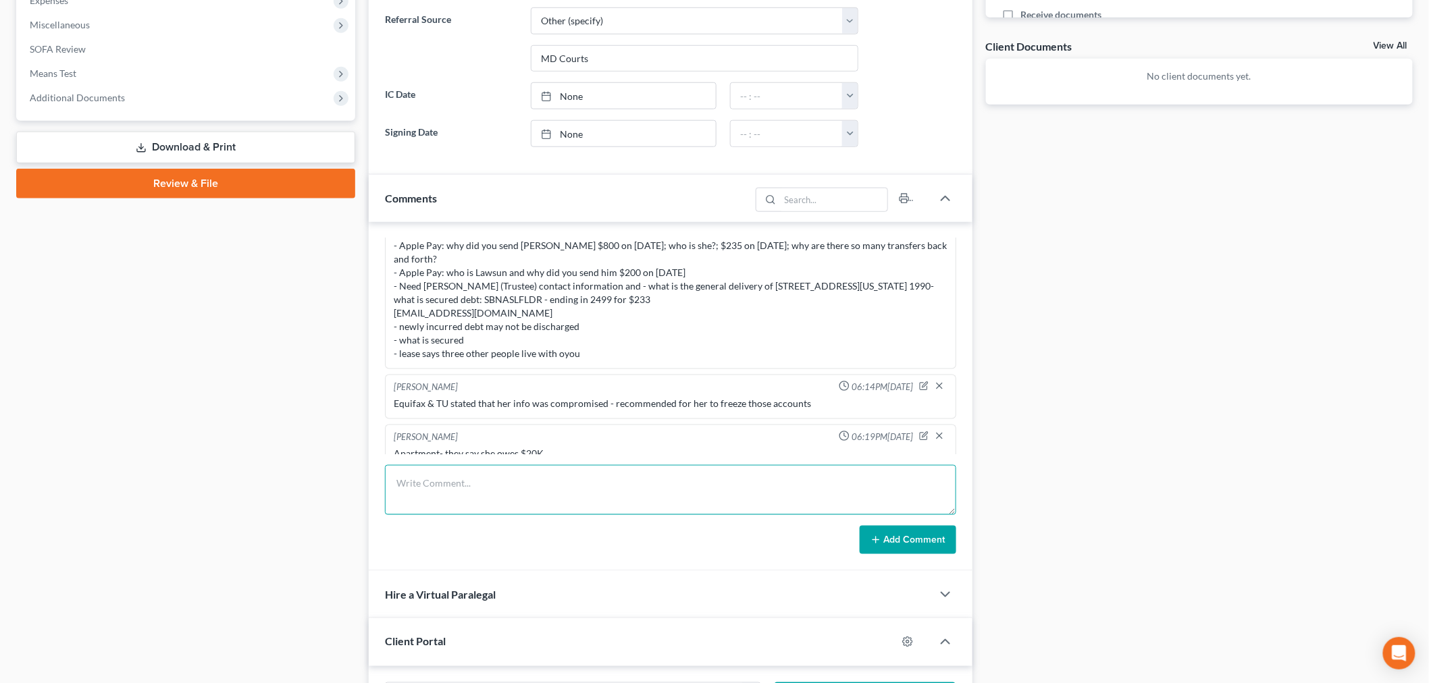
click at [770, 493] on textarea at bounding box center [670, 490] width 571 height 50
click at [932, 532] on button "Add Comment" at bounding box center [907, 540] width 97 height 28
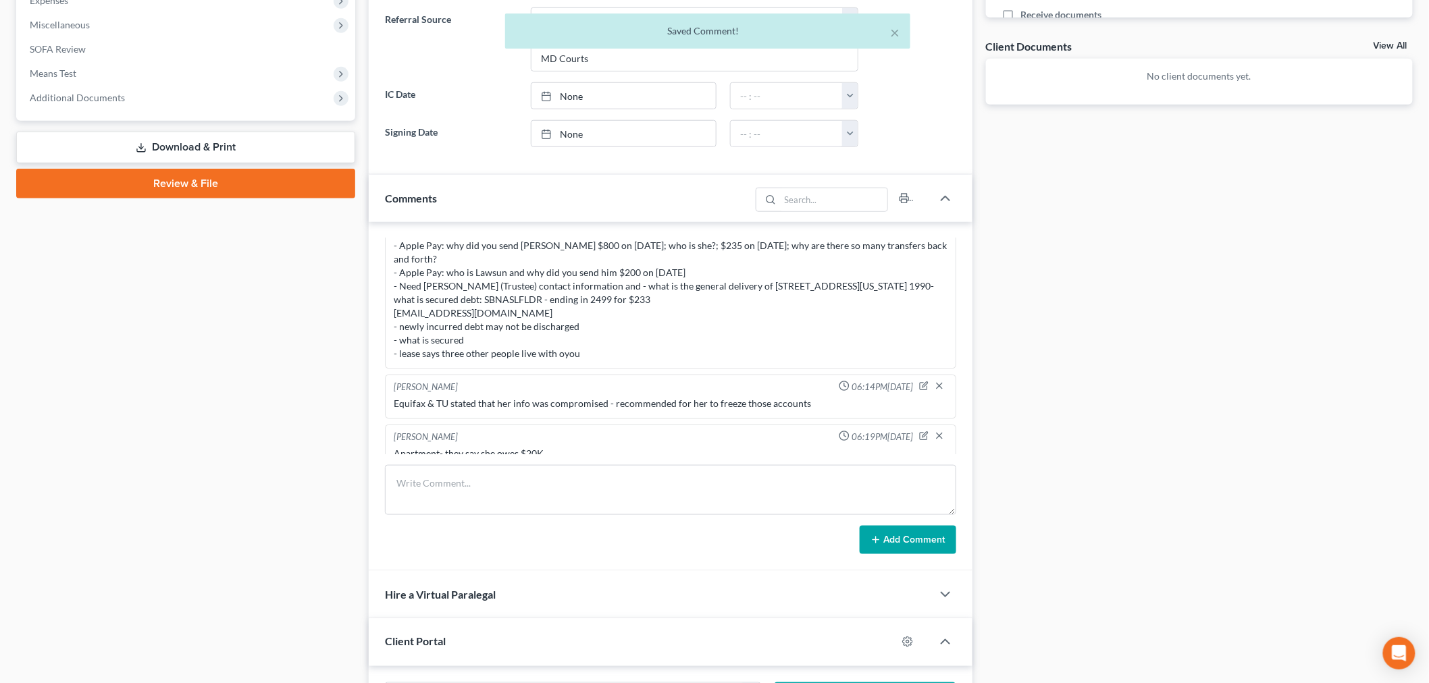
scroll to position [3036, 0]
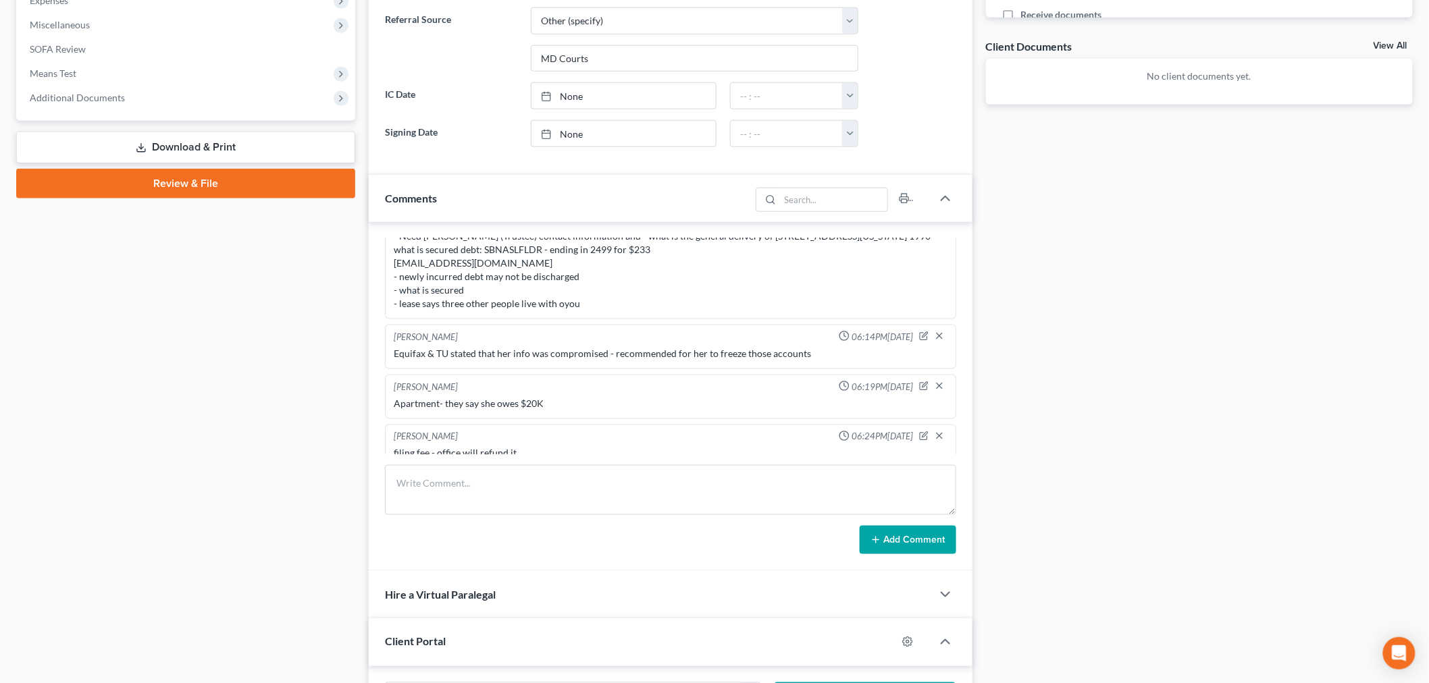
click at [1296, 416] on div "Docs Tasks Events Fees Timer 28% Completed Nothing here yet! Credit Reports (ww…" at bounding box center [1199, 342] width 441 height 1360
click at [99, 72] on span "Means Test" at bounding box center [187, 73] width 336 height 24
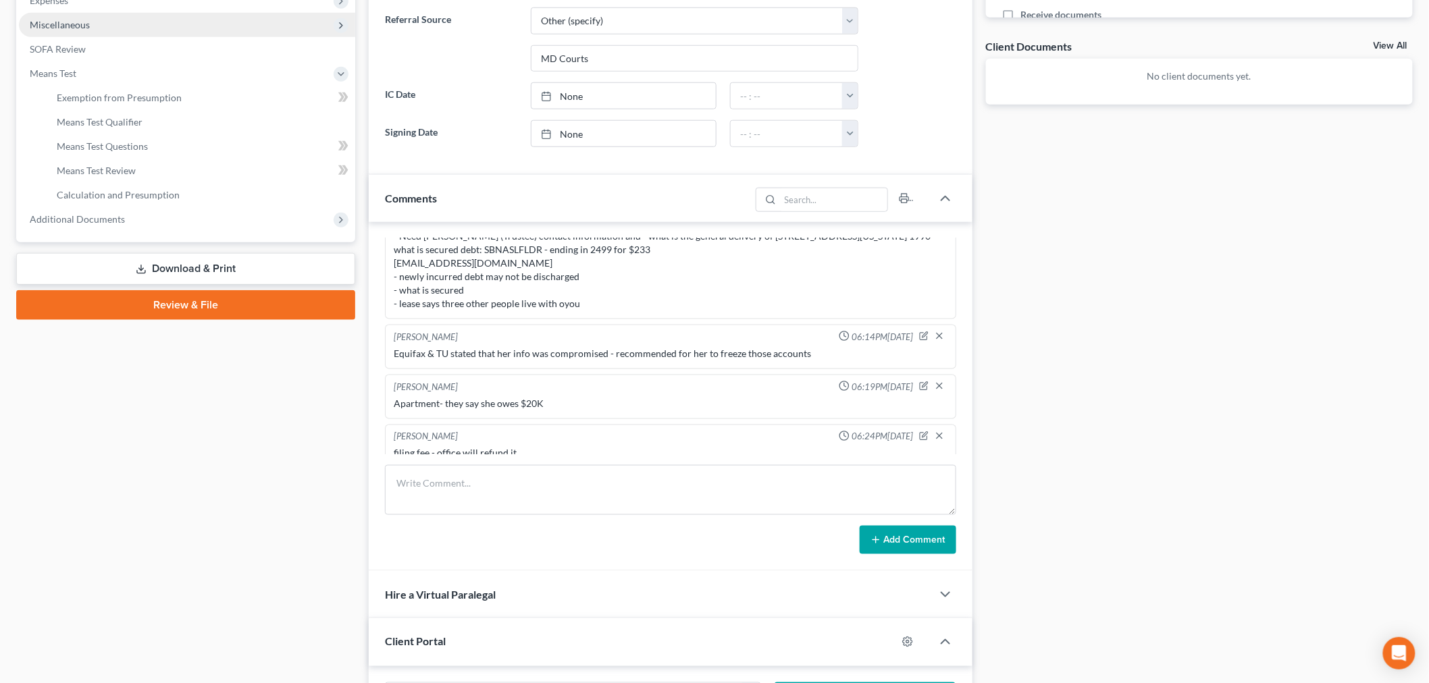
click at [105, 27] on span "Miscellaneous" at bounding box center [187, 25] width 336 height 24
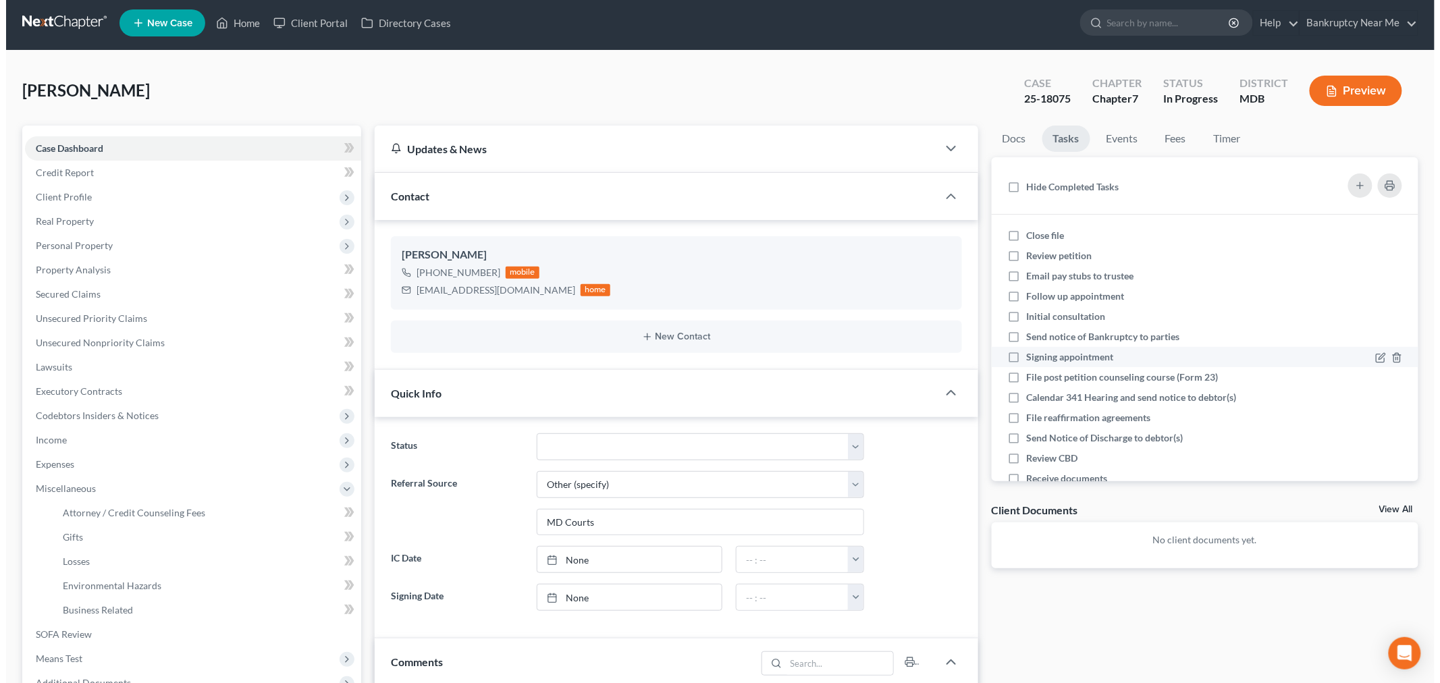
scroll to position [0, 0]
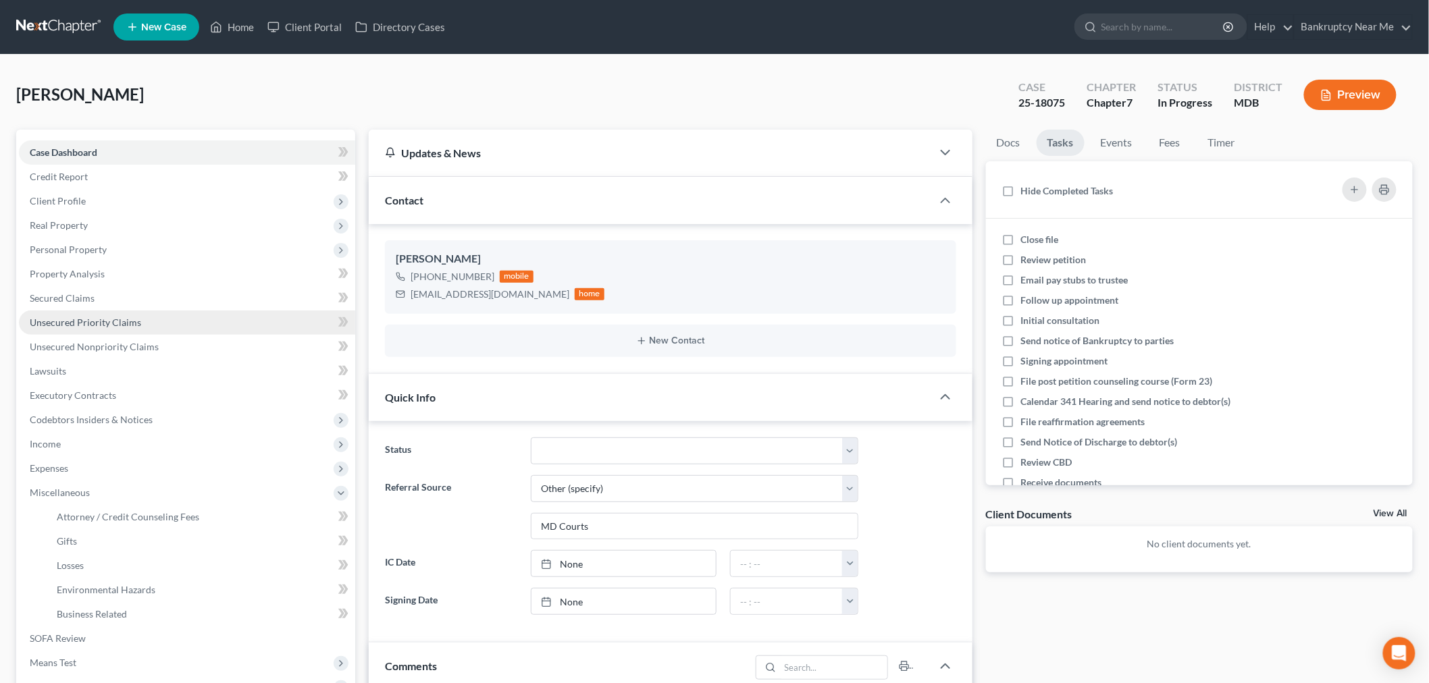
click at [135, 320] on span "Unsecured Priority Claims" at bounding box center [85, 322] width 111 height 11
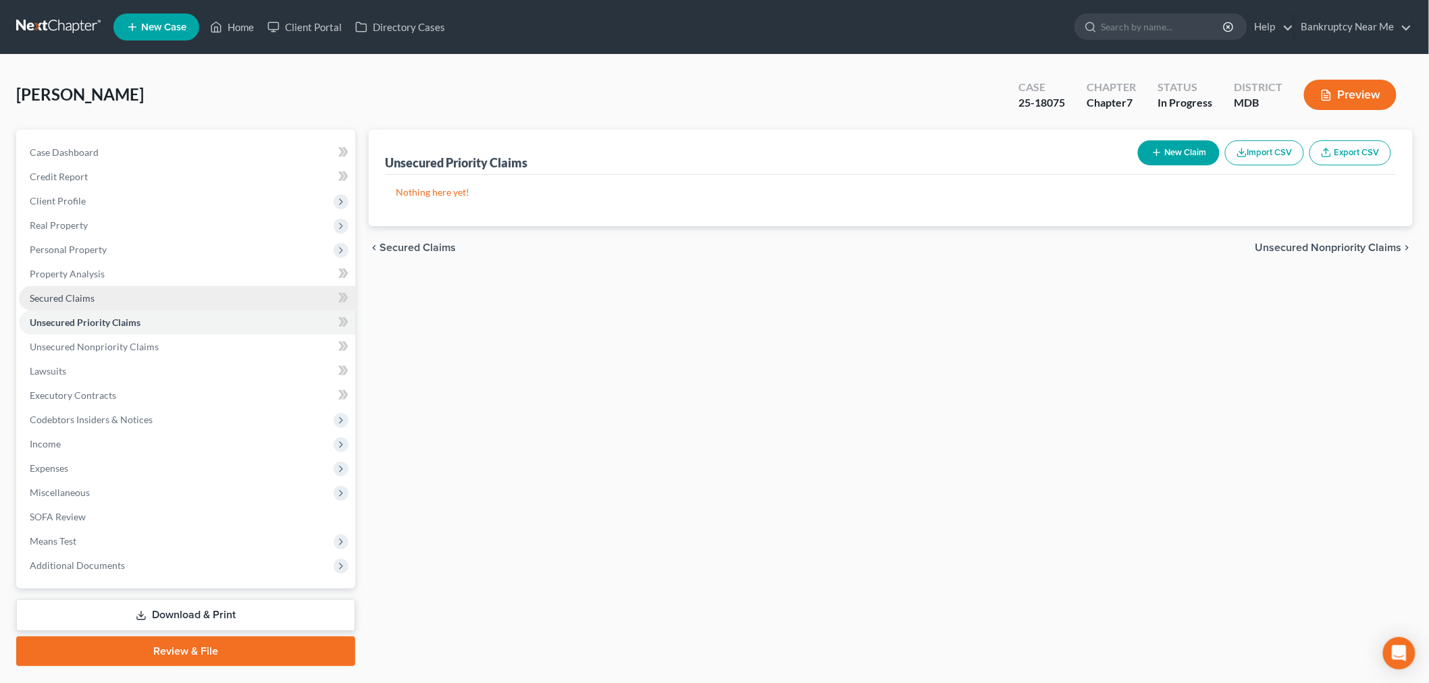
click at [120, 295] on link "Secured Claims" at bounding box center [187, 298] width 336 height 24
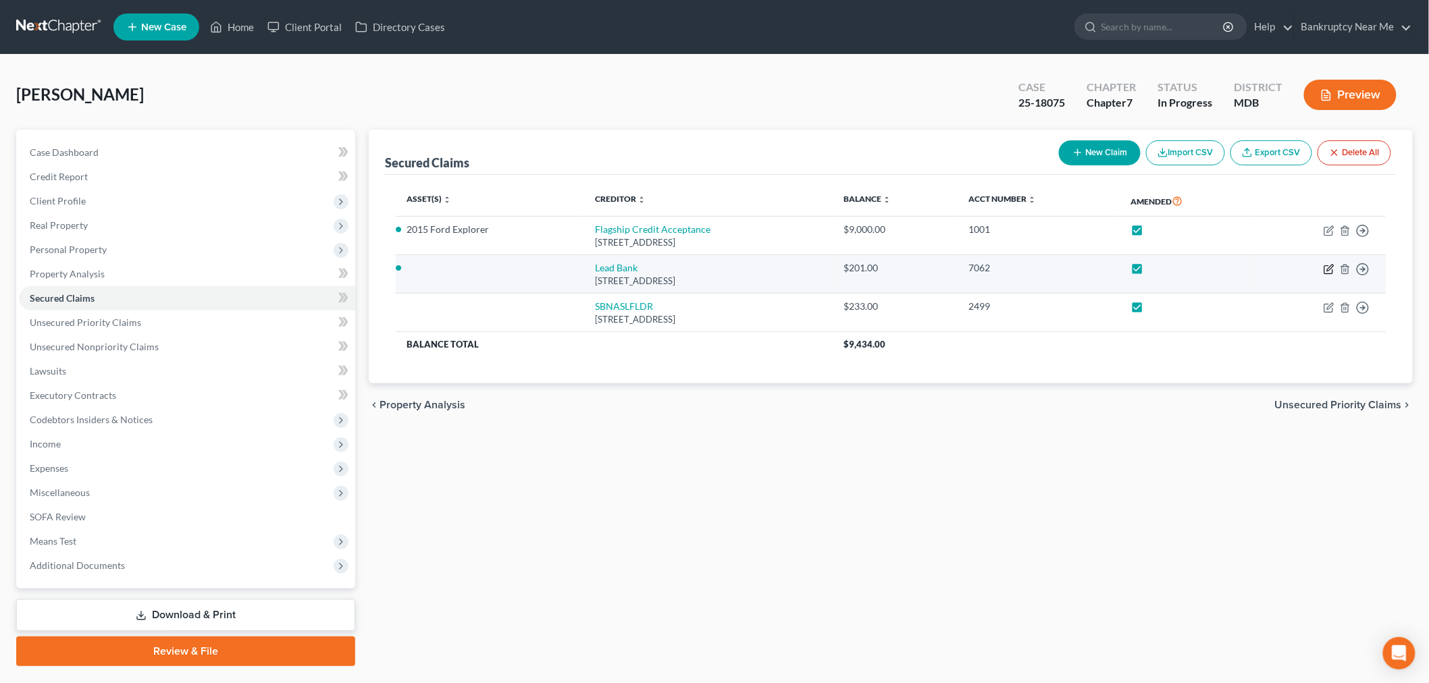
click at [1296, 271] on icon "button" at bounding box center [1330, 268] width 6 height 6
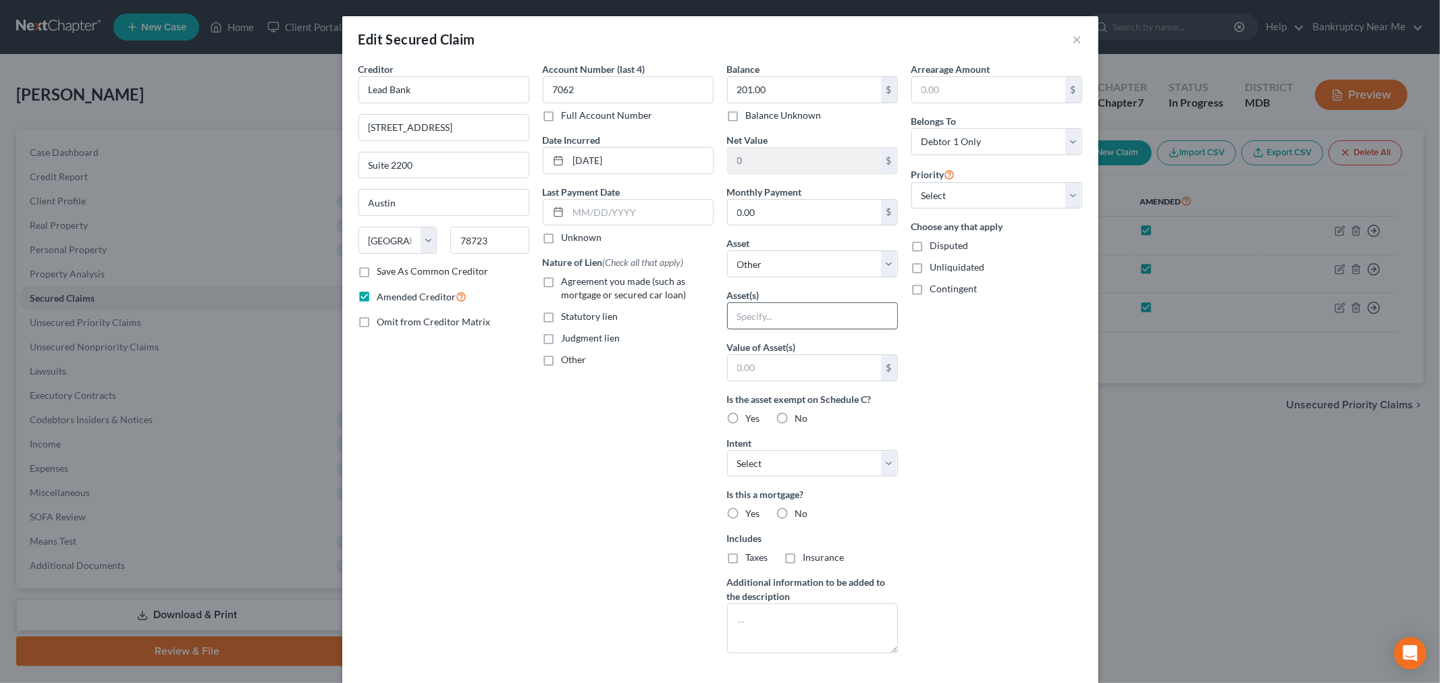
click at [782, 315] on input "text" at bounding box center [812, 316] width 169 height 26
drag, startPoint x: 838, startPoint y: 321, endPoint x: 708, endPoint y: 321, distance: 130.3
click at [708, 321] on div "Creditor * Lead Bank 515 Congress Ave Suite 2200 Austin State AL AK AR AZ CA CO…" at bounding box center [720, 363] width 737 height 602
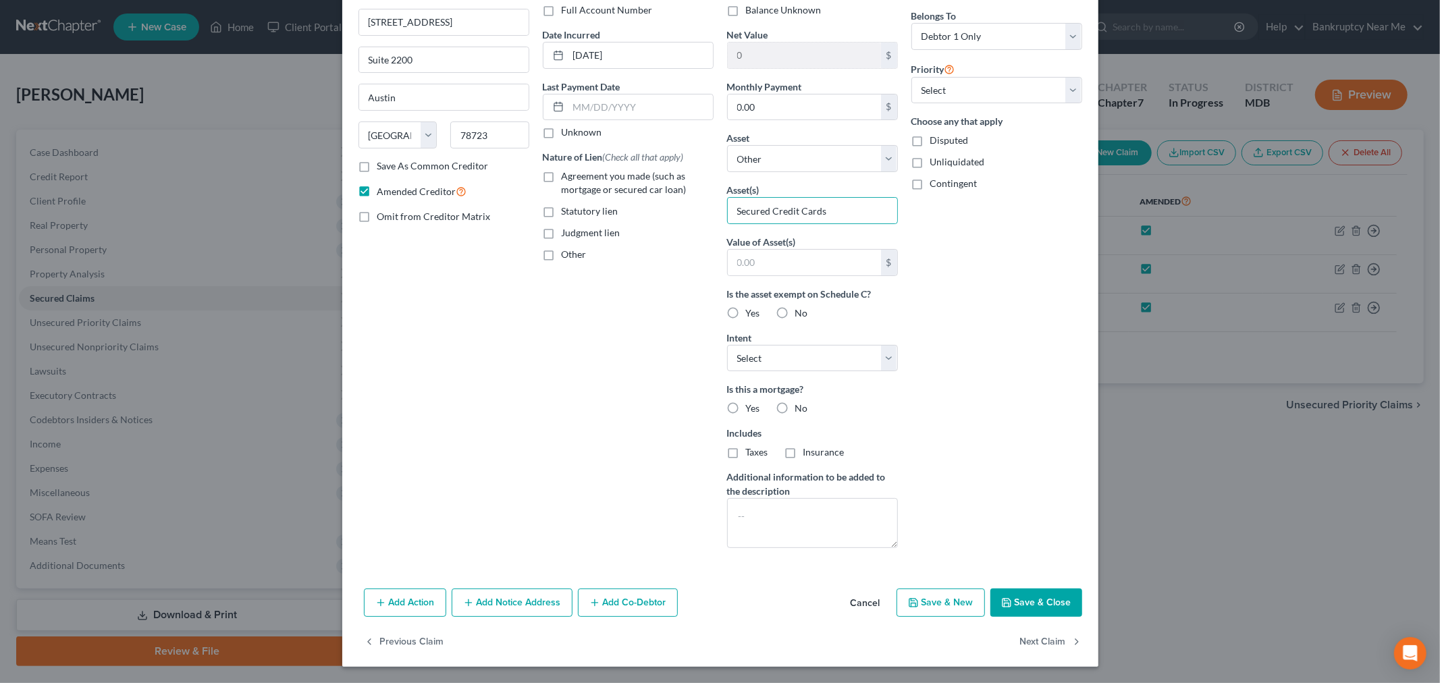
click at [1026, 608] on button "Save & Close" at bounding box center [1036, 603] width 92 height 28
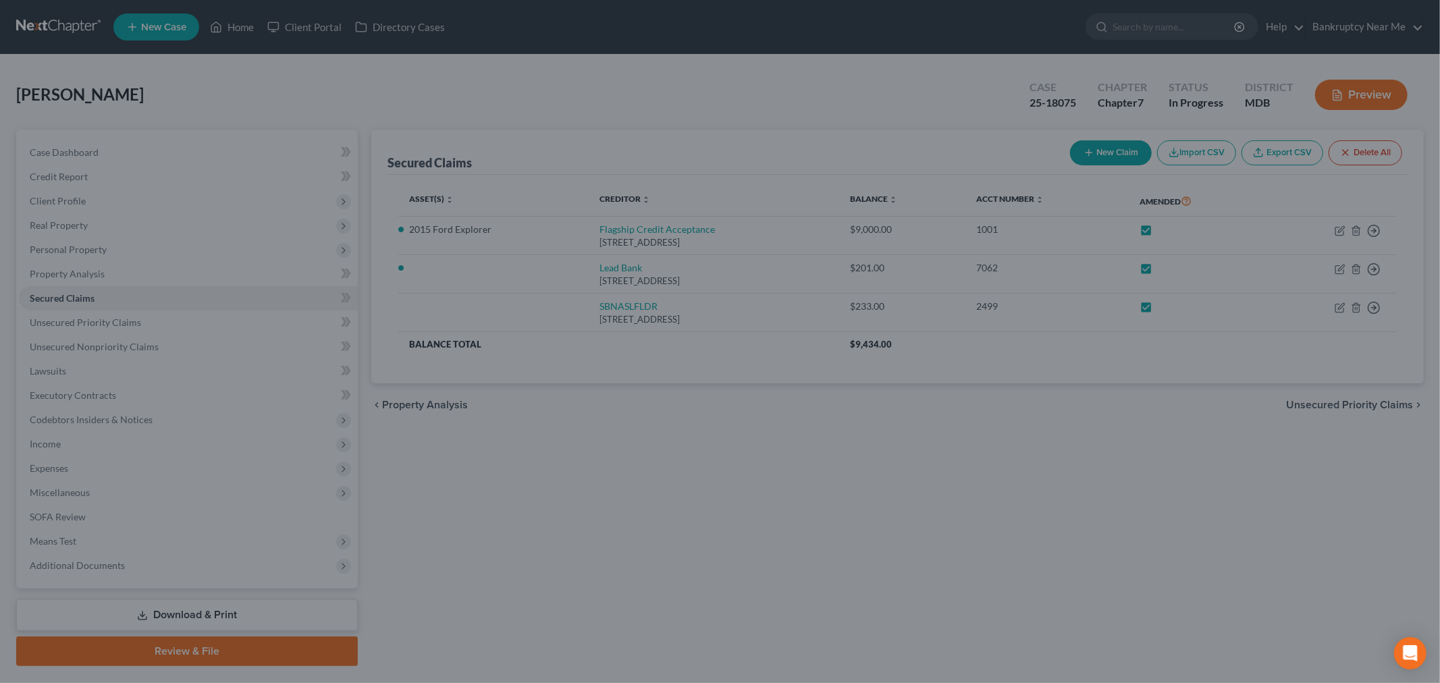
scroll to position [0, 0]
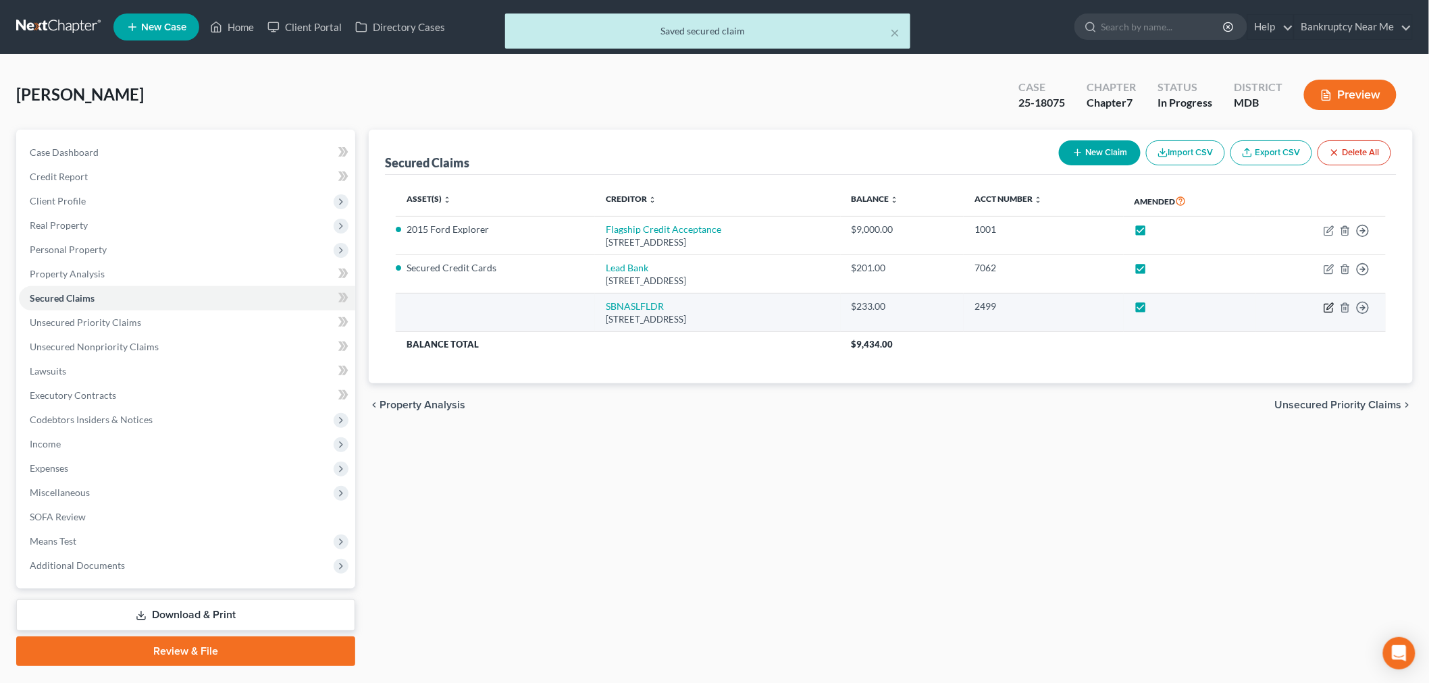
click at [1296, 307] on icon "button" at bounding box center [1328, 308] width 8 height 8
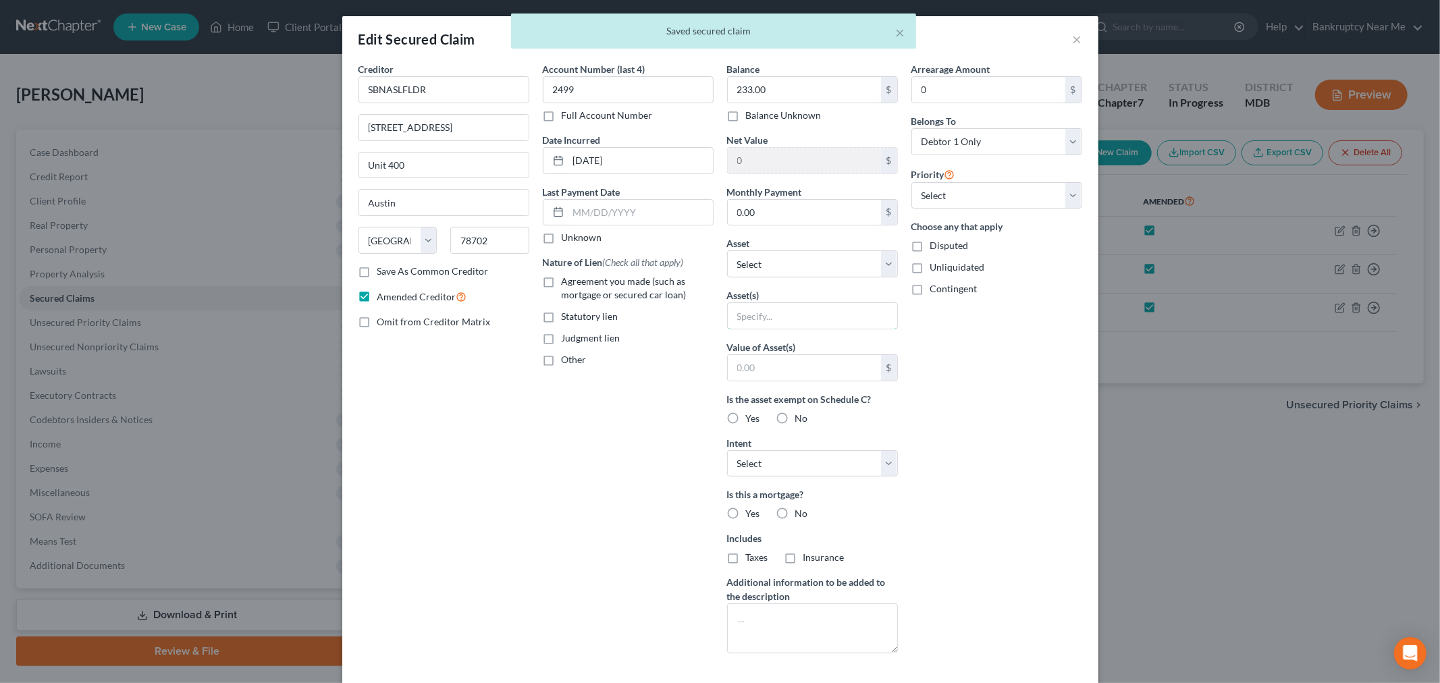
drag, startPoint x: 773, startPoint y: 321, endPoint x: 778, endPoint y: 335, distance: 14.3
click at [773, 321] on input "text" at bounding box center [812, 316] width 169 height 26
paste input "Secured Credit Cards"
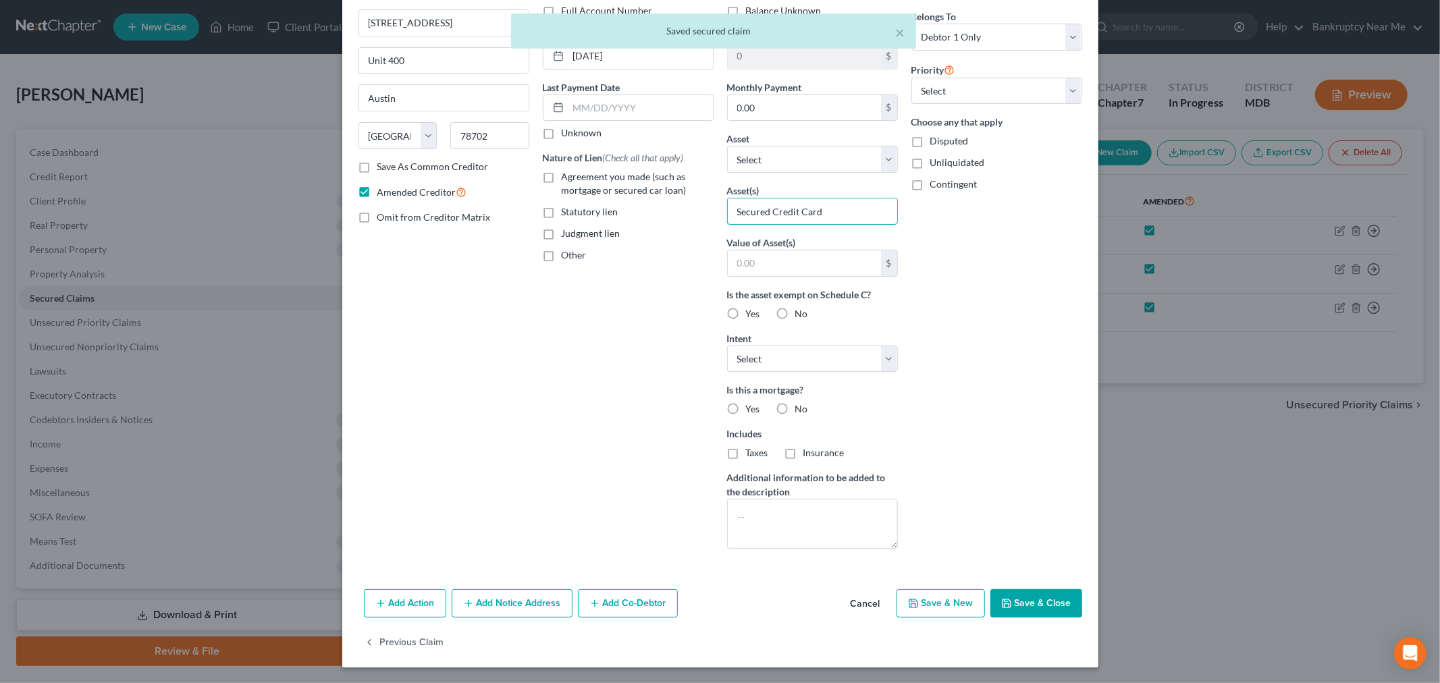
scroll to position [105, 0]
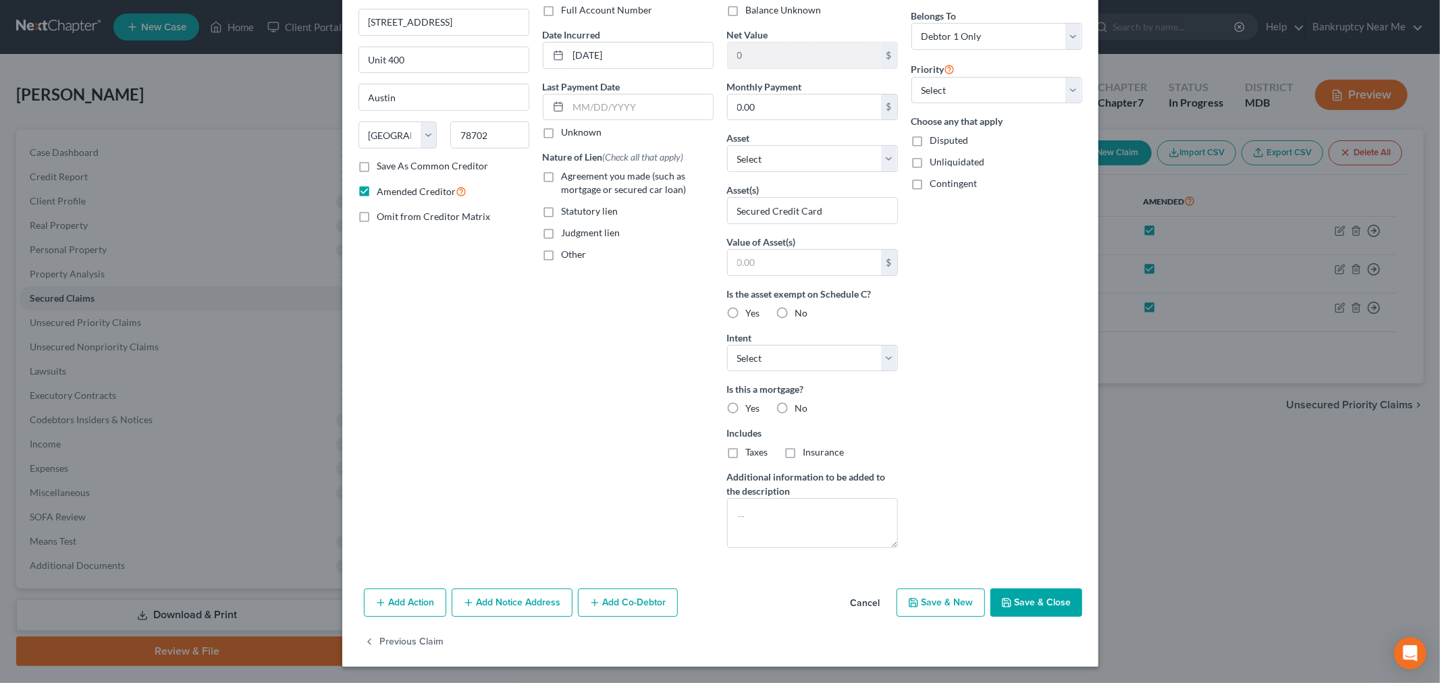
drag, startPoint x: 1038, startPoint y: 611, endPoint x: 1028, endPoint y: 597, distance: 17.3
click at [1038, 610] on button "Save & Close" at bounding box center [1036, 603] width 92 height 28
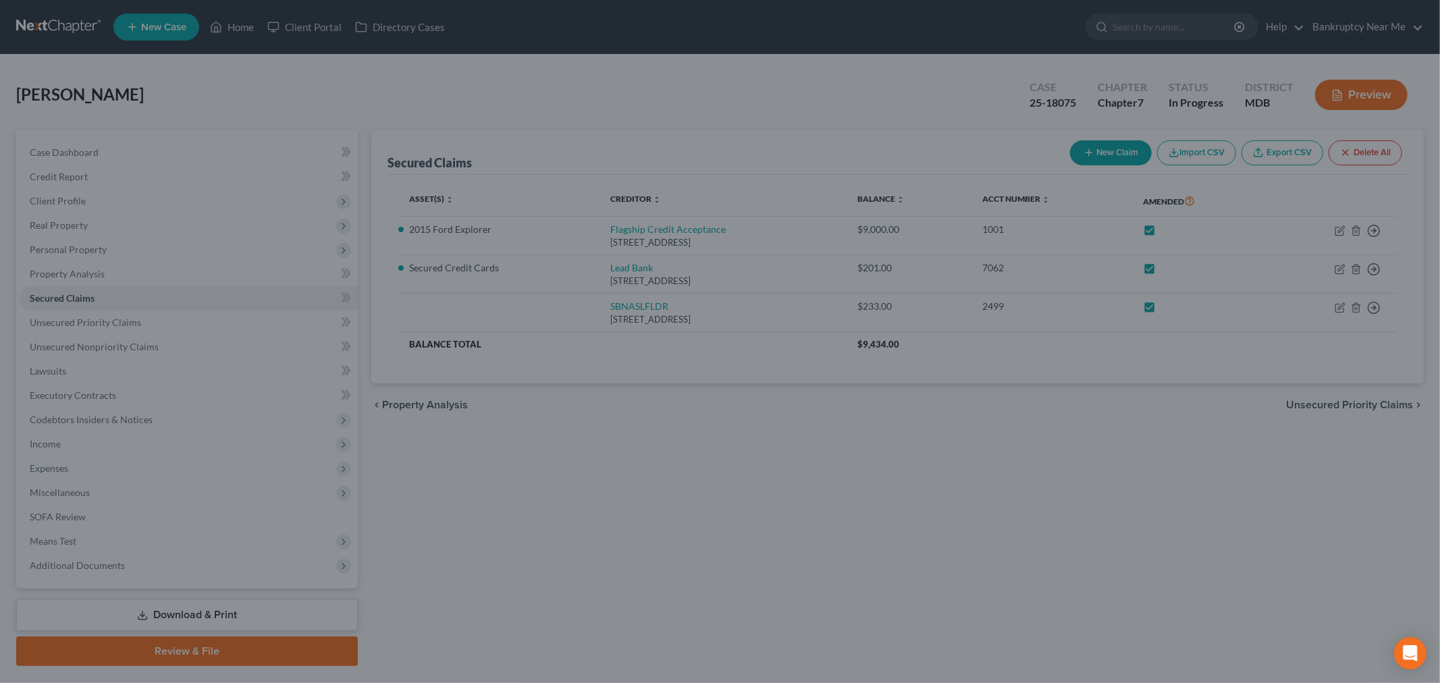
scroll to position [0, 0]
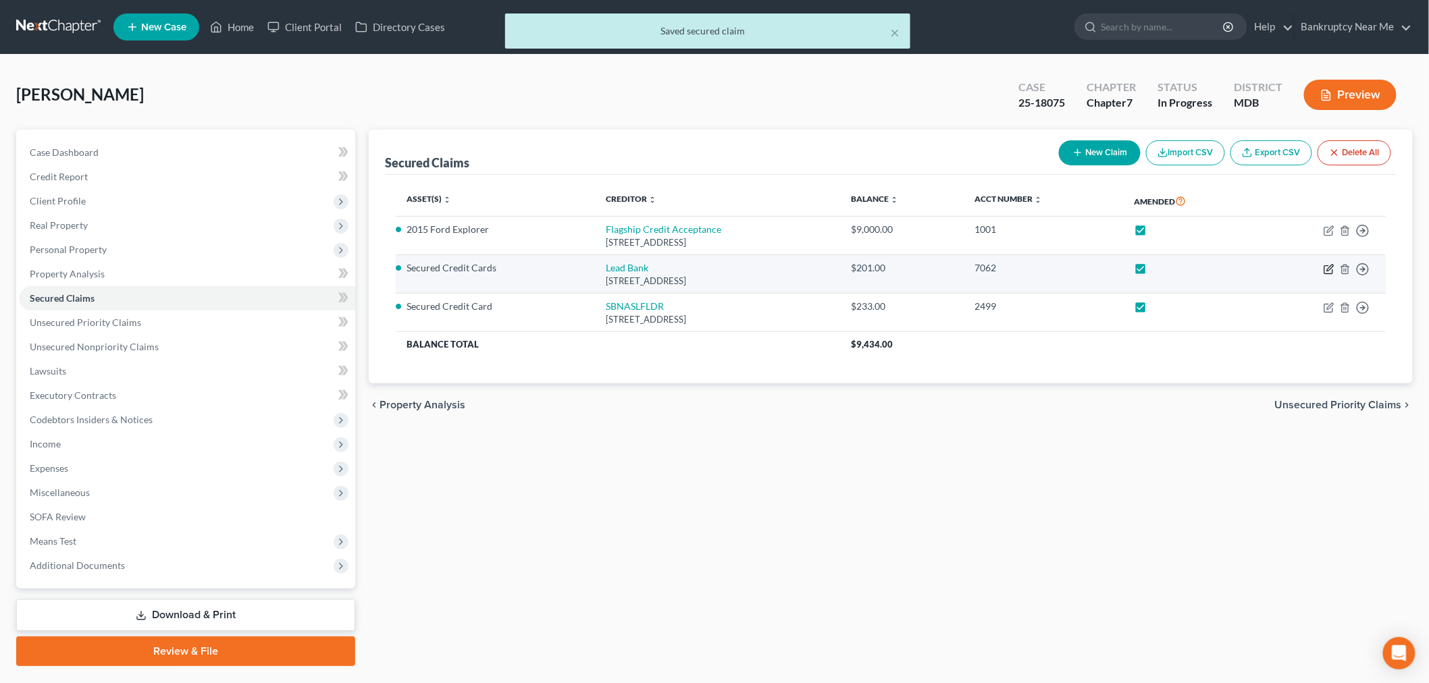
click at [1296, 267] on icon "button" at bounding box center [1328, 269] width 11 height 11
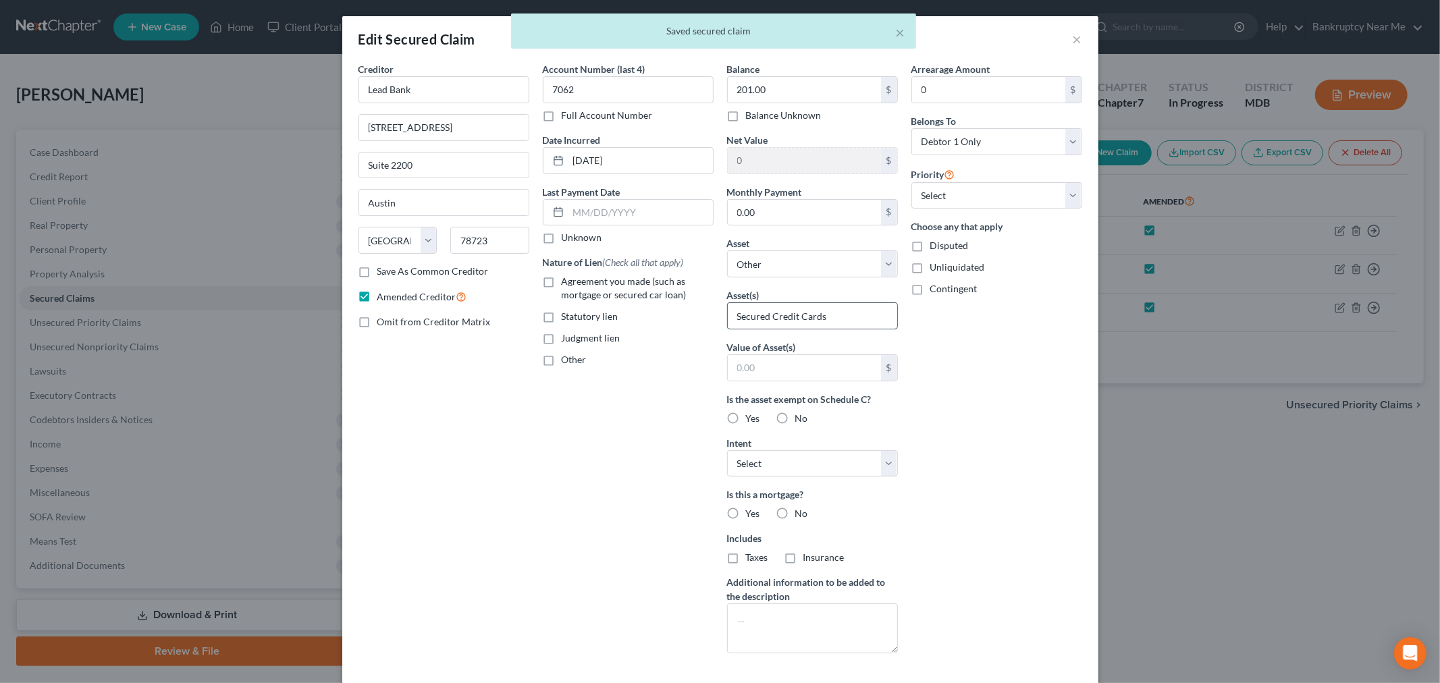
click at [838, 313] on input "Secured Credit Cards" at bounding box center [812, 316] width 169 height 26
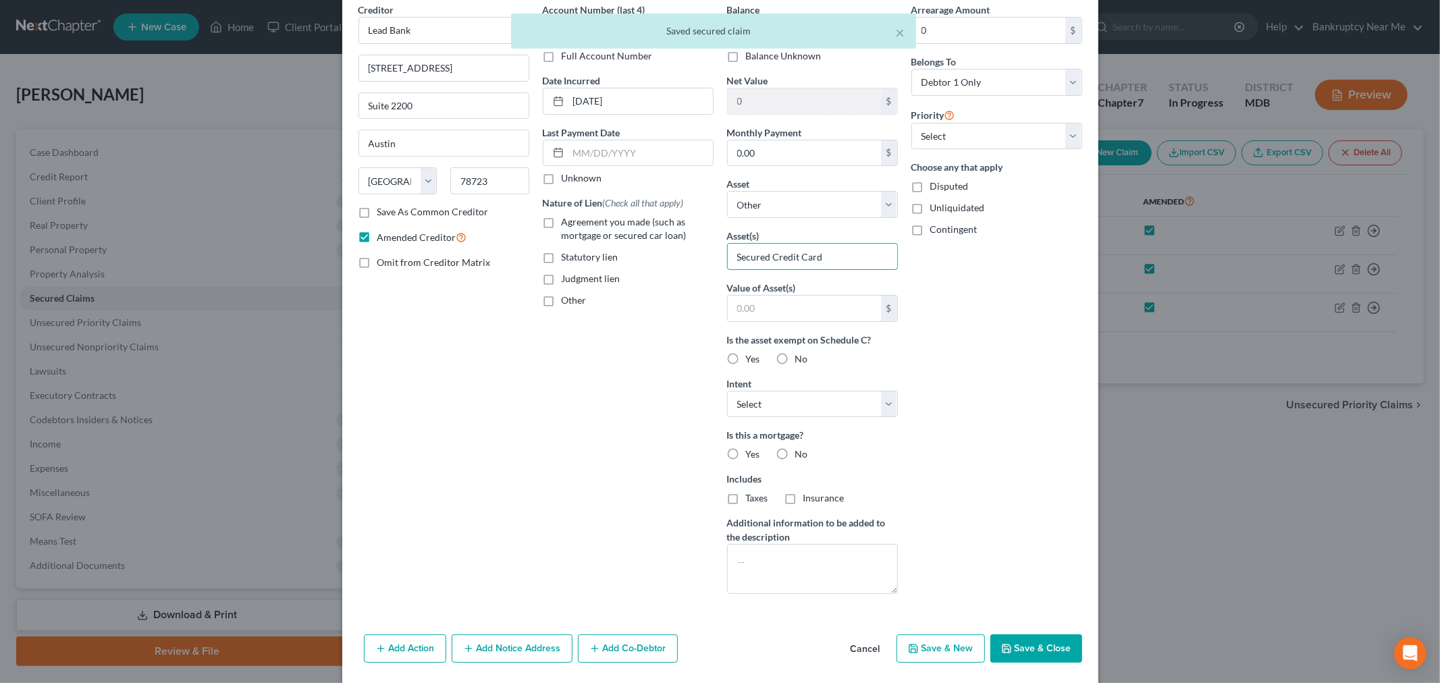
scroll to position [105, 0]
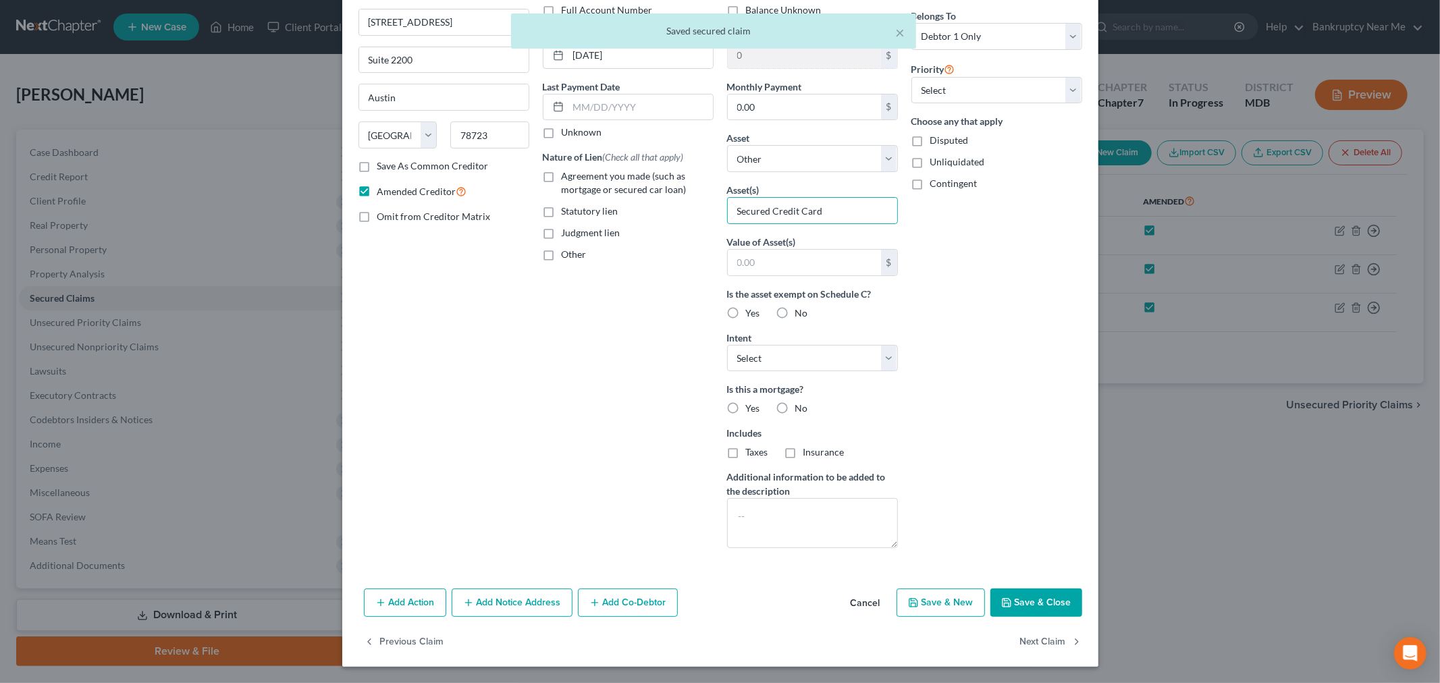
click at [1034, 599] on button "Save & Close" at bounding box center [1036, 603] width 92 height 28
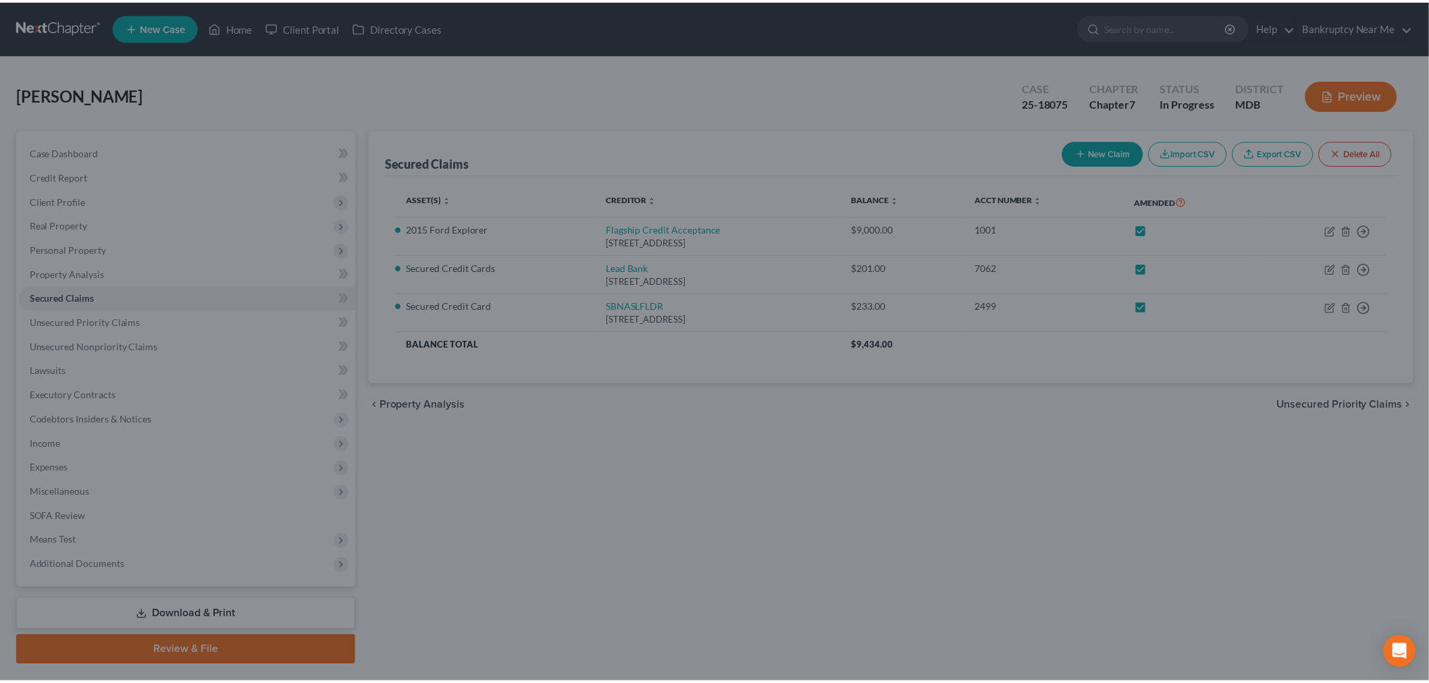
scroll to position [0, 0]
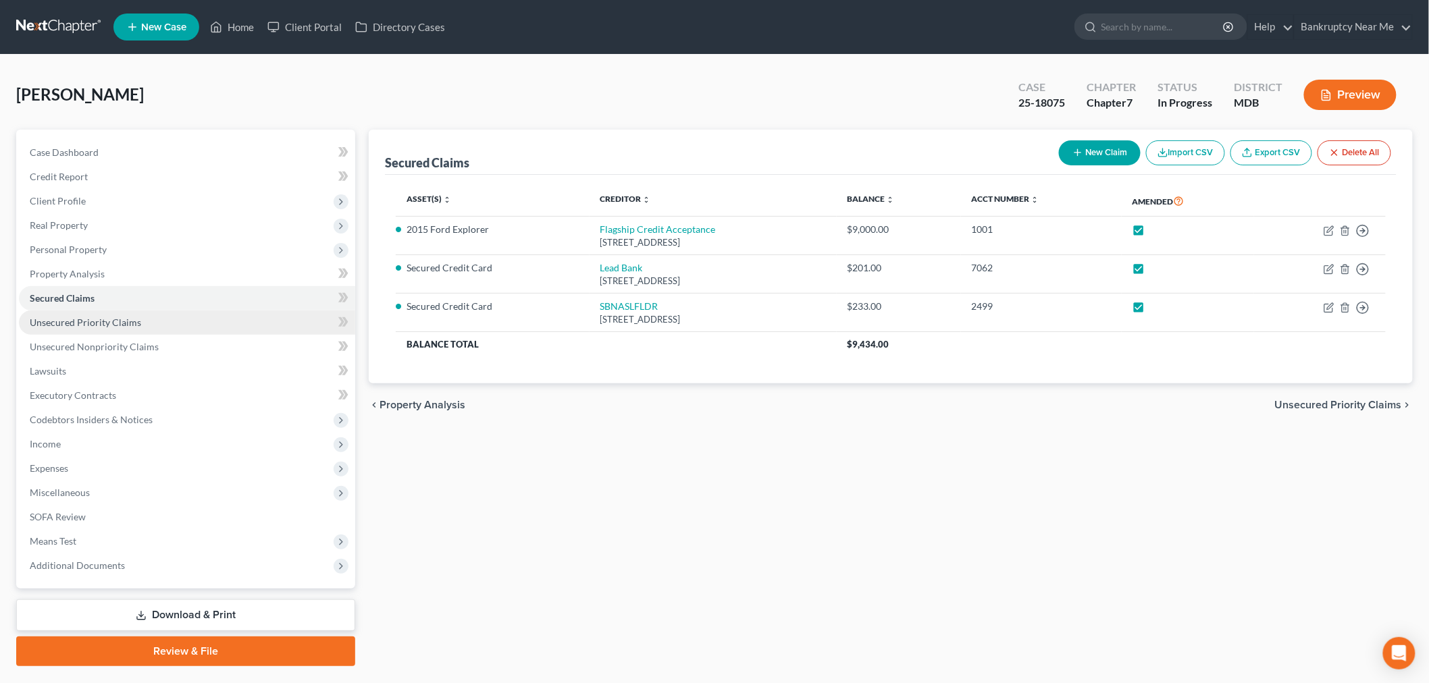
click at [102, 323] on span "Unsecured Priority Claims" at bounding box center [85, 322] width 111 height 11
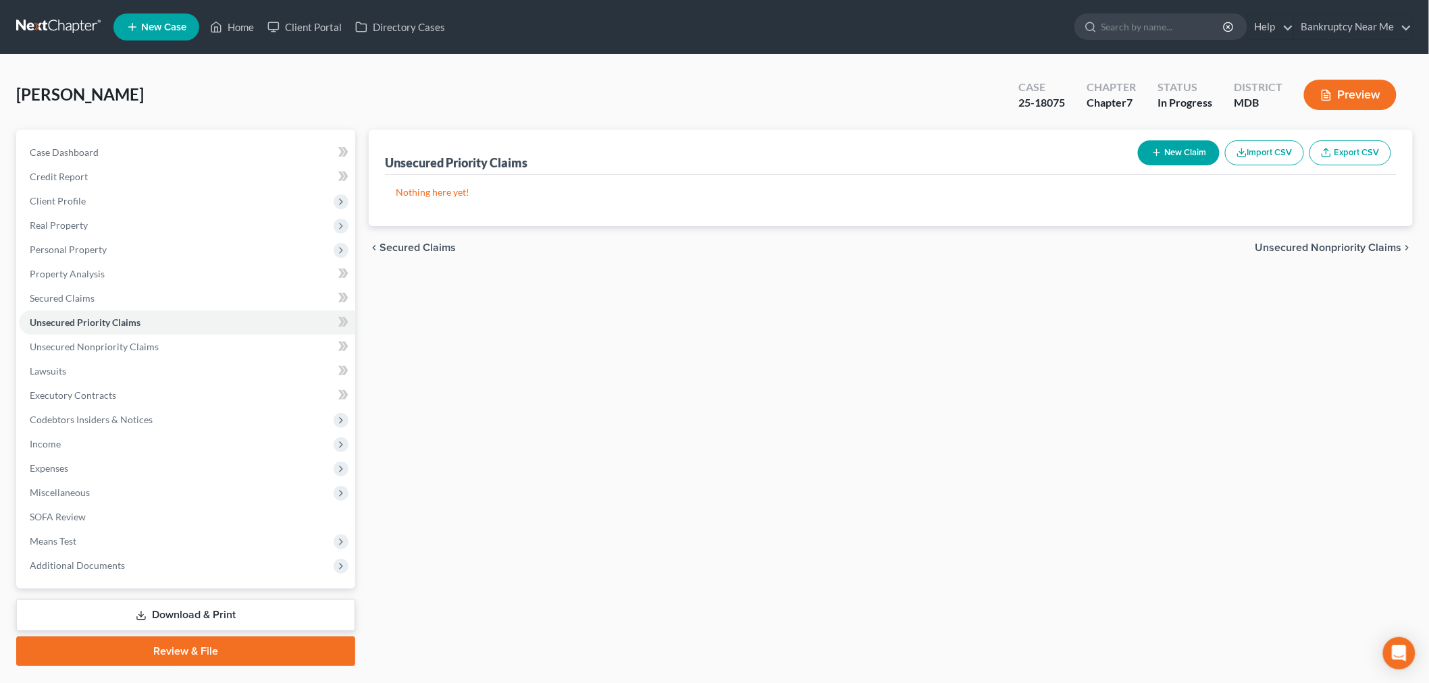
click at [1185, 161] on button "New Claim" at bounding box center [1179, 152] width 82 height 25
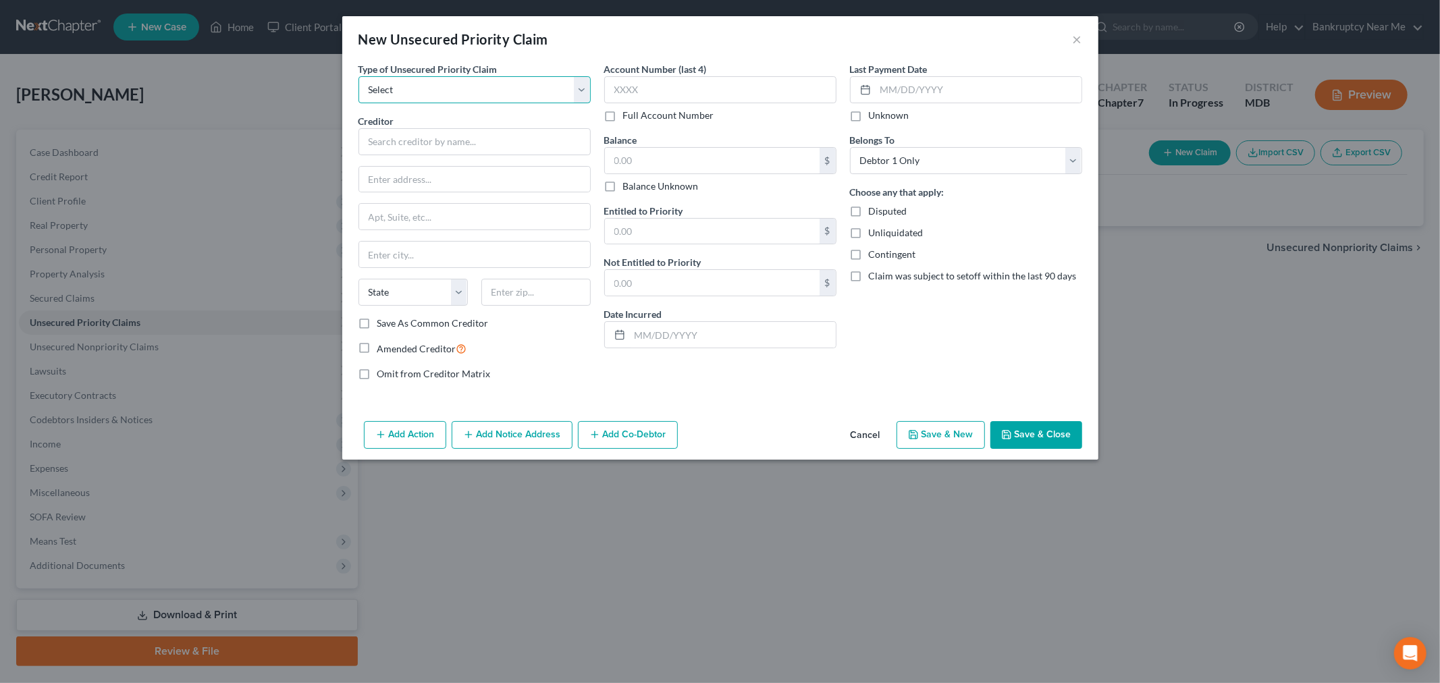
drag, startPoint x: 394, startPoint y: 96, endPoint x: 404, endPoint y: 96, distance: 10.1
click at [394, 96] on select "Select Taxes & Other Government Units Domestic Support Obligations Extensions o…" at bounding box center [474, 89] width 232 height 27
click at [358, 76] on select "Select Taxes & Other Government Units Domestic Support Obligations Extensions o…" at bounding box center [474, 89] width 232 height 27
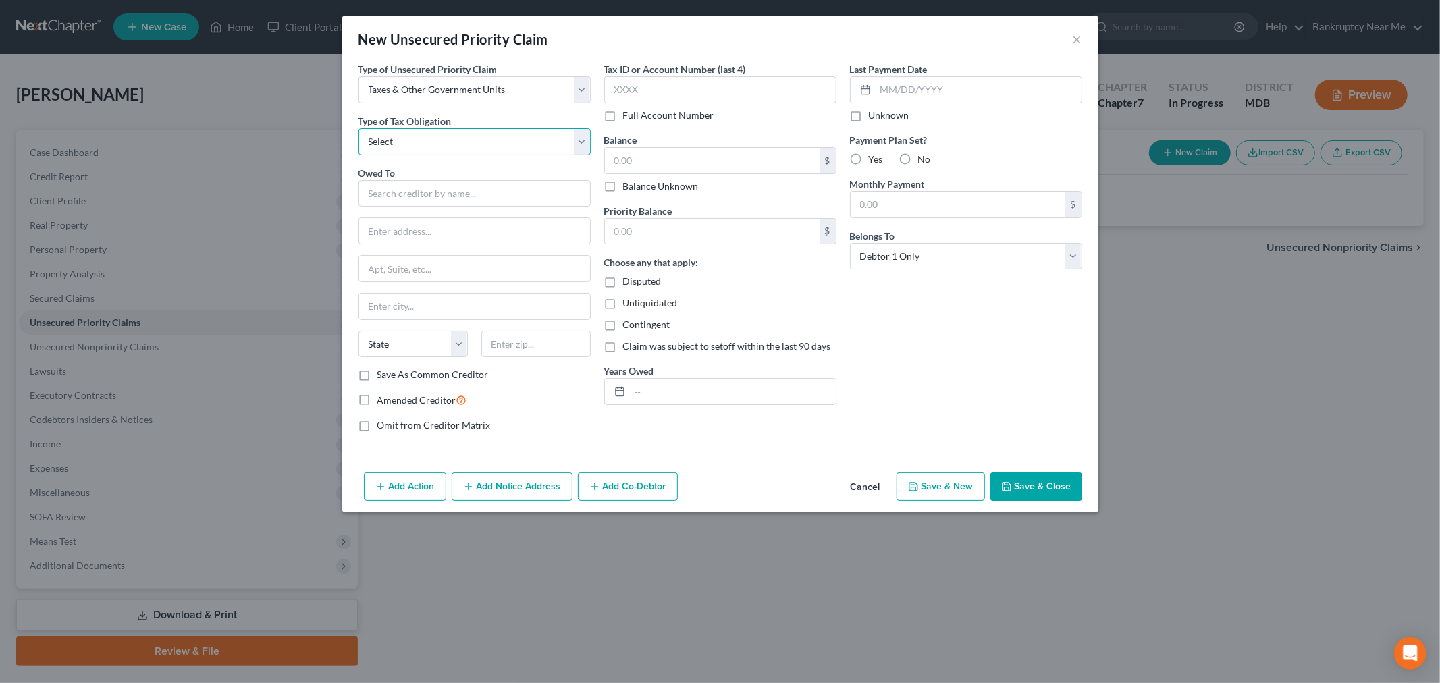
click at [414, 147] on select "Select Federal City State Franchise Tax Board Other" at bounding box center [474, 141] width 232 height 27
click at [358, 128] on select "Select Federal City State Franchise Tax Board Other" at bounding box center [474, 141] width 232 height 27
click at [402, 189] on input "text" at bounding box center [474, 193] width 232 height 27
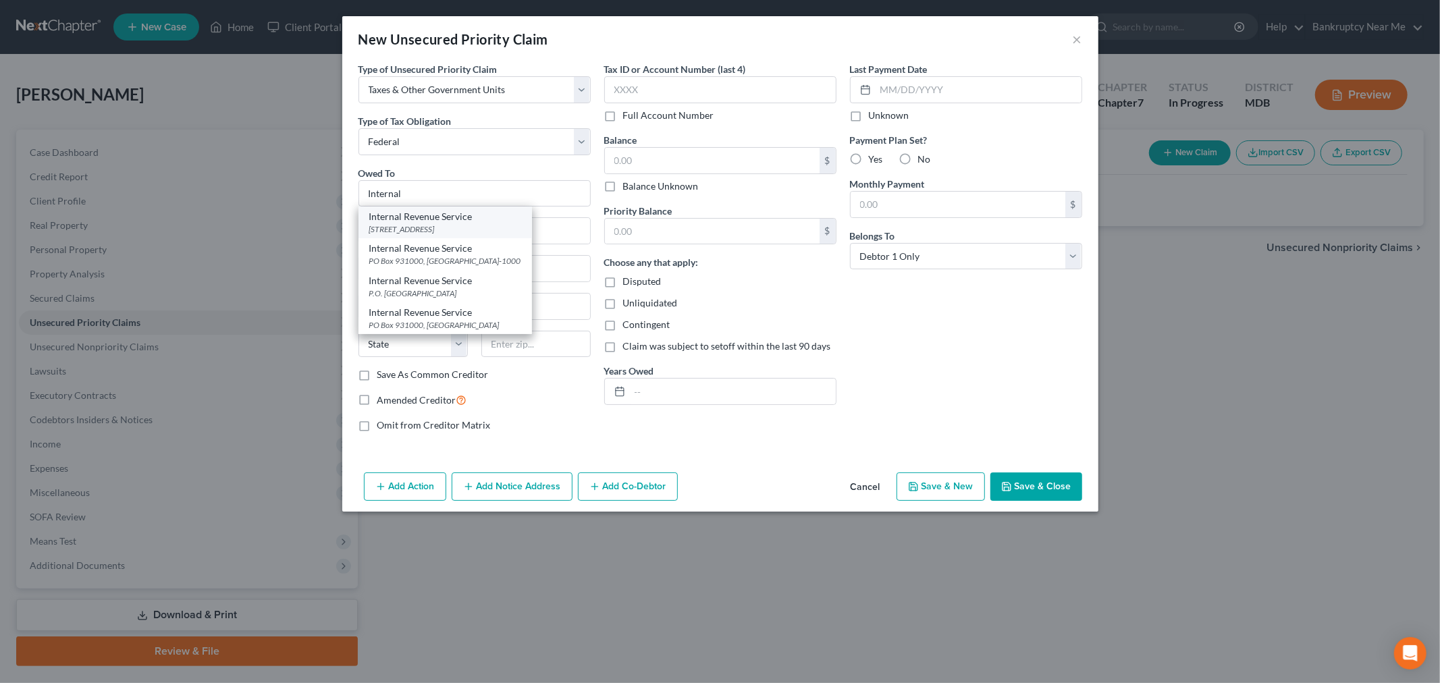
click at [415, 218] on div "Internal Revenue Service" at bounding box center [445, 217] width 152 height 14
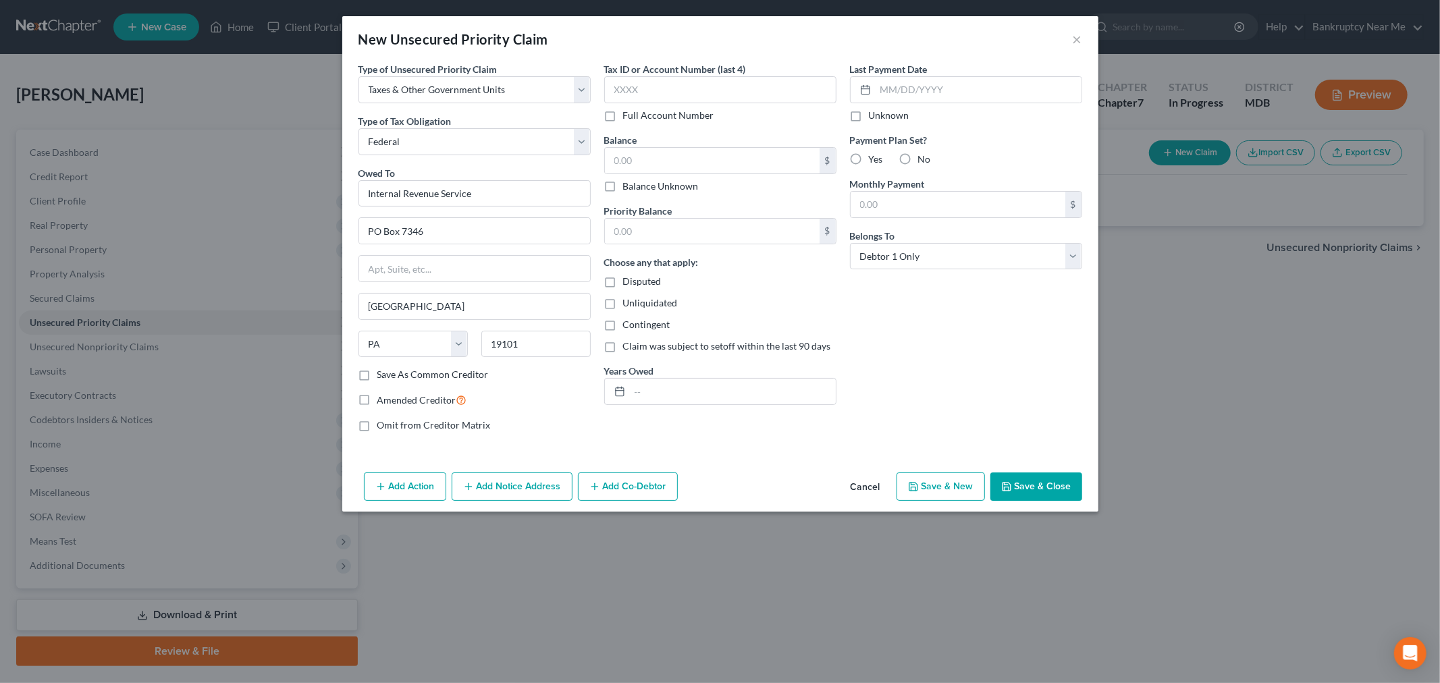
click at [1041, 495] on button "Save & Close" at bounding box center [1036, 487] width 92 height 28
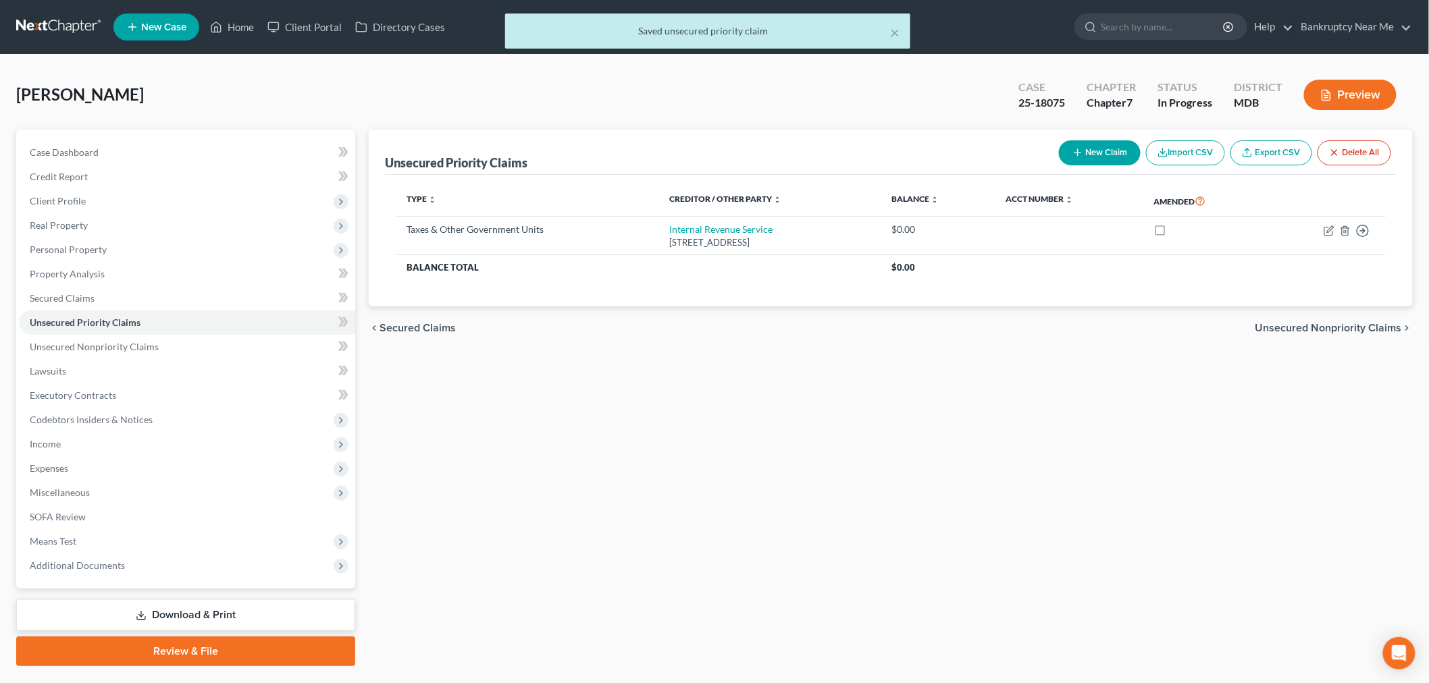
click at [1105, 153] on button "New Claim" at bounding box center [1100, 152] width 82 height 25
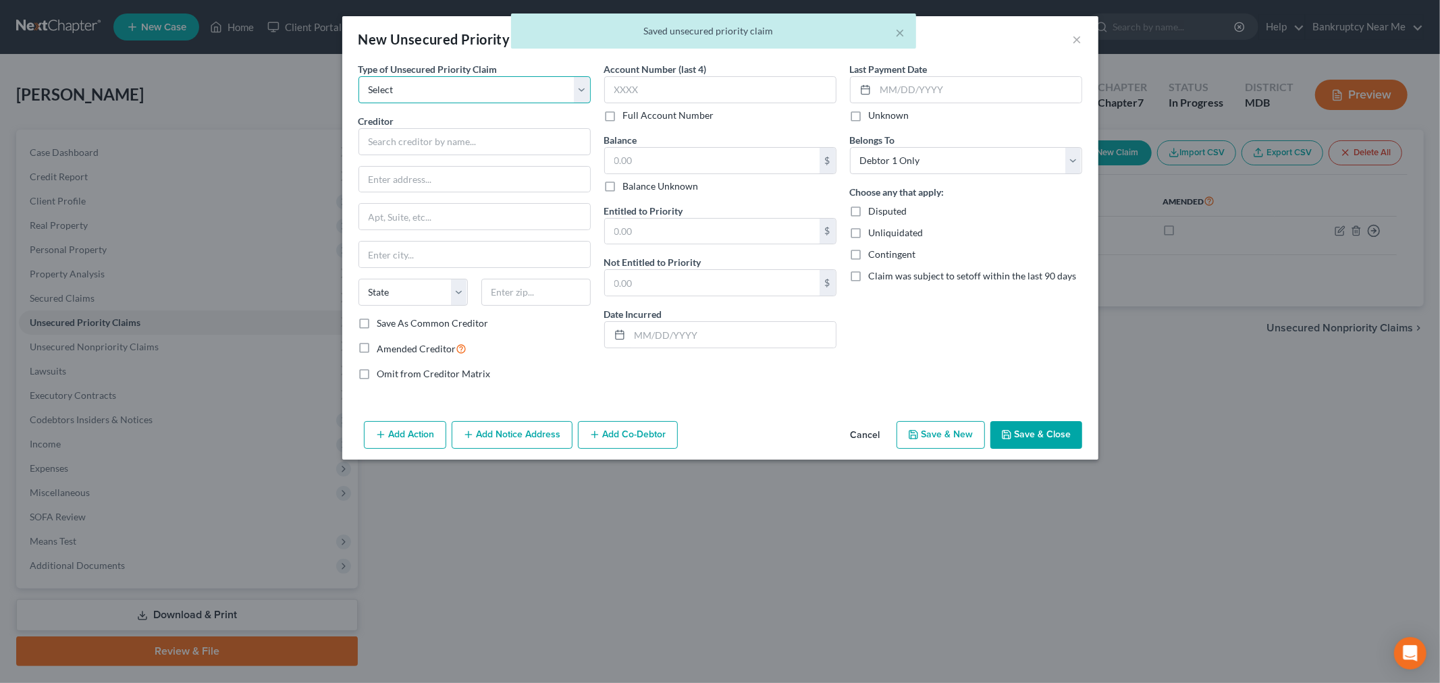
click at [390, 82] on select "Select Taxes & Other Government Units Domestic Support Obligations Extensions o…" at bounding box center [474, 89] width 232 height 27
click at [358, 76] on select "Select Taxes & Other Government Units Domestic Support Obligations Extensions o…" at bounding box center [474, 89] width 232 height 27
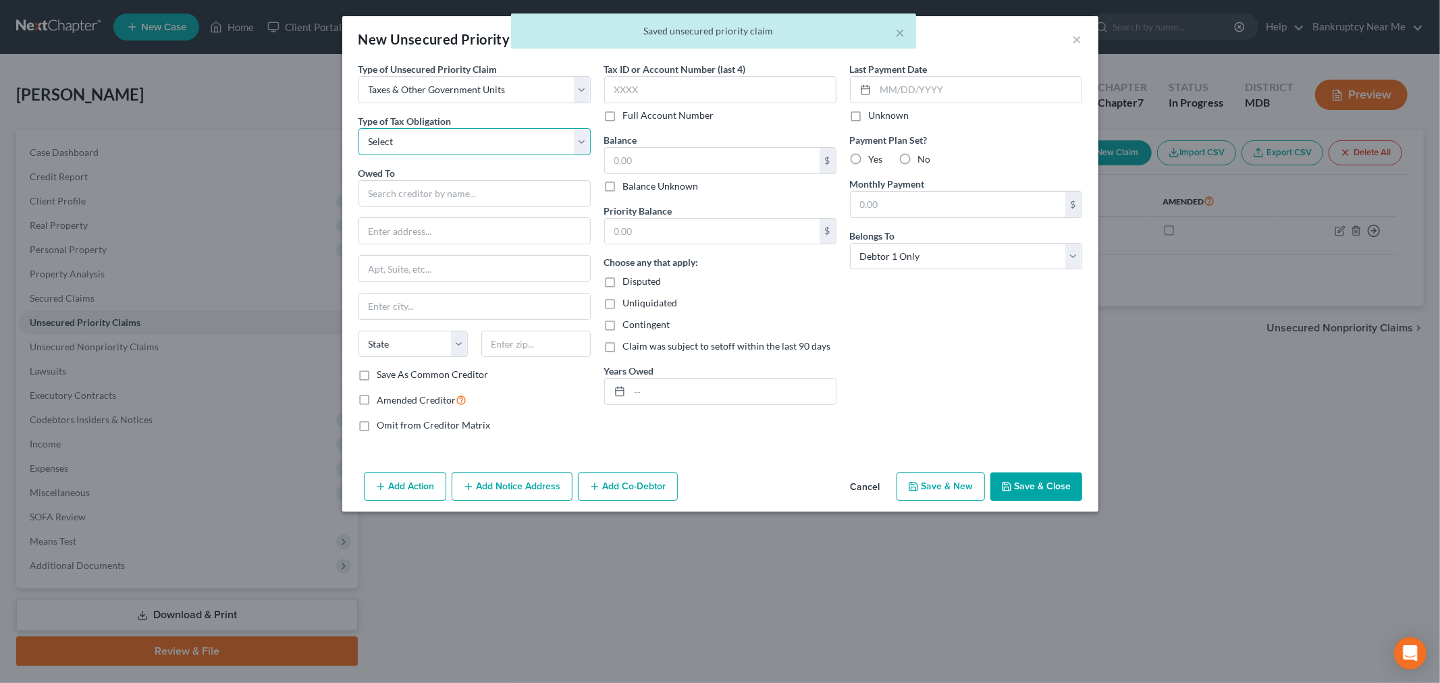
click at [402, 142] on select "Select Federal City State Franchise Tax Board Other" at bounding box center [474, 141] width 232 height 27
click at [358, 128] on select "Select Federal City State Franchise Tax Board Other" at bounding box center [474, 141] width 232 height 27
click at [400, 197] on input "text" at bounding box center [474, 193] width 232 height 27
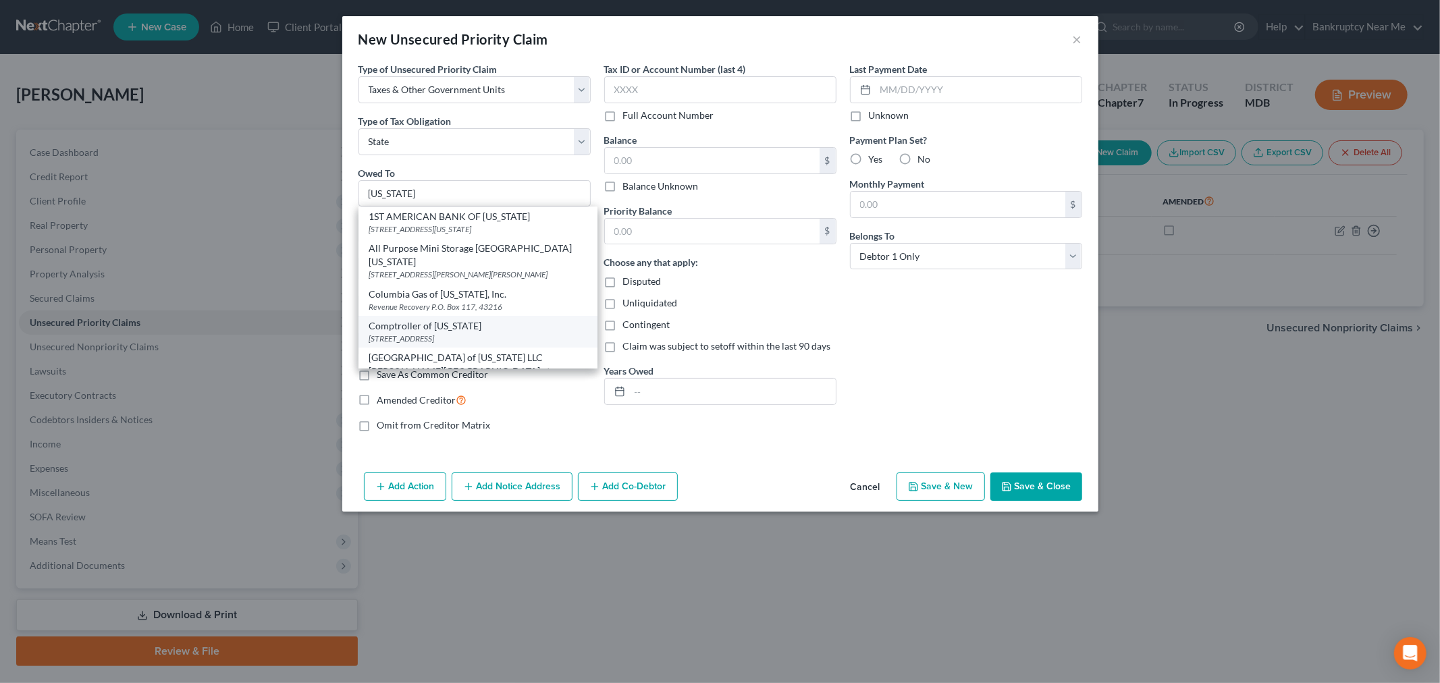
click at [498, 319] on div "Comptroller of Maryland" at bounding box center [477, 326] width 217 height 14
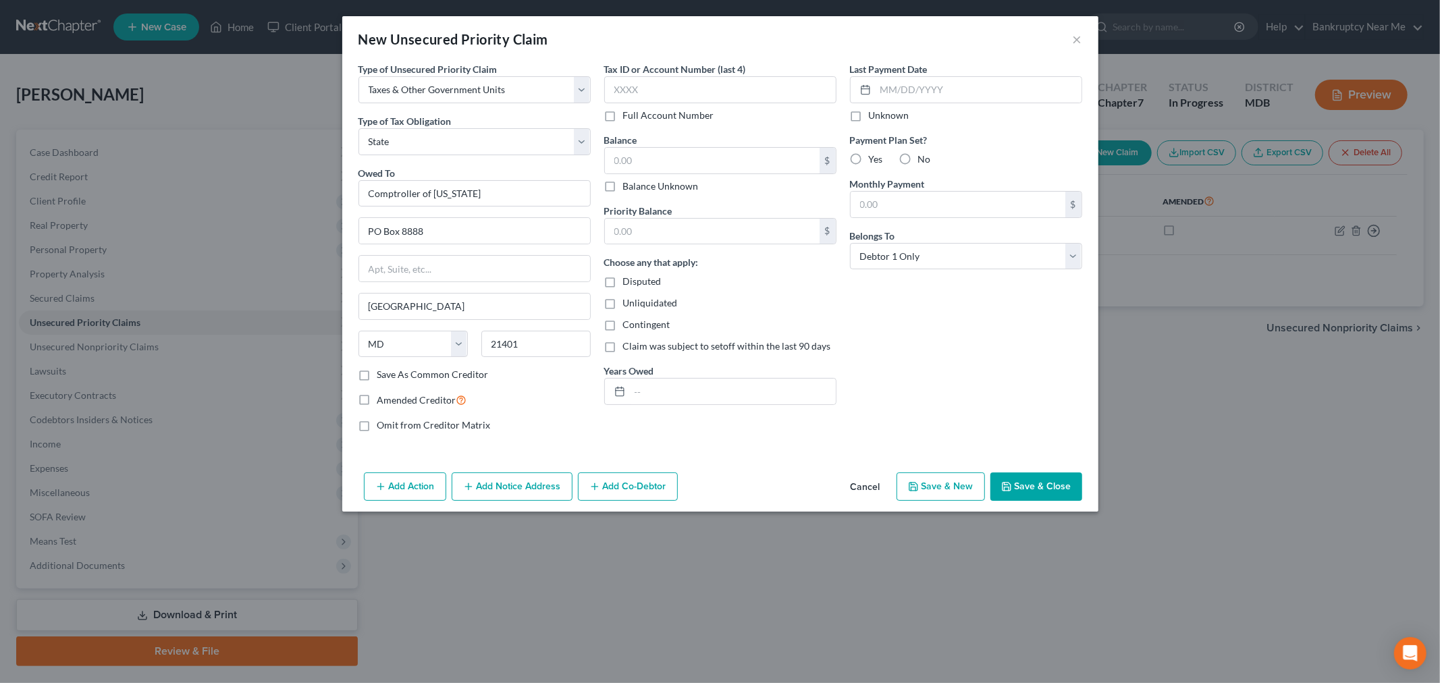
click at [1058, 481] on button "Save & Close" at bounding box center [1036, 487] width 92 height 28
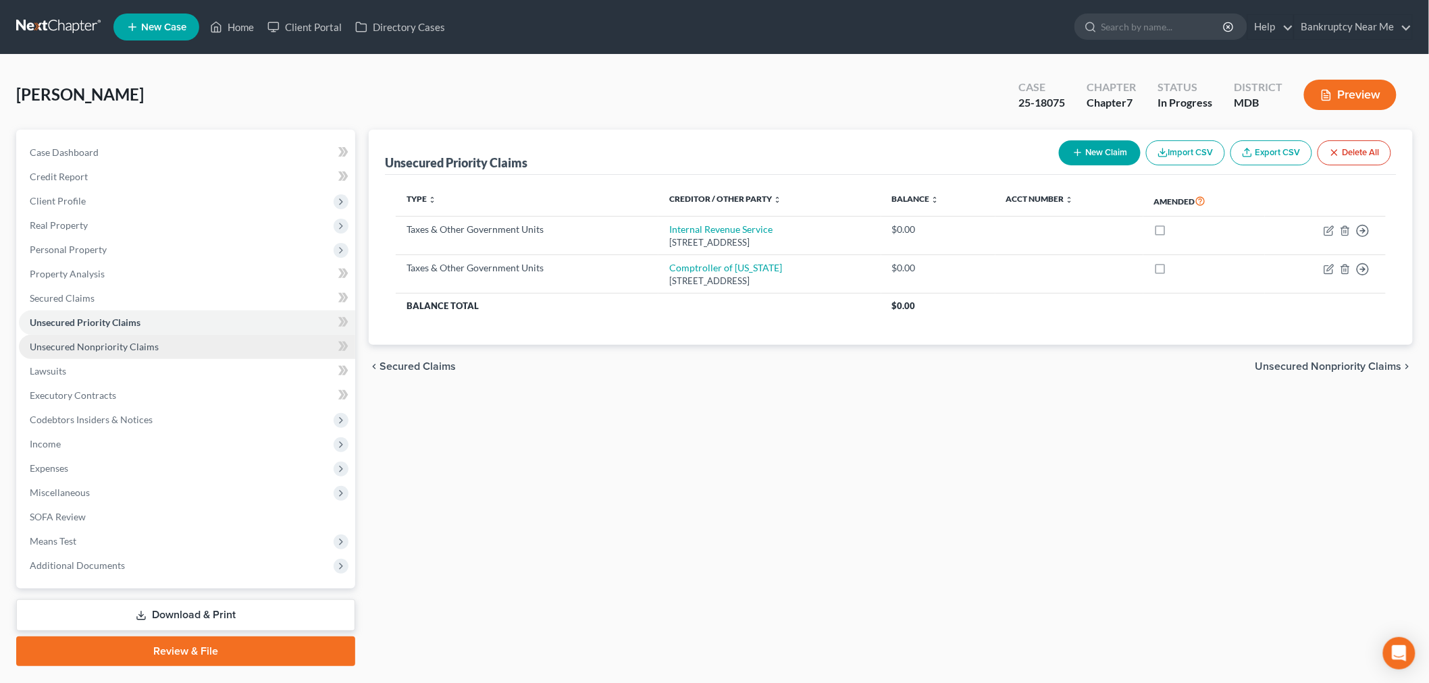
click at [180, 348] on link "Unsecured Nonpriority Claims" at bounding box center [187, 347] width 336 height 24
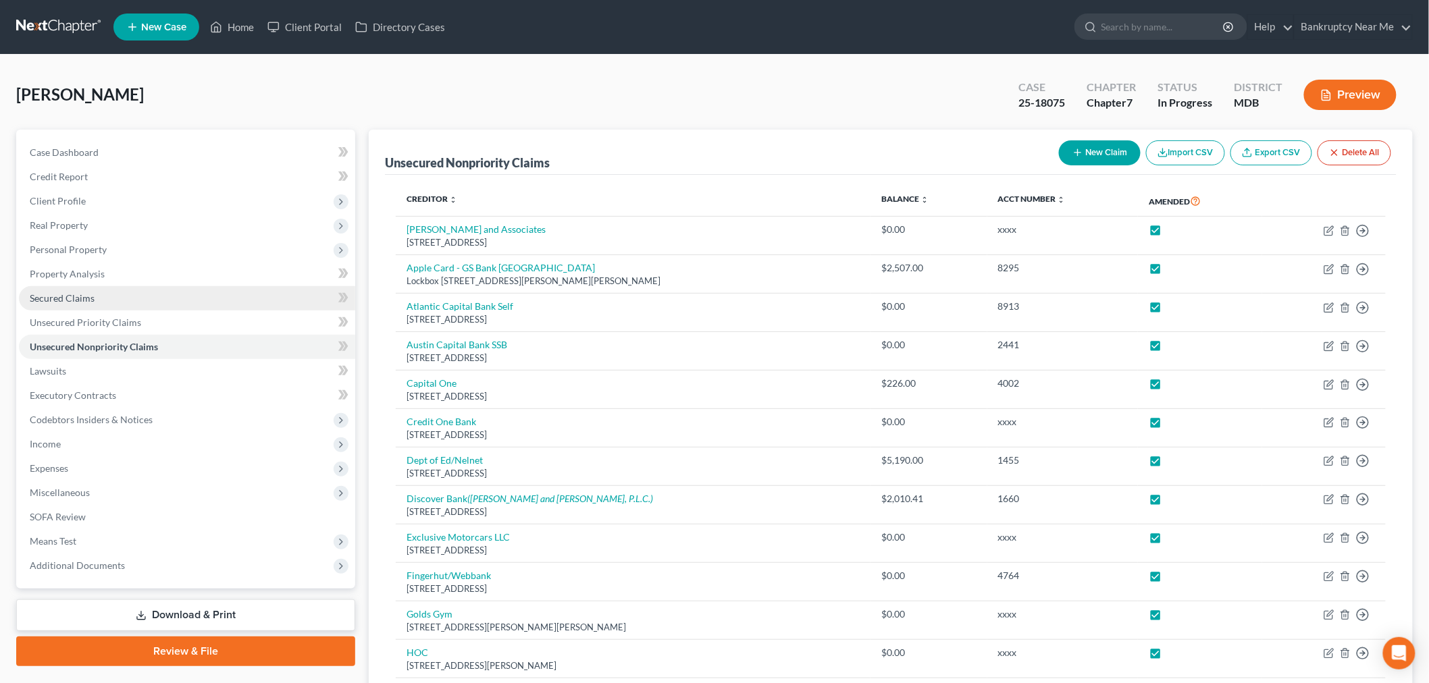
click at [113, 286] on link "Secured Claims" at bounding box center [187, 298] width 336 height 24
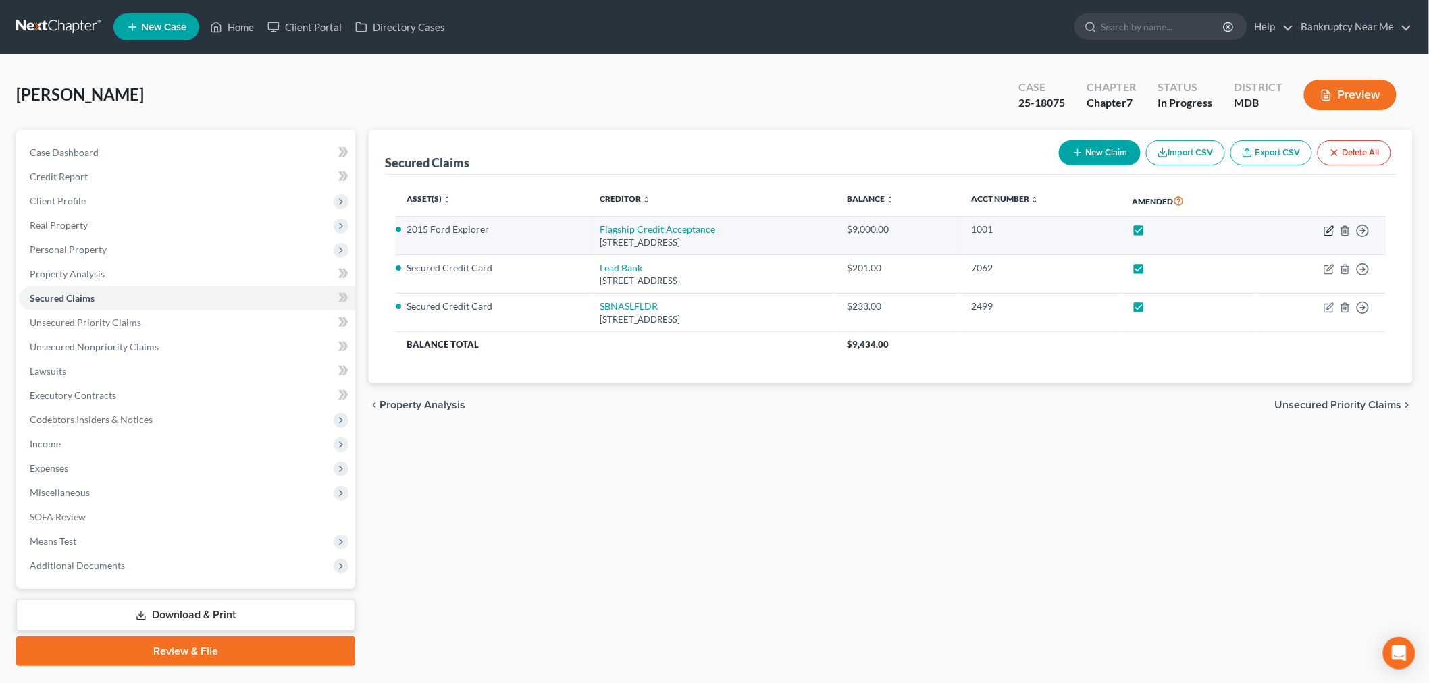
click at [1296, 232] on icon "button" at bounding box center [1328, 230] width 11 height 11
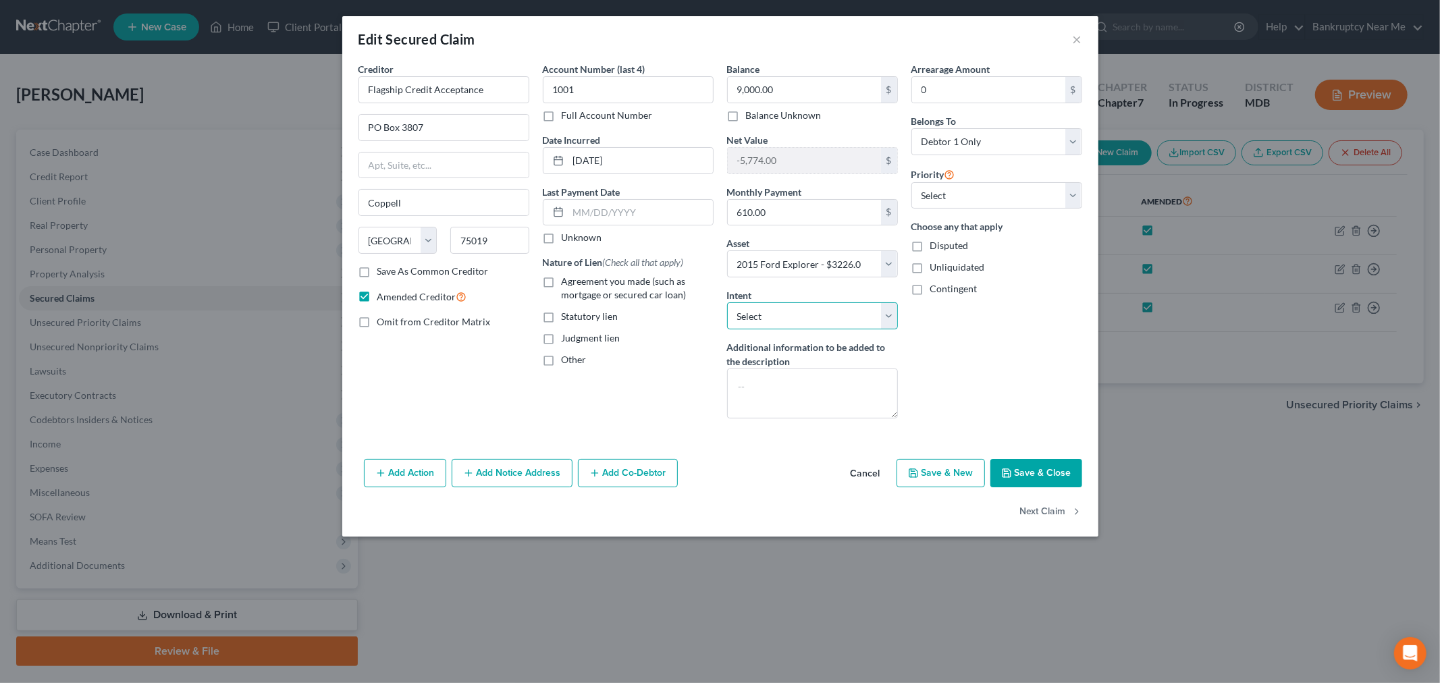
click at [843, 313] on select "Select Surrender Redeem Reaffirm Avoid Other" at bounding box center [812, 315] width 171 height 27
click at [727, 302] on select "Select Surrender Redeem Reaffirm Avoid Other" at bounding box center [812, 315] width 171 height 27
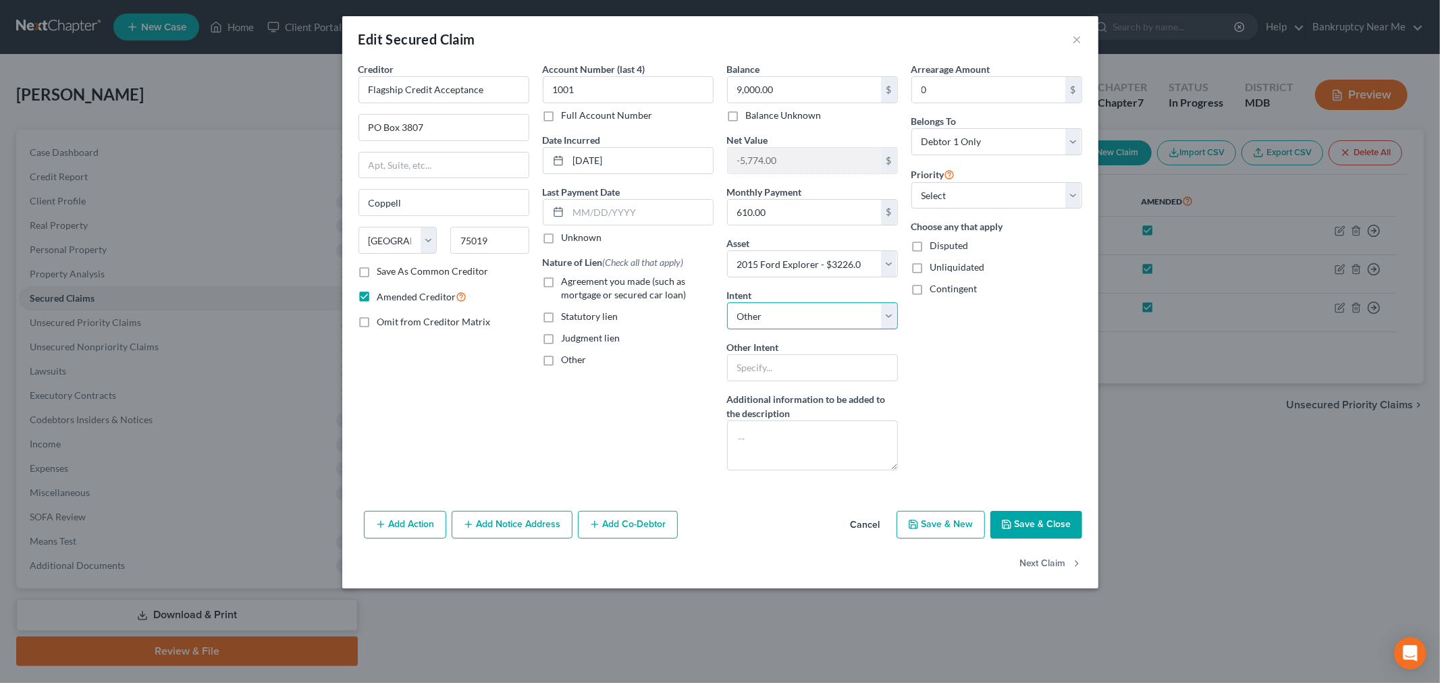
click at [777, 321] on select "Select Surrender Redeem Reaffirm Avoid Other" at bounding box center [812, 315] width 171 height 27
click at [727, 302] on select "Select Surrender Redeem Reaffirm Avoid Other" at bounding box center [812, 315] width 171 height 27
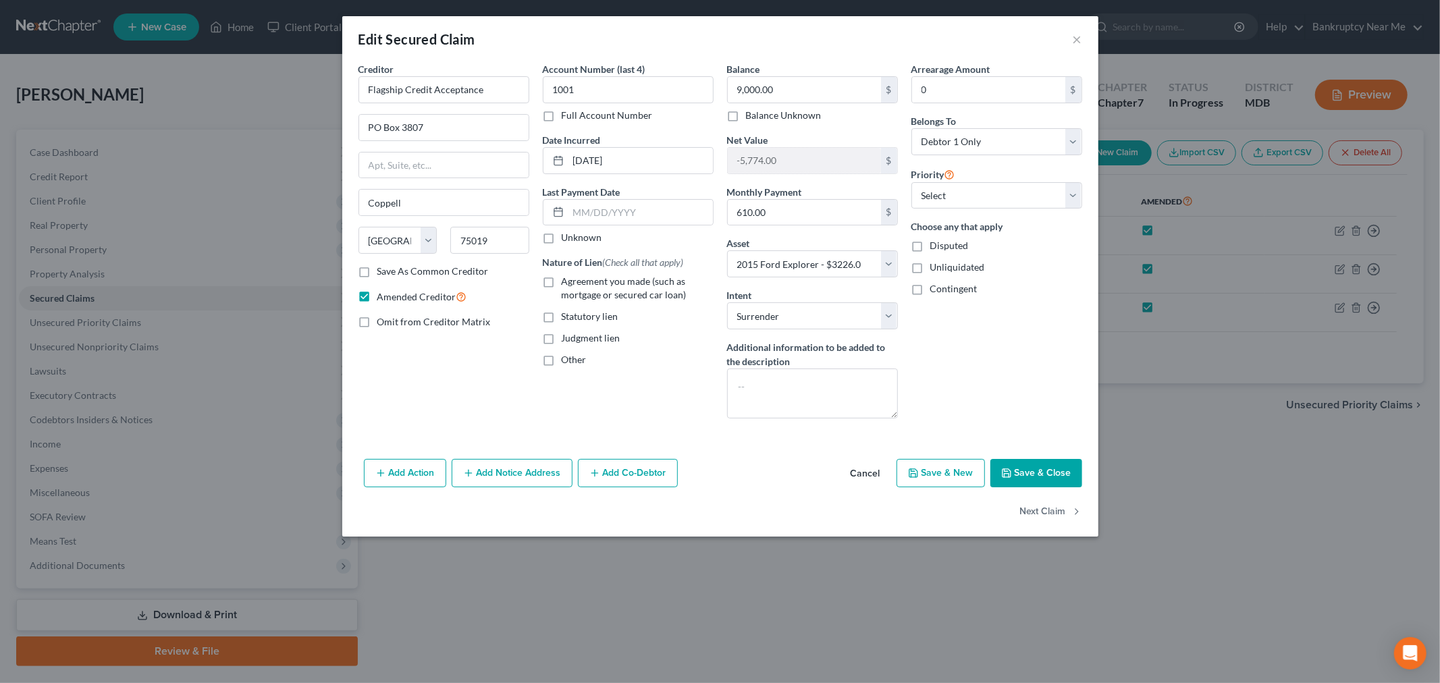
click at [1029, 471] on button "Save & Close" at bounding box center [1036, 473] width 92 height 28
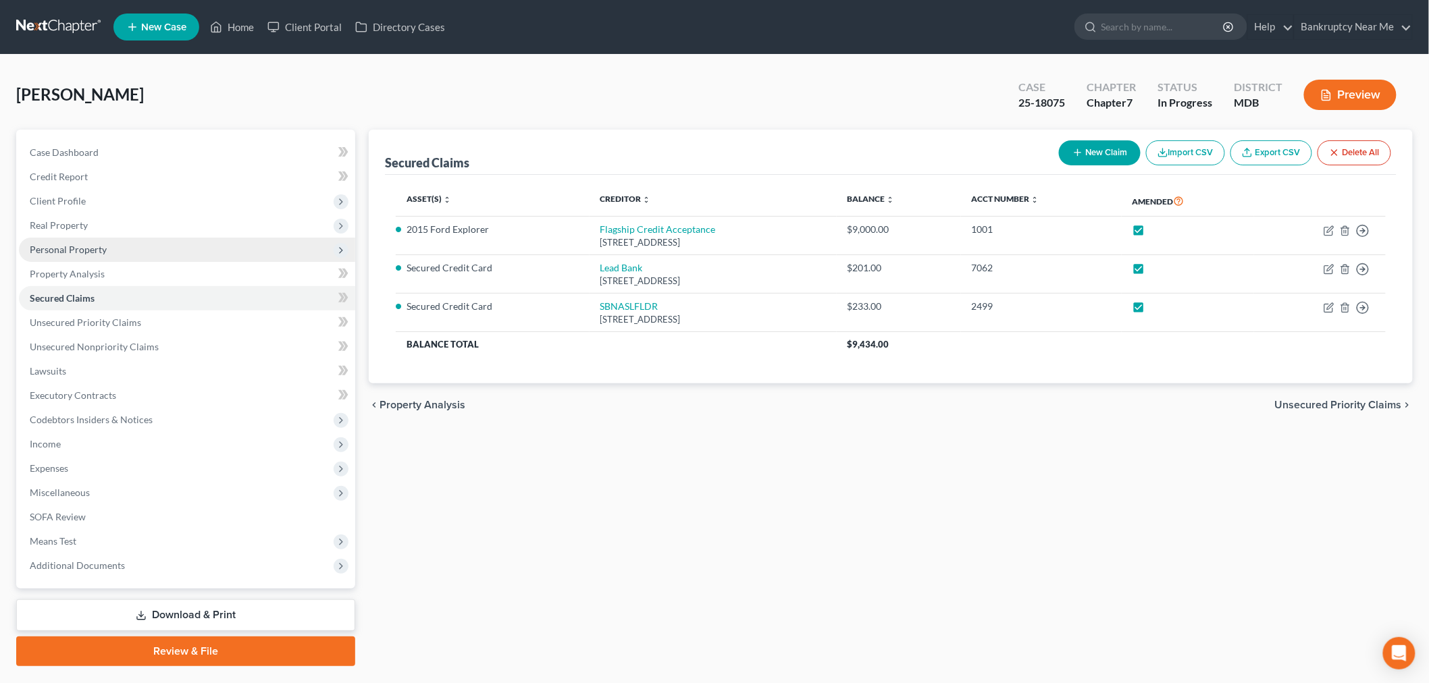
click at [138, 255] on span "Personal Property" at bounding box center [187, 250] width 336 height 24
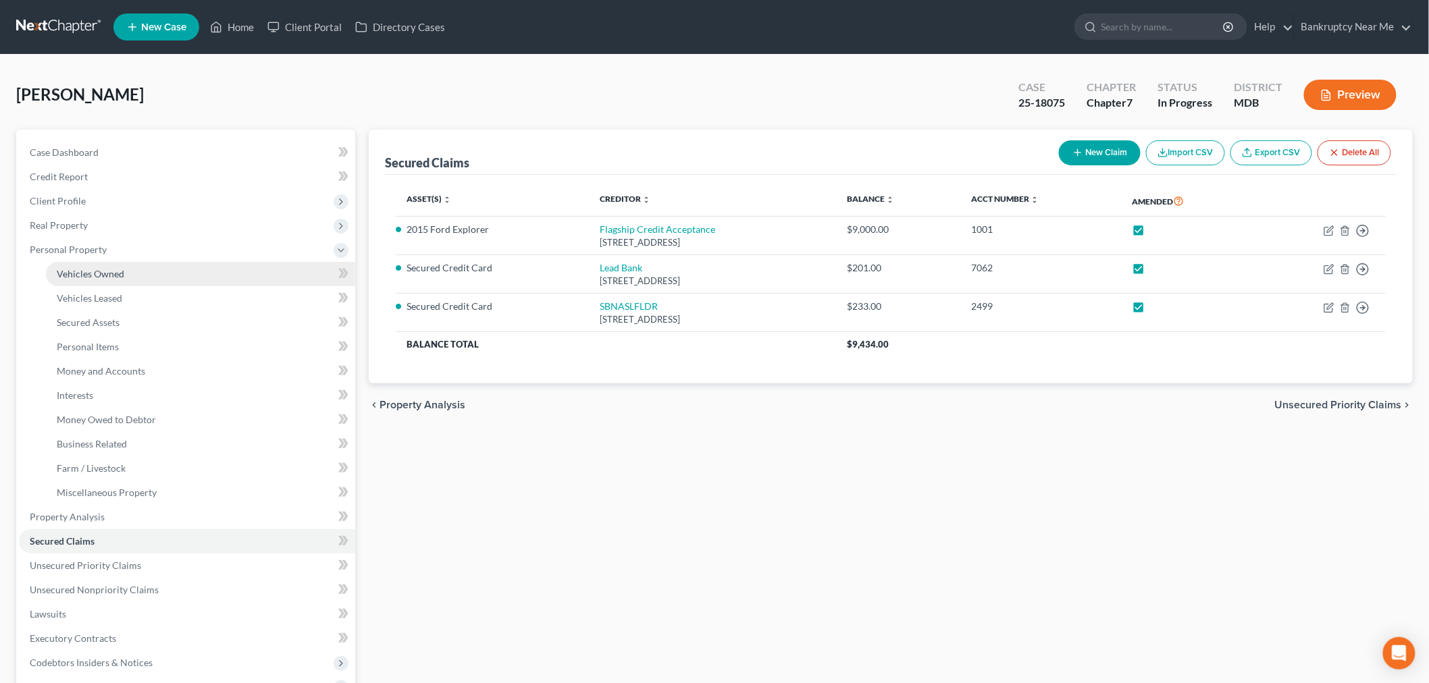
click at [159, 266] on link "Vehicles Owned" at bounding box center [200, 274] width 309 height 24
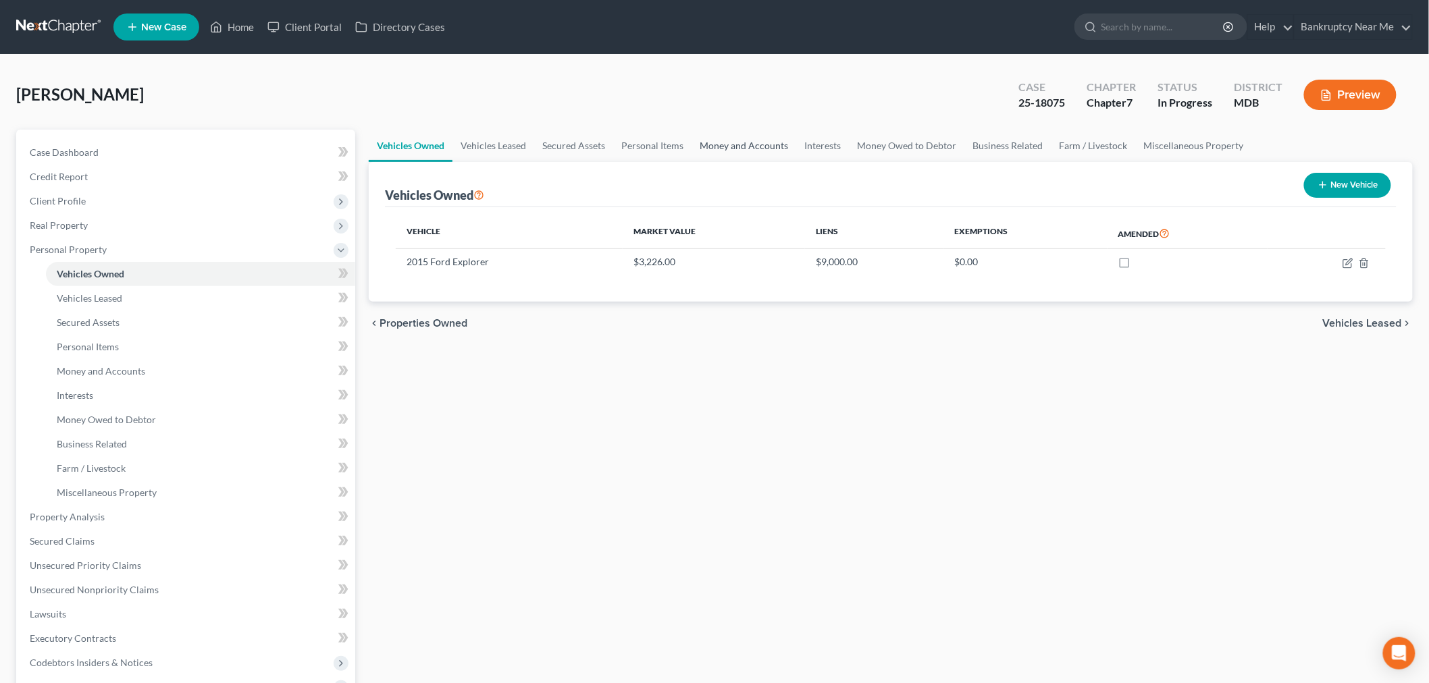
click at [726, 146] on link "Money and Accounts" at bounding box center [743, 146] width 105 height 32
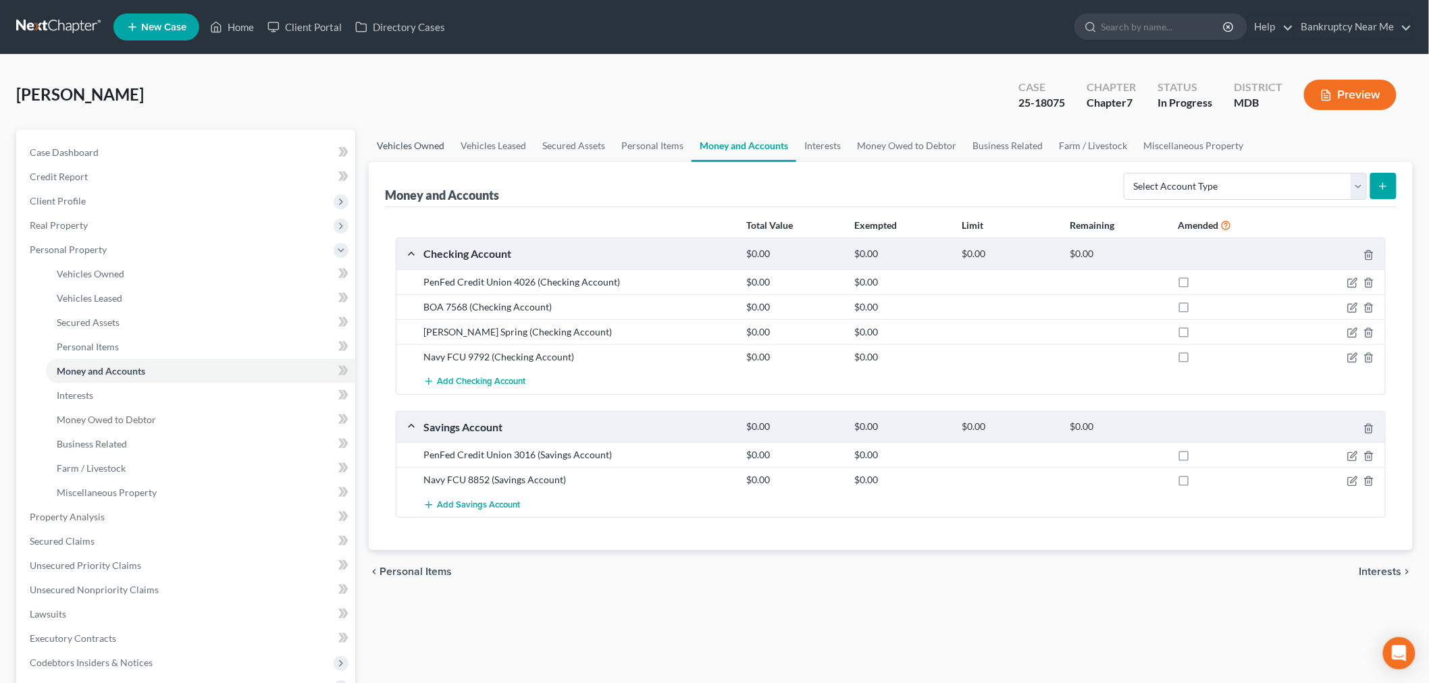
click at [437, 142] on link "Vehicles Owned" at bounding box center [411, 146] width 84 height 32
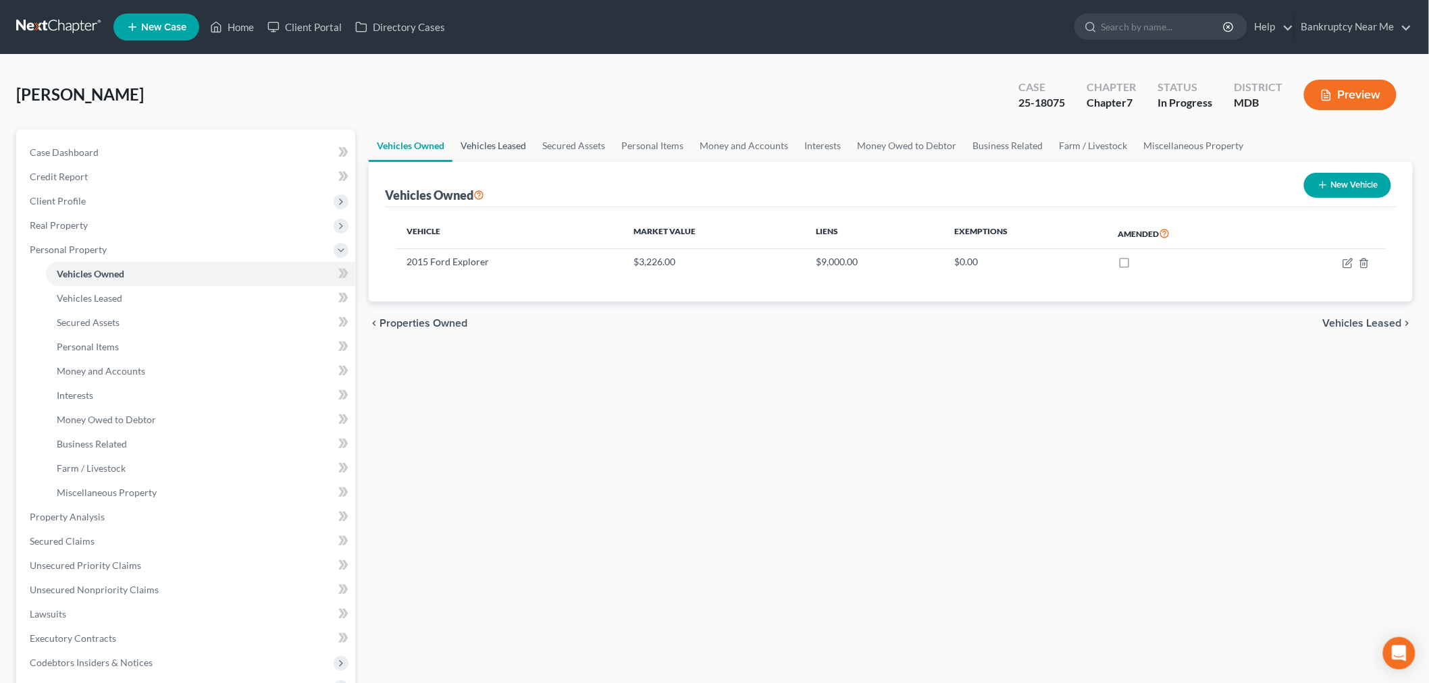
click at [491, 146] on link "Vehicles Leased" at bounding box center [493, 146] width 82 height 32
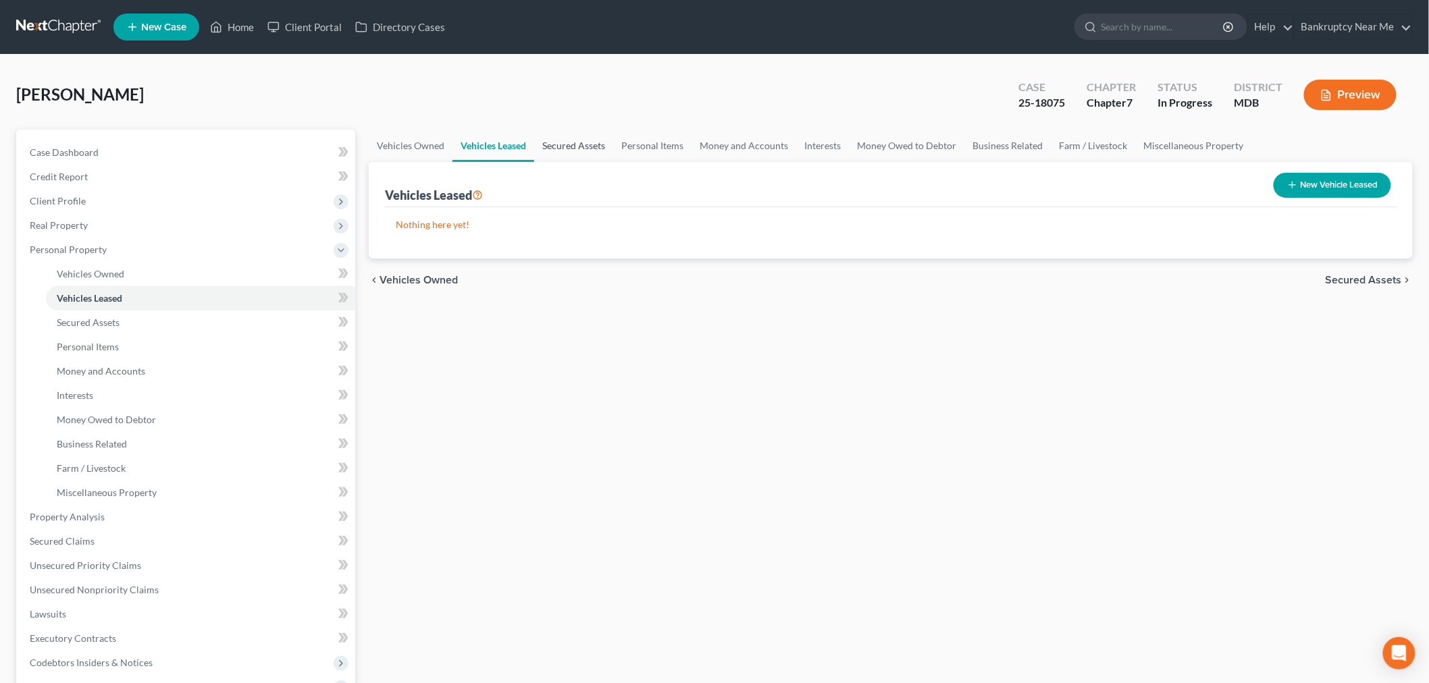
click at [562, 143] on link "Secured Assets" at bounding box center [573, 146] width 79 height 32
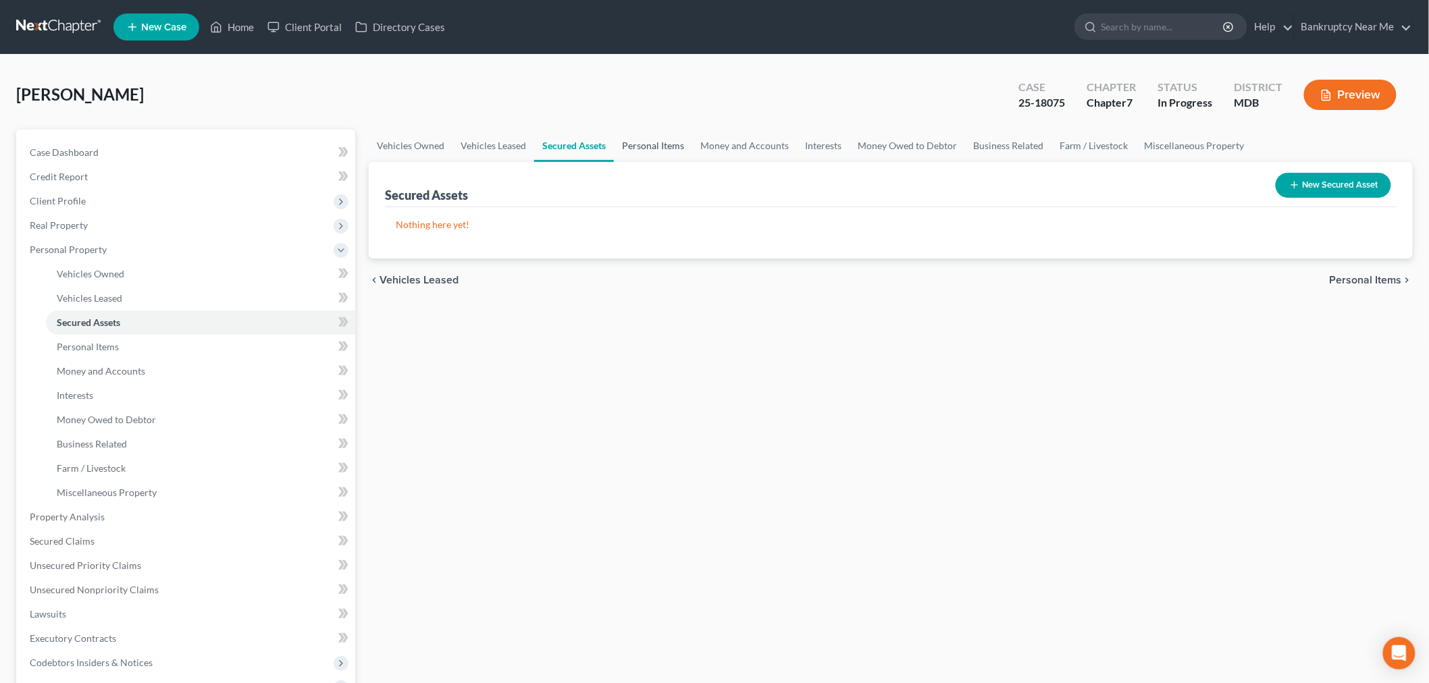
click at [651, 139] on link "Personal Items" at bounding box center [653, 146] width 78 height 32
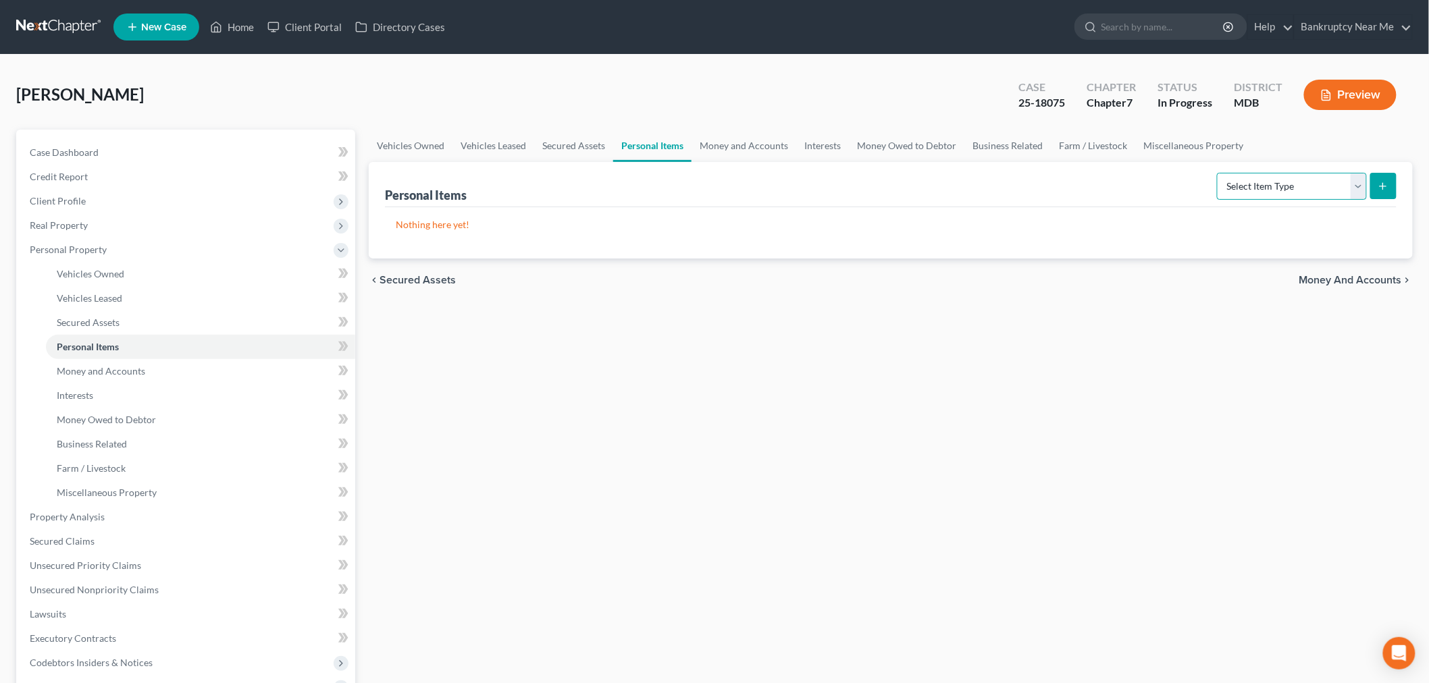
click at [1222, 190] on select "Select Item Type Clothing Collectibles Of Value Electronics Firearms Household …" at bounding box center [1292, 186] width 150 height 27
click at [1218, 173] on select "Select Item Type Clothing Collectibles Of Value Electronics Firearms Household …" at bounding box center [1292, 186] width 150 height 27
click at [1242, 190] on select "Select Item Type Clothing Collectibles Of Value Electronics Firearms Household …" at bounding box center [1292, 186] width 150 height 27
click at [1218, 173] on select "Select Item Type Clothing Collectibles Of Value Electronics Firearms Household …" at bounding box center [1292, 186] width 150 height 27
click at [1296, 174] on button "submit" at bounding box center [1383, 186] width 26 height 26
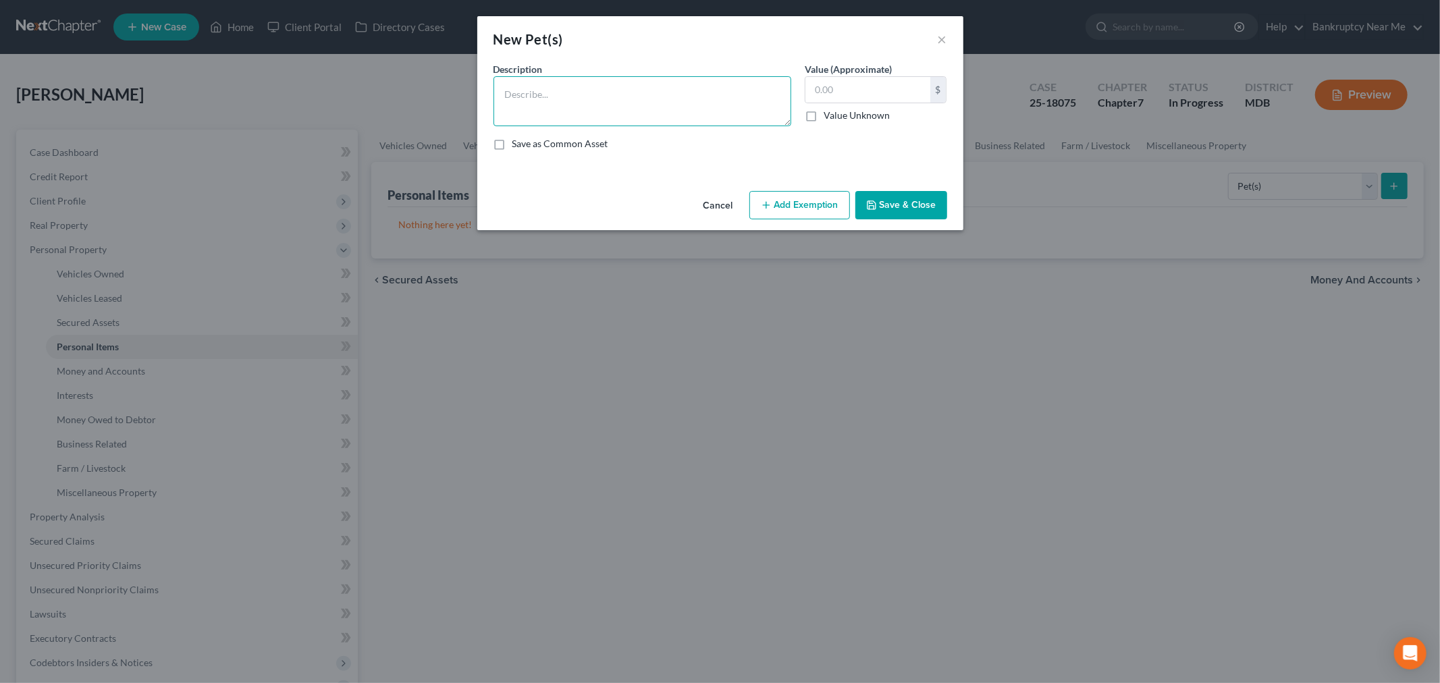
click at [686, 92] on textarea at bounding box center [642, 101] width 298 height 50
click at [843, 82] on input "text" at bounding box center [867, 90] width 125 height 26
click at [824, 116] on label "Value Unknown" at bounding box center [857, 116] width 66 height 14
click at [829, 116] on input "Value Unknown" at bounding box center [833, 113] width 9 height 9
click at [807, 203] on button "Add Exemption" at bounding box center [799, 205] width 101 height 28
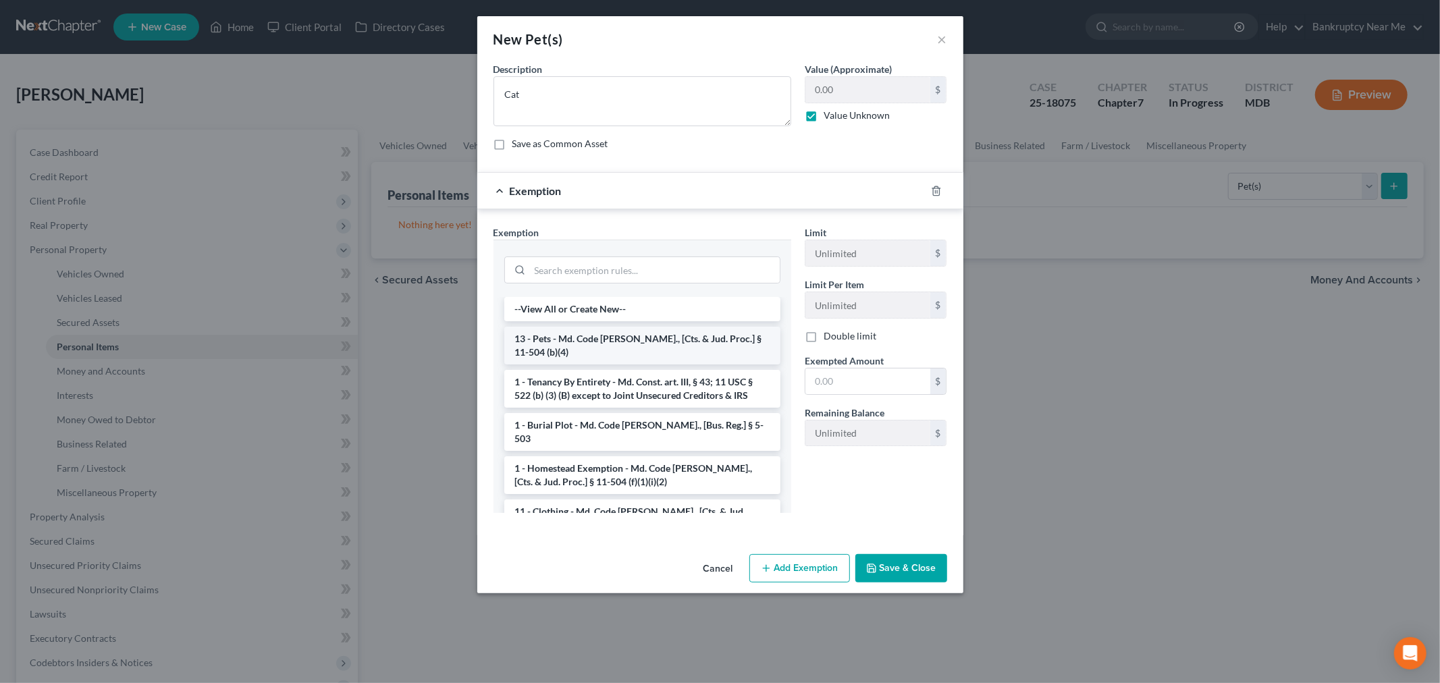
click at [663, 358] on li "13 - Pets - Md. Code Ann., [Cts. & Jud. Proc.] § 11-504 (b)(4)" at bounding box center [642, 346] width 276 height 38
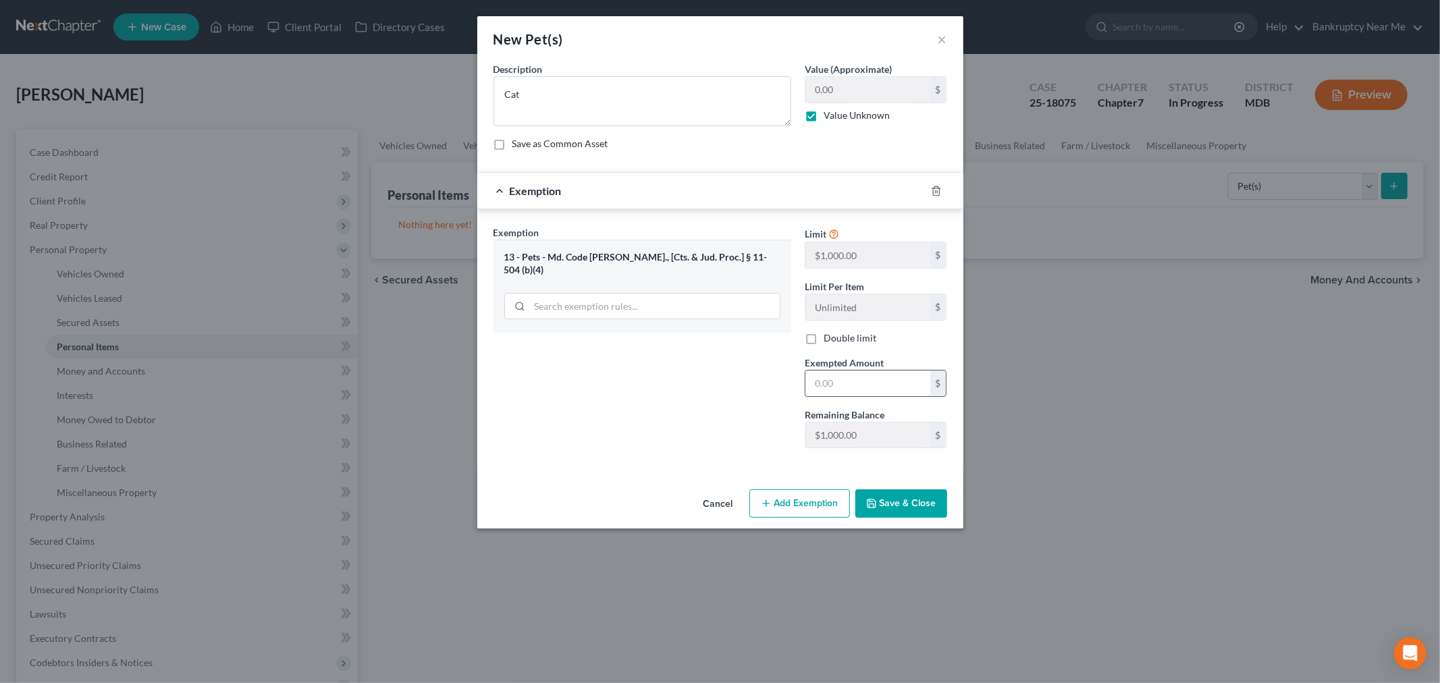
click at [865, 392] on input "text" at bounding box center [867, 384] width 125 height 26
drag, startPoint x: 713, startPoint y: 345, endPoint x: 818, endPoint y: 386, distance: 113.1
click at [716, 345] on div "Exemption Set must be selected for CA. Exemption * 13 - Pets - Md. Code Ann., […" at bounding box center [642, 342] width 311 height 234
drag, startPoint x: 913, startPoint y: 502, endPoint x: 959, endPoint y: 434, distance: 81.6
click at [915, 500] on button "Save & Close" at bounding box center [901, 503] width 92 height 28
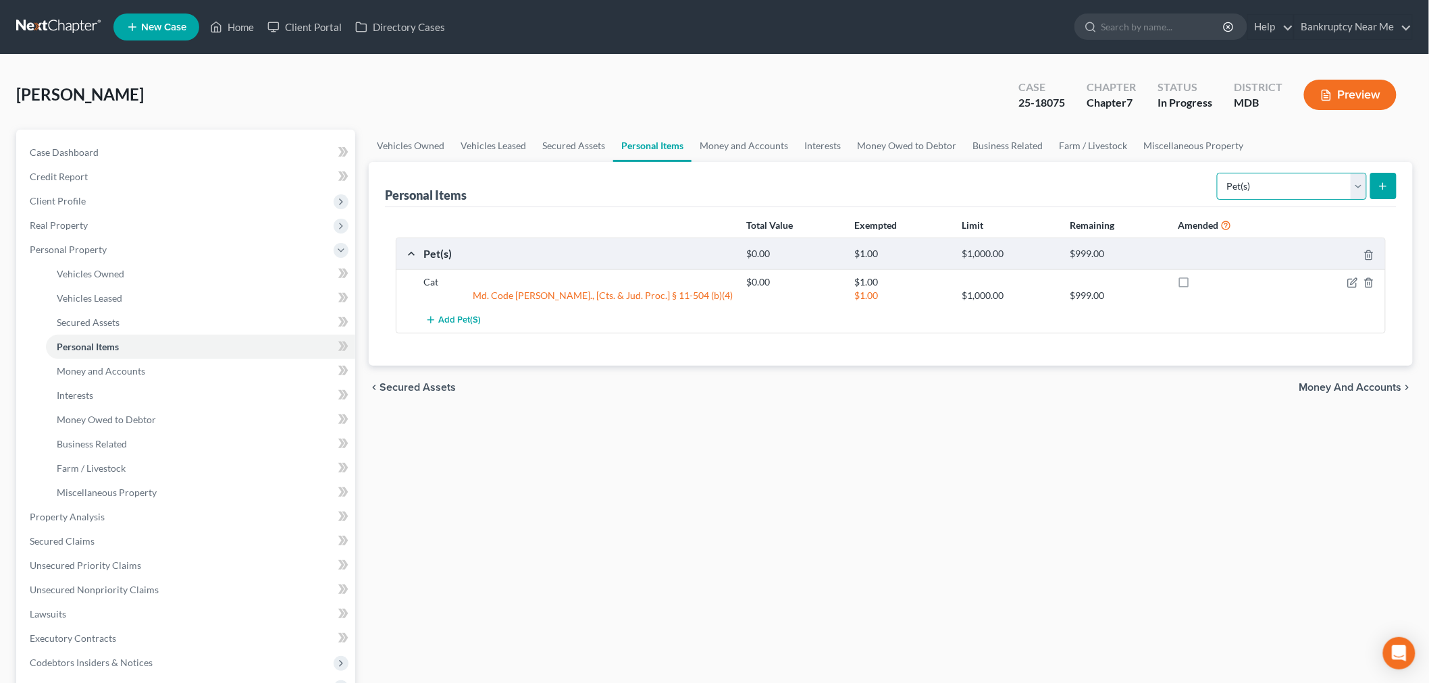
click at [1268, 186] on select "Select Item Type Clothing Collectibles Of Value Electronics Firearms Household …" at bounding box center [1292, 186] width 150 height 27
click at [1218, 173] on select "Select Item Type Clothing Collectibles Of Value Electronics Firearms Household …" at bounding box center [1292, 186] width 150 height 27
click at [1296, 187] on icon "submit" at bounding box center [1382, 186] width 11 height 11
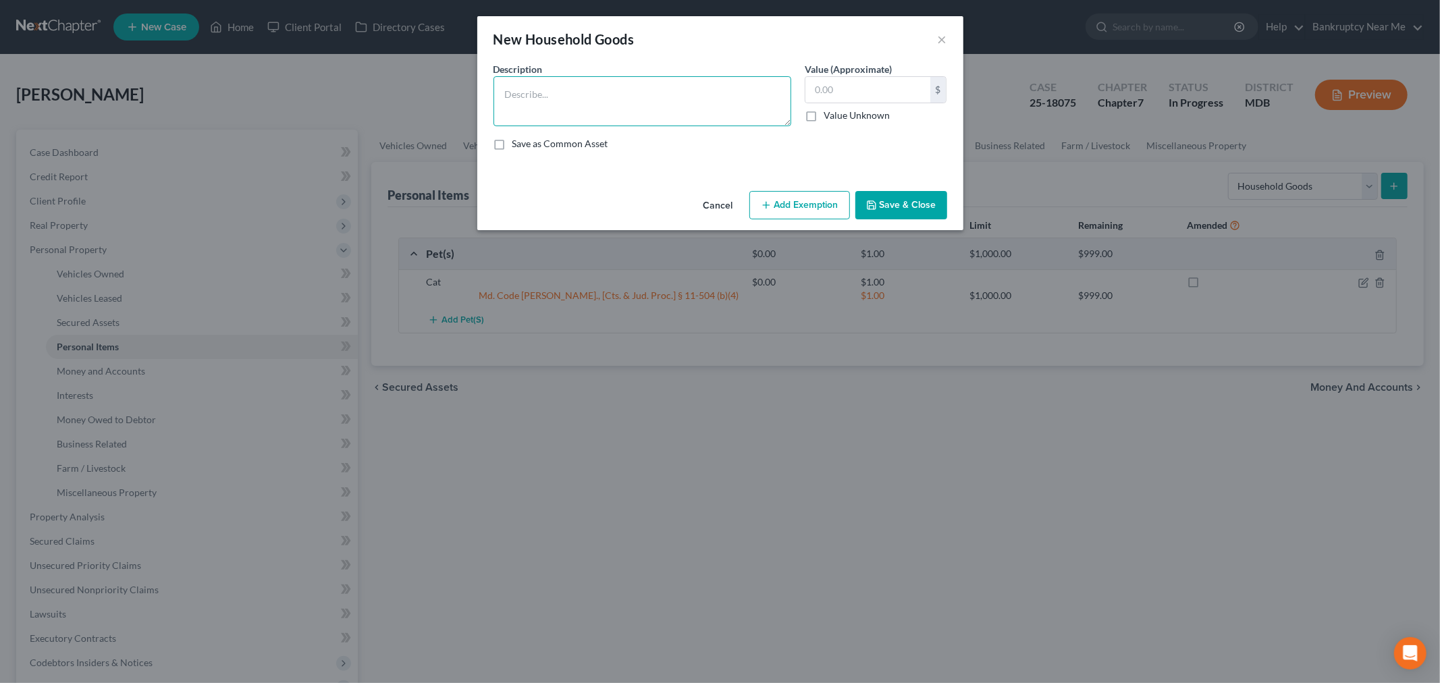
click at [656, 100] on textarea at bounding box center [642, 101] width 298 height 50
click at [841, 99] on input "text" at bounding box center [867, 90] width 125 height 26
drag, startPoint x: 818, startPoint y: 207, endPoint x: 822, endPoint y: 228, distance: 20.7
click at [819, 207] on button "Add Exemption" at bounding box center [799, 205] width 101 height 28
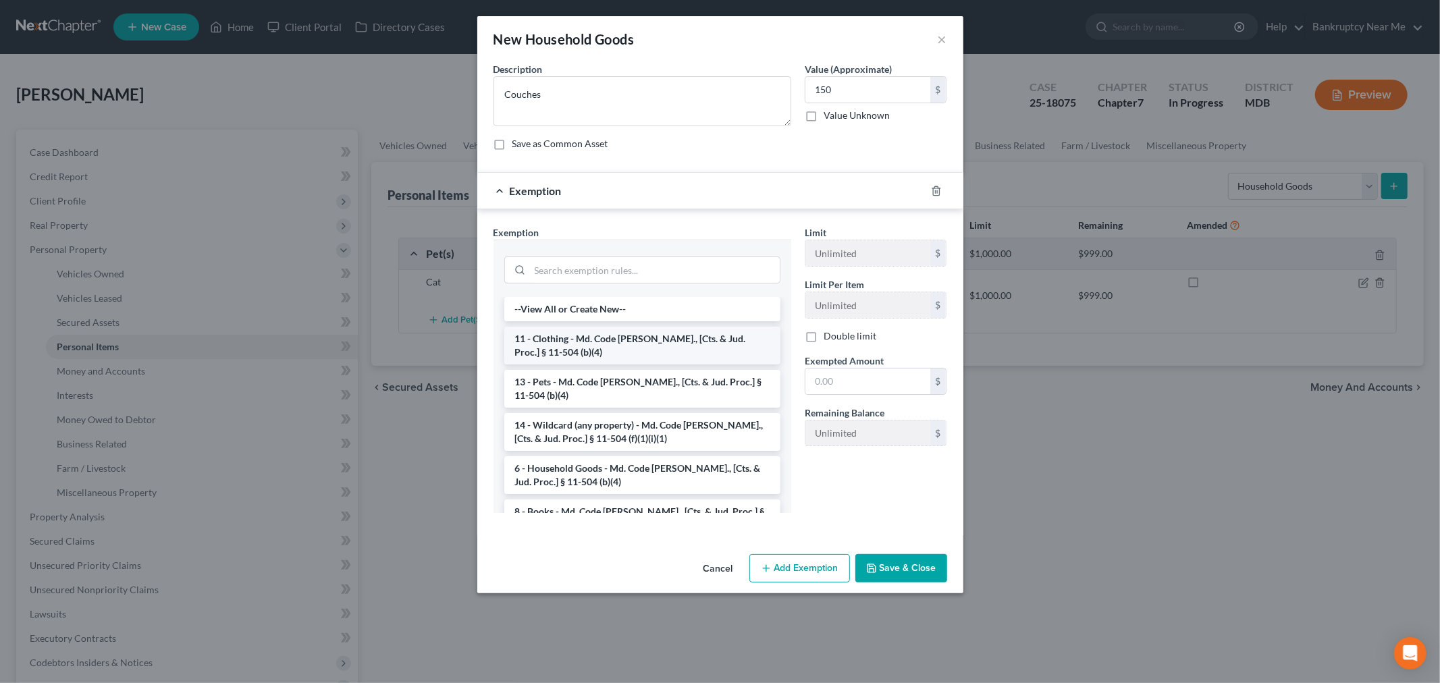
click at [694, 352] on li "11 - Clothing - Md. Code Ann., [Cts. & Jud. Proc.] § 11-504 (b)(4)" at bounding box center [642, 346] width 276 height 38
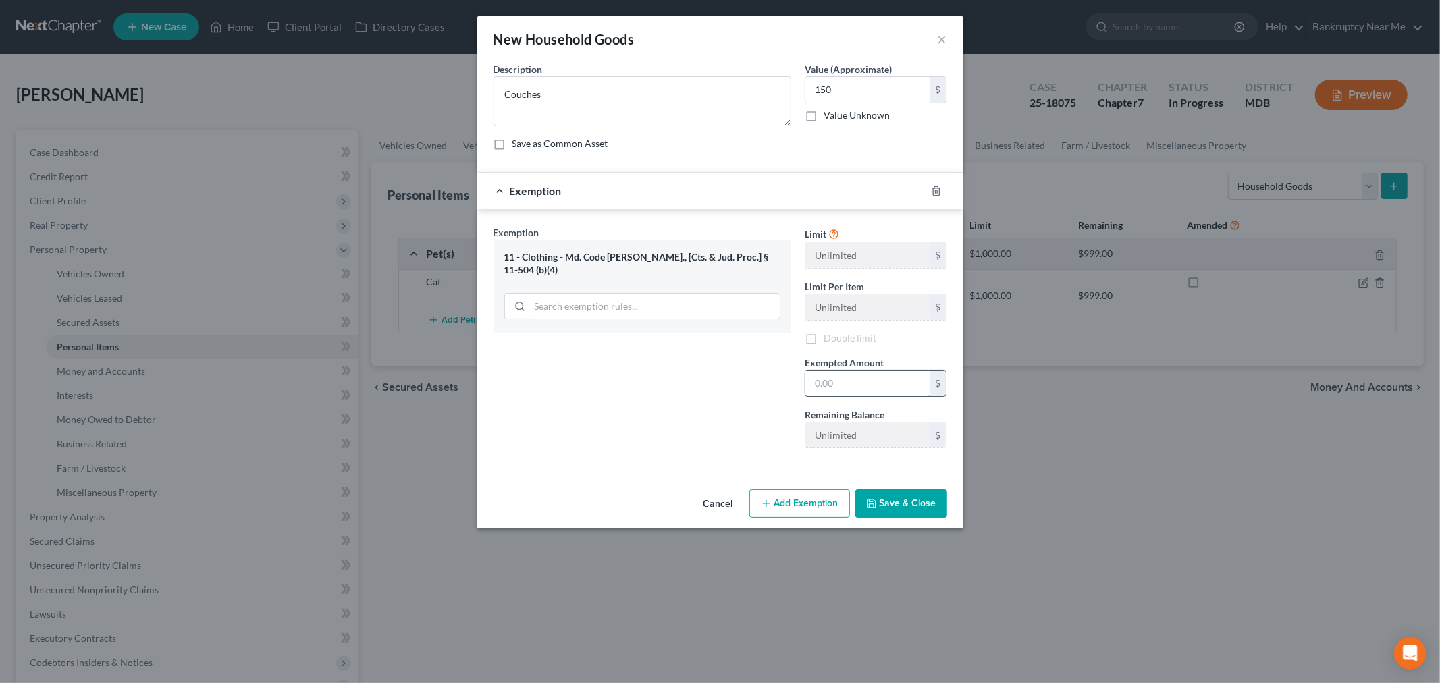
click at [848, 376] on input "text" at bounding box center [867, 384] width 125 height 26
click at [606, 97] on textarea "Couches" at bounding box center [642, 101] width 298 height 50
click at [909, 497] on button "Save & Close" at bounding box center [901, 503] width 92 height 28
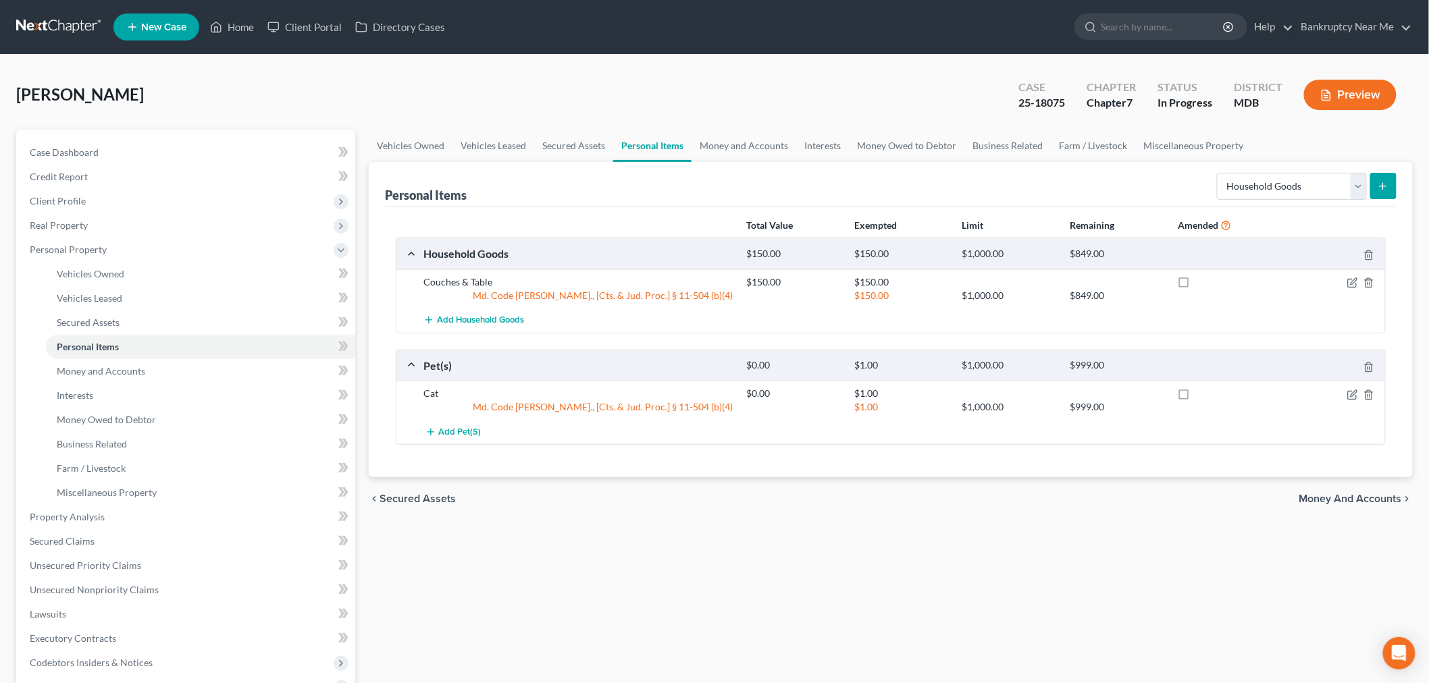
click at [184, 89] on div "Whitney, Wanda Upgraded Case 25-18075 Chapter Chapter 7 Status In Progress Dist…" at bounding box center [714, 100] width 1396 height 59
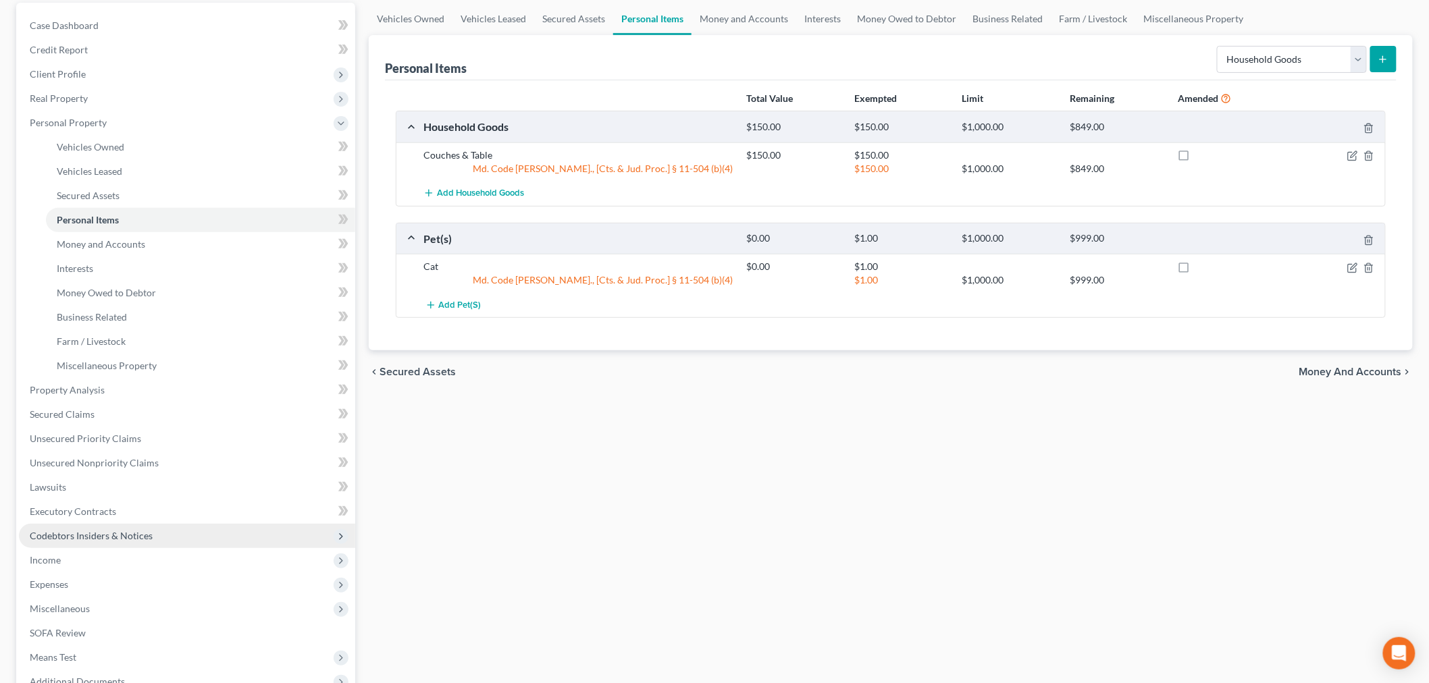
scroll to position [275, 0]
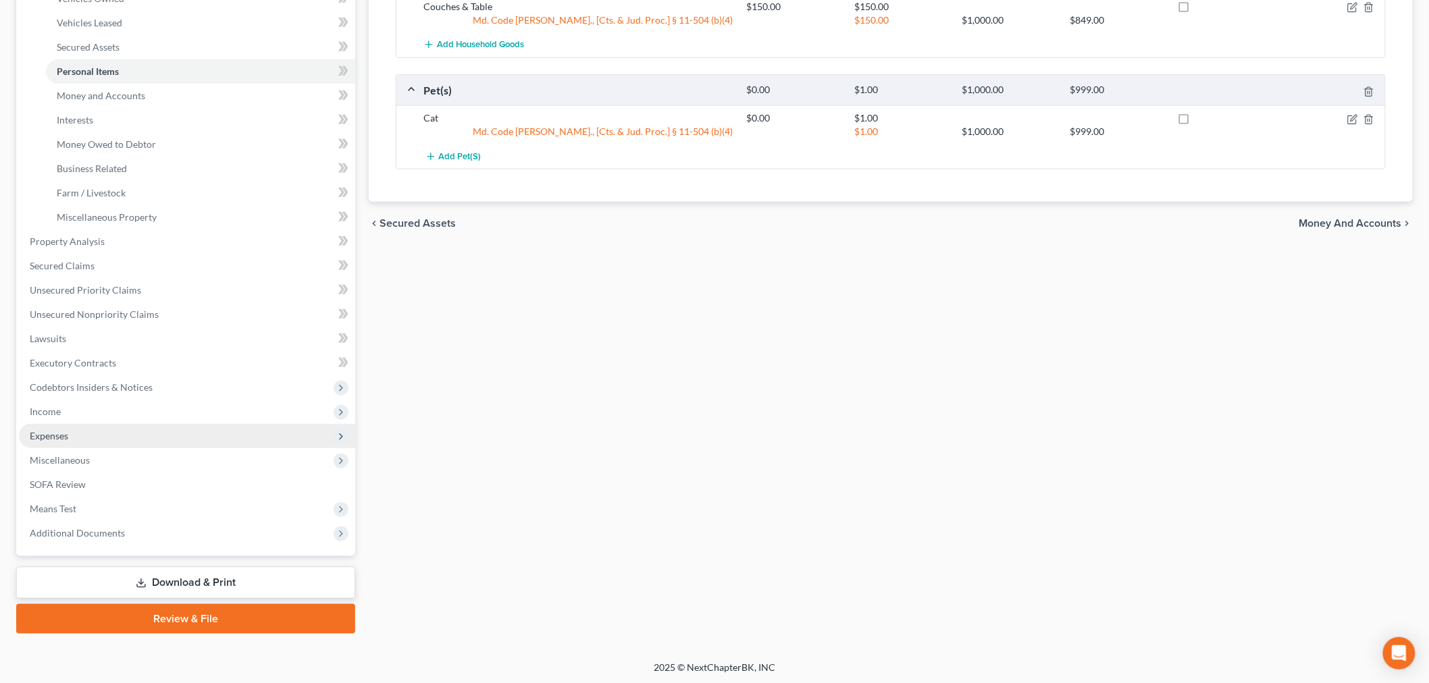
click at [73, 433] on span "Expenses" at bounding box center [187, 436] width 336 height 24
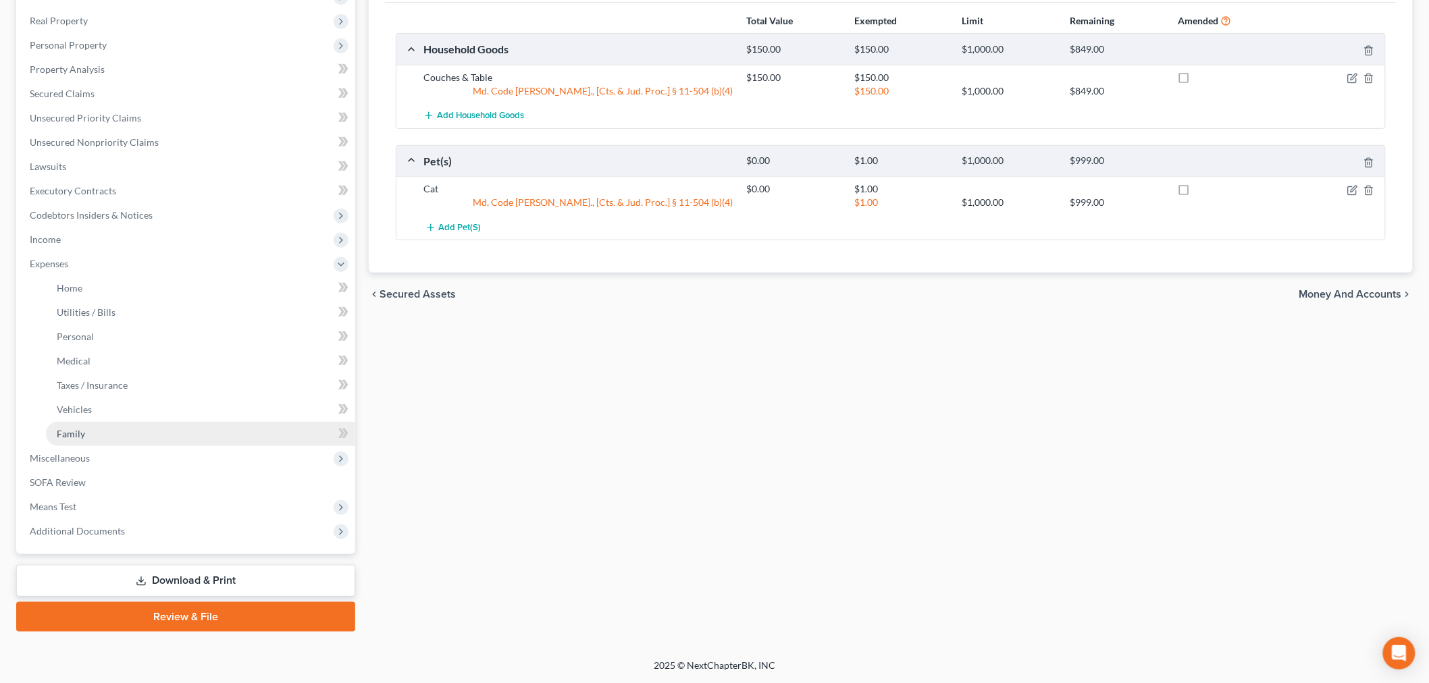
scroll to position [203, 0]
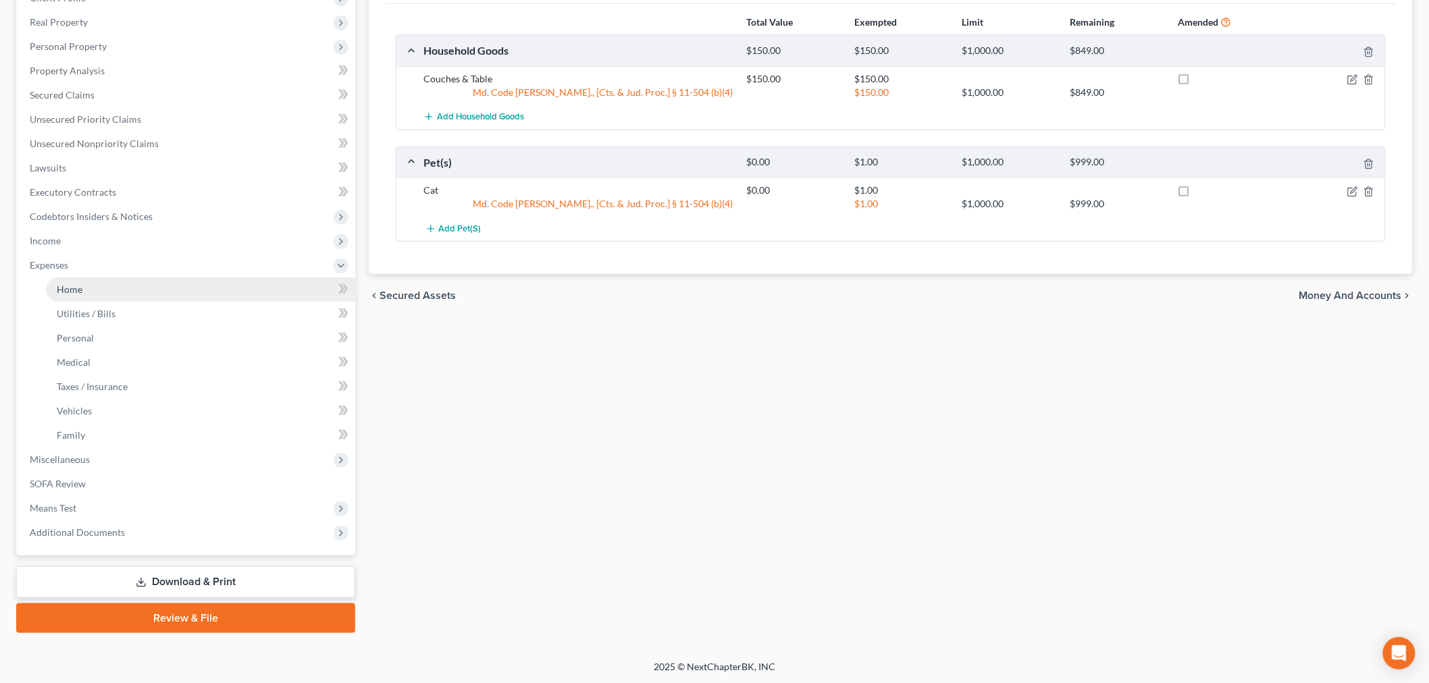
click at [136, 282] on link "Home" at bounding box center [200, 289] width 309 height 24
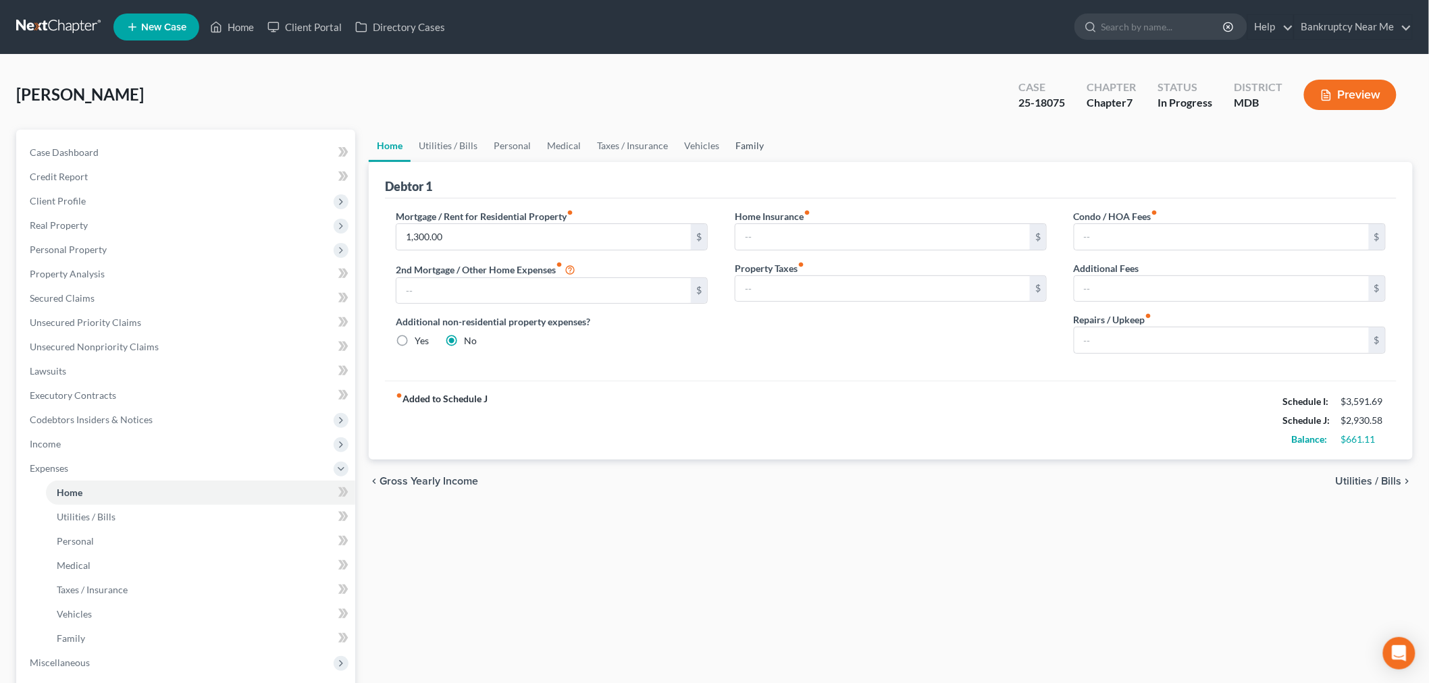
click at [740, 140] on link "Family" at bounding box center [749, 146] width 45 height 32
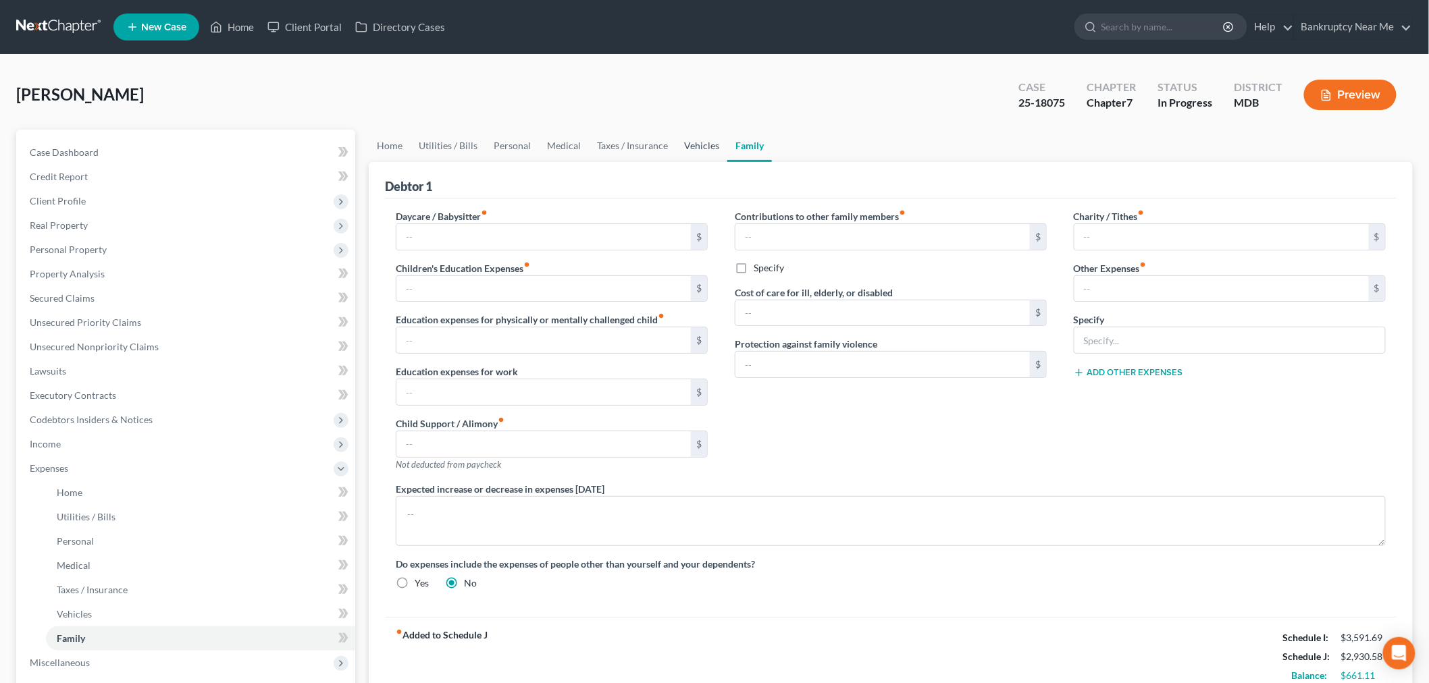
click at [691, 139] on link "Vehicles" at bounding box center [701, 146] width 51 height 32
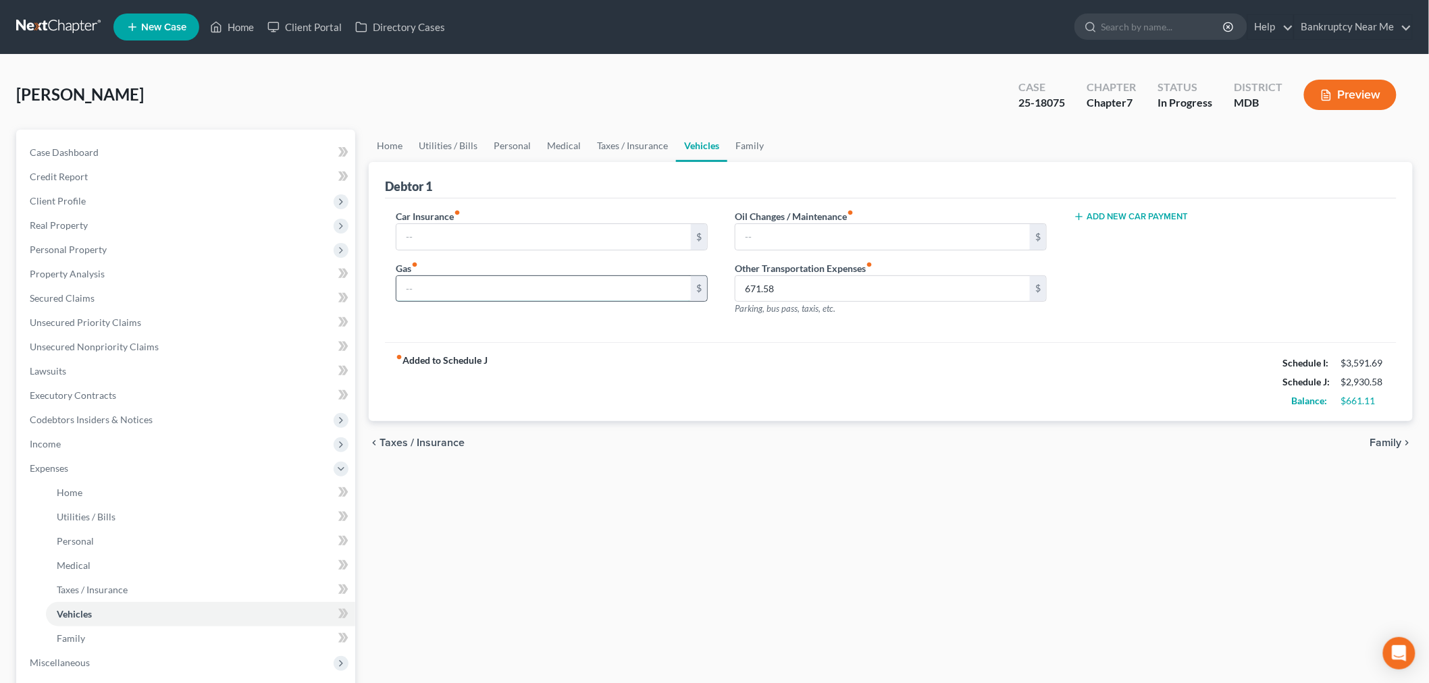
click at [639, 292] on input "text" at bounding box center [543, 289] width 294 height 26
click at [632, 144] on link "Taxes / Insurance" at bounding box center [632, 146] width 87 height 32
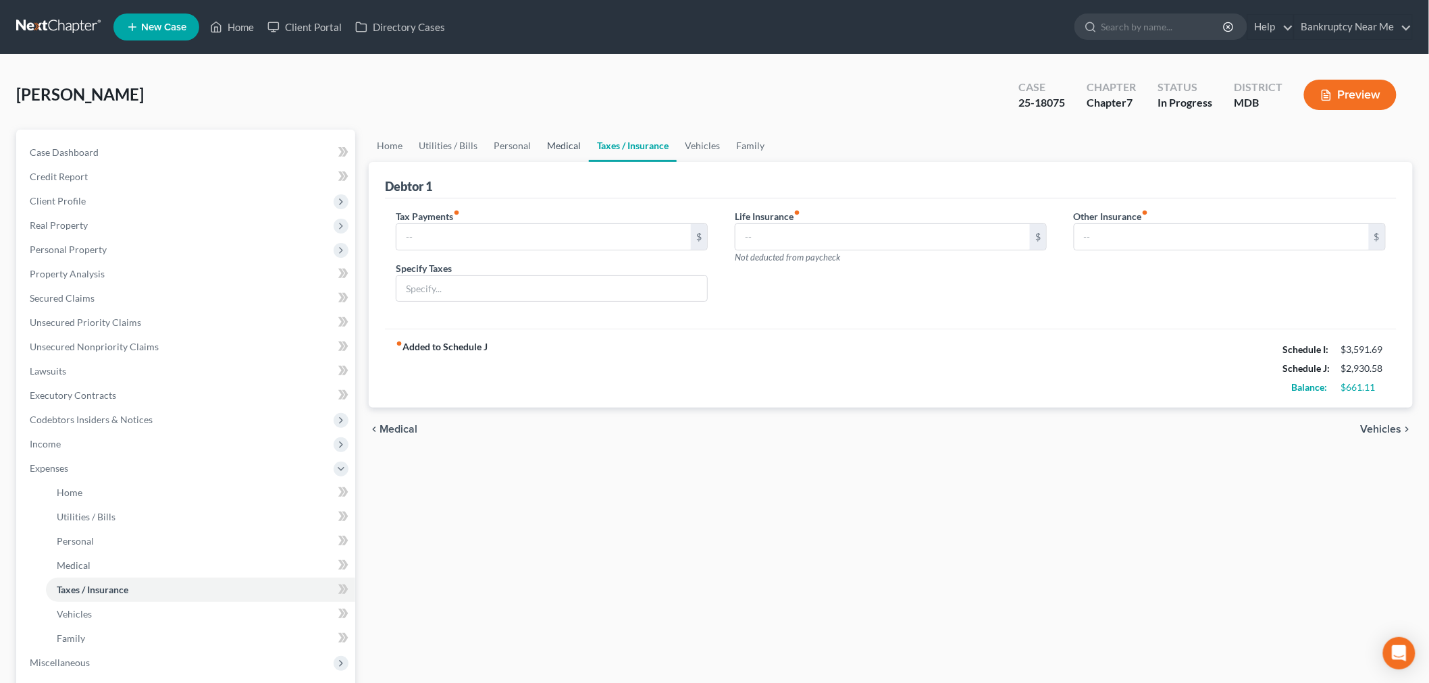
click at [554, 144] on link "Medical" at bounding box center [564, 146] width 50 height 32
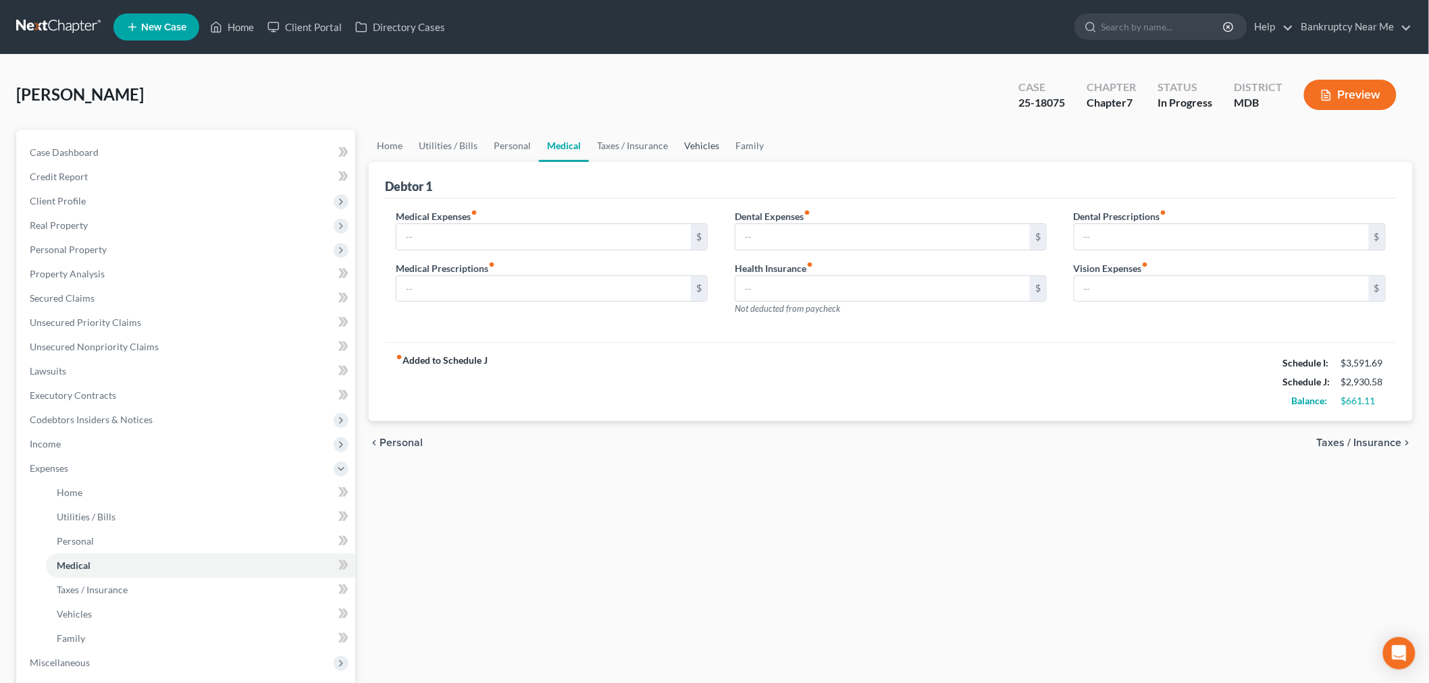
click at [697, 144] on link "Vehicles" at bounding box center [701, 146] width 51 height 32
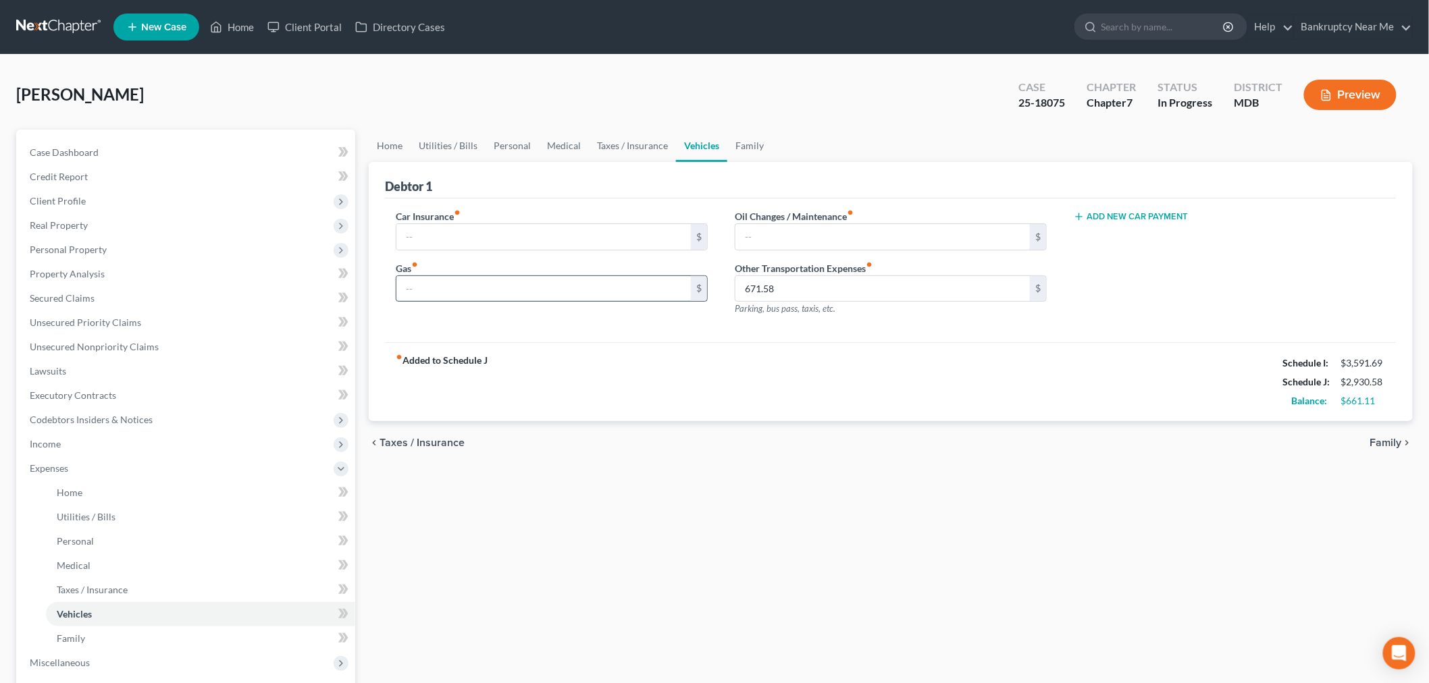
click at [639, 287] on input "text" at bounding box center [543, 289] width 294 height 26
click at [470, 130] on link "Utilities / Bills" at bounding box center [447, 146] width 75 height 32
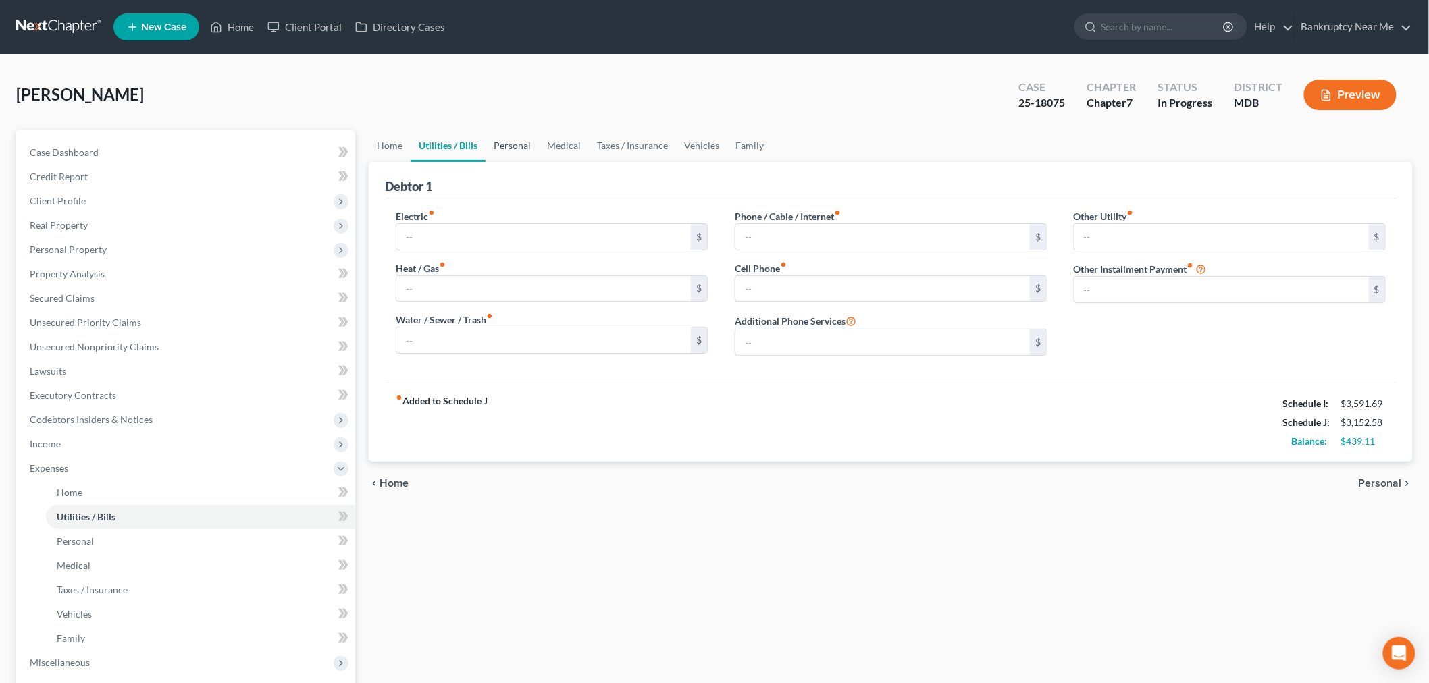
click at [495, 134] on link "Personal" at bounding box center [511, 146] width 53 height 32
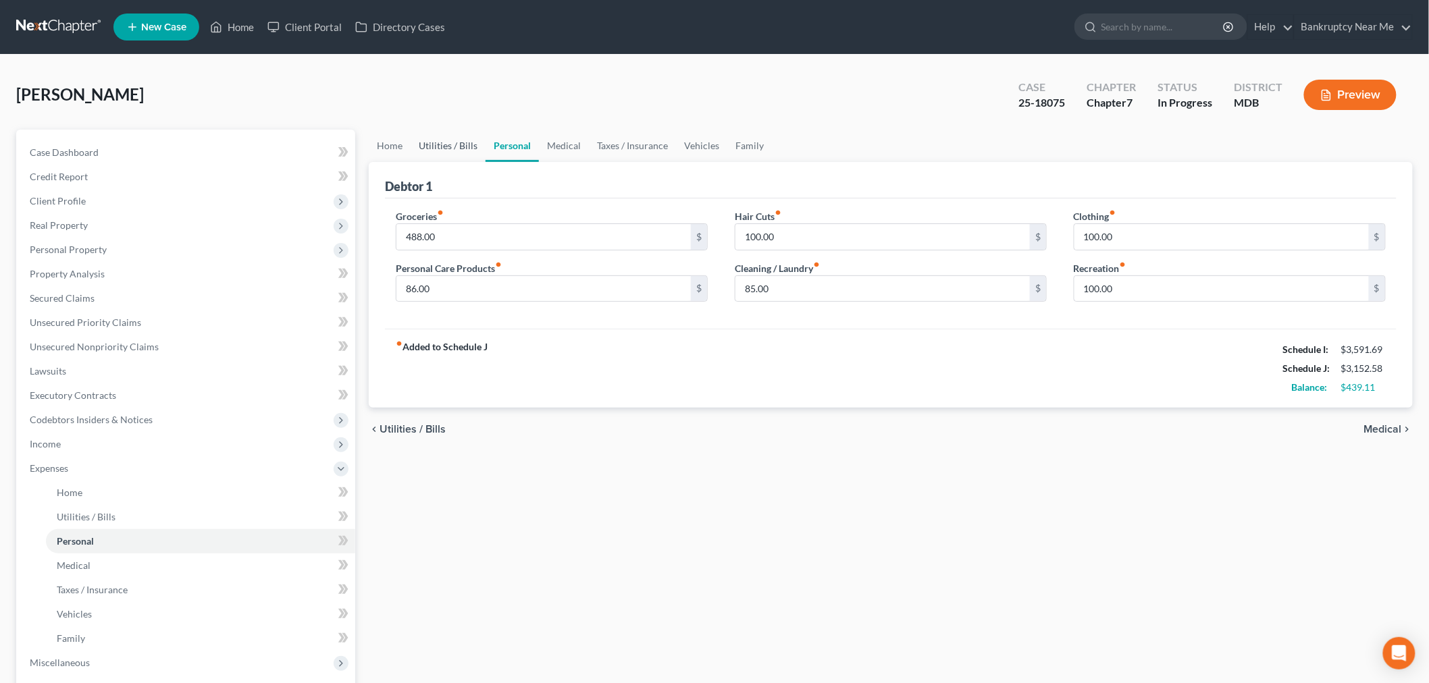
click at [463, 138] on link "Utilities / Bills" at bounding box center [447, 146] width 75 height 32
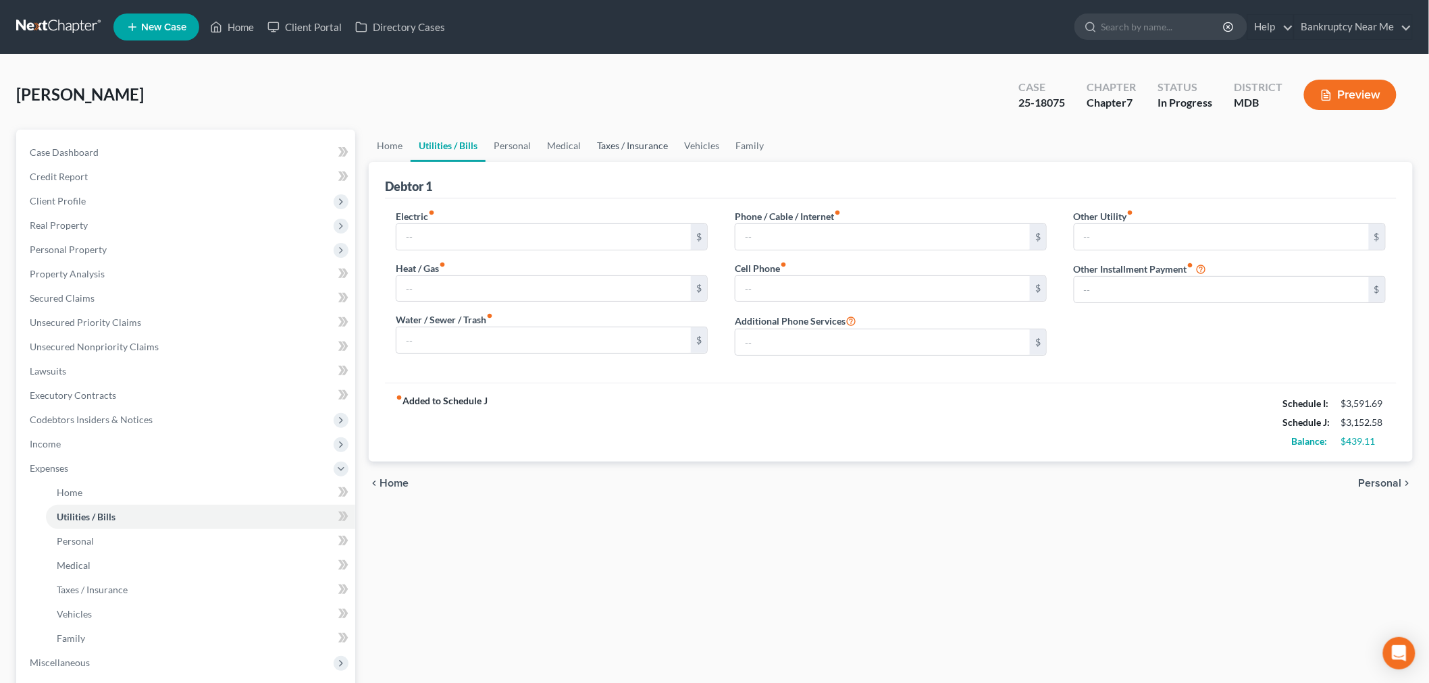
click at [603, 142] on link "Taxes / Insurance" at bounding box center [632, 146] width 87 height 32
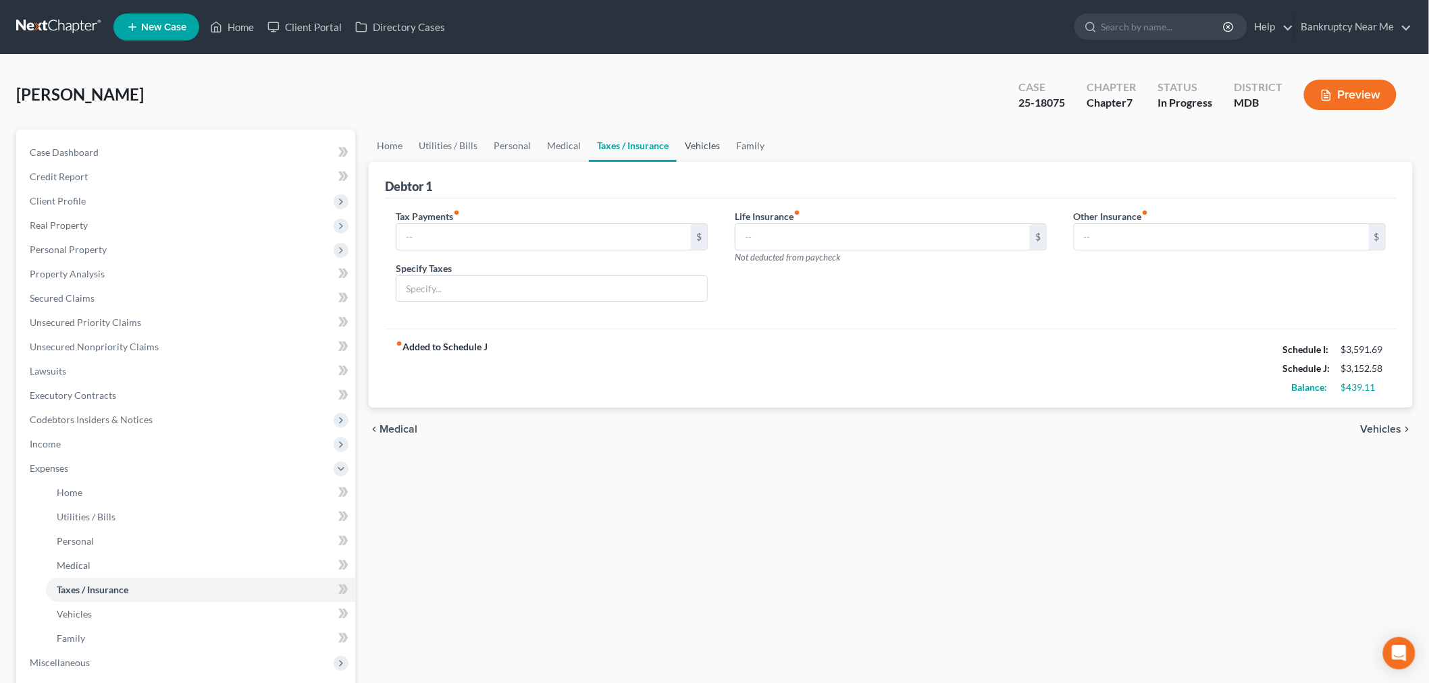
click at [702, 153] on link "Vehicles" at bounding box center [701, 146] width 51 height 32
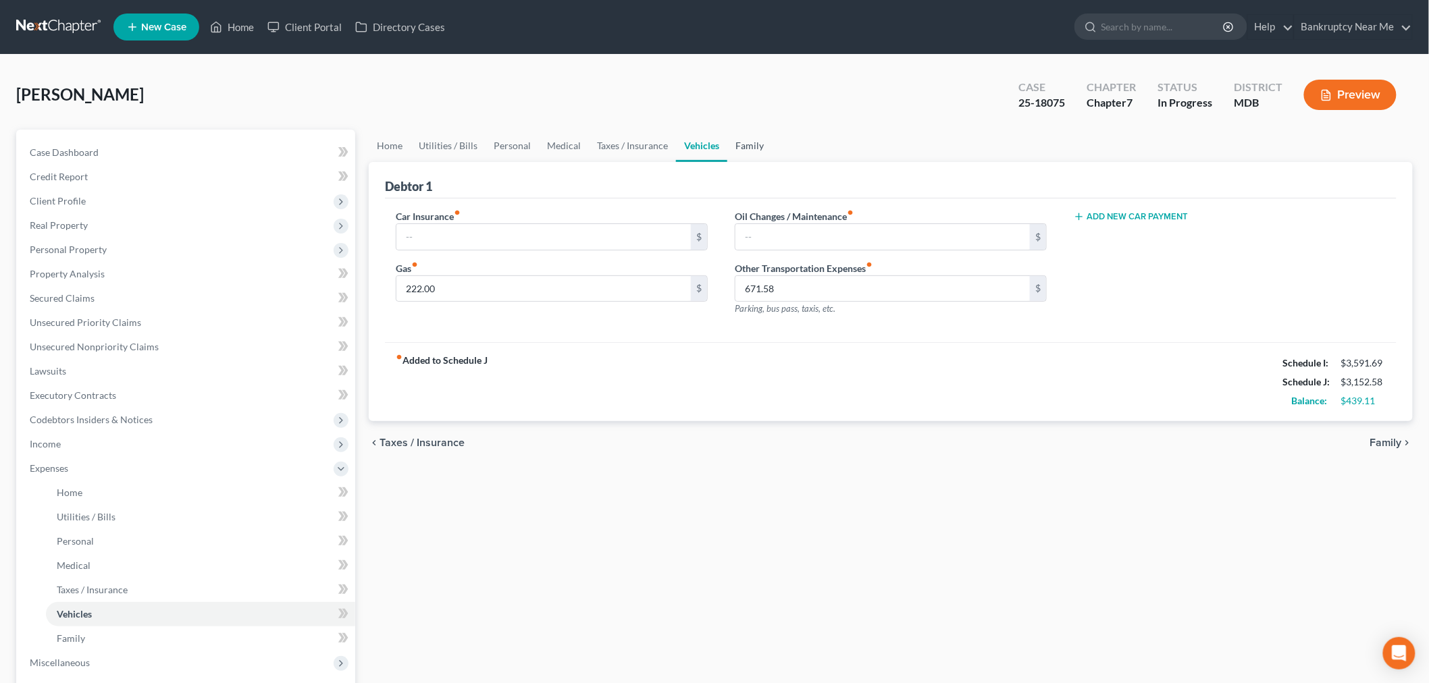
click at [739, 140] on link "Family" at bounding box center [749, 146] width 45 height 32
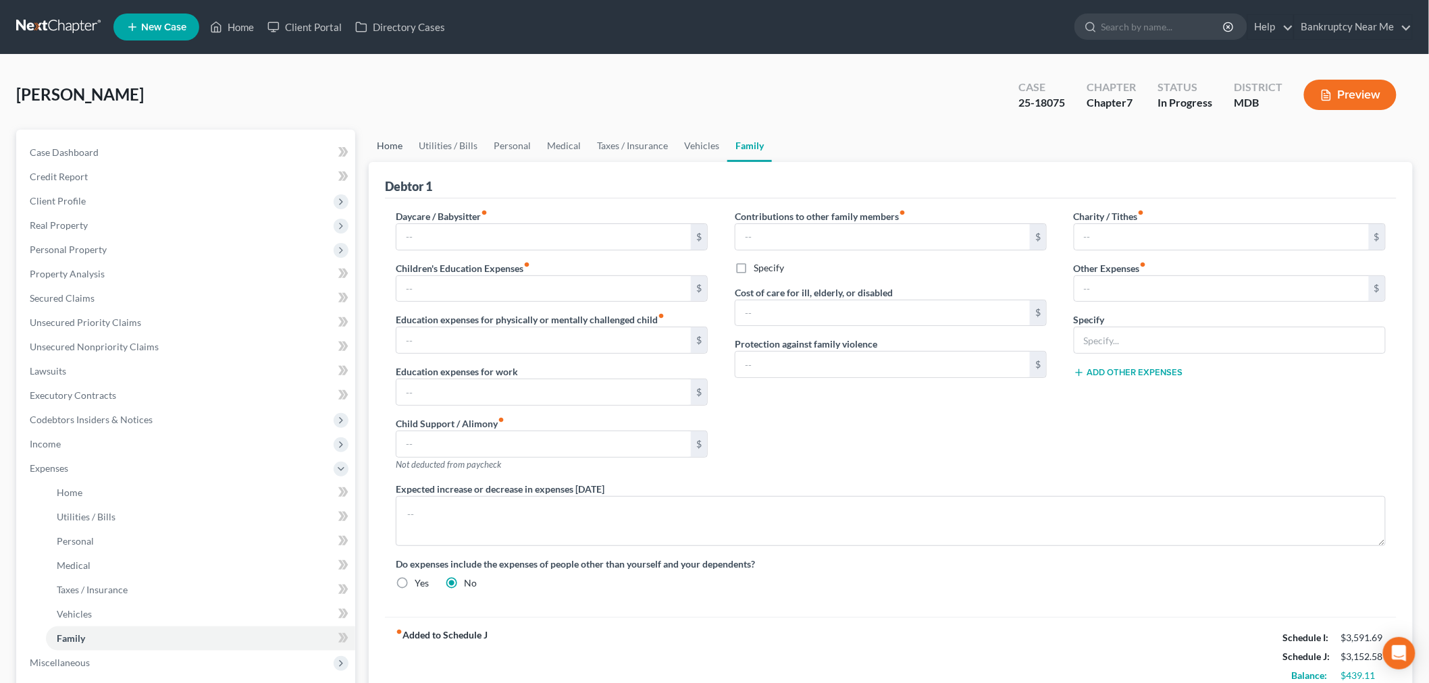
click at [397, 144] on link "Home" at bounding box center [390, 146] width 42 height 32
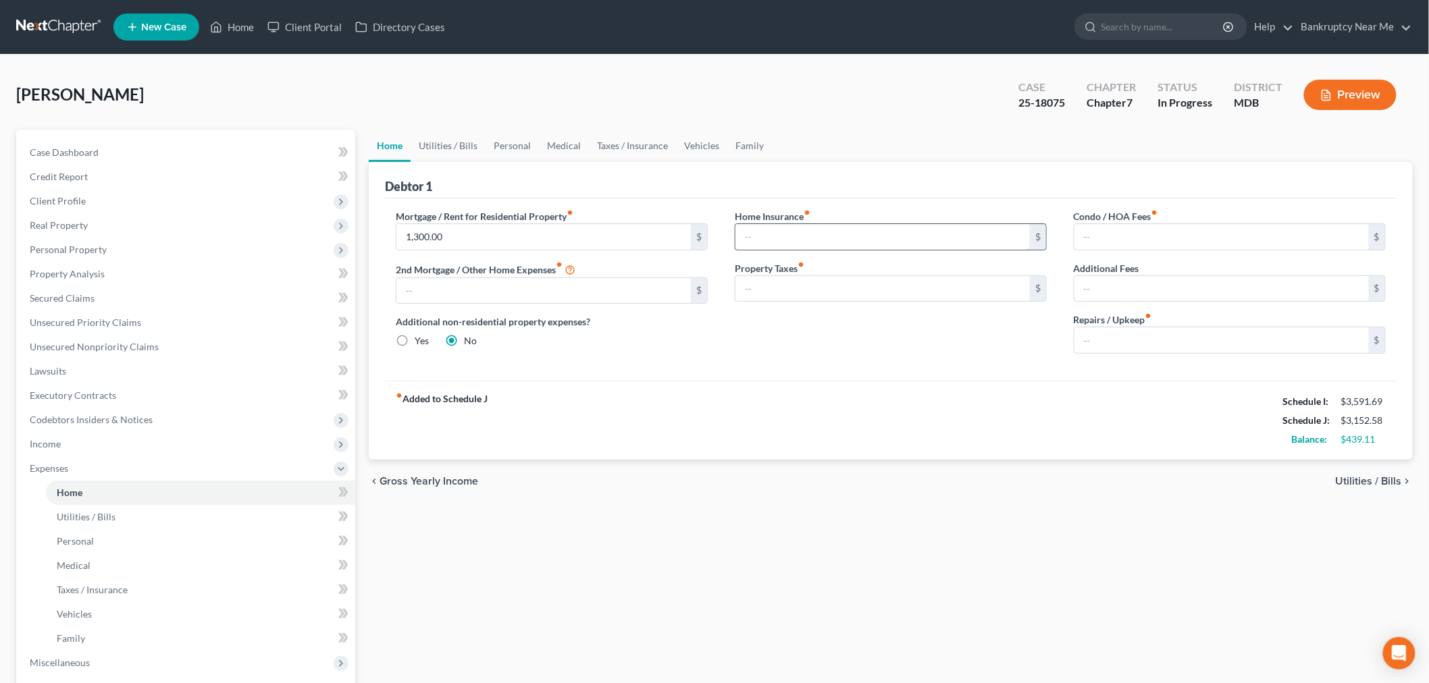
click at [874, 234] on input "text" at bounding box center [882, 237] width 294 height 26
click at [1165, 329] on input "text" at bounding box center [1221, 340] width 294 height 26
click at [476, 143] on link "Utilities / Bills" at bounding box center [447, 146] width 75 height 32
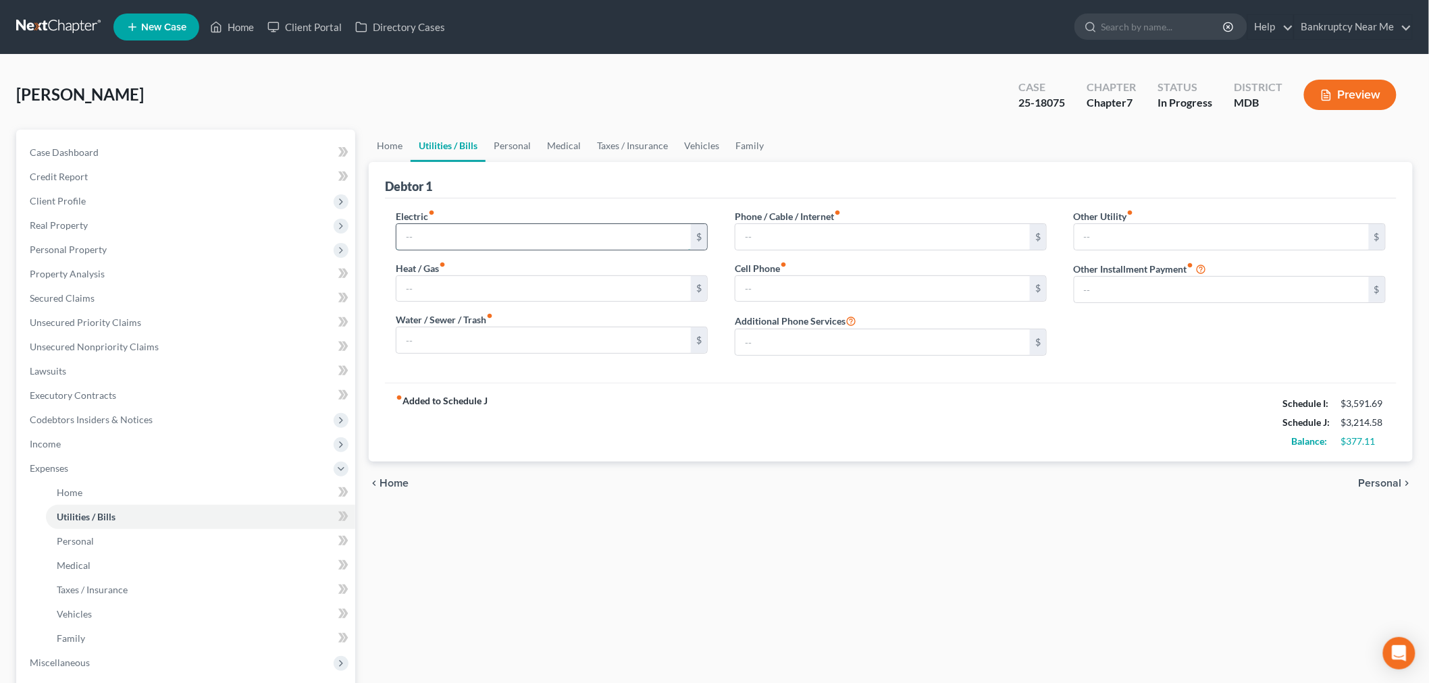
click at [585, 246] on input "text" at bounding box center [543, 237] width 294 height 26
click at [439, 284] on input "text" at bounding box center [543, 289] width 294 height 26
drag, startPoint x: 467, startPoint y: 286, endPoint x: 369, endPoint y: 286, distance: 97.9
click at [372, 286] on div "Debtor 1 Electric fiber_manual_record 122 $ Heat / Gas fiber_manual_record 14 $…" at bounding box center [891, 312] width 1044 height 300
drag, startPoint x: 451, startPoint y: 343, endPoint x: 460, endPoint y: 340, distance: 9.8
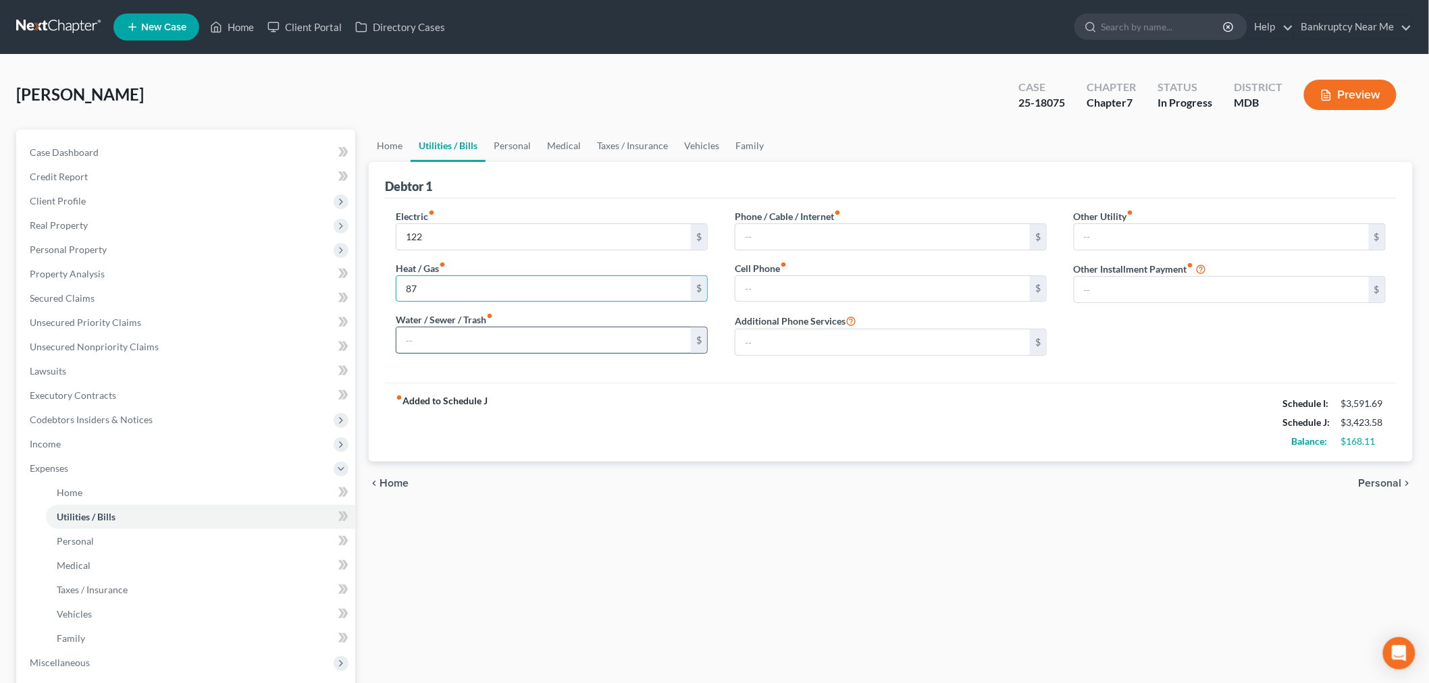
click at [450, 343] on input "text" at bounding box center [543, 340] width 294 height 26
click at [805, 238] on input "text" at bounding box center [882, 237] width 294 height 26
click at [751, 296] on input "text" at bounding box center [882, 289] width 294 height 26
click at [826, 240] on input "text" at bounding box center [882, 237] width 294 height 26
click at [122, 253] on span "Personal Property" at bounding box center [187, 250] width 336 height 24
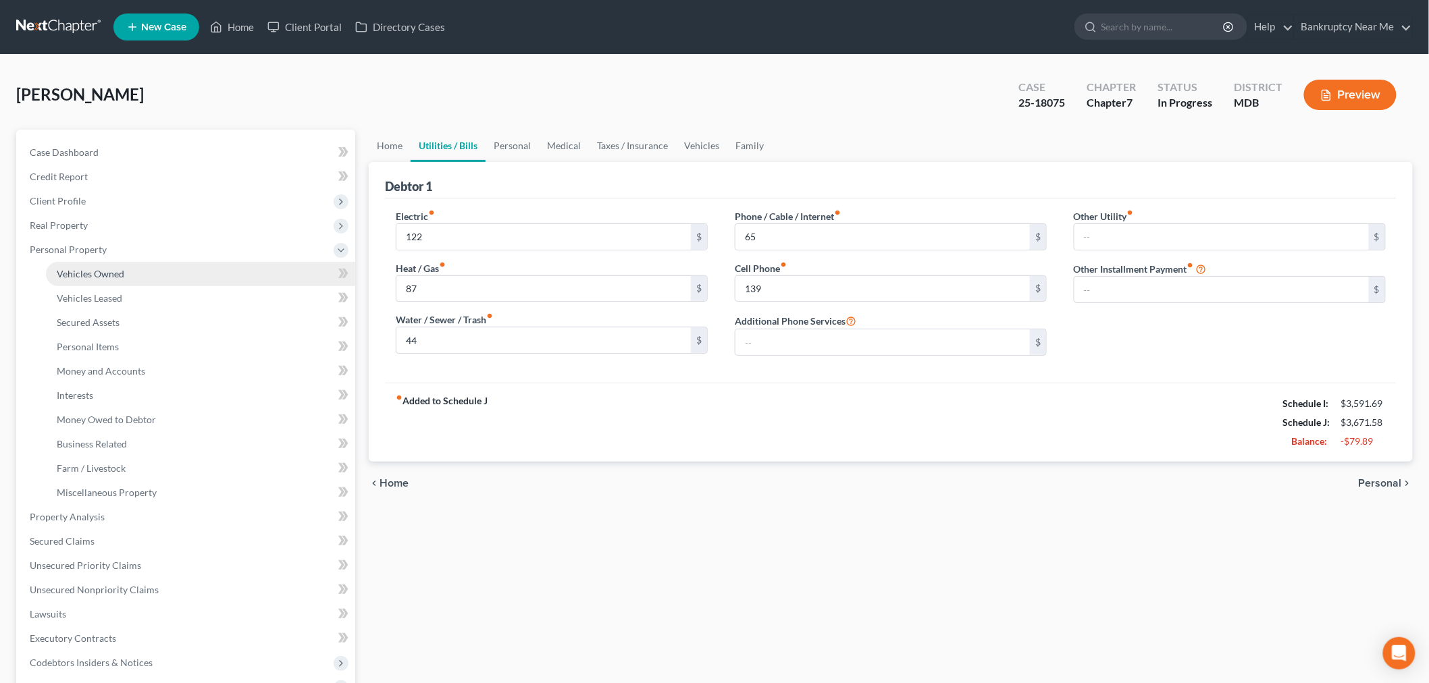
click at [126, 271] on link "Vehicles Owned" at bounding box center [200, 274] width 309 height 24
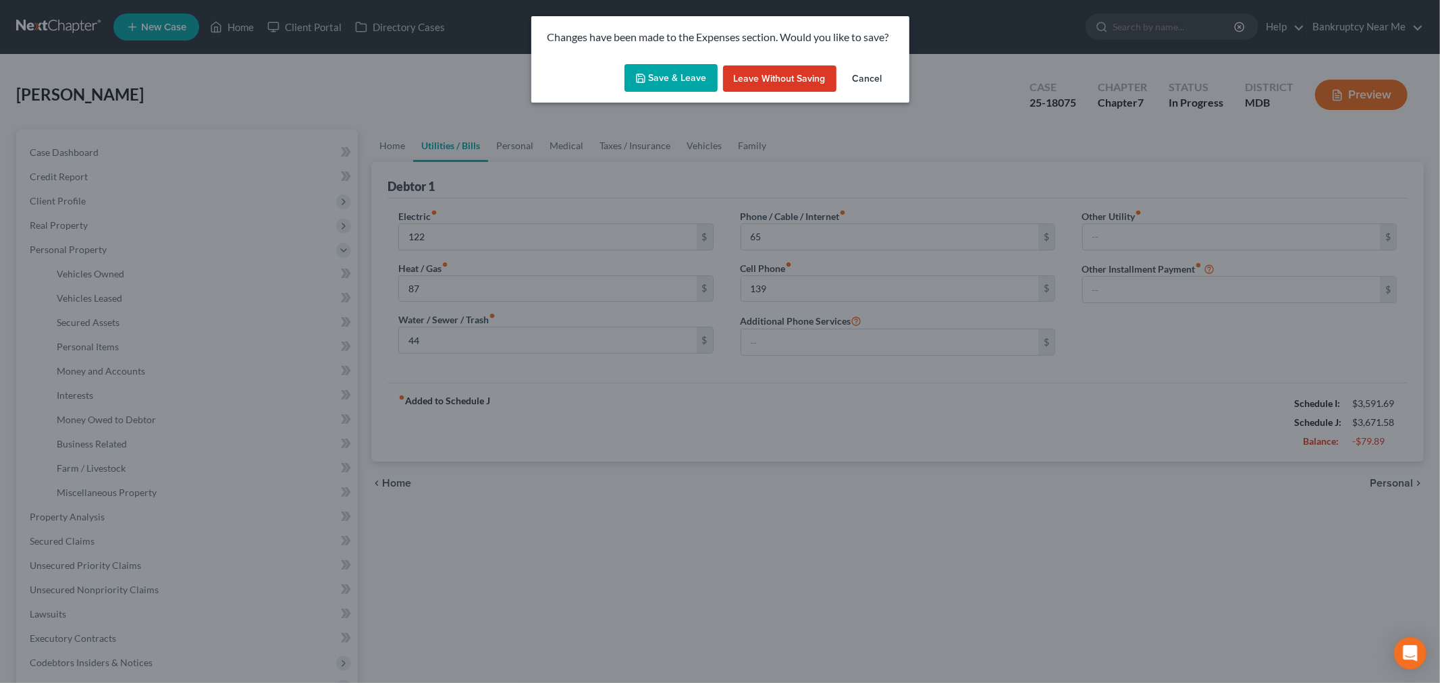
click at [681, 82] on button "Save & Leave" at bounding box center [670, 78] width 93 height 28
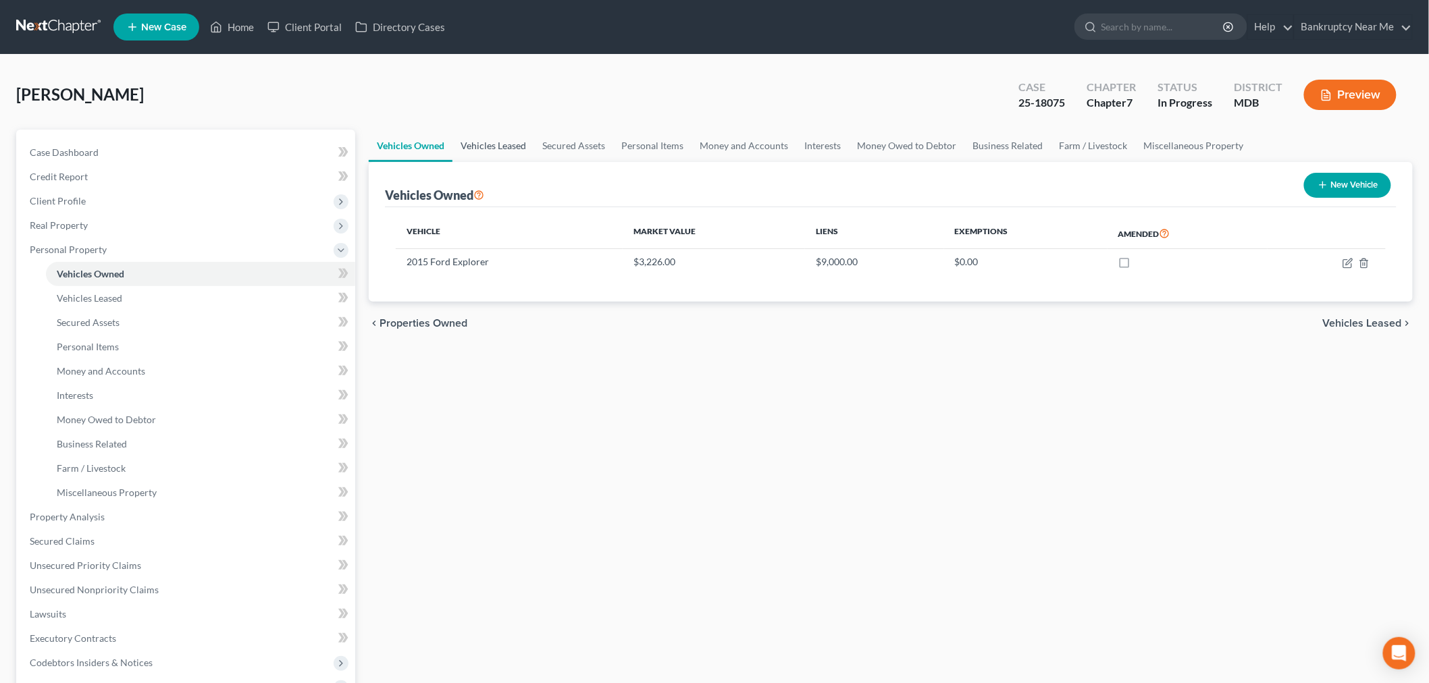
click at [493, 146] on link "Vehicles Leased" at bounding box center [493, 146] width 82 height 32
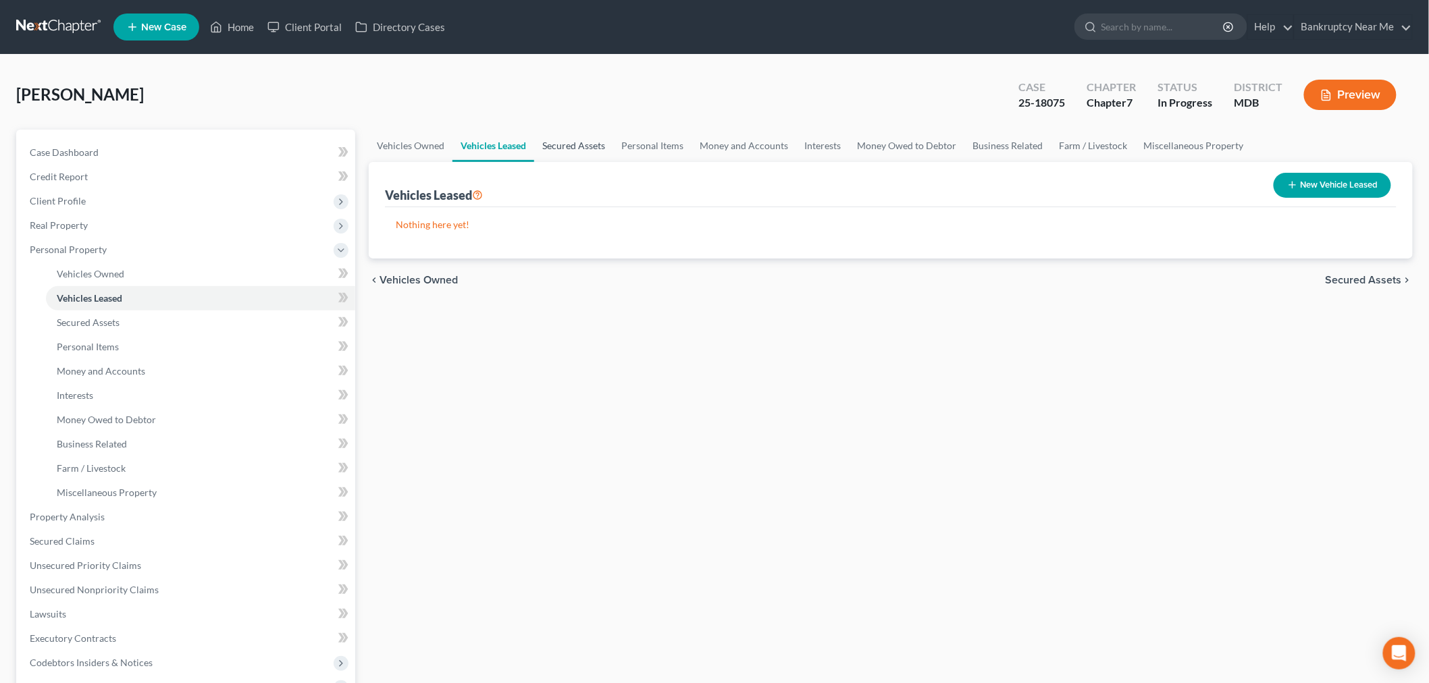
click at [581, 143] on link "Secured Assets" at bounding box center [573, 146] width 79 height 32
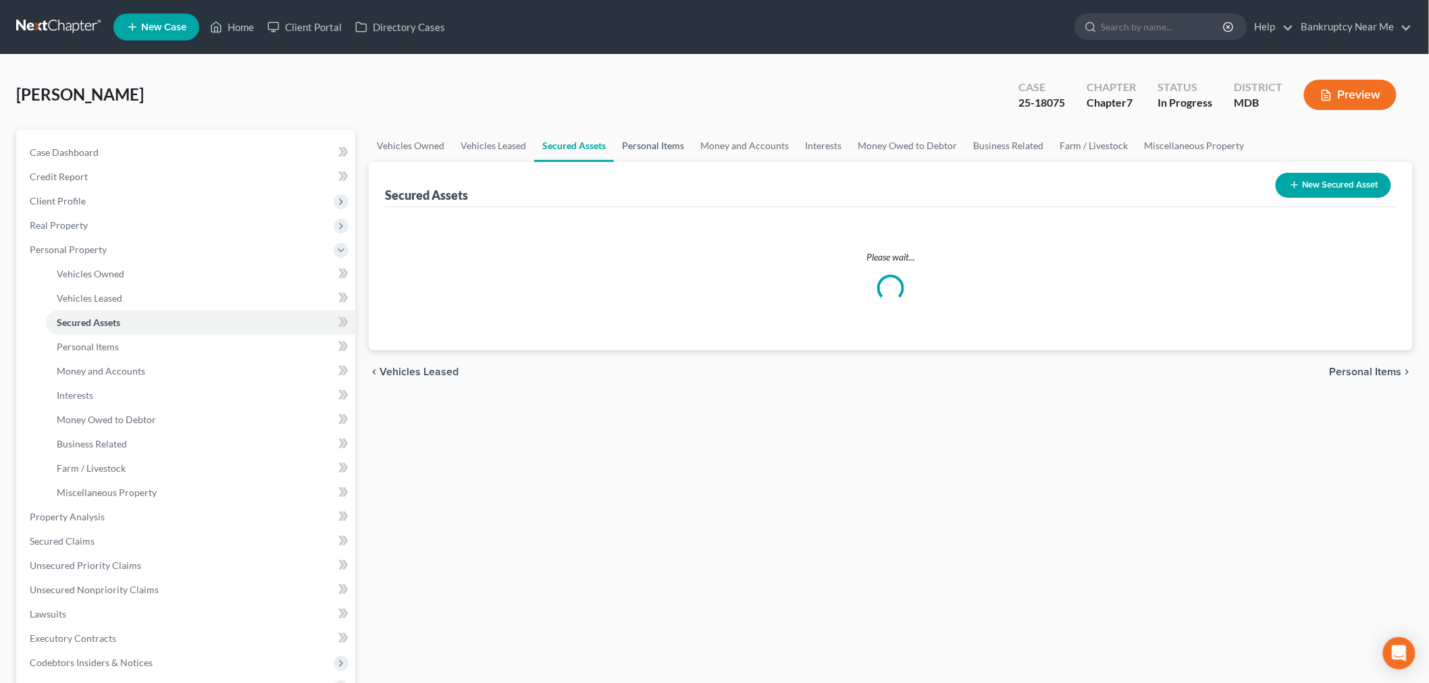
click at [646, 143] on link "Personal Items" at bounding box center [653, 146] width 78 height 32
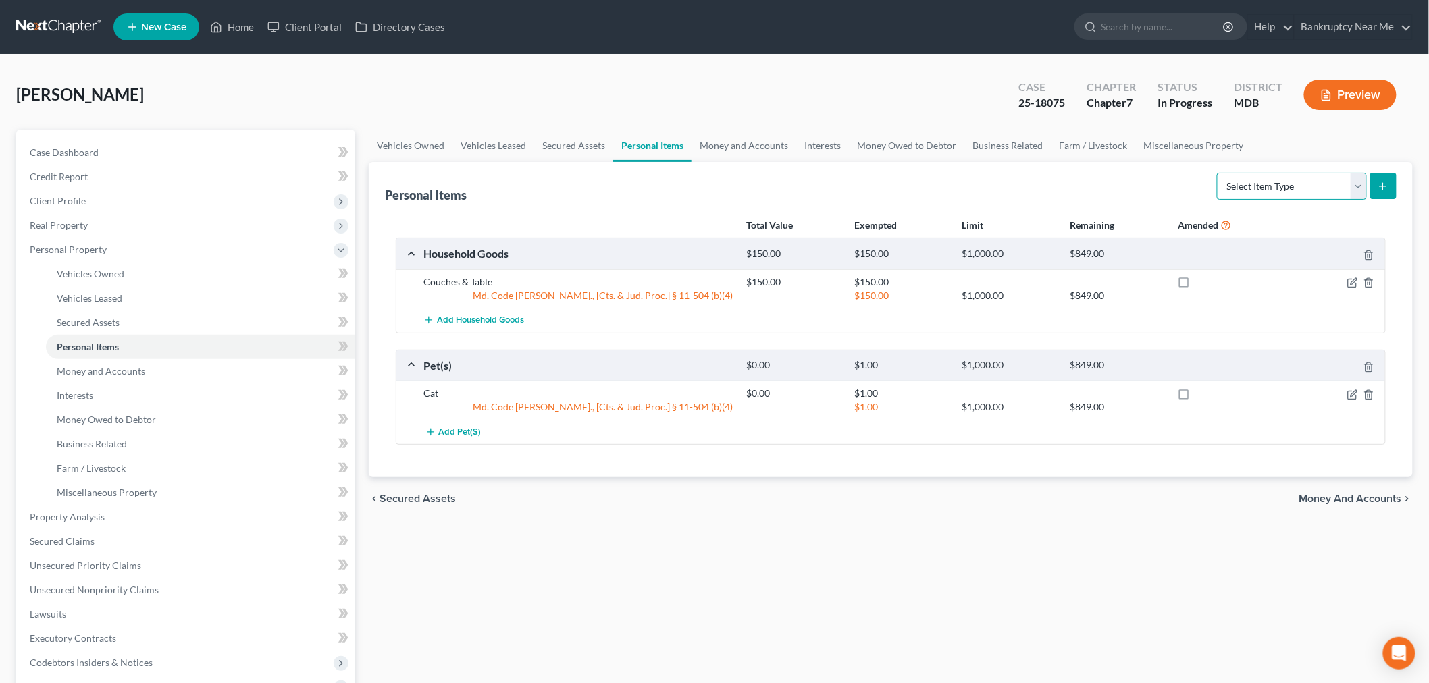
drag, startPoint x: 1288, startPoint y: 180, endPoint x: 1291, endPoint y: 187, distance: 7.9
click at [1288, 181] on select "Select Item Type Clothing Collectibles Of Value Electronics Firearms Household …" at bounding box center [1292, 186] width 150 height 27
click at [1218, 173] on select "Select Item Type Clothing Collectibles Of Value Electronics Firearms Household …" at bounding box center [1292, 186] width 150 height 27
click at [1296, 187] on icon "submit" at bounding box center [1382, 186] width 11 height 11
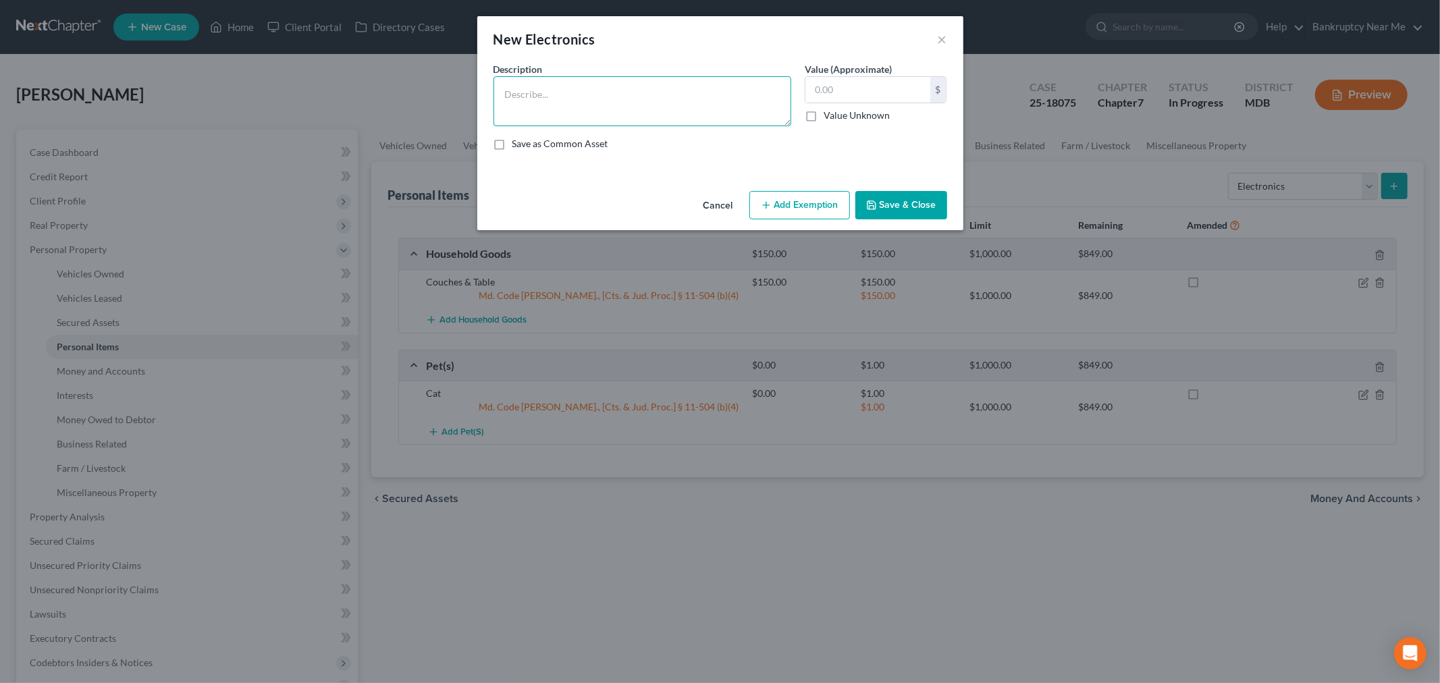
click at [593, 122] on textarea at bounding box center [642, 101] width 298 height 50
click at [909, 82] on input "text" at bounding box center [867, 90] width 125 height 26
click at [819, 198] on button "Add Exemption" at bounding box center [799, 205] width 101 height 28
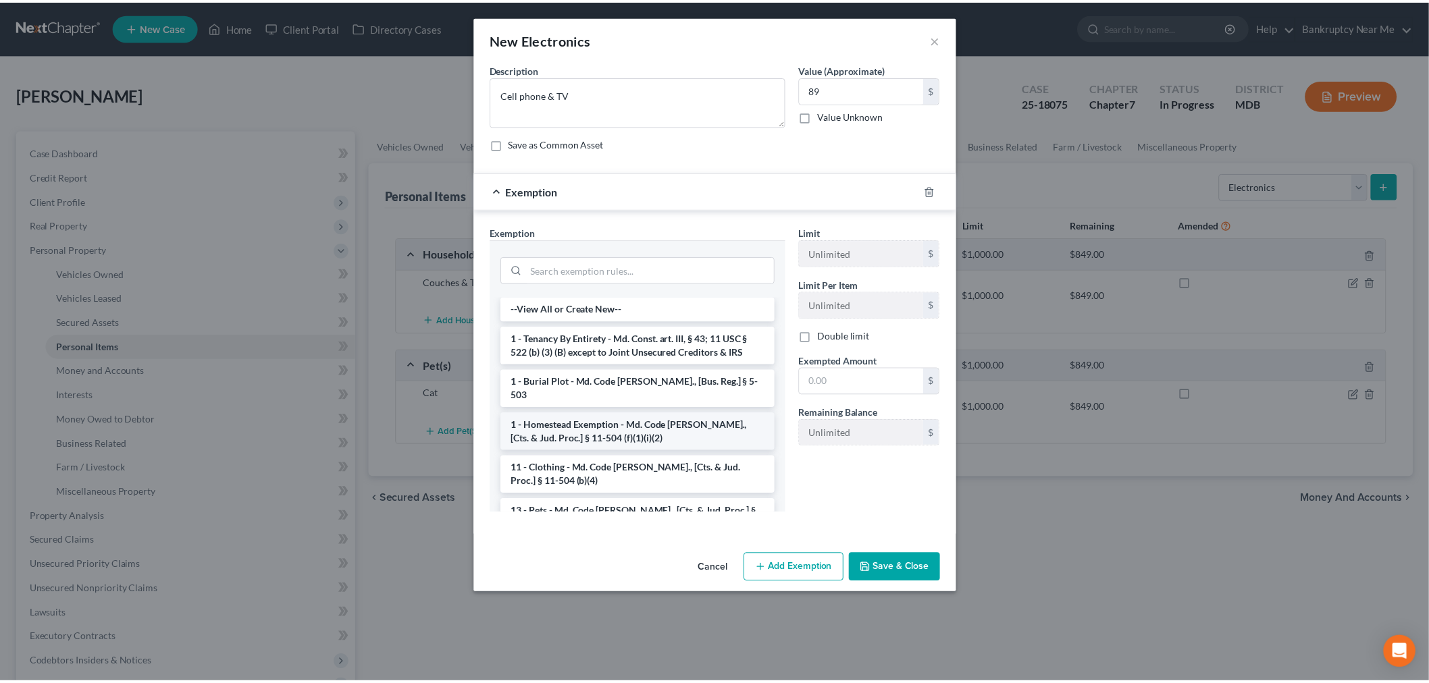
scroll to position [75, 0]
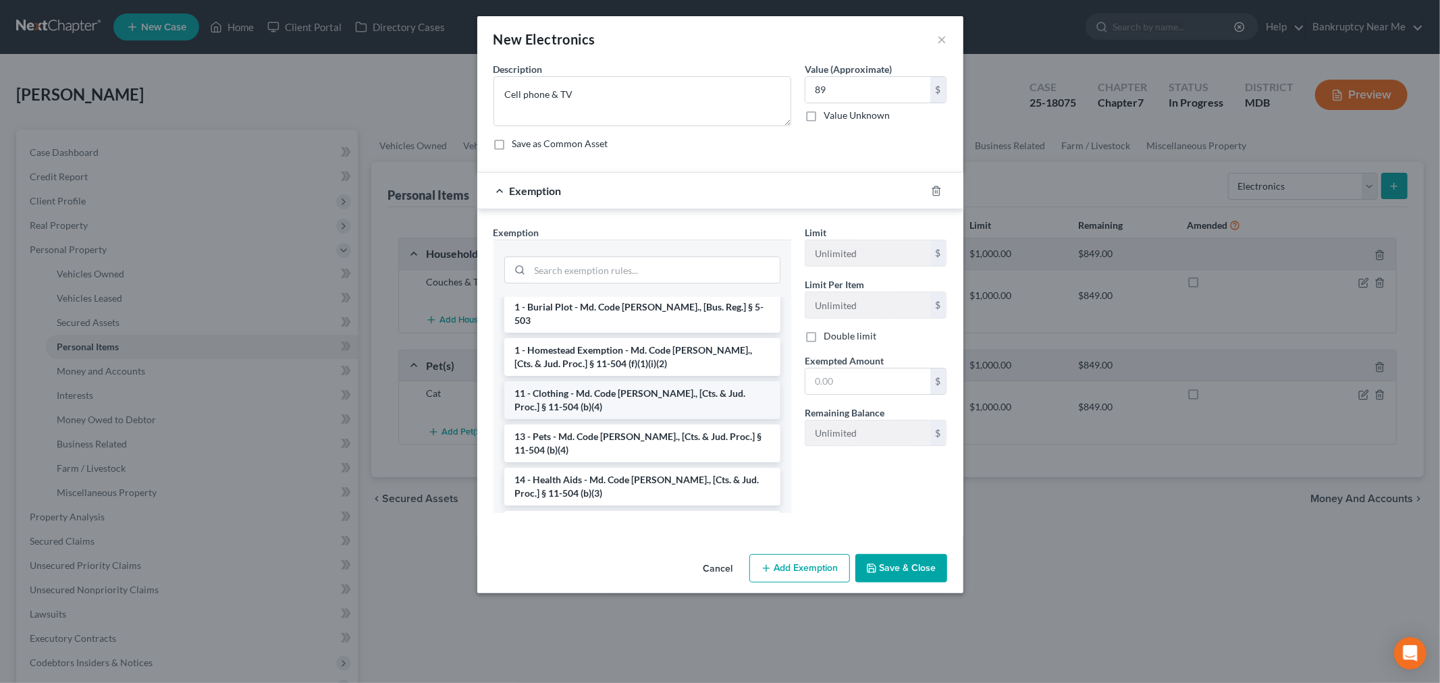
click at [685, 394] on li "11 - Clothing - Md. Code Ann., [Cts. & Jud. Proc.] § 11-504 (b)(4)" at bounding box center [642, 400] width 276 height 38
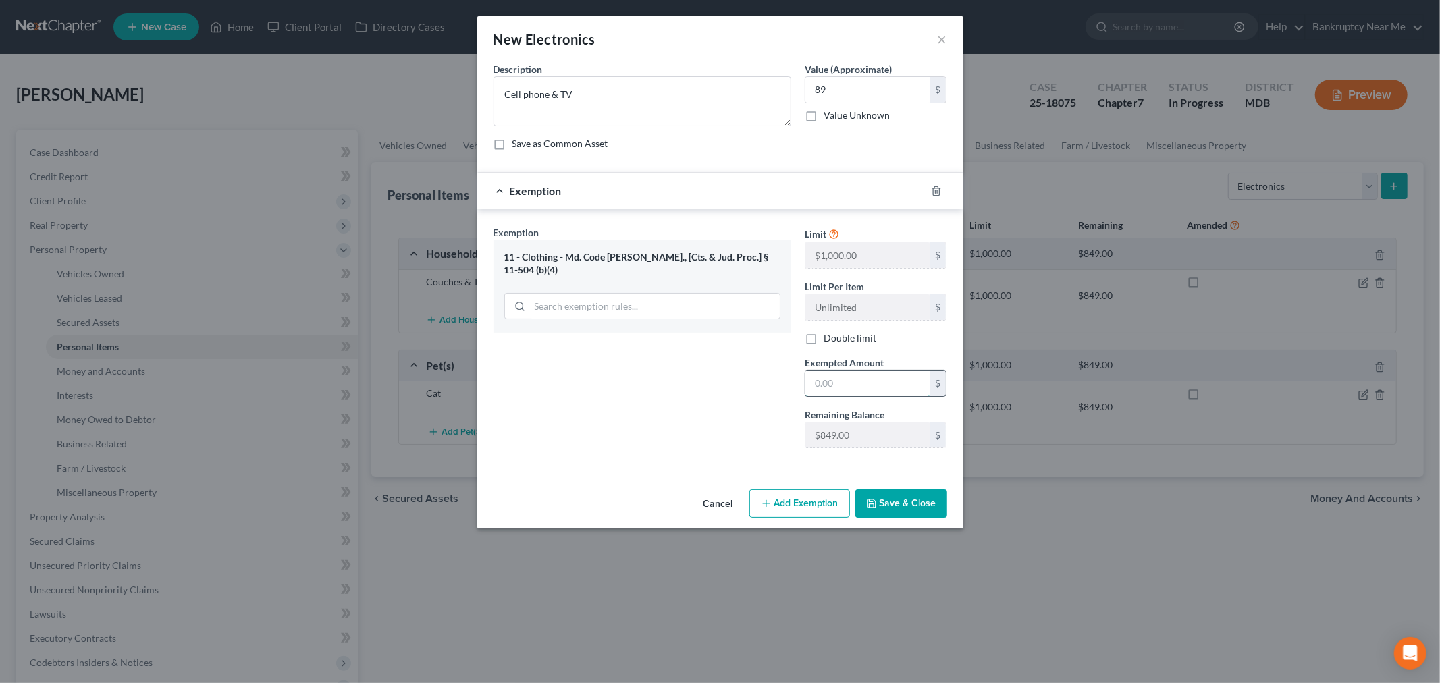
click at [815, 394] on input "text" at bounding box center [867, 384] width 125 height 26
click at [732, 400] on div "Exemption Set must be selected for CA. Exemption * 11 - Clothing - Md. Code Ann…" at bounding box center [642, 342] width 311 height 234
drag, startPoint x: 882, startPoint y: 496, endPoint x: 936, endPoint y: 480, distance: 56.8
click at [882, 496] on button "Save & Close" at bounding box center [901, 503] width 92 height 28
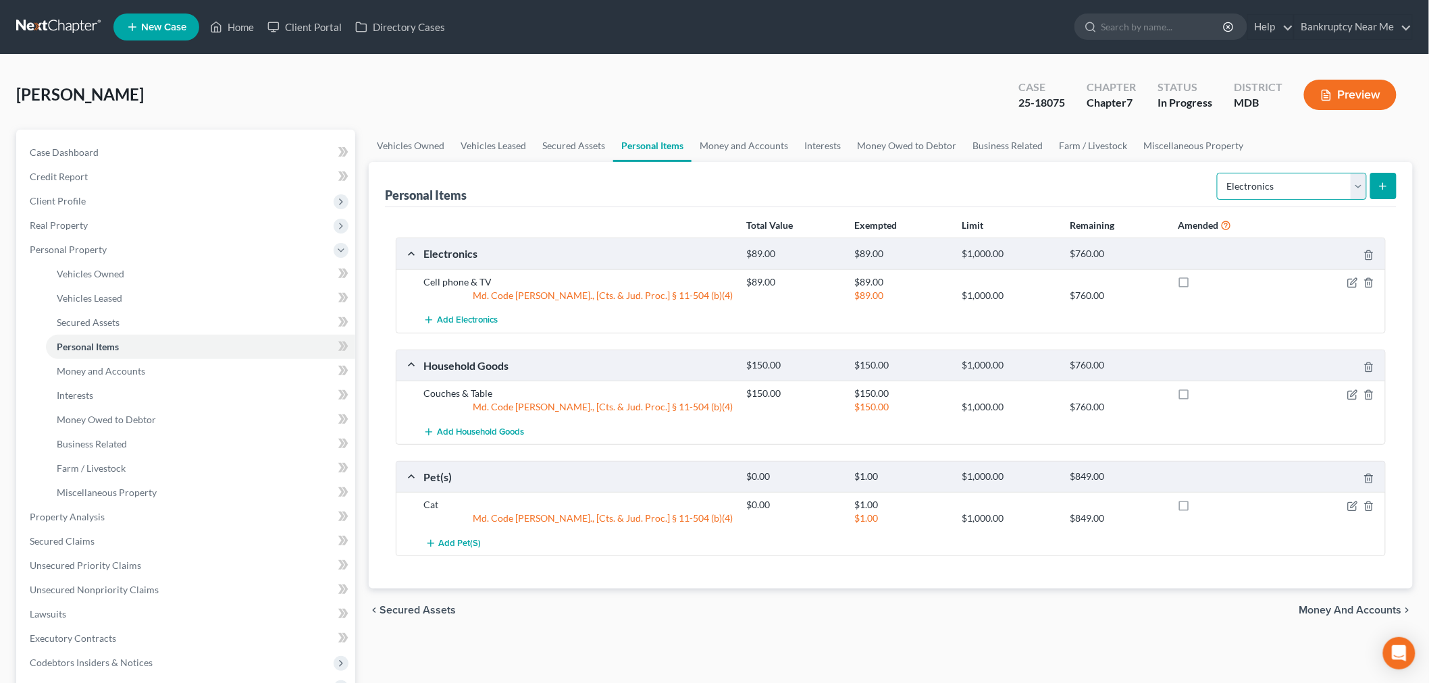
click at [1283, 186] on select "Select Item Type Clothing Collectibles Of Value Electronics Firearms Household …" at bounding box center [1292, 186] width 150 height 27
click at [1218, 173] on select "Select Item Type Clothing Collectibles Of Value Electronics Firearms Household …" at bounding box center [1292, 186] width 150 height 27
click at [1296, 189] on icon "submit" at bounding box center [1382, 186] width 11 height 11
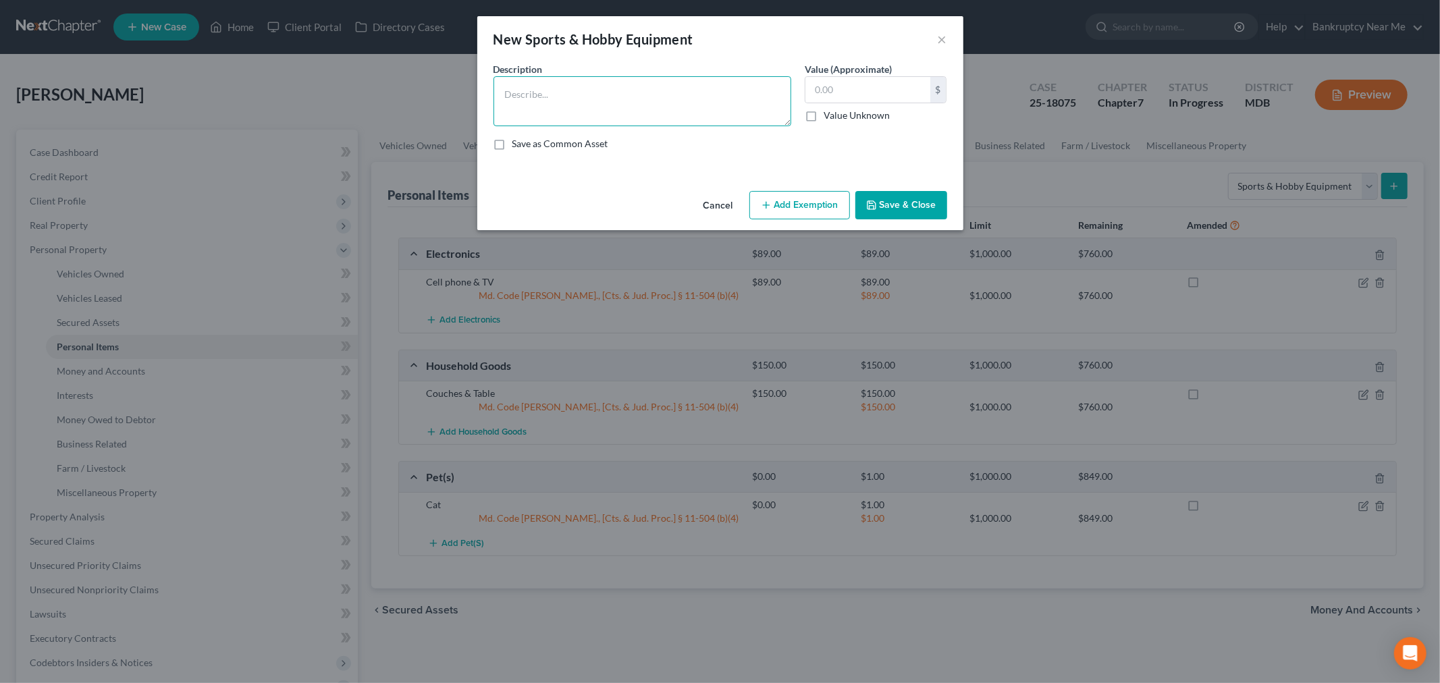
click at [674, 112] on textarea at bounding box center [642, 101] width 298 height 50
click at [837, 84] on input "text" at bounding box center [867, 90] width 125 height 26
click at [802, 204] on button "Add Exemption" at bounding box center [799, 205] width 101 height 28
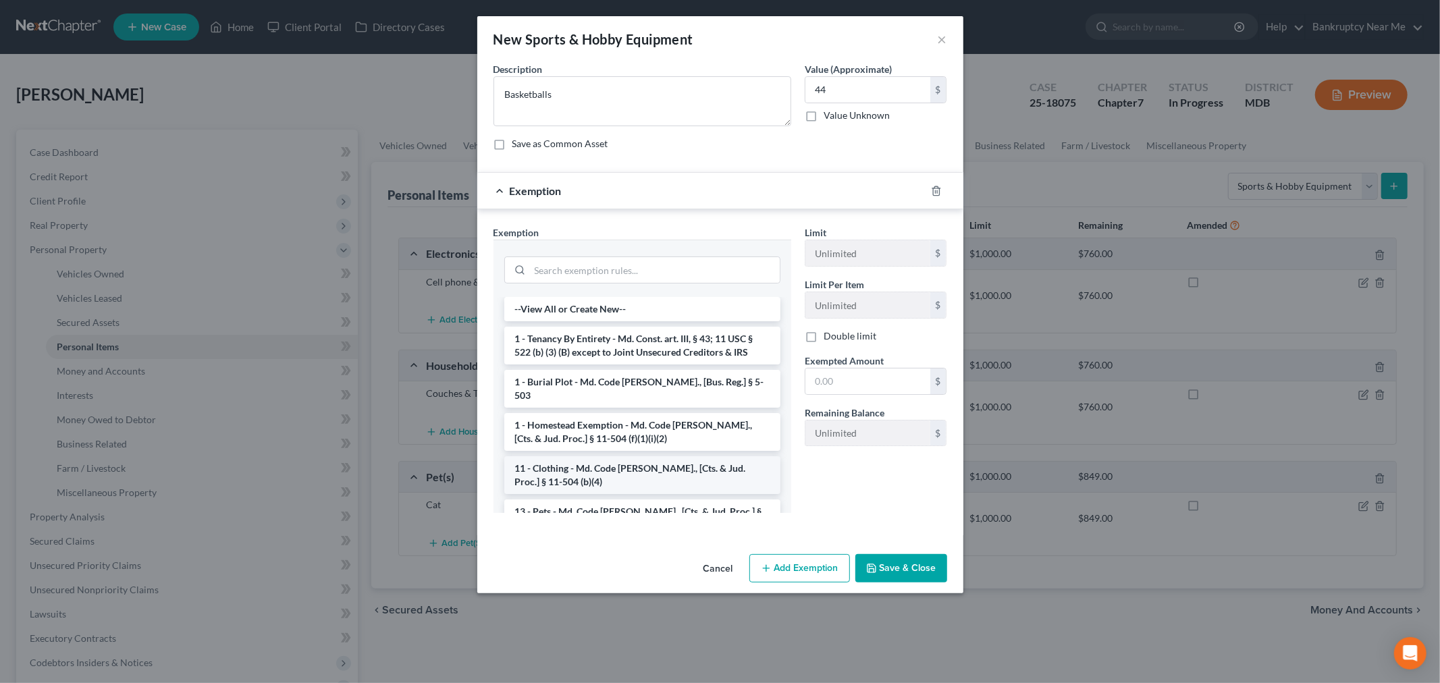
click at [590, 459] on li "11 - Clothing - Md. Code Ann., [Cts. & Jud. Proc.] § 11-504 (b)(4)" at bounding box center [642, 475] width 276 height 38
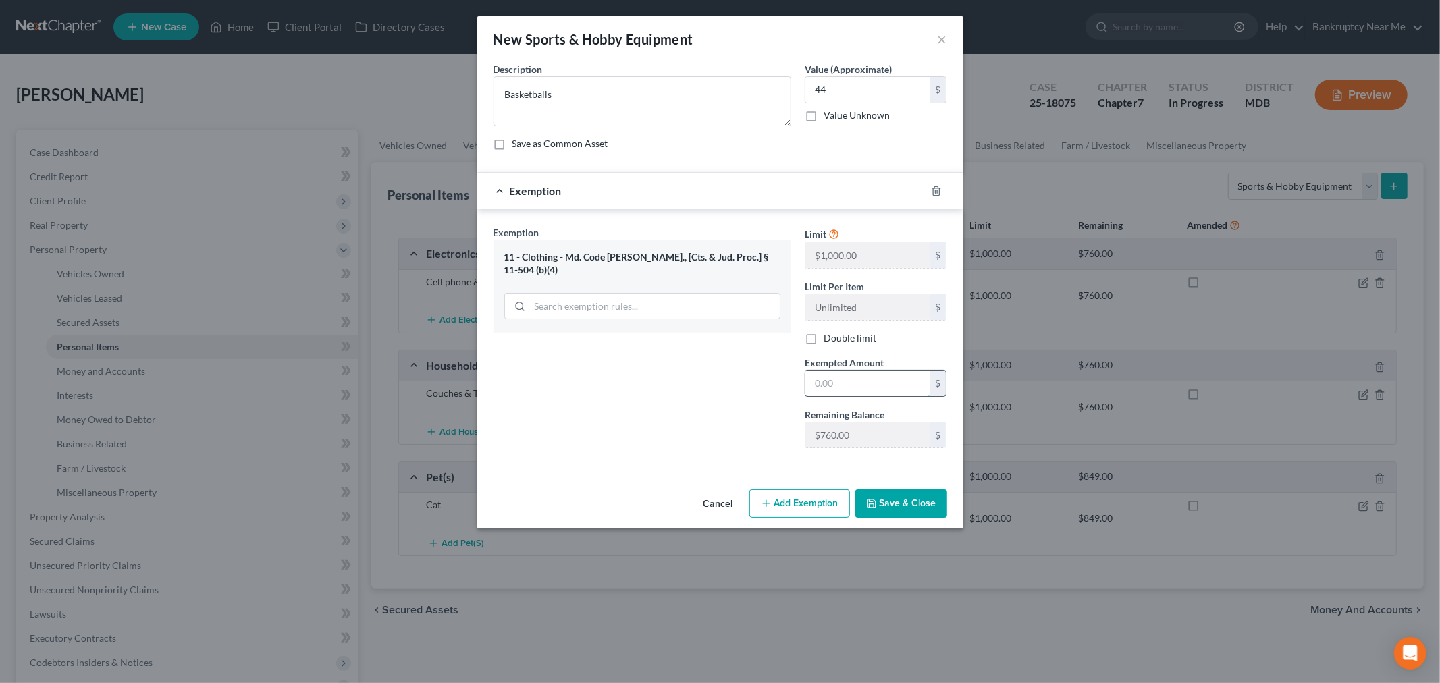
click at [848, 388] on input "text" at bounding box center [867, 384] width 125 height 26
click at [698, 377] on div "Exemption Set must be selected for CA. Exemption * 11 - Clothing - Md. Code Ann…" at bounding box center [642, 342] width 311 height 234
click at [908, 493] on button "Save & Close" at bounding box center [901, 503] width 92 height 28
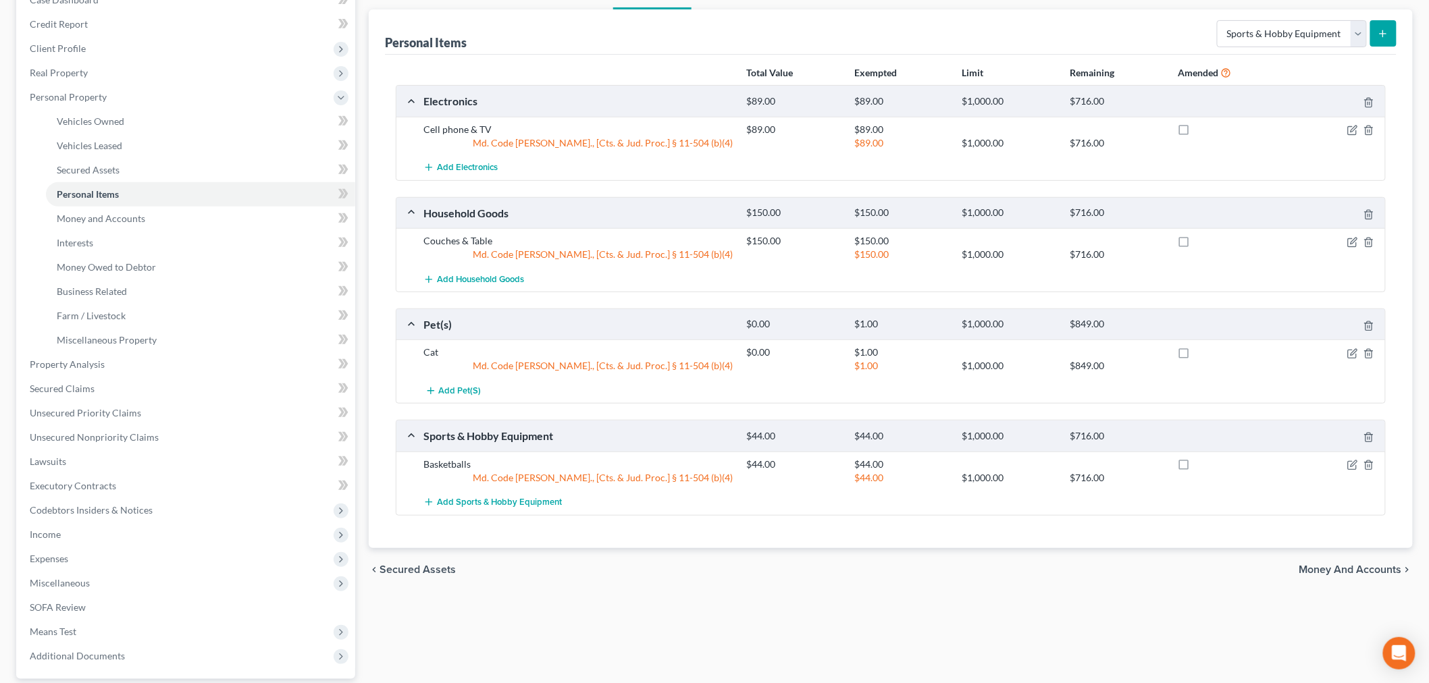
scroll to position [126, 0]
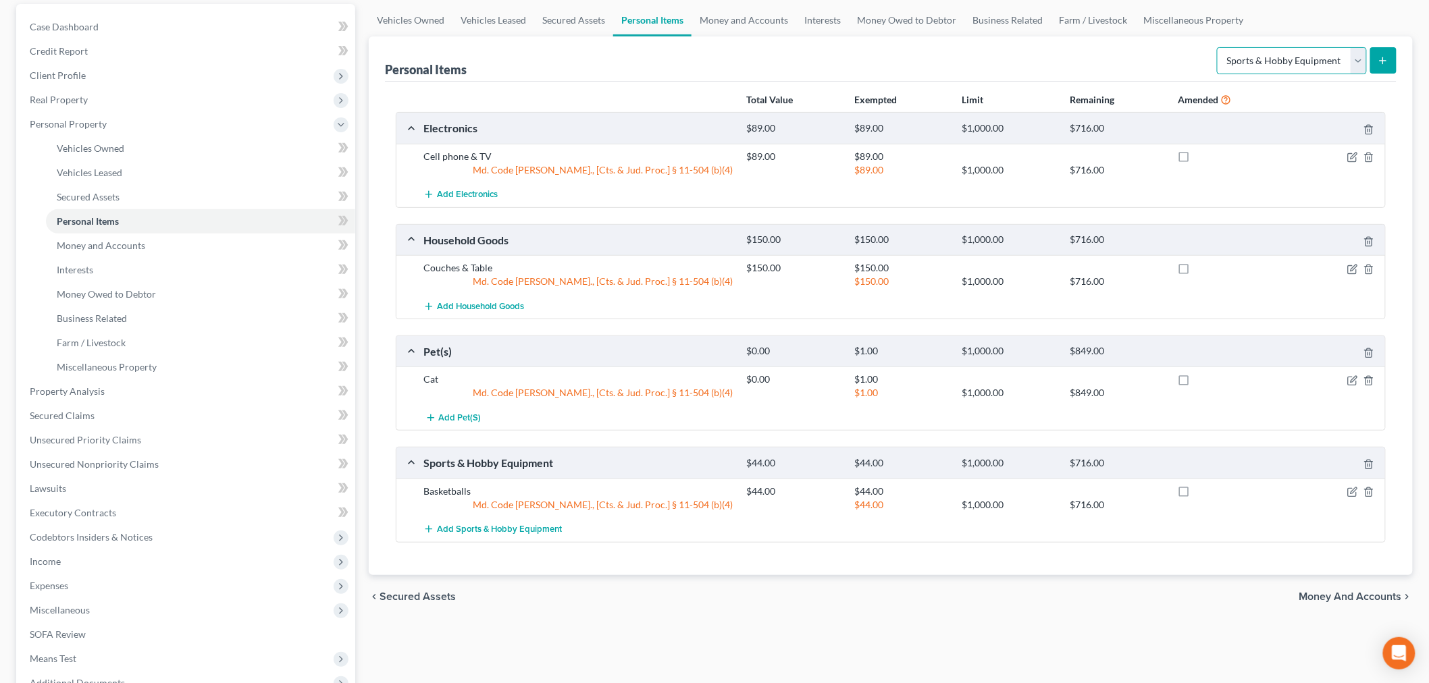
drag, startPoint x: 1234, startPoint y: 57, endPoint x: 1226, endPoint y: 63, distance: 10.5
click at [1234, 57] on select "Select Item Type Clothing Collectibles Of Value Electronics Firearms Household …" at bounding box center [1292, 60] width 150 height 27
click at [1218, 47] on select "Select Item Type Clothing Collectibles Of Value Electronics Firearms Household …" at bounding box center [1292, 60] width 150 height 27
click at [1296, 63] on icon "submit" at bounding box center [1382, 60] width 11 height 11
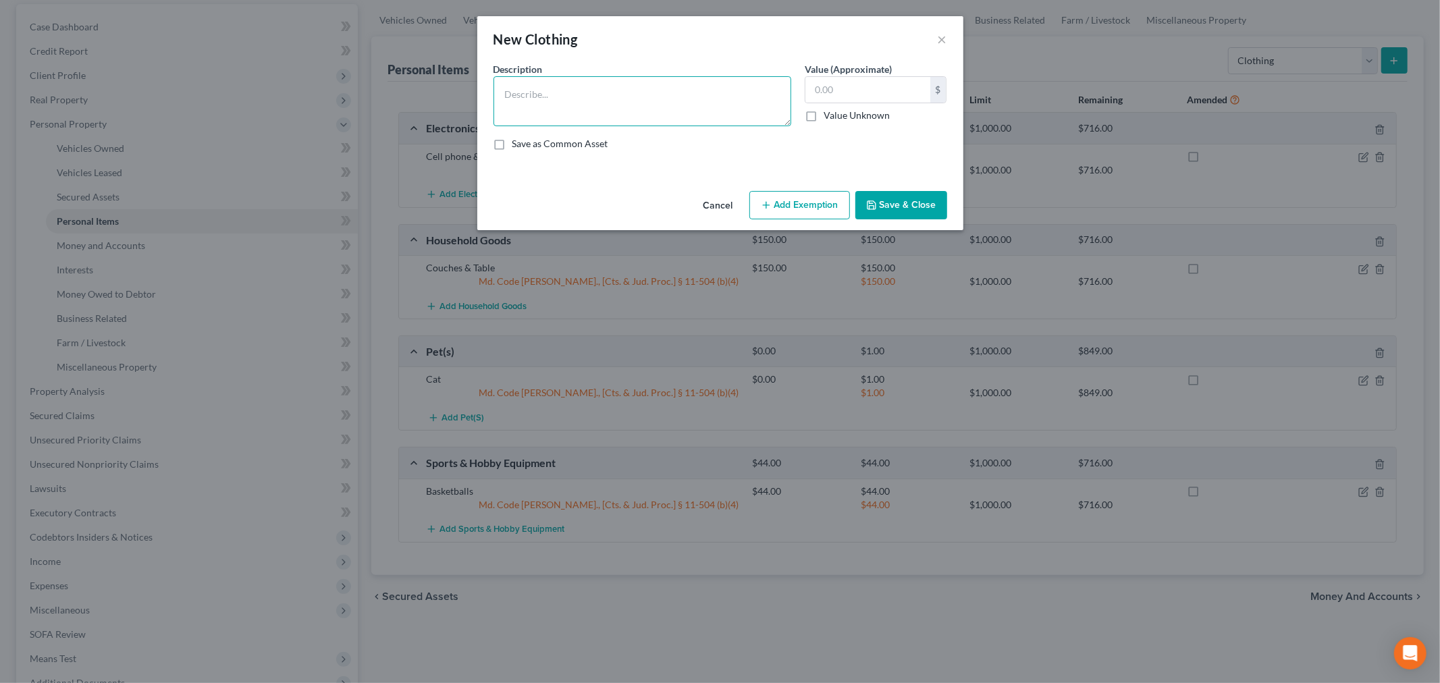
click at [518, 117] on textarea at bounding box center [642, 101] width 298 height 50
click at [874, 86] on input "text" at bounding box center [867, 90] width 125 height 26
click at [824, 198] on button "Add Exemption" at bounding box center [799, 205] width 101 height 28
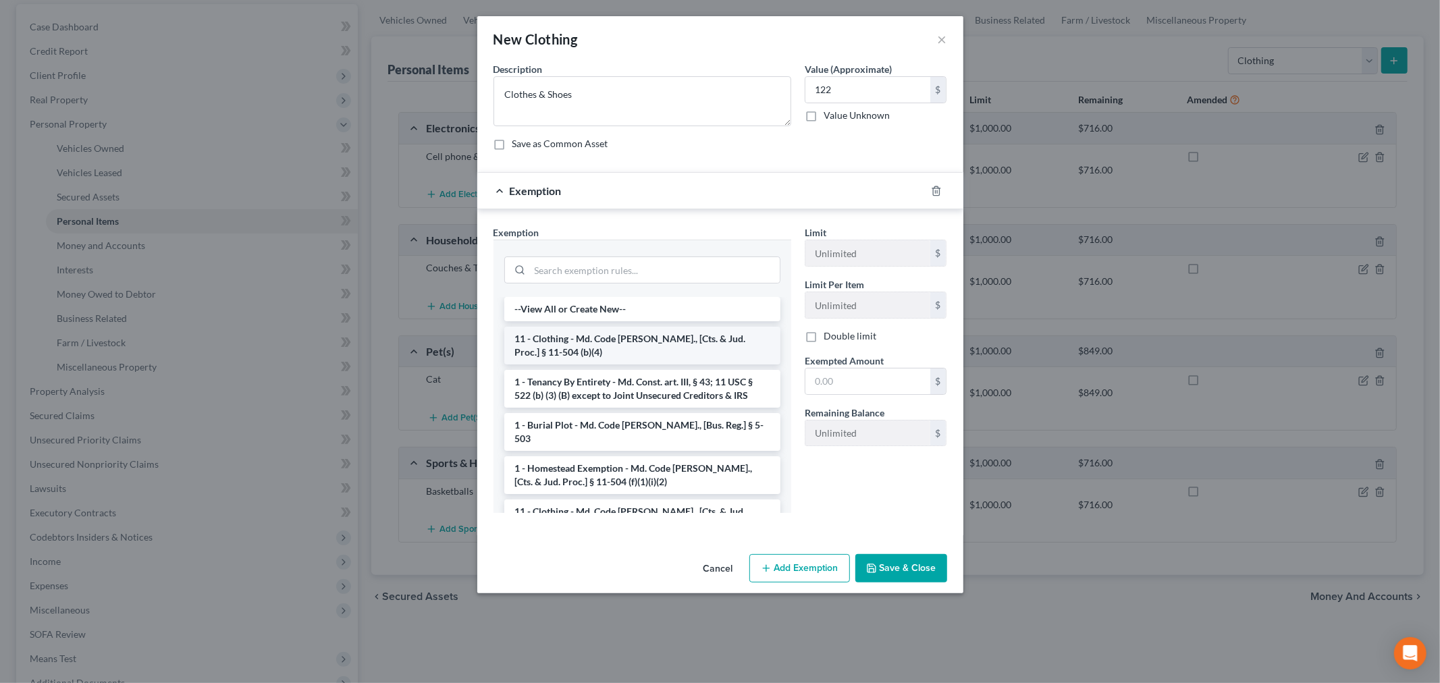
click at [647, 336] on li "11 - Clothing - Md. Code Ann., [Cts. & Jud. Proc.] § 11-504 (b)(4)" at bounding box center [642, 346] width 276 height 38
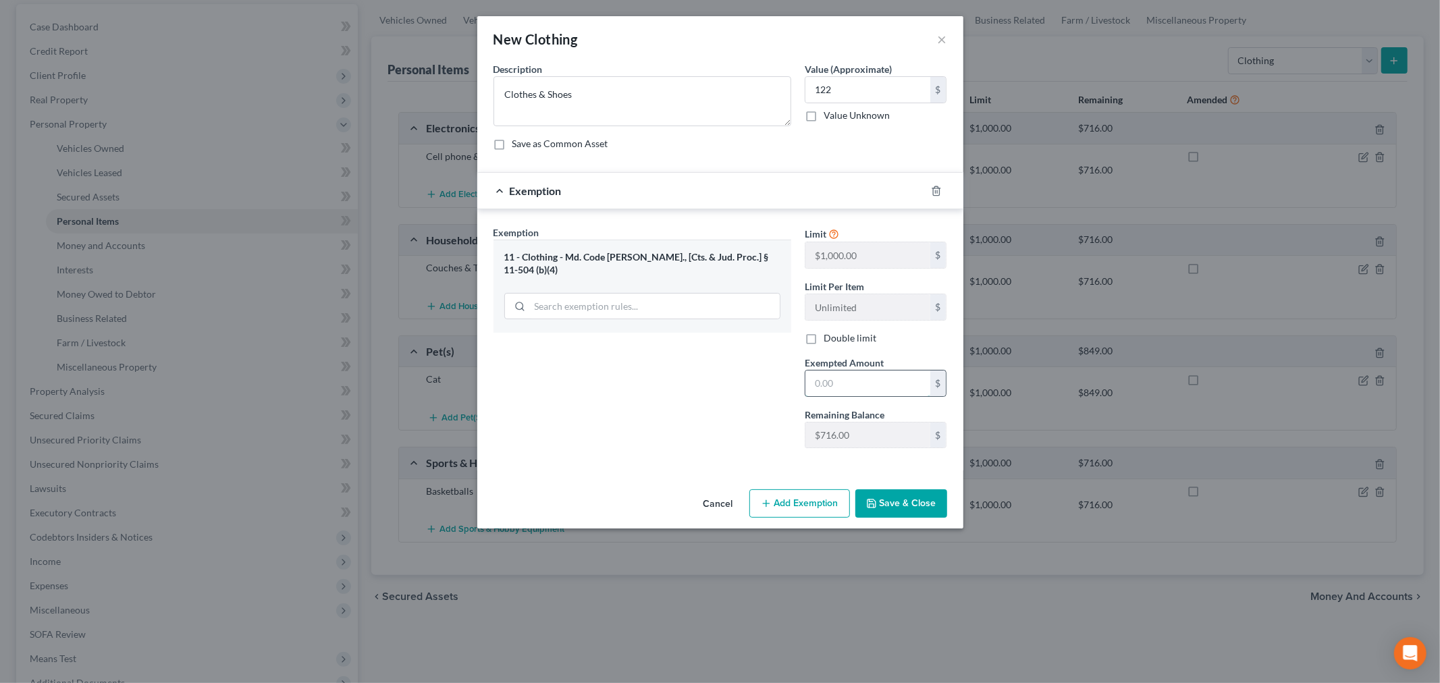
click at [843, 373] on input "text" at bounding box center [867, 384] width 125 height 26
click at [892, 496] on button "Save & Close" at bounding box center [901, 503] width 92 height 28
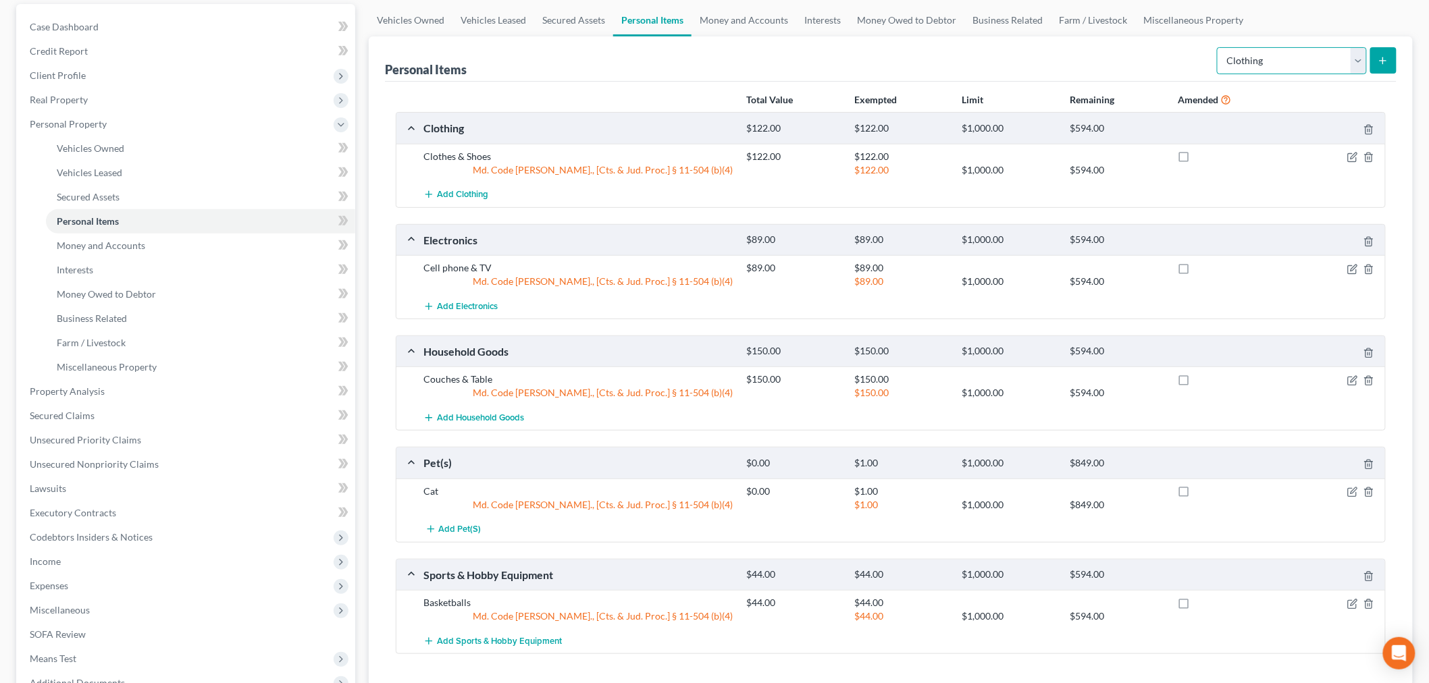
click at [1277, 69] on select "Select Item Type Clothing Collectibles Of Value Electronics Firearms Household …" at bounding box center [1292, 60] width 150 height 27
click at [1218, 47] on select "Select Item Type Clothing Collectibles Of Value Electronics Firearms Household …" at bounding box center [1292, 60] width 150 height 27
click at [1296, 58] on icon "submit" at bounding box center [1382, 60] width 11 height 11
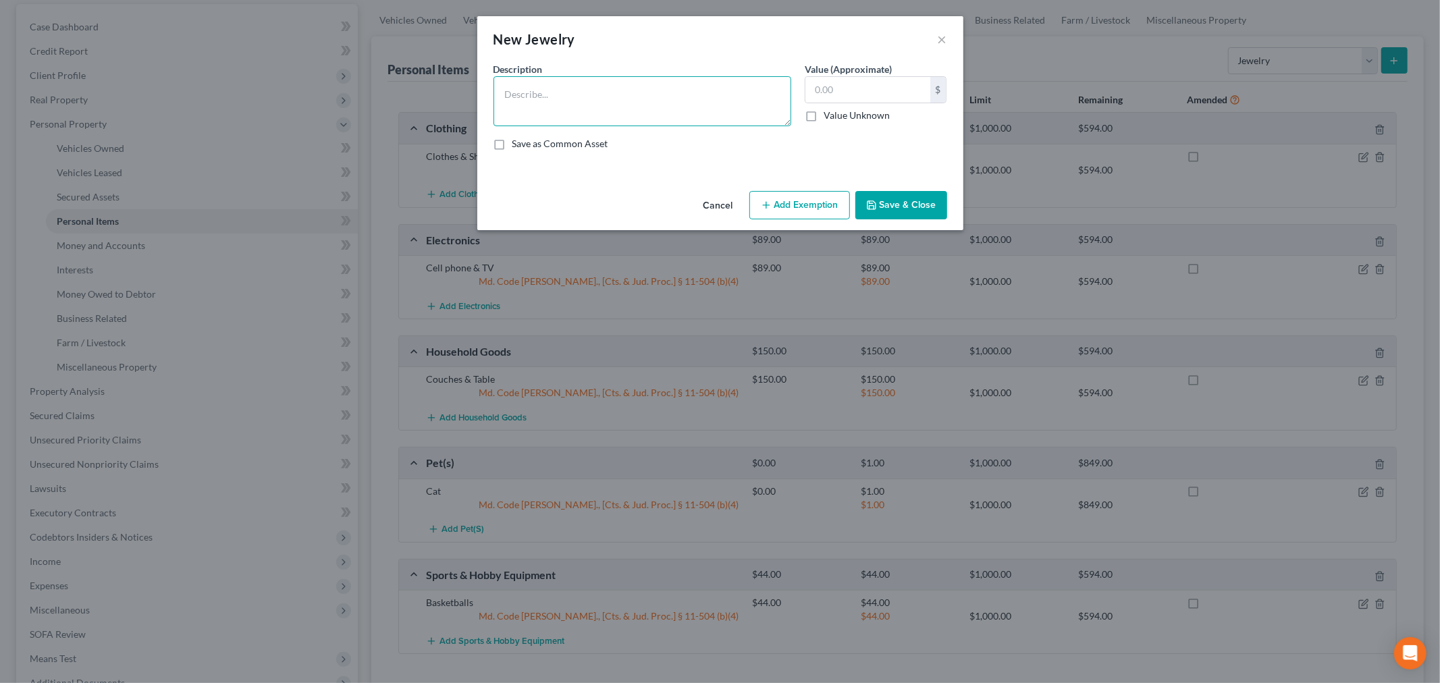
click at [722, 110] on textarea at bounding box center [642, 101] width 298 height 50
click at [846, 90] on input "text" at bounding box center [867, 90] width 125 height 26
click at [810, 190] on div "Cancel Add Exemption Save & Close" at bounding box center [720, 208] width 486 height 45
click at [801, 210] on button "Add Exemption" at bounding box center [799, 205] width 101 height 28
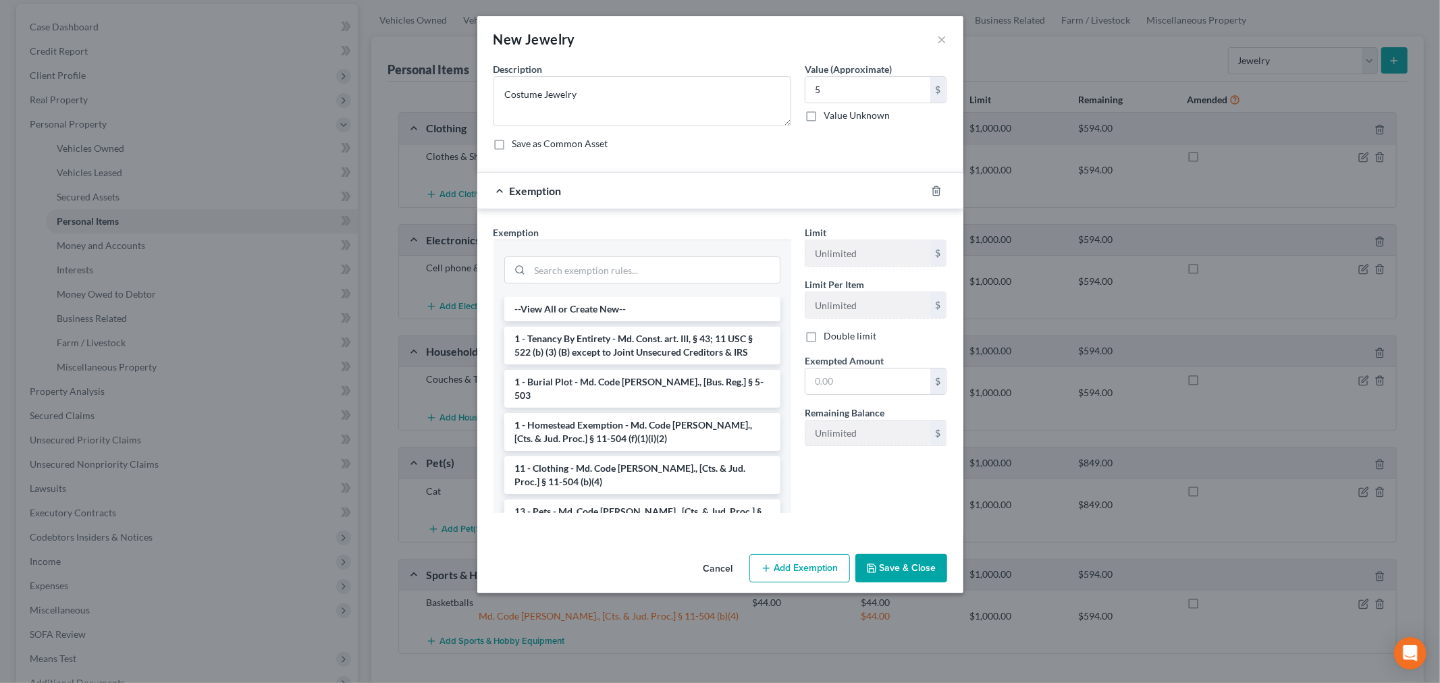
drag, startPoint x: 575, startPoint y: 463, endPoint x: 701, endPoint y: 416, distance: 134.2
click at [575, 464] on li "11 - Clothing - Md. Code Ann., [Cts. & Jud. Proc.] § 11-504 (b)(4)" at bounding box center [642, 475] width 276 height 38
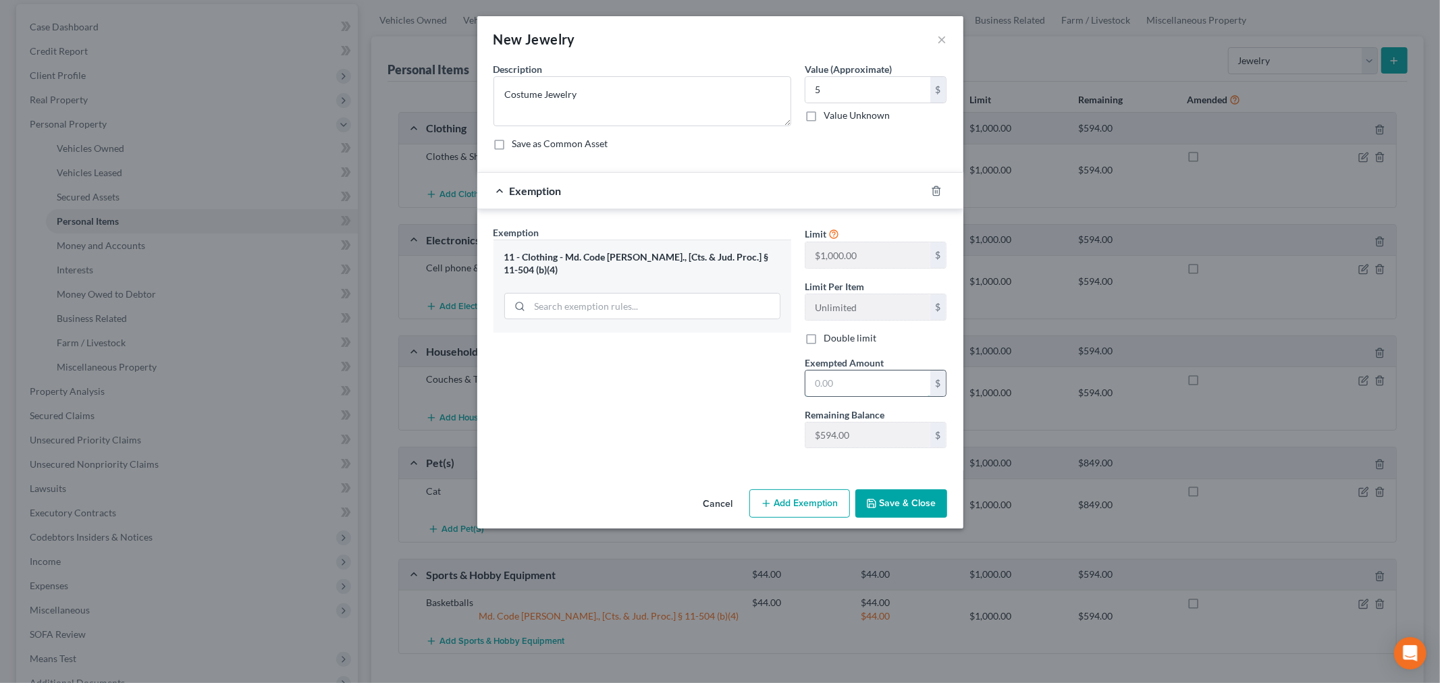
click at [883, 379] on input "text" at bounding box center [867, 384] width 125 height 26
click at [772, 348] on div "Exemption Set must be selected for CA. Exemption * 11 - Clothing - Md. Code Ann…" at bounding box center [642, 342] width 311 height 234
click at [882, 507] on button "Save & Close" at bounding box center [901, 503] width 92 height 28
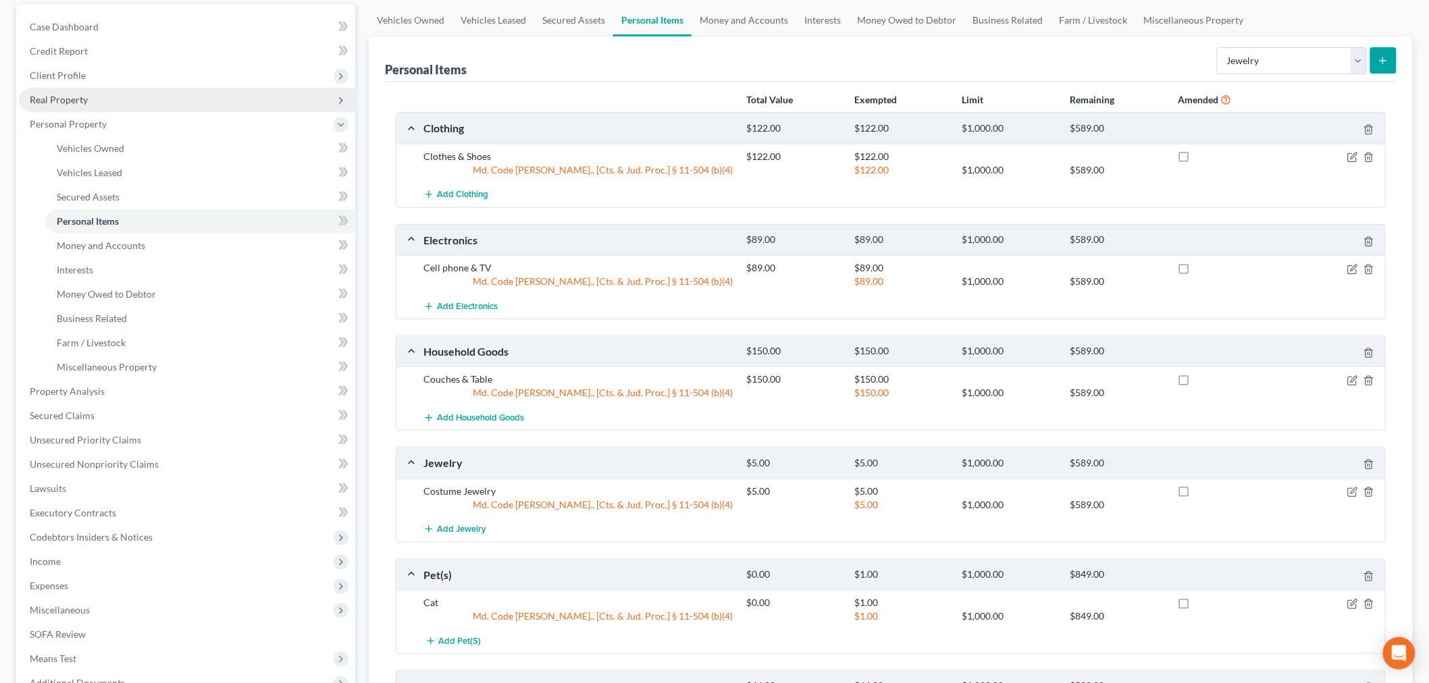
drag, startPoint x: 125, startPoint y: 75, endPoint x: 132, endPoint y: 100, distance: 25.9
click at [125, 75] on span "Client Profile" at bounding box center [187, 75] width 336 height 24
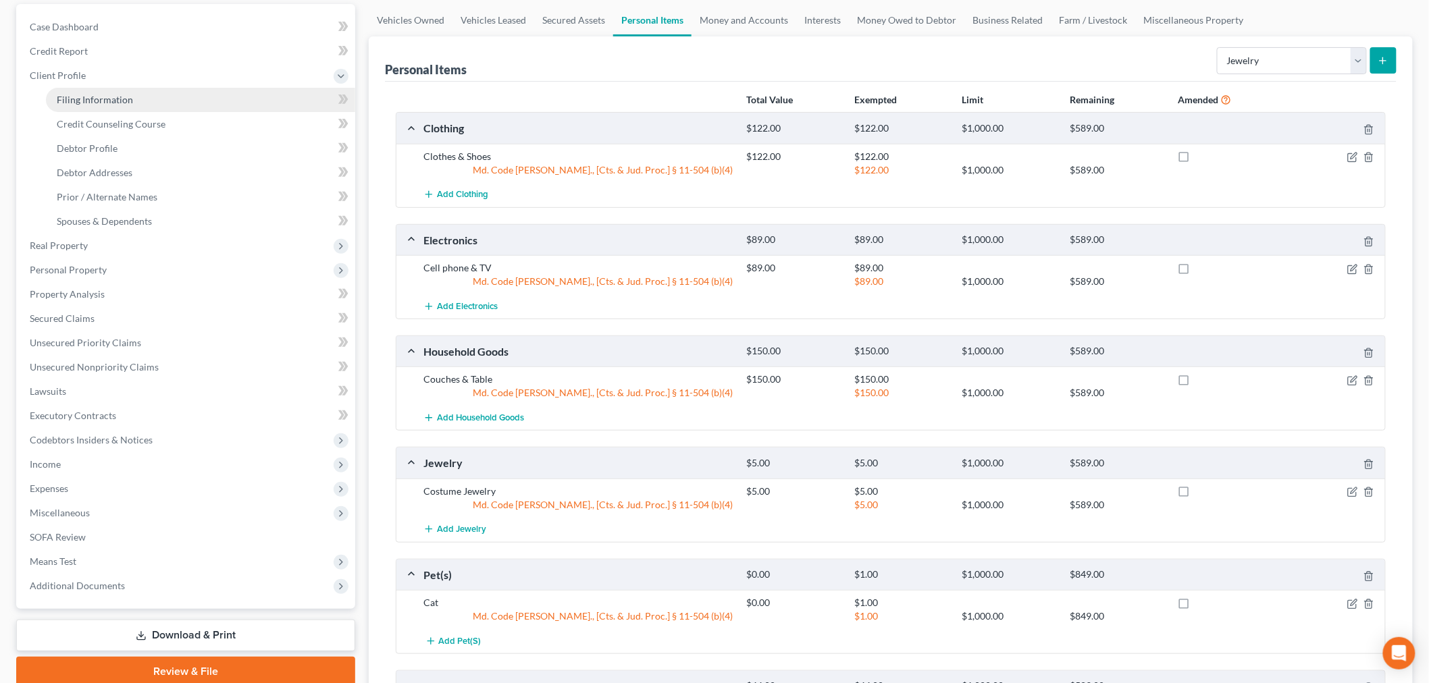
click at [132, 106] on link "Filing Information" at bounding box center [200, 100] width 309 height 24
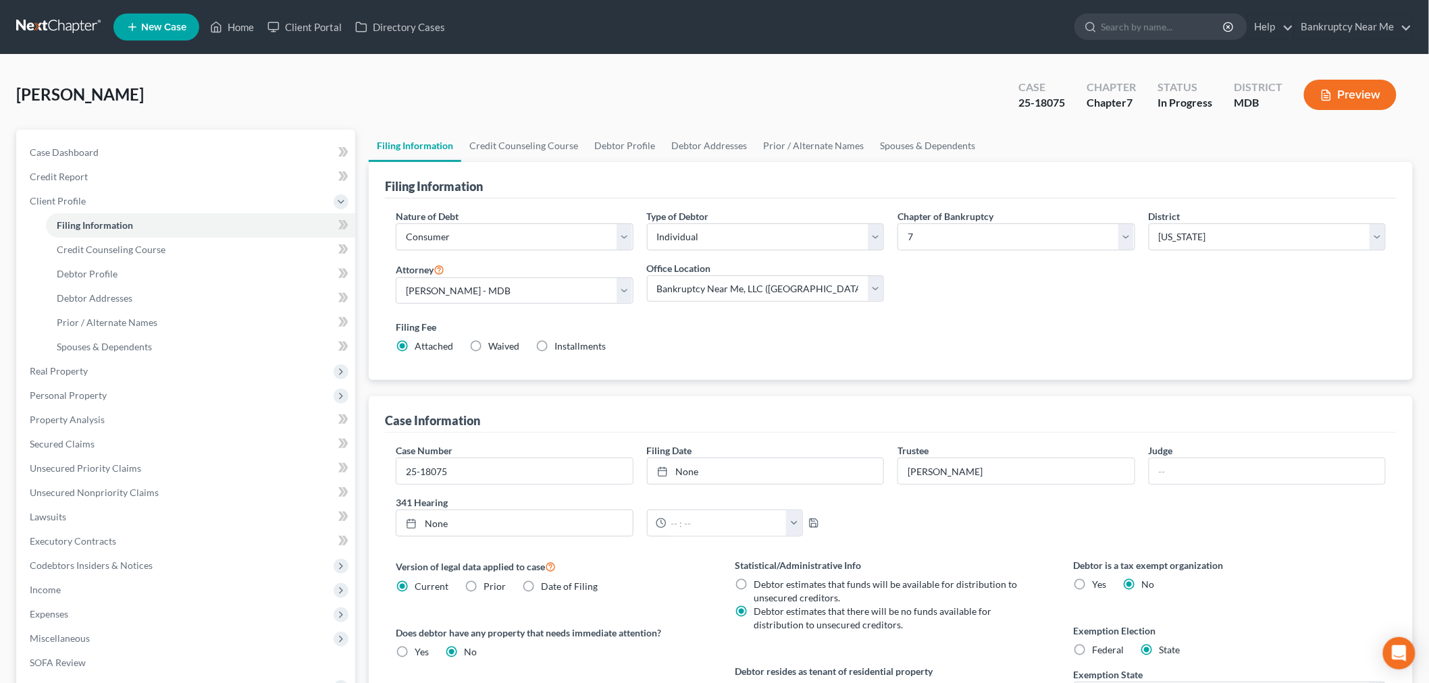
click at [477, 434] on div "Case Number 25-18075 Filing Date None close Date Time chevron_left September 20…" at bounding box center [890, 614] width 1011 height 363
click at [713, 469] on link "9/16/2025" at bounding box center [765, 471] width 236 height 26
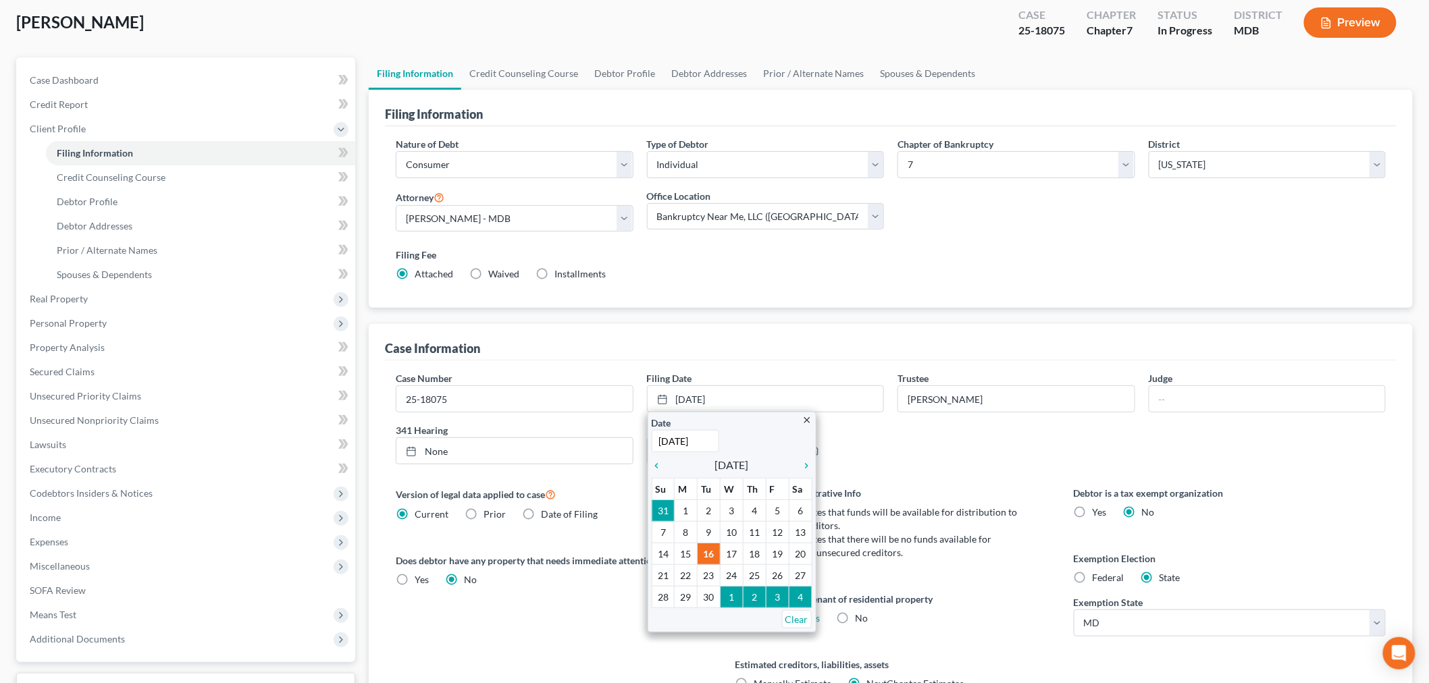
scroll to position [206, 0]
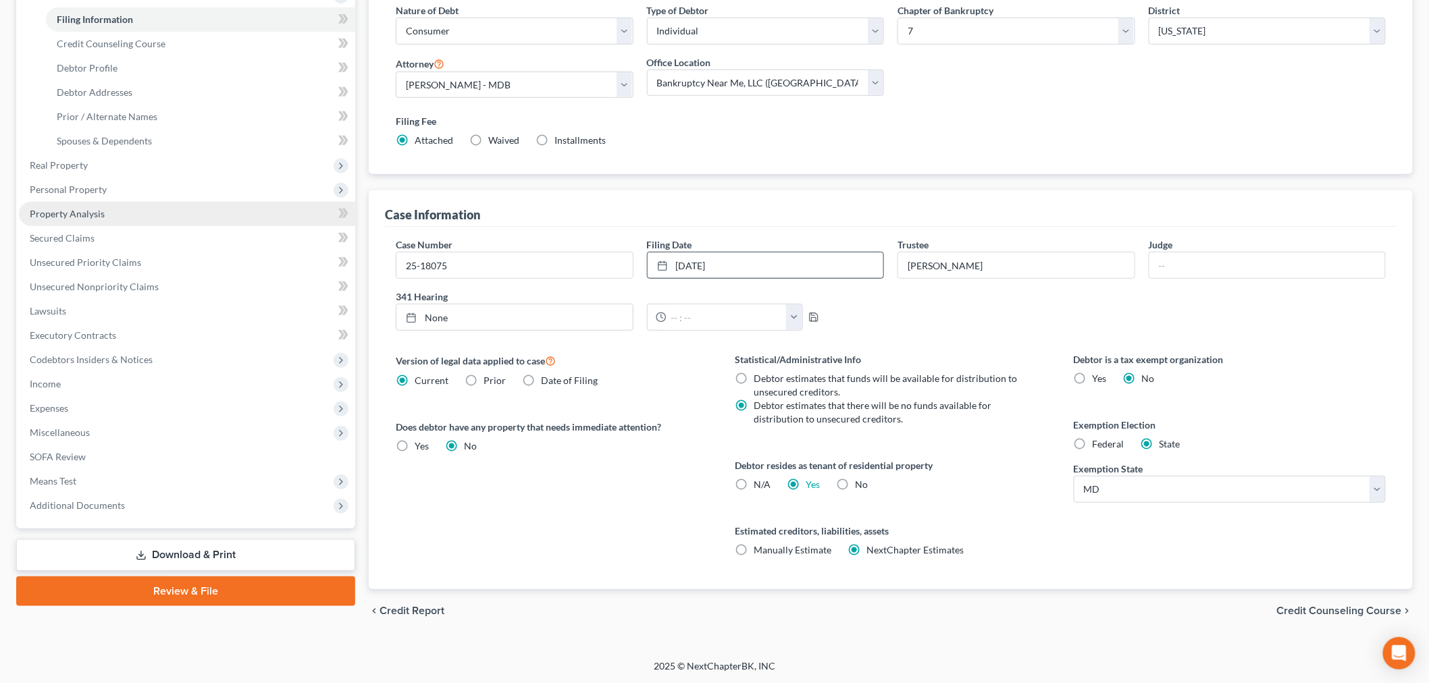
click at [84, 219] on link "Property Analysis" at bounding box center [187, 214] width 336 height 24
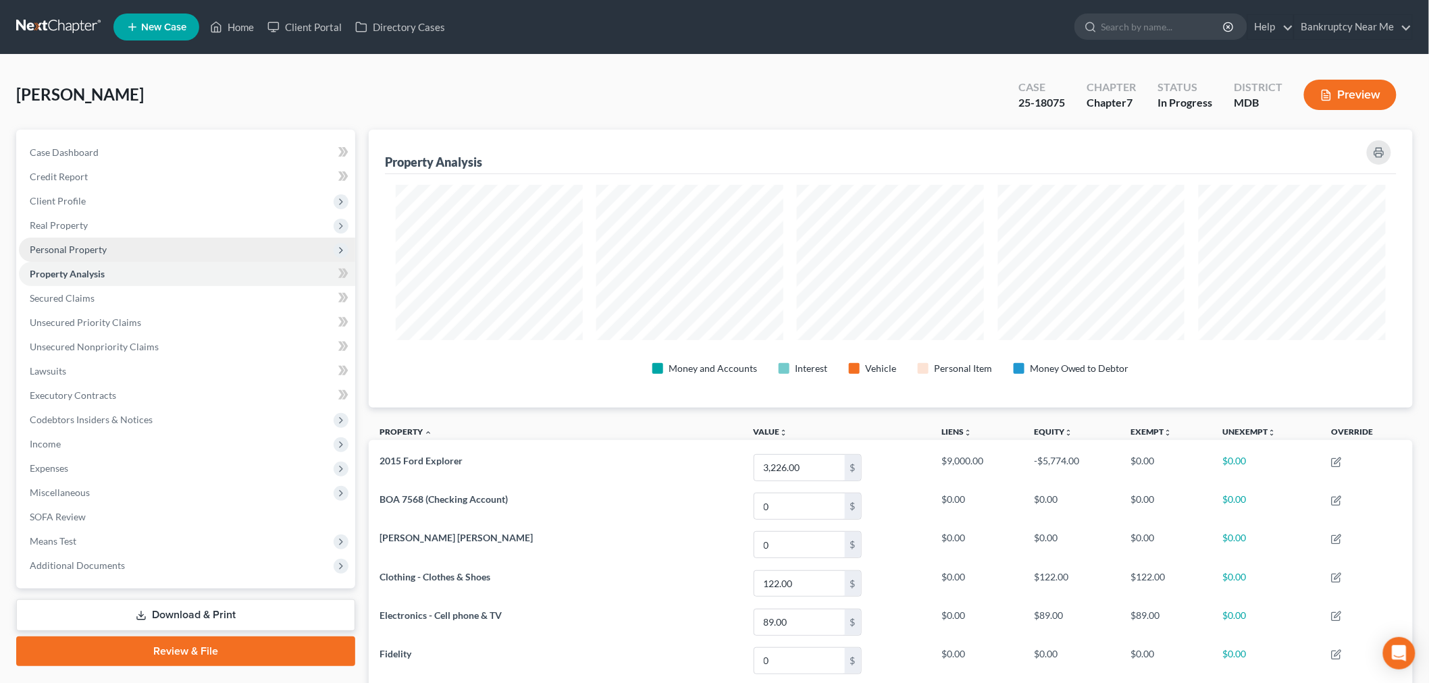
click at [136, 255] on span "Personal Property" at bounding box center [187, 250] width 336 height 24
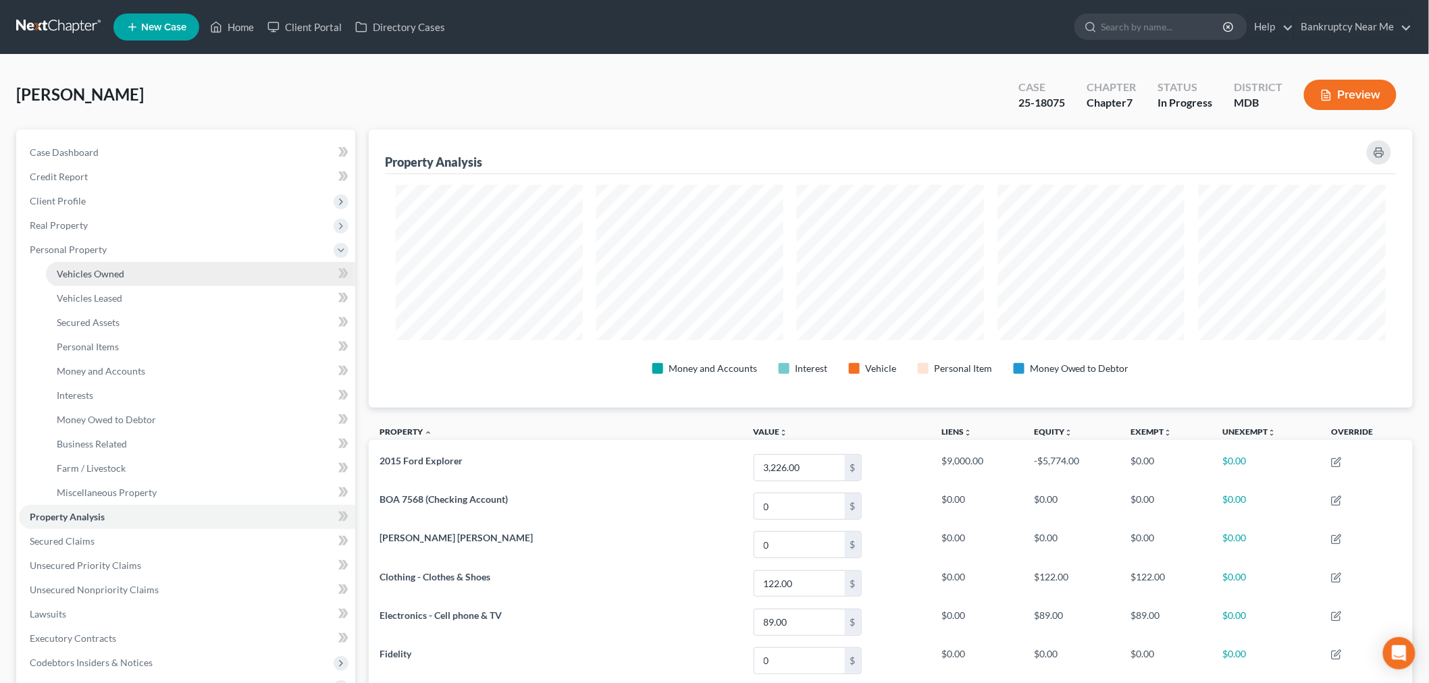
click at [146, 271] on link "Vehicles Owned" at bounding box center [200, 274] width 309 height 24
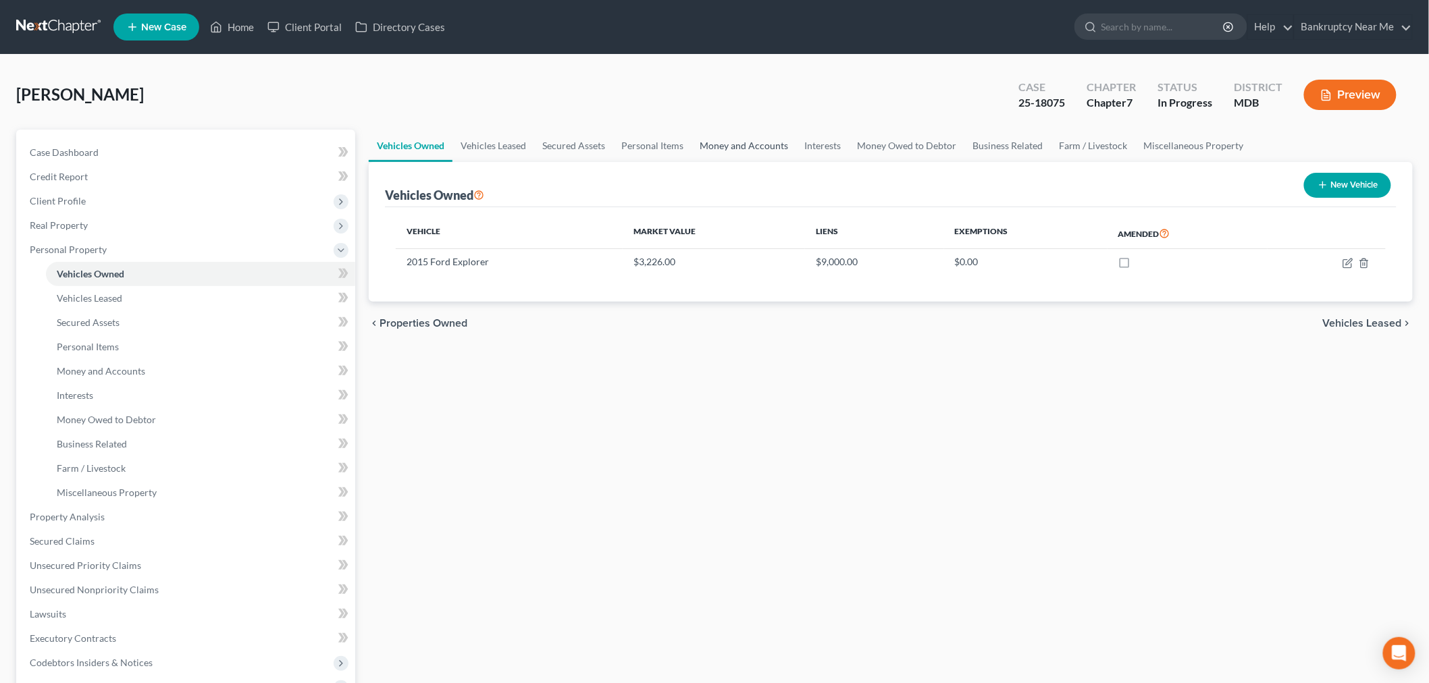
click at [758, 143] on link "Money and Accounts" at bounding box center [743, 146] width 105 height 32
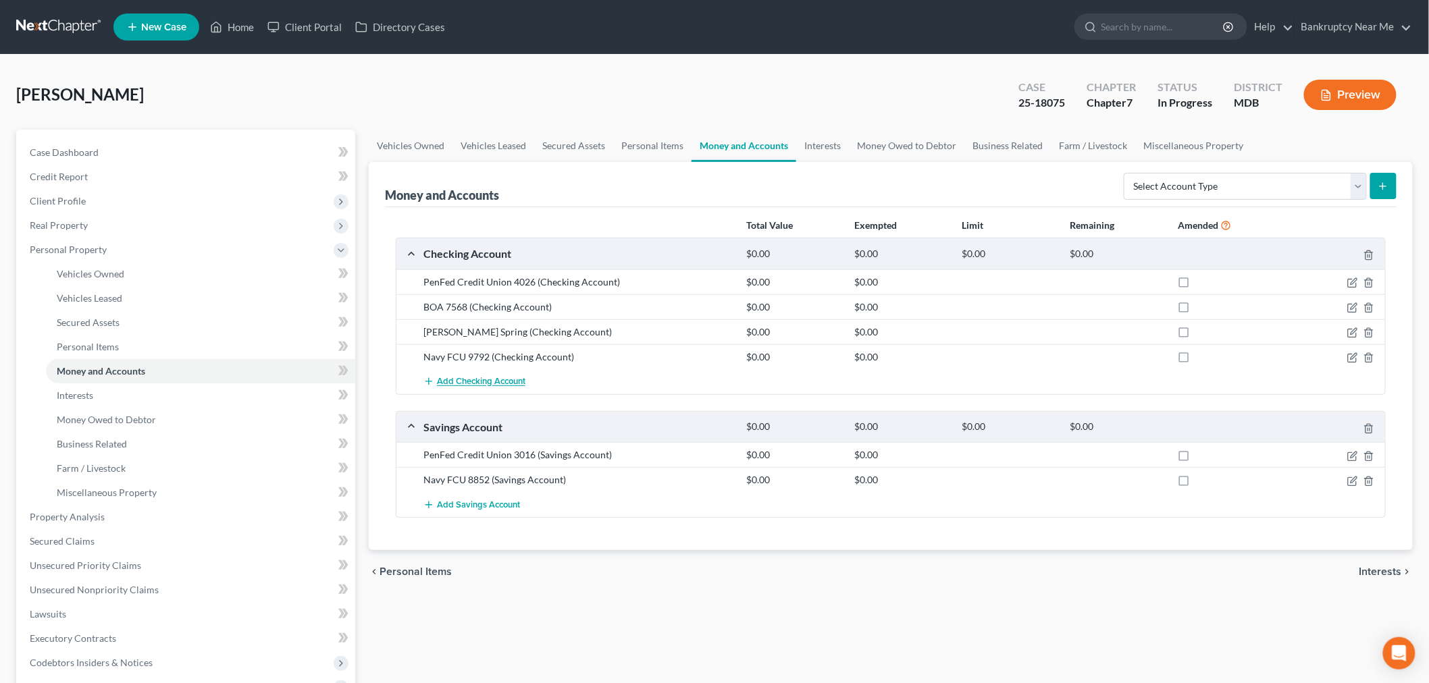
click at [485, 390] on button "Add Checking Account" at bounding box center [474, 381] width 102 height 25
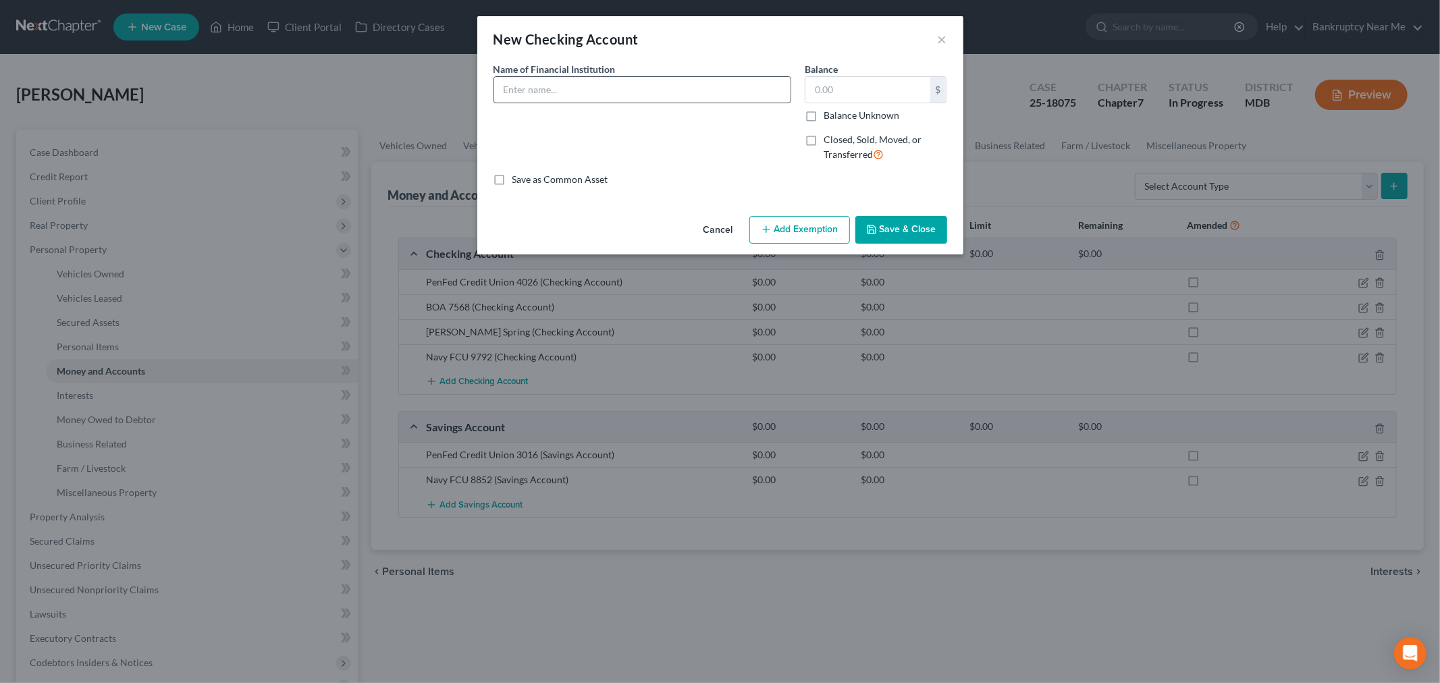
click at [677, 96] on input "text" at bounding box center [642, 90] width 296 height 26
click at [667, 77] on input "App,e" at bounding box center [642, 90] width 296 height 26
click at [903, 221] on button "Save & Close" at bounding box center [901, 230] width 92 height 28
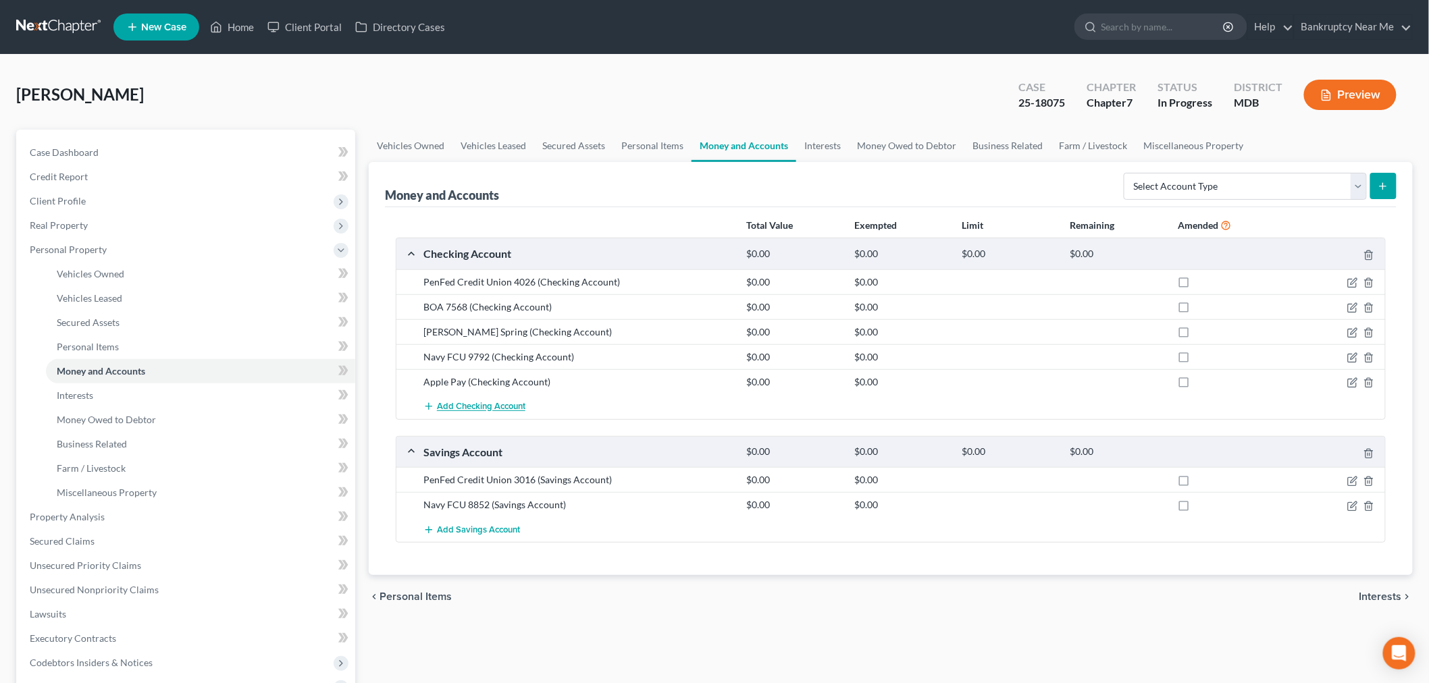
click at [498, 409] on span "Add Checking Account" at bounding box center [481, 407] width 88 height 11
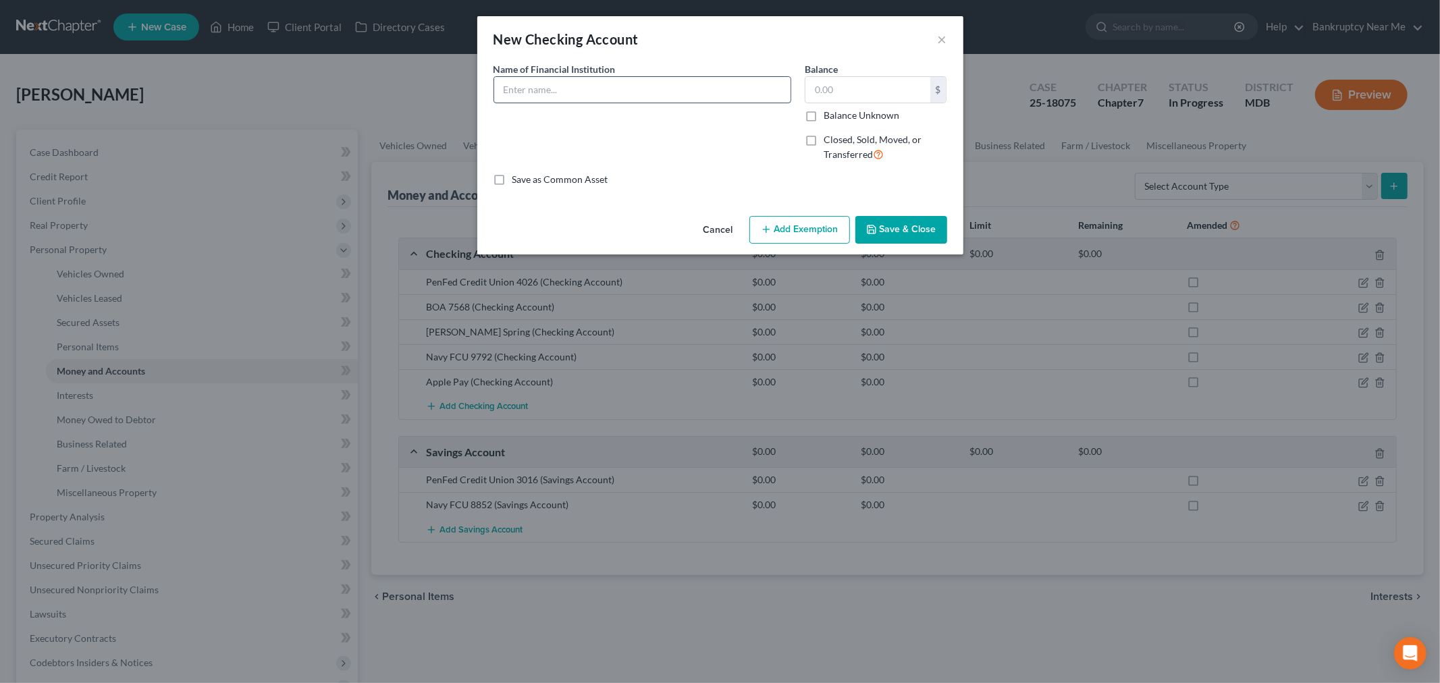
drag, startPoint x: 550, startPoint y: 86, endPoint x: 557, endPoint y: 88, distance: 7.3
click at [550, 86] on input "text" at bounding box center [642, 90] width 296 height 26
click at [890, 226] on button "Save & Close" at bounding box center [901, 230] width 92 height 28
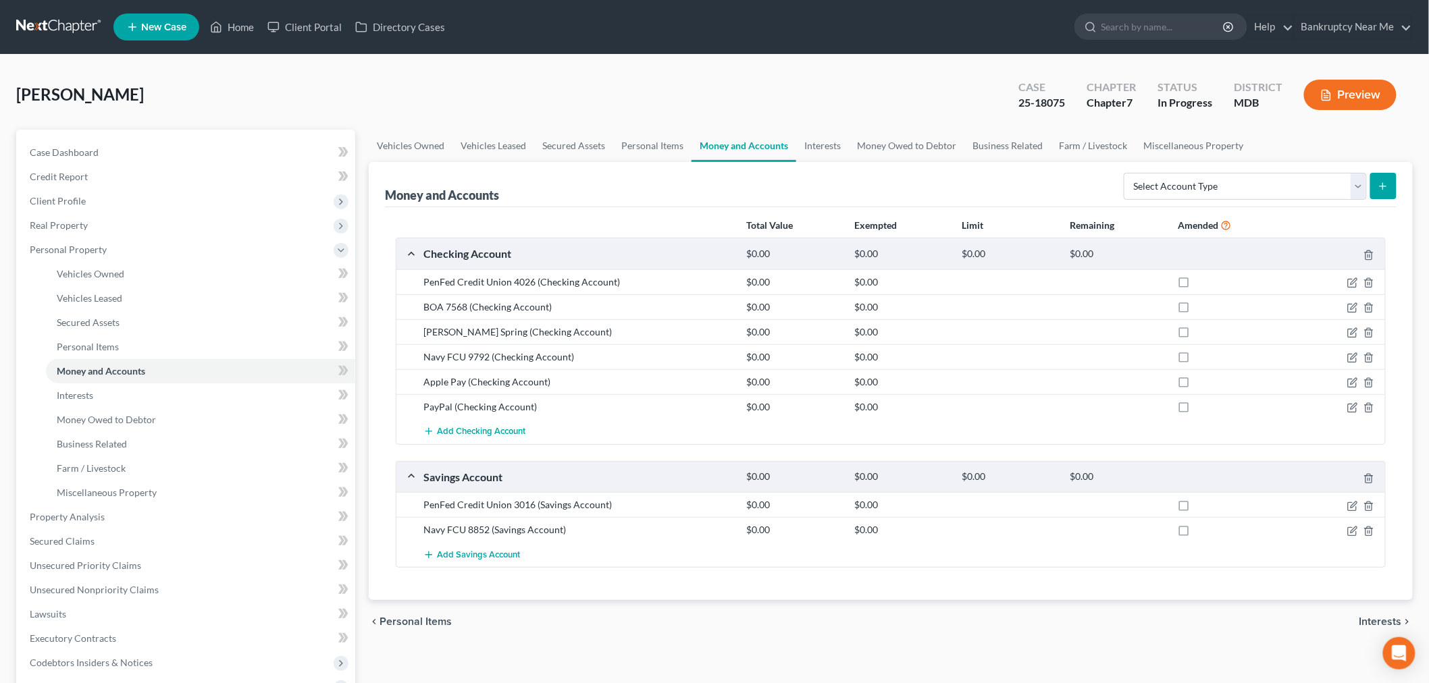
click at [1042, 178] on div "Money and Accounts Select Account Type Brokerage Cash on Hand Certificates of D…" at bounding box center [890, 184] width 1011 height 45
click at [1296, 381] on icon "button" at bounding box center [1352, 382] width 11 height 11
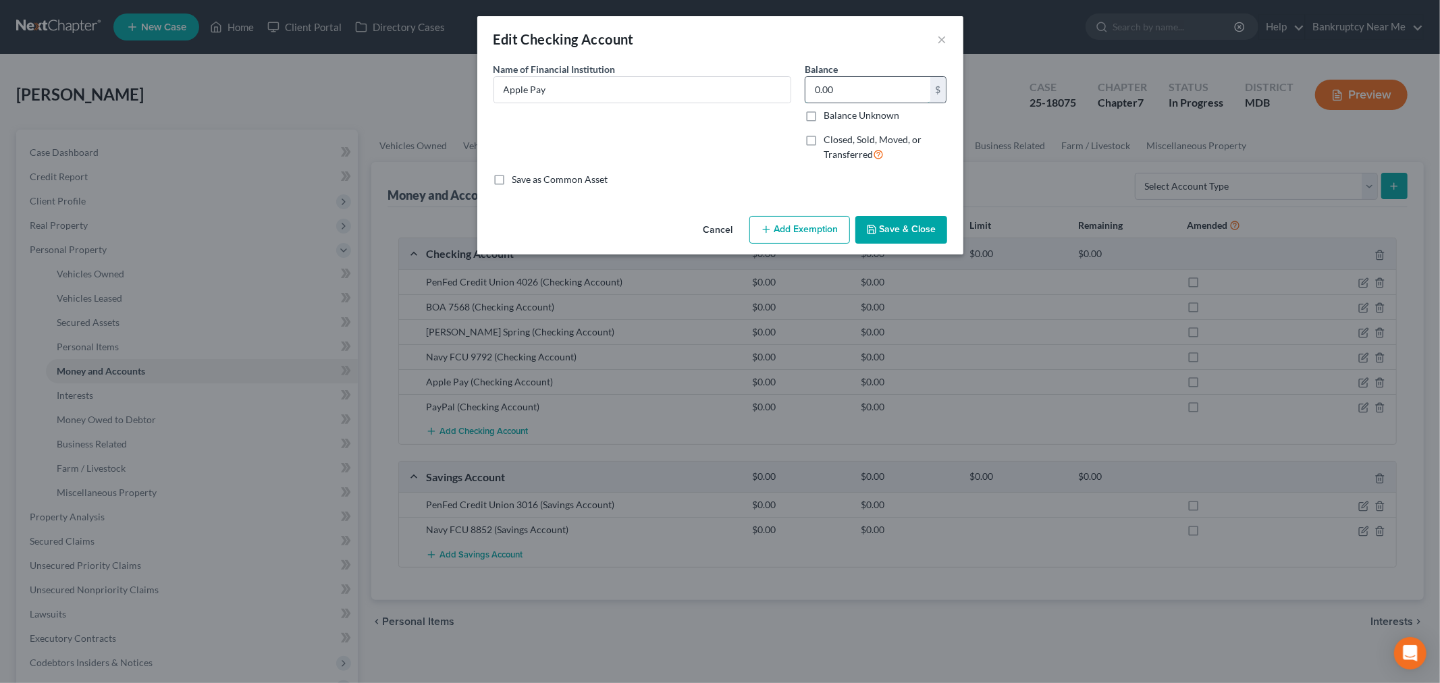
click at [851, 88] on input "0.00" at bounding box center [867, 90] width 125 height 26
click at [845, 90] on input "0.00" at bounding box center [867, 90] width 125 height 26
click at [903, 217] on button "Save & Close" at bounding box center [901, 230] width 92 height 28
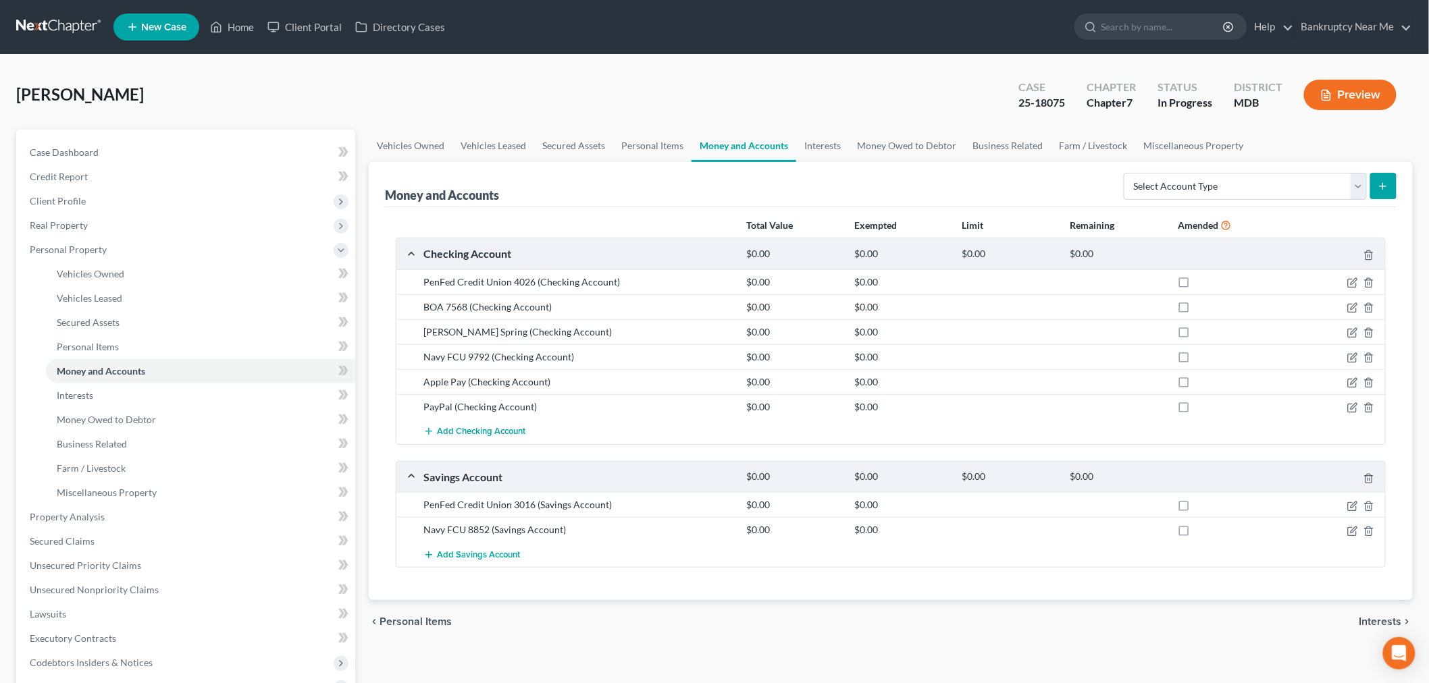
click at [562, 108] on div "Whitney, Wanda Upgraded Case 25-18075 Chapter Chapter 7 Status In Progress Dist…" at bounding box center [714, 100] width 1396 height 59
click at [192, 146] on link "Case Dashboard" at bounding box center [187, 152] width 336 height 24
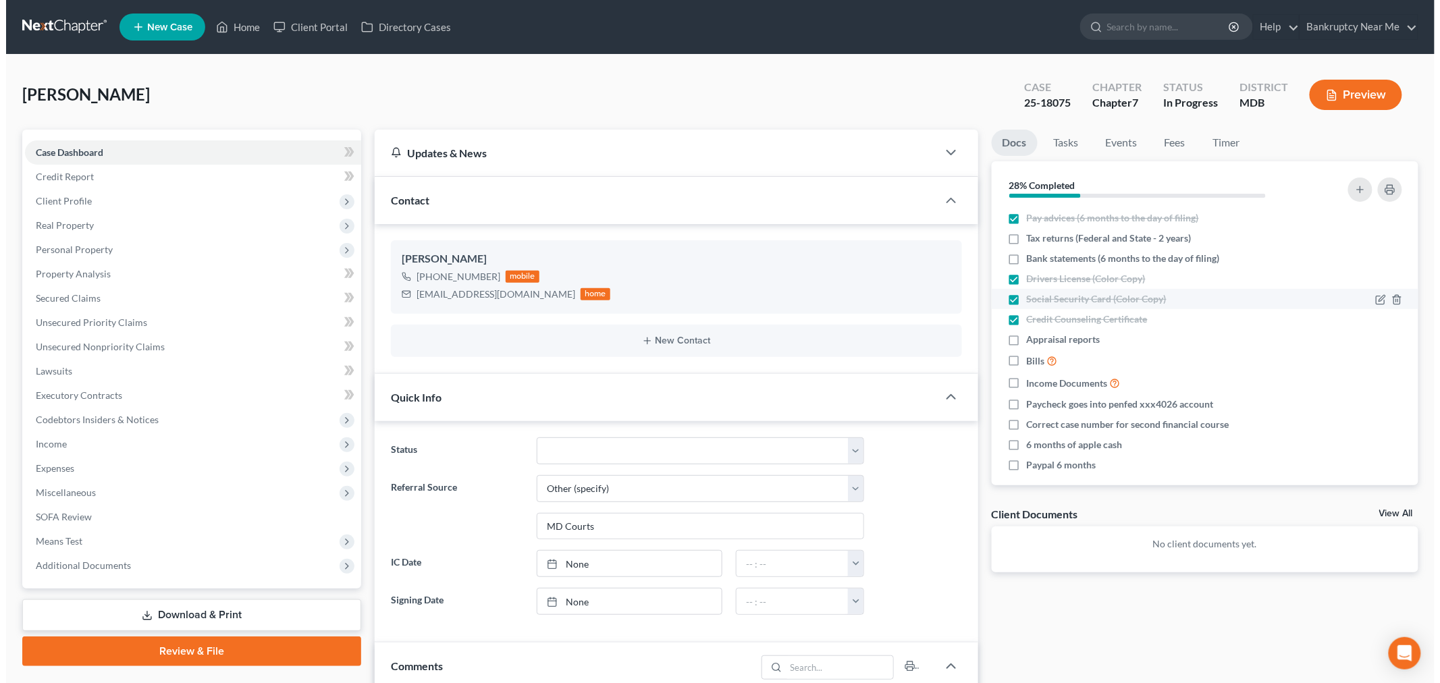
scroll to position [32, 0]
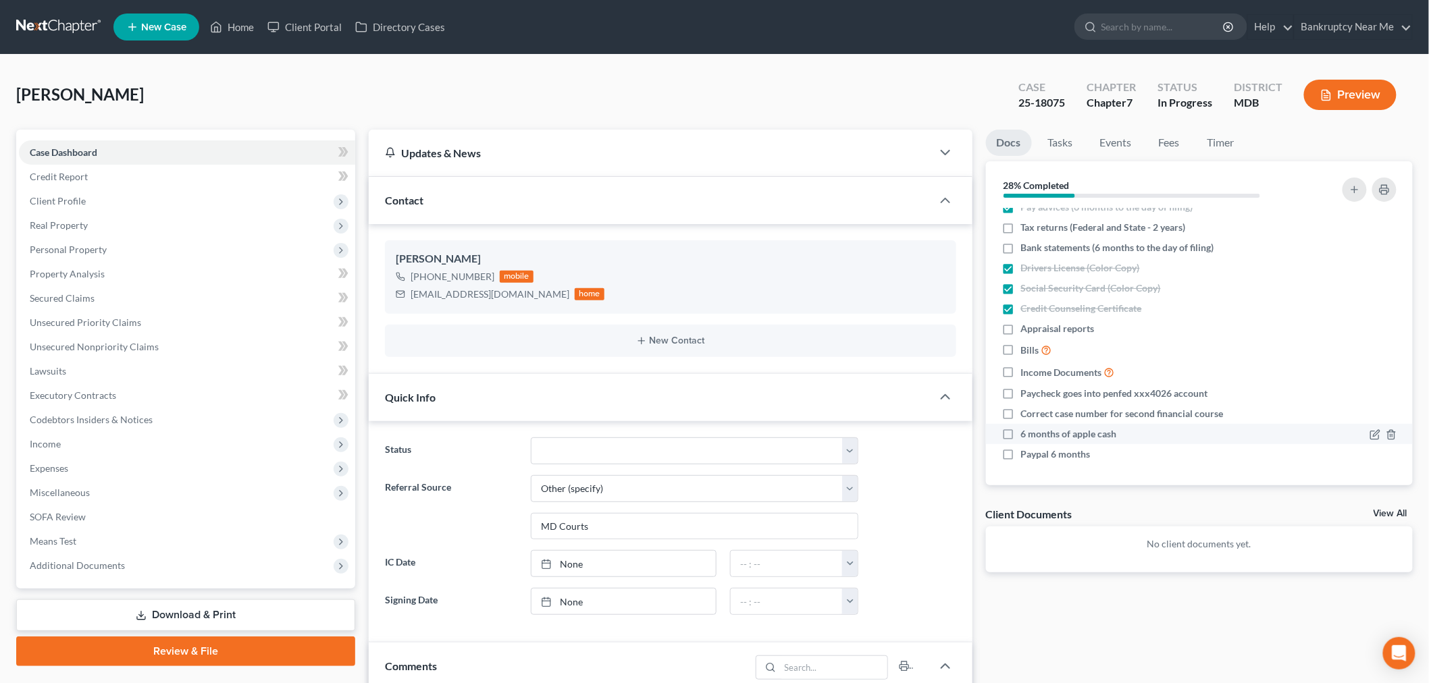
click at [1021, 432] on label "6 months of apple cash" at bounding box center [1069, 434] width 96 height 14
click at [1026, 432] on input "6 months of apple cash" at bounding box center [1030, 431] width 9 height 9
click at [1296, 178] on button "button" at bounding box center [1354, 190] width 24 height 24
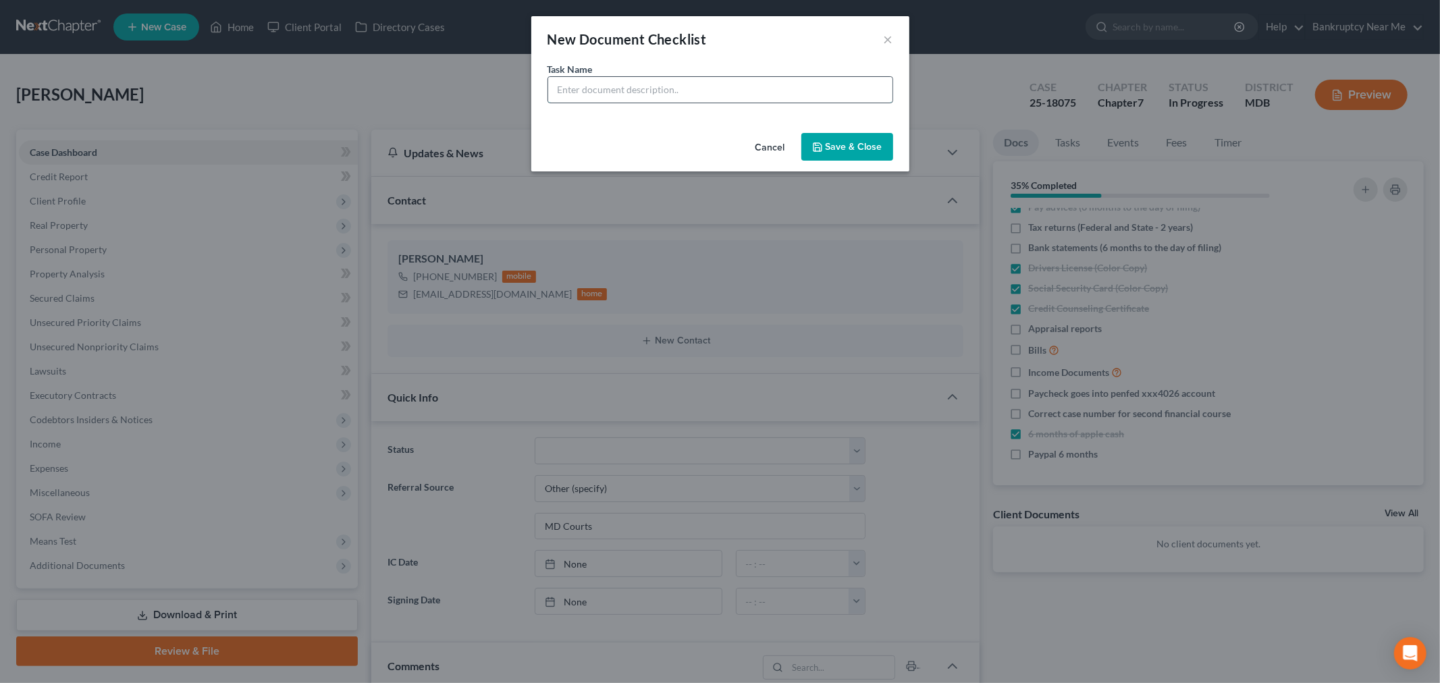
click at [624, 90] on input "text" at bounding box center [720, 90] width 344 height 26
click at [862, 135] on button "Save & Close" at bounding box center [847, 147] width 92 height 28
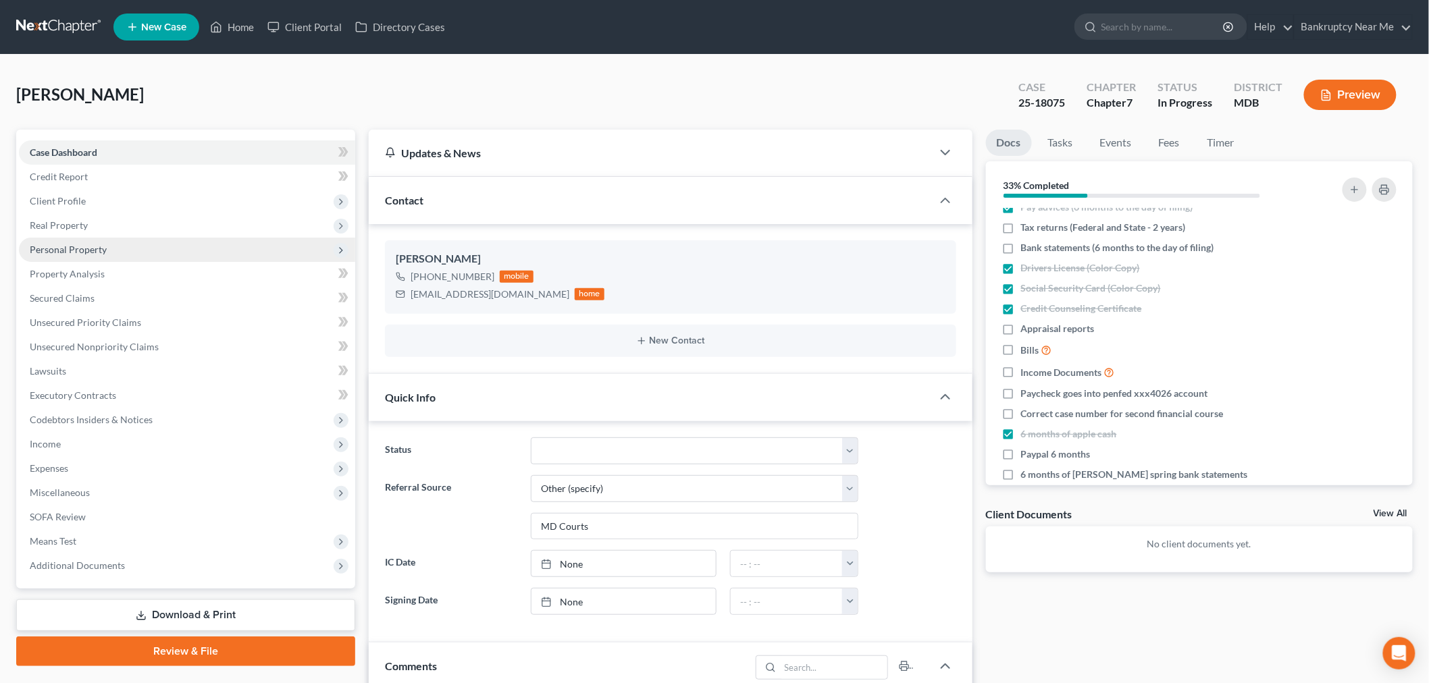
click at [90, 247] on span "Personal Property" at bounding box center [68, 249] width 77 height 11
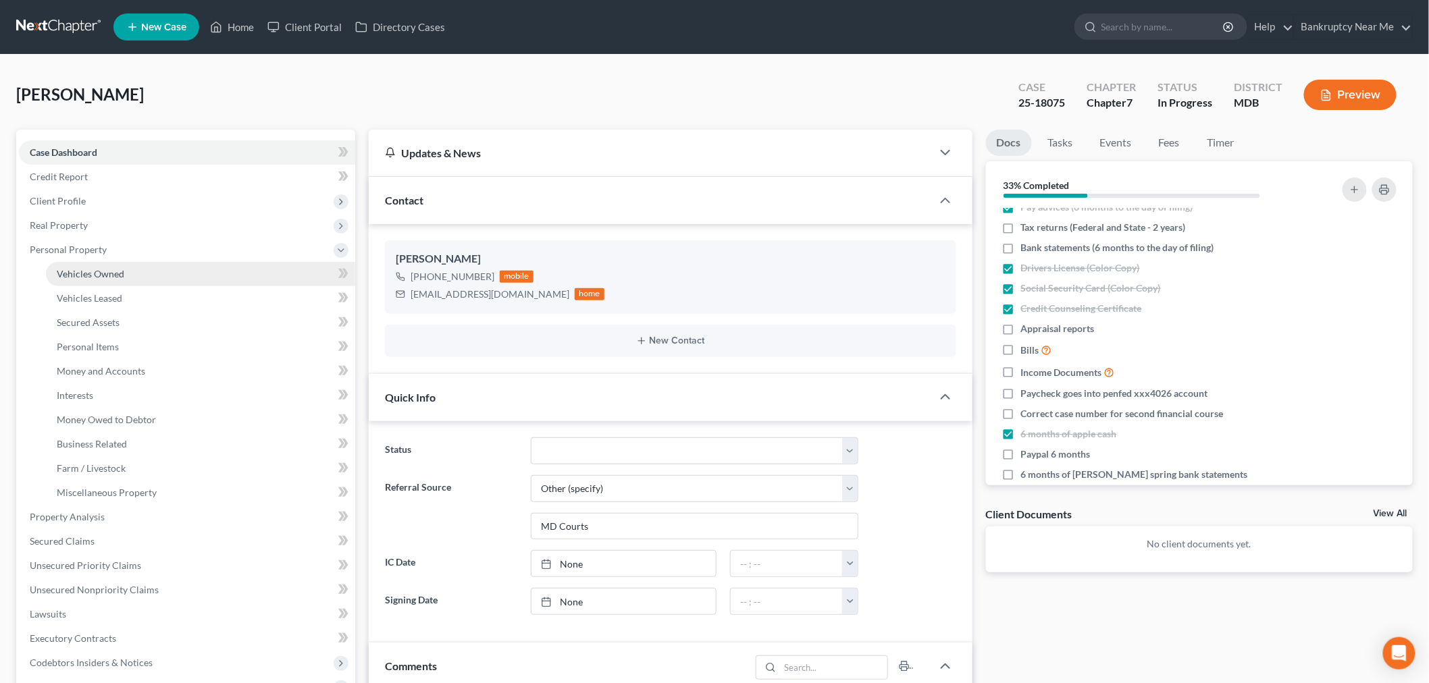
click at [132, 272] on link "Vehicles Owned" at bounding box center [200, 274] width 309 height 24
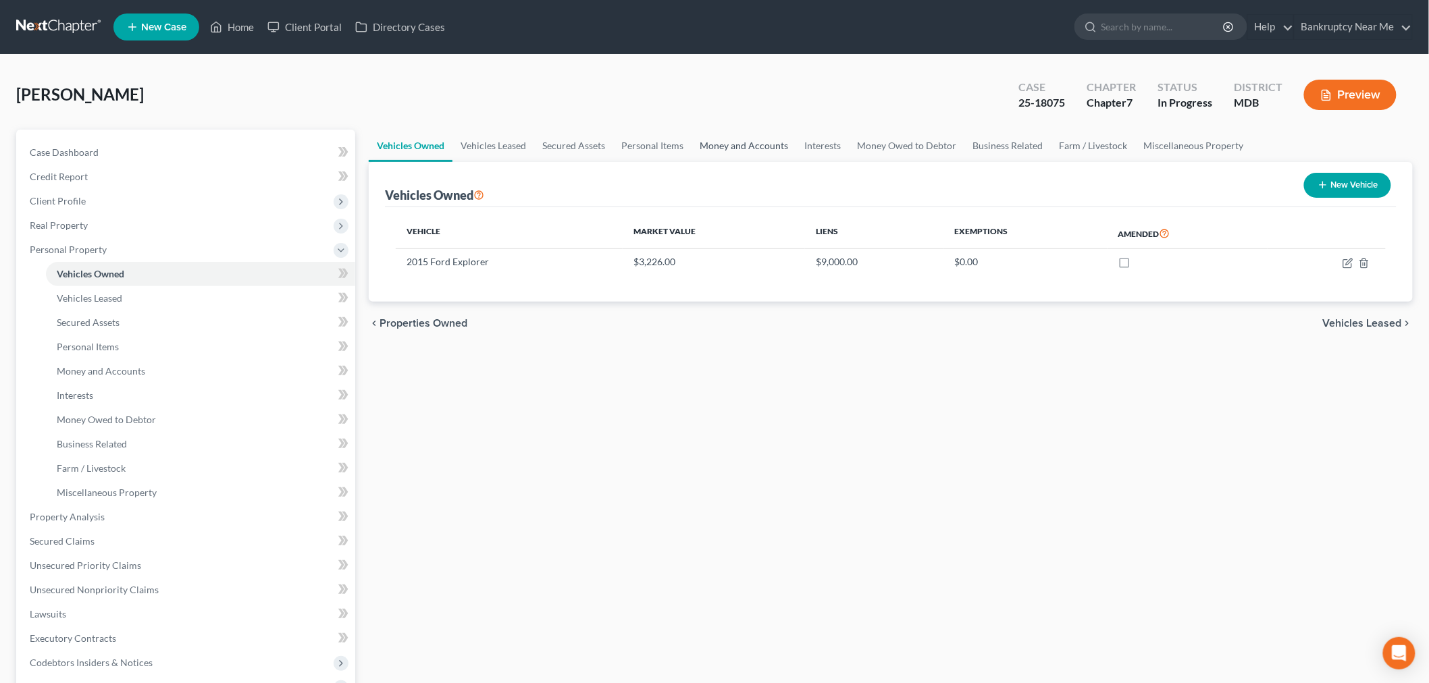
click at [714, 142] on link "Money and Accounts" at bounding box center [743, 146] width 105 height 32
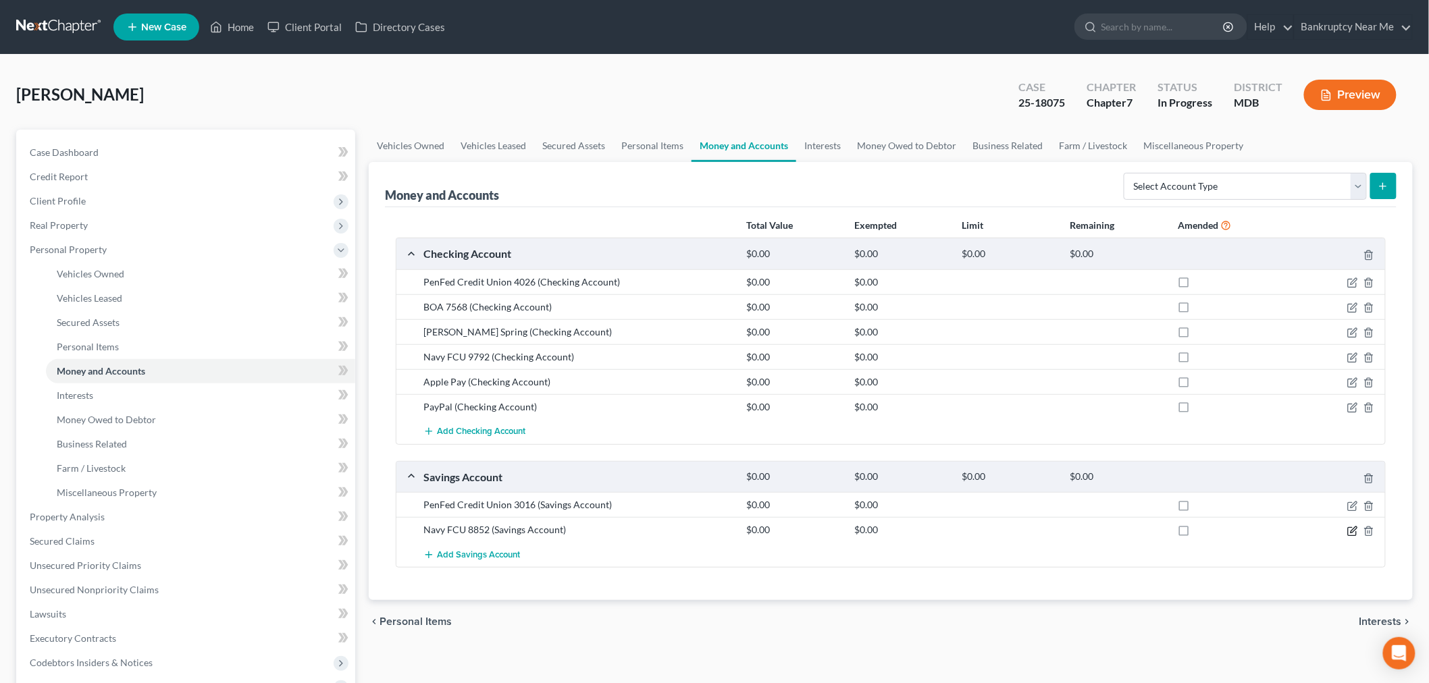
click at [1296, 534] on icon "button" at bounding box center [1352, 531] width 11 height 11
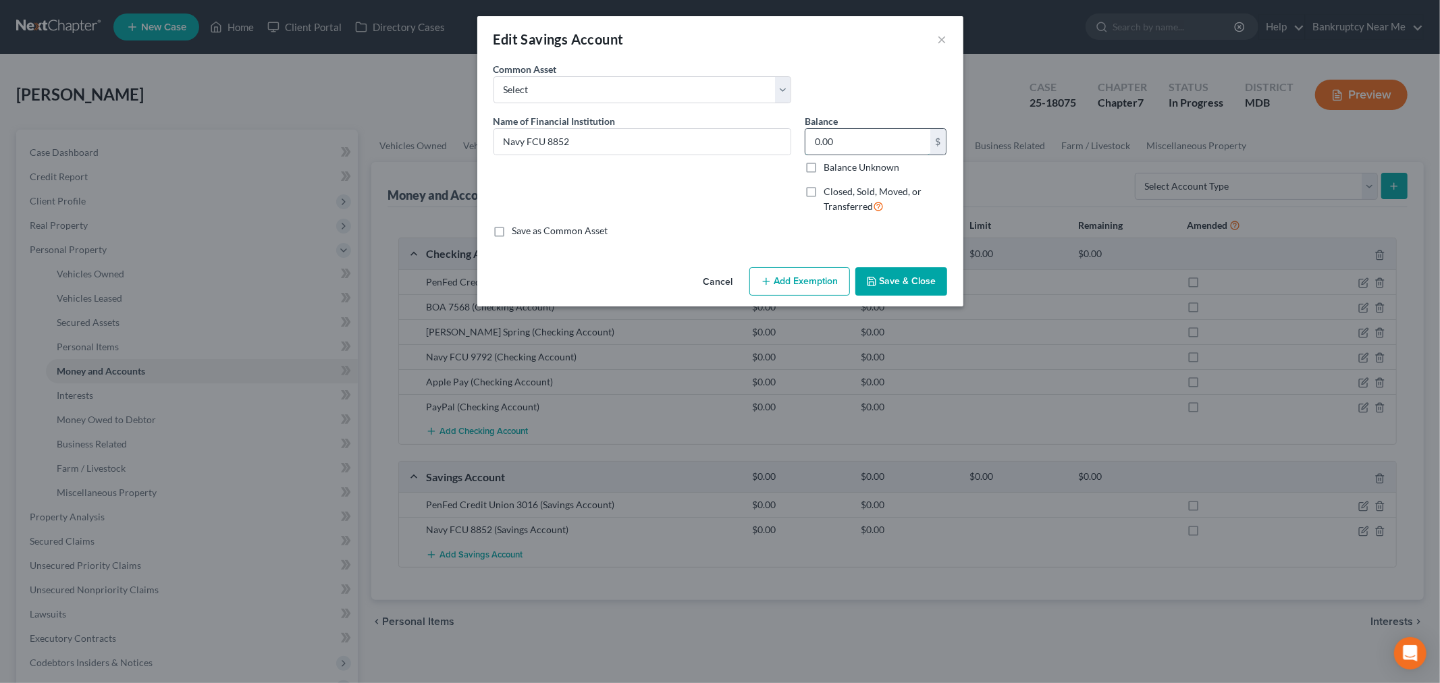
click at [845, 132] on input "0.00" at bounding box center [867, 142] width 125 height 26
click at [801, 271] on button "Add Exemption" at bounding box center [799, 281] width 101 height 28
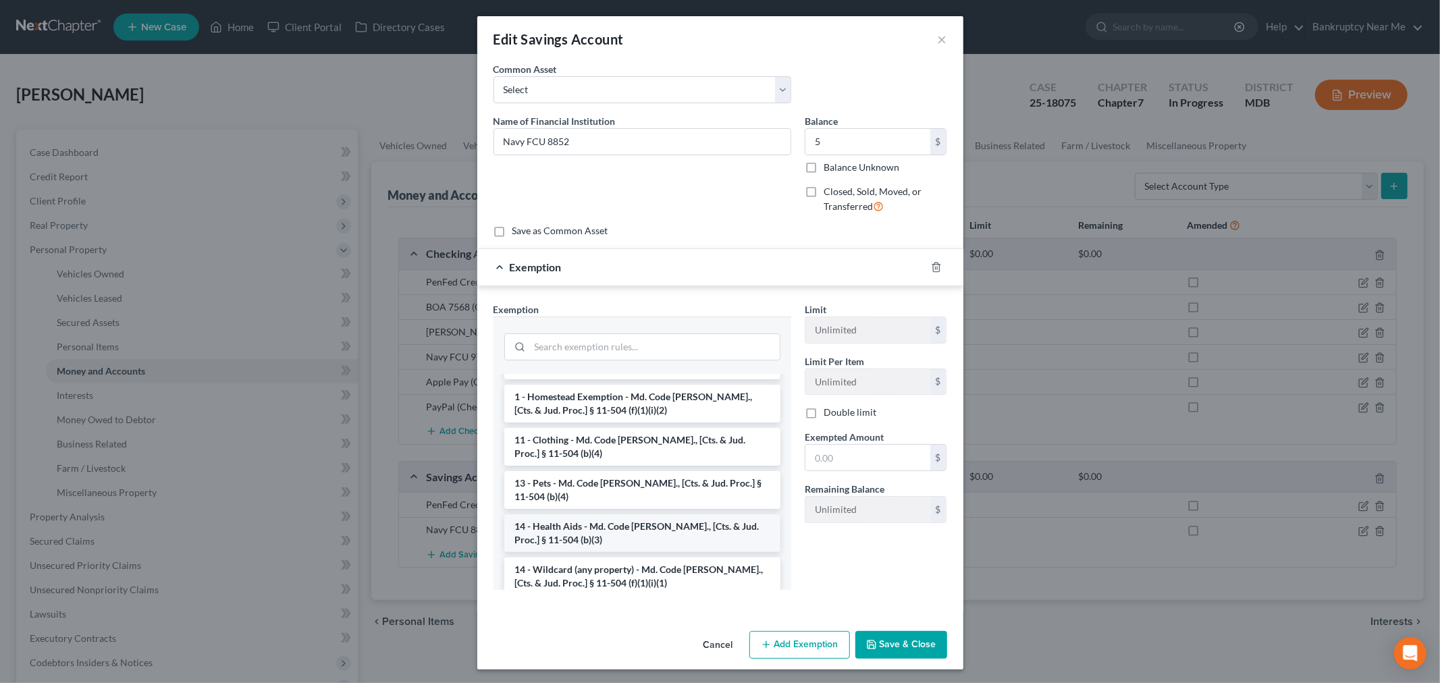
scroll to position [150, 0]
click at [599, 559] on li "14 - Wildcard (any property) - Md. Code Ann., [Cts. & Jud. Proc.] § 11-504 (f)(…" at bounding box center [642, 575] width 276 height 38
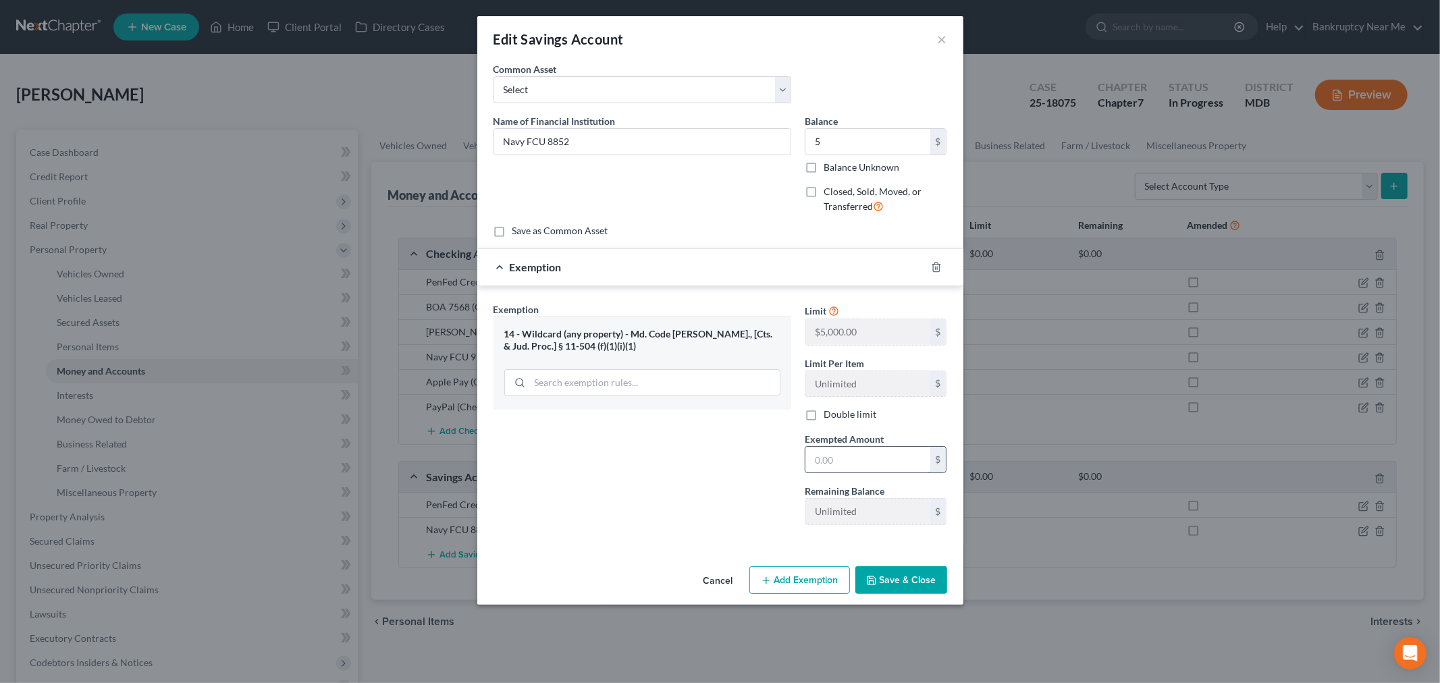
click at [853, 463] on input "text" at bounding box center [867, 460] width 125 height 26
click at [691, 469] on div "Exemption Set must be selected for CA. Exemption * 14 - Wildcard (any property)…" at bounding box center [642, 419] width 311 height 234
drag, startPoint x: 922, startPoint y: 583, endPoint x: 942, endPoint y: 550, distance: 38.6
click at [921, 583] on button "Save & Close" at bounding box center [901, 580] width 92 height 28
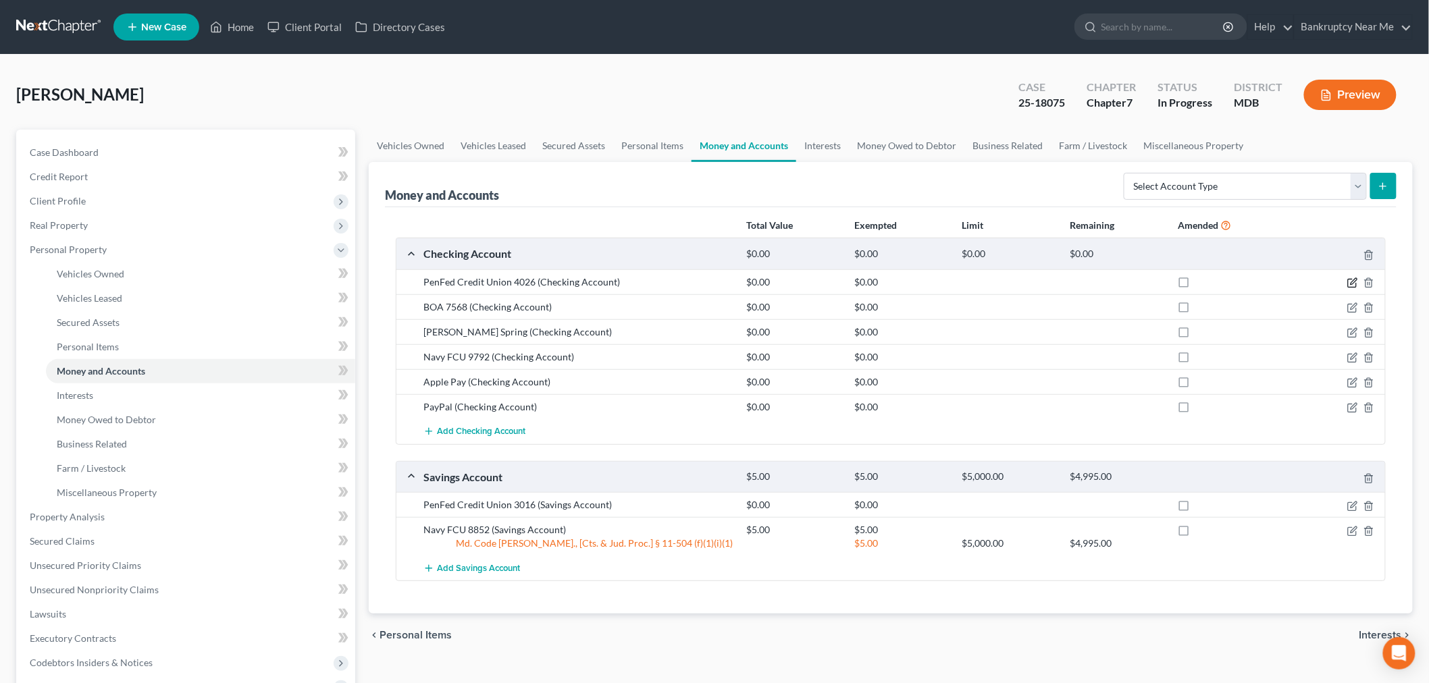
click at [1296, 284] on icon "button" at bounding box center [1352, 282] width 11 height 11
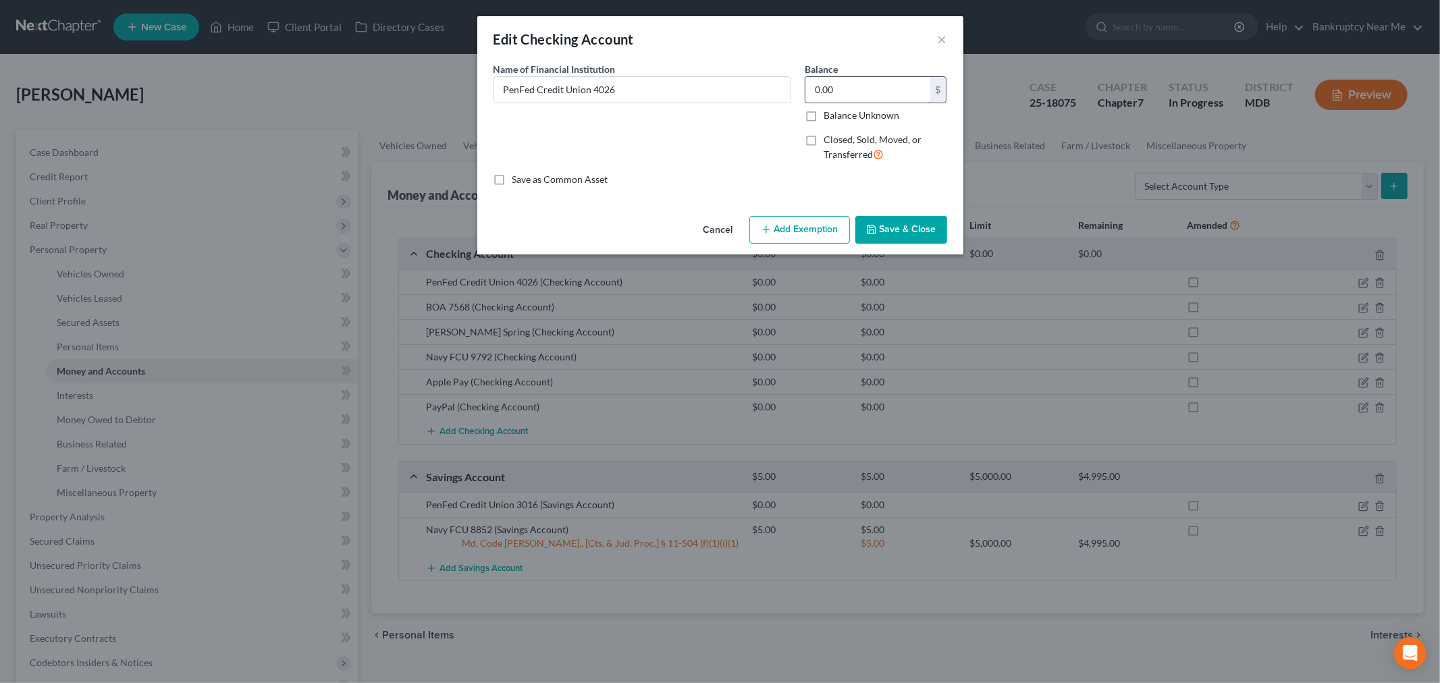
click at [826, 92] on input "0.00" at bounding box center [867, 90] width 125 height 26
drag, startPoint x: 863, startPoint y: 81, endPoint x: 763, endPoint y: 80, distance: 99.9
click at [763, 80] on div "Name of Financial Institution * PenFed Credit Union 4026 Balance 11.00 $ Balanc…" at bounding box center [720, 117] width 467 height 111
click at [817, 221] on button "Add Exemption" at bounding box center [799, 230] width 101 height 28
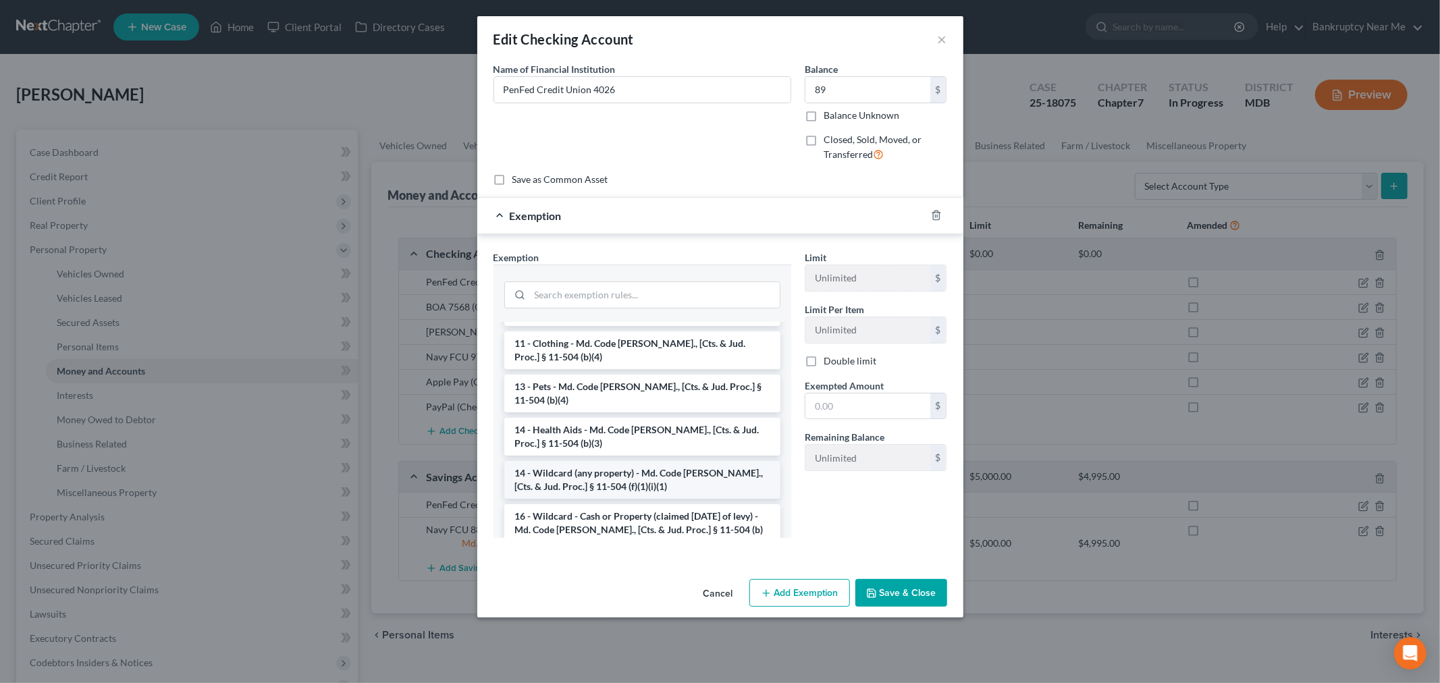
click at [665, 471] on li "14 - Wildcard (any property) - Md. Code Ann., [Cts. & Jud. Proc.] § 11-504 (f)(…" at bounding box center [642, 480] width 276 height 38
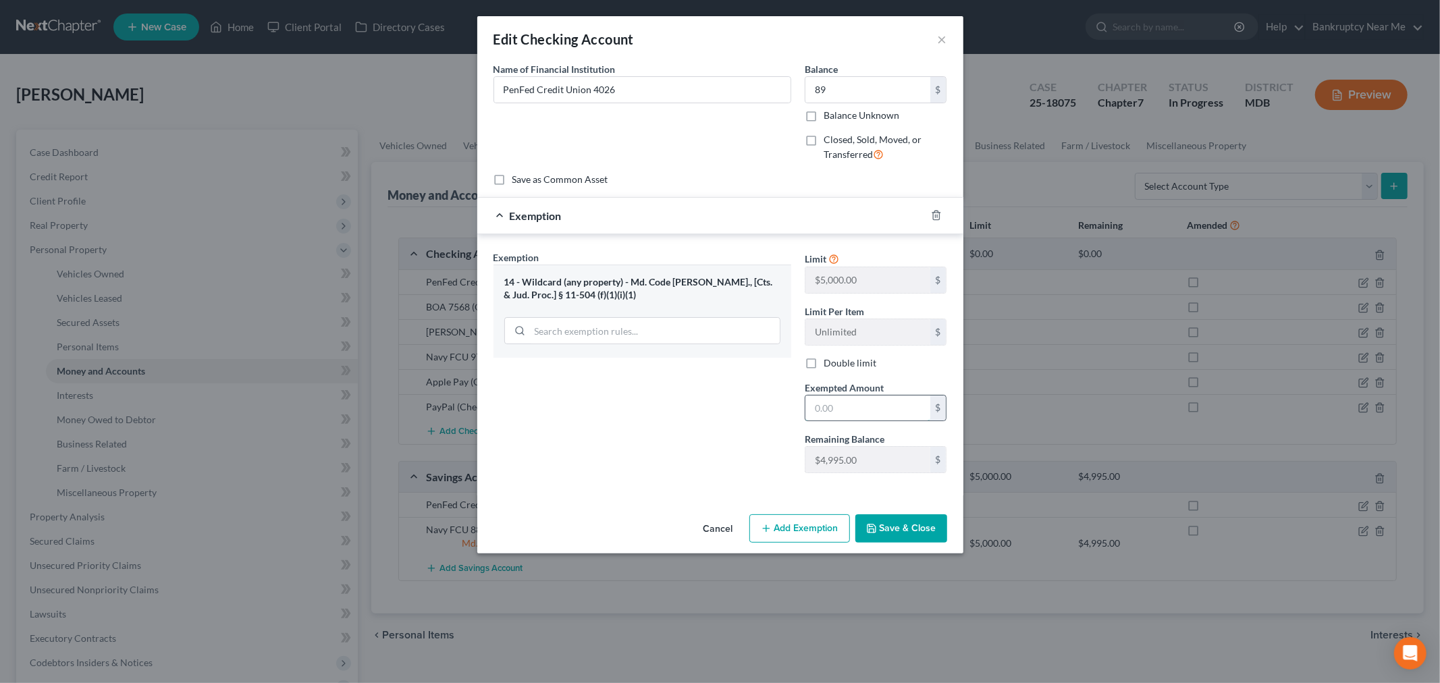
click at [839, 412] on input "text" at bounding box center [867, 409] width 125 height 26
drag, startPoint x: 703, startPoint y: 481, endPoint x: 843, endPoint y: 518, distance: 143.9
click at [703, 481] on div "Exemption Set must be selected for CA. Exemption * 14 - Wildcard (any property)…" at bounding box center [642, 367] width 311 height 234
click at [895, 540] on button "Save & Close" at bounding box center [901, 528] width 92 height 28
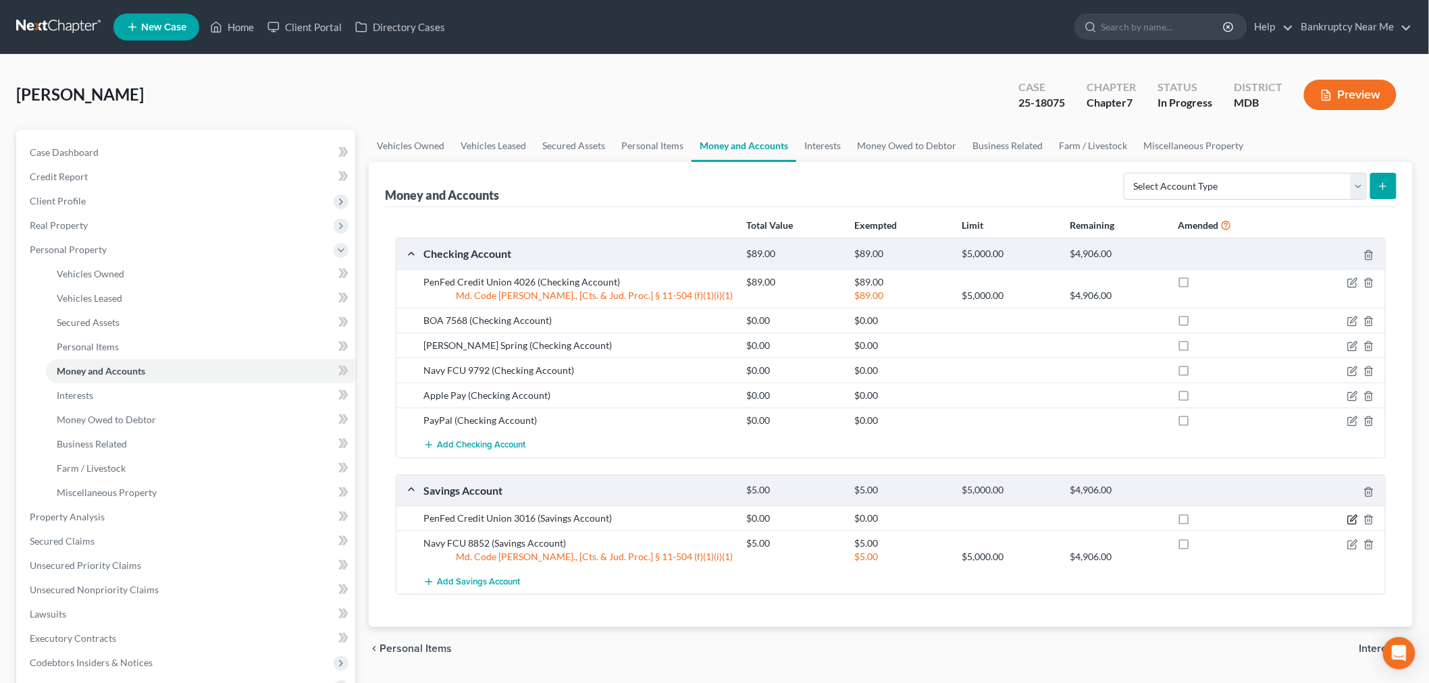
drag, startPoint x: 1351, startPoint y: 523, endPoint x: 1298, endPoint y: 436, distance: 102.1
click at [1296, 522] on icon "button" at bounding box center [1352, 519] width 11 height 11
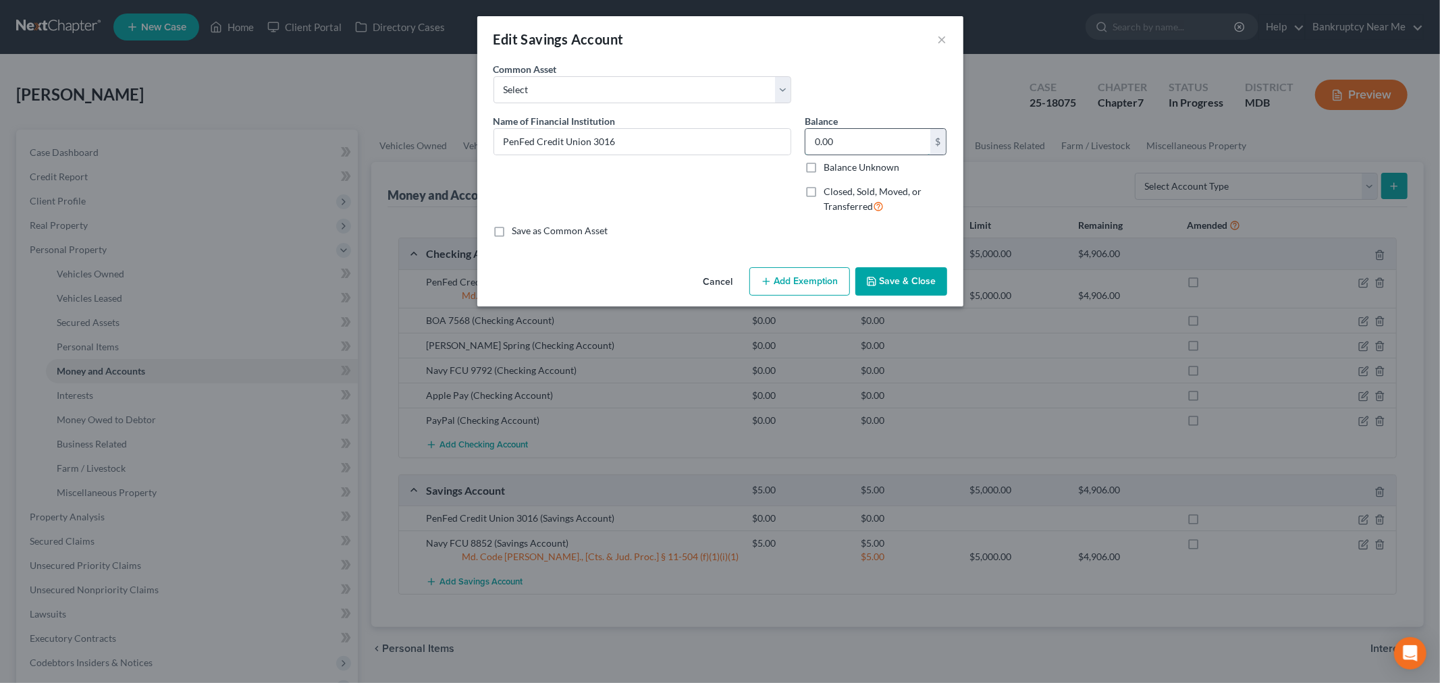
click at [832, 135] on input "0.00" at bounding box center [867, 142] width 125 height 26
click at [811, 288] on button "Add Exemption" at bounding box center [799, 281] width 101 height 28
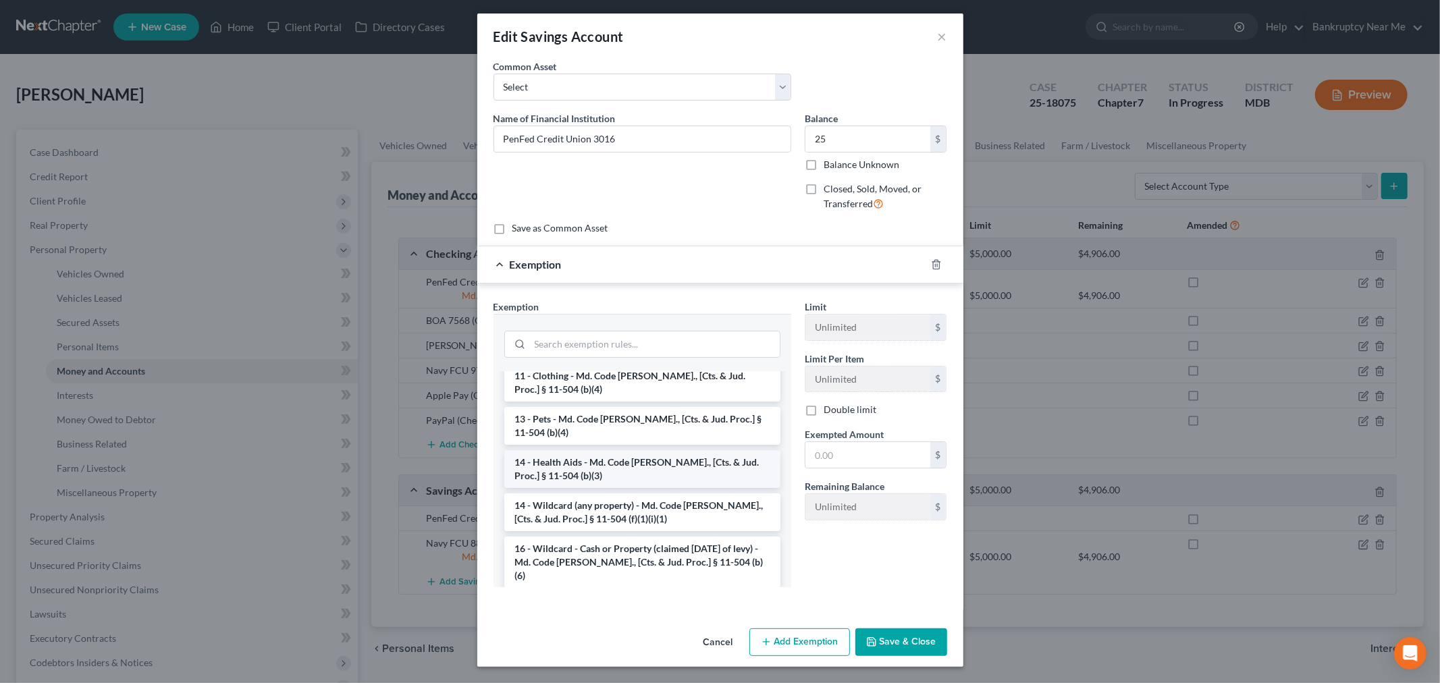
scroll to position [225, 0]
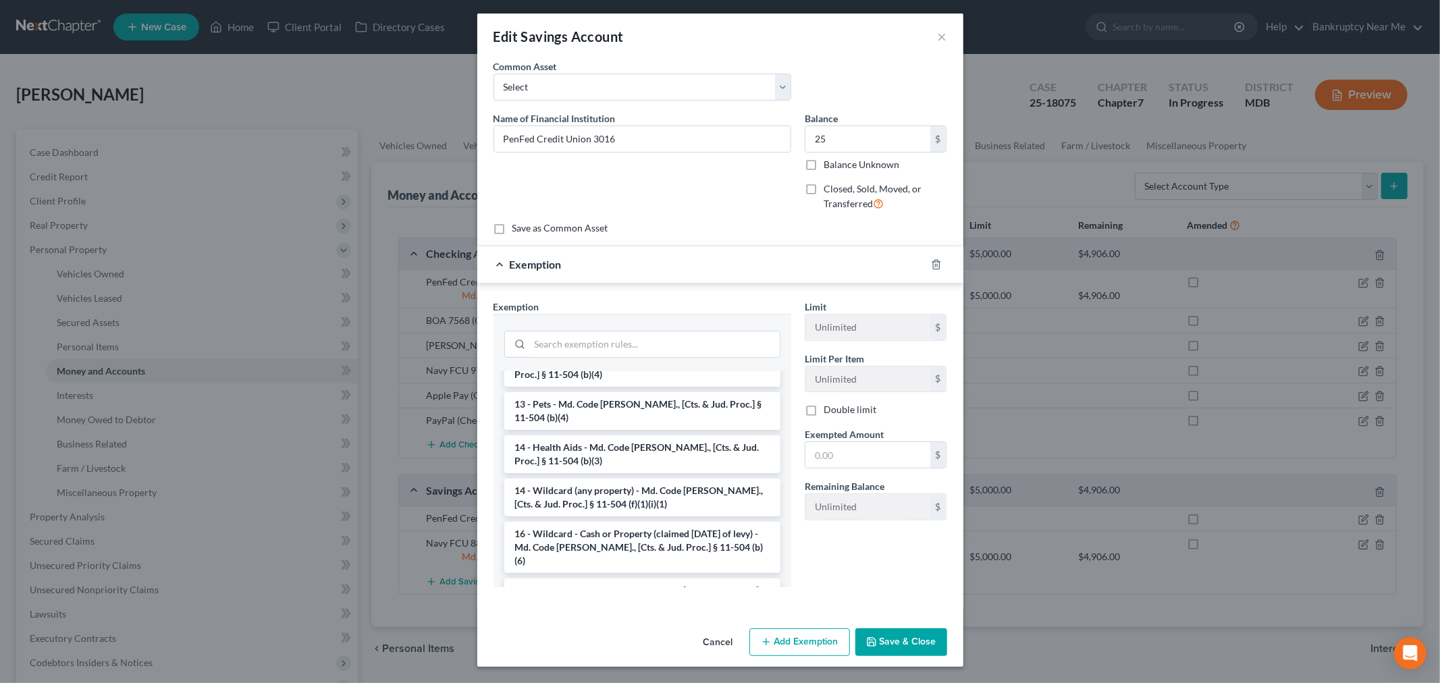
drag, startPoint x: 662, startPoint y: 496, endPoint x: 754, endPoint y: 471, distance: 95.8
click at [662, 495] on li "14 - Wildcard (any property) - Md. Code Ann., [Cts. & Jud. Proc.] § 11-504 (f)(…" at bounding box center [642, 498] width 276 height 38
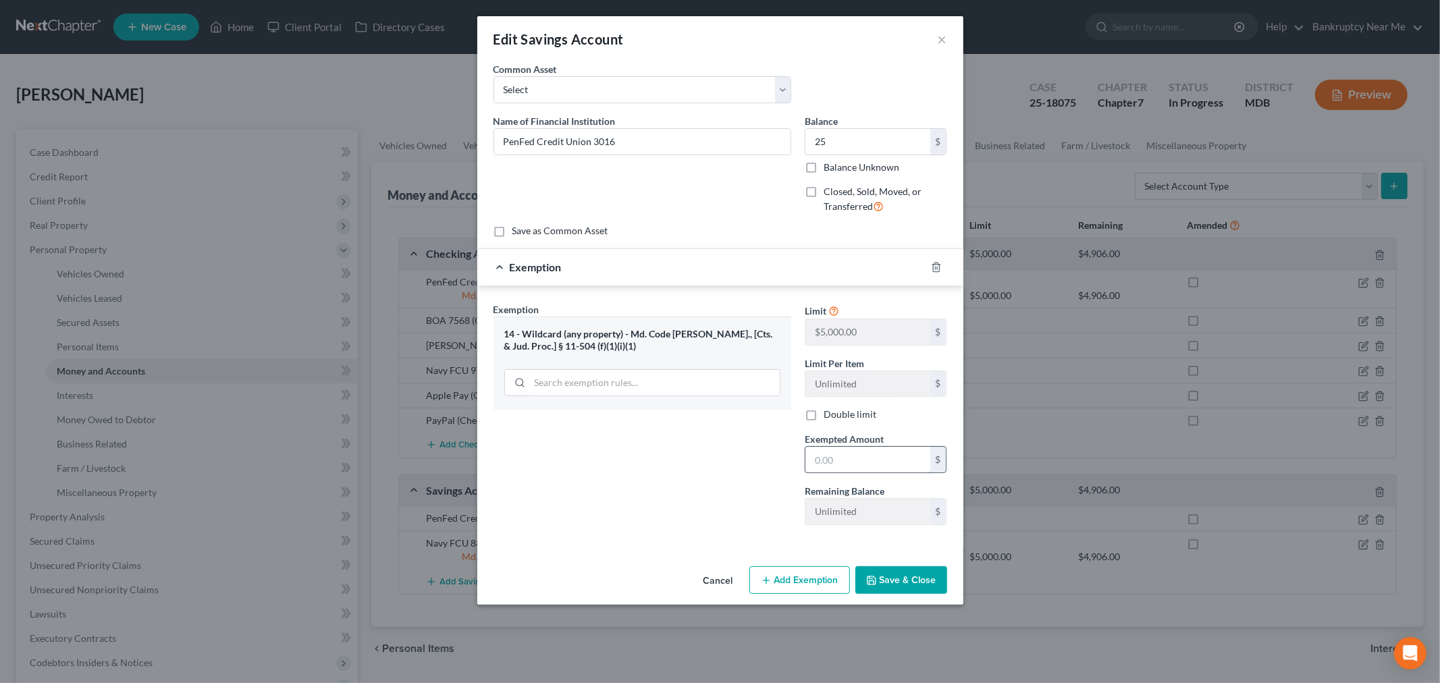
scroll to position [0, 0]
click at [852, 460] on input "text" at bounding box center [867, 460] width 125 height 26
click at [705, 518] on div "Exemption Set must be selected for CA. Exemption * 14 - Wildcard (any property)…" at bounding box center [642, 419] width 311 height 234
click at [900, 577] on button "Save & Close" at bounding box center [901, 580] width 92 height 28
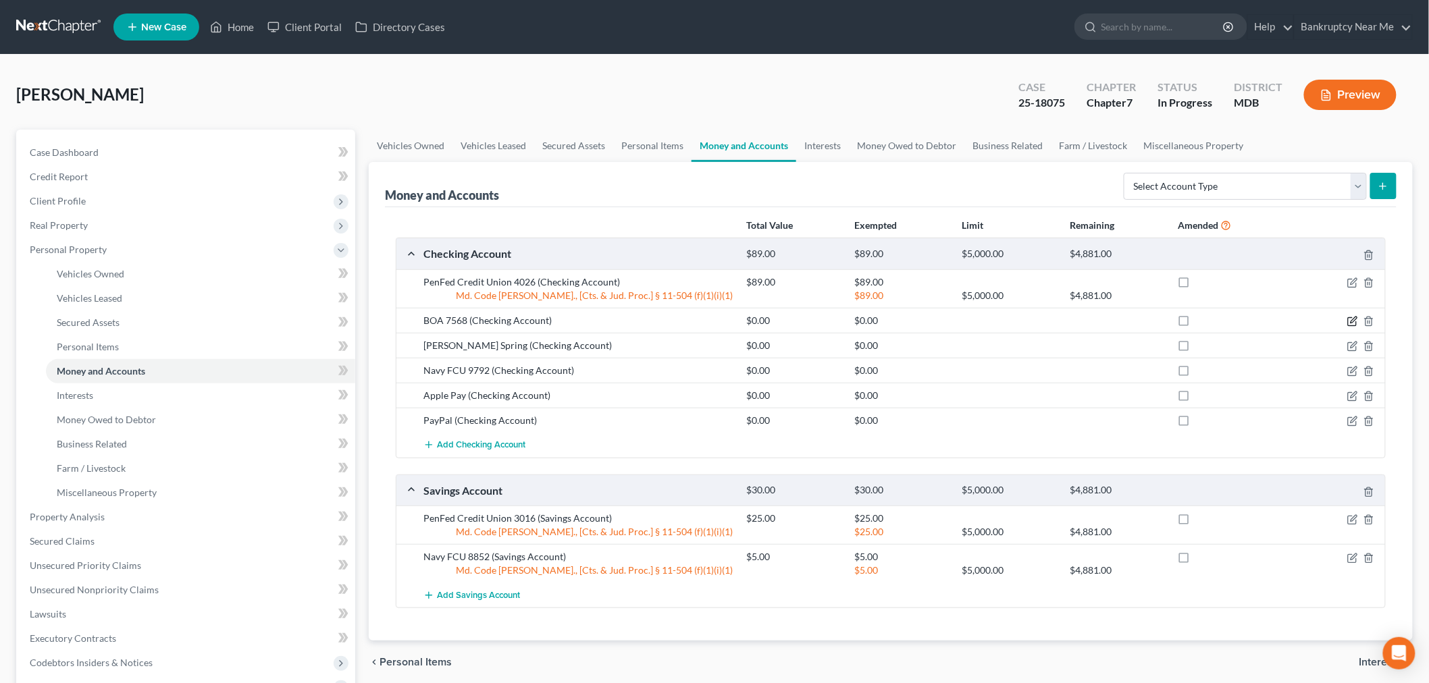
click at [1296, 319] on icon "button" at bounding box center [1352, 321] width 11 height 11
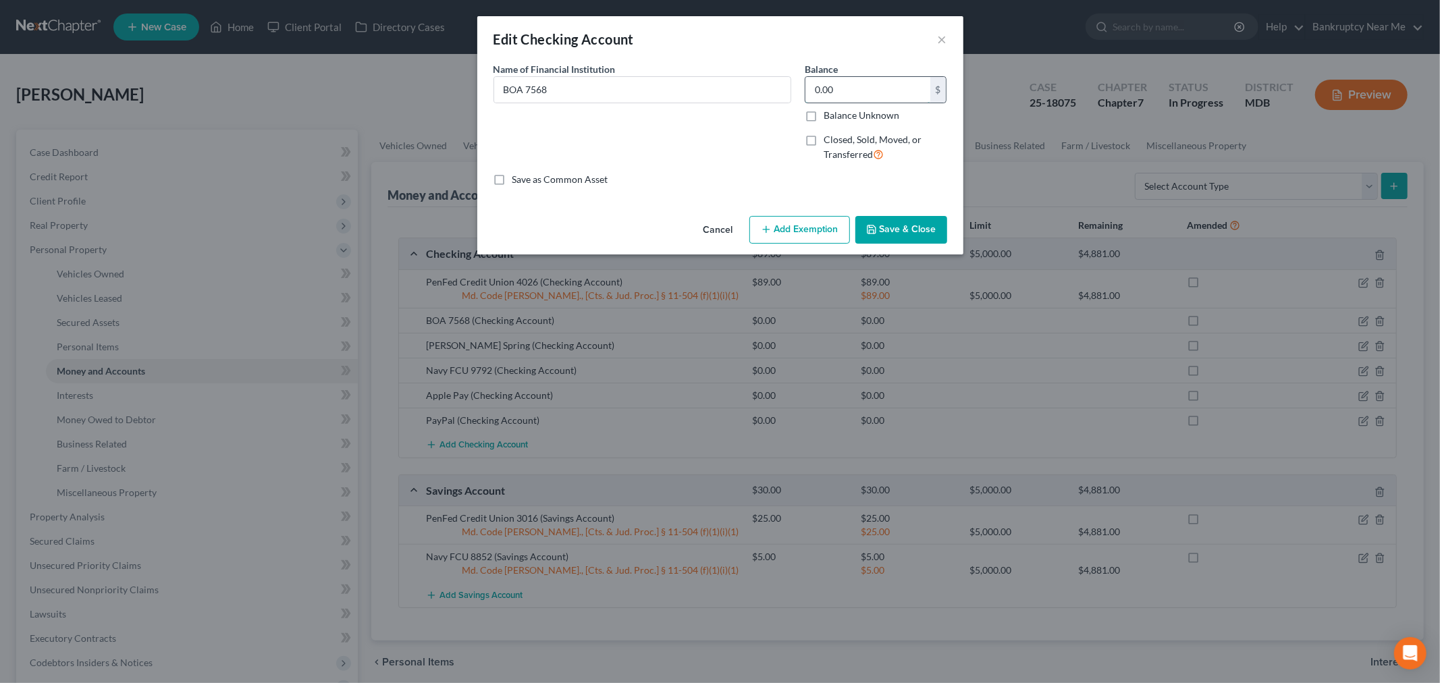
click at [834, 82] on input "0.00" at bounding box center [867, 90] width 125 height 26
click at [801, 225] on button "Add Exemption" at bounding box center [799, 230] width 101 height 28
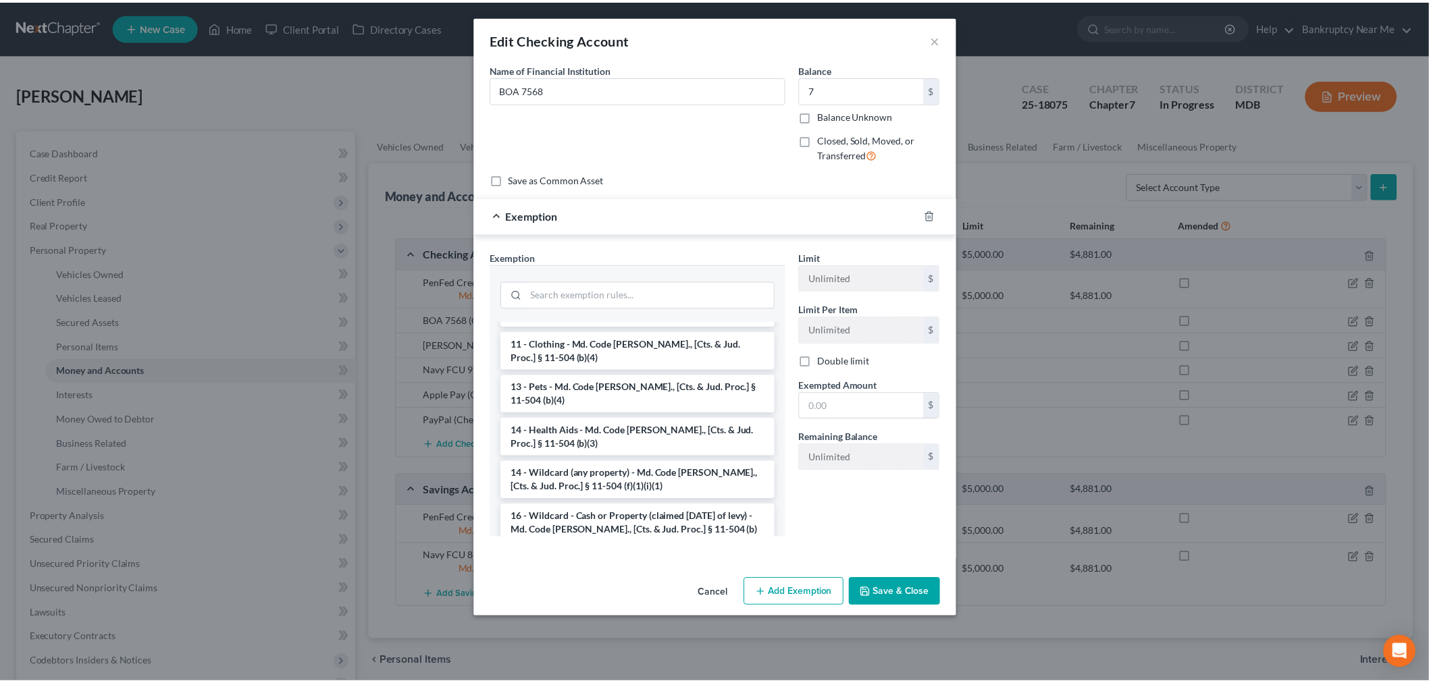
scroll to position [150, 0]
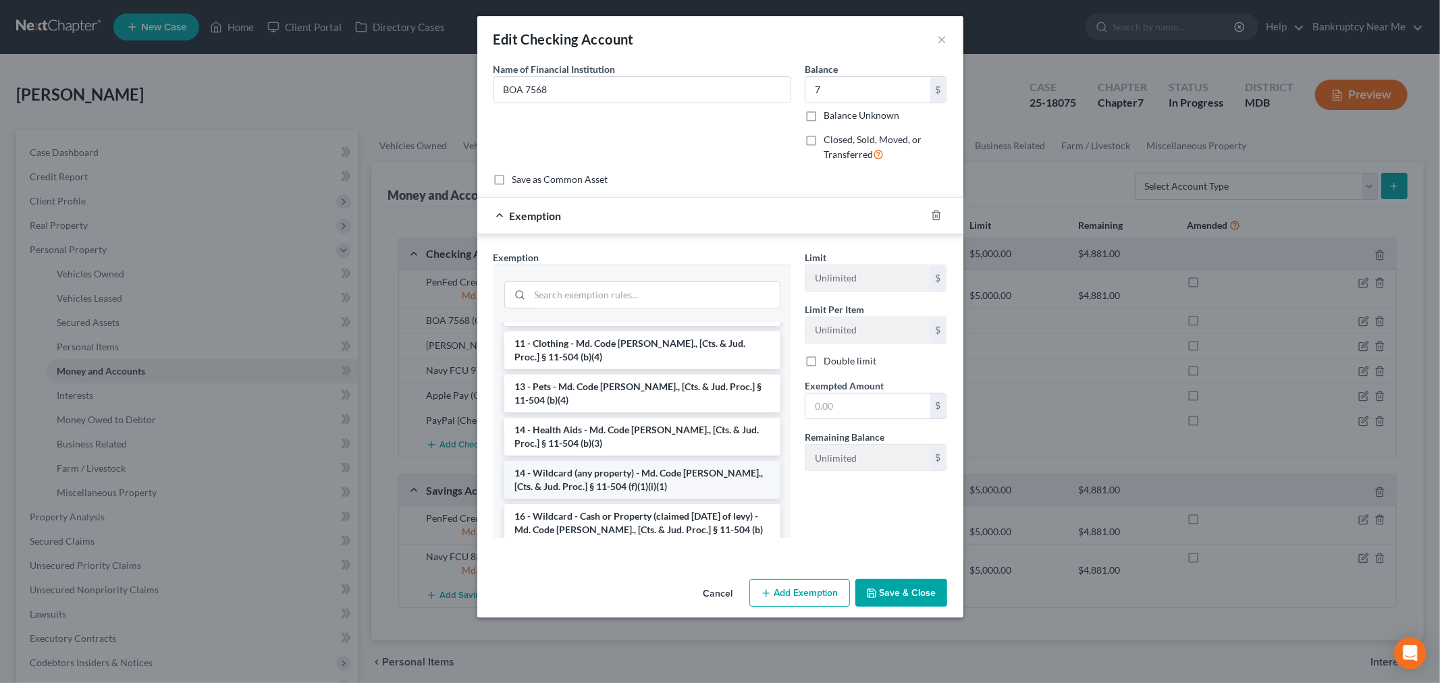
click at [660, 469] on li "14 - Wildcard (any property) - Md. Code Ann., [Cts. & Jud. Proc.] § 11-504 (f)(…" at bounding box center [642, 480] width 276 height 38
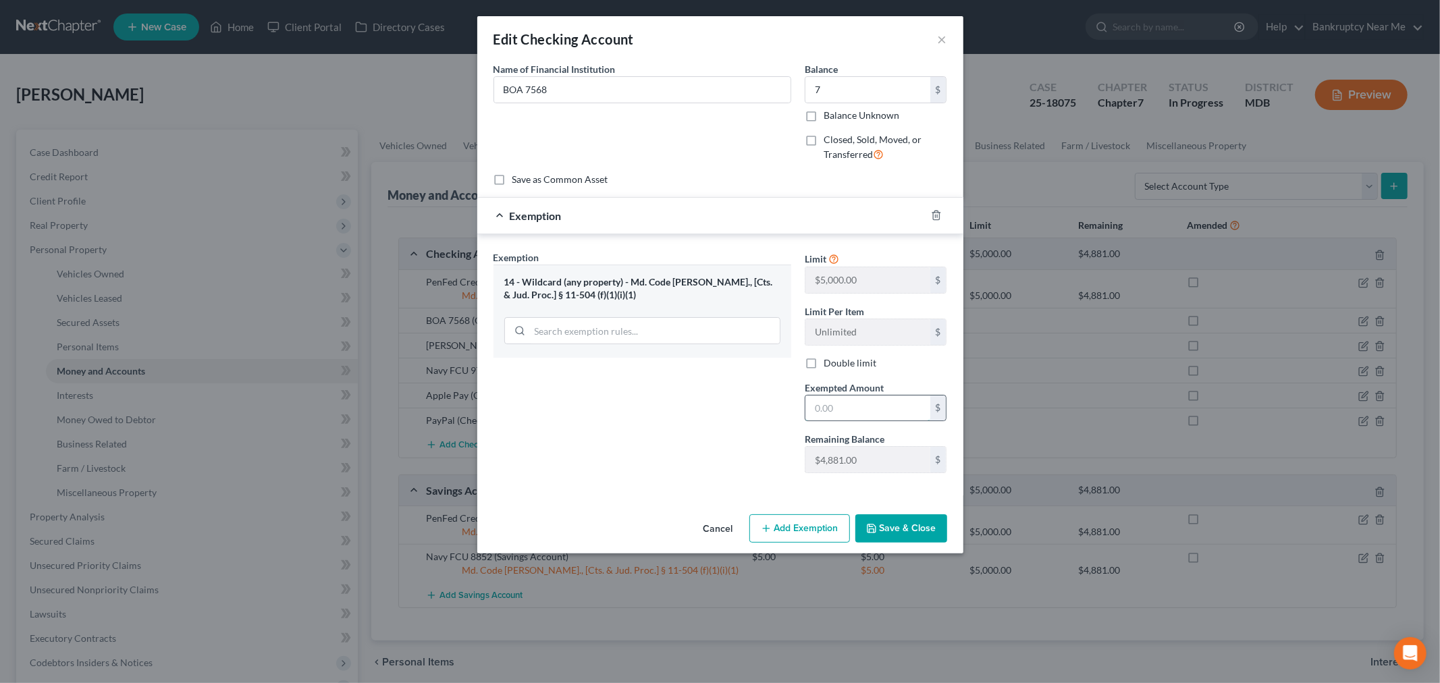
drag, startPoint x: 842, startPoint y: 416, endPoint x: 851, endPoint y: 421, distance: 10.9
click at [842, 416] on input "text" at bounding box center [867, 409] width 125 height 26
drag, startPoint x: 752, startPoint y: 489, endPoint x: 841, endPoint y: 505, distance: 89.9
click at [751, 488] on div "Exemption Set must be selected for CA. Exemption * 14 - Wildcard (any property)…" at bounding box center [720, 364] width 486 height 261
click at [878, 527] on button "Save & Close" at bounding box center [901, 528] width 92 height 28
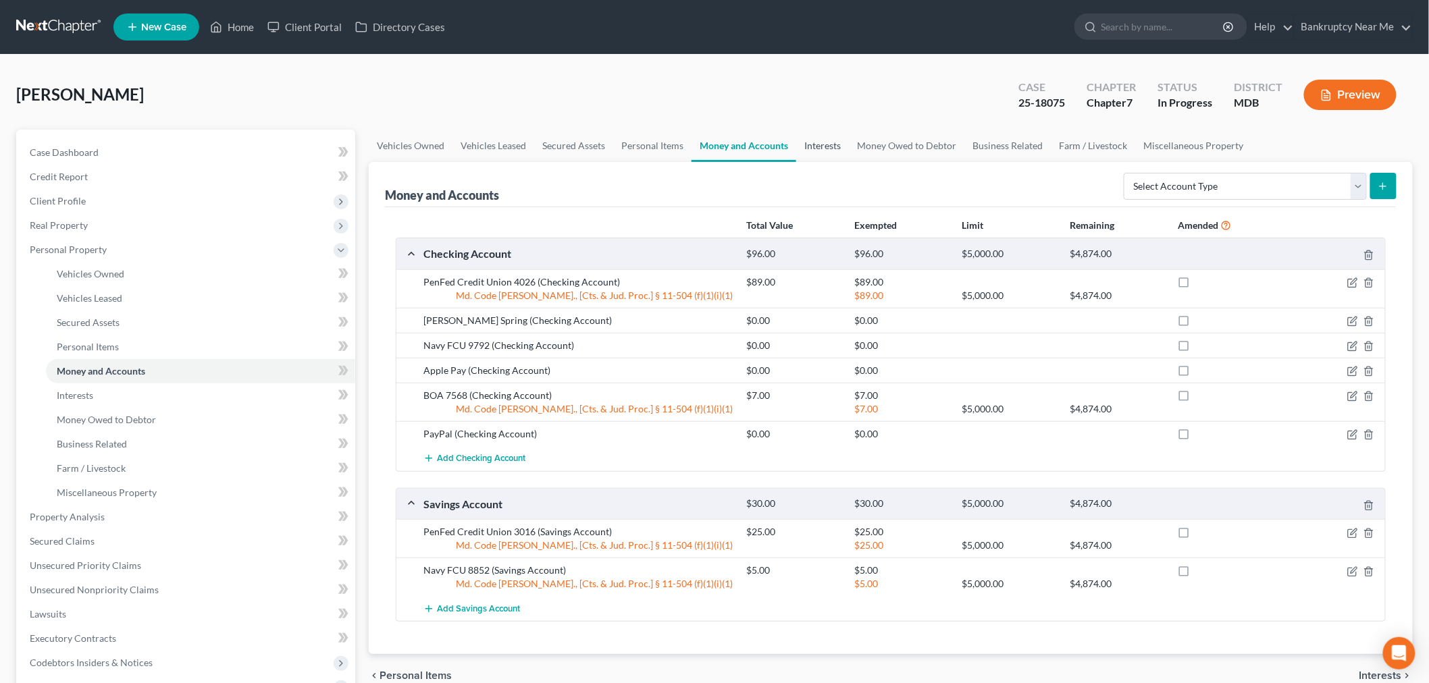
click at [814, 153] on link "Interests" at bounding box center [822, 146] width 53 height 32
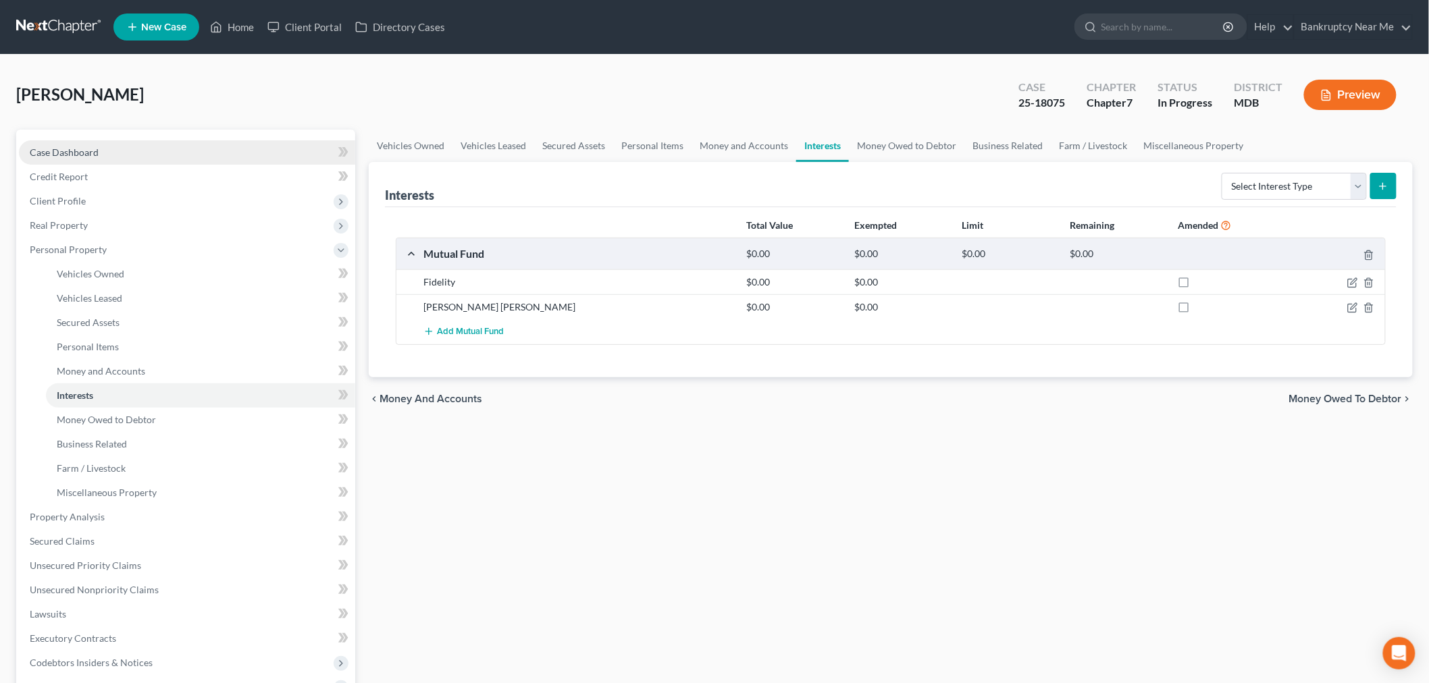
click at [115, 152] on link "Case Dashboard" at bounding box center [187, 152] width 336 height 24
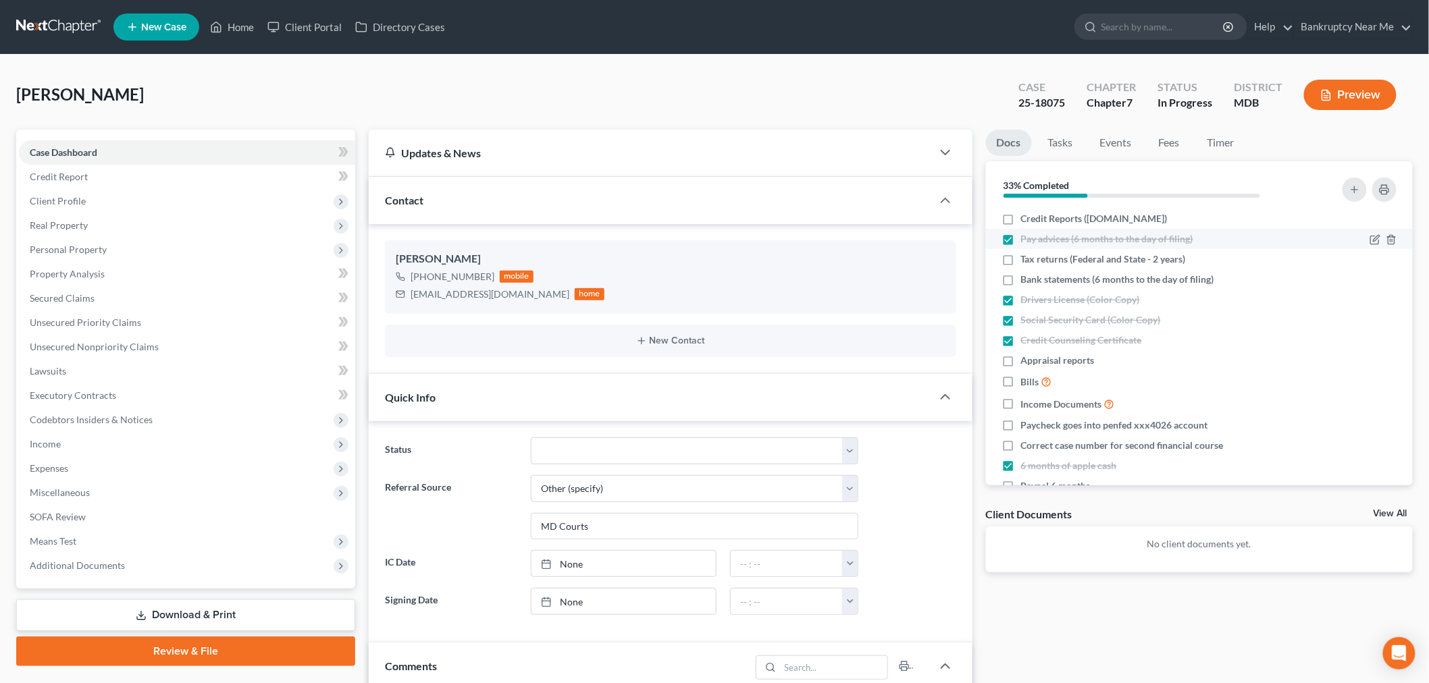
scroll to position [52, 0]
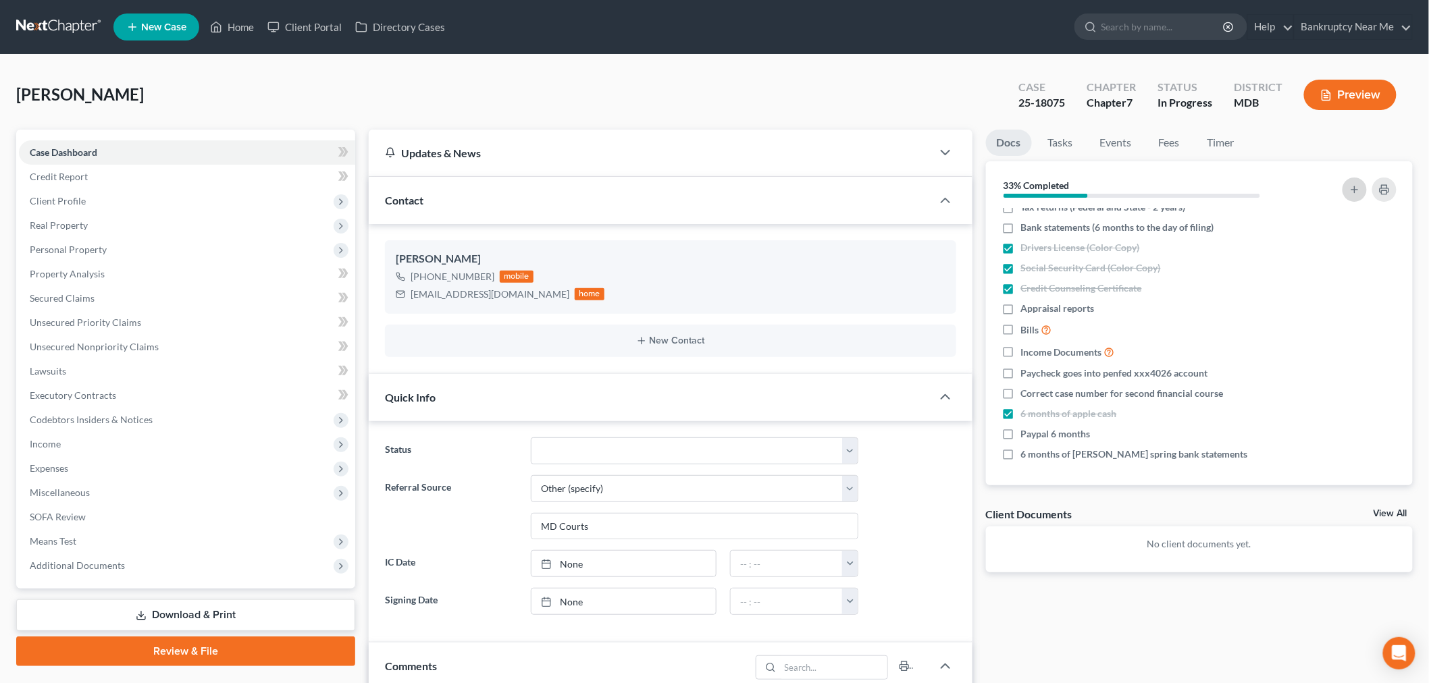
click at [1296, 187] on button "button" at bounding box center [1354, 190] width 24 height 24
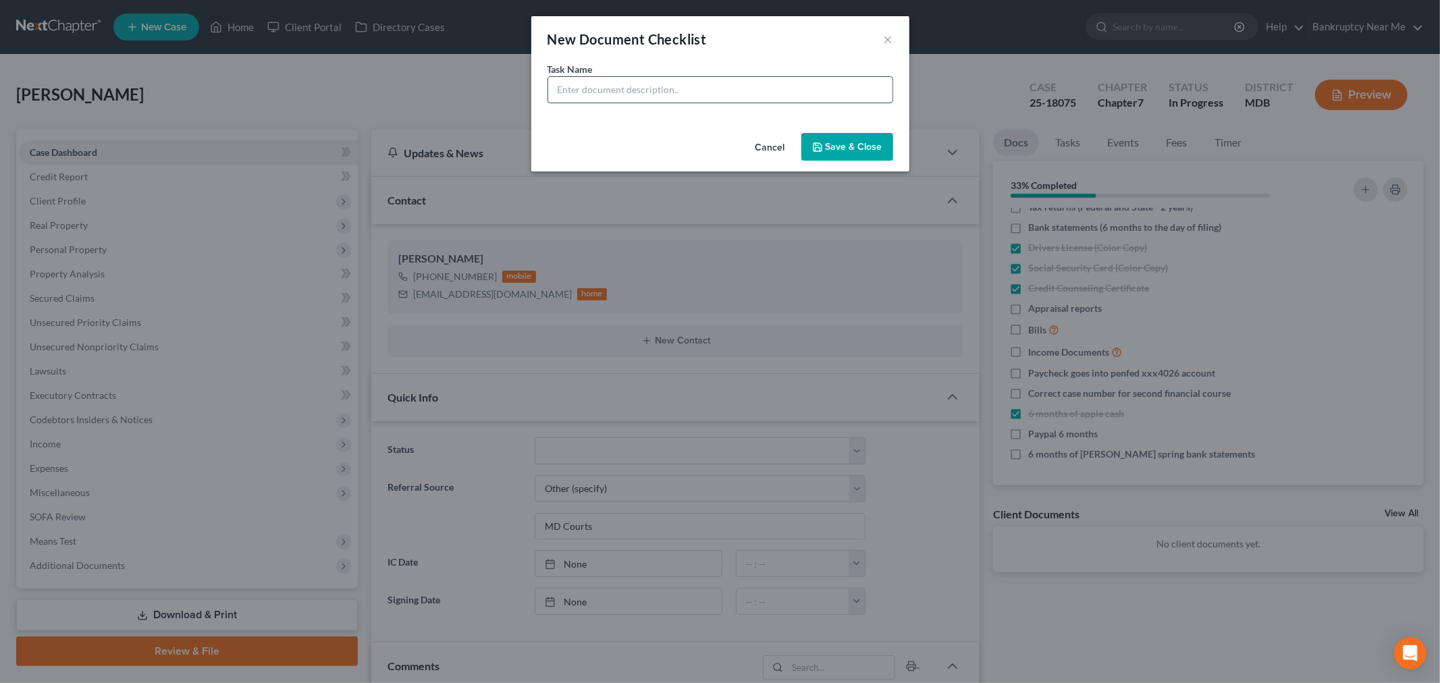
drag, startPoint x: 602, startPoint y: 96, endPoint x: 597, endPoint y: 85, distance: 12.1
click at [602, 96] on input "text" at bounding box center [720, 90] width 344 height 26
click at [887, 151] on button "Save & Close" at bounding box center [847, 147] width 92 height 28
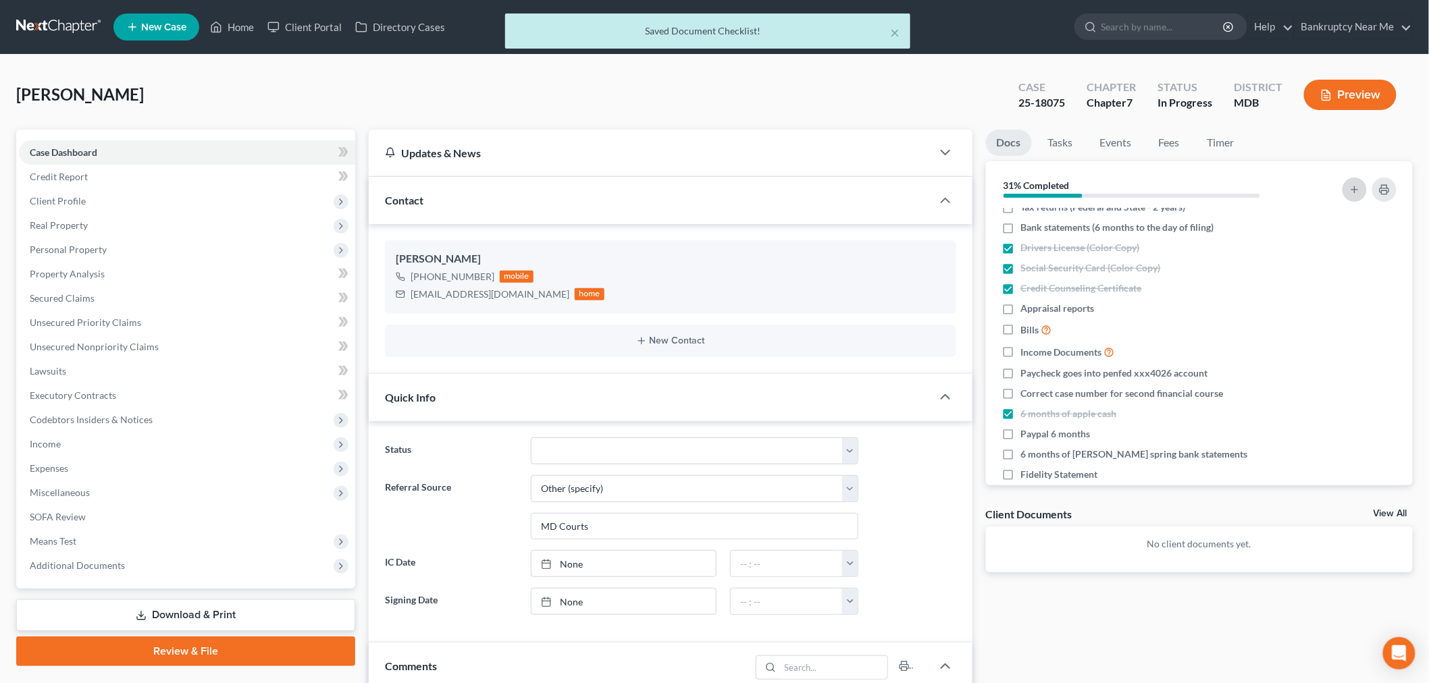
click at [1296, 186] on button "button" at bounding box center [1354, 190] width 24 height 24
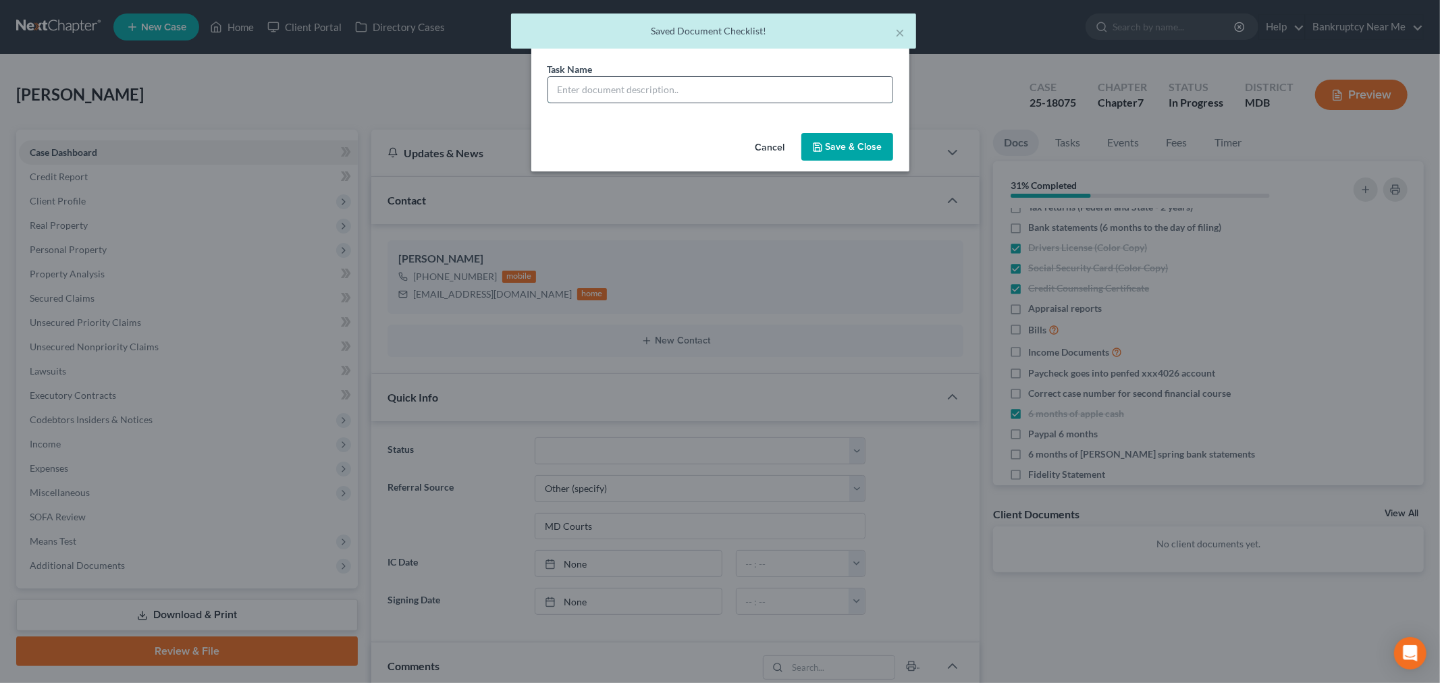
click at [697, 92] on input "text" at bounding box center [720, 90] width 344 height 26
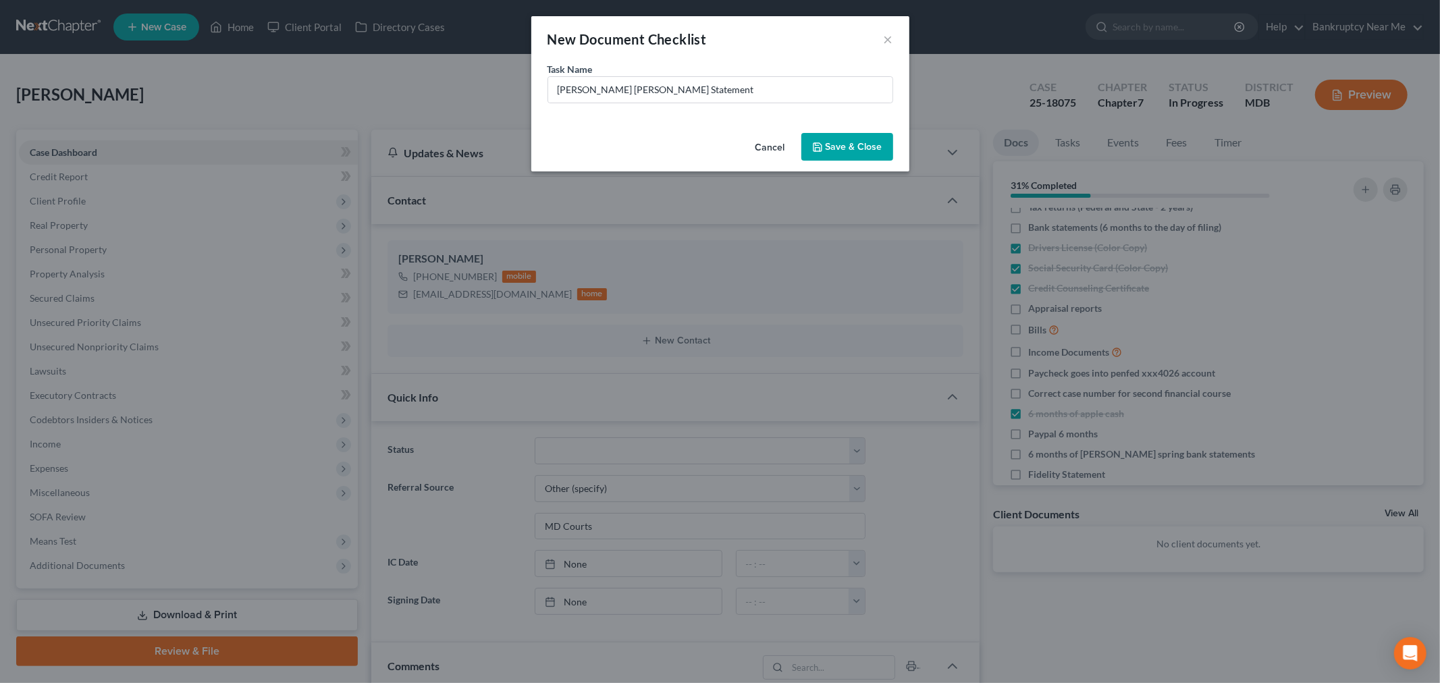
click at [813, 151] on icon "button" at bounding box center [817, 147] width 11 height 11
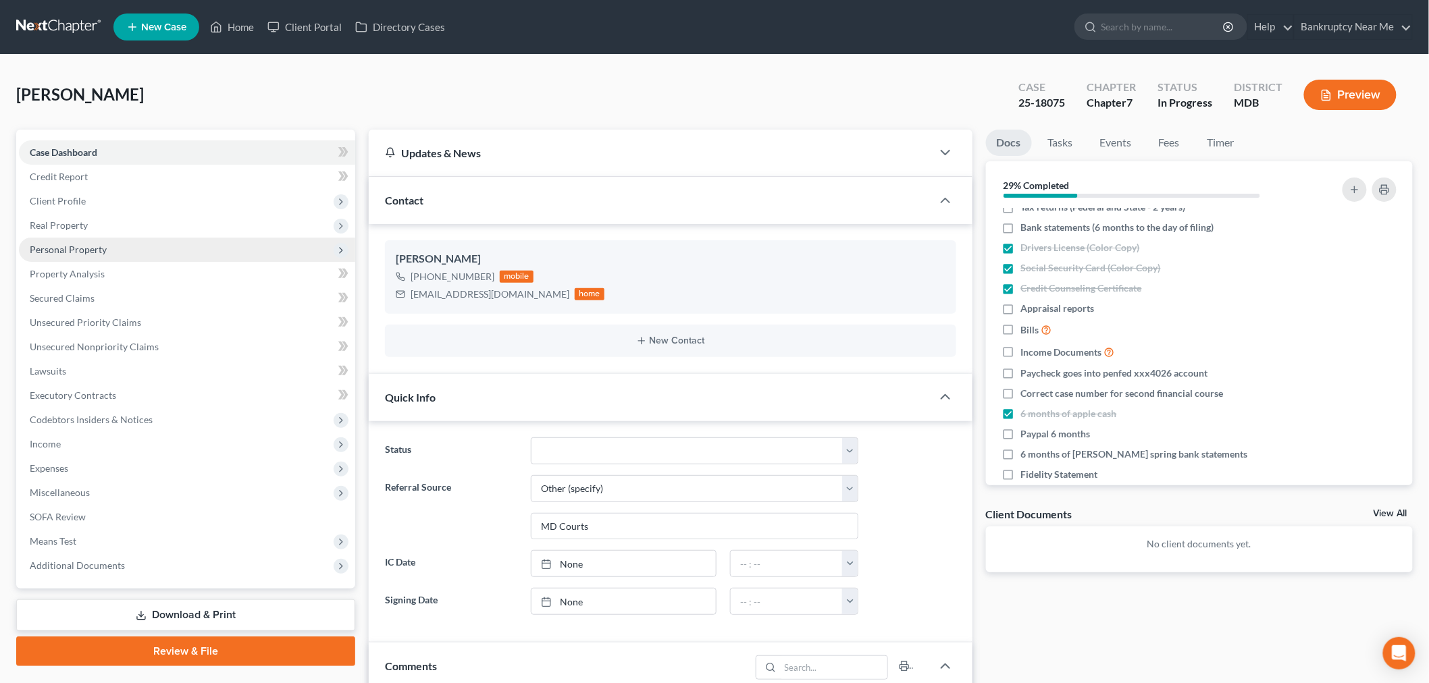
click at [115, 250] on span "Personal Property" at bounding box center [187, 250] width 336 height 24
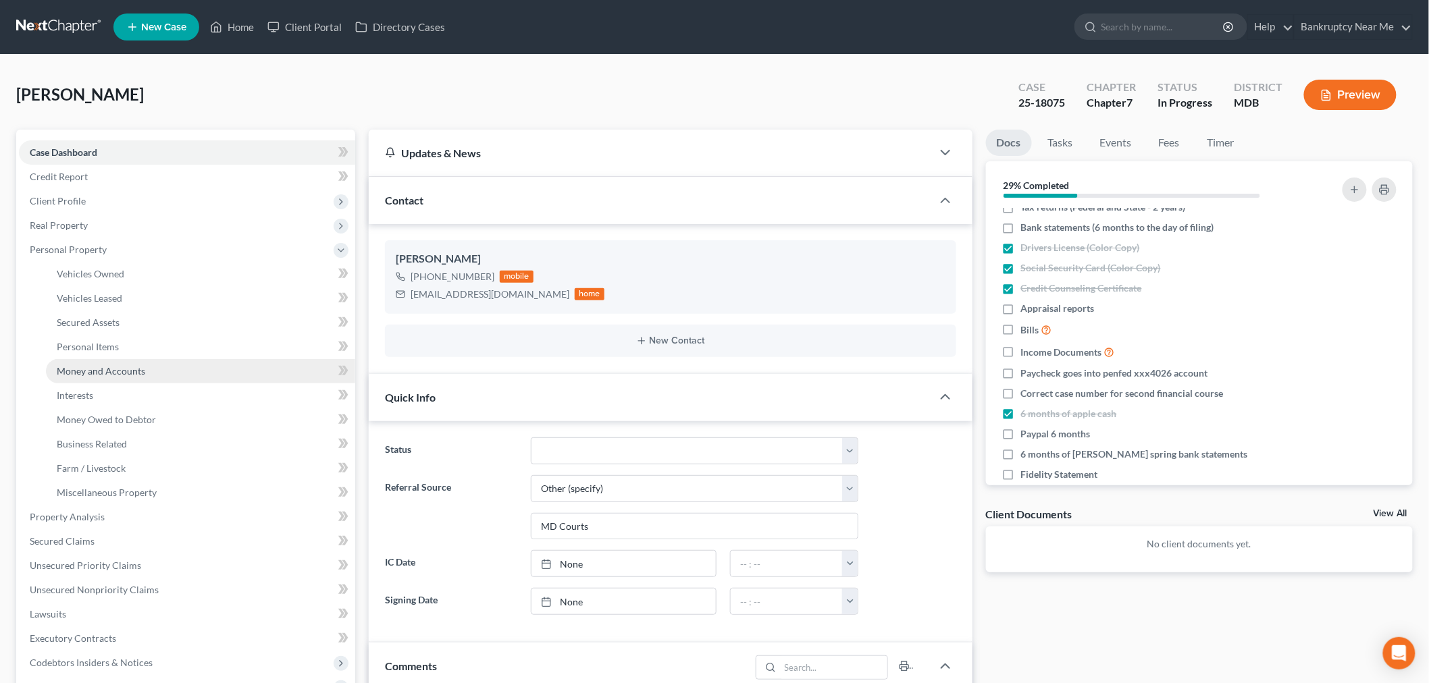
click at [123, 372] on span "Money and Accounts" at bounding box center [101, 370] width 88 height 11
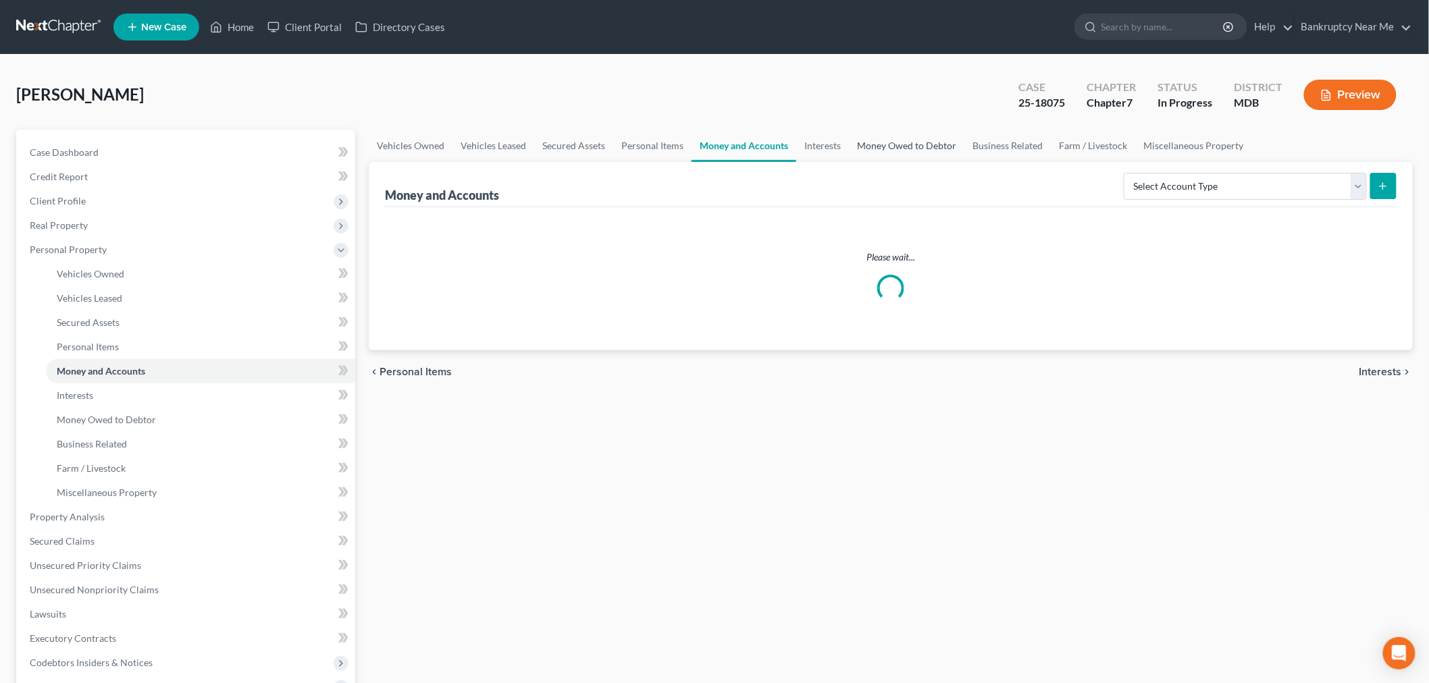
click at [885, 139] on link "Money Owed to Debtor" at bounding box center [906, 146] width 115 height 32
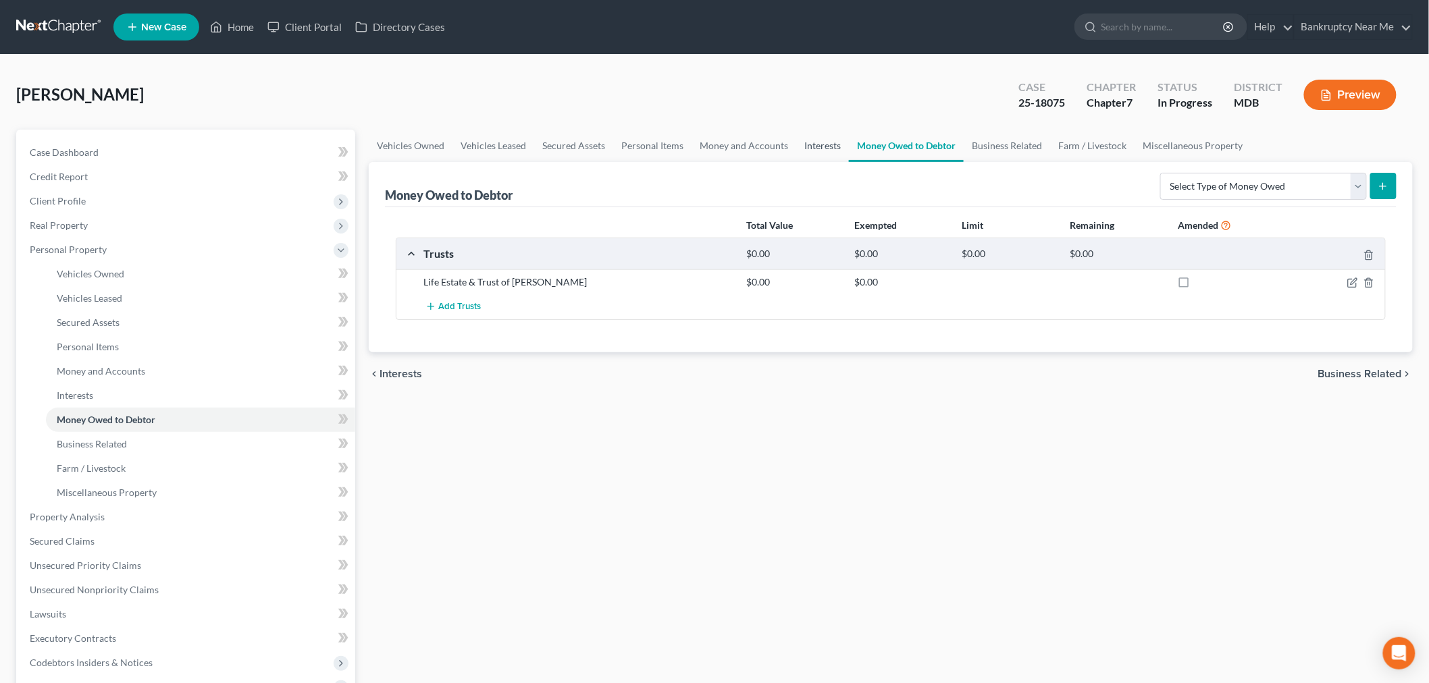
click at [819, 147] on link "Interests" at bounding box center [822, 146] width 53 height 32
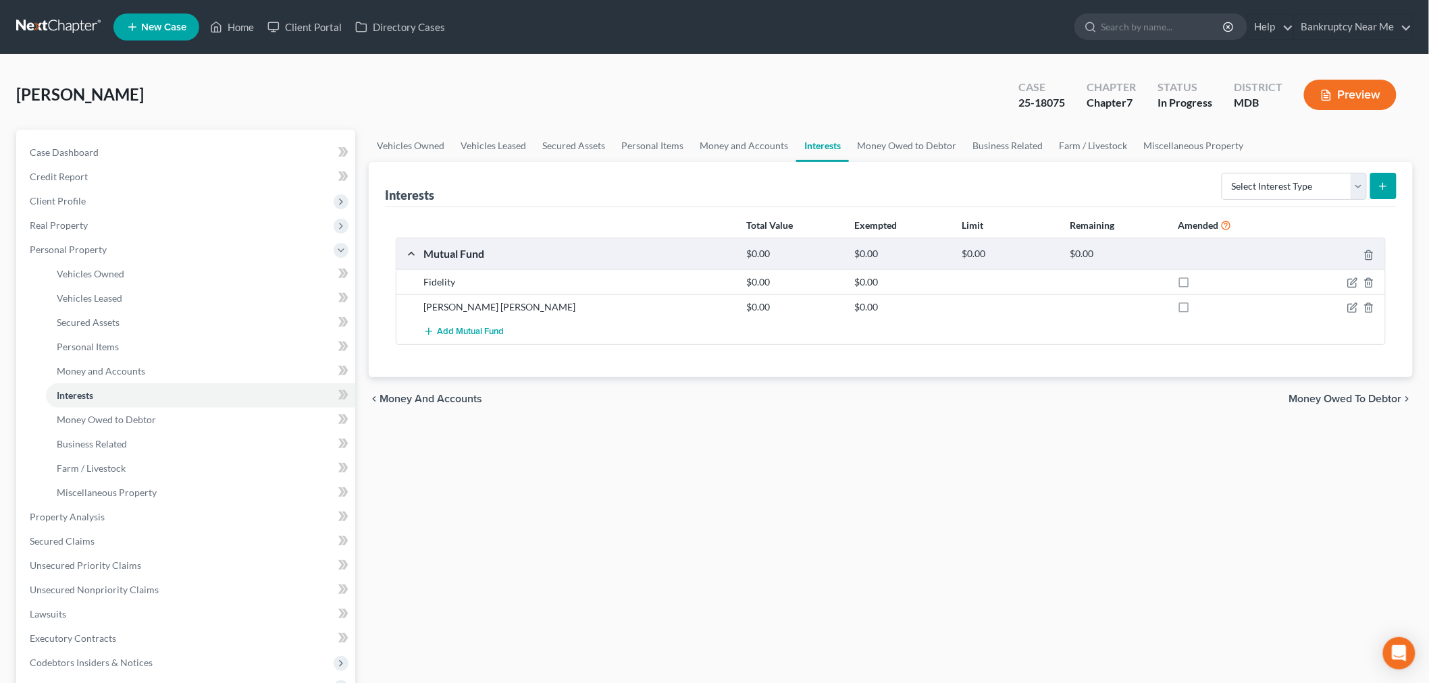
click at [1296, 282] on div at bounding box center [1332, 282] width 108 height 14
click at [1296, 282] on icon "button" at bounding box center [1352, 282] width 11 height 11
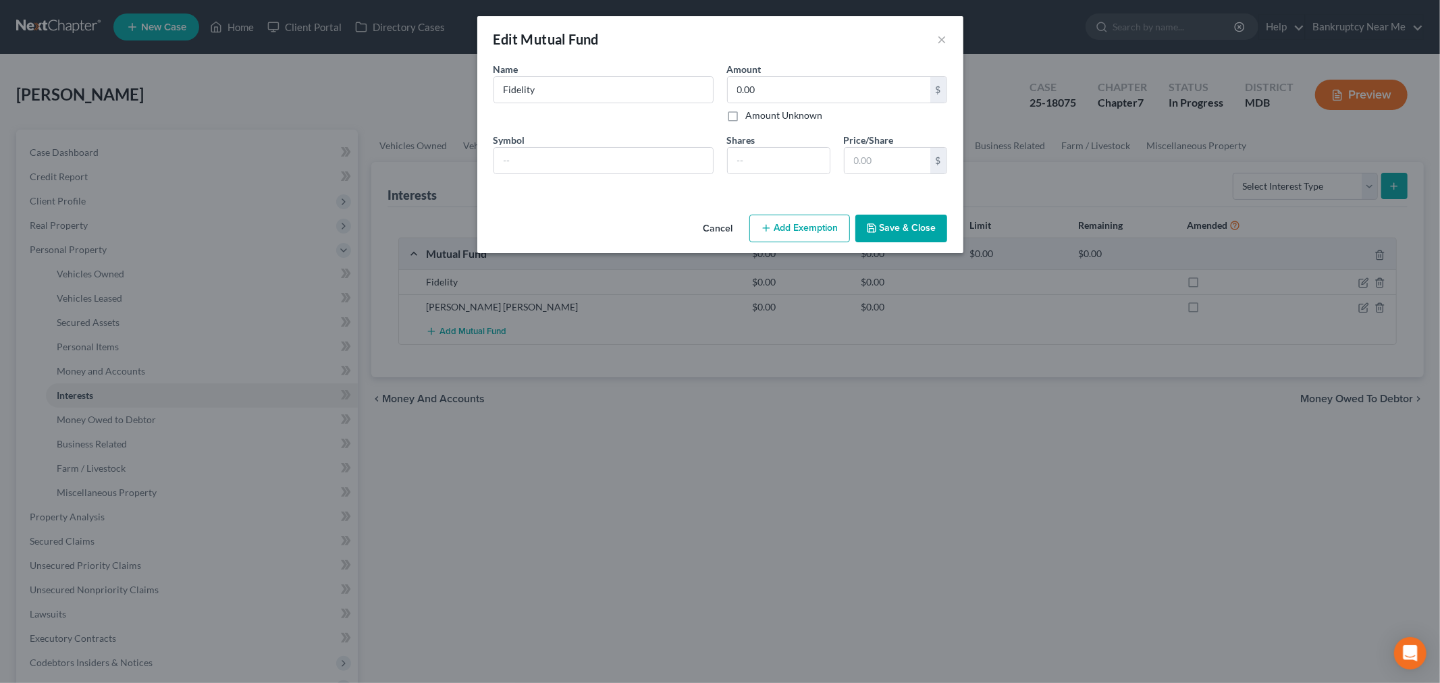
click at [947, 34] on div "Edit Mutual Fund ×" at bounding box center [720, 39] width 486 height 46
click at [940, 35] on button "×" at bounding box center [942, 39] width 9 height 16
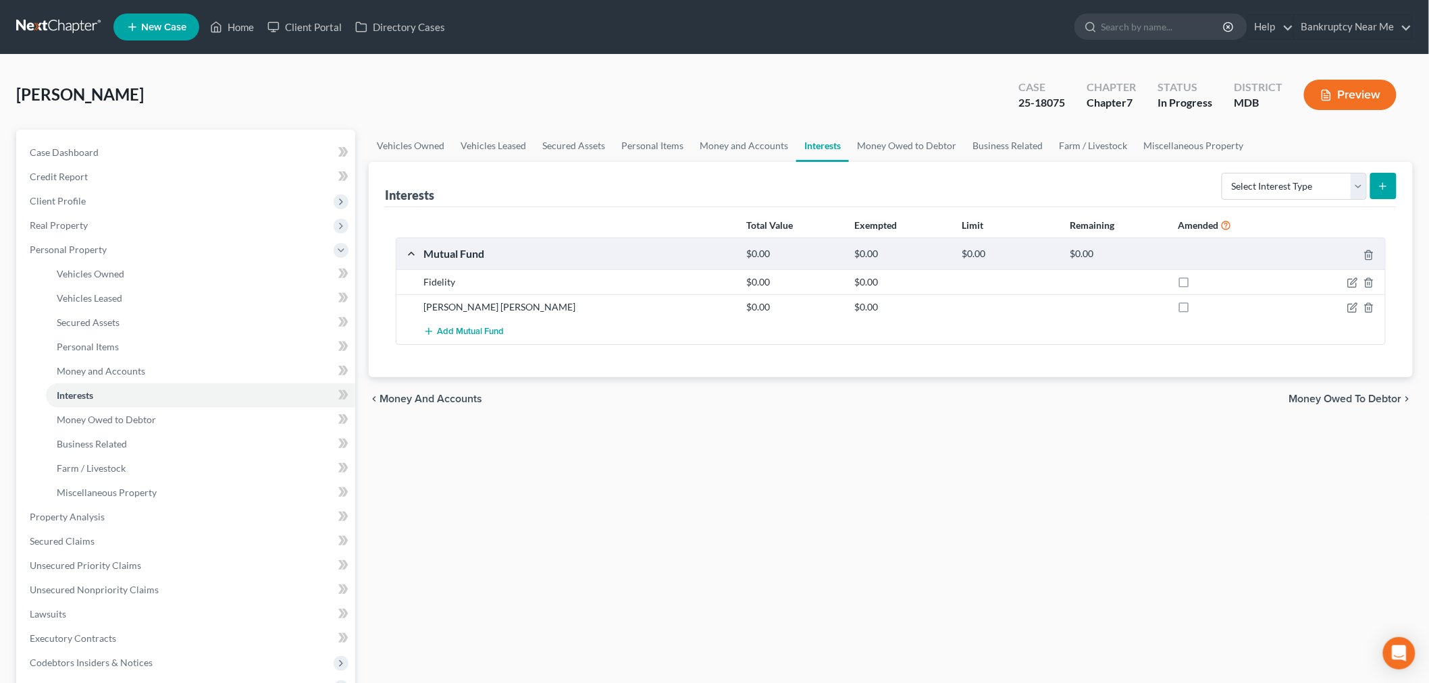
drag, startPoint x: 1342, startPoint y: 300, endPoint x: 1355, endPoint y: 306, distance: 14.2
click at [1296, 300] on div at bounding box center [1332, 307] width 108 height 14
click at [1296, 306] on icon "button" at bounding box center [1353, 306] width 6 height 6
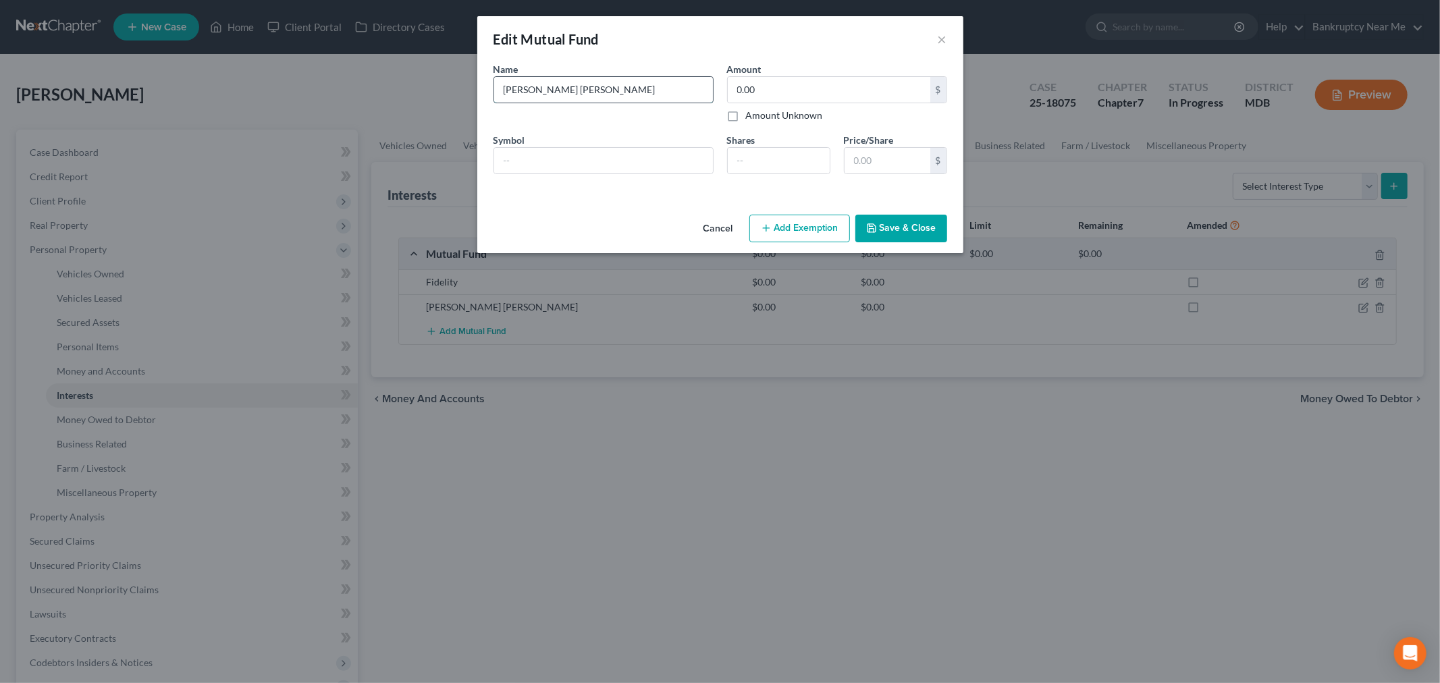
click at [649, 88] on input "Charles Schwab" at bounding box center [603, 90] width 219 height 26
click at [877, 223] on icon "button" at bounding box center [871, 228] width 11 height 11
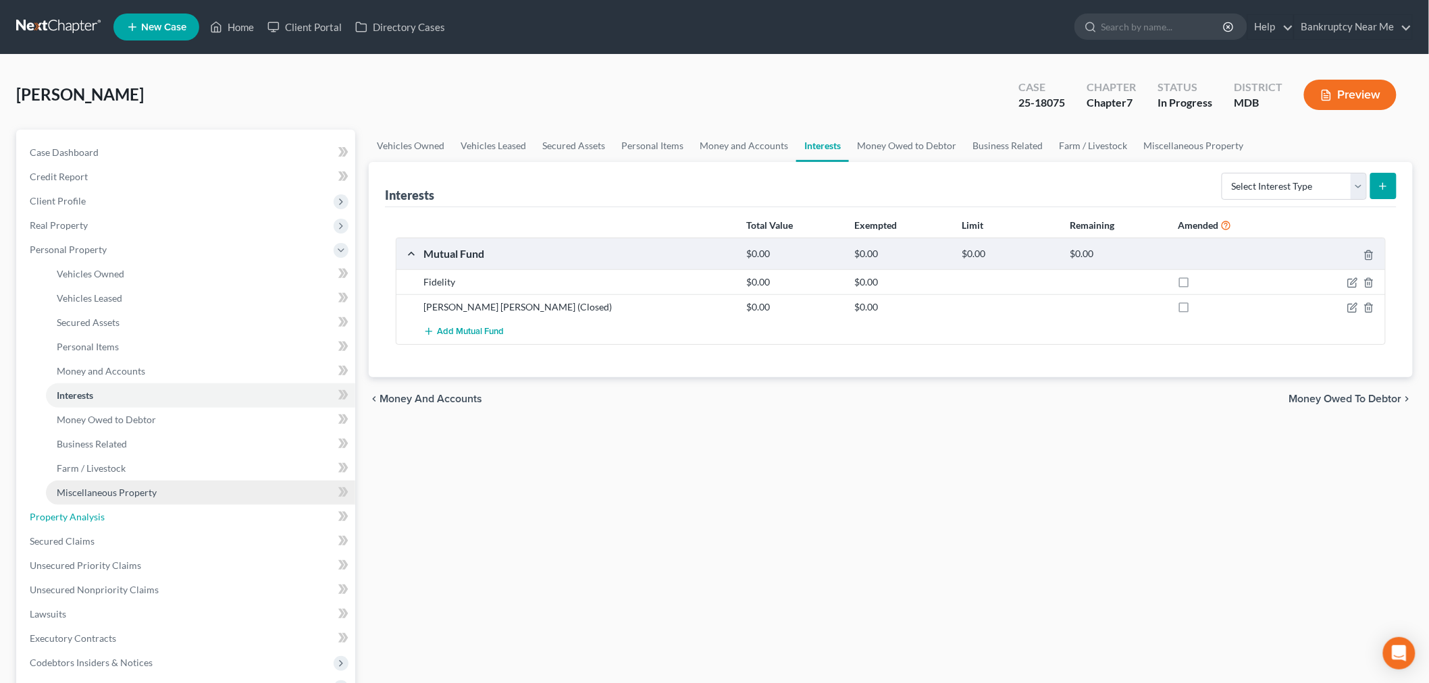
drag, startPoint x: 132, startPoint y: 517, endPoint x: 151, endPoint y: 502, distance: 25.0
click at [132, 517] on link "Property Analysis" at bounding box center [187, 517] width 336 height 24
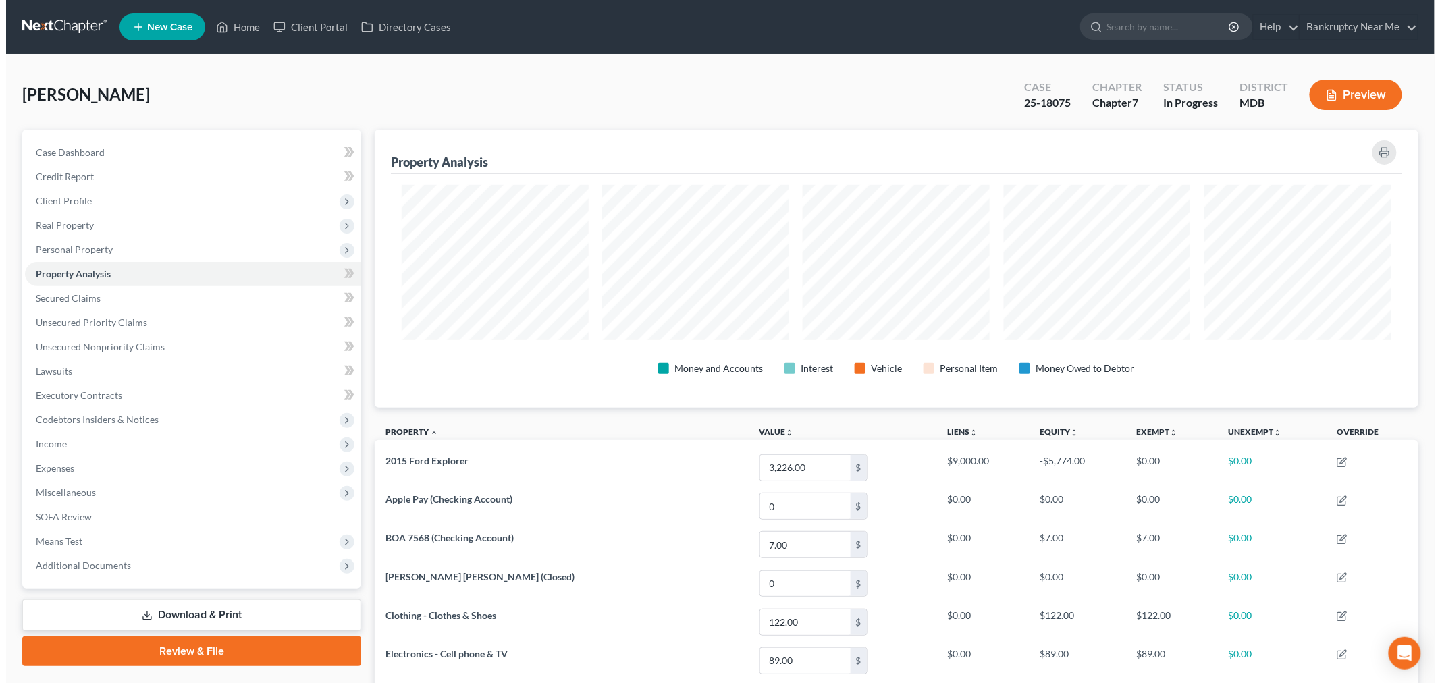
scroll to position [278, 1044]
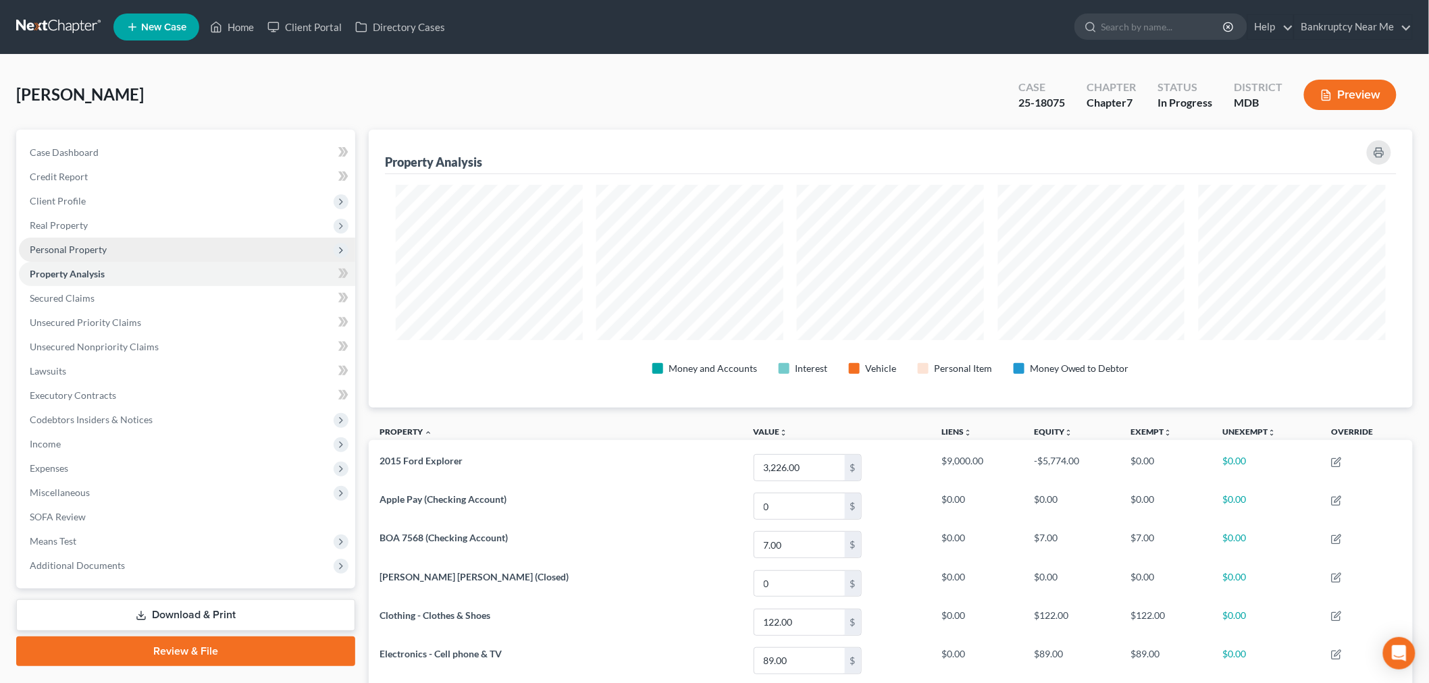
click at [115, 246] on span "Personal Property" at bounding box center [187, 250] width 336 height 24
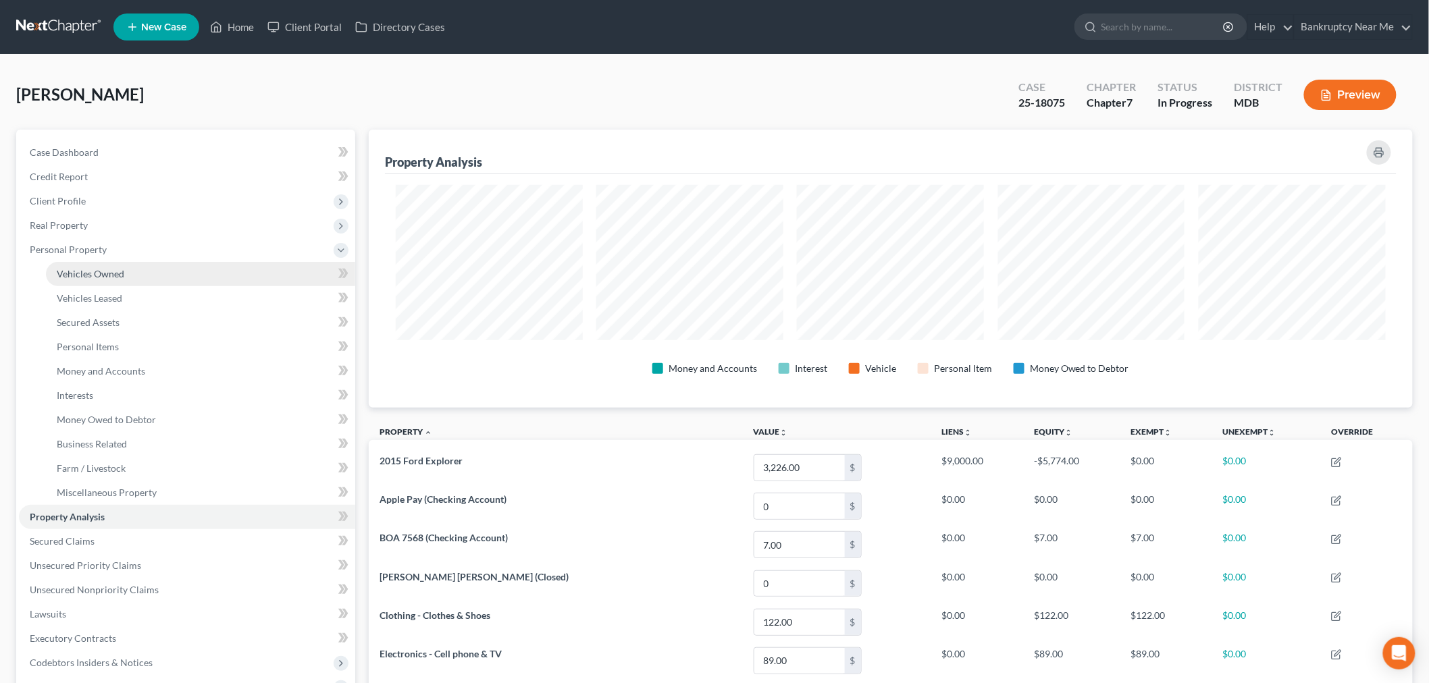
click at [219, 265] on link "Vehicles Owned" at bounding box center [200, 274] width 309 height 24
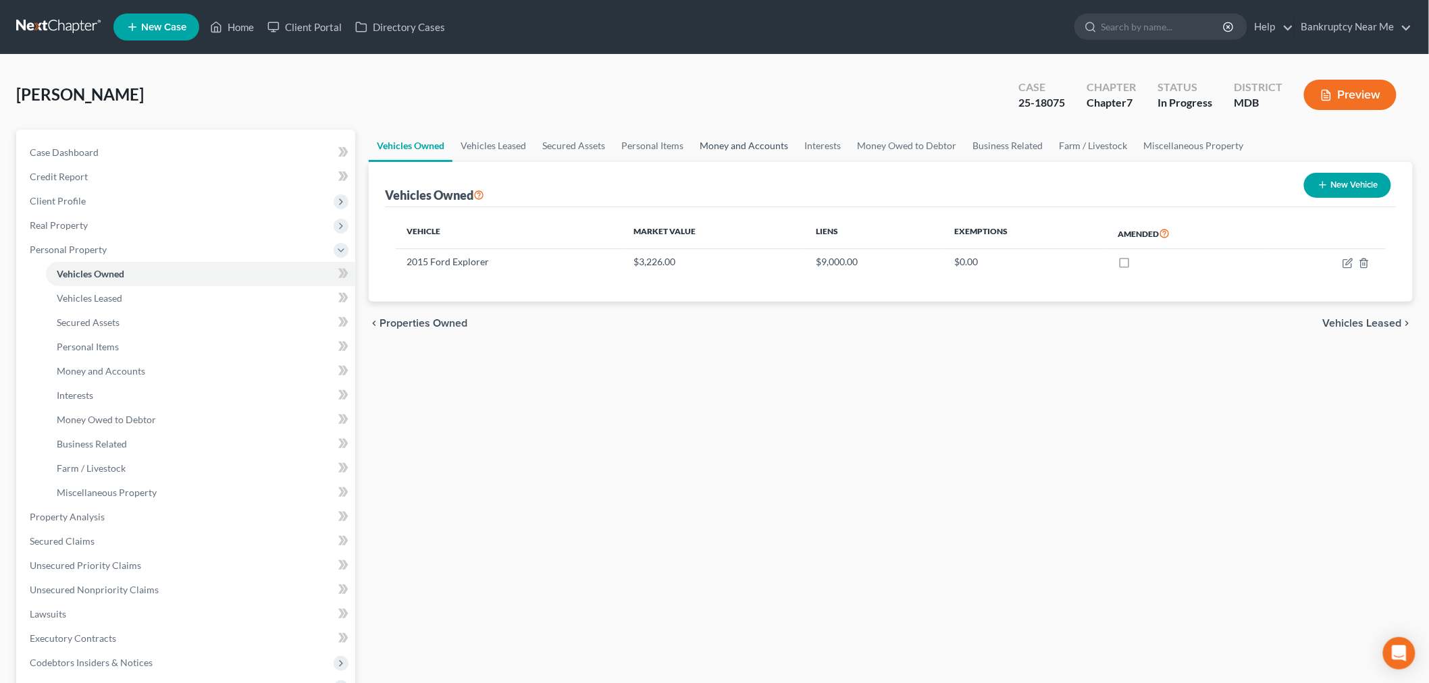
click at [723, 153] on link "Money and Accounts" at bounding box center [743, 146] width 105 height 32
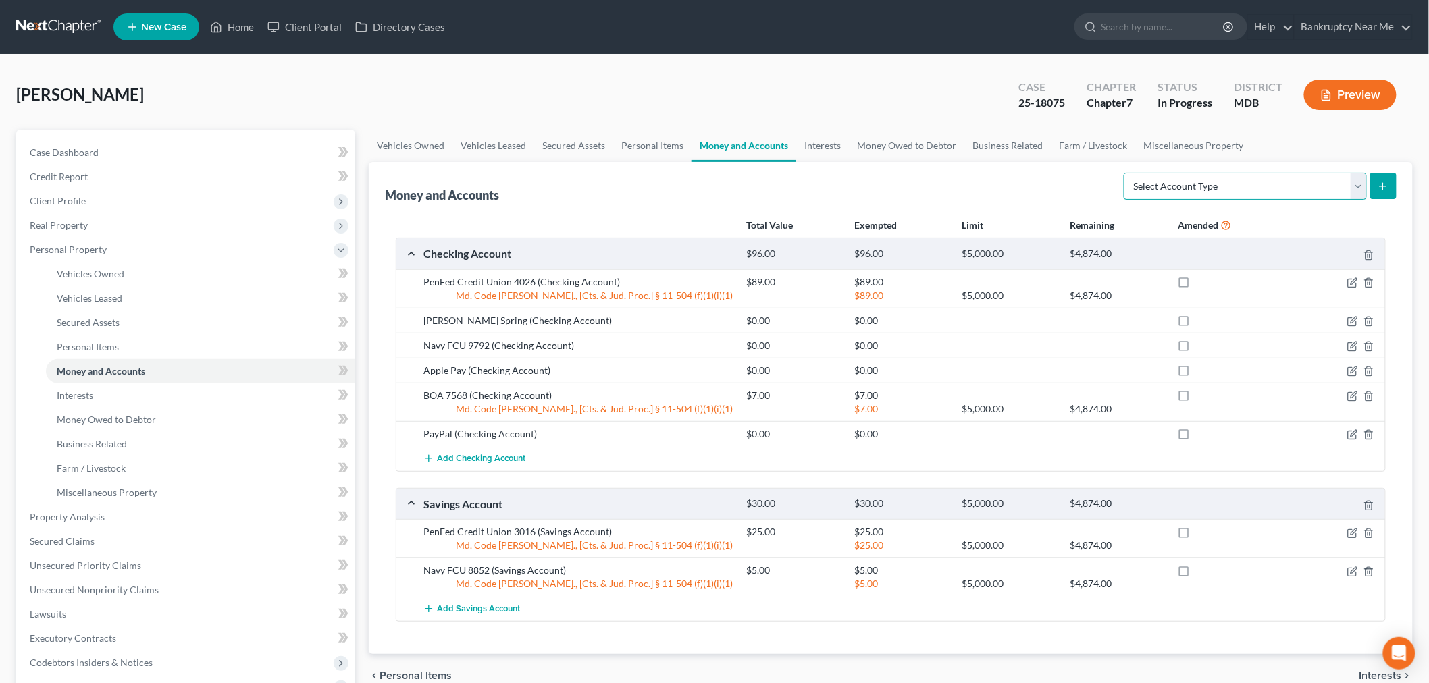
click at [1230, 190] on select "Select Account Type Brokerage Cash on Hand Certificates of Deposit Checking Acc…" at bounding box center [1244, 186] width 243 height 27
click at [1126, 173] on select "Select Account Type Brokerage Cash on Hand Certificates of Deposit Checking Acc…" at bounding box center [1244, 186] width 243 height 27
click at [1296, 184] on button "submit" at bounding box center [1383, 186] width 26 height 26
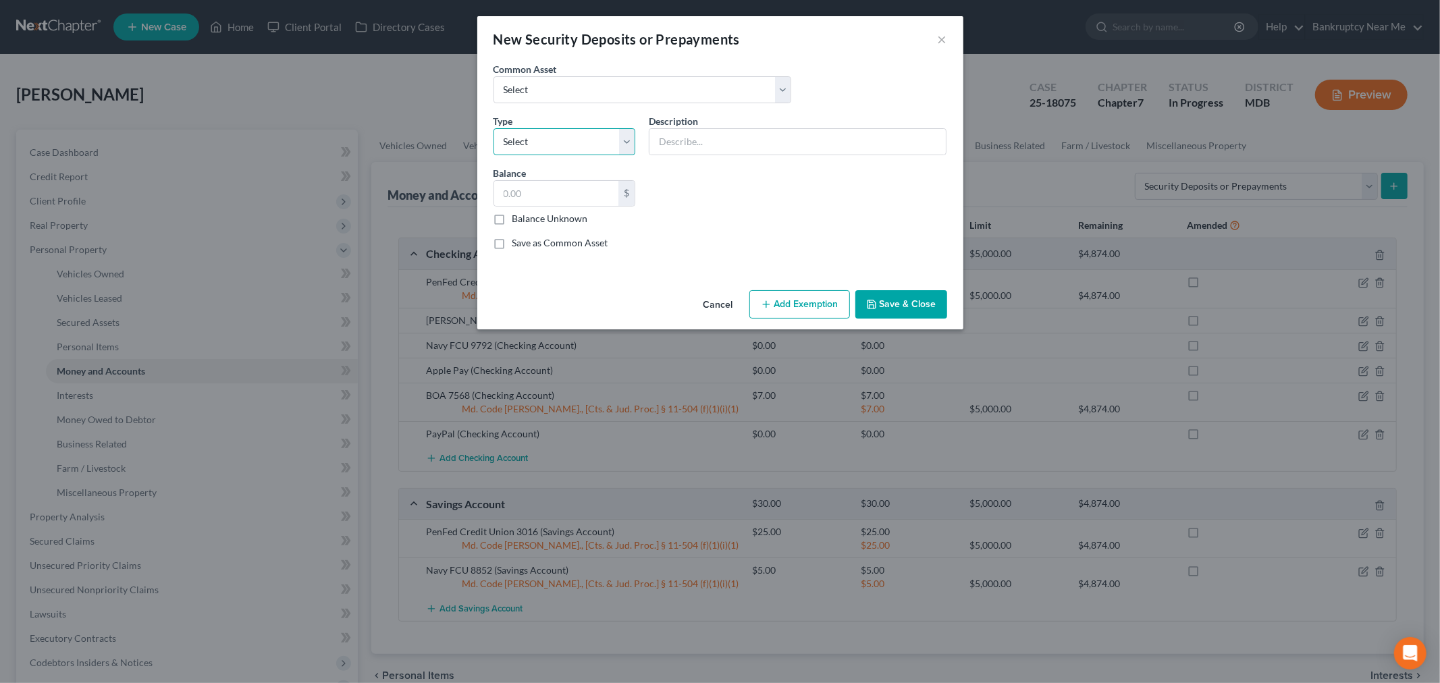
click at [612, 147] on select "Select Electric Gas Heating Oil Security Deposit On Rental Unit Prepaid Rent Te…" at bounding box center [564, 141] width 142 height 27
click at [493, 128] on select "Select Electric Gas Heating Oil Security Deposit On Rental Unit Prepaid Rent Te…" at bounding box center [564, 141] width 142 height 27
click at [690, 163] on div "Common Asset Select Security Deposit for Apartment Type Select Electric Gas Hea…" at bounding box center [720, 161] width 467 height 198
click at [698, 140] on input "text" at bounding box center [797, 142] width 296 height 26
click at [560, 199] on input "text" at bounding box center [556, 194] width 125 height 26
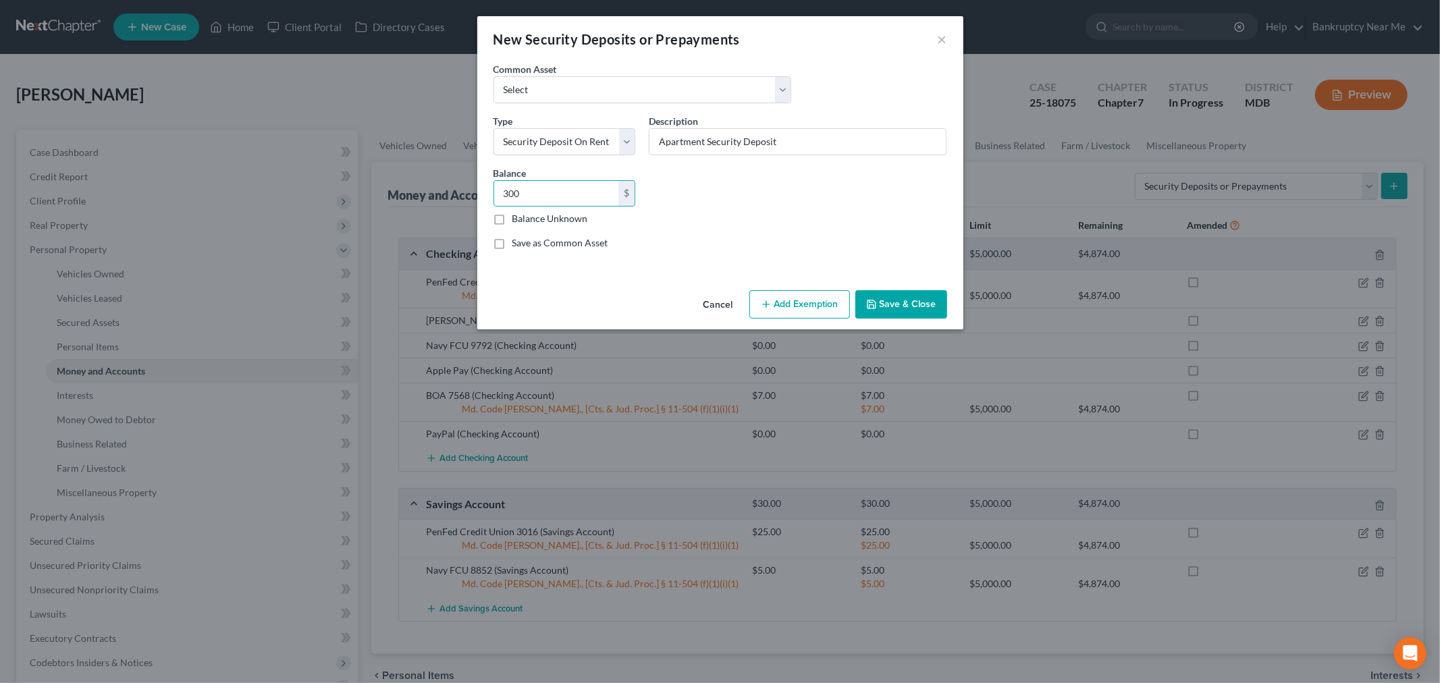
click at [811, 299] on button "Add Exemption" at bounding box center [799, 304] width 101 height 28
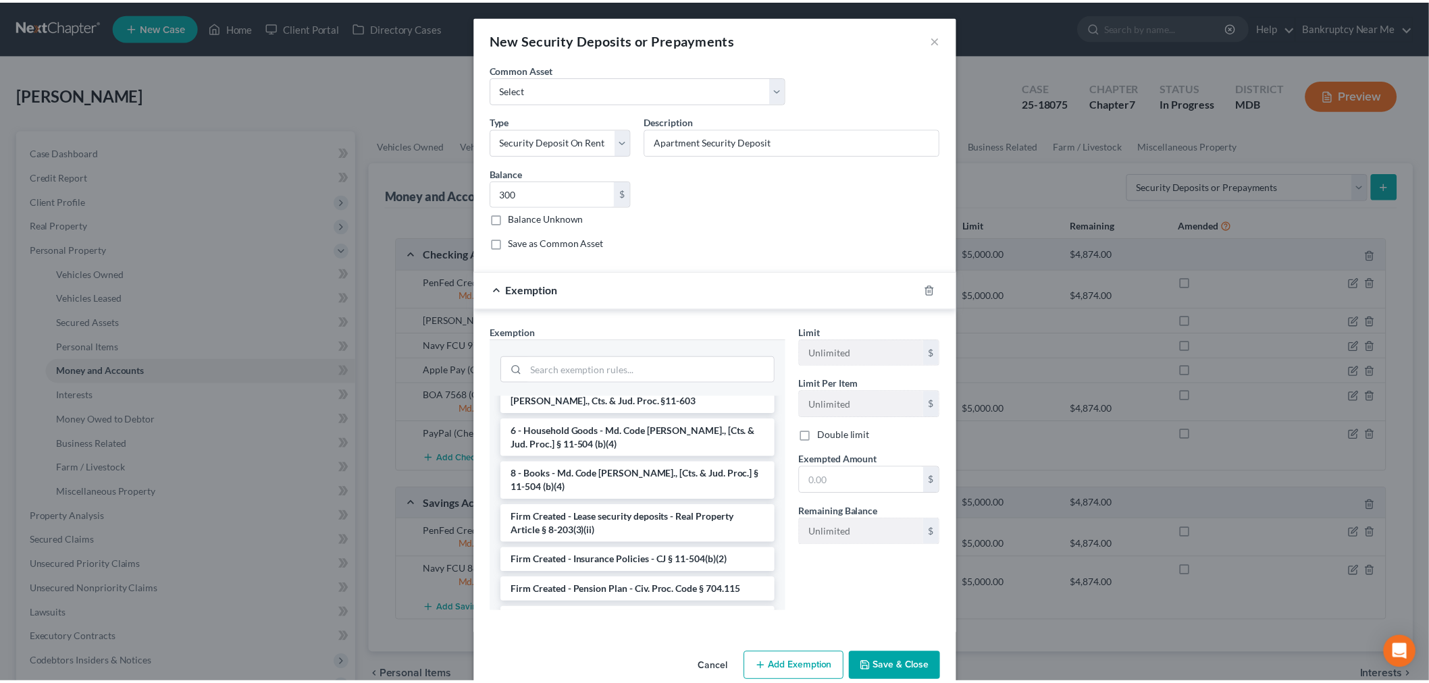
scroll to position [1275, 0]
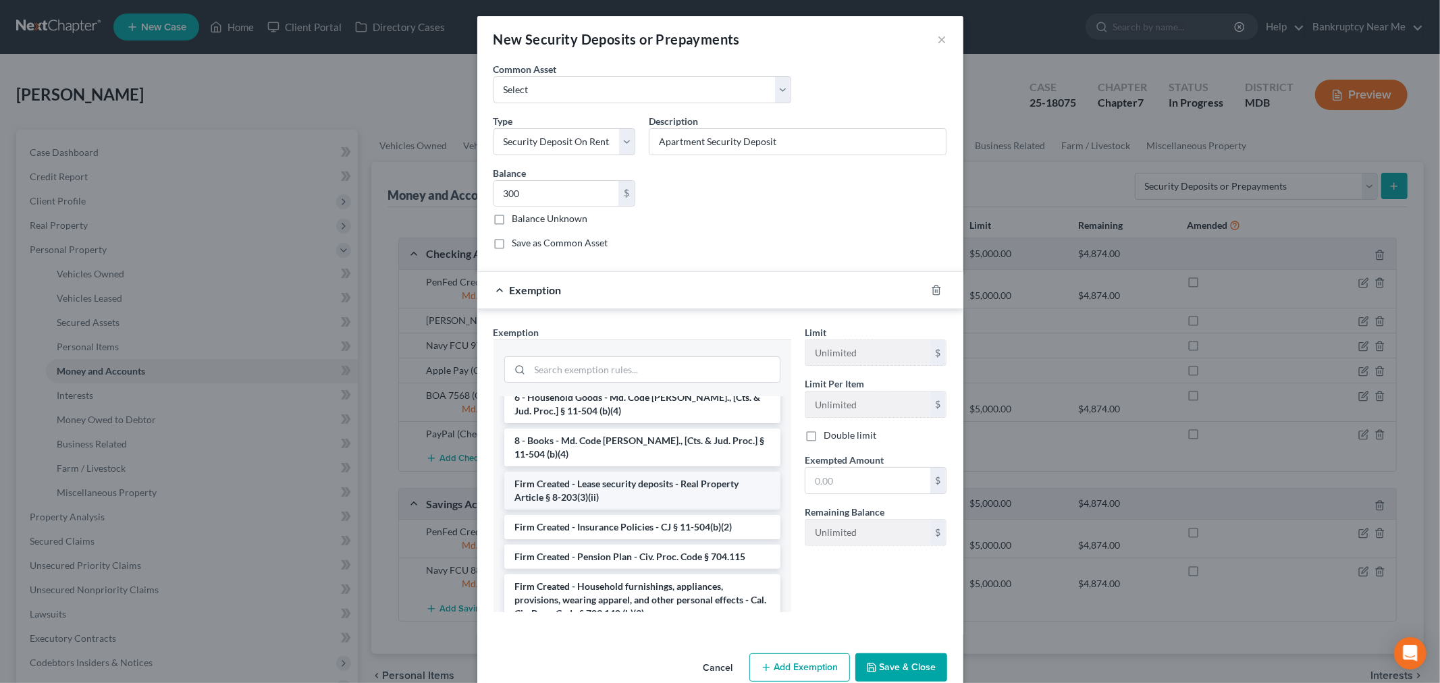
click at [697, 472] on li "Firm Created - Lease security deposits - Real Property Article § 8-203(3)(ii)" at bounding box center [642, 491] width 276 height 38
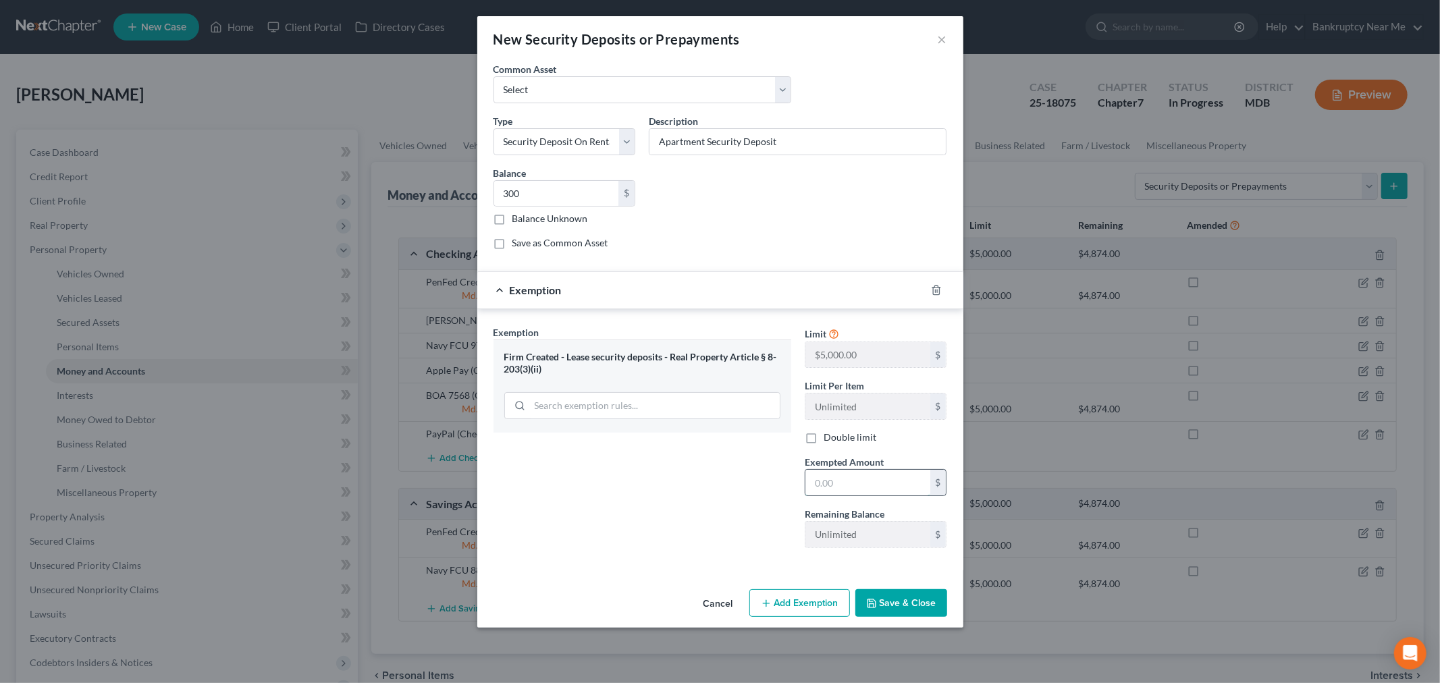
click at [847, 488] on input "text" at bounding box center [867, 483] width 125 height 26
drag, startPoint x: 762, startPoint y: 575, endPoint x: 801, endPoint y: 578, distance: 39.3
click at [762, 575] on div "An exemption set must first be selected from the Filing Information section. Co…" at bounding box center [720, 323] width 486 height 522
drag, startPoint x: 905, startPoint y: 597, endPoint x: 1219, endPoint y: 529, distance: 321.8
click at [905, 597] on button "Save & Close" at bounding box center [901, 603] width 92 height 28
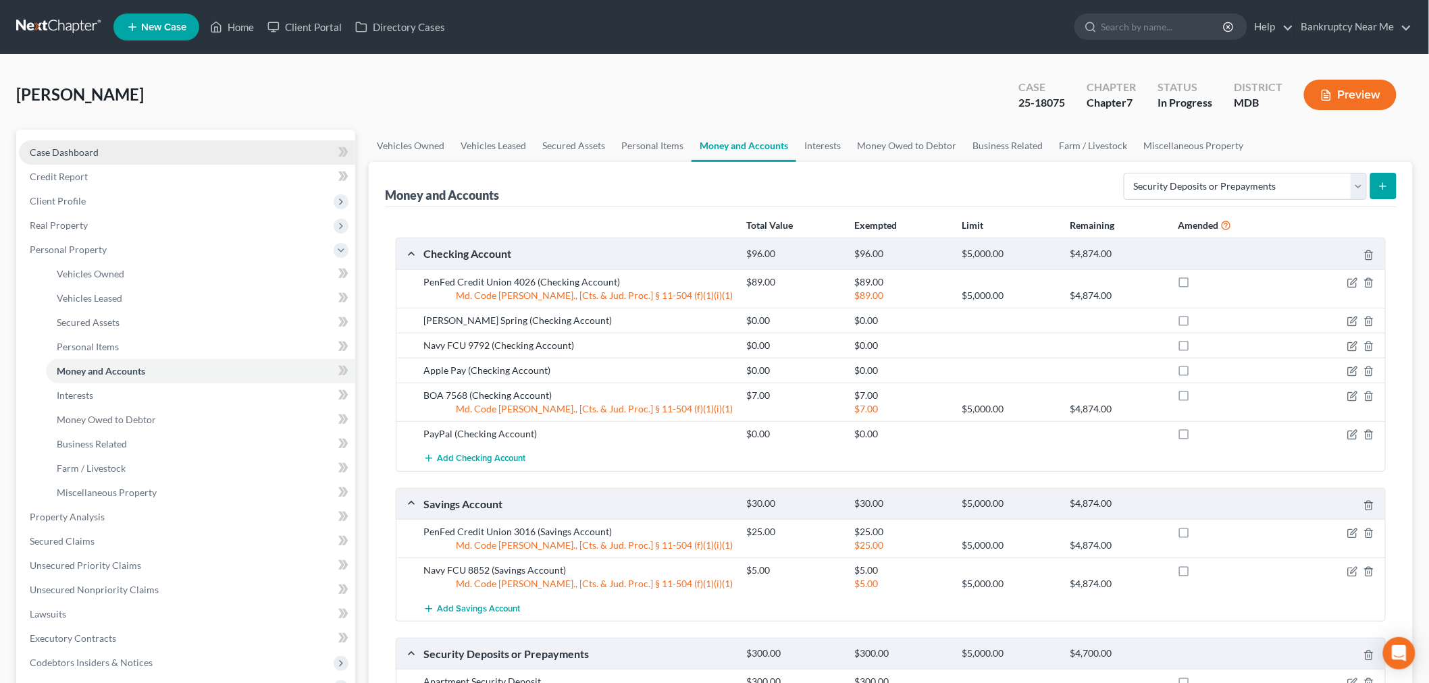
click at [156, 160] on link "Case Dashboard" at bounding box center [187, 152] width 336 height 24
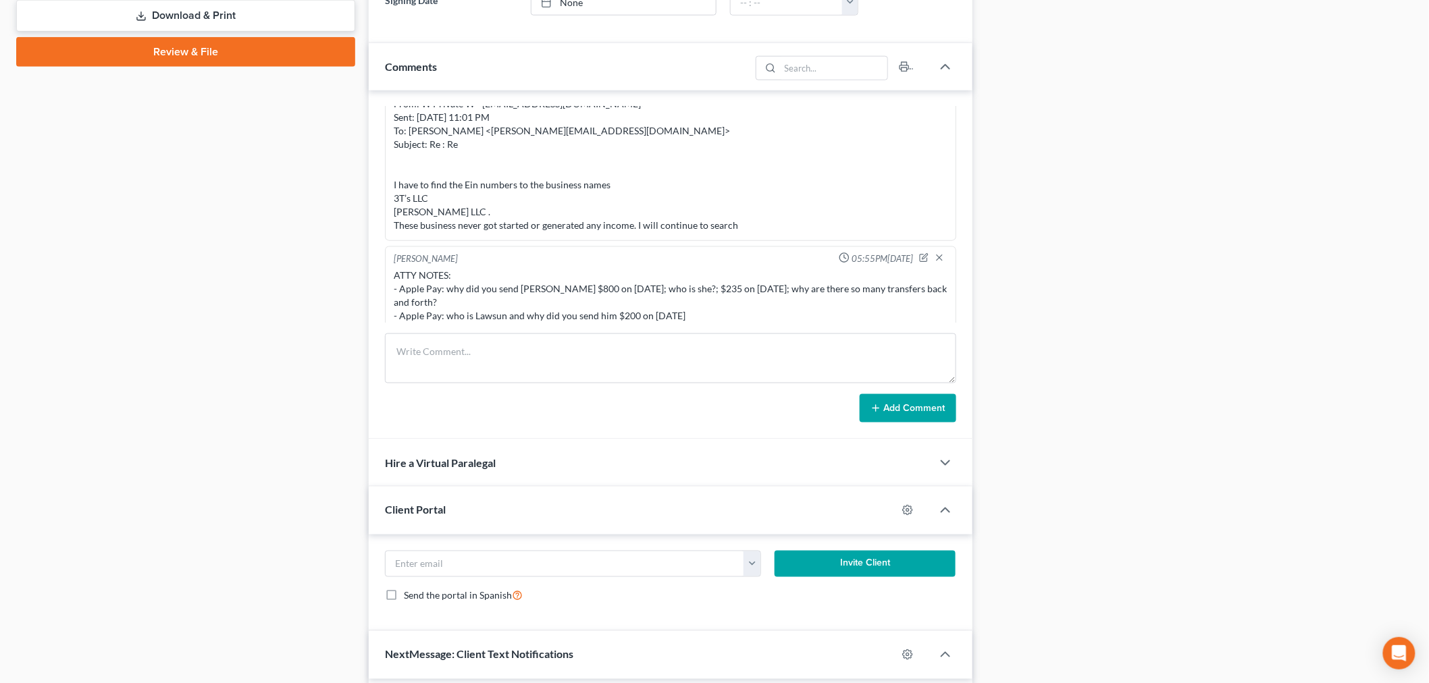
scroll to position [2961, 0]
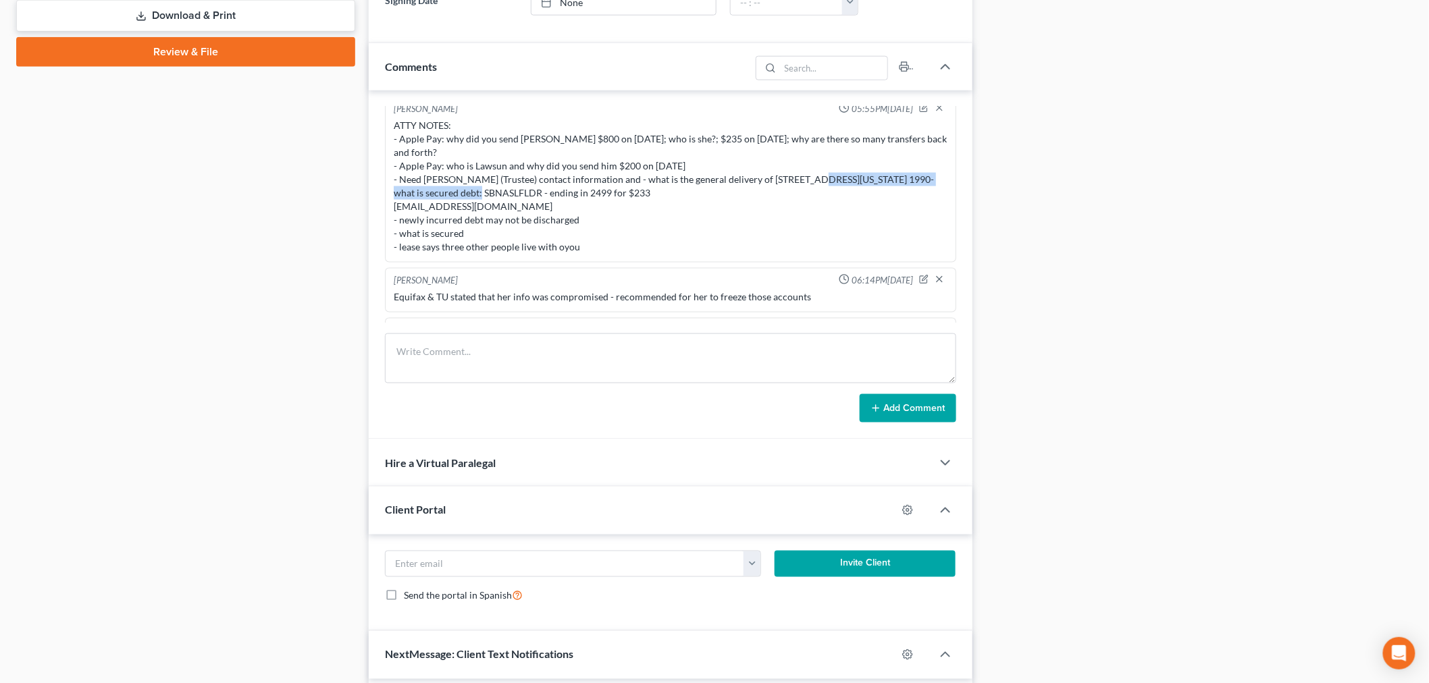
drag, startPoint x: 801, startPoint y: 163, endPoint x: 457, endPoint y: 180, distance: 344.1
click at [457, 180] on div "ATTY NOTES: - Apple Pay: why did you send Timyra $800 on 8-28-2025; who is she?…" at bounding box center [671, 186] width 554 height 135
copy div "8 The Green Suite 18161 Dover, Delaware 1990"
drag, startPoint x: 245, startPoint y: 113, endPoint x: 164, endPoint y: 199, distance: 118.4
click at [245, 113] on div "Case Dashboard Payments Invoices Payments Payments Credit Report Client Profile" at bounding box center [185, 210] width 352 height 1360
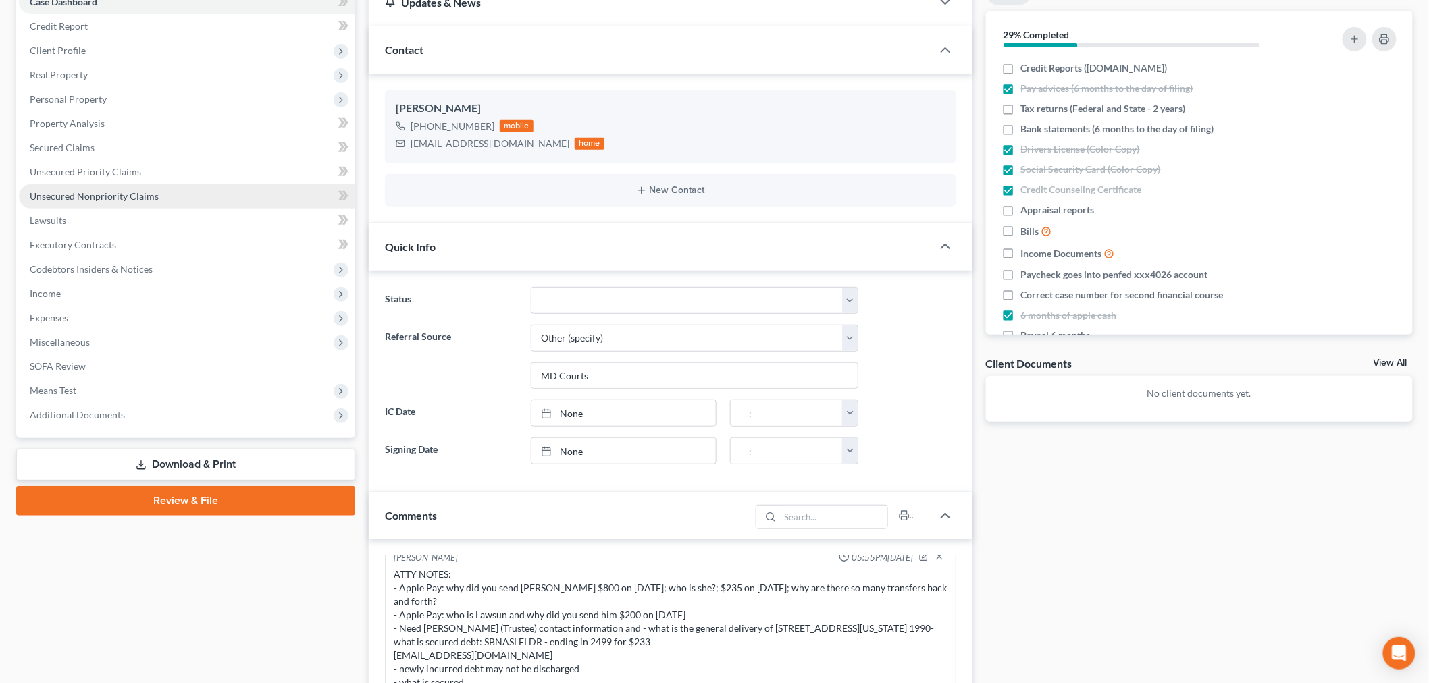
scroll to position [150, 0]
drag, startPoint x: 118, startPoint y: 191, endPoint x: 402, endPoint y: 211, distance: 284.9
click at [118, 191] on span "Unsecured Nonpriority Claims" at bounding box center [94, 196] width 129 height 11
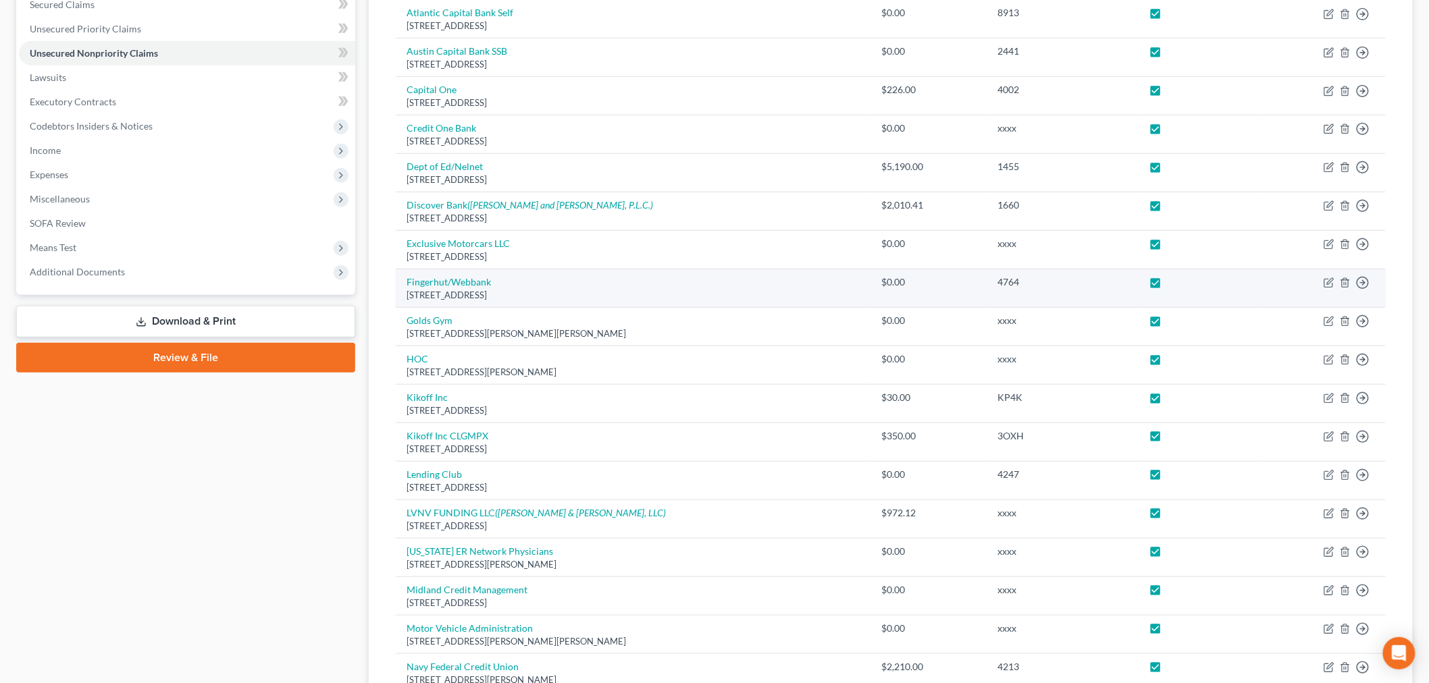
scroll to position [56, 0]
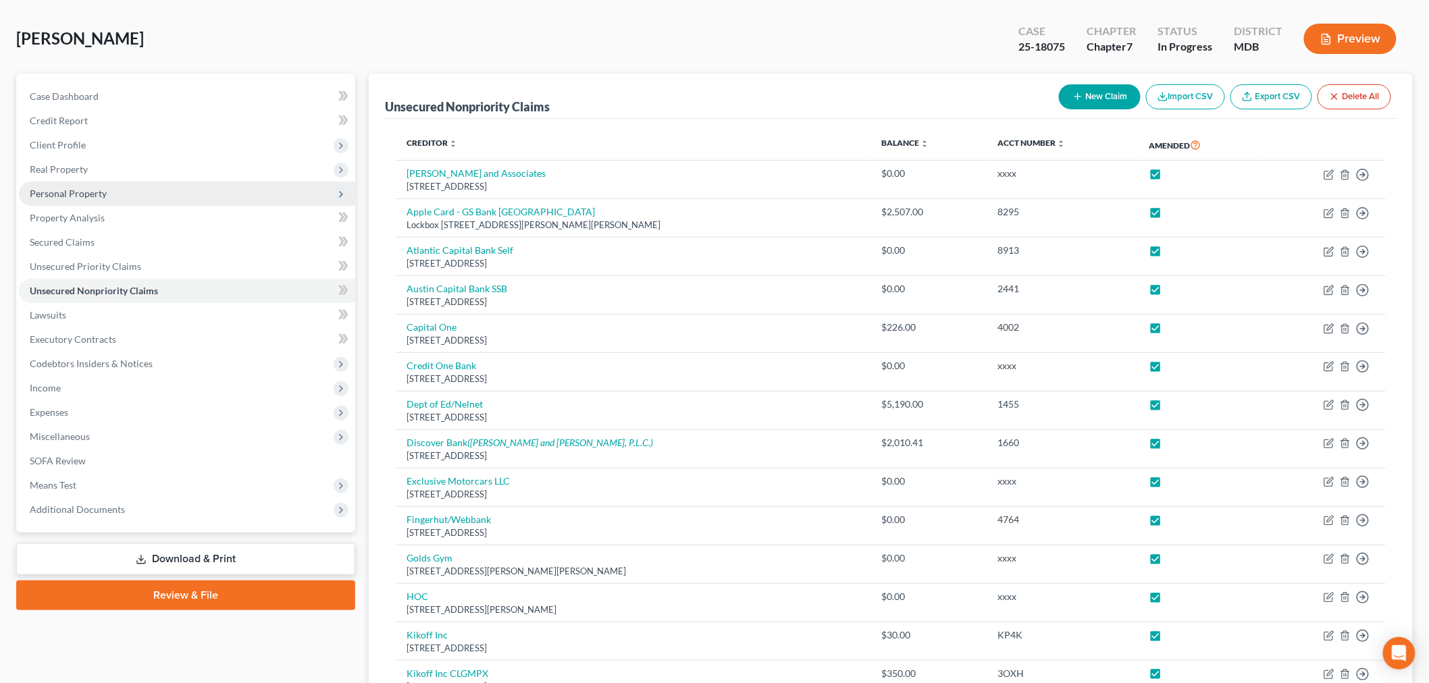
click at [101, 192] on span "Personal Property" at bounding box center [68, 193] width 77 height 11
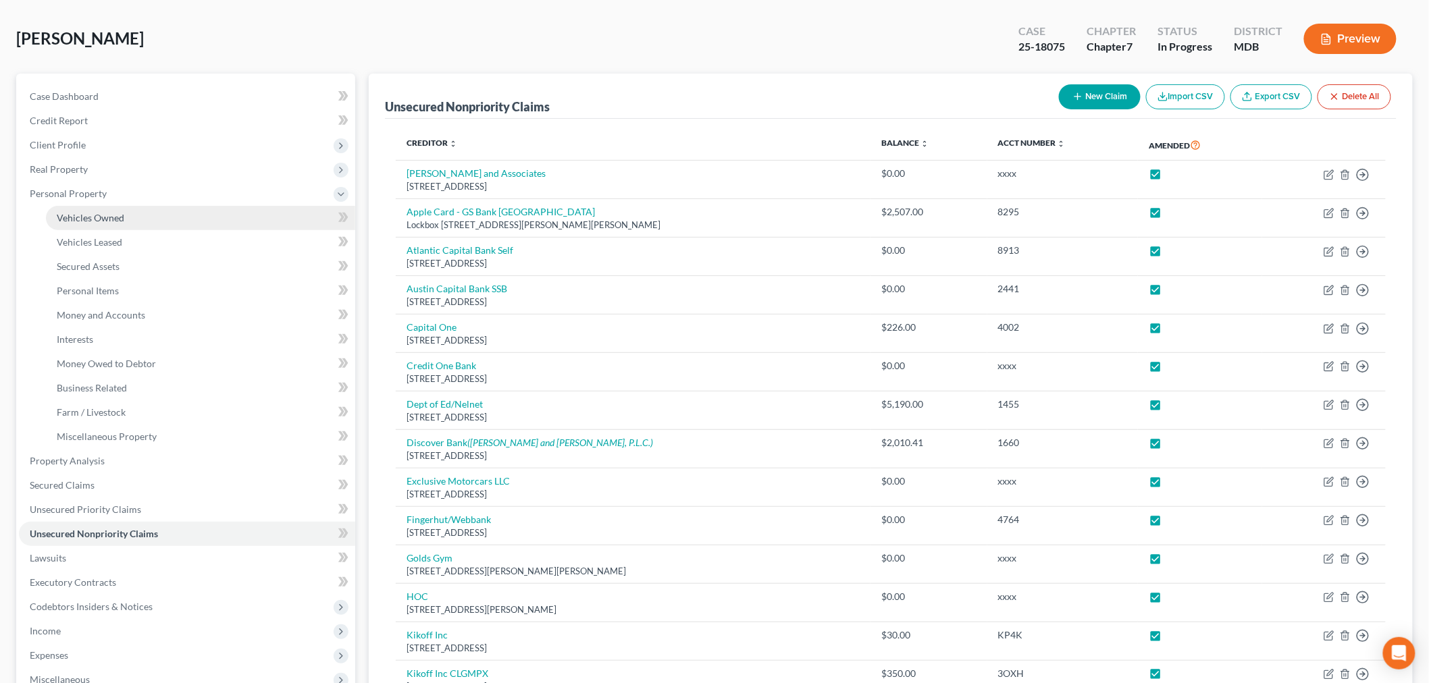
click at [151, 220] on link "Vehicles Owned" at bounding box center [200, 218] width 309 height 24
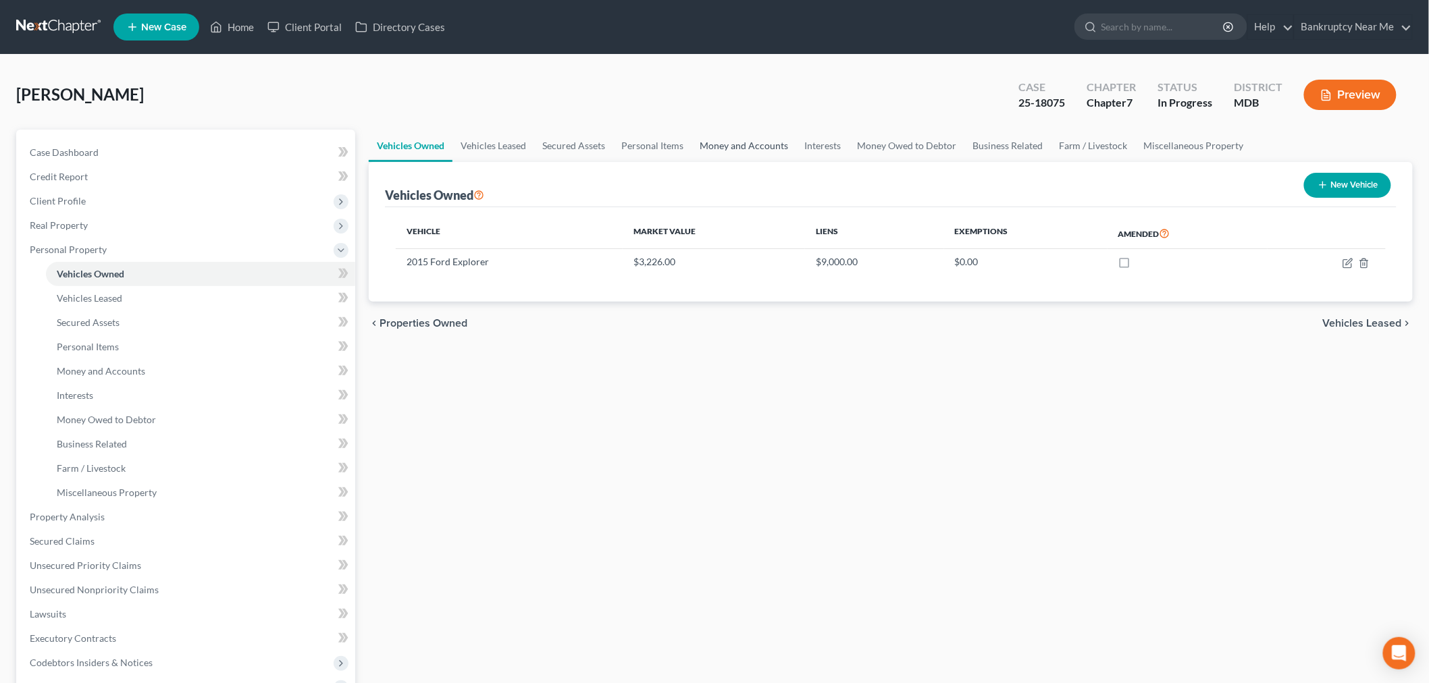
click at [756, 146] on link "Money and Accounts" at bounding box center [743, 146] width 105 height 32
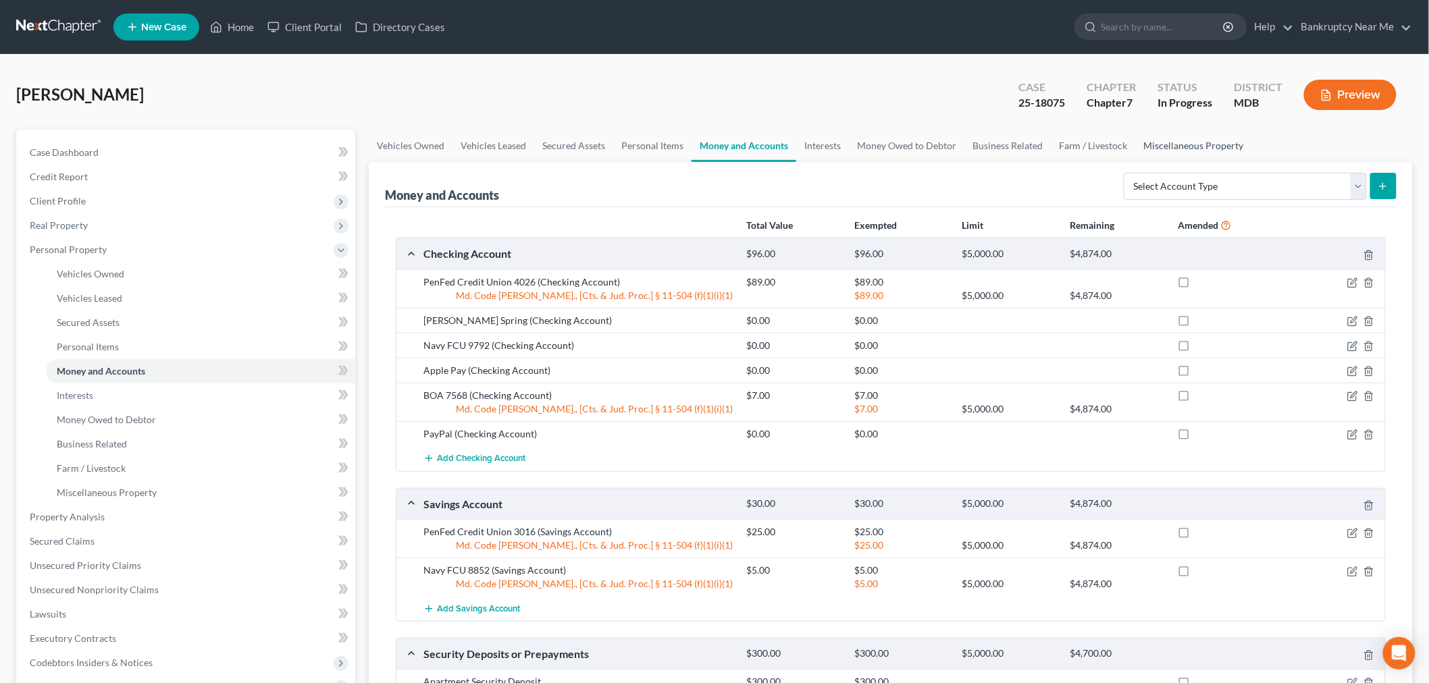
drag, startPoint x: 1152, startPoint y: 134, endPoint x: 1129, endPoint y: 138, distance: 23.3
click at [1152, 133] on link "Miscellaneous Property" at bounding box center [1194, 146] width 116 height 32
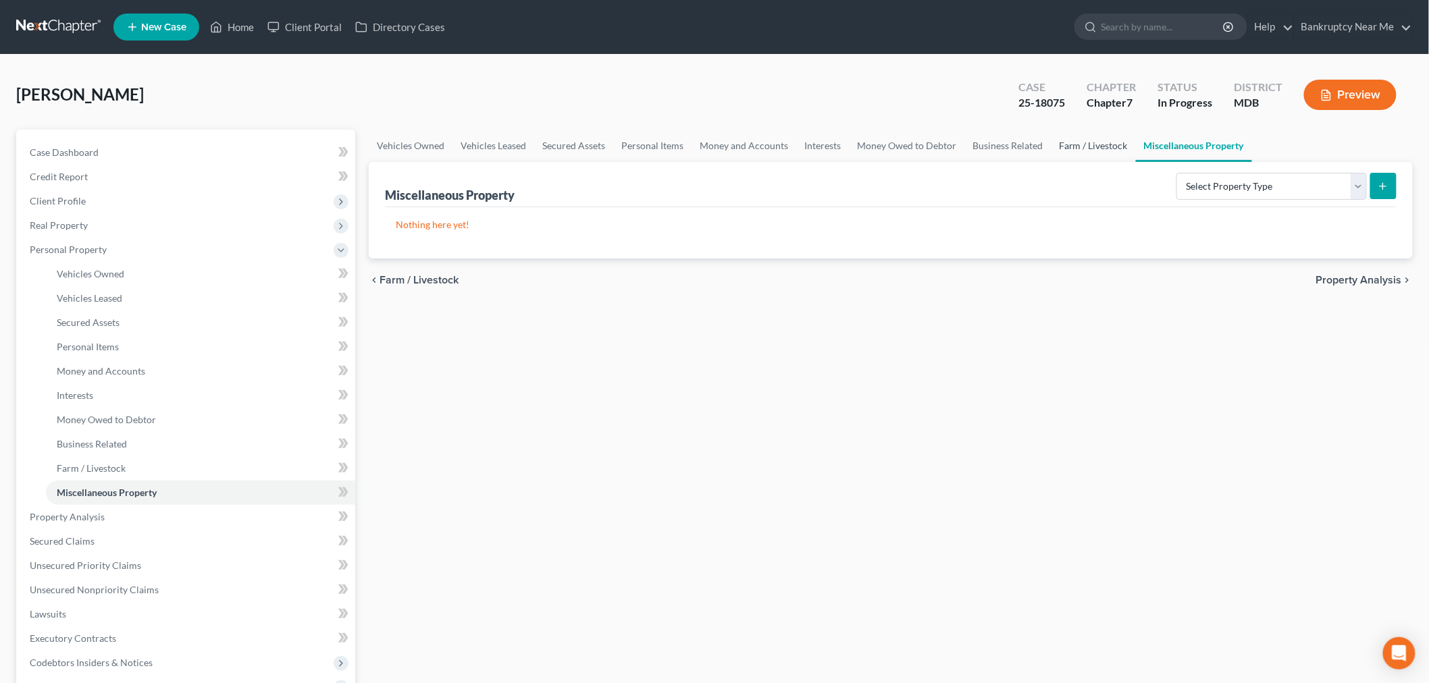
click at [1094, 138] on link "Farm / Livestock" at bounding box center [1092, 146] width 85 height 32
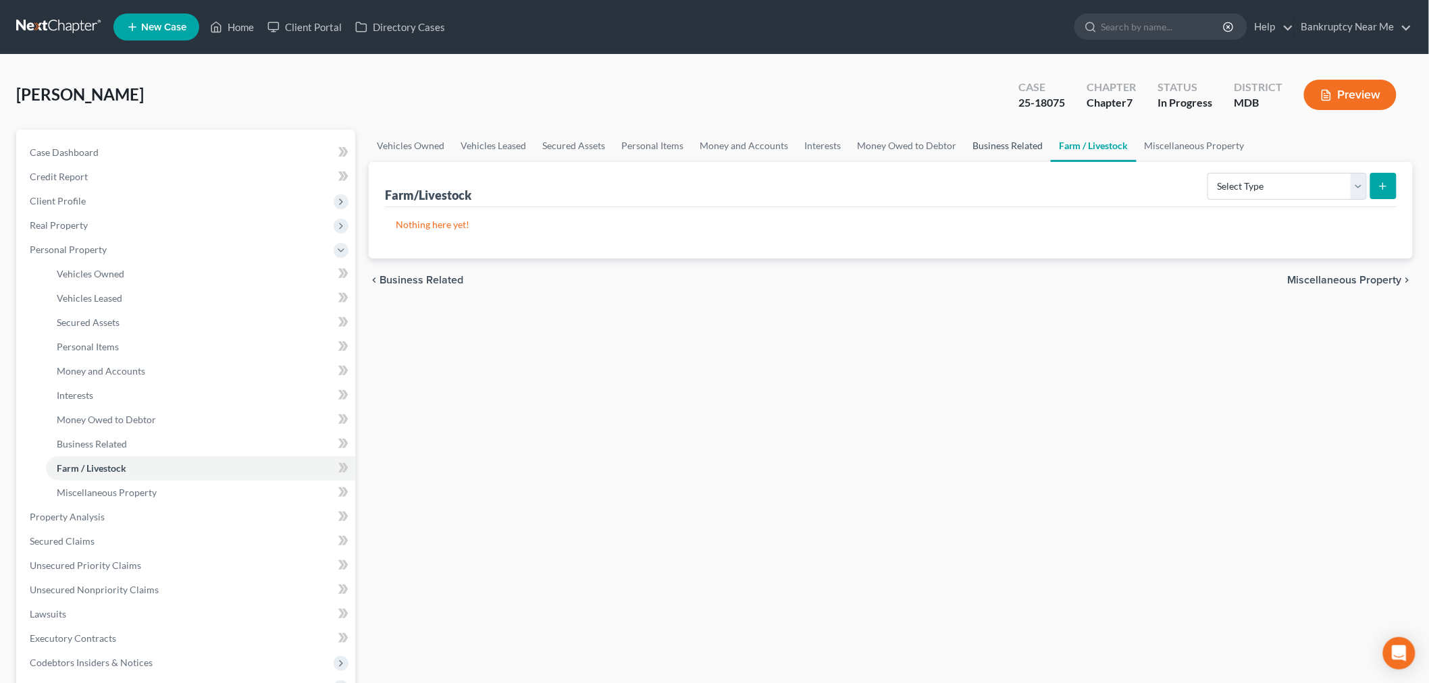
click at [1003, 142] on link "Business Related" at bounding box center [1007, 146] width 86 height 32
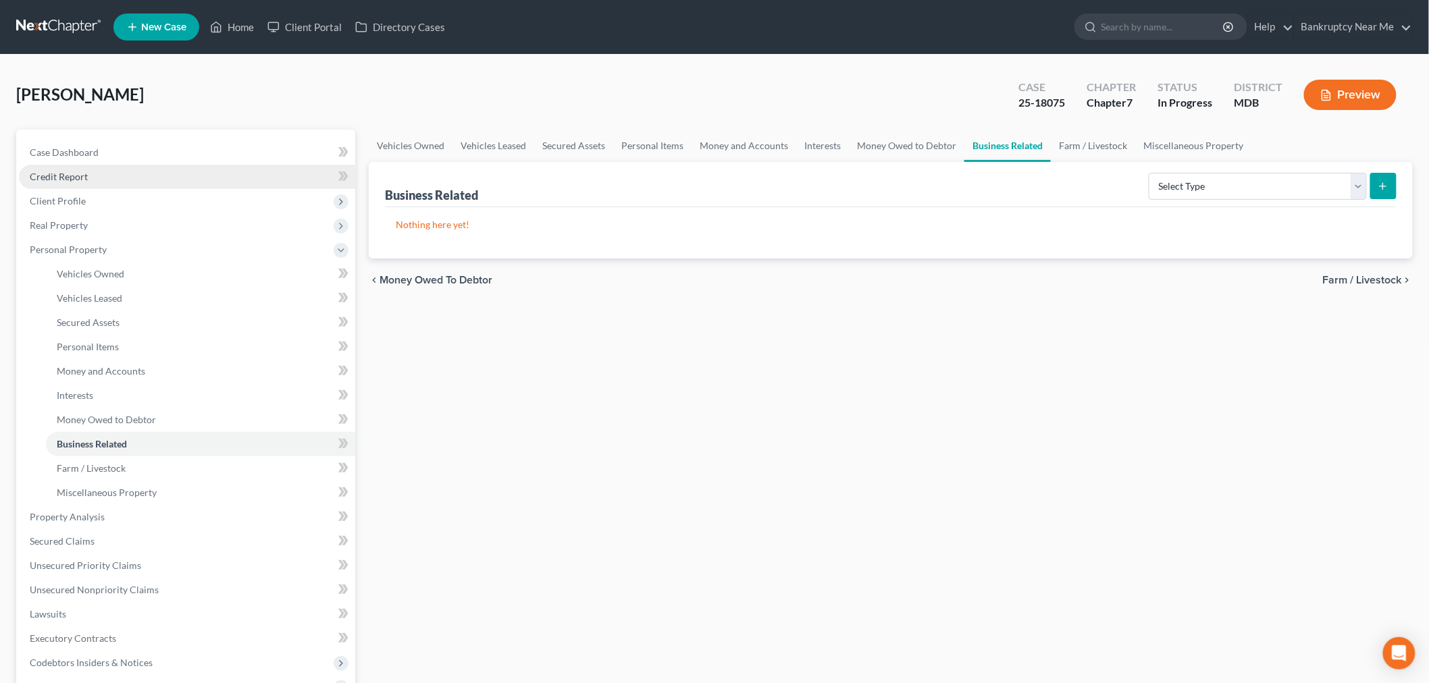
click at [123, 169] on link "Credit Report" at bounding box center [187, 177] width 336 height 24
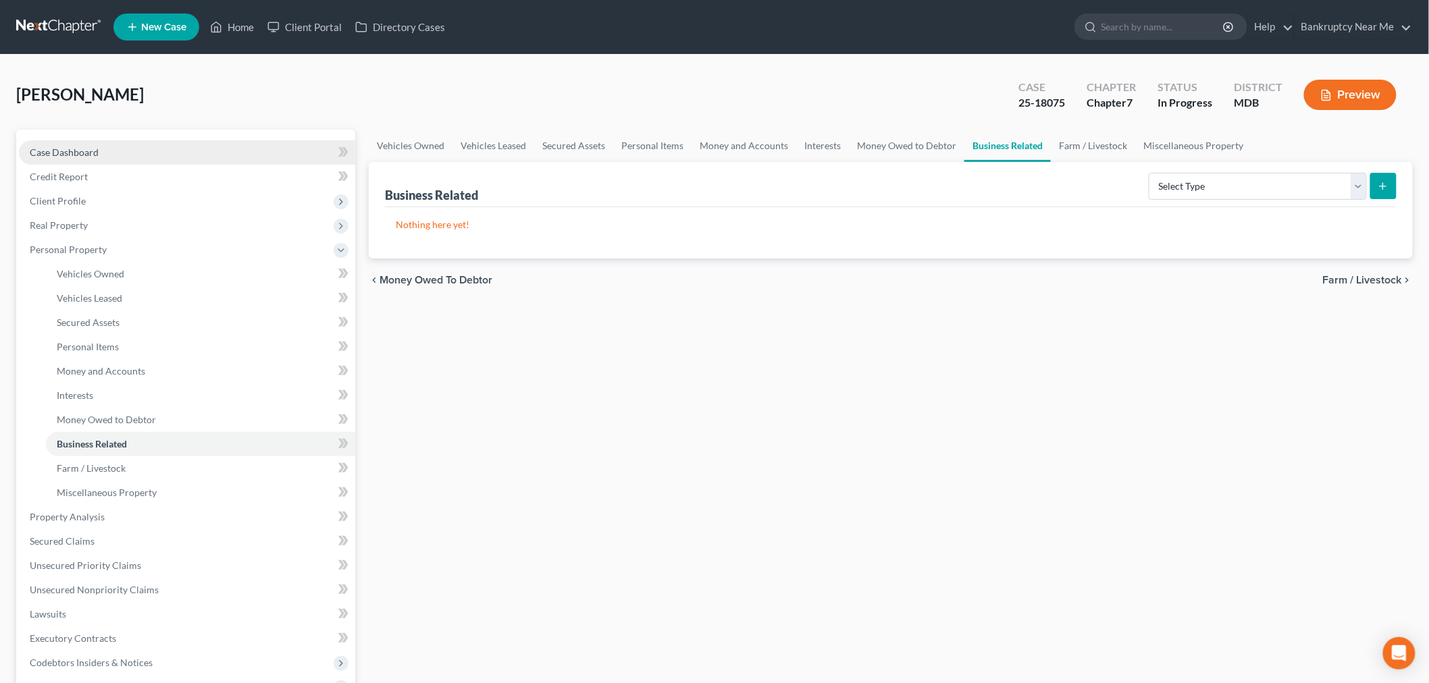
click at [112, 153] on link "Case Dashboard" at bounding box center [187, 152] width 336 height 24
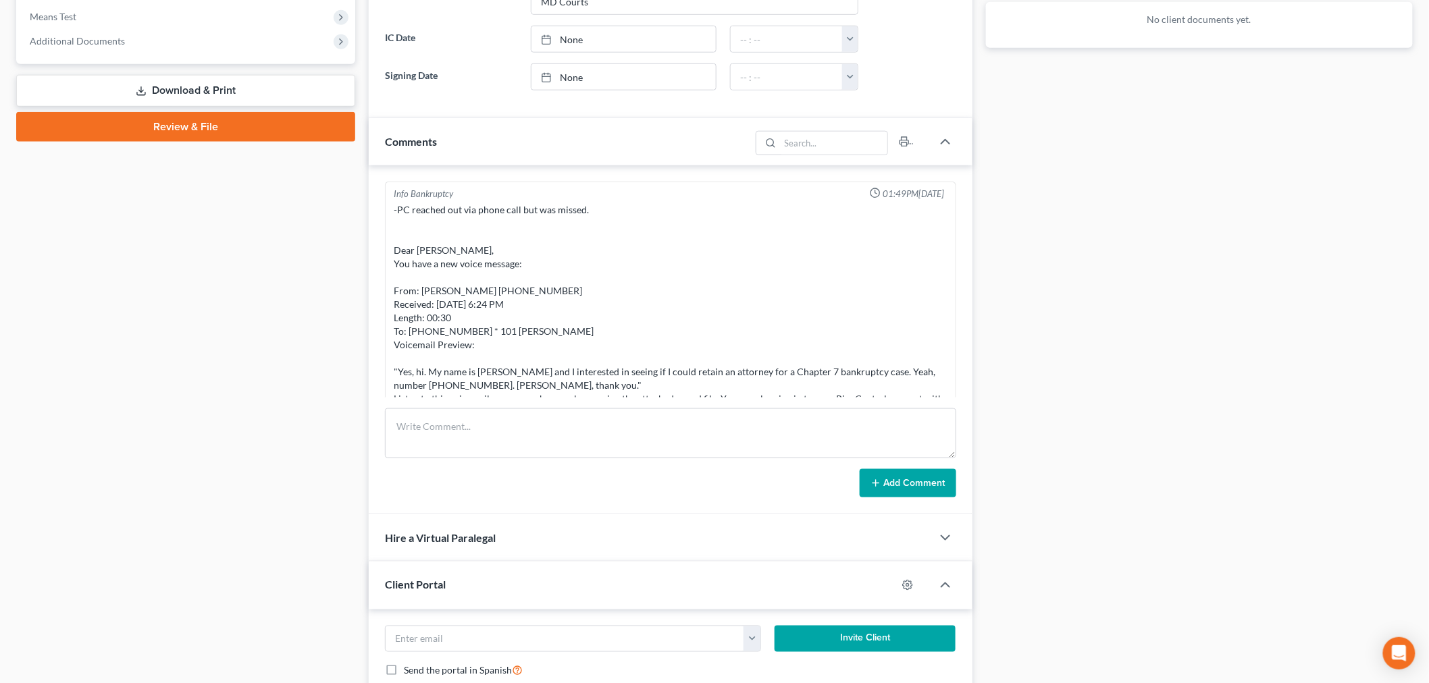
scroll to position [3036, 0]
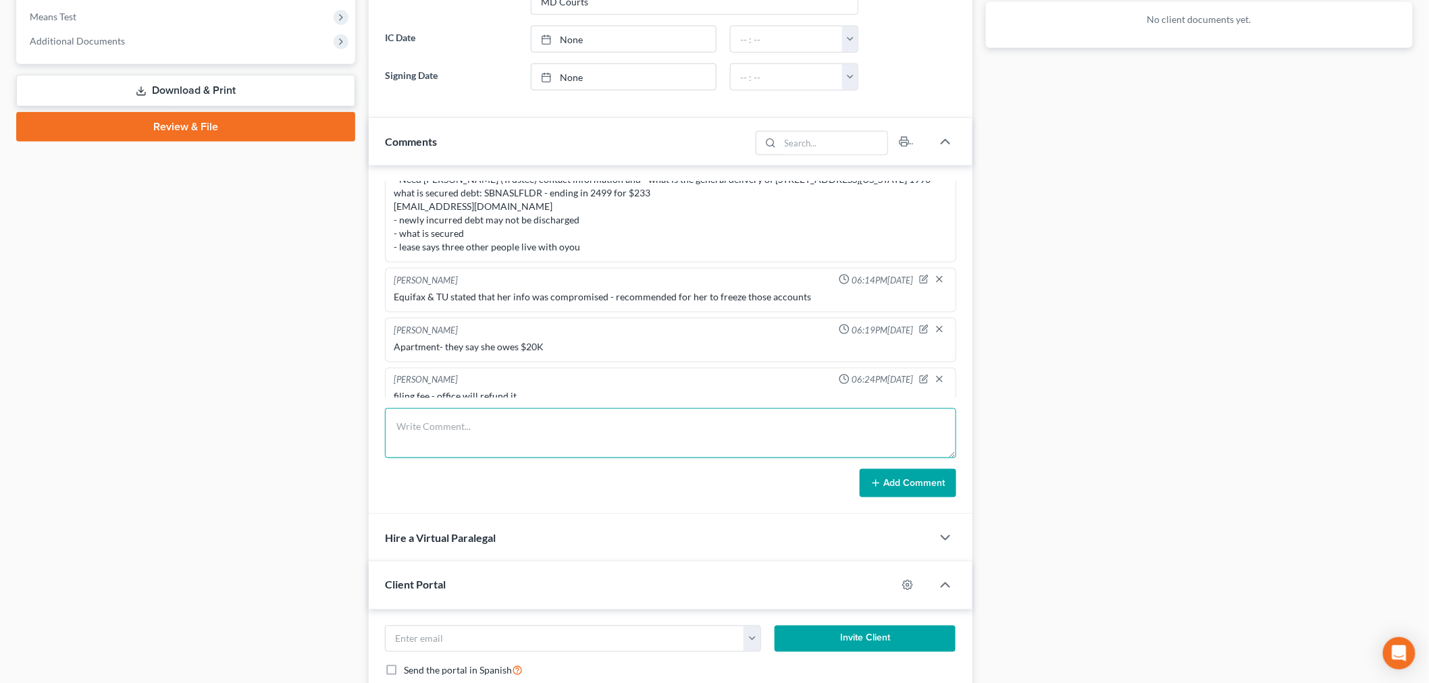
click at [538, 458] on textarea at bounding box center [670, 433] width 571 height 50
drag, startPoint x: 500, startPoint y: 424, endPoint x: 569, endPoint y: 298, distance: 143.8
click at [361, 424] on div "Petition Navigation Case Dashboard Payments Invoices Payments Payments Credit R…" at bounding box center [714, 285] width 1410 height 1360
click at [809, 415] on textarea "Borrow from your estate - but she never received it - but it shows that the pro…" at bounding box center [670, 433] width 571 height 50
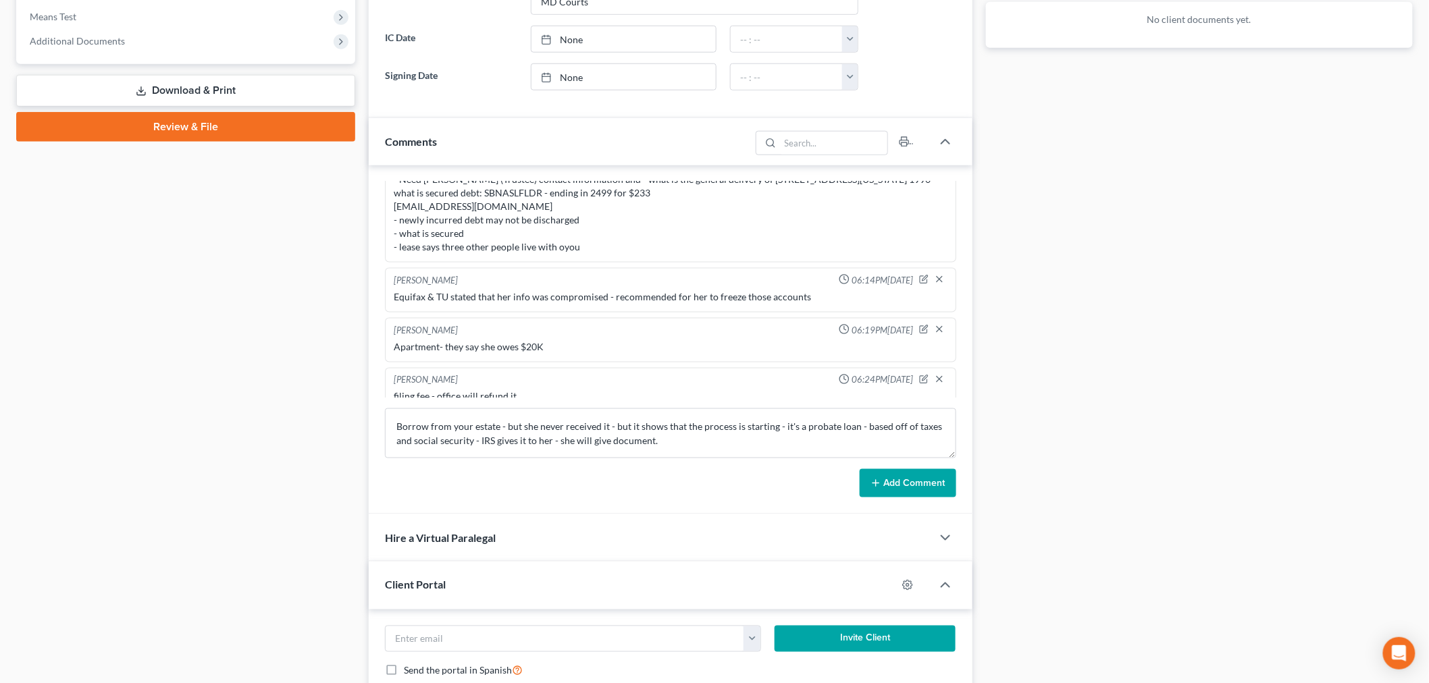
click at [936, 490] on button "Add Comment" at bounding box center [907, 483] width 97 height 28
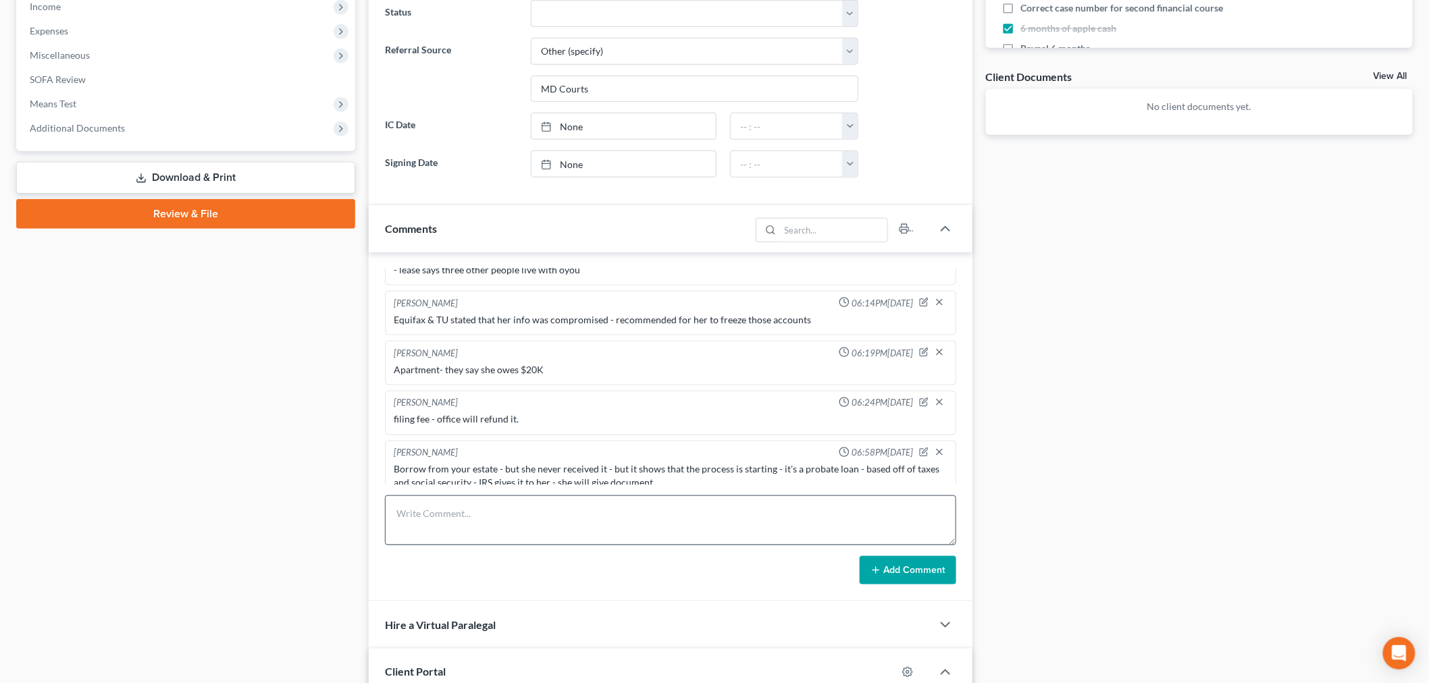
scroll to position [450, 0]
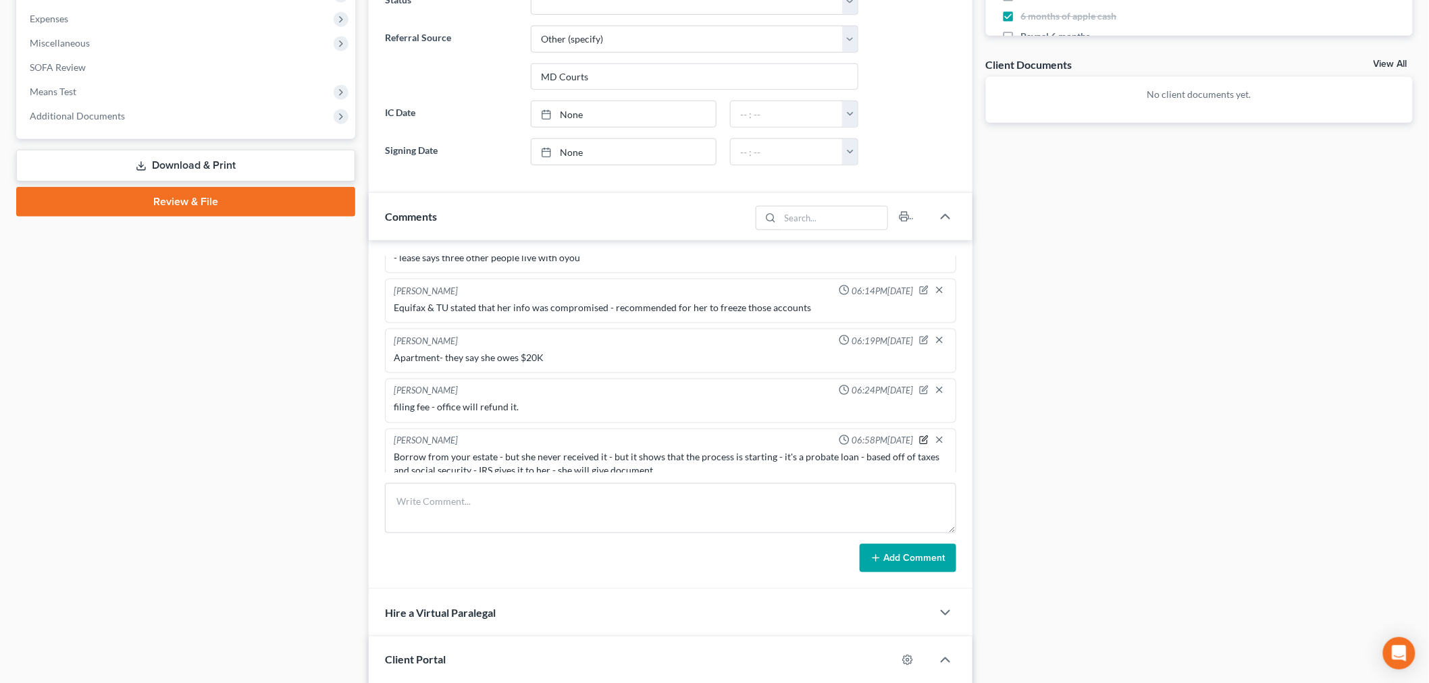
click at [922, 436] on icon "button" at bounding box center [924, 438] width 5 height 5
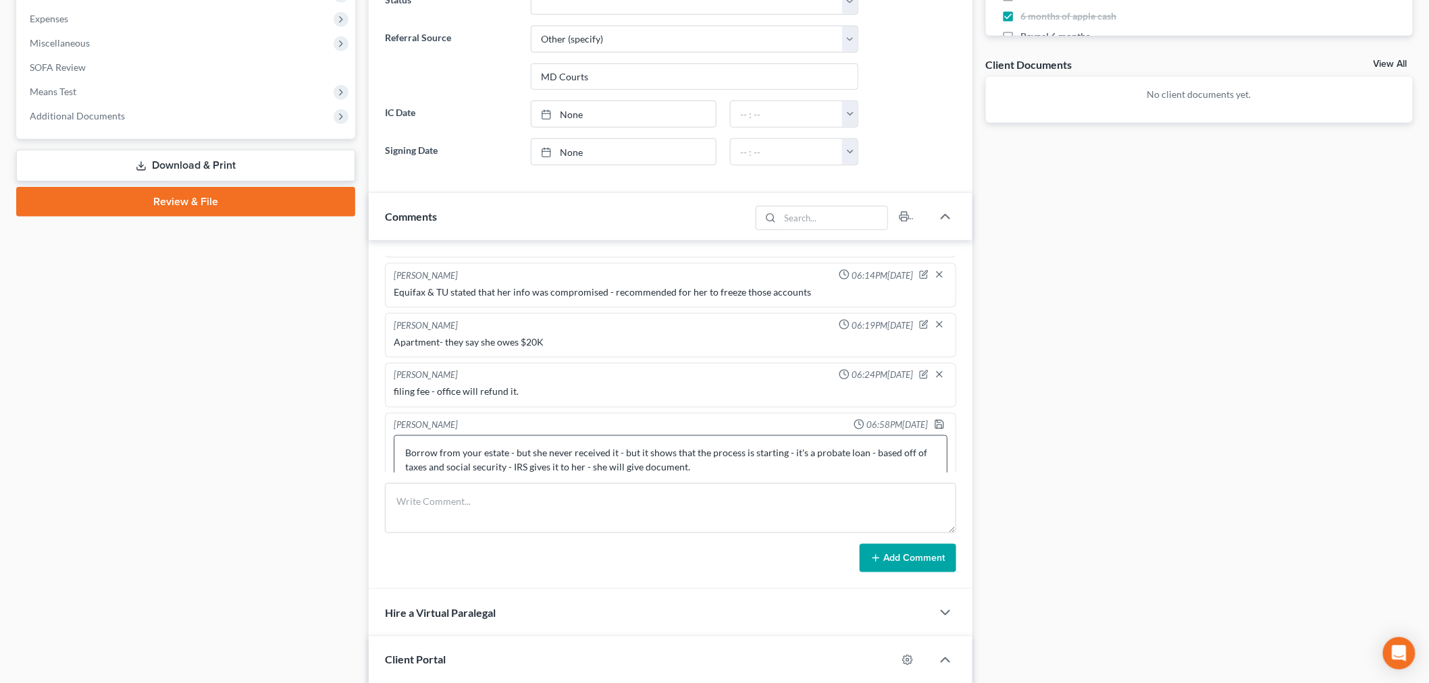
scroll to position [3122, 0]
click at [697, 450] on textarea "Borrow from your estate - but she never received it - but it shows that the pro…" at bounding box center [671, 454] width 554 height 50
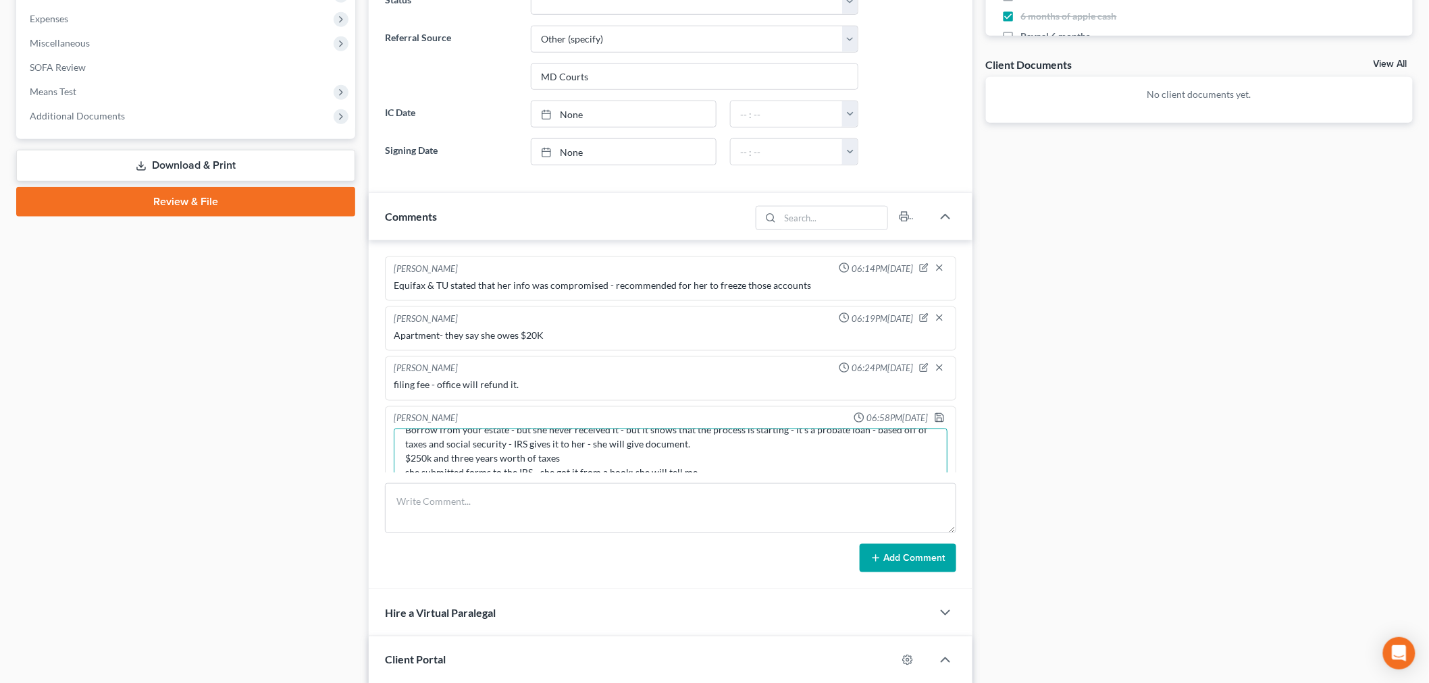
scroll to position [0, 0]
drag, startPoint x: 928, startPoint y: 459, endPoint x: 924, endPoint y: 410, distance: 48.8
click at [908, 541] on div "Info Bankruptcy 01:49PM, 09/12/2025 -PC reached out via phone call but was miss…" at bounding box center [671, 414] width 604 height 349
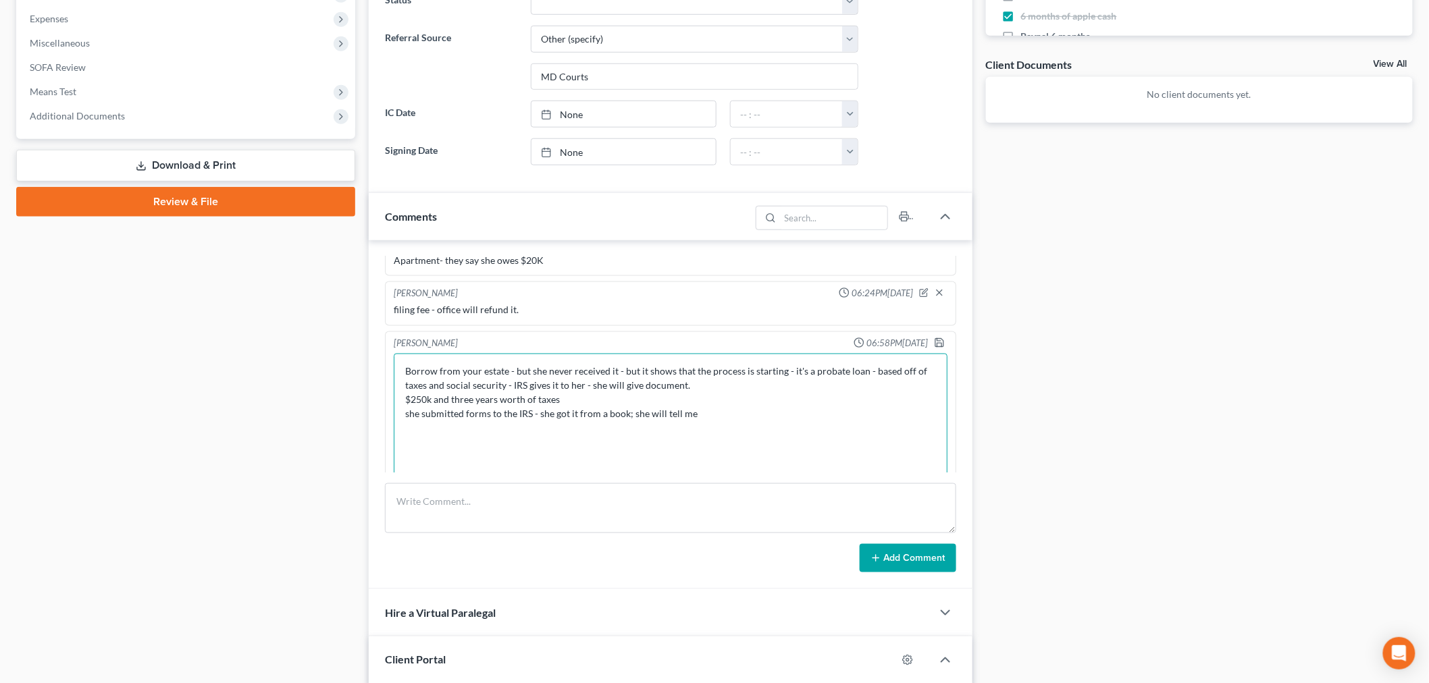
click at [770, 408] on textarea "Borrow from your estate - but she never received it - but it shows that the pro…" at bounding box center [671, 420] width 554 height 132
click at [712, 407] on textarea "Borrow from your estate - but she never received it - but it shows that the pro…" at bounding box center [671, 420] width 554 height 132
click at [710, 410] on textarea "Borrow from your estate - but she never received it - but it shows that the pro…" at bounding box center [671, 420] width 554 height 132
click at [658, 412] on textarea "Borrow from your estate - but she never received it - but it shows that the pro…" at bounding box center [671, 420] width 554 height 132
click at [686, 413] on textarea "Borrow from your estate - but she never received it - but it shows that the pro…" at bounding box center [671, 420] width 554 height 132
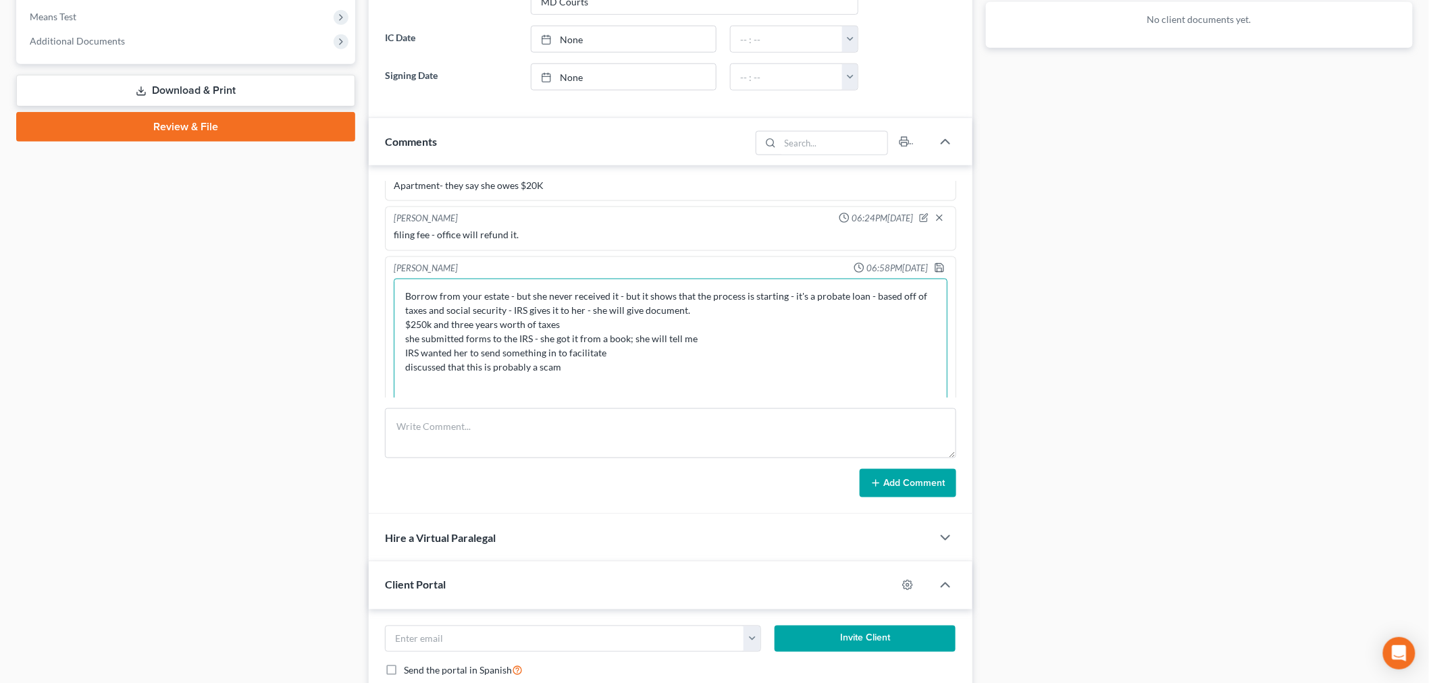
scroll to position [450, 0]
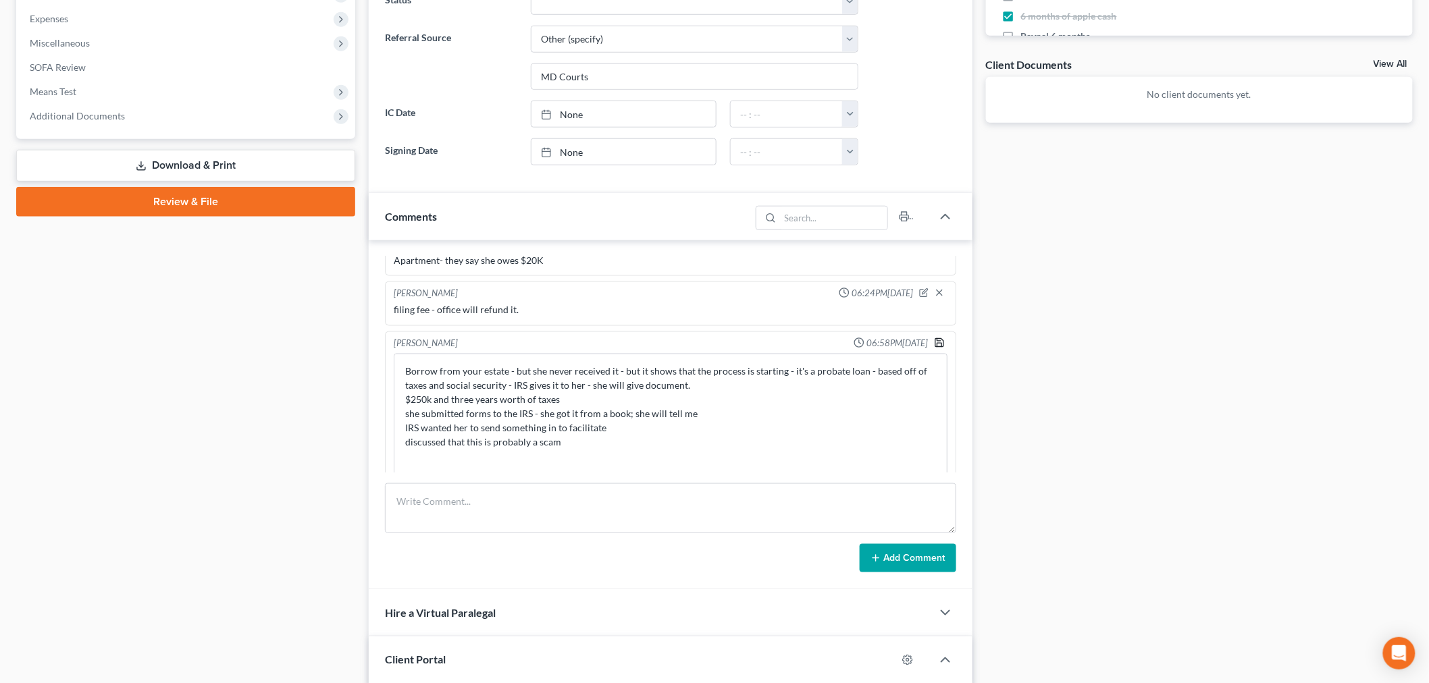
click at [934, 338] on icon "button" at bounding box center [939, 343] width 11 height 11
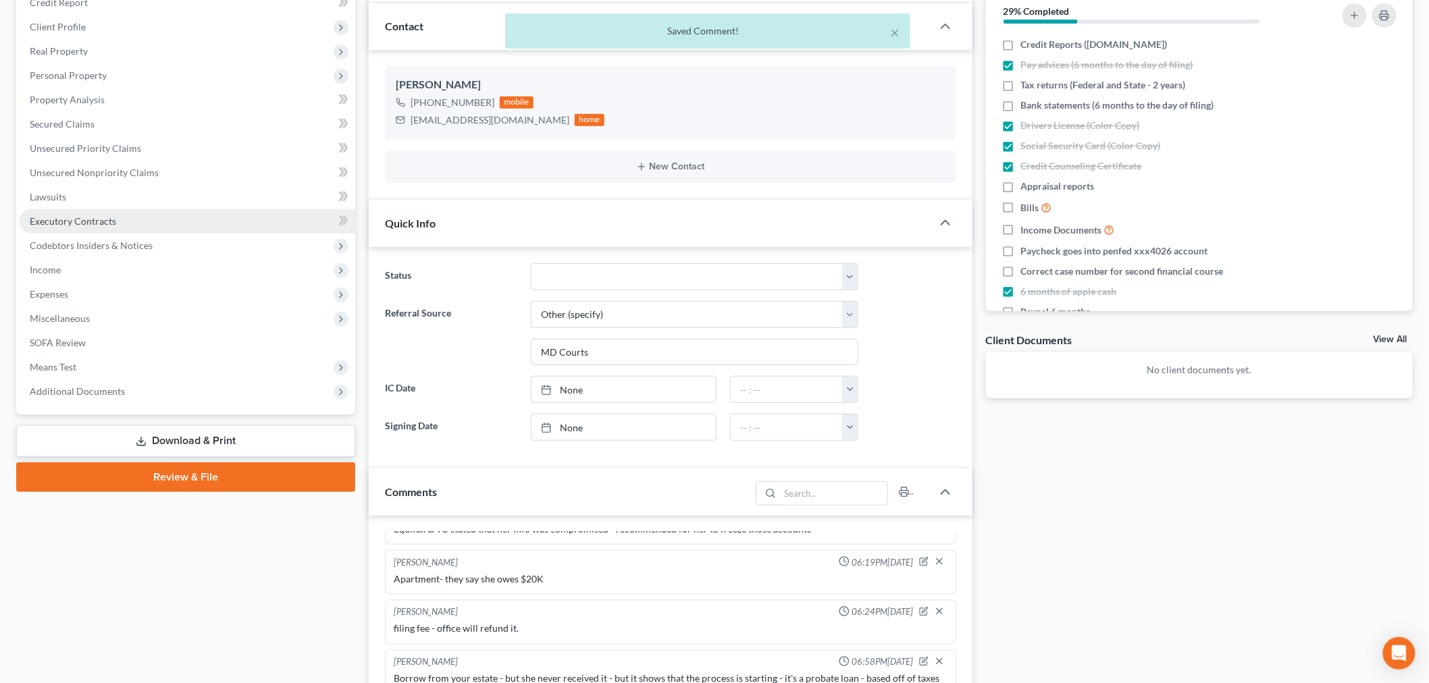
scroll to position [0, 0]
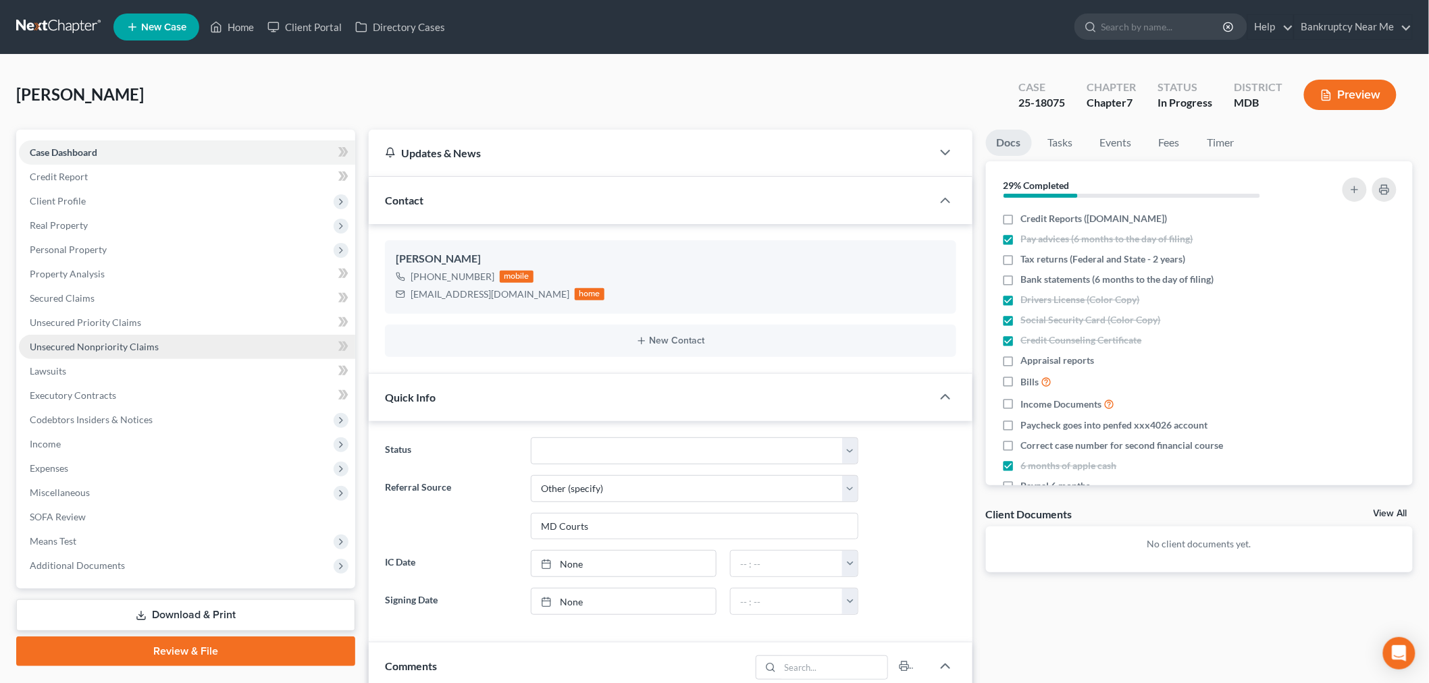
click at [164, 341] on link "Unsecured Nonpriority Claims" at bounding box center [187, 347] width 336 height 24
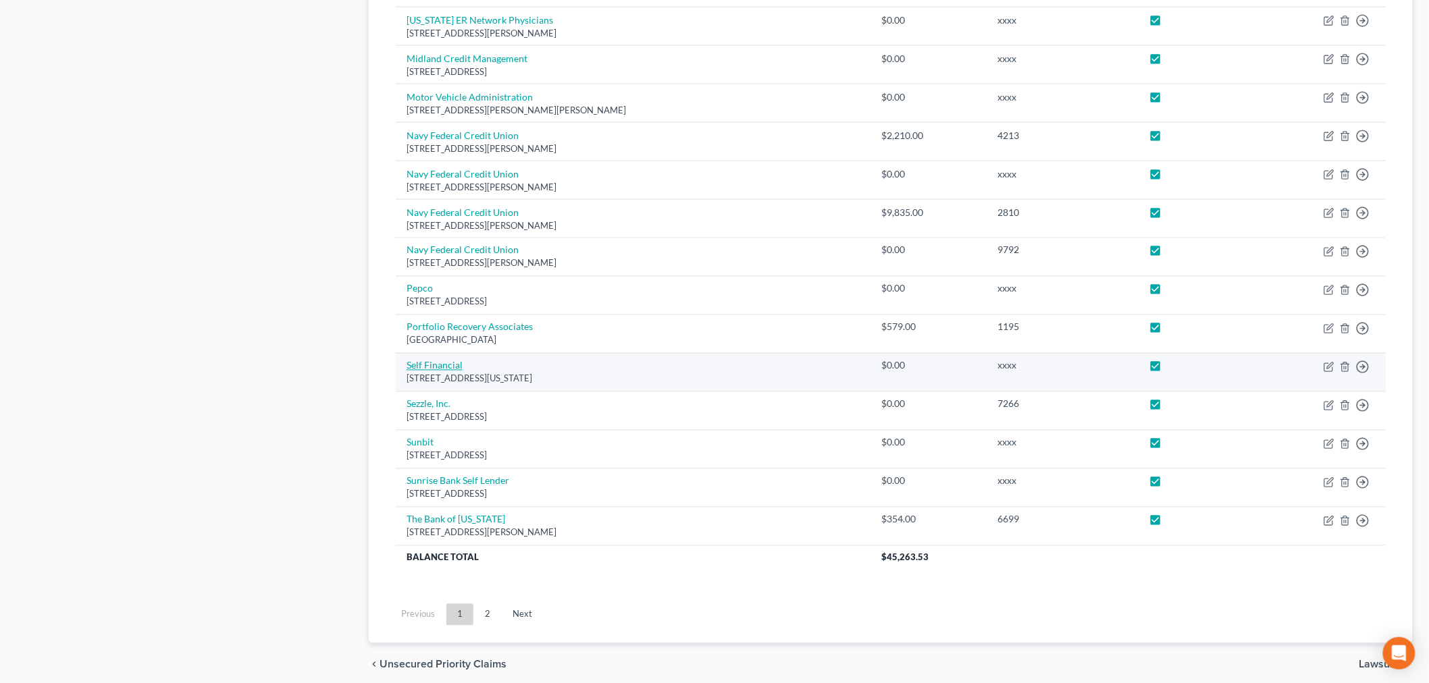
scroll to position [881, 0]
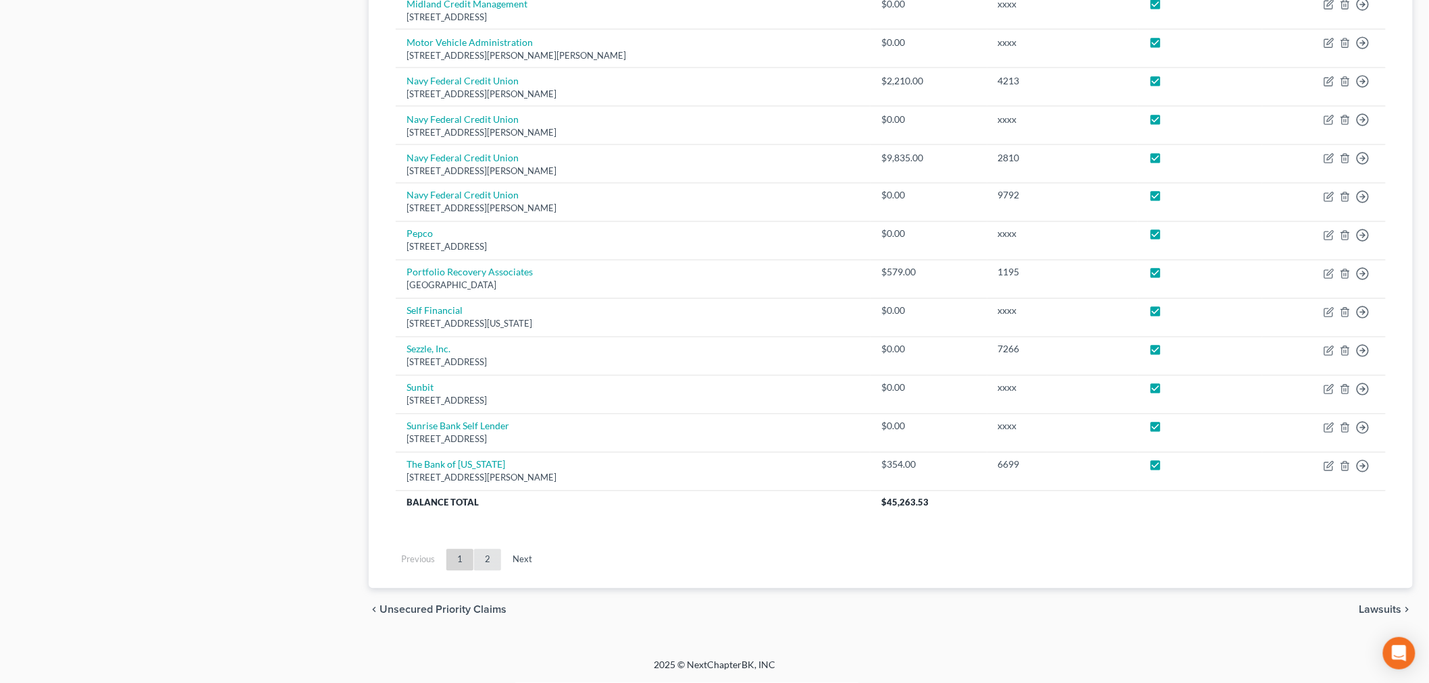
click at [491, 560] on link "2" at bounding box center [487, 561] width 27 height 22
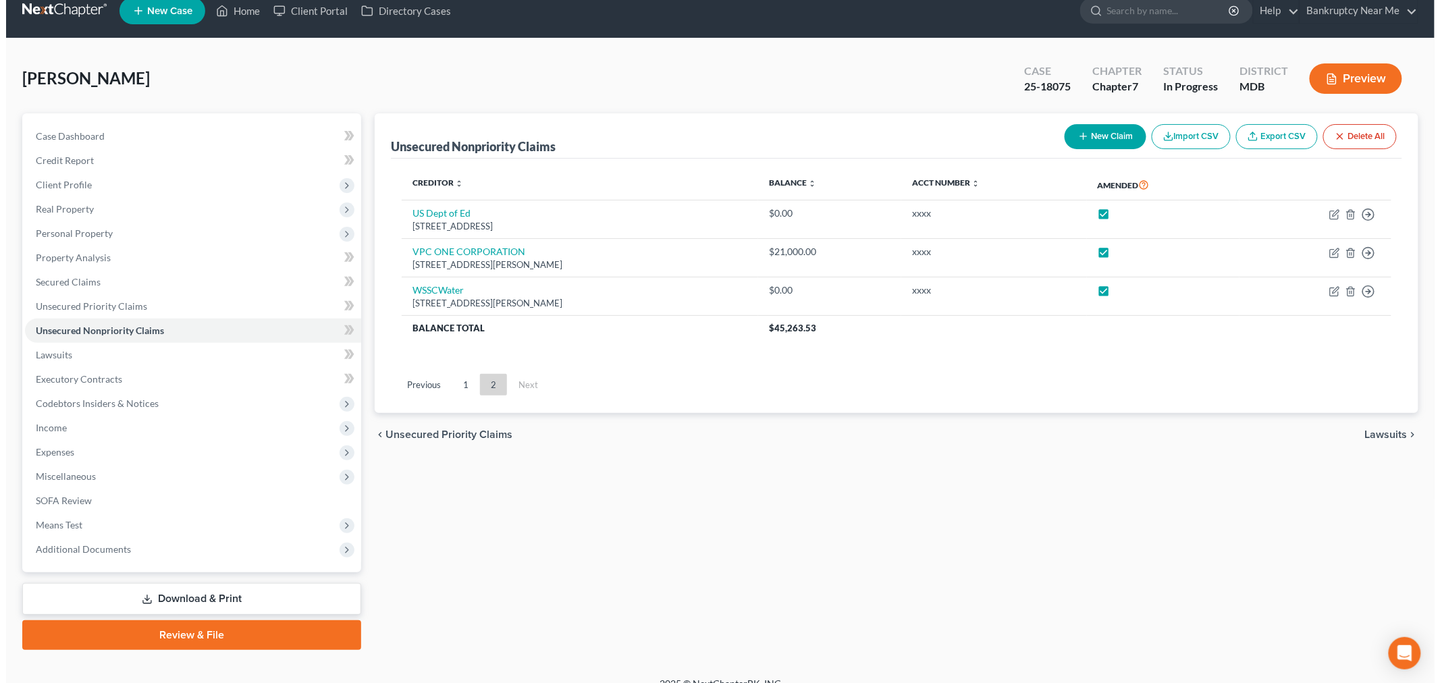
scroll to position [0, 0]
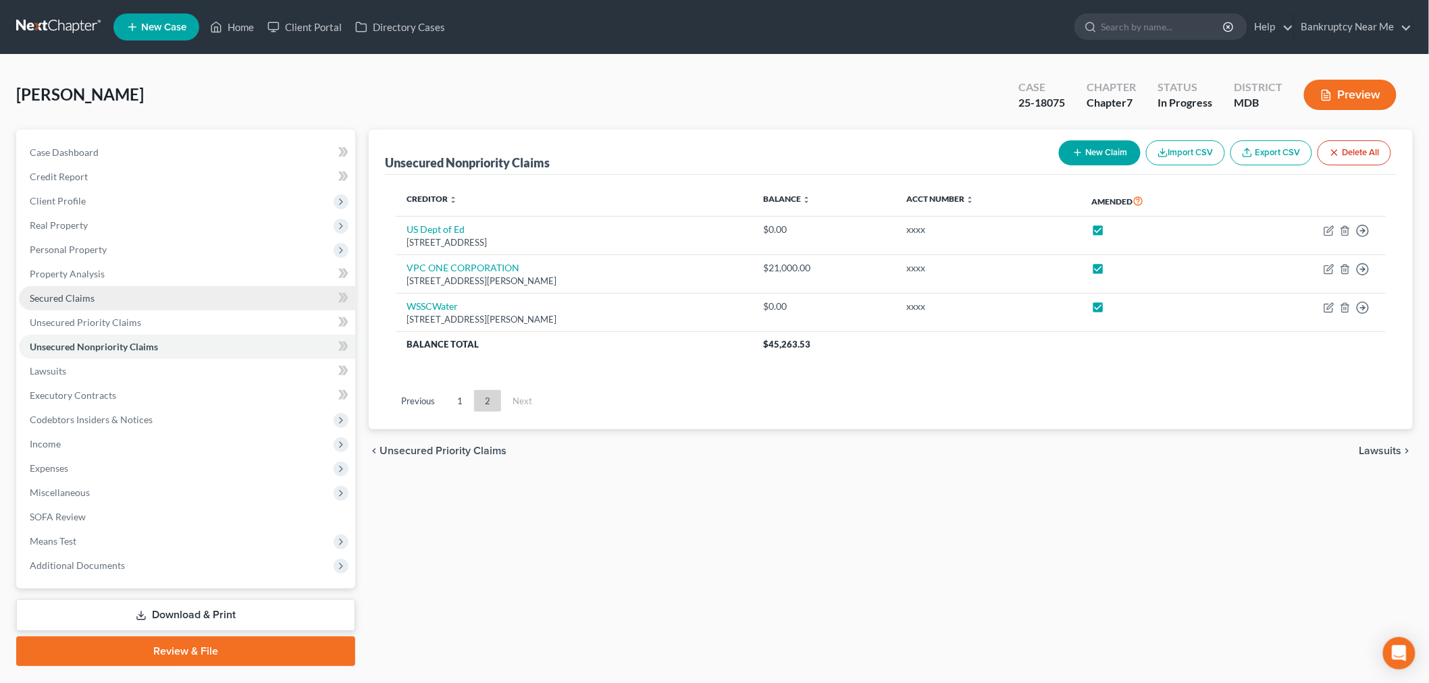
click at [103, 300] on link "Secured Claims" at bounding box center [187, 298] width 336 height 24
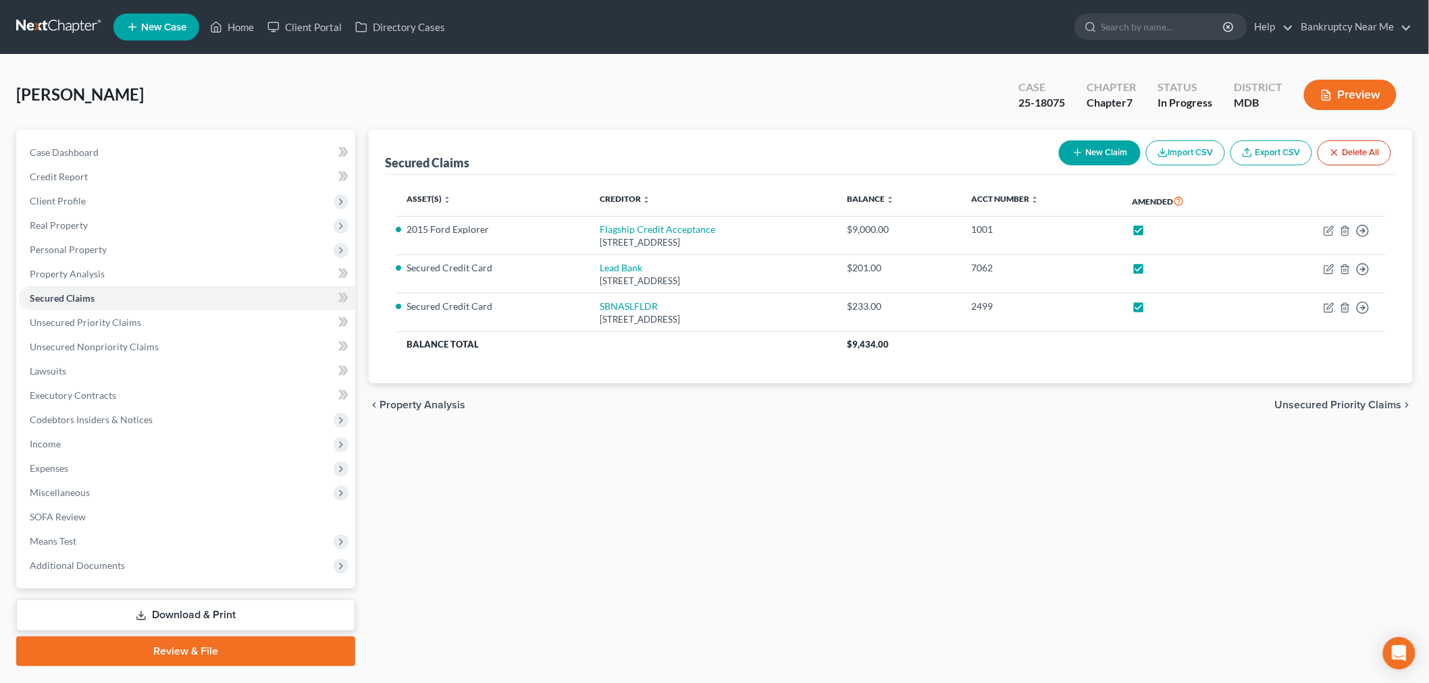
click at [1096, 151] on button "New Claim" at bounding box center [1100, 152] width 82 height 25
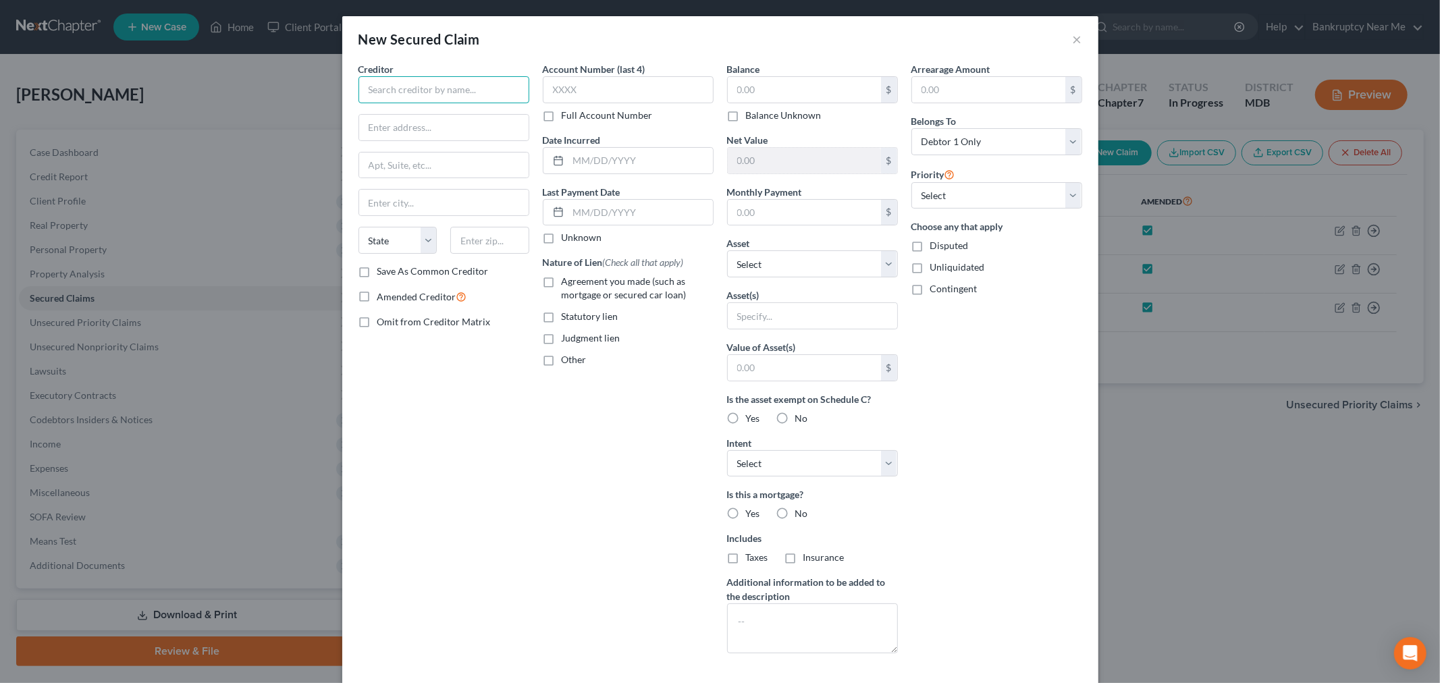
click at [459, 82] on input "text" at bounding box center [443, 89] width 171 height 27
click at [1075, 35] on button "×" at bounding box center [1077, 39] width 9 height 16
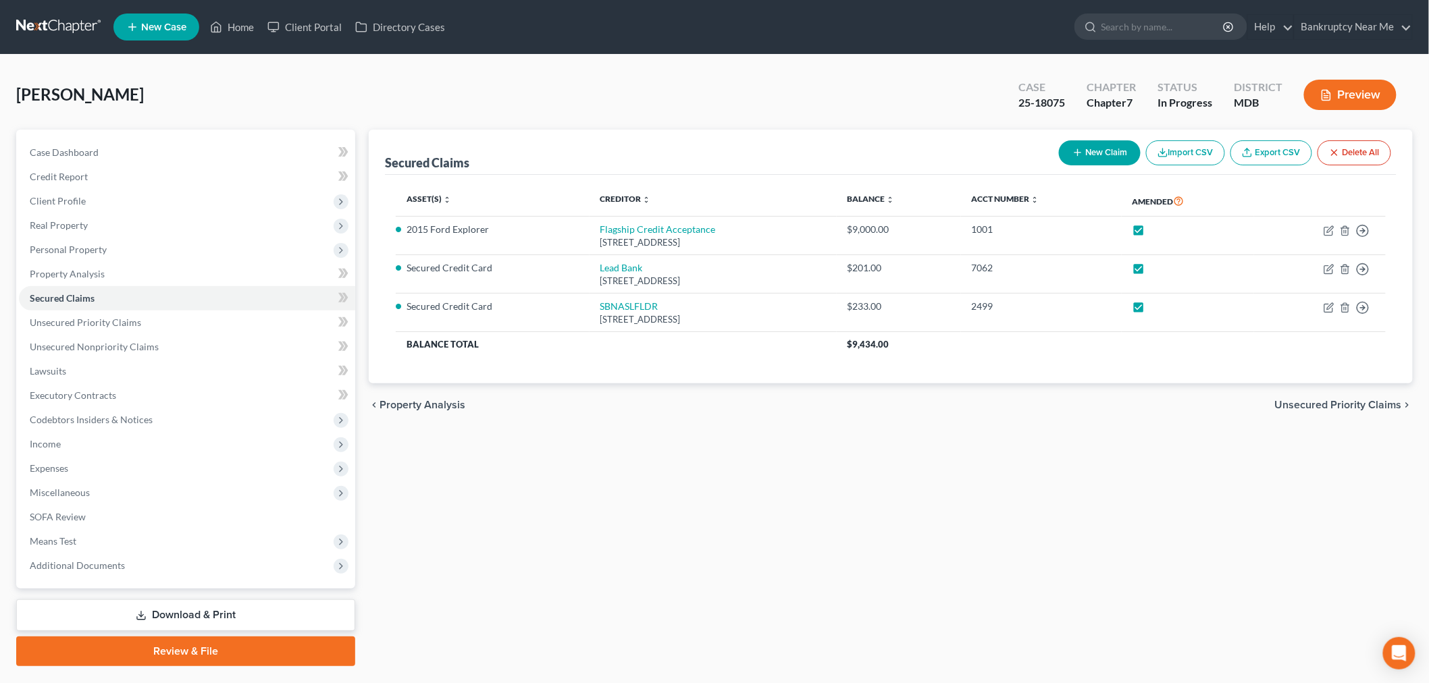
click at [1097, 154] on button "New Claim" at bounding box center [1100, 152] width 82 height 25
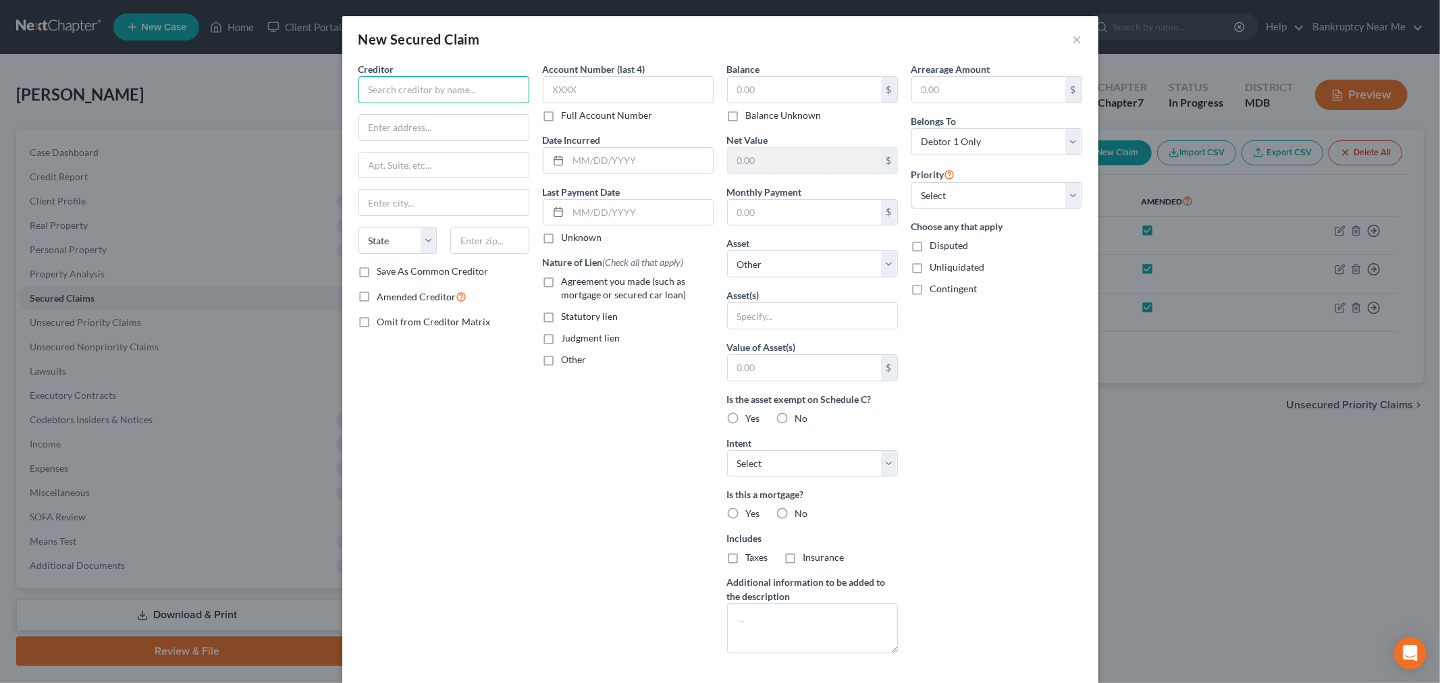
click at [402, 82] on input "text" at bounding box center [443, 89] width 171 height 27
paste input "Zip Co Limited"
click at [453, 184] on div "Creditor * Zip Co Limited State AL AK AR AZ CA CO CT DE DC FL GA GU HI ID IL IN…" at bounding box center [443, 163] width 171 height 203
drag, startPoint x: 446, startPoint y: 196, endPoint x: 448, endPoint y: 214, distance: 17.7
click at [446, 196] on input "text" at bounding box center [443, 203] width 169 height 26
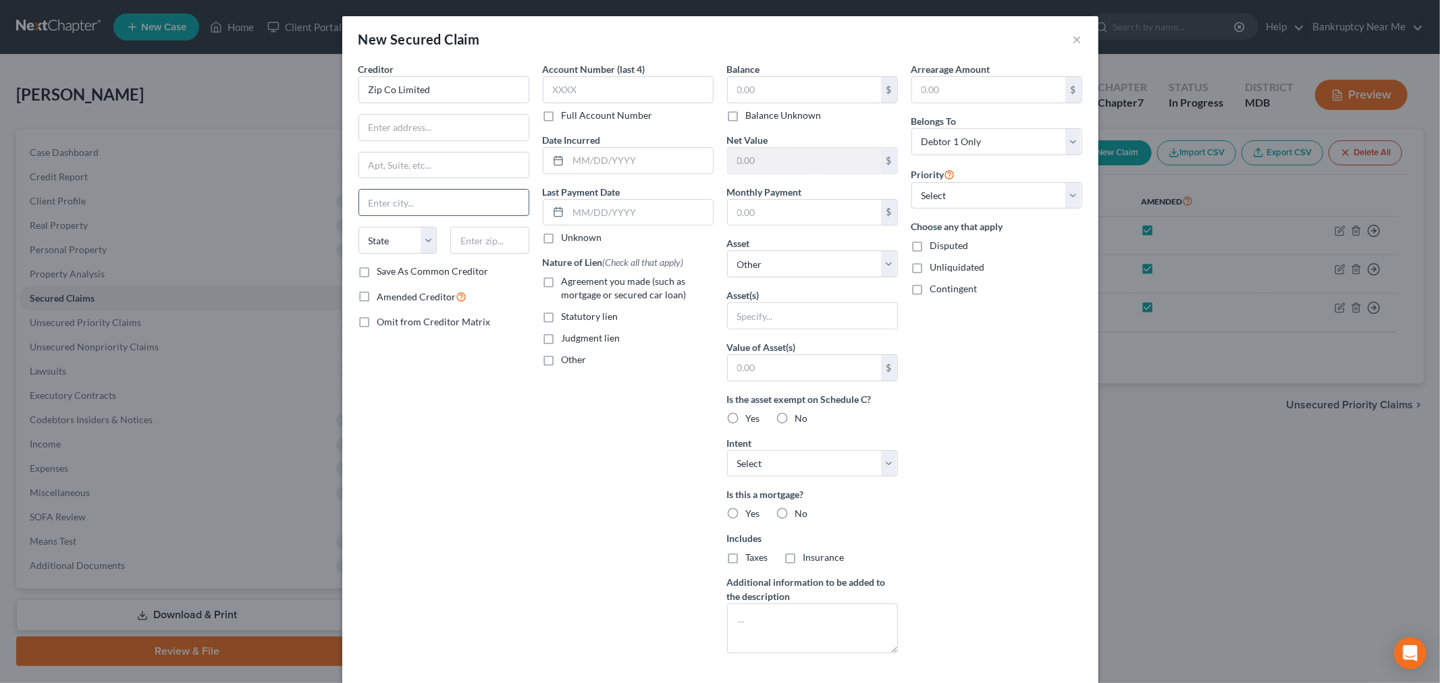
paste input "228 Park Ave S"
click at [433, 126] on input "text" at bounding box center [443, 128] width 169 height 26
paste input "228 Park Ave S"
click at [477, 235] on input "text" at bounding box center [489, 240] width 79 height 27
click at [440, 277] on label "Save As Common Creditor" at bounding box center [432, 272] width 111 height 14
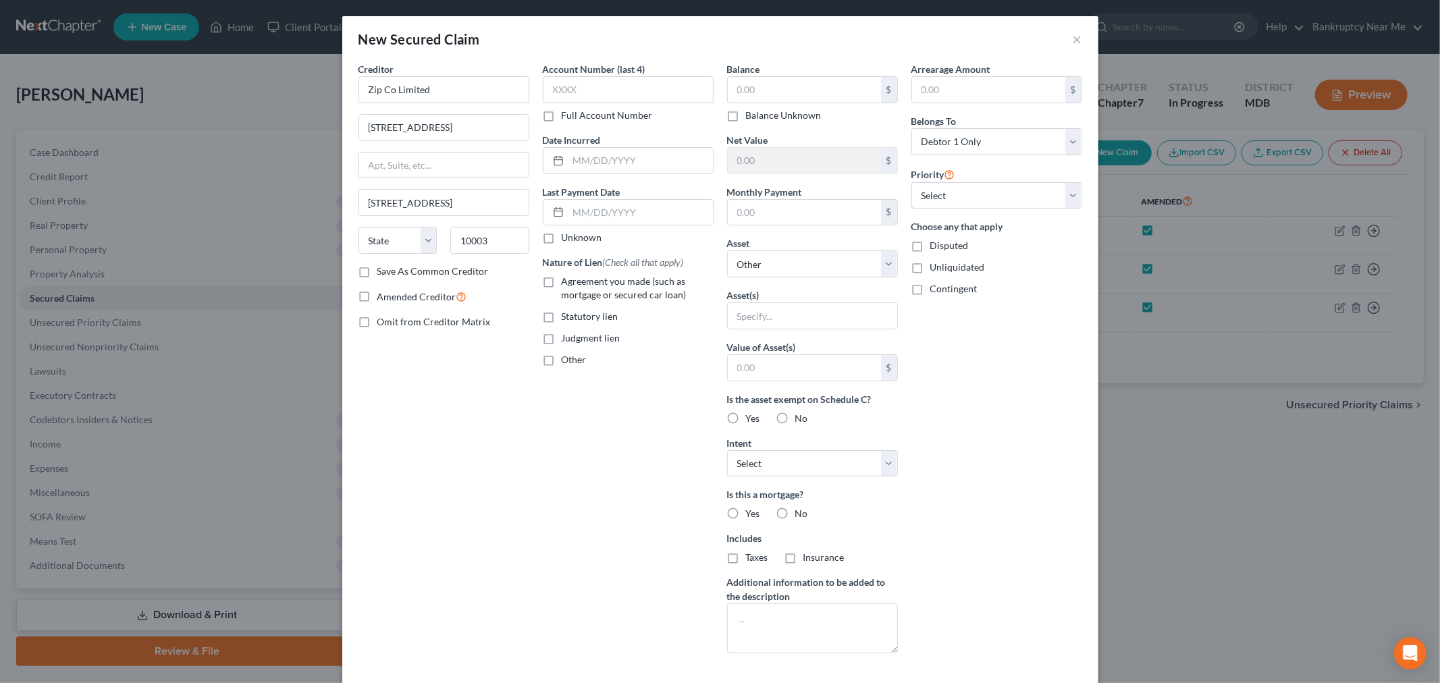
click at [392, 273] on input "Save As Common Creditor" at bounding box center [387, 269] width 9 height 9
click at [785, 211] on input "text" at bounding box center [804, 213] width 153 height 26
drag, startPoint x: 747, startPoint y: 311, endPoint x: 773, endPoint y: 281, distance: 39.8
click at [747, 311] on input "text" at bounding box center [812, 316] width 169 height 26
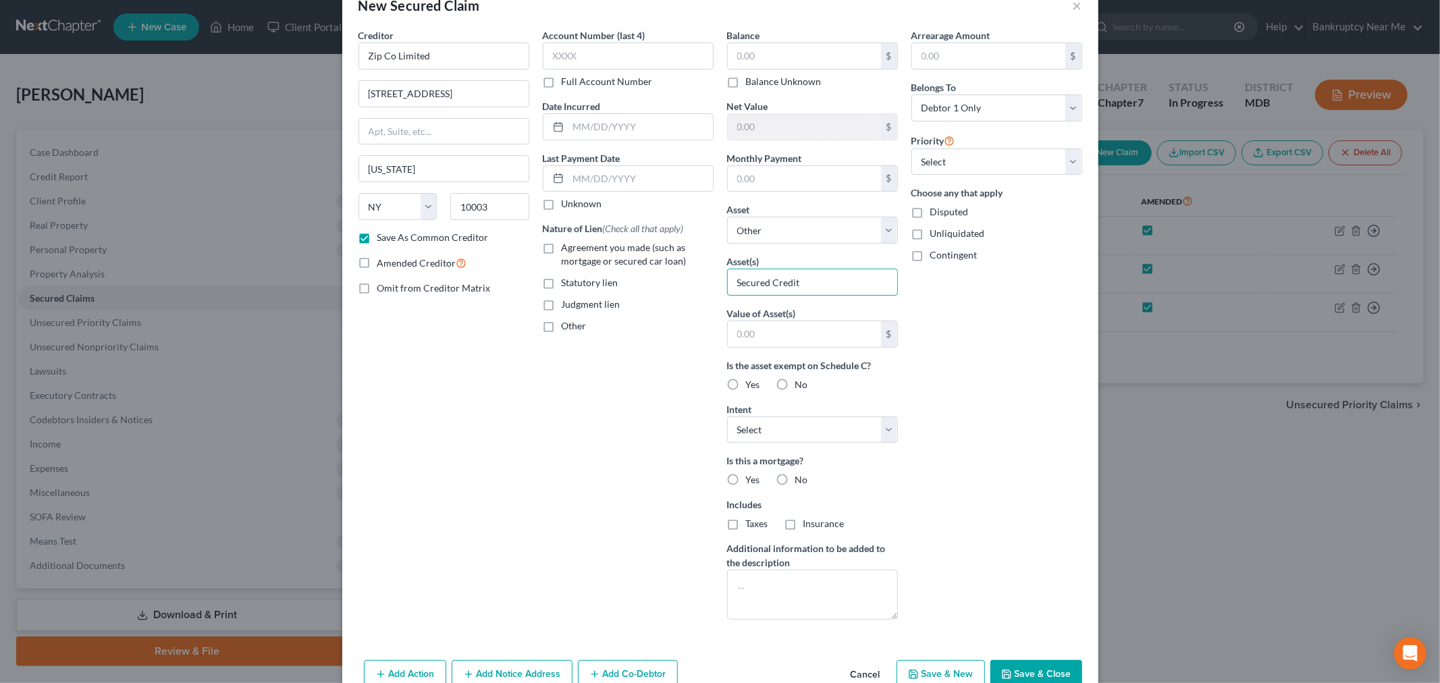
scroll to position [66, 0]
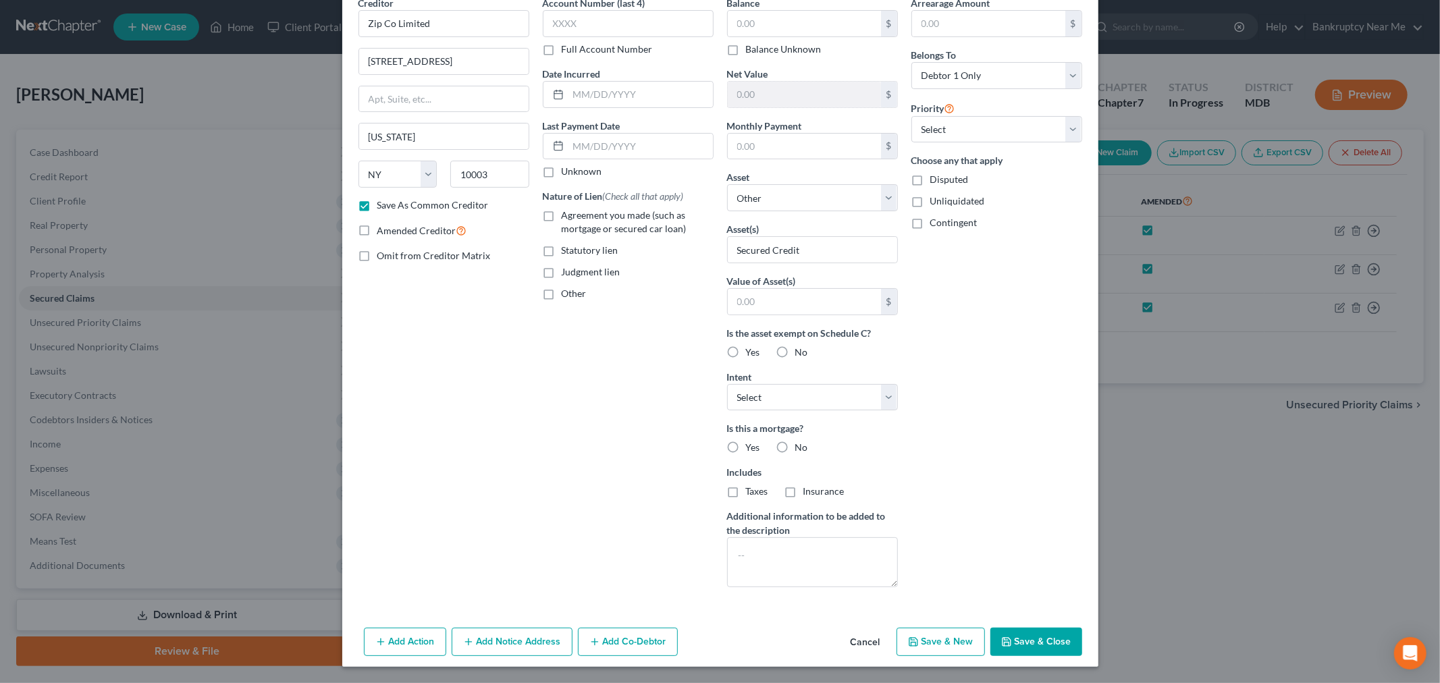
click at [1021, 614] on button "Save & Close" at bounding box center [1036, 642] width 92 height 28
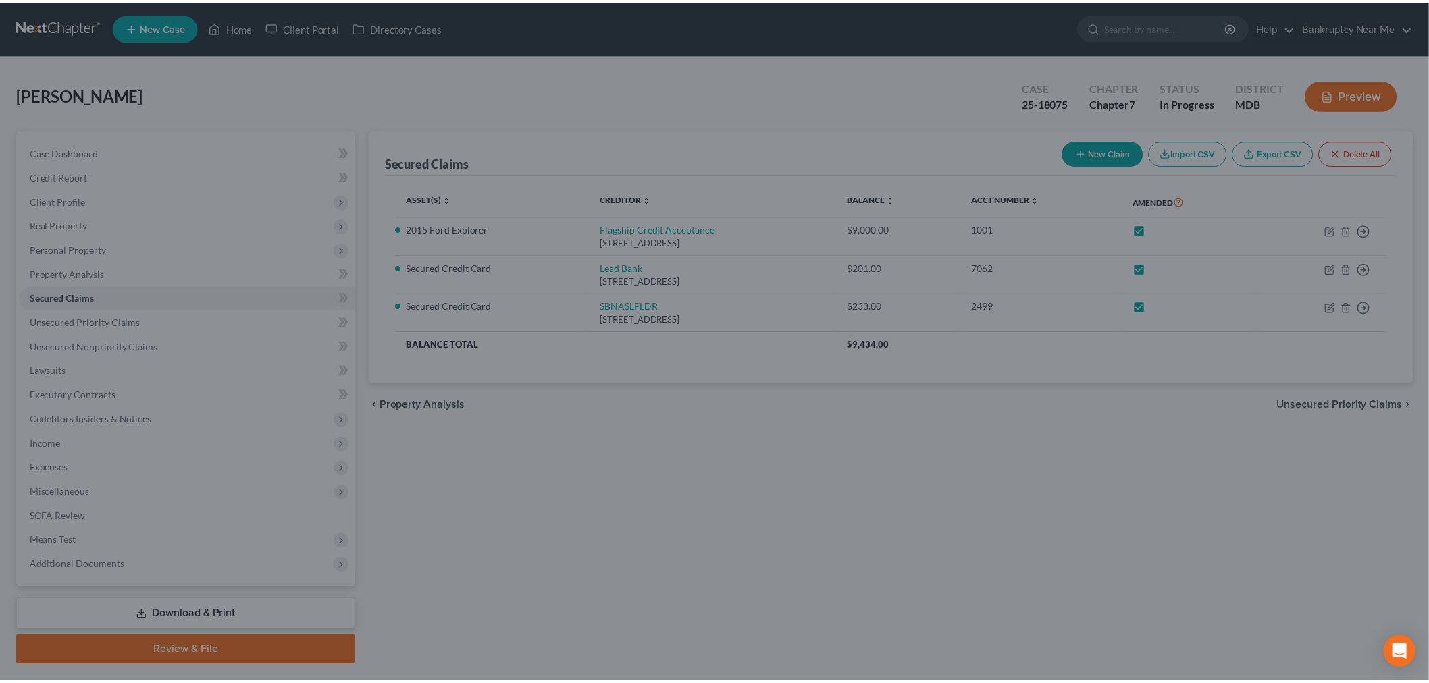
scroll to position [0, 0]
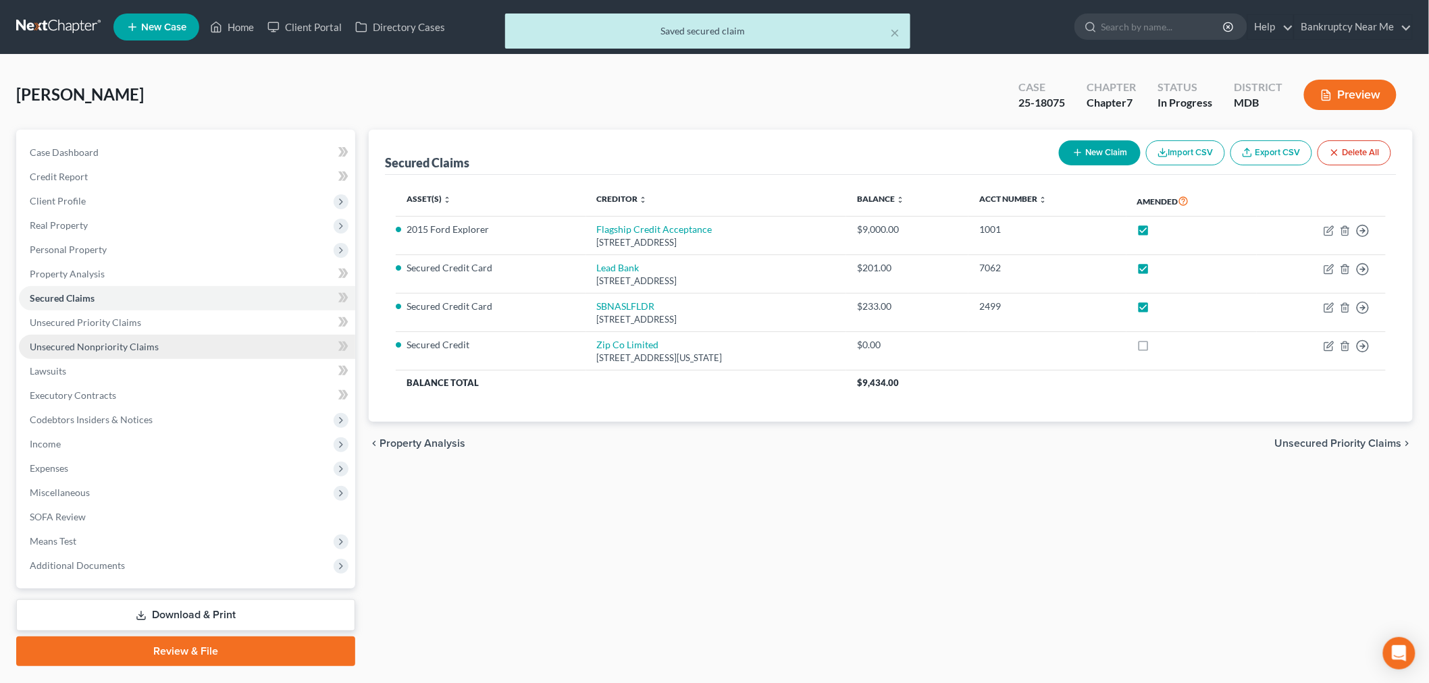
click at [112, 336] on link "Unsecured Nonpriority Claims" at bounding box center [187, 347] width 336 height 24
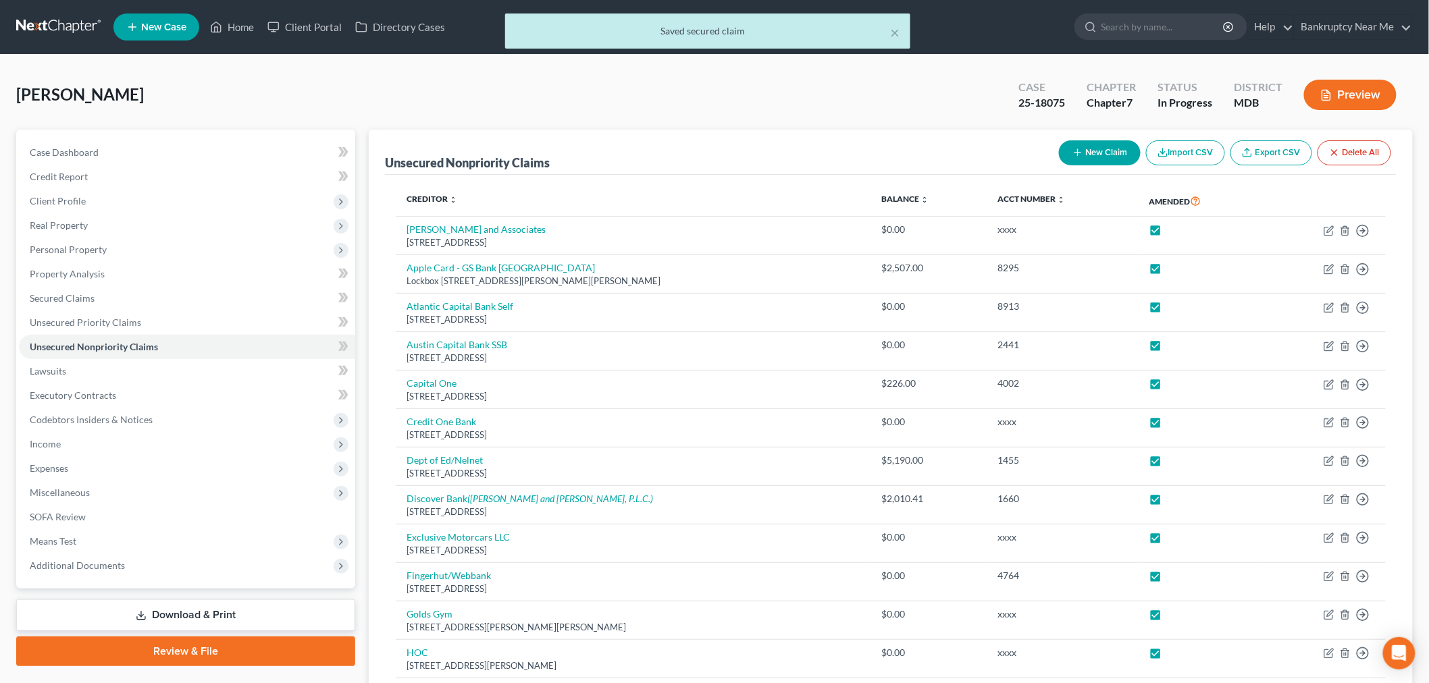
click at [1127, 156] on button "New Claim" at bounding box center [1100, 152] width 82 height 25
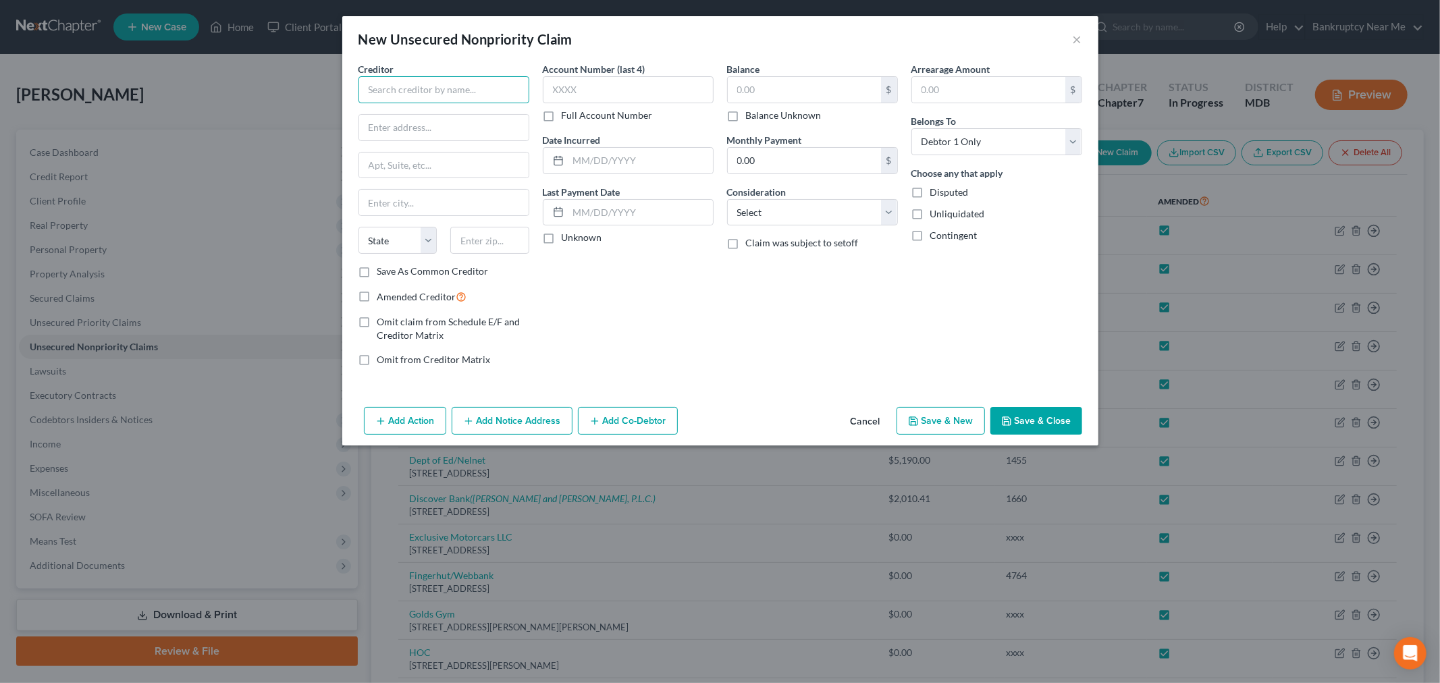
click at [394, 88] on input "text" at bounding box center [443, 89] width 171 height 27
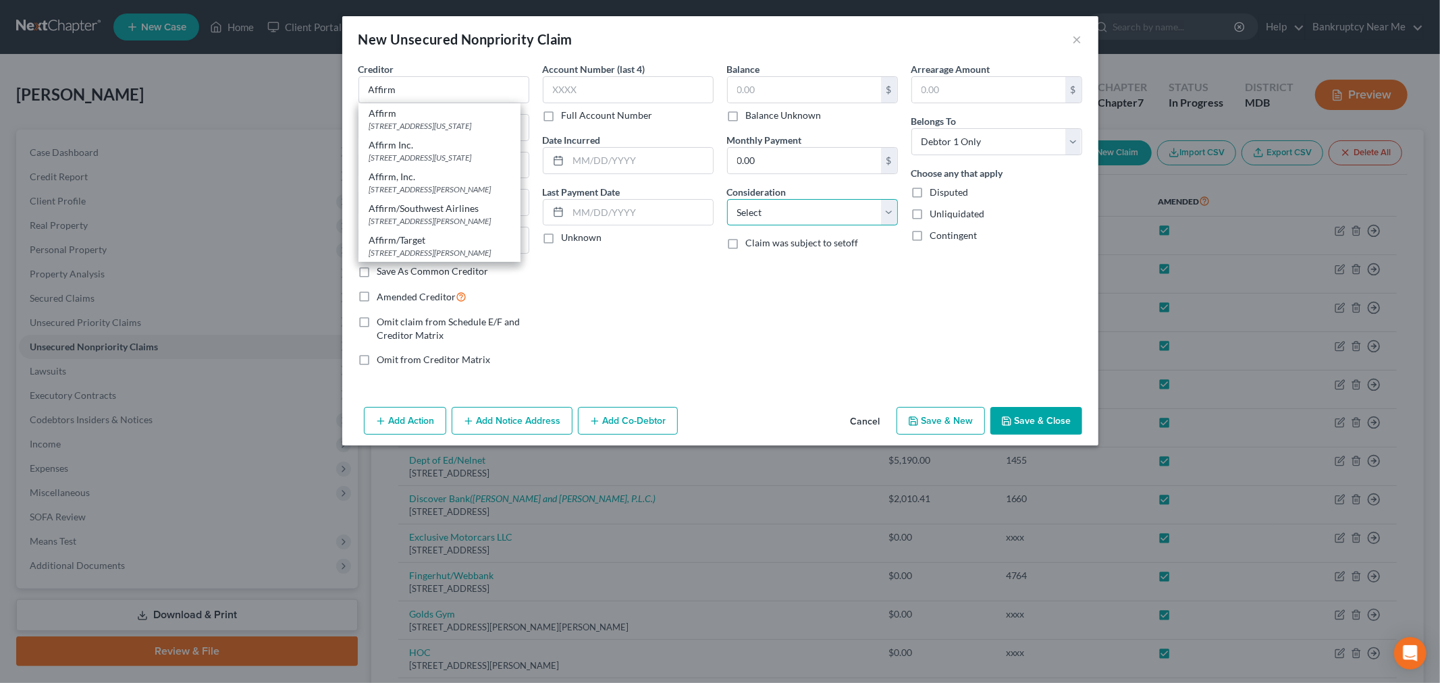
drag, startPoint x: 805, startPoint y: 214, endPoint x: 807, endPoint y: 224, distance: 10.3
click at [805, 214] on select "Select Cable / Satellite Services Collection Agency Credit Card Debt Debt Couns…" at bounding box center [812, 212] width 171 height 27
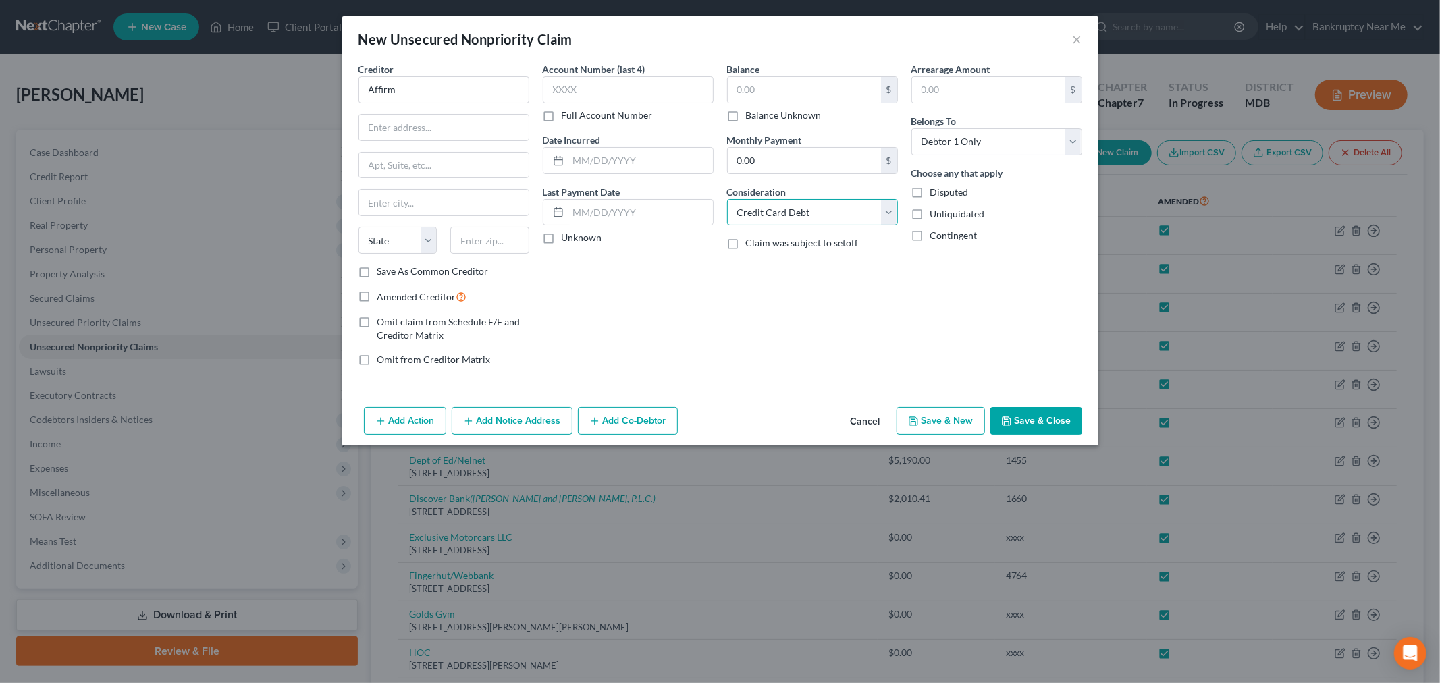
click at [727, 199] on select "Select Cable / Satellite Services Collection Agency Credit Card Debt Debt Couns…" at bounding box center [812, 212] width 171 height 27
click at [414, 88] on input "Affirm" at bounding box center [443, 89] width 171 height 27
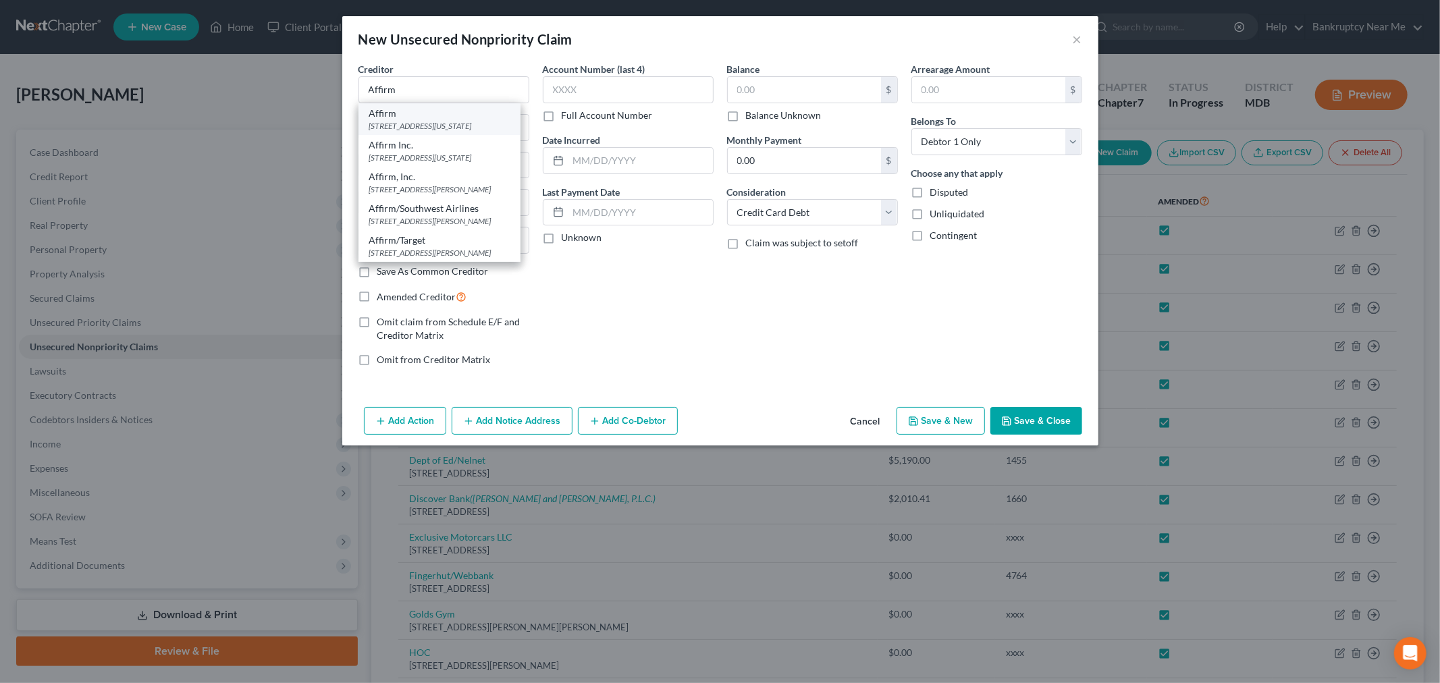
click at [405, 119] on div "Affirm" at bounding box center [439, 114] width 140 height 14
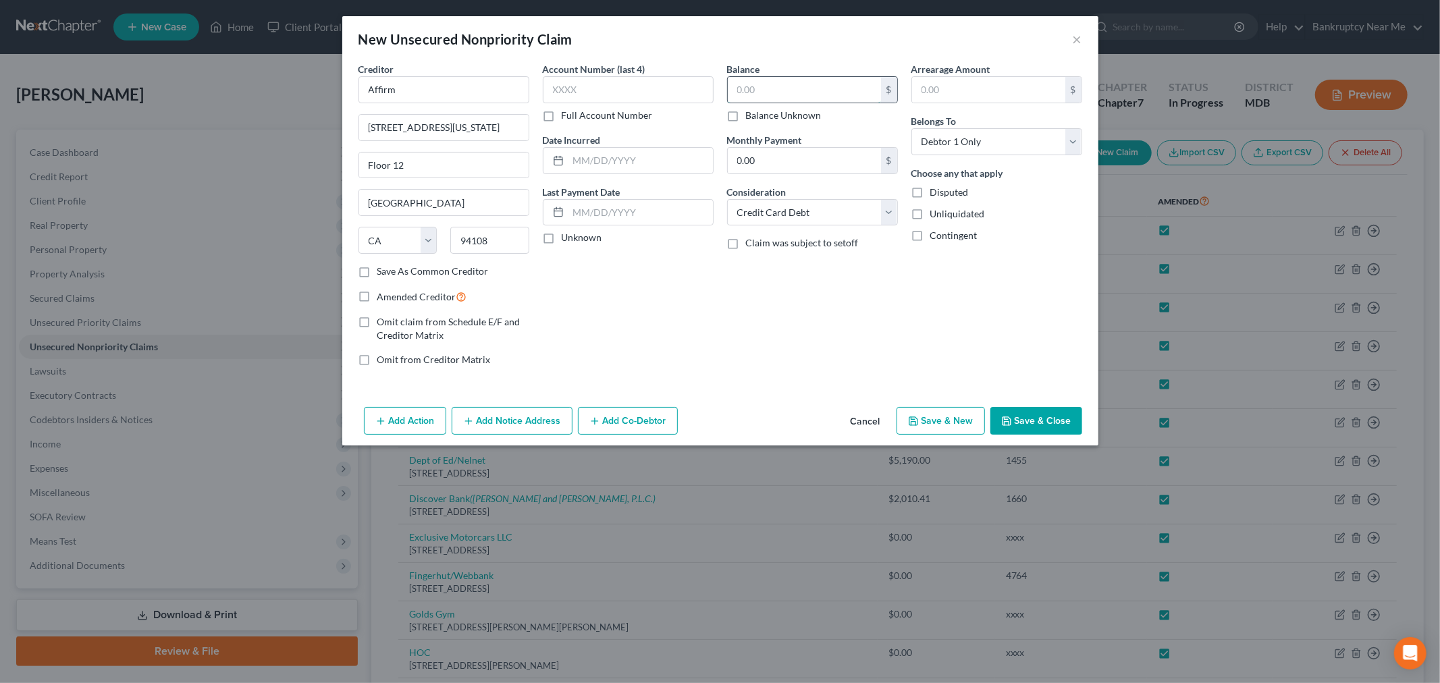
click at [775, 93] on input "text" at bounding box center [804, 90] width 153 height 26
click at [621, 88] on input "text" at bounding box center [628, 89] width 171 height 27
click at [826, 89] on input "text" at bounding box center [804, 90] width 153 height 26
drag, startPoint x: 1034, startPoint y: 423, endPoint x: 1135, endPoint y: 398, distance: 104.1
click at [1033, 421] on button "Save & Close" at bounding box center [1036, 421] width 92 height 28
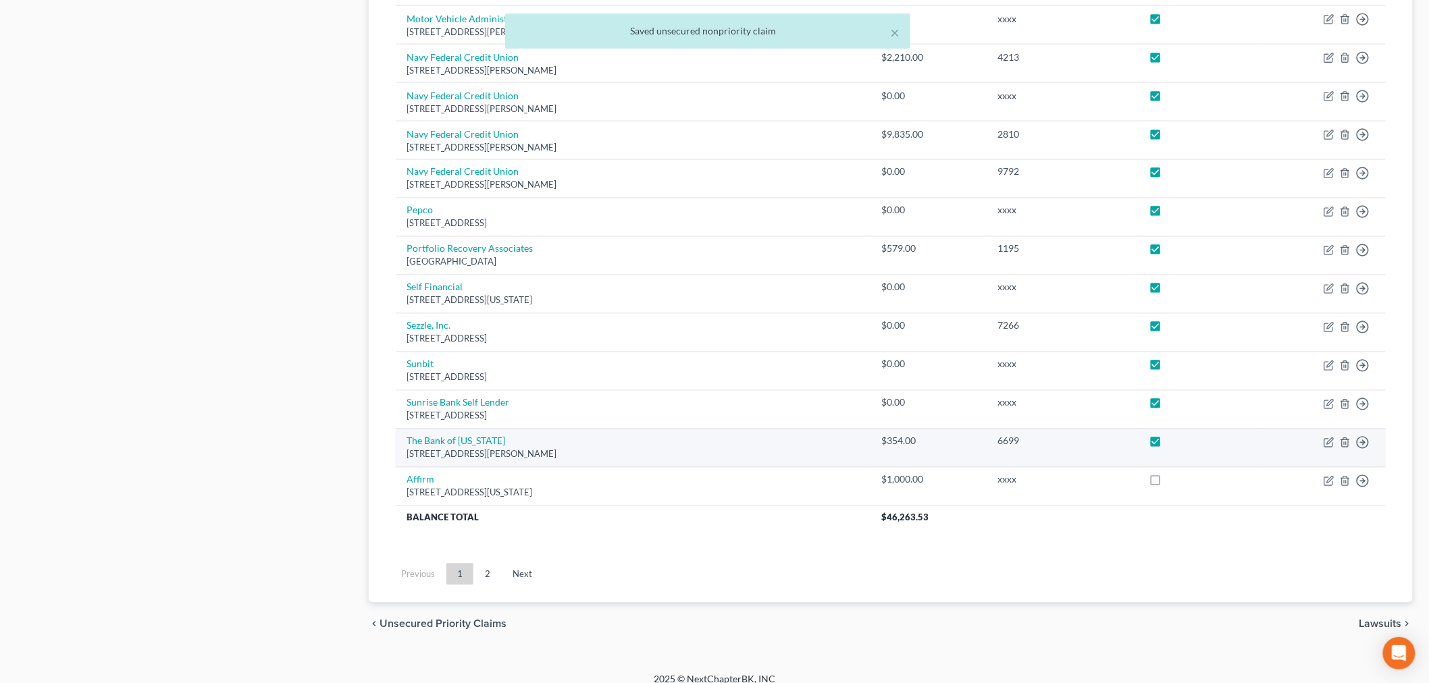
scroll to position [919, 0]
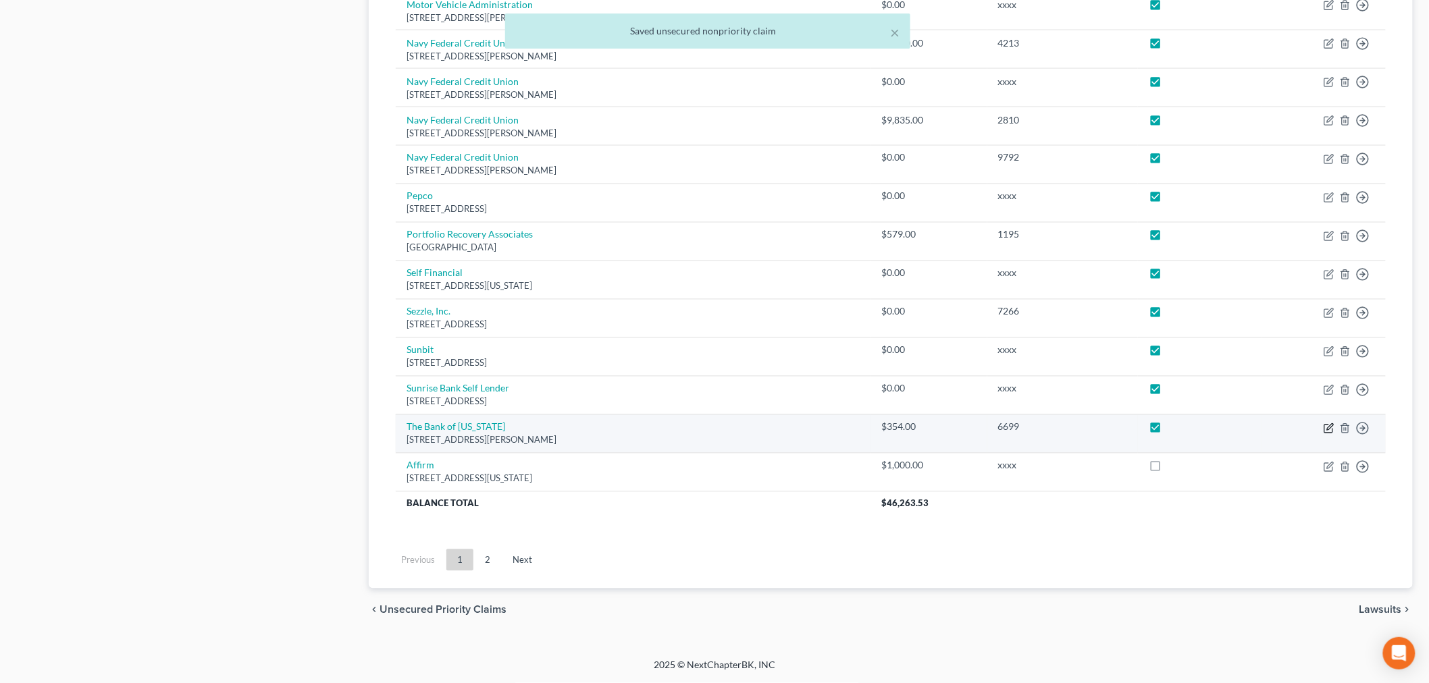
drag, startPoint x: 1165, startPoint y: 468, endPoint x: 1324, endPoint y: 423, distance: 165.4
click at [1167, 469] on label at bounding box center [1167, 469] width 0 height 0
click at [1173, 468] on input "checkbox" at bounding box center [1177, 463] width 9 height 9
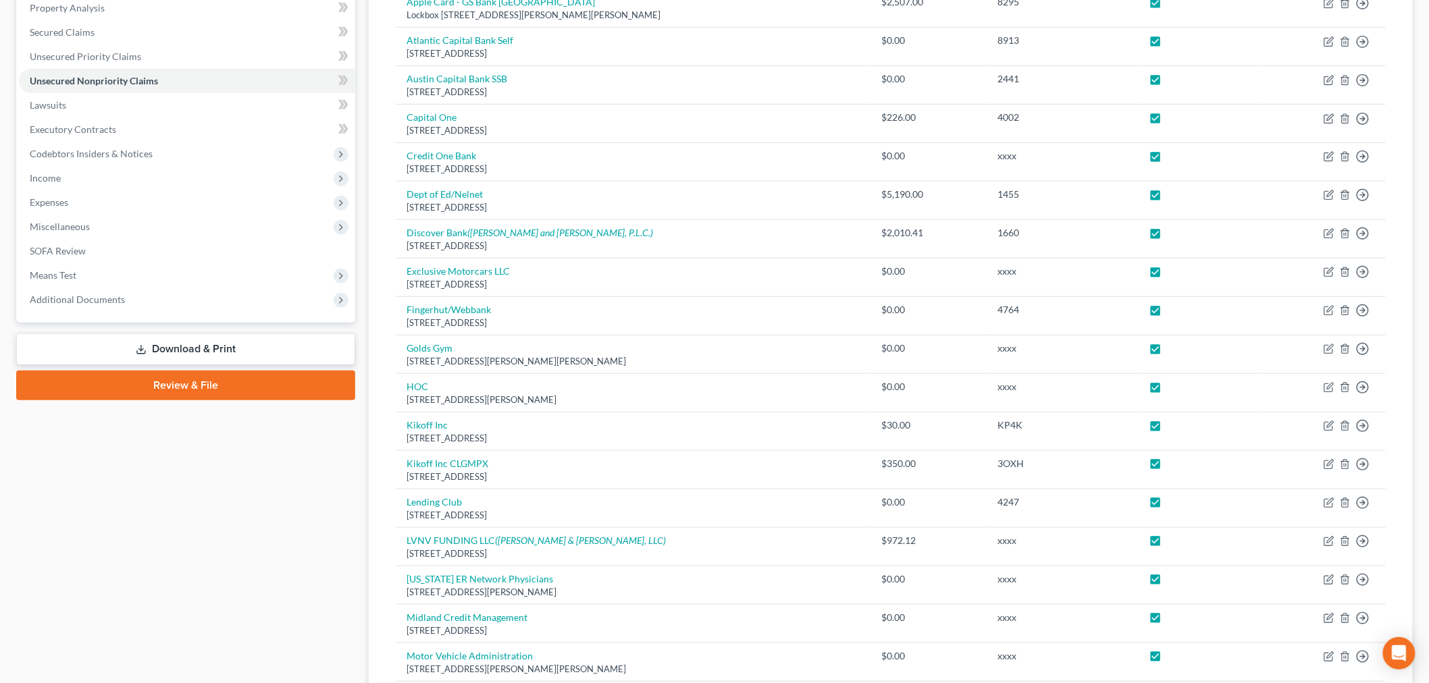
scroll to position [95, 0]
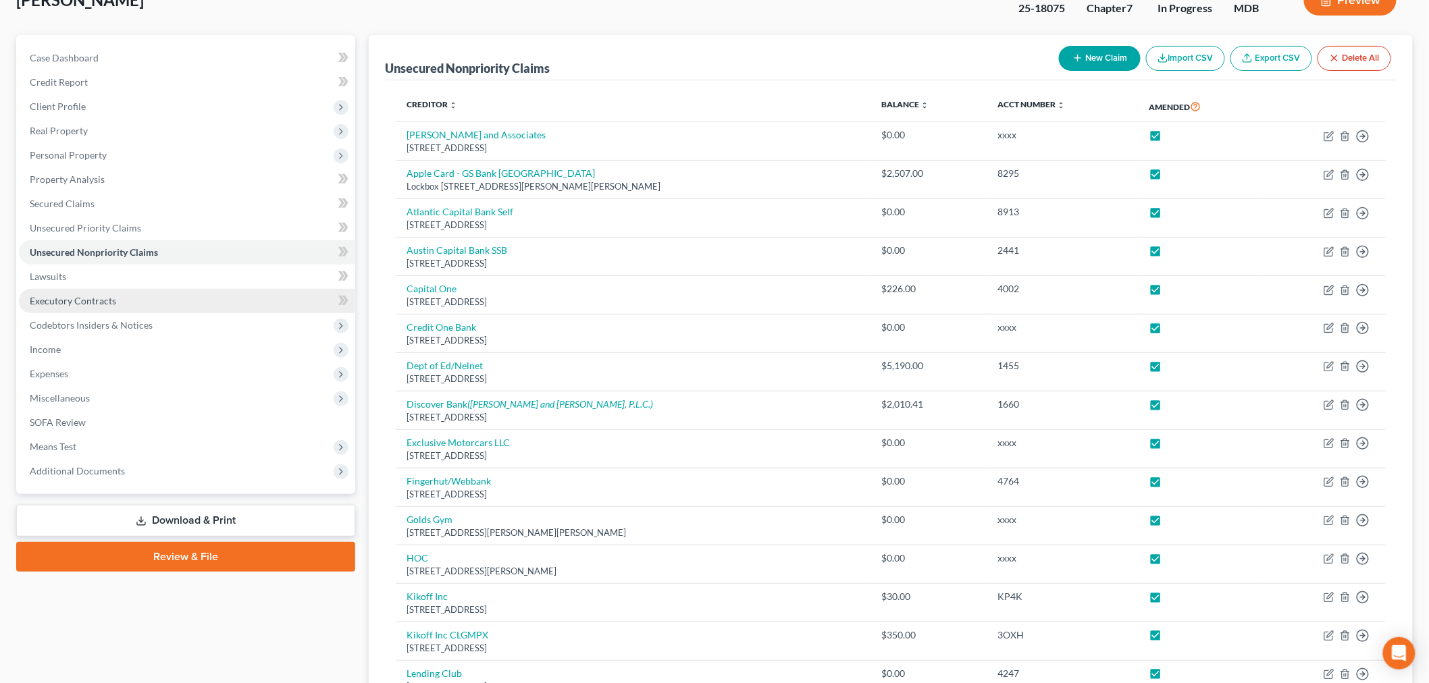
click at [111, 300] on span "Executory Contracts" at bounding box center [73, 300] width 86 height 11
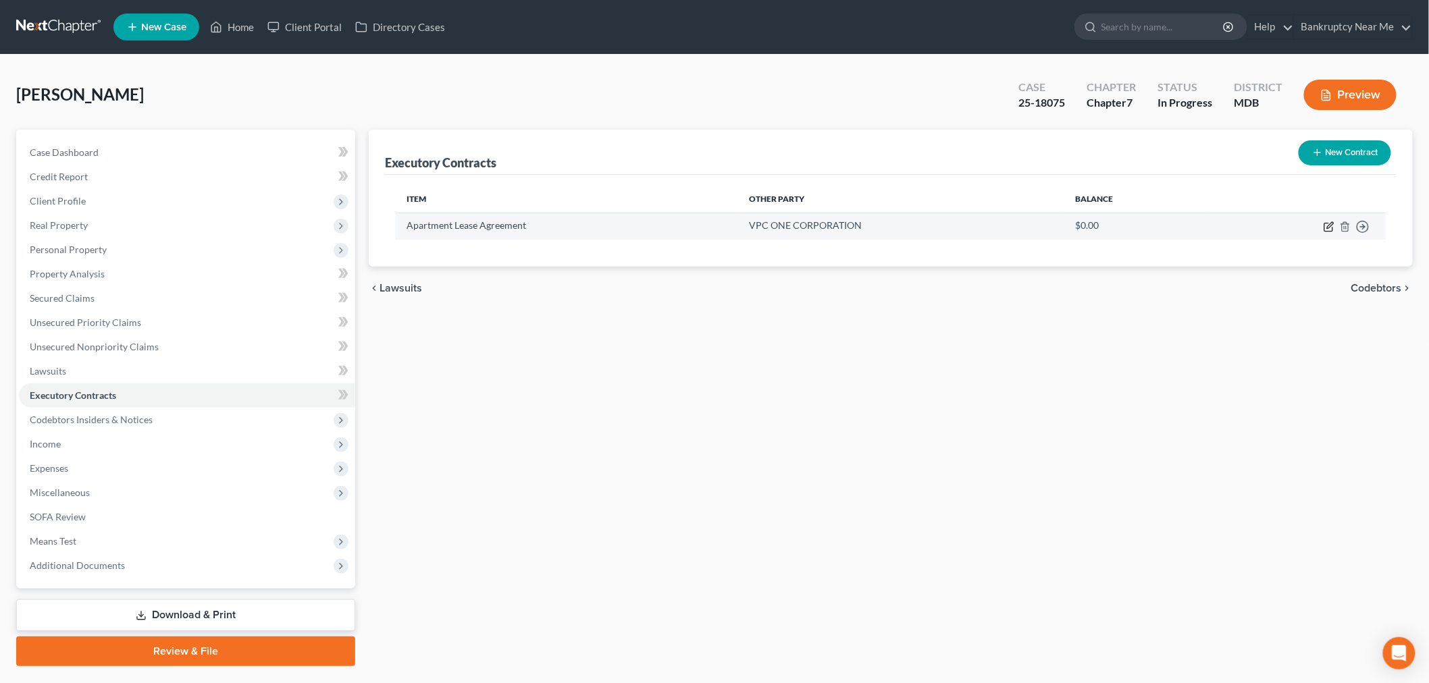
click at [1296, 225] on icon "button" at bounding box center [1328, 226] width 11 height 11
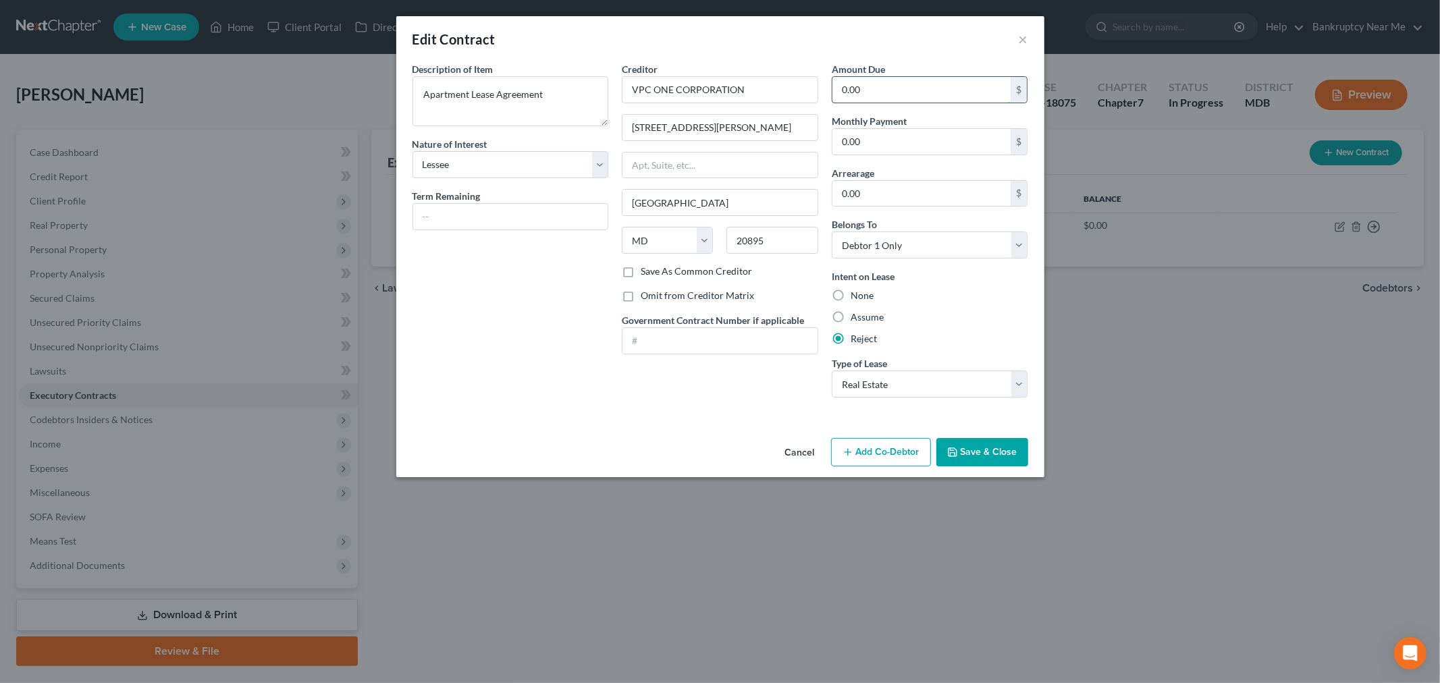
click at [909, 97] on input "0.00" at bounding box center [921, 90] width 179 height 26
click at [917, 191] on input "0.00" at bounding box center [921, 194] width 179 height 26
click at [1014, 463] on button "Save & Close" at bounding box center [982, 452] width 92 height 28
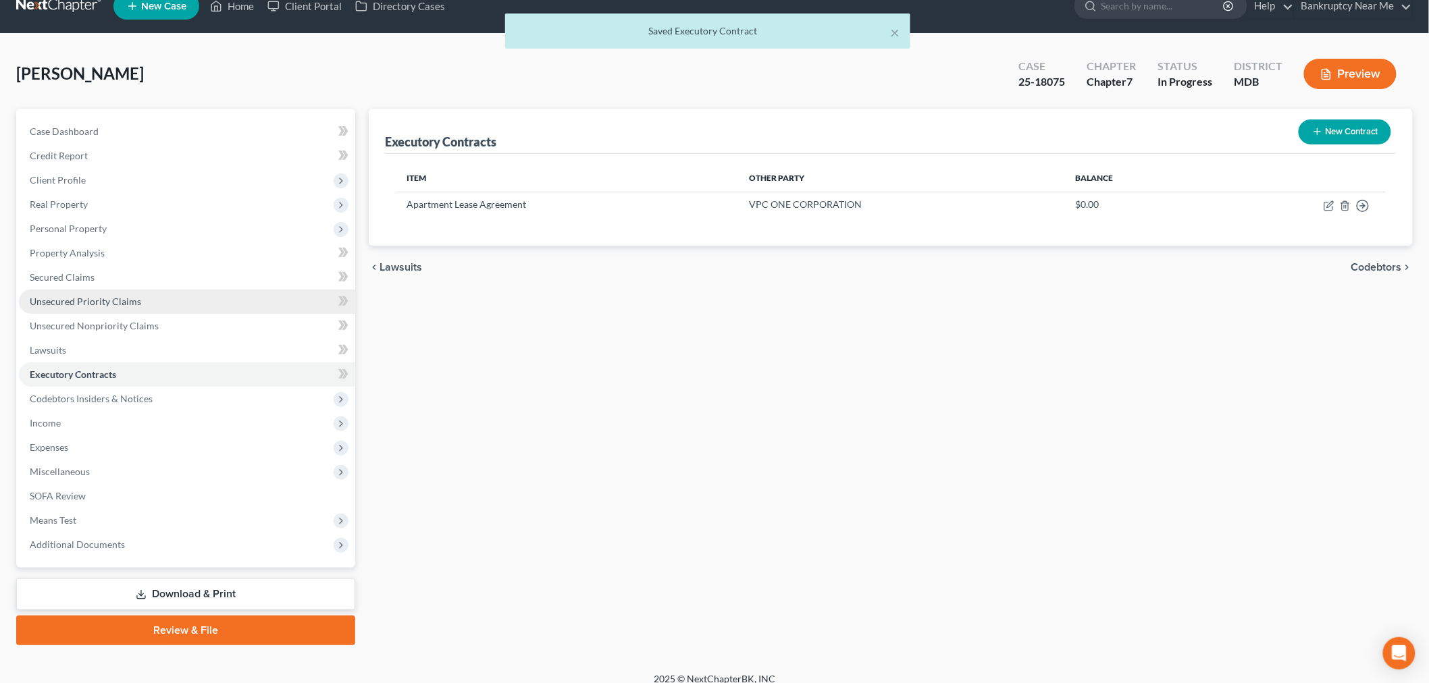
scroll to position [32, 0]
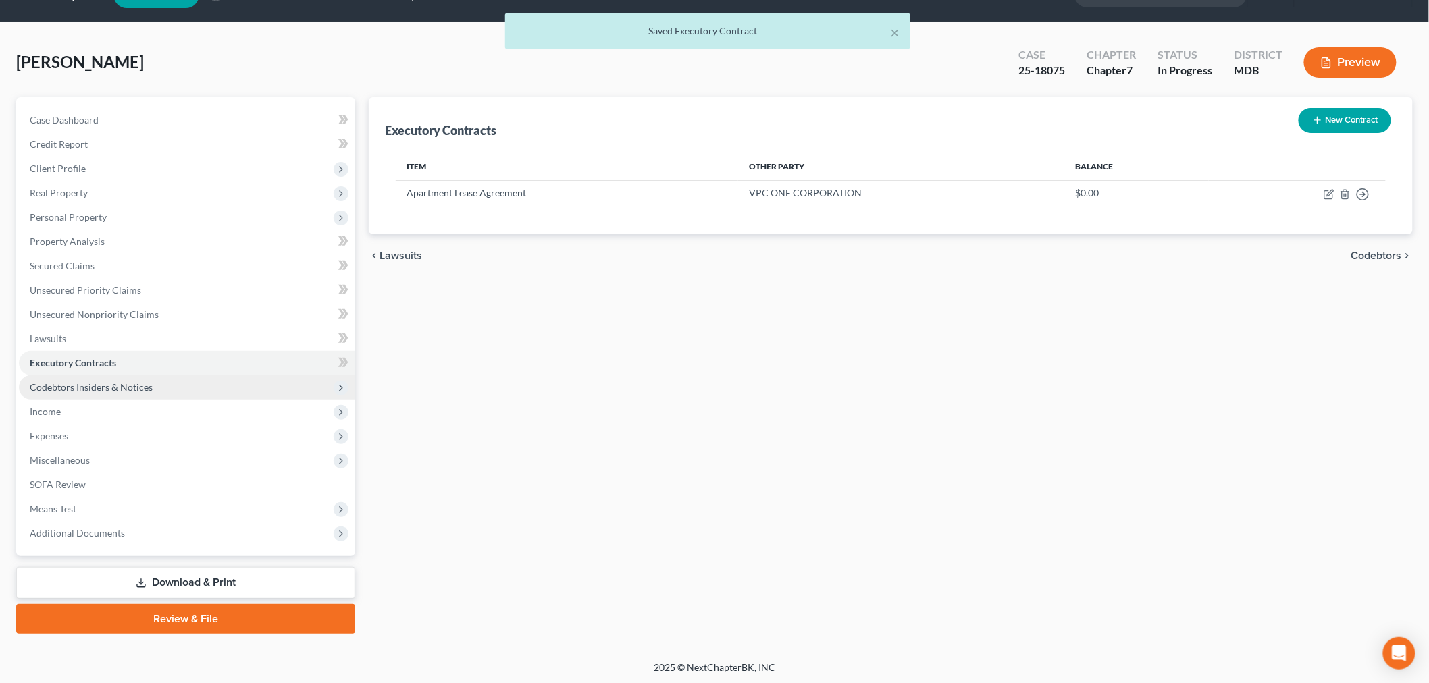
click at [107, 387] on span "Codebtors Insiders & Notices" at bounding box center [91, 386] width 123 height 11
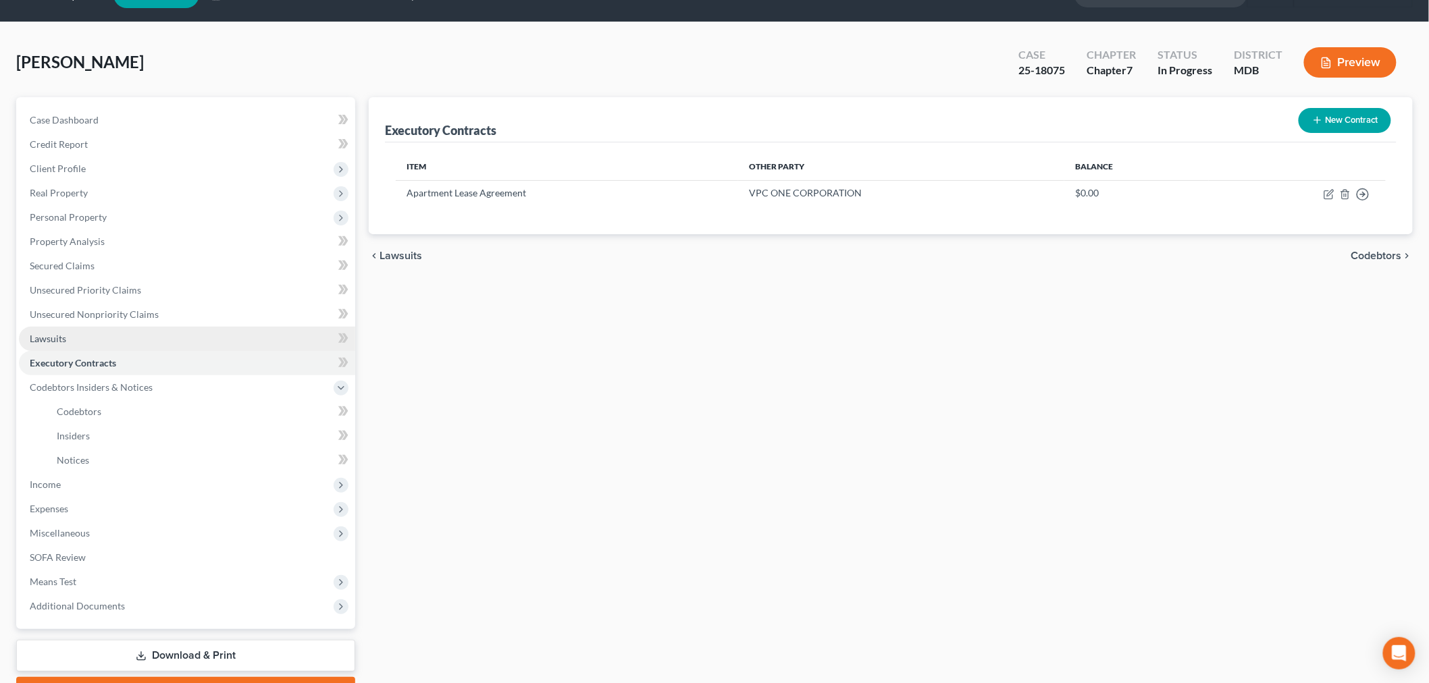
click at [81, 336] on link "Lawsuits" at bounding box center [187, 339] width 336 height 24
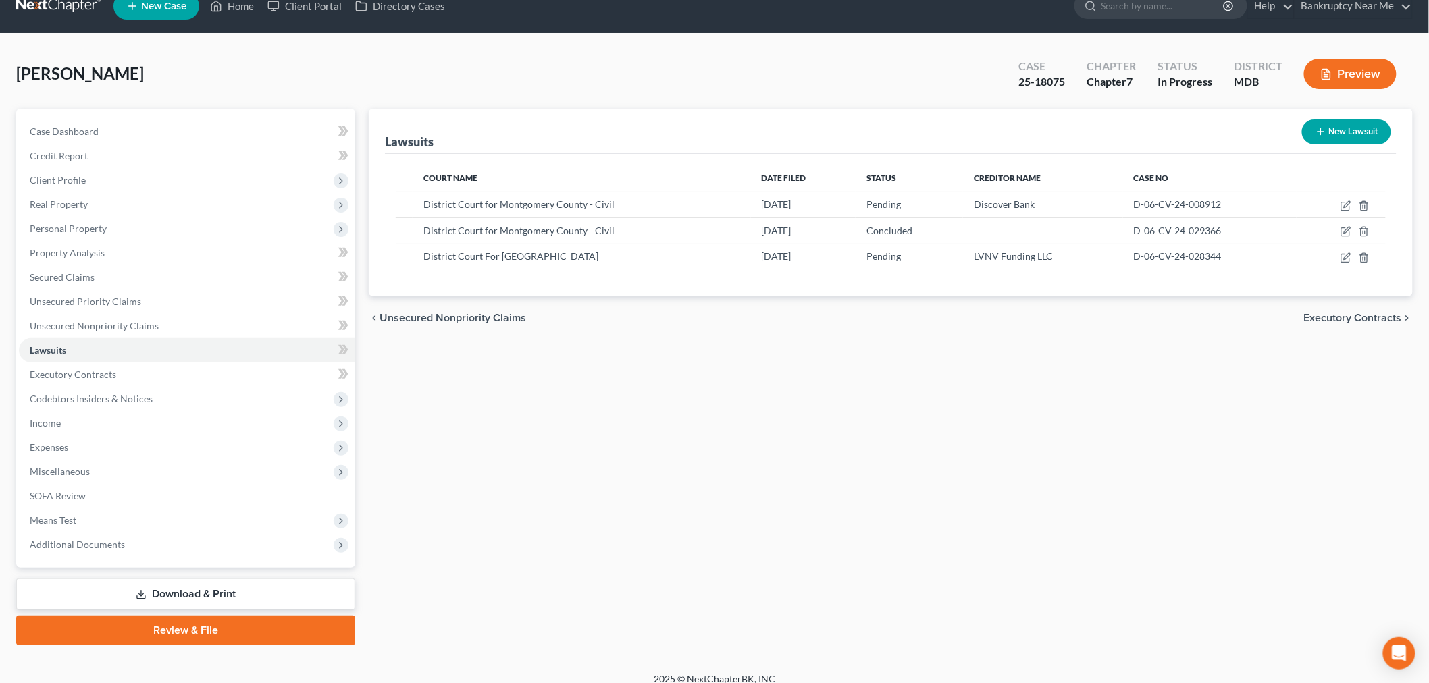
scroll to position [32, 0]
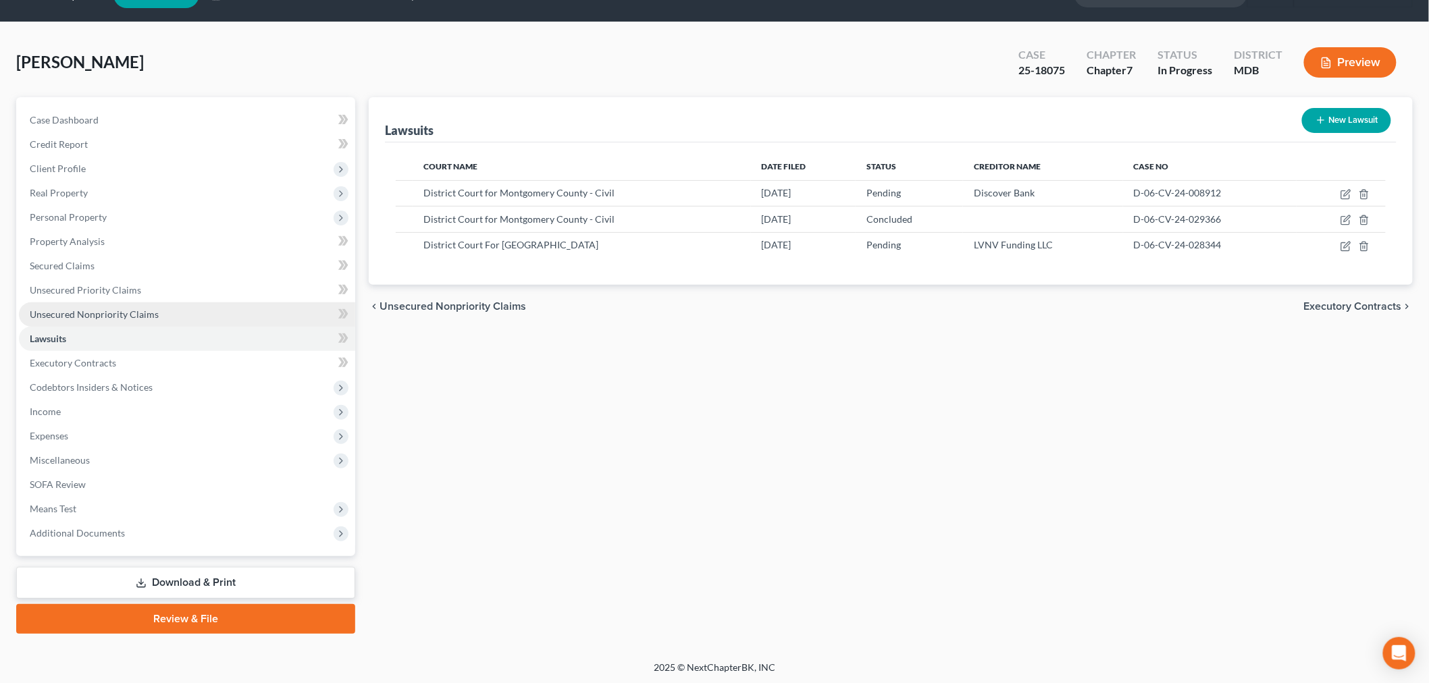
click at [124, 319] on link "Unsecured Nonpriority Claims" at bounding box center [187, 314] width 336 height 24
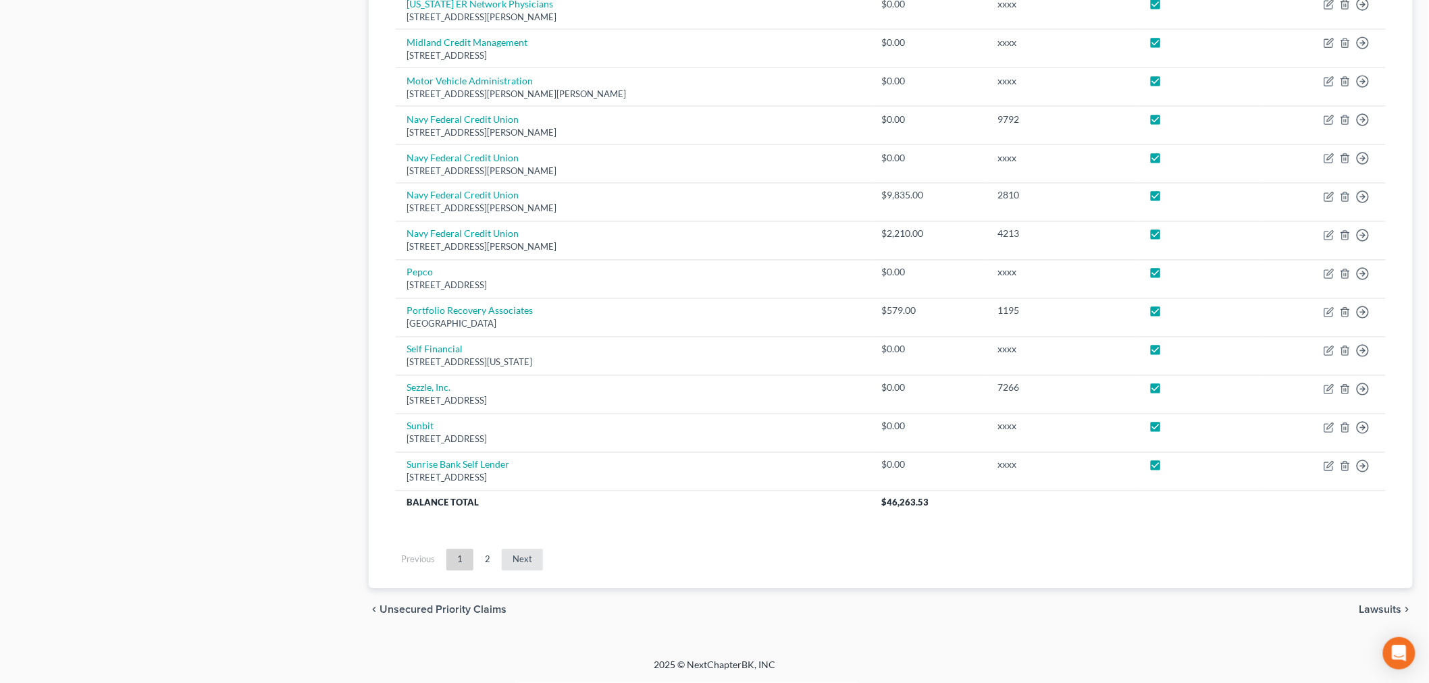
click at [515, 561] on link "Next" at bounding box center [522, 561] width 41 height 22
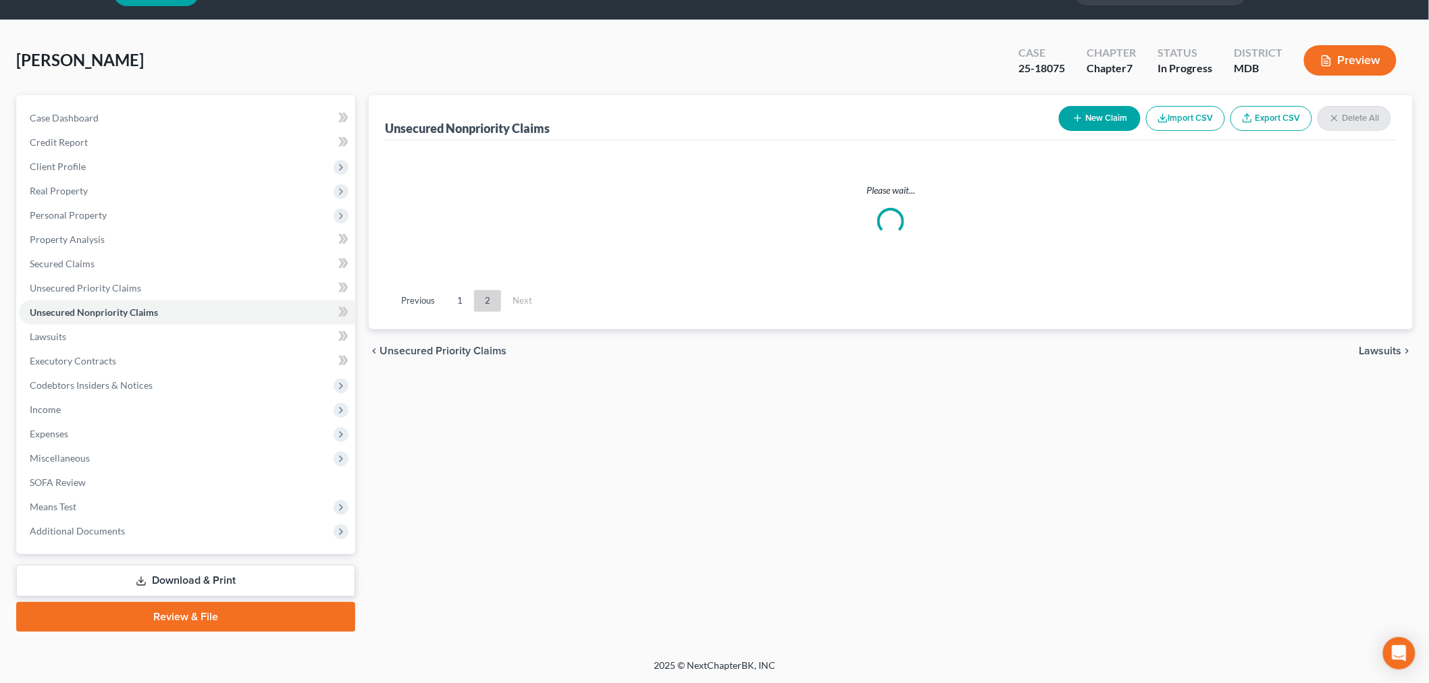
scroll to position [32, 0]
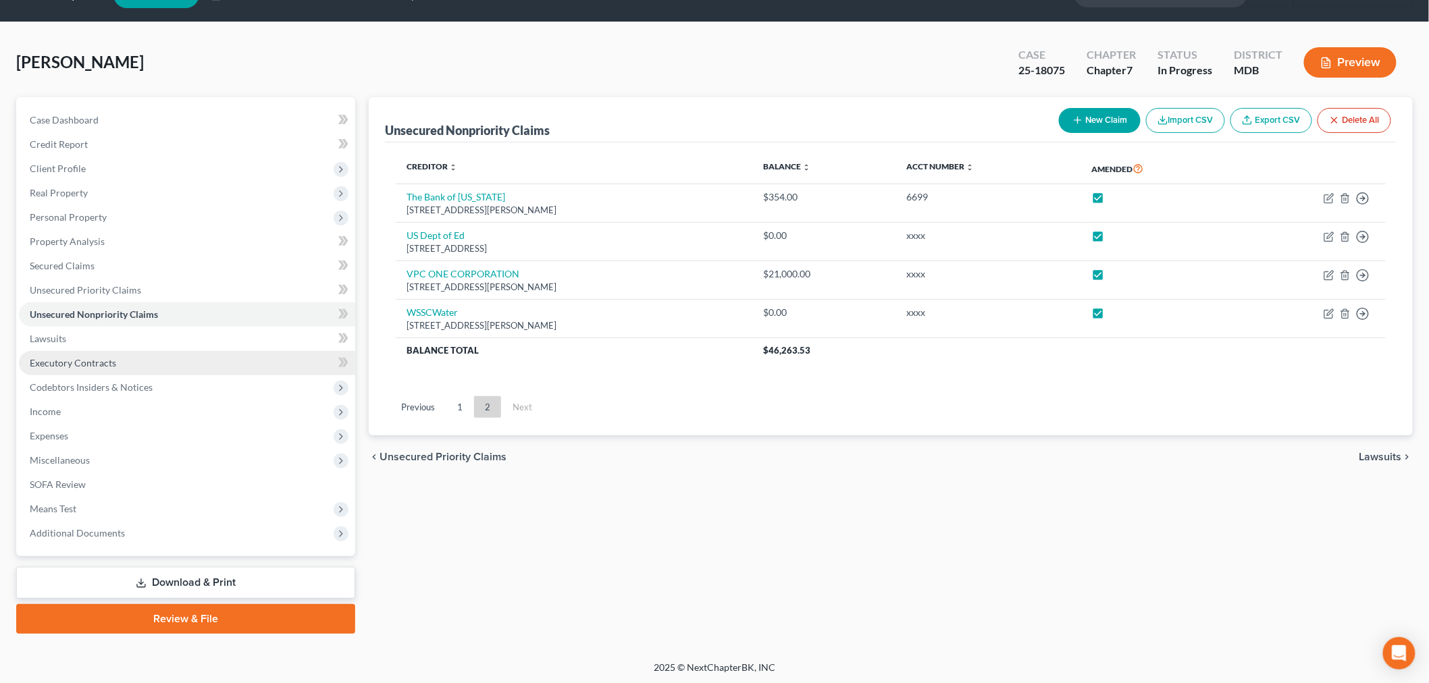
click at [71, 360] on span "Executory Contracts" at bounding box center [73, 362] width 86 height 11
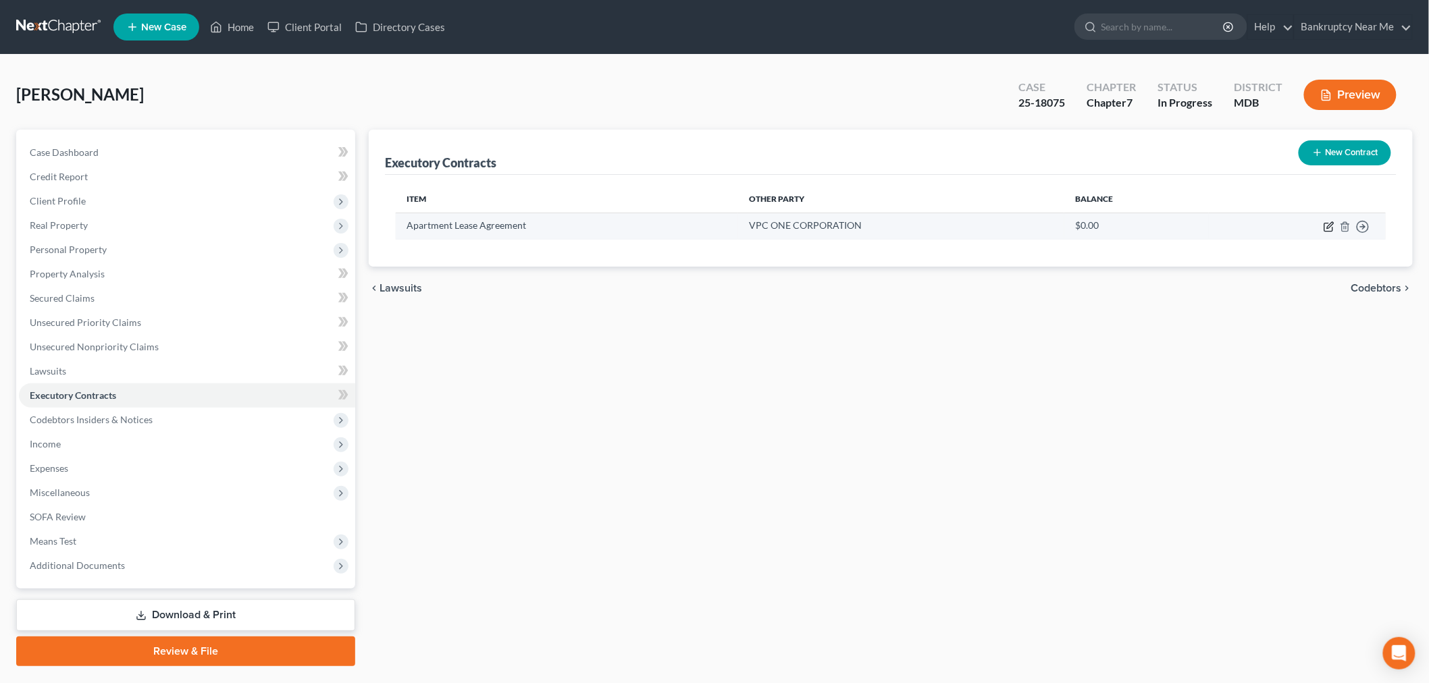
click at [1296, 221] on icon "button" at bounding box center [1328, 226] width 11 height 11
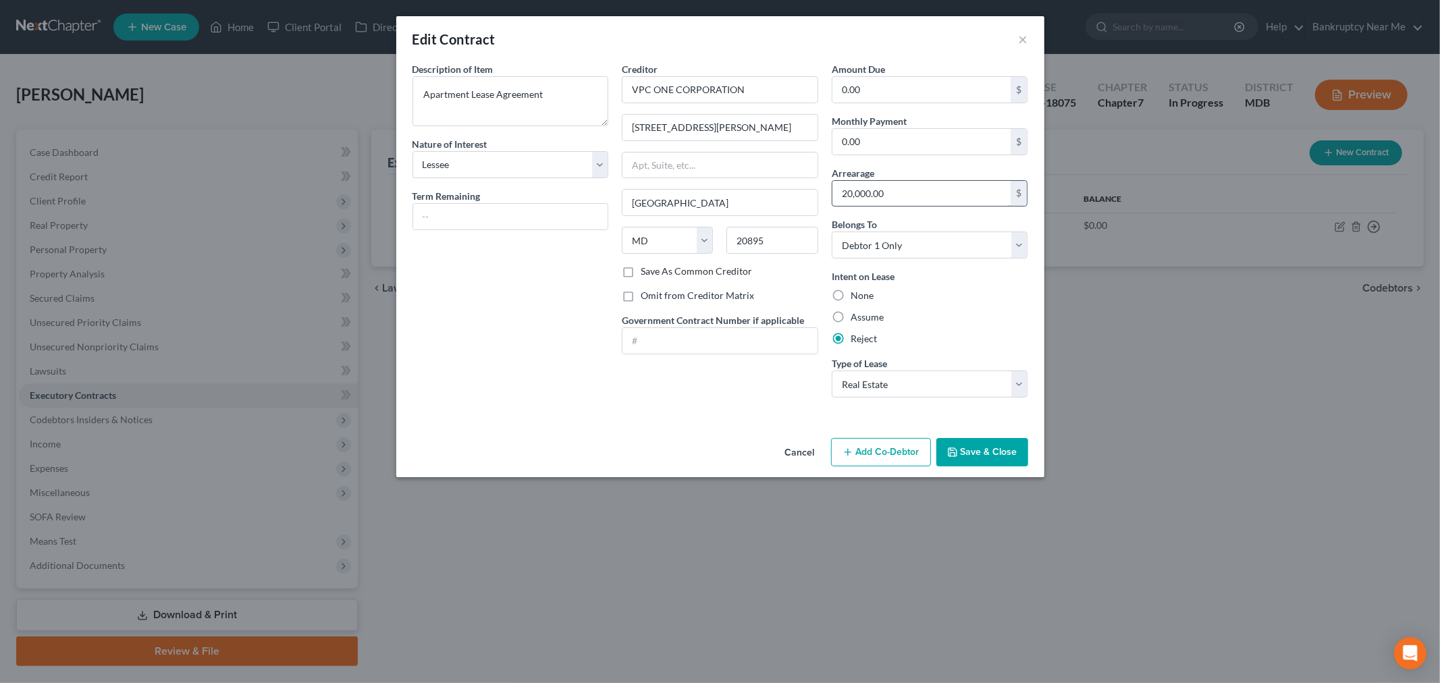
click at [851, 198] on input "20,000.00" at bounding box center [921, 194] width 179 height 26
click at [851, 196] on input "20,000.00" at bounding box center [921, 194] width 179 height 26
click at [1000, 446] on button "Save & Close" at bounding box center [982, 452] width 92 height 28
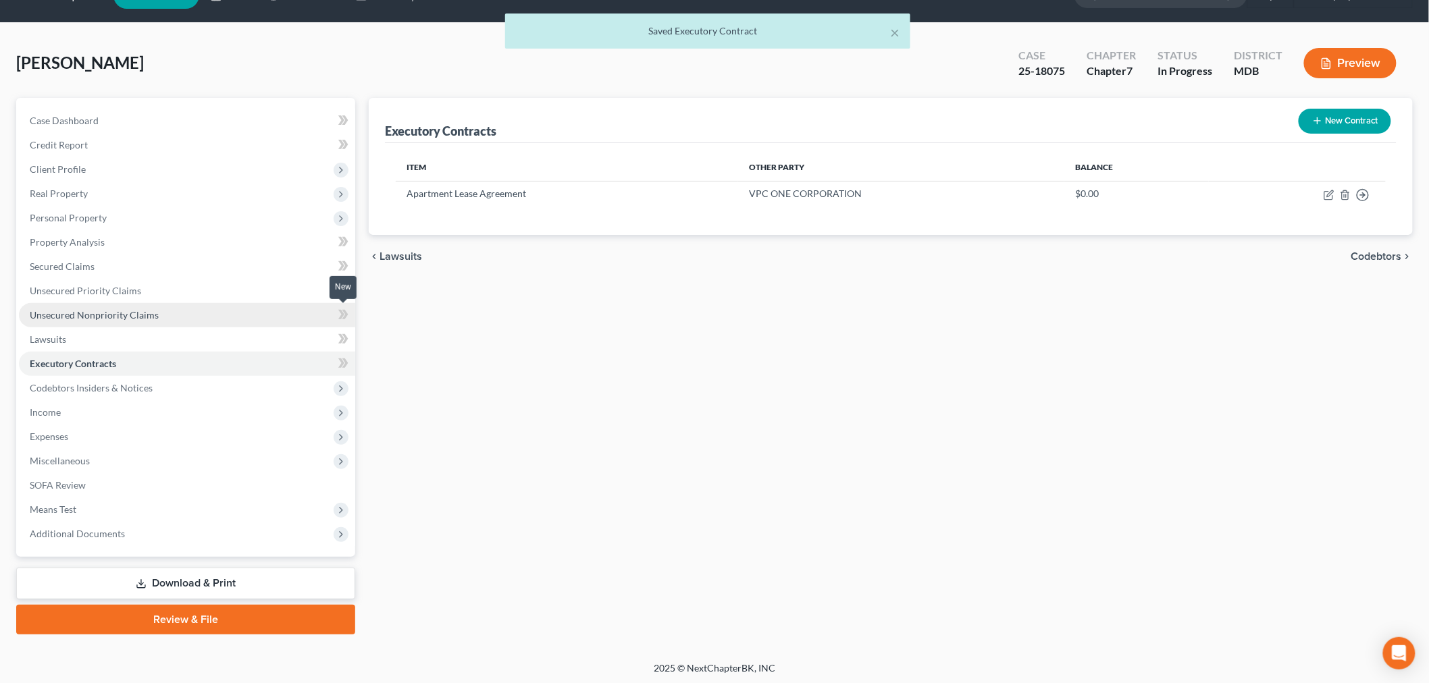
scroll to position [32, 0]
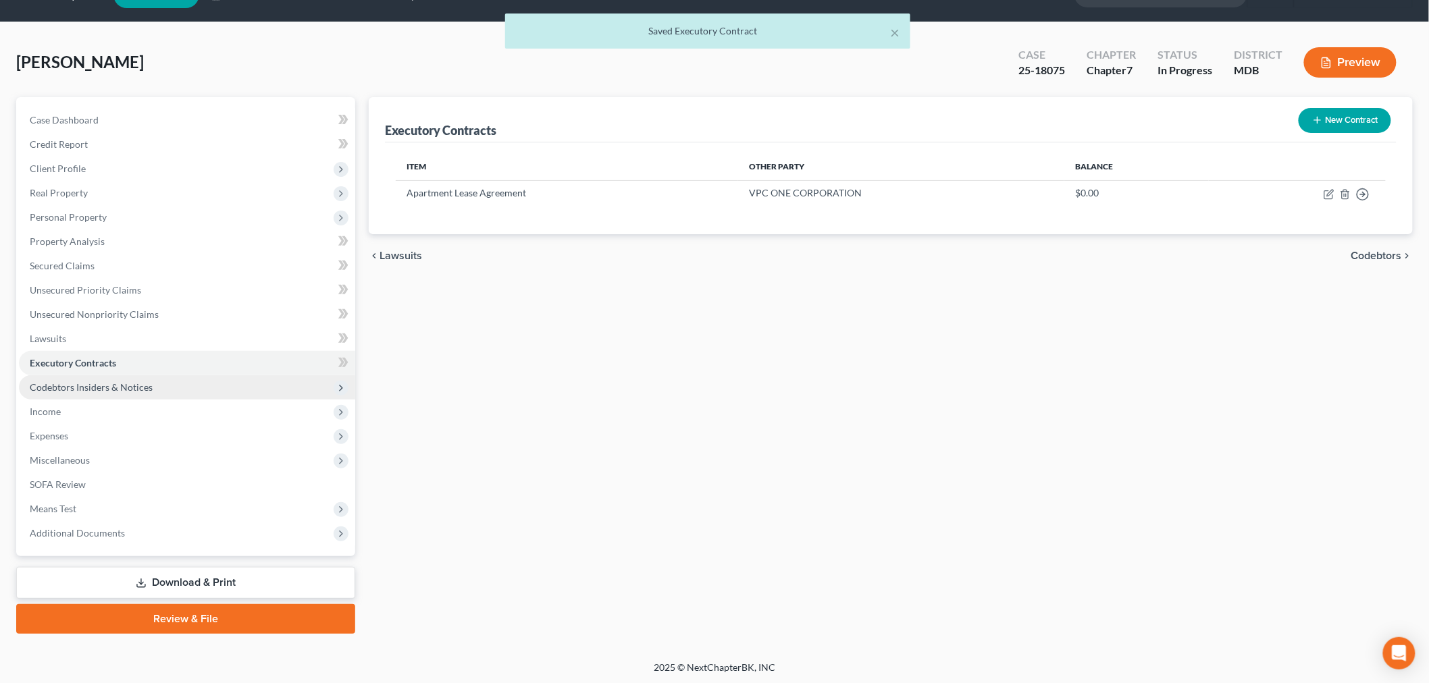
click at [156, 382] on span "Codebtors Insiders & Notices" at bounding box center [187, 387] width 336 height 24
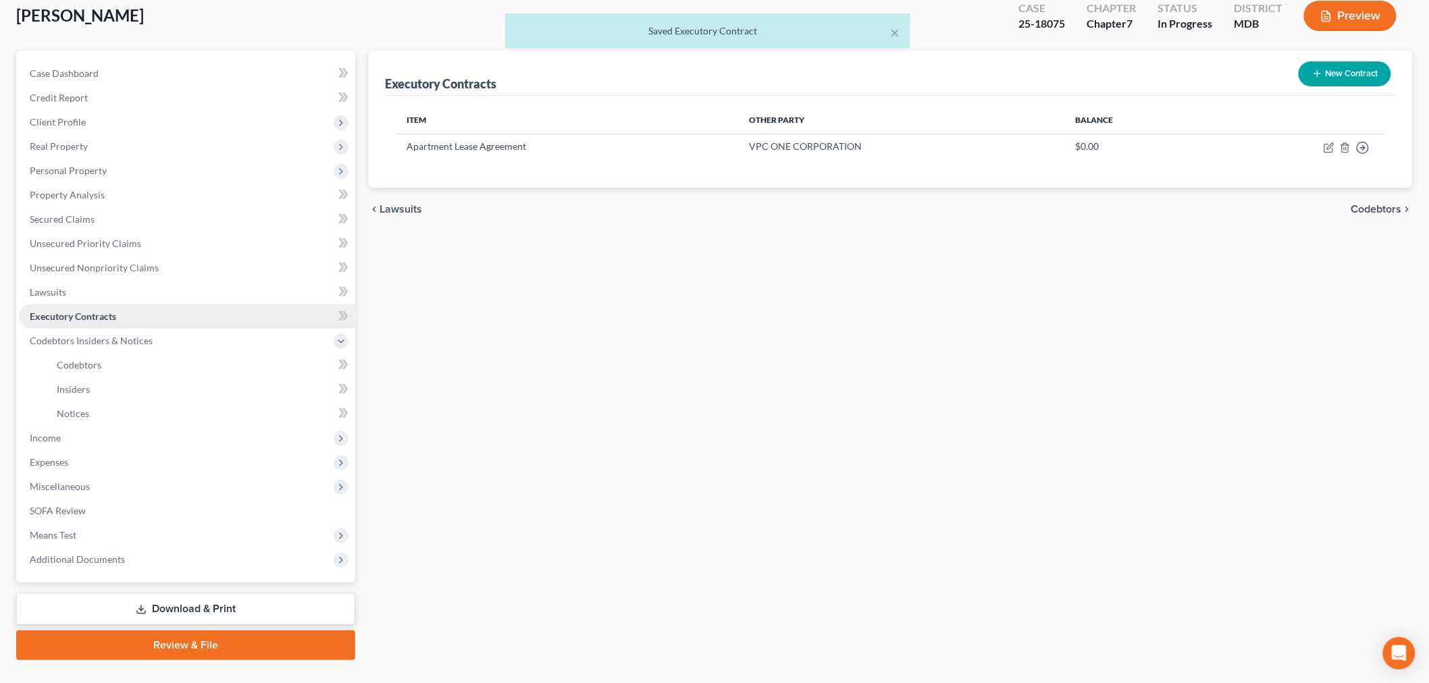
scroll to position [105, 0]
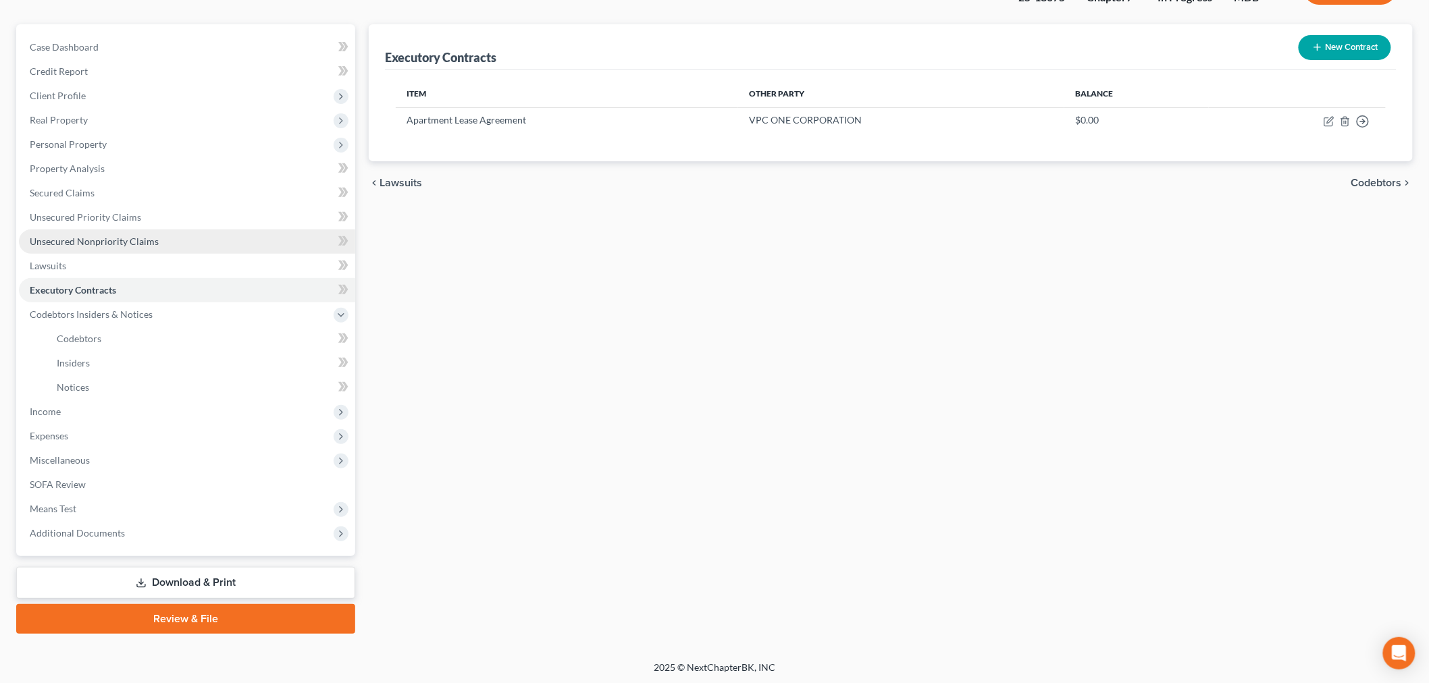
click at [130, 240] on span "Unsecured Nonpriority Claims" at bounding box center [94, 241] width 129 height 11
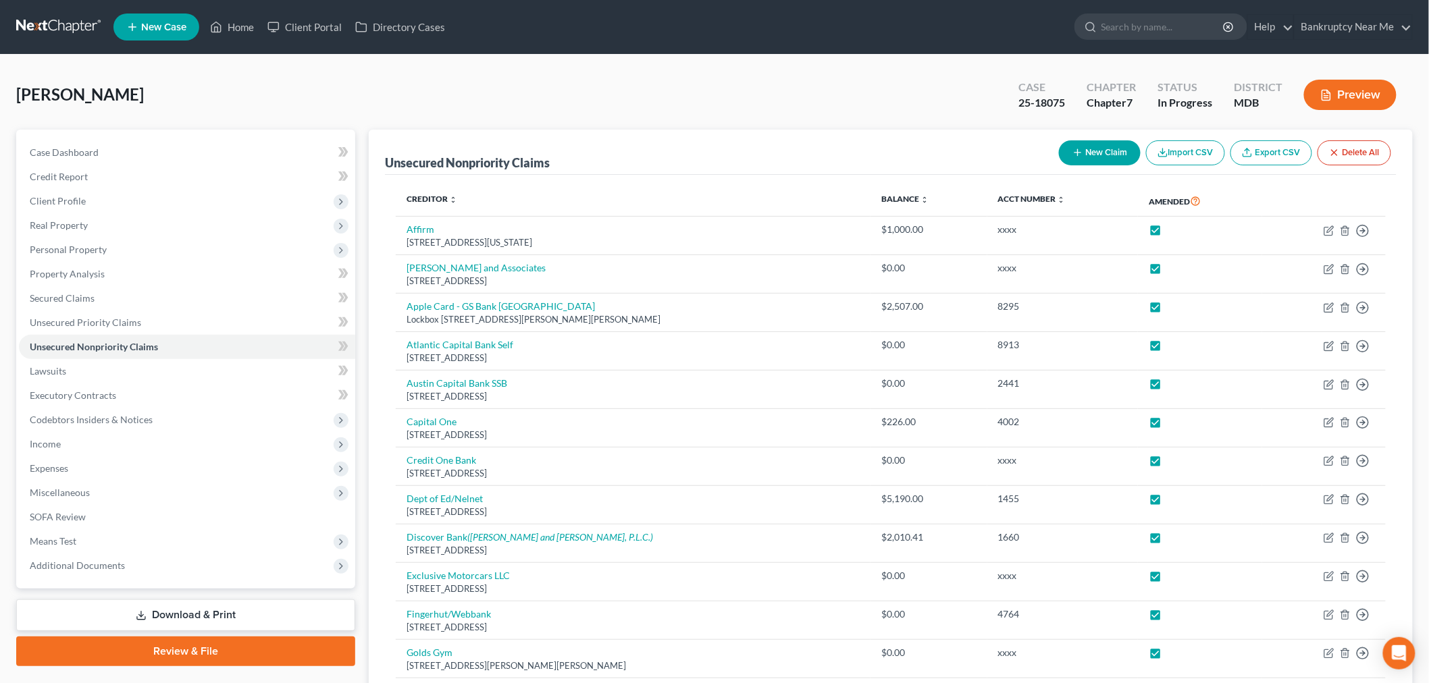
click at [1063, 144] on button "New Claim" at bounding box center [1100, 152] width 82 height 25
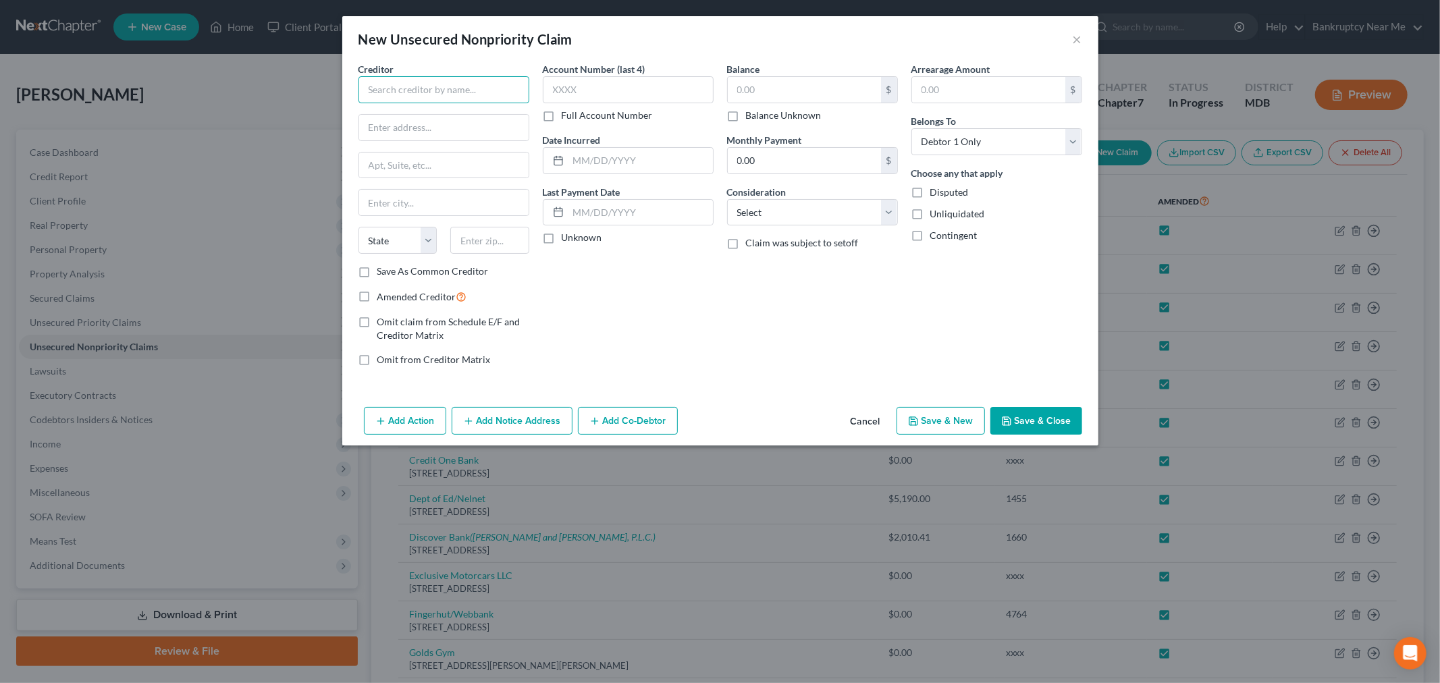
click at [493, 83] on input "text" at bounding box center [443, 89] width 171 height 27
paste input "Enagic USA, Inc."
drag, startPoint x: 825, startPoint y: 214, endPoint x: 824, endPoint y: 221, distance: 7.5
click at [825, 214] on select "Select Cable / Satellite Services Collection Agency Credit Card Debt Debt Couns…" at bounding box center [812, 212] width 171 height 27
click at [727, 199] on select "Select Cable / Satellite Services Collection Agency Credit Card Debt Debt Couns…" at bounding box center [812, 212] width 171 height 27
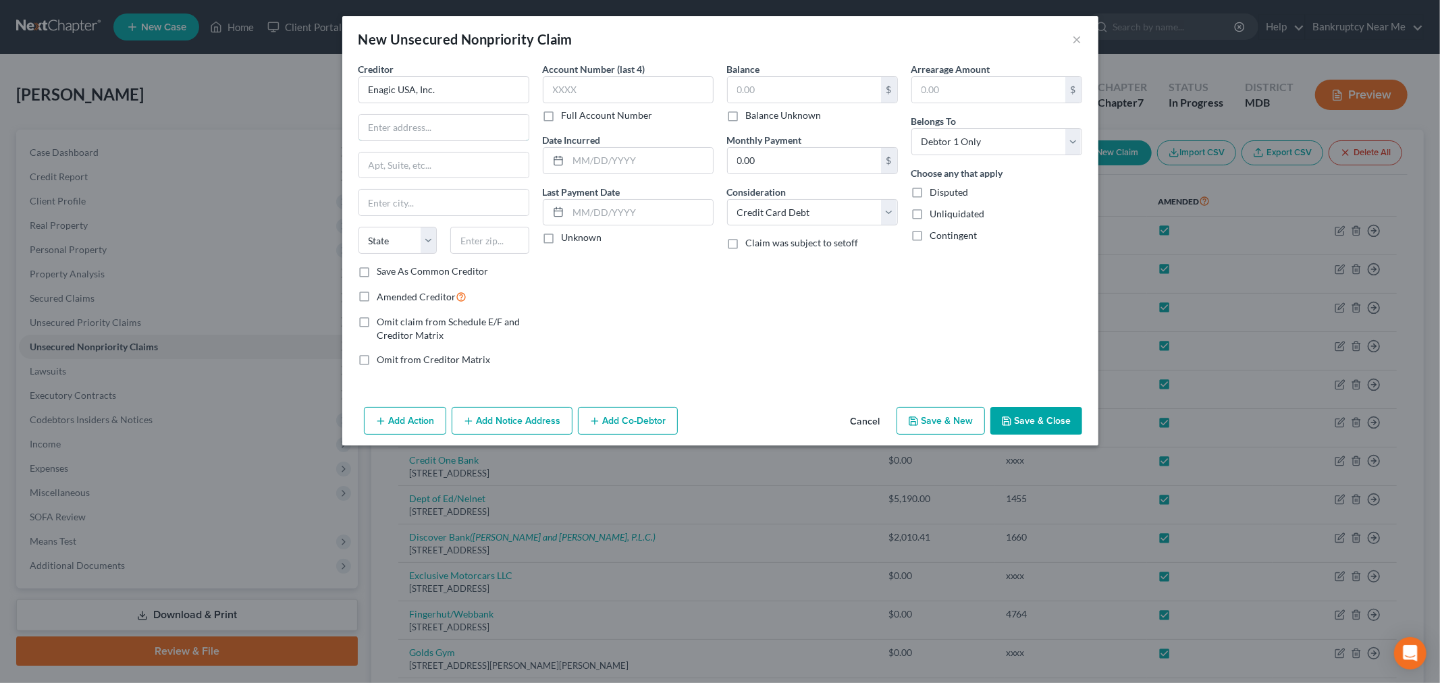
drag, startPoint x: 457, startPoint y: 131, endPoint x: 855, endPoint y: 21, distance: 412.6
click at [457, 131] on input "text" at bounding box center [443, 128] width 169 height 26
paste input "4115 Spencer St"
click at [822, 79] on input "text" at bounding box center [804, 90] width 153 height 26
drag, startPoint x: 493, startPoint y: 232, endPoint x: 443, endPoint y: 274, distance: 65.7
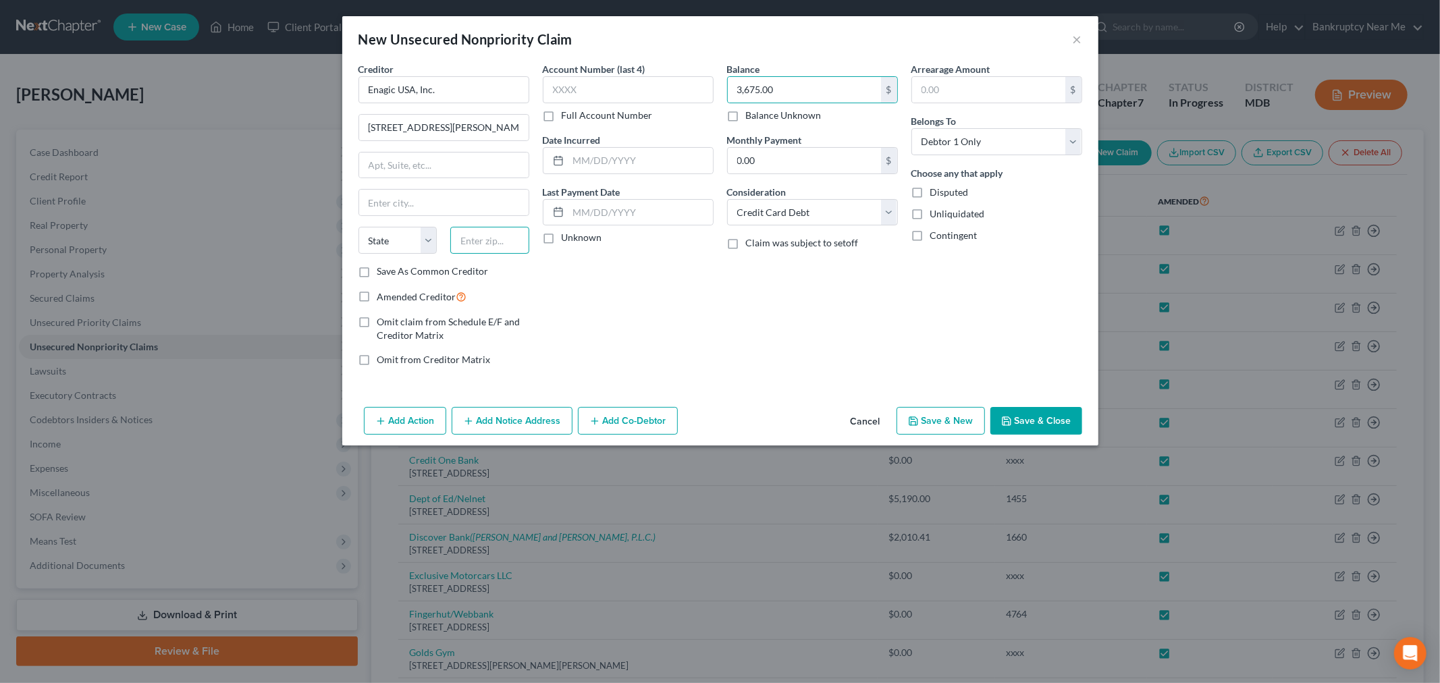
click at [493, 232] on input "text" at bounding box center [489, 240] width 79 height 27
paste input "90503"
click at [436, 270] on label "Save As Common Creditor" at bounding box center [432, 272] width 111 height 14
click at [392, 270] on input "Save As Common Creditor" at bounding box center [387, 269] width 9 height 9
click at [625, 90] on input "text" at bounding box center [628, 89] width 171 height 27
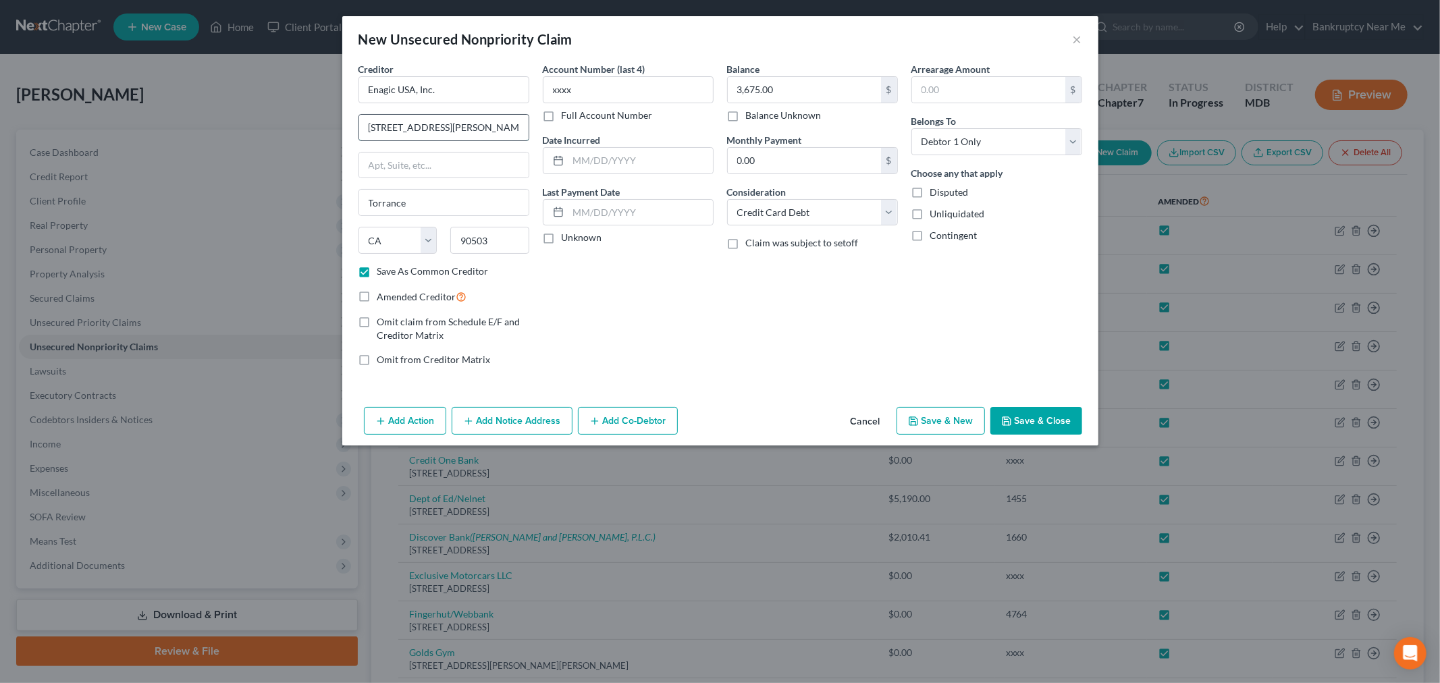
click at [467, 132] on input "4115 Spencer St" at bounding box center [443, 128] width 169 height 26
click at [780, 216] on select "Select Cable / Satellite Services Collection Agency Credit Card Debt Debt Couns…" at bounding box center [812, 212] width 171 height 27
click at [727, 199] on select "Select Cable / Satellite Services Collection Agency Credit Card Debt Debt Couns…" at bounding box center [812, 212] width 171 height 27
click at [760, 261] on input "text" at bounding box center [812, 264] width 169 height 26
drag, startPoint x: 770, startPoint y: 261, endPoint x: 816, endPoint y: 261, distance: 45.2
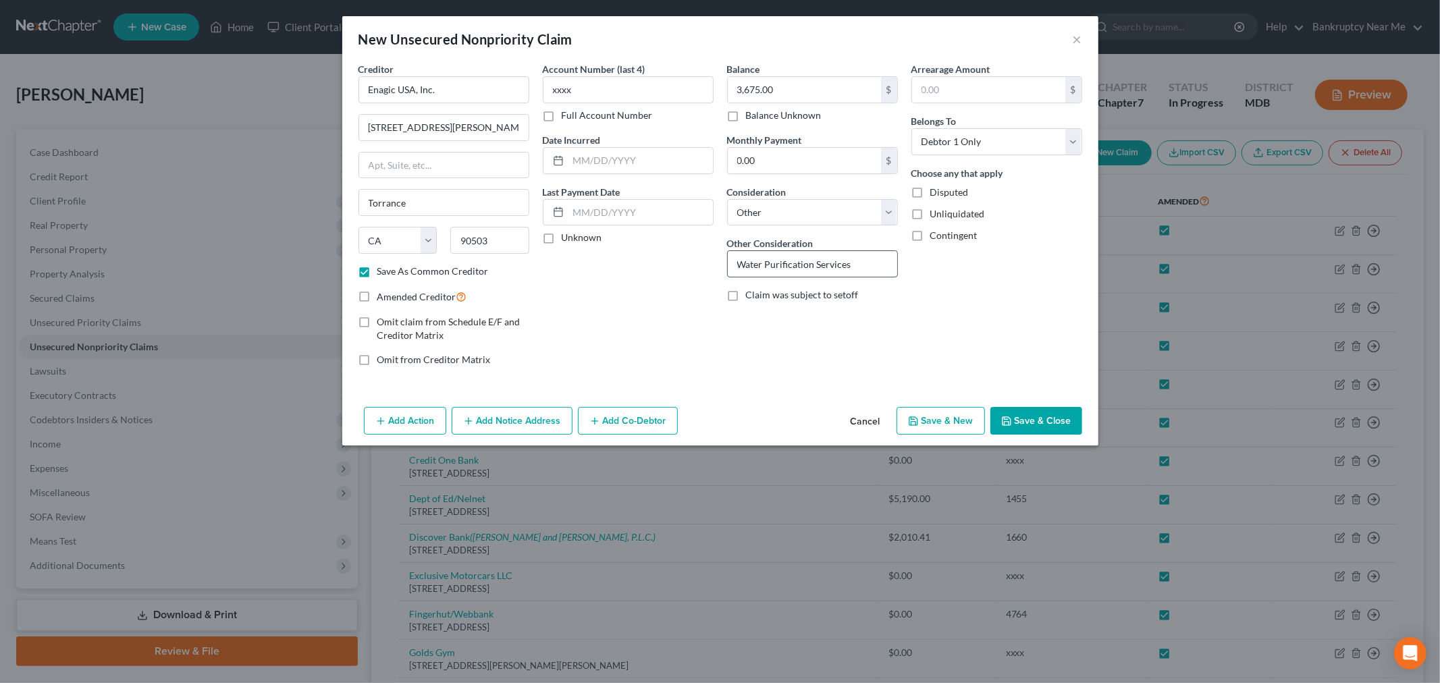
click at [816, 261] on input "Water Purification Services" at bounding box center [812, 264] width 169 height 26
click at [649, 171] on input "text" at bounding box center [640, 161] width 144 height 26
drag, startPoint x: 1021, startPoint y: 408, endPoint x: 1396, endPoint y: 339, distance: 381.1
click at [1021, 408] on button "Save & Close" at bounding box center [1036, 421] width 92 height 28
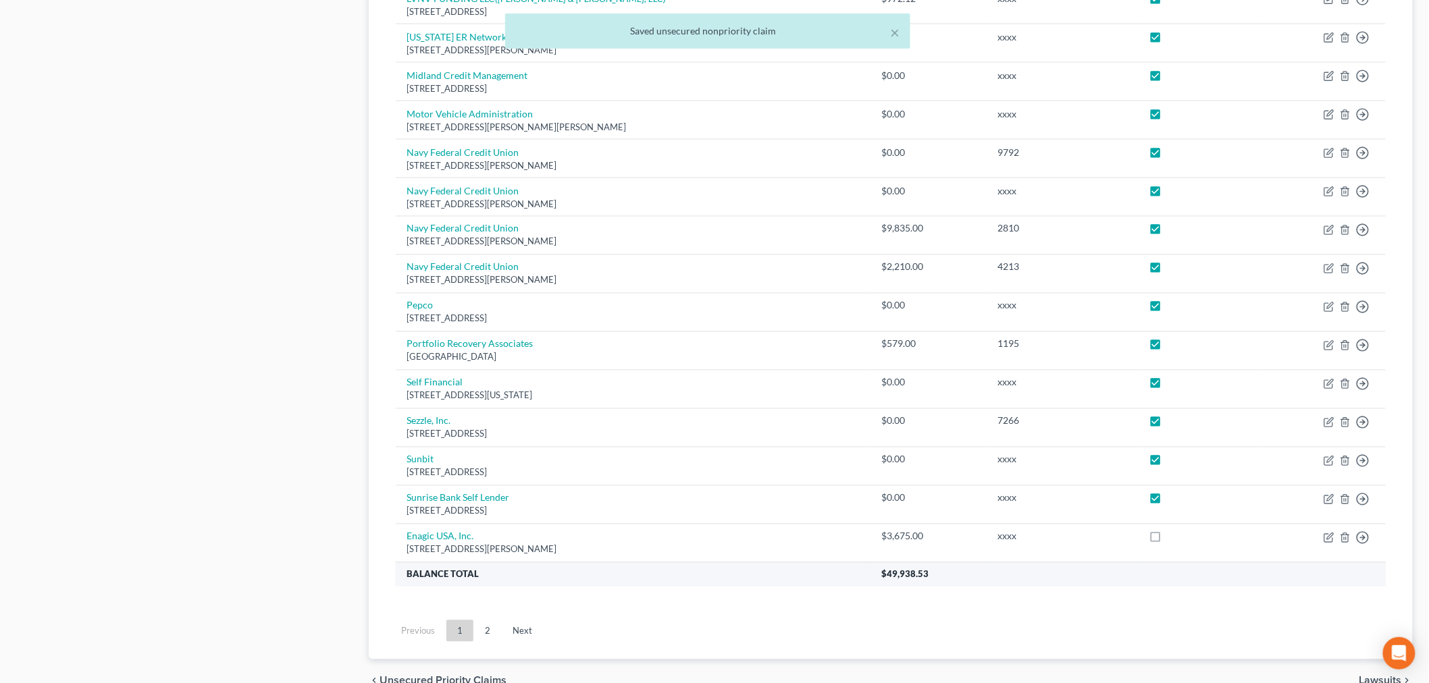
scroll to position [919, 0]
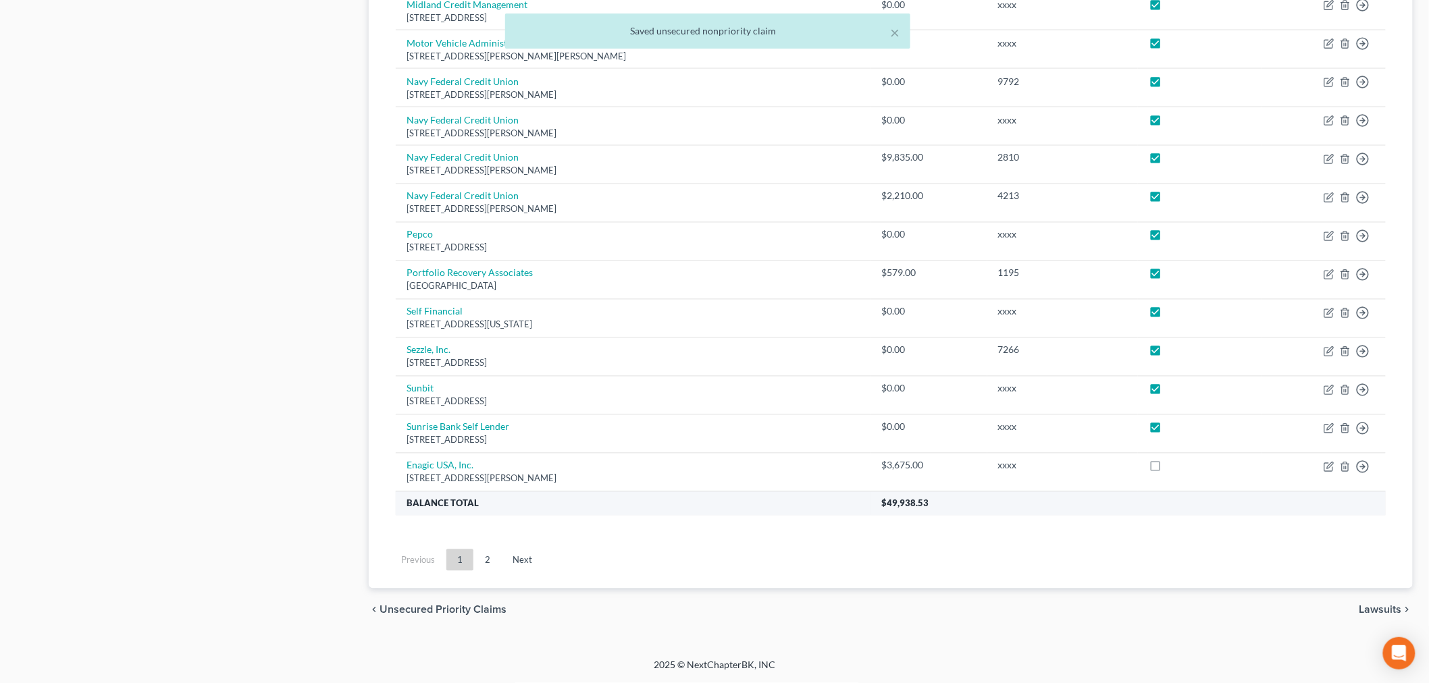
drag, startPoint x: 1163, startPoint y: 471, endPoint x: 1144, endPoint y: 504, distance: 38.7
click at [1167, 469] on label at bounding box center [1167, 469] width 0 height 0
click at [1173, 468] on input "checkbox" at bounding box center [1177, 463] width 9 height 9
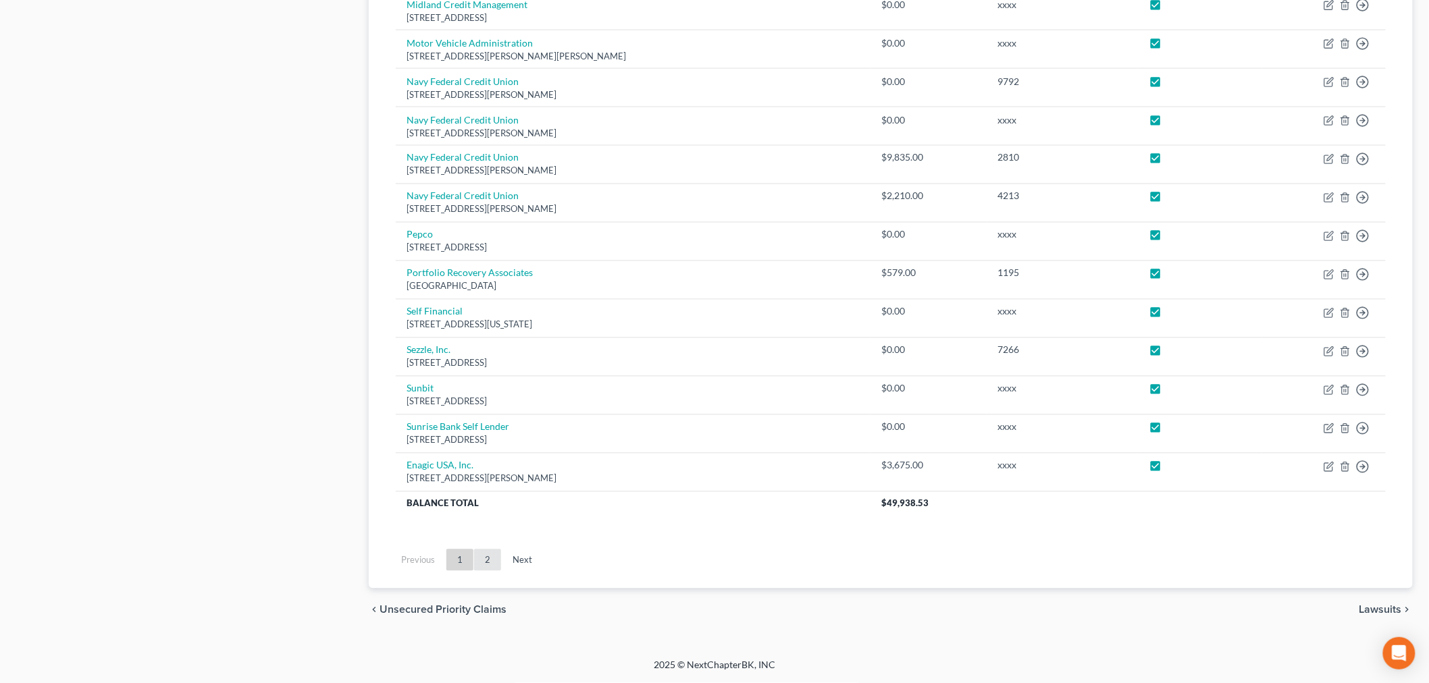
click at [483, 559] on link "2" at bounding box center [487, 561] width 27 height 22
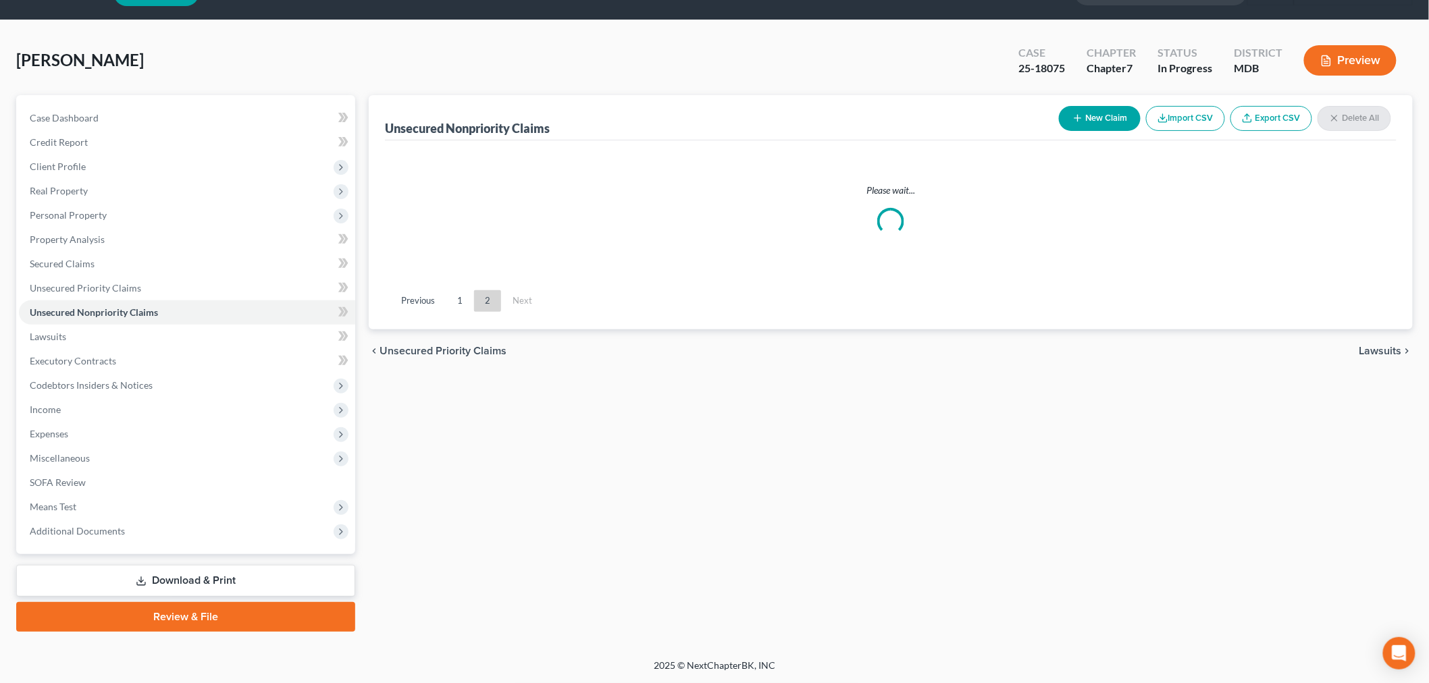
scroll to position [32, 0]
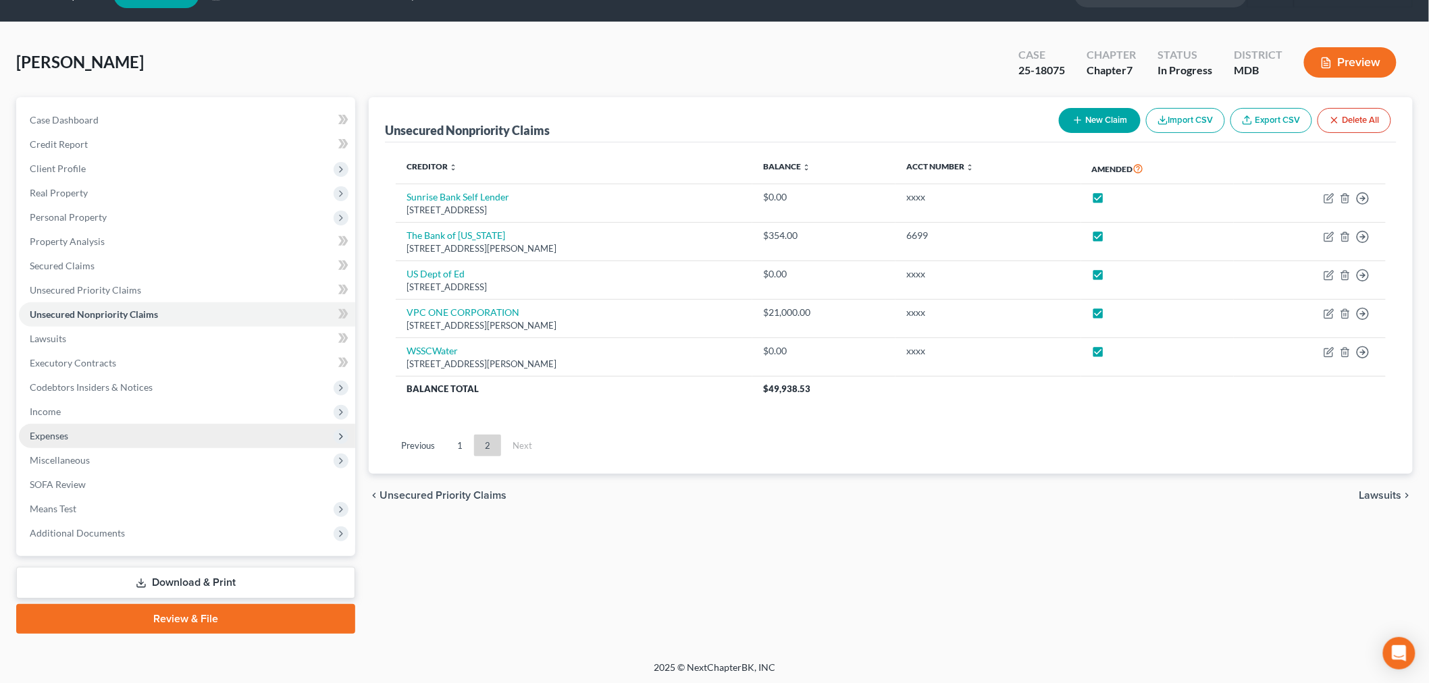
drag, startPoint x: 112, startPoint y: 434, endPoint x: 106, endPoint y: 427, distance: 9.1
click at [112, 434] on span "Expenses" at bounding box center [187, 436] width 336 height 24
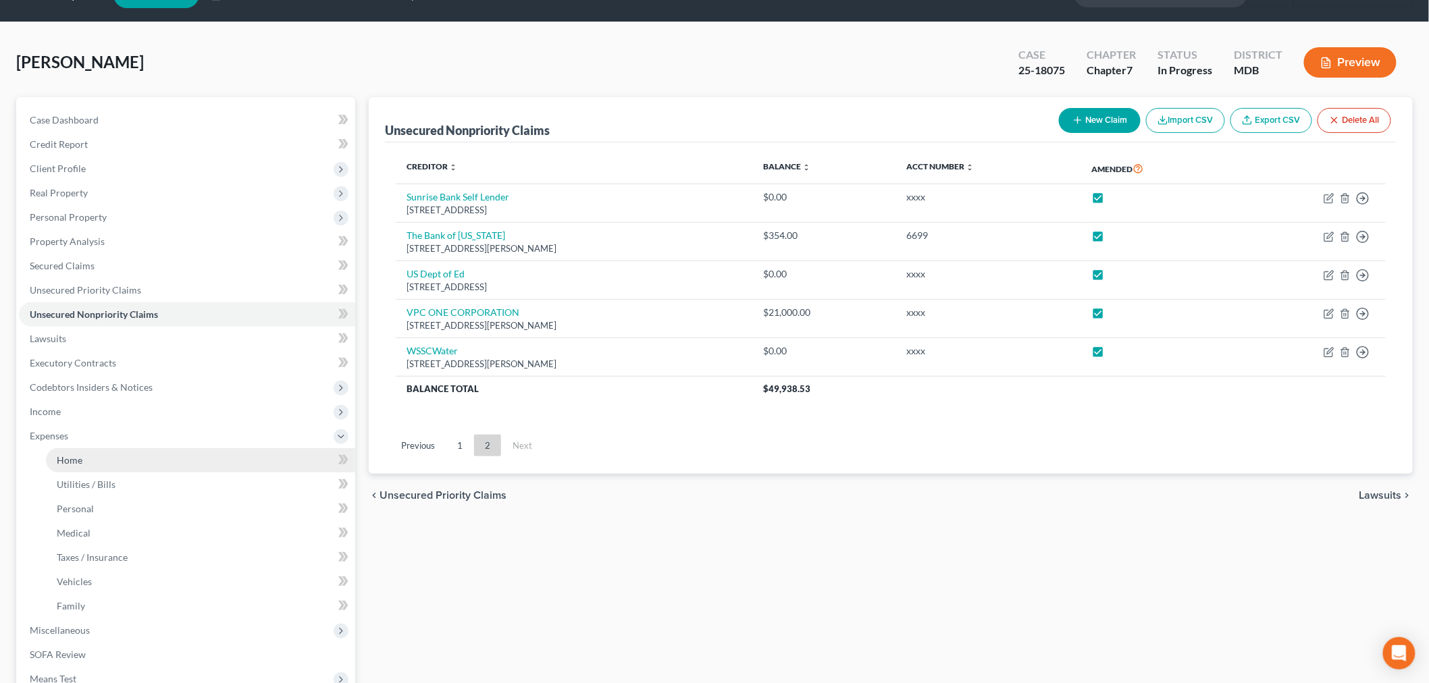
click at [178, 461] on link "Home" at bounding box center [200, 460] width 309 height 24
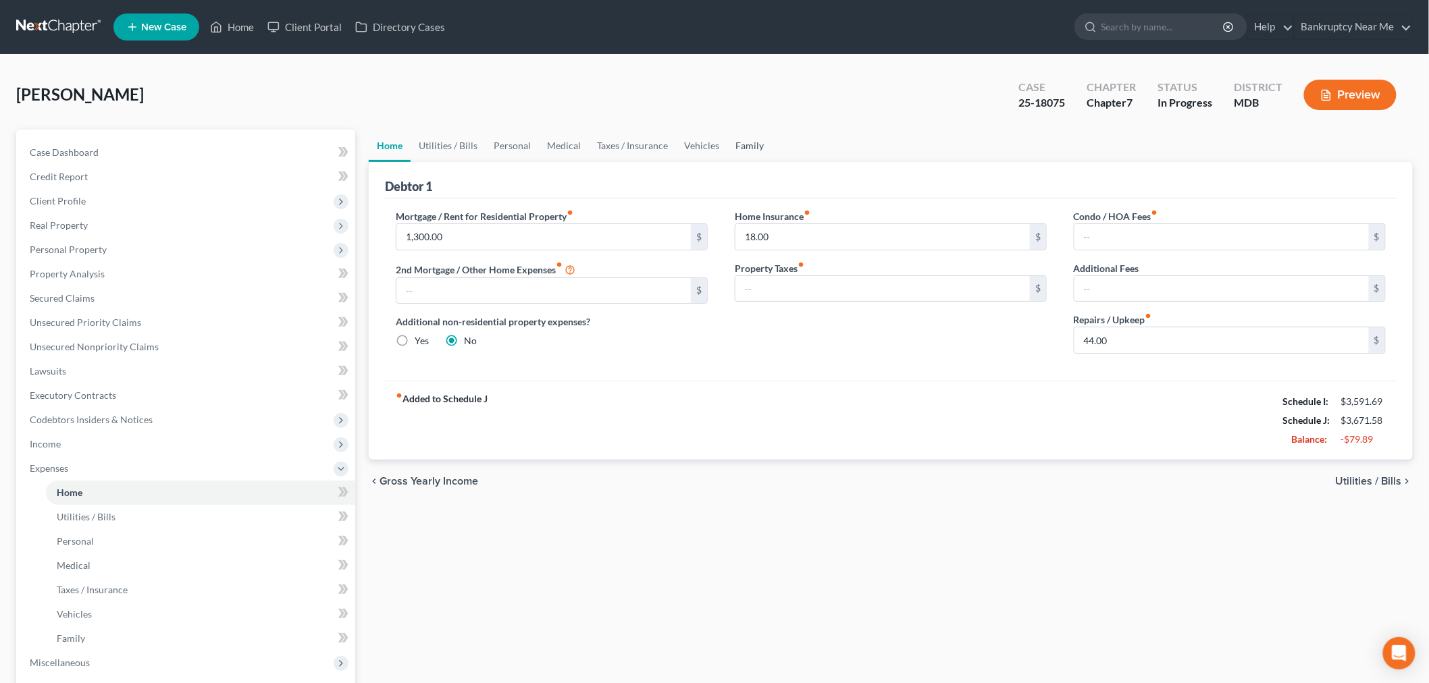
click at [728, 151] on link "Family" at bounding box center [749, 146] width 45 height 32
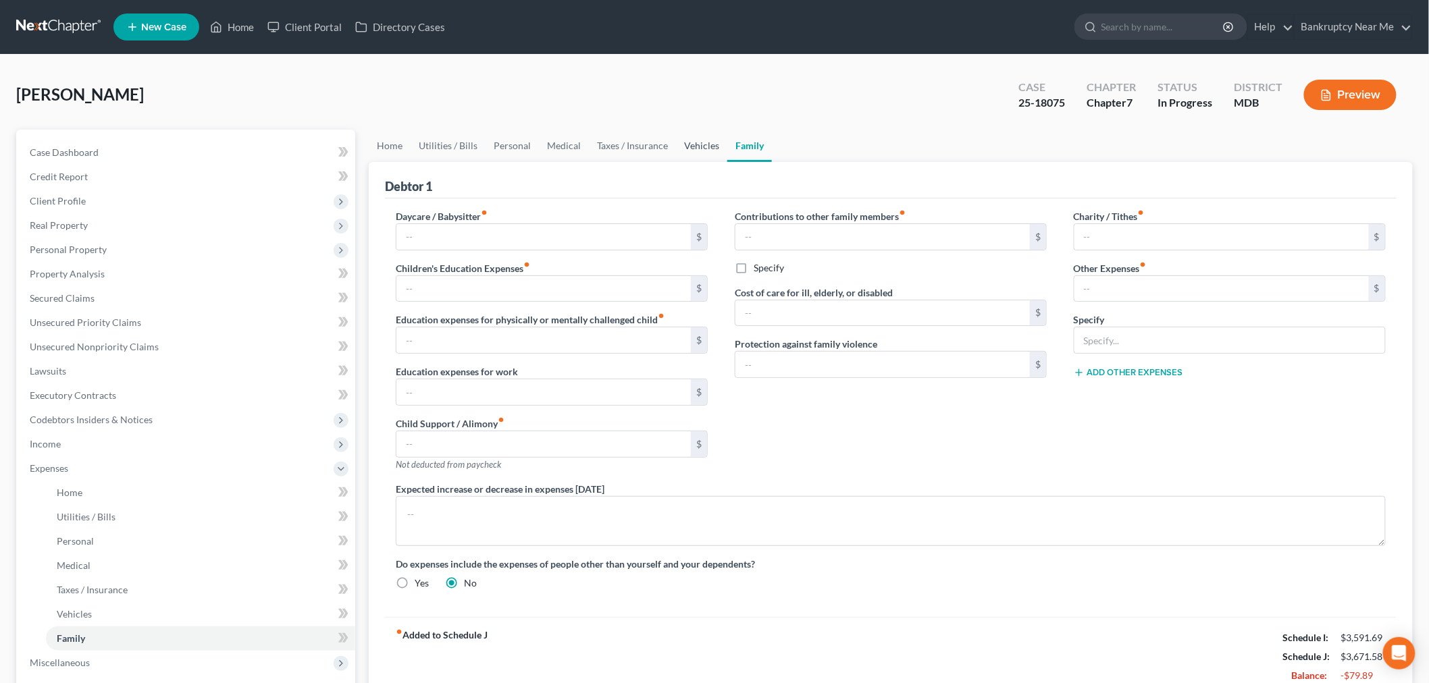
click at [676, 146] on link "Vehicles" at bounding box center [701, 146] width 51 height 32
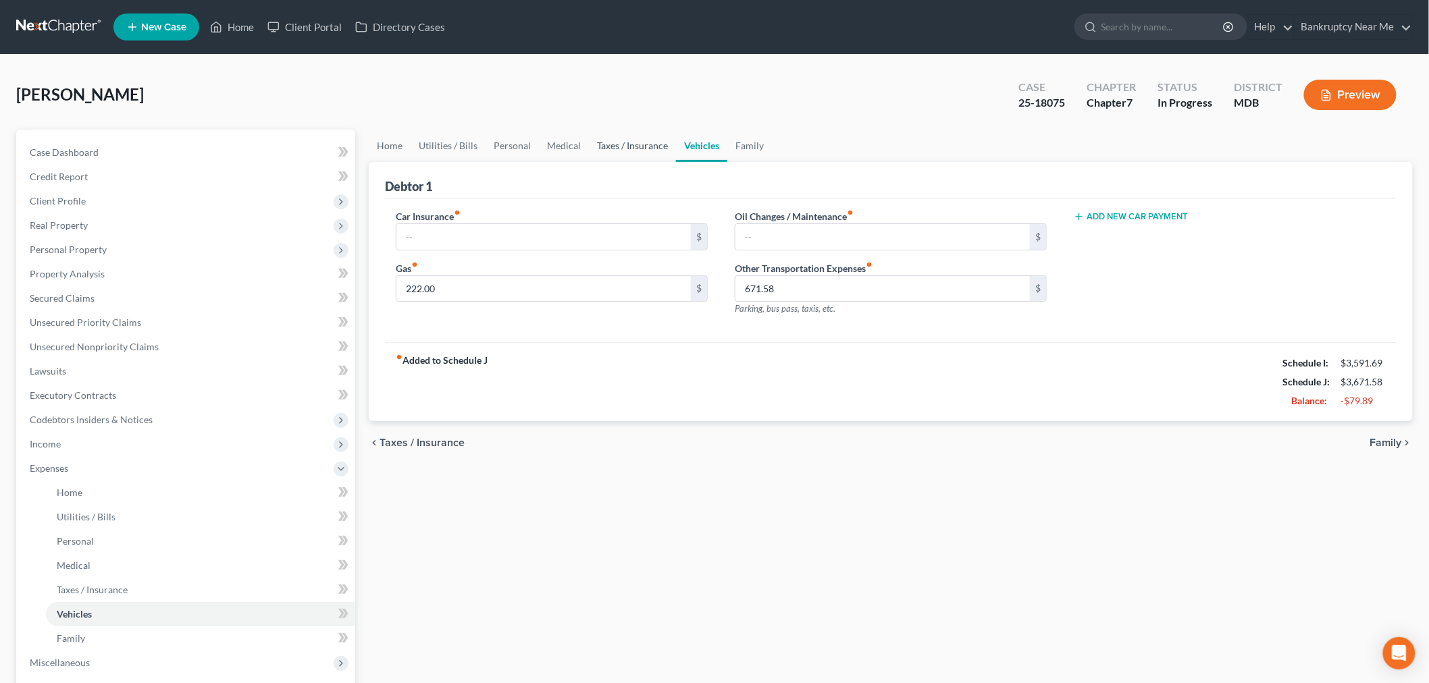
click at [639, 145] on link "Taxes / Insurance" at bounding box center [632, 146] width 87 height 32
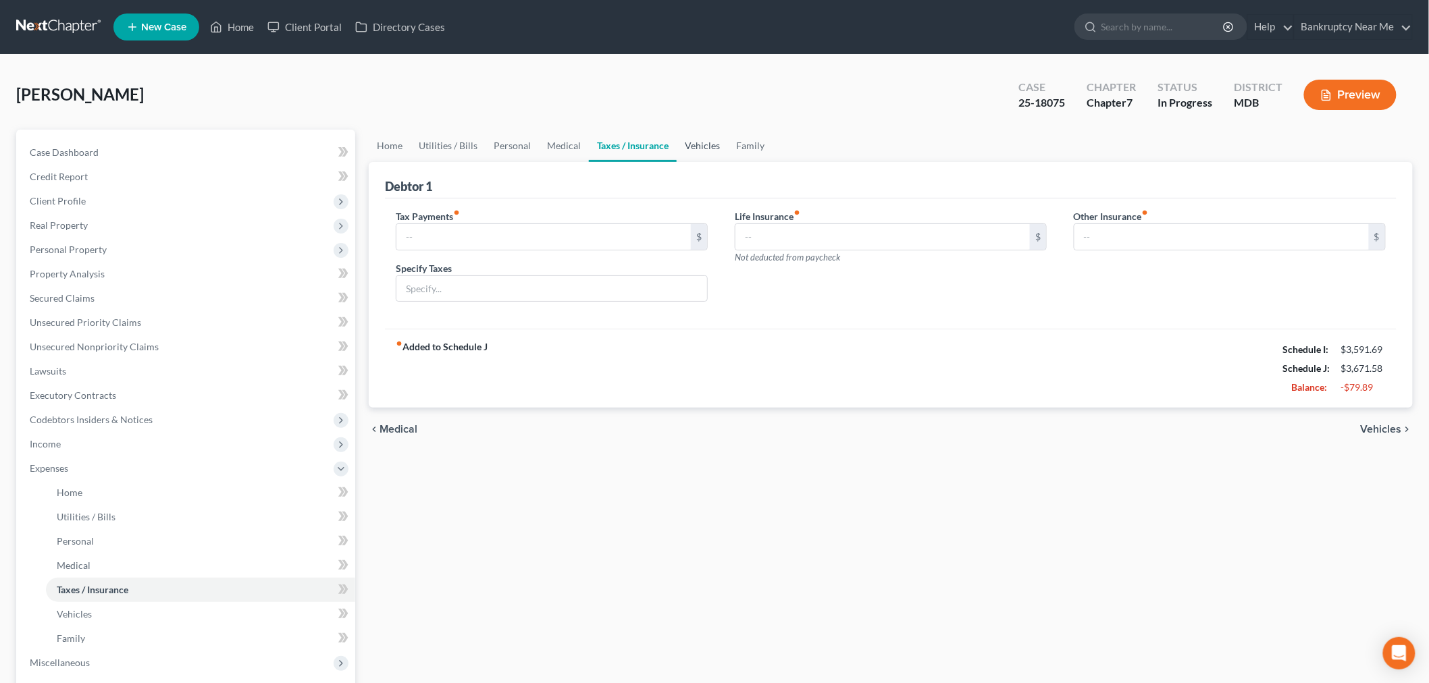
click at [695, 142] on link "Vehicles" at bounding box center [701, 146] width 51 height 32
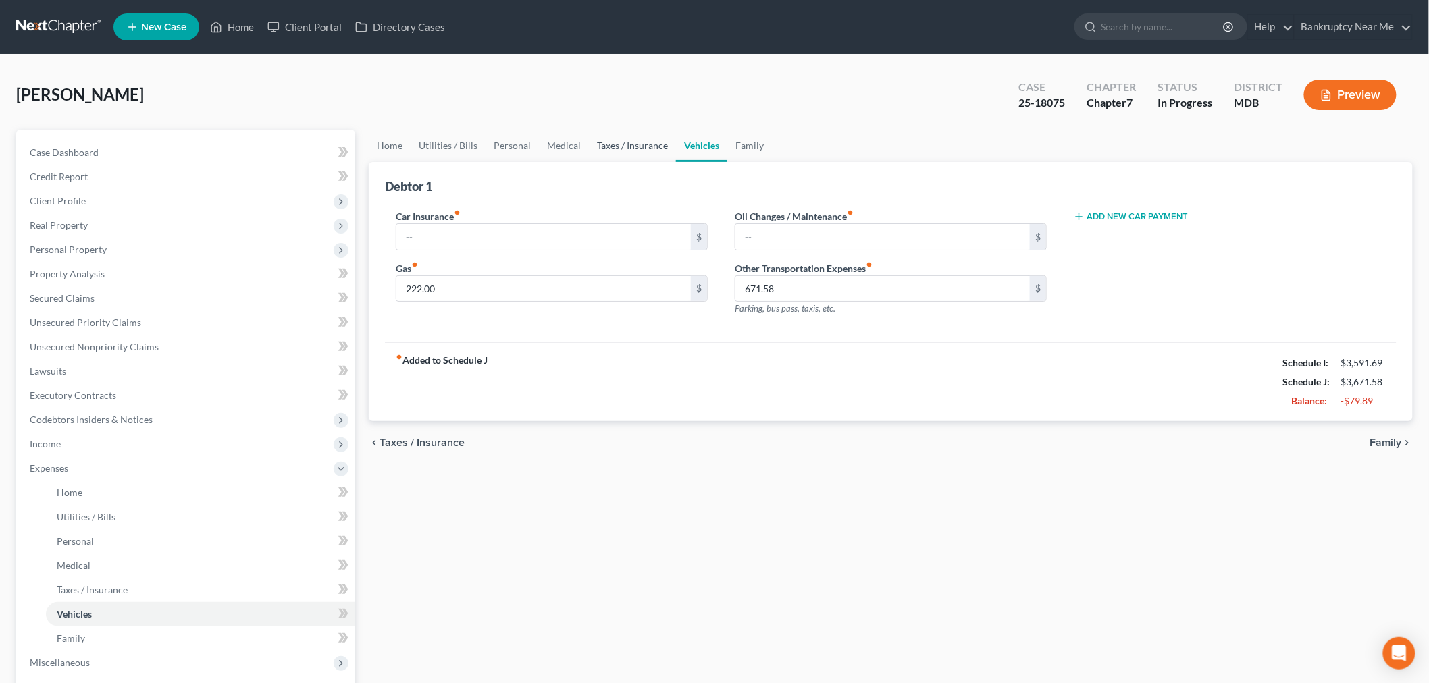
click at [604, 147] on link "Taxes / Insurance" at bounding box center [632, 146] width 87 height 32
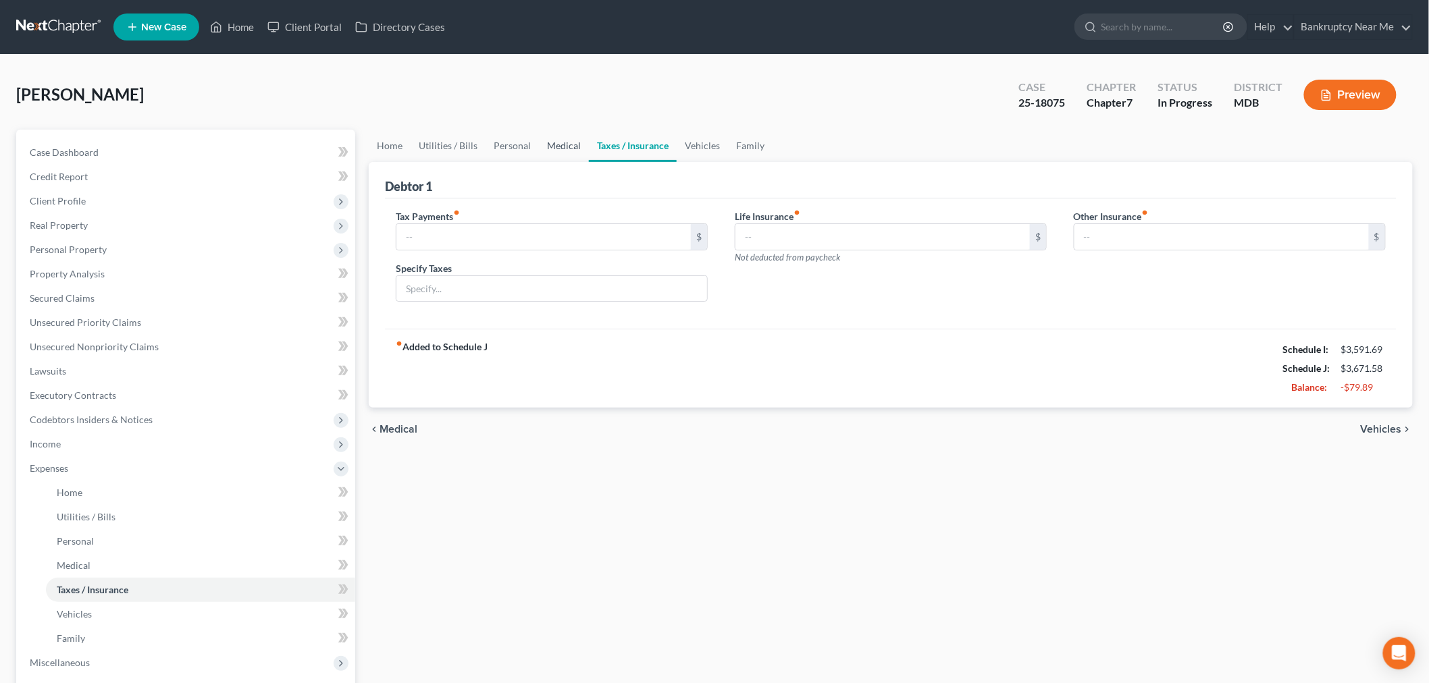
click at [547, 152] on link "Medical" at bounding box center [564, 146] width 50 height 32
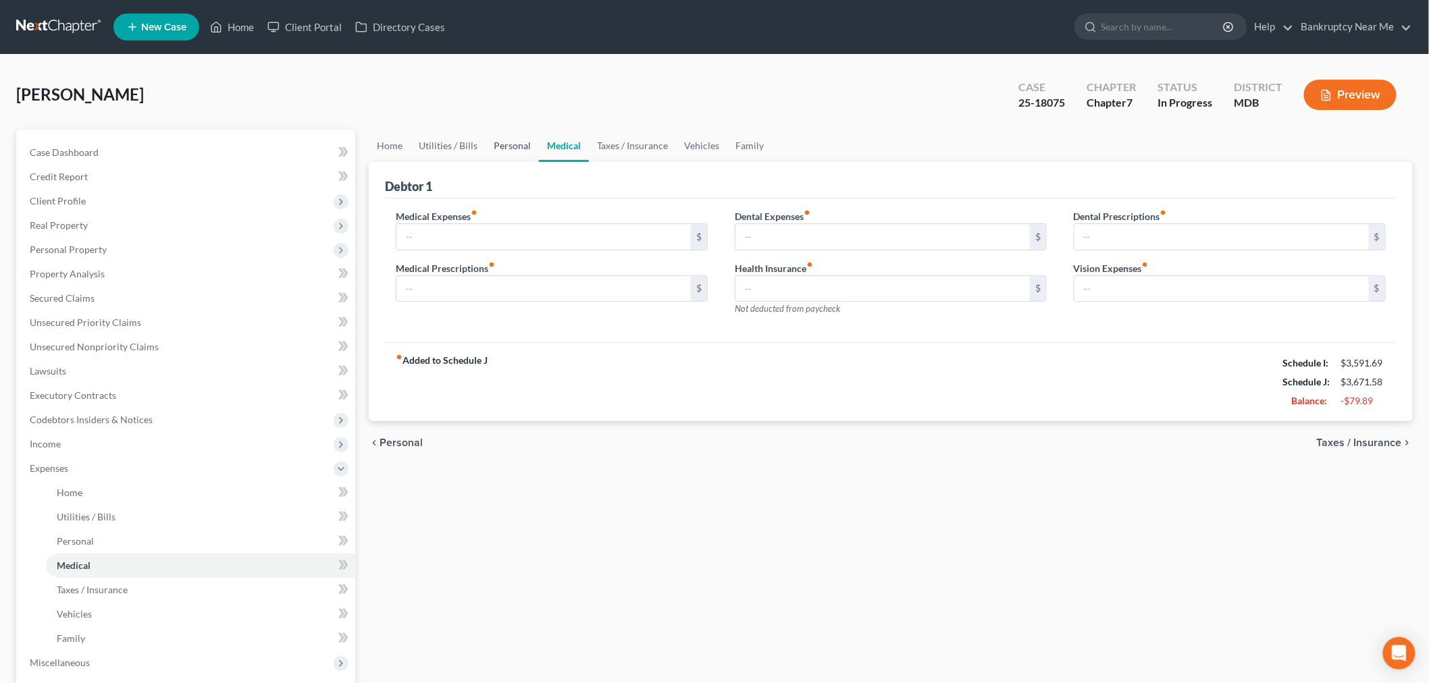
click at [501, 142] on link "Personal" at bounding box center [511, 146] width 53 height 32
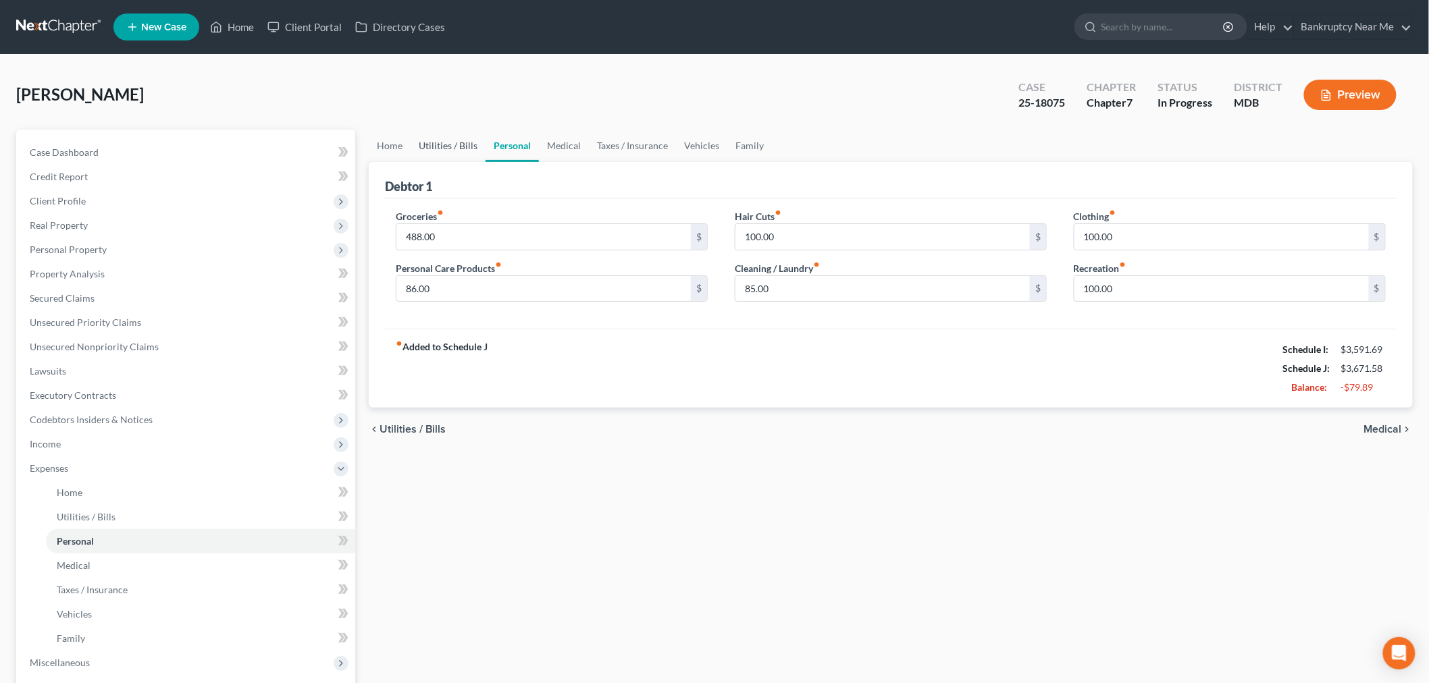
click at [450, 147] on link "Utilities / Bills" at bounding box center [447, 146] width 75 height 32
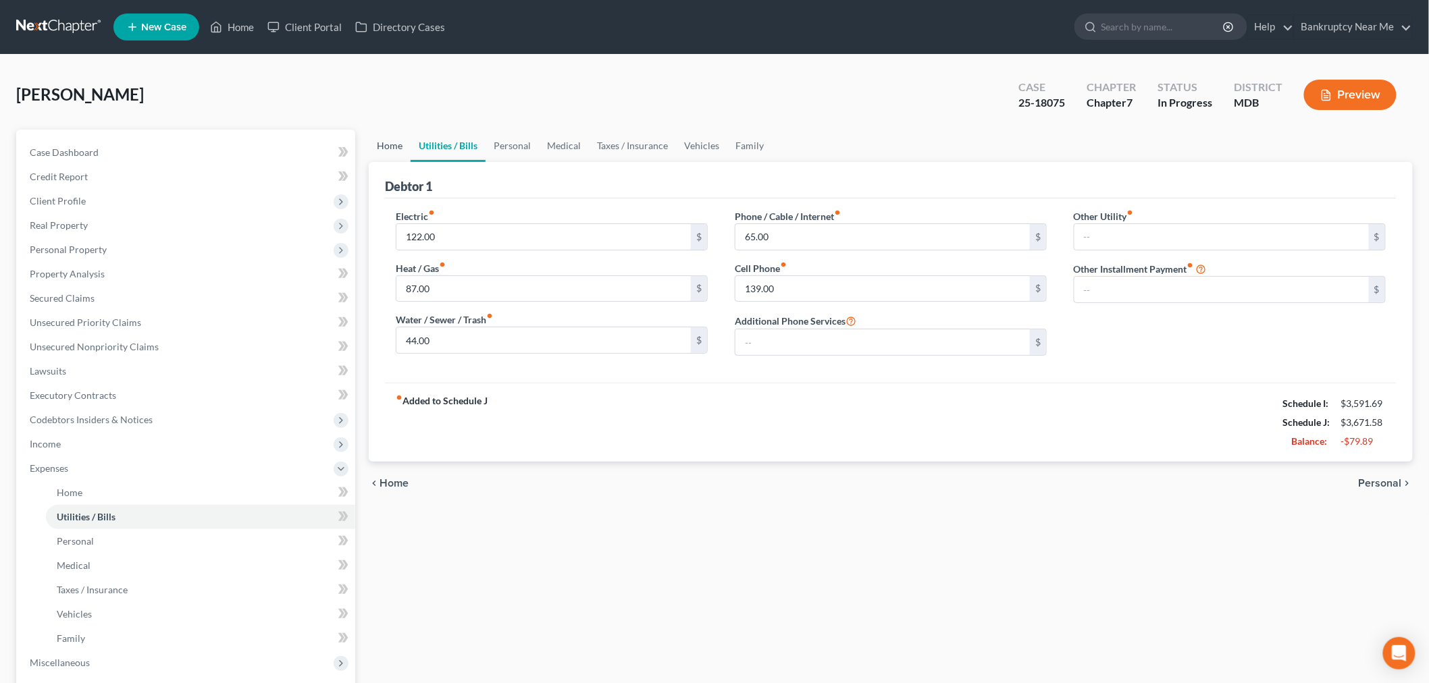
click at [399, 157] on link "Home" at bounding box center [390, 146] width 42 height 32
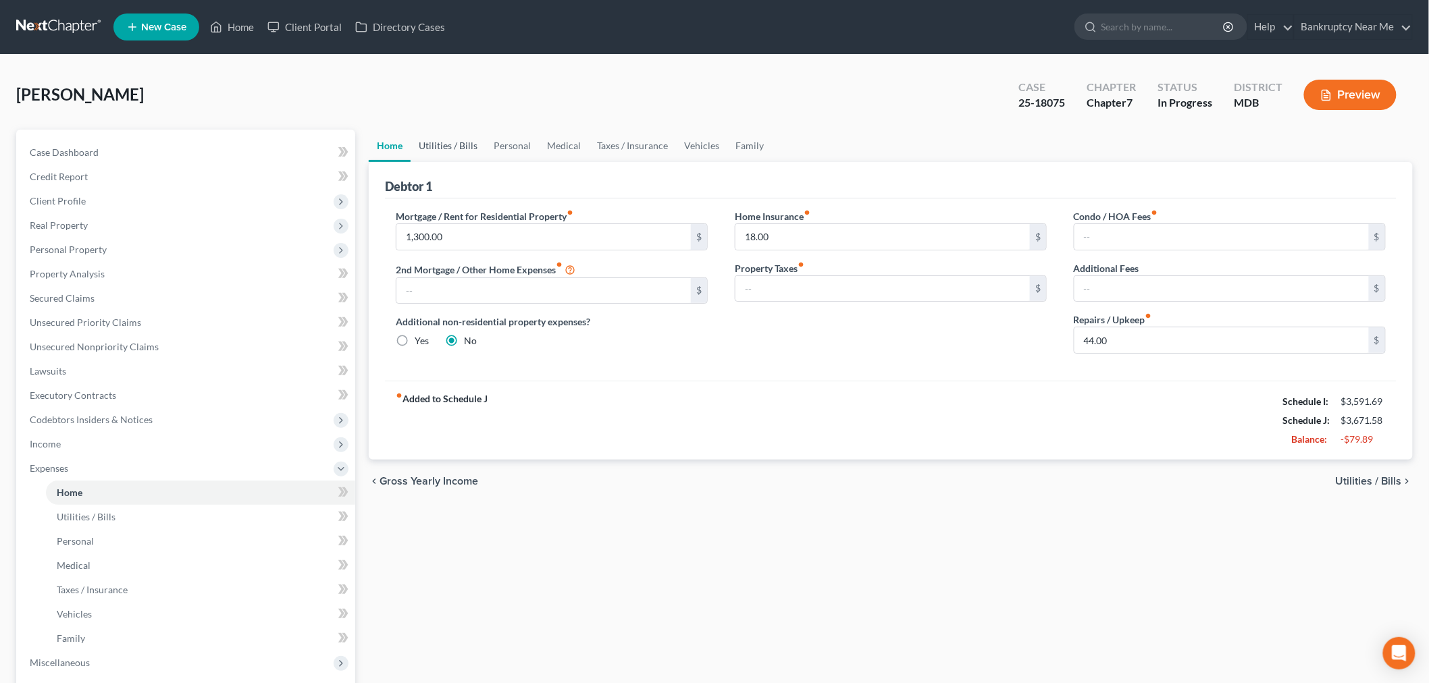
click at [451, 142] on link "Utilities / Bills" at bounding box center [447, 146] width 75 height 32
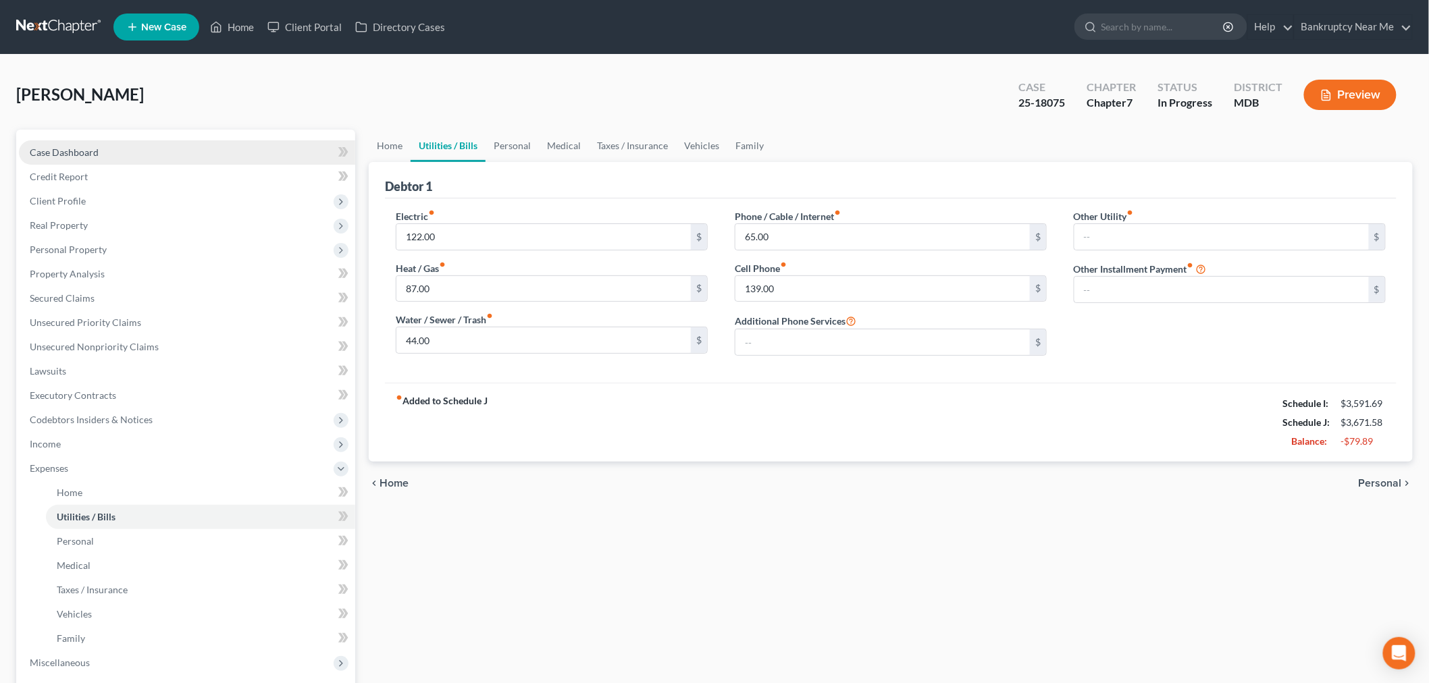
click at [101, 146] on link "Case Dashboard" at bounding box center [187, 152] width 336 height 24
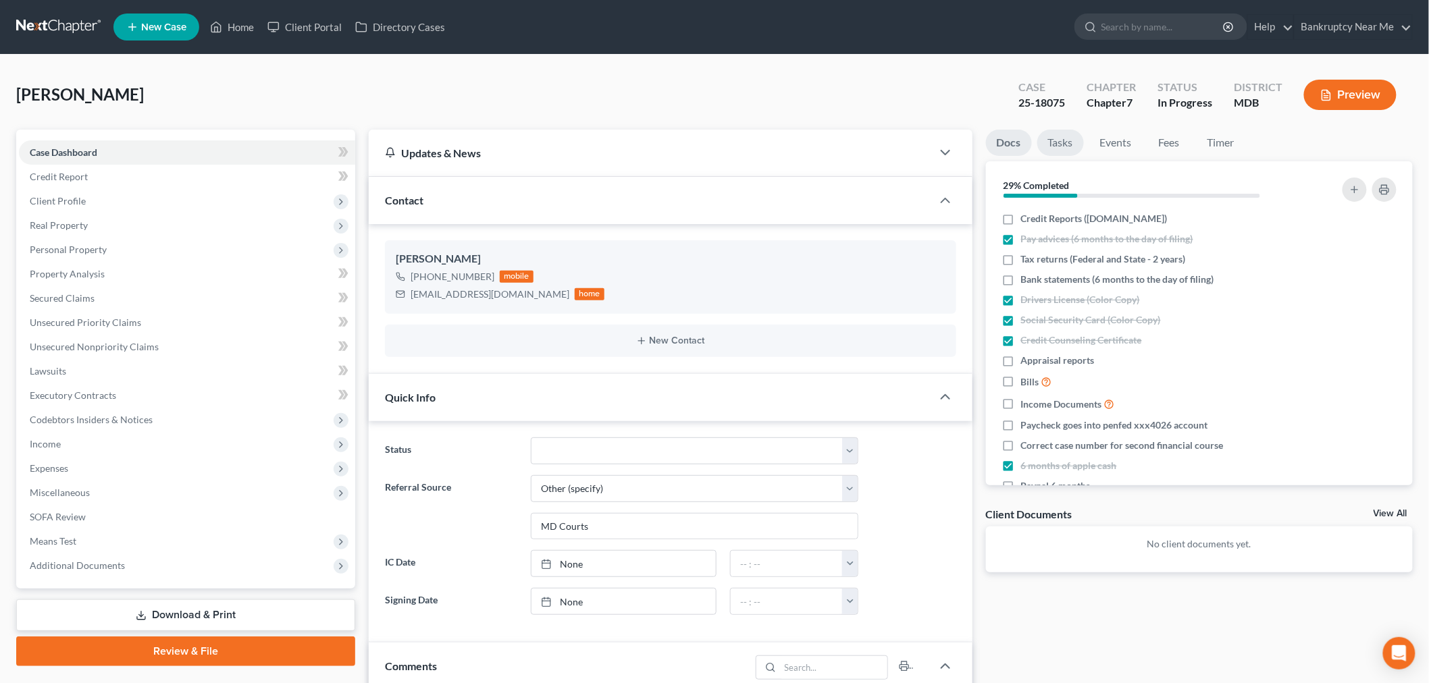
drag, startPoint x: 1067, startPoint y: 136, endPoint x: 1116, endPoint y: 313, distance: 182.8
click at [1067, 136] on link "Tasks" at bounding box center [1060, 143] width 47 height 26
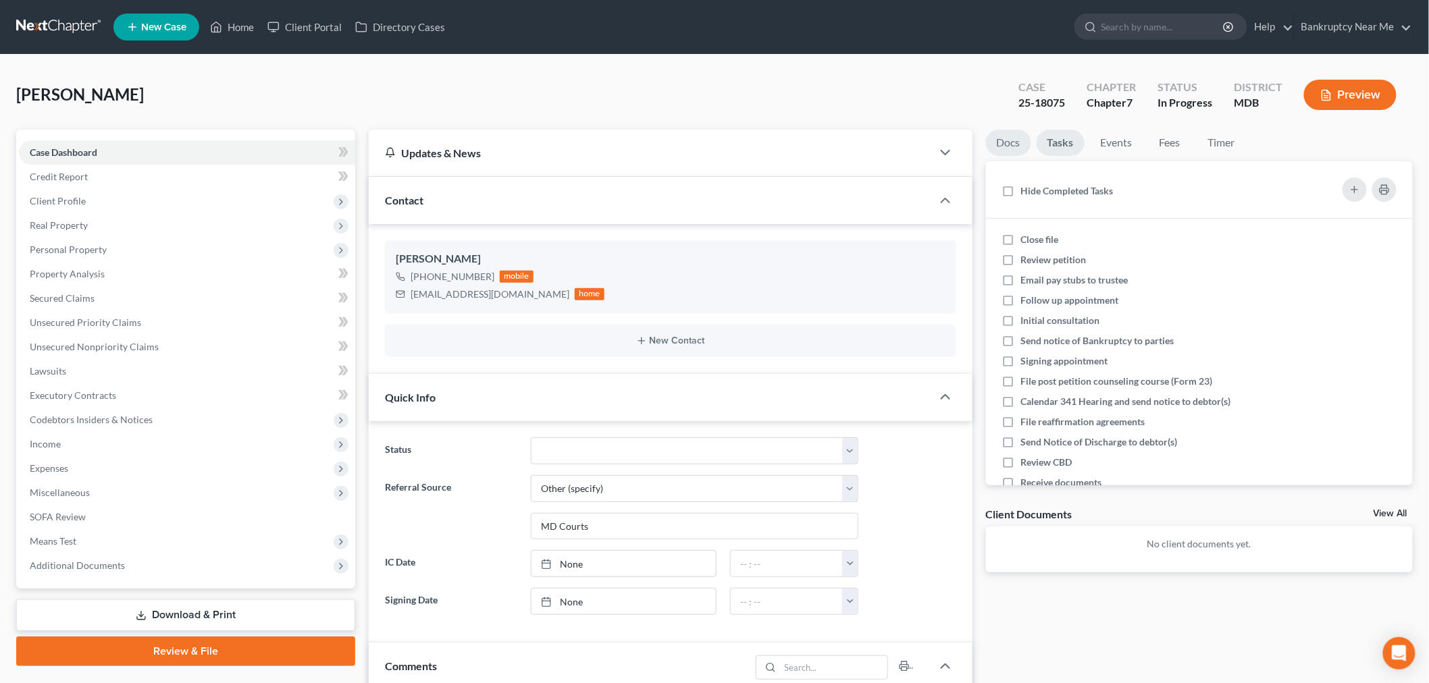
click at [989, 144] on link "Docs" at bounding box center [1008, 143] width 45 height 26
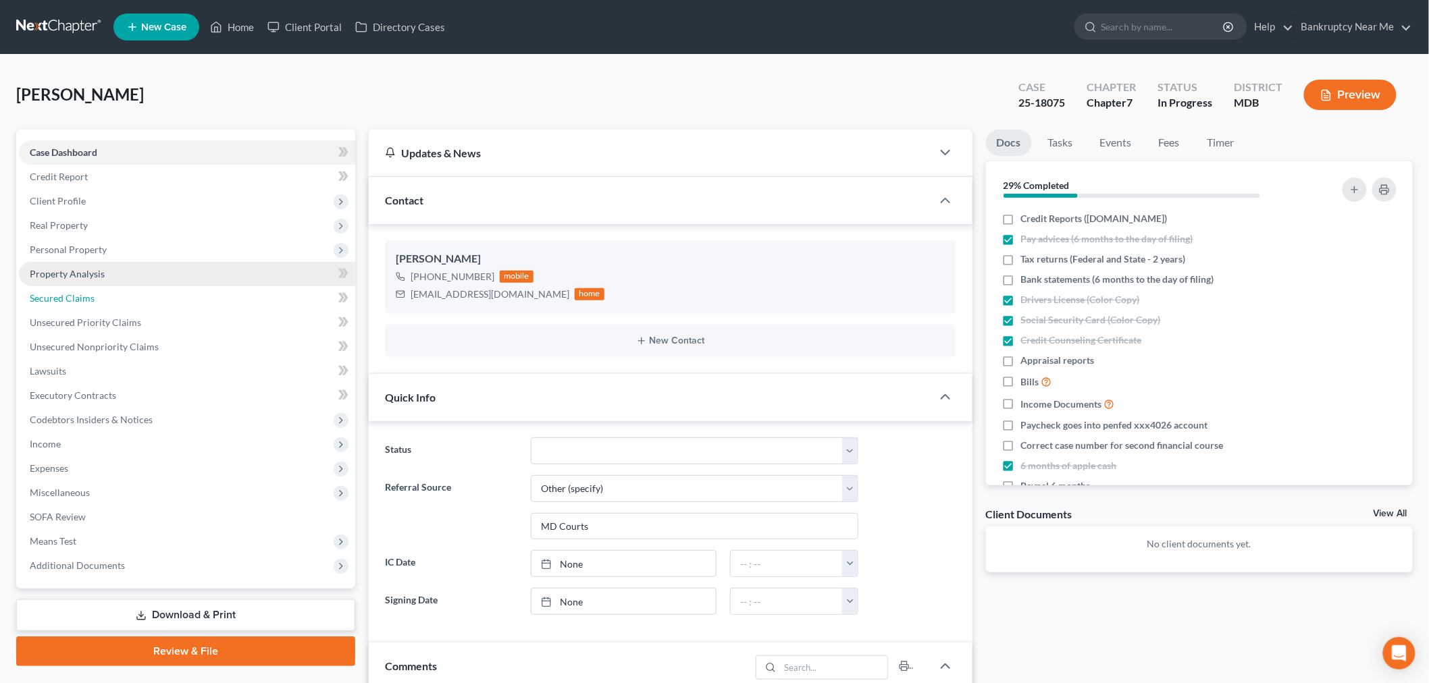
drag, startPoint x: 92, startPoint y: 288, endPoint x: 157, endPoint y: 282, distance: 65.1
click at [92, 288] on link "Secured Claims" at bounding box center [187, 298] width 336 height 24
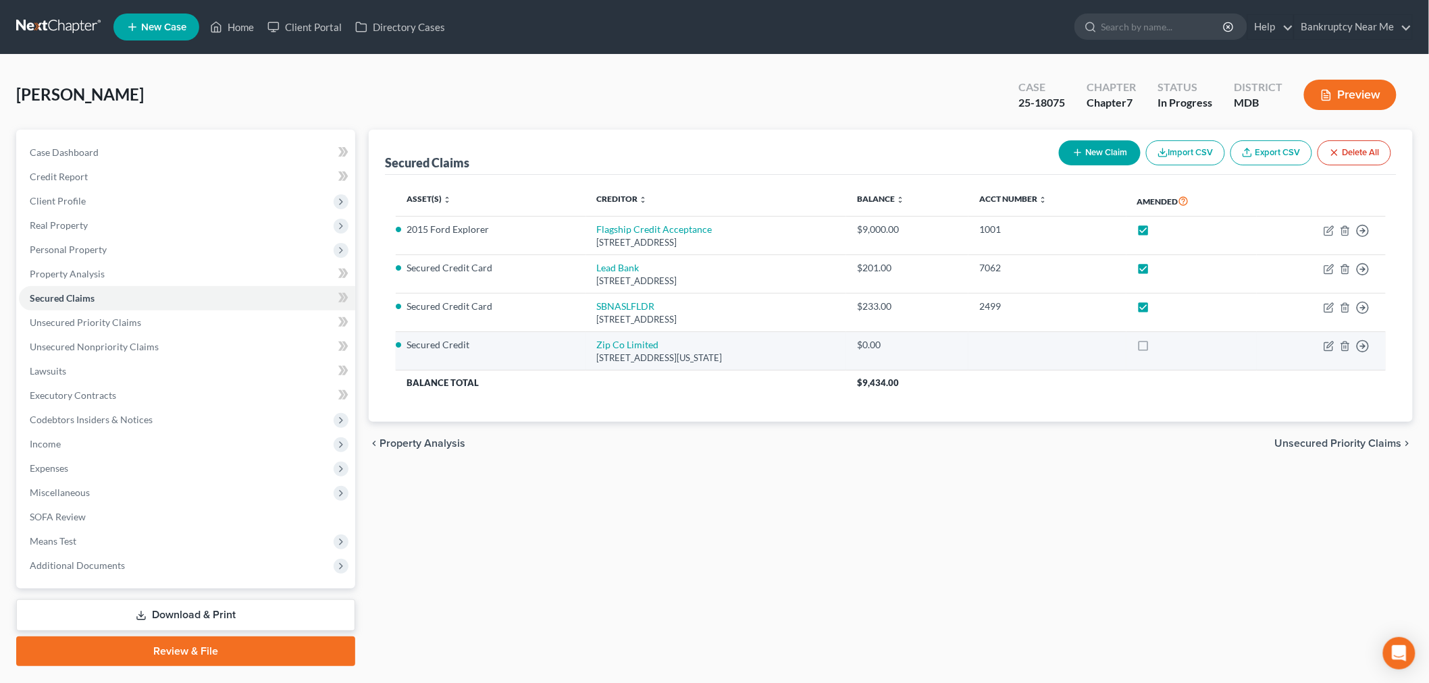
click at [1156, 348] on label at bounding box center [1156, 348] width 0 height 0
click at [1168, 346] on input "checkbox" at bounding box center [1165, 342] width 9 height 9
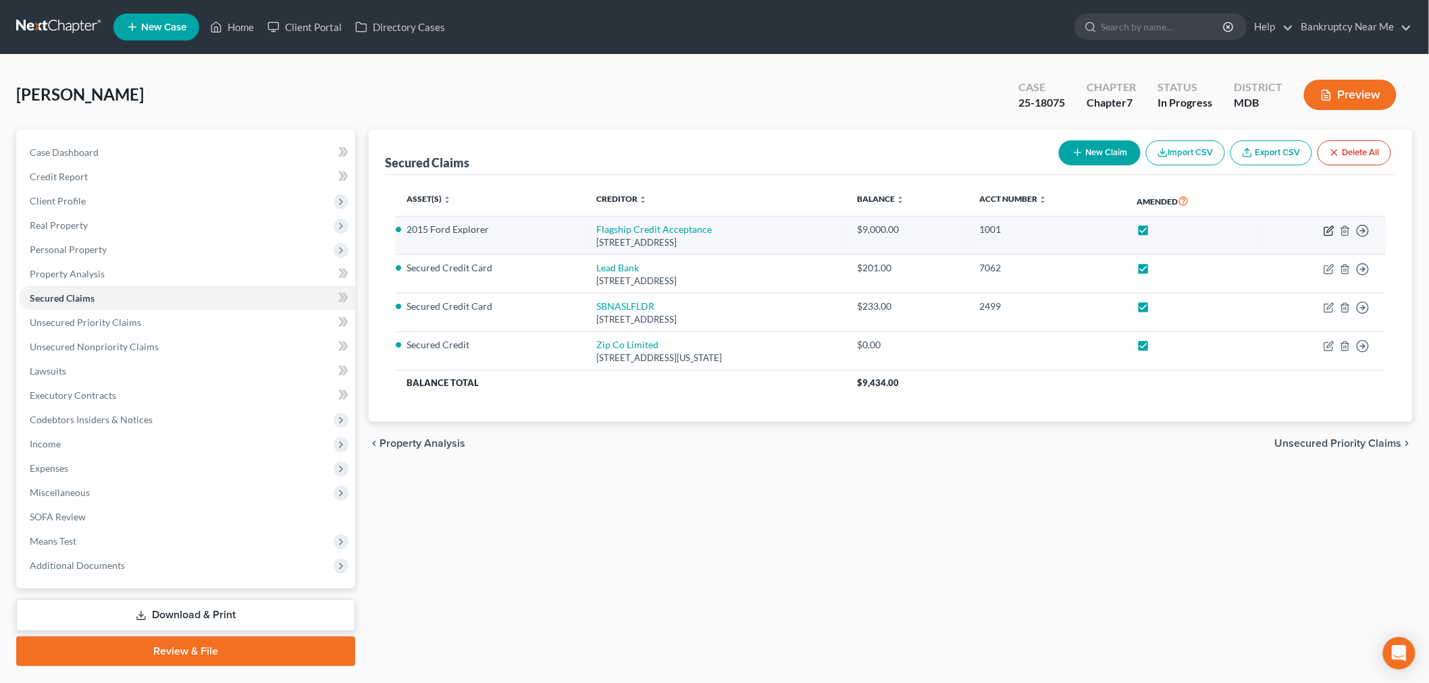
click at [1296, 230] on icon "button" at bounding box center [1328, 230] width 11 height 11
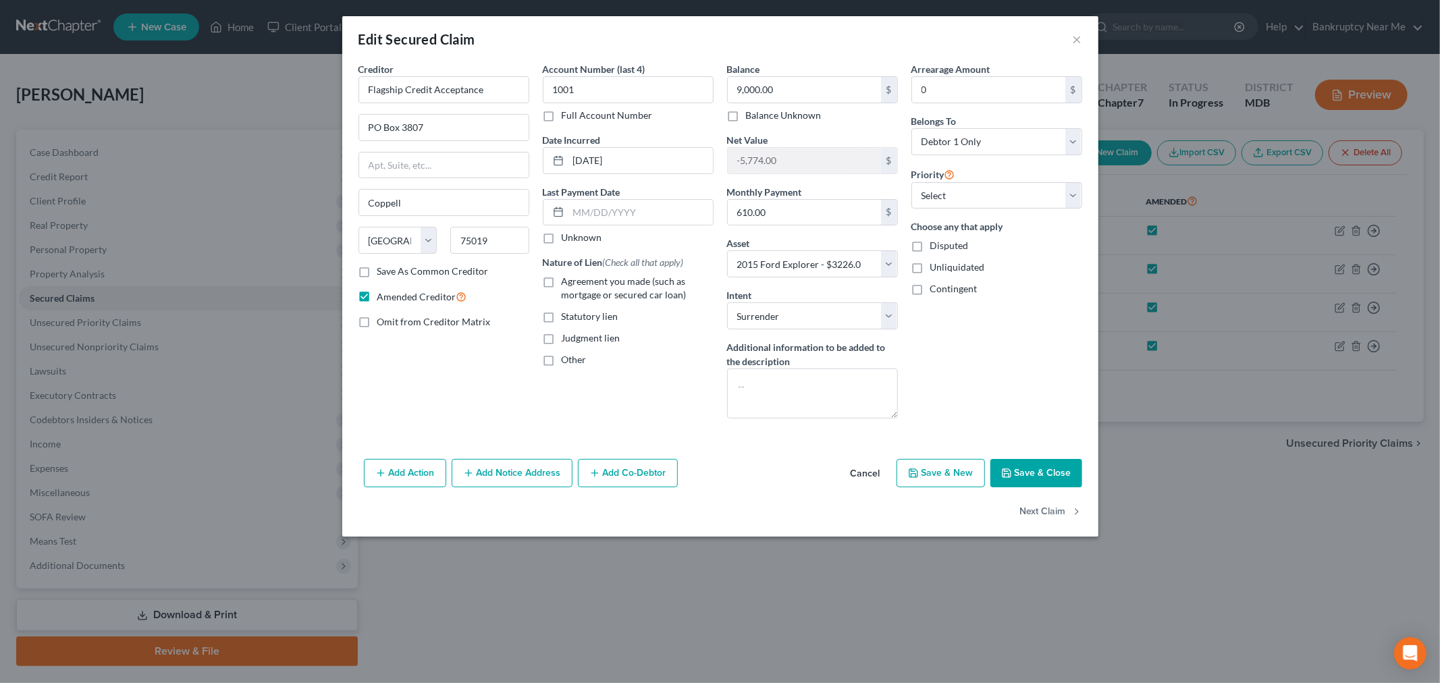
drag, startPoint x: 1050, startPoint y: 477, endPoint x: 1373, endPoint y: 400, distance: 332.3
click at [1044, 478] on button "Save & Close" at bounding box center [1036, 473] width 92 height 28
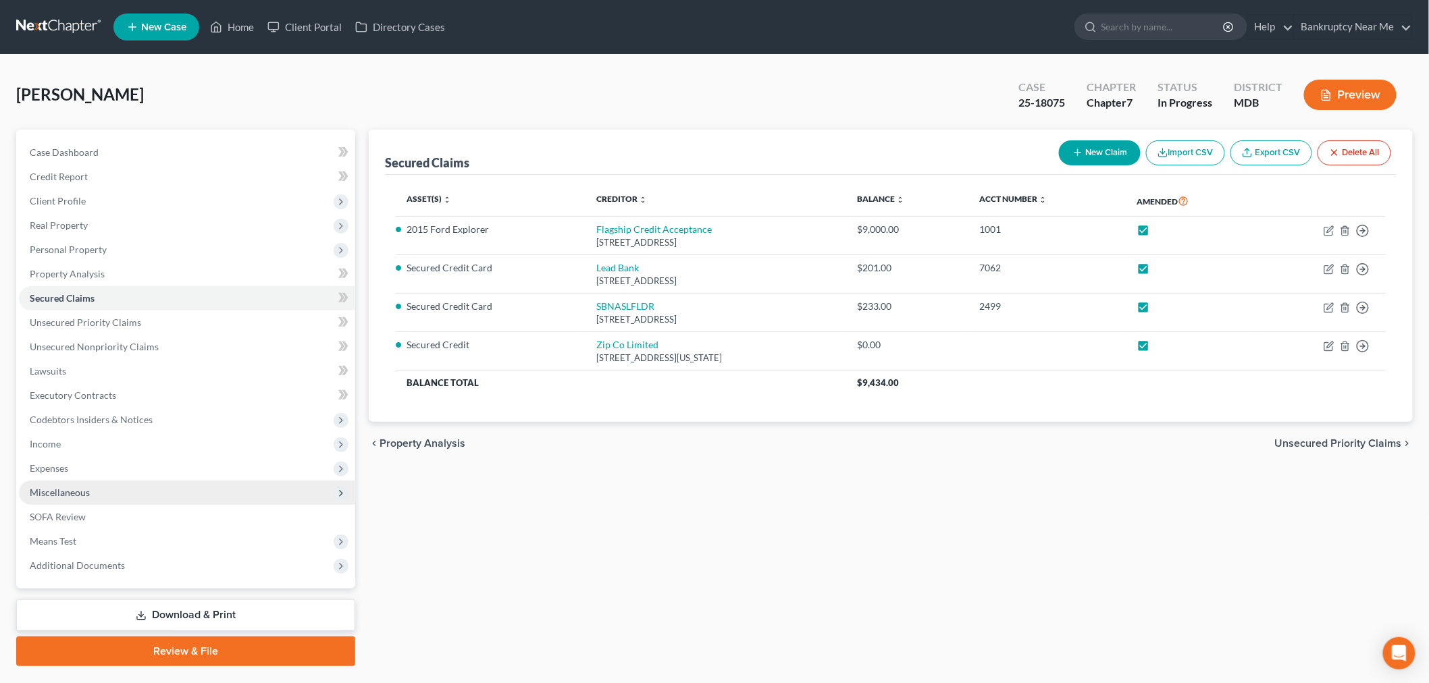
scroll to position [32, 0]
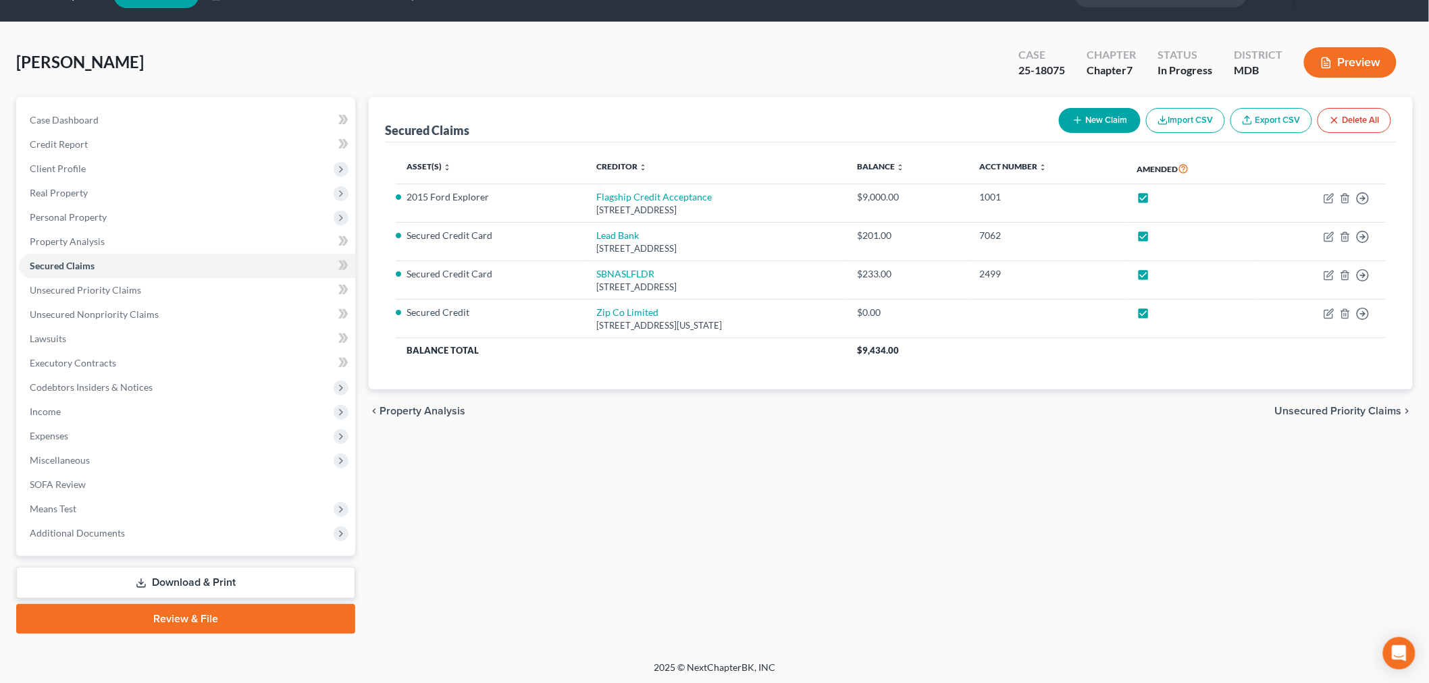
drag, startPoint x: 238, startPoint y: 582, endPoint x: 360, endPoint y: 532, distance: 131.4
click at [238, 582] on link "Download & Print" at bounding box center [185, 583] width 339 height 32
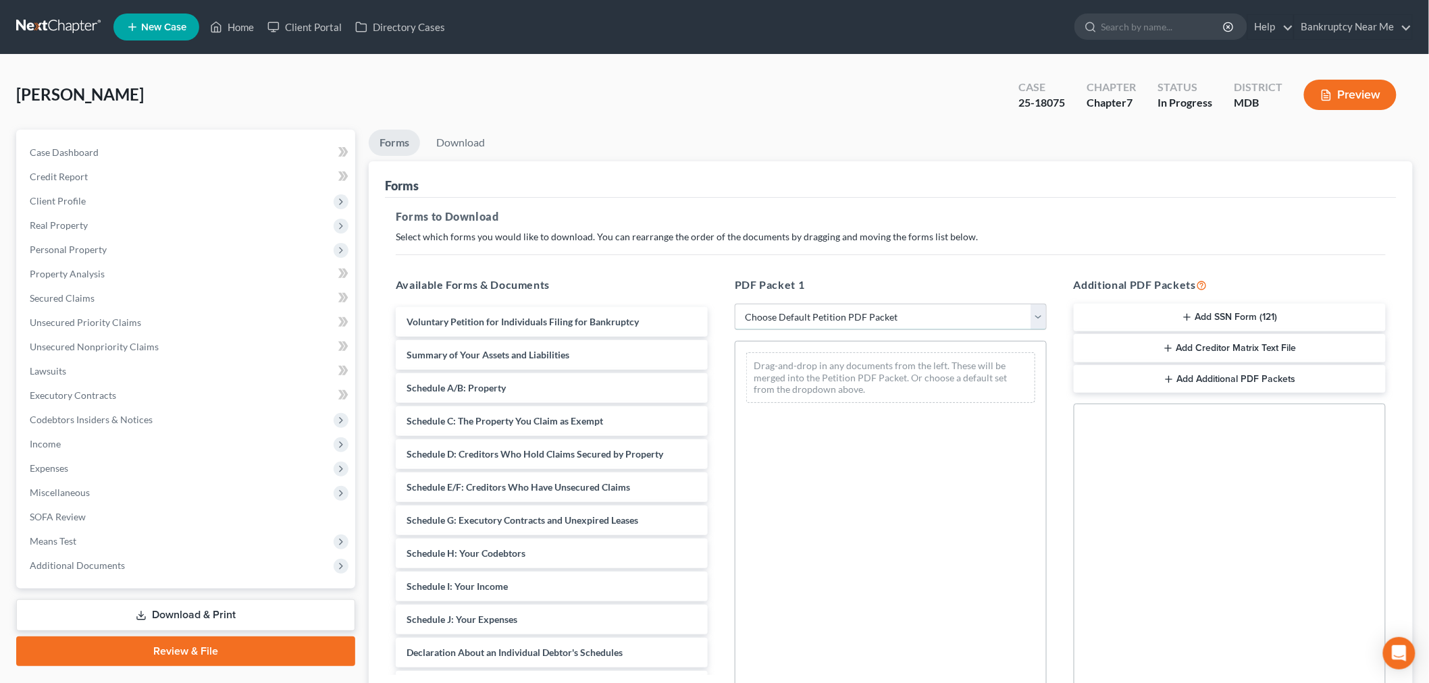
drag, startPoint x: 786, startPoint y: 322, endPoint x: 788, endPoint y: 329, distance: 6.9
click at [786, 322] on select "Choose Default Petition PDF Packet Complete Bankruptcy Petition (all forms and …" at bounding box center [891, 317] width 312 height 27
click at [131, 190] on span "Client Profile" at bounding box center [187, 201] width 336 height 24
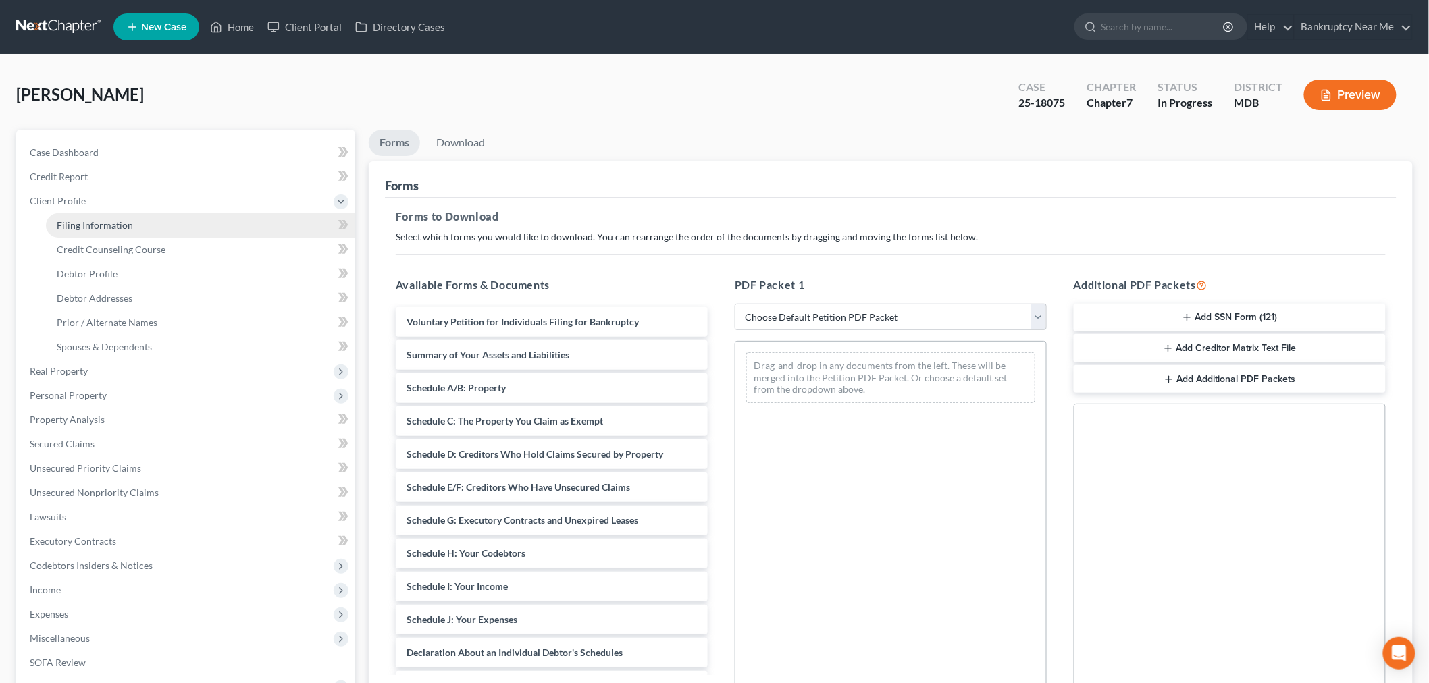
click at [130, 223] on span "Filing Information" at bounding box center [95, 224] width 76 height 11
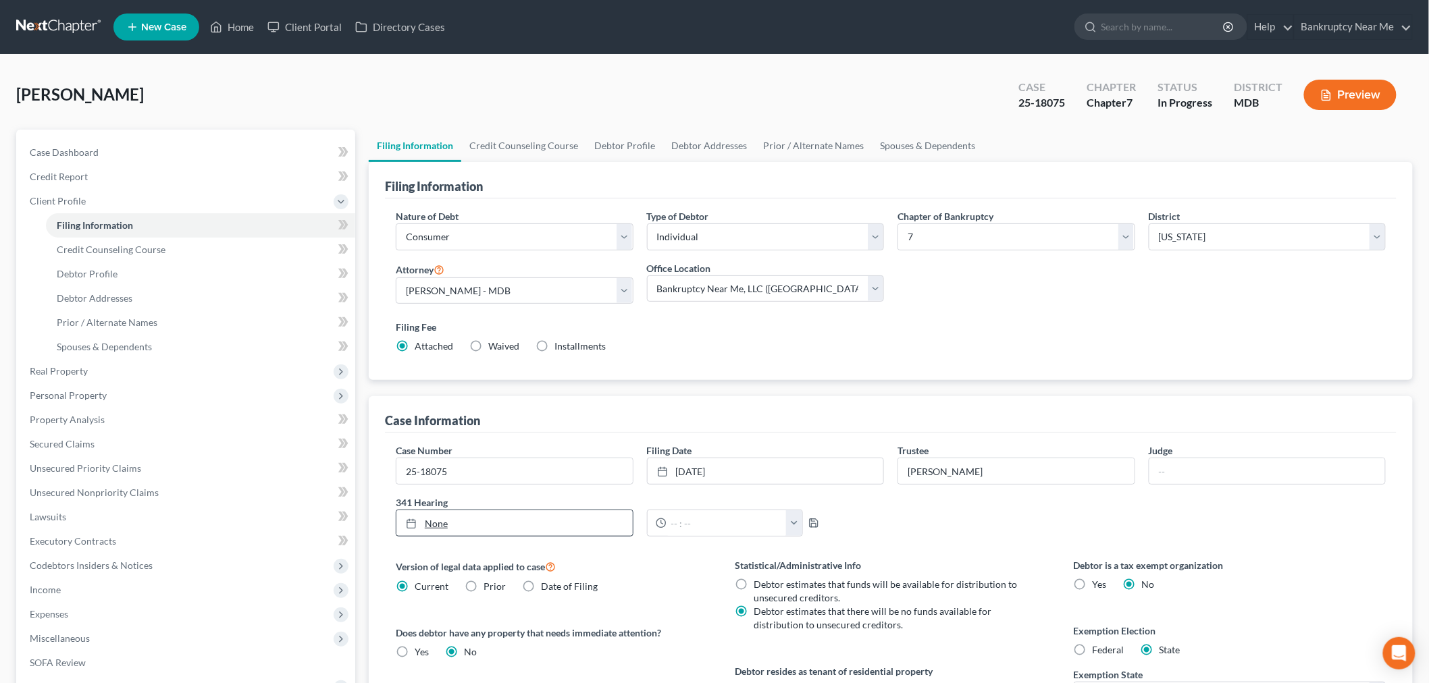
drag, startPoint x: 477, startPoint y: 525, endPoint x: 677, endPoint y: 469, distance: 207.5
click at [477, 525] on link "None" at bounding box center [514, 523] width 236 height 26
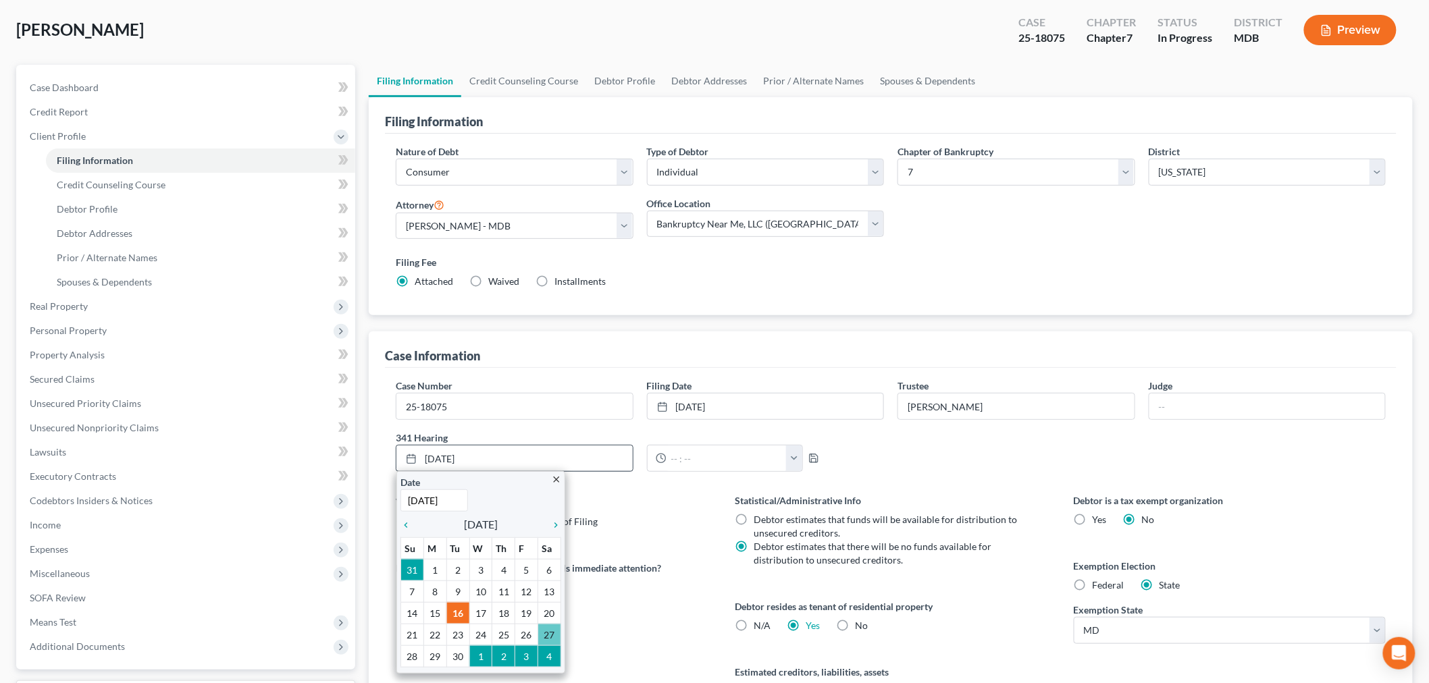
scroll to position [206, 0]
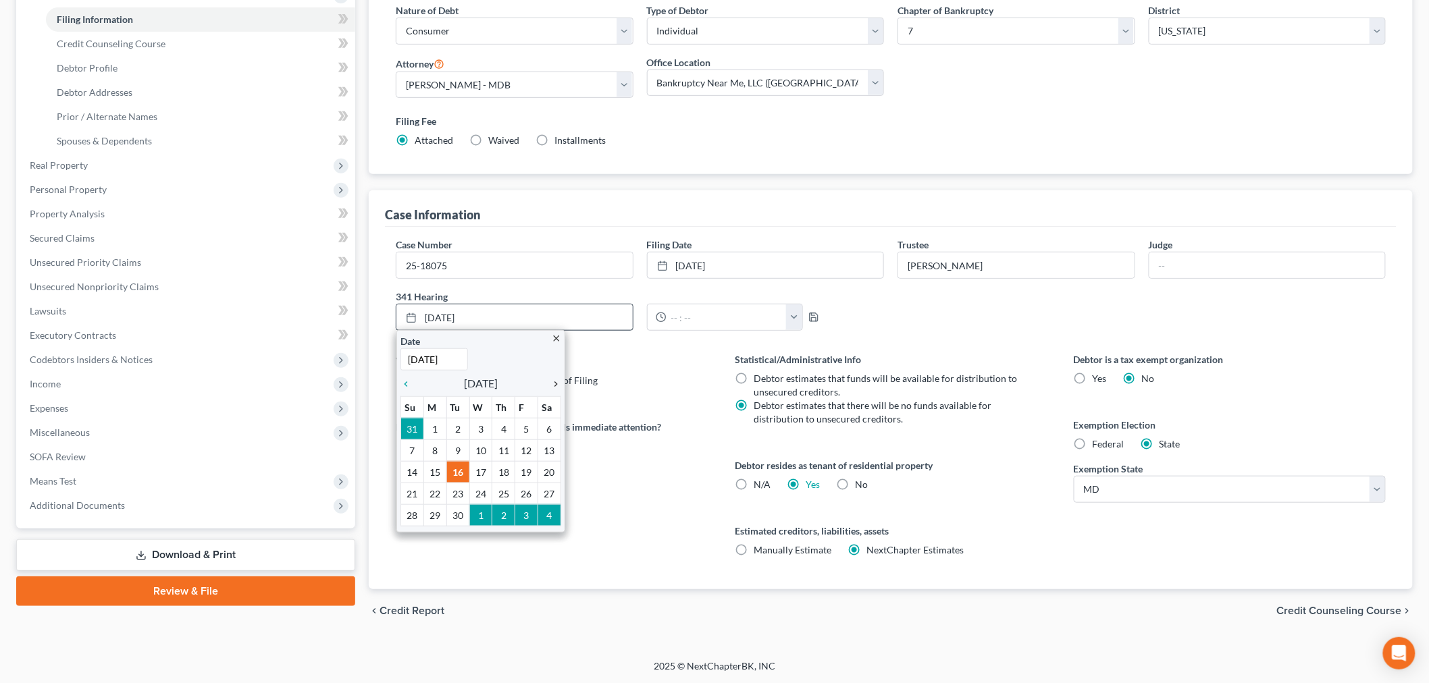
click at [558, 387] on icon "chevron_right" at bounding box center [552, 384] width 18 height 11
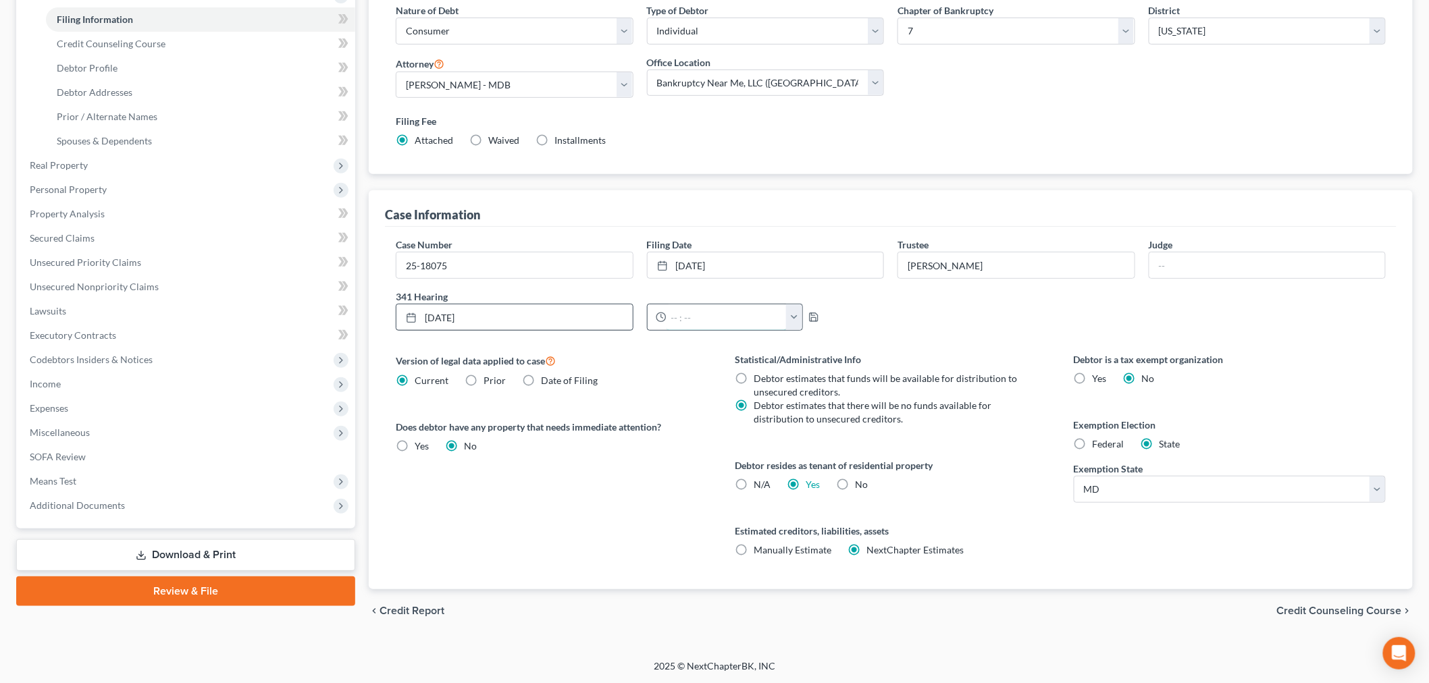
click at [753, 319] on input "text" at bounding box center [726, 317] width 121 height 26
click at [809, 317] on icon "button" at bounding box center [813, 317] width 11 height 11
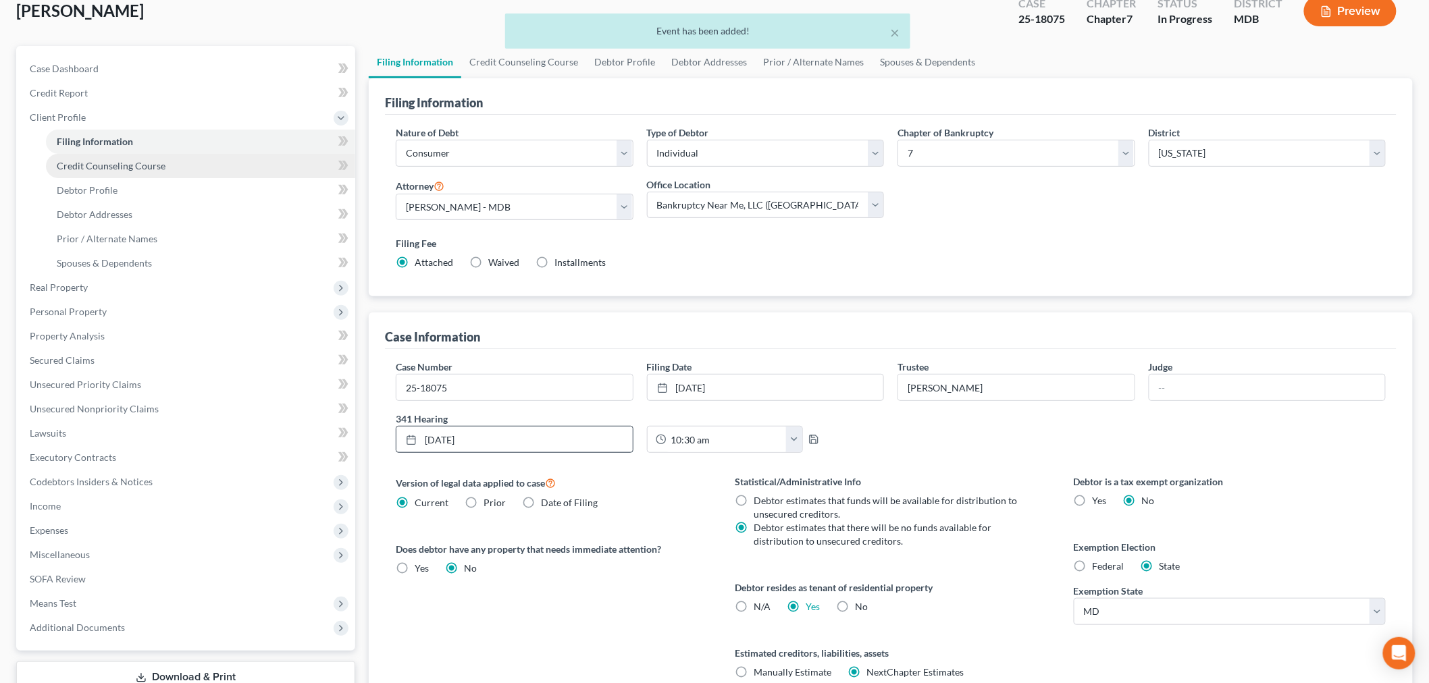
scroll to position [0, 0]
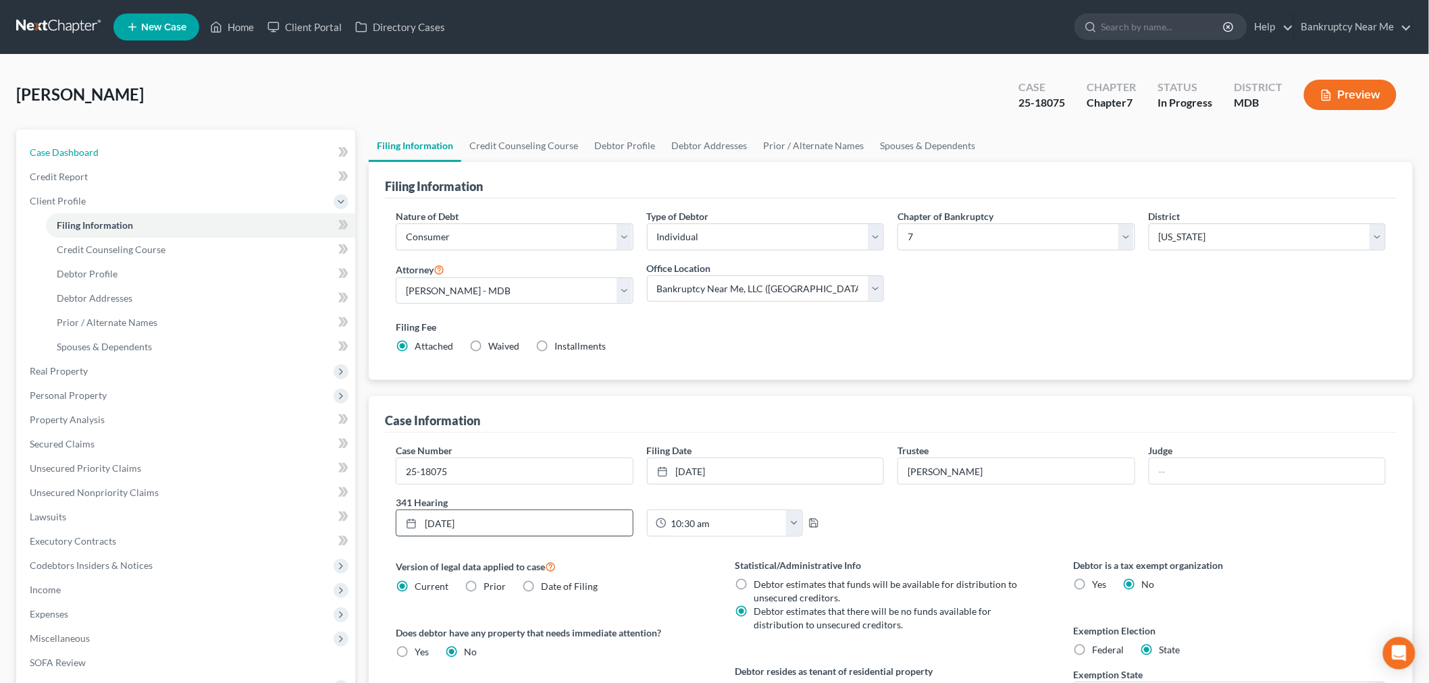
drag, startPoint x: 122, startPoint y: 153, endPoint x: 363, endPoint y: 151, distance: 241.7
click at [122, 153] on link "Case Dashboard" at bounding box center [187, 152] width 336 height 24
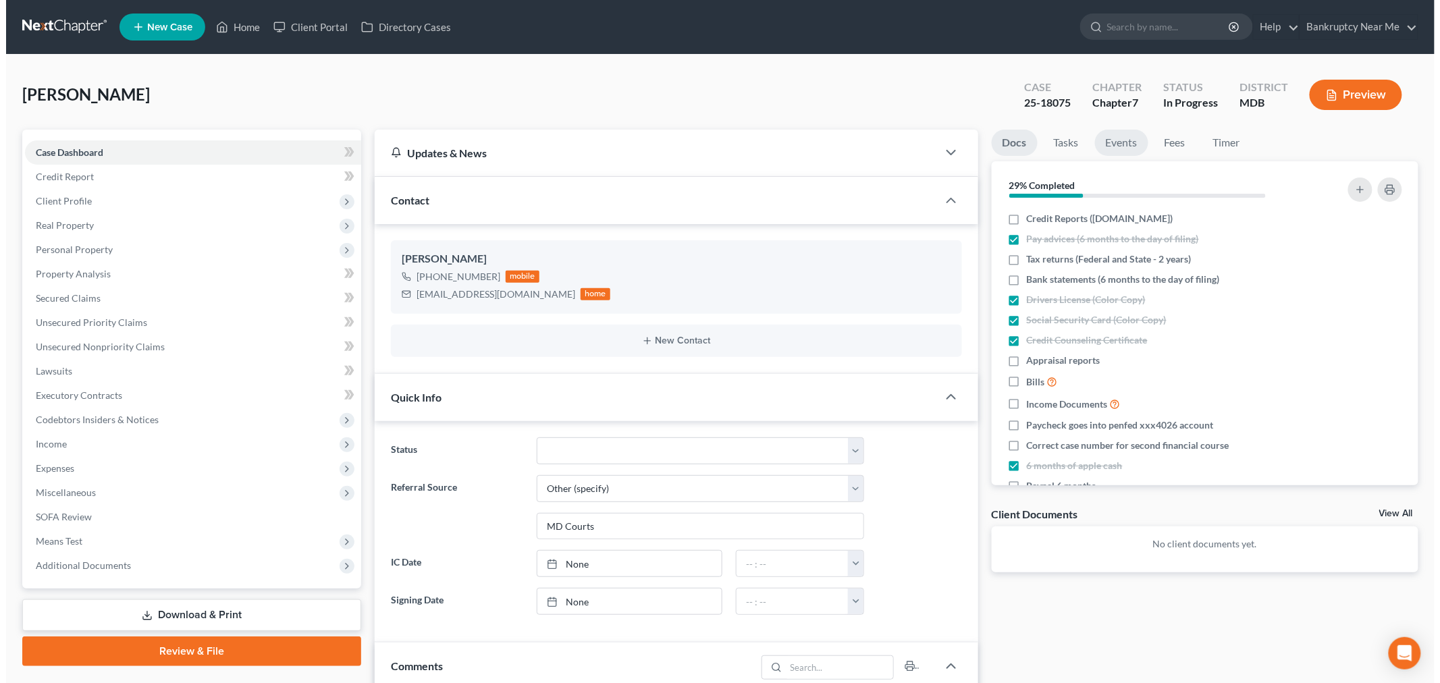
scroll to position [3154, 0]
click at [1119, 144] on link "Events" at bounding box center [1115, 143] width 53 height 26
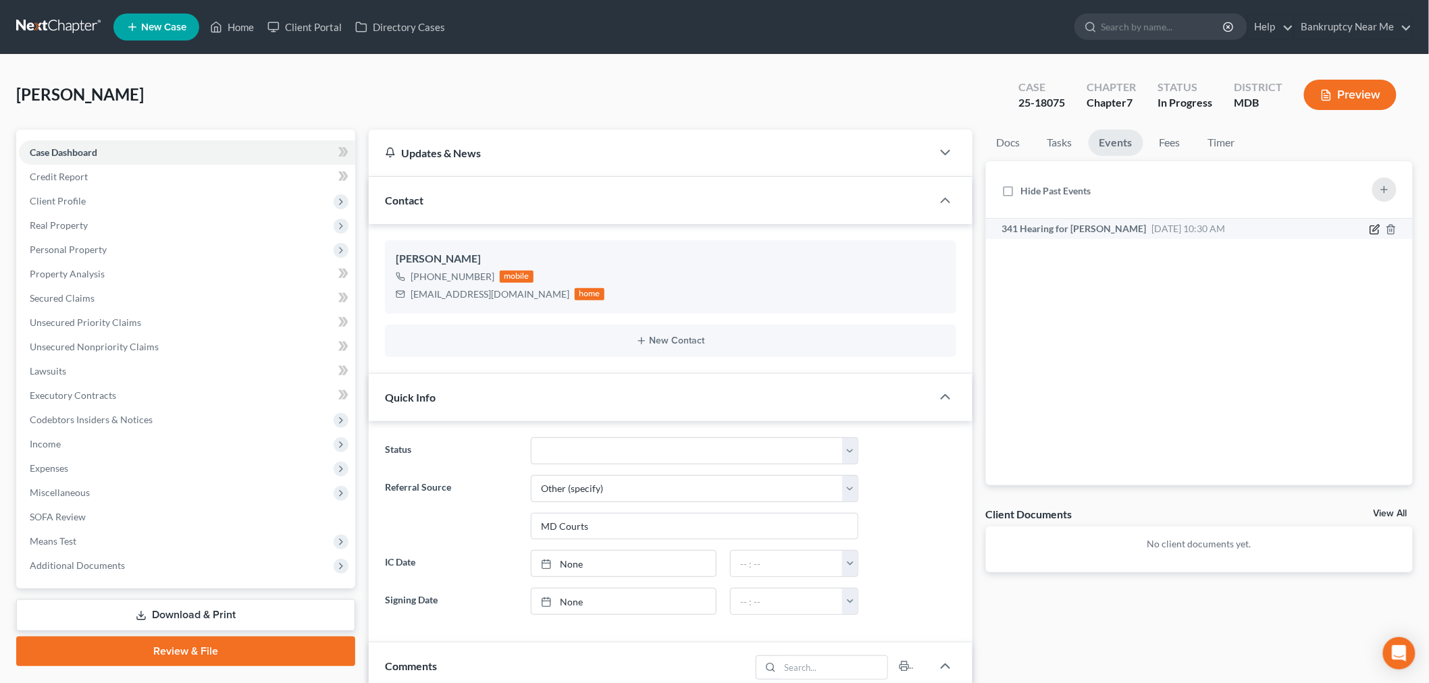
click at [1296, 227] on icon "button" at bounding box center [1374, 229] width 11 height 11
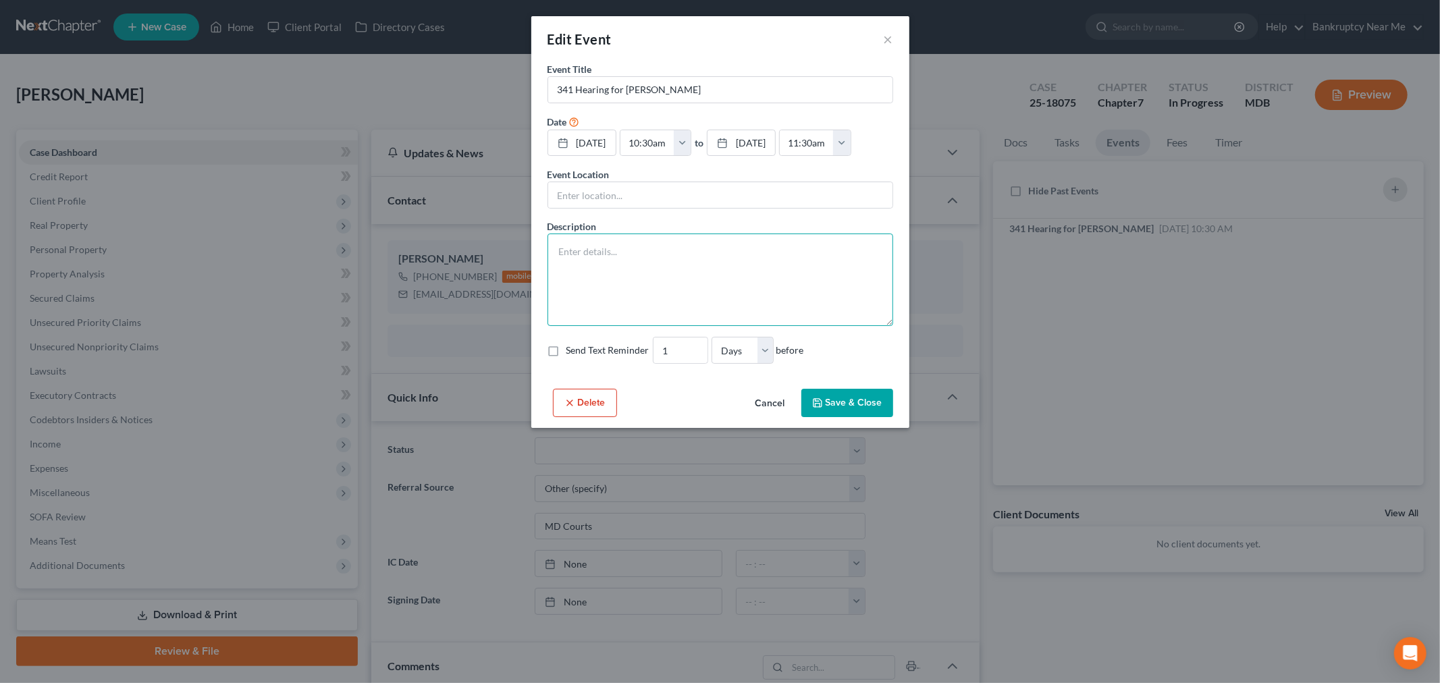
drag, startPoint x: 739, startPoint y: 248, endPoint x: 821, endPoint y: 389, distance: 162.5
click at [739, 250] on textarea at bounding box center [721, 280] width 346 height 92
paste textarea "Notice of Chapter 7 Bankruptcy Case, Meeting of Creditors & Notice ofAppointmen…"
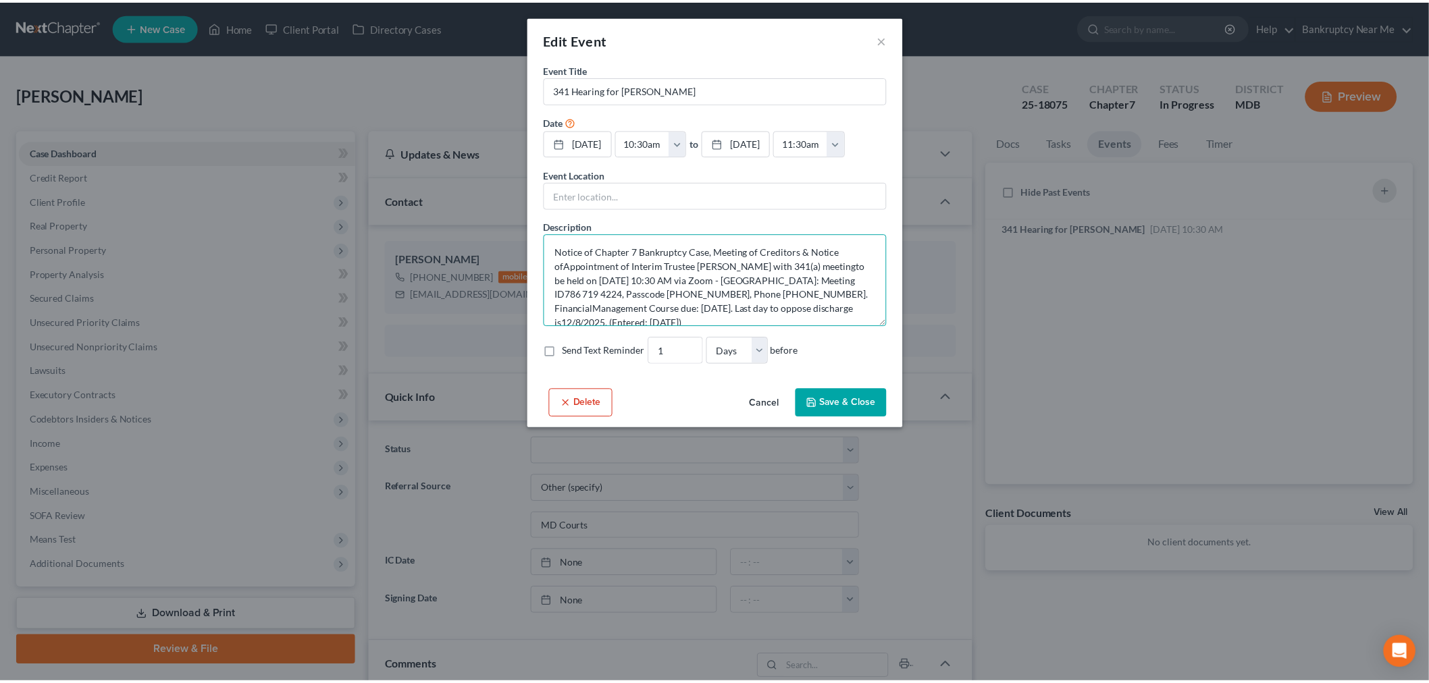
scroll to position [2, 0]
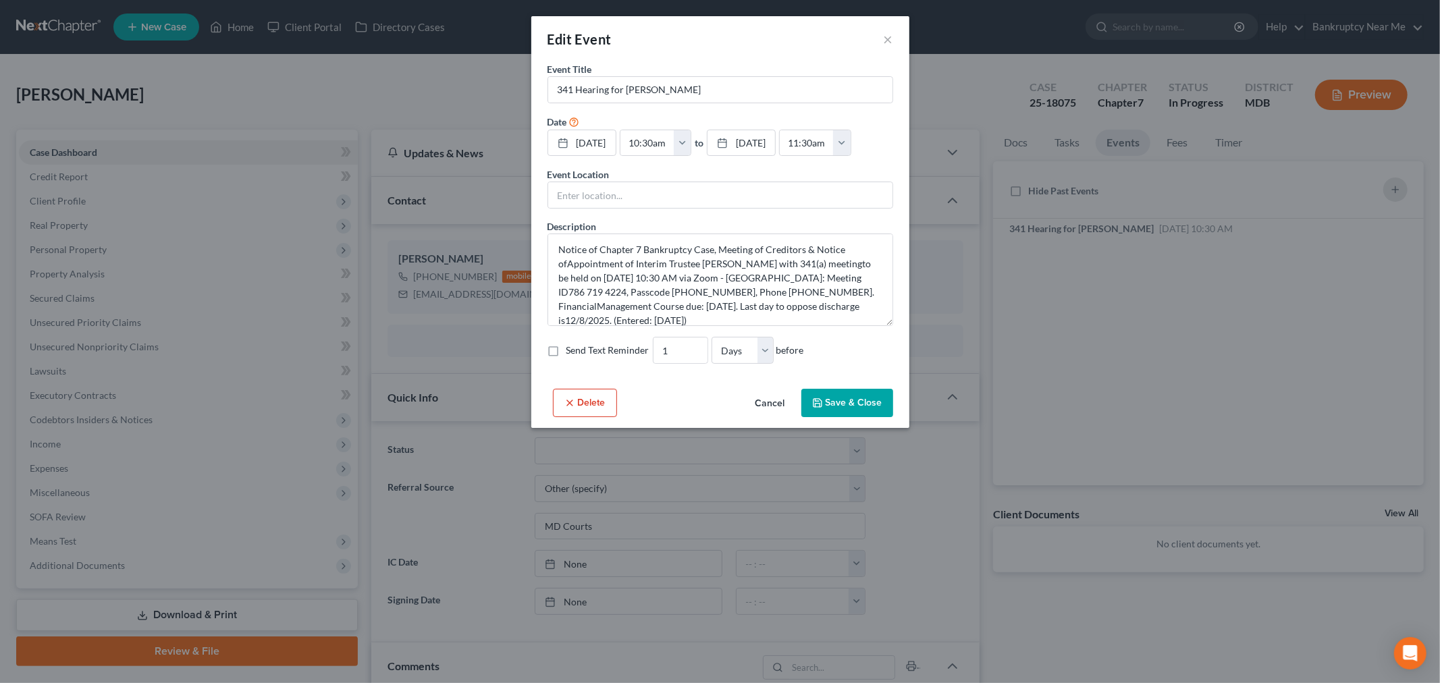
click at [830, 399] on button "Save & Close" at bounding box center [847, 403] width 92 height 28
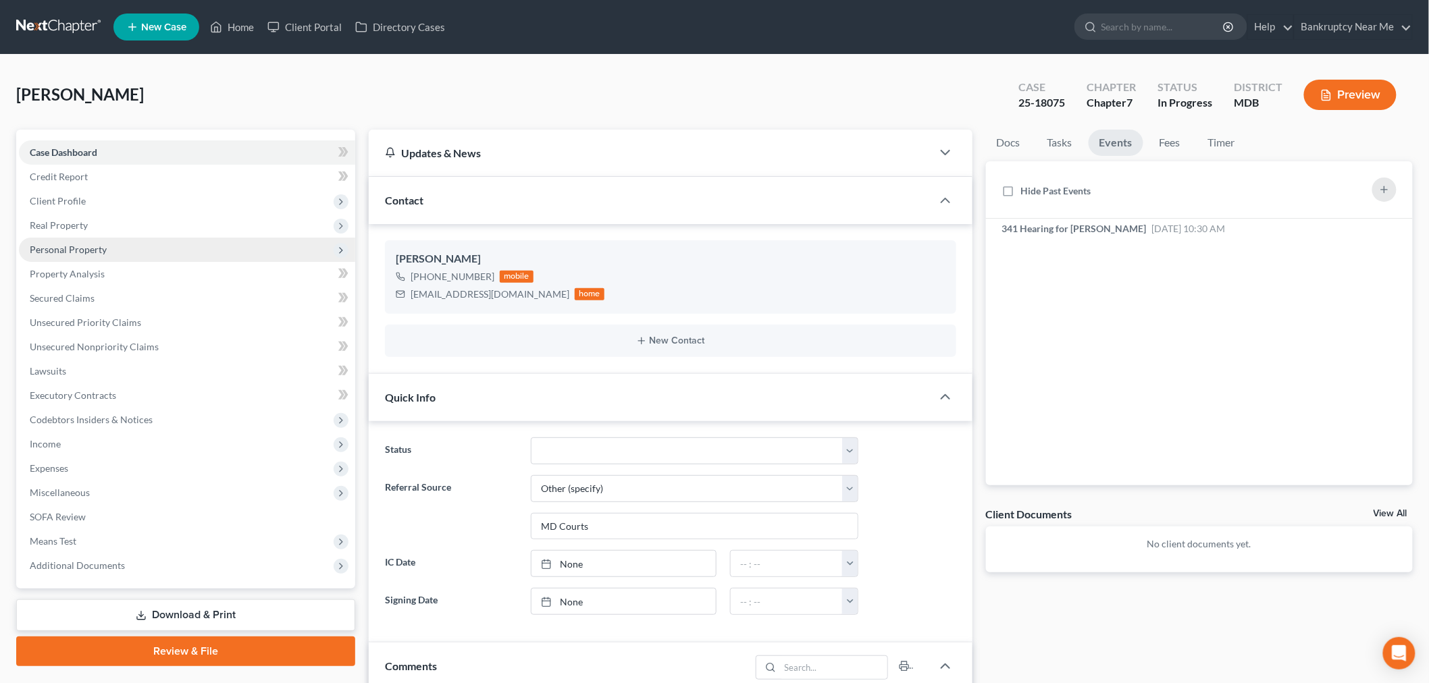
drag, startPoint x: 136, startPoint y: 228, endPoint x: 149, endPoint y: 242, distance: 19.6
click at [136, 228] on span "Real Property" at bounding box center [187, 225] width 336 height 24
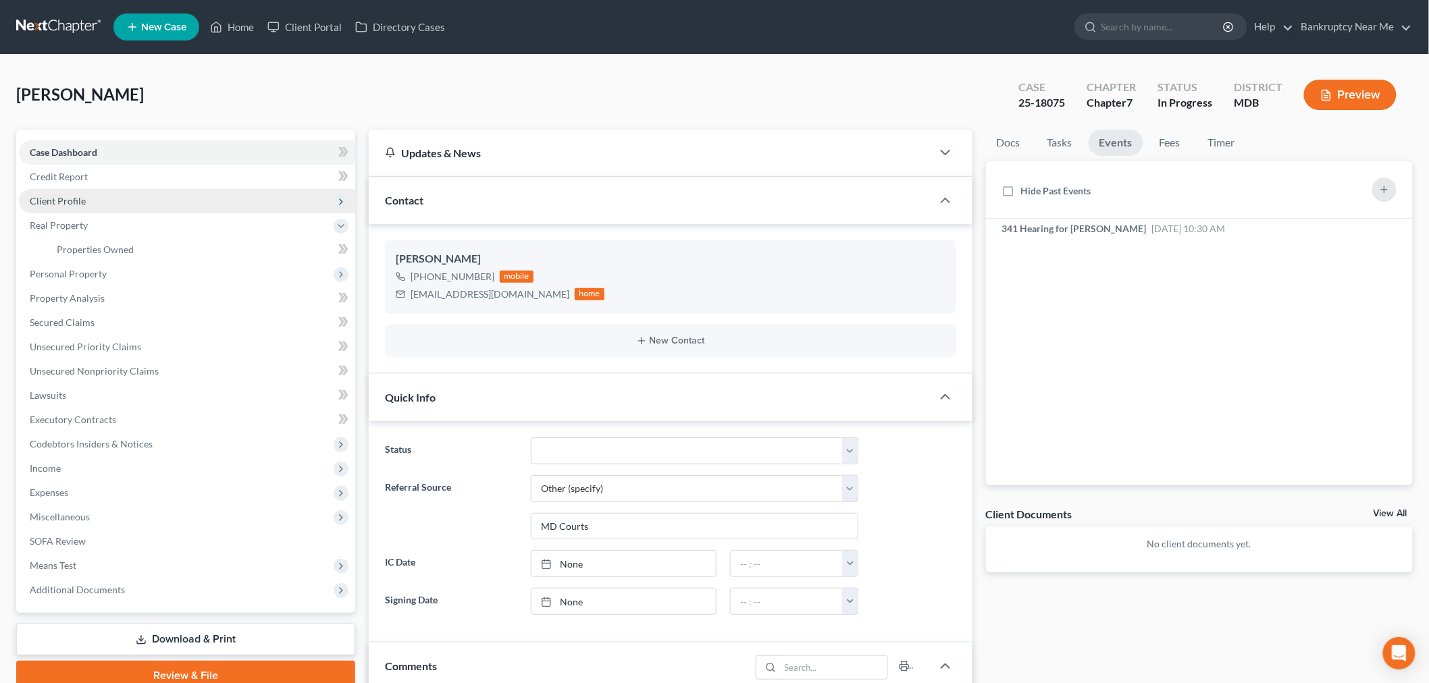
click at [104, 198] on span "Client Profile" at bounding box center [187, 201] width 336 height 24
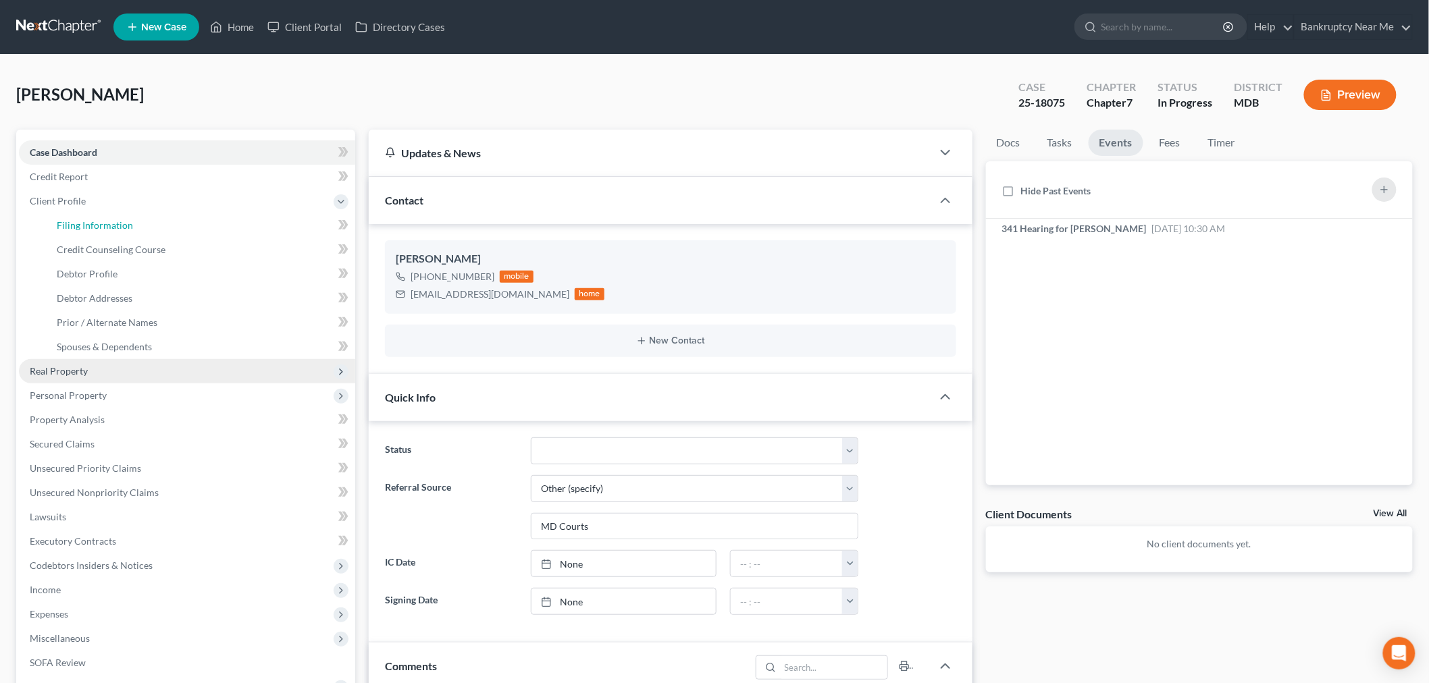
click at [115, 224] on span "Filing Information" at bounding box center [95, 224] width 76 height 11
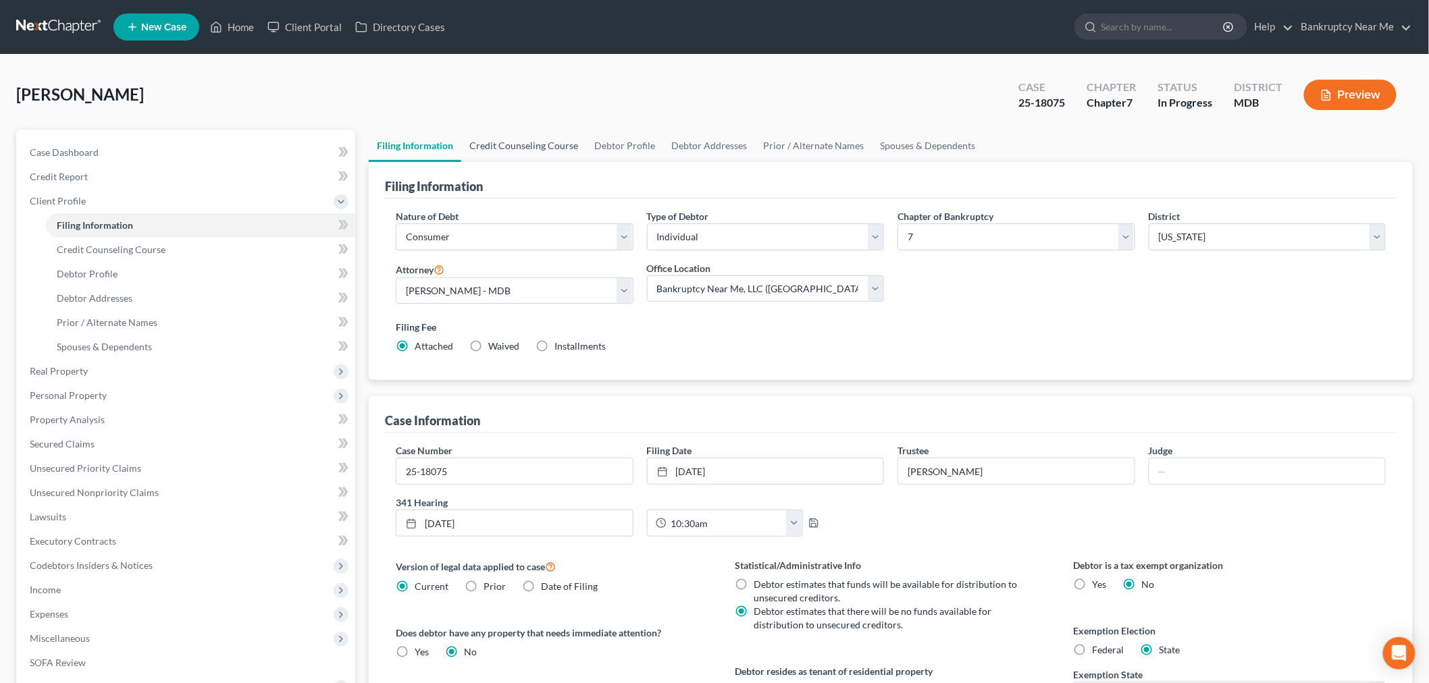
click at [545, 143] on link "Credit Counseling Course" at bounding box center [523, 146] width 125 height 32
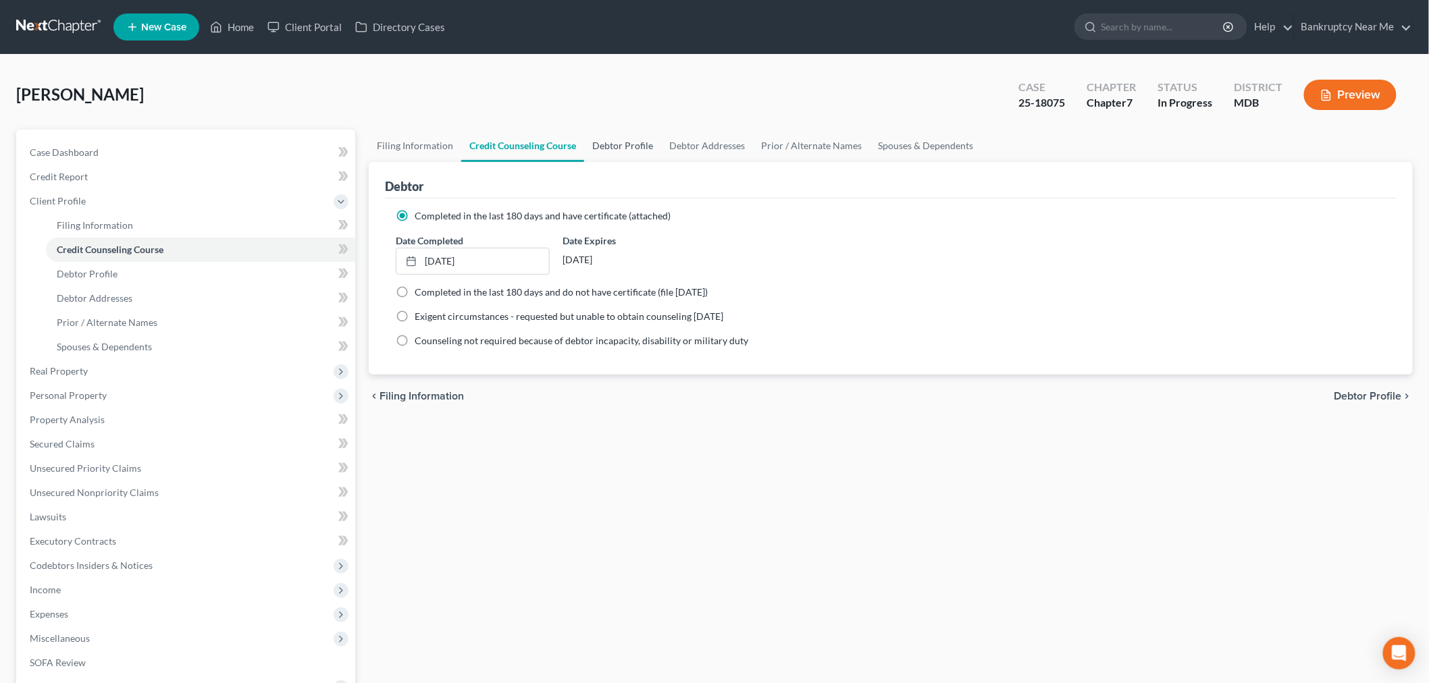
click at [620, 146] on link "Debtor Profile" at bounding box center [622, 146] width 77 height 32
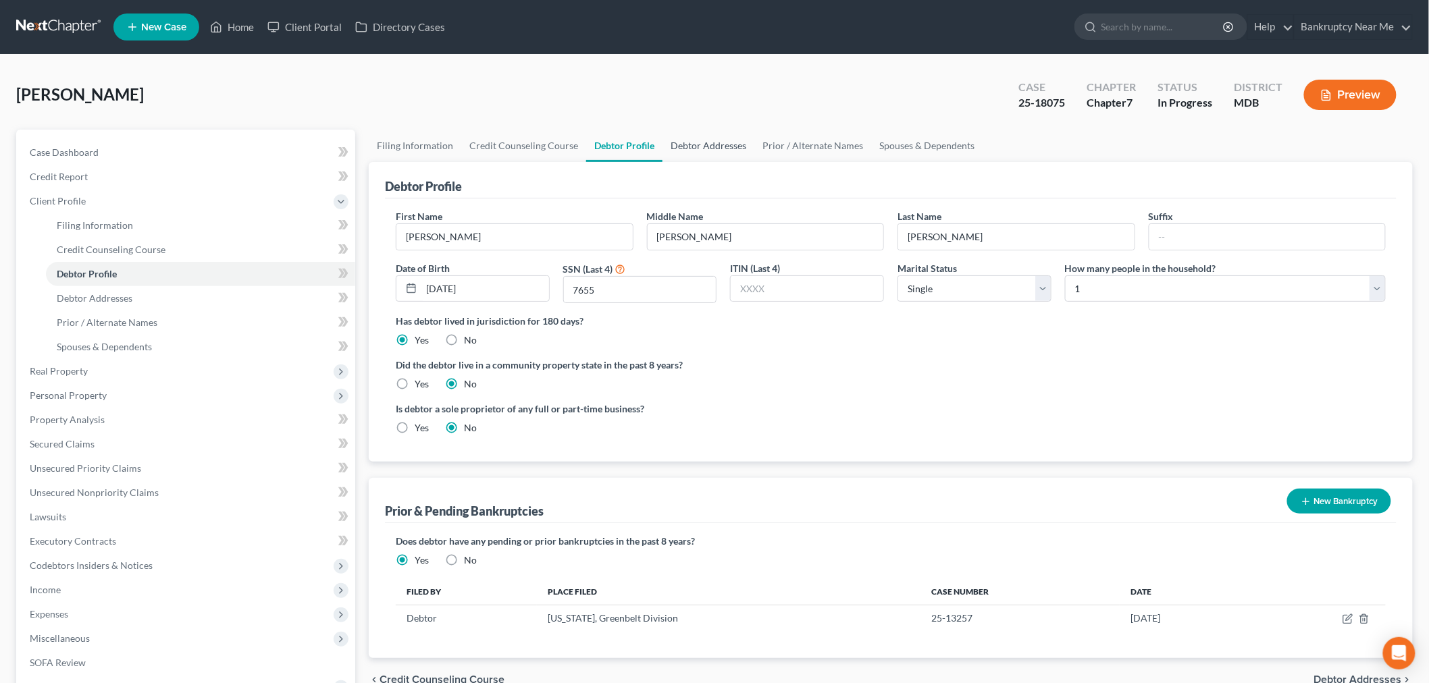
click at [703, 142] on link "Debtor Addresses" at bounding box center [708, 146] width 92 height 32
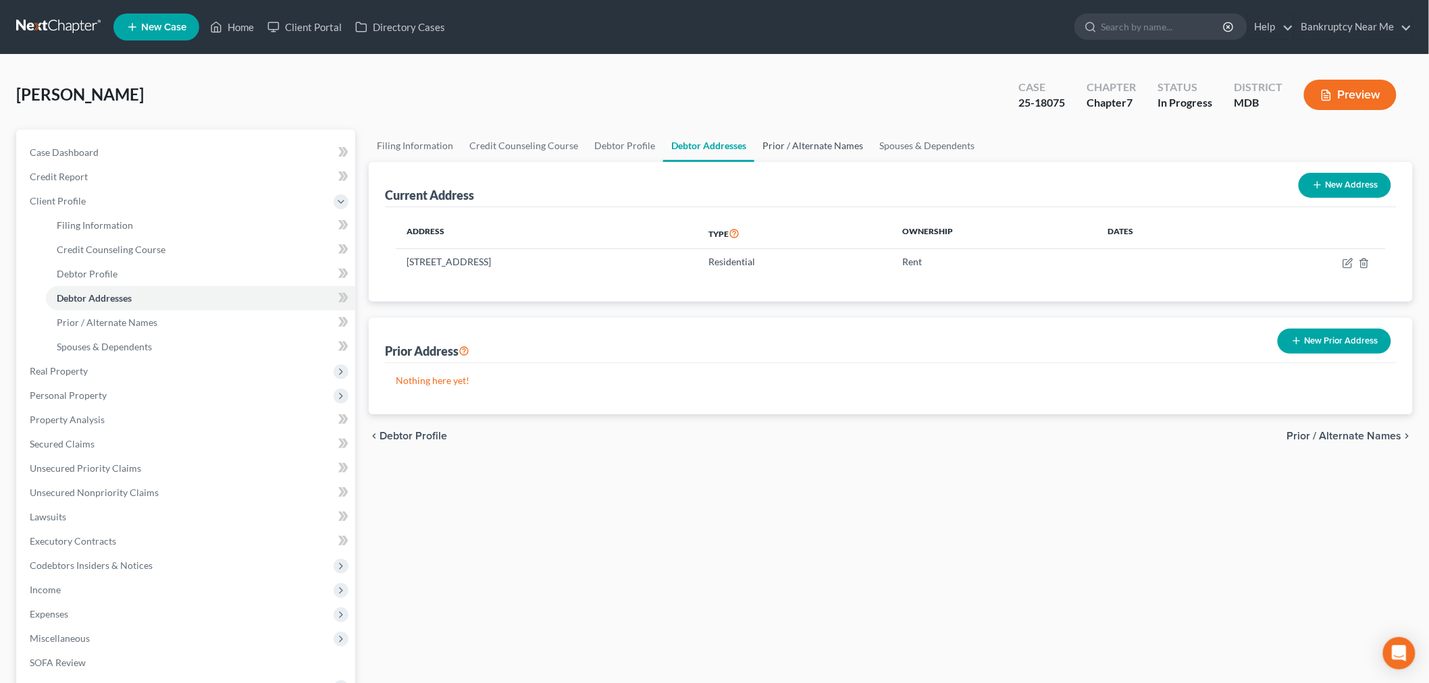
click at [805, 151] on link "Prior / Alternate Names" at bounding box center [812, 146] width 117 height 32
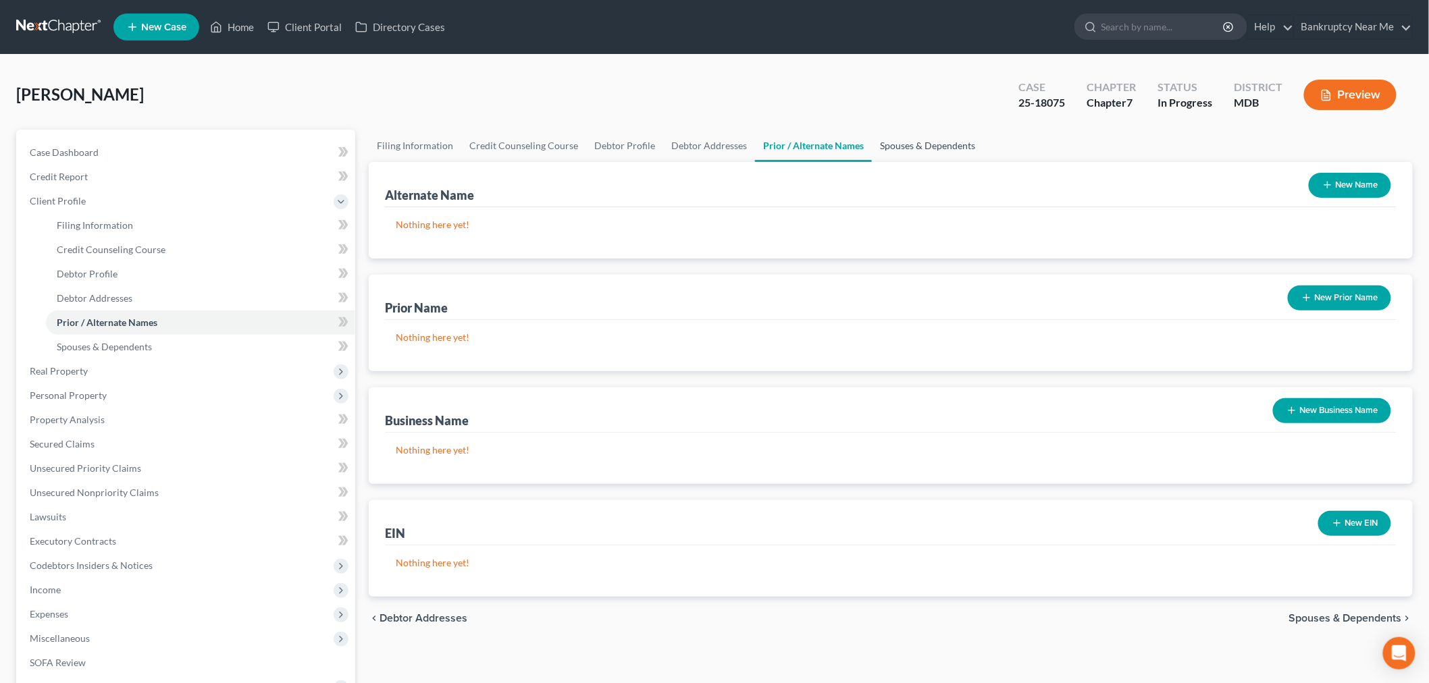
click at [880, 152] on link "Spouses & Dependents" at bounding box center [927, 146] width 111 height 32
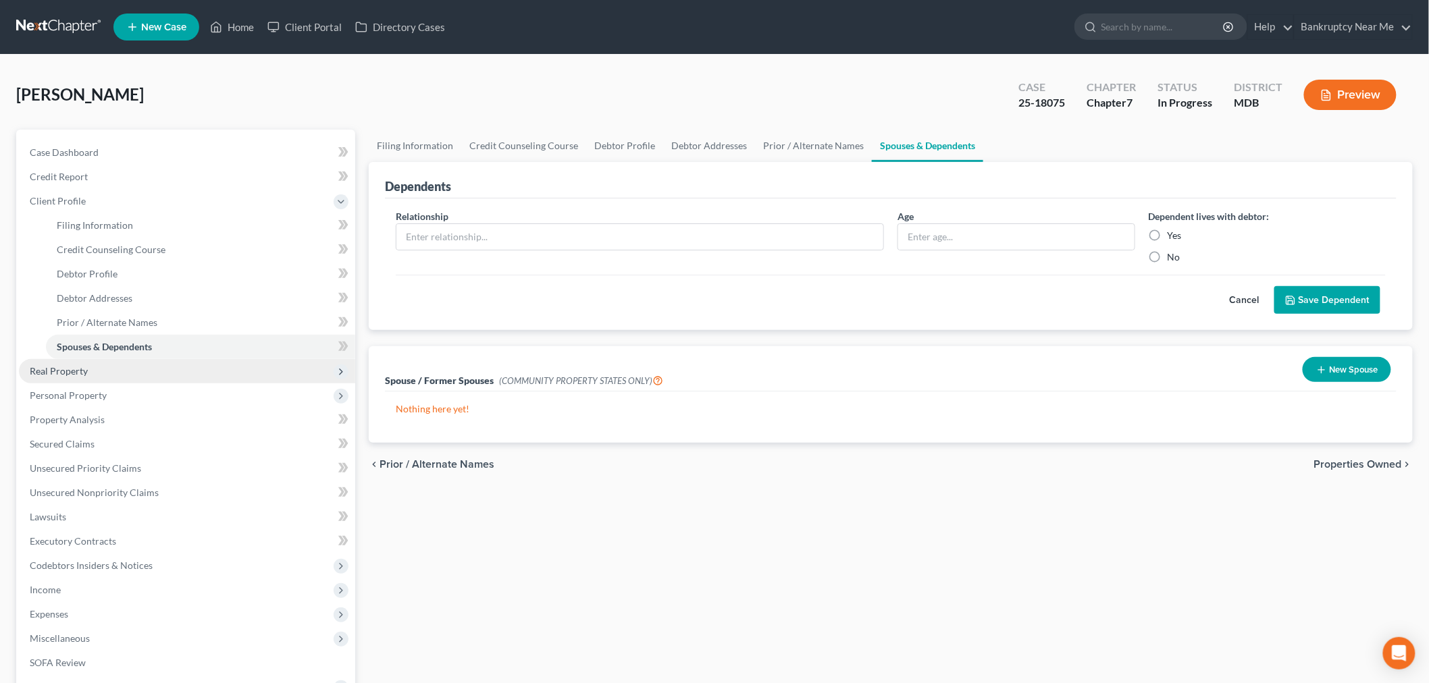
click at [117, 369] on span "Real Property" at bounding box center [187, 371] width 336 height 24
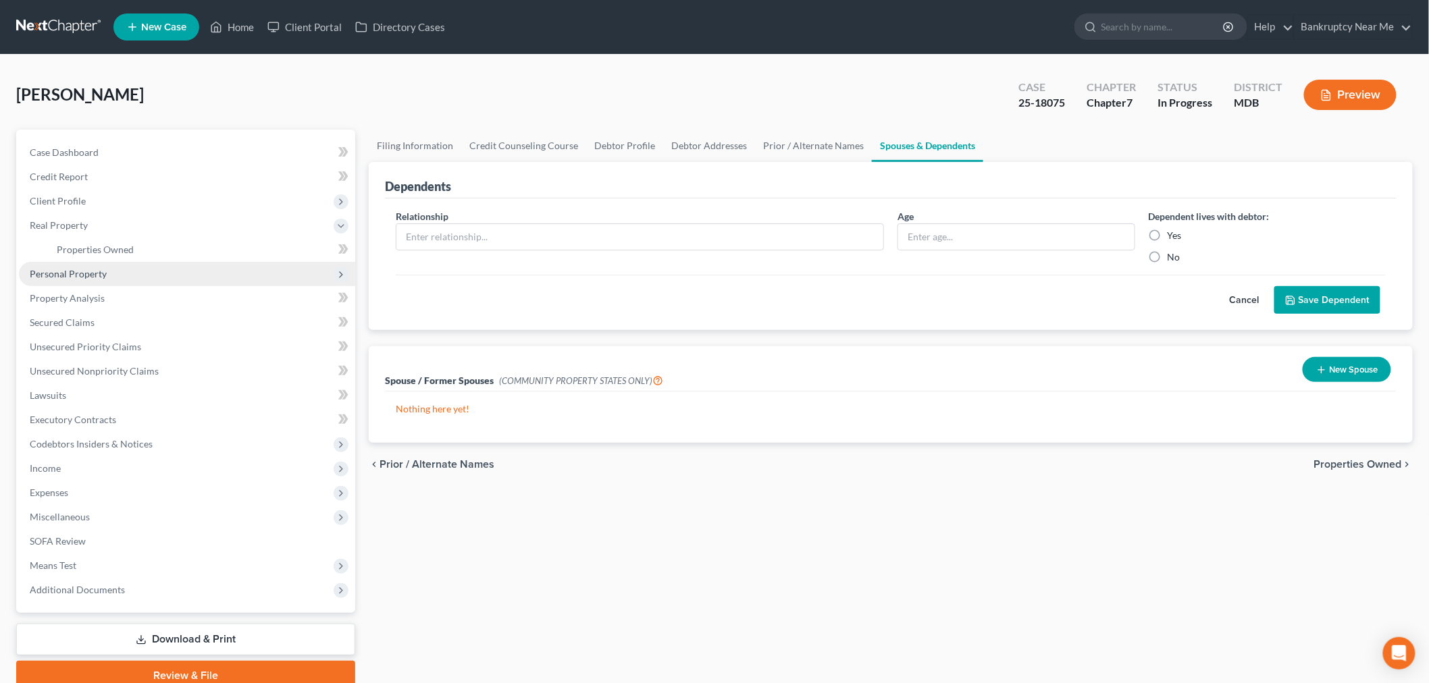
click at [100, 265] on span "Personal Property" at bounding box center [187, 274] width 336 height 24
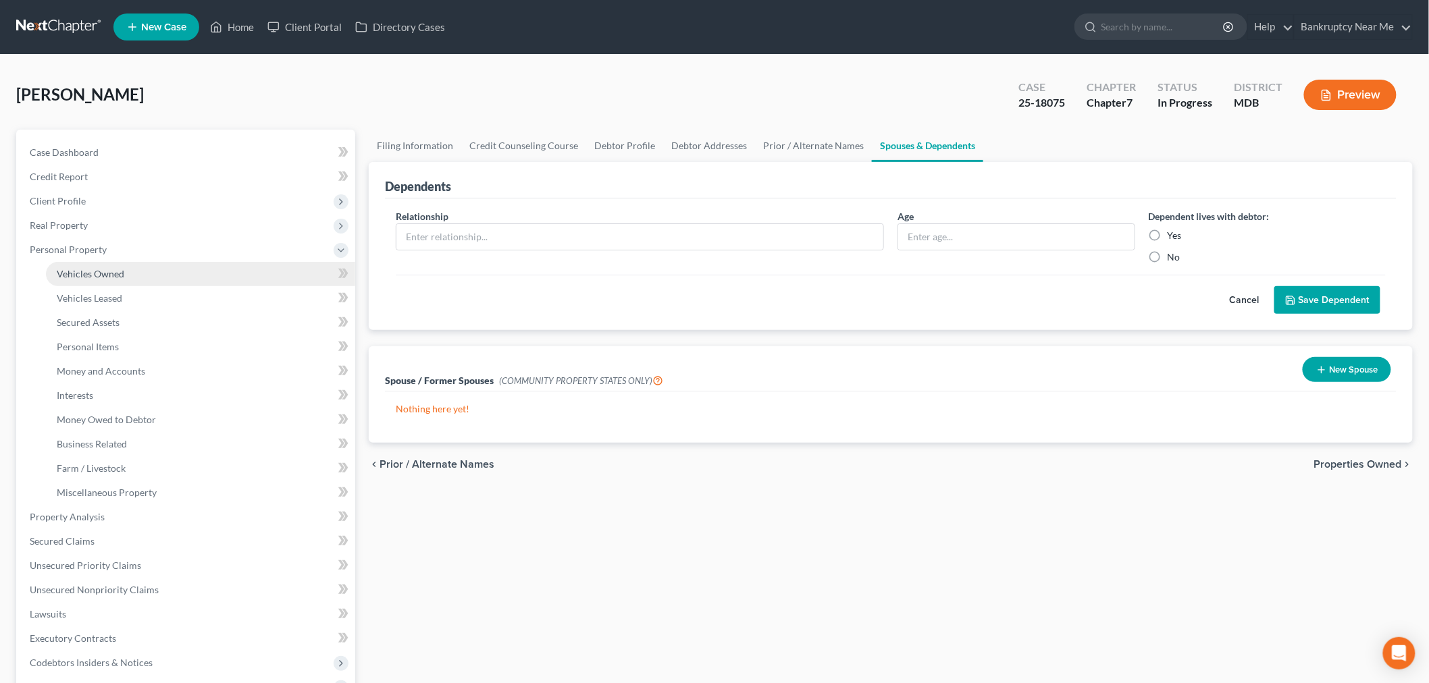
click at [162, 272] on link "Vehicles Owned" at bounding box center [200, 274] width 309 height 24
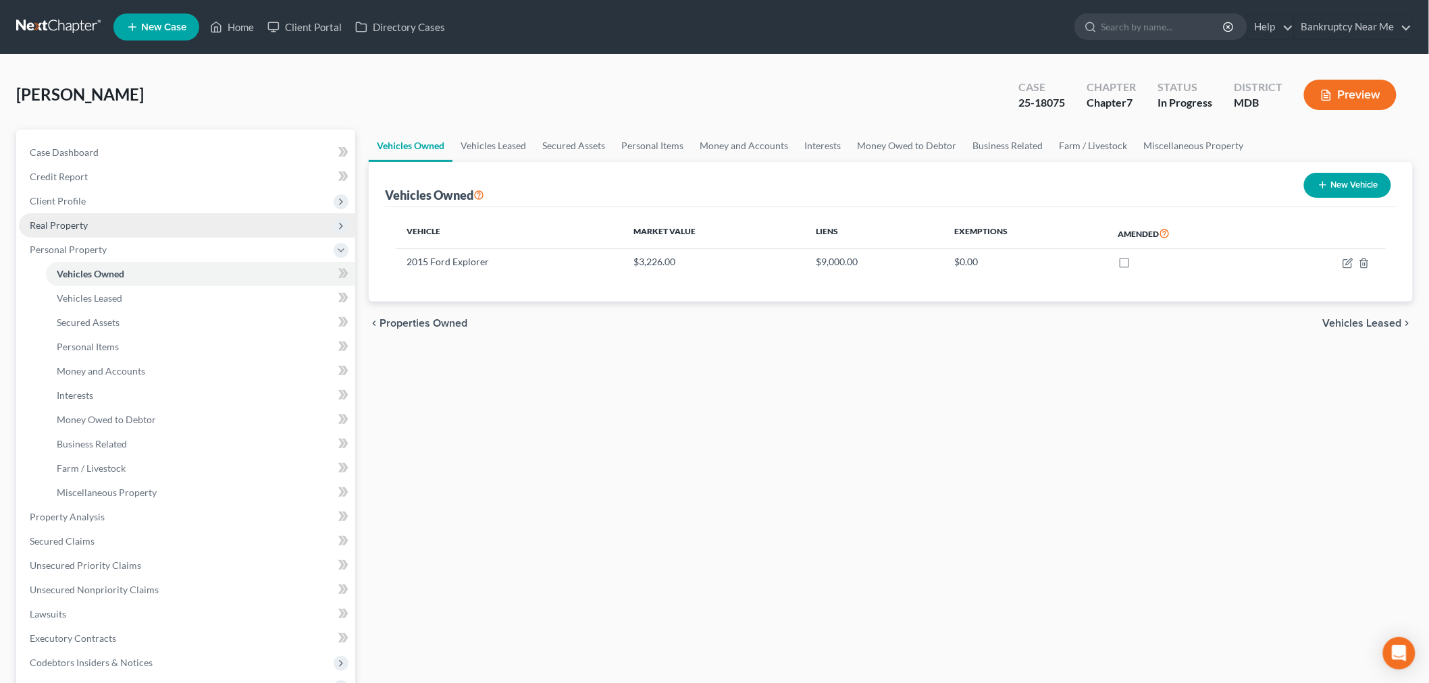
click at [88, 223] on span "Real Property" at bounding box center [187, 225] width 336 height 24
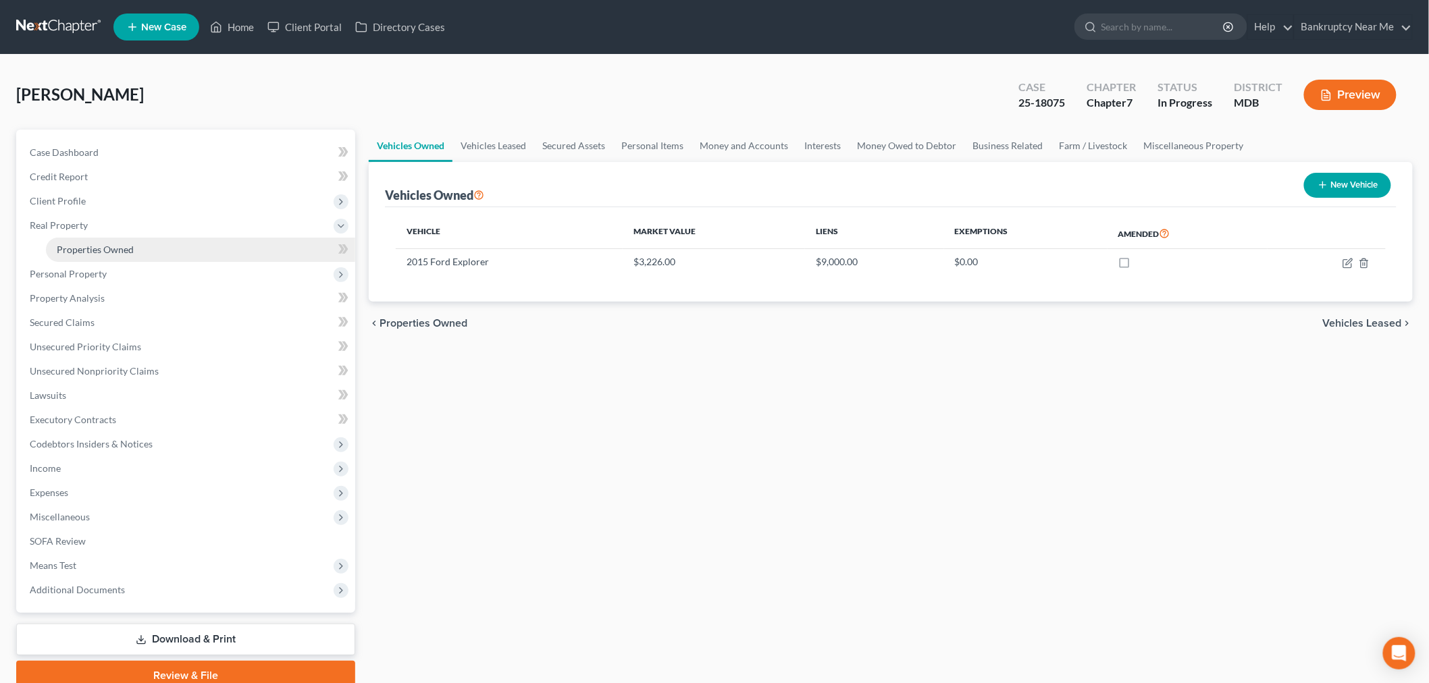
click at [115, 242] on link "Properties Owned" at bounding box center [200, 250] width 309 height 24
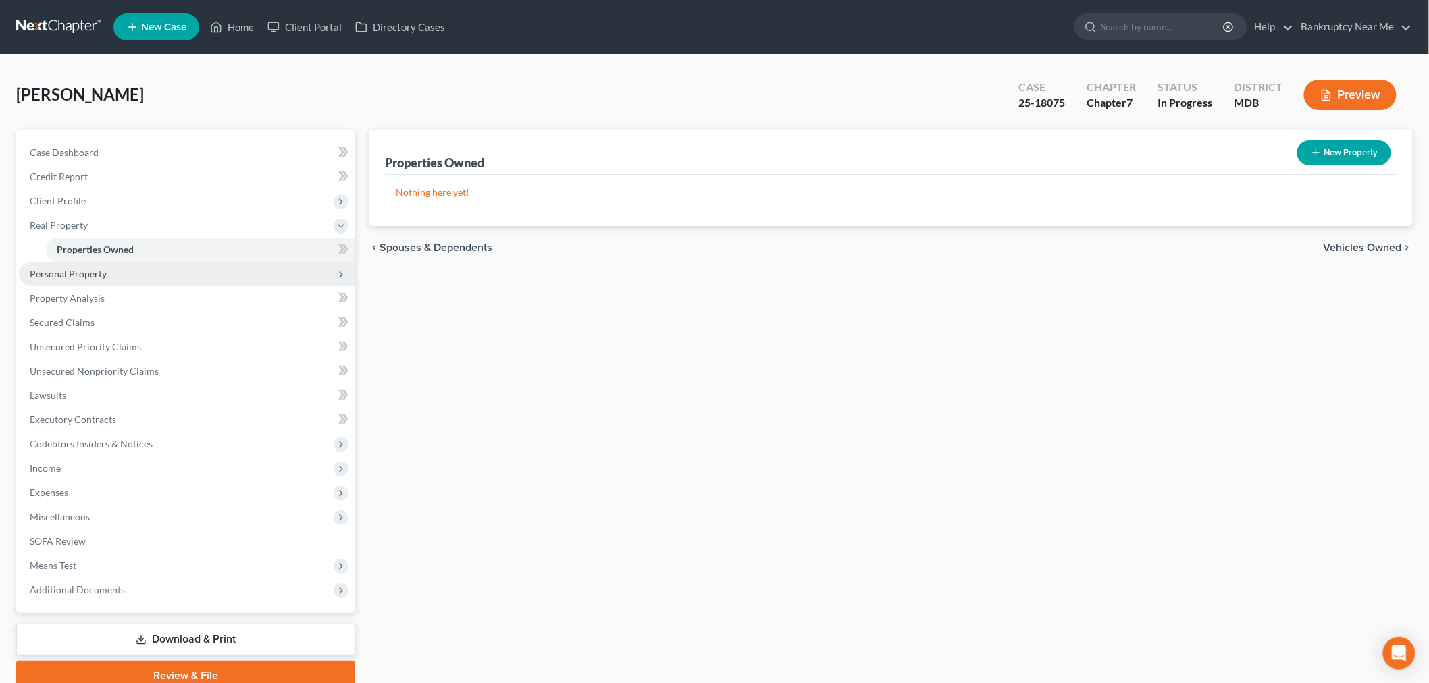
click at [83, 269] on span "Personal Property" at bounding box center [68, 273] width 77 height 11
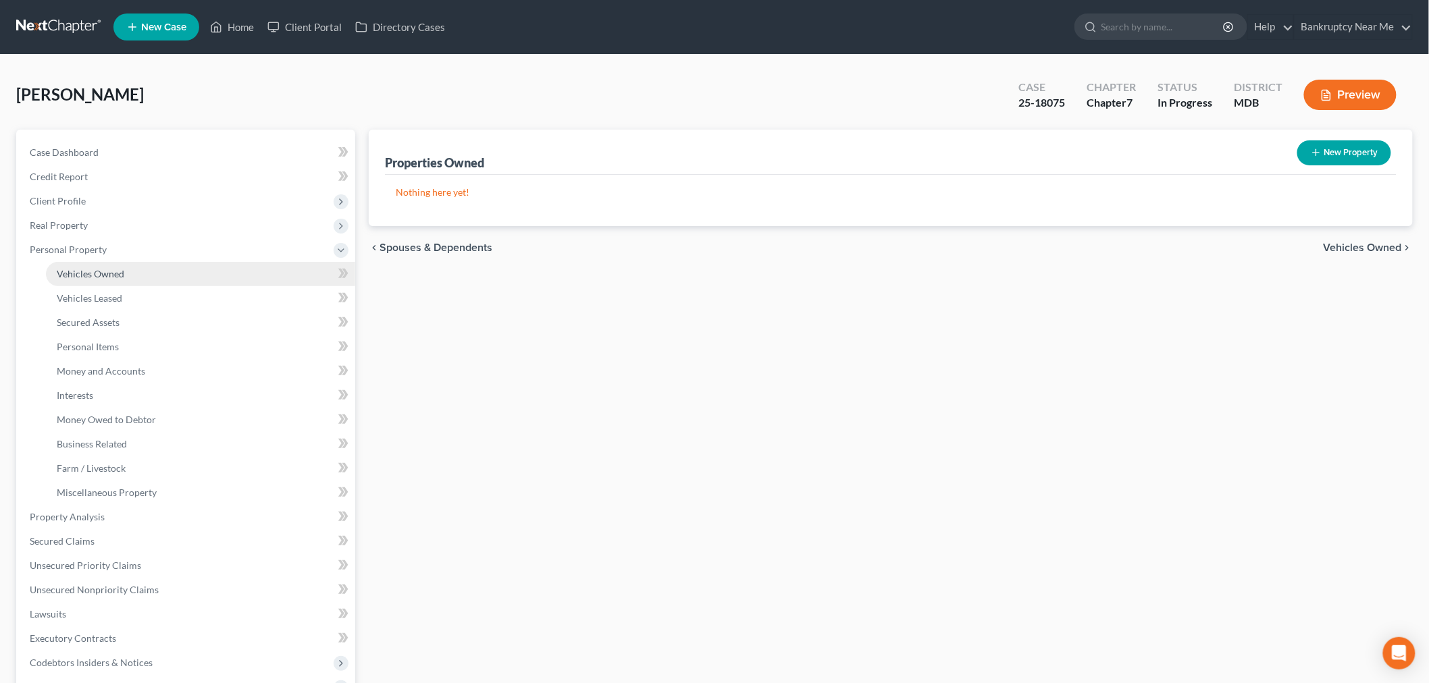
click at [156, 266] on link "Vehicles Owned" at bounding box center [200, 274] width 309 height 24
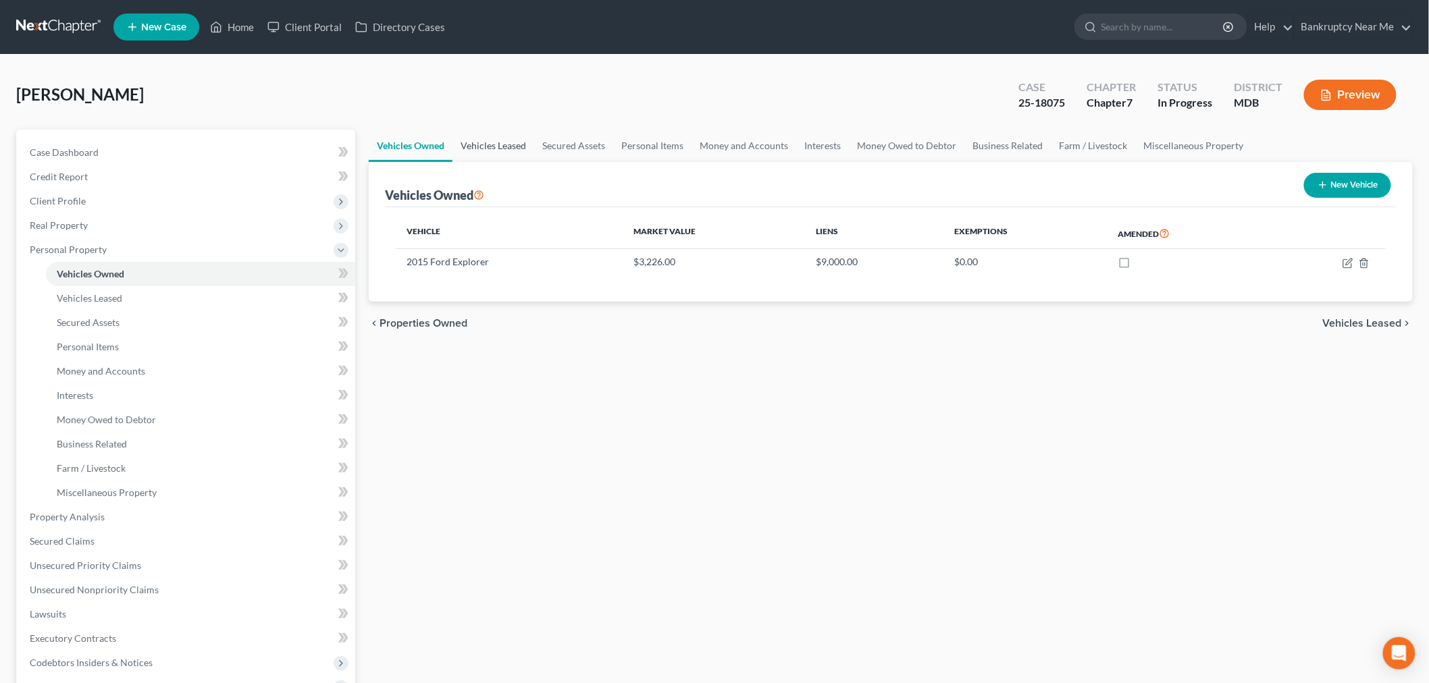
click at [505, 137] on link "Vehicles Leased" at bounding box center [493, 146] width 82 height 32
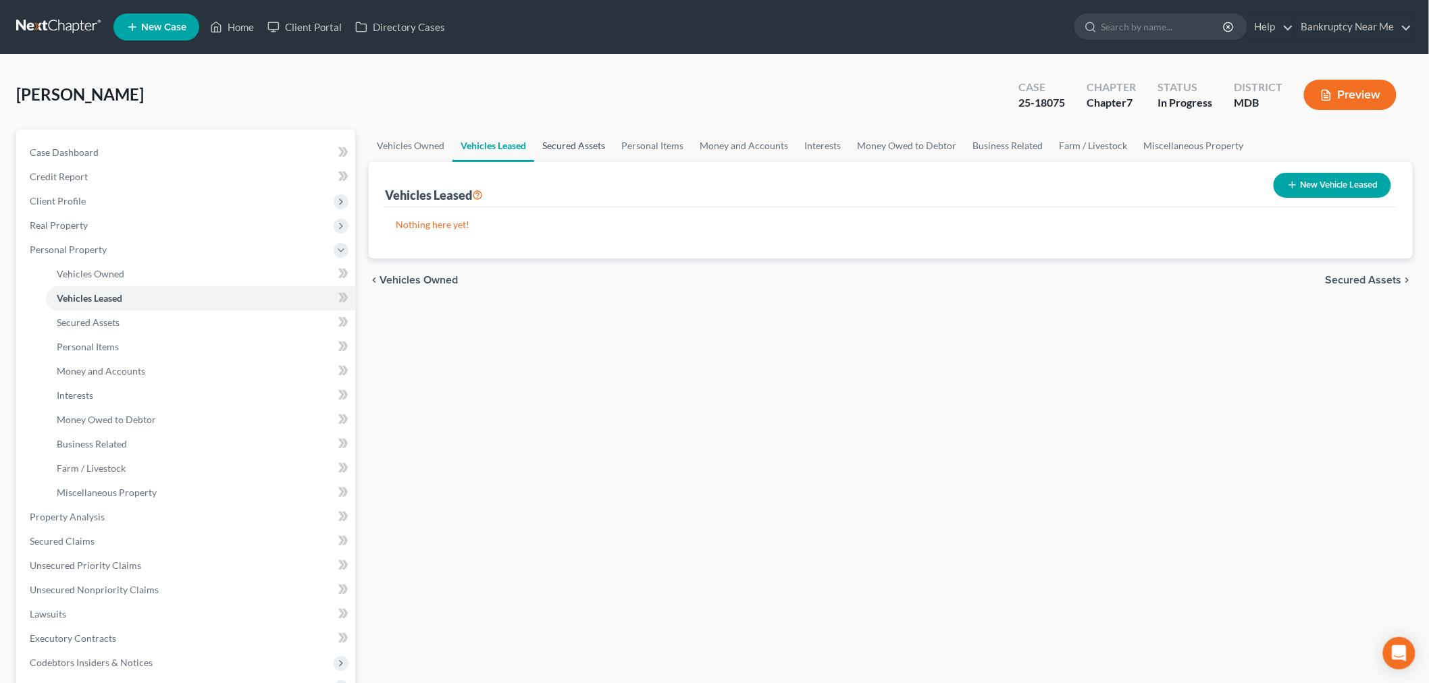
click at [570, 144] on link "Secured Assets" at bounding box center [573, 146] width 79 height 32
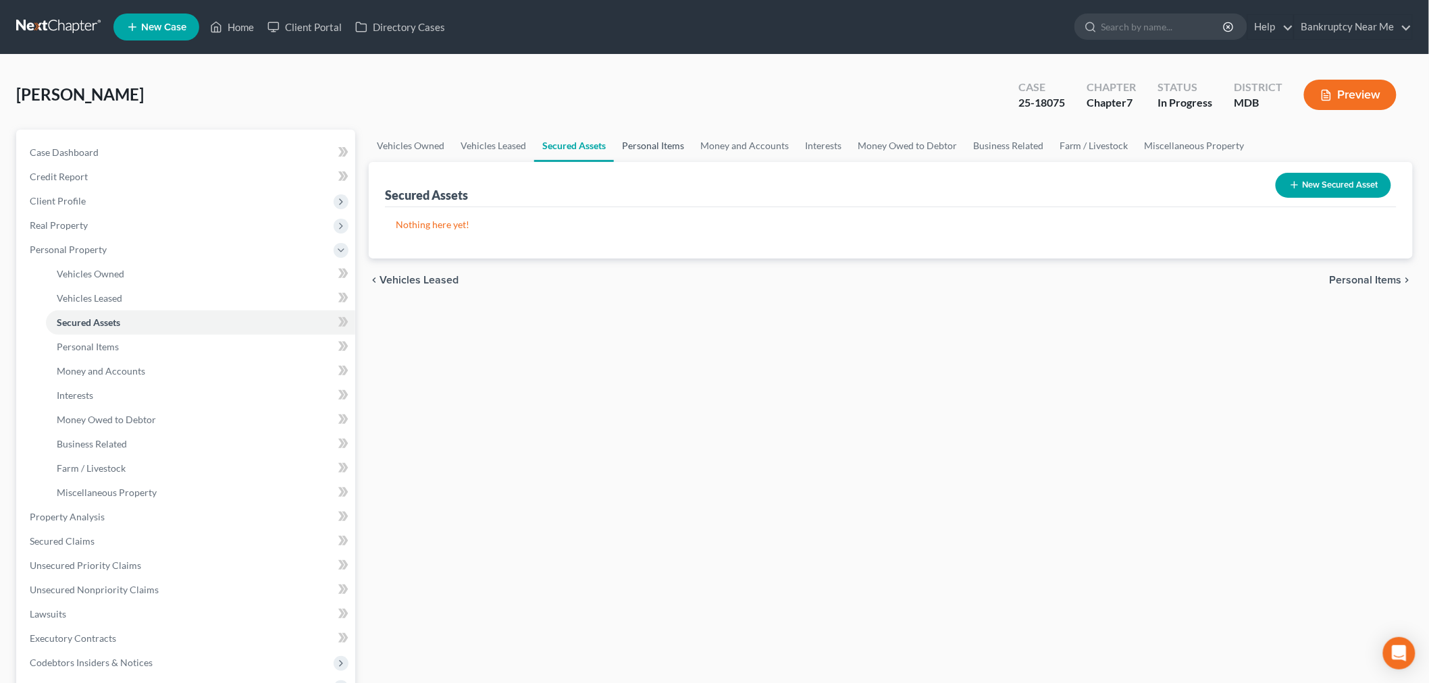
click at [648, 142] on link "Personal Items" at bounding box center [653, 146] width 78 height 32
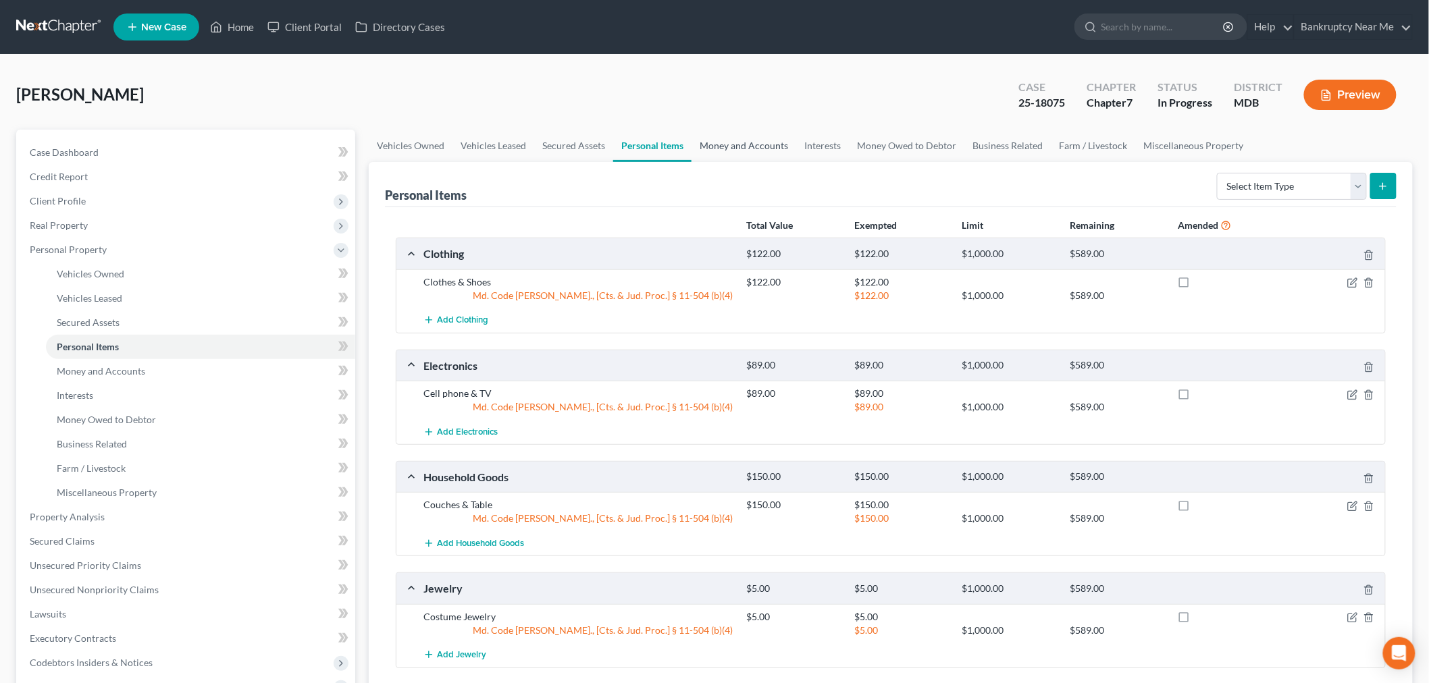
click at [721, 142] on link "Money and Accounts" at bounding box center [743, 146] width 105 height 32
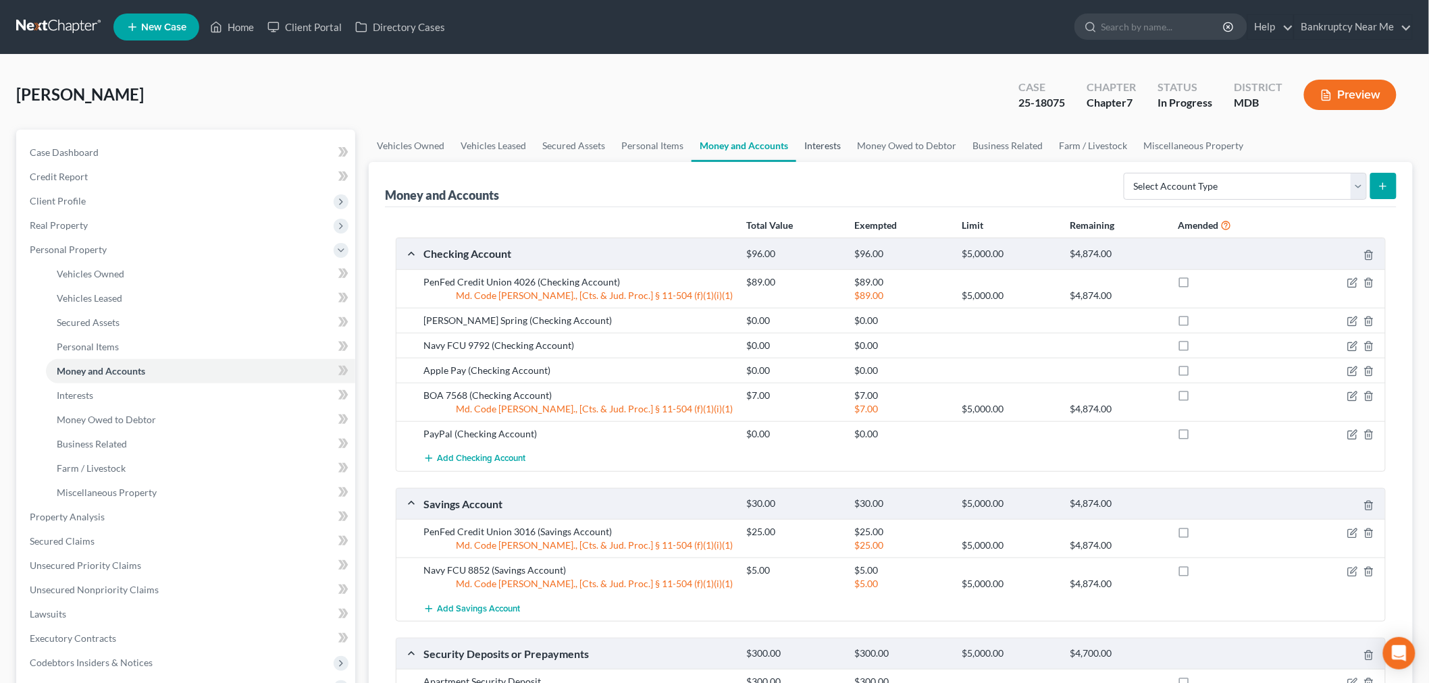
click at [830, 136] on link "Interests" at bounding box center [822, 146] width 53 height 32
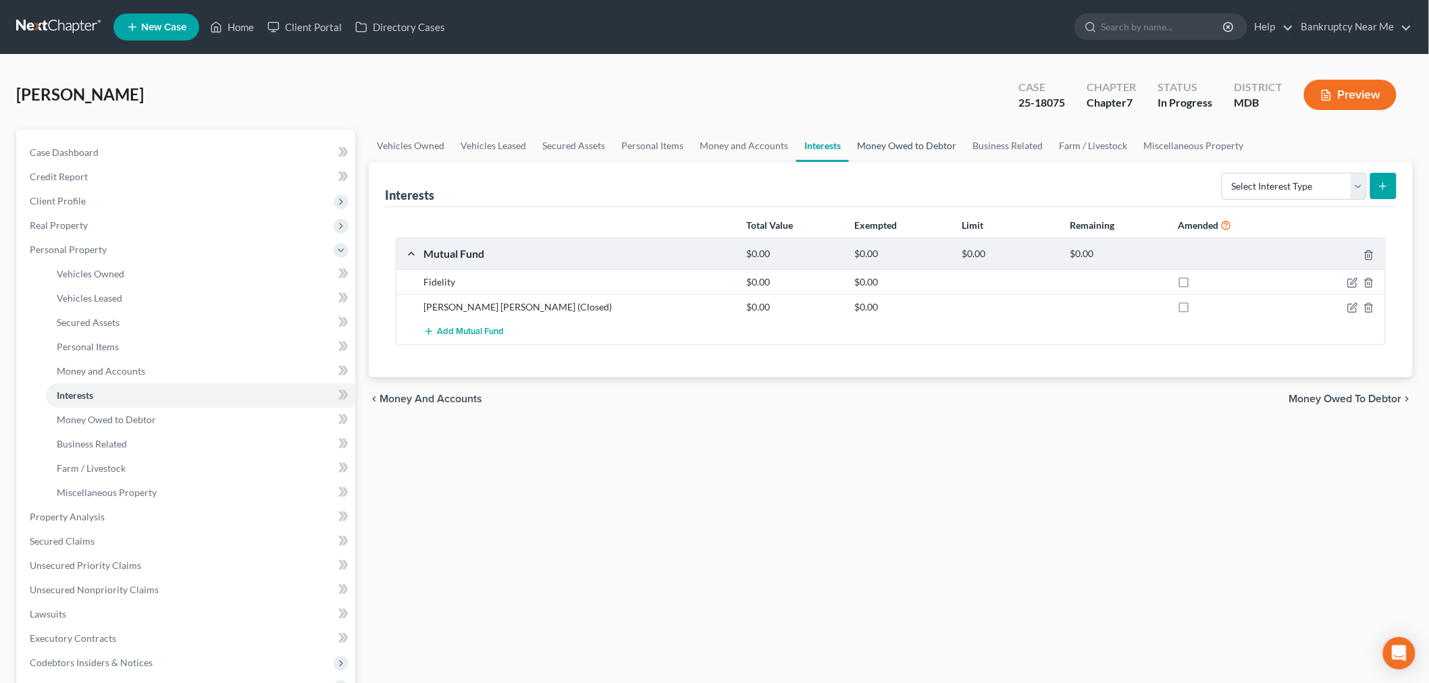
click at [888, 139] on link "Money Owed to Debtor" at bounding box center [906, 146] width 115 height 32
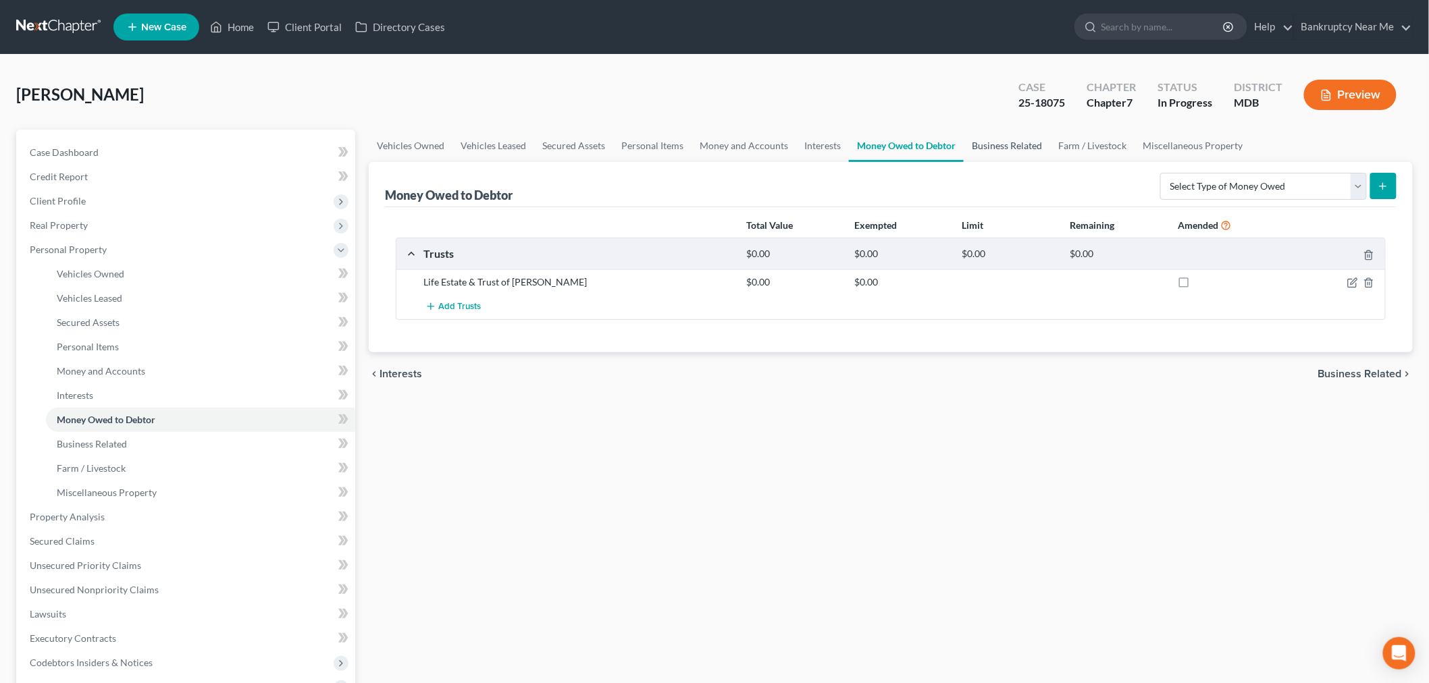
click at [1008, 137] on link "Business Related" at bounding box center [1006, 146] width 86 height 32
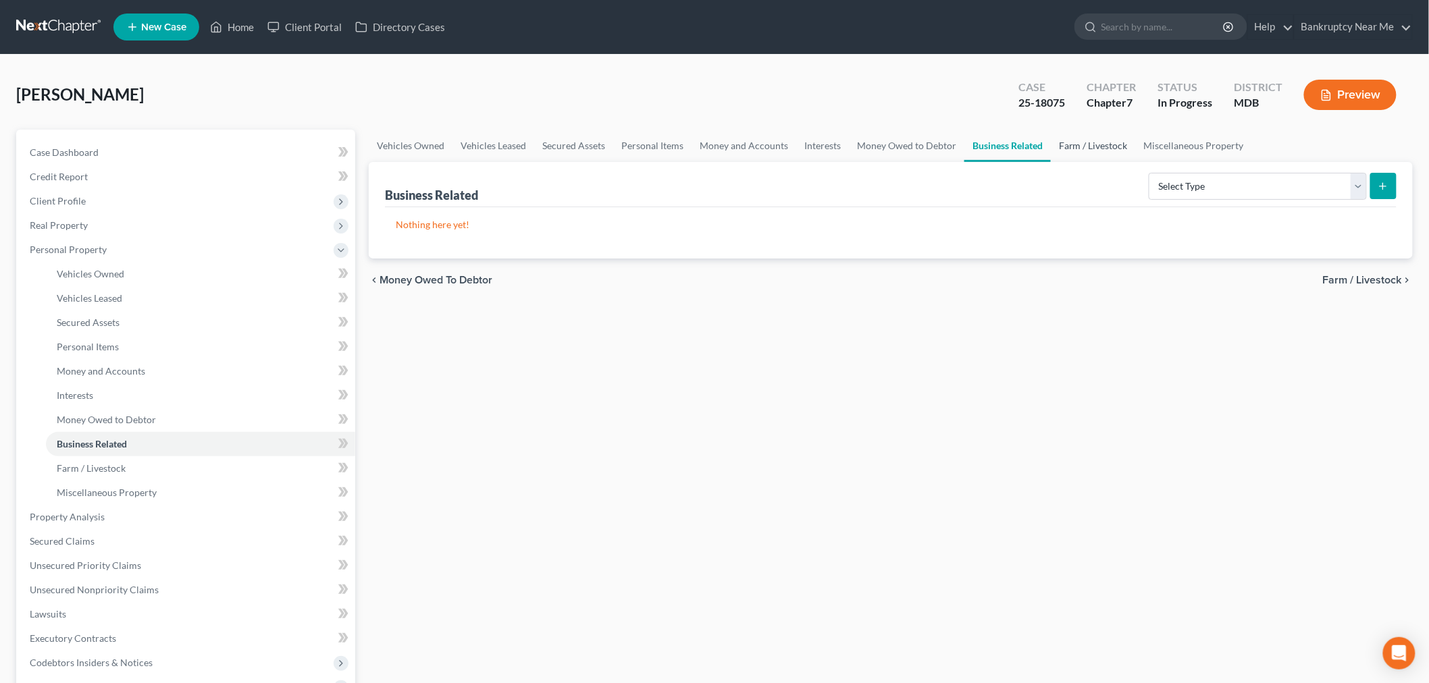
click at [1098, 147] on link "Farm / Livestock" at bounding box center [1092, 146] width 85 height 32
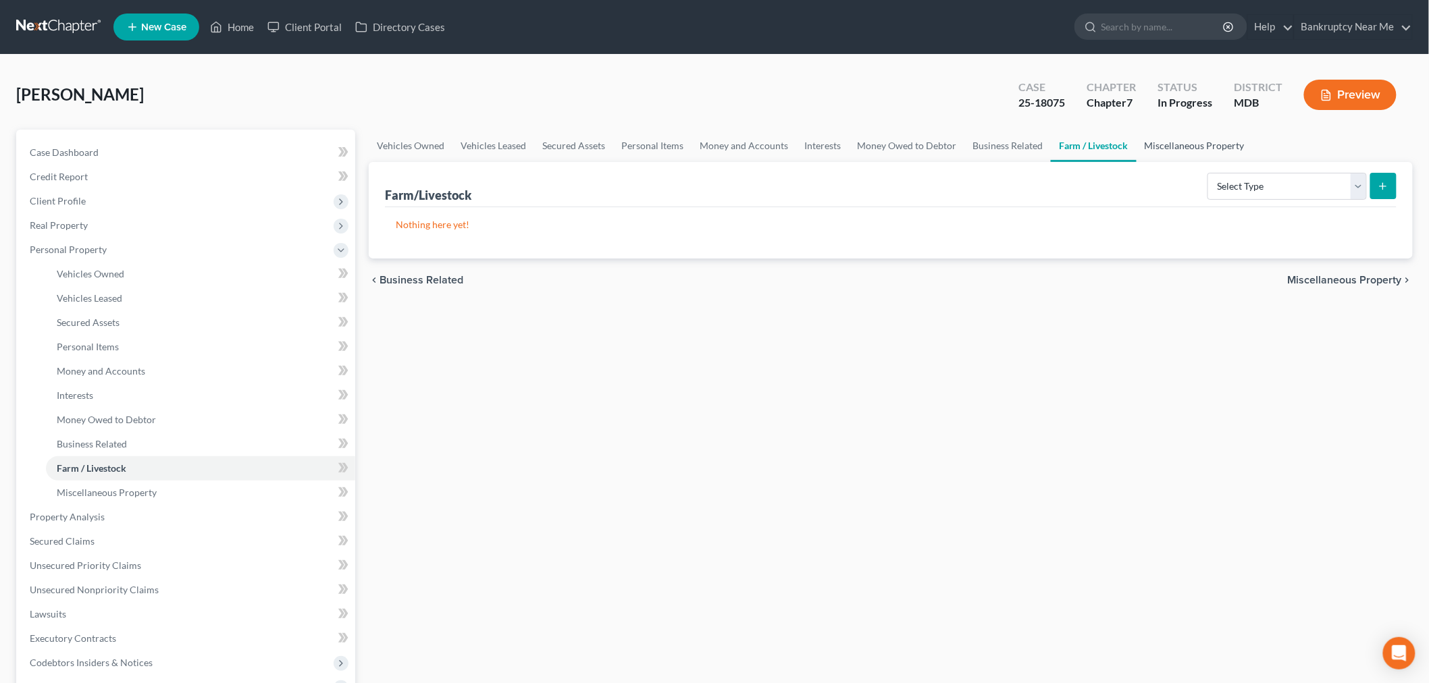
click at [1175, 150] on link "Miscellaneous Property" at bounding box center [1194, 146] width 116 height 32
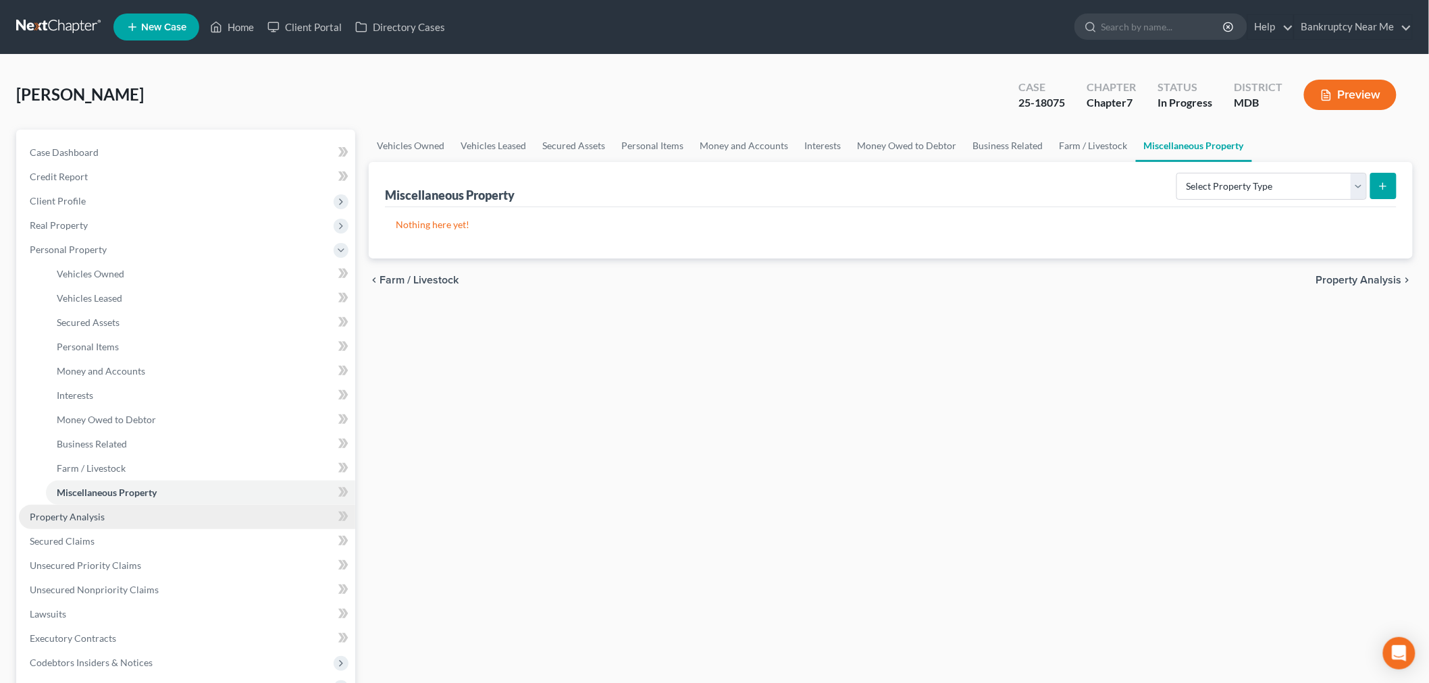
drag, startPoint x: 98, startPoint y: 510, endPoint x: 177, endPoint y: 477, distance: 85.6
click at [97, 511] on span "Property Analysis" at bounding box center [67, 516] width 75 height 11
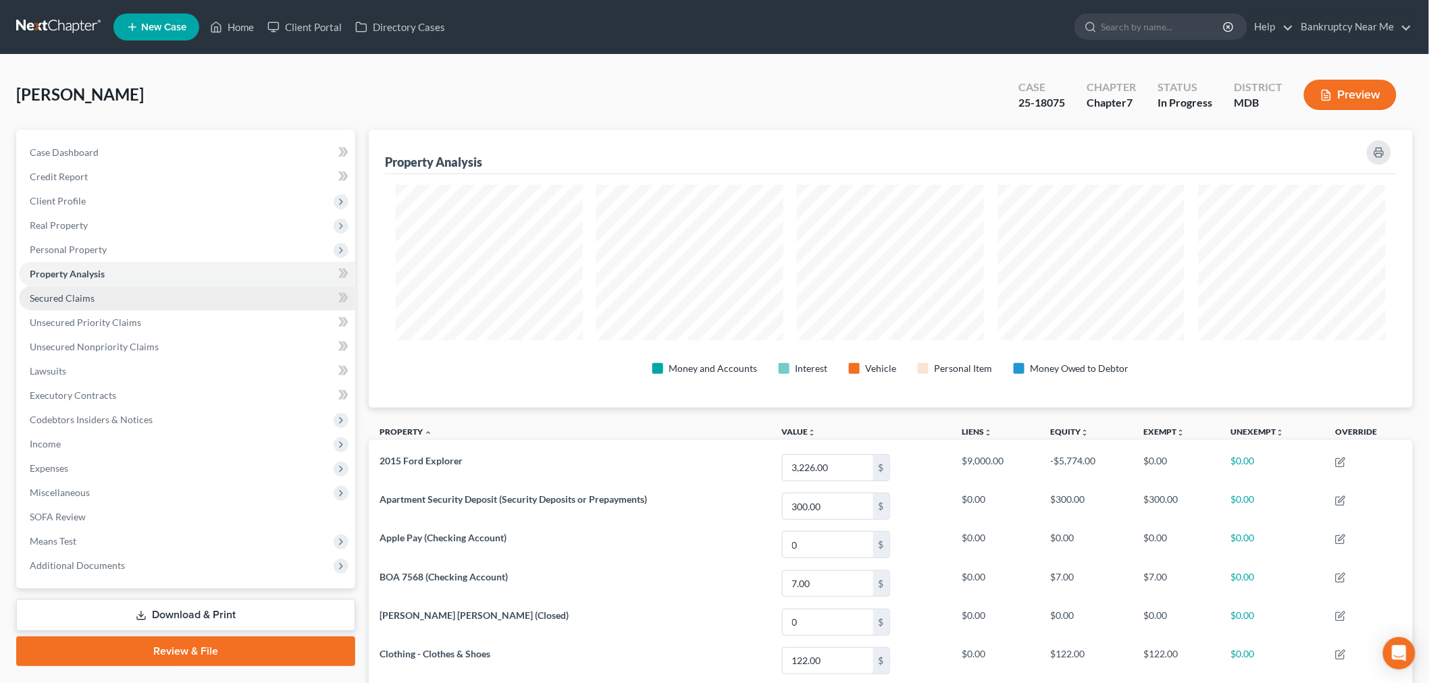
click at [163, 287] on link "Secured Claims" at bounding box center [187, 298] width 336 height 24
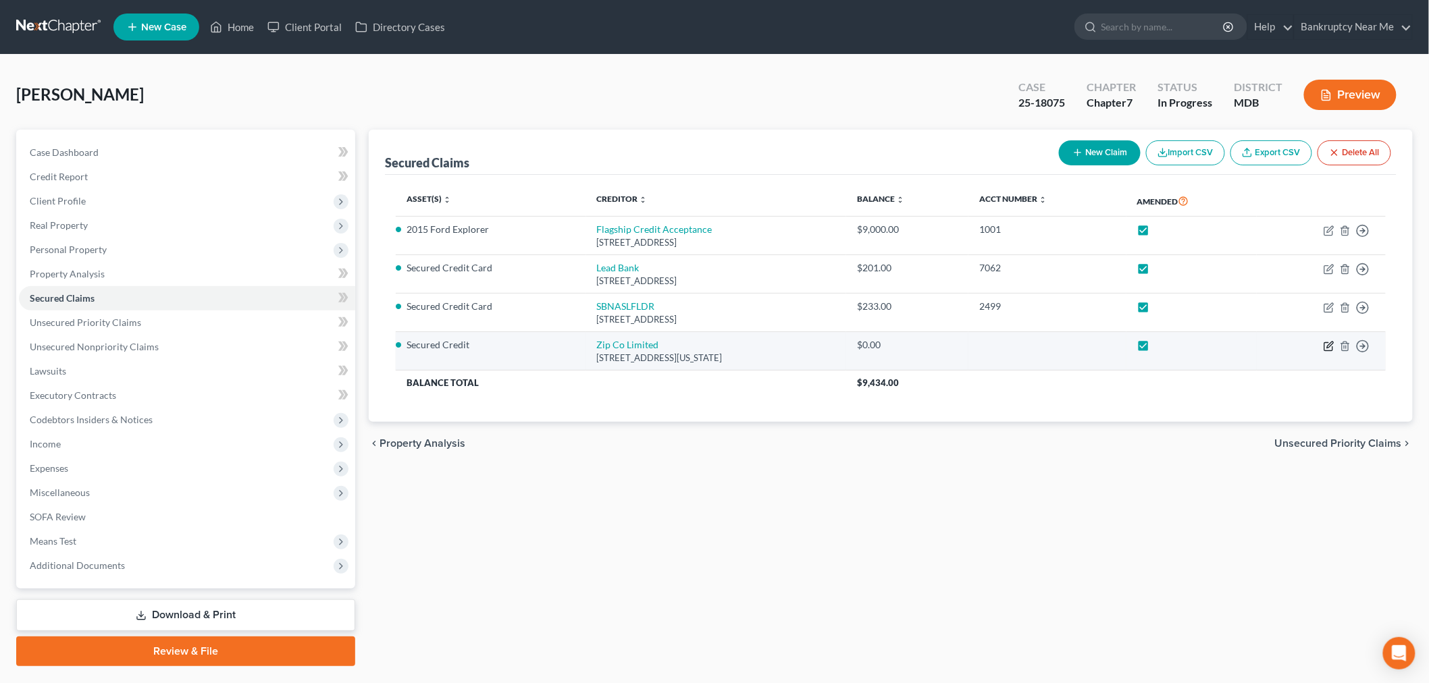
click at [1296, 348] on icon "button" at bounding box center [1328, 346] width 11 height 11
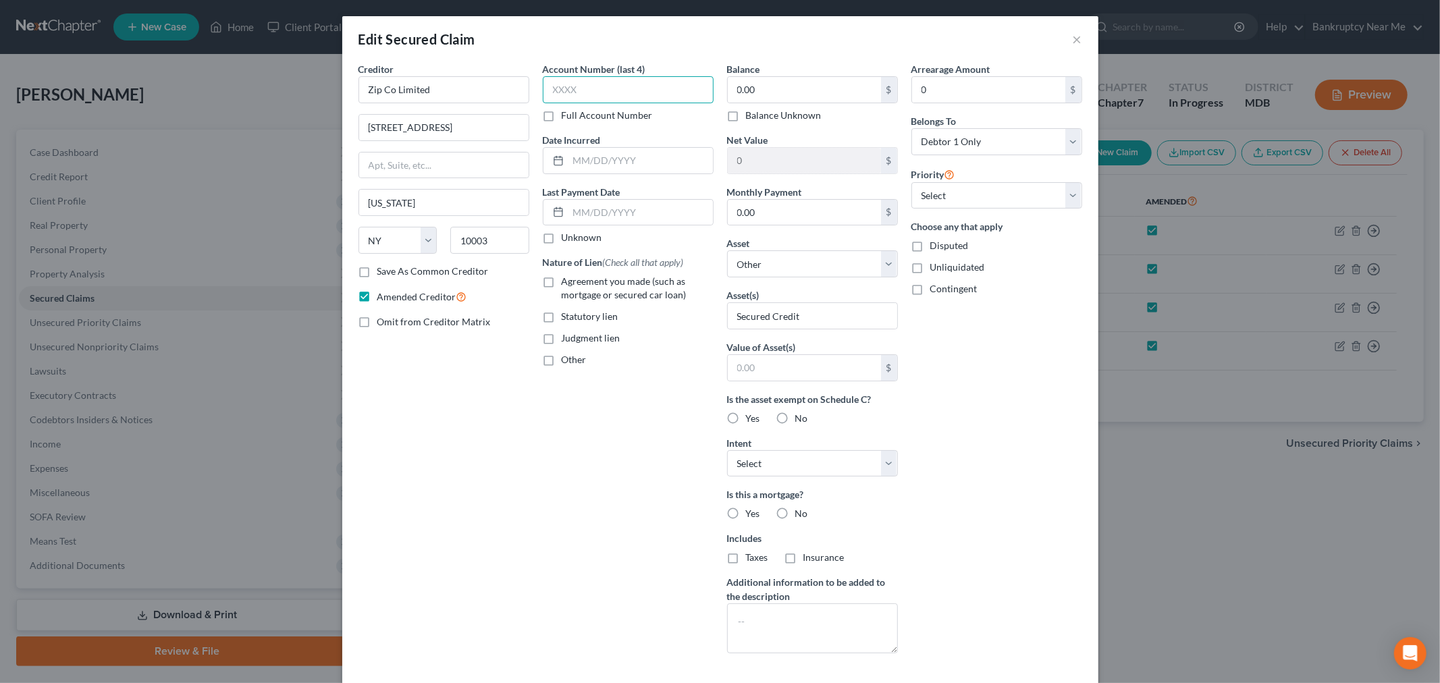
click at [622, 90] on input "text" at bounding box center [628, 89] width 171 height 27
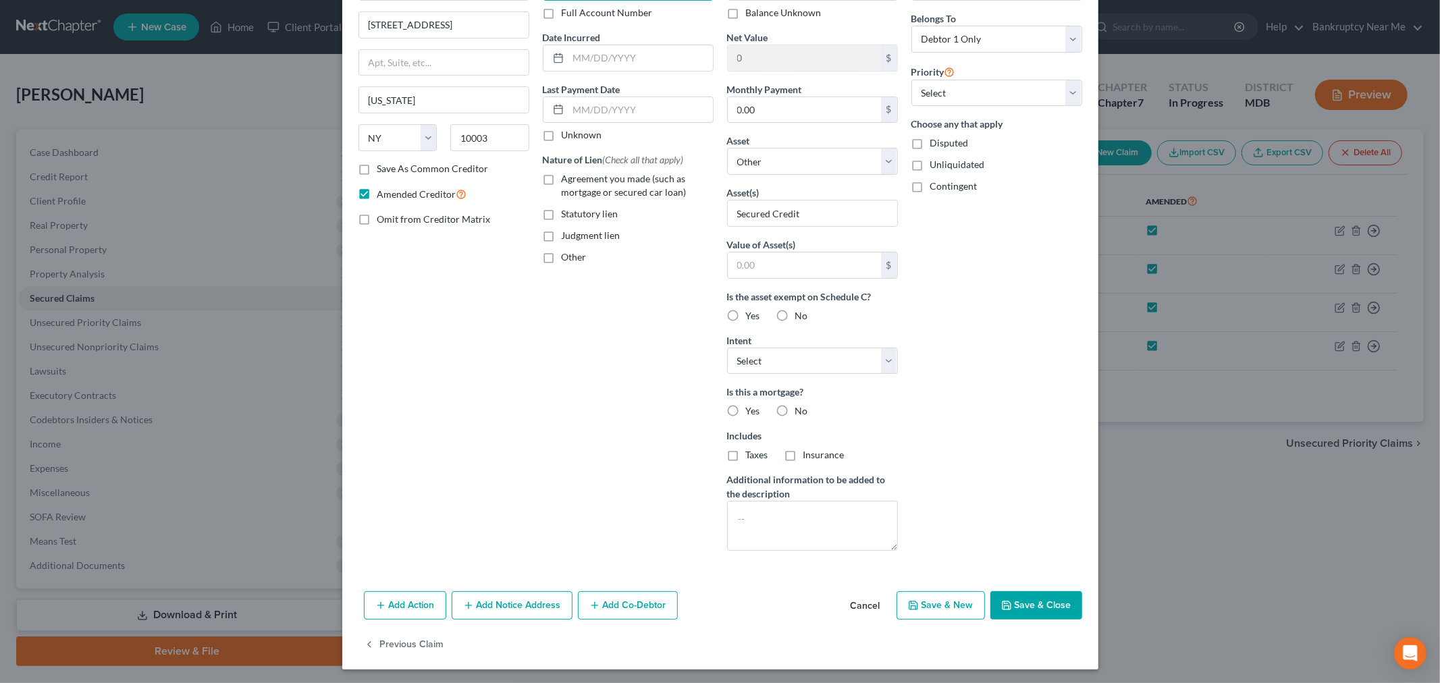
scroll to position [105, 0]
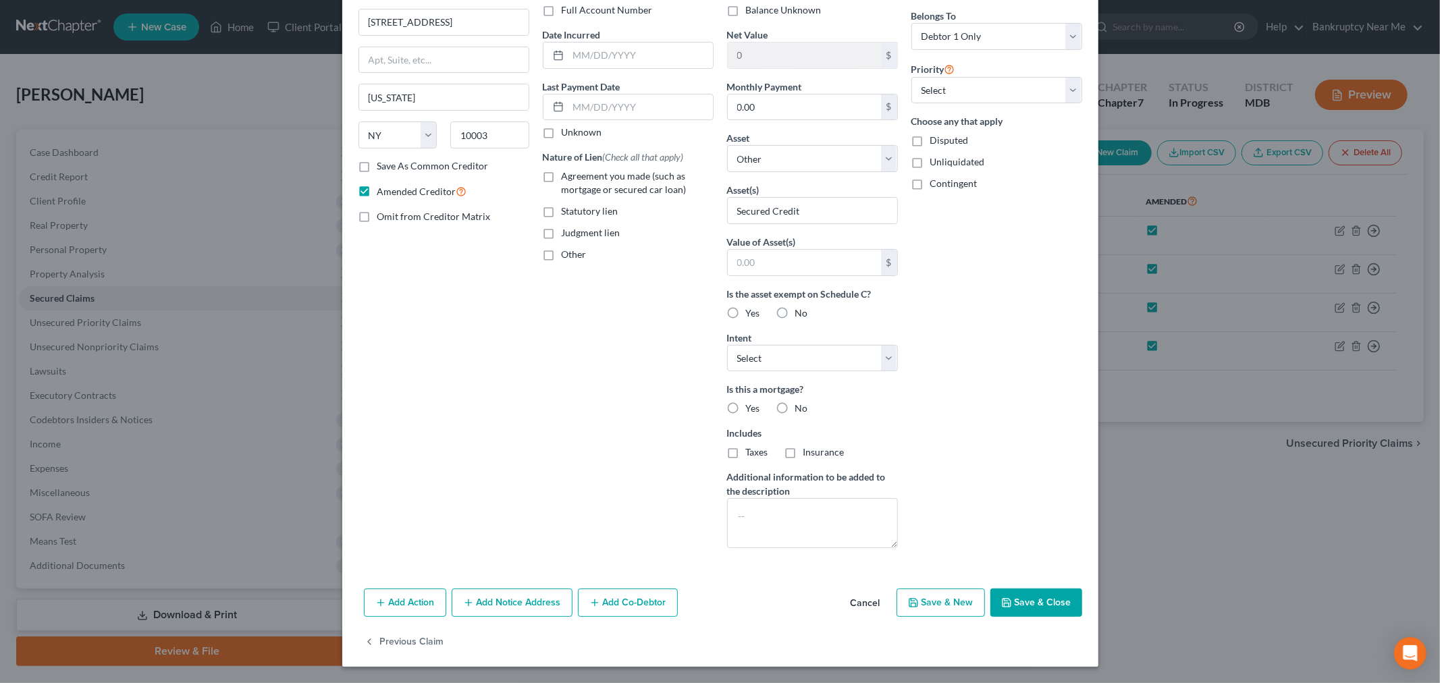
click at [1034, 597] on button "Save & Close" at bounding box center [1036, 603] width 92 height 28
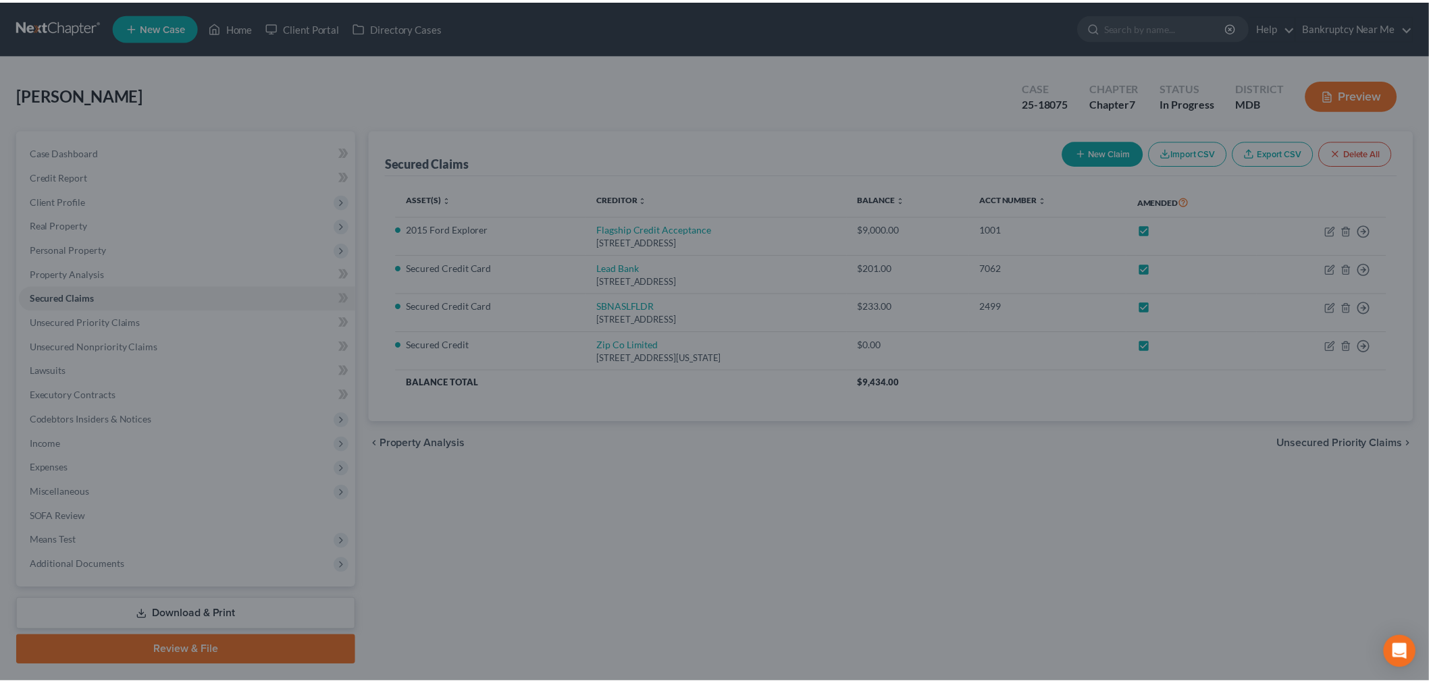
scroll to position [0, 0]
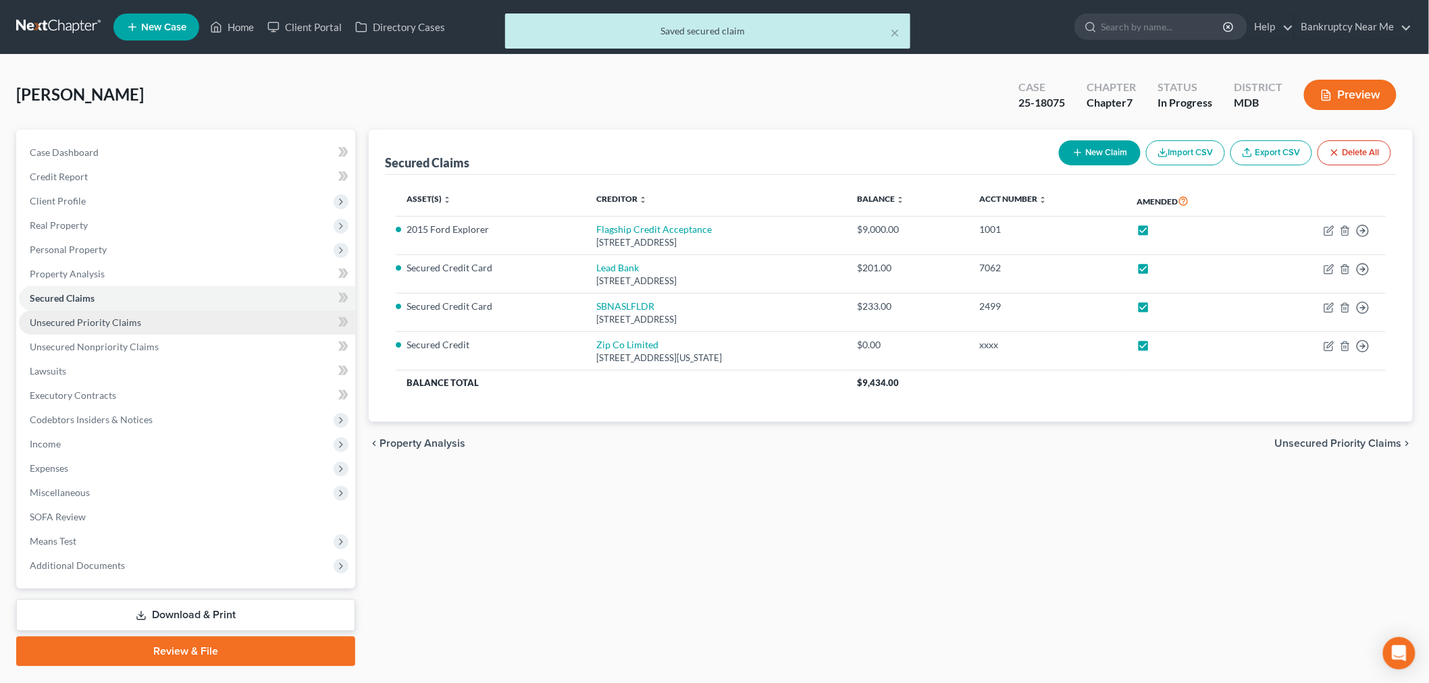
click at [164, 318] on link "Unsecured Priority Claims" at bounding box center [187, 323] width 336 height 24
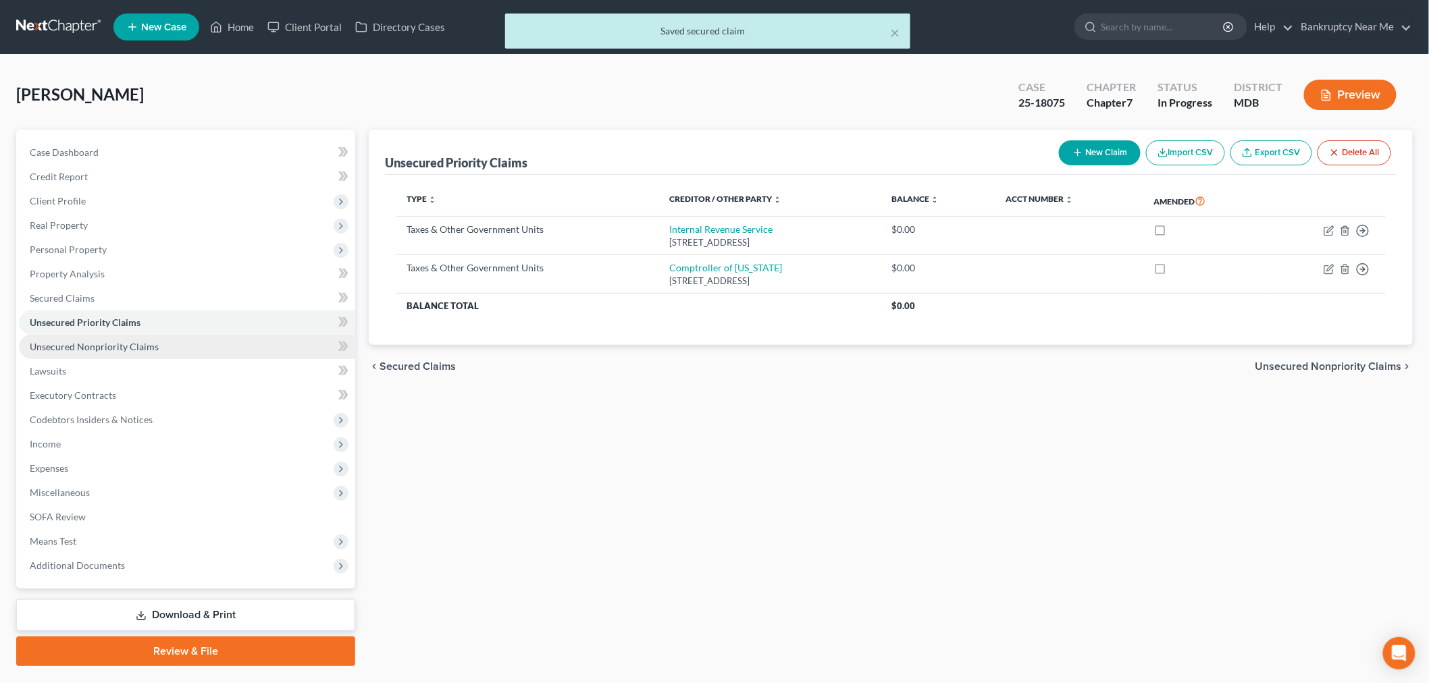
click at [191, 345] on link "Unsecured Nonpriority Claims" at bounding box center [187, 347] width 336 height 24
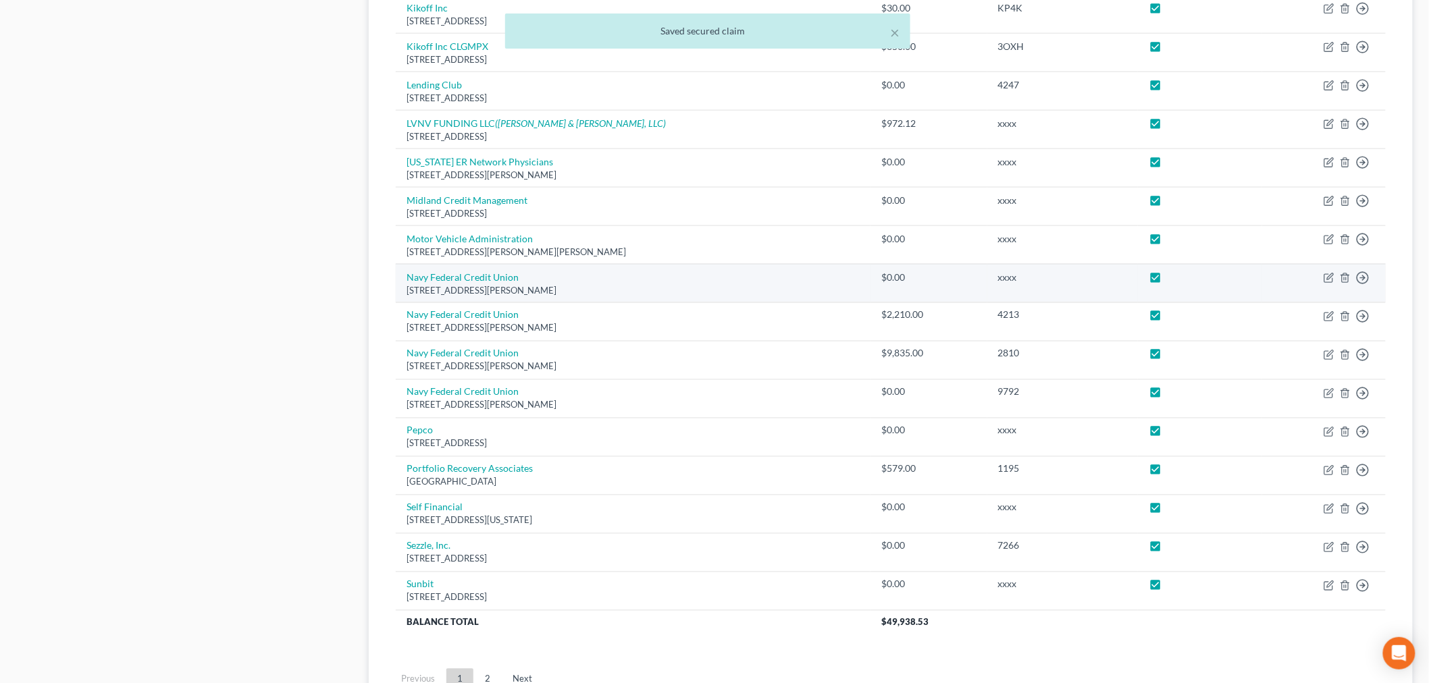
scroll to position [881, 0]
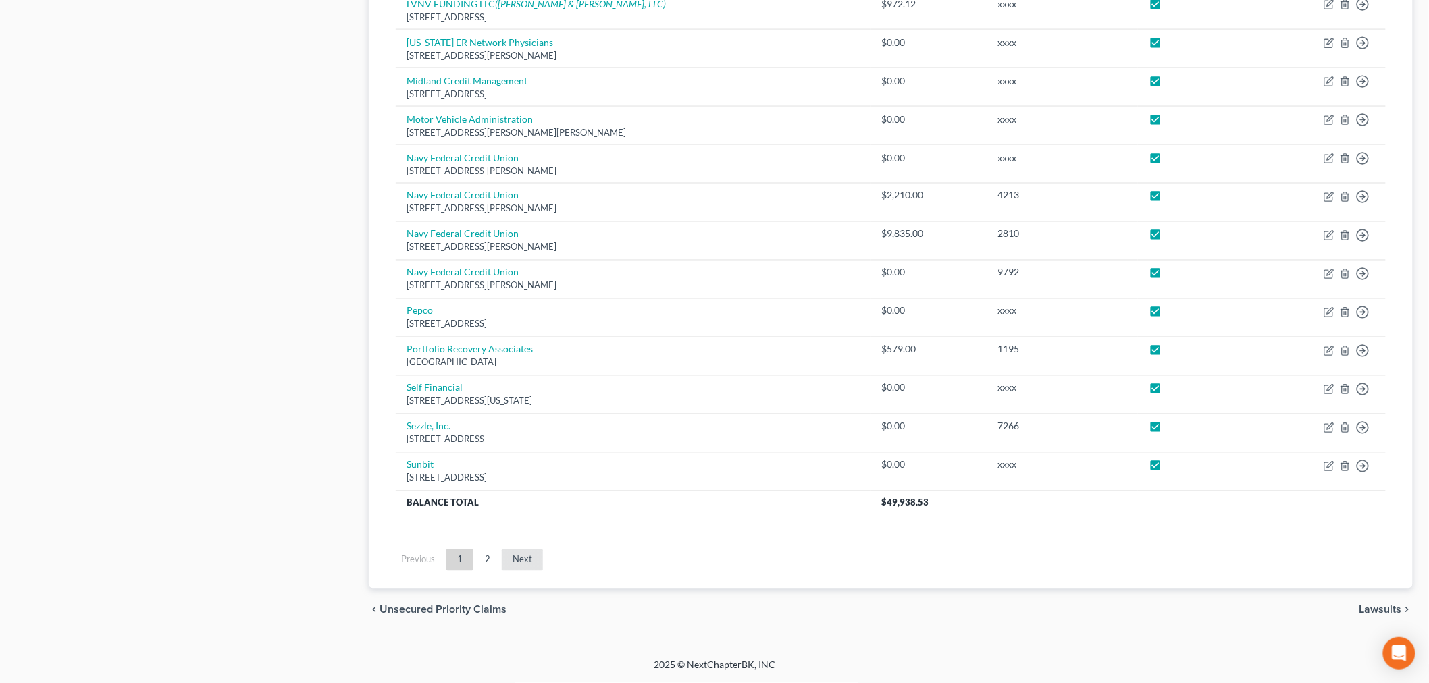
click at [523, 556] on link "Next" at bounding box center [522, 561] width 41 height 22
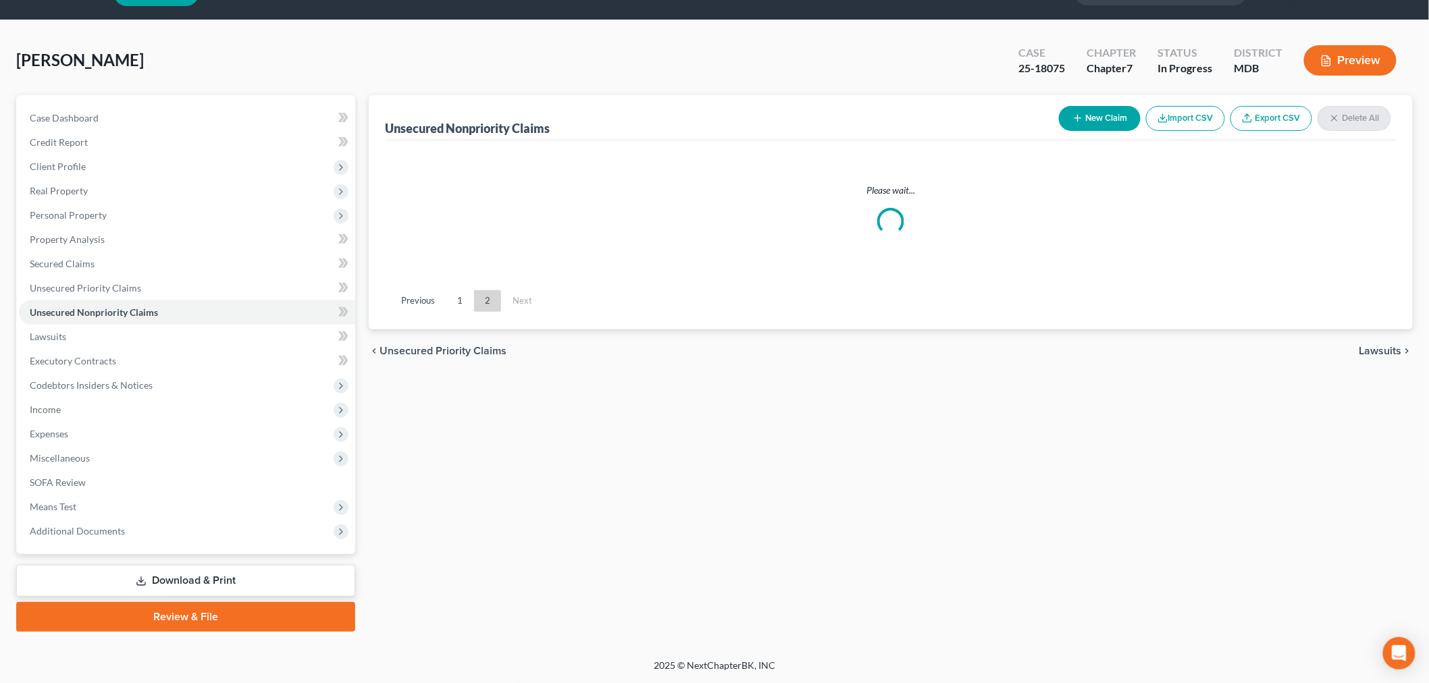
scroll to position [32, 0]
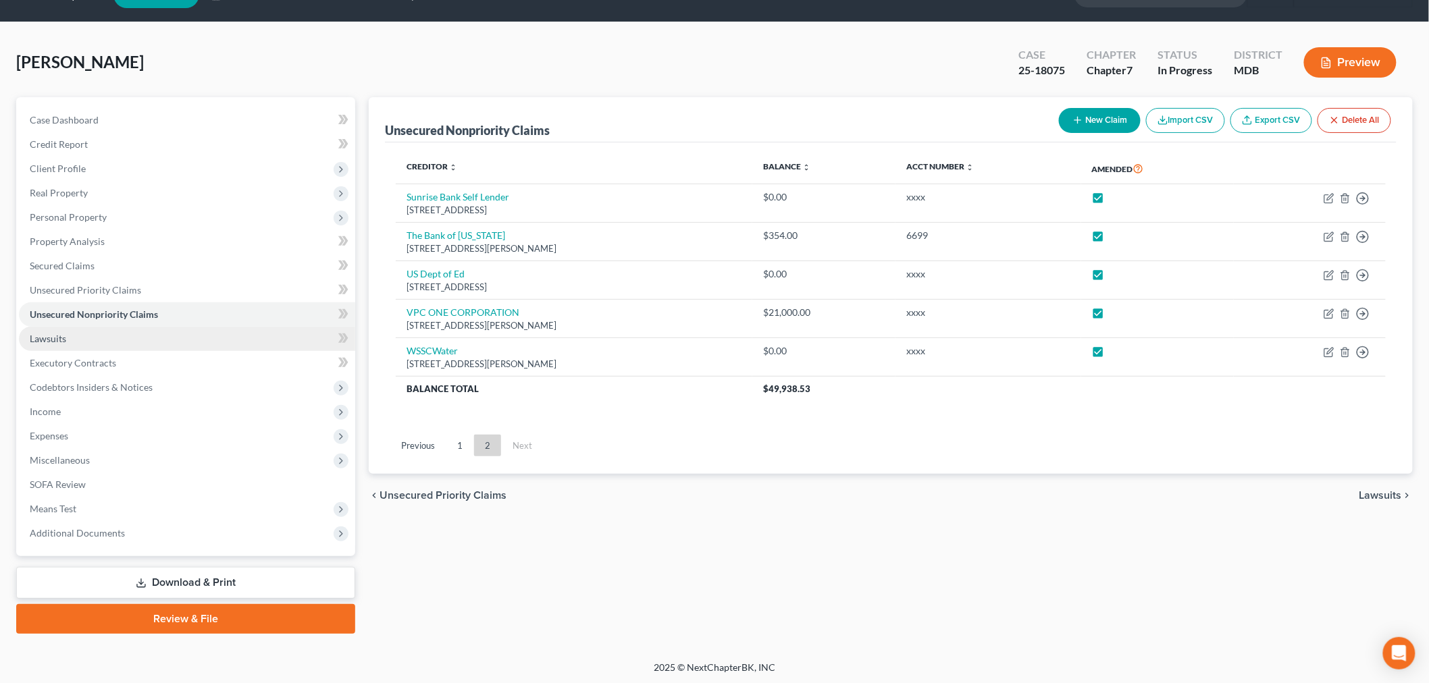
click at [70, 335] on link "Lawsuits" at bounding box center [187, 339] width 336 height 24
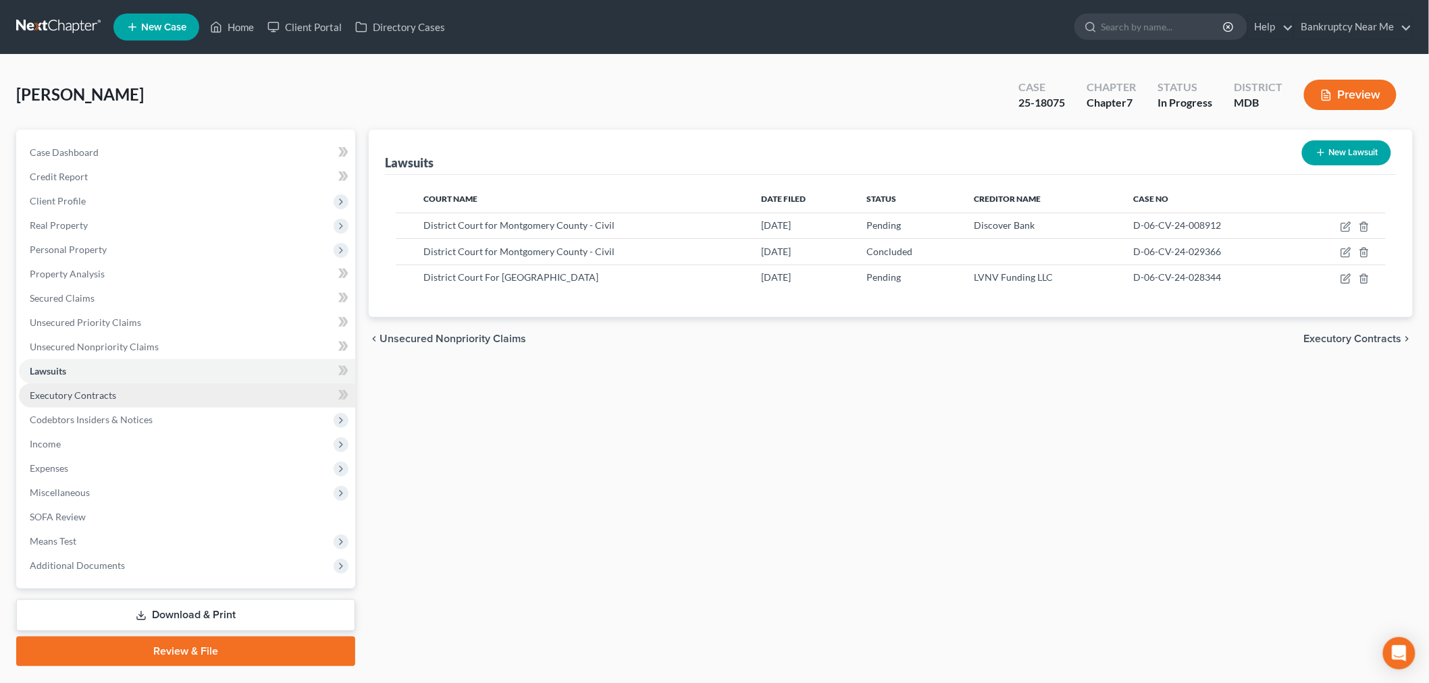
drag, startPoint x: 58, startPoint y: 388, endPoint x: 70, endPoint y: 403, distance: 19.7
click at [59, 388] on link "Executory Contracts" at bounding box center [187, 395] width 336 height 24
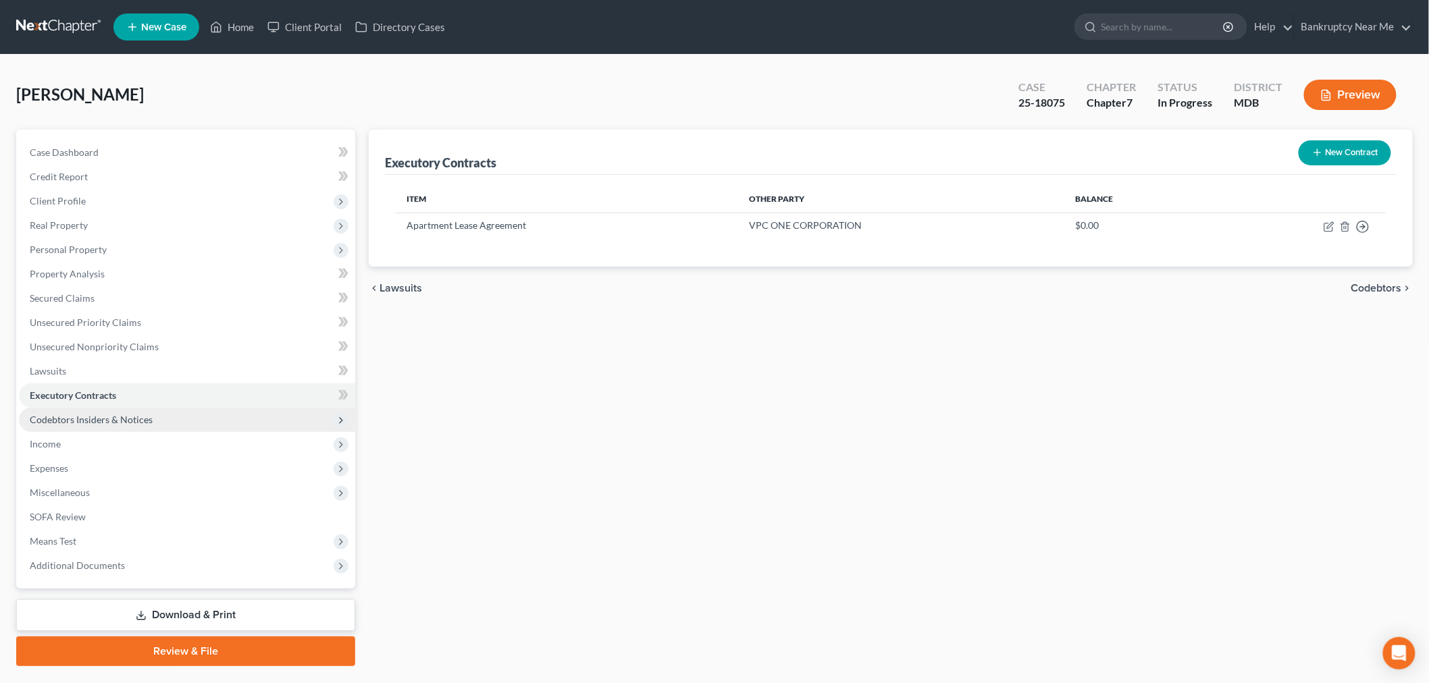
click at [113, 425] on span "Codebtors Insiders & Notices" at bounding box center [187, 420] width 336 height 24
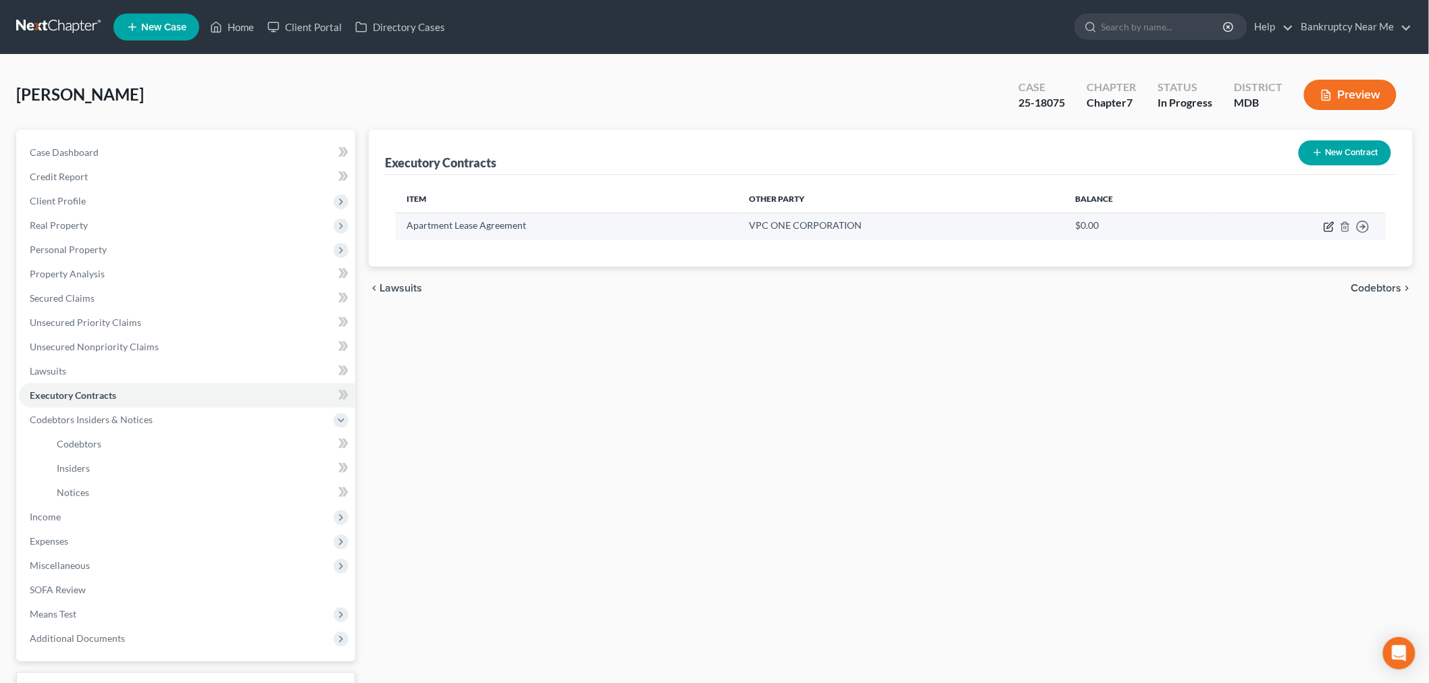
click at [1296, 223] on icon "button" at bounding box center [1328, 227] width 8 height 8
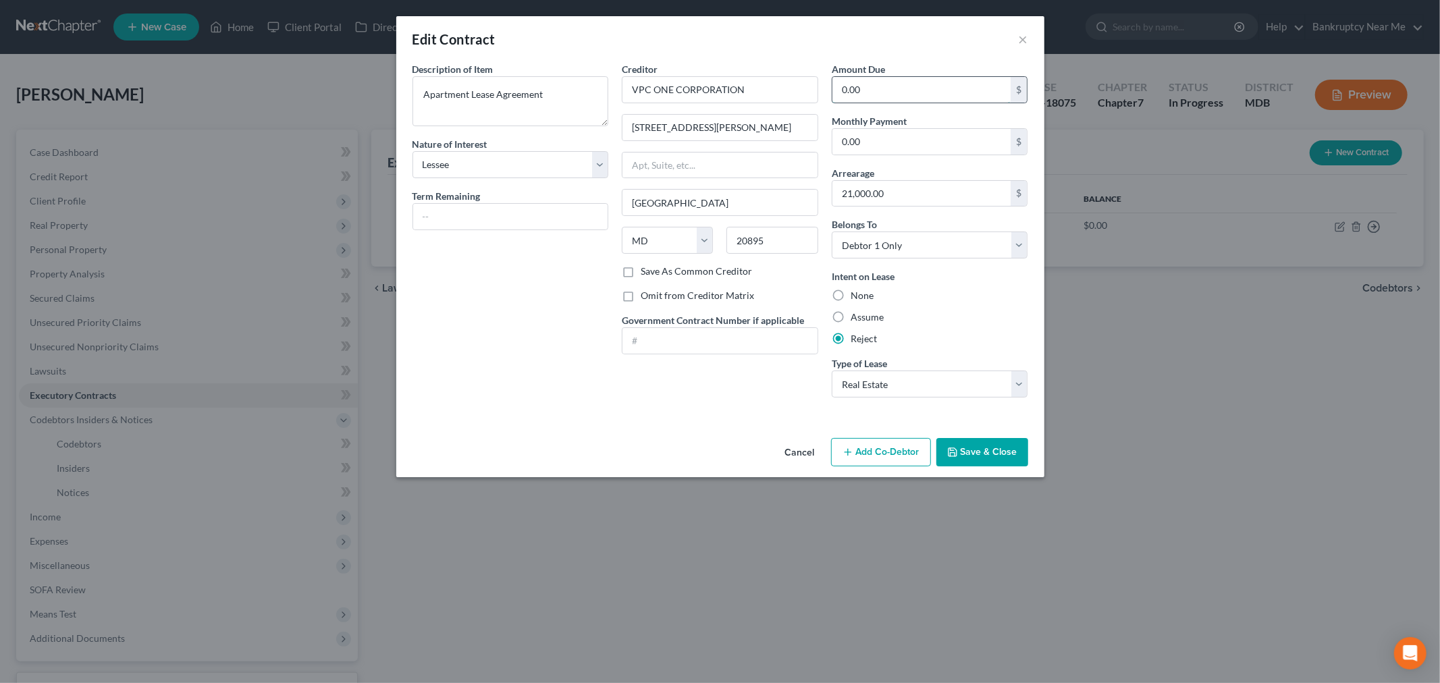
click at [916, 85] on input "0.00" at bounding box center [921, 90] width 179 height 26
paste input "21,00"
click at [1006, 454] on button "Save & Close" at bounding box center [982, 452] width 92 height 28
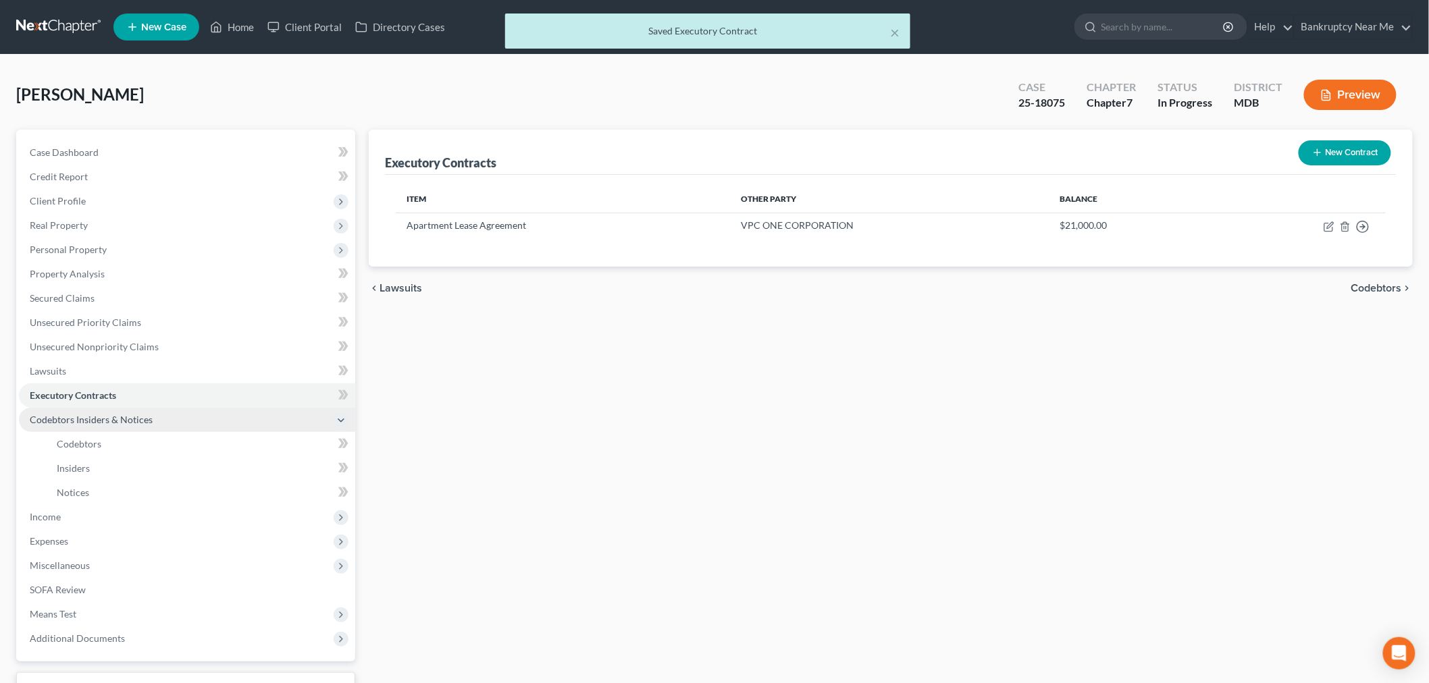
drag, startPoint x: 112, startPoint y: 427, endPoint x: 124, endPoint y: 420, distance: 13.9
click at [113, 427] on span "Codebtors Insiders & Notices" at bounding box center [187, 420] width 336 height 24
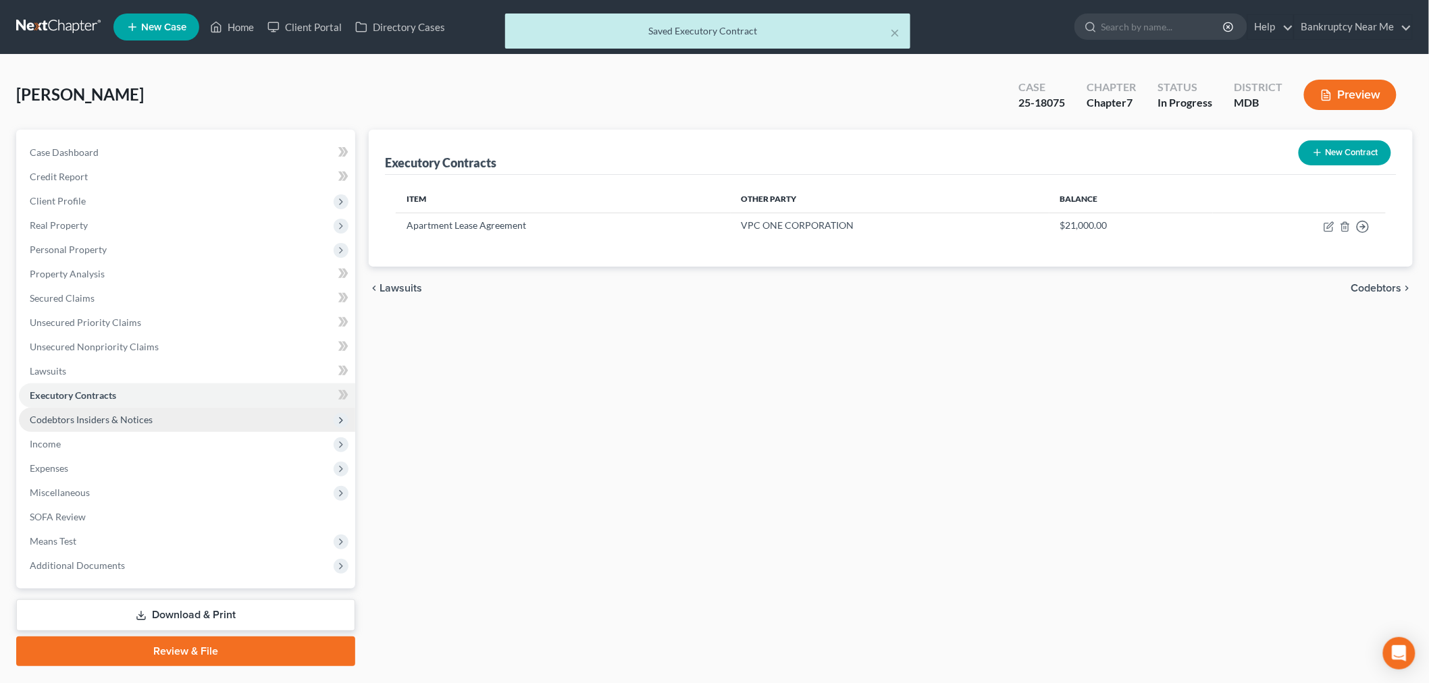
click at [99, 415] on span "Codebtors Insiders & Notices" at bounding box center [91, 419] width 123 height 11
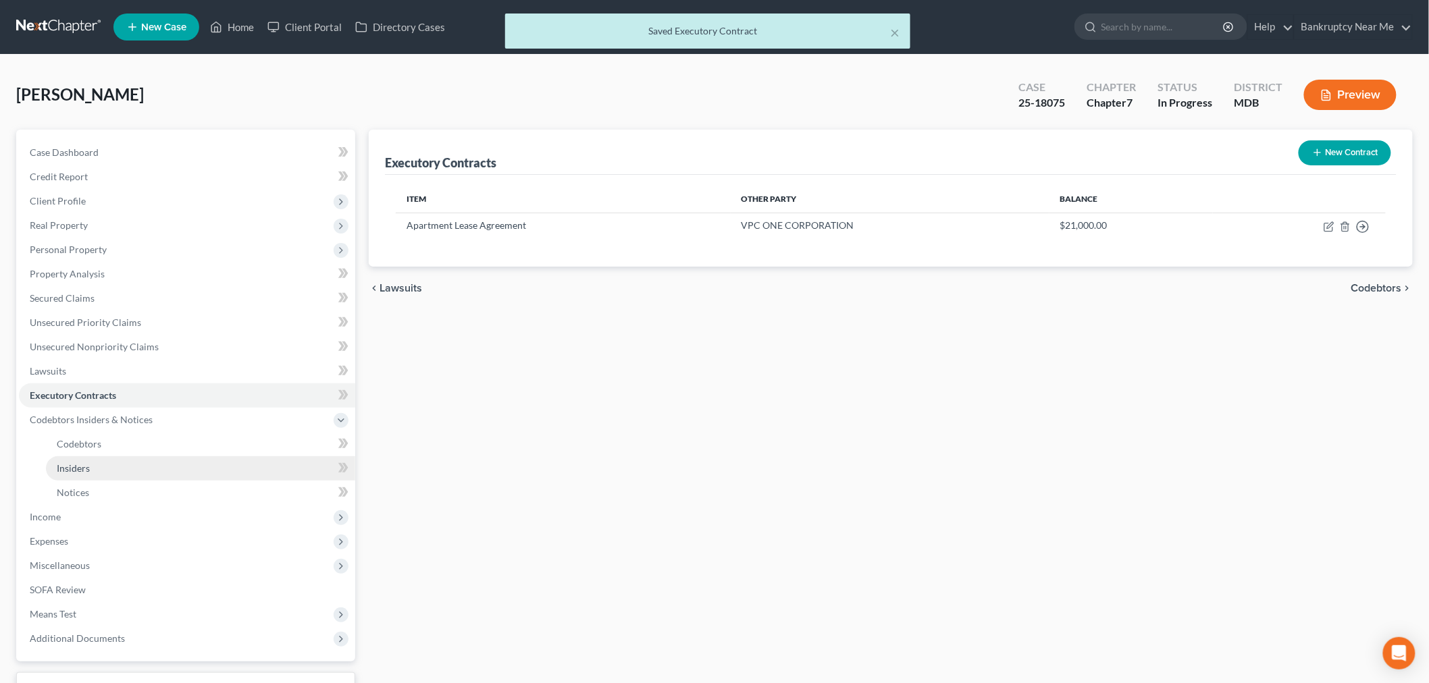
click at [101, 469] on link "Insiders" at bounding box center [200, 468] width 309 height 24
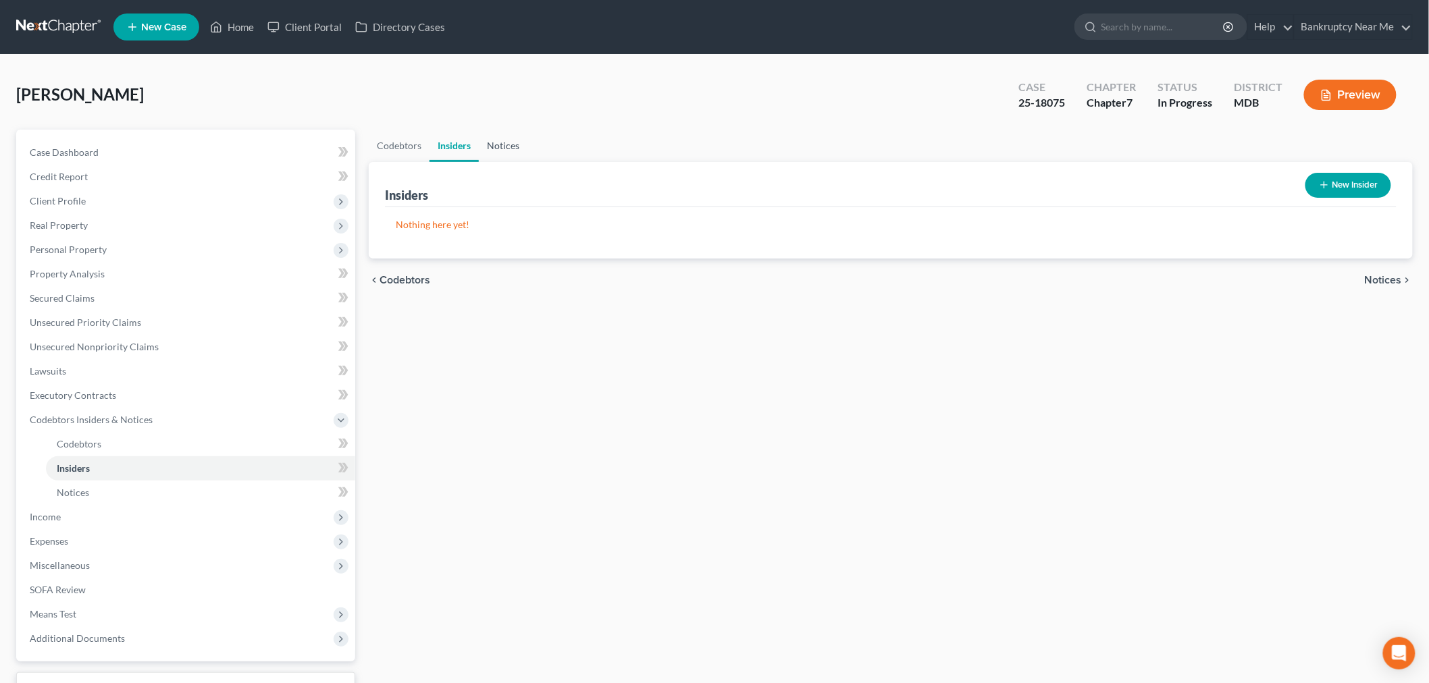
click at [518, 147] on link "Notices" at bounding box center [503, 146] width 49 height 32
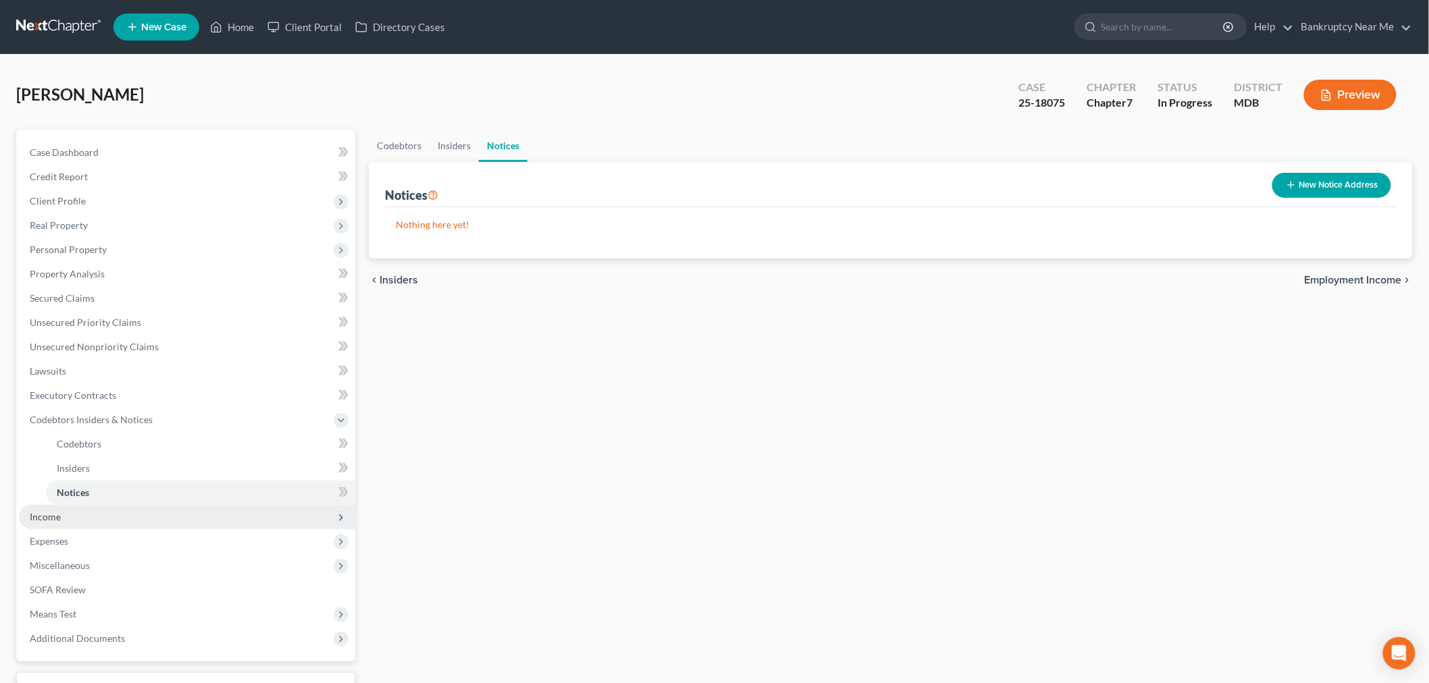
click at [49, 513] on span "Income" at bounding box center [45, 516] width 31 height 11
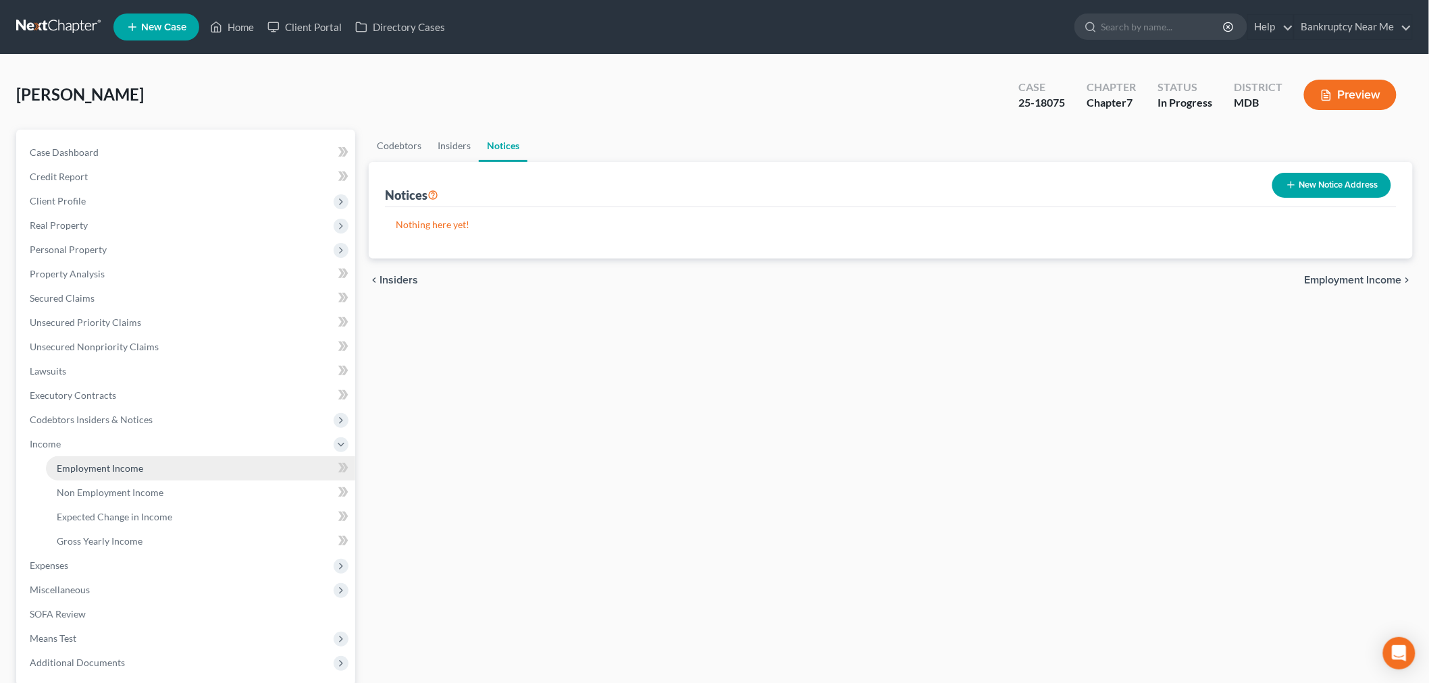
click at [103, 462] on span "Employment Income" at bounding box center [100, 467] width 86 height 11
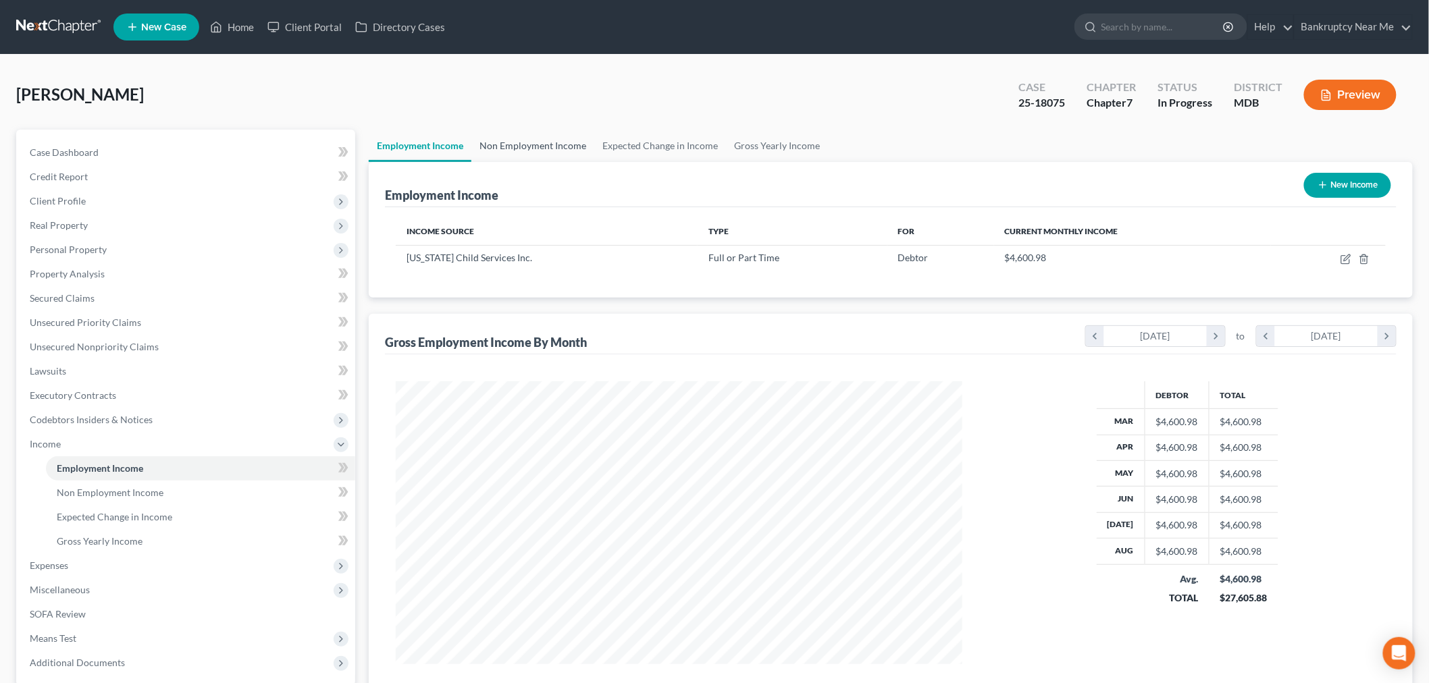
scroll to position [282, 593]
click at [556, 136] on link "Non Employment Income" at bounding box center [532, 146] width 123 height 32
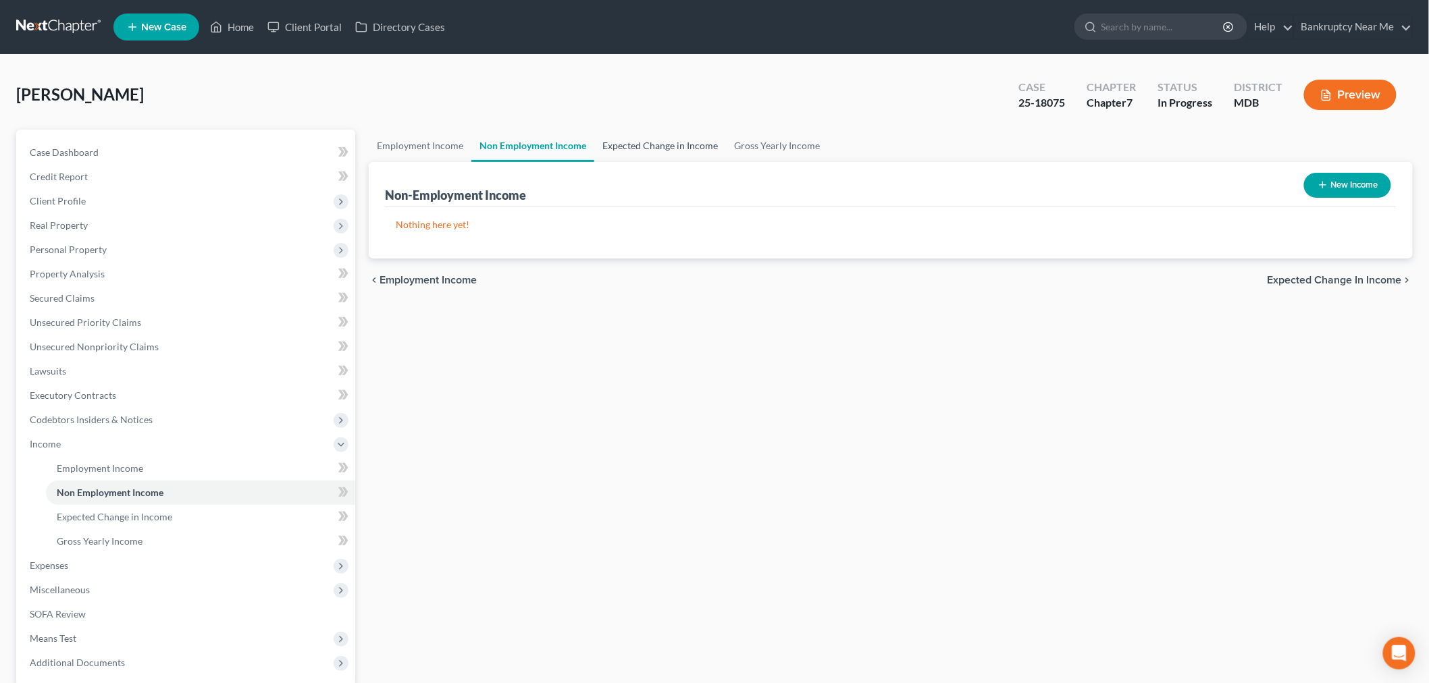
click at [670, 139] on link "Expected Change in Income" at bounding box center [660, 146] width 132 height 32
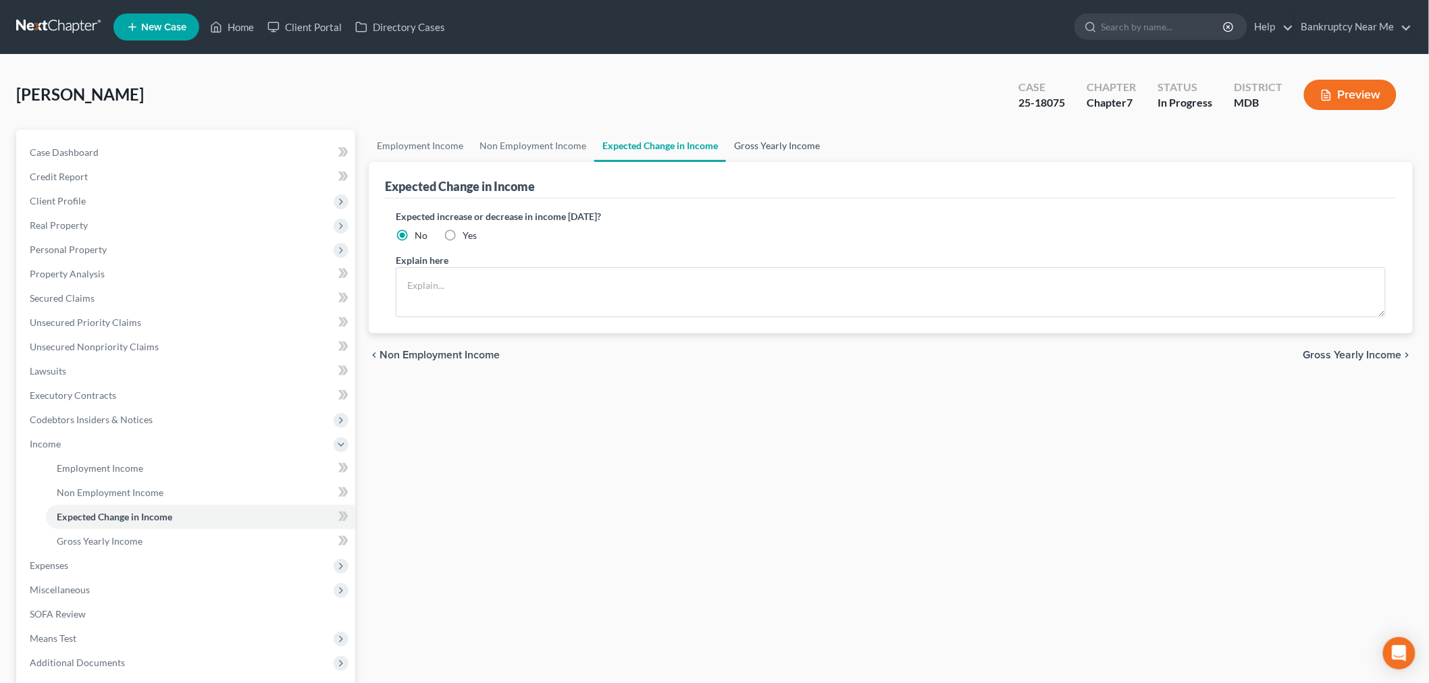
click at [794, 143] on link "Gross Yearly Income" at bounding box center [777, 146] width 102 height 32
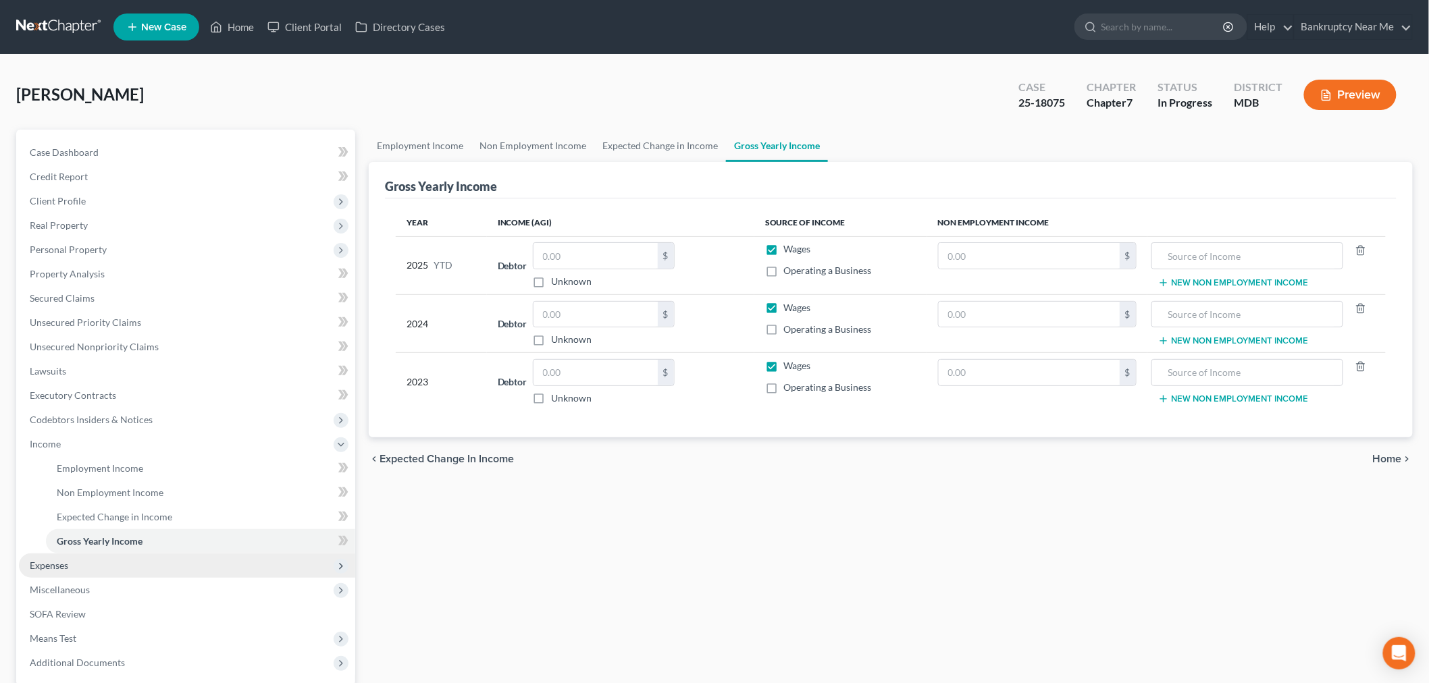
click at [142, 568] on span "Expenses" at bounding box center [187, 566] width 336 height 24
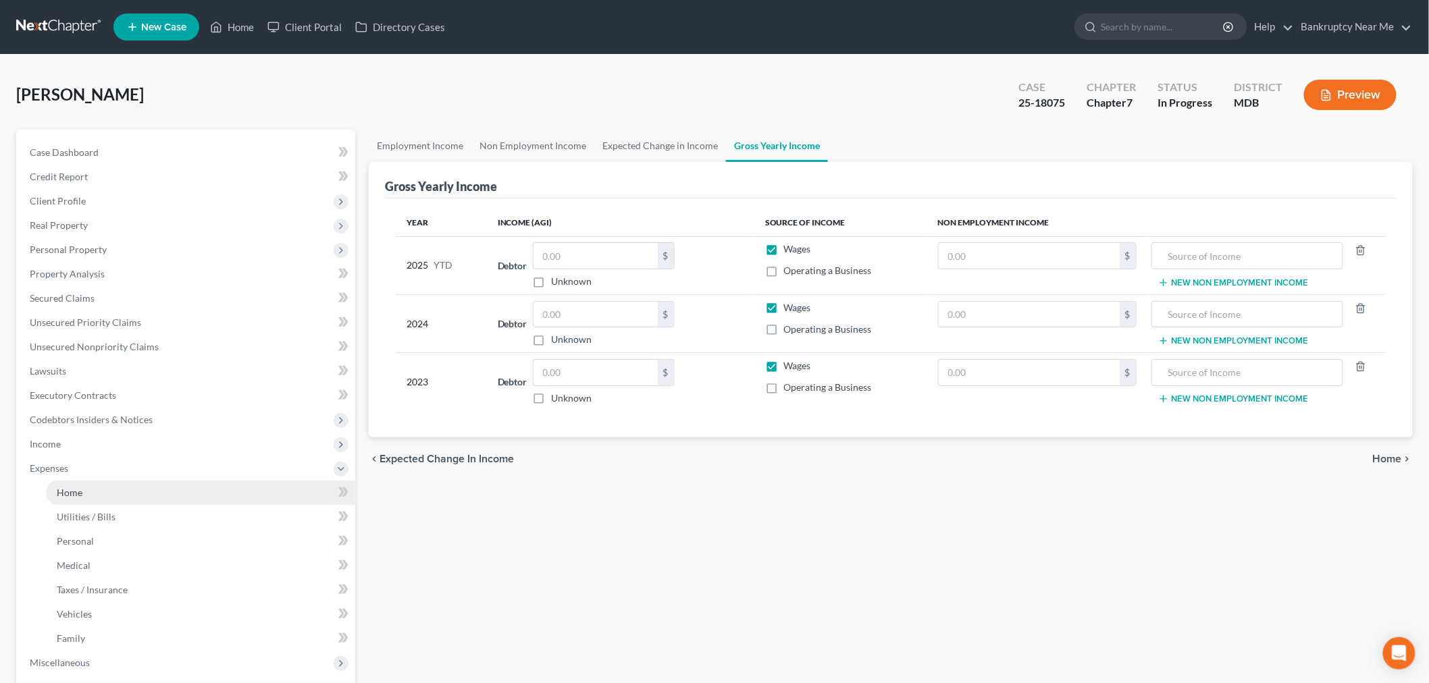
click at [104, 496] on link "Home" at bounding box center [200, 493] width 309 height 24
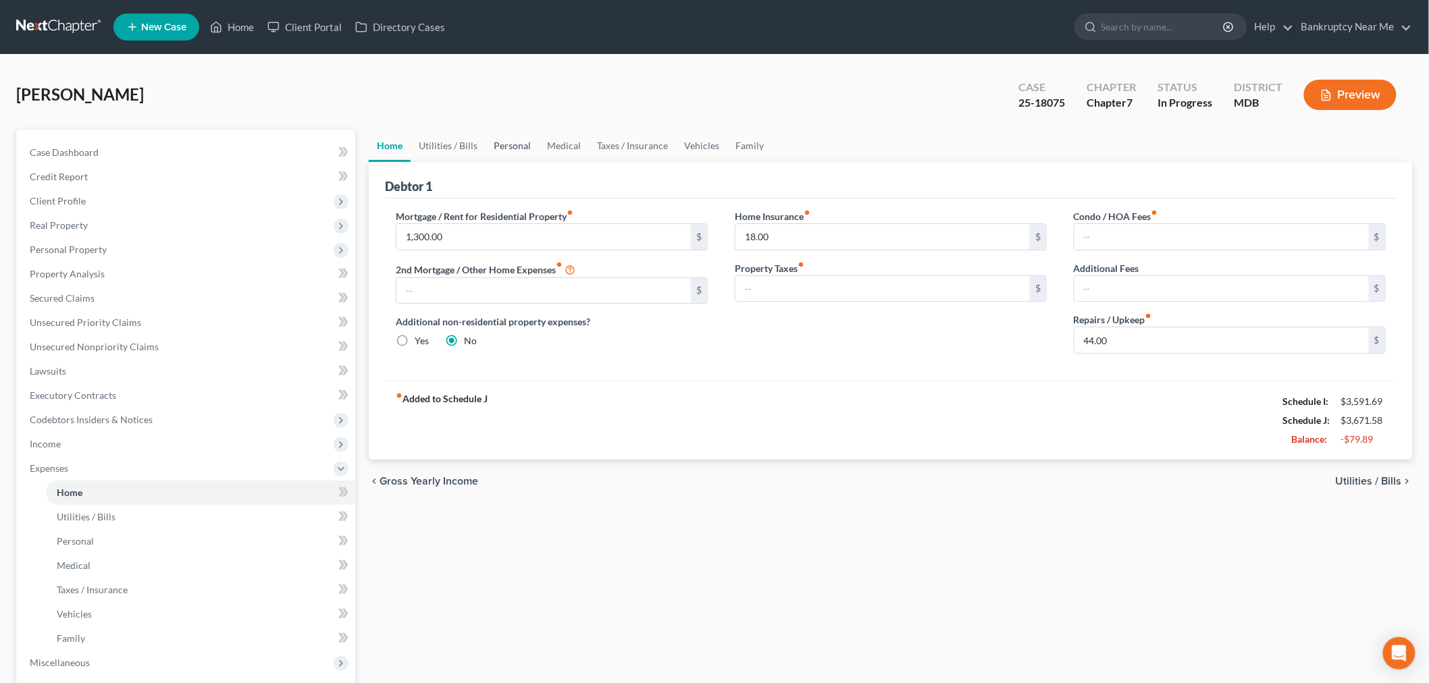
click at [485, 142] on link "Personal" at bounding box center [511, 146] width 53 height 32
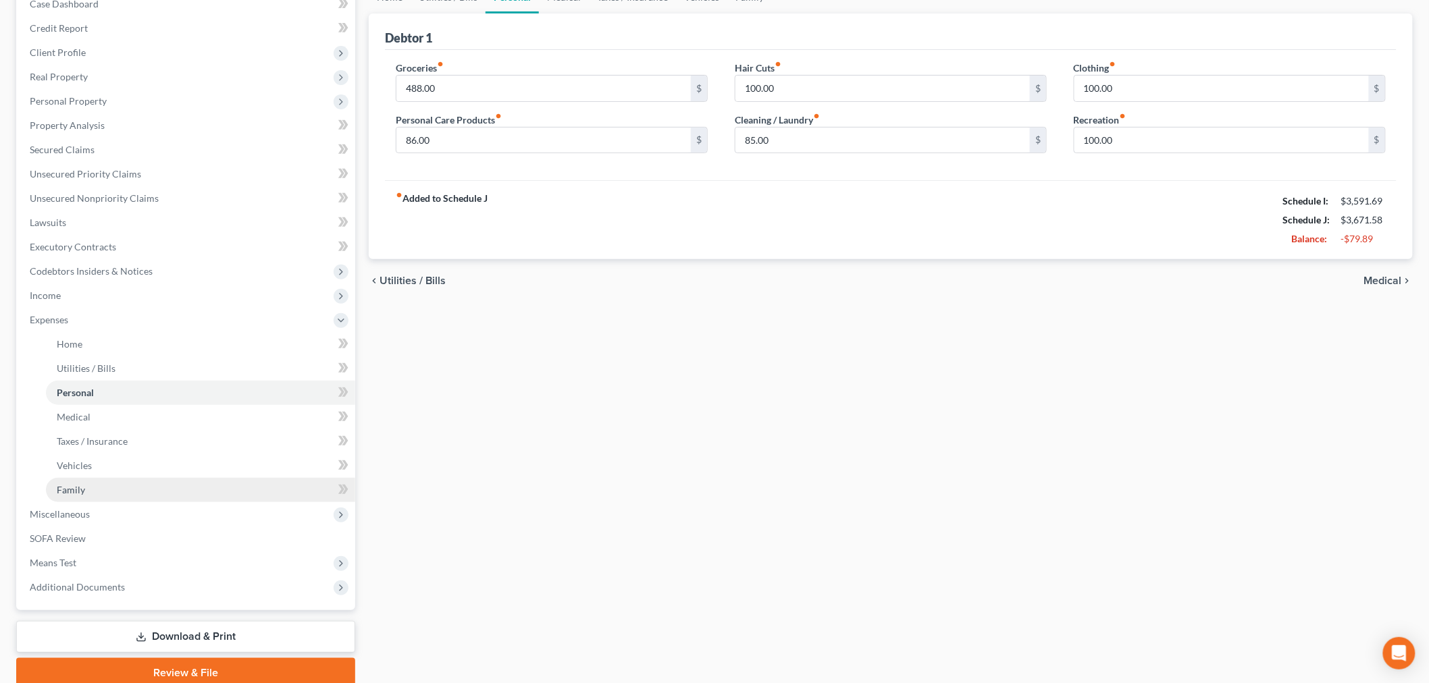
scroll to position [150, 0]
click at [95, 503] on span "Miscellaneous" at bounding box center [187, 513] width 336 height 24
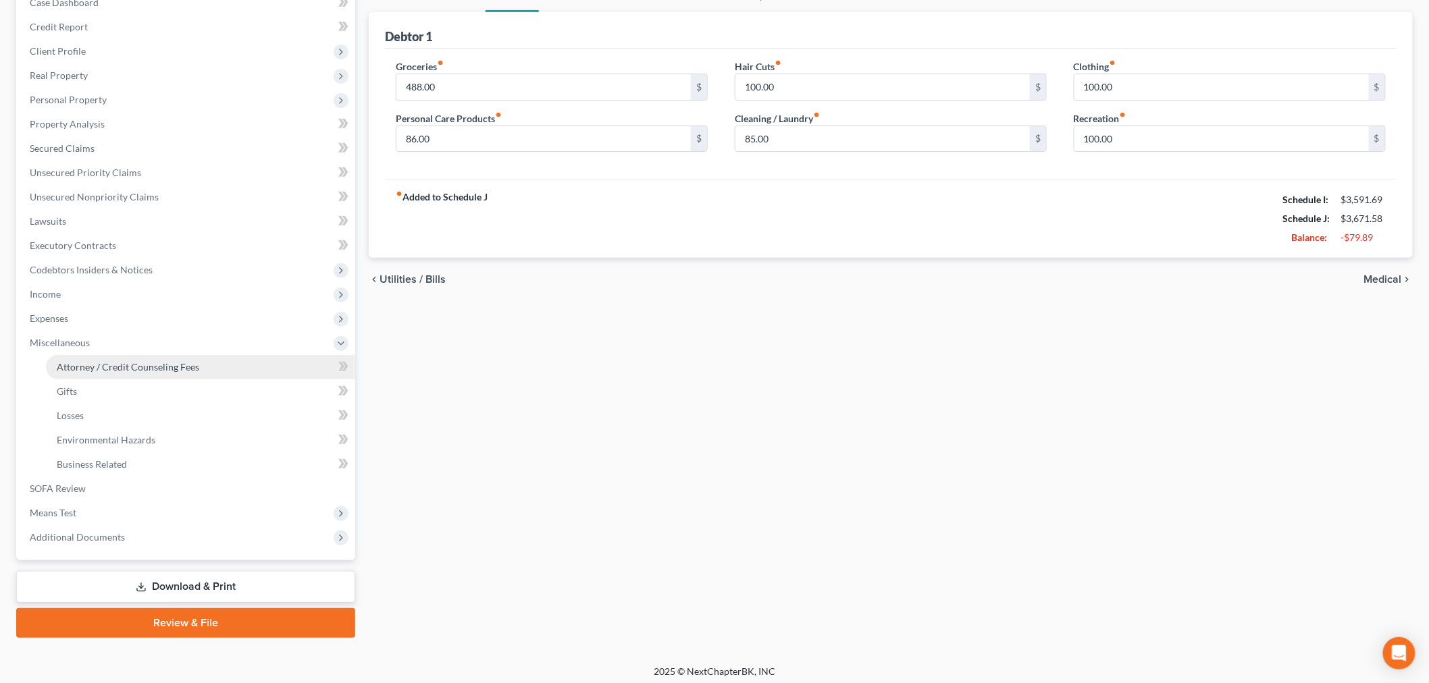
click at [115, 356] on link "Attorney / Credit Counseling Fees" at bounding box center [200, 367] width 309 height 24
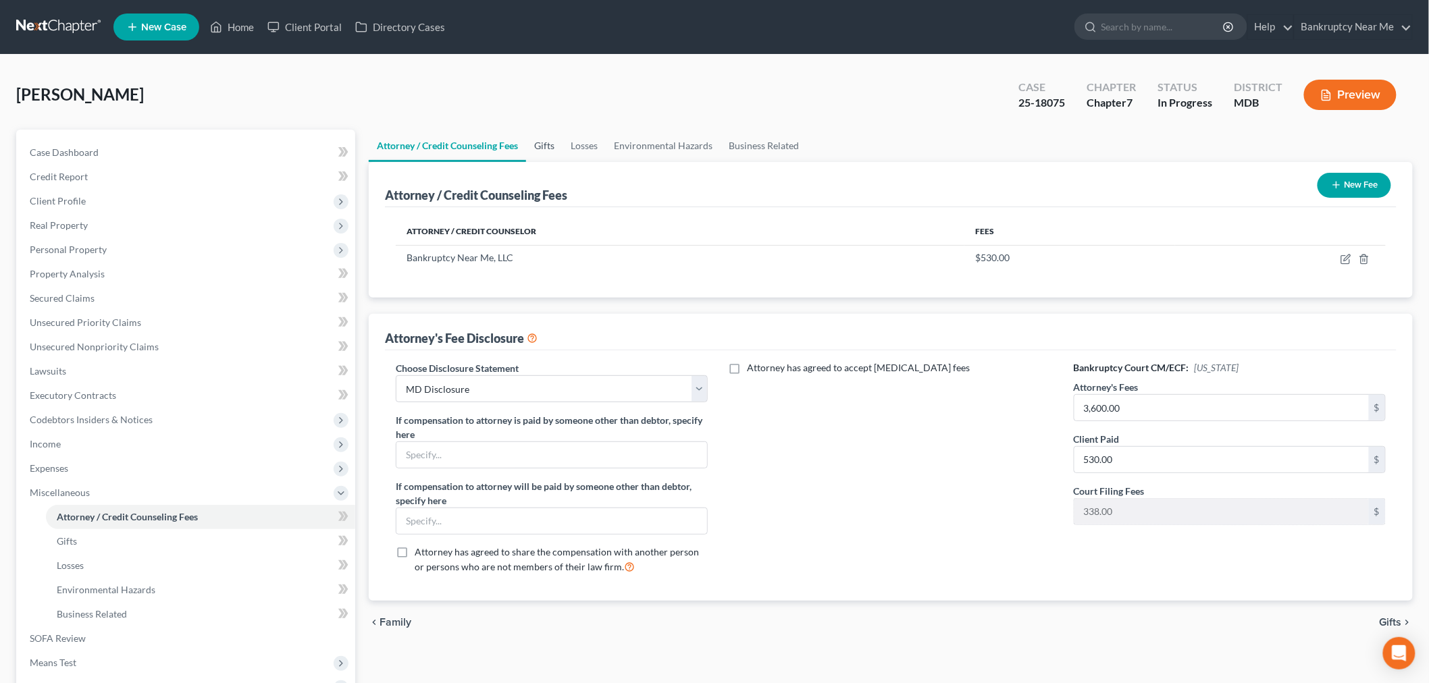
drag, startPoint x: 530, startPoint y: 162, endPoint x: 542, endPoint y: 150, distance: 17.2
click at [538, 154] on ui-view "Attorney / Credit Counseling Fees Gifts Losses Environmental Hazards Business R…" at bounding box center [891, 387] width 1044 height 515
click at [542, 150] on link "Gifts" at bounding box center [544, 146] width 36 height 32
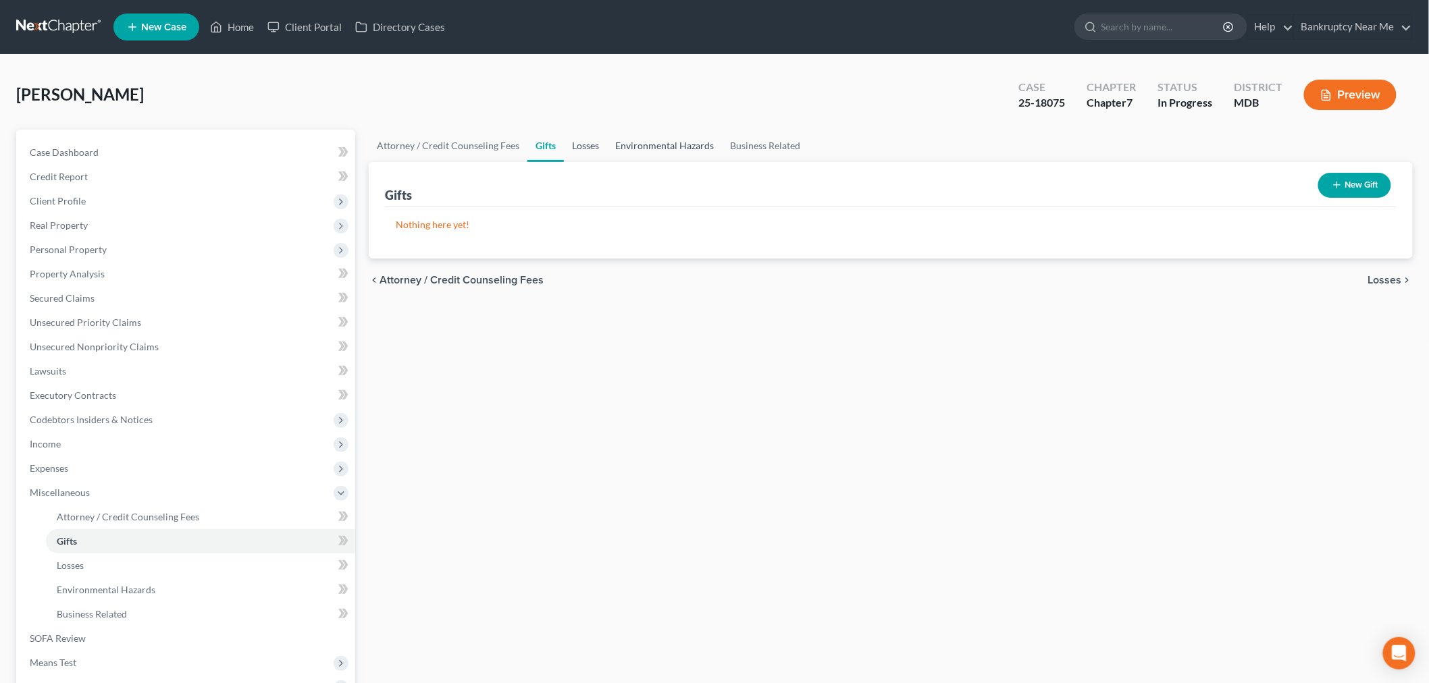
click at [570, 144] on link "Losses" at bounding box center [585, 146] width 43 height 32
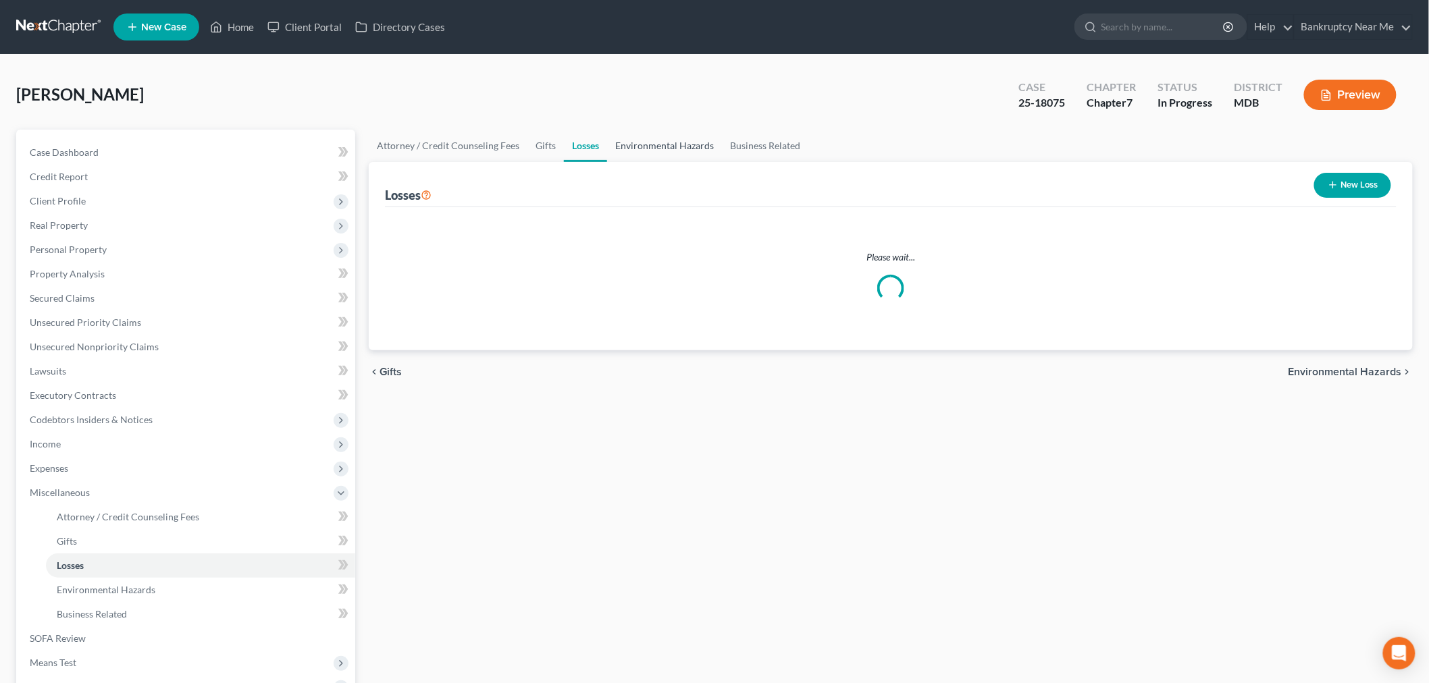
click at [657, 143] on link "Environmental Hazards" at bounding box center [664, 146] width 115 height 32
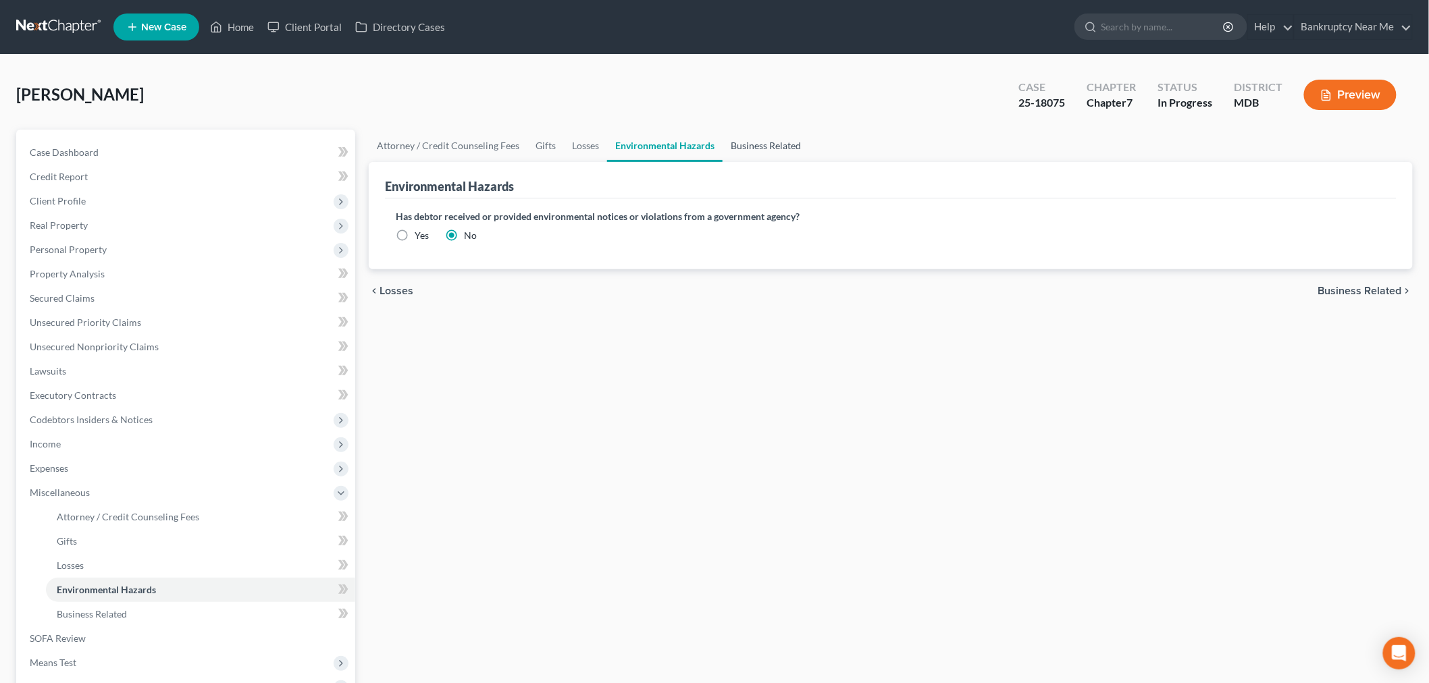
click at [764, 140] on link "Business Related" at bounding box center [765, 146] width 86 height 32
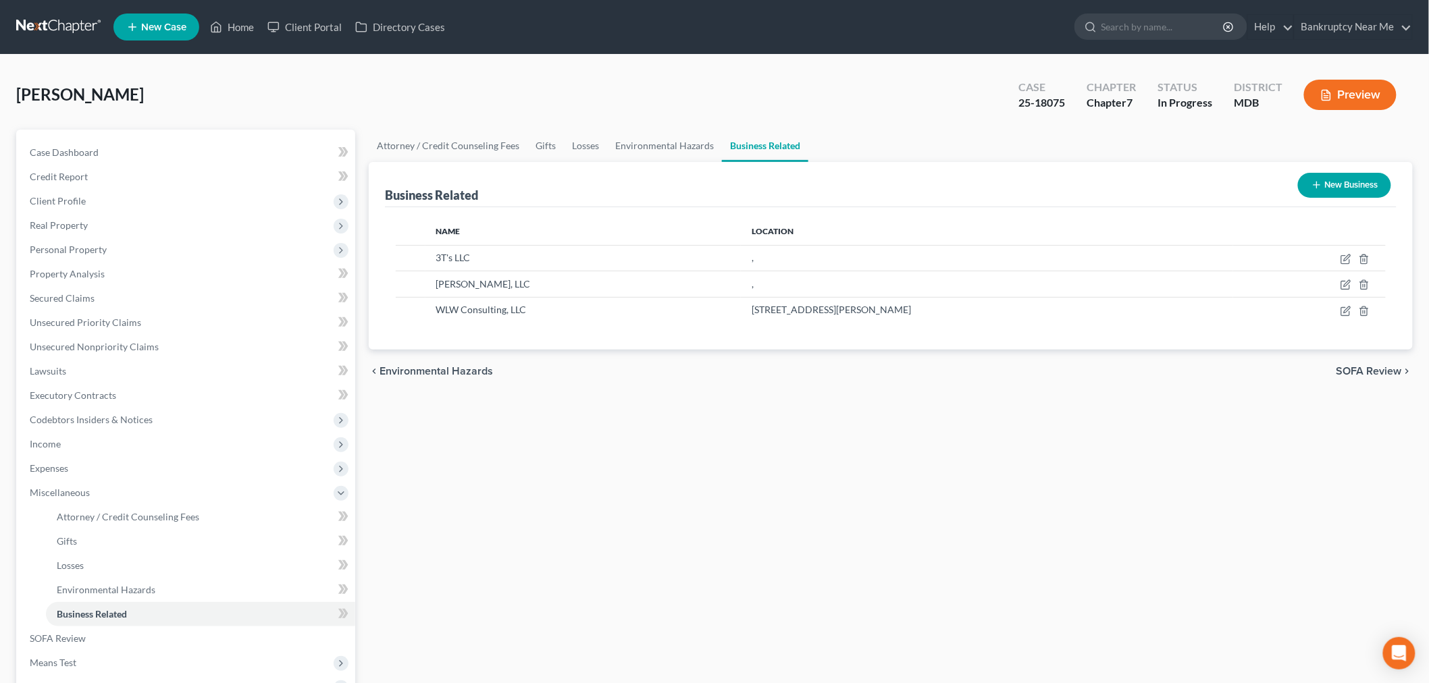
click at [714, 444] on div "Attorney / Credit Counseling Fees Gifts Losses Environmental Hazards Business R…" at bounding box center [890, 459] width 1057 height 658
click at [1296, 254] on td at bounding box center [1309, 258] width 153 height 26
click at [1296, 254] on icon "button" at bounding box center [1345, 259] width 11 height 11
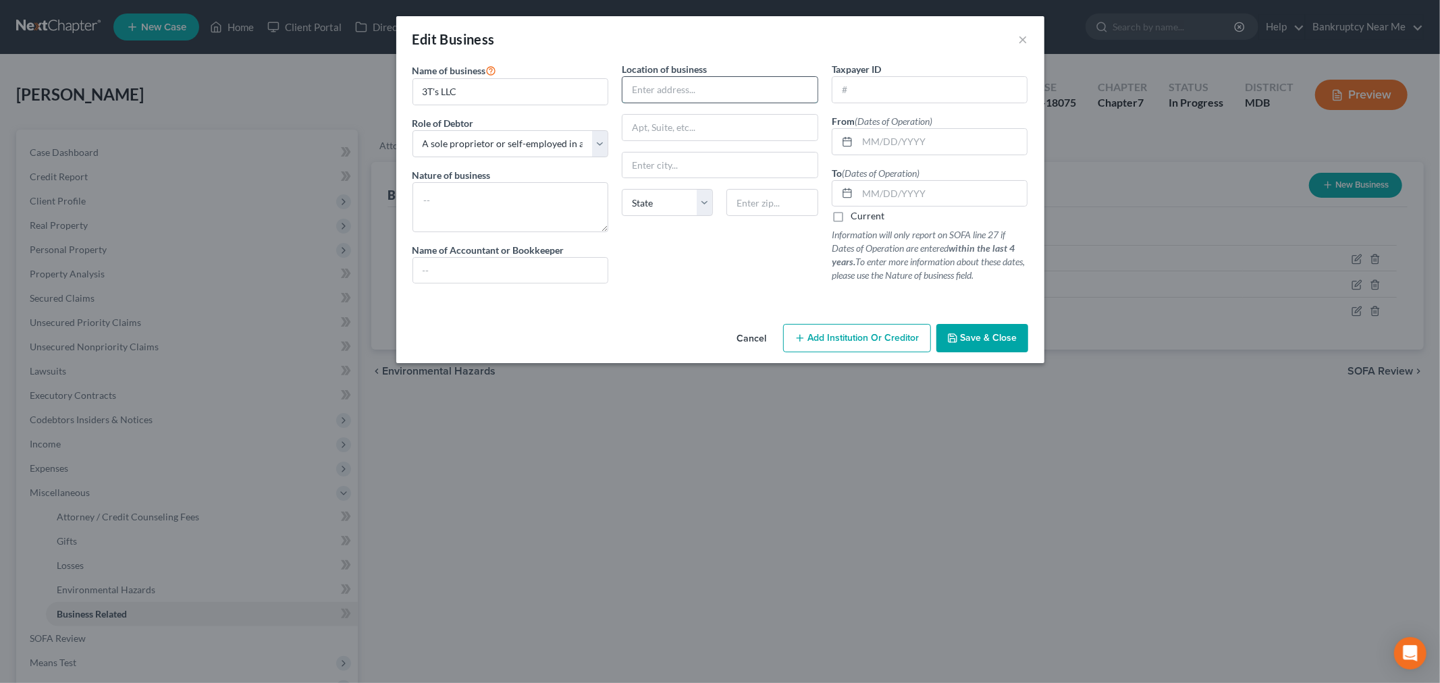
click at [724, 86] on input "text" at bounding box center [719, 90] width 195 height 26
click at [946, 341] on button "Save & Close" at bounding box center [982, 338] width 92 height 28
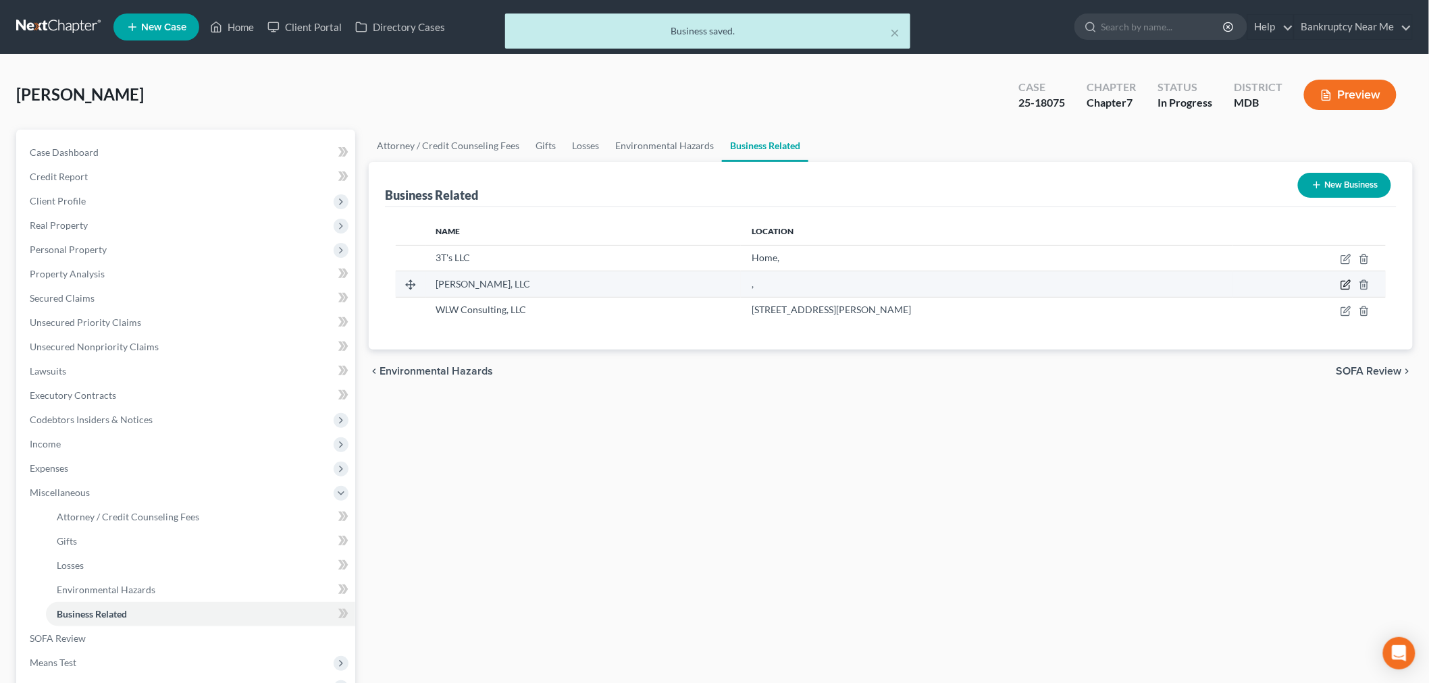
click at [1296, 284] on icon "button" at bounding box center [1345, 284] width 11 height 11
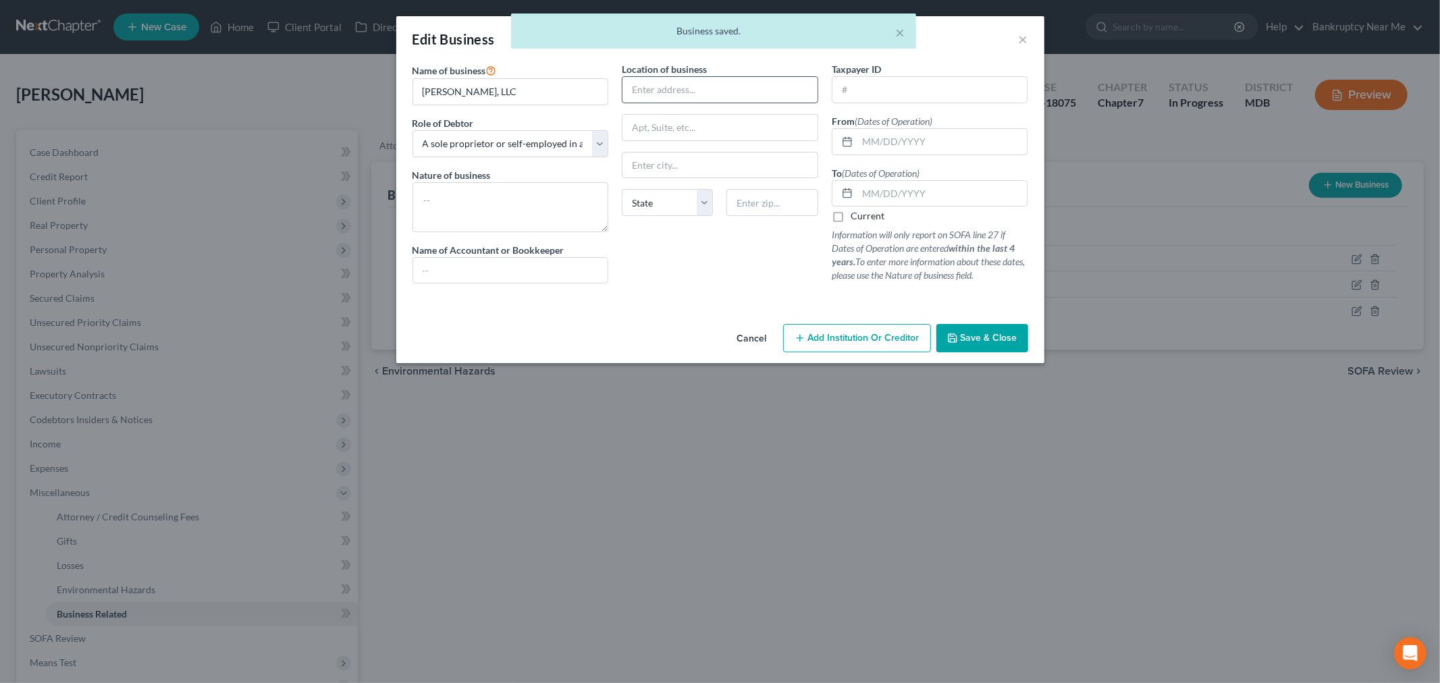
drag, startPoint x: 726, startPoint y: 90, endPoint x: 737, endPoint y: 100, distance: 14.8
click at [726, 90] on input "text" at bounding box center [719, 90] width 195 height 26
click at [697, 290] on div "Location of business Home State AL AK AR AZ CA CO CT DE DC FL GA GU HI ID IL IN…" at bounding box center [720, 178] width 210 height 232
drag, startPoint x: 948, startPoint y: 325, endPoint x: 967, endPoint y: 338, distance: 22.8
click at [957, 335] on button "Save & Close" at bounding box center [982, 338] width 92 height 28
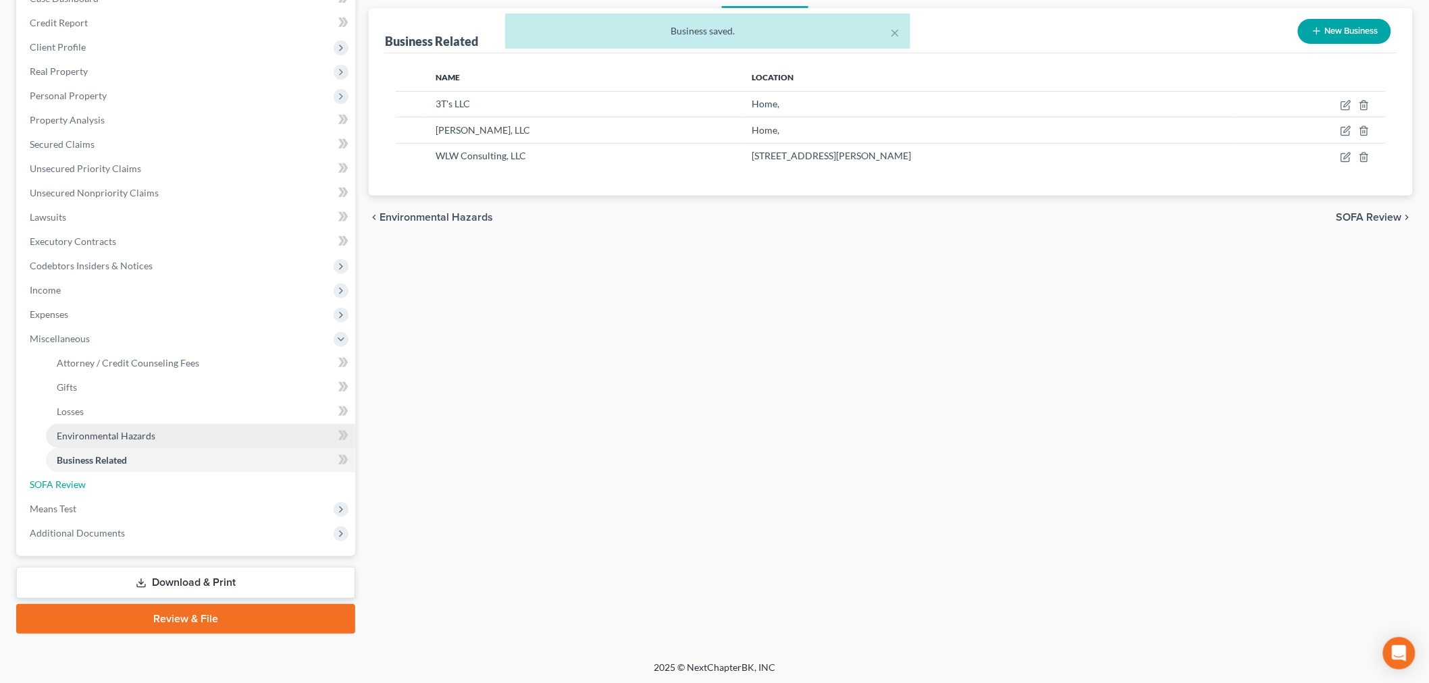
drag, startPoint x: 170, startPoint y: 483, endPoint x: 225, endPoint y: 442, distance: 69.4
click at [170, 483] on link "SOFA Review" at bounding box center [187, 485] width 336 height 24
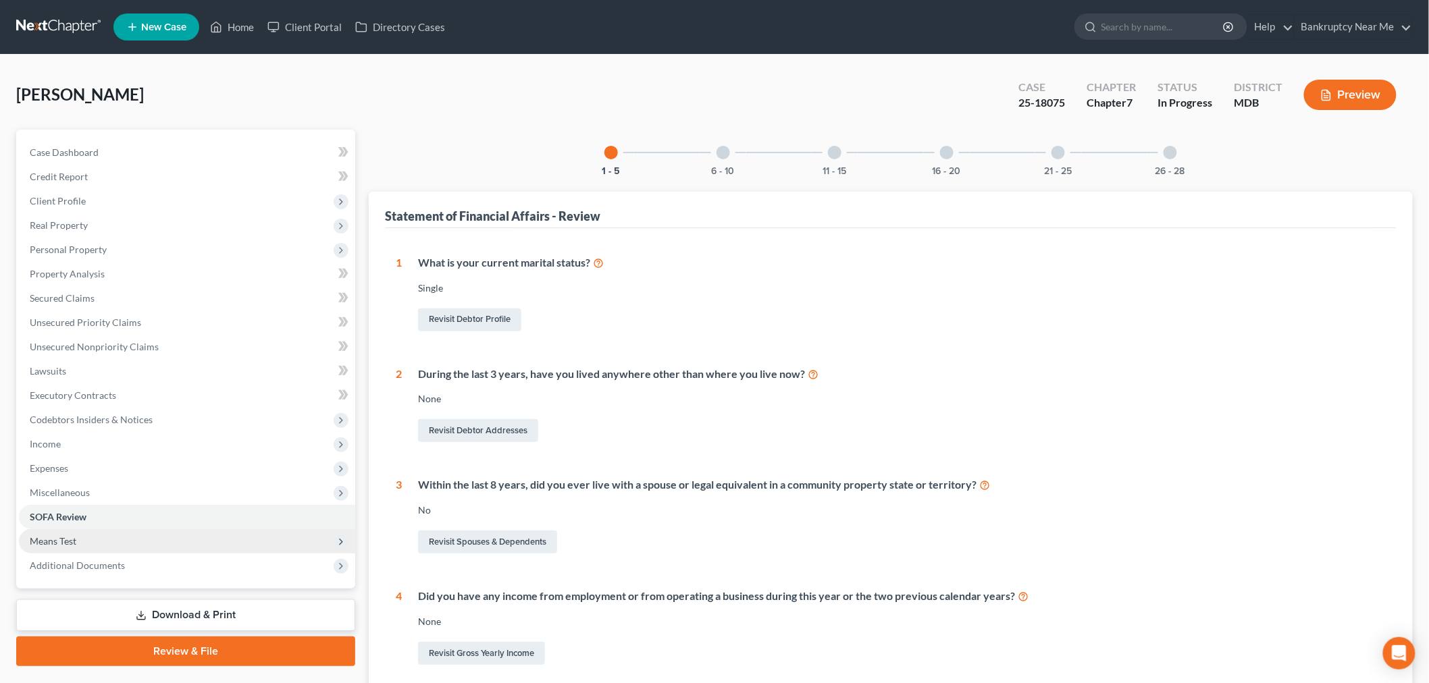
click at [113, 545] on span "Means Test" at bounding box center [187, 541] width 336 height 24
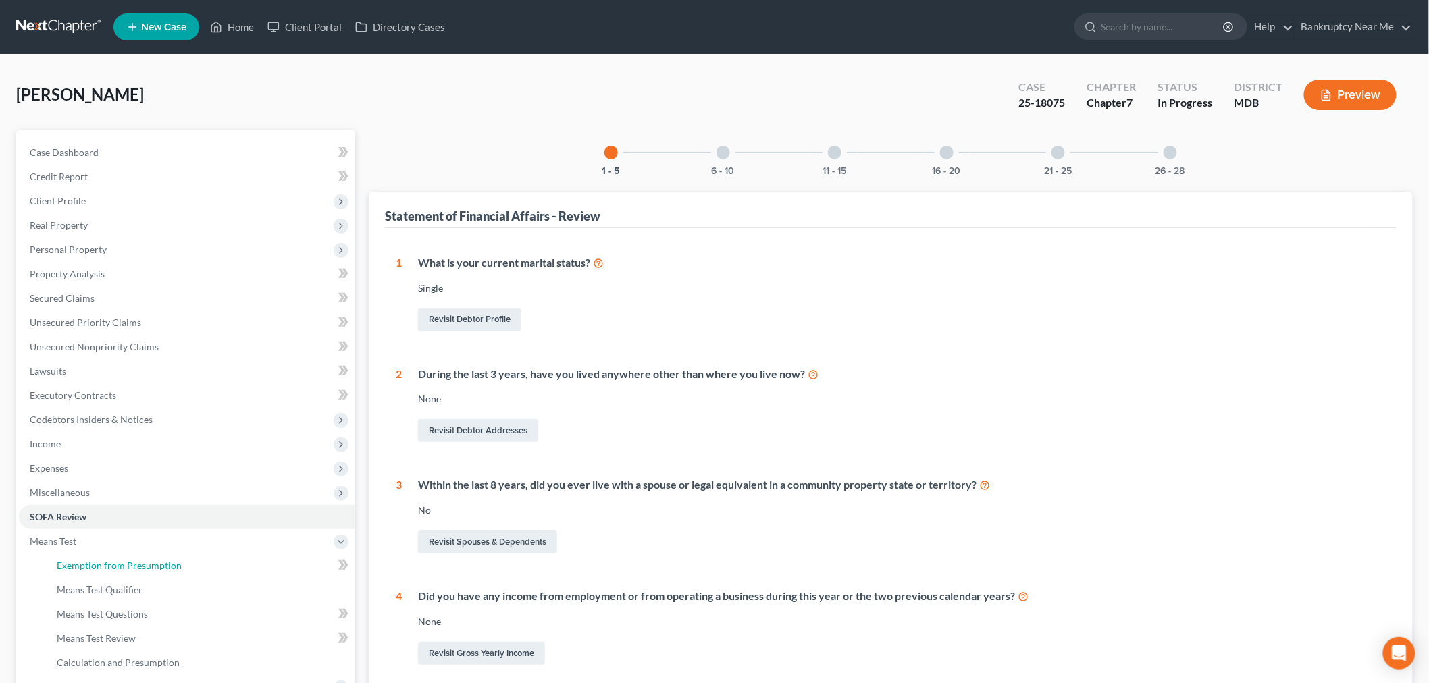
drag, startPoint x: 120, startPoint y: 564, endPoint x: 410, endPoint y: 353, distance: 358.5
click at [119, 564] on span "Exemption from Presumption" at bounding box center [119, 565] width 125 height 11
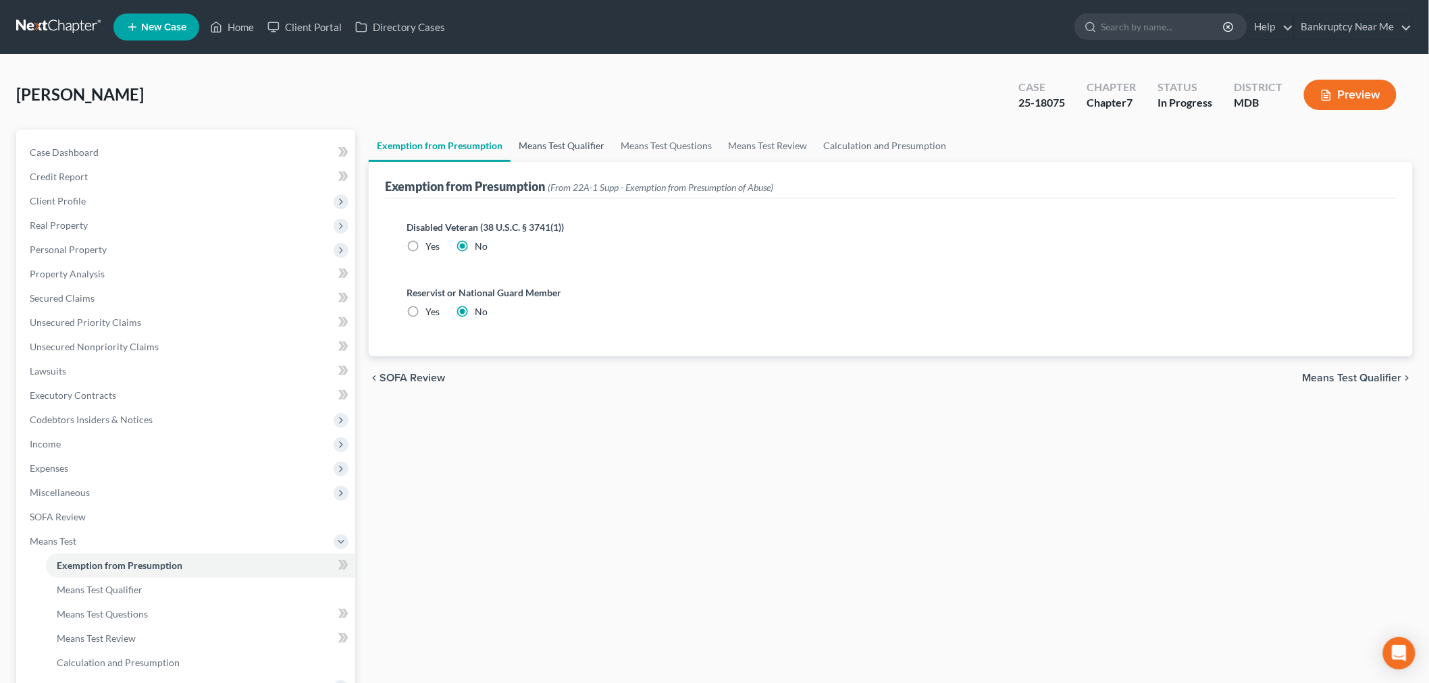
click at [540, 149] on link "Means Test Qualifier" at bounding box center [561, 146] width 102 height 32
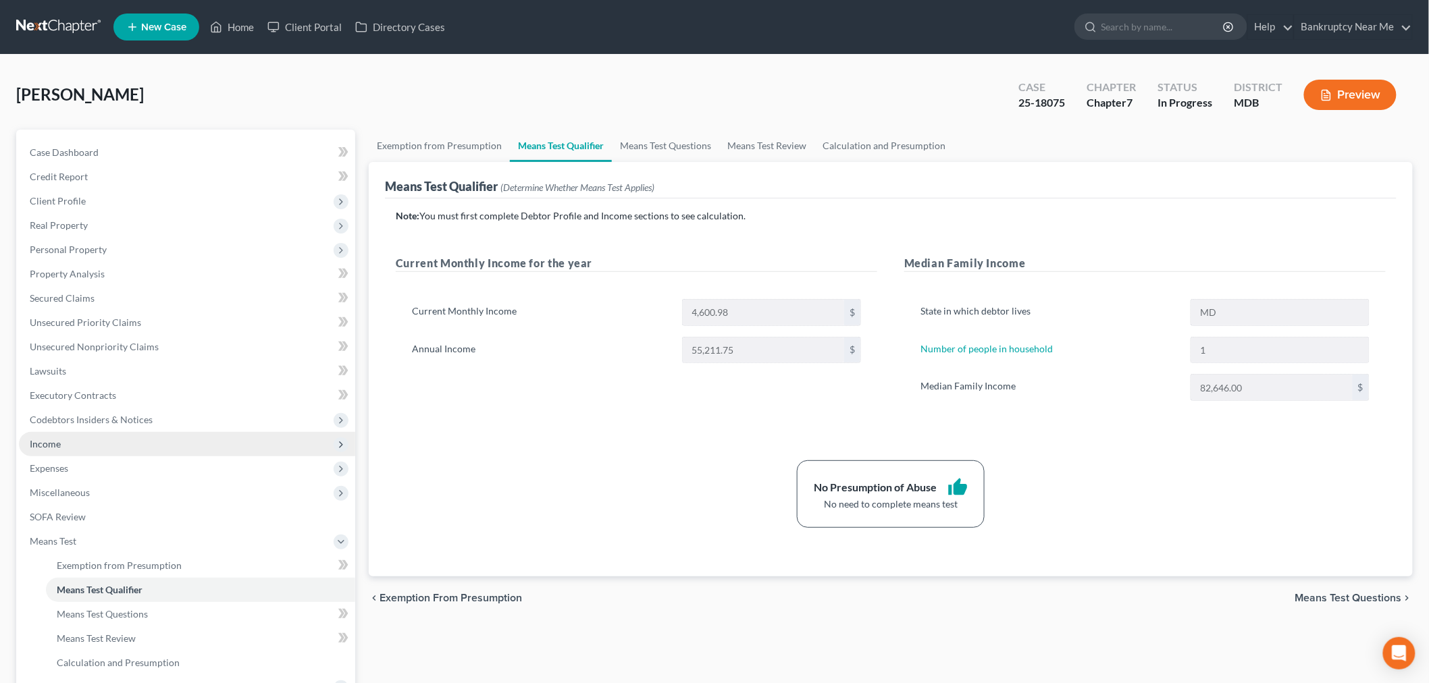
scroll to position [154, 0]
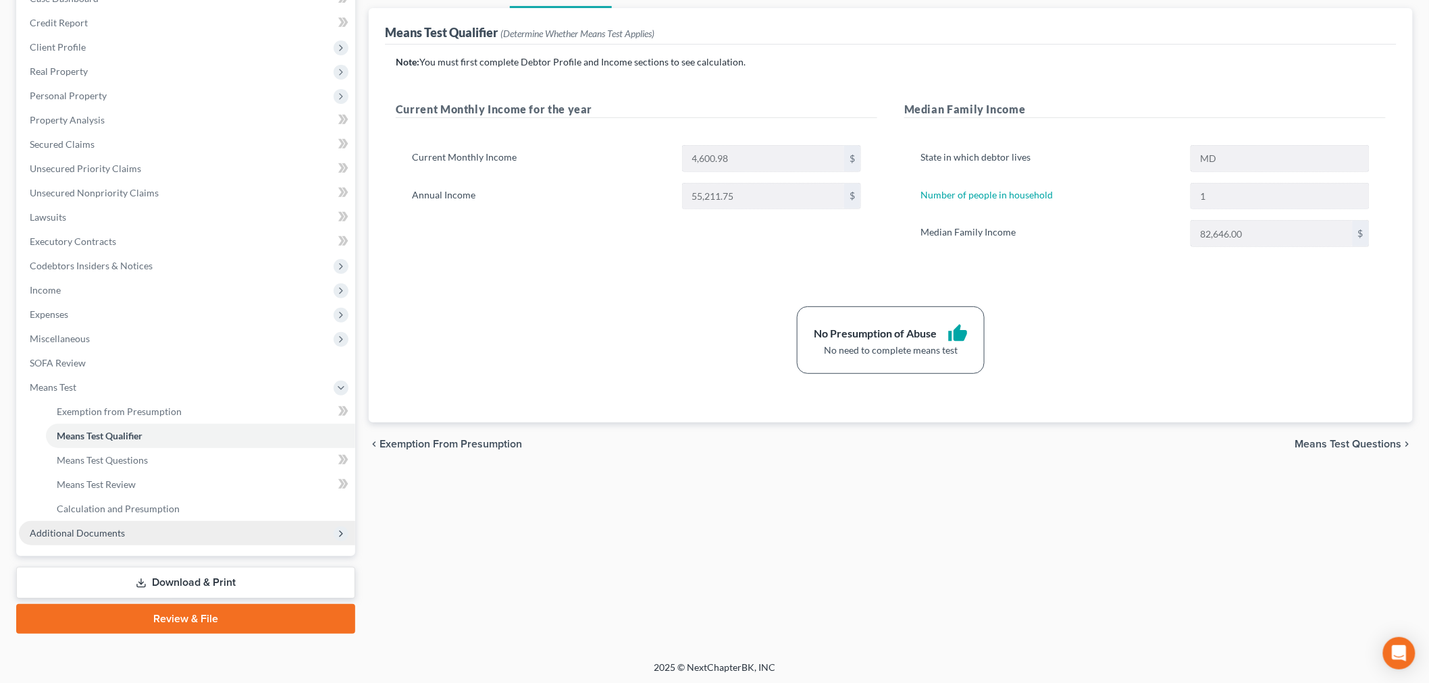
click at [154, 533] on span "Additional Documents" at bounding box center [187, 533] width 336 height 24
click at [198, 433] on link "Forms Library" at bounding box center [200, 436] width 309 height 24
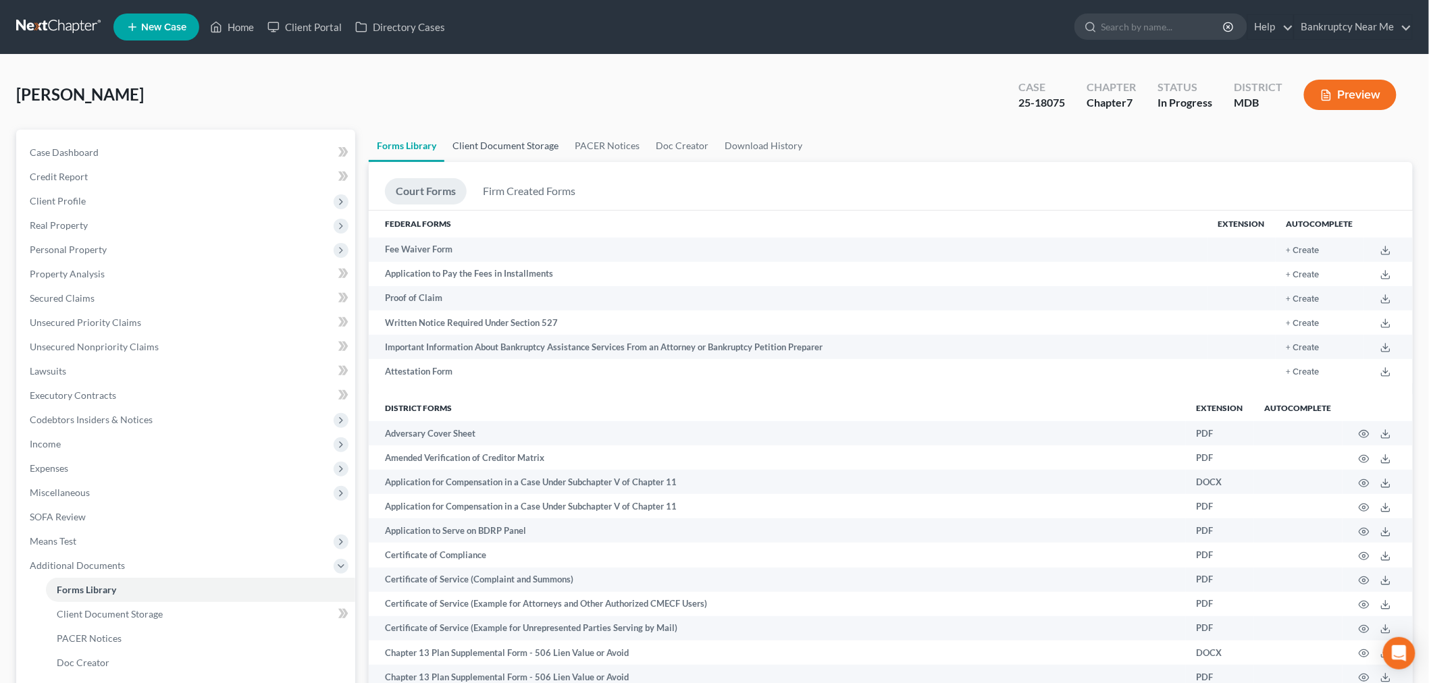
drag, startPoint x: 494, startPoint y: 145, endPoint x: 595, endPoint y: 133, distance: 101.3
click at [494, 144] on link "Client Document Storage" at bounding box center [505, 146] width 122 height 32
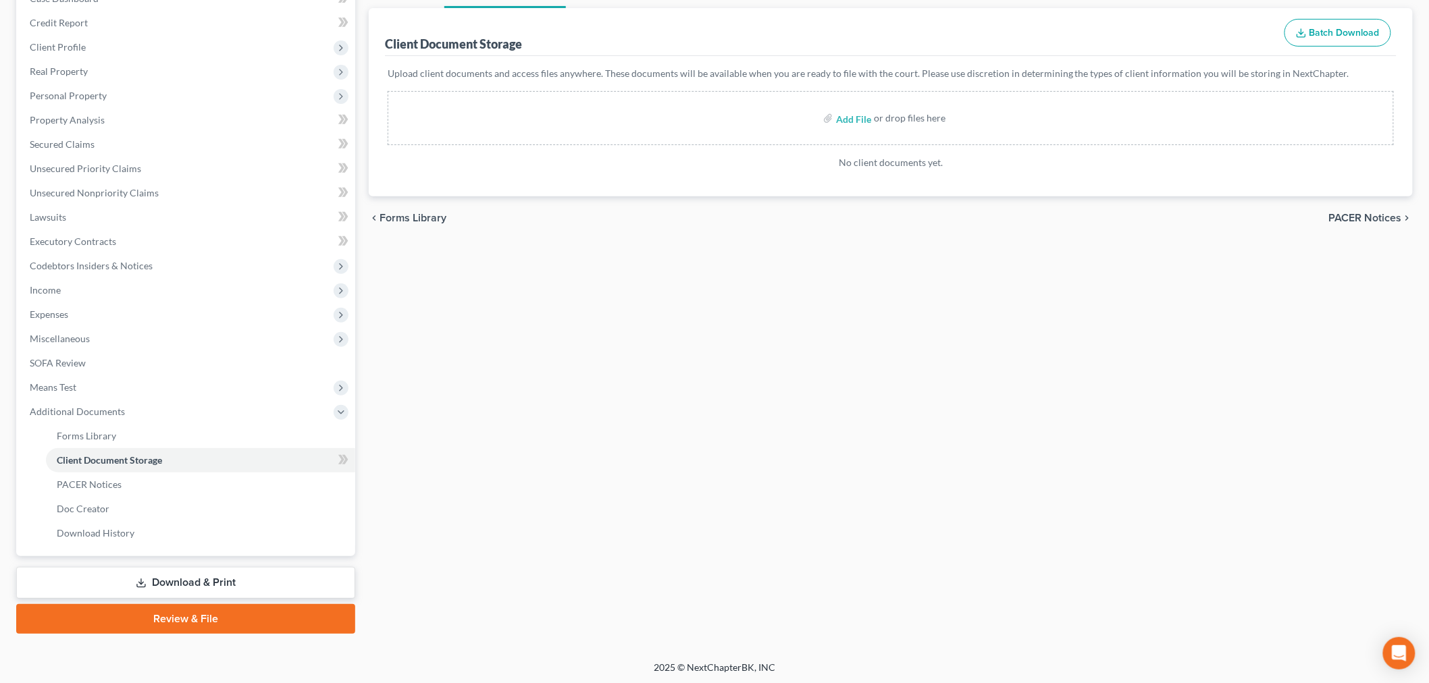
click at [194, 579] on link "Download & Print" at bounding box center [185, 583] width 339 height 32
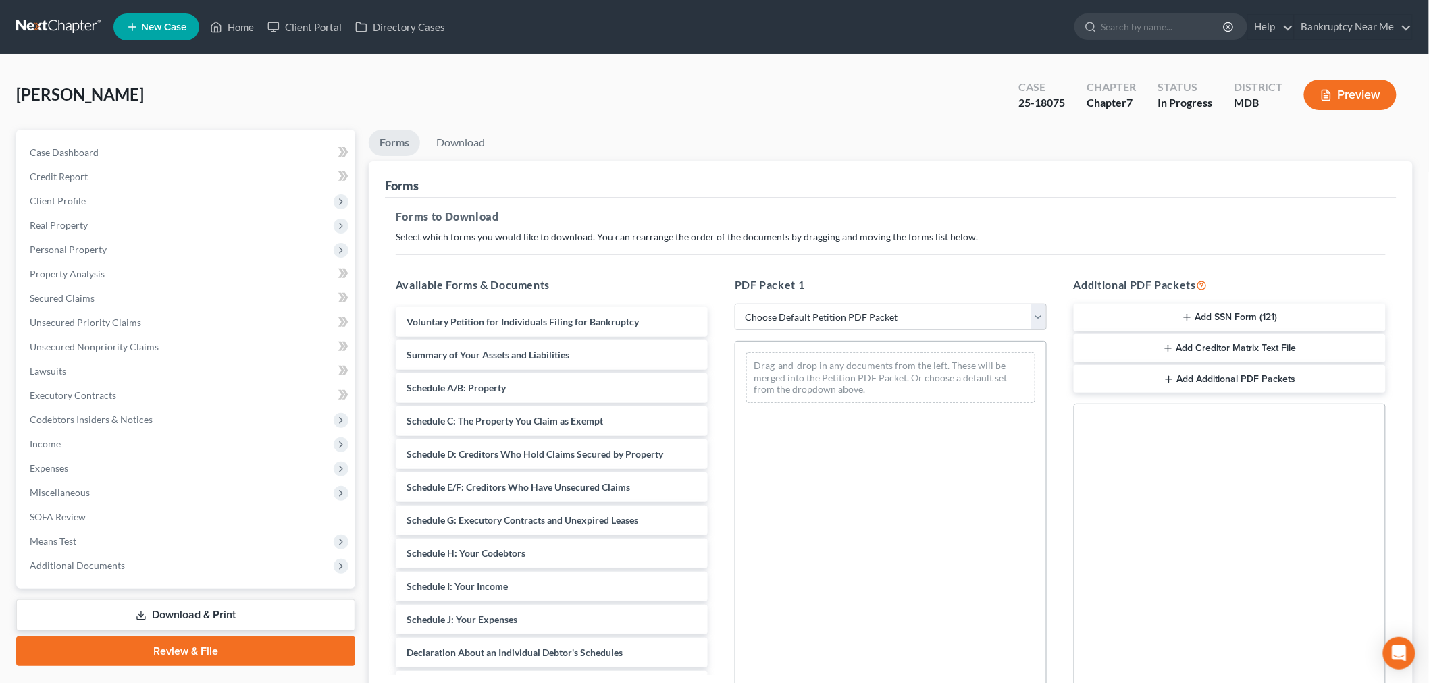
drag, startPoint x: 814, startPoint y: 309, endPoint x: 824, endPoint y: 327, distance: 20.3
click at [814, 309] on select "Choose Default Petition PDF Packet Complete Bankruptcy Petition (all forms and …" at bounding box center [891, 317] width 312 height 27
click at [735, 304] on select "Choose Default Petition PDF Packet Complete Bankruptcy Petition (all forms and …" at bounding box center [891, 317] width 312 height 27
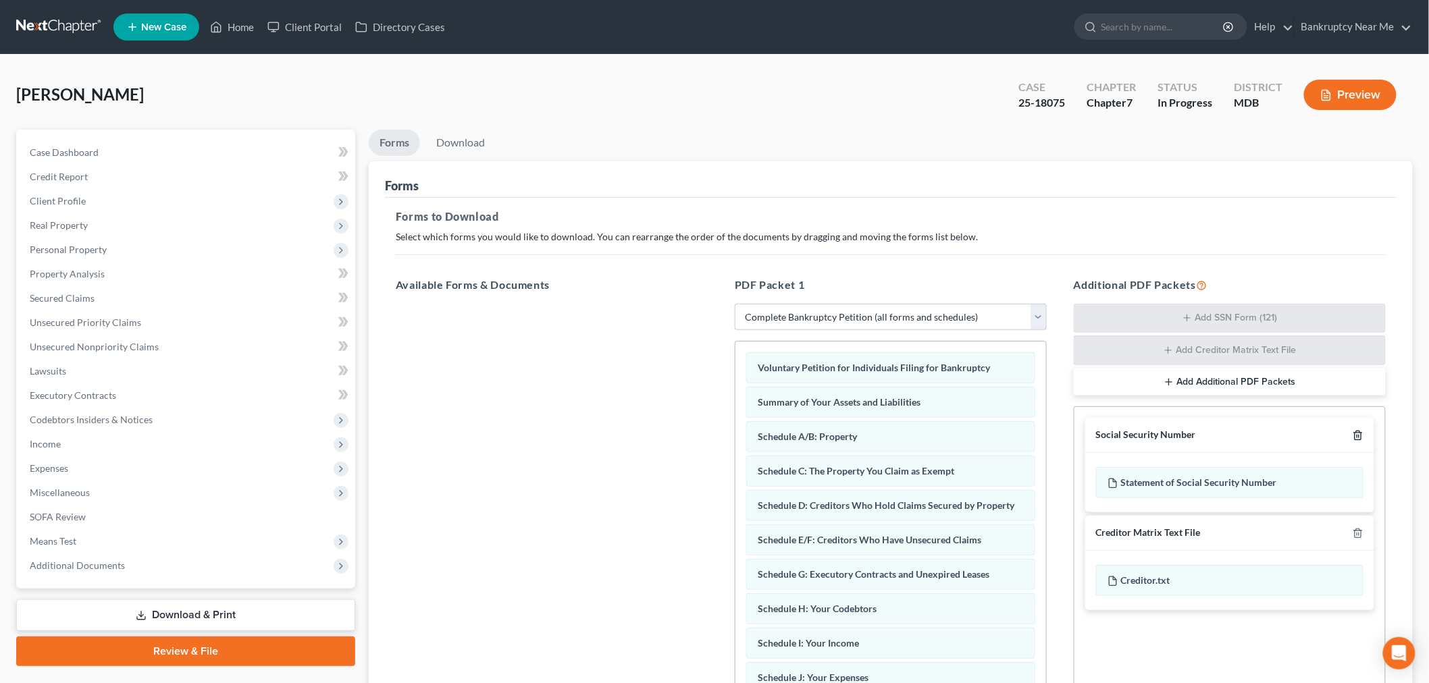
click at [1296, 433] on icon "button" at bounding box center [1357, 435] width 11 height 11
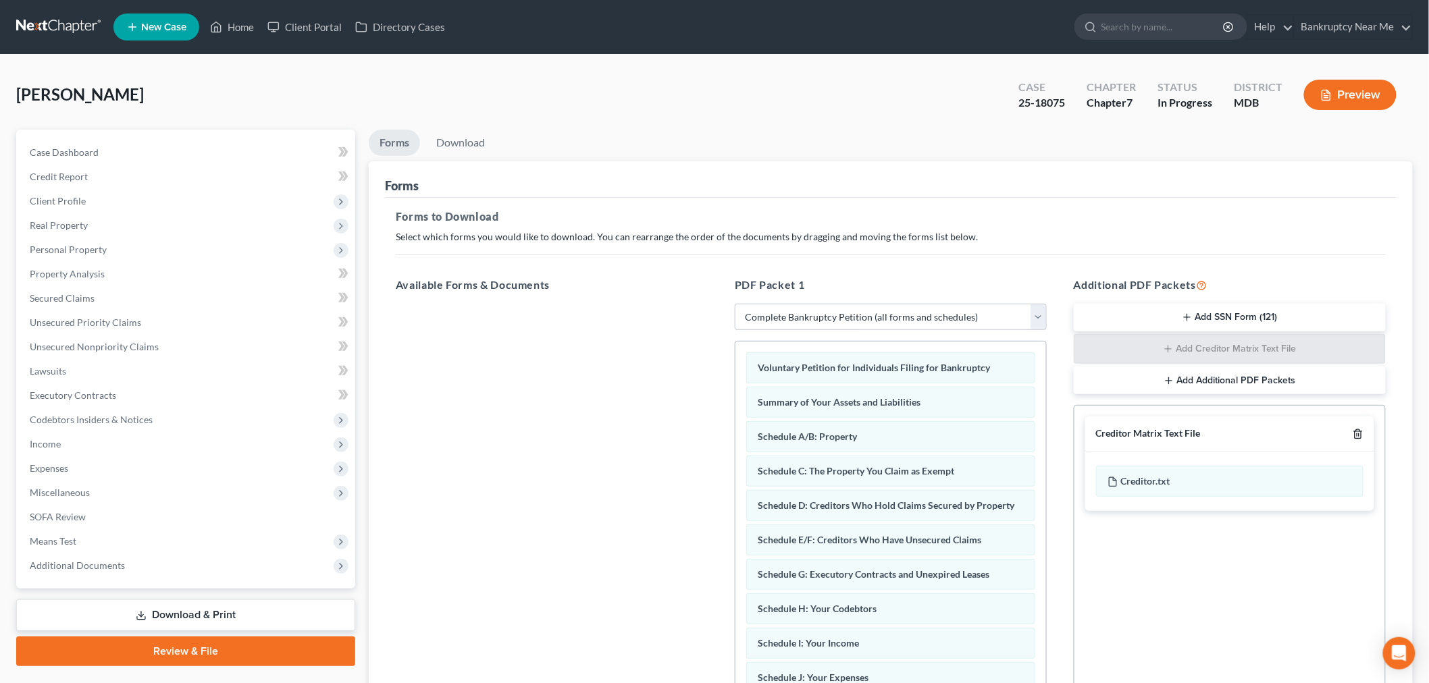
click at [1296, 433] on icon "button" at bounding box center [1357, 434] width 11 height 11
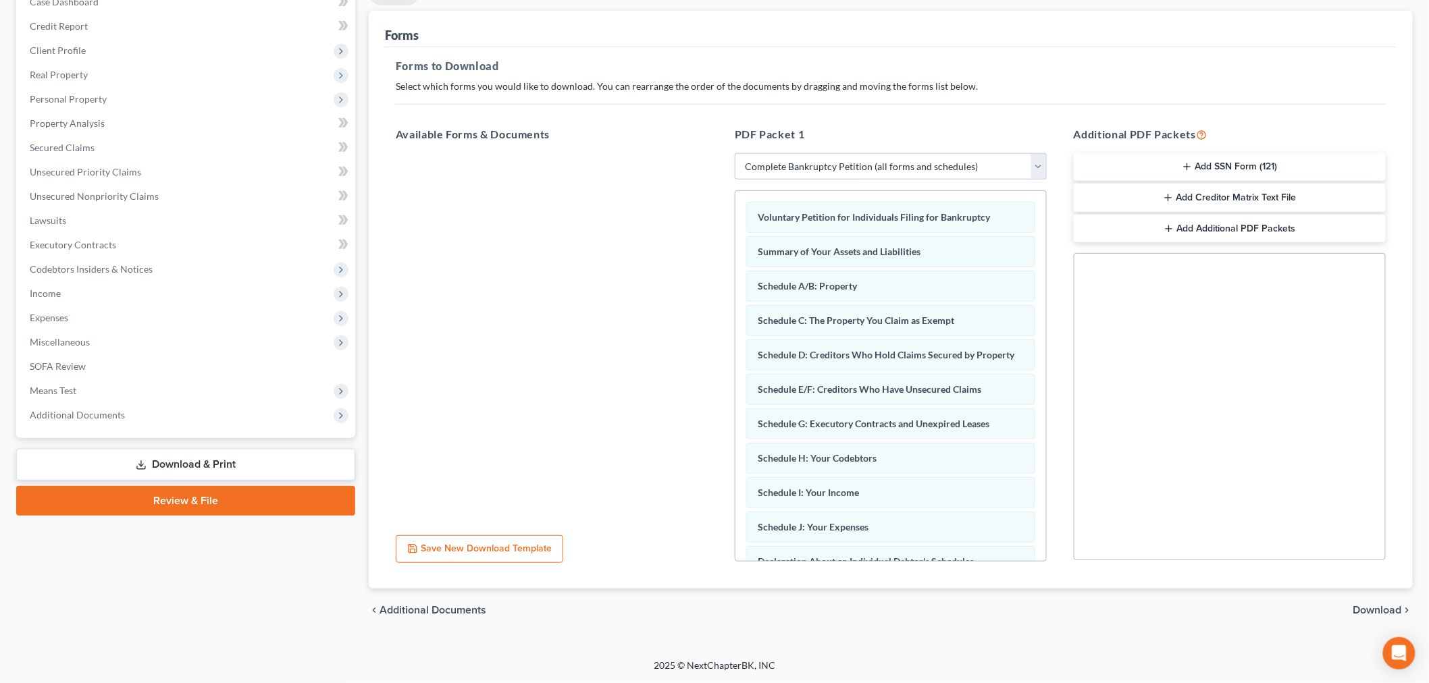
scroll to position [392, 0]
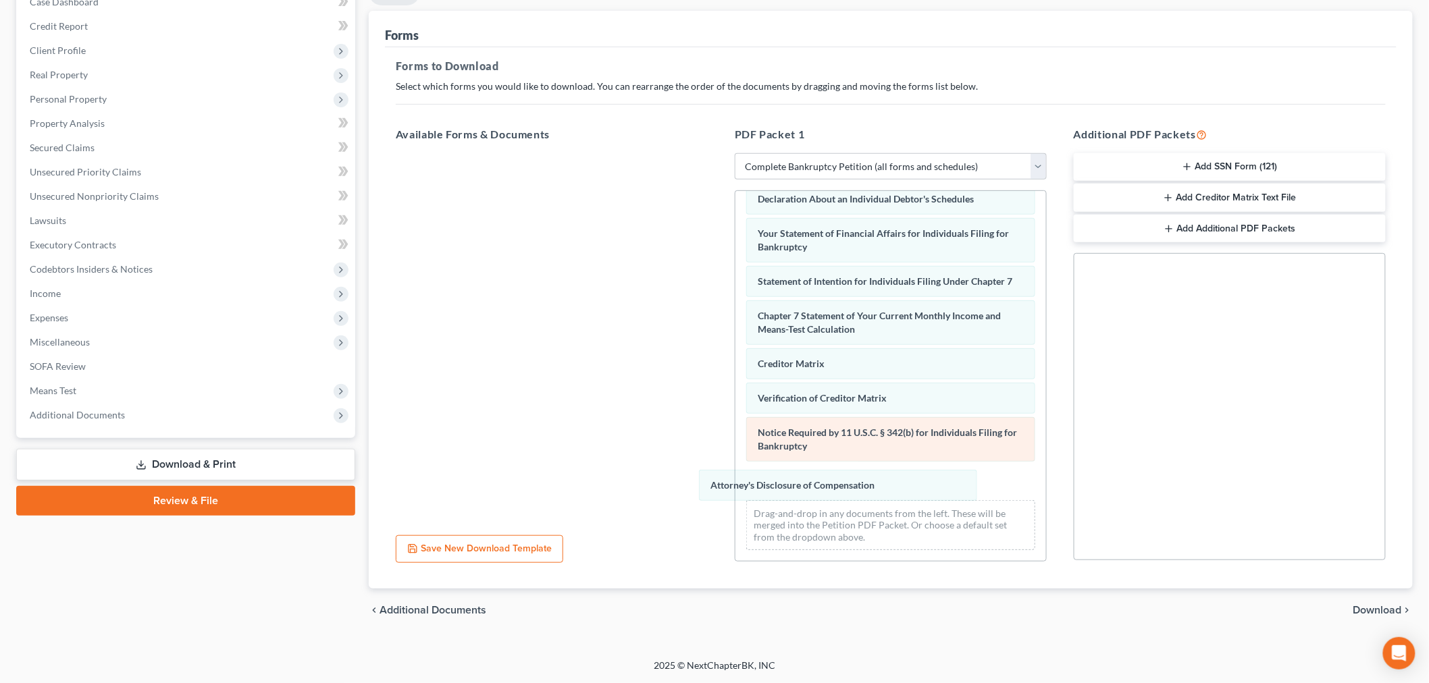
drag, startPoint x: 907, startPoint y: 479, endPoint x: 816, endPoint y: 460, distance: 93.2
click at [735, 490] on div "Attorney's Disclosure of Compensation Voluntary Petition for Individuals Filing…" at bounding box center [890, 195] width 311 height 732
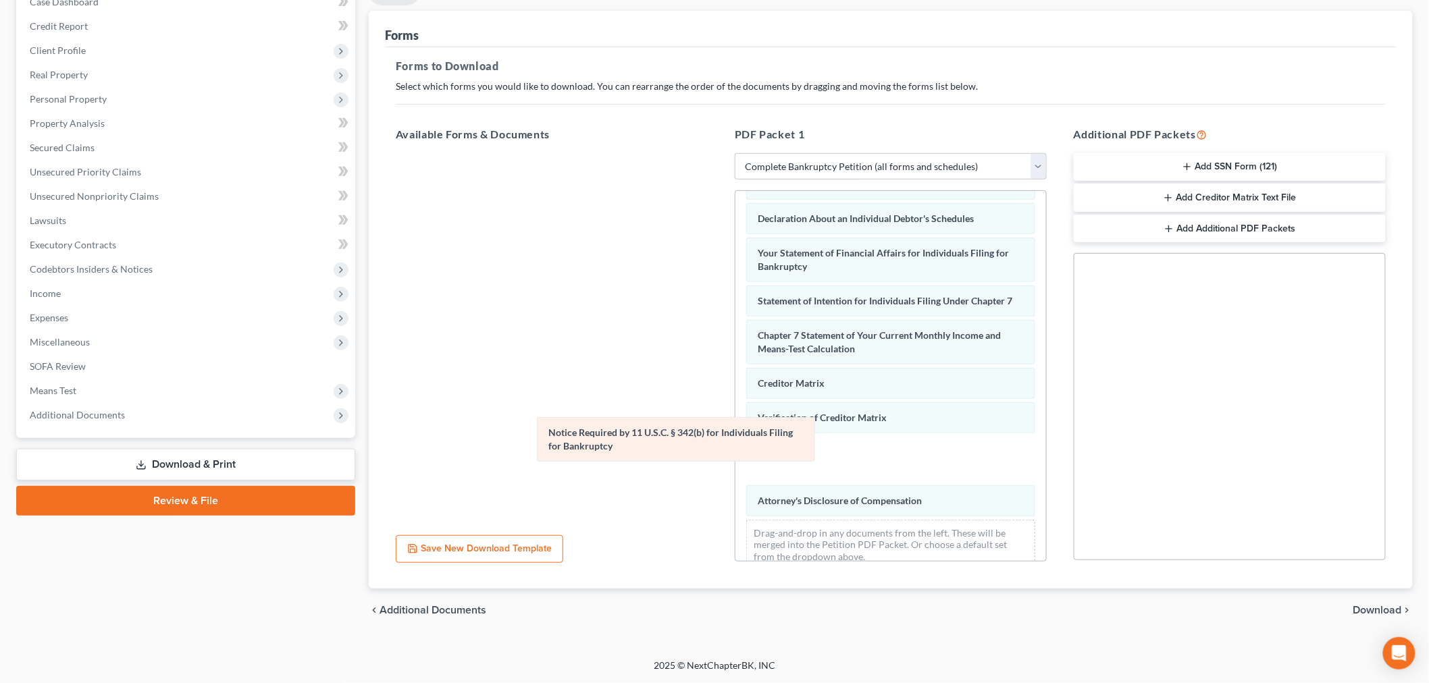
drag, startPoint x: 843, startPoint y: 448, endPoint x: 498, endPoint y: 437, distance: 344.5
click at [735, 437] on div "Notice Required by 11 U.S.C. § 342(b) for Individuals Filing for Bankruptcy Vol…" at bounding box center [890, 214] width 311 height 732
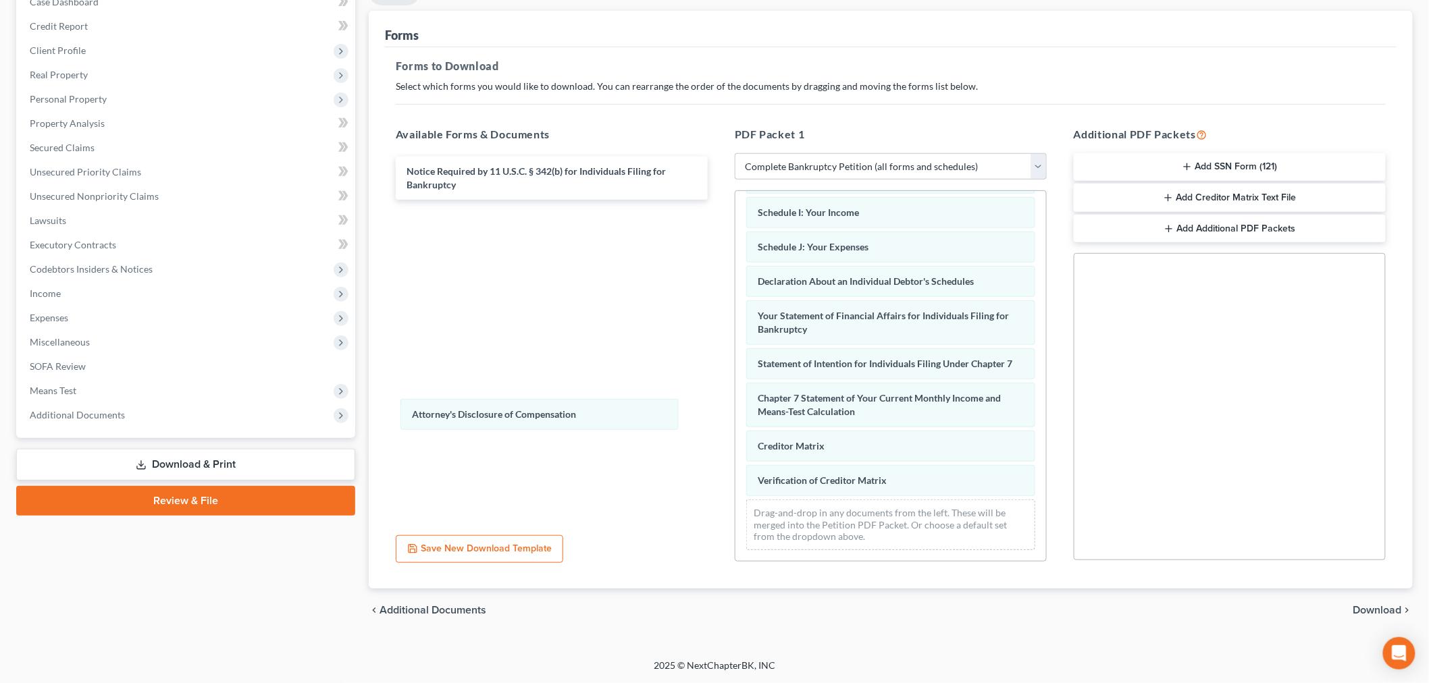
scroll to position [309, 0]
drag, startPoint x: 838, startPoint y: 478, endPoint x: 544, endPoint y: 390, distance: 307.3
click at [735, 369] on div "Attorney's Disclosure of Compensation Voluntary Petition for Individuals Filing…" at bounding box center [890, 236] width 311 height 650
click at [1296, 605] on span "Download" at bounding box center [1377, 610] width 49 height 11
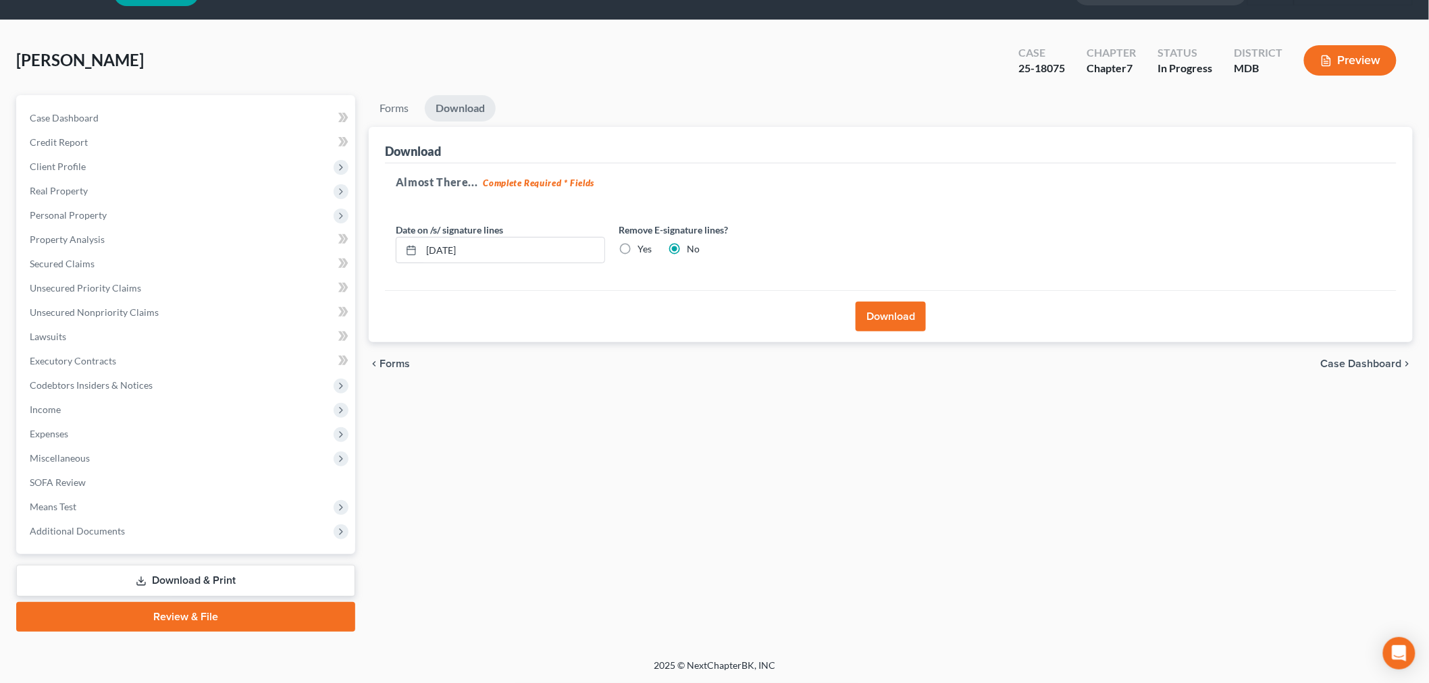
scroll to position [32, 0]
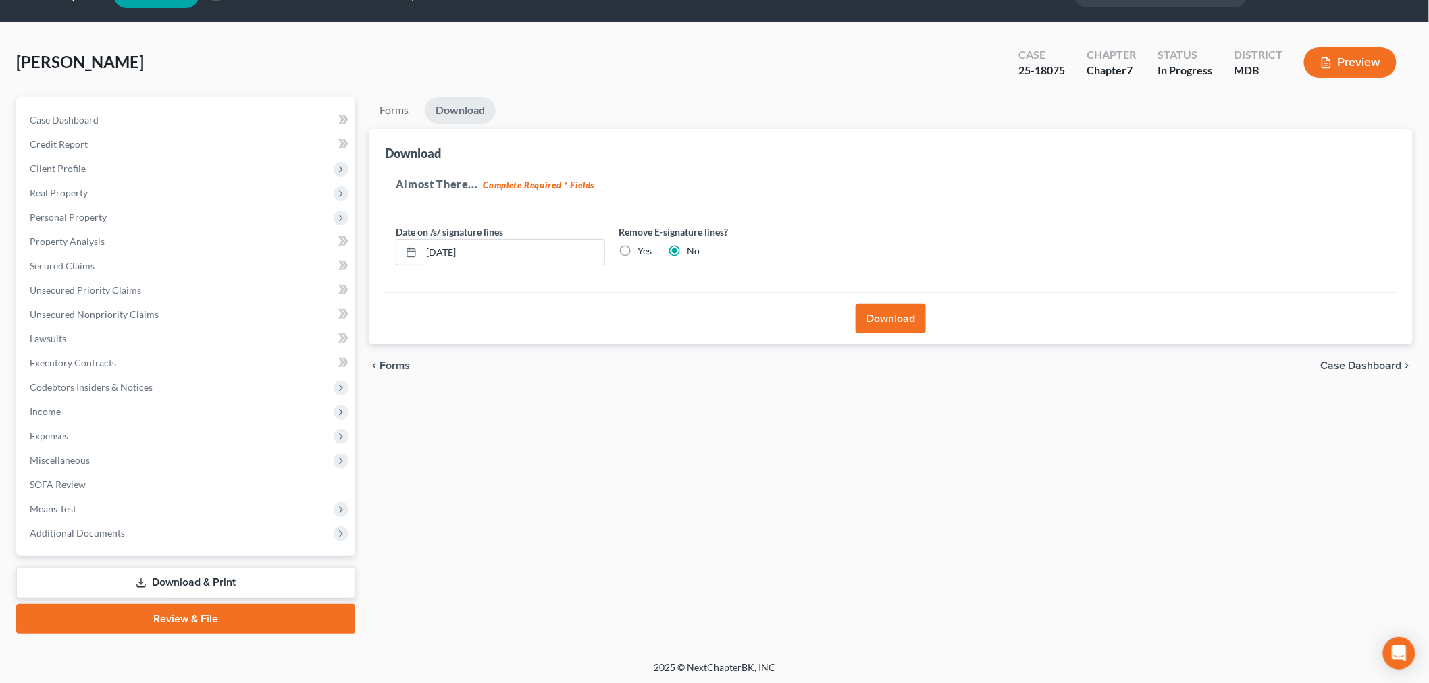
click at [905, 314] on button "Download" at bounding box center [890, 319] width 70 height 30
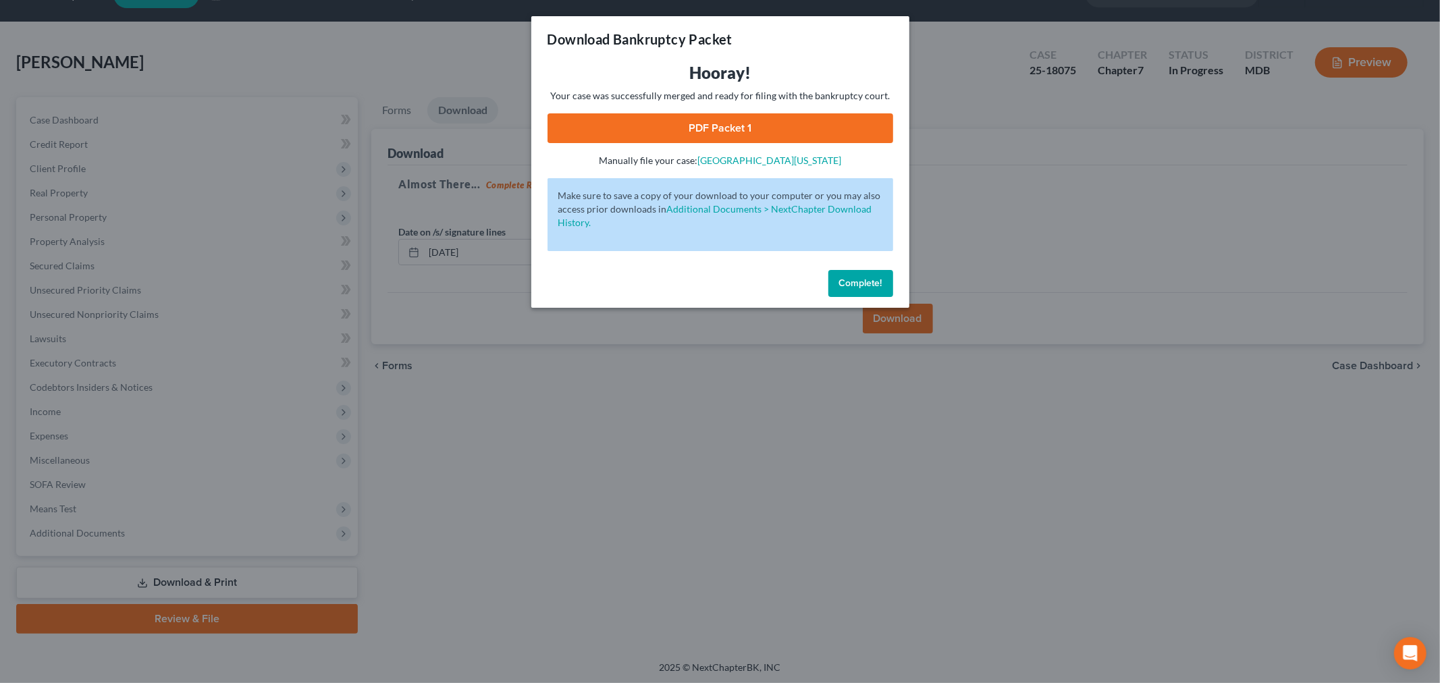
click at [743, 119] on link "PDF Packet 1" at bounding box center [721, 128] width 346 height 30
drag, startPoint x: 852, startPoint y: 279, endPoint x: 257, endPoint y: 164, distance: 606.5
click at [852, 279] on span "Complete!" at bounding box center [860, 282] width 43 height 11
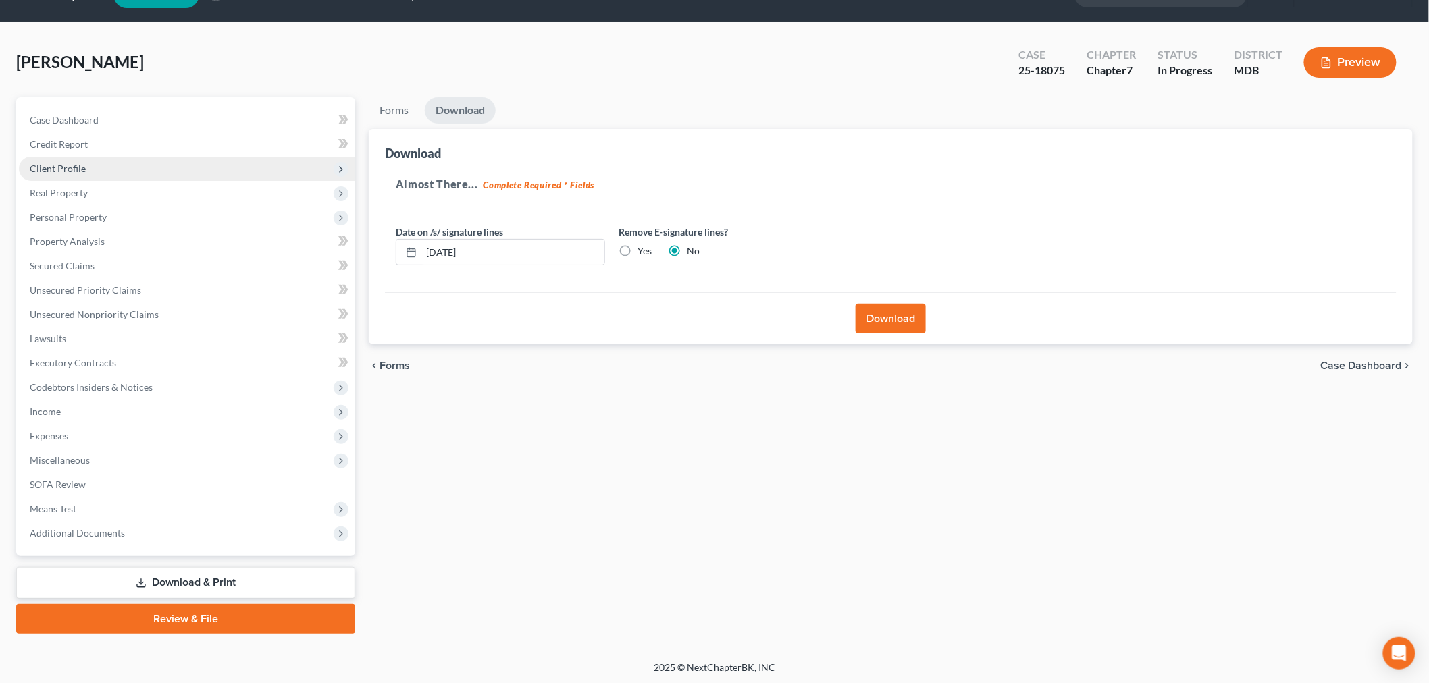
click at [96, 166] on span "Client Profile" at bounding box center [187, 169] width 336 height 24
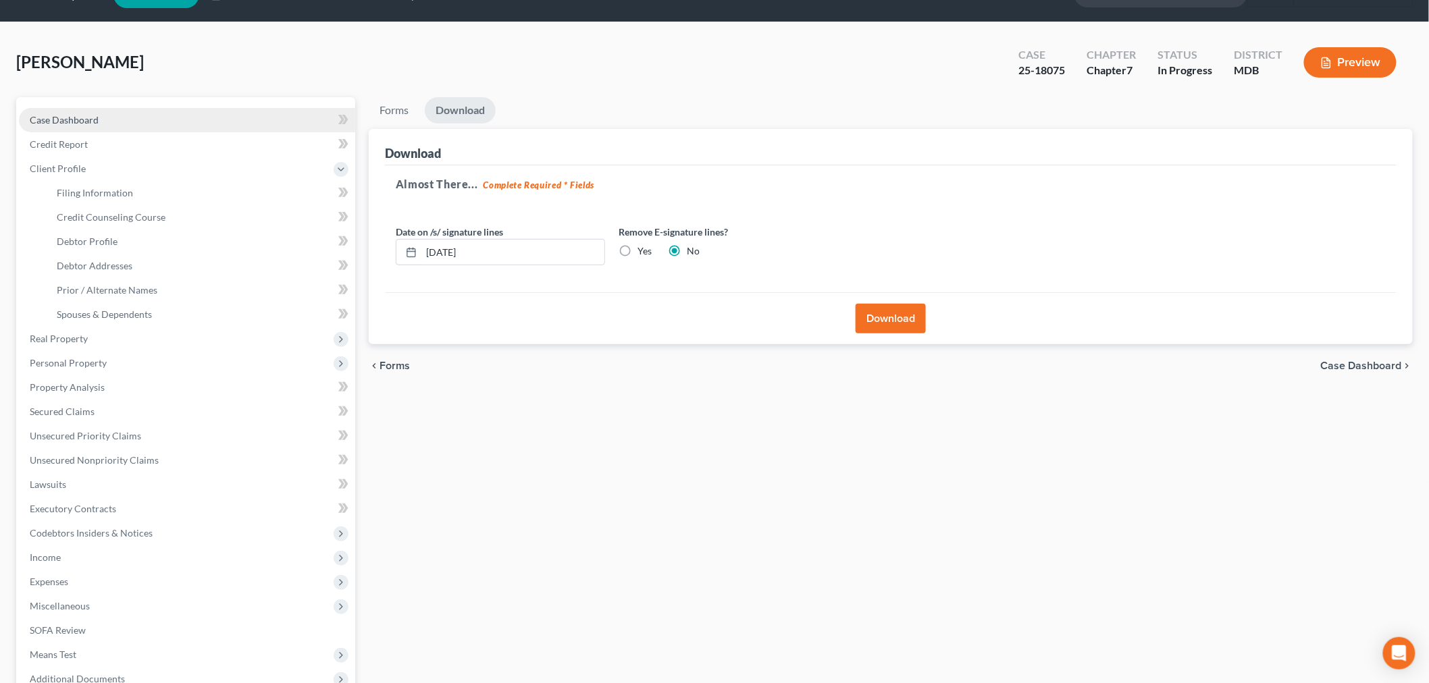
click at [163, 112] on link "Case Dashboard" at bounding box center [187, 120] width 336 height 24
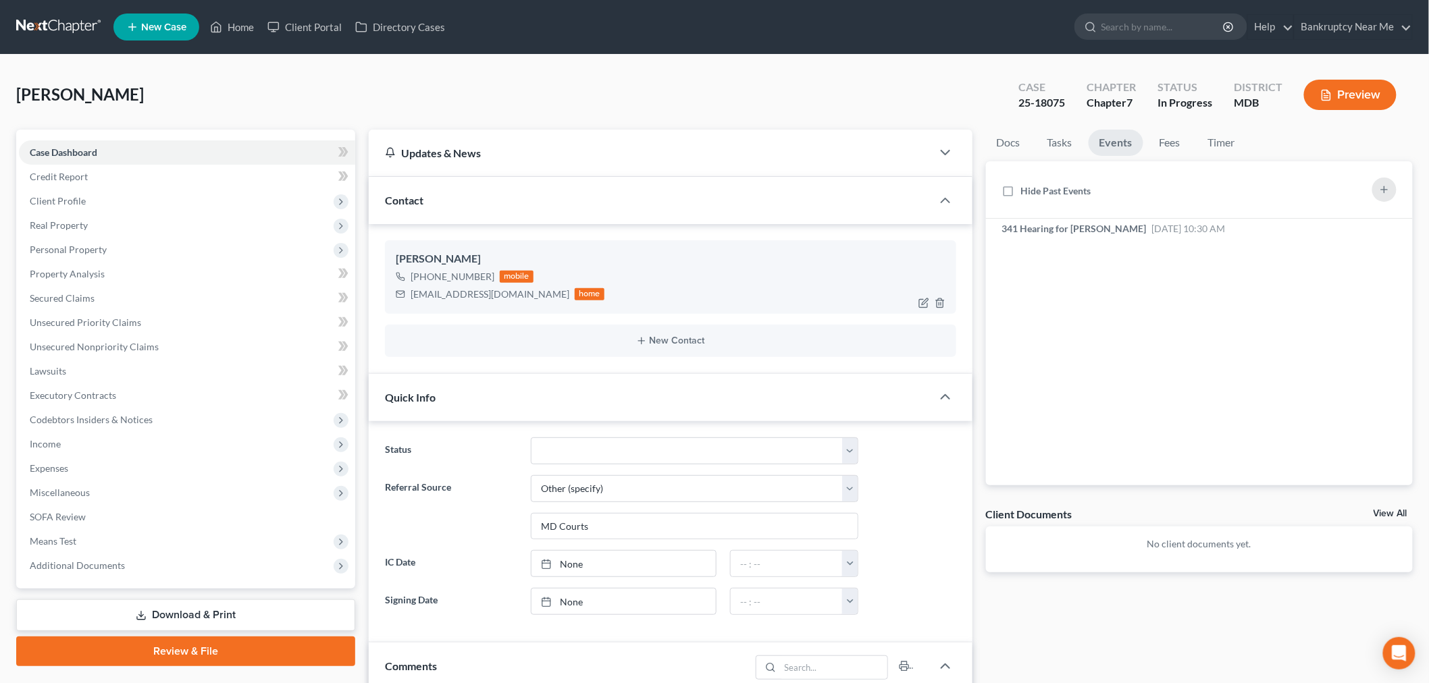
scroll to position [3154, 0]
drag, startPoint x: 528, startPoint y: 292, endPoint x: 407, endPoint y: 291, distance: 120.9
click at [407, 291] on div "wlwhitney1791@gmail.com home" at bounding box center [500, 295] width 209 height 18
copy div "wlwhitney1791@gmail.com"
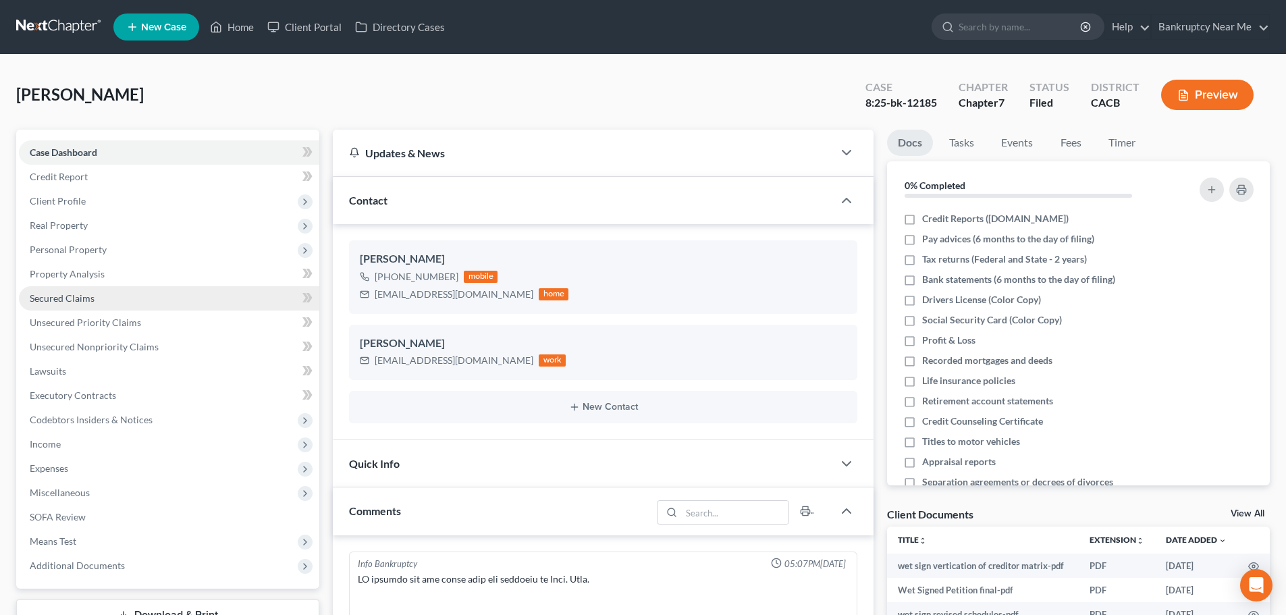
scroll to position [6735, 0]
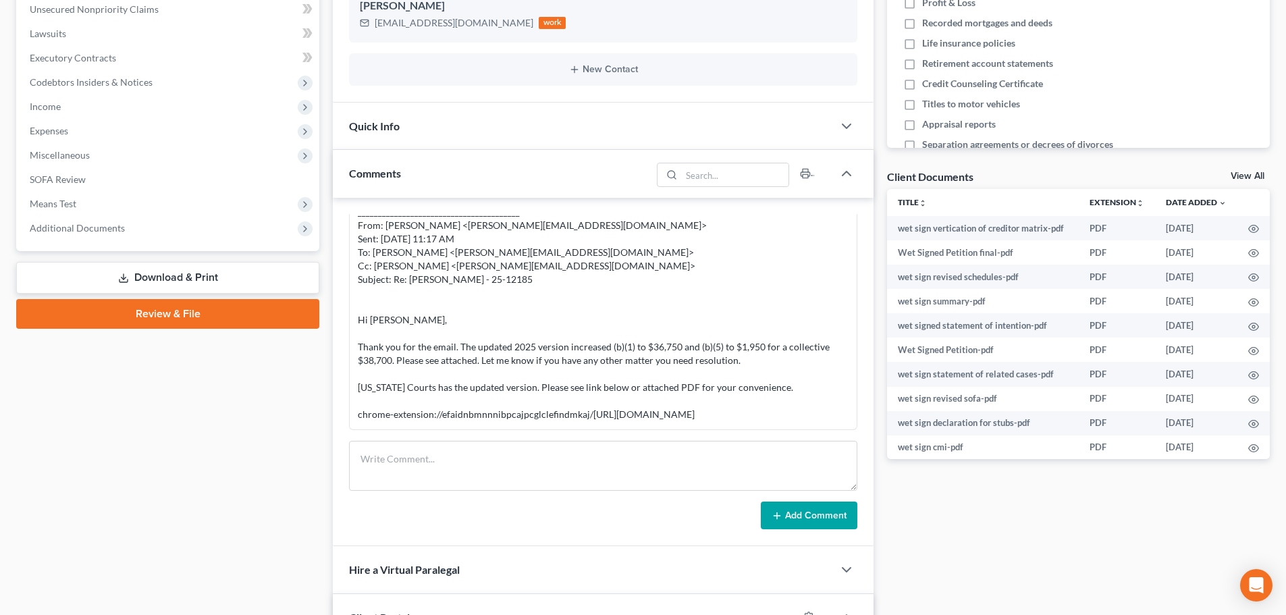
click at [174, 273] on link "Download & Print" at bounding box center [167, 278] width 303 height 32
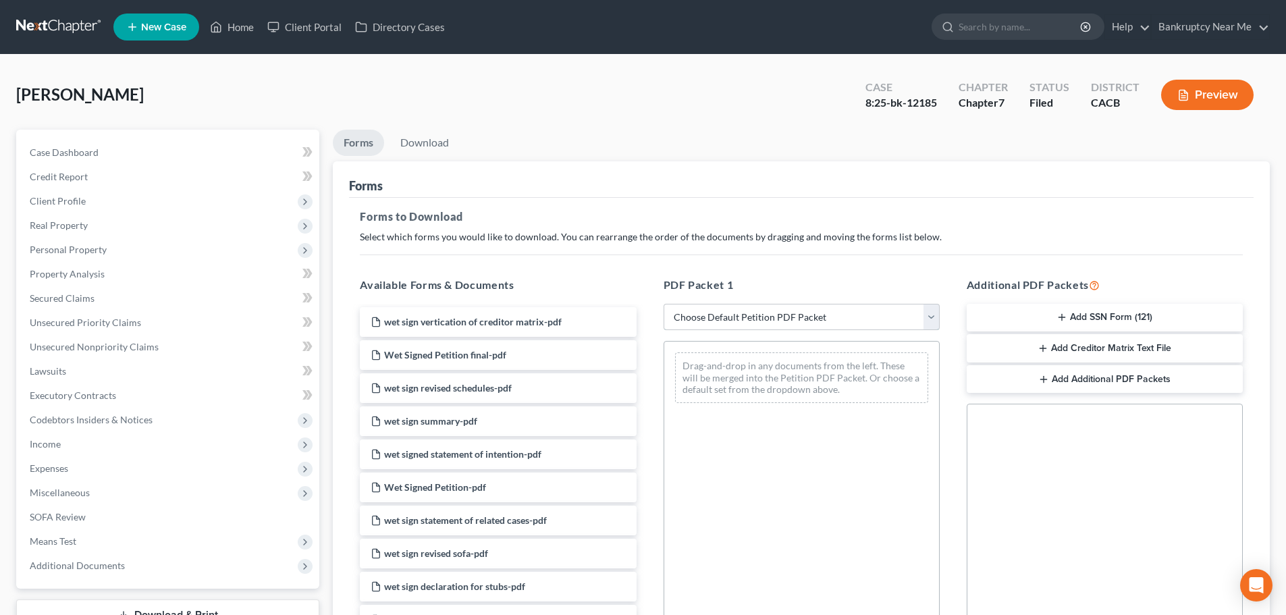
click at [697, 309] on select "Choose Default Petition PDF Packet Complete Bankruptcy Petition (all forms and …" at bounding box center [802, 317] width 276 height 27
click at [652, 267] on div "PDF Packet 1 Choose Default Petition PDF Packet Complete Bankruptcy Petition (a…" at bounding box center [801, 495] width 303 height 458
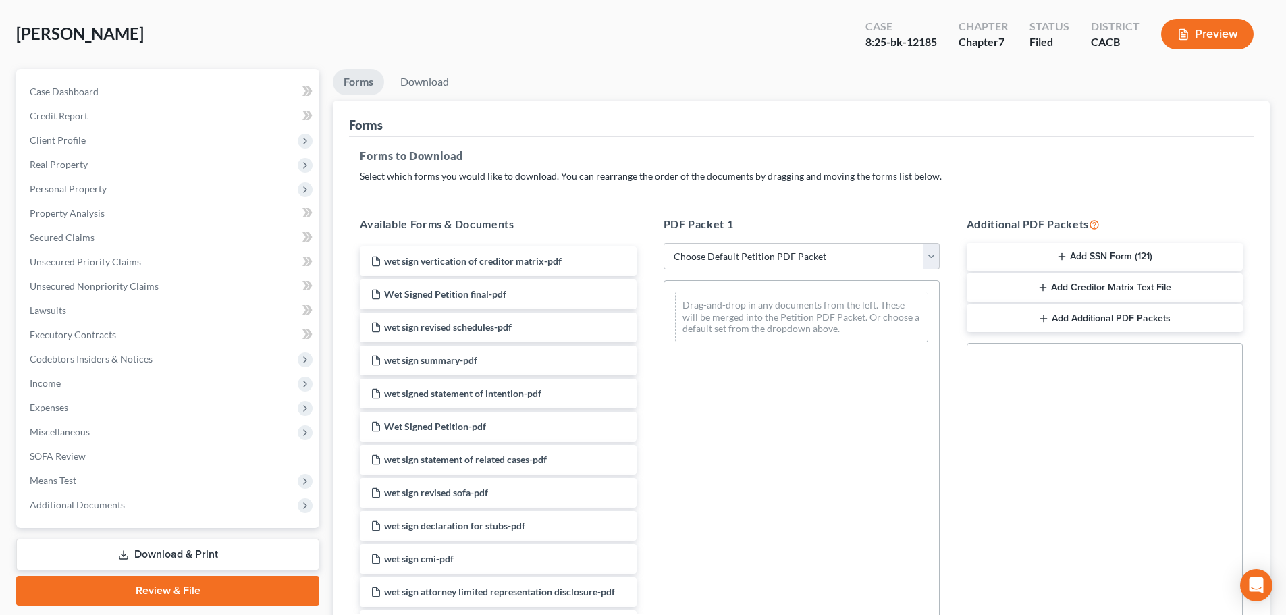
scroll to position [135, 0]
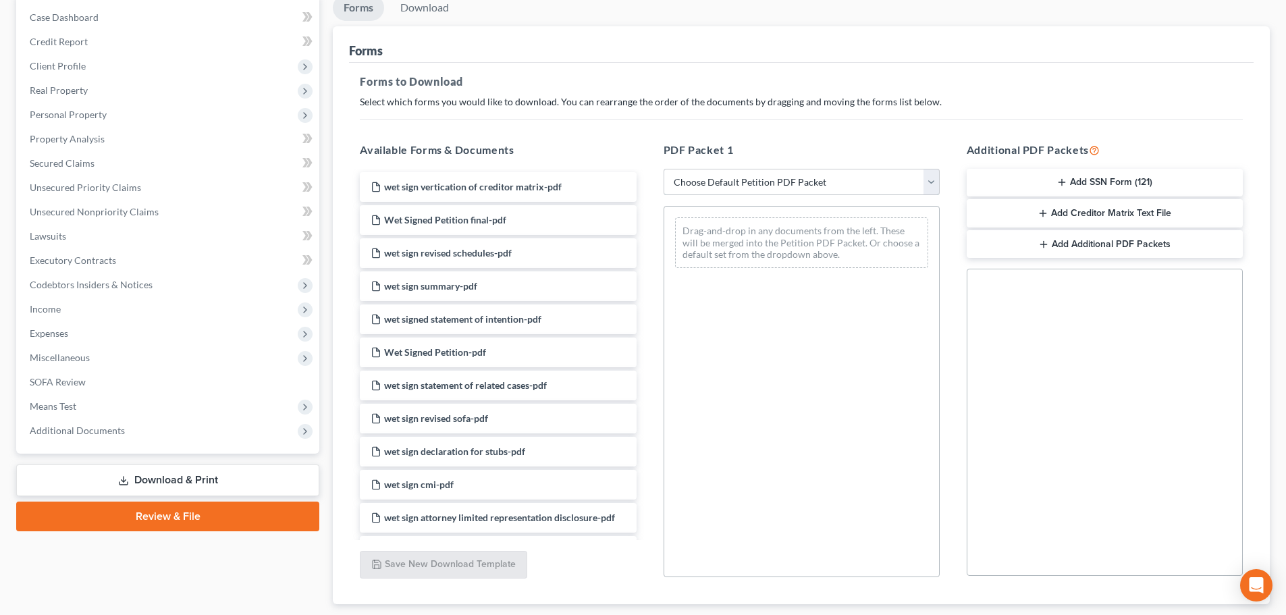
click at [689, 186] on select "Choose Default Petition PDF Packet Complete Bankruptcy Petition (all forms and …" at bounding box center [802, 182] width 276 height 27
select select "2"
click at [664, 169] on select "Choose Default Petition PDF Packet Complete Bankruptcy Petition (all forms and …" at bounding box center [802, 182] width 276 height 27
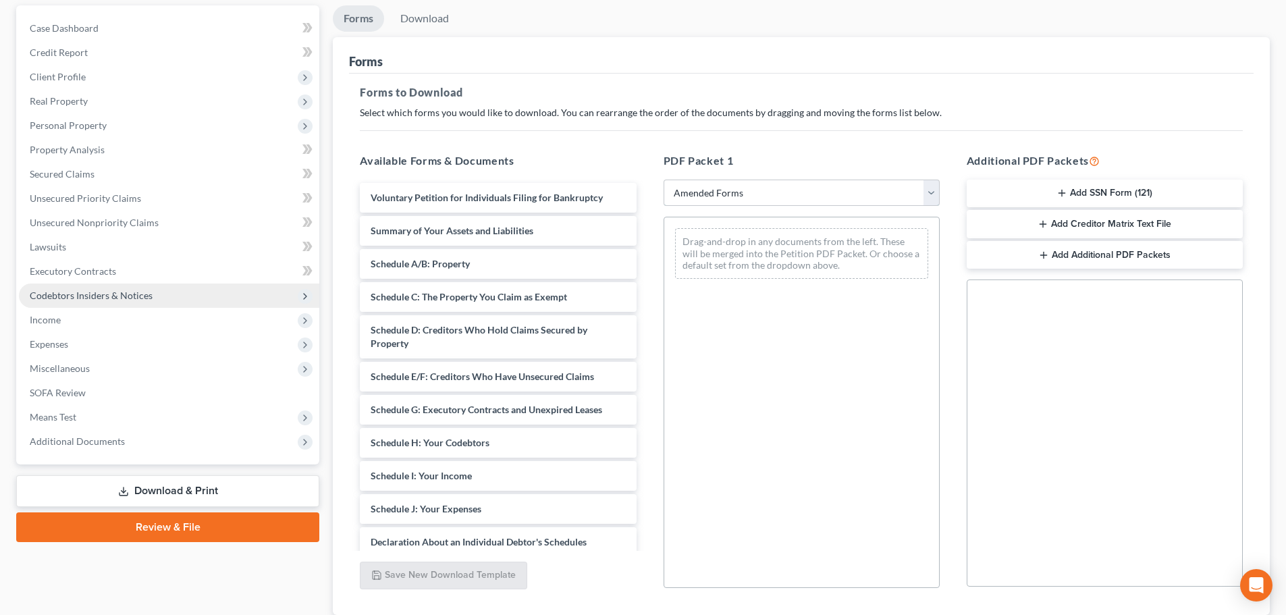
scroll to position [0, 0]
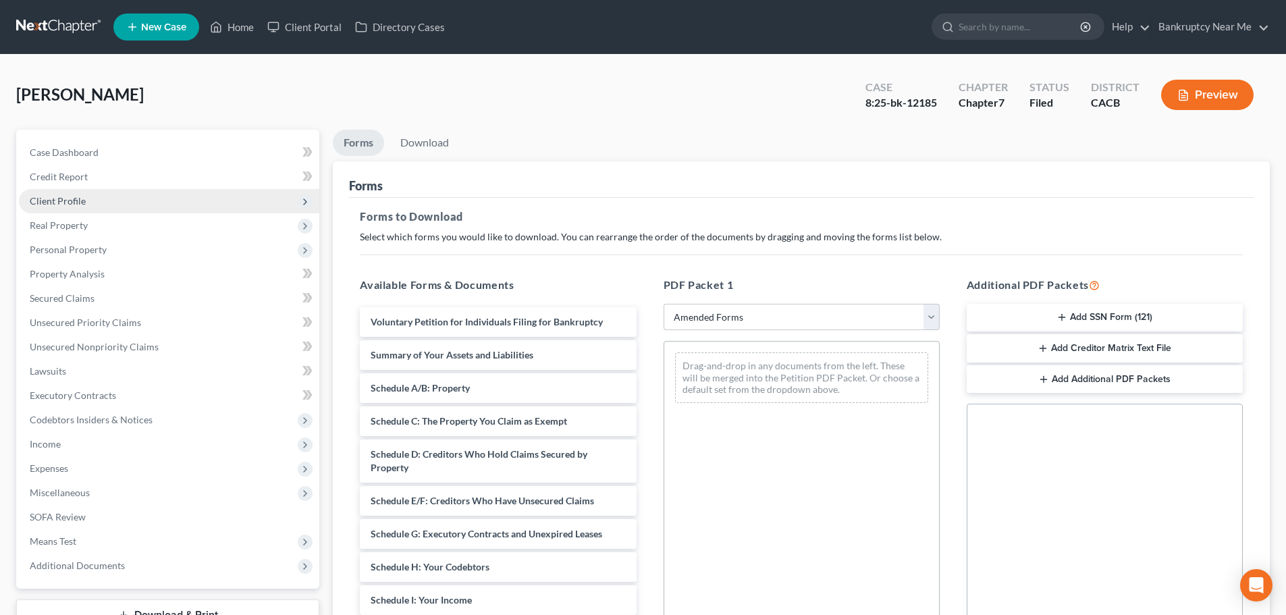
click at [122, 203] on span "Client Profile" at bounding box center [169, 201] width 300 height 24
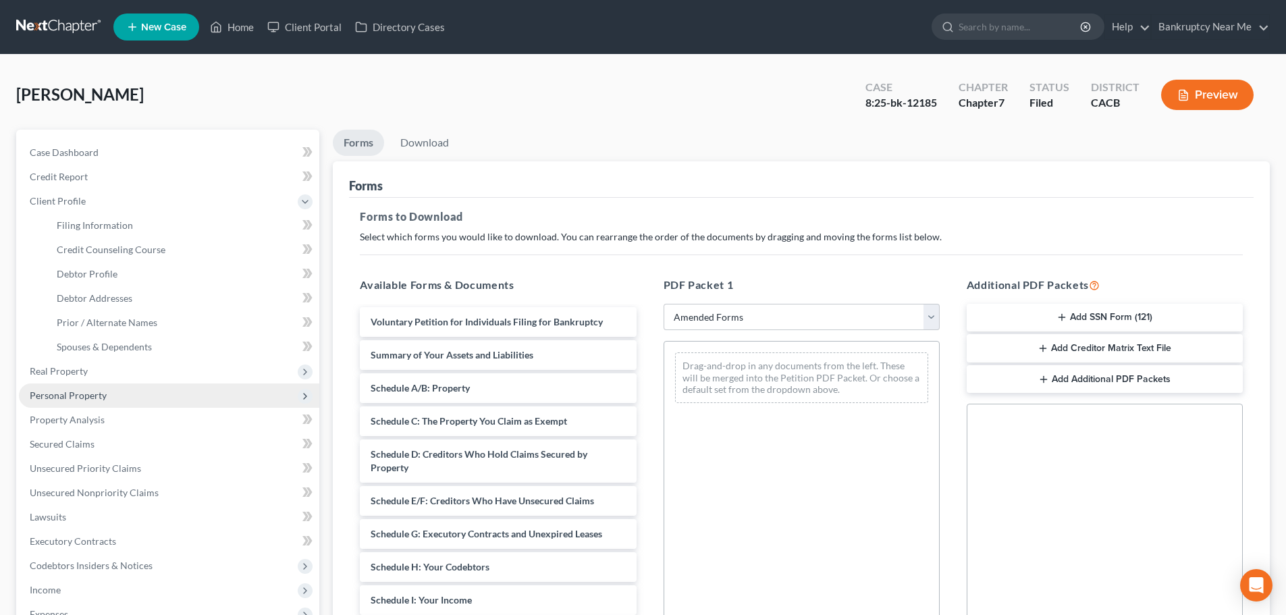
click at [88, 399] on span "Personal Property" at bounding box center [68, 395] width 77 height 11
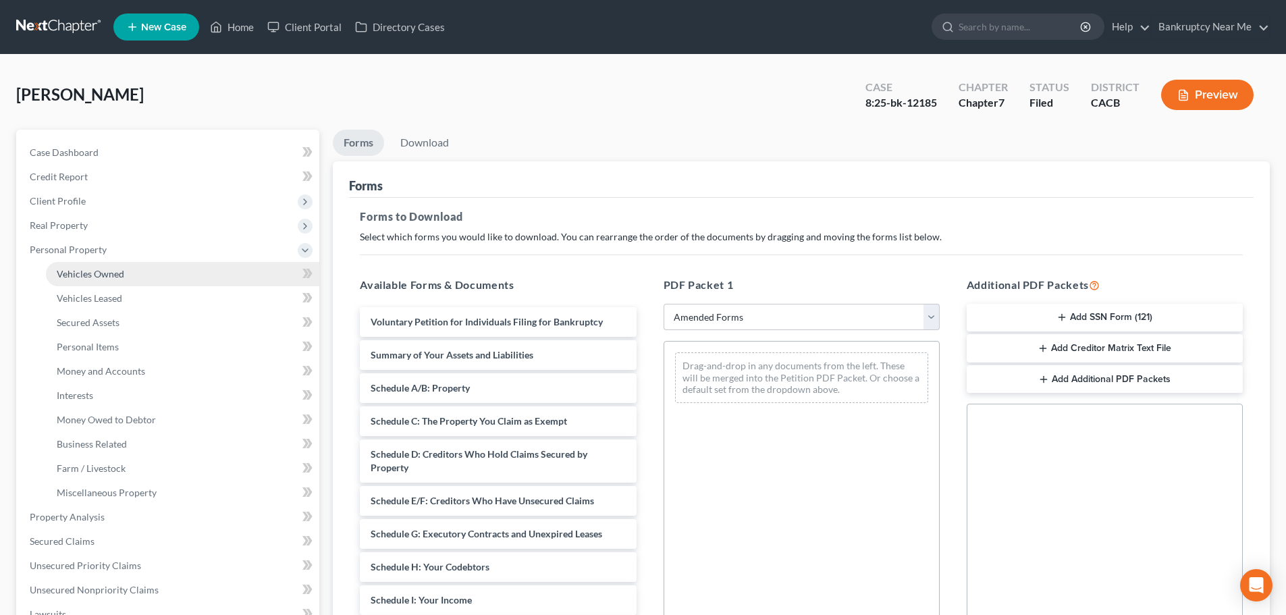
click at [117, 263] on link "Vehicles Owned" at bounding box center [182, 274] width 273 height 24
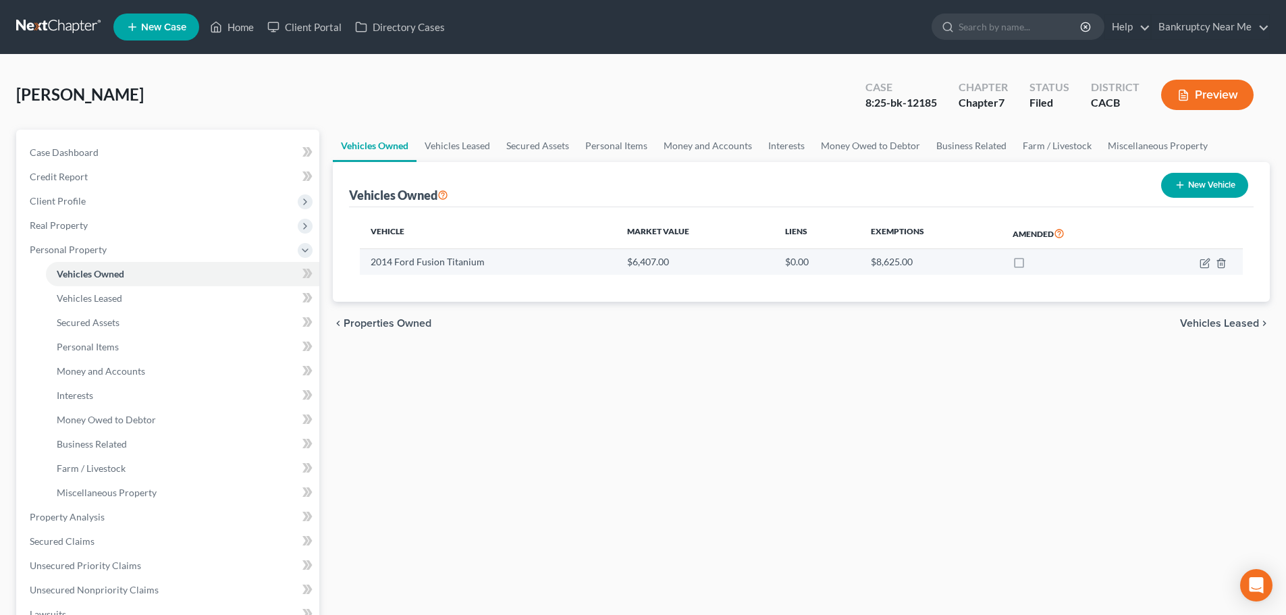
click at [1032, 265] on label at bounding box center [1032, 265] width 0 height 0
click at [1037, 264] on input "checkbox" at bounding box center [1041, 259] width 9 height 9
checkbox input "true"
click at [471, 141] on link "Vehicles Leased" at bounding box center [458, 146] width 82 height 32
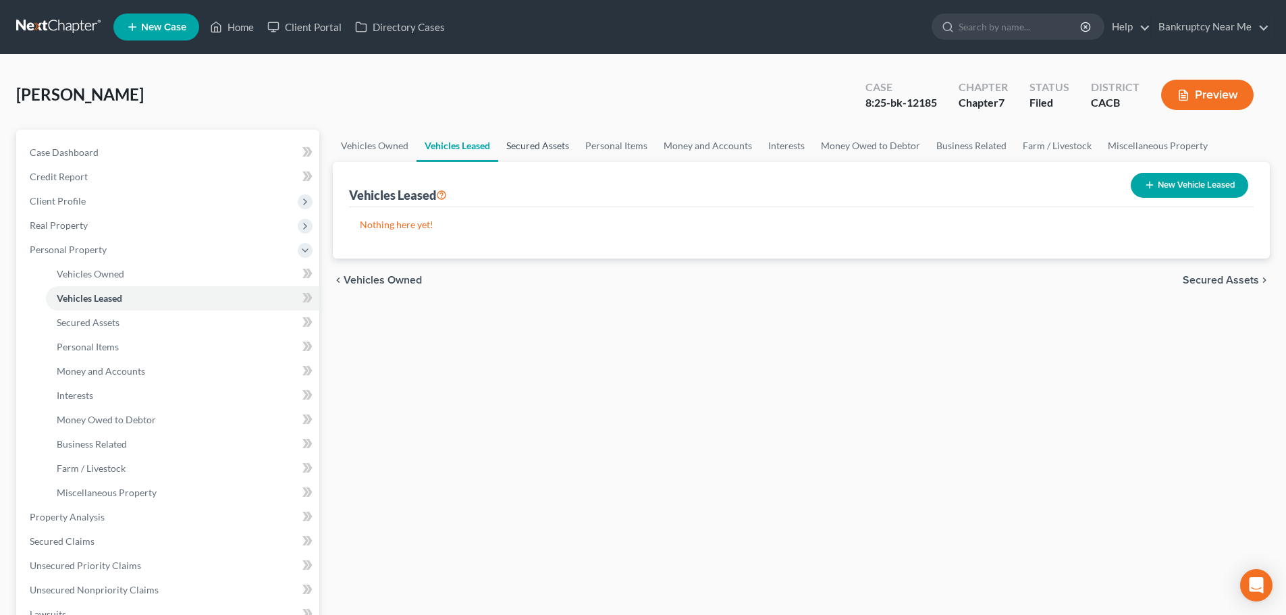
click at [558, 149] on link "Secured Assets" at bounding box center [537, 146] width 79 height 32
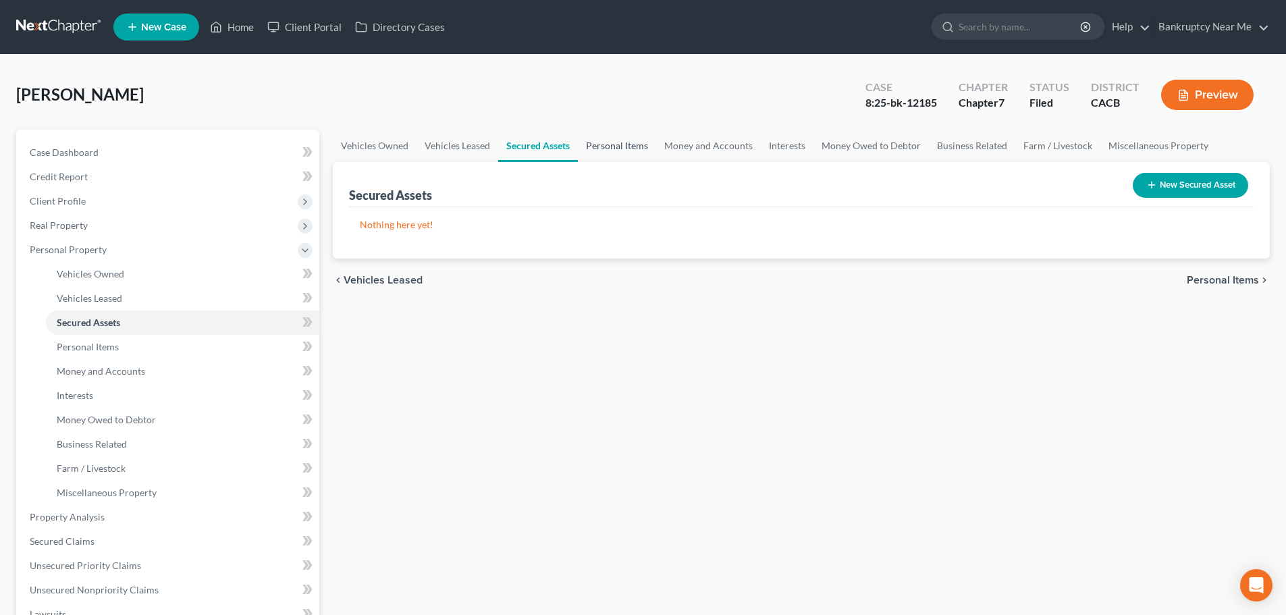
click at [608, 146] on link "Personal Items" at bounding box center [617, 146] width 78 height 32
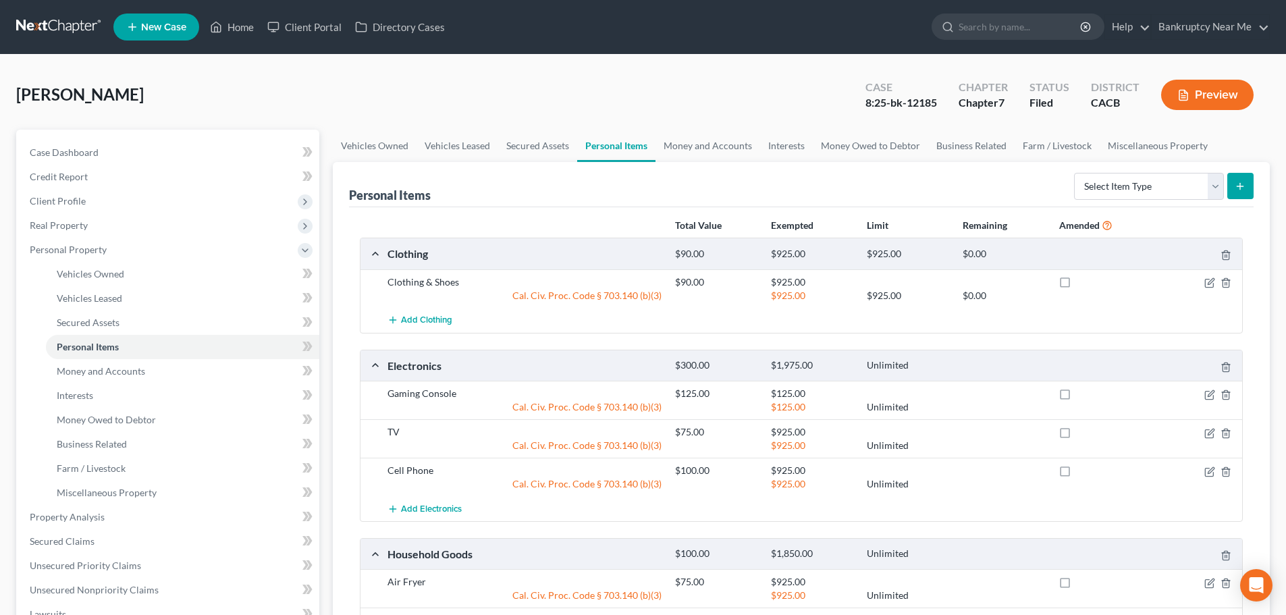
click at [1077, 286] on label at bounding box center [1077, 286] width 0 height 0
click at [1083, 281] on input "checkbox" at bounding box center [1087, 279] width 9 height 9
checkbox input "true"
click at [1077, 397] on label at bounding box center [1077, 397] width 0 height 0
click at [1083, 390] on input "checkbox" at bounding box center [1087, 391] width 9 height 9
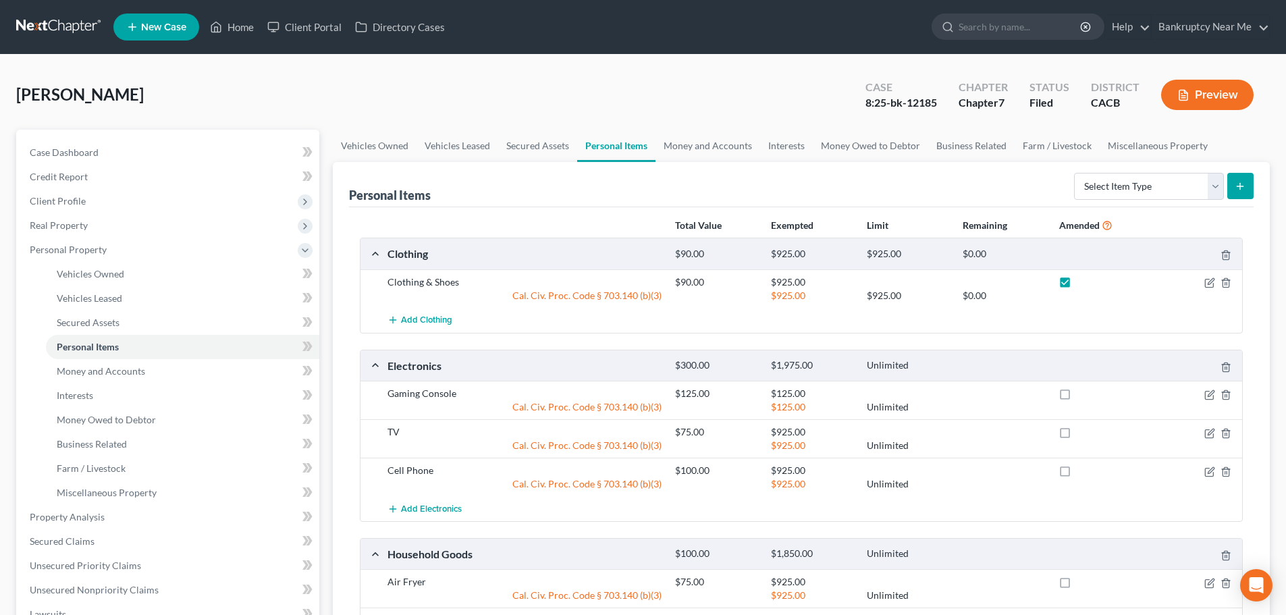
checkbox input "true"
click at [1077, 435] on label at bounding box center [1077, 435] width 0 height 0
click at [1083, 434] on input "checkbox" at bounding box center [1087, 429] width 9 height 9
checkbox input "true"
click at [1077, 474] on label at bounding box center [1077, 474] width 0 height 0
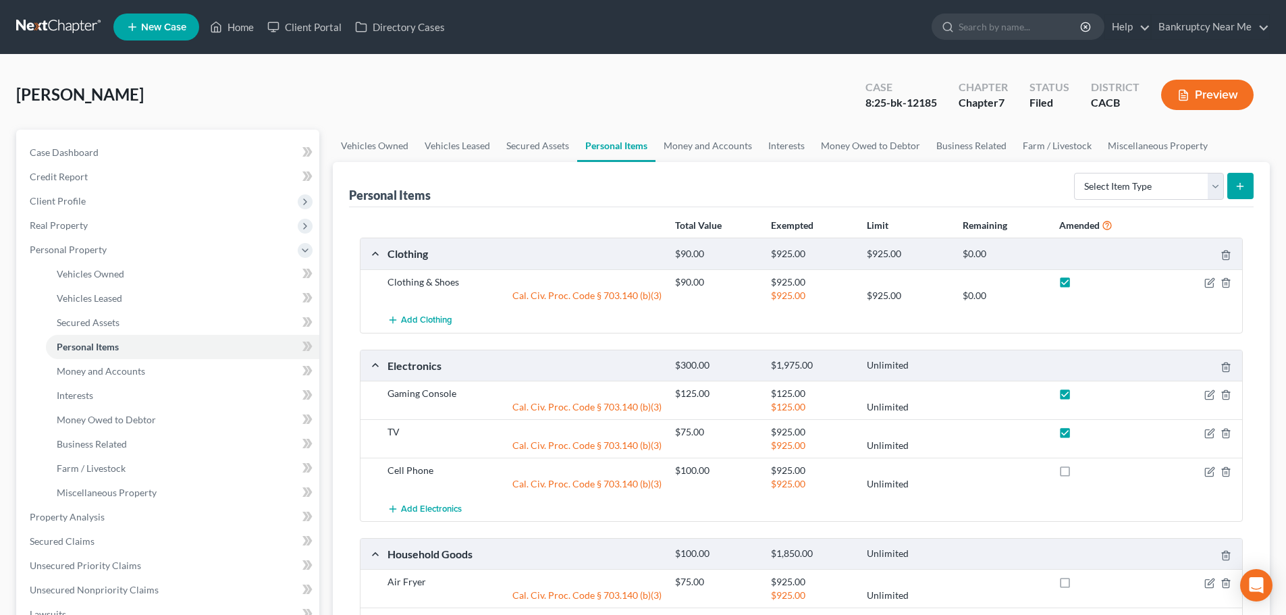
click at [1083, 471] on input "checkbox" at bounding box center [1087, 468] width 9 height 9
checkbox input "true"
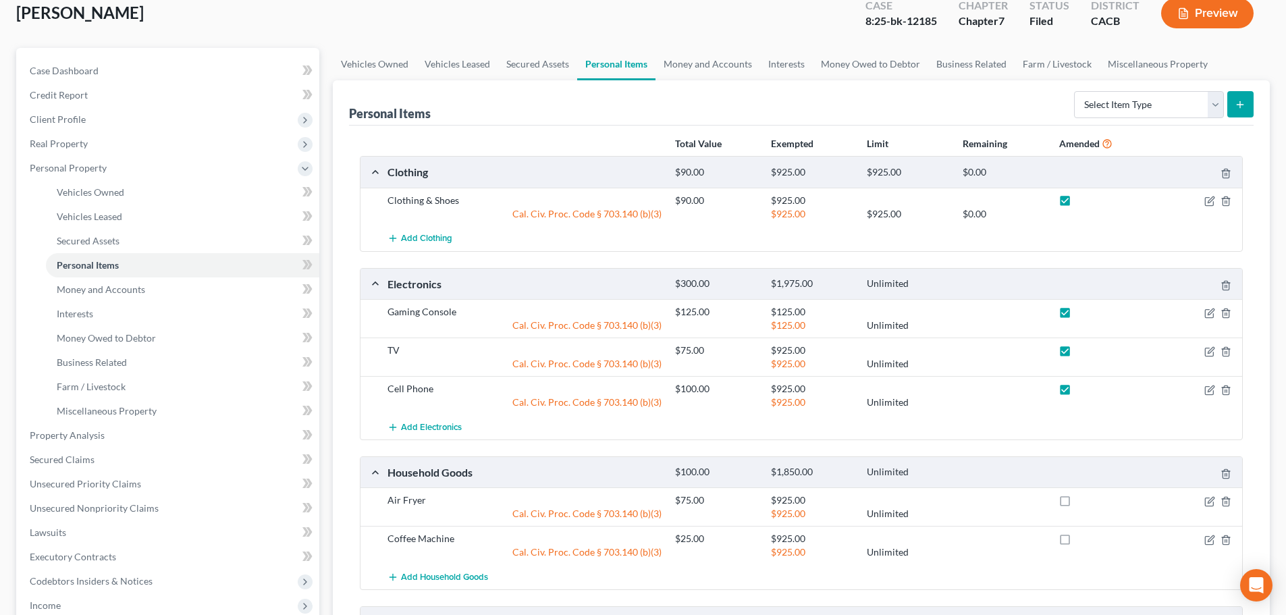
scroll to position [203, 0]
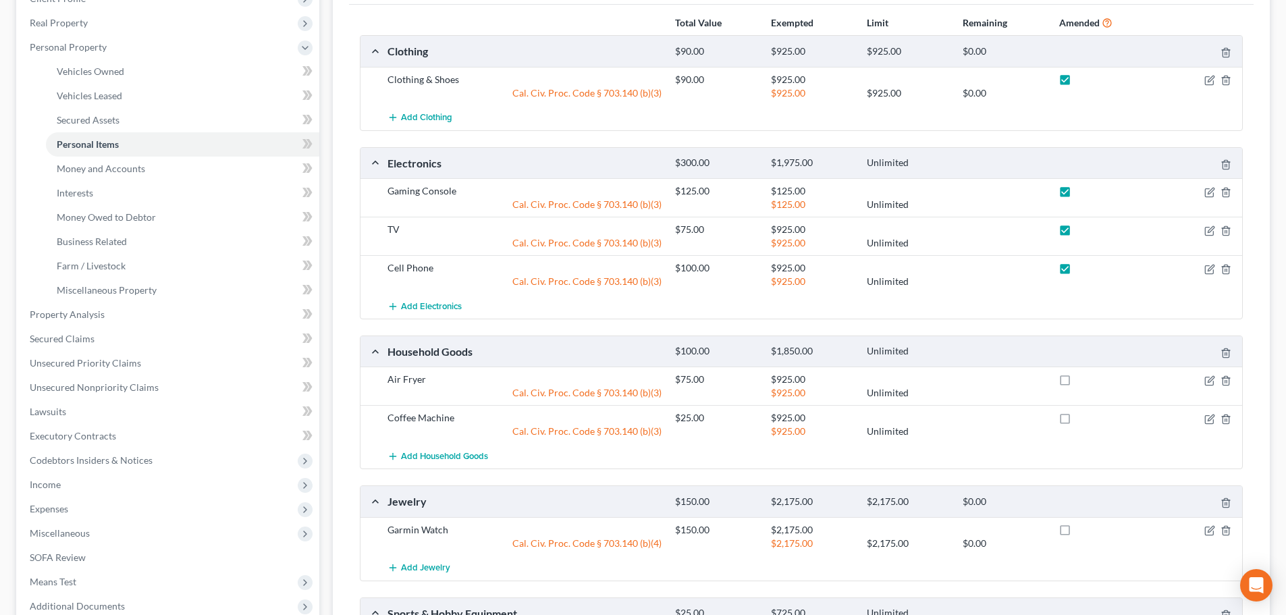
click at [1077, 383] on label at bounding box center [1077, 383] width 0 height 0
click at [1083, 381] on input "checkbox" at bounding box center [1087, 377] width 9 height 9
checkbox input "true"
click at [1077, 421] on label at bounding box center [1077, 421] width 0 height 0
click at [1083, 415] on input "checkbox" at bounding box center [1087, 415] width 9 height 9
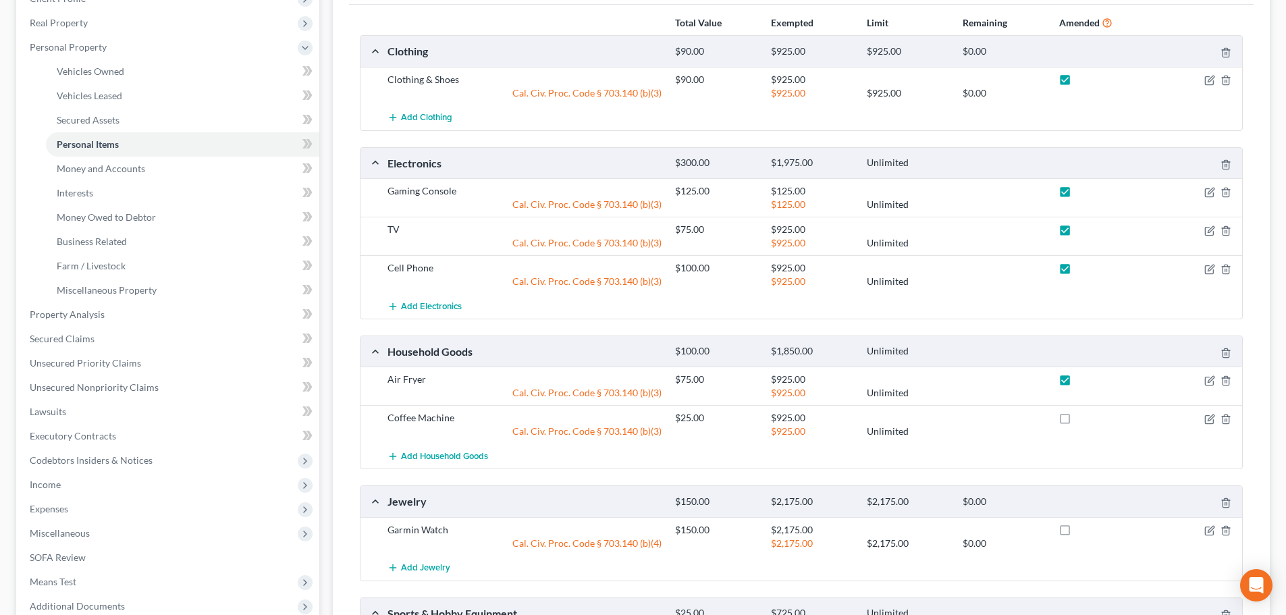
checkbox input "true"
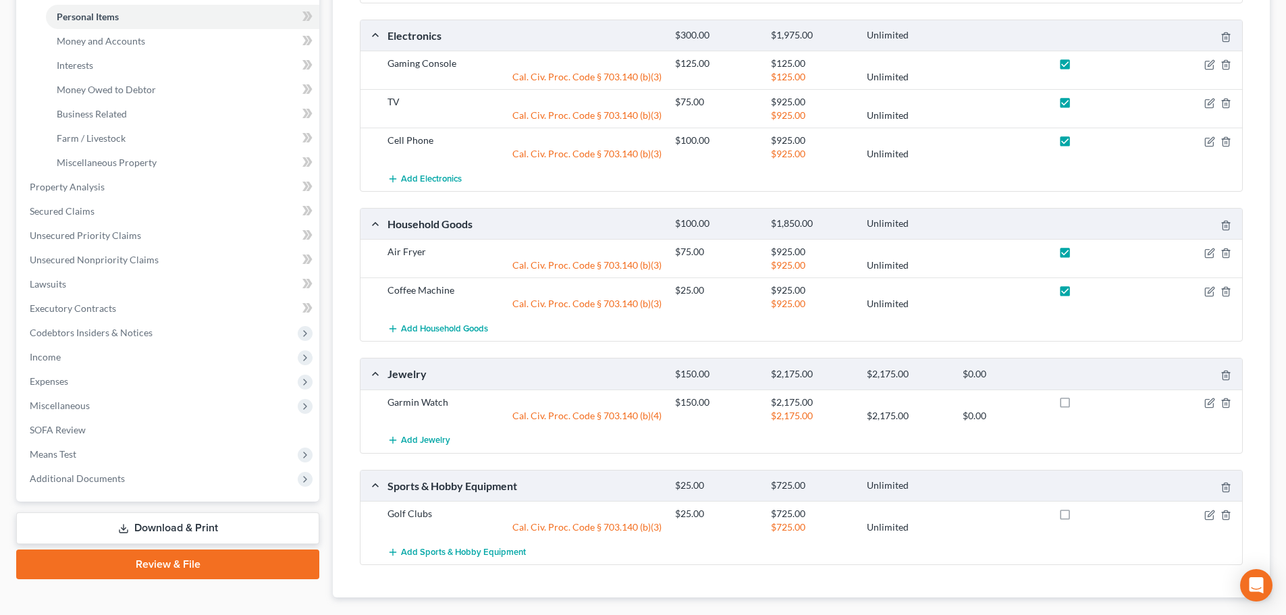
scroll to position [405, 0]
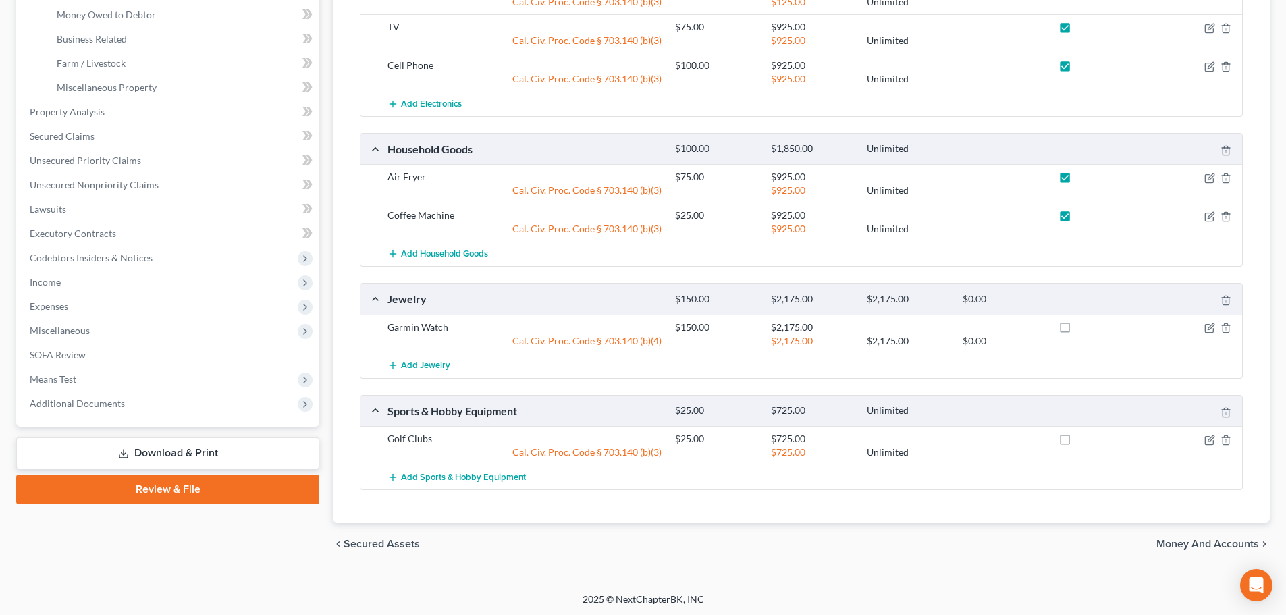
click at [1077, 331] on label at bounding box center [1077, 331] width 0 height 0
click at [1083, 324] on input "checkbox" at bounding box center [1087, 325] width 9 height 9
checkbox input "true"
click at [1077, 442] on label at bounding box center [1077, 442] width 0 height 0
click at [1083, 441] on input "checkbox" at bounding box center [1087, 436] width 9 height 9
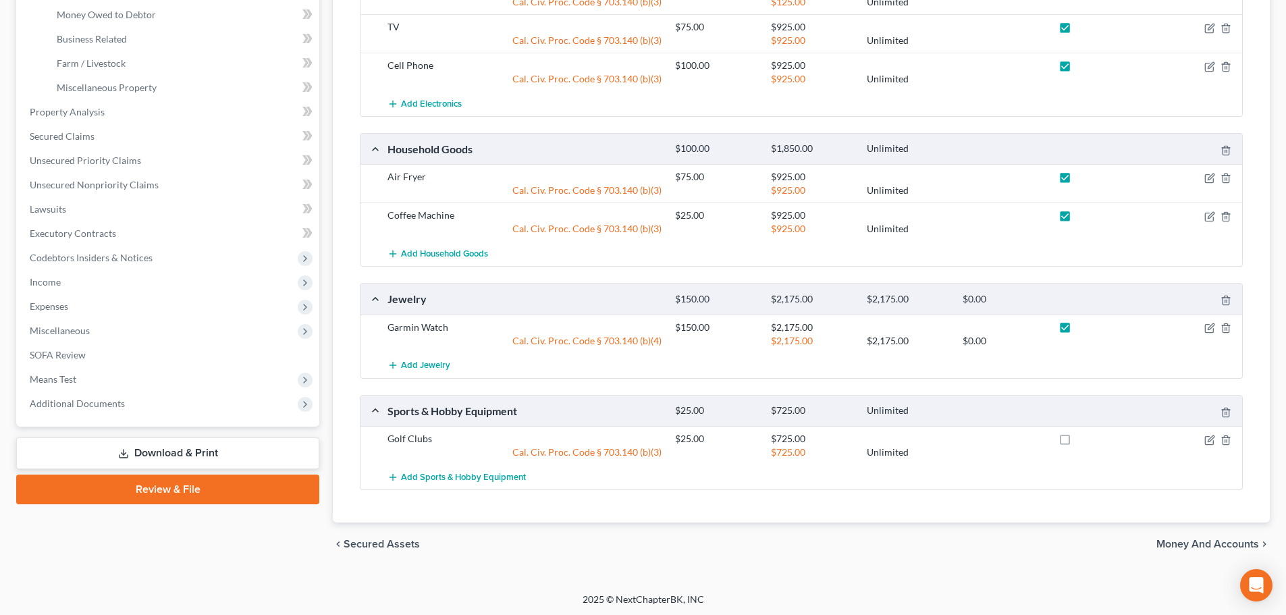
checkbox input "true"
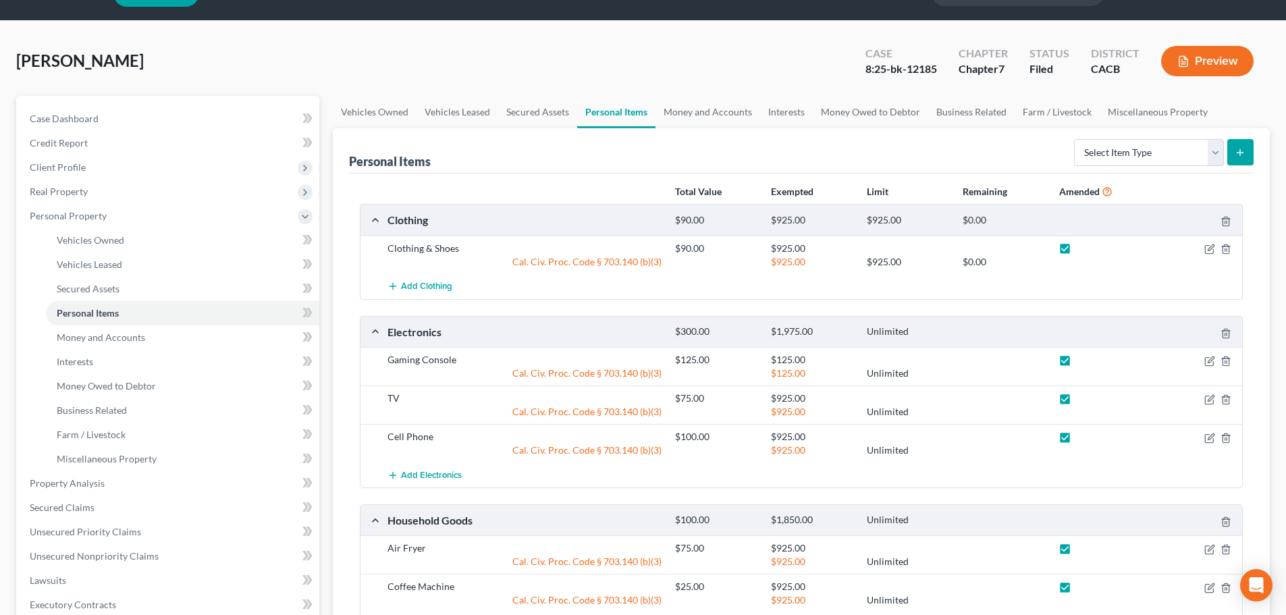
scroll to position [0, 0]
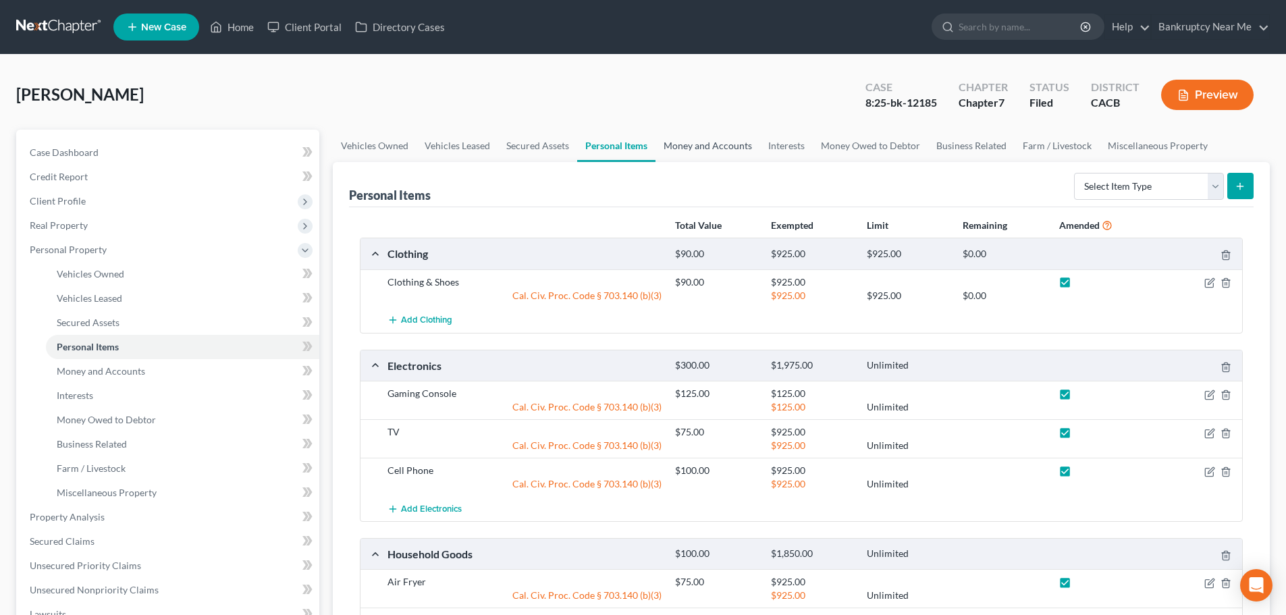
click at [702, 142] on link "Money and Accounts" at bounding box center [708, 146] width 105 height 32
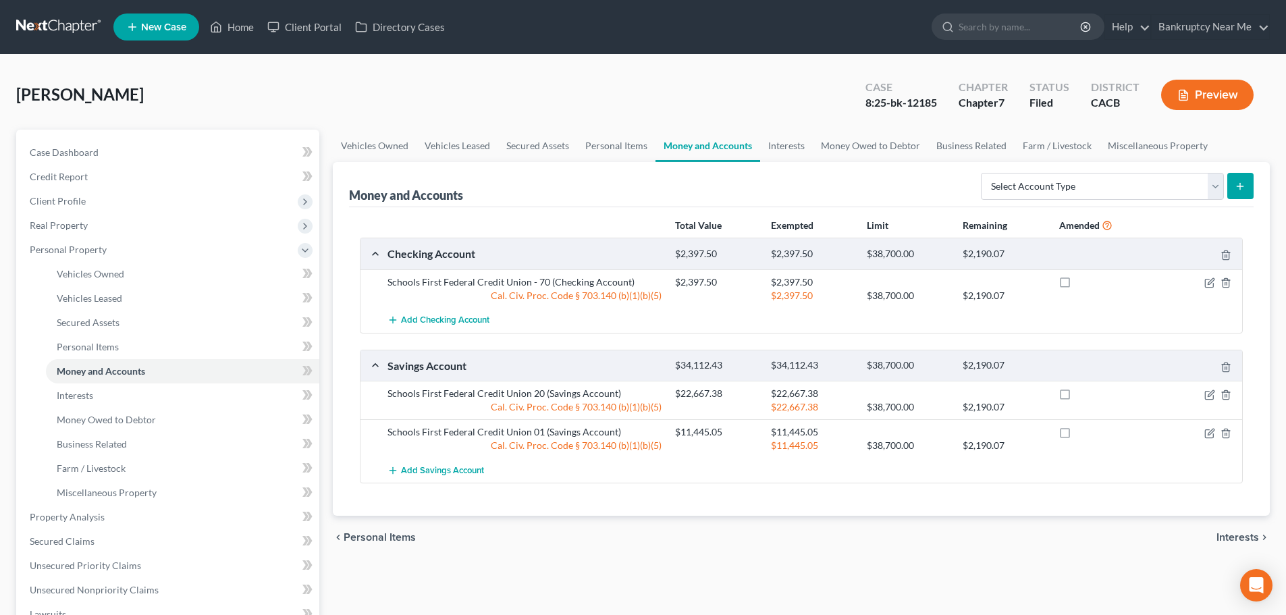
click at [1077, 286] on label at bounding box center [1077, 286] width 0 height 0
click at [1083, 283] on input "checkbox" at bounding box center [1087, 279] width 9 height 9
checkbox input "true"
click at [1077, 397] on label at bounding box center [1077, 397] width 0 height 0
click at [1083, 396] on input "checkbox" at bounding box center [1087, 391] width 9 height 9
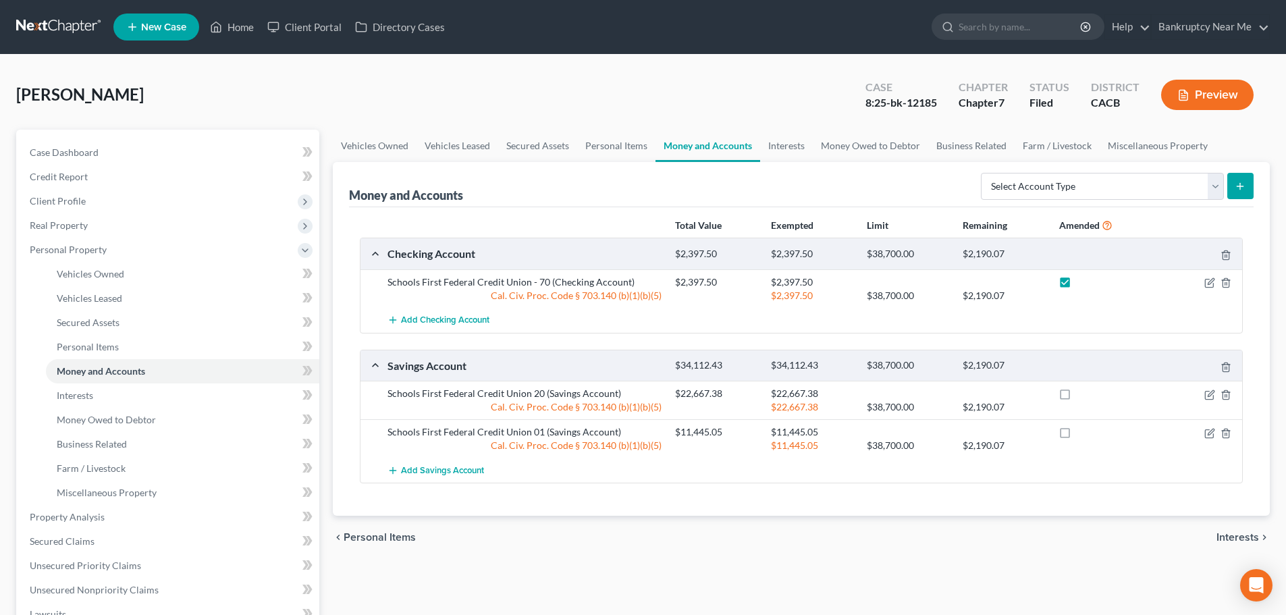
checkbox input "true"
click at [1077, 435] on label at bounding box center [1077, 435] width 0 height 0
click at [1083, 434] on input "checkbox" at bounding box center [1087, 429] width 9 height 9
checkbox input "true"
click at [791, 142] on link "Interests" at bounding box center [786, 146] width 53 height 32
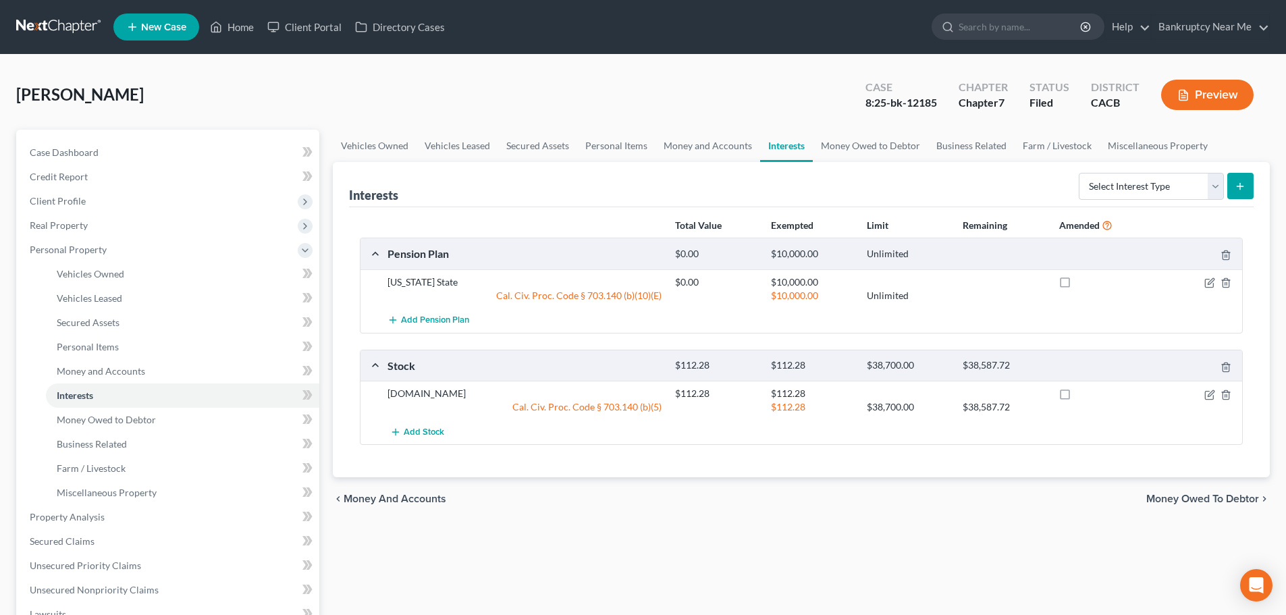
click at [1077, 286] on label at bounding box center [1077, 286] width 0 height 0
click at [1083, 284] on input "checkbox" at bounding box center [1087, 279] width 9 height 9
checkbox input "true"
click at [1077, 397] on label at bounding box center [1077, 397] width 0 height 0
click at [1083, 394] on input "checkbox" at bounding box center [1087, 391] width 9 height 9
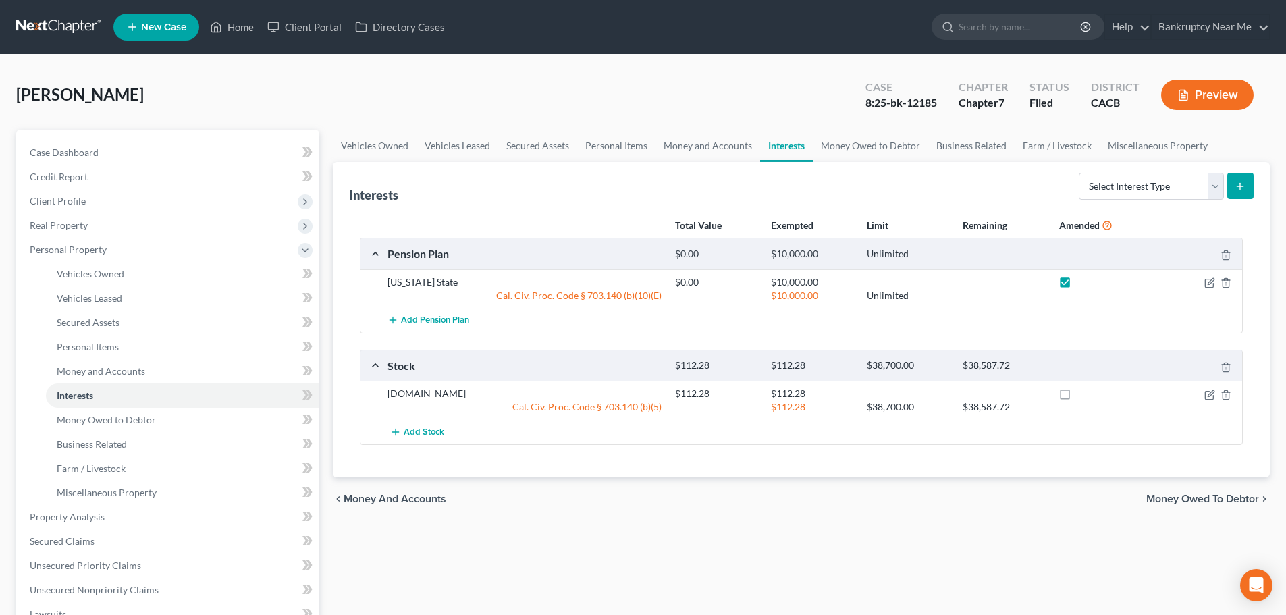
checkbox input "true"
click at [854, 145] on link "Money Owed to Debtor" at bounding box center [870, 146] width 115 height 32
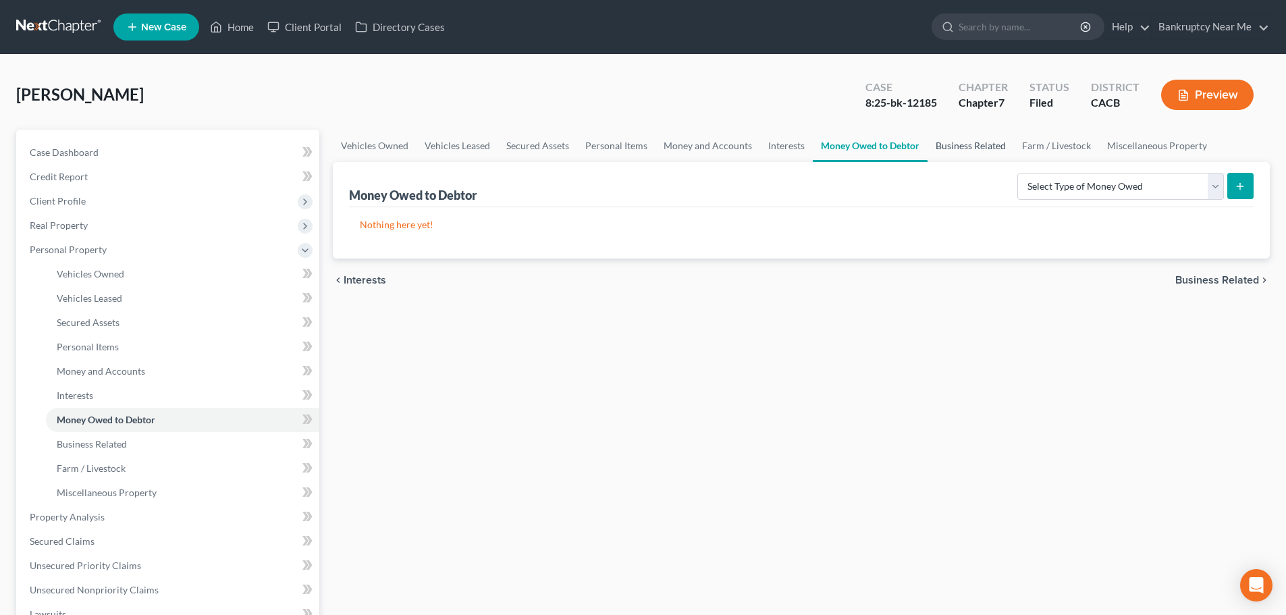
click at [969, 139] on link "Business Related" at bounding box center [971, 146] width 86 height 32
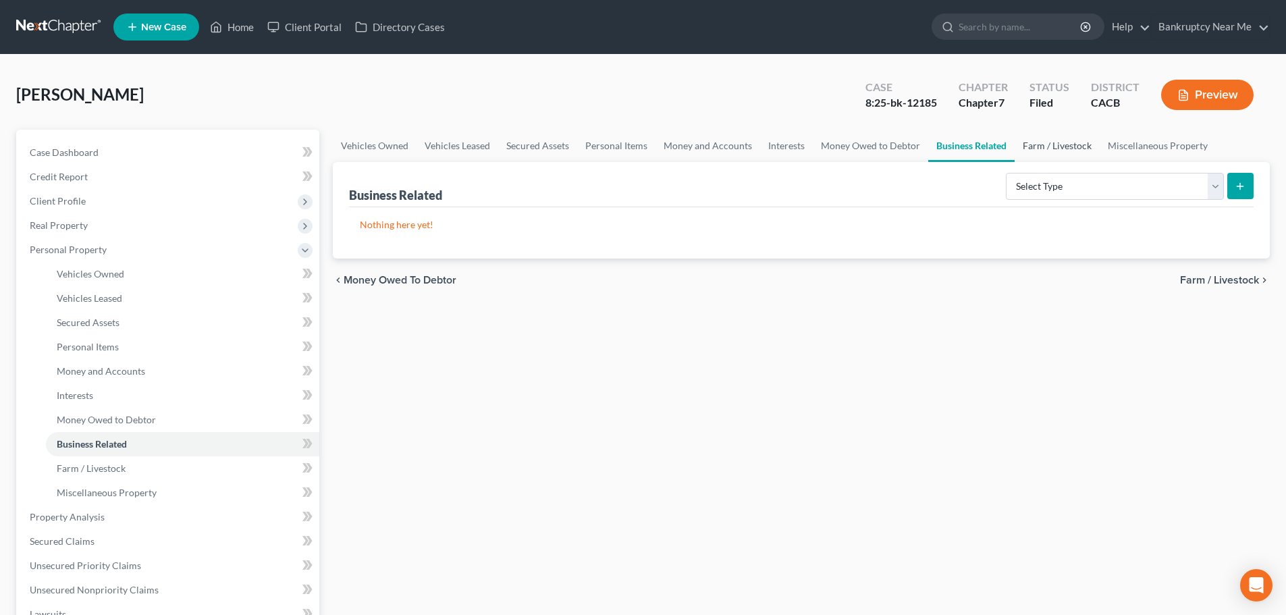
click at [1052, 151] on link "Farm / Livestock" at bounding box center [1057, 146] width 85 height 32
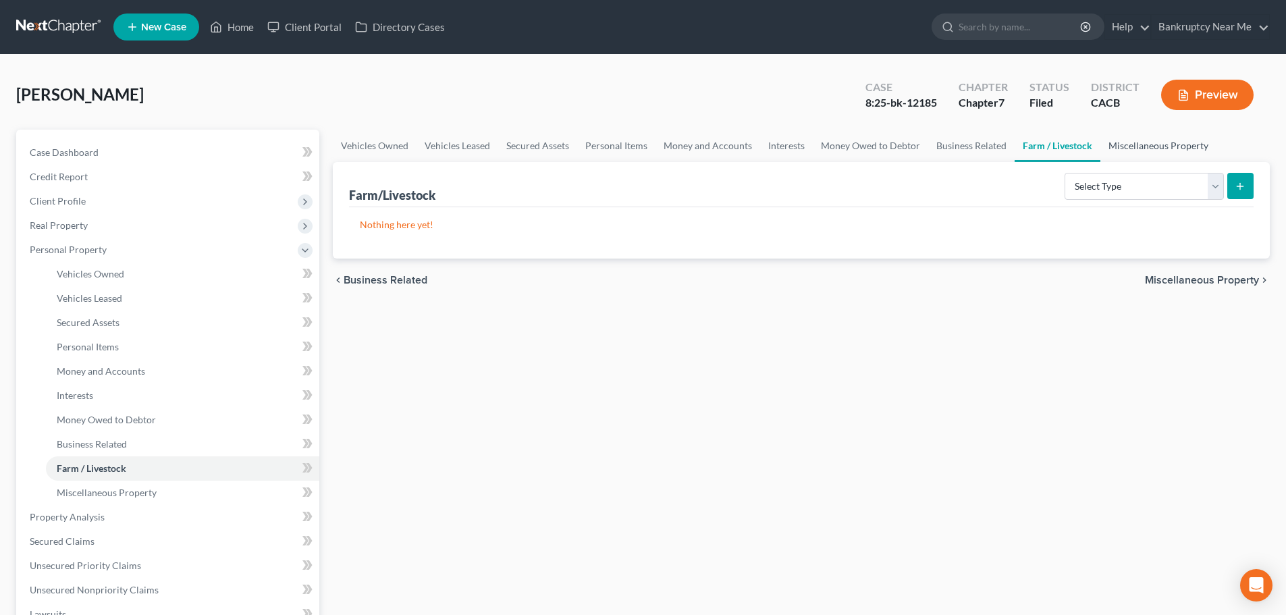
click at [1175, 142] on link "Miscellaneous Property" at bounding box center [1158, 146] width 116 height 32
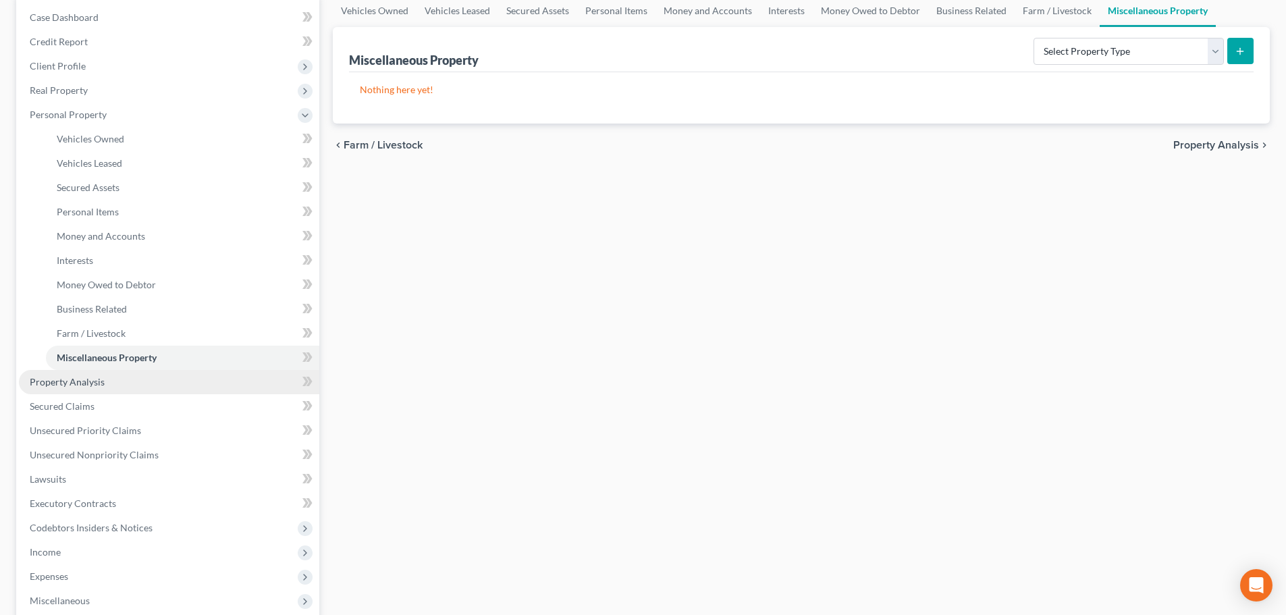
click at [129, 375] on link "Property Analysis" at bounding box center [169, 382] width 300 height 24
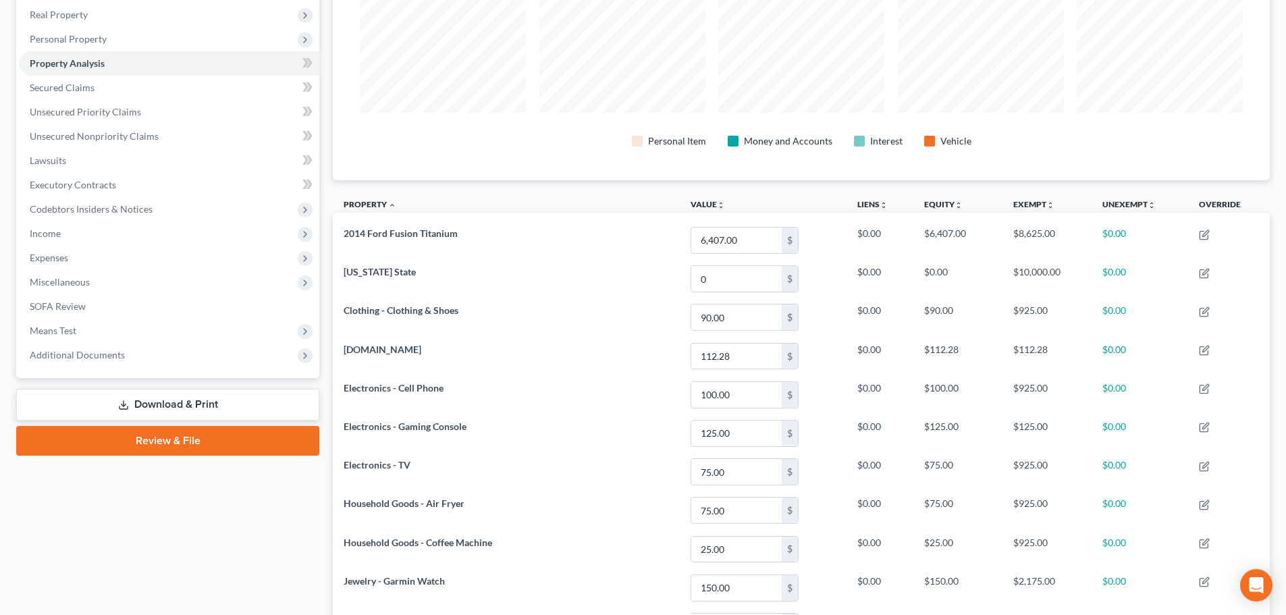
scroll to position [68, 0]
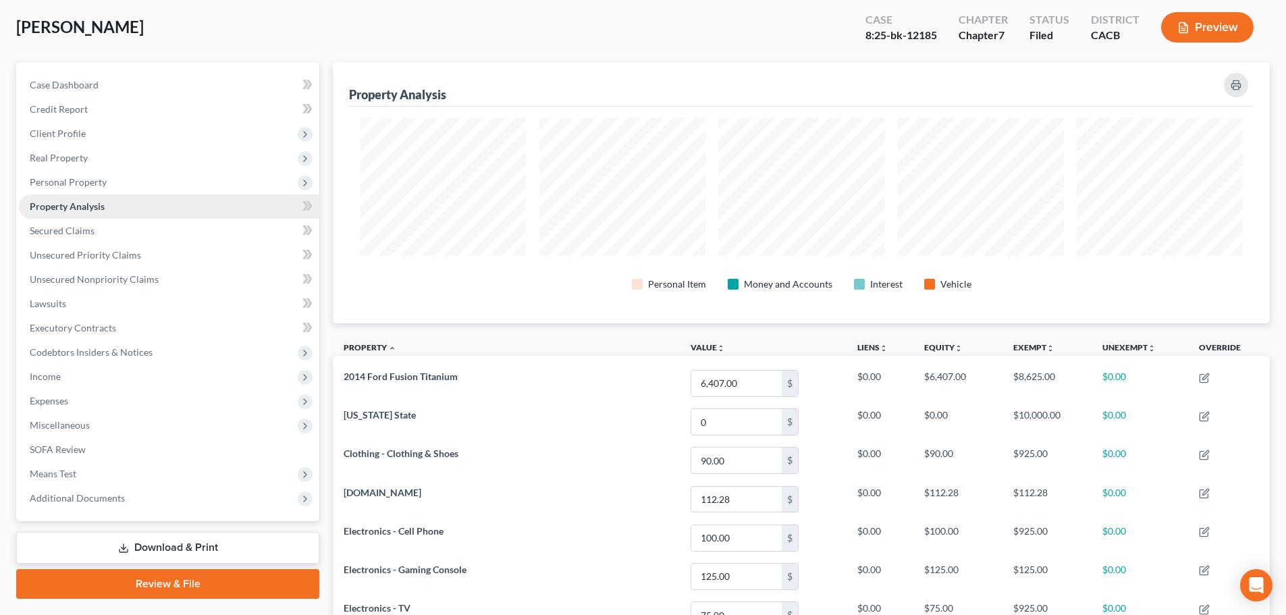
click at [118, 217] on link "Property Analysis" at bounding box center [169, 206] width 300 height 24
click at [122, 236] on link "Secured Claims" at bounding box center [169, 231] width 300 height 24
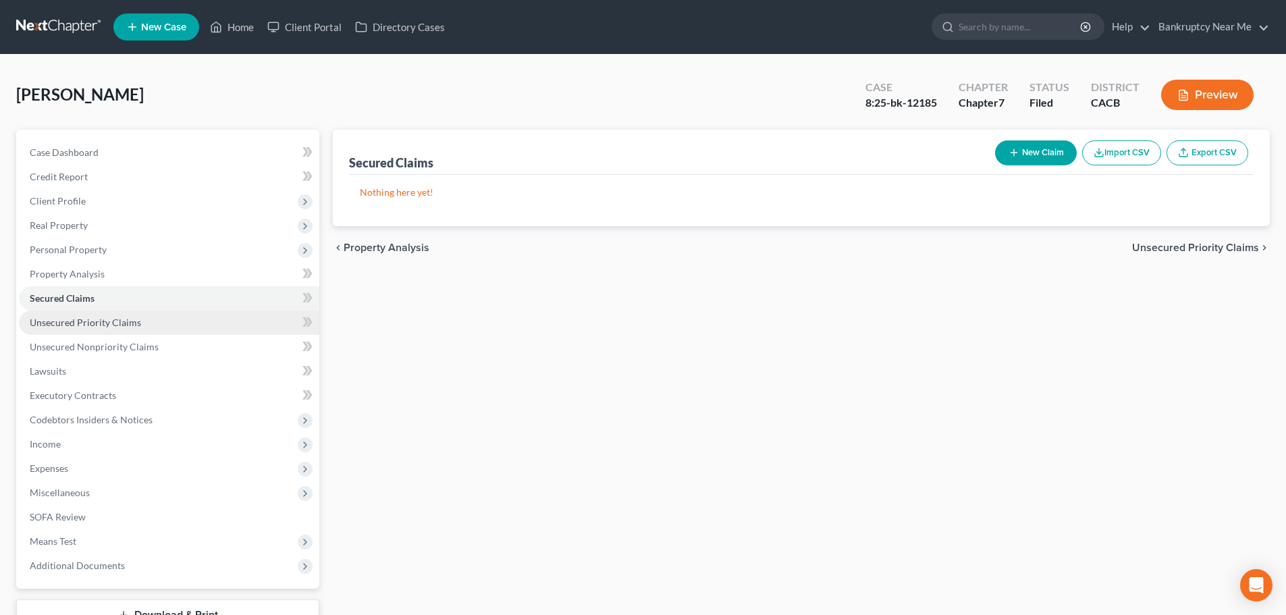
click at [192, 323] on link "Unsecured Priority Claims" at bounding box center [169, 323] width 300 height 24
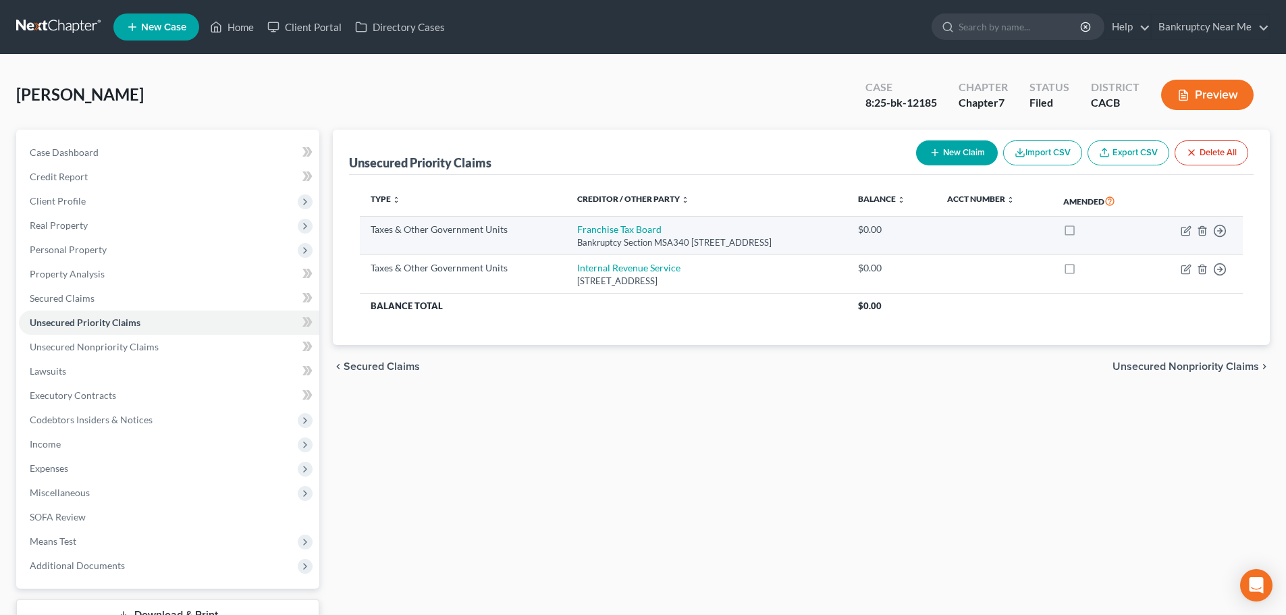
click at [1082, 233] on label at bounding box center [1082, 233] width 0 height 0
click at [1088, 230] on input "checkbox" at bounding box center [1092, 227] width 9 height 9
checkbox input "true"
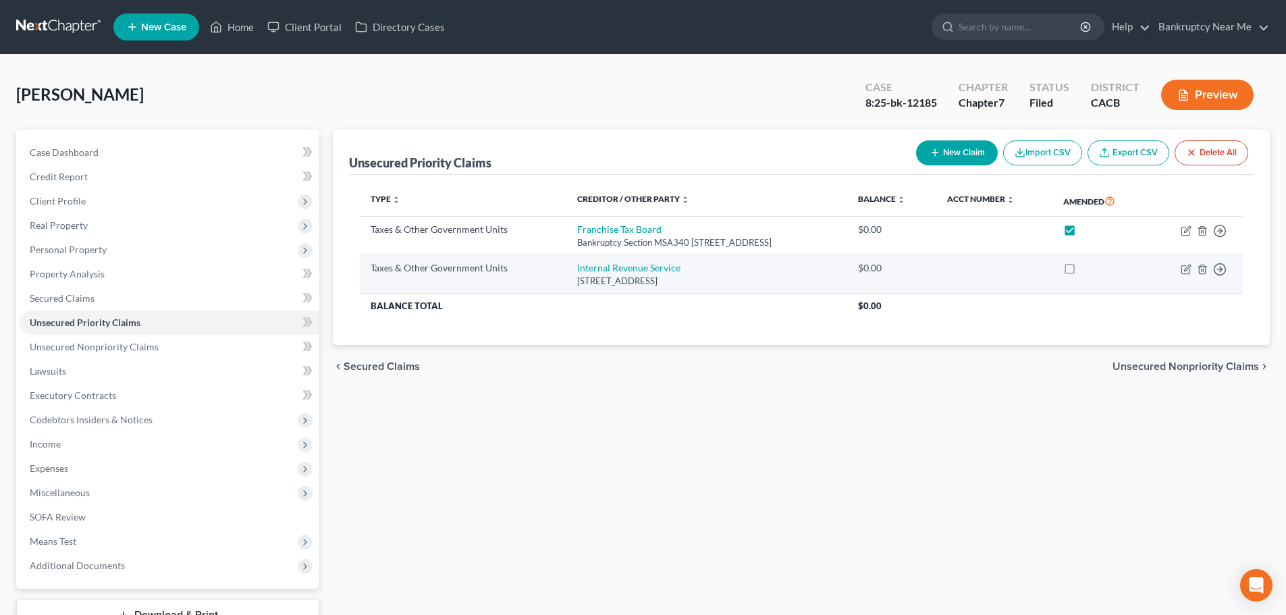
click at [1082, 271] on label at bounding box center [1082, 271] width 0 height 0
click at [1088, 269] on input "checkbox" at bounding box center [1092, 265] width 9 height 9
checkbox input "true"
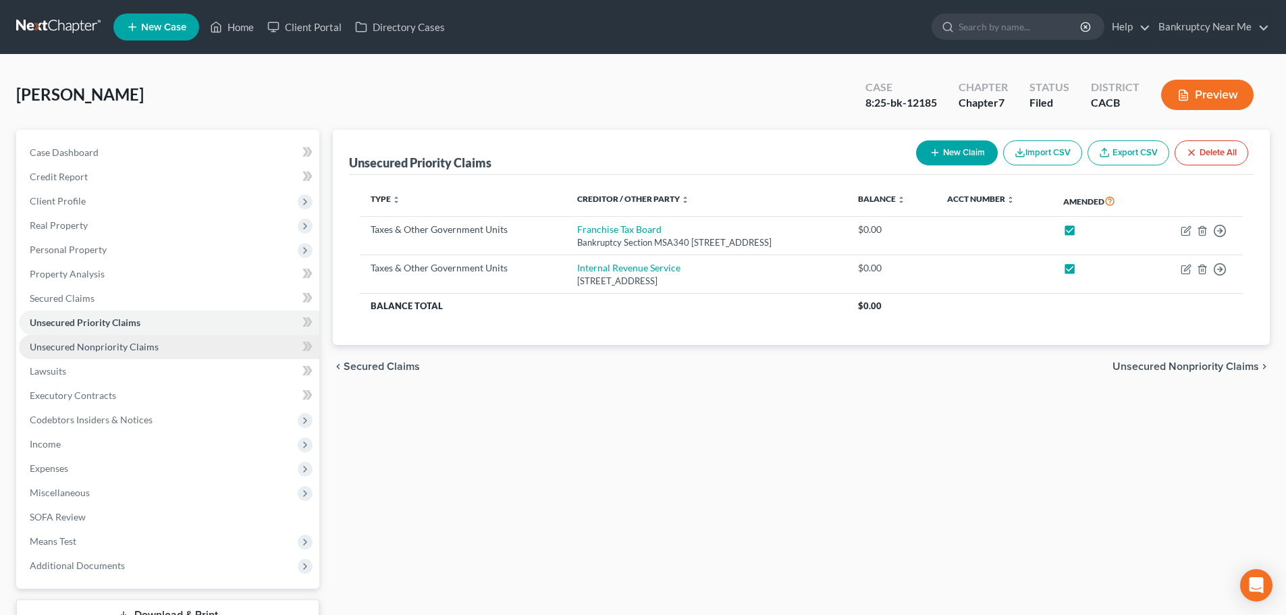
click at [112, 341] on span "Unsecured Nonpriority Claims" at bounding box center [94, 346] width 129 height 11
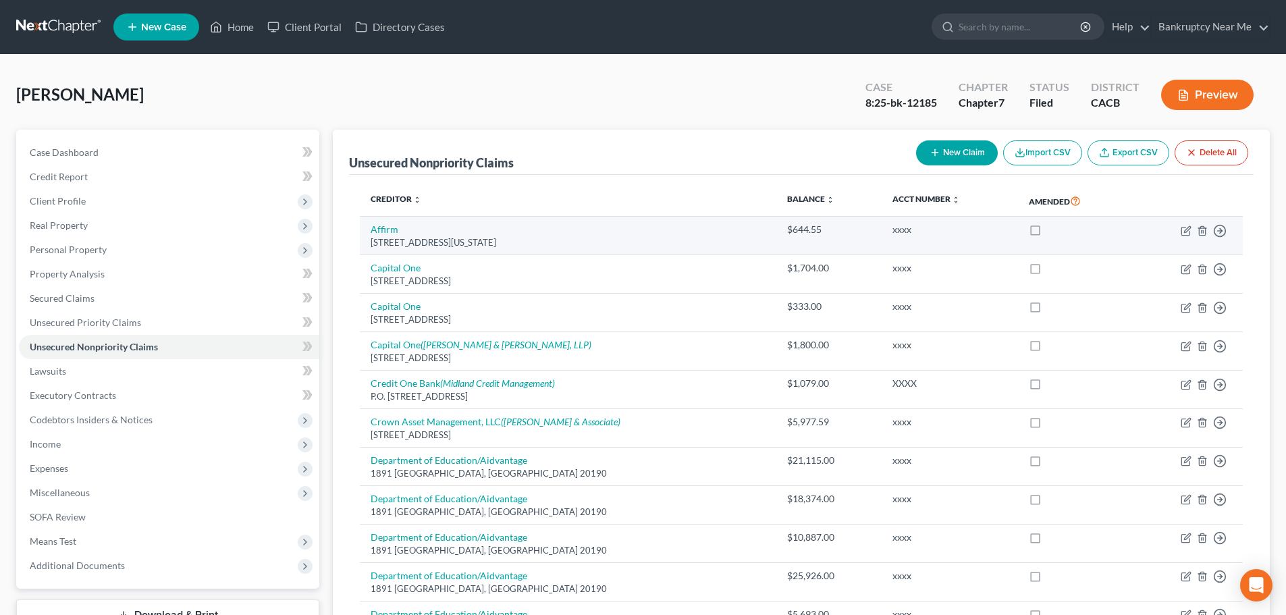
click at [1048, 233] on label at bounding box center [1048, 233] width 0 height 0
click at [1053, 231] on input "checkbox" at bounding box center [1057, 227] width 9 height 9
checkbox input "true"
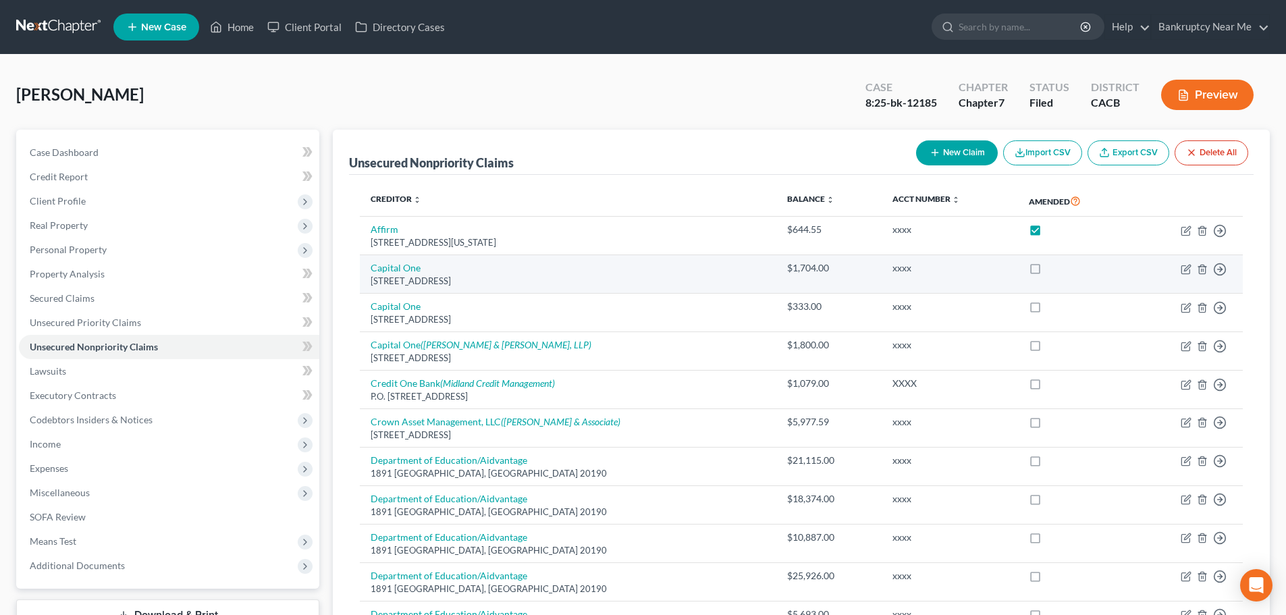
click at [1048, 271] on label at bounding box center [1048, 271] width 0 height 0
click at [1053, 263] on input "checkbox" at bounding box center [1057, 265] width 9 height 9
click at [1048, 271] on label at bounding box center [1048, 271] width 0 height 0
click at [1053, 270] on input "checkbox" at bounding box center [1057, 265] width 9 height 9
click at [1048, 271] on label at bounding box center [1048, 271] width 0 height 0
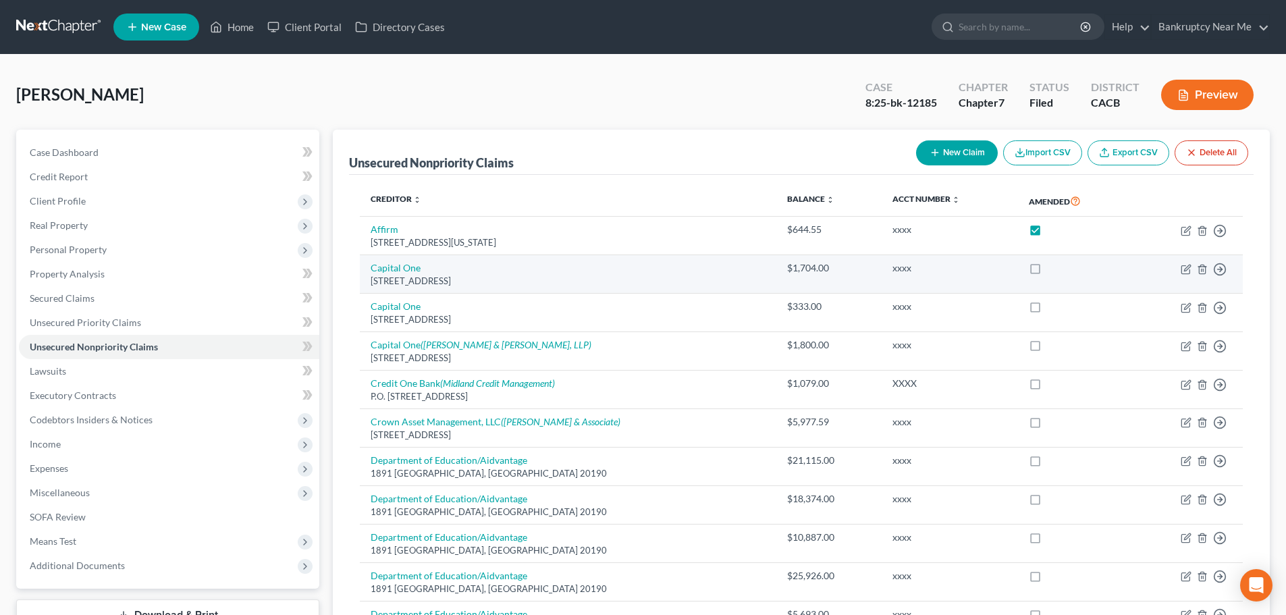
click at [1053, 270] on input "checkbox" at bounding box center [1057, 265] width 9 height 9
checkbox input "true"
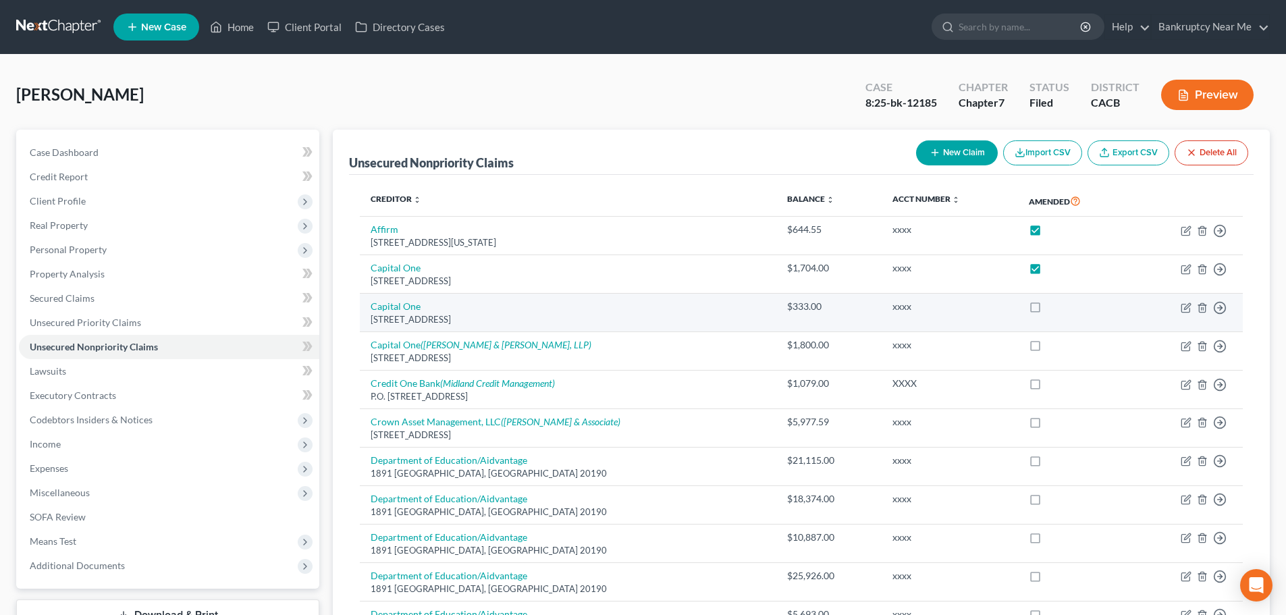
click at [1048, 310] on label at bounding box center [1048, 310] width 0 height 0
click at [1053, 309] on input "checkbox" at bounding box center [1057, 304] width 9 height 9
checkbox input "true"
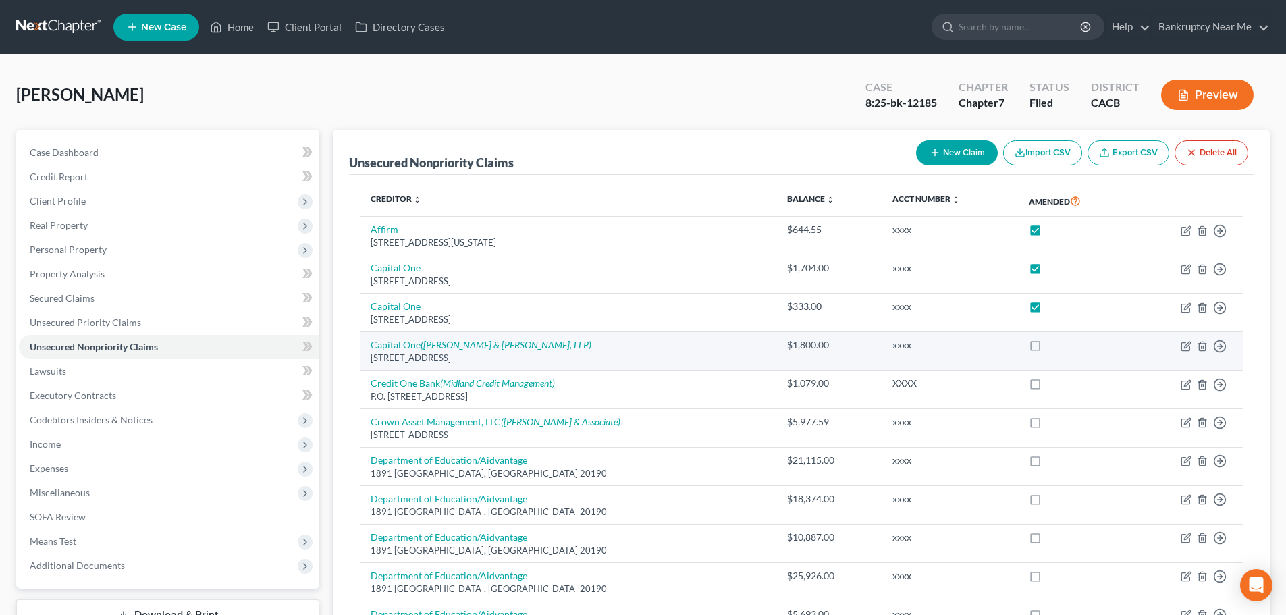
click at [1048, 348] on label at bounding box center [1048, 348] width 0 height 0
click at [1053, 347] on input "checkbox" at bounding box center [1057, 342] width 9 height 9
checkbox input "true"
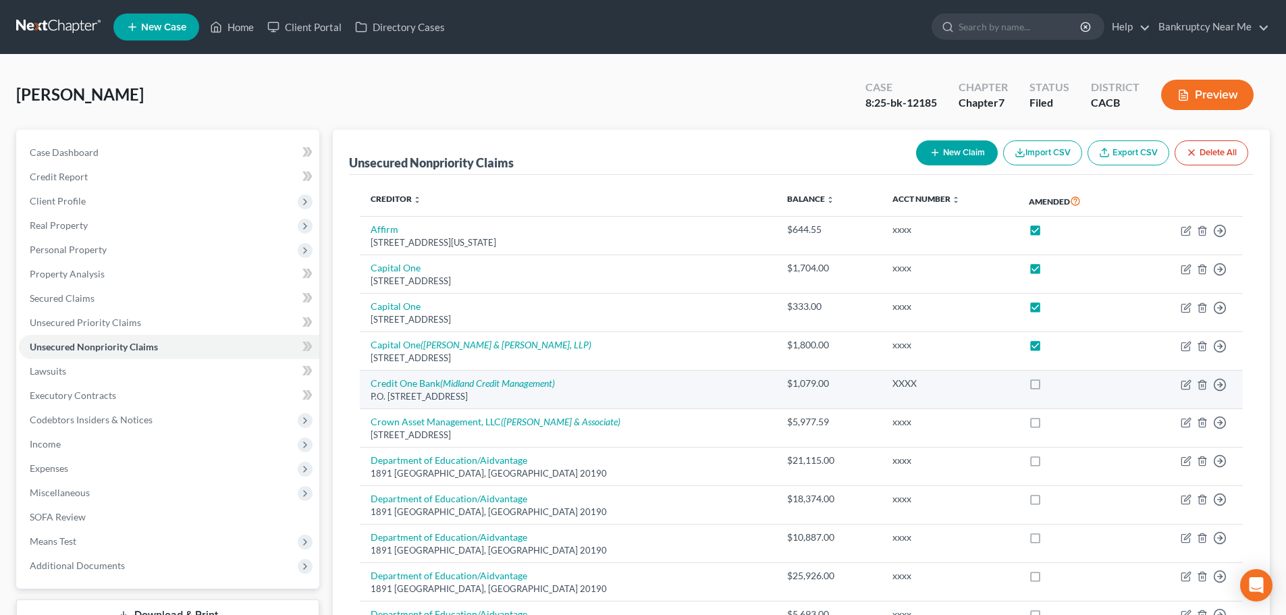
drag, startPoint x: 1017, startPoint y: 386, endPoint x: 1017, endPoint y: 398, distance: 11.5
click at [1048, 387] on label at bounding box center [1048, 387] width 0 height 0
click at [1053, 385] on input "checkbox" at bounding box center [1057, 381] width 9 height 9
checkbox input "true"
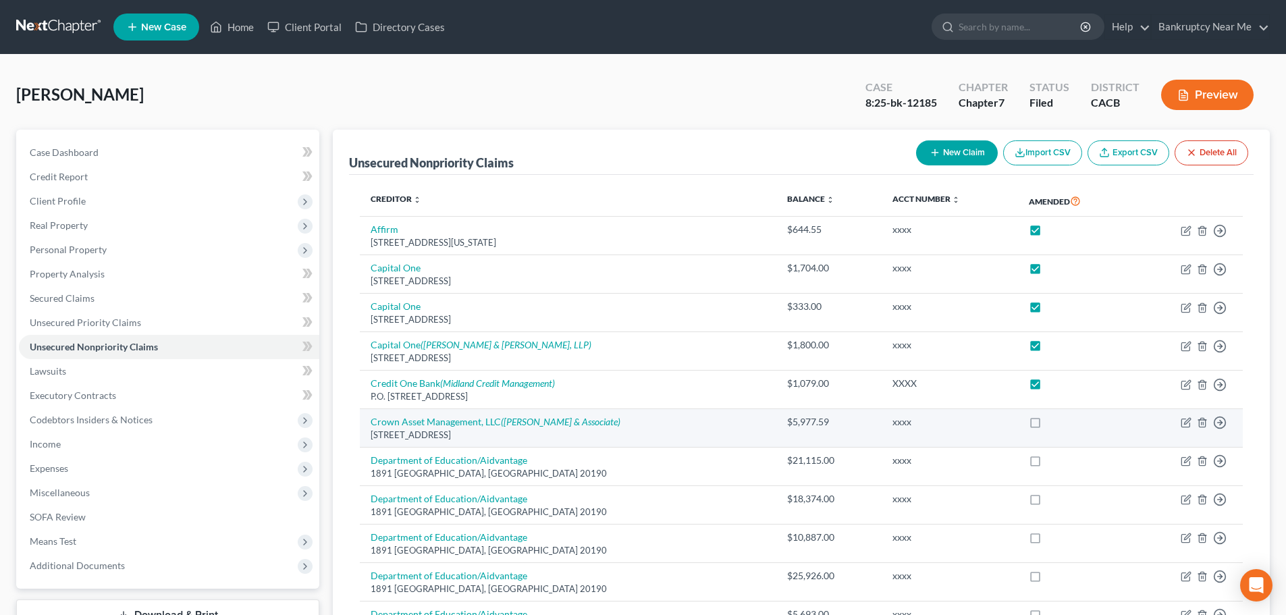
click at [1048, 425] on label at bounding box center [1048, 425] width 0 height 0
click at [1053, 420] on input "checkbox" at bounding box center [1057, 419] width 9 height 9
checkbox input "true"
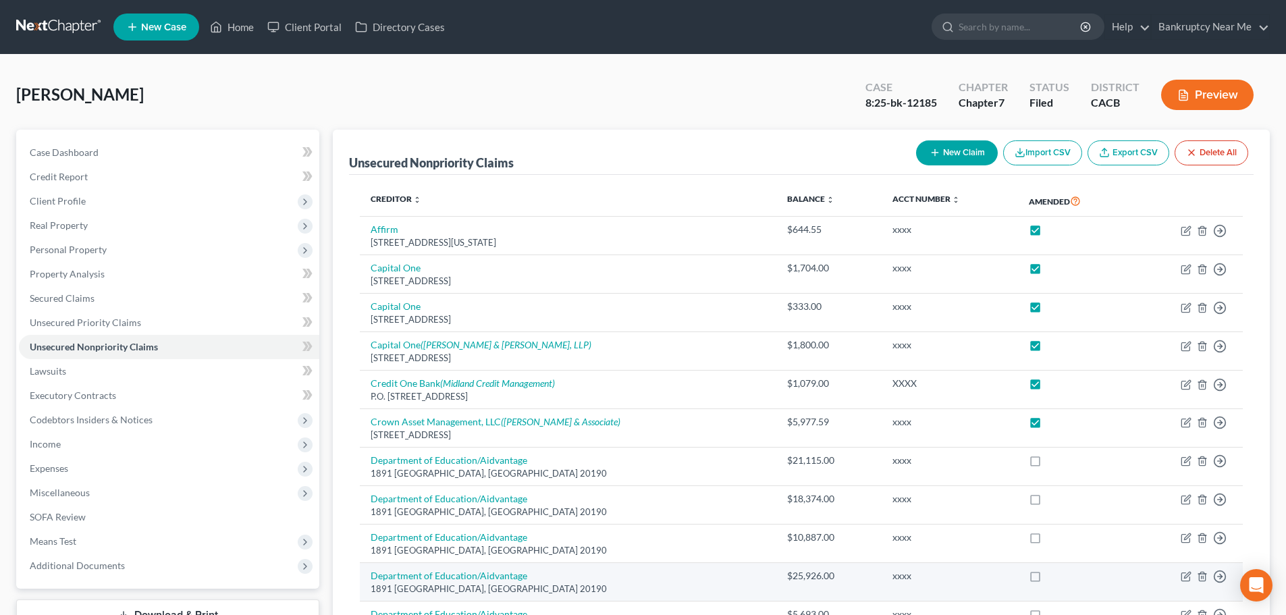
scroll to position [203, 0]
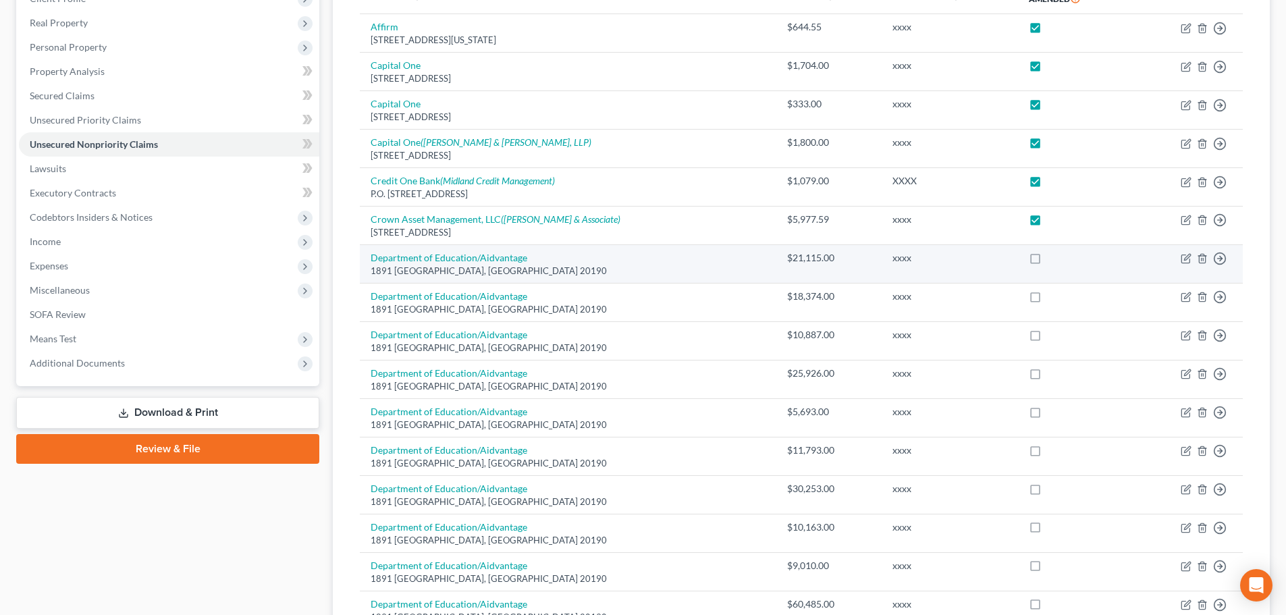
click at [1048, 261] on label at bounding box center [1048, 261] width 0 height 0
click at [1053, 260] on input "checkbox" at bounding box center [1057, 255] width 9 height 9
checkbox input "true"
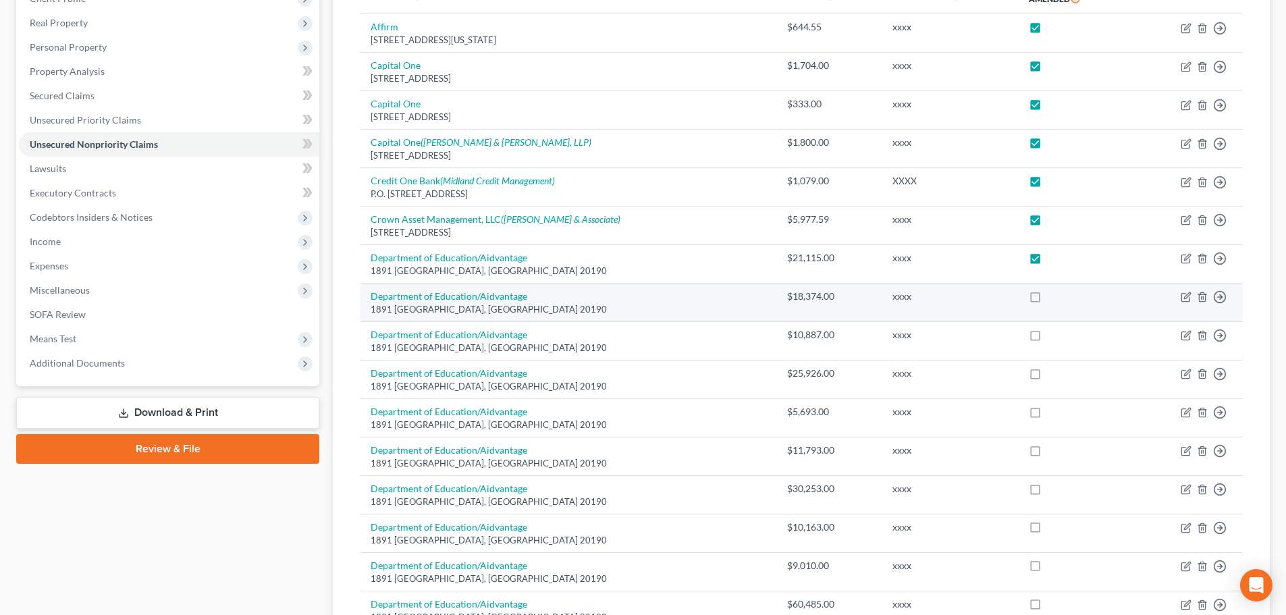
click at [1048, 300] on label at bounding box center [1048, 300] width 0 height 0
click at [1053, 294] on input "checkbox" at bounding box center [1057, 294] width 9 height 9
checkbox input "true"
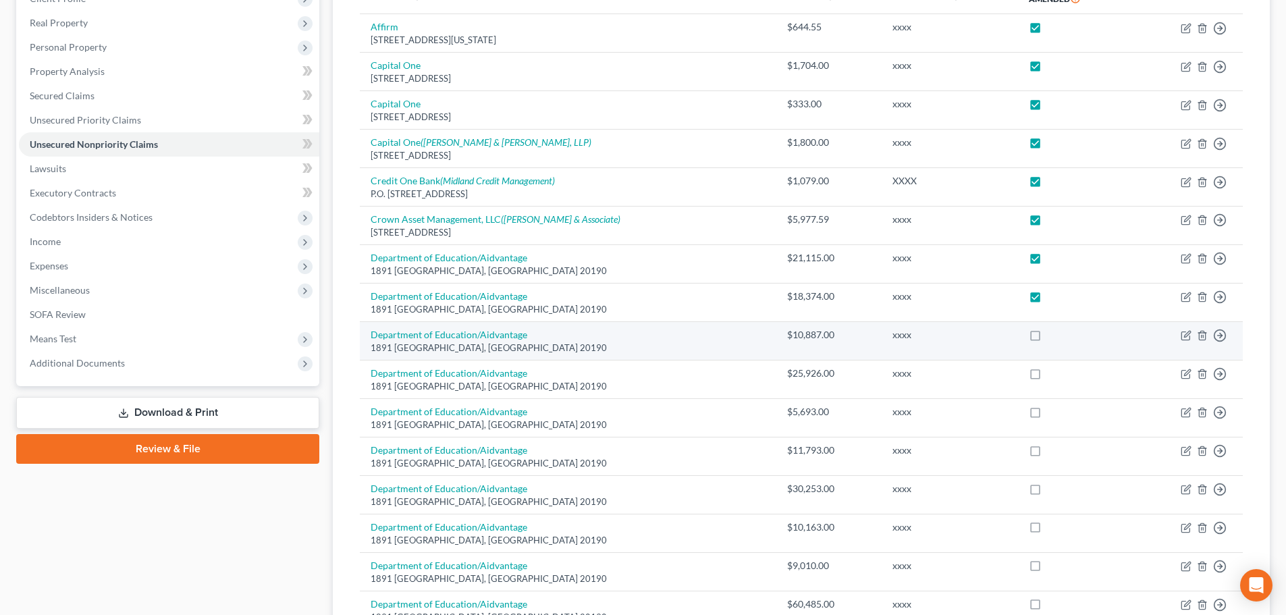
click at [1048, 338] on label at bounding box center [1048, 338] width 0 height 0
click at [1053, 336] on input "checkbox" at bounding box center [1057, 332] width 9 height 9
checkbox input "true"
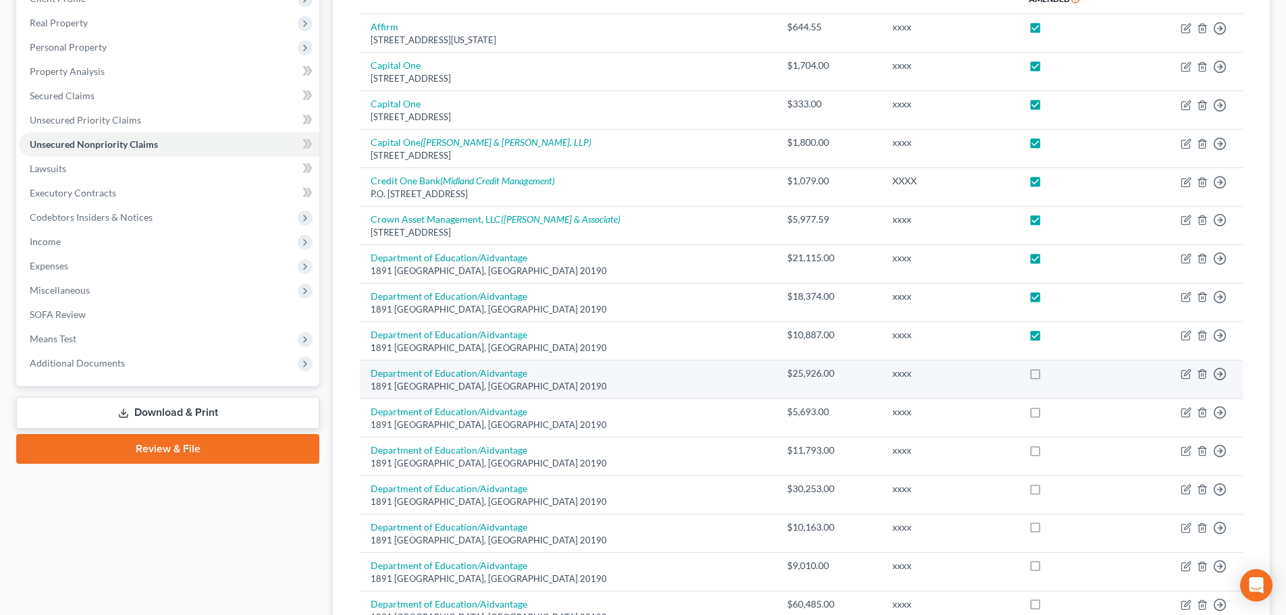
click at [1048, 377] on label at bounding box center [1048, 377] width 0 height 0
click at [1053, 375] on input "checkbox" at bounding box center [1057, 371] width 9 height 9
checkbox input "true"
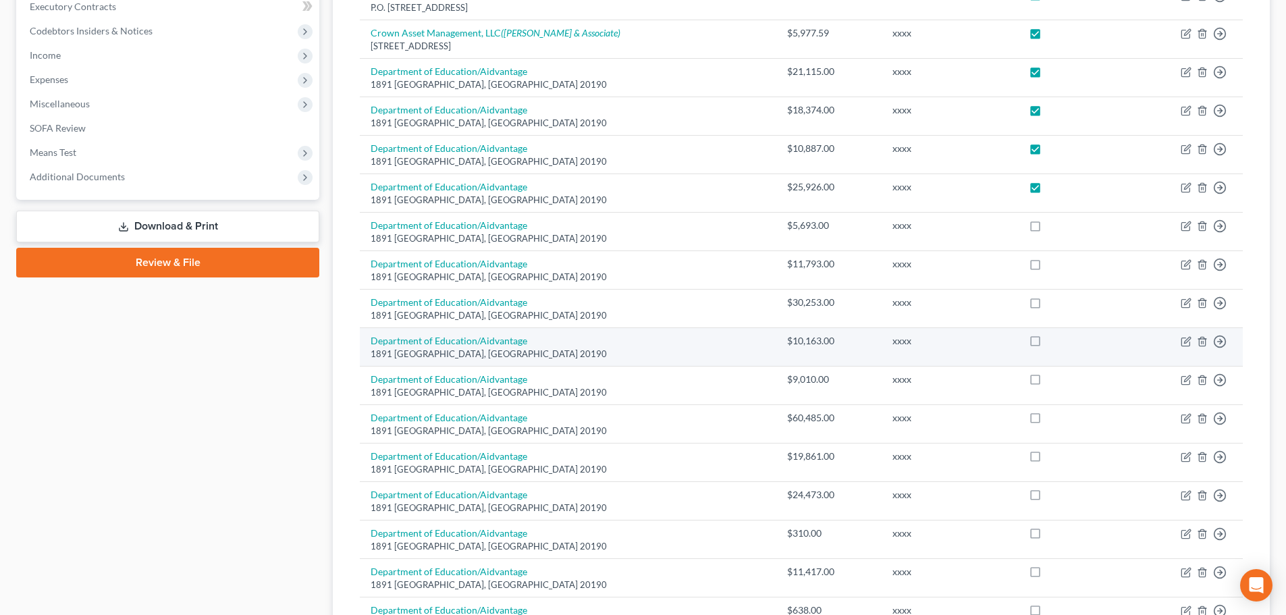
scroll to position [405, 0]
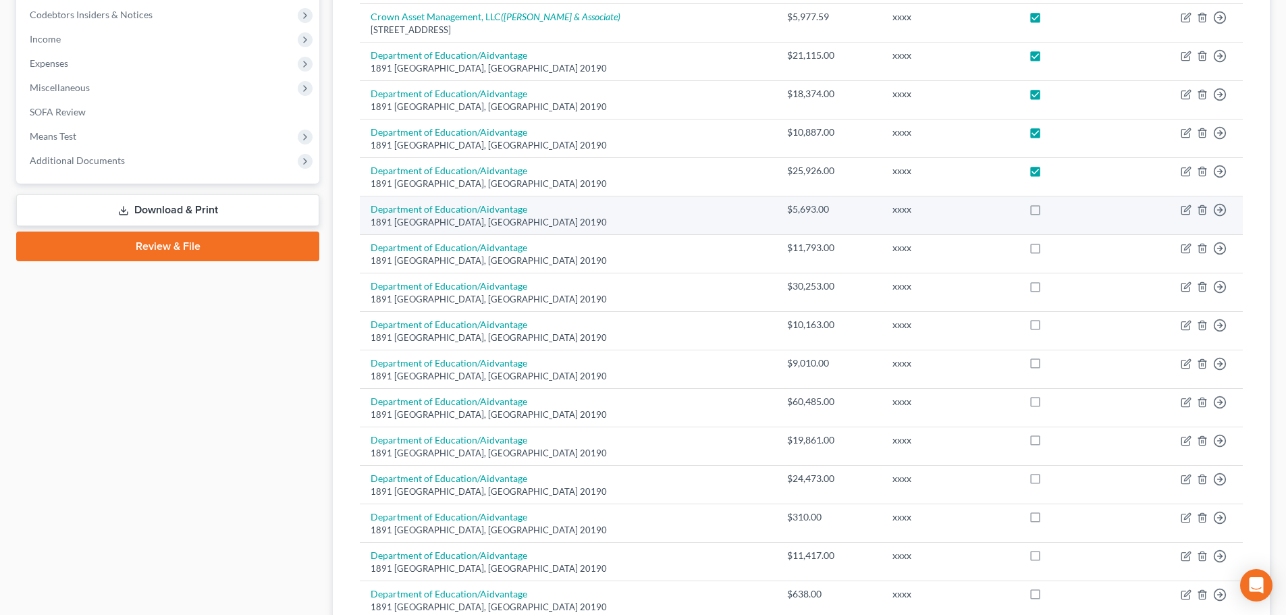
click at [1048, 213] on label at bounding box center [1048, 213] width 0 height 0
click at [1053, 206] on input "checkbox" at bounding box center [1057, 207] width 9 height 9
checkbox input "true"
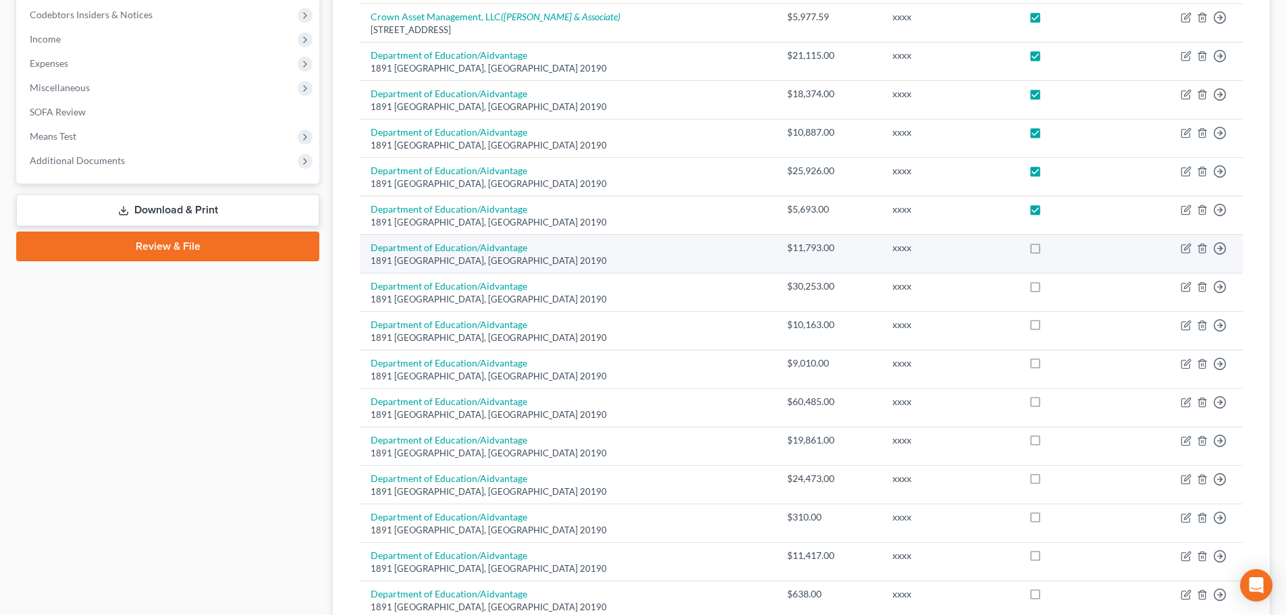
click at [1048, 251] on label at bounding box center [1048, 251] width 0 height 0
click at [1053, 250] on input "checkbox" at bounding box center [1057, 245] width 9 height 9
checkbox input "true"
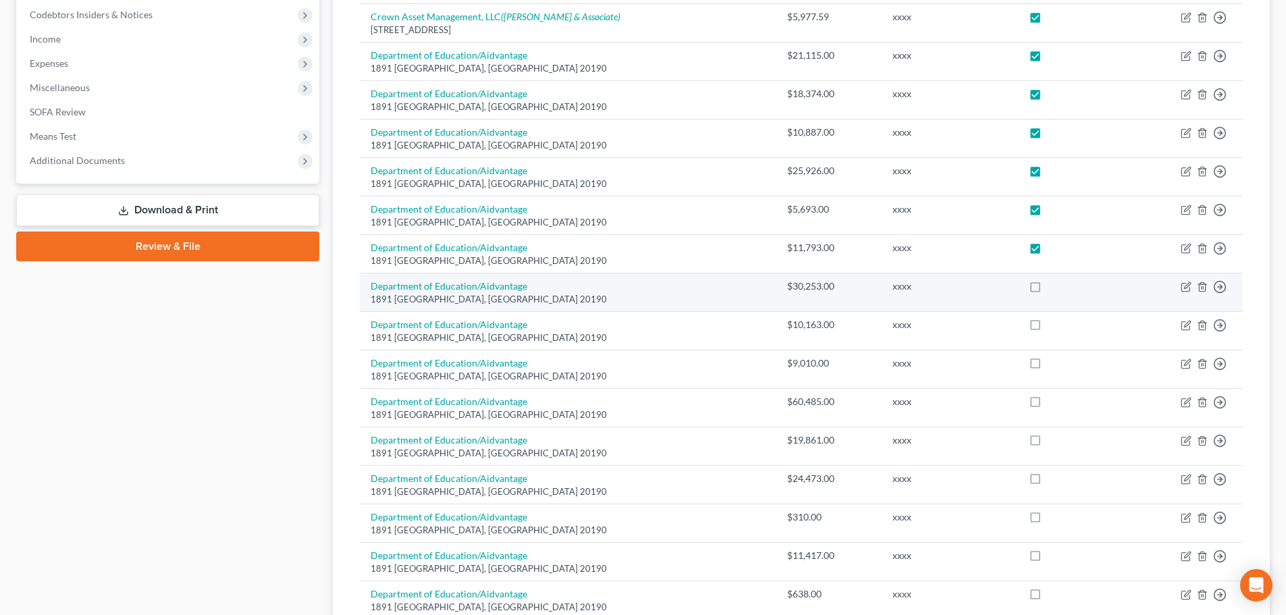
drag, startPoint x: 1017, startPoint y: 289, endPoint x: 1011, endPoint y: 311, distance: 22.6
click at [1048, 290] on label at bounding box center [1048, 290] width 0 height 0
click at [1053, 288] on input "checkbox" at bounding box center [1057, 283] width 9 height 9
checkbox input "true"
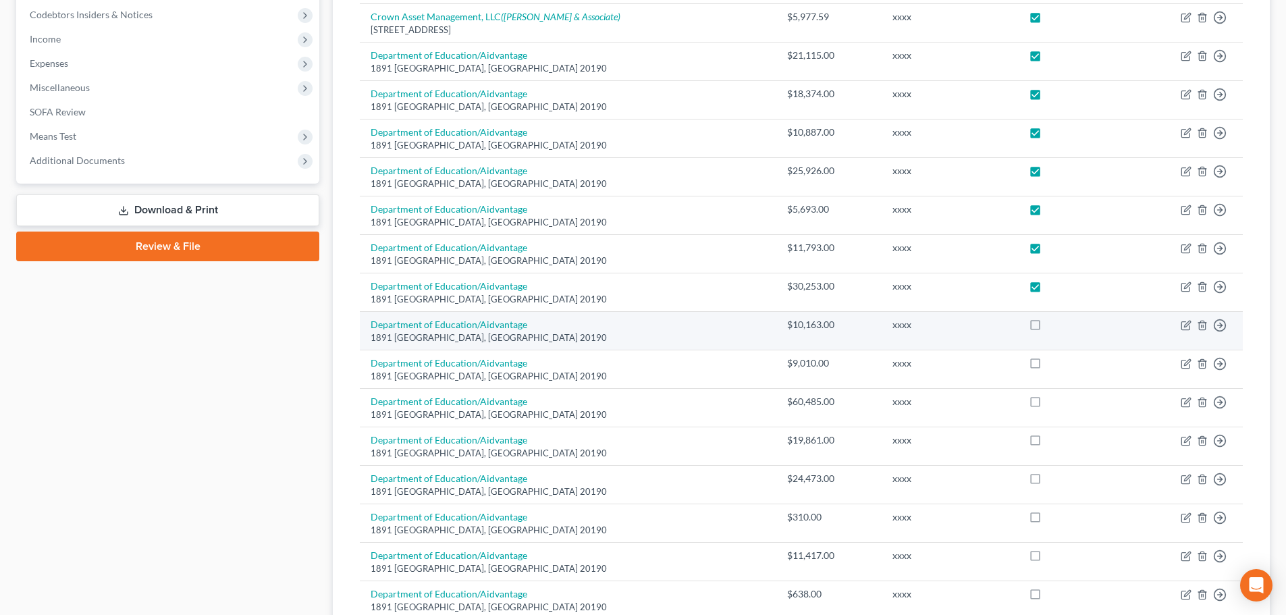
click at [1048, 328] on label at bounding box center [1048, 328] width 0 height 0
click at [1053, 318] on input "checkbox" at bounding box center [1057, 322] width 9 height 9
checkbox input "true"
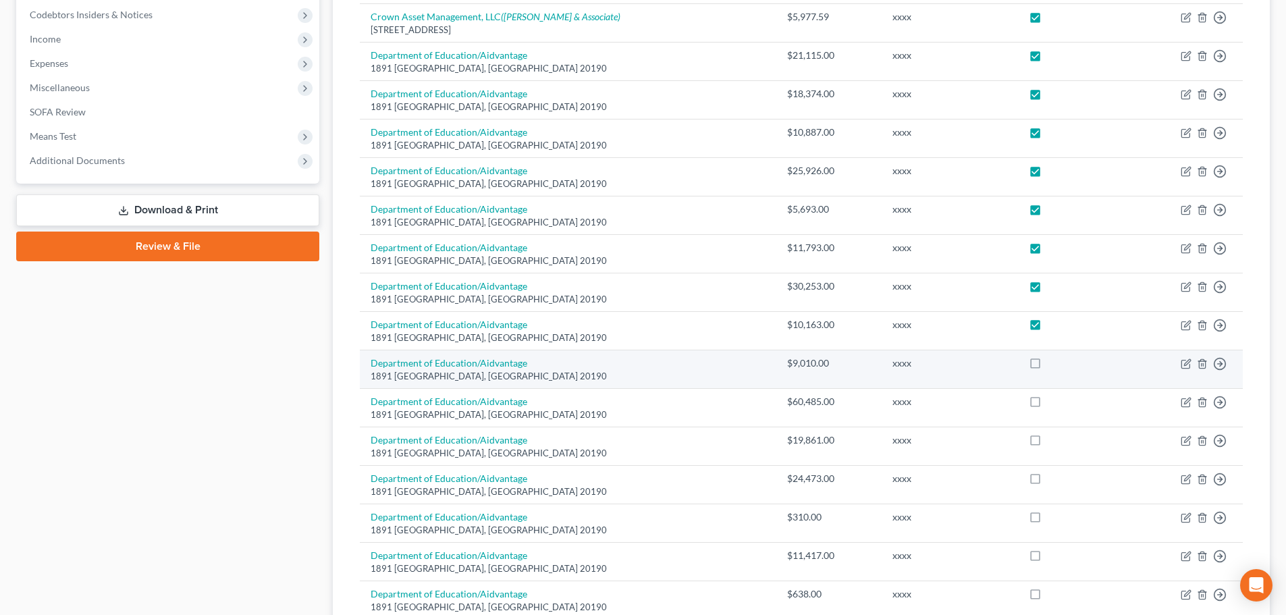
drag, startPoint x: 1024, startPoint y: 363, endPoint x: 1022, endPoint y: 381, distance: 19.0
click at [1048, 367] on label at bounding box center [1048, 367] width 0 height 0
click at [1053, 365] on input "checkbox" at bounding box center [1057, 360] width 9 height 9
checkbox input "true"
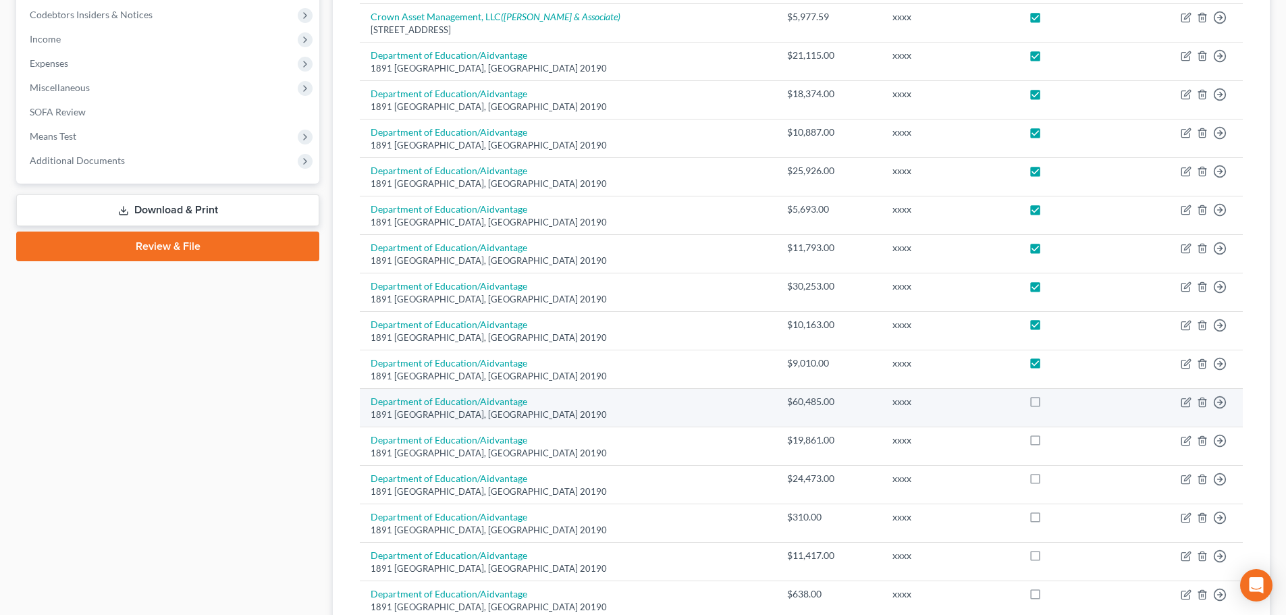
click at [1048, 405] on label at bounding box center [1048, 405] width 0 height 0
click at [1053, 400] on input "checkbox" at bounding box center [1057, 399] width 9 height 9
checkbox input "true"
drag, startPoint x: 1022, startPoint y: 442, endPoint x: 1026, endPoint y: 417, distance: 25.3
click at [1048, 444] on label at bounding box center [1048, 444] width 0 height 0
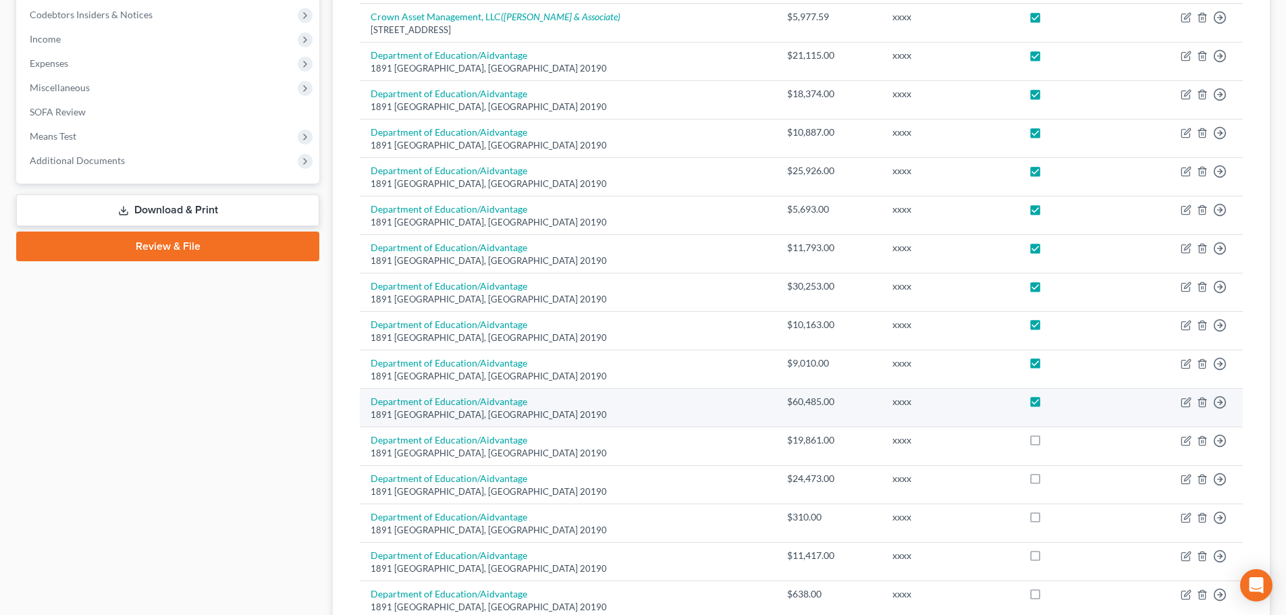
click at [1053, 442] on input "checkbox" at bounding box center [1057, 437] width 9 height 9
checkbox input "true"
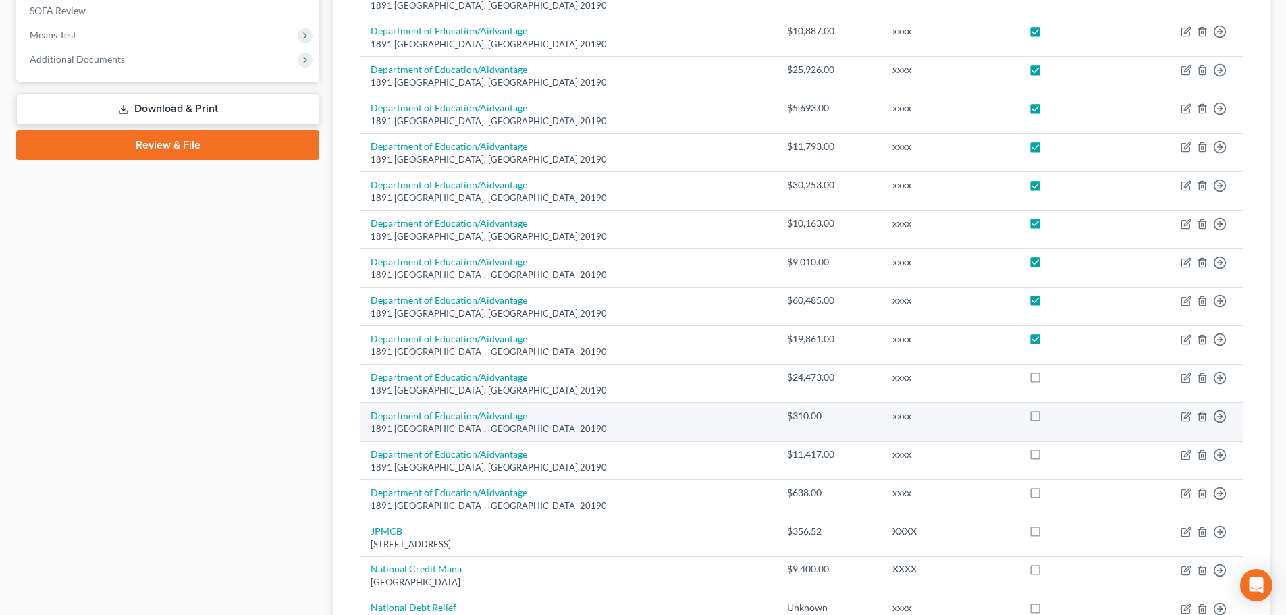
scroll to position [608, 0]
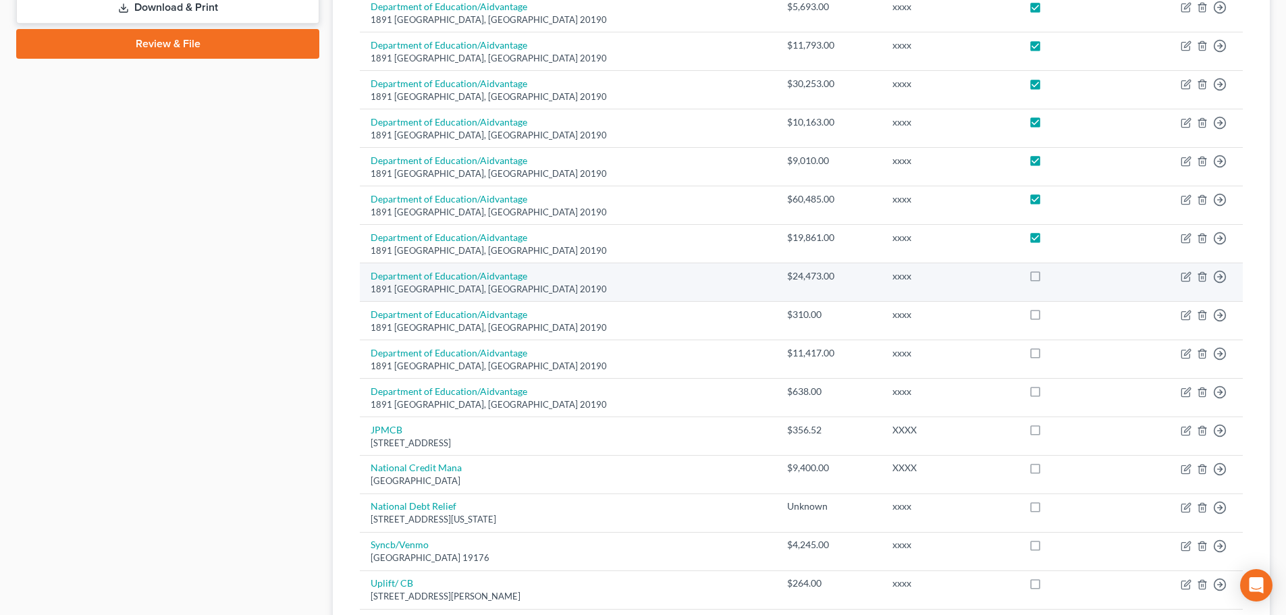
click at [1048, 279] on label at bounding box center [1048, 279] width 0 height 0
click at [1053, 278] on input "checkbox" at bounding box center [1057, 273] width 9 height 9
checkbox input "true"
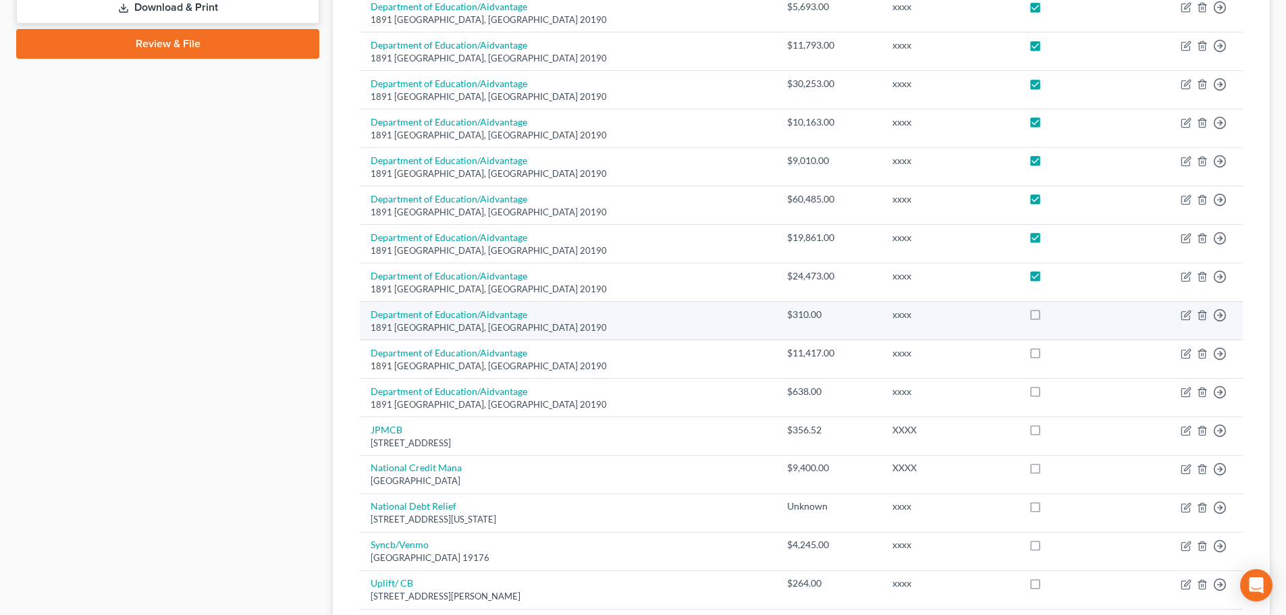
click at [1048, 318] on label at bounding box center [1048, 318] width 0 height 0
click at [1053, 317] on input "checkbox" at bounding box center [1057, 312] width 9 height 9
checkbox input "true"
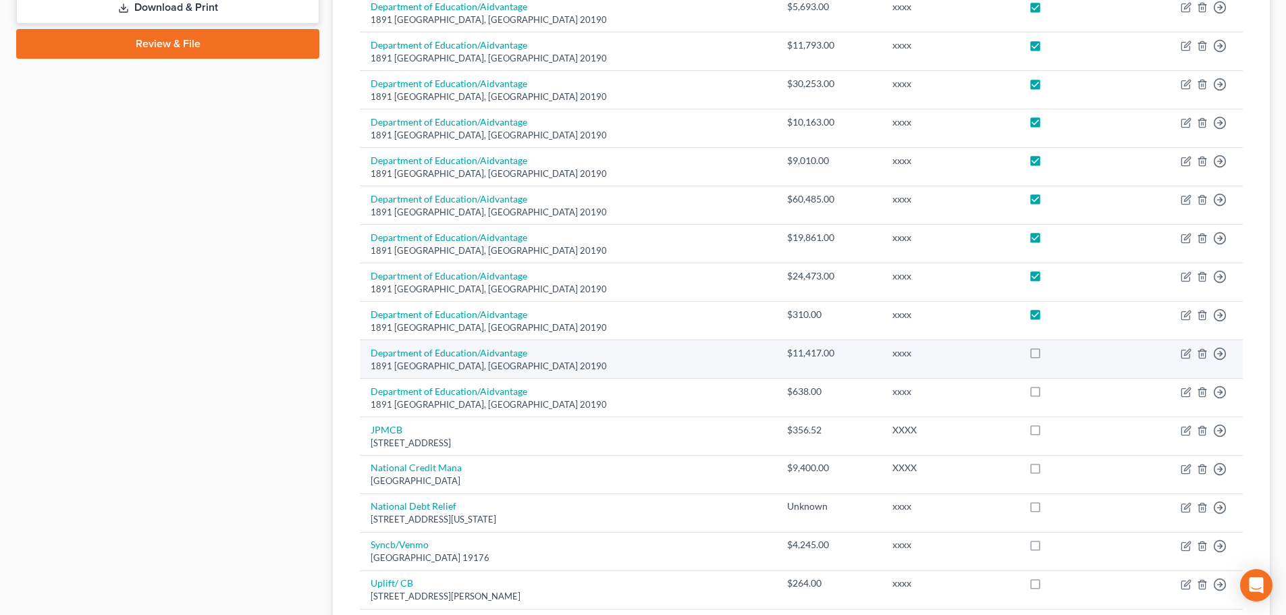
click at [1048, 356] on label at bounding box center [1048, 356] width 0 height 0
click at [1053, 355] on input "checkbox" at bounding box center [1057, 350] width 9 height 9
checkbox input "true"
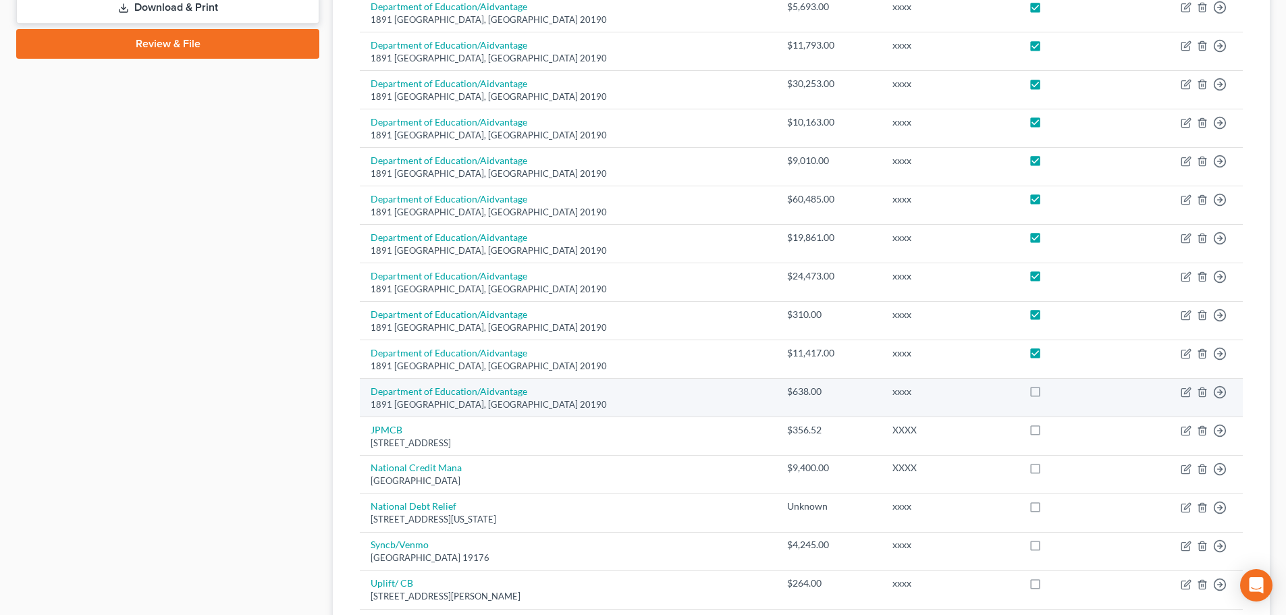
click at [1048, 395] on label at bounding box center [1048, 395] width 0 height 0
click at [1053, 392] on input "checkbox" at bounding box center [1057, 389] width 9 height 9
checkbox input "true"
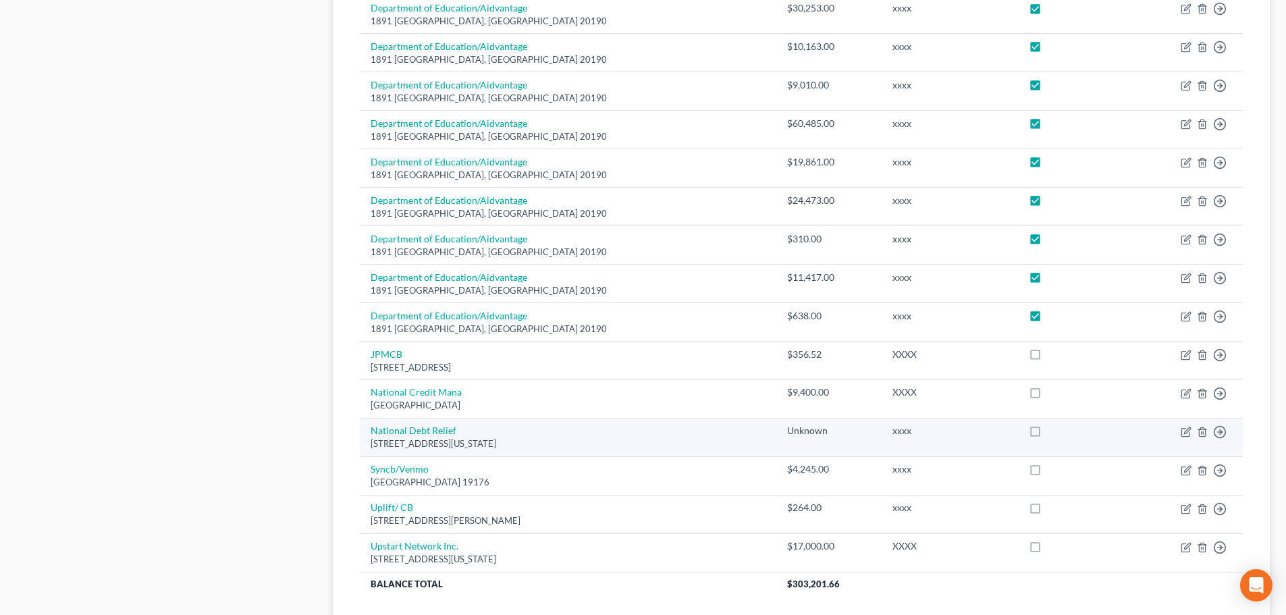
scroll to position [786, 0]
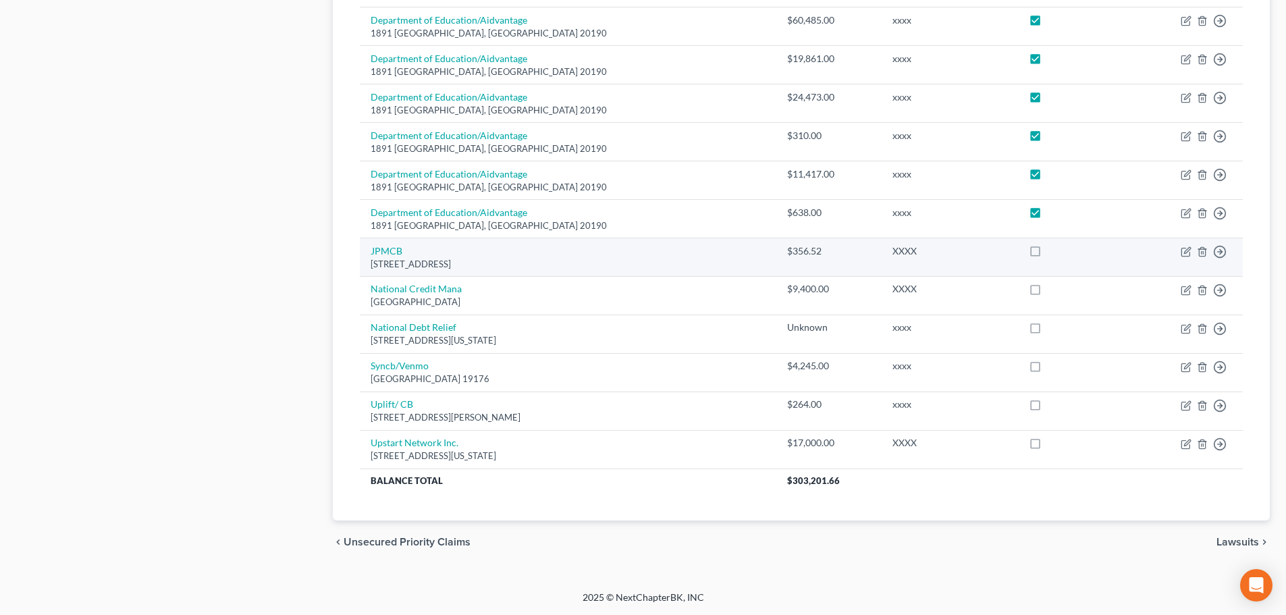
click at [1048, 255] on label at bounding box center [1048, 255] width 0 height 0
click at [1053, 249] on input "checkbox" at bounding box center [1057, 248] width 9 height 9
checkbox input "true"
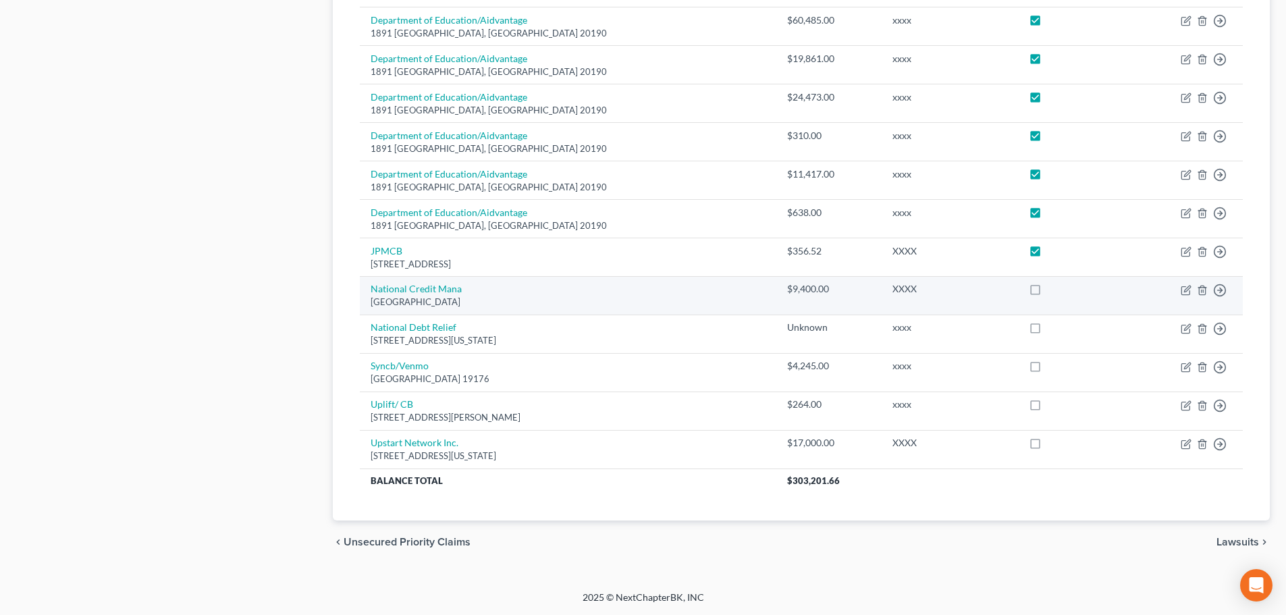
click at [1048, 292] on label at bounding box center [1048, 292] width 0 height 0
click at [1053, 288] on input "checkbox" at bounding box center [1057, 286] width 9 height 9
checkbox input "true"
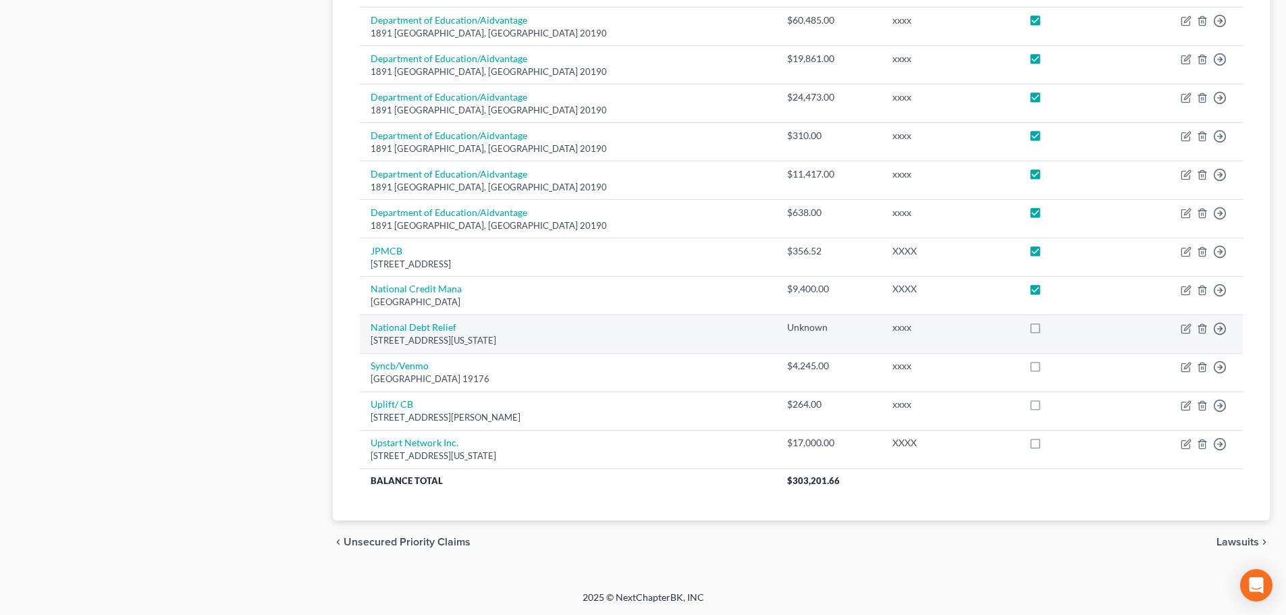
click at [1048, 331] on label at bounding box center [1048, 331] width 0 height 0
click at [1053, 329] on input "checkbox" at bounding box center [1057, 325] width 9 height 9
checkbox input "true"
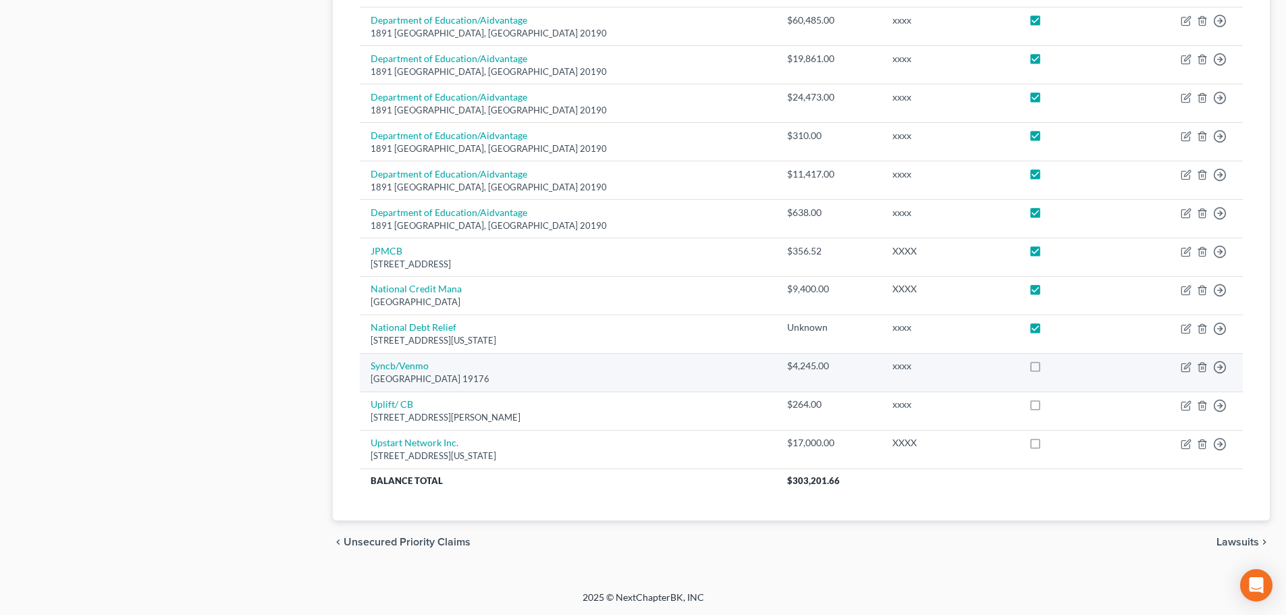
click at [1048, 369] on label at bounding box center [1048, 369] width 0 height 0
click at [1053, 367] on input "checkbox" at bounding box center [1057, 363] width 9 height 9
checkbox input "true"
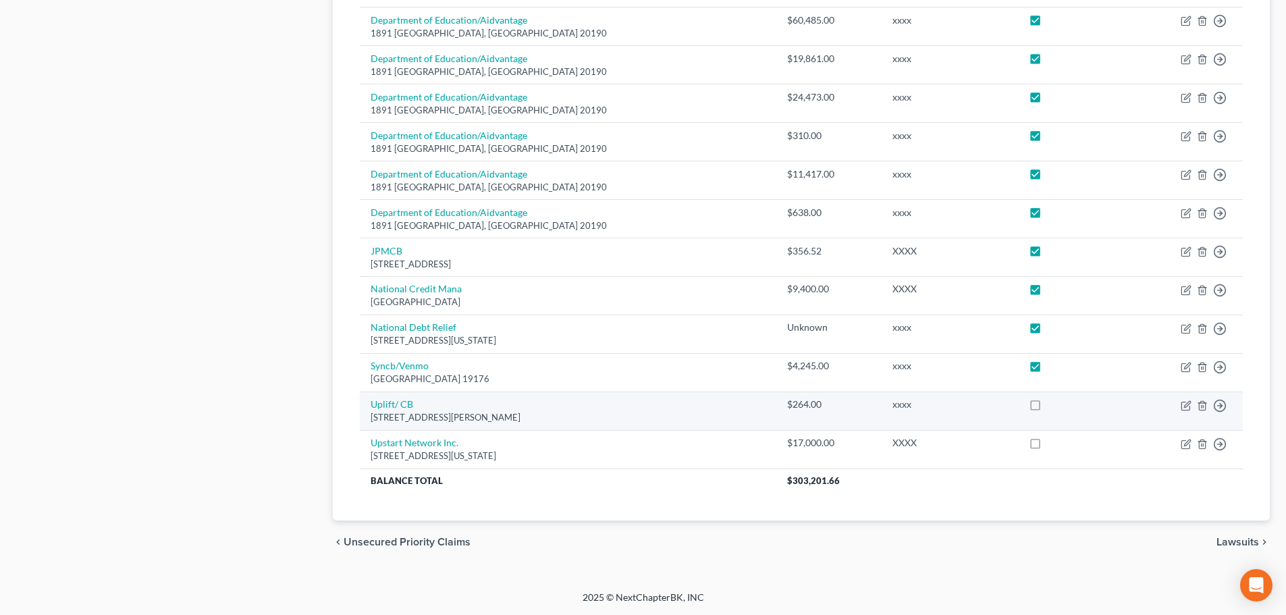
drag, startPoint x: 1019, startPoint y: 400, endPoint x: 1021, endPoint y: 410, distance: 9.7
click at [1048, 408] on label at bounding box center [1048, 408] width 0 height 0
click at [1053, 402] on input "checkbox" at bounding box center [1057, 402] width 9 height 9
checkbox input "true"
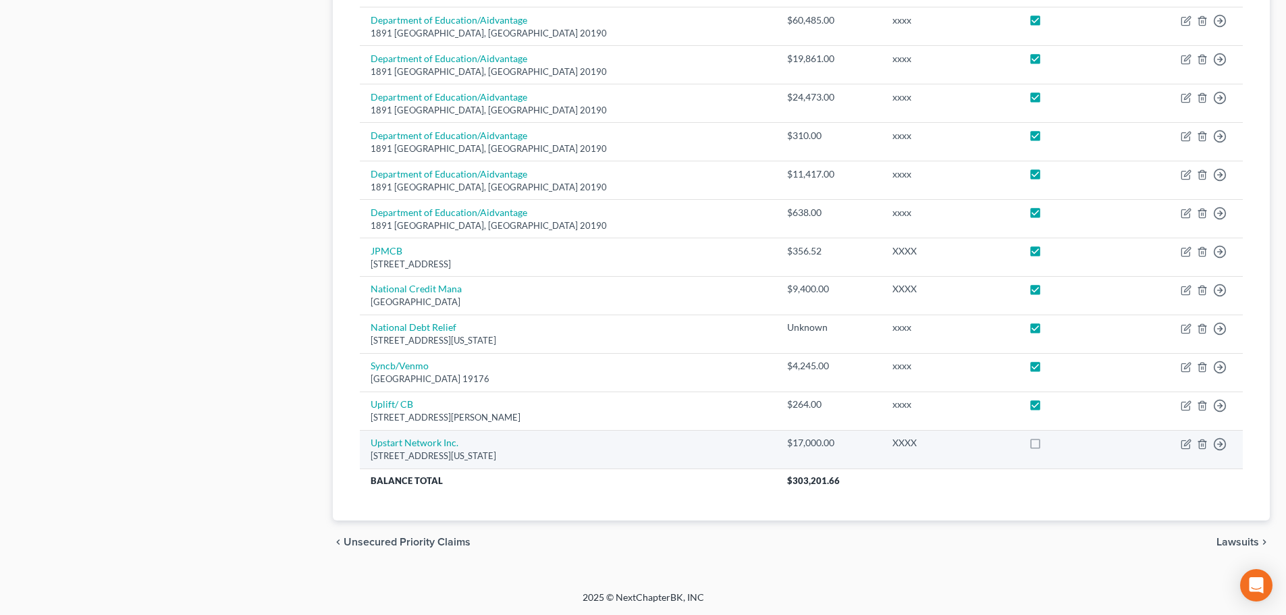
drag, startPoint x: 1021, startPoint y: 445, endPoint x: 1029, endPoint y: 433, distance: 14.0
click at [1048, 446] on label at bounding box center [1048, 446] width 0 height 0
click at [1053, 445] on input "checkbox" at bounding box center [1057, 440] width 9 height 9
checkbox input "true"
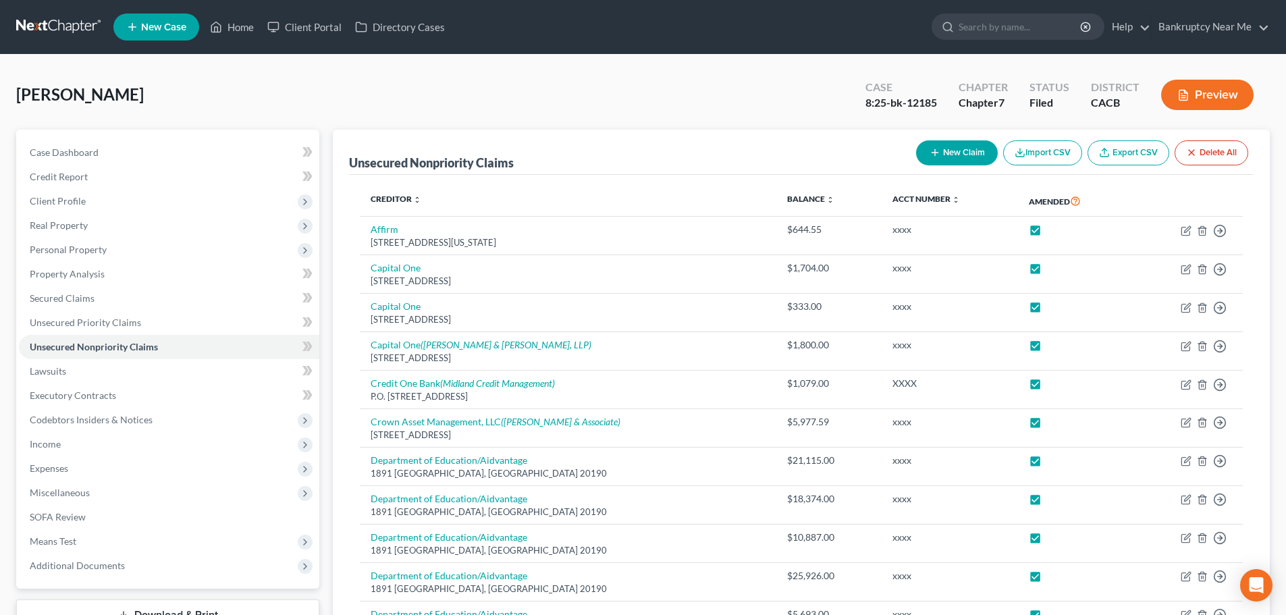
scroll to position [338, 0]
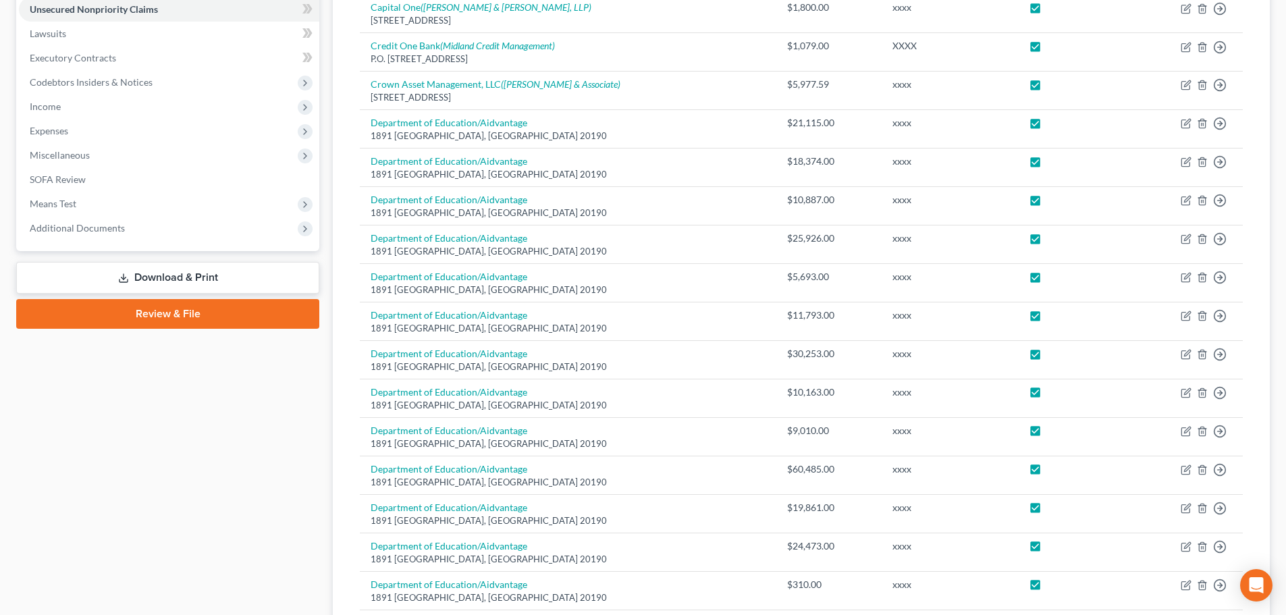
click at [226, 278] on link "Download & Print" at bounding box center [167, 278] width 303 height 32
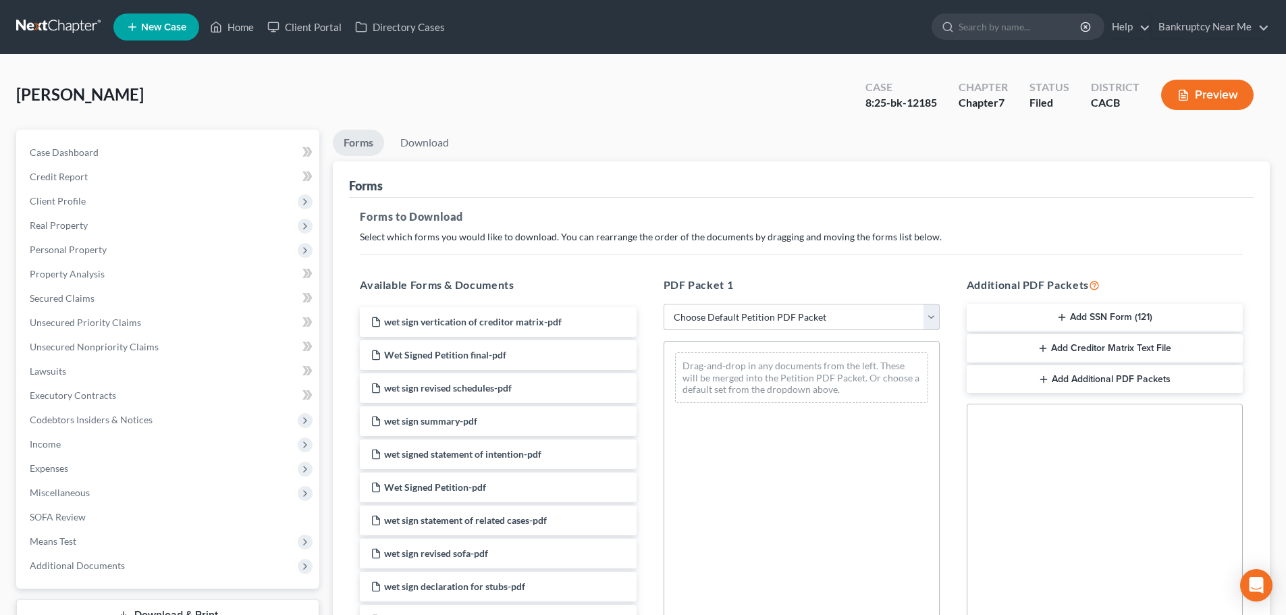
drag, startPoint x: 719, startPoint y: 304, endPoint x: 720, endPoint y: 313, distance: 8.9
click at [719, 305] on select "Choose Default Petition PDF Packet Complete Bankruptcy Petition (all forms and …" at bounding box center [802, 317] width 276 height 27
select select "2"
click at [664, 304] on select "Choose Default Petition PDF Packet Complete Bankruptcy Petition (all forms and …" at bounding box center [802, 317] width 276 height 27
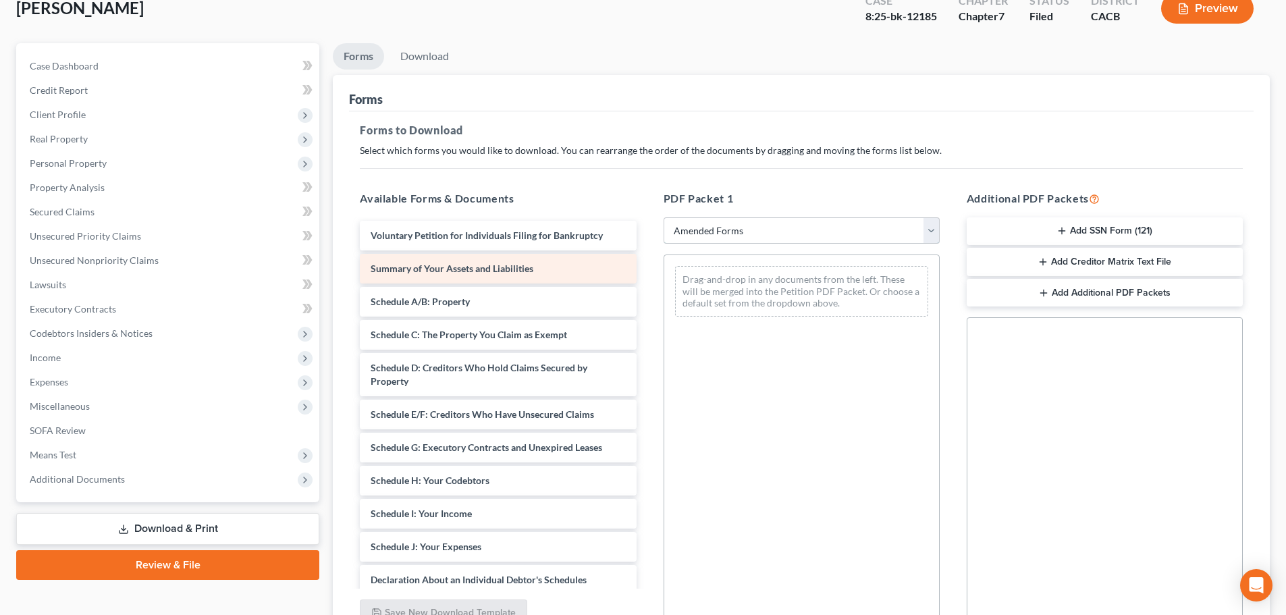
scroll to position [203, 0]
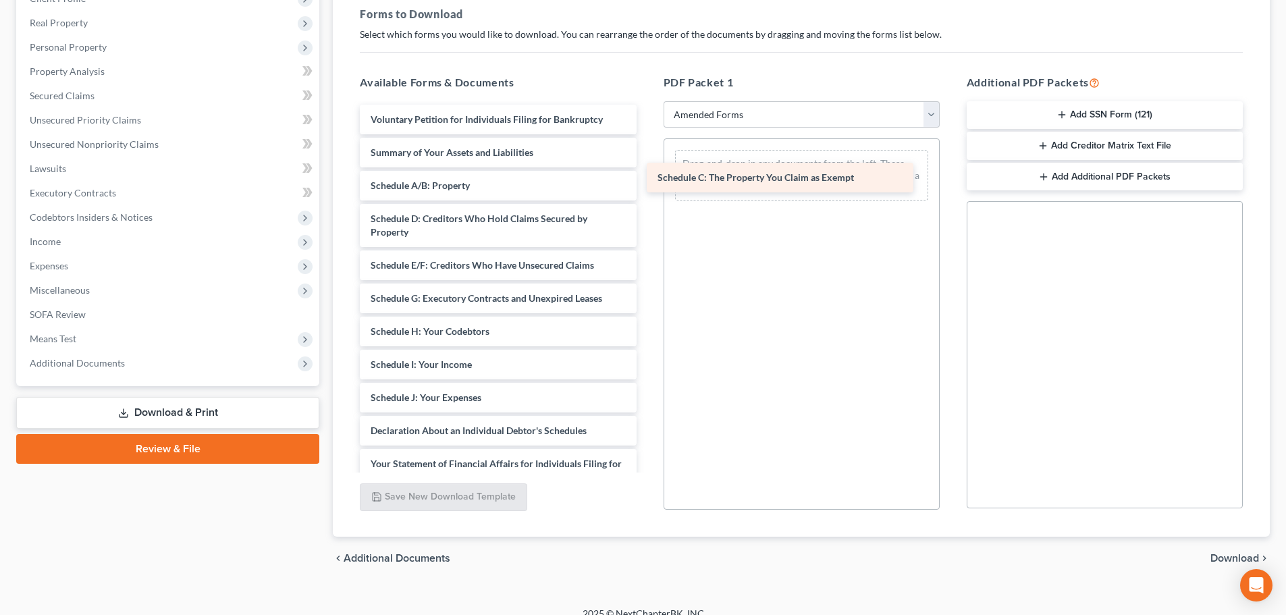
drag, startPoint x: 488, startPoint y: 213, endPoint x: 775, endPoint y: 172, distance: 289.9
click at [647, 172] on div "Schedule C: The Property You Claim as Exempt Voluntary Petition for Individuals…" at bounding box center [498, 411] width 298 height 613
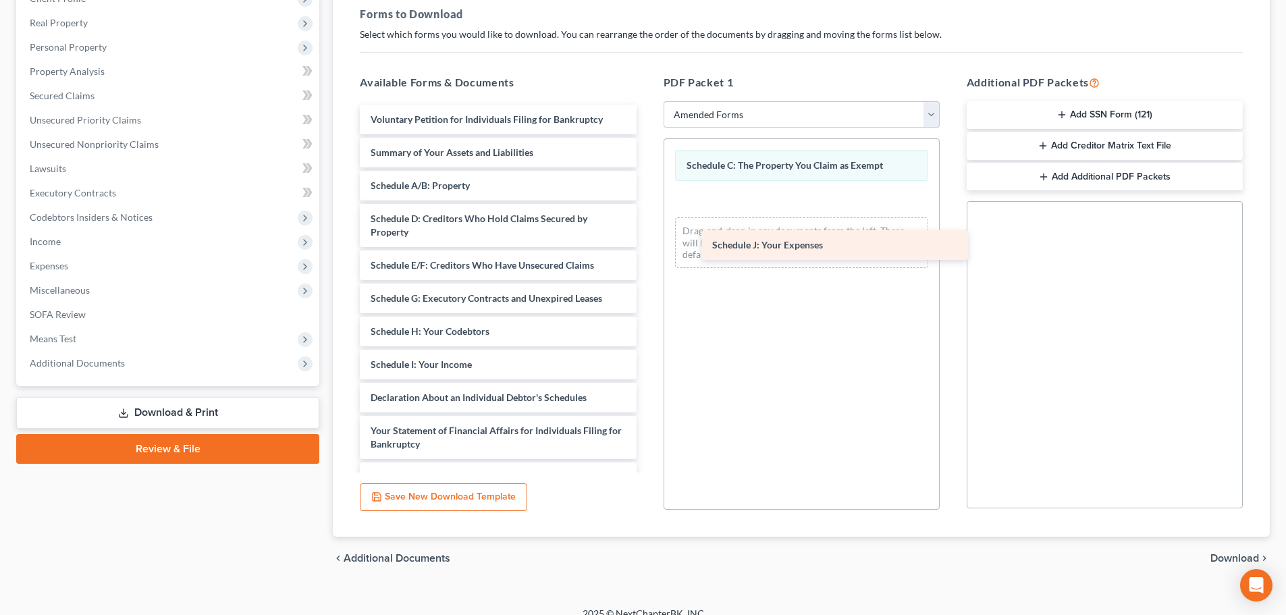
drag, startPoint x: 450, startPoint y: 395, endPoint x: 791, endPoint y: 242, distance: 374.1
click at [647, 242] on div "Schedule J: Your Expenses Voluntary Petition for Individuals Filing for Bankrup…" at bounding box center [498, 395] width 298 height 580
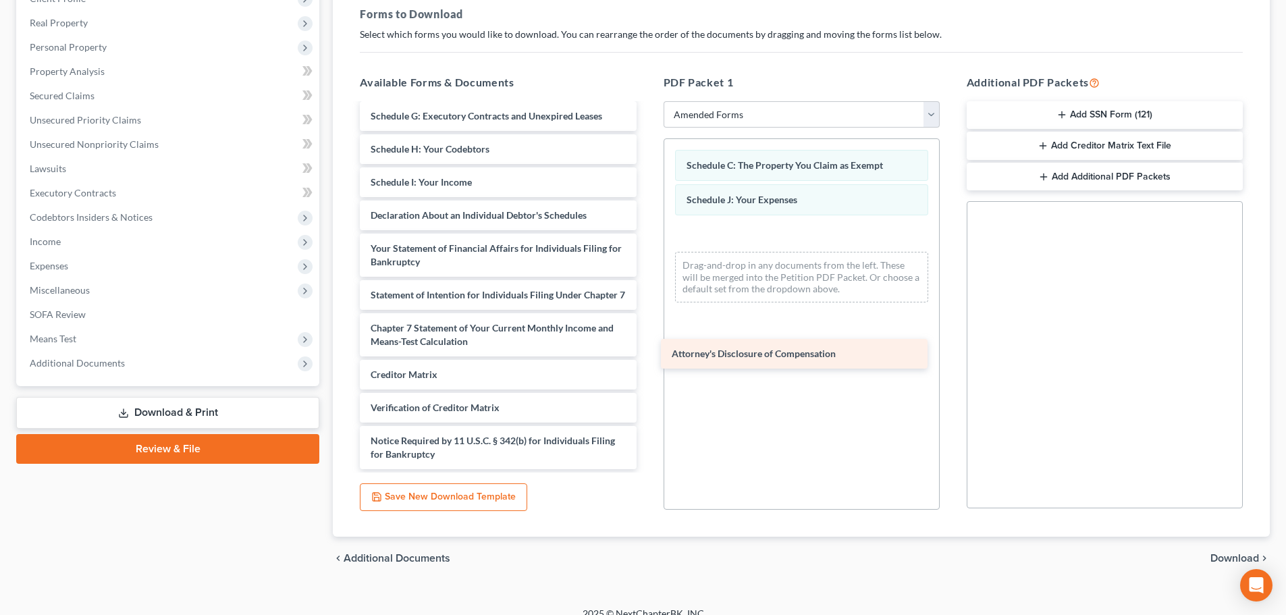
scroll to position [229, 0]
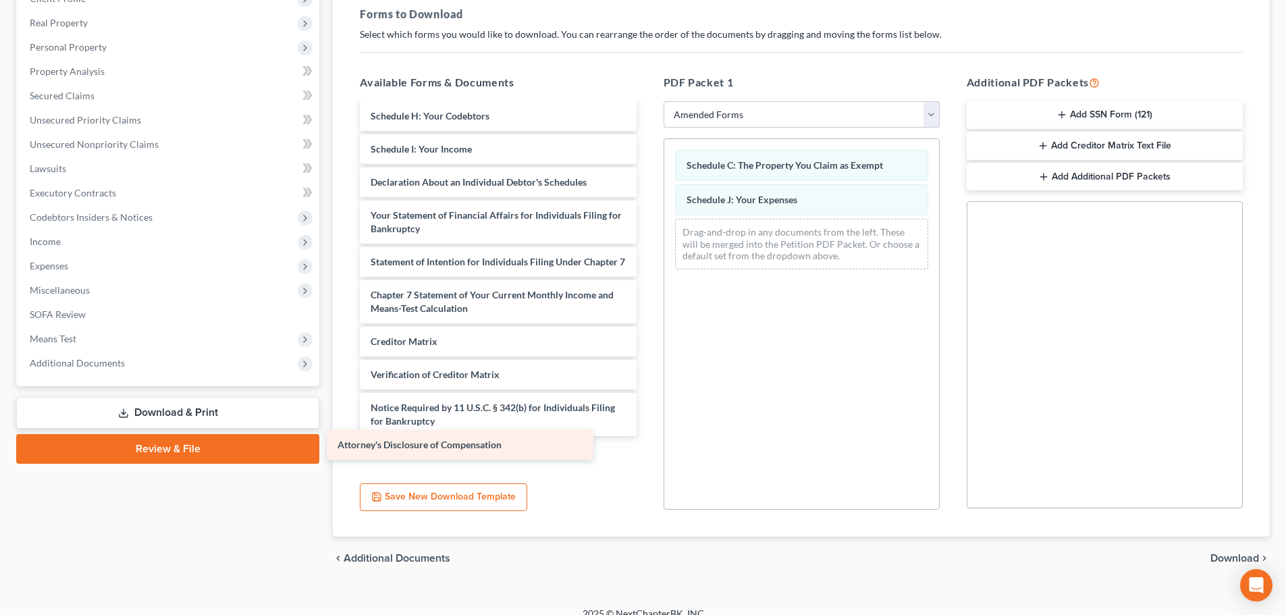
drag, startPoint x: 527, startPoint y: 458, endPoint x: 488, endPoint y: 448, distance: 39.6
click at [488, 448] on div "Attorney's Disclosure of Compensation Voluntary Petition for Individuals Filing…" at bounding box center [498, 179] width 298 height 580
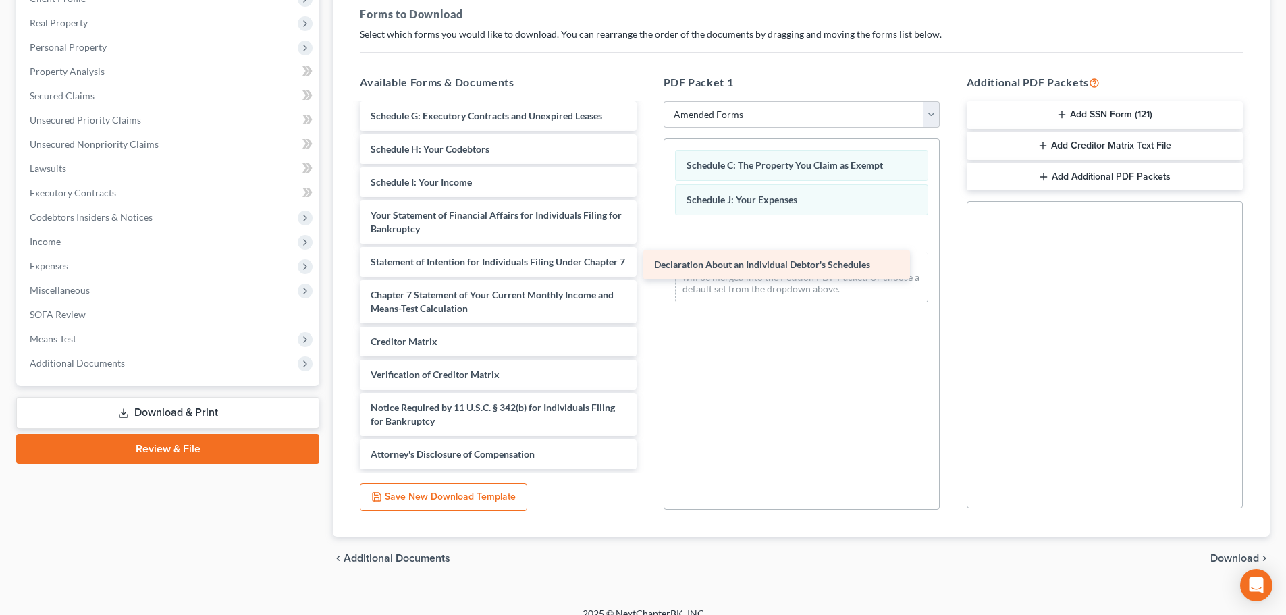
scroll to position [196, 0]
drag, startPoint x: 491, startPoint y: 173, endPoint x: 792, endPoint y: 286, distance: 321.7
click at [647, 286] on div "Declaration About an Individual Debtor's Schedules Voluntary Petition for Indiv…" at bounding box center [498, 195] width 298 height 547
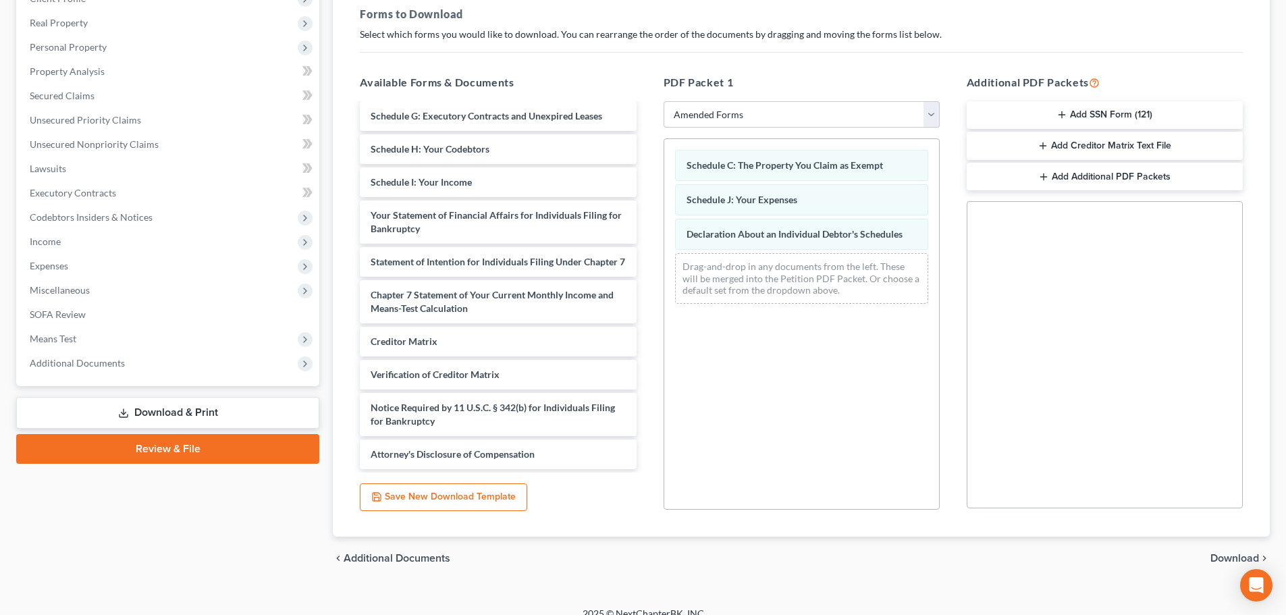
click at [1213, 556] on span "Download" at bounding box center [1234, 558] width 49 height 11
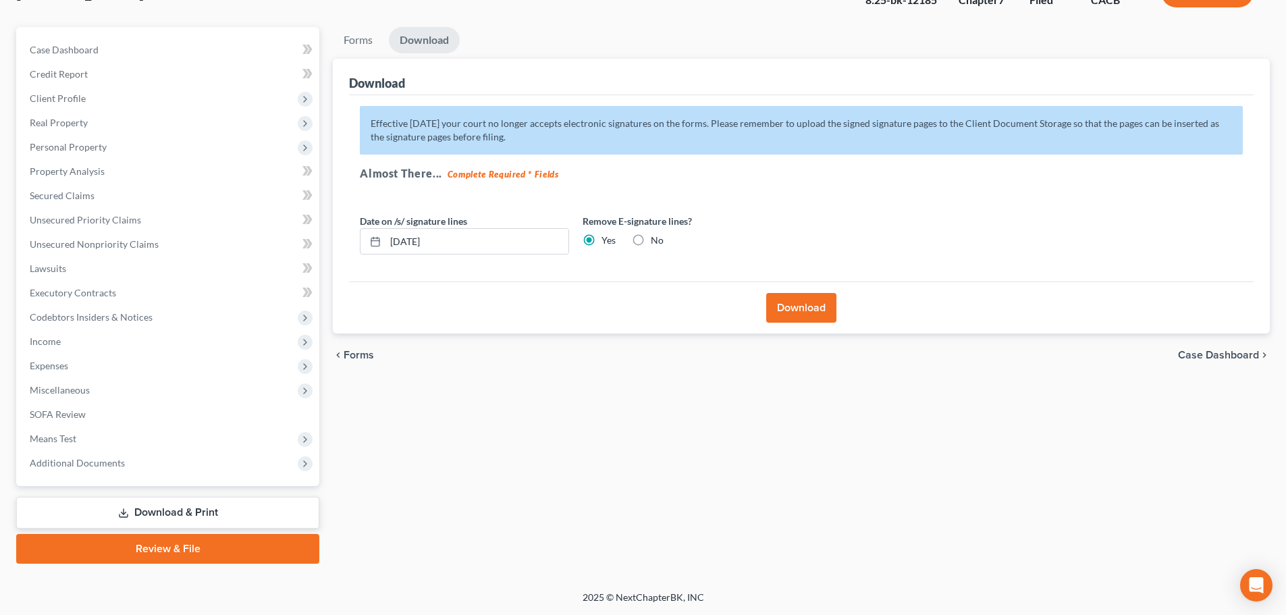
click at [803, 294] on button "Download" at bounding box center [801, 308] width 70 height 30
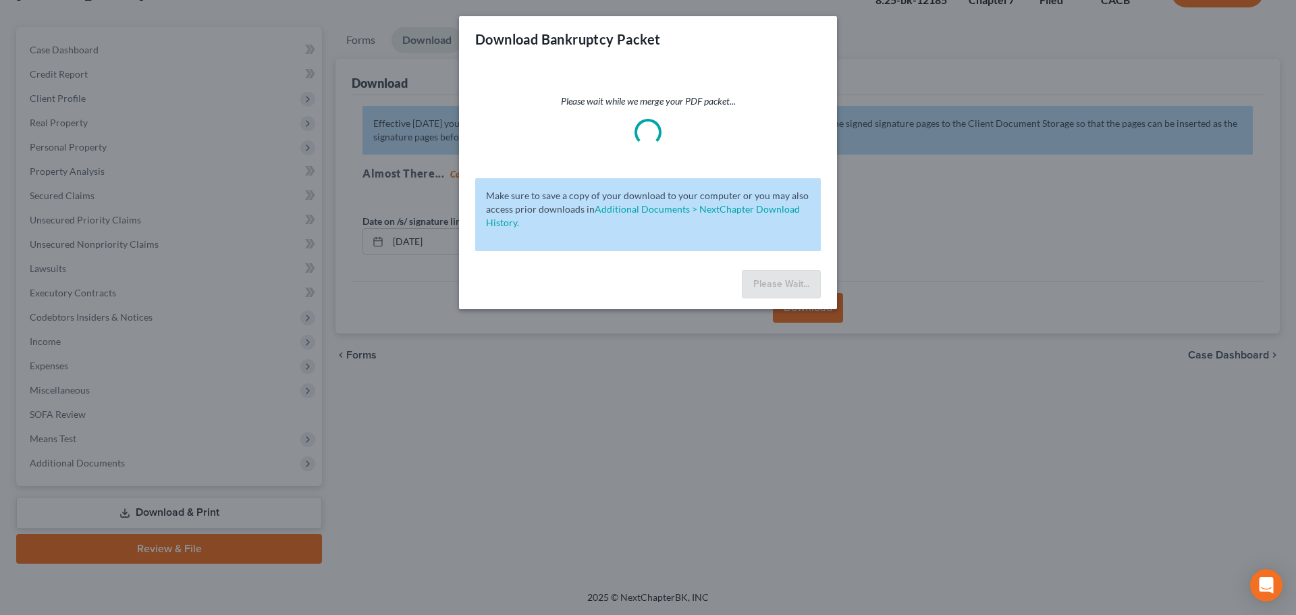
click at [814, 308] on div "Download Bankruptcy Packet Please wait while we merge your PDF packet... Make s…" at bounding box center [648, 307] width 1296 height 615
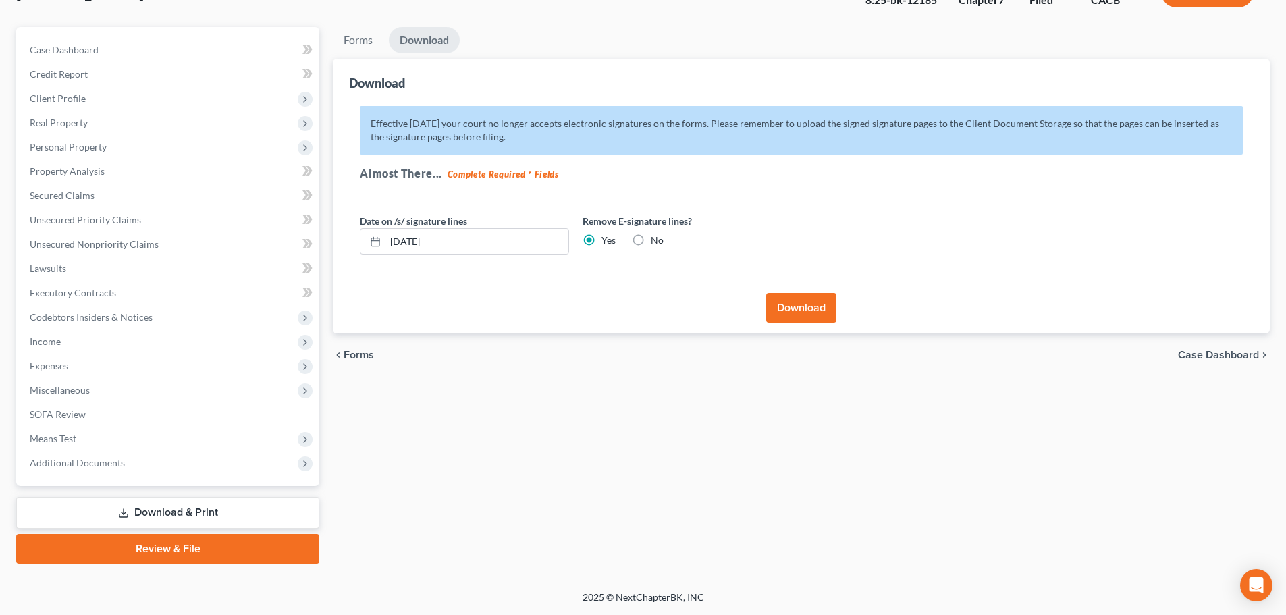
click at [790, 326] on div "Download" at bounding box center [801, 308] width 905 height 52
click at [804, 301] on button "Download" at bounding box center [801, 308] width 70 height 30
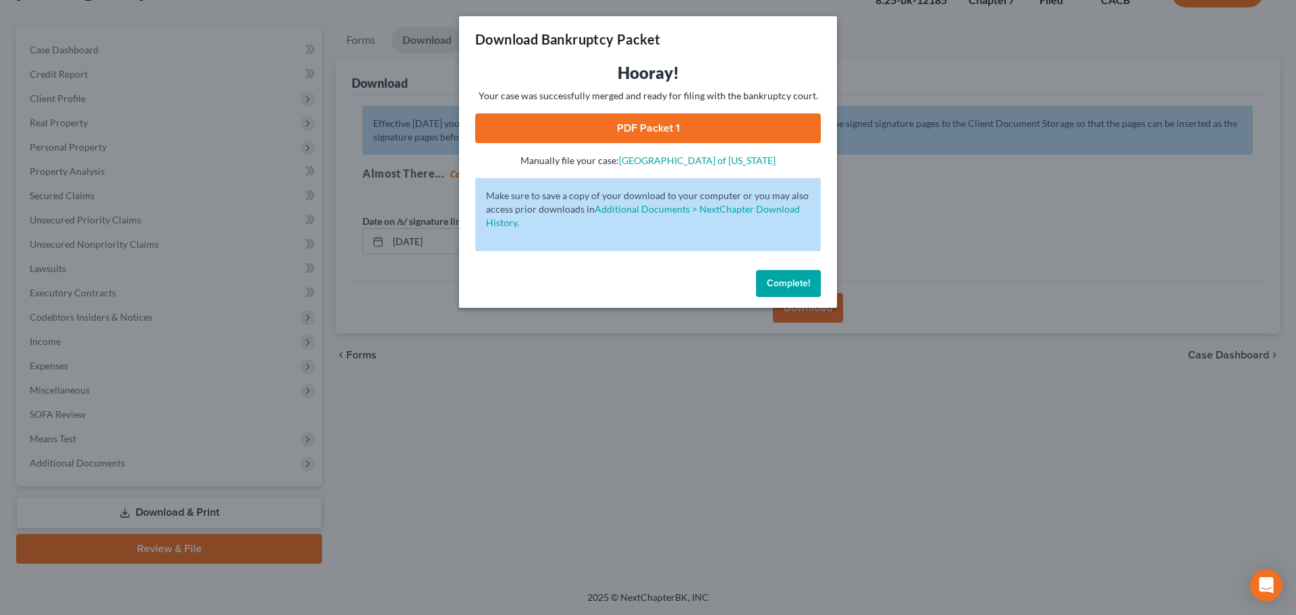
click at [676, 132] on link "PDF Packet 1" at bounding box center [648, 128] width 346 height 30
click at [808, 285] on span "Complete!" at bounding box center [788, 282] width 43 height 11
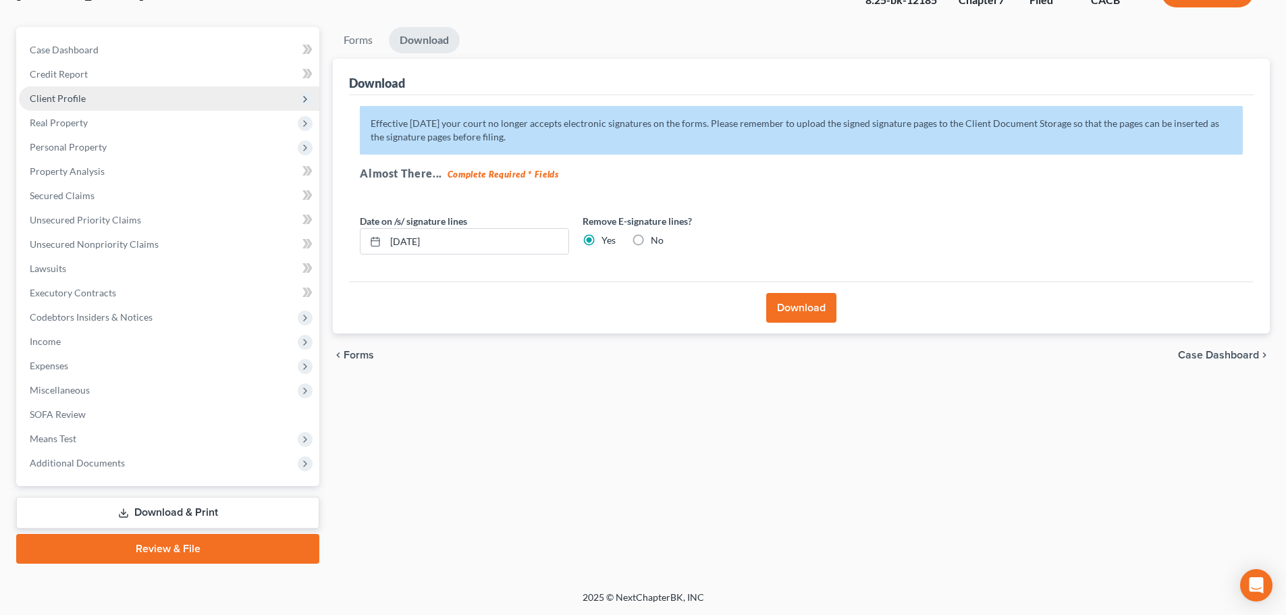
click at [134, 98] on span "Client Profile" at bounding box center [169, 98] width 300 height 24
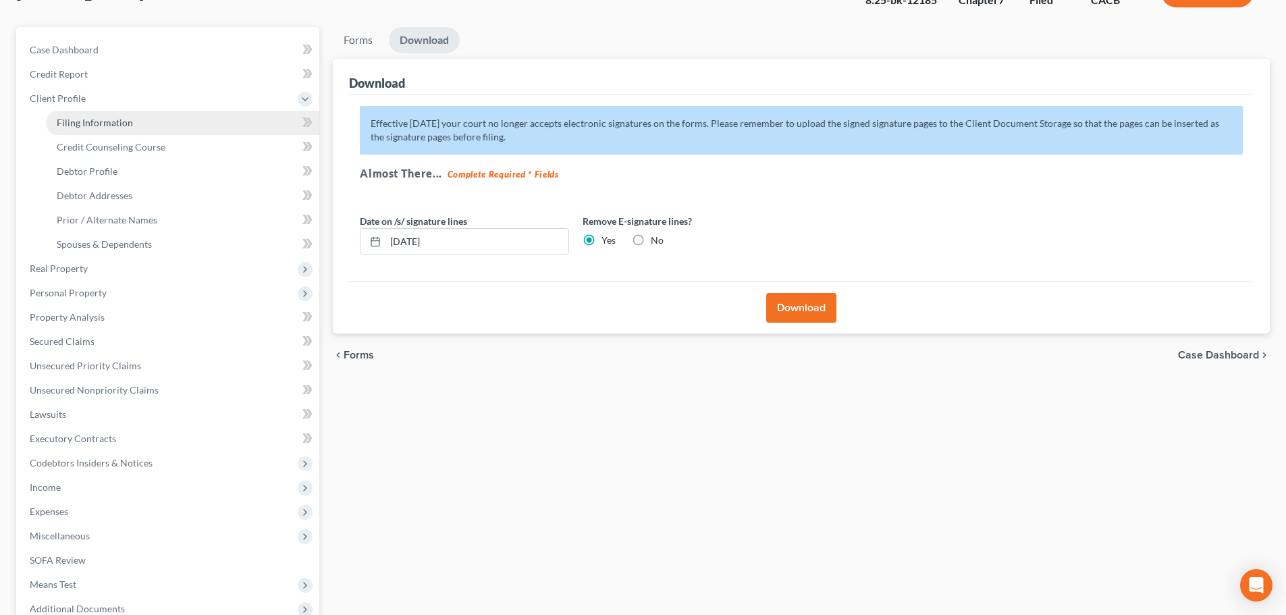
click at [169, 132] on link "Filing Information" at bounding box center [182, 123] width 273 height 24
select select "1"
select select "0"
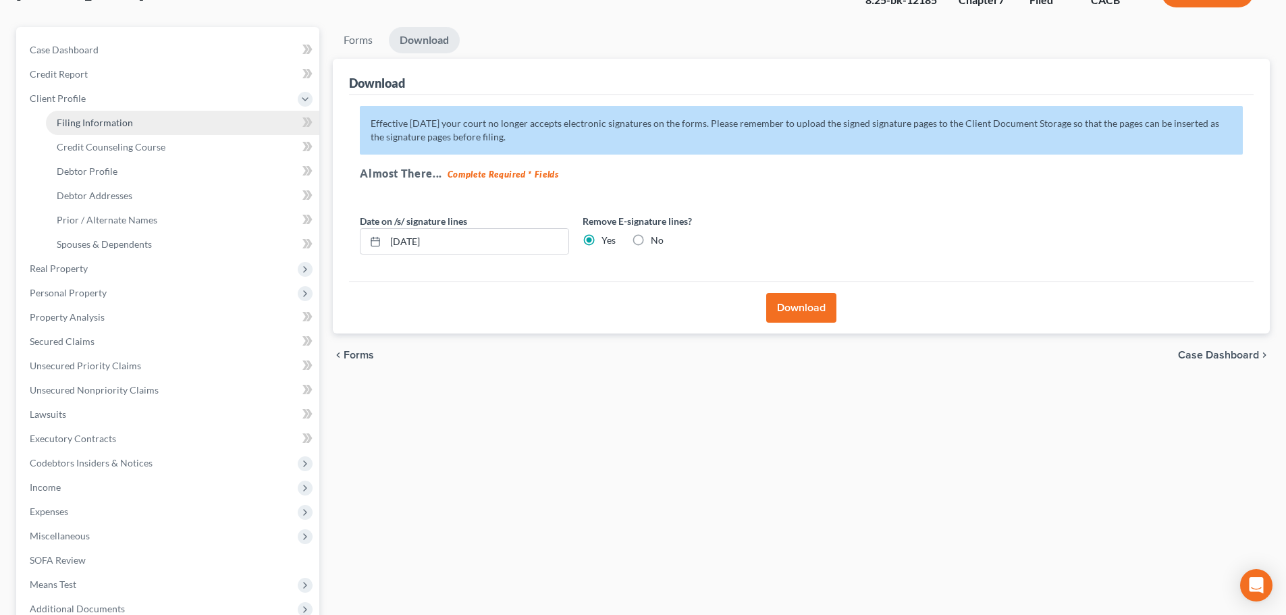
select select "4"
select select "0"
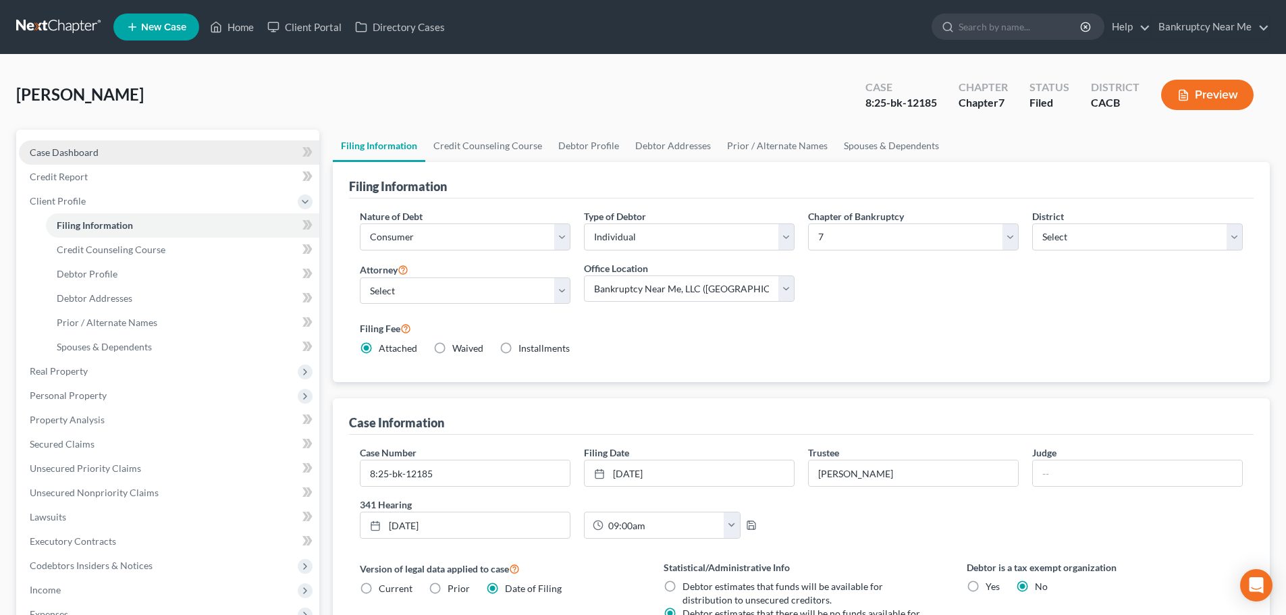
click at [155, 145] on link "Case Dashboard" at bounding box center [169, 152] width 300 height 24
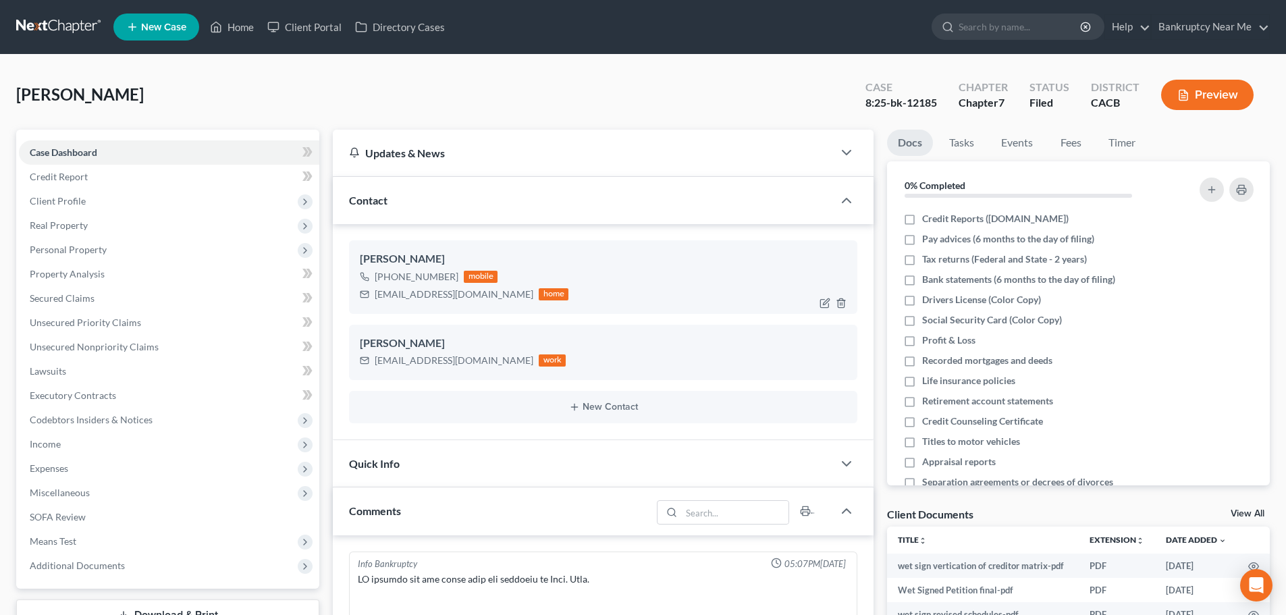
scroll to position [6735, 0]
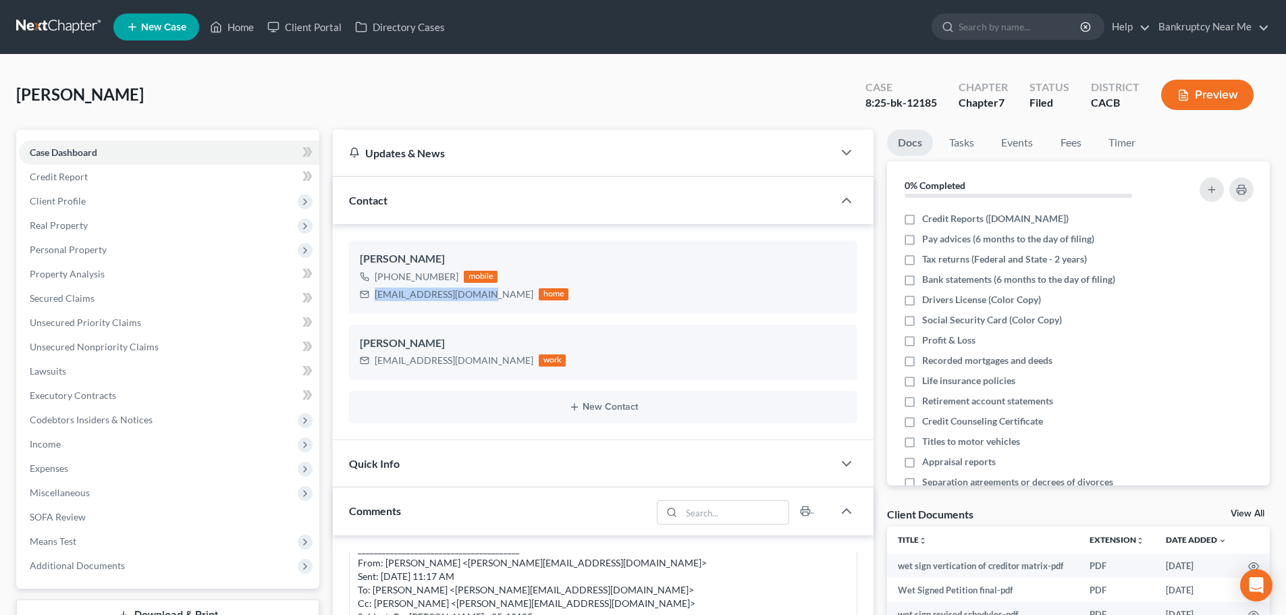
drag, startPoint x: 479, startPoint y: 295, endPoint x: 343, endPoint y: 294, distance: 136.4
click at [343, 294] on div "[PERSON_NAME] [PHONE_NUMBER] mobile [EMAIL_ADDRESS][DOMAIN_NAME] home [PERSON_N…" at bounding box center [603, 332] width 541 height 216
copy div "[EMAIL_ADDRESS][DOMAIN_NAME]"
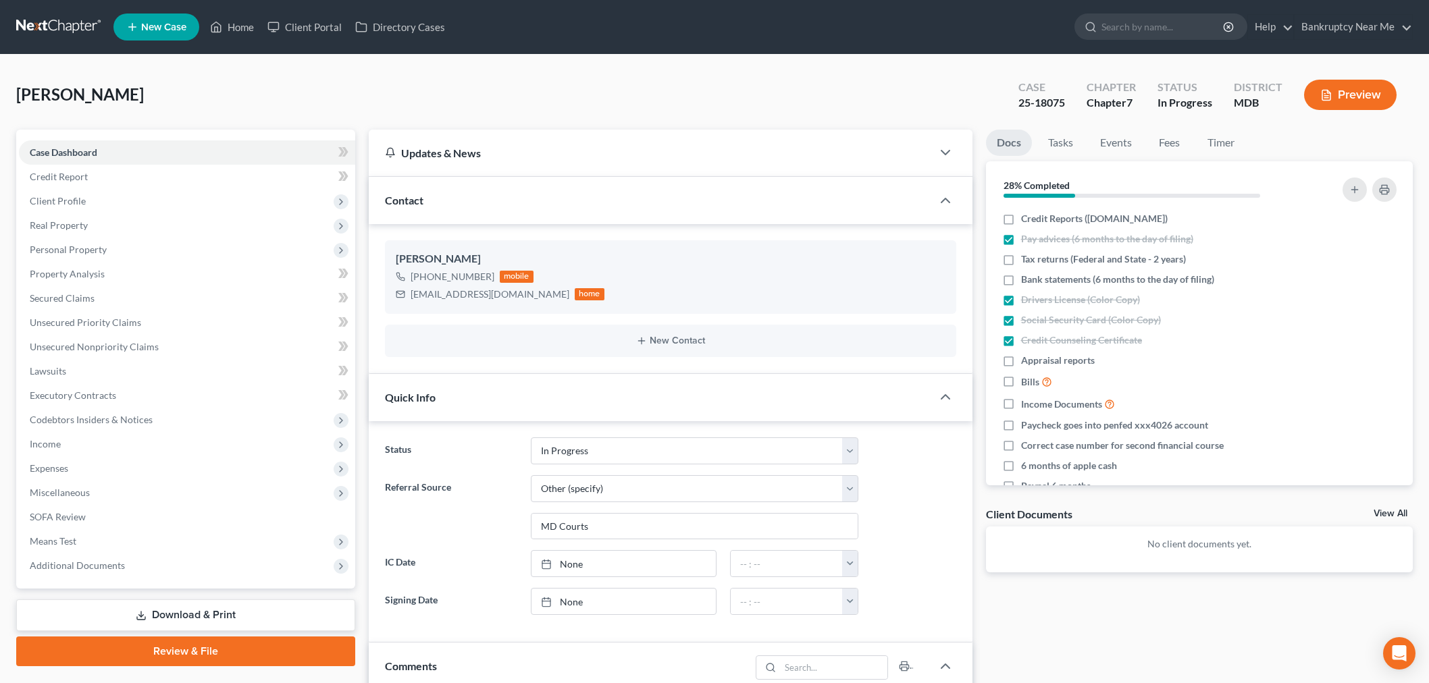
select select "9"
select select "6"
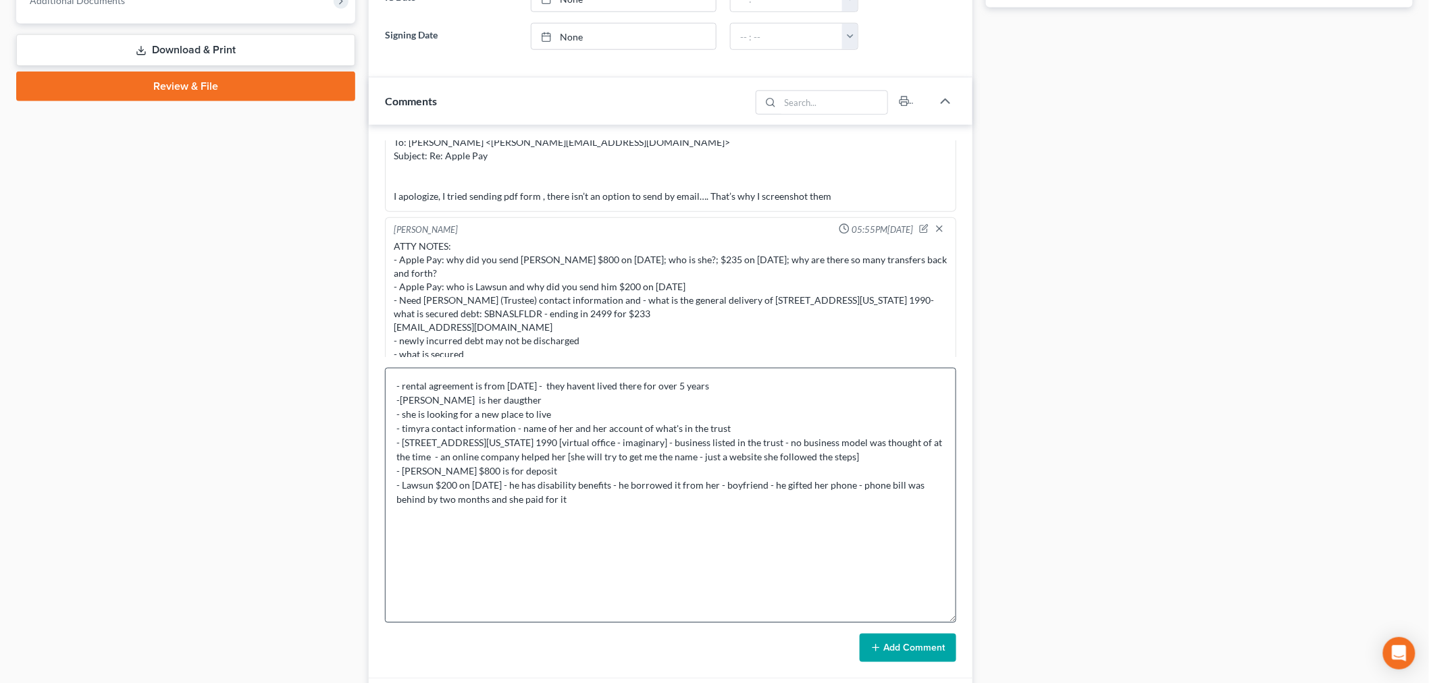
scroll to position [675, 0]
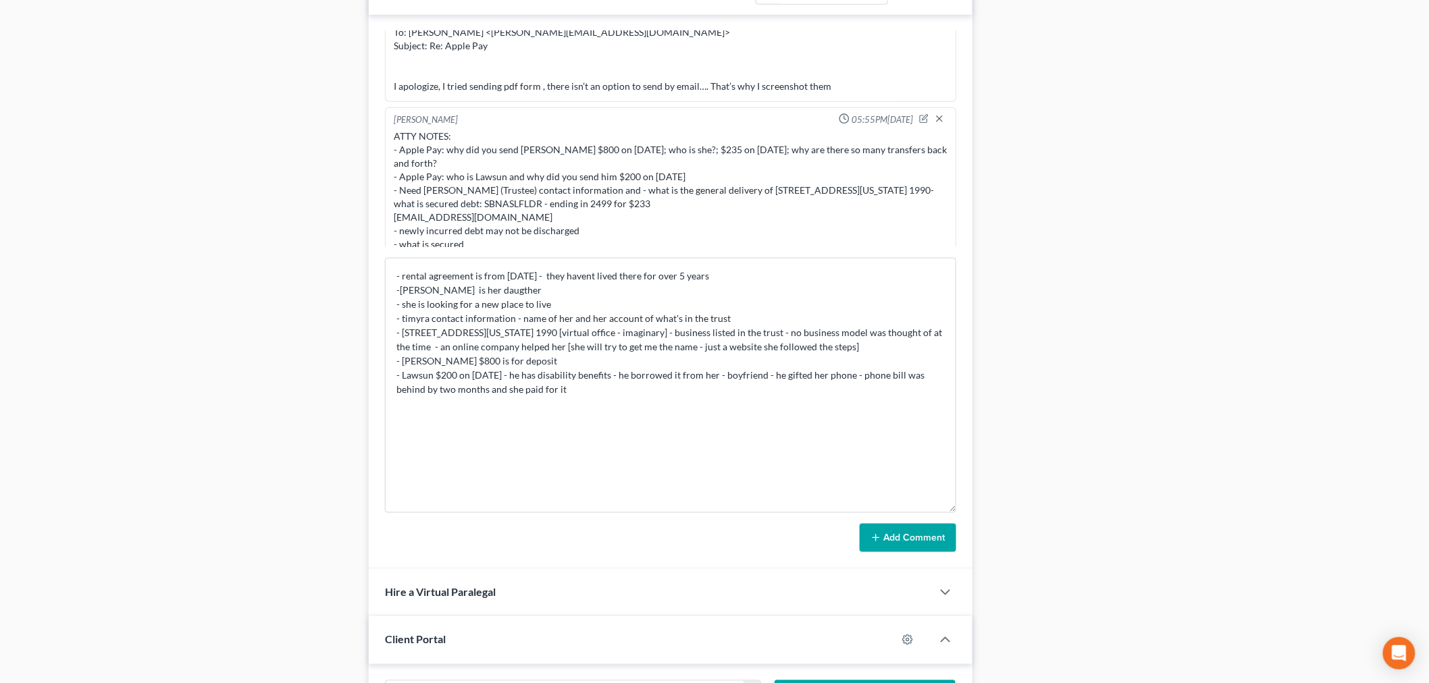
click at [888, 534] on button "Add Comment" at bounding box center [907, 538] width 97 height 28
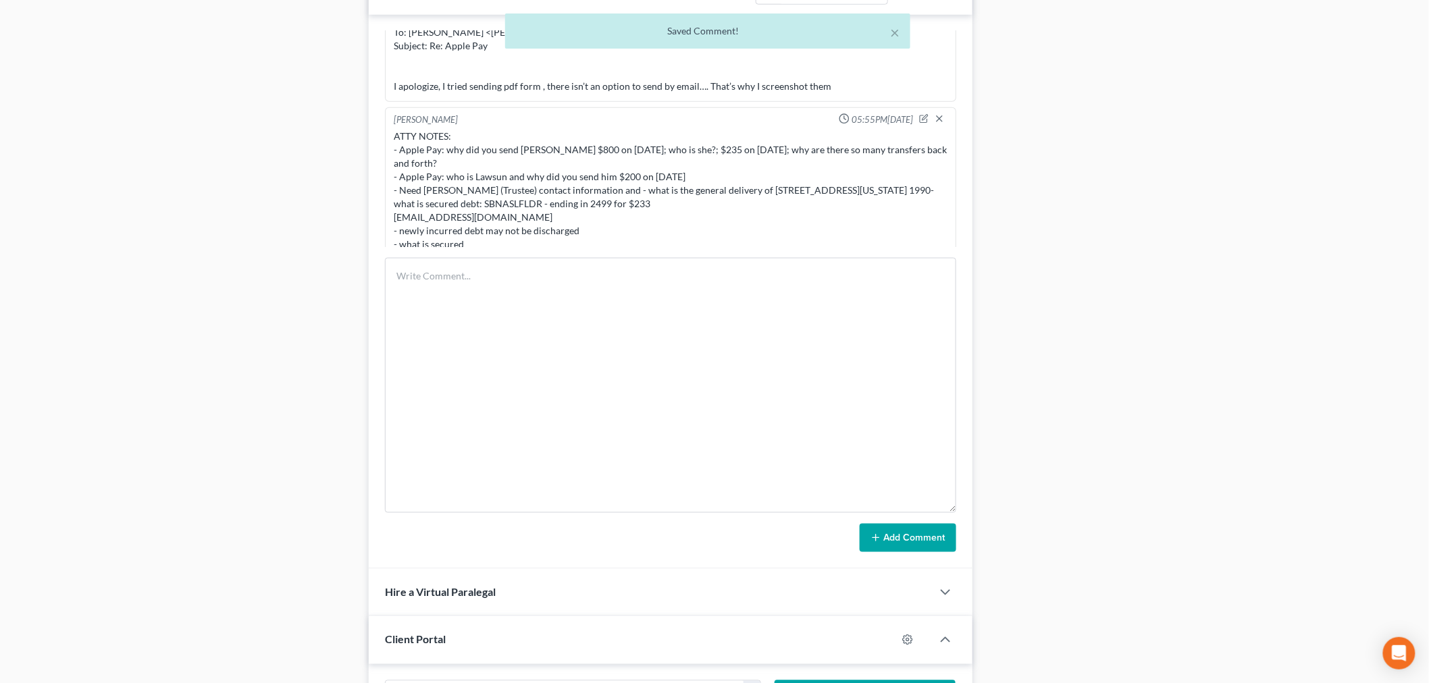
scroll to position [2873, 0]
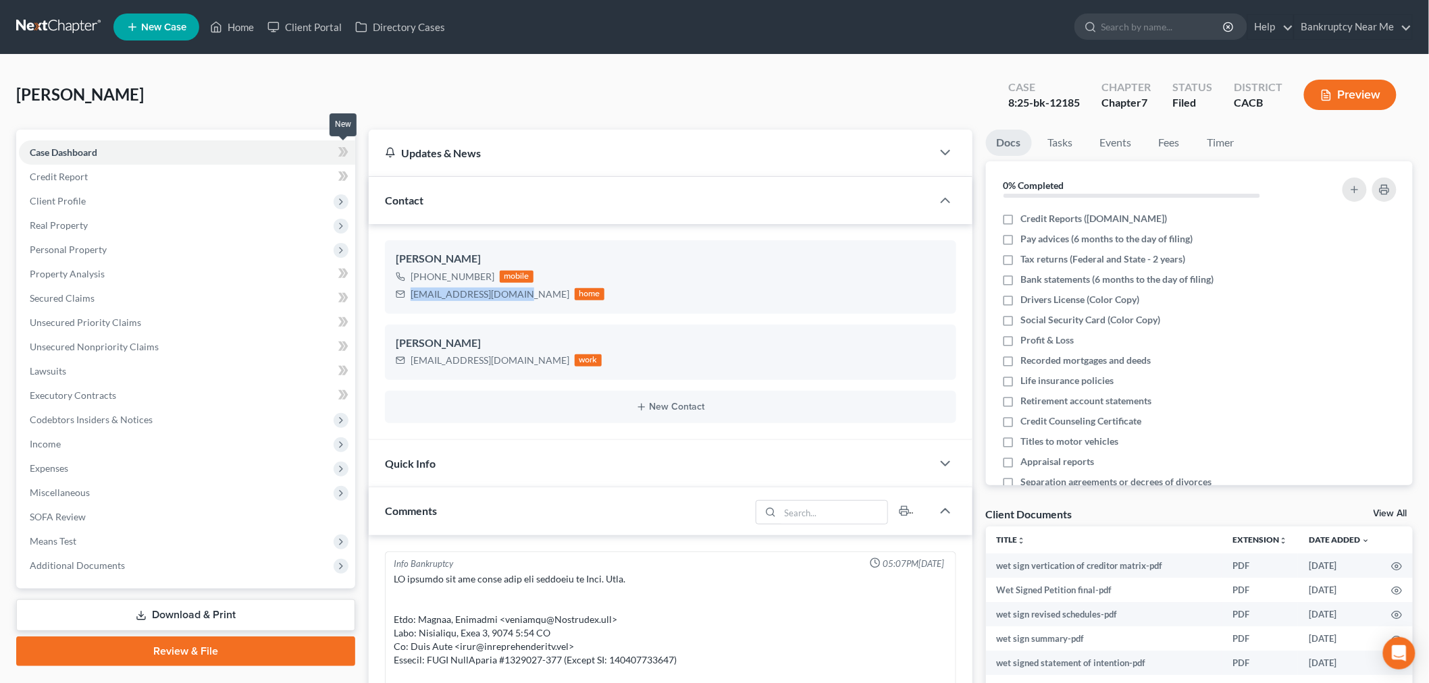
scroll to position [6666, 0]
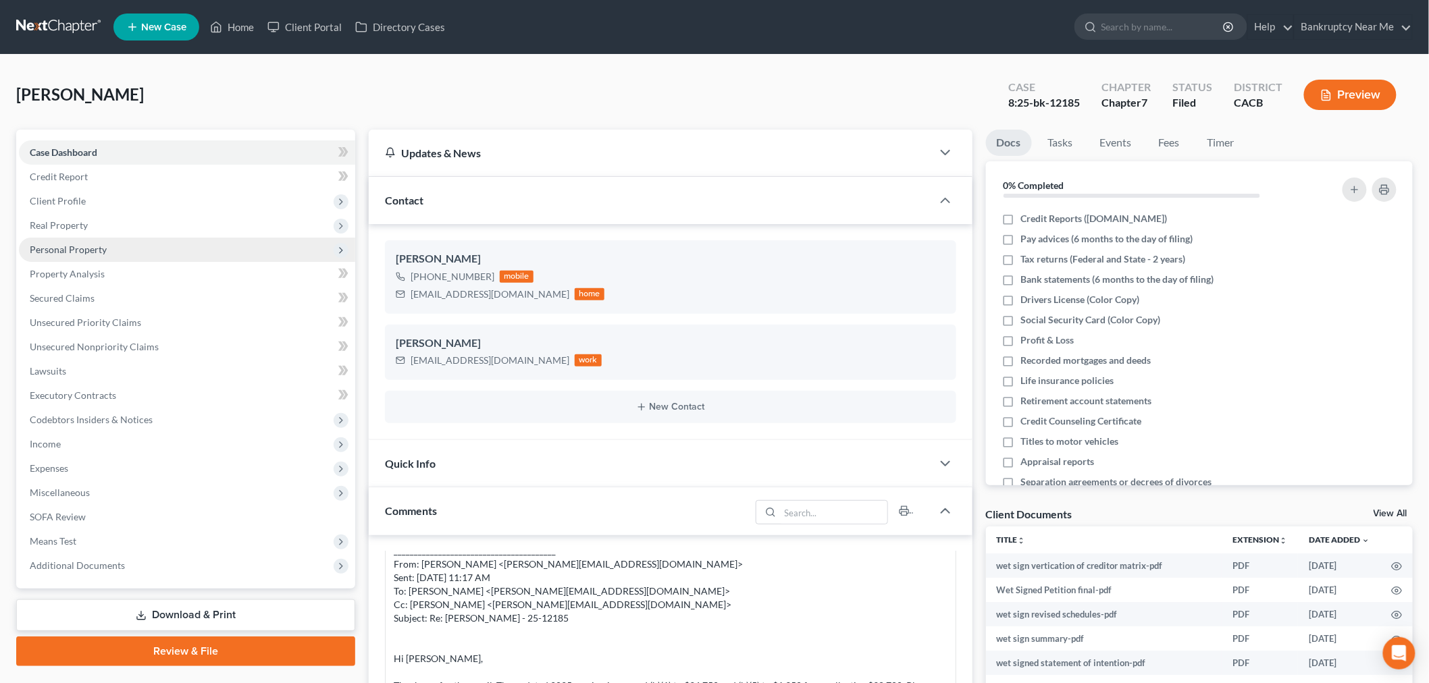
drag, startPoint x: 85, startPoint y: 246, endPoint x: 93, endPoint y: 245, distance: 8.2
click at [85, 246] on span "Personal Property" at bounding box center [68, 249] width 77 height 11
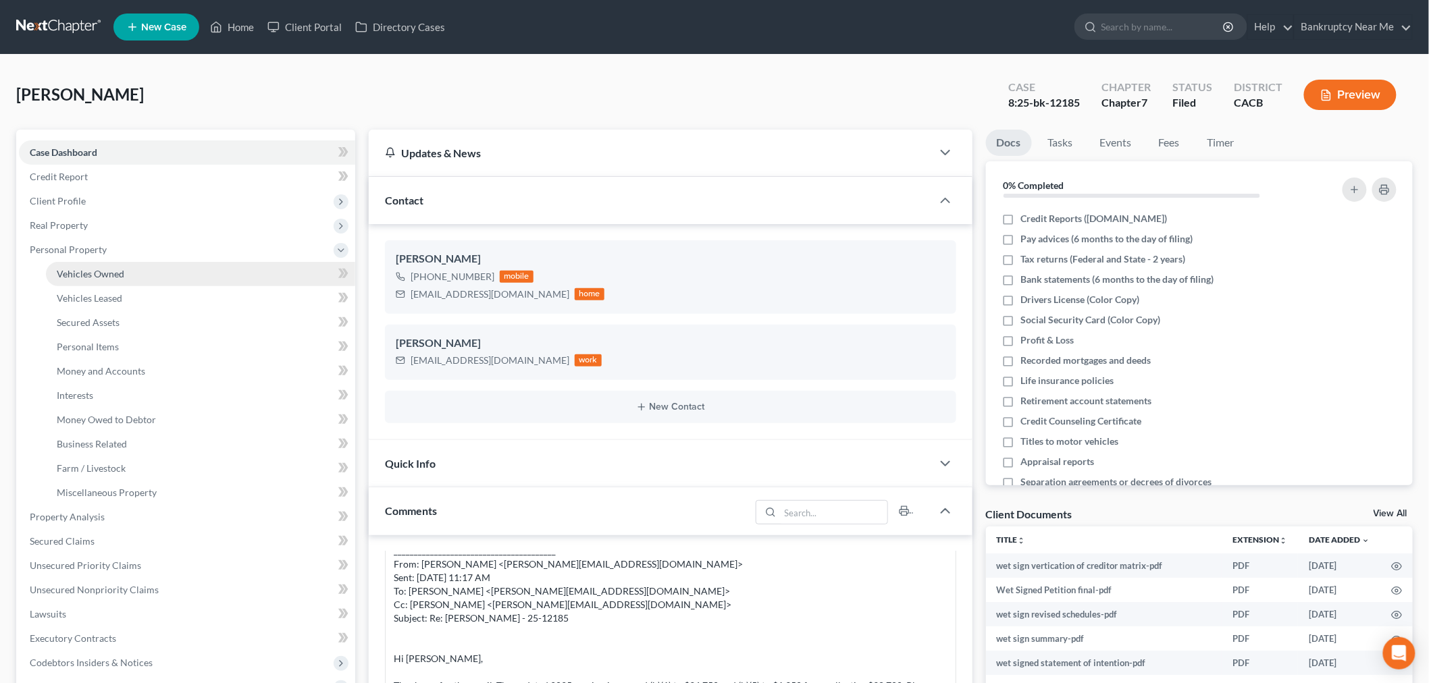
click at [125, 273] on link "Vehicles Owned" at bounding box center [200, 274] width 309 height 24
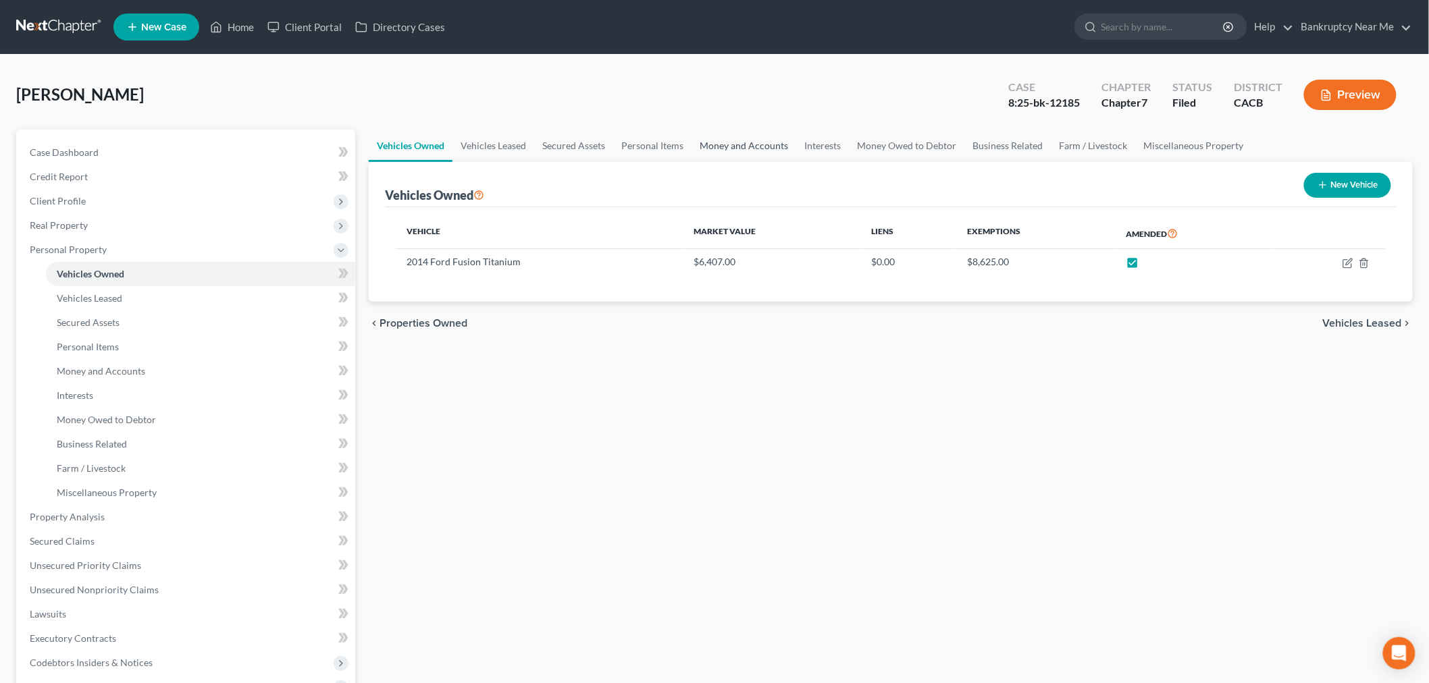
click at [725, 133] on link "Money and Accounts" at bounding box center [743, 146] width 105 height 32
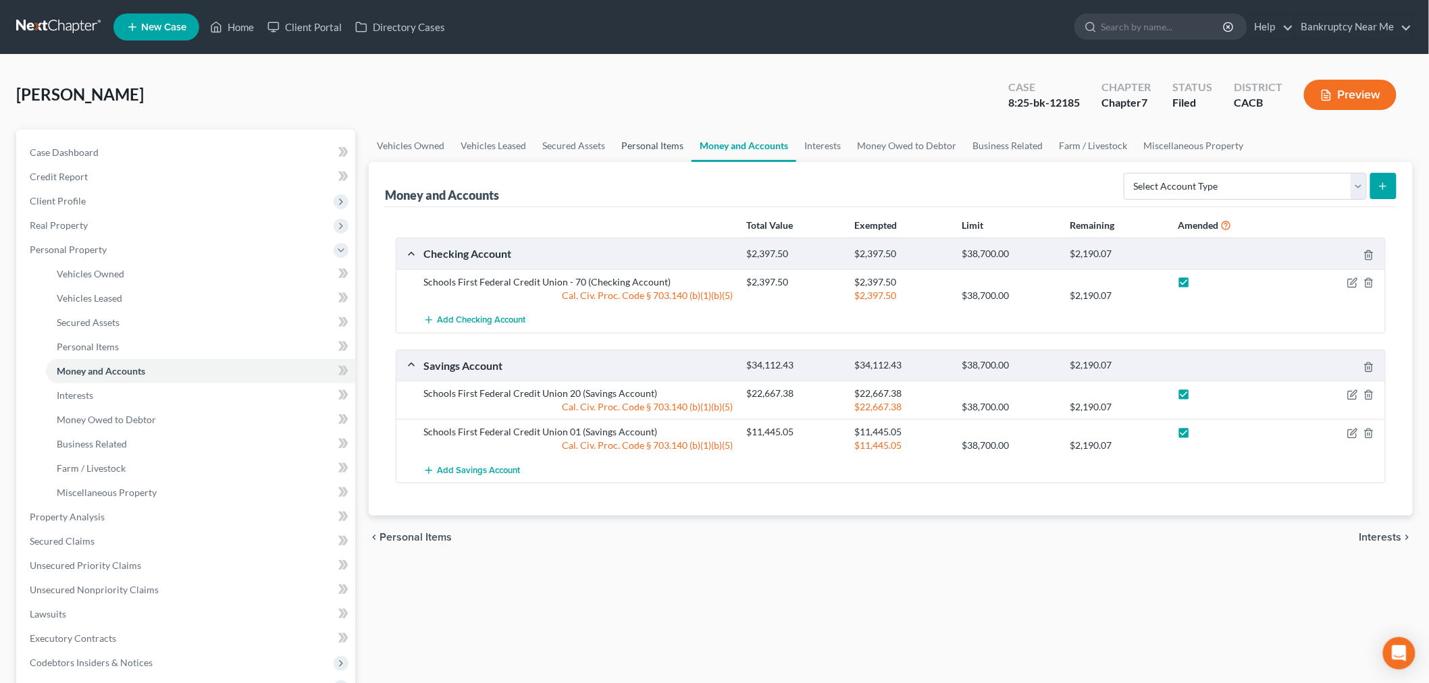
click at [638, 151] on link "Personal Items" at bounding box center [652, 146] width 78 height 32
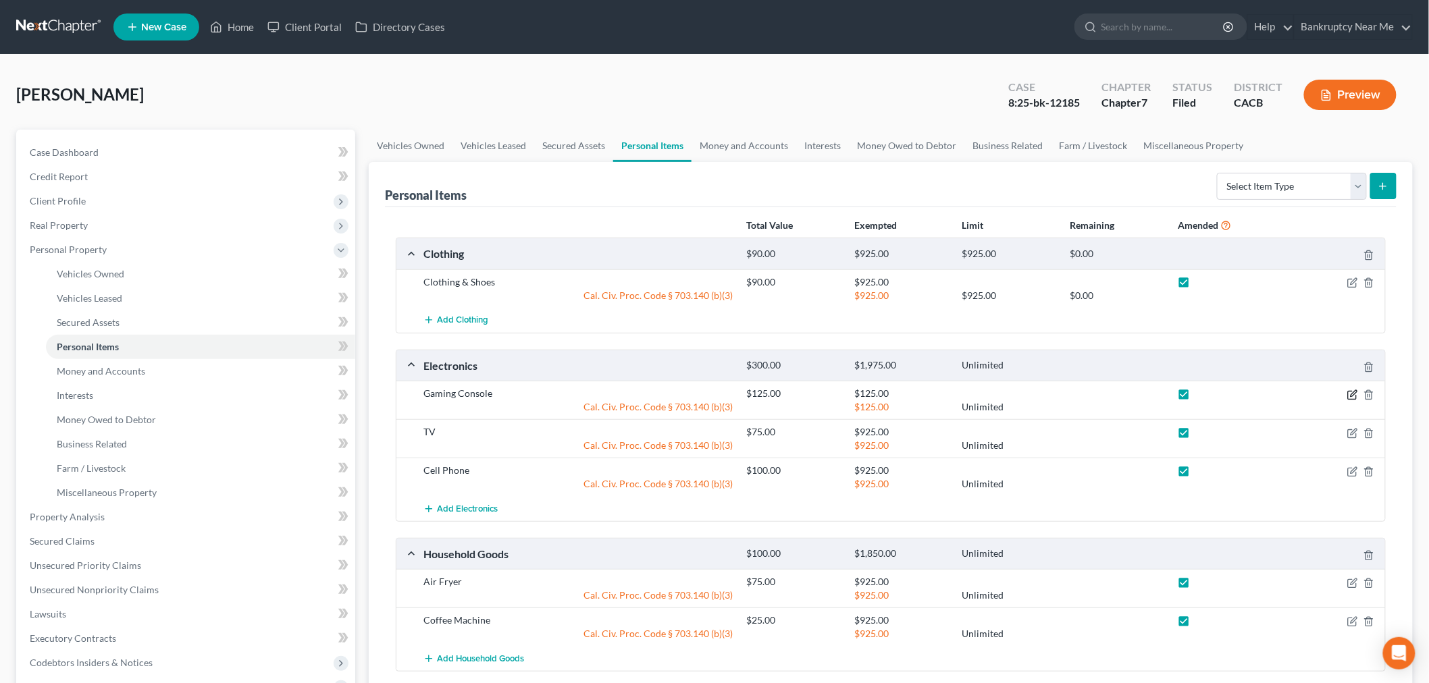
click at [1347, 398] on icon "button" at bounding box center [1352, 395] width 11 height 11
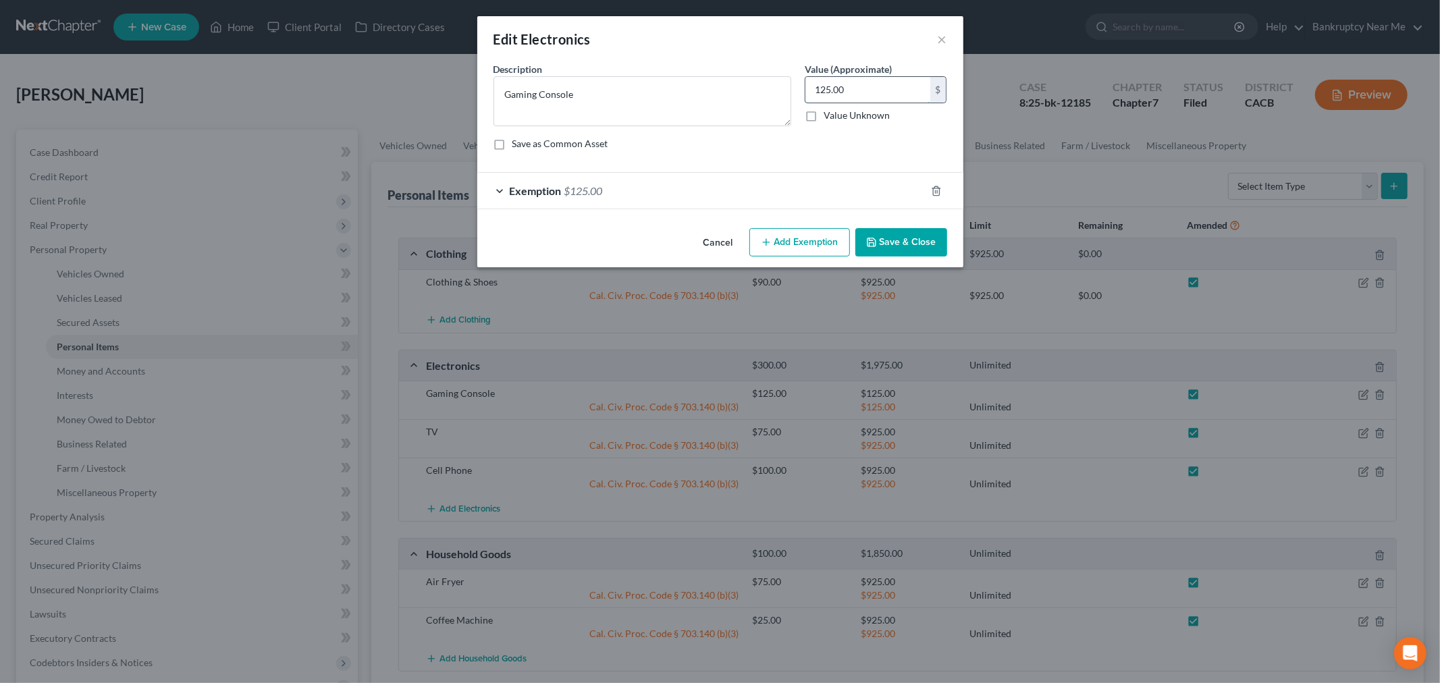
click at [849, 92] on input "125.00" at bounding box center [867, 90] width 125 height 26
type input "925"
click at [894, 238] on button "Save & Close" at bounding box center [901, 242] width 92 height 28
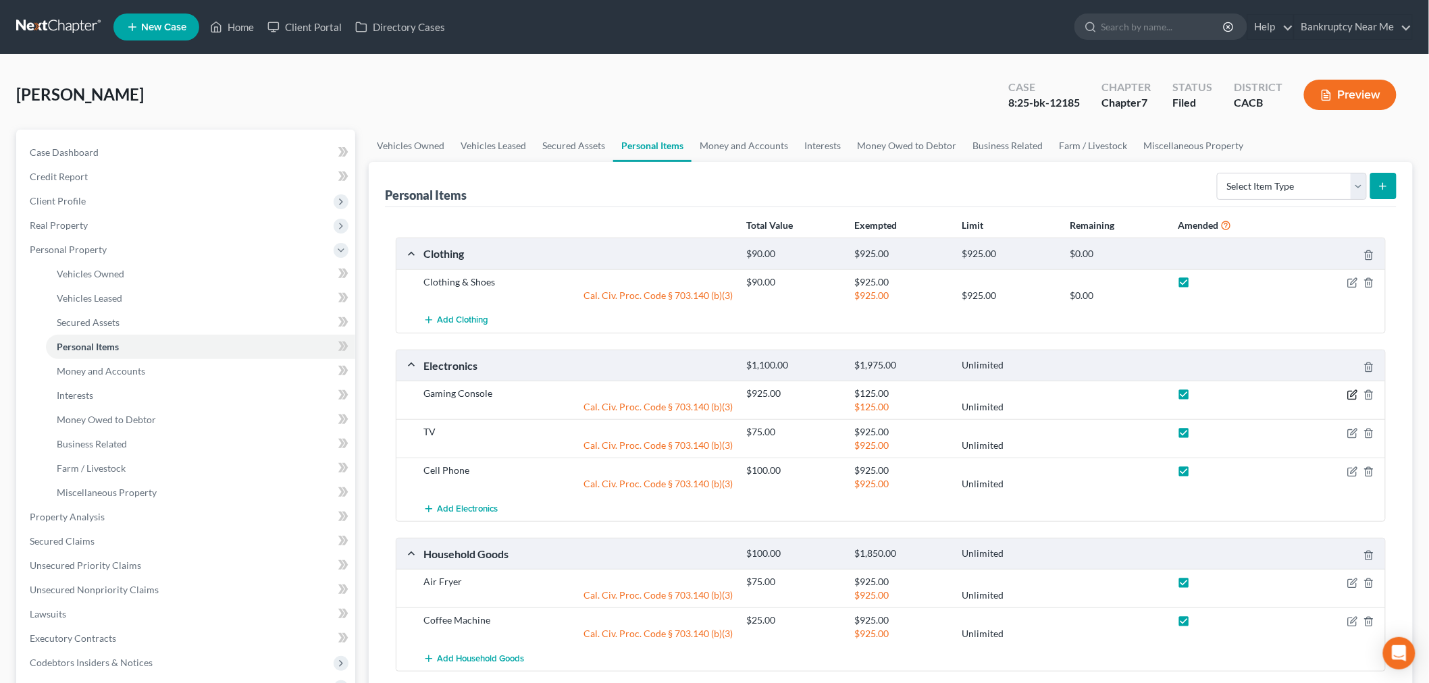
click at [1351, 394] on icon "button" at bounding box center [1352, 395] width 11 height 11
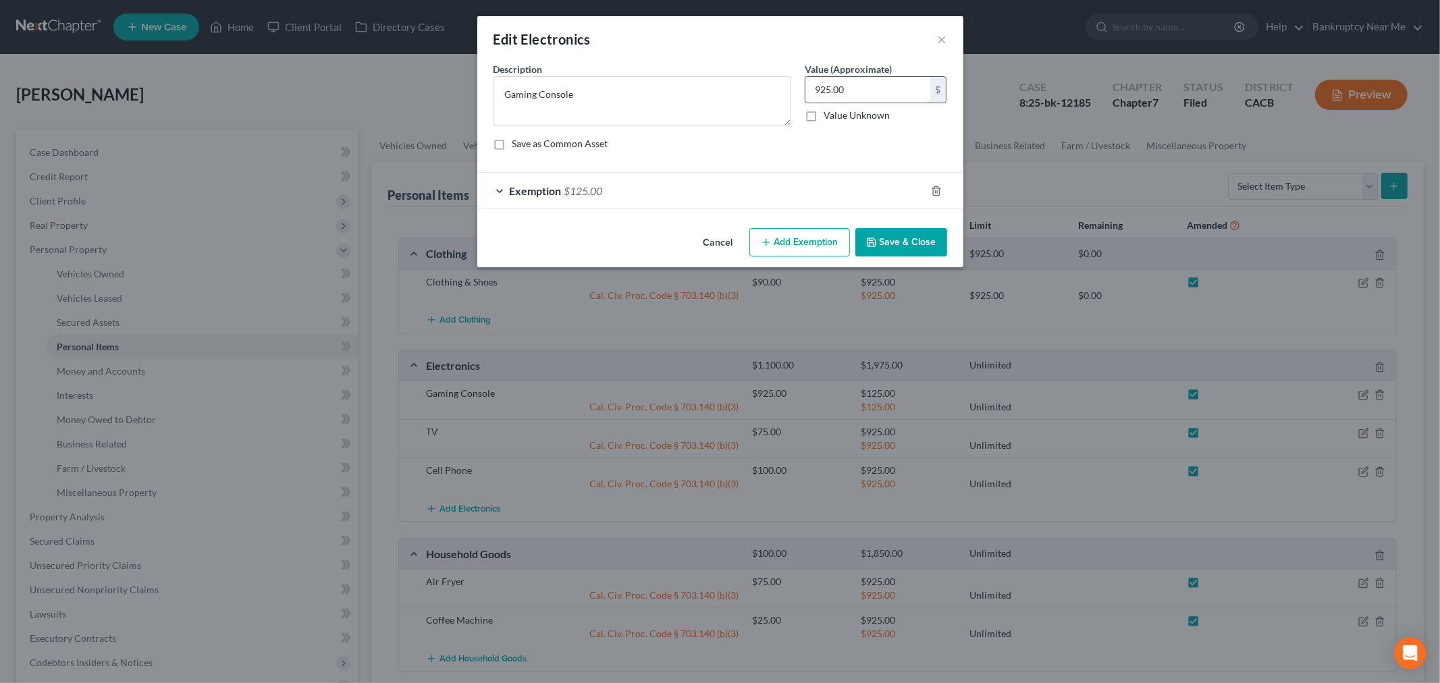
click at [893, 90] on input "925.00" at bounding box center [867, 90] width 125 height 26
type input "125"
click at [851, 200] on div "Exemption $125.00" at bounding box center [701, 191] width 448 height 36
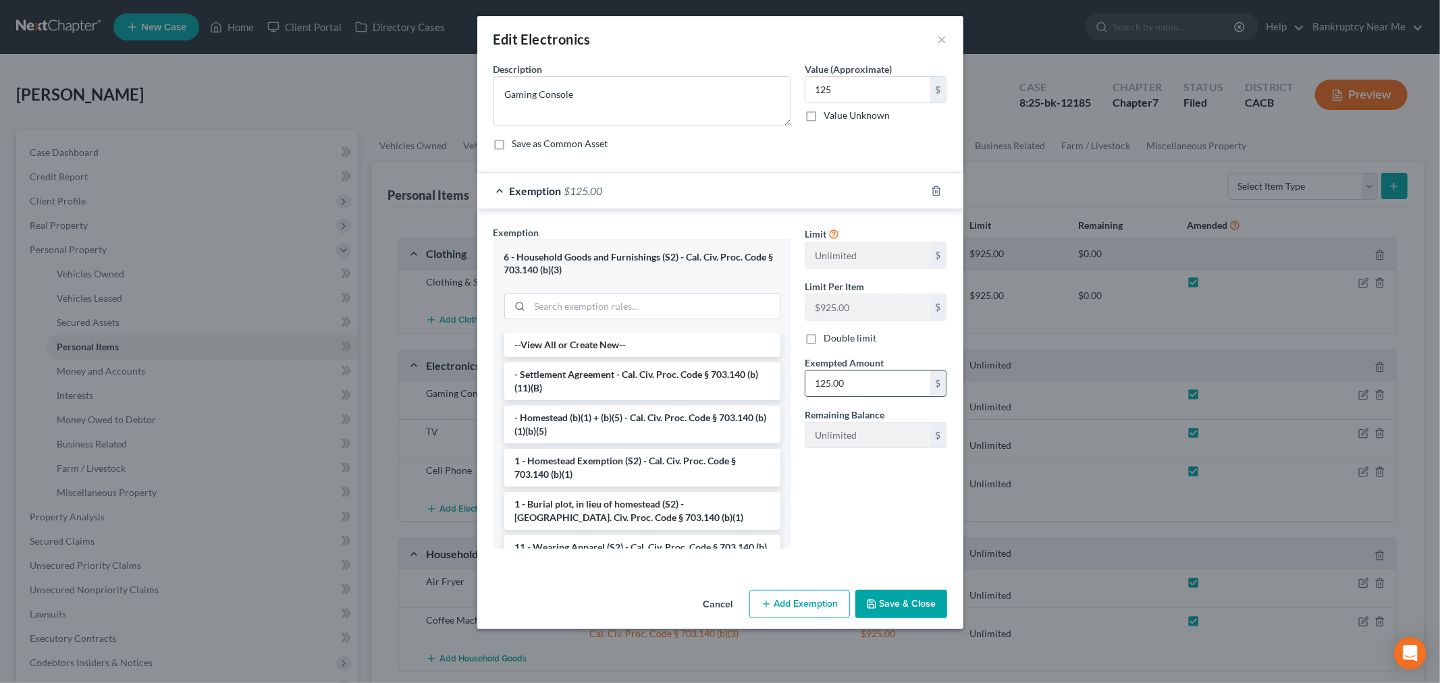
click at [856, 378] on input "125.00" at bounding box center [867, 384] width 125 height 26
type input "925"
click at [916, 615] on button "Save & Close" at bounding box center [901, 604] width 92 height 28
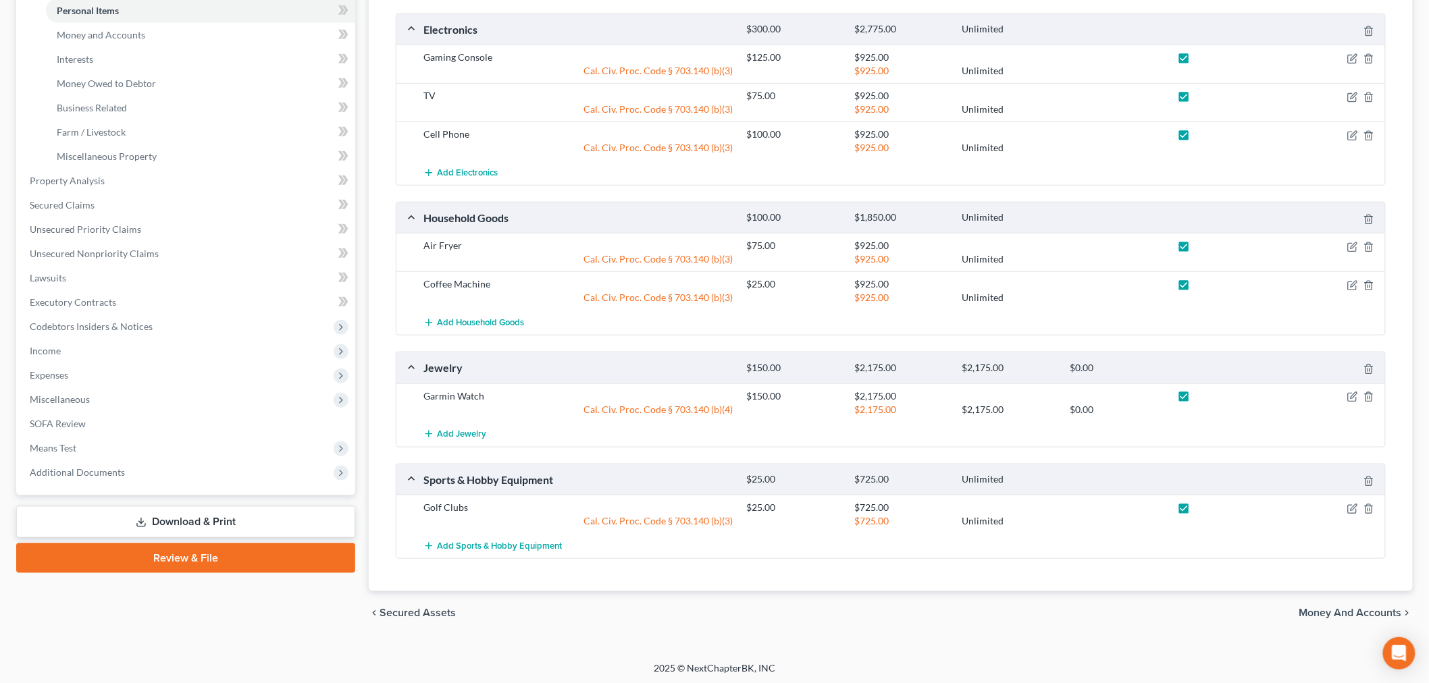
scroll to position [340, 0]
click at [1351, 505] on icon "button" at bounding box center [1353, 505] width 6 height 6
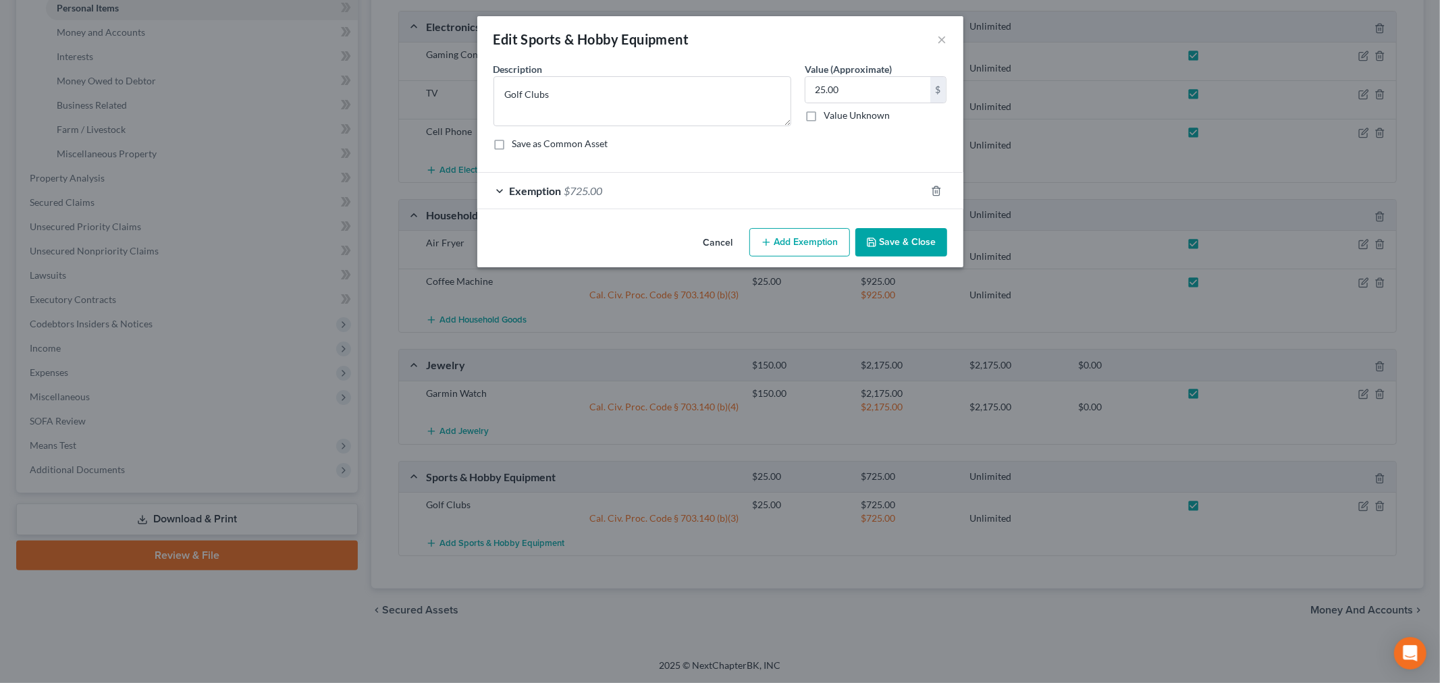
click at [774, 194] on div "Exemption $725.00" at bounding box center [701, 191] width 448 height 36
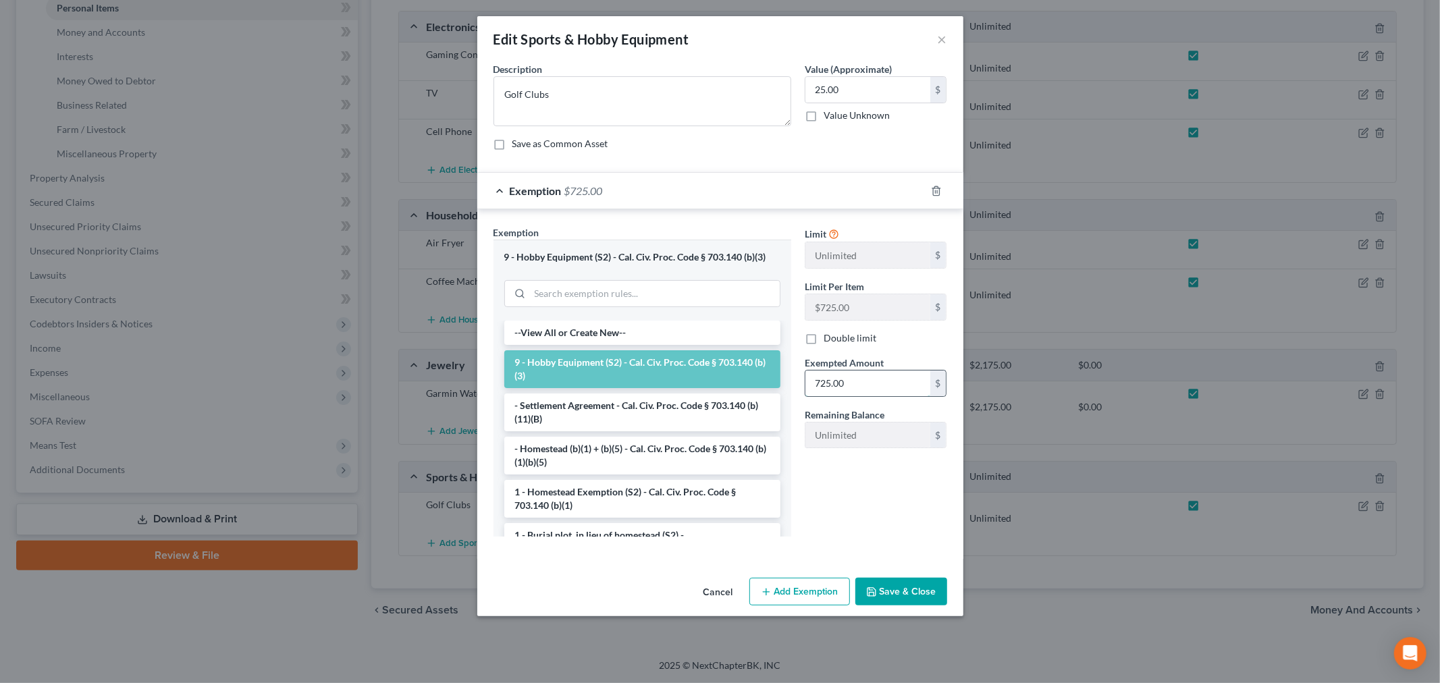
click at [903, 388] on input "725.00" at bounding box center [867, 384] width 125 height 26
click at [941, 39] on button "×" at bounding box center [942, 39] width 9 height 16
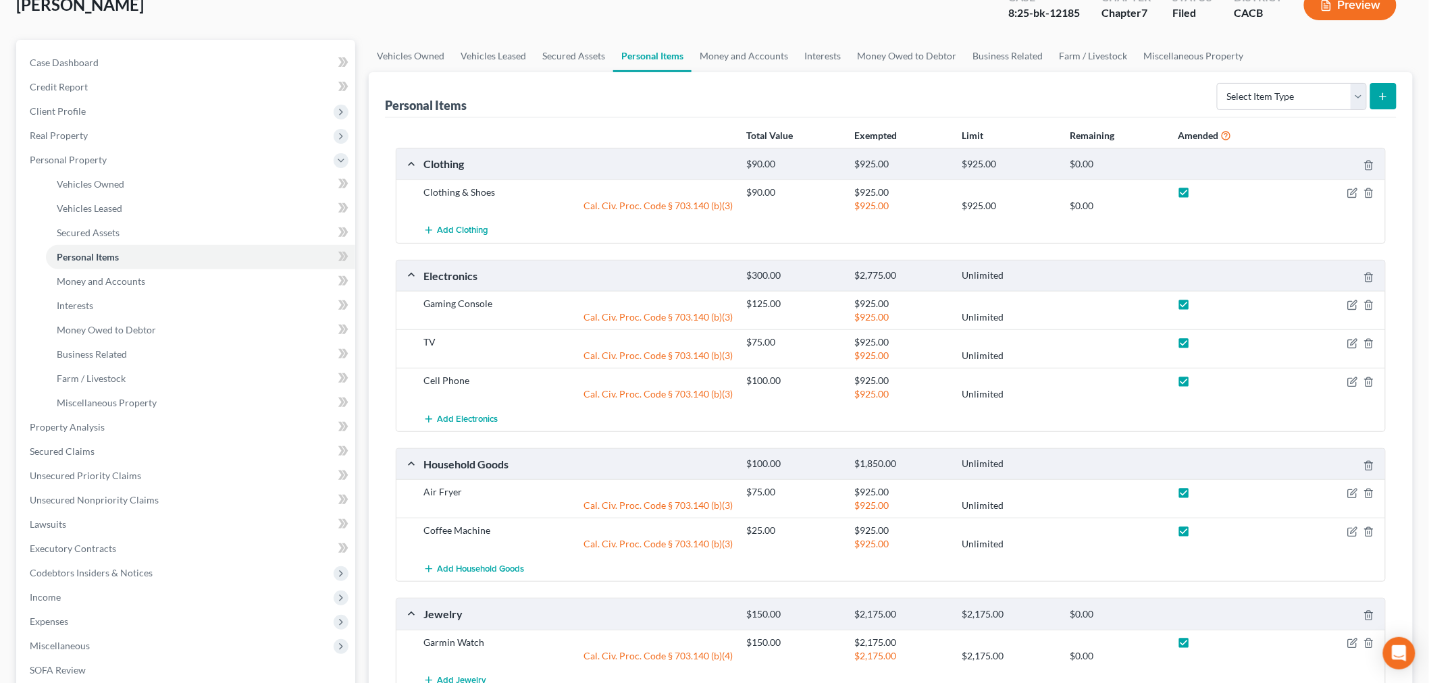
scroll to position [0, 0]
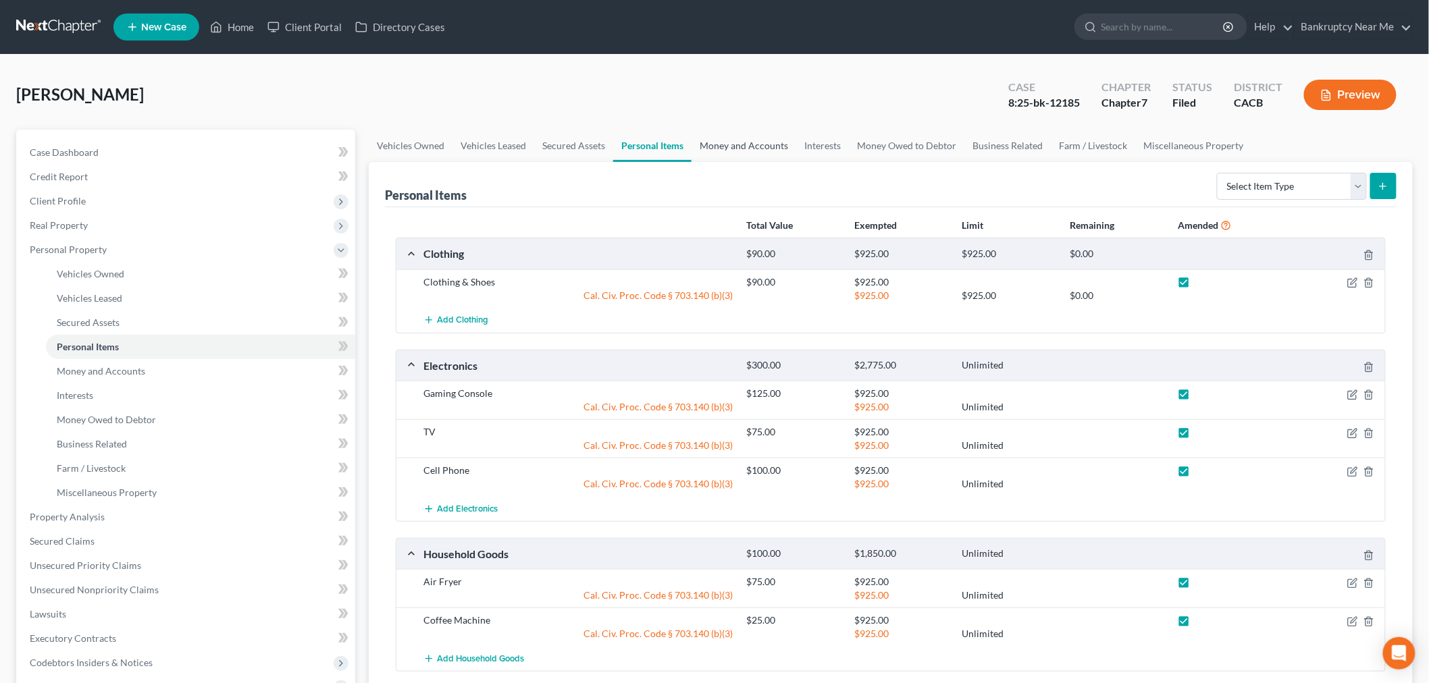
click at [718, 140] on link "Money and Accounts" at bounding box center [743, 146] width 105 height 32
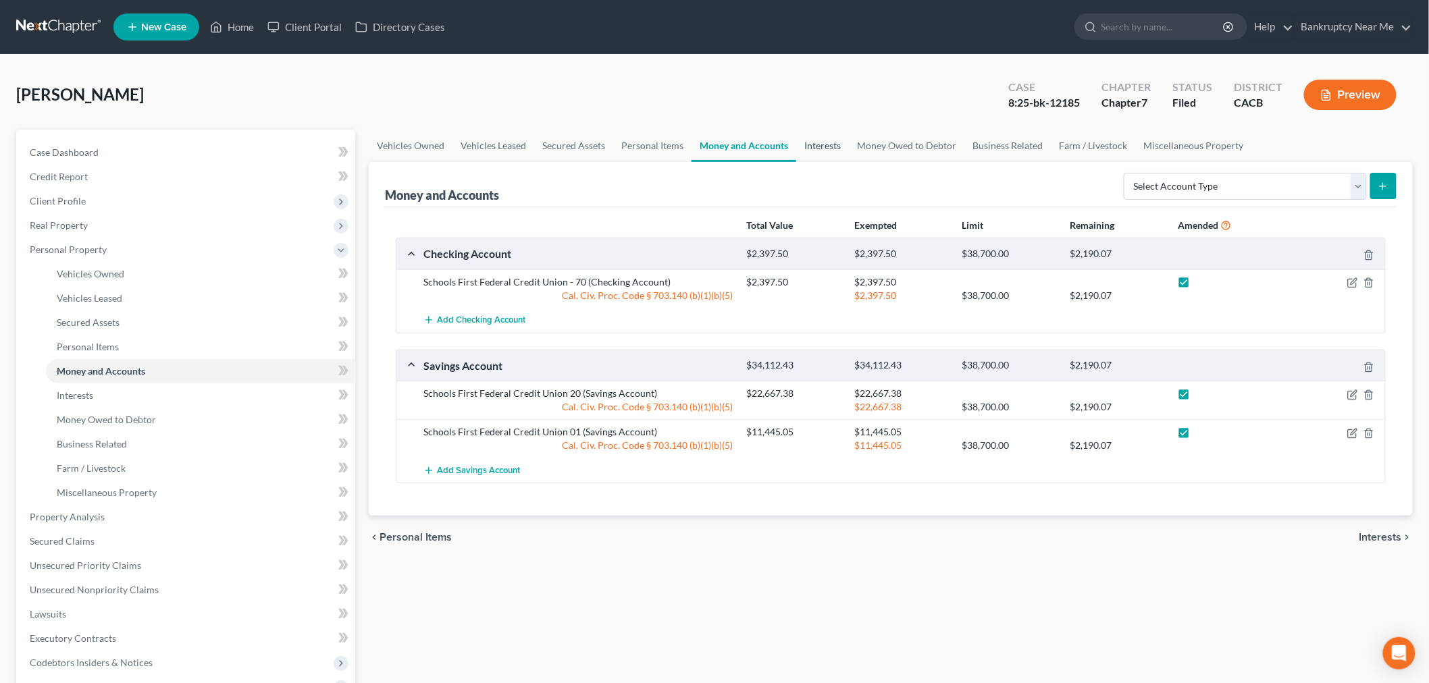
click at [834, 146] on link "Interests" at bounding box center [822, 146] width 53 height 32
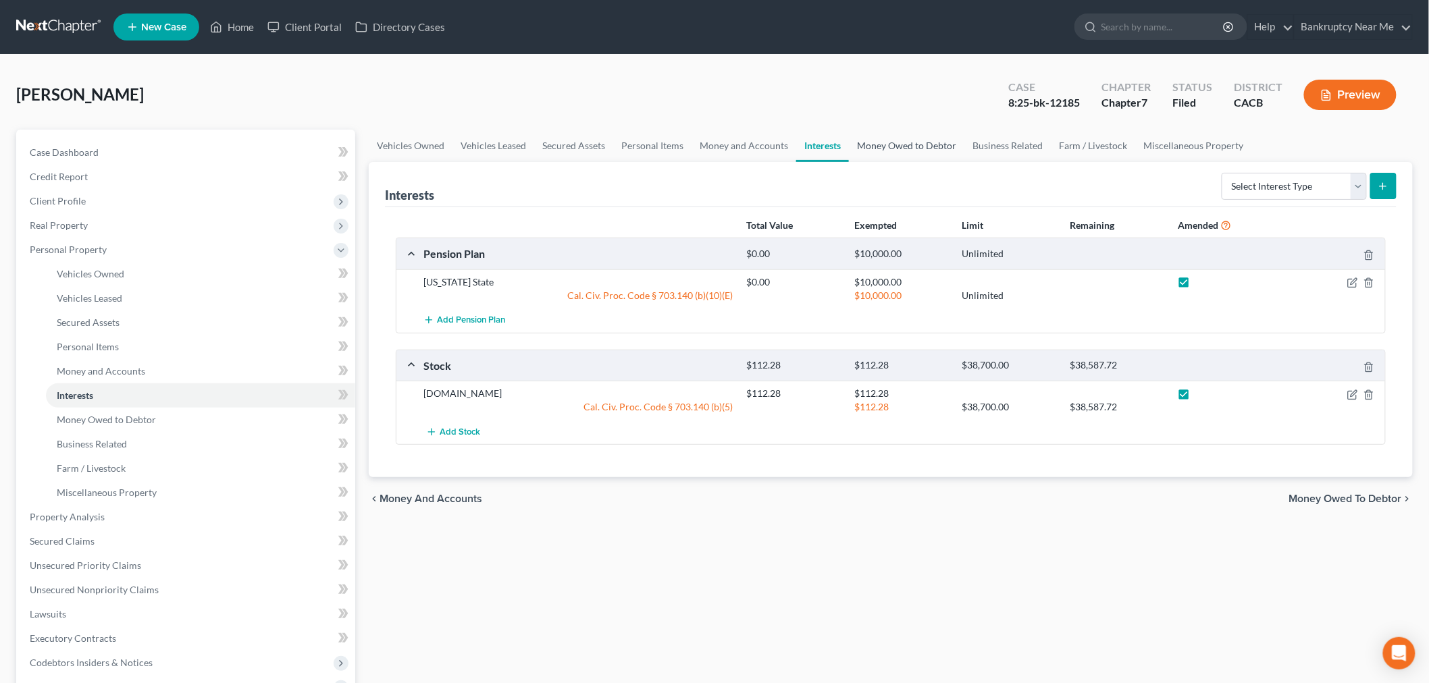
click at [901, 150] on link "Money Owed to Debtor" at bounding box center [906, 146] width 115 height 32
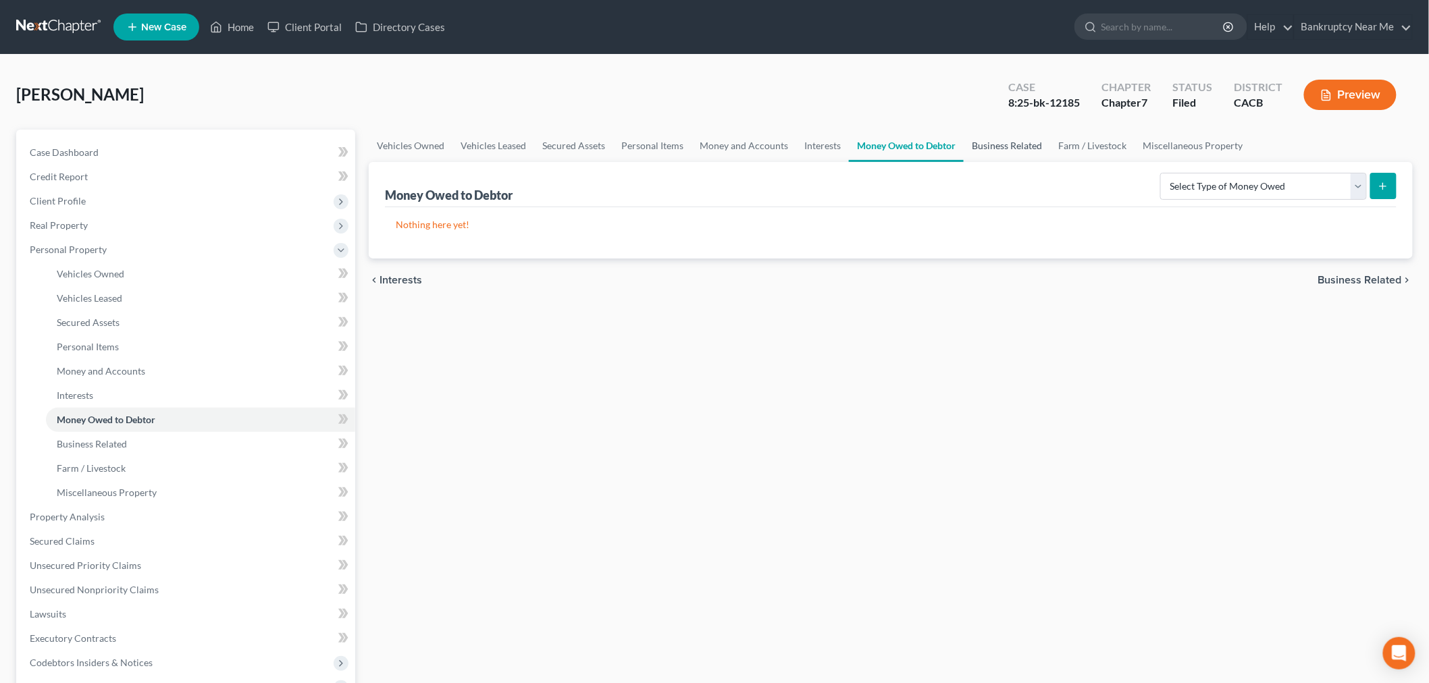
click at [965, 145] on link "Business Related" at bounding box center [1006, 146] width 86 height 32
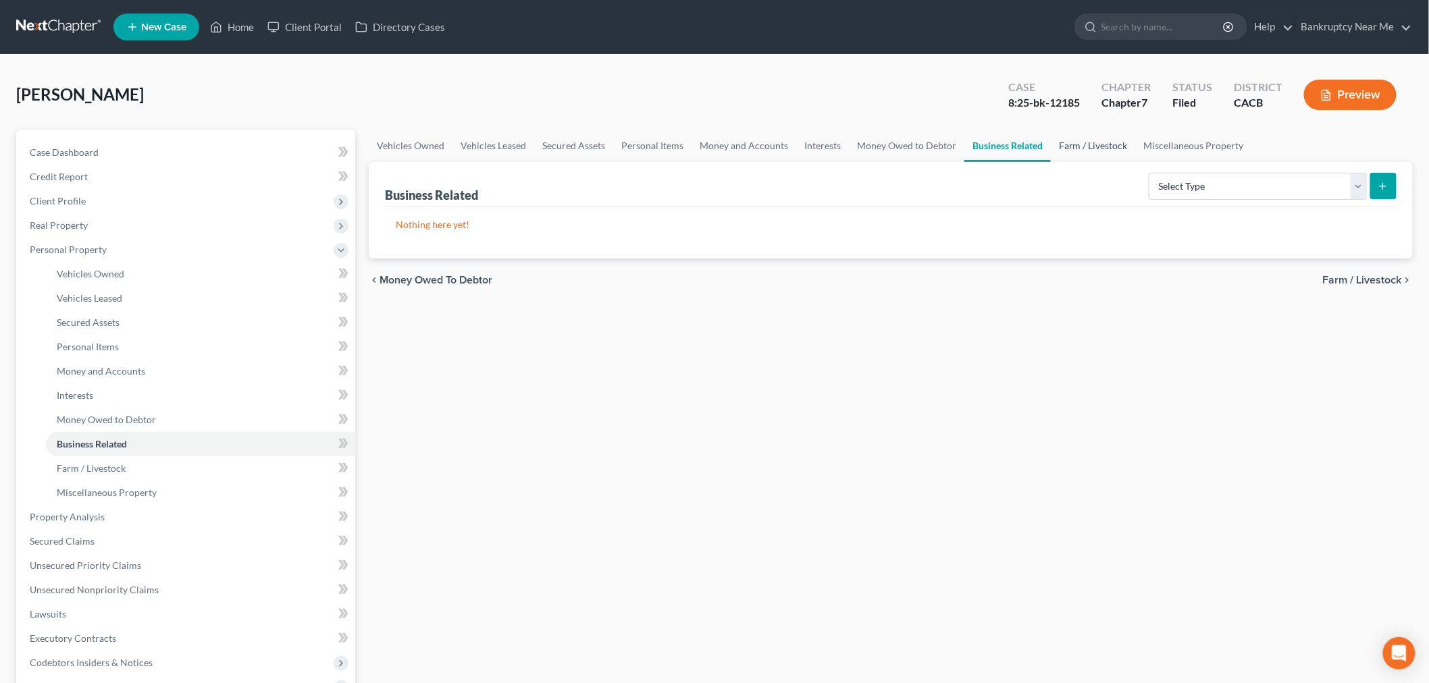
click at [1069, 151] on link "Farm / Livestock" at bounding box center [1092, 146] width 85 height 32
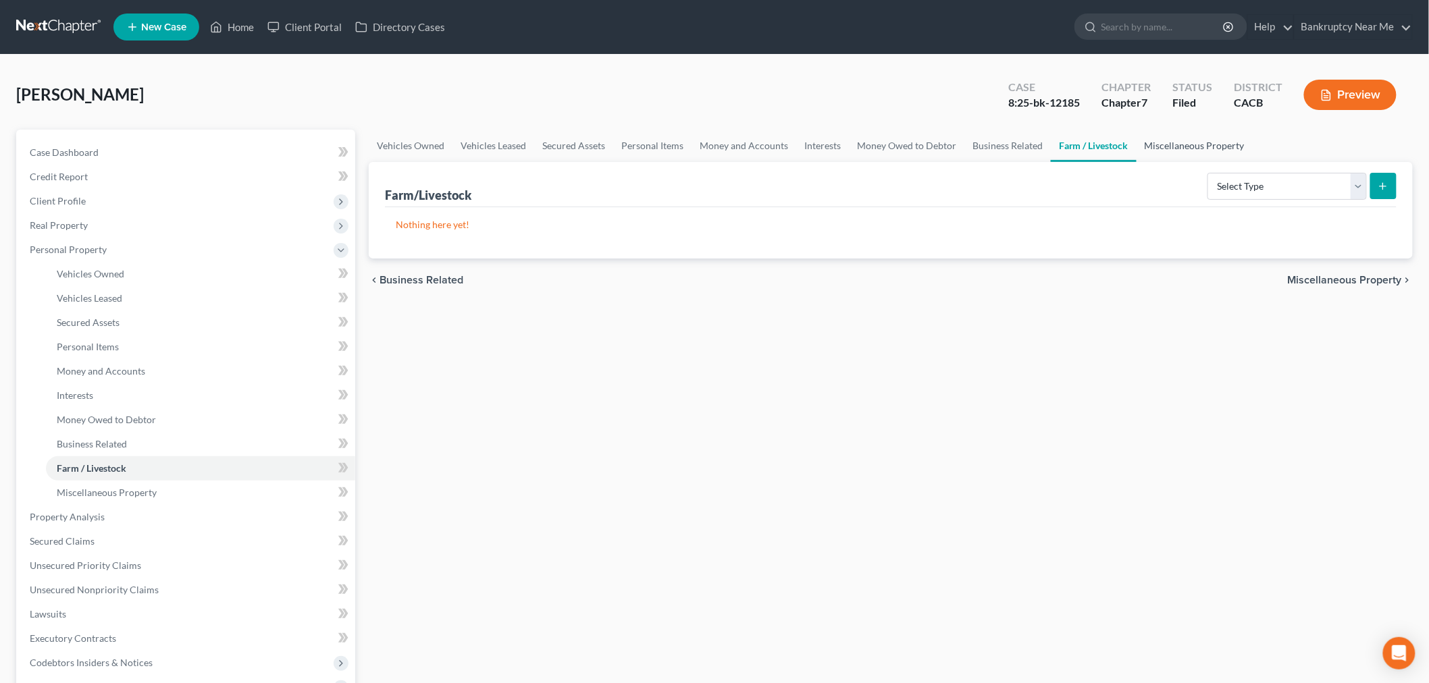
click at [1210, 149] on link "Miscellaneous Property" at bounding box center [1194, 146] width 116 height 32
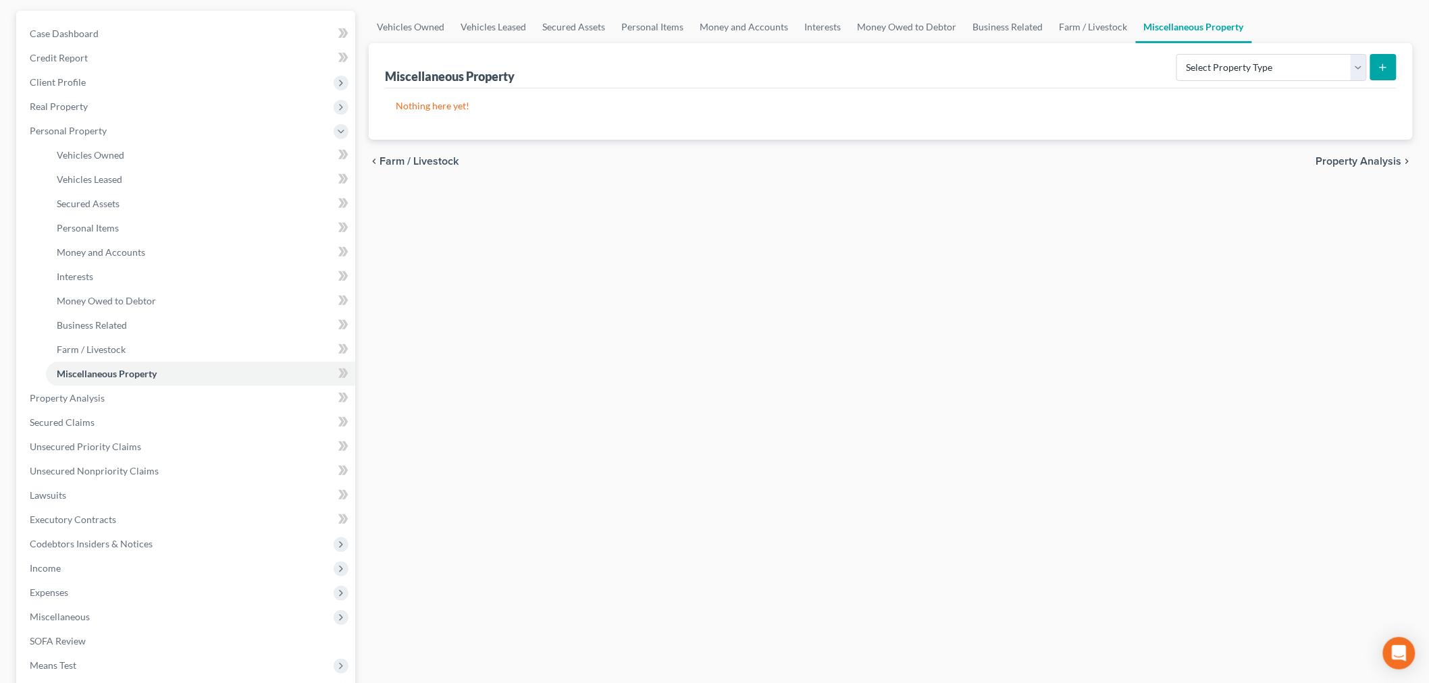
scroll to position [275, 0]
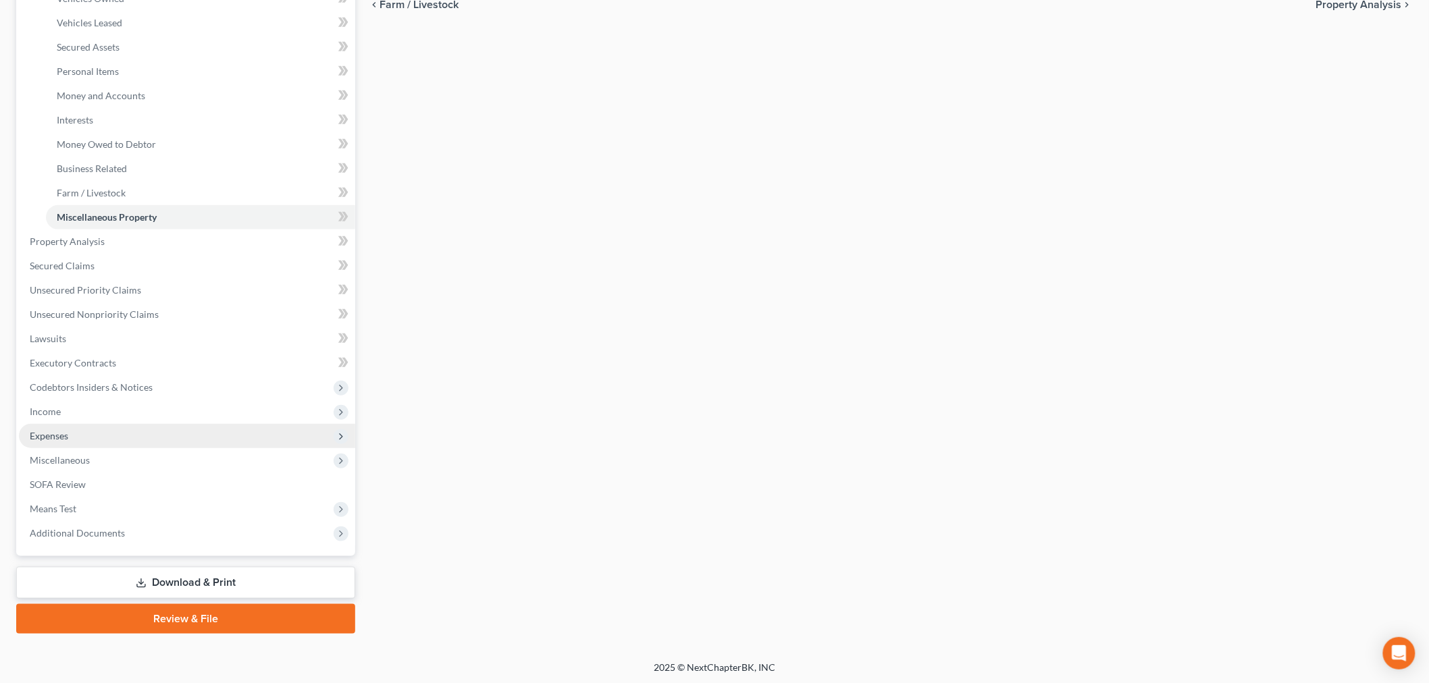
click at [39, 430] on span "Expenses" at bounding box center [49, 435] width 38 height 11
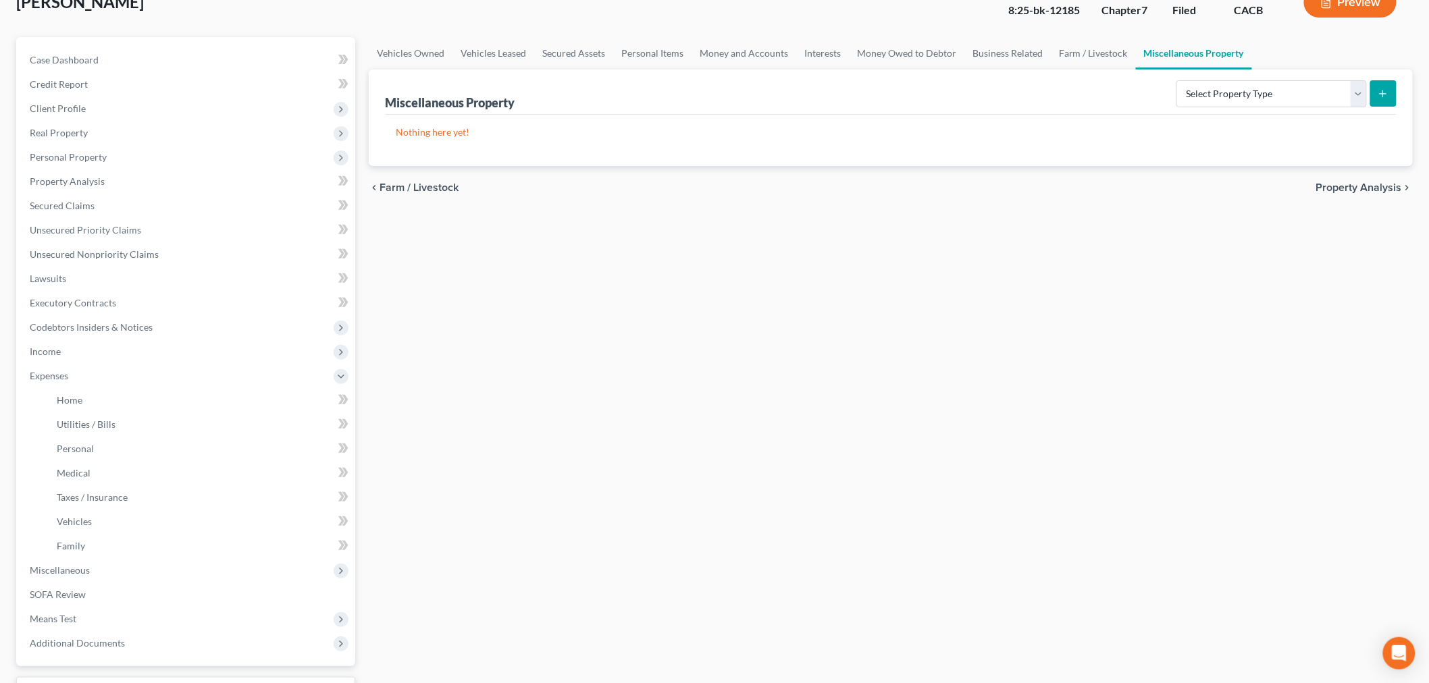
scroll to position [0, 0]
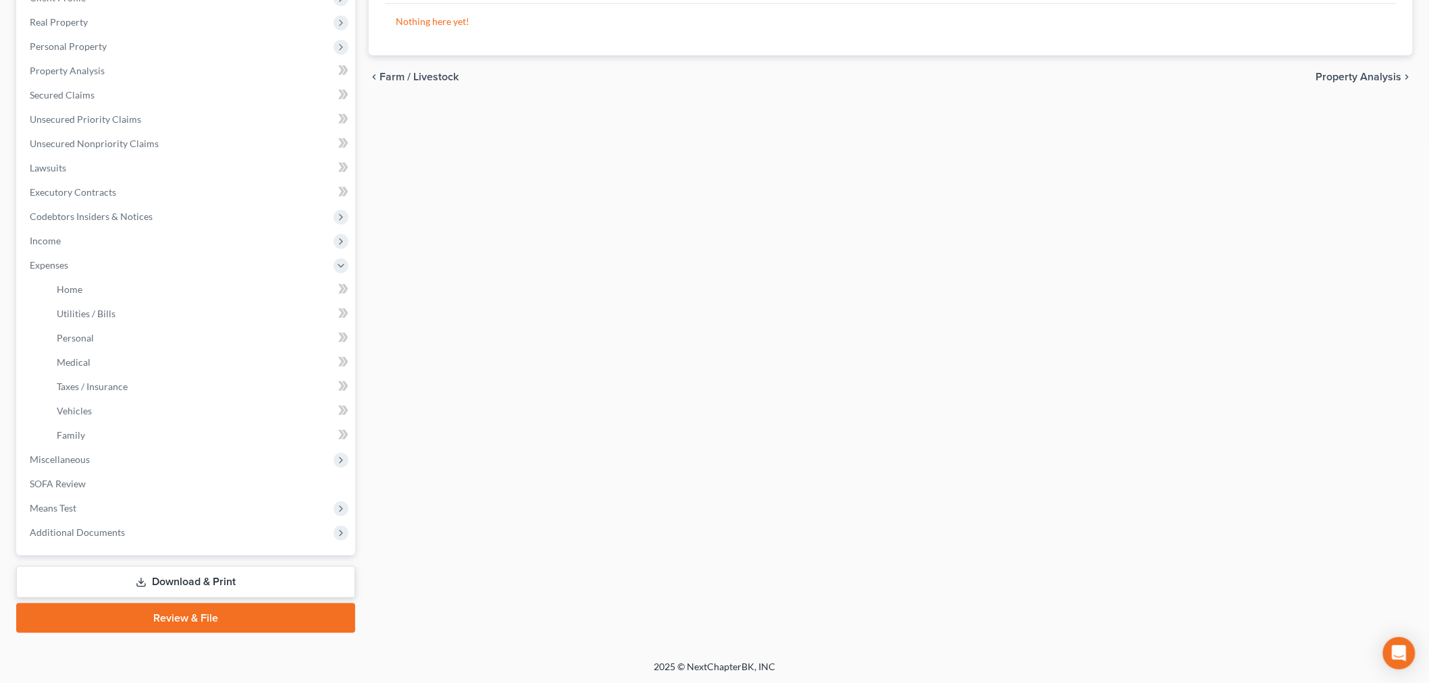
click at [232, 583] on link "Download & Print" at bounding box center [185, 582] width 339 height 32
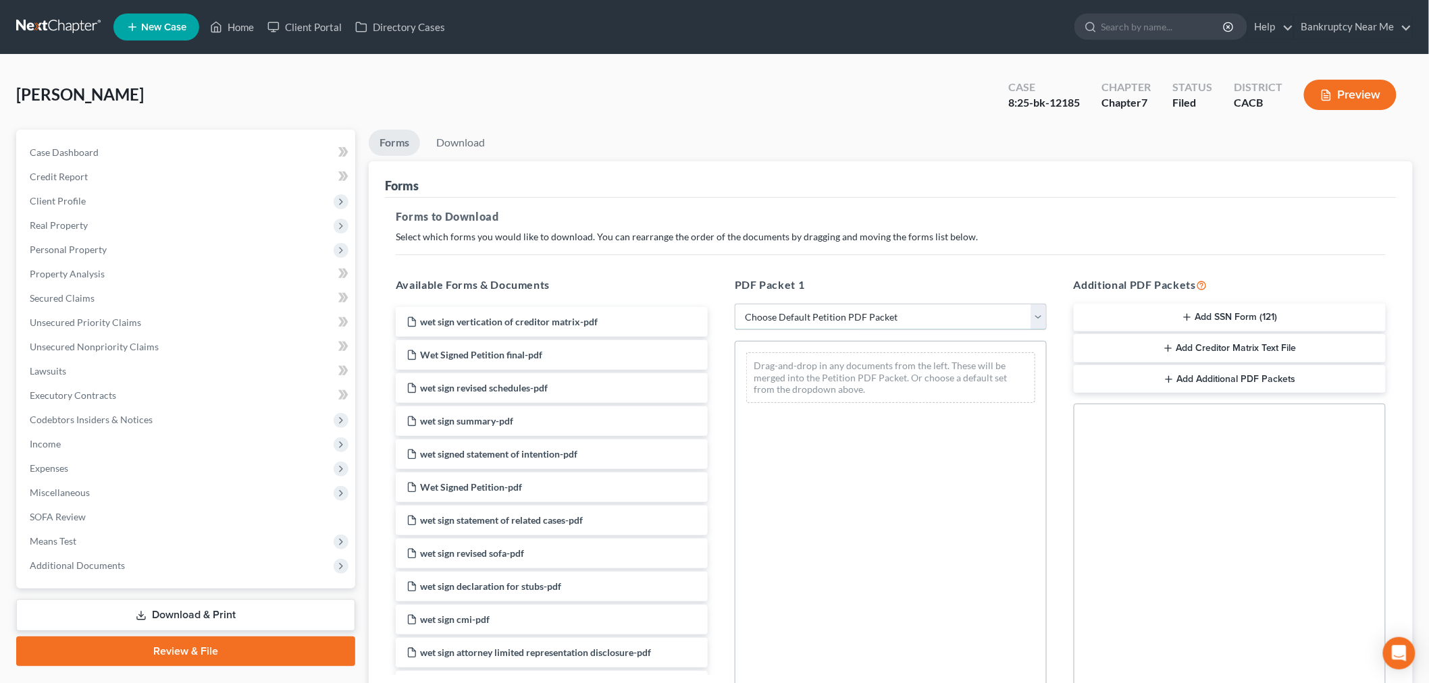
click at [863, 309] on select "Choose Default Petition PDF Packet Complete Bankruptcy Petition (all forms and …" at bounding box center [891, 317] width 312 height 27
select select "2"
click at [735, 304] on select "Choose Default Petition PDF Packet Complete Bankruptcy Petition (all forms and …" at bounding box center [891, 317] width 312 height 27
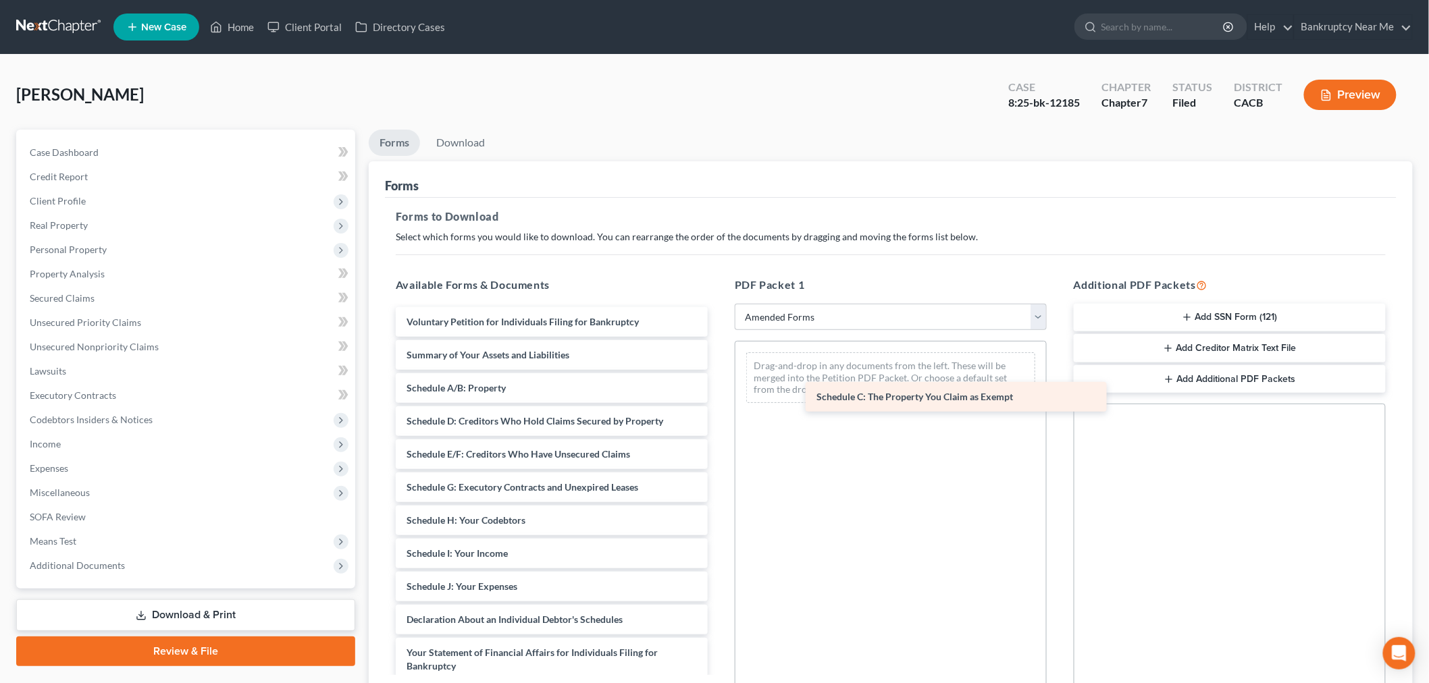
drag, startPoint x: 537, startPoint y: 424, endPoint x: 936, endPoint y: 398, distance: 399.8
click at [718, 398] on div "Schedule C: The Property You Claim as Exempt Voluntary Petition for Individuals…" at bounding box center [552, 606] width 334 height 599
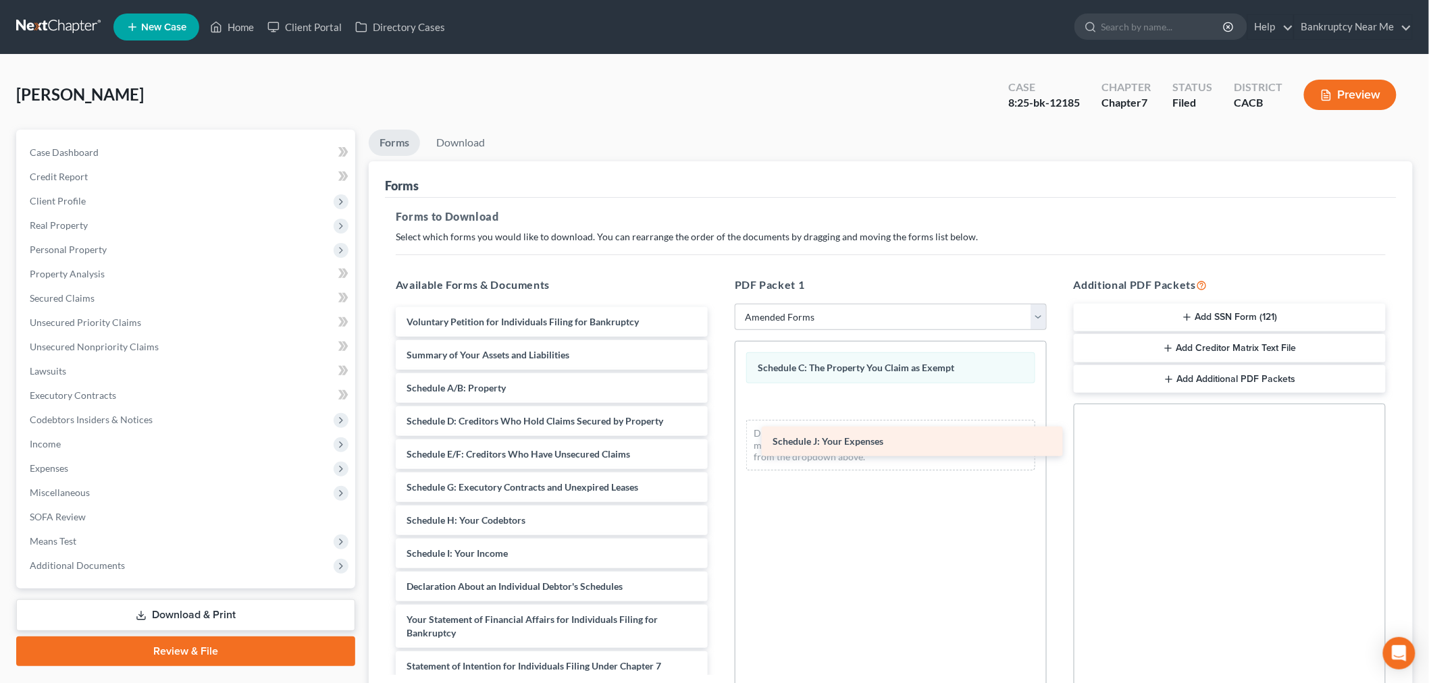
drag, startPoint x: 502, startPoint y: 581, endPoint x: 868, endPoint y: 437, distance: 393.4
click at [718, 437] on div "Schedule J: Your Expenses Voluntary Petition for Individuals Filing for Bankrup…" at bounding box center [552, 590] width 334 height 566
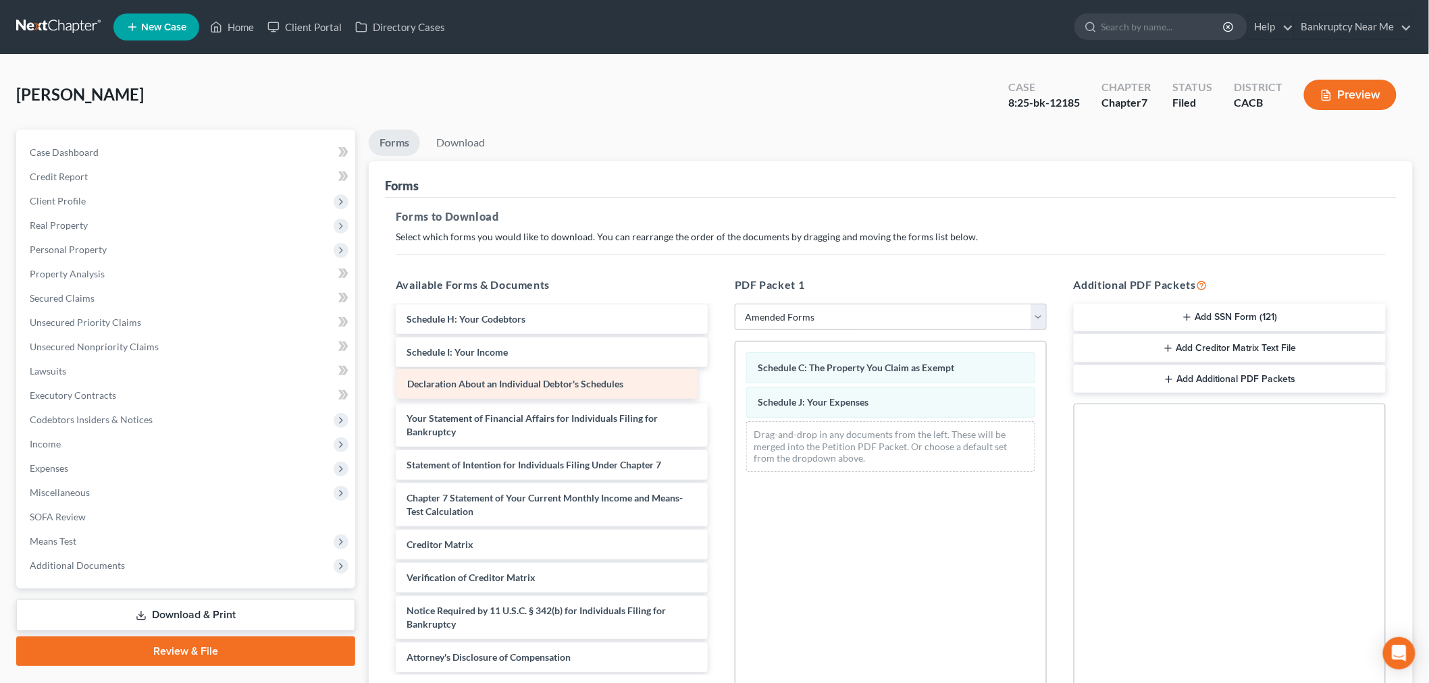
scroll to position [169, 0]
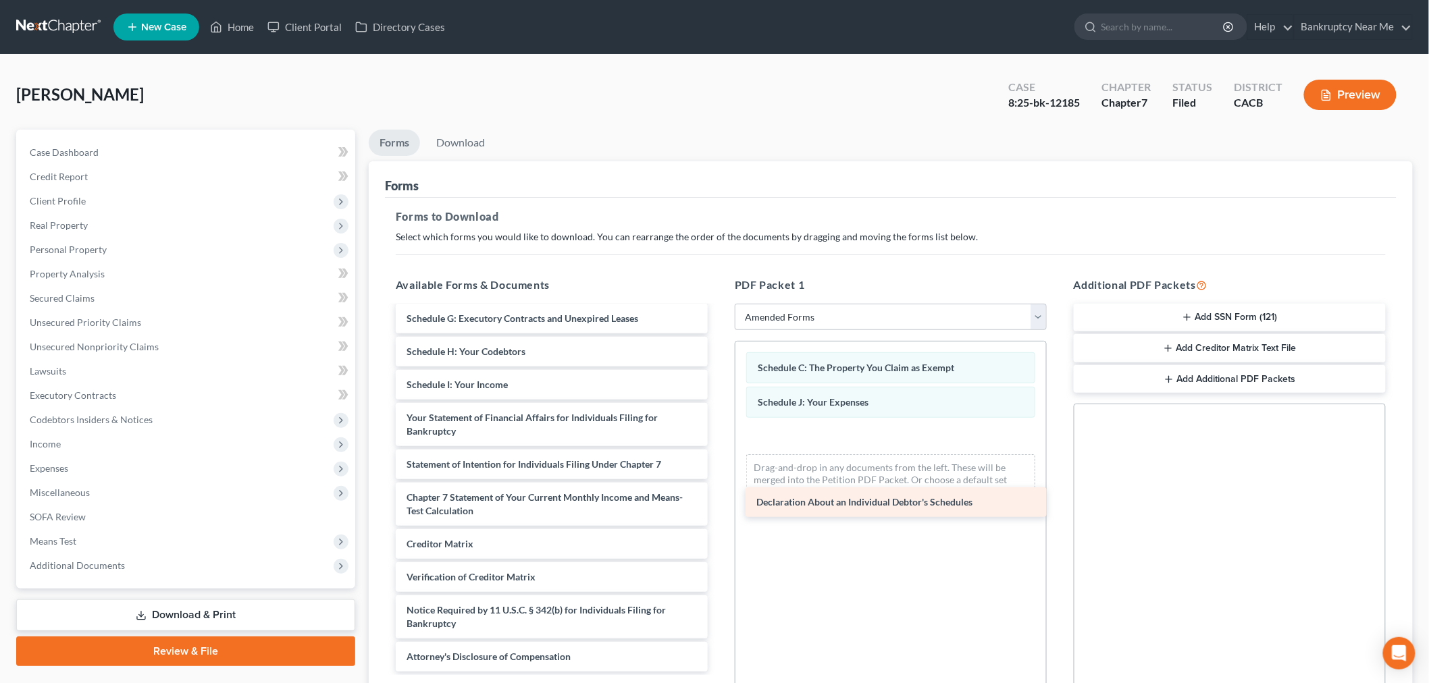
drag, startPoint x: 498, startPoint y: 383, endPoint x: 847, endPoint y: 502, distance: 369.3
click at [718, 502] on div "Declaration About an Individual Debtor's Schedules Voluntary Petition for Indiv…" at bounding box center [552, 404] width 334 height 533
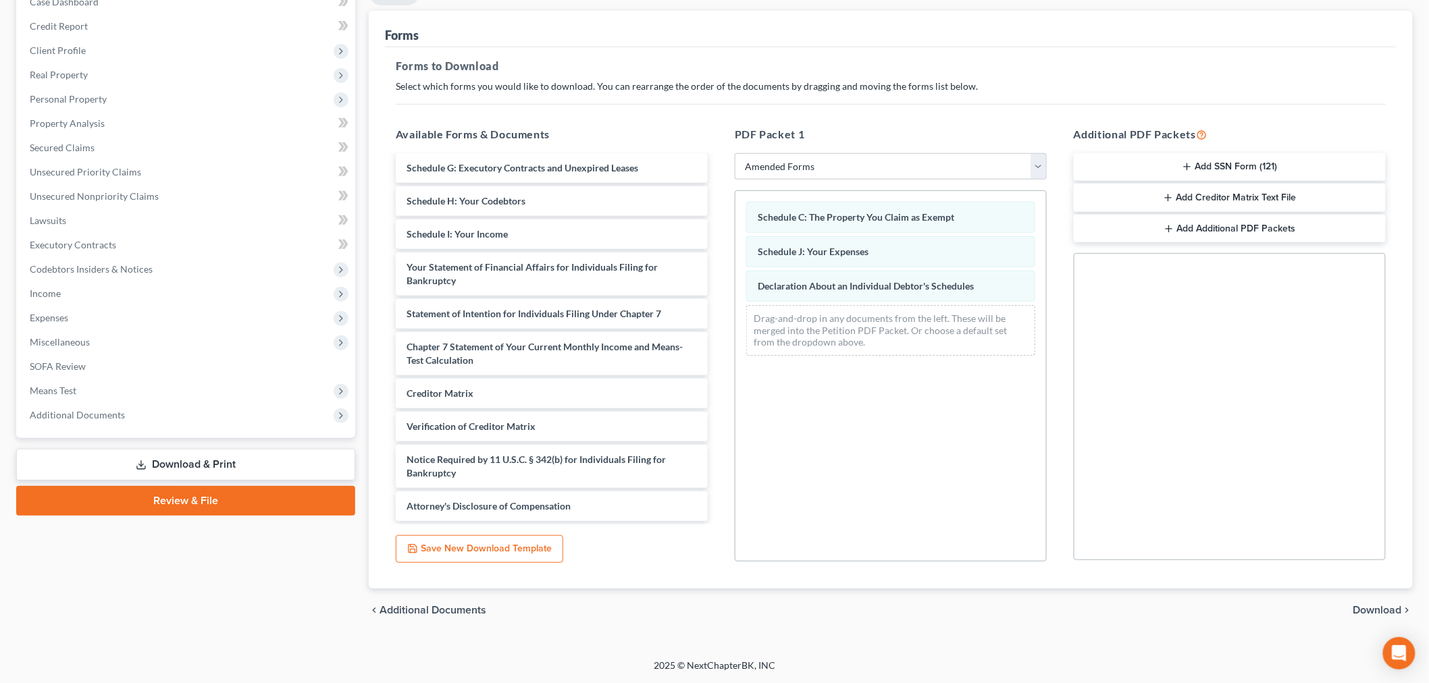
click at [1364, 612] on span "Download" at bounding box center [1377, 610] width 49 height 11
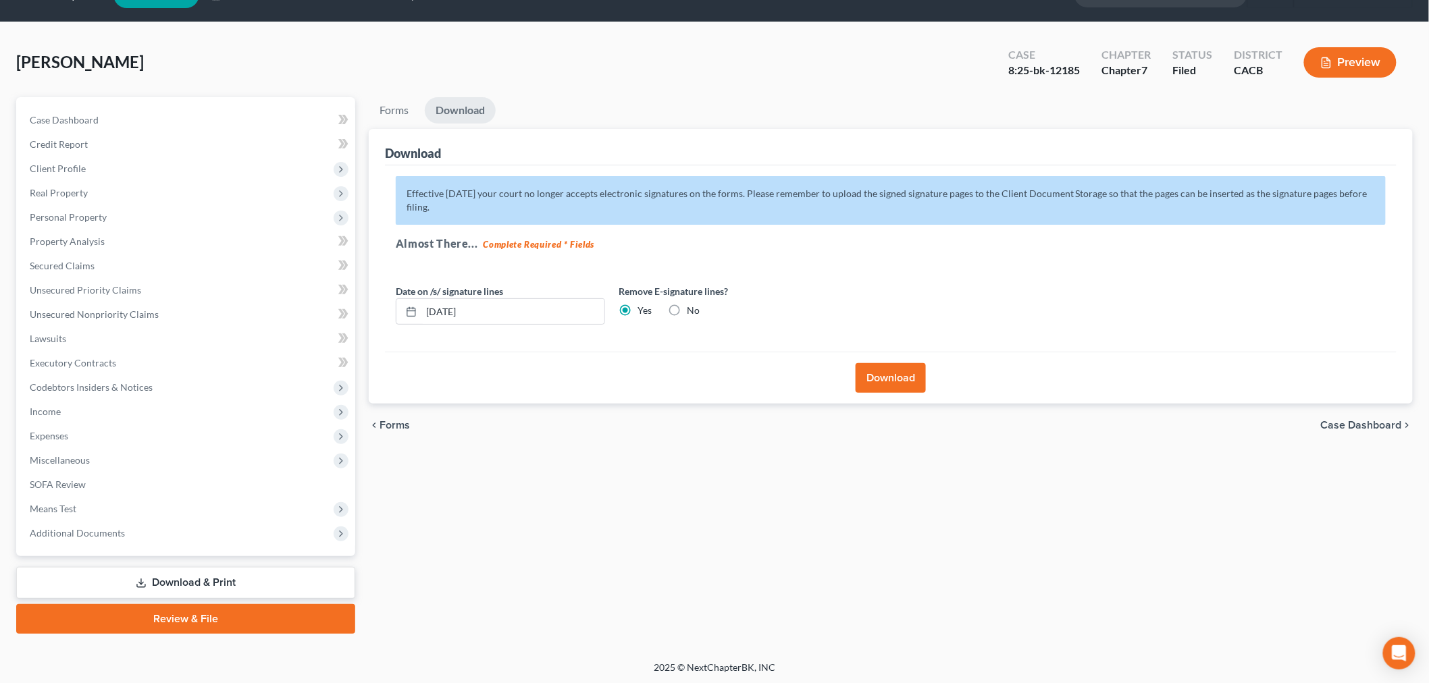
click at [875, 373] on button "Download" at bounding box center [890, 378] width 70 height 30
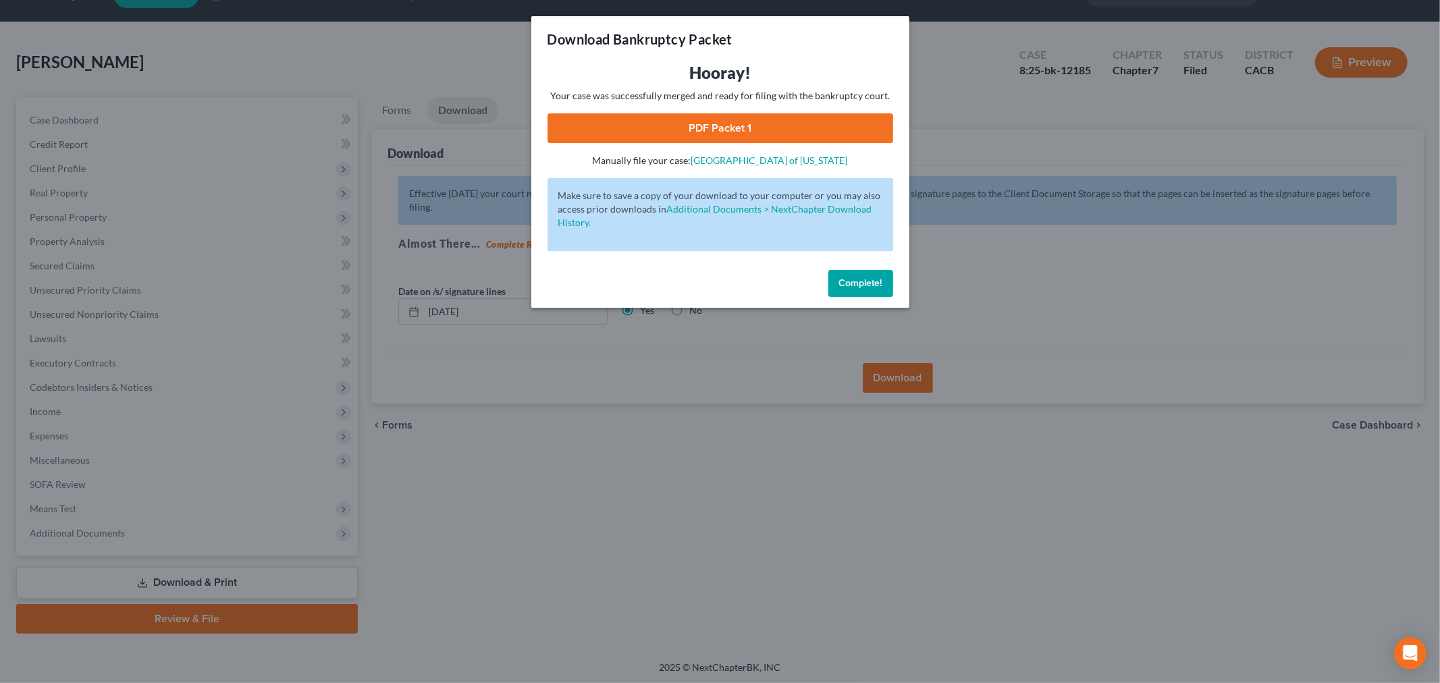
click at [768, 118] on link "PDF Packet 1" at bounding box center [721, 128] width 346 height 30
drag, startPoint x: 864, startPoint y: 279, endPoint x: 905, endPoint y: 250, distance: 49.8
click at [862, 279] on span "Complete!" at bounding box center [860, 282] width 43 height 11
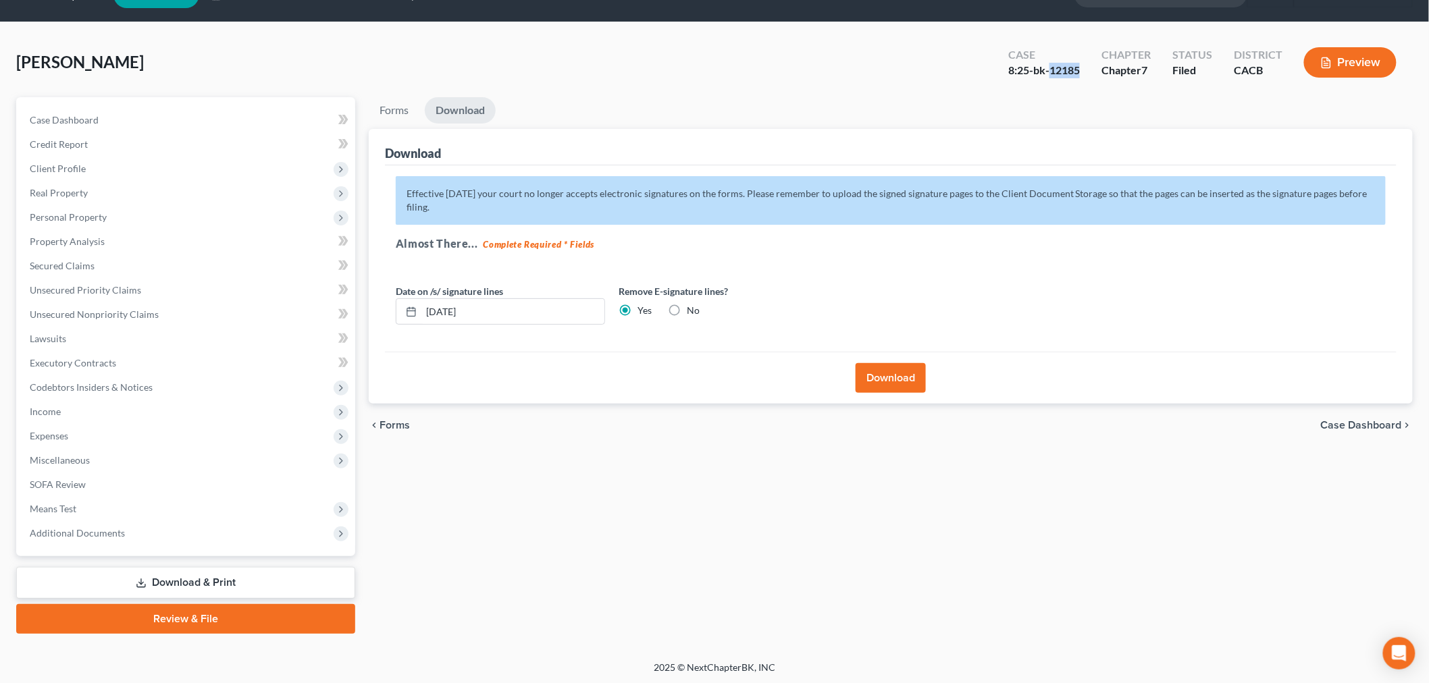
drag, startPoint x: 1082, startPoint y: 70, endPoint x: 1052, endPoint y: 72, distance: 30.4
click at [1052, 72] on div "Case 8:25-bk-12185" at bounding box center [1043, 64] width 93 height 40
copy div "12185"
click at [107, 232] on link "Property Analysis" at bounding box center [187, 242] width 336 height 24
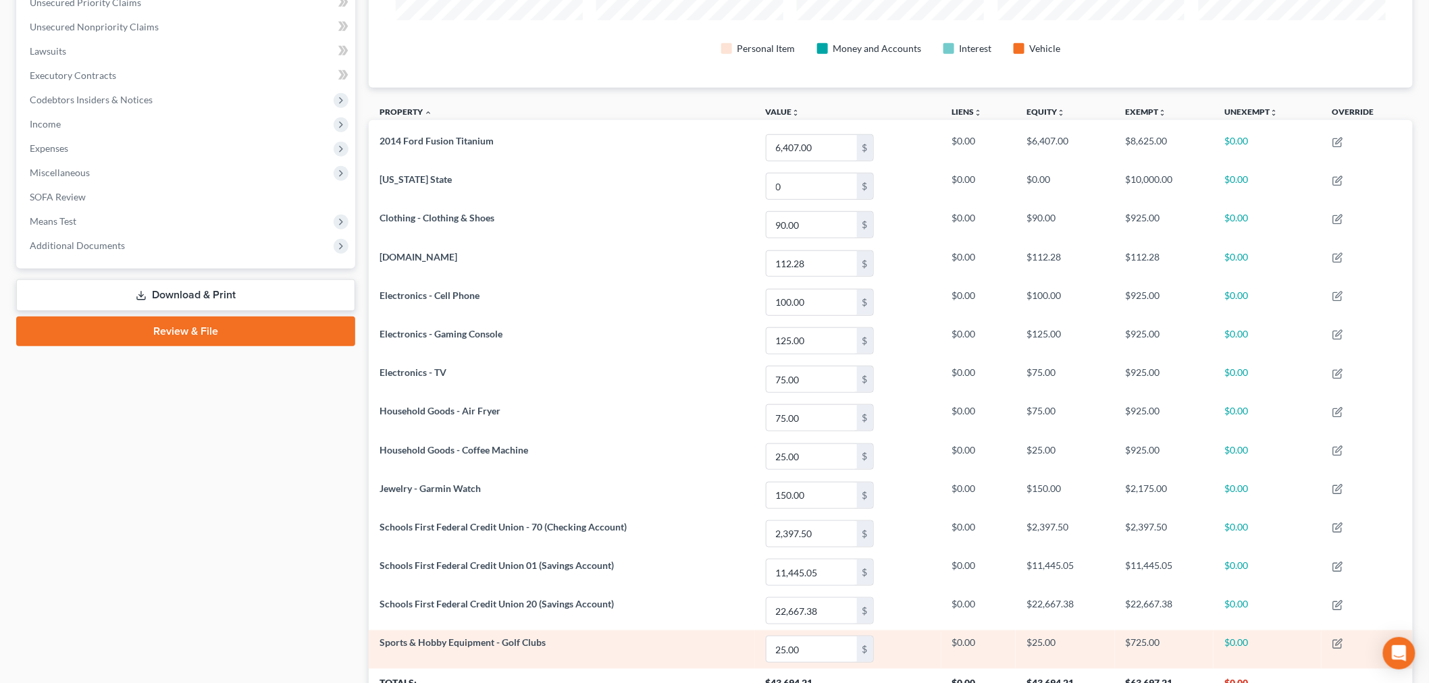
scroll to position [439, 0]
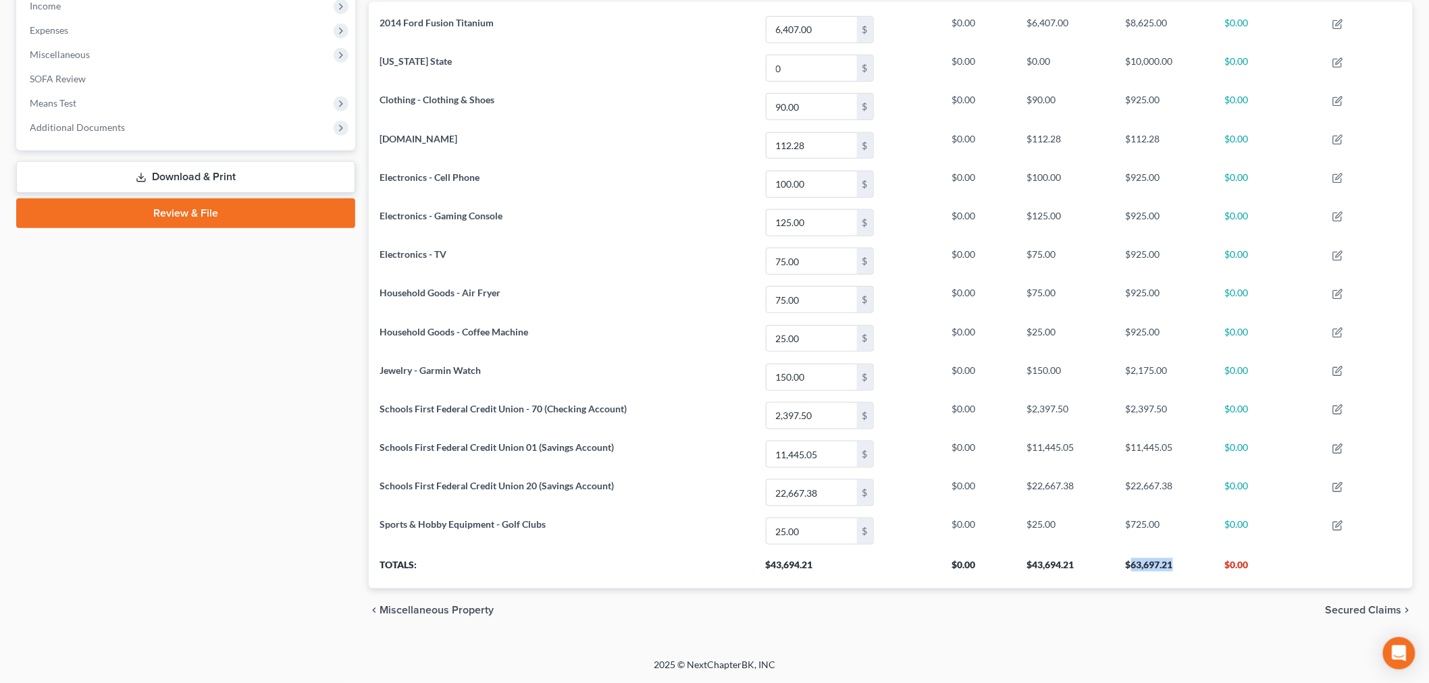
drag, startPoint x: 1171, startPoint y: 559, endPoint x: 1131, endPoint y: 564, distance: 39.4
click at [1131, 564] on th "$63,697.21" at bounding box center [1164, 570] width 99 height 38
copy th "63,697.21"
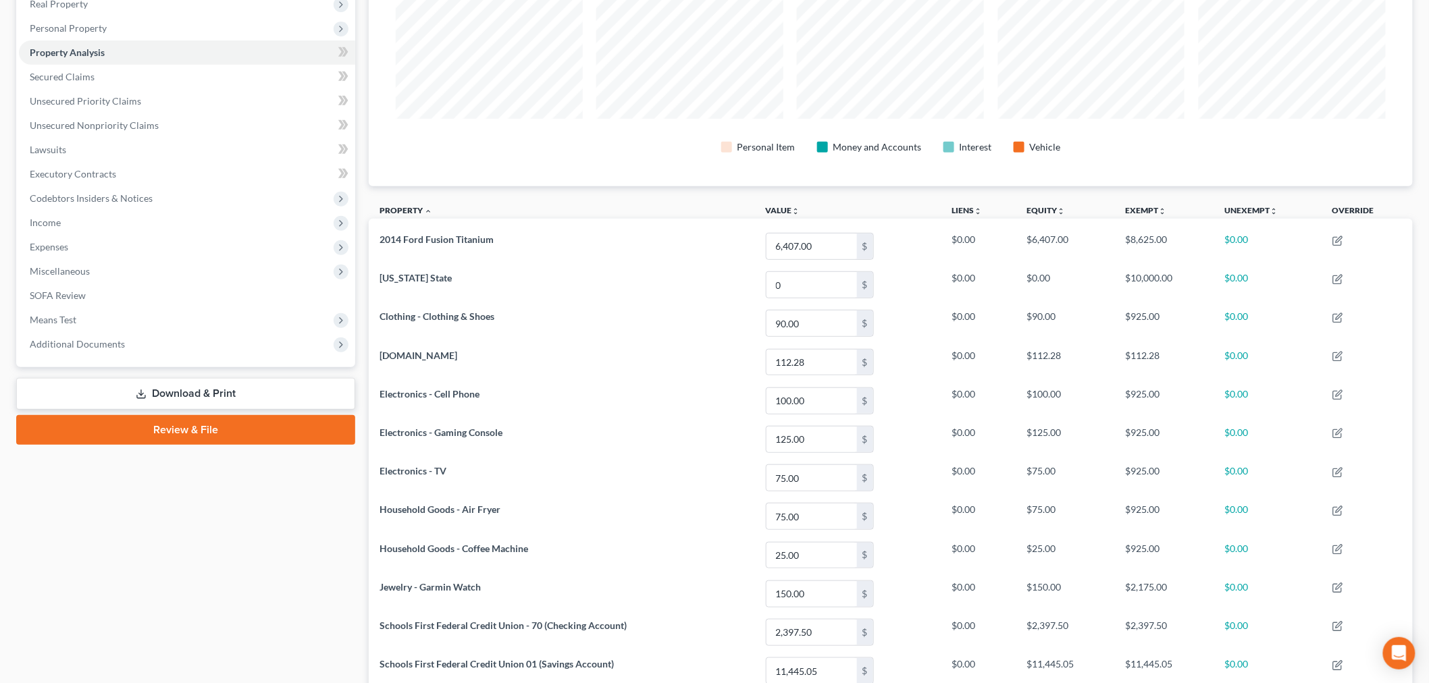
scroll to position [0, 0]
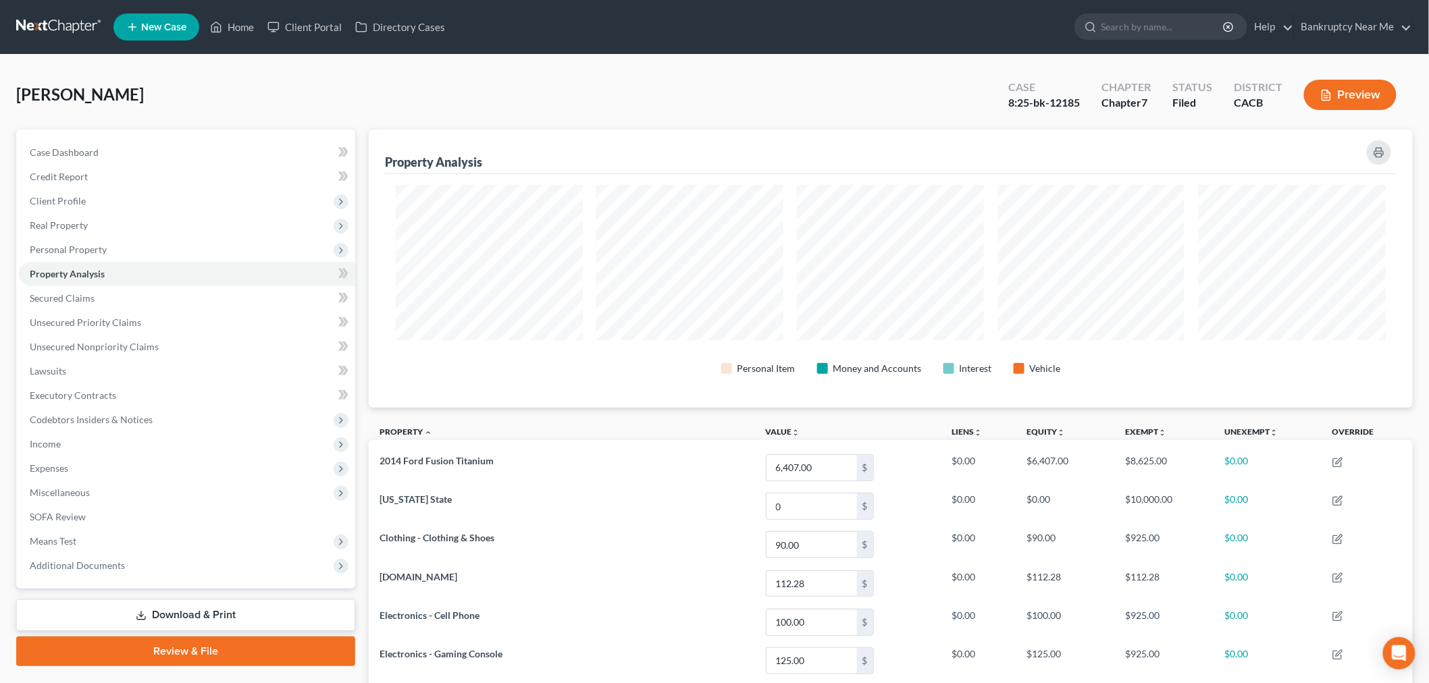
click at [42, 25] on link at bounding box center [59, 27] width 86 height 24
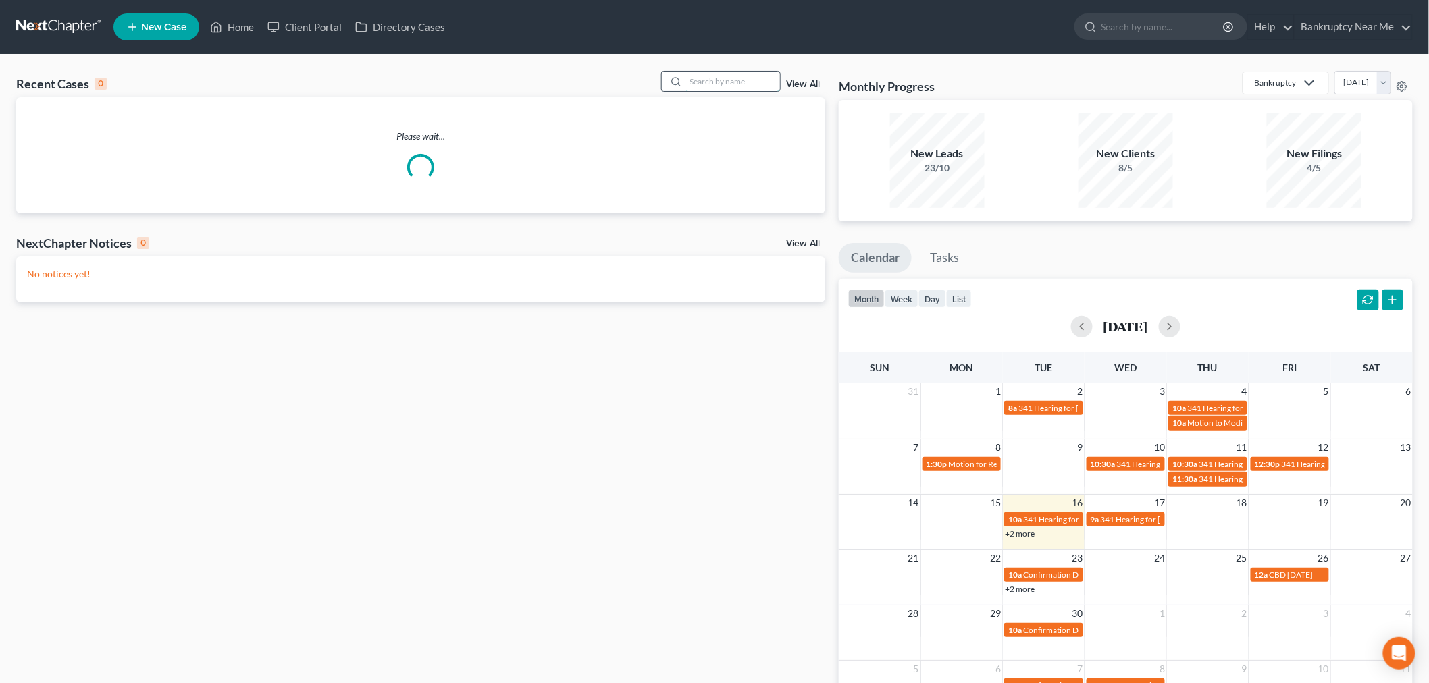
click at [720, 73] on input "search" at bounding box center [732, 82] width 95 height 20
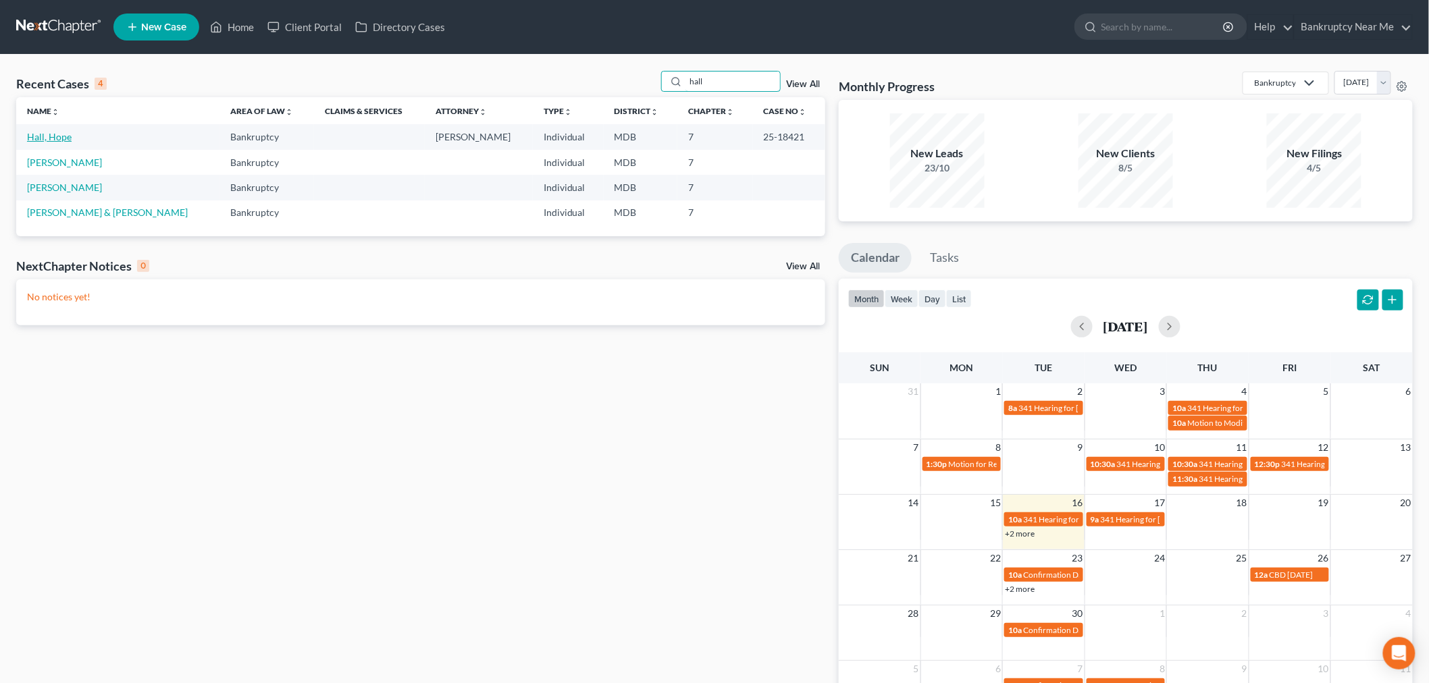
type input "hall"
click at [55, 138] on link "Hall, Hope" at bounding box center [49, 136] width 45 height 11
select select "6"
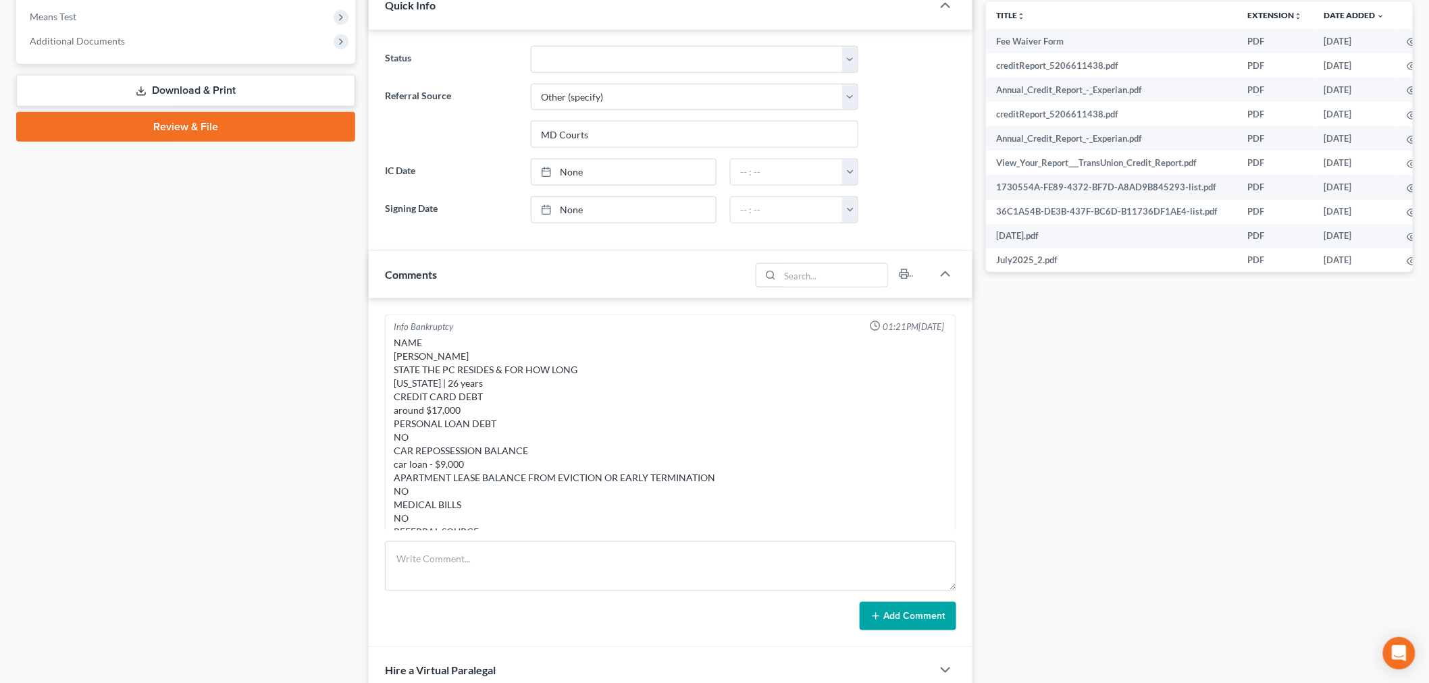
scroll to position [7754, 0]
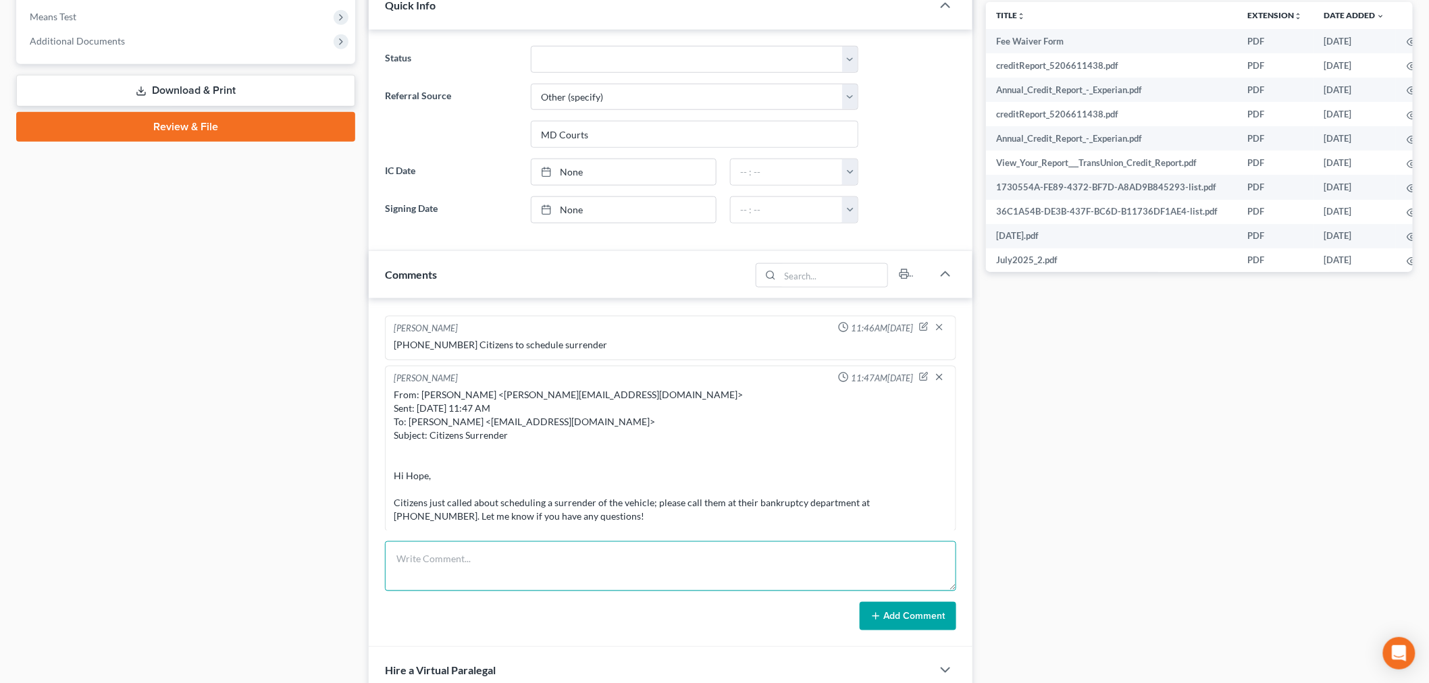
drag, startPoint x: 612, startPoint y: 557, endPoint x: 743, endPoint y: 566, distance: 131.3
click at [612, 558] on textarea at bounding box center [670, 566] width 571 height 50
paste textarea "From: Denton Auto Care and Tire LLC <dentonautocare@gmail.com> Sent: Tuesday, S…"
type textarea "From: Denton Auto Care and Tire LLC <dentonautocare@gmail.com> Sent: Tuesday, S…"
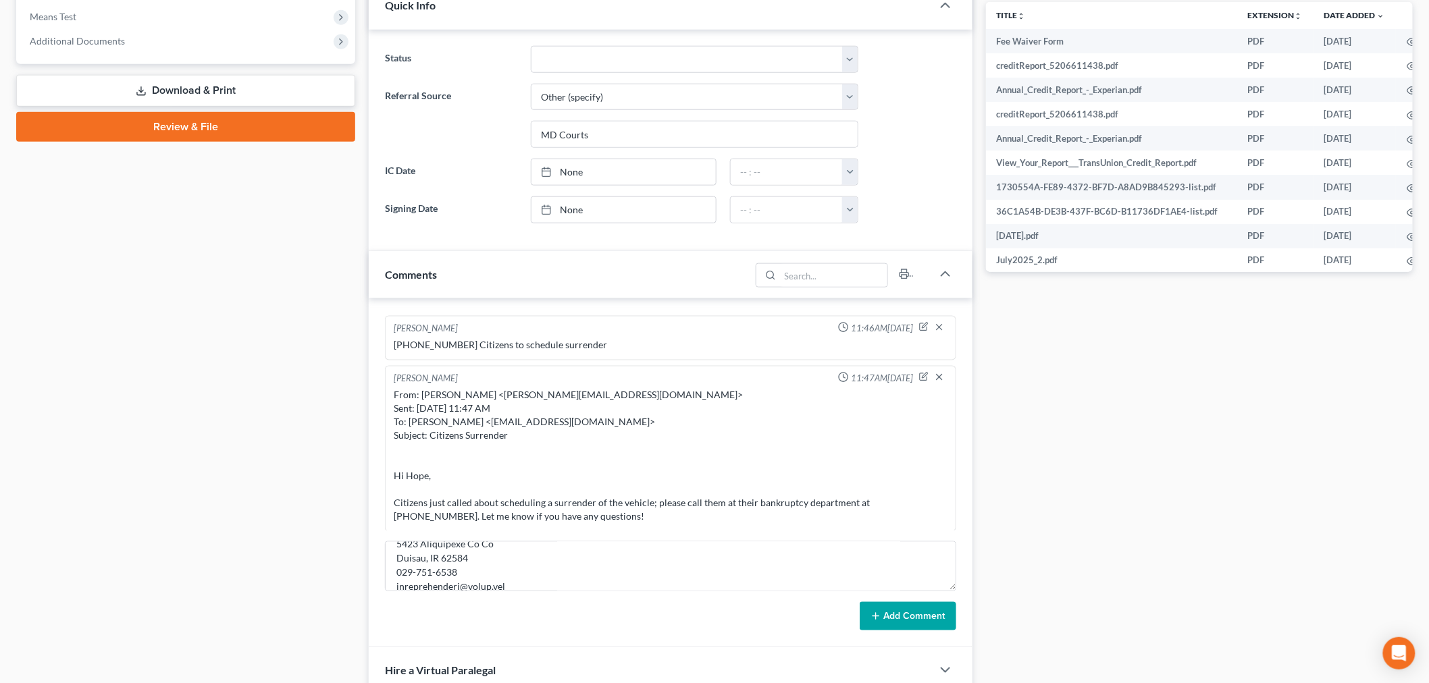
click at [899, 610] on button "Add Comment" at bounding box center [907, 616] width 97 height 28
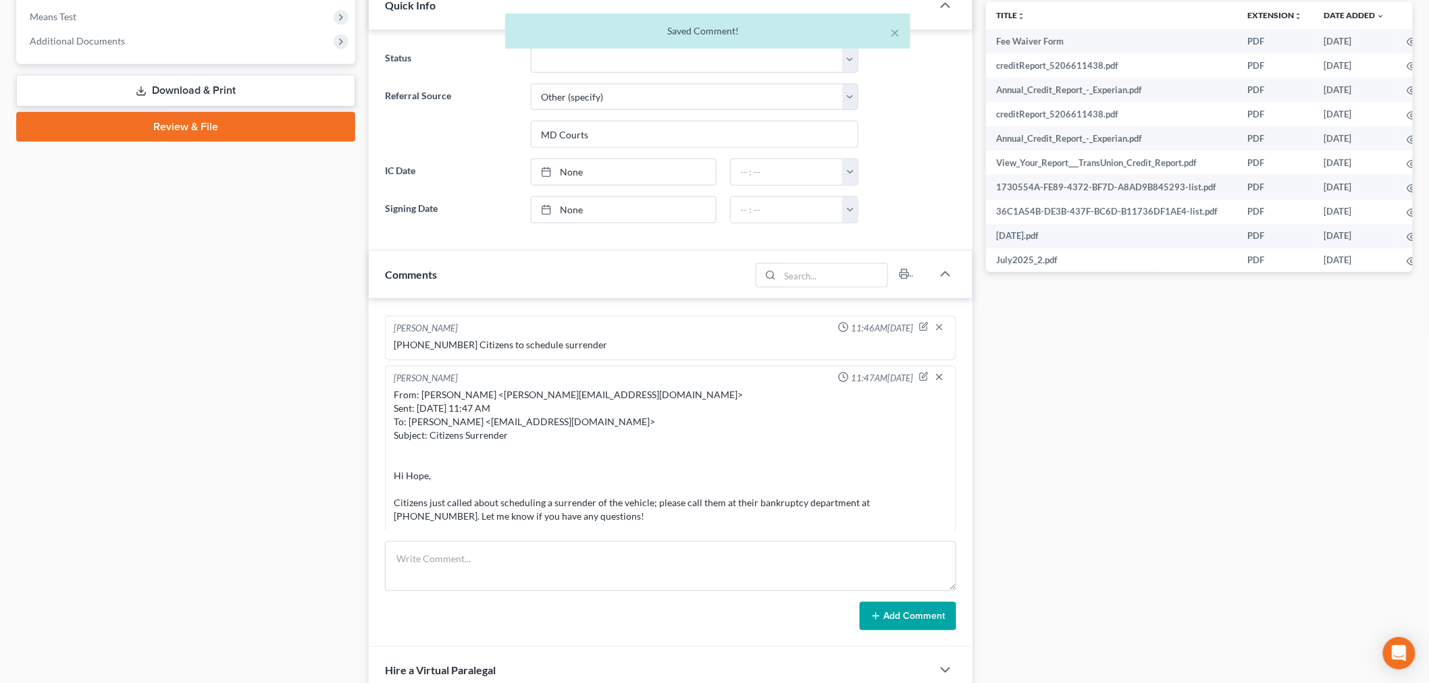
scroll to position [8208, 0]
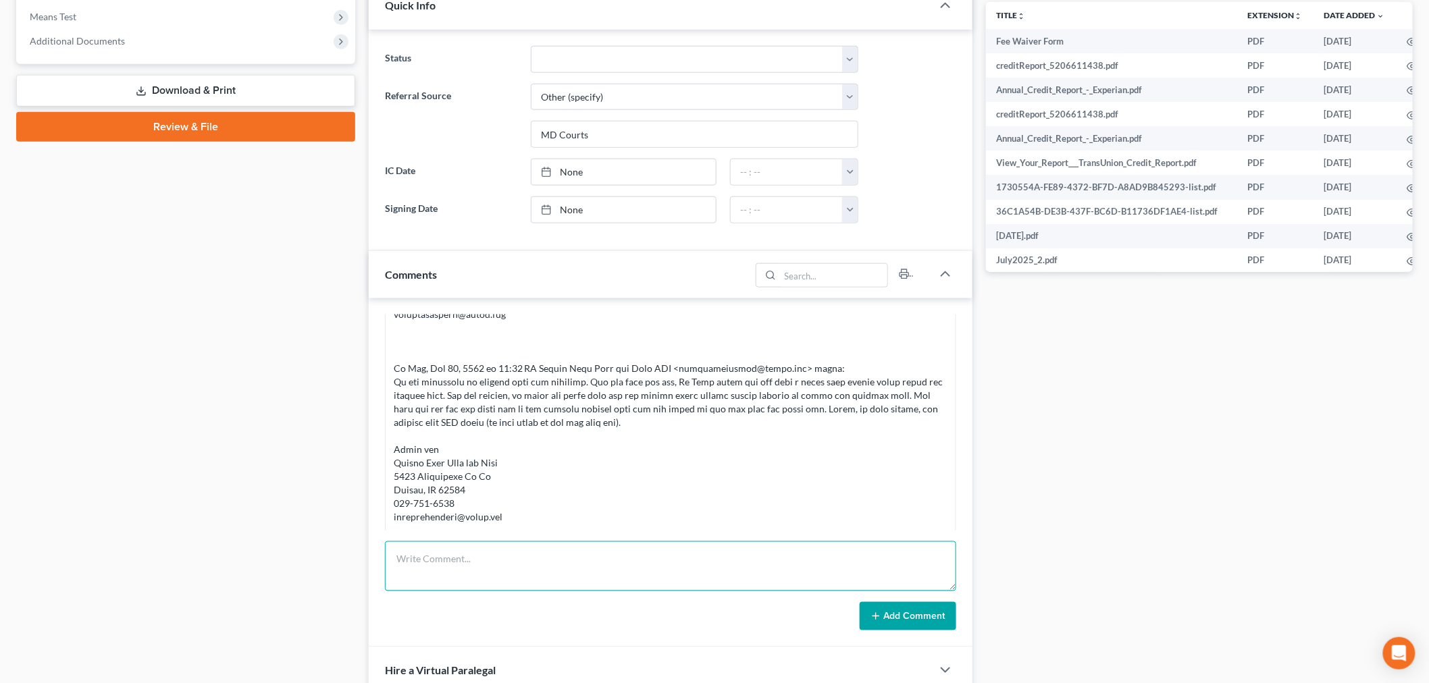
click at [818, 551] on textarea at bounding box center [670, 566] width 571 height 50
paste textarea "From: Iris Kwon <iris@bankruptcynearme.org> Sent: Tuesday, September 16, 2025 7…"
type textarea "From: Iris Kwon <iris@bankruptcynearme.org> Sent: Tuesday, September 16, 2025 7…"
click at [913, 612] on button "Add Comment" at bounding box center [907, 616] width 97 height 28
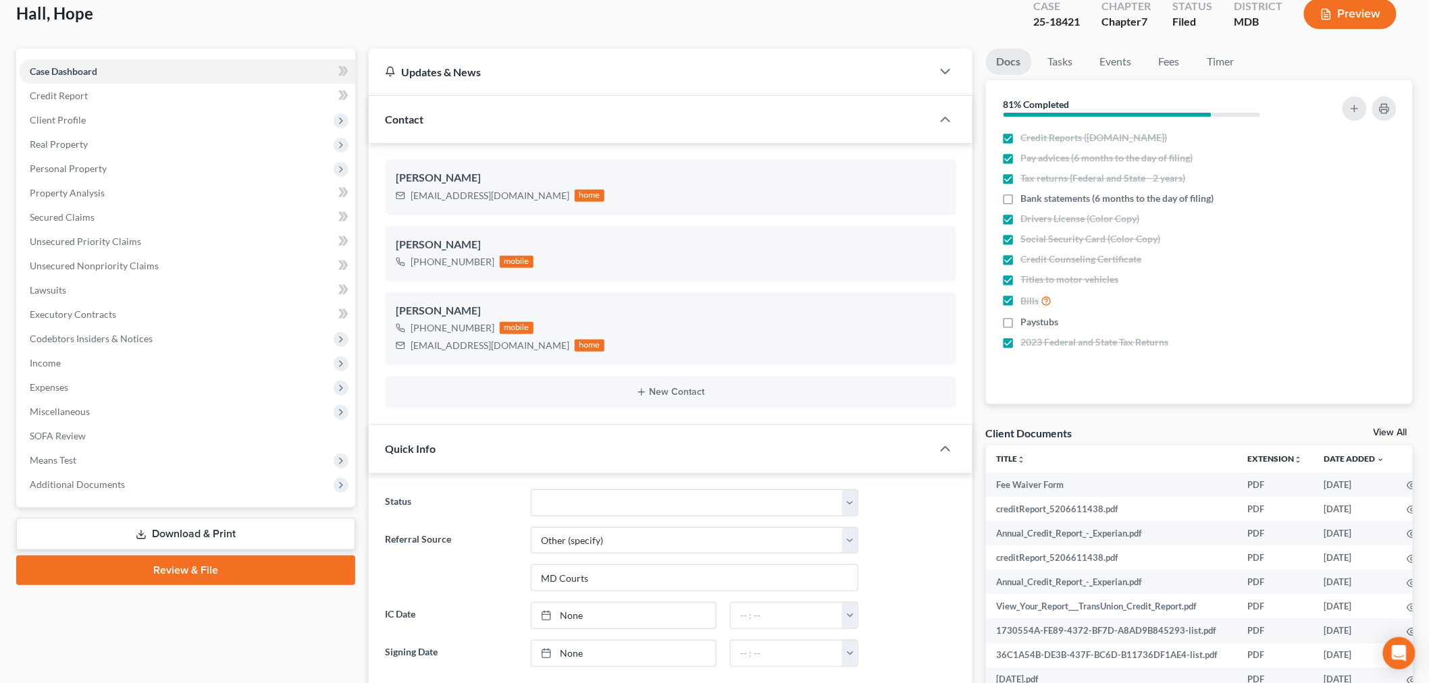
scroll to position [0, 0]
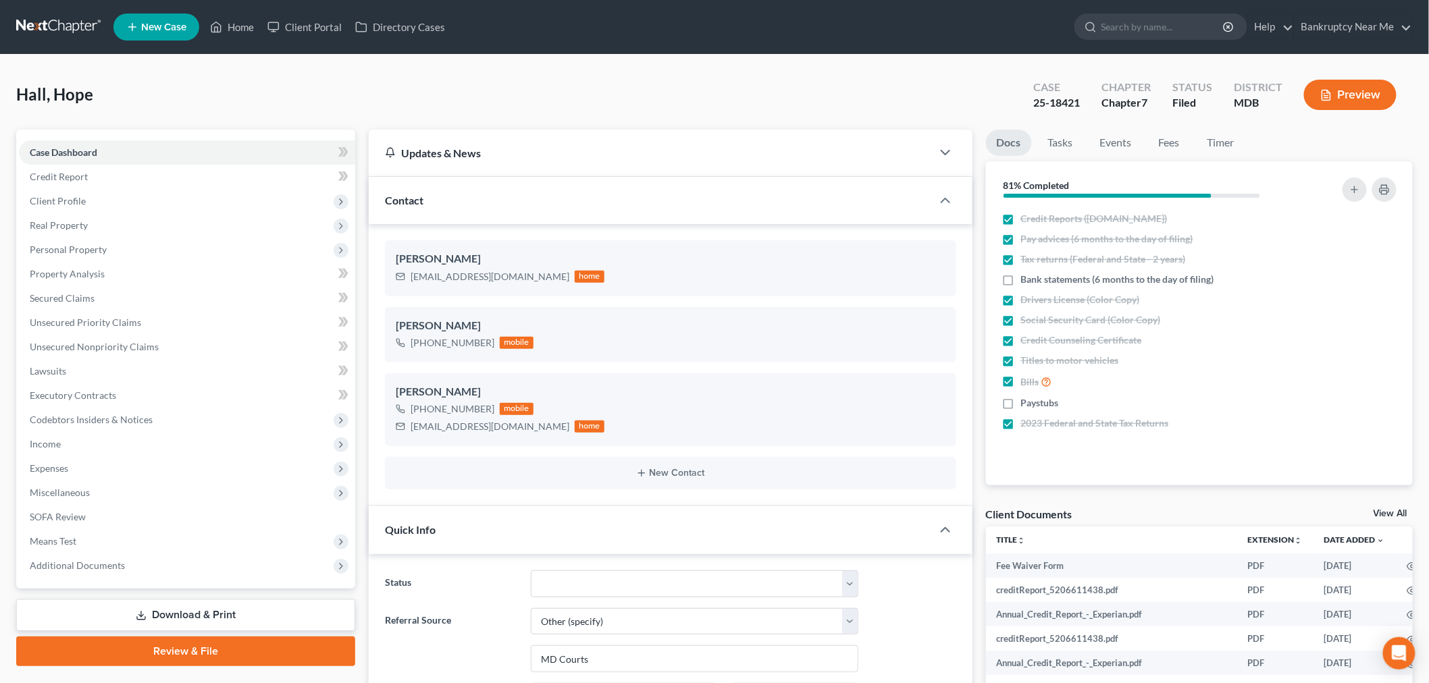
click at [69, 21] on link at bounding box center [59, 27] width 86 height 24
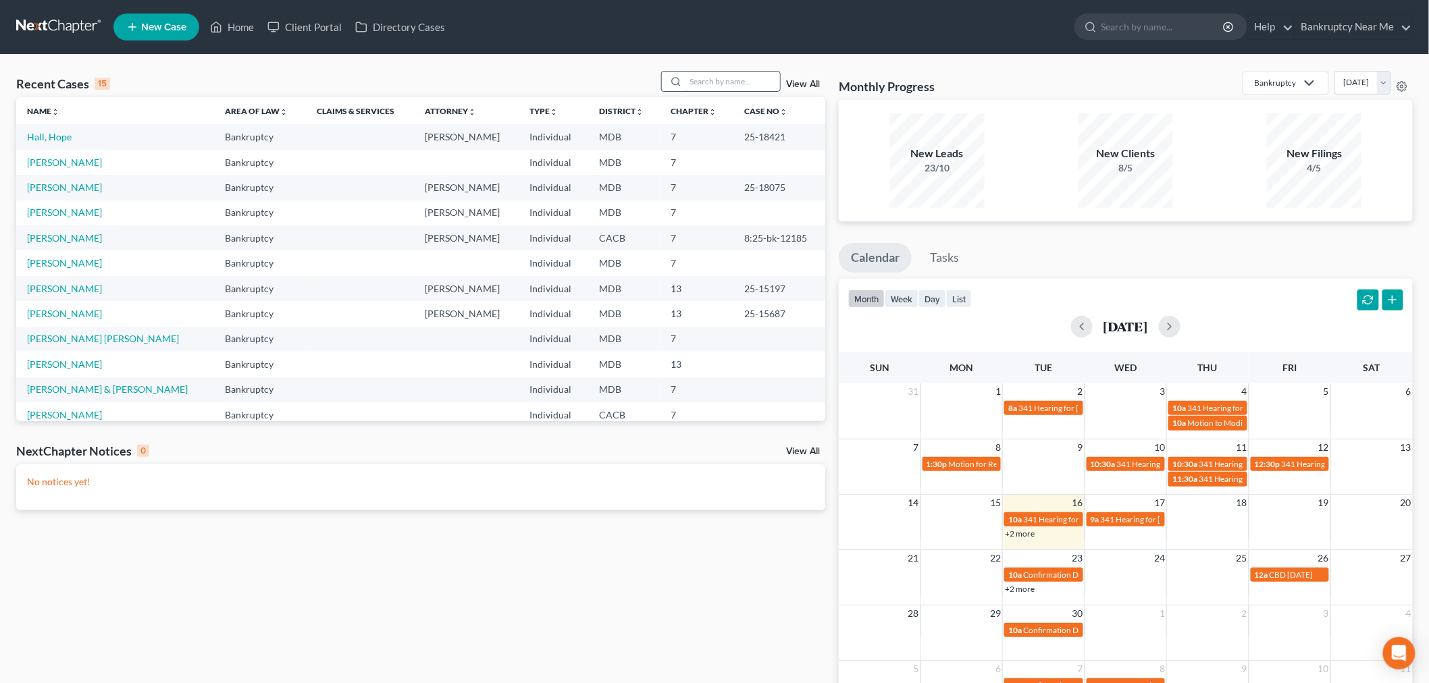
click at [691, 80] on input "search" at bounding box center [732, 82] width 95 height 20
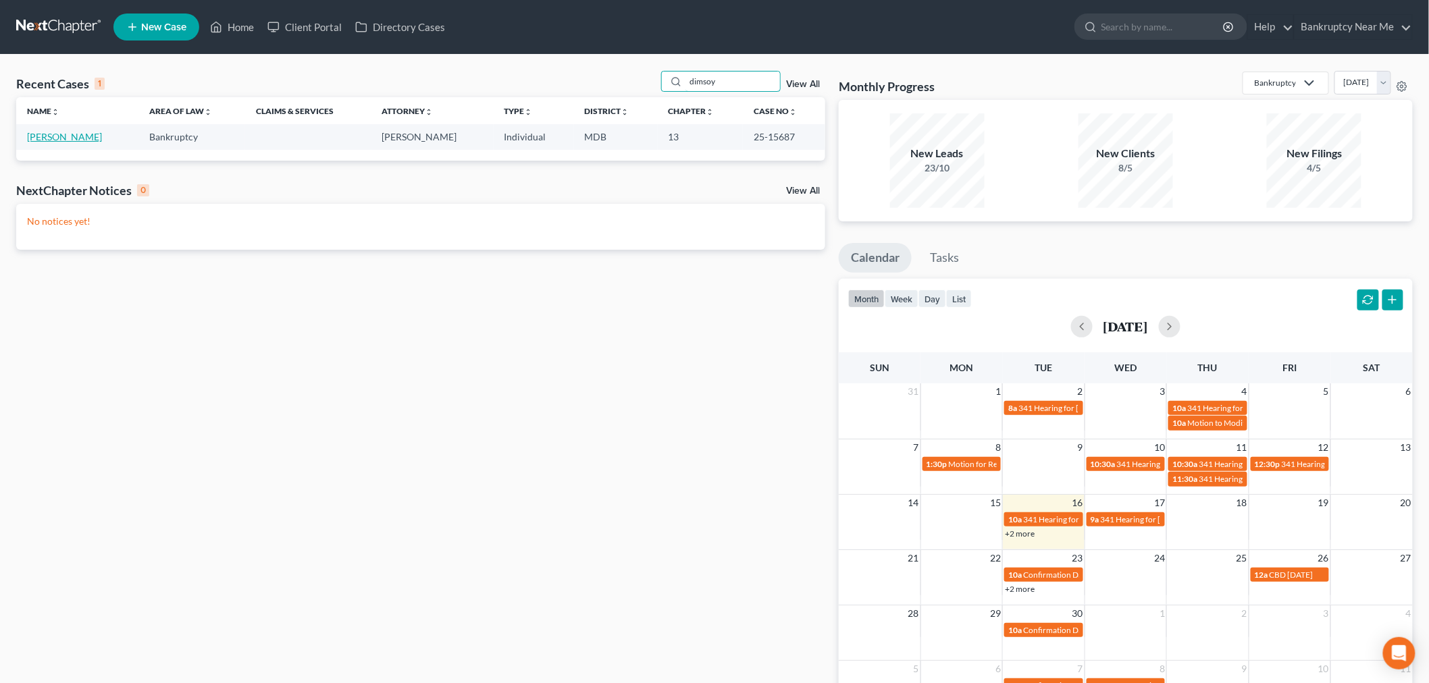
type input "dimsoy"
click at [71, 136] on link "[PERSON_NAME]" at bounding box center [64, 136] width 75 height 11
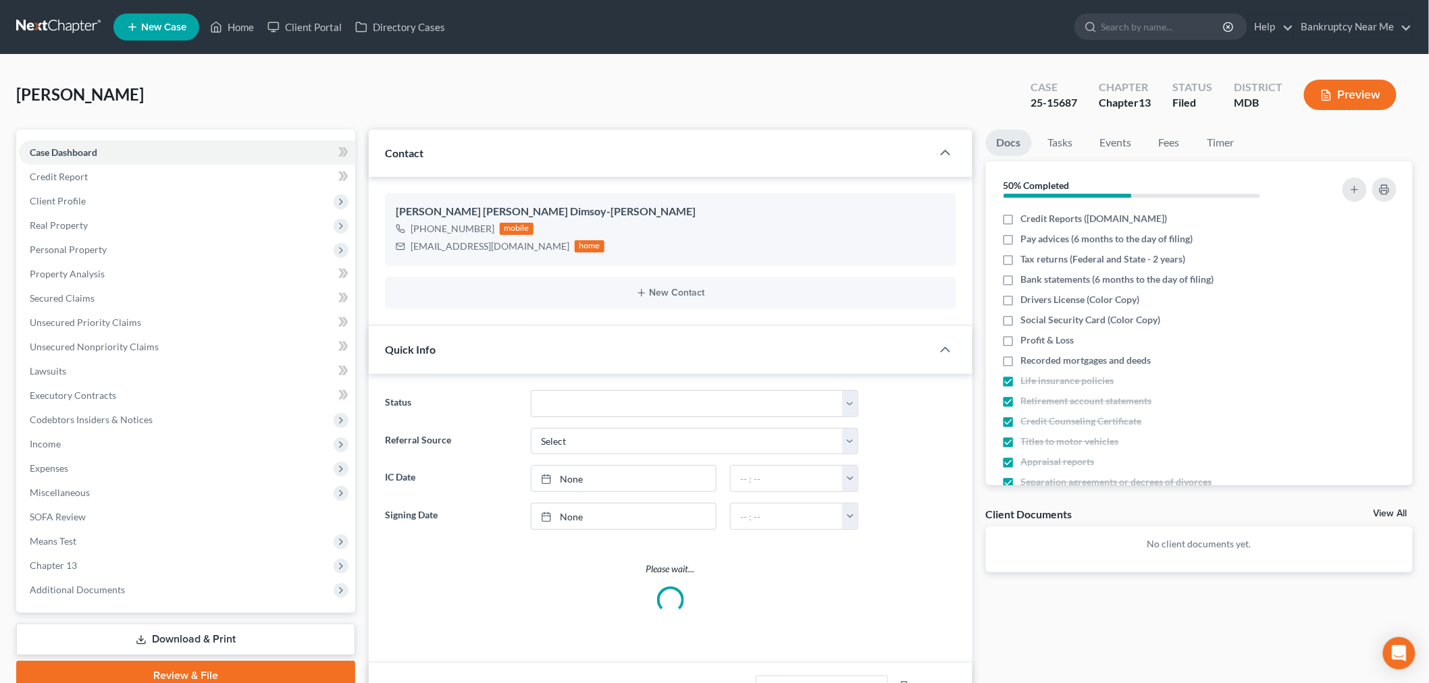
scroll to position [6740, 0]
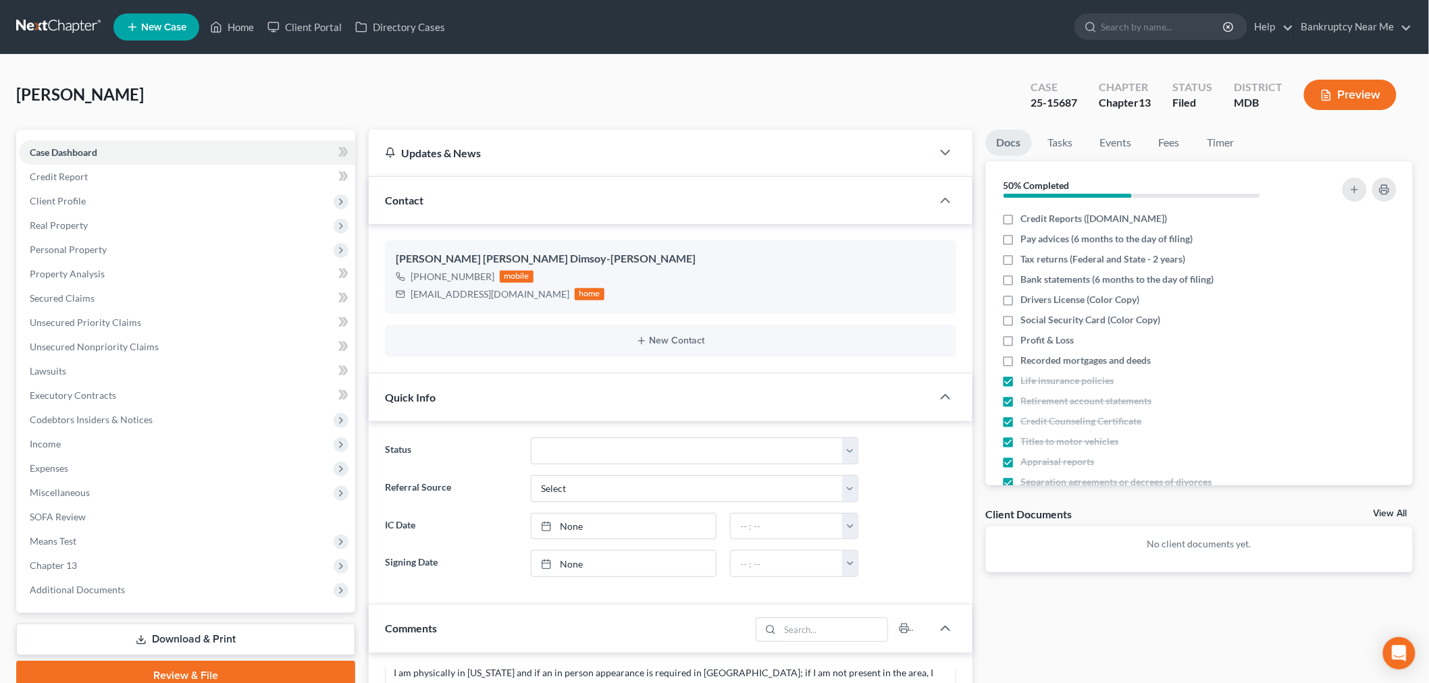
drag, startPoint x: 558, startPoint y: 79, endPoint x: 665, endPoint y: 80, distance: 107.3
click at [558, 77] on div "[PERSON_NAME] Upgraded Case 25-15687 Chapter Chapter 13 Status Filed District M…" at bounding box center [714, 100] width 1396 height 59
drag, startPoint x: 1084, startPoint y: 105, endPoint x: 1009, endPoint y: 105, distance: 74.3
click at [1009, 105] on div "[PERSON_NAME] Upgraded Case 25-15687 Chapter Chapter 13 Status Filed District M…" at bounding box center [714, 100] width 1396 height 59
copy div "25-15687"
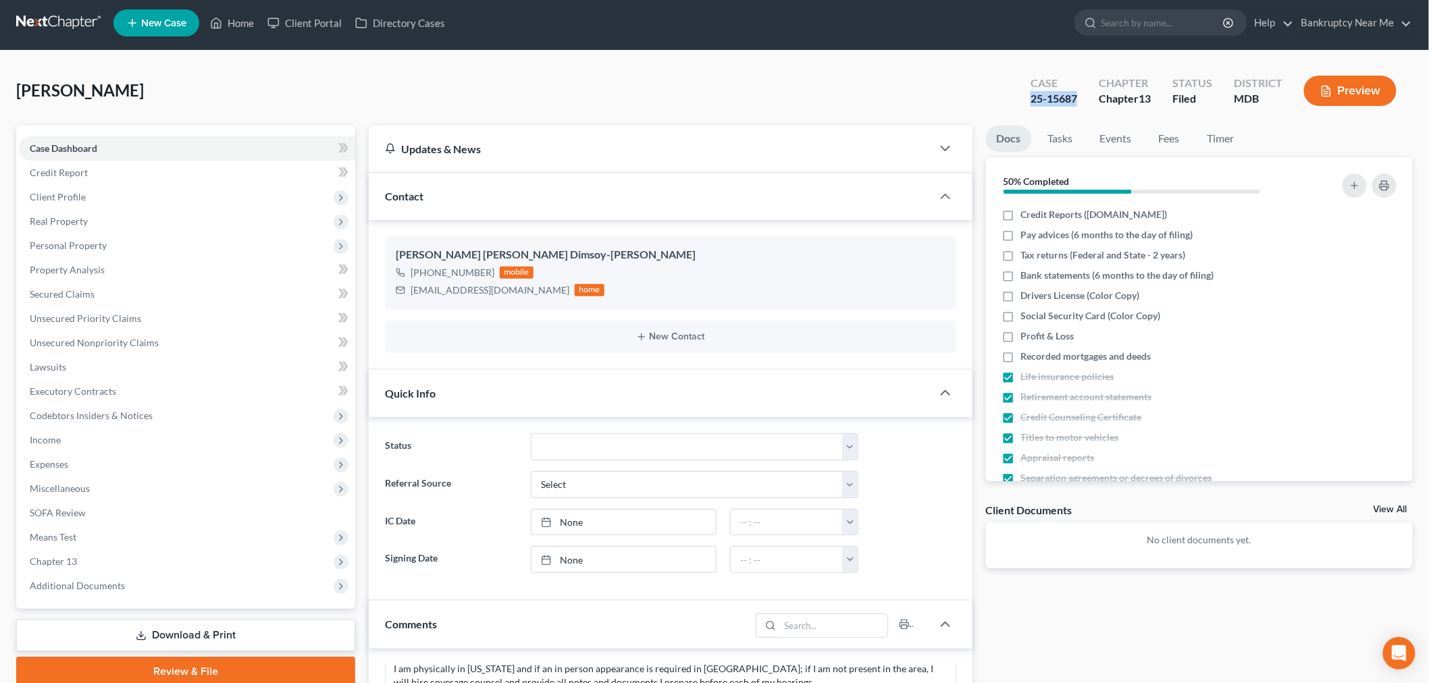
scroll to position [525, 0]
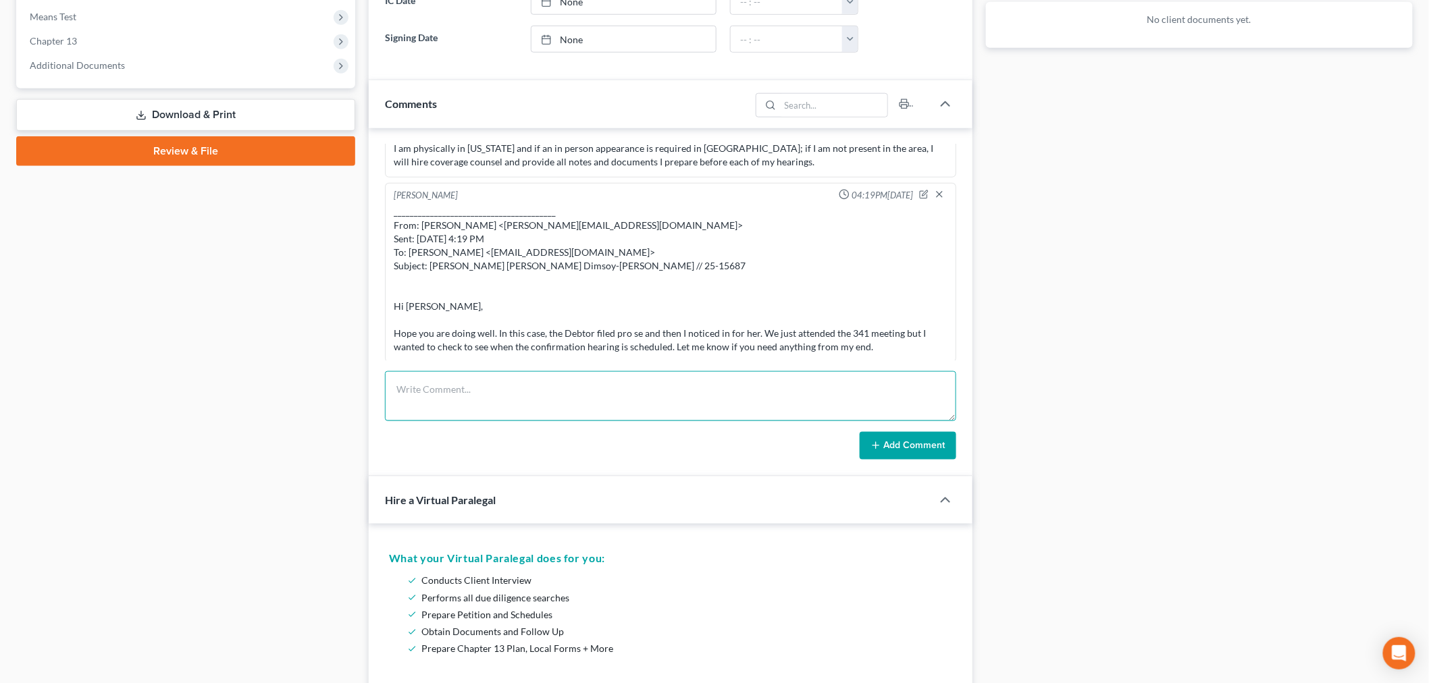
click at [686, 404] on textarea at bounding box center [670, 396] width 571 height 50
type textarea "PCC filed doc. 36"
click at [894, 447] on button "Add Comment" at bounding box center [907, 446] width 97 height 28
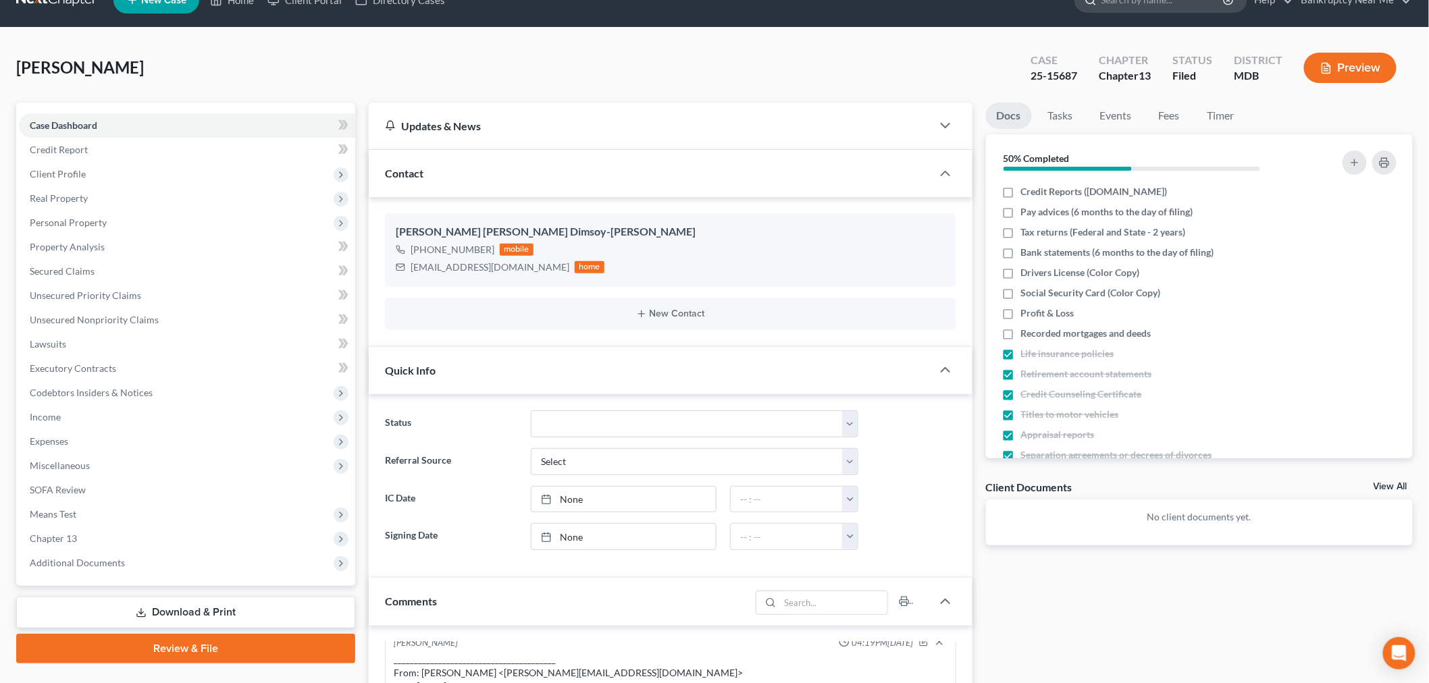
scroll to position [0, 0]
